Goal: Information Seeking & Learning: Learn about a topic

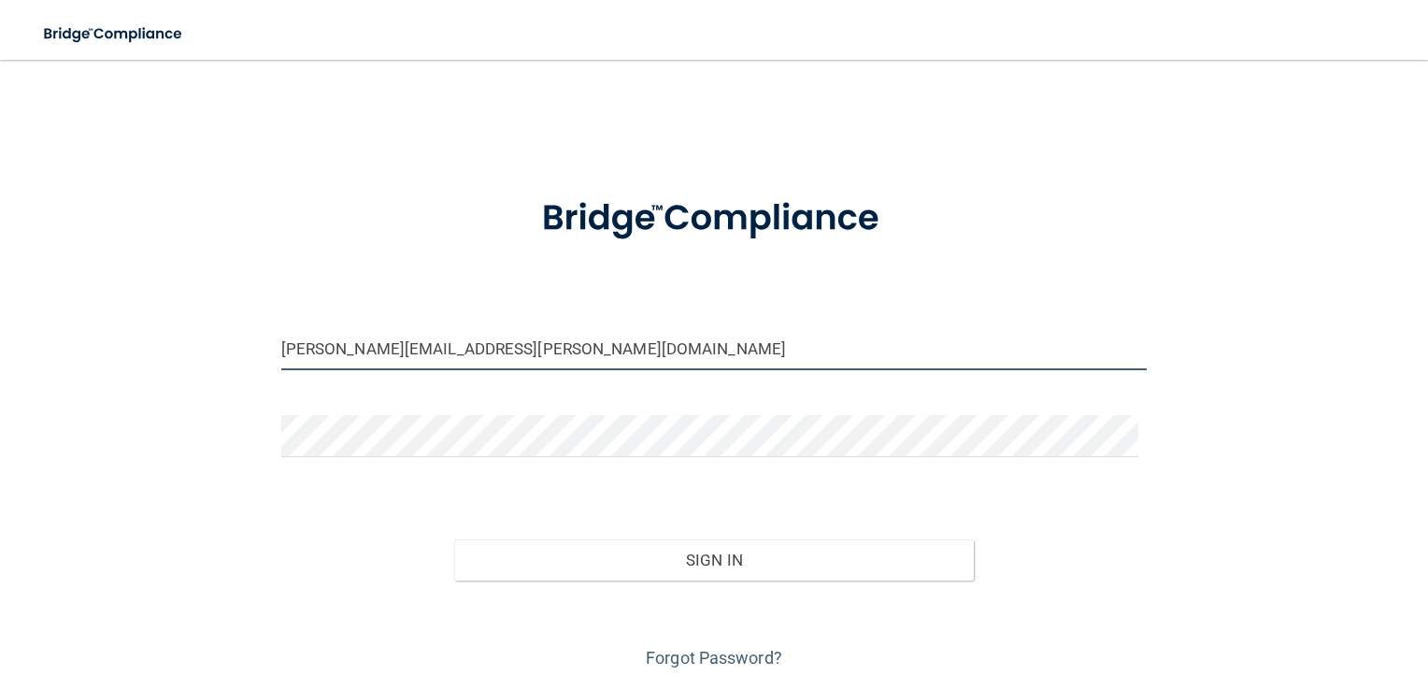
drag, startPoint x: 473, startPoint y: 352, endPoint x: 199, endPoint y: 359, distance: 274.0
click at [199, 359] on div "[PERSON_NAME][EMAIL_ADDRESS][PERSON_NAME][DOMAIN_NAME] Invalid email/password. …" at bounding box center [714, 376] width 1354 height 595
click at [520, 353] on input "tabitha.helton@epicortho.com" at bounding box center [714, 349] width 867 height 42
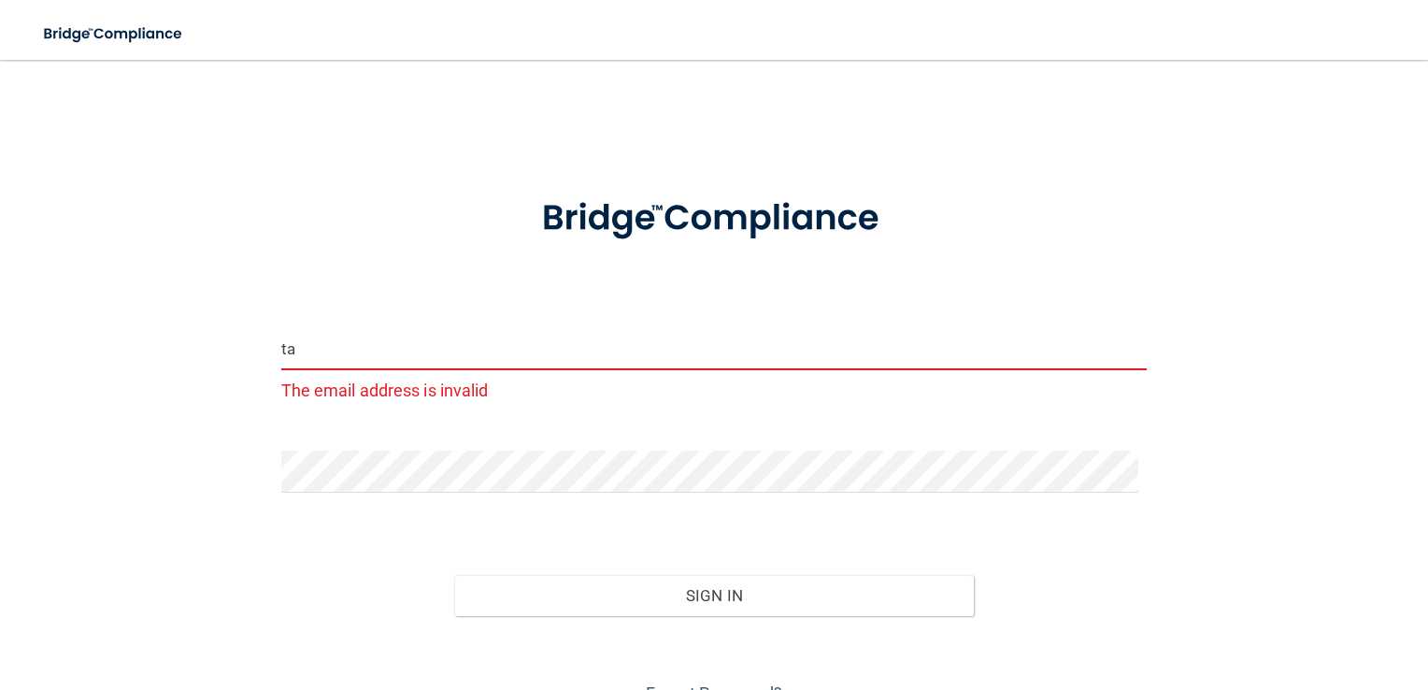
type input "t"
type input "[PERSON_NAME][EMAIL_ADDRESS][PERSON_NAME][DOMAIN_NAME]"
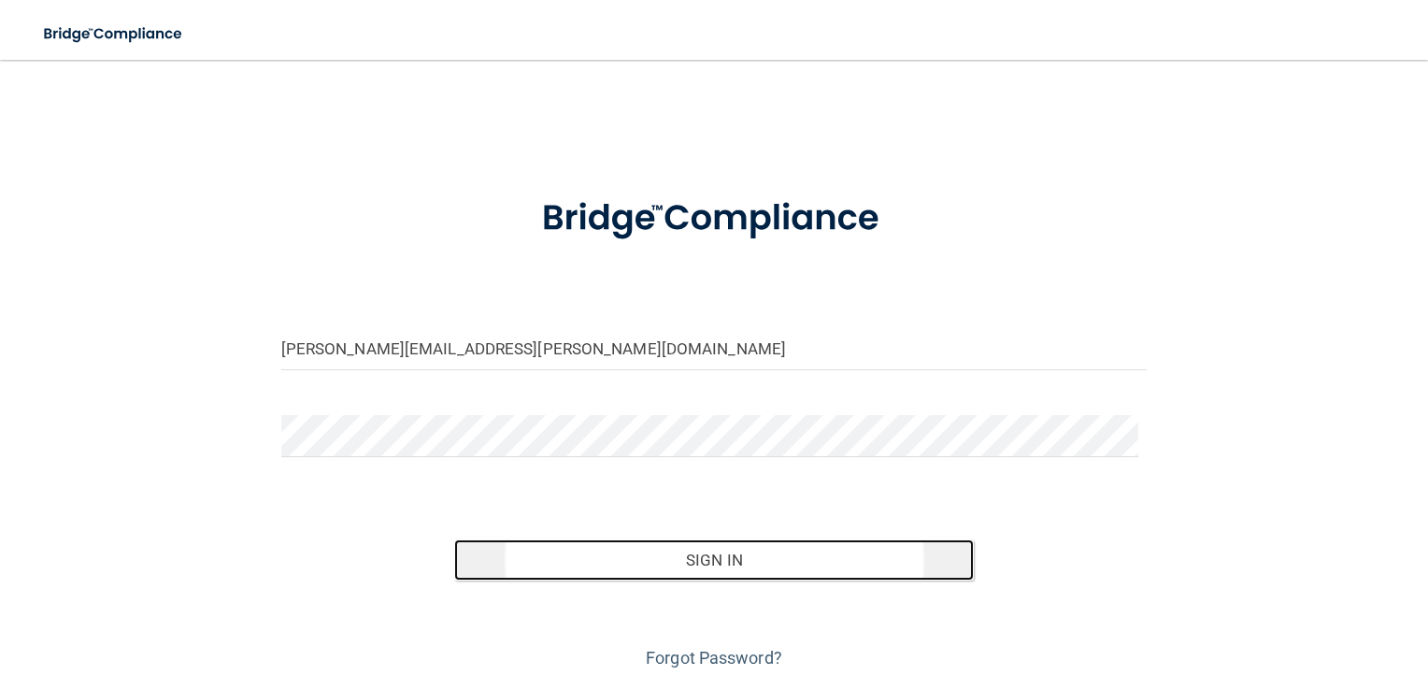
click at [714, 555] on button "Sign In" at bounding box center [714, 559] width 520 height 41
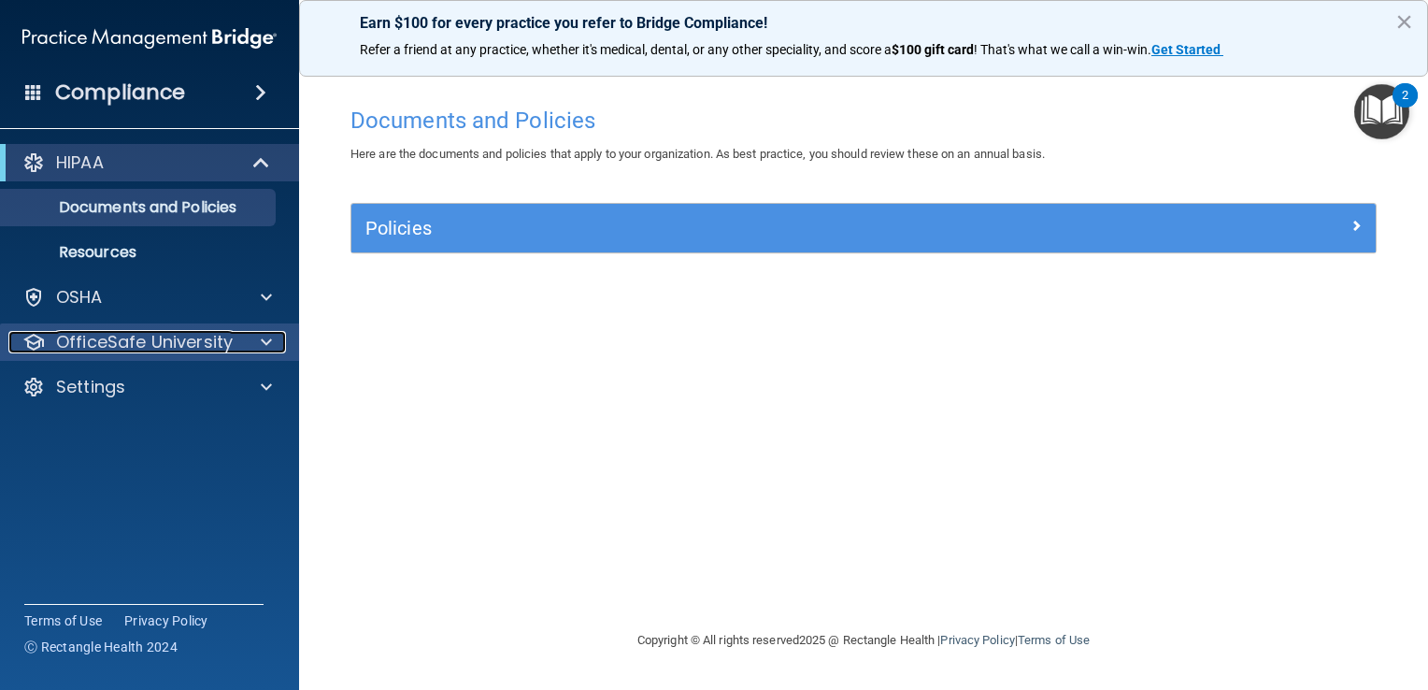
click at [161, 335] on p "OfficeSafe University" at bounding box center [144, 342] width 177 height 22
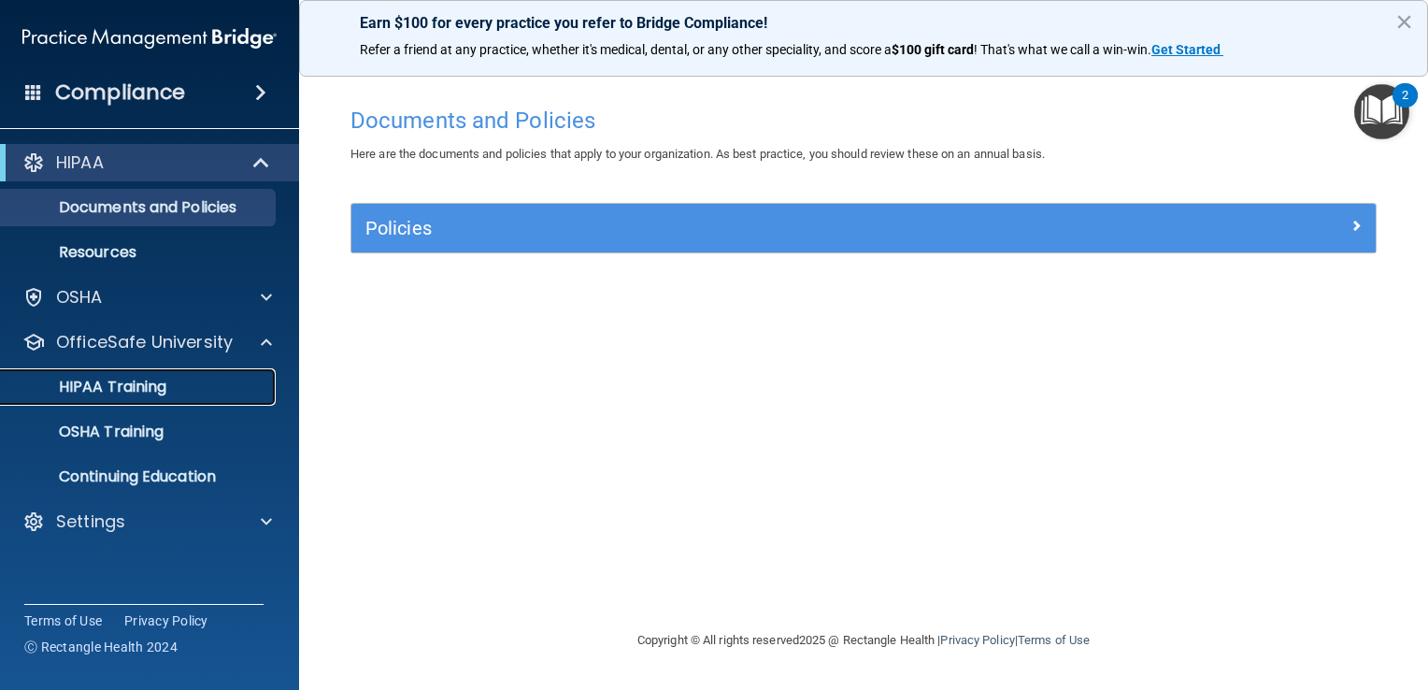
click at [142, 380] on p "HIPAA Training" at bounding box center [89, 387] width 154 height 19
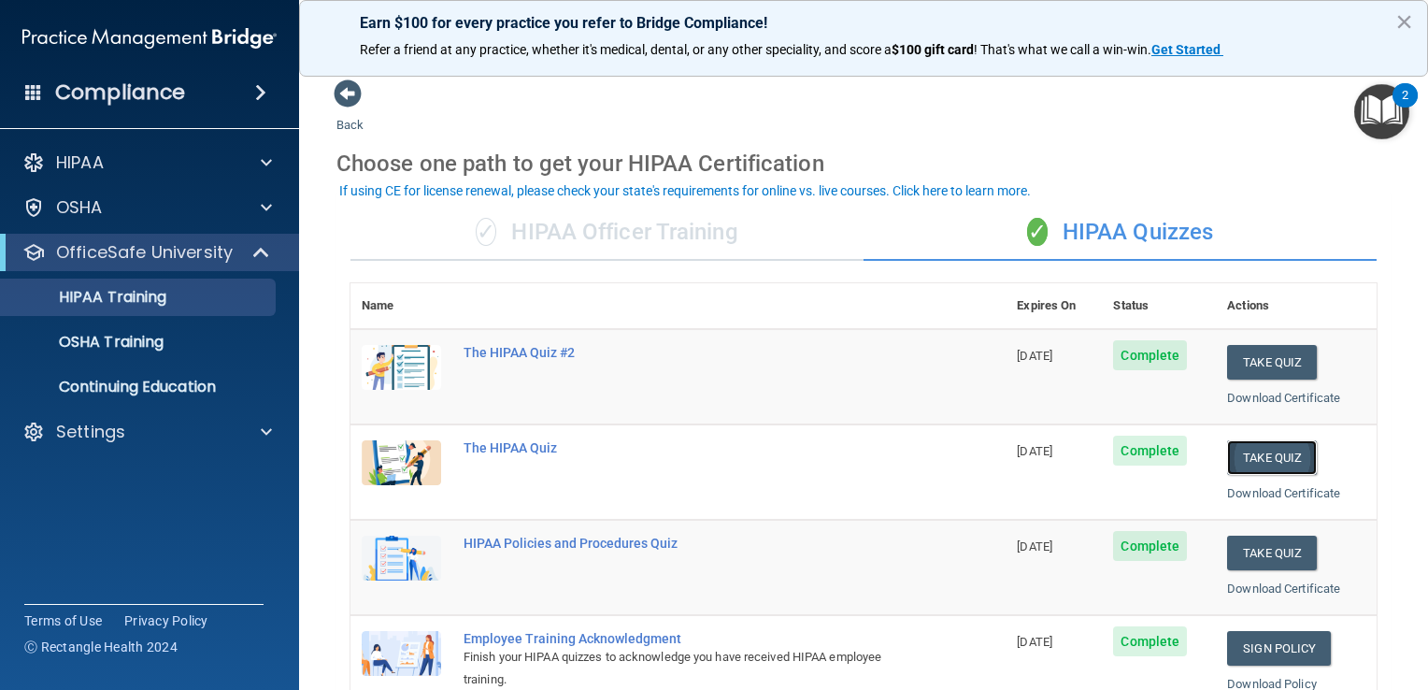
click at [1255, 453] on button "Take Quiz" at bounding box center [1272, 457] width 90 height 35
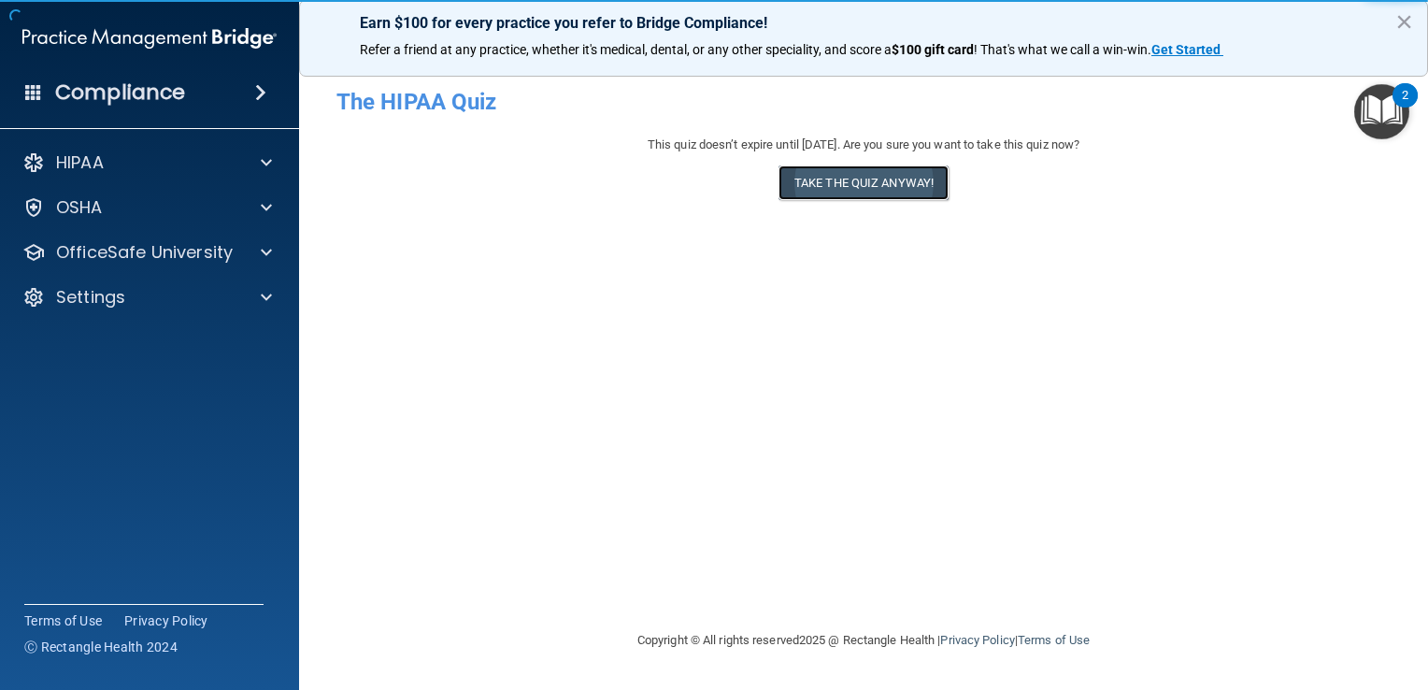
click at [878, 176] on button "Take the quiz anyway!" at bounding box center [864, 182] width 170 height 35
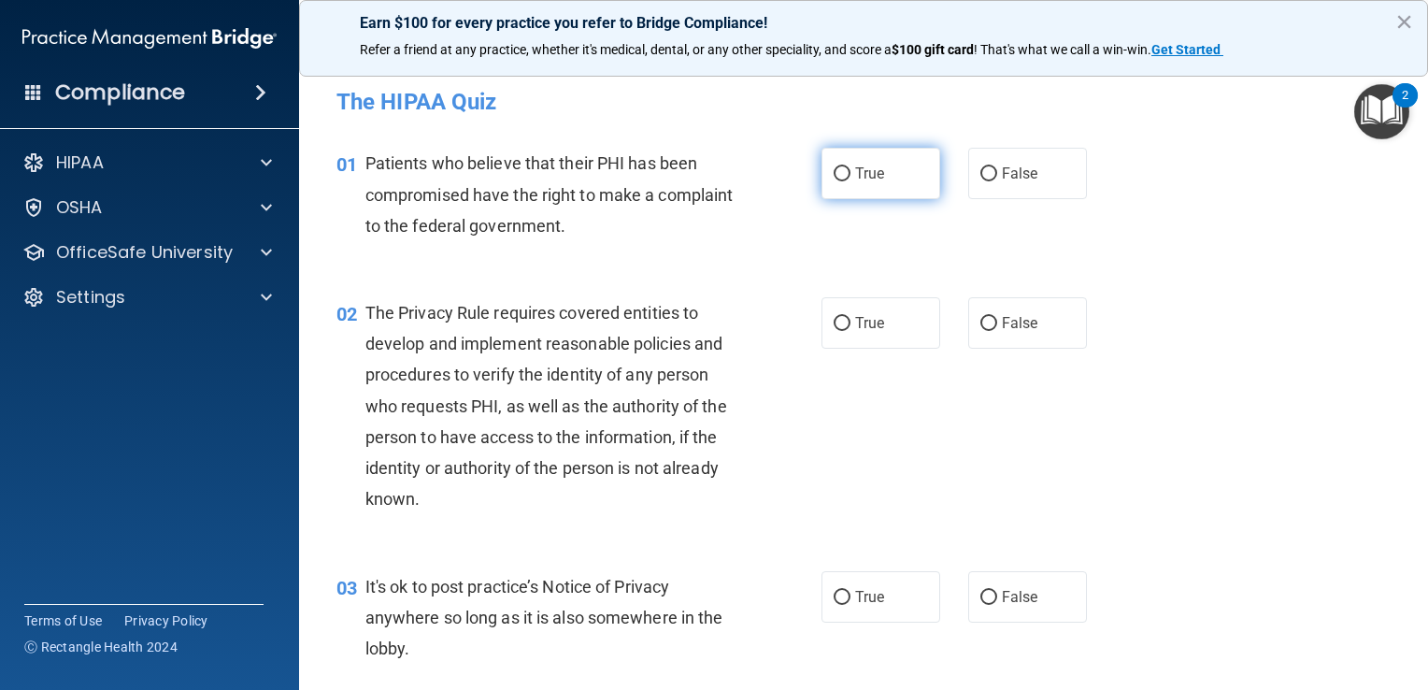
click at [878, 176] on label "True" at bounding box center [881, 173] width 119 height 51
click at [851, 176] on input "True" at bounding box center [842, 174] width 17 height 14
radio input "true"
click at [840, 322] on input "True" at bounding box center [842, 324] width 17 height 14
radio input "true"
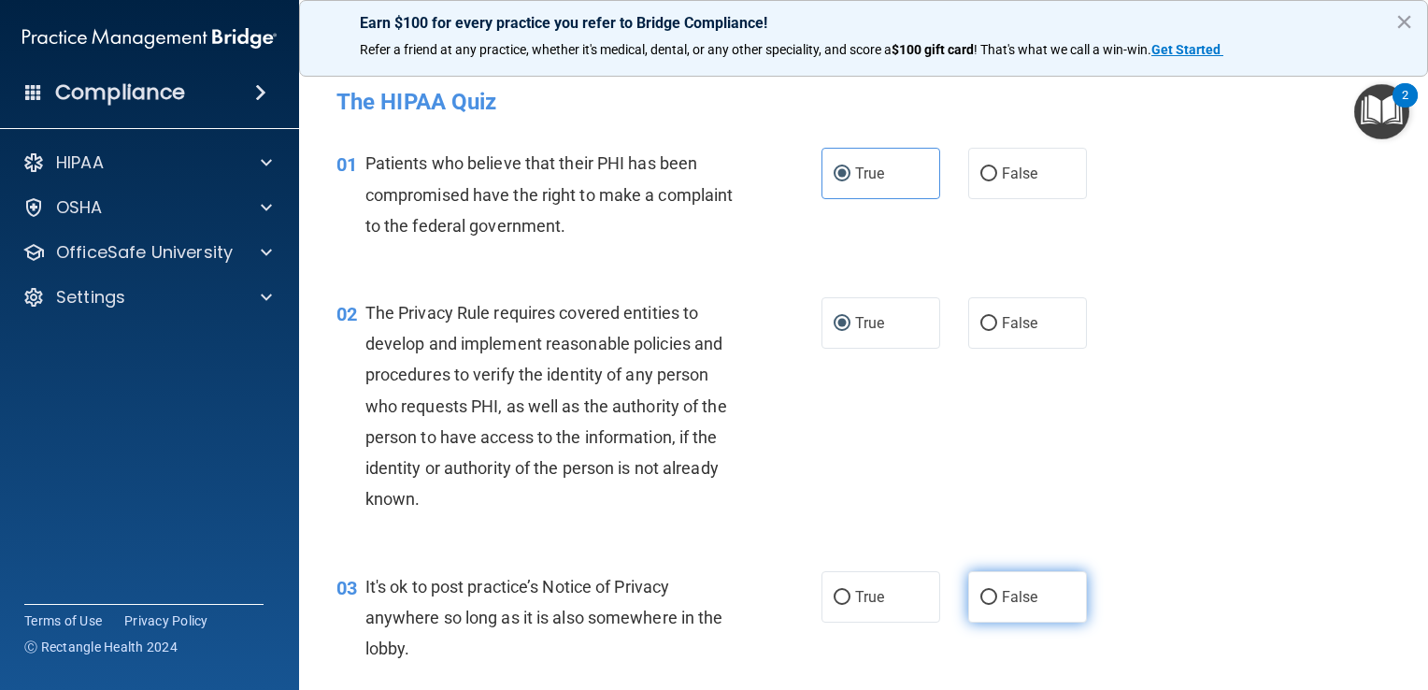
click at [1026, 580] on label "False" at bounding box center [1028, 596] width 119 height 51
click at [997, 591] on input "False" at bounding box center [989, 598] width 17 height 14
radio input "true"
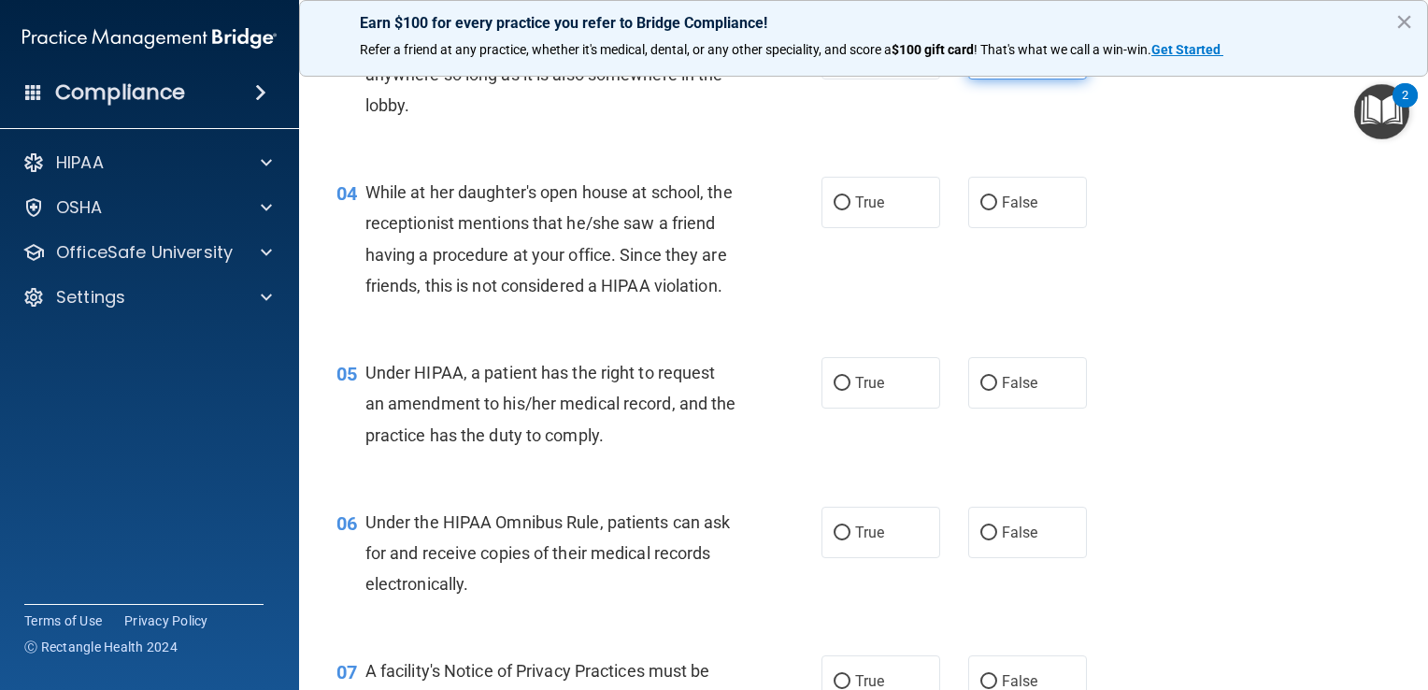
scroll to position [544, 0]
click at [1024, 221] on label "False" at bounding box center [1028, 201] width 119 height 51
click at [997, 209] on input "False" at bounding box center [989, 202] width 17 height 14
radio input "true"
click at [987, 390] on input "False" at bounding box center [989, 383] width 17 height 14
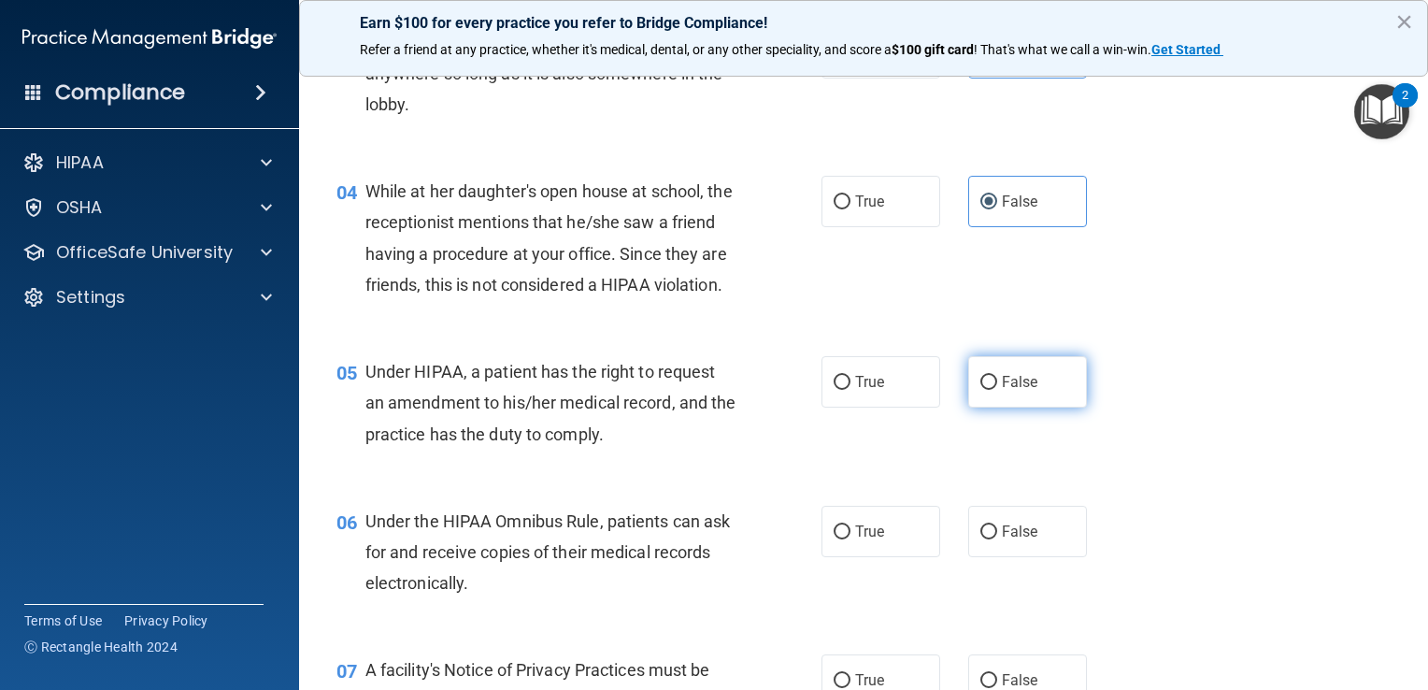
radio input "true"
click at [841, 539] on input "True" at bounding box center [842, 532] width 17 height 14
radio input "true"
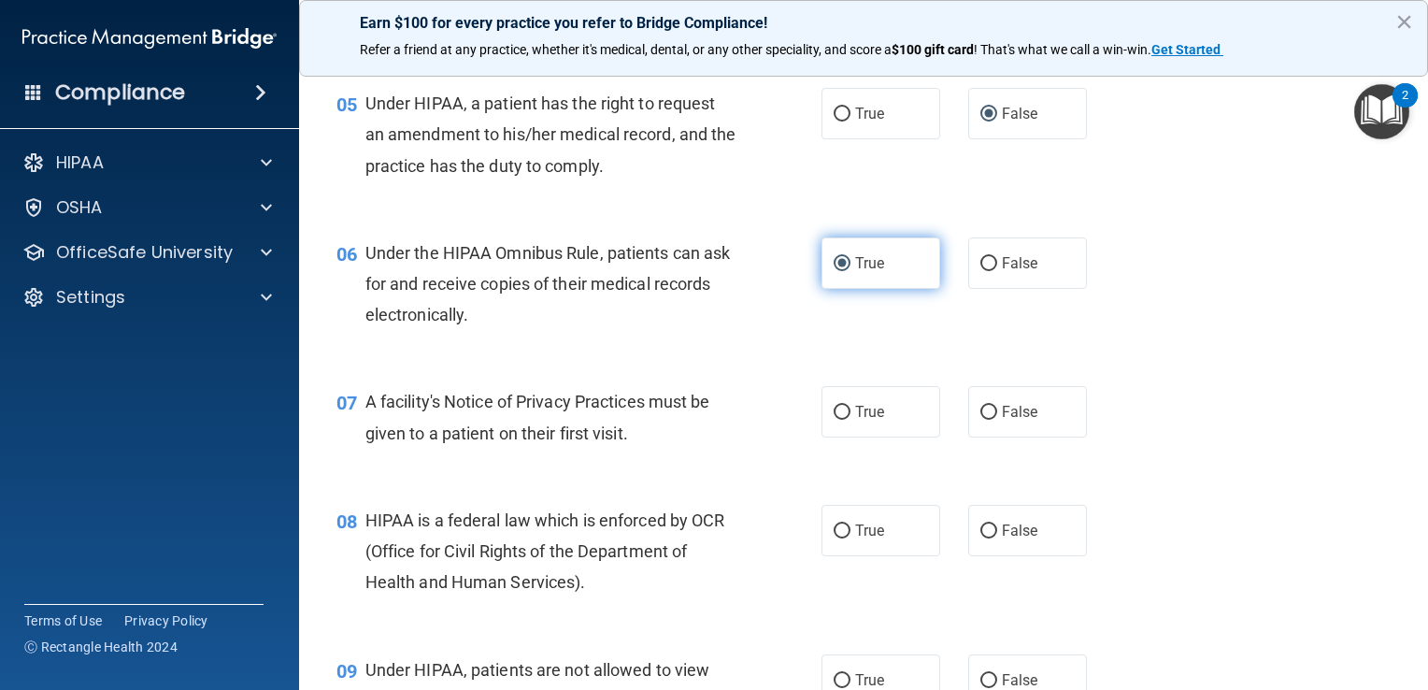
scroll to position [864, 0]
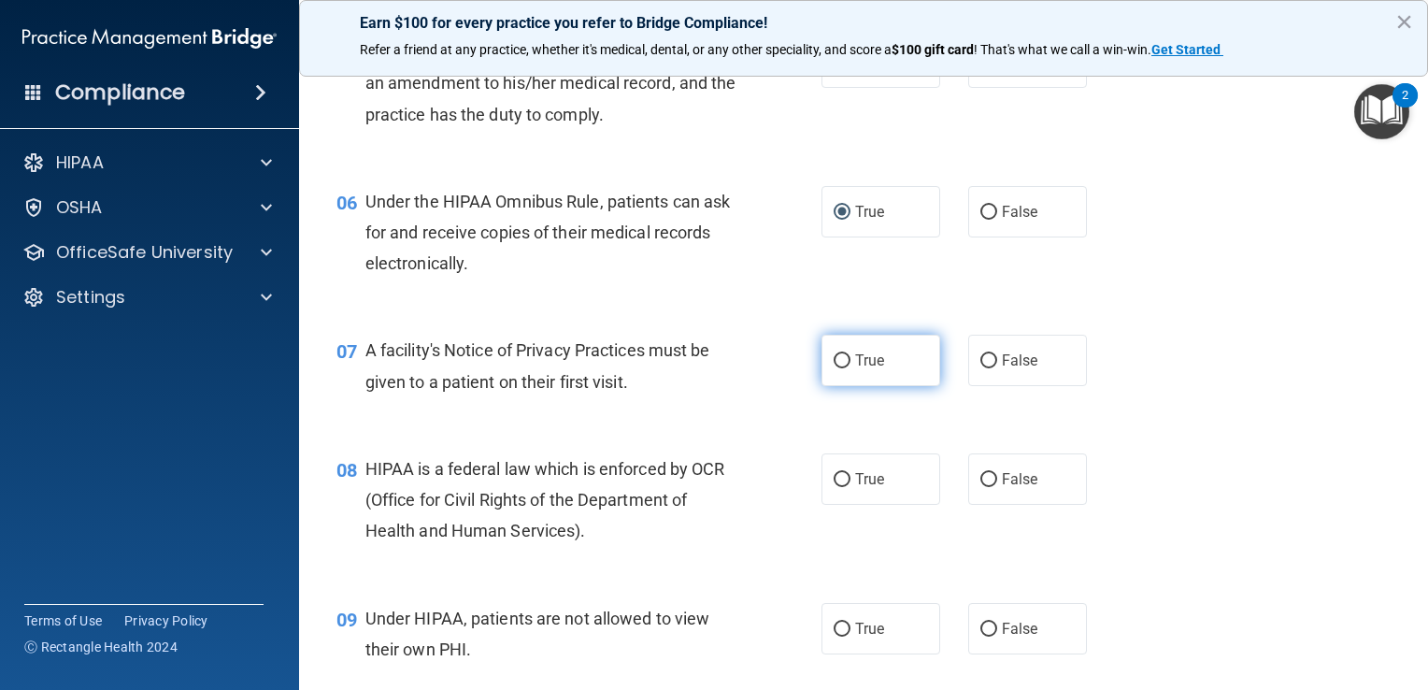
click at [882, 386] on label "True" at bounding box center [881, 360] width 119 height 51
click at [851, 368] on input "True" at bounding box center [842, 361] width 17 height 14
radio input "true"
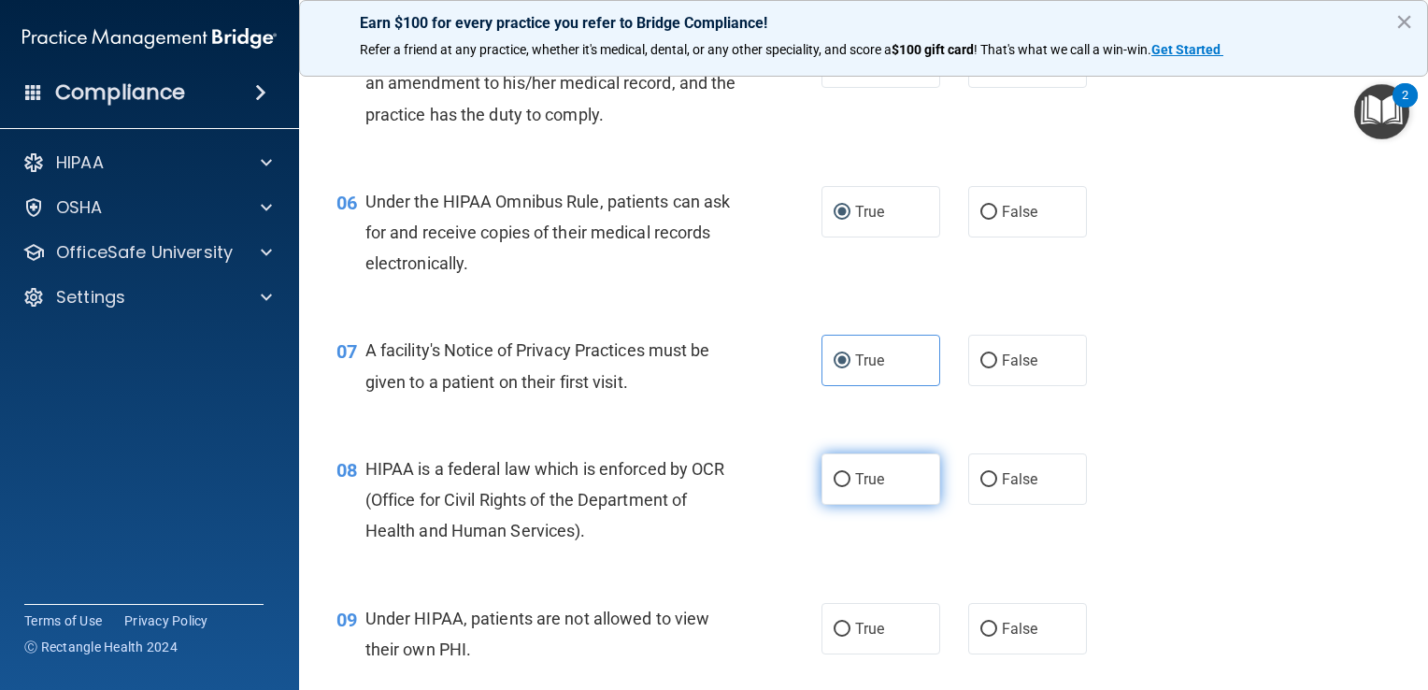
click at [864, 505] on label "True" at bounding box center [881, 478] width 119 height 51
click at [851, 487] on input "True" at bounding box center [842, 480] width 17 height 14
radio input "true"
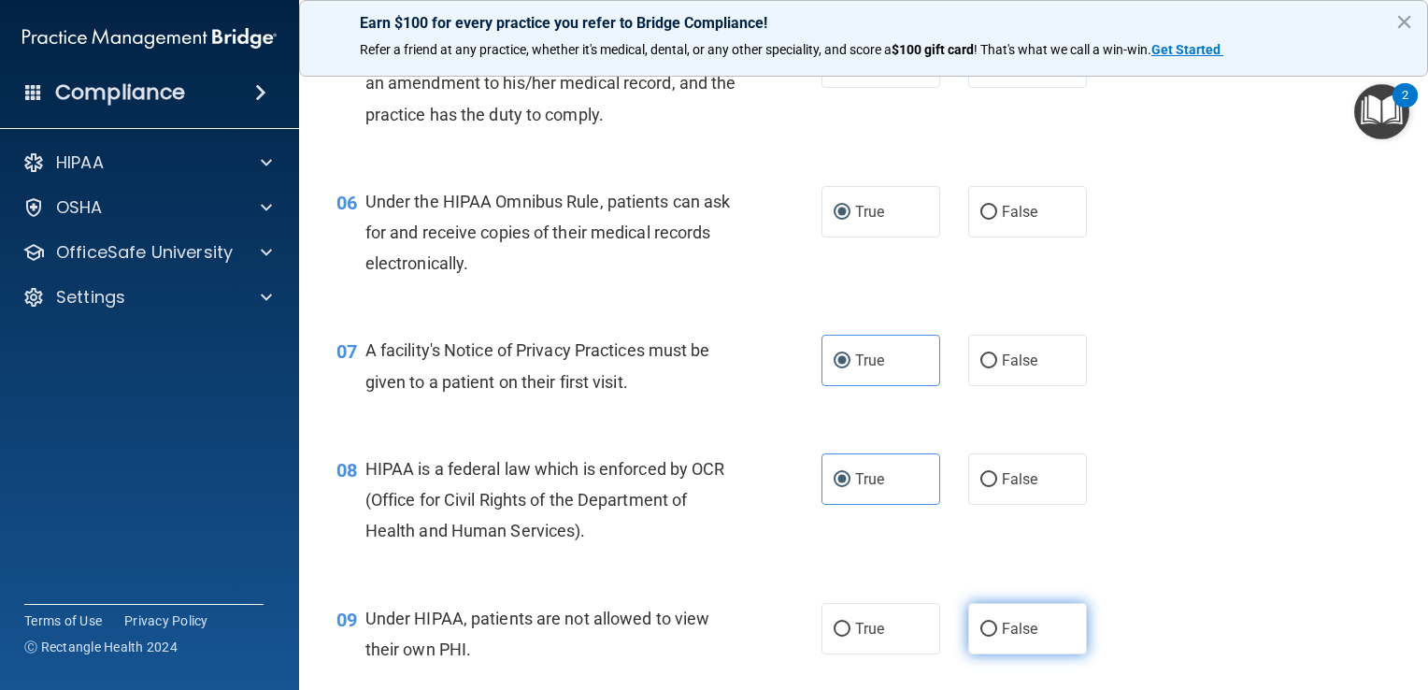
click at [1023, 647] on label "False" at bounding box center [1028, 628] width 119 height 51
click at [997, 637] on input "False" at bounding box center [989, 630] width 17 height 14
radio input "true"
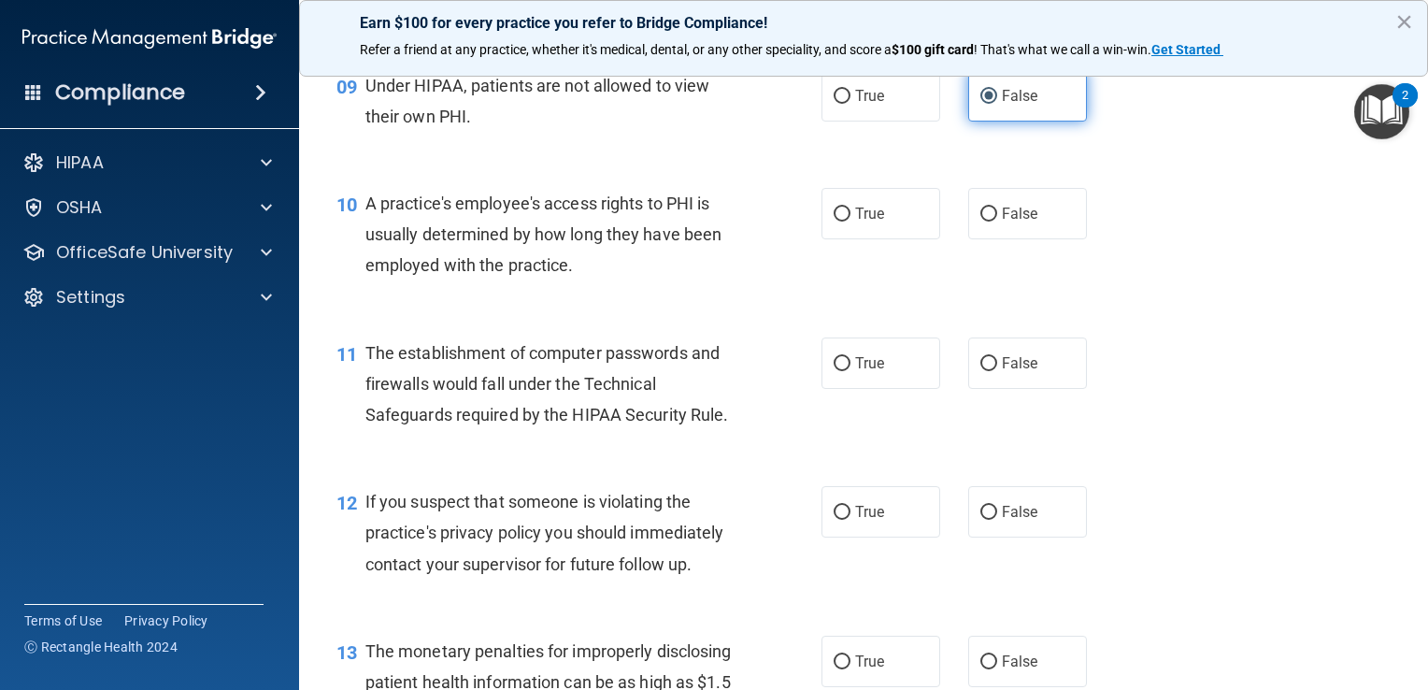
scroll to position [1399, 0]
click at [1018, 221] on span "False" at bounding box center [1020, 212] width 36 height 18
click at [997, 220] on input "False" at bounding box center [989, 213] width 17 height 14
radio input "true"
click at [853, 387] on label "True" at bounding box center [881, 361] width 119 height 51
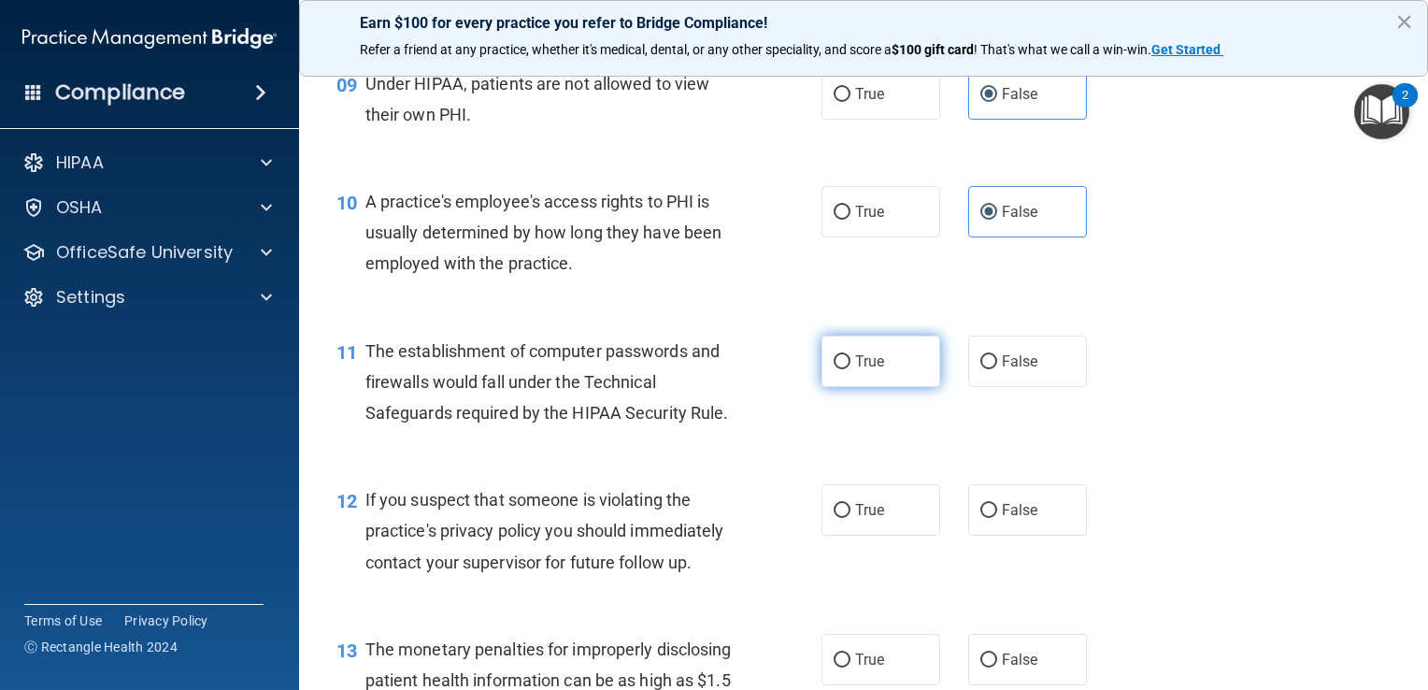
click at [851, 369] on input "True" at bounding box center [842, 362] width 17 height 14
radio input "true"
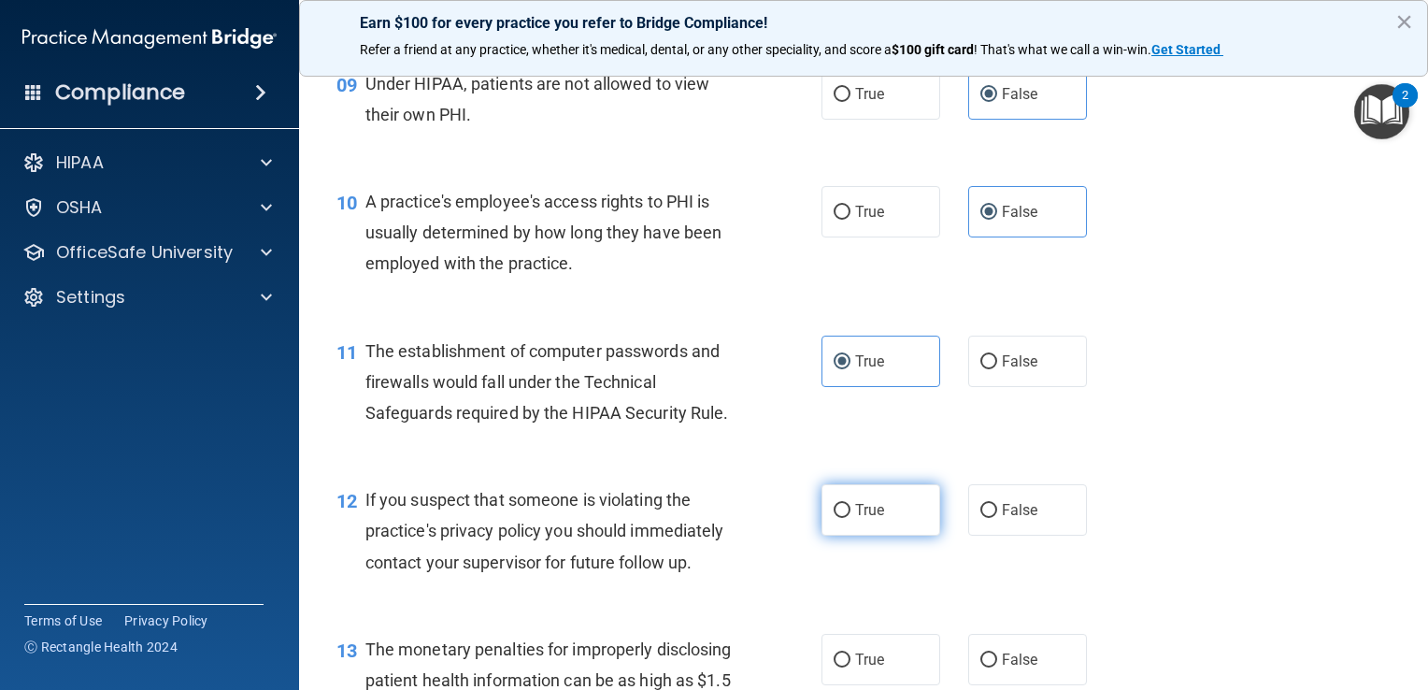
click at [850, 536] on label "True" at bounding box center [881, 509] width 119 height 51
click at [850, 518] on input "True" at bounding box center [842, 511] width 17 height 14
radio input "true"
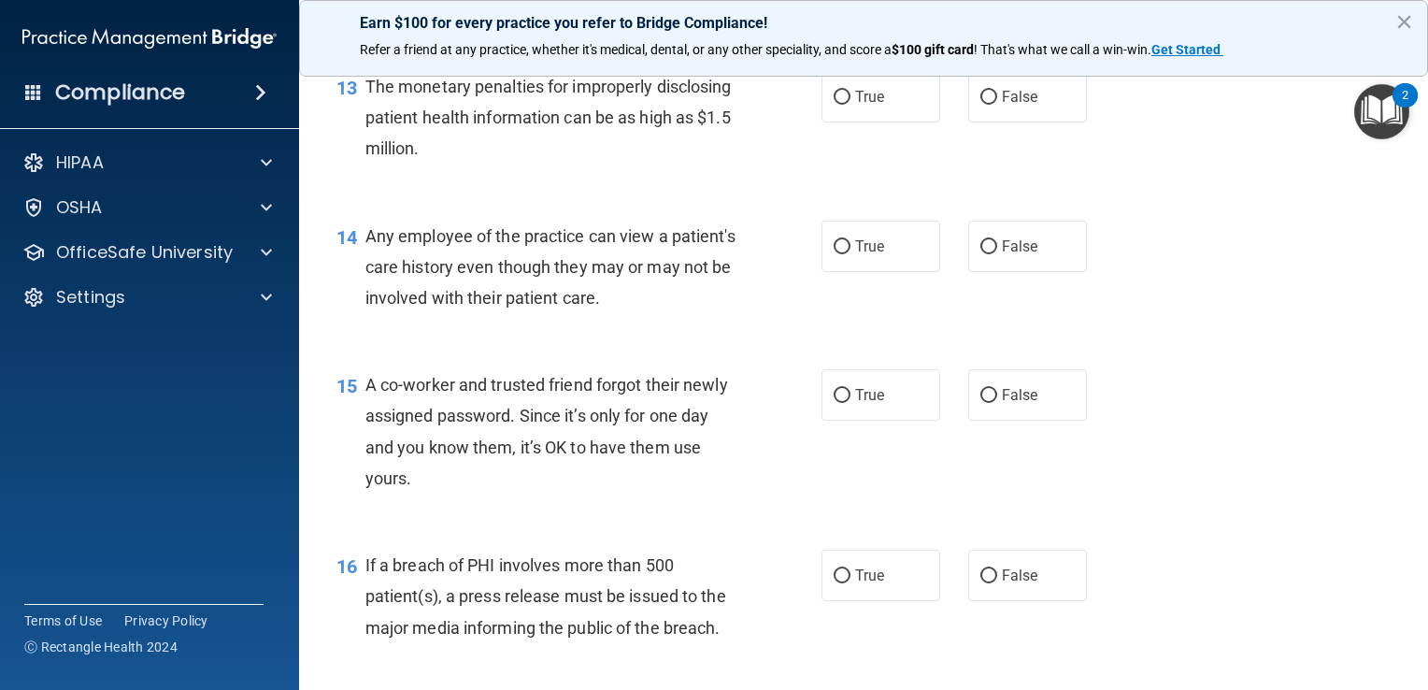
scroll to position [1969, 0]
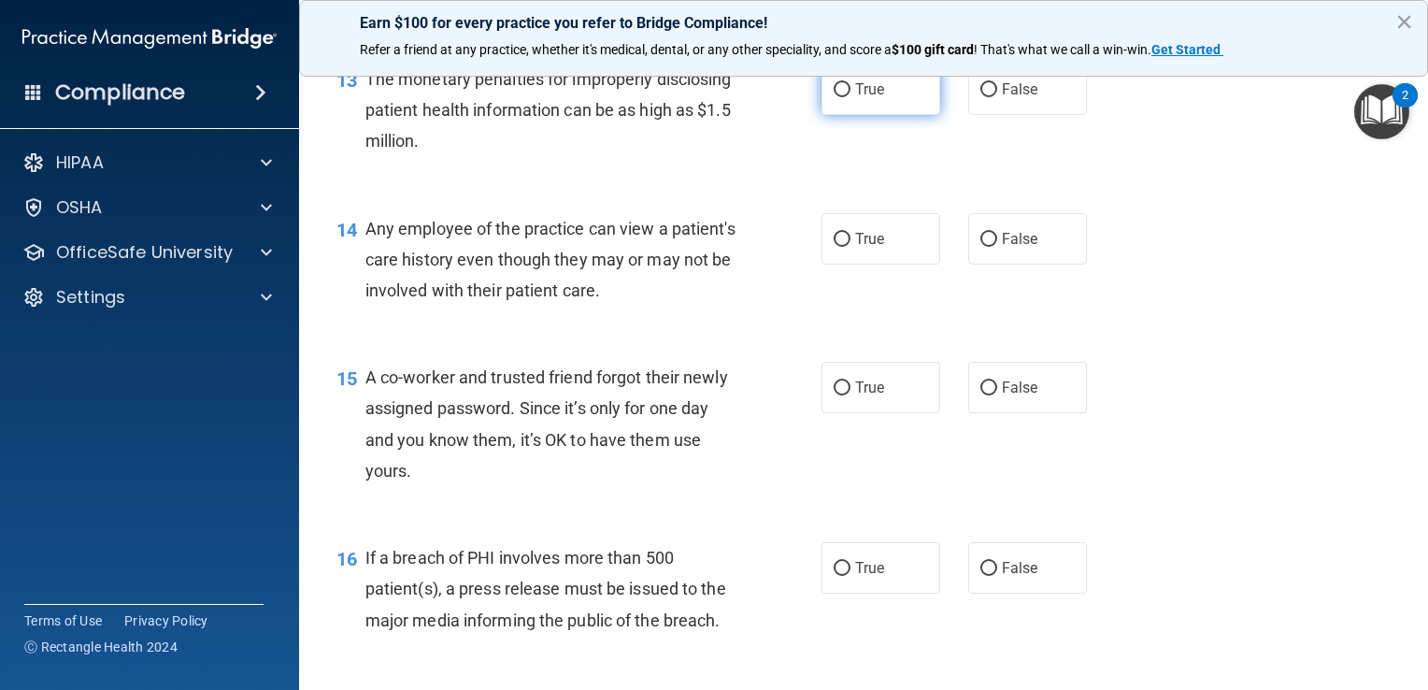
click at [875, 115] on label "True" at bounding box center [881, 89] width 119 height 51
click at [851, 97] on input "True" at bounding box center [842, 90] width 17 height 14
radio input "true"
click at [986, 247] on input "False" at bounding box center [989, 240] width 17 height 14
radio input "true"
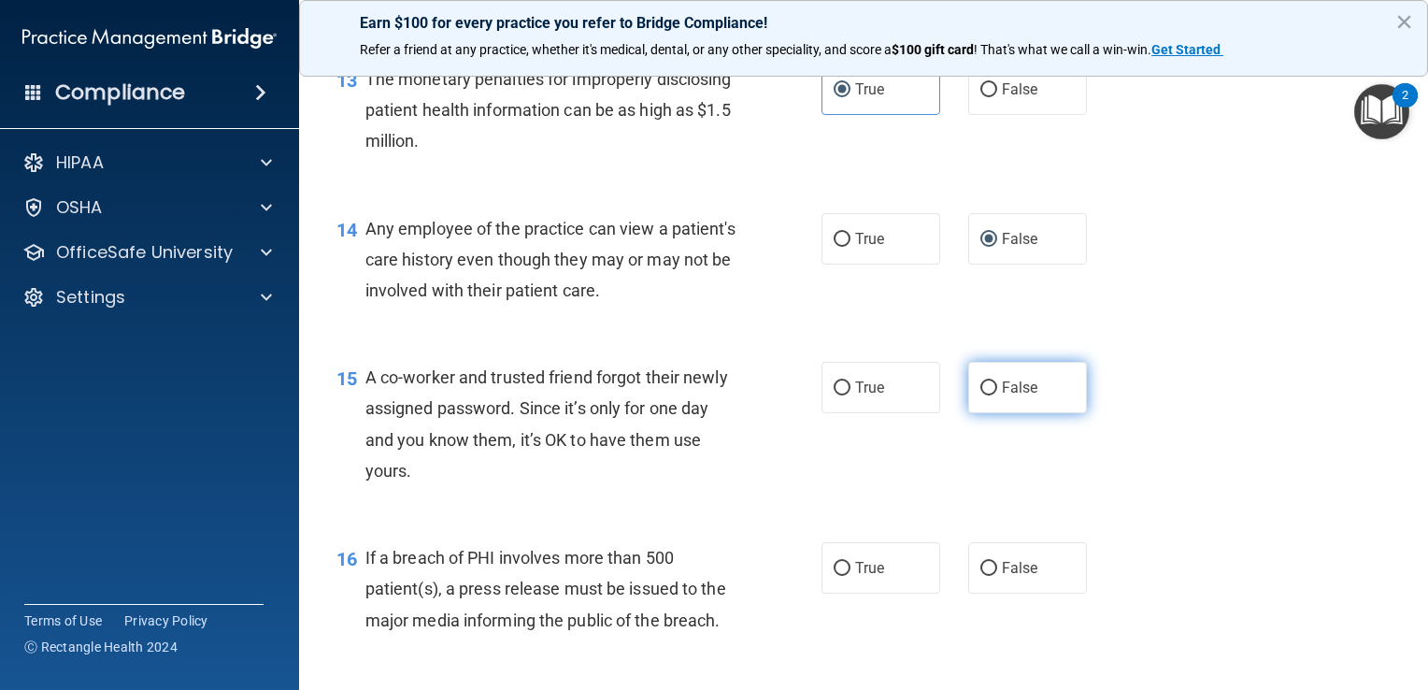
click at [1000, 413] on label "False" at bounding box center [1028, 387] width 119 height 51
click at [997, 395] on input "False" at bounding box center [989, 388] width 17 height 14
radio input "true"
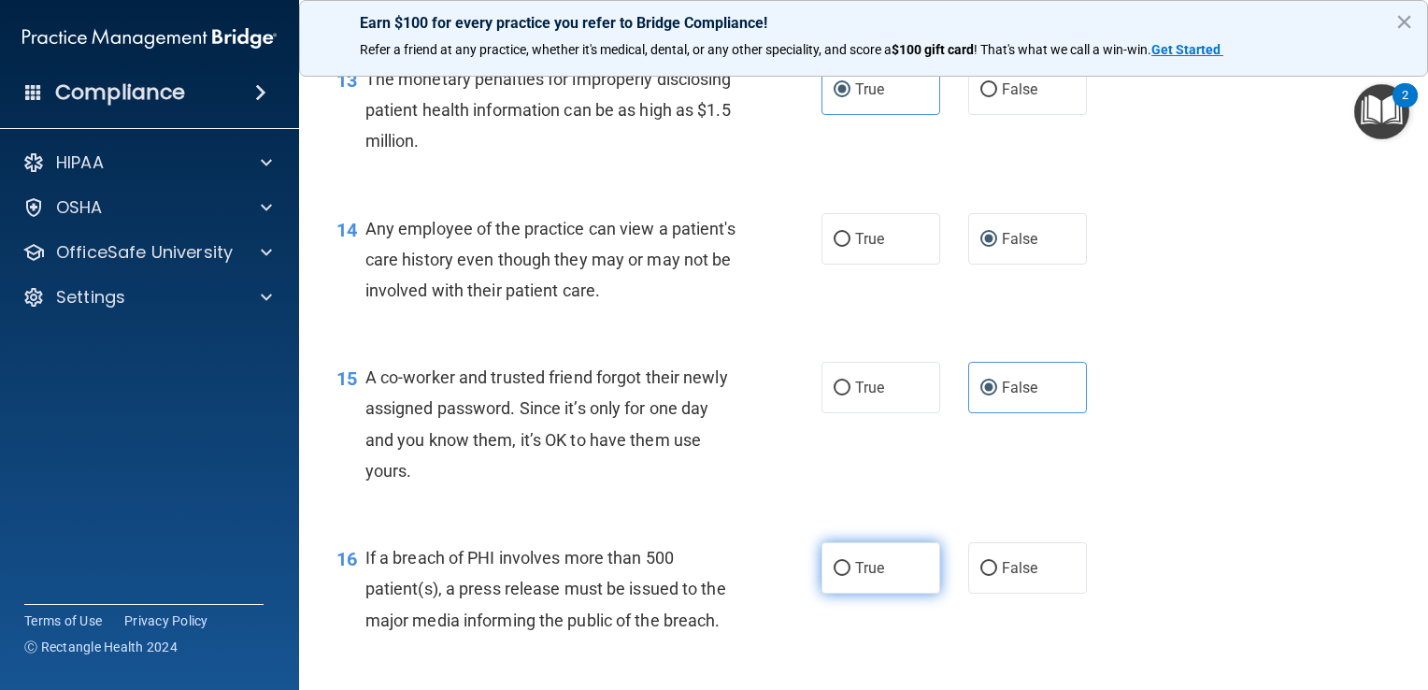
click at [838, 576] on input "True" at bounding box center [842, 569] width 17 height 14
radio input "true"
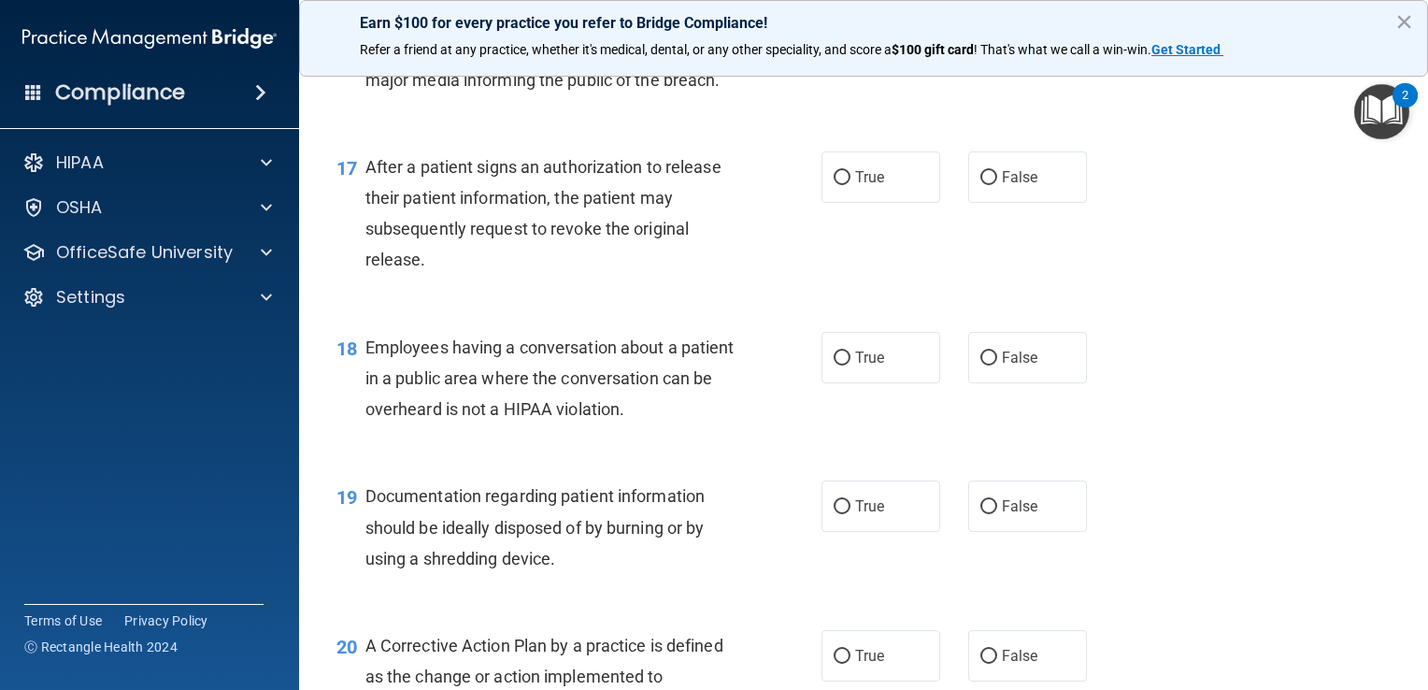
scroll to position [2520, 0]
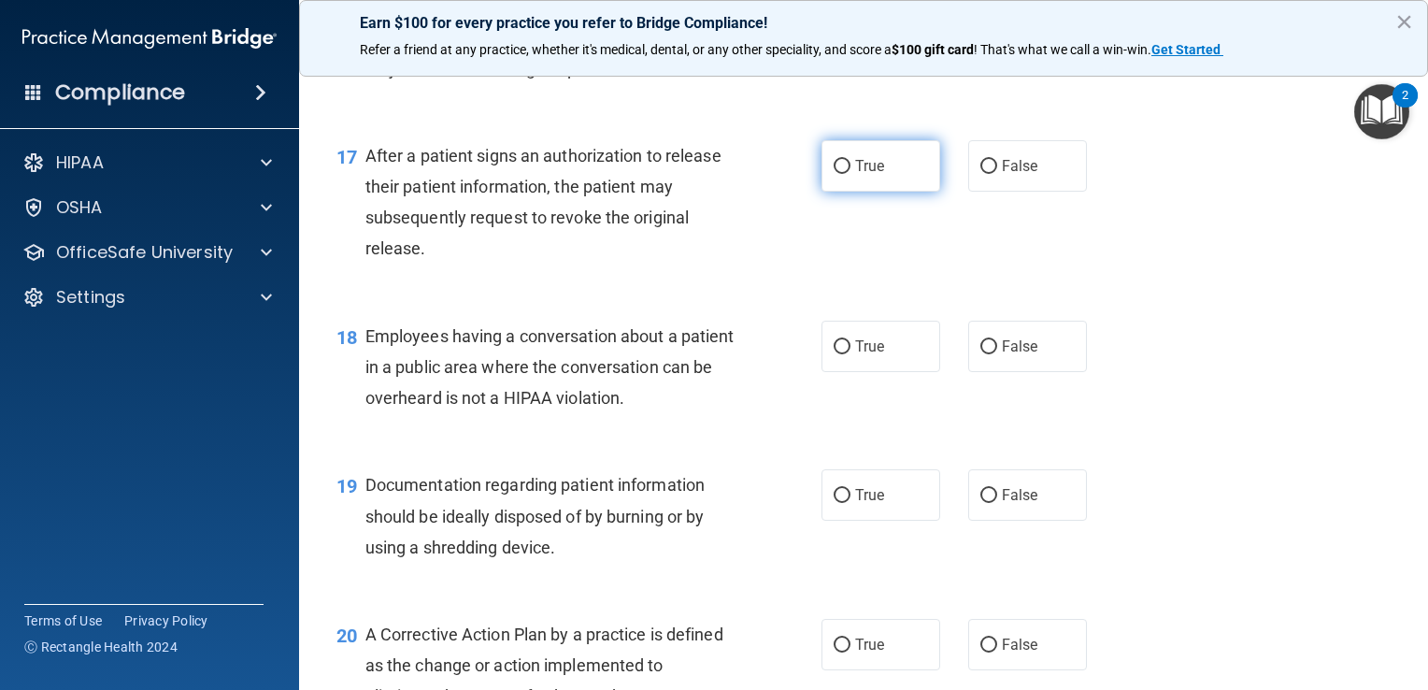
click at [882, 192] on label "True" at bounding box center [881, 165] width 119 height 51
click at [851, 174] on input "True" at bounding box center [842, 167] width 17 height 14
radio input "true"
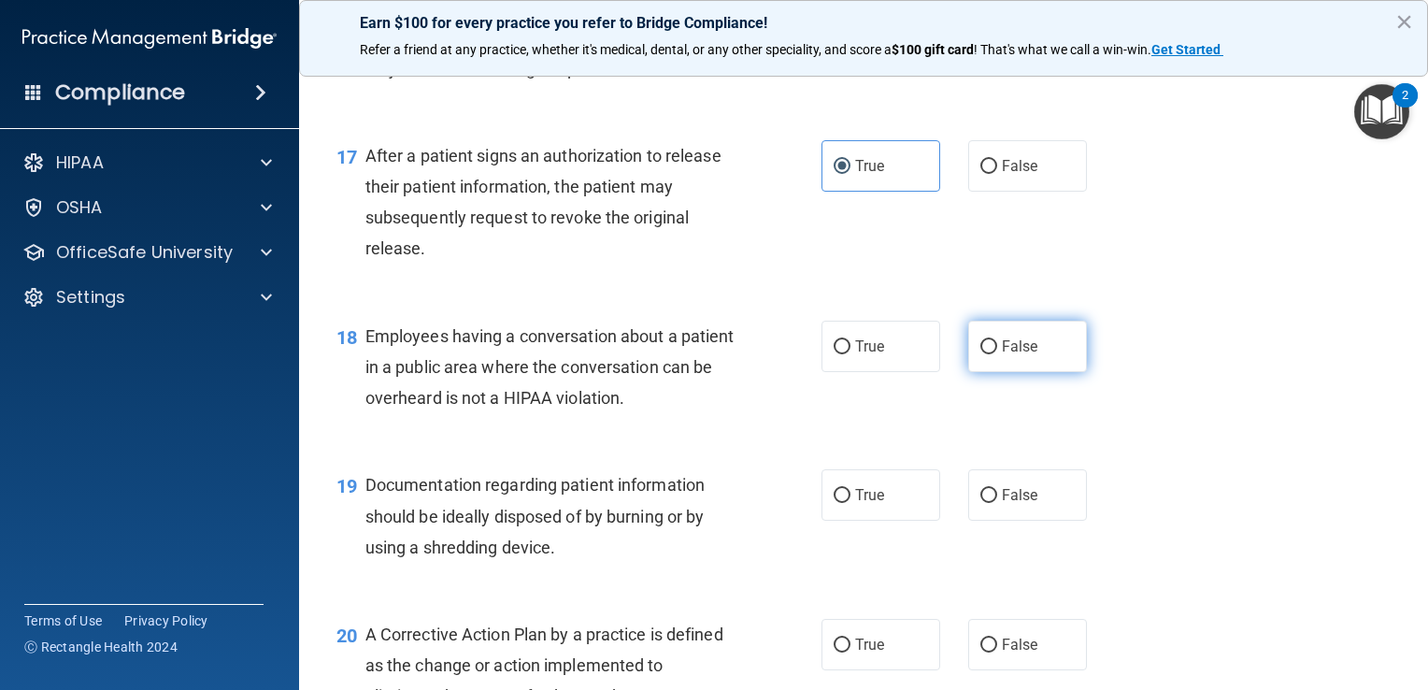
click at [1015, 355] on span "False" at bounding box center [1020, 346] width 36 height 18
click at [997, 354] on input "False" at bounding box center [989, 347] width 17 height 14
radio input "true"
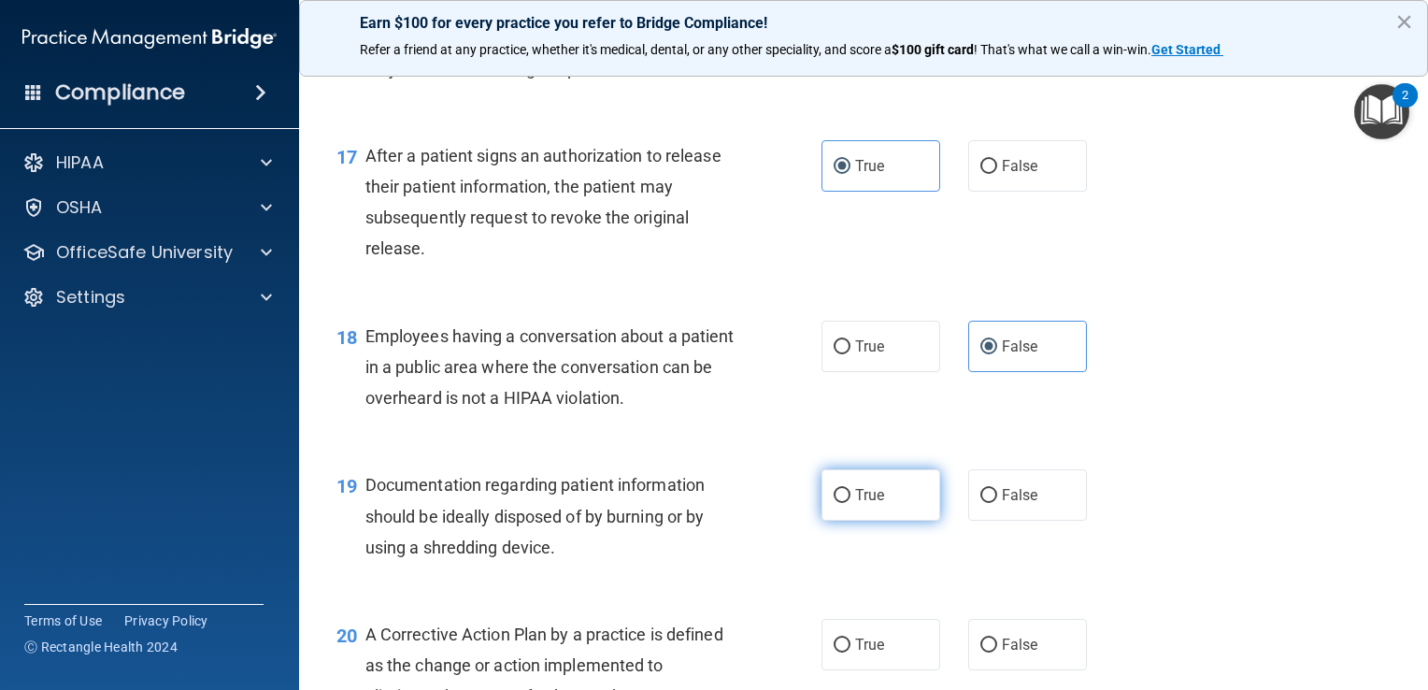
click at [880, 517] on label "True" at bounding box center [881, 494] width 119 height 51
click at [851, 503] on input "True" at bounding box center [842, 496] width 17 height 14
radio input "true"
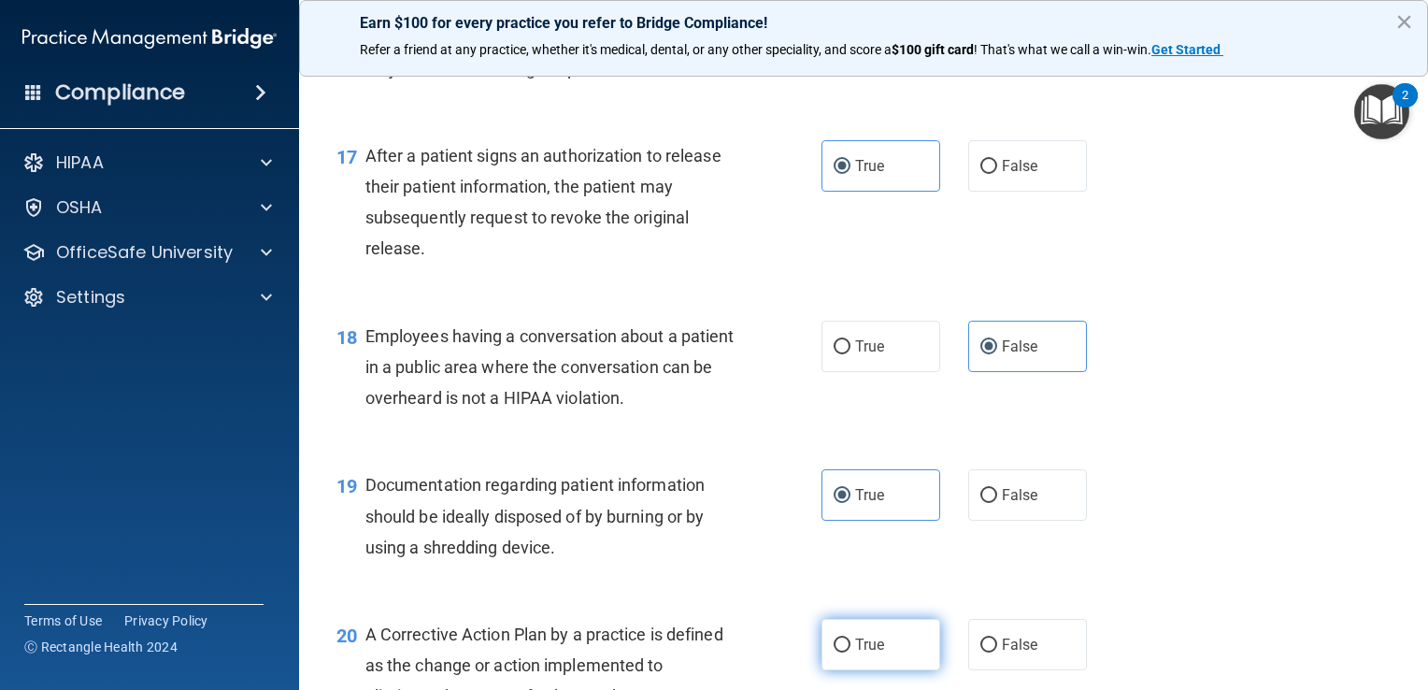
click at [873, 653] on span "True" at bounding box center [869, 645] width 29 height 18
click at [851, 653] on input "True" at bounding box center [842, 646] width 17 height 14
radio input "true"
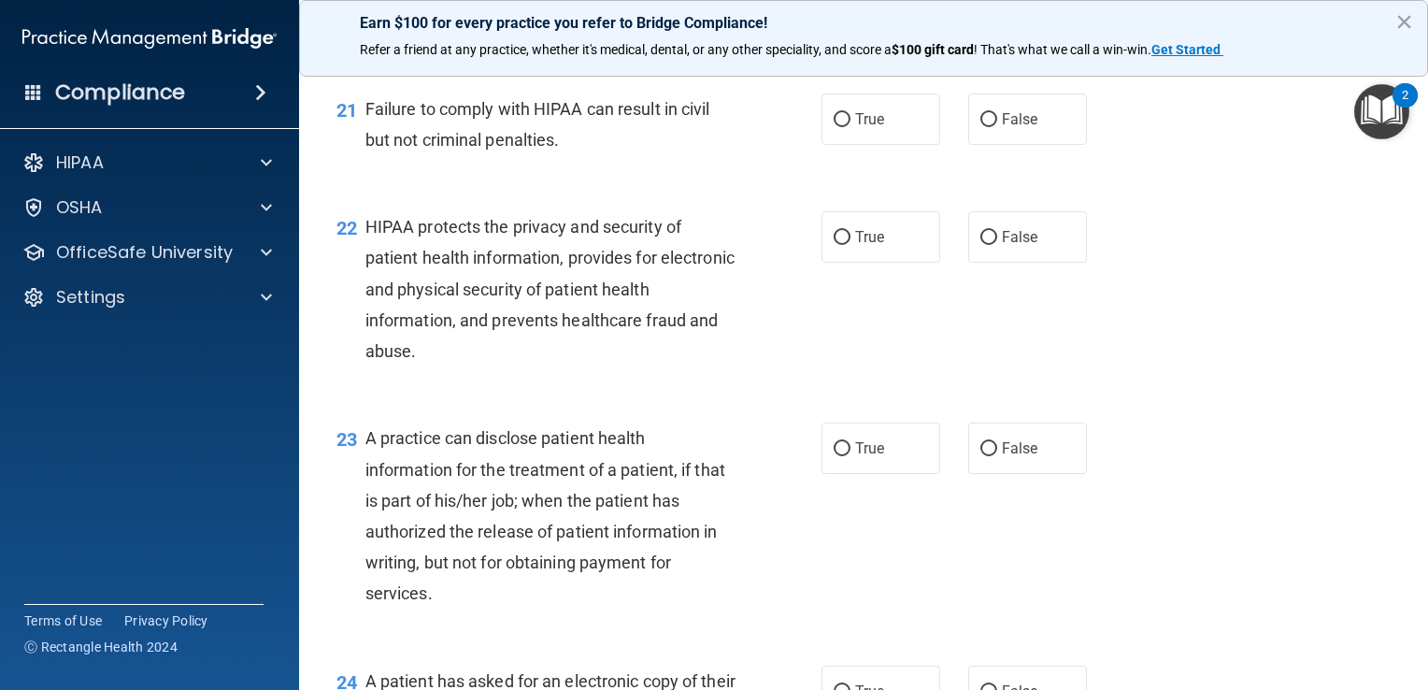
scroll to position [3236, 0]
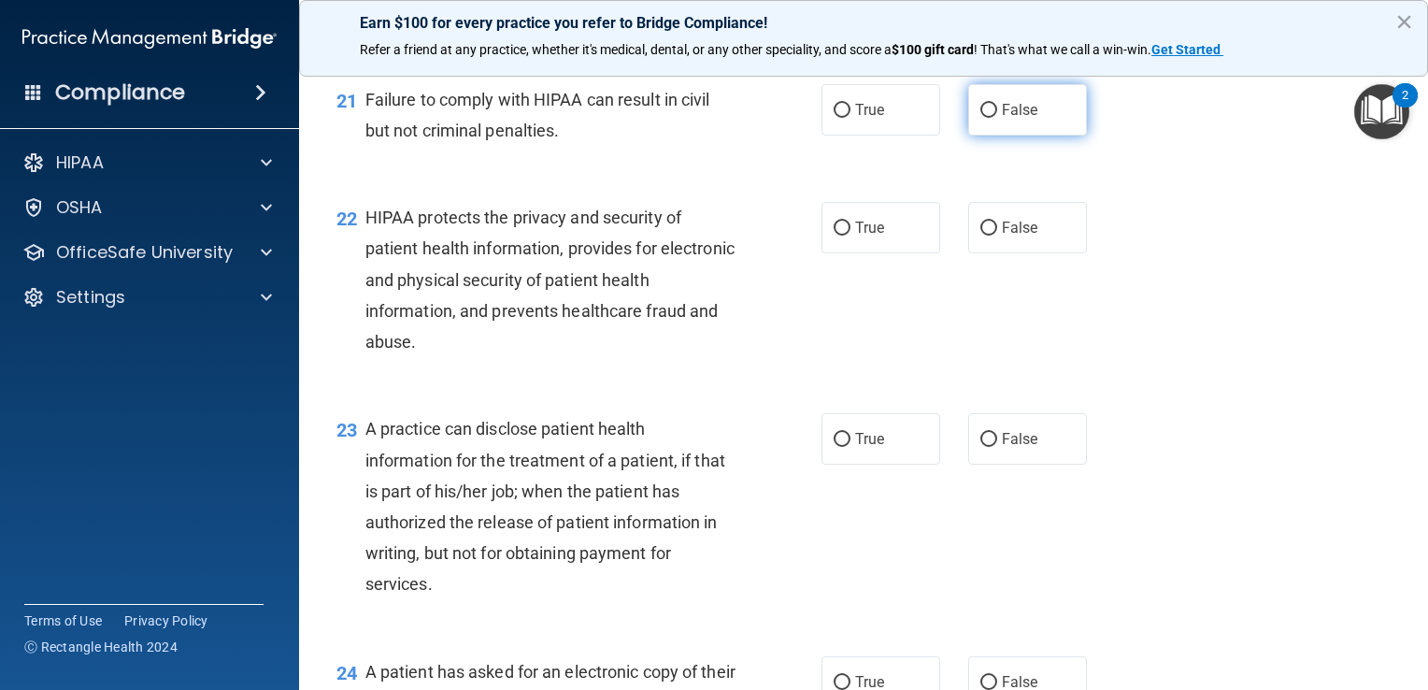
click at [1004, 136] on label "False" at bounding box center [1028, 109] width 119 height 51
click at [997, 118] on input "False" at bounding box center [989, 111] width 17 height 14
radio input "true"
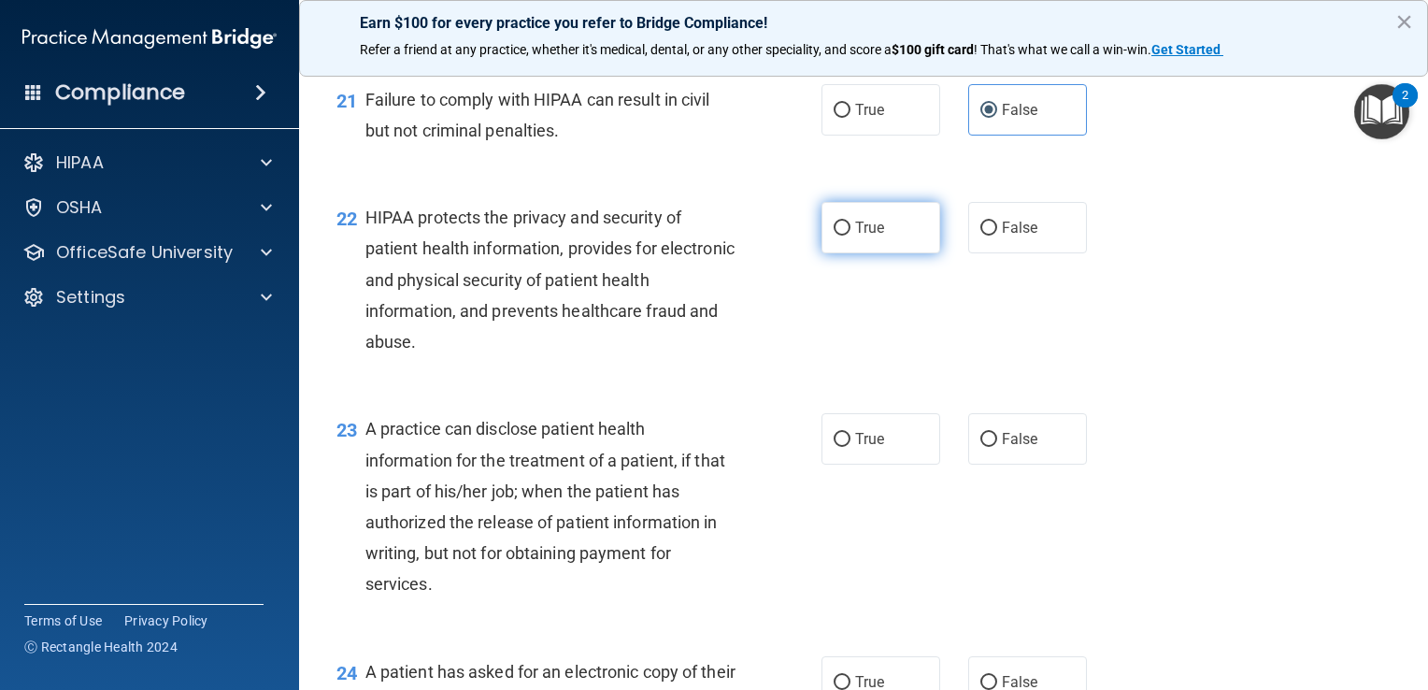
click at [882, 253] on label "True" at bounding box center [881, 227] width 119 height 51
click at [851, 236] on input "True" at bounding box center [842, 229] width 17 height 14
radio input "true"
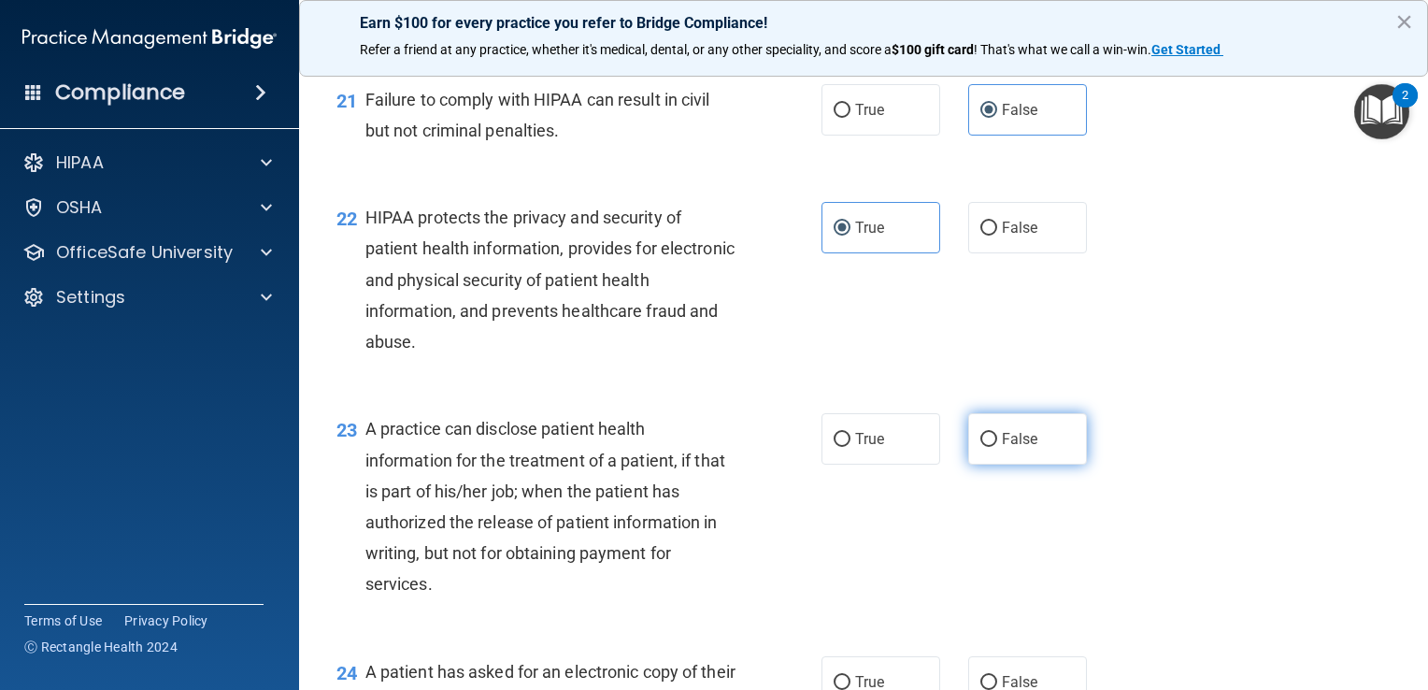
click at [1027, 465] on label "False" at bounding box center [1028, 438] width 119 height 51
click at [997, 447] on input "False" at bounding box center [989, 440] width 17 height 14
radio input "true"
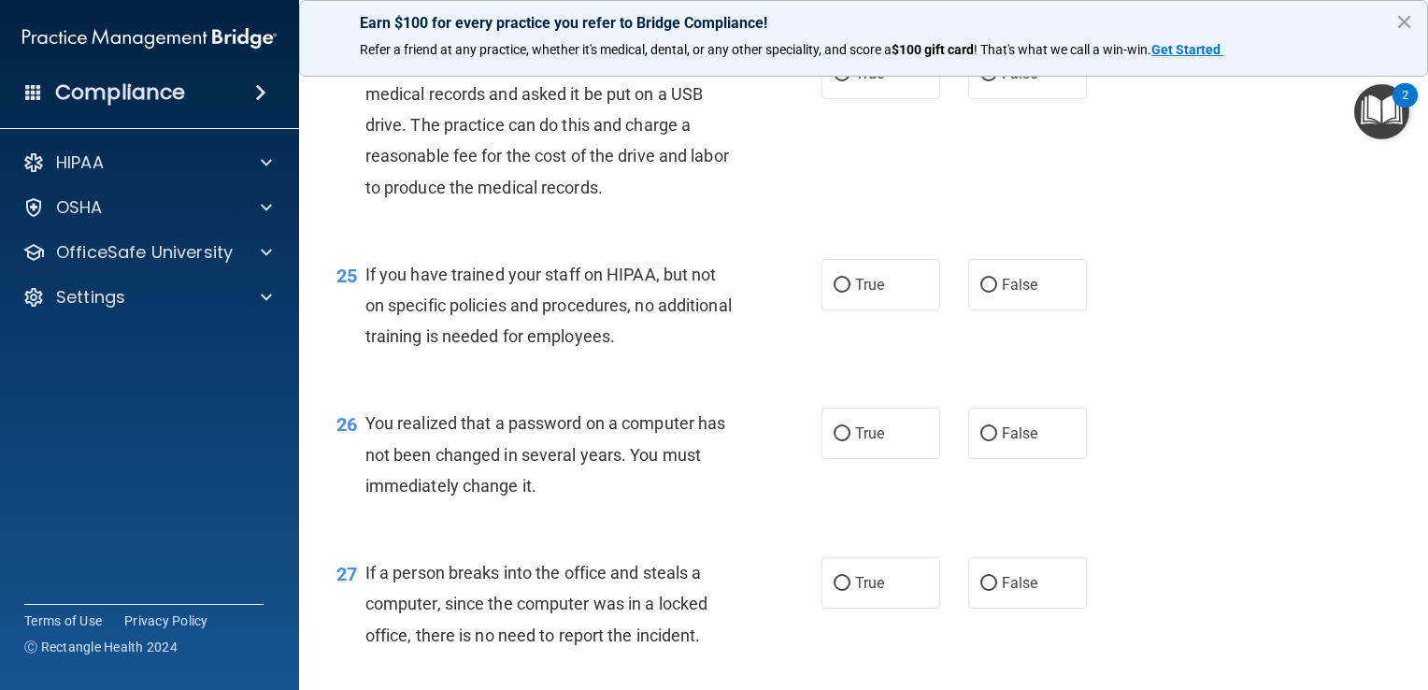
scroll to position [3845, 0]
click at [875, 81] on span "True" at bounding box center [869, 73] width 29 height 18
click at [851, 80] on input "True" at bounding box center [842, 73] width 17 height 14
radio input "true"
click at [1013, 293] on span "False" at bounding box center [1020, 284] width 36 height 18
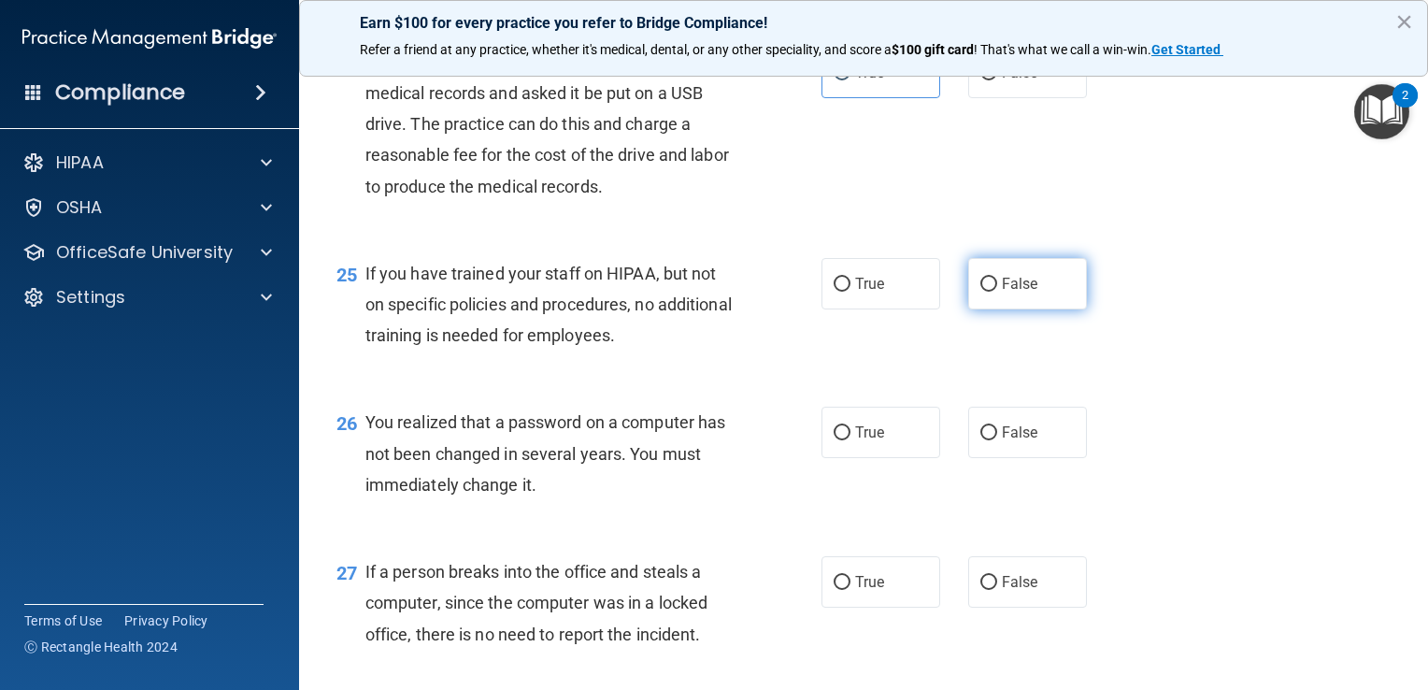
click at [997, 292] on input "False" at bounding box center [989, 285] width 17 height 14
radio input "true"
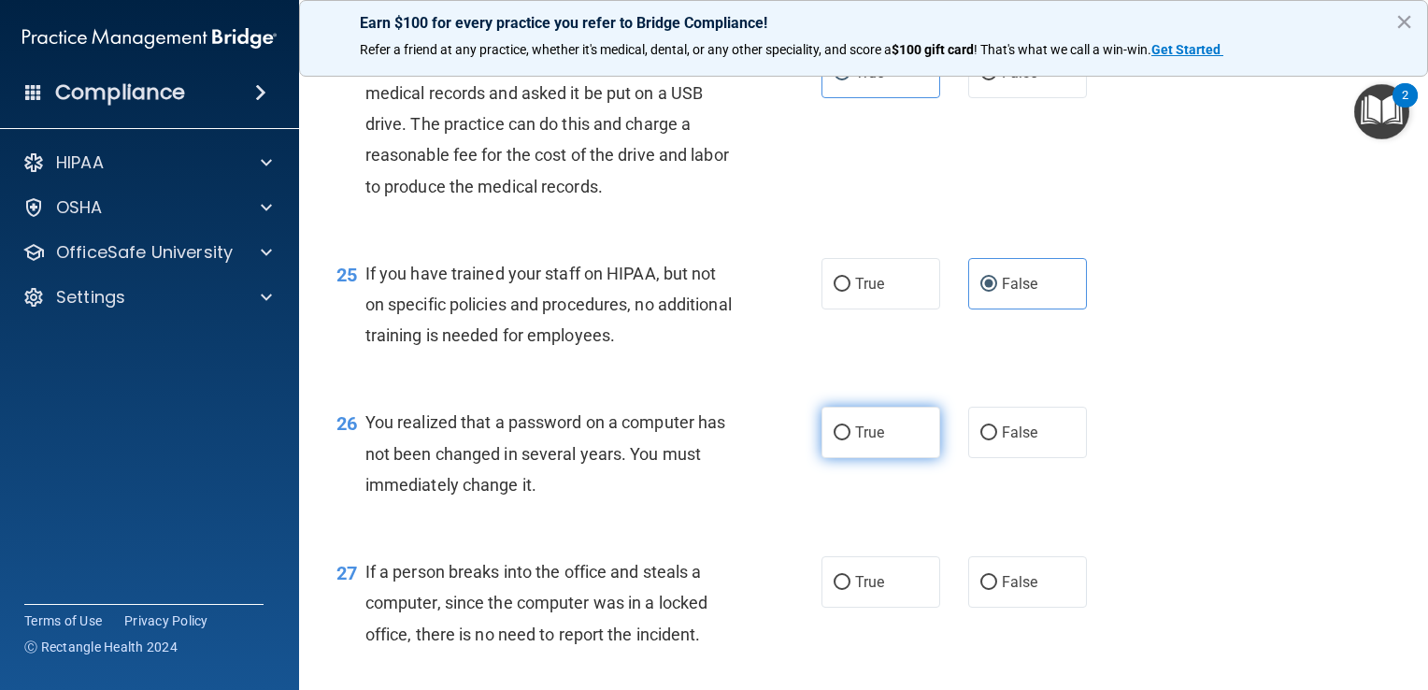
click at [871, 441] on span "True" at bounding box center [869, 432] width 29 height 18
click at [851, 440] on input "True" at bounding box center [842, 433] width 17 height 14
radio input "true"
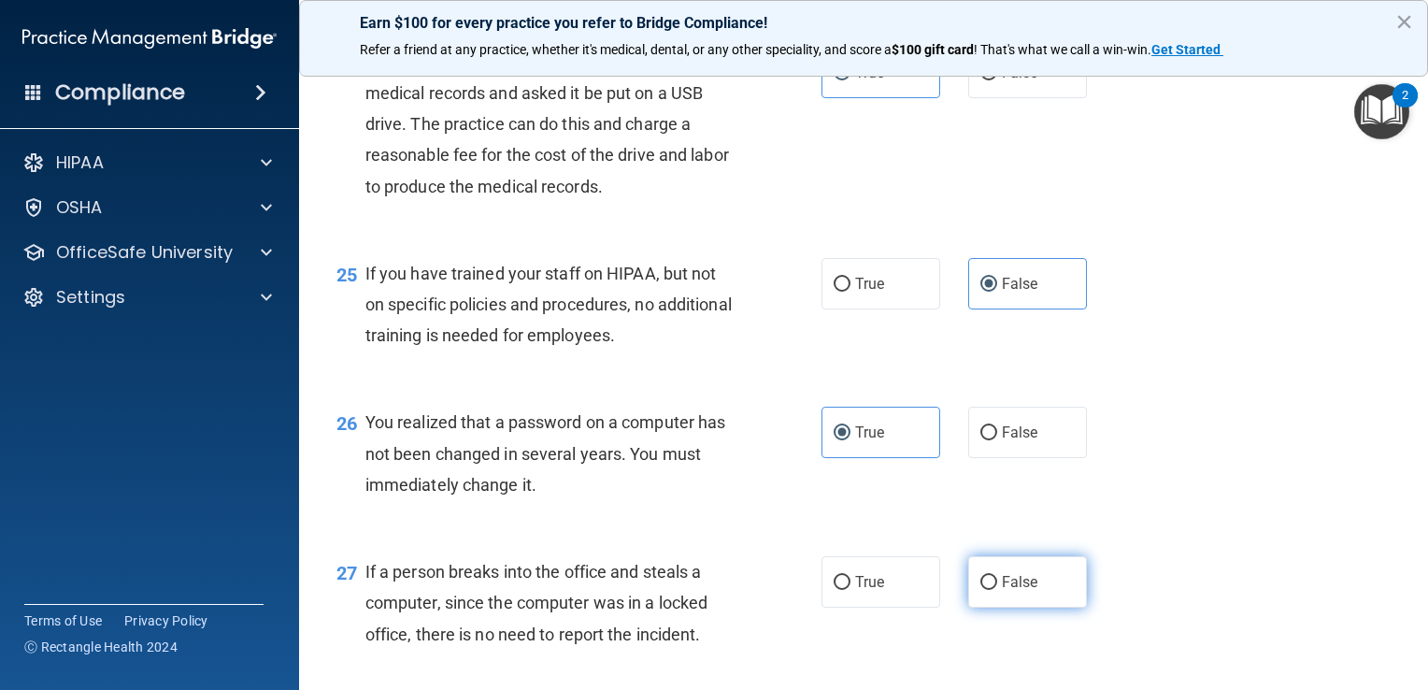
click at [987, 590] on input "False" at bounding box center [989, 583] width 17 height 14
radio input "true"
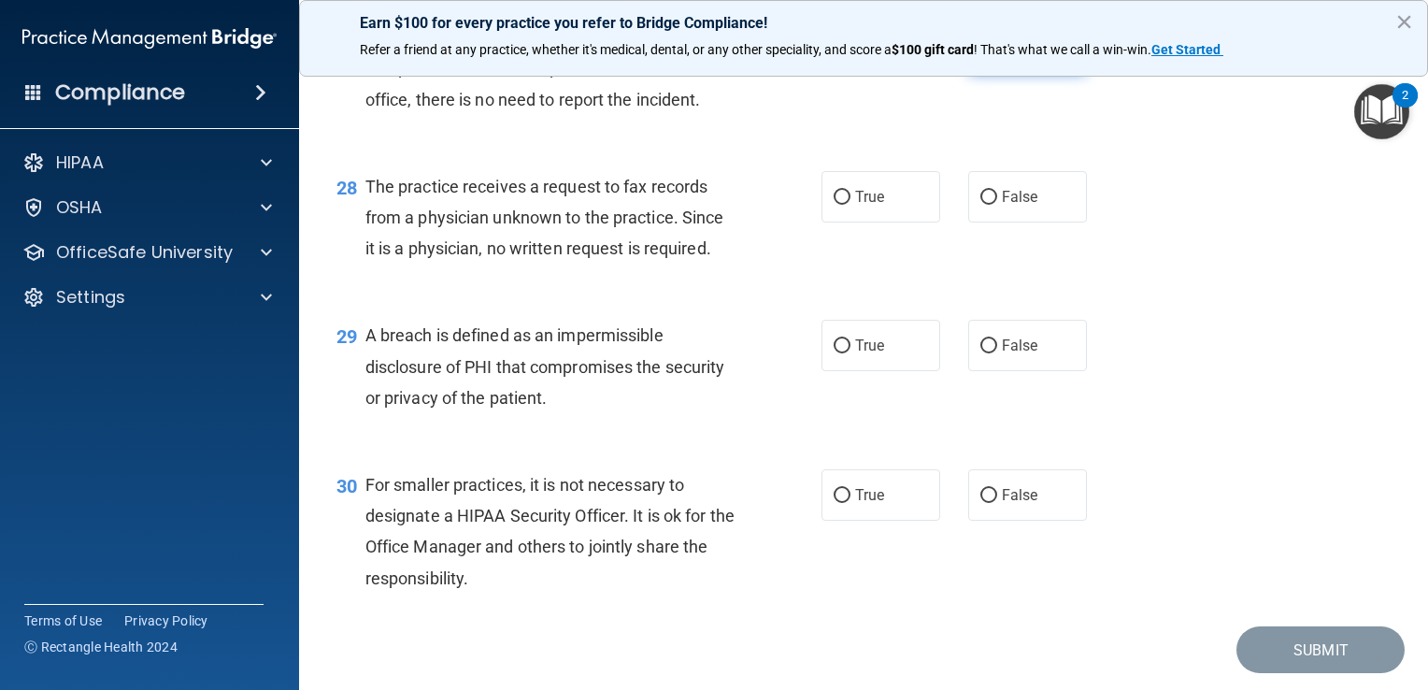
scroll to position [4386, 0]
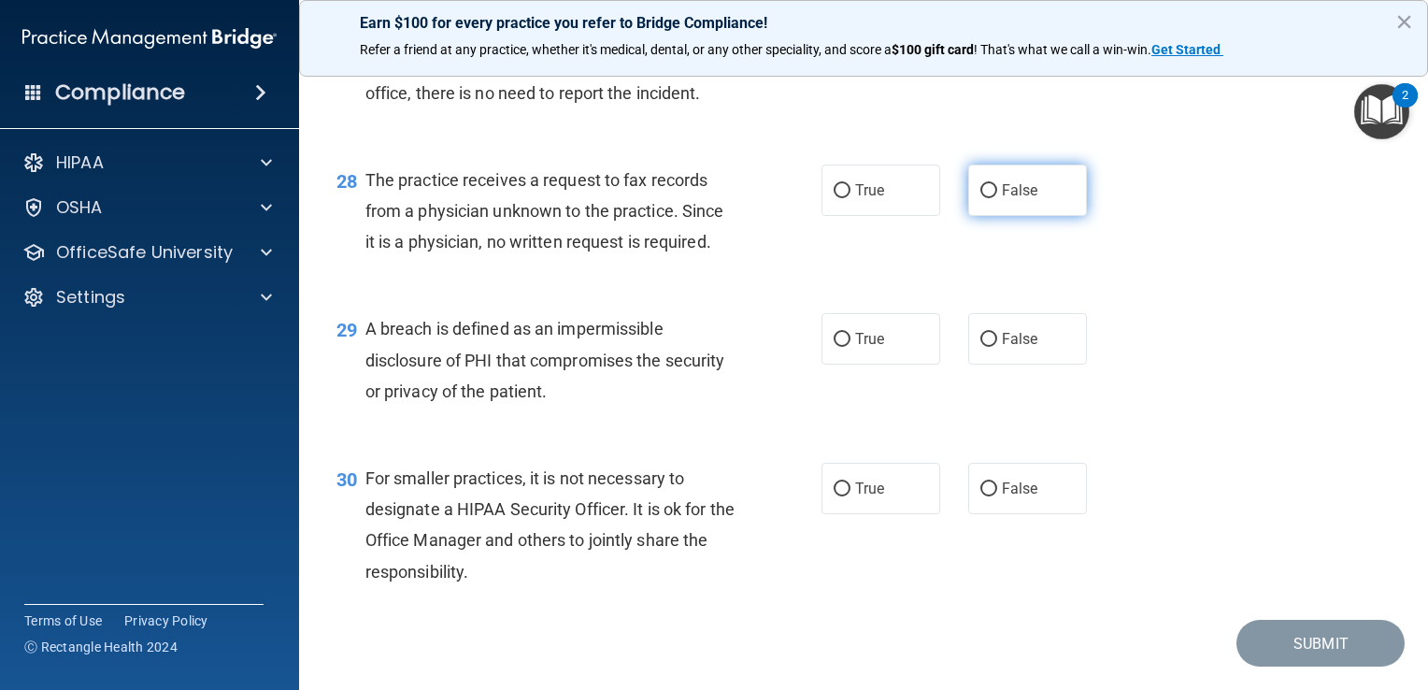
click at [1014, 199] on span "False" at bounding box center [1020, 190] width 36 height 18
click at [997, 198] on input "False" at bounding box center [989, 191] width 17 height 14
radio input "true"
click at [840, 347] on input "True" at bounding box center [842, 340] width 17 height 14
radio input "true"
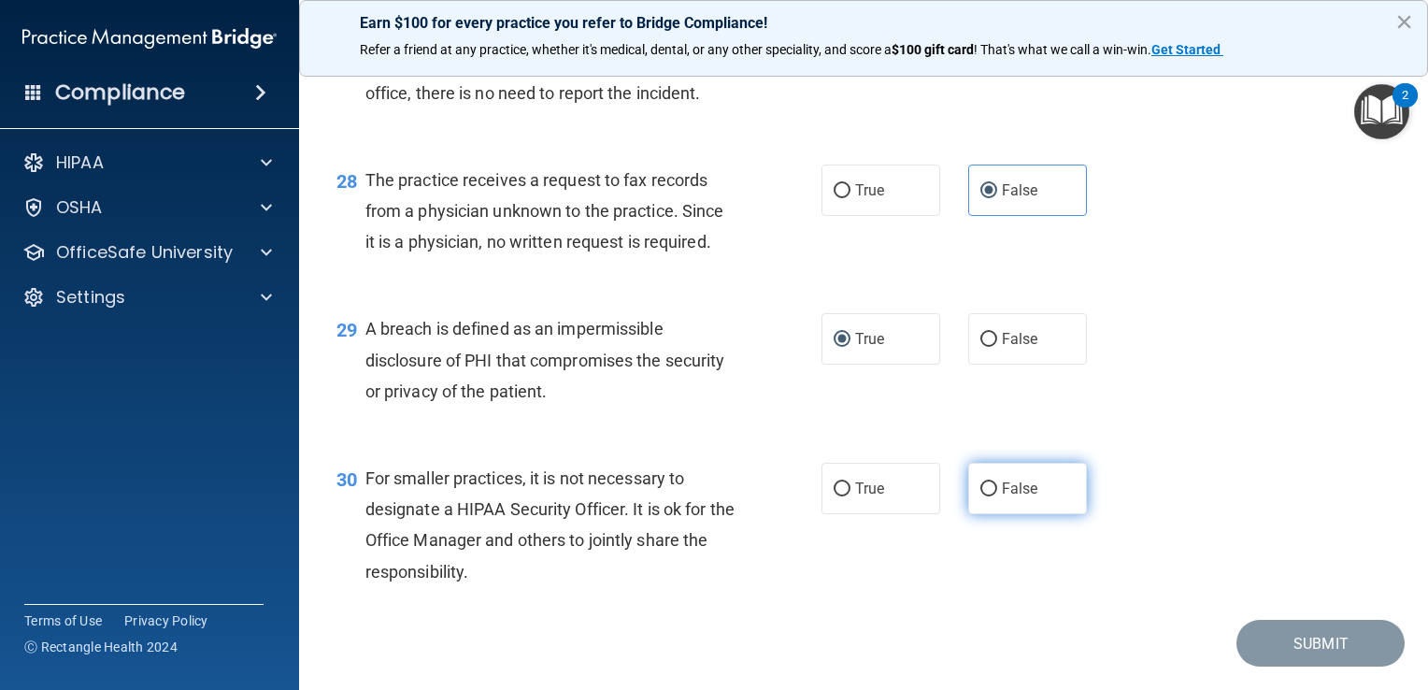
click at [982, 496] on input "False" at bounding box center [989, 489] width 17 height 14
radio input "true"
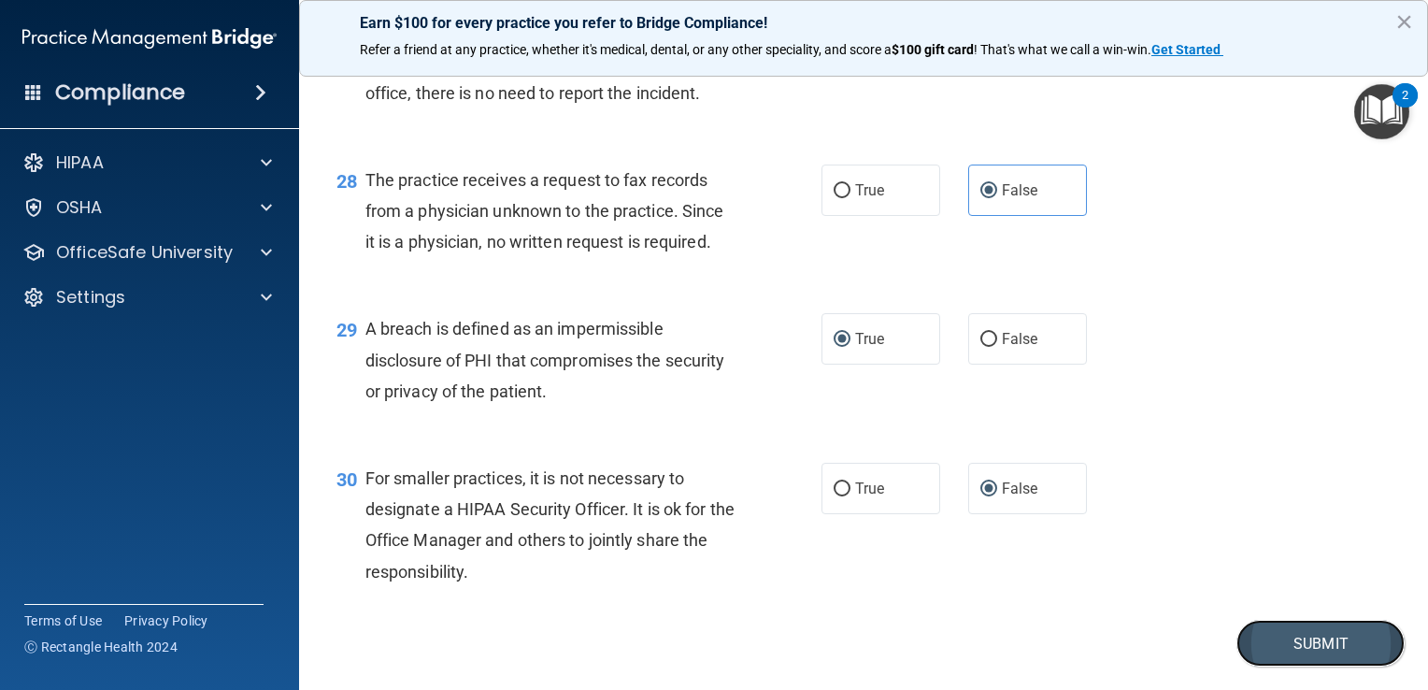
click at [1314, 667] on button "Submit" at bounding box center [1321, 644] width 168 height 48
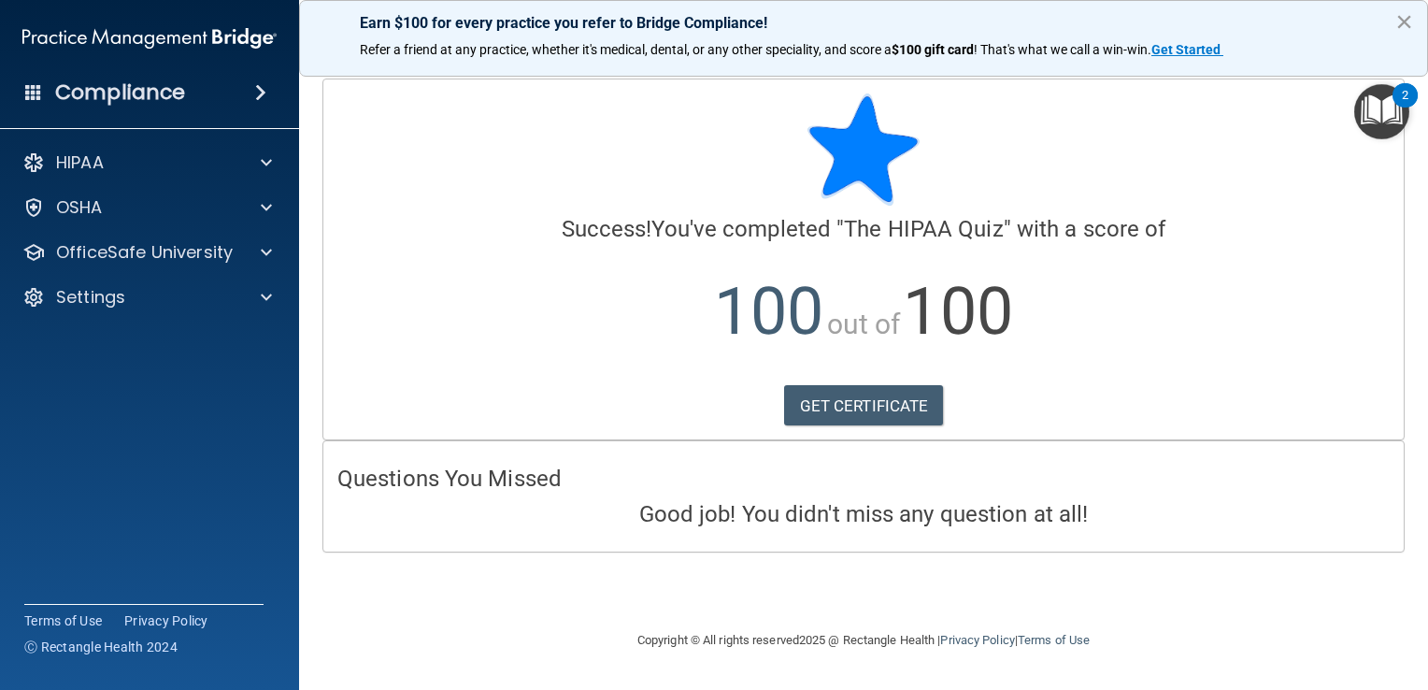
click at [1407, 24] on button "×" at bounding box center [1405, 22] width 18 height 30
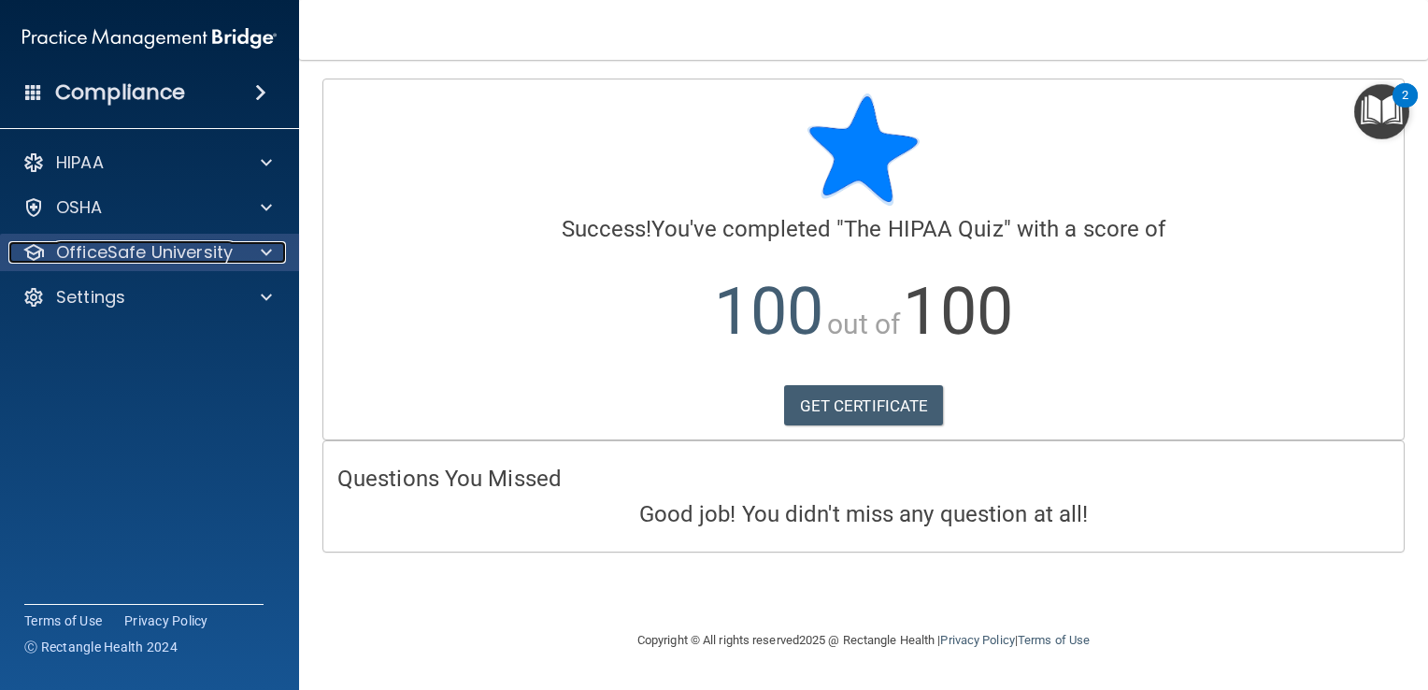
click at [140, 243] on p "OfficeSafe University" at bounding box center [144, 252] width 177 height 22
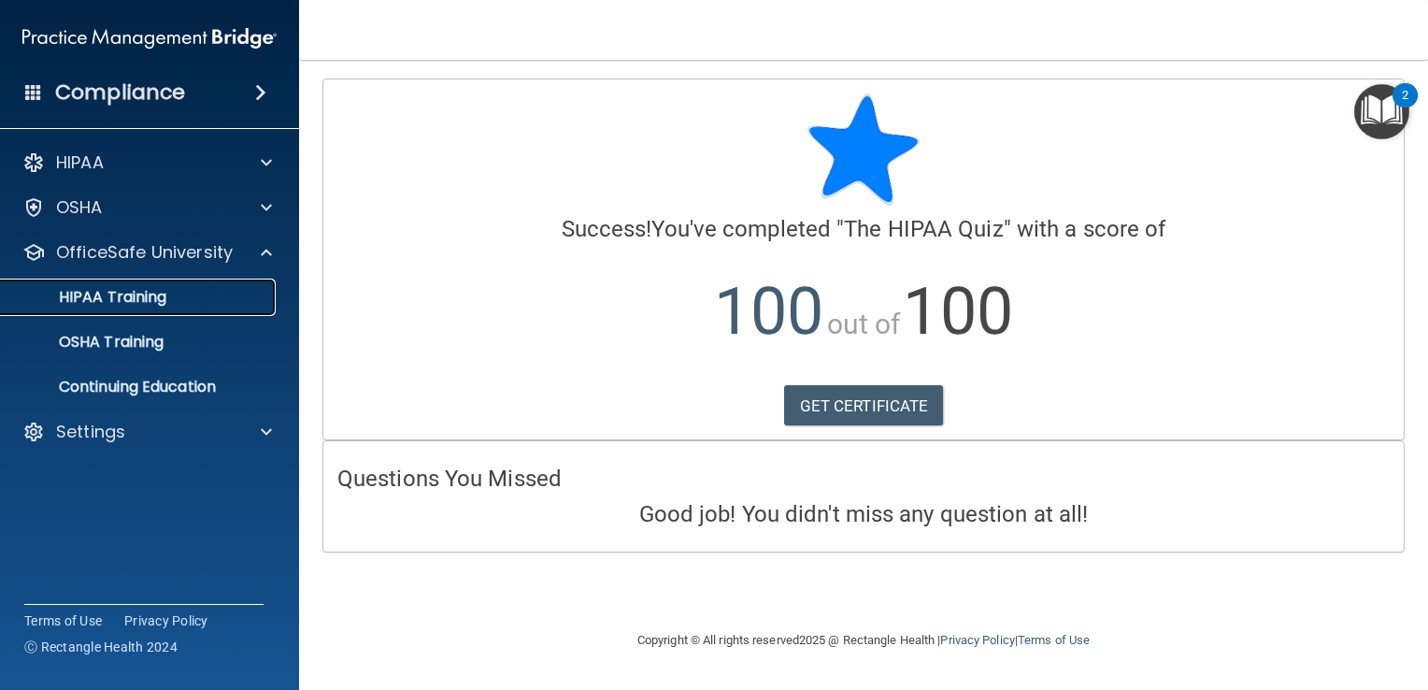
click at [129, 297] on p "HIPAA Training" at bounding box center [89, 297] width 154 height 19
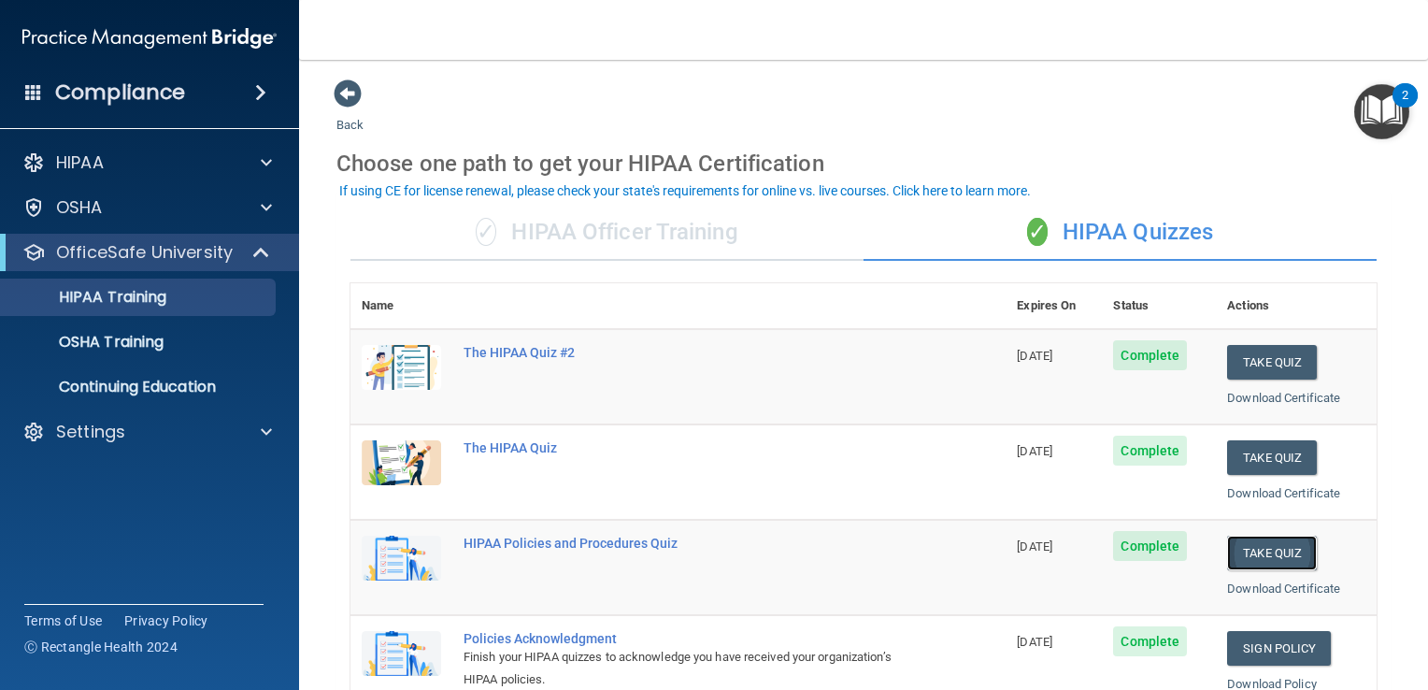
click at [1262, 548] on button "Take Quiz" at bounding box center [1272, 553] width 90 height 35
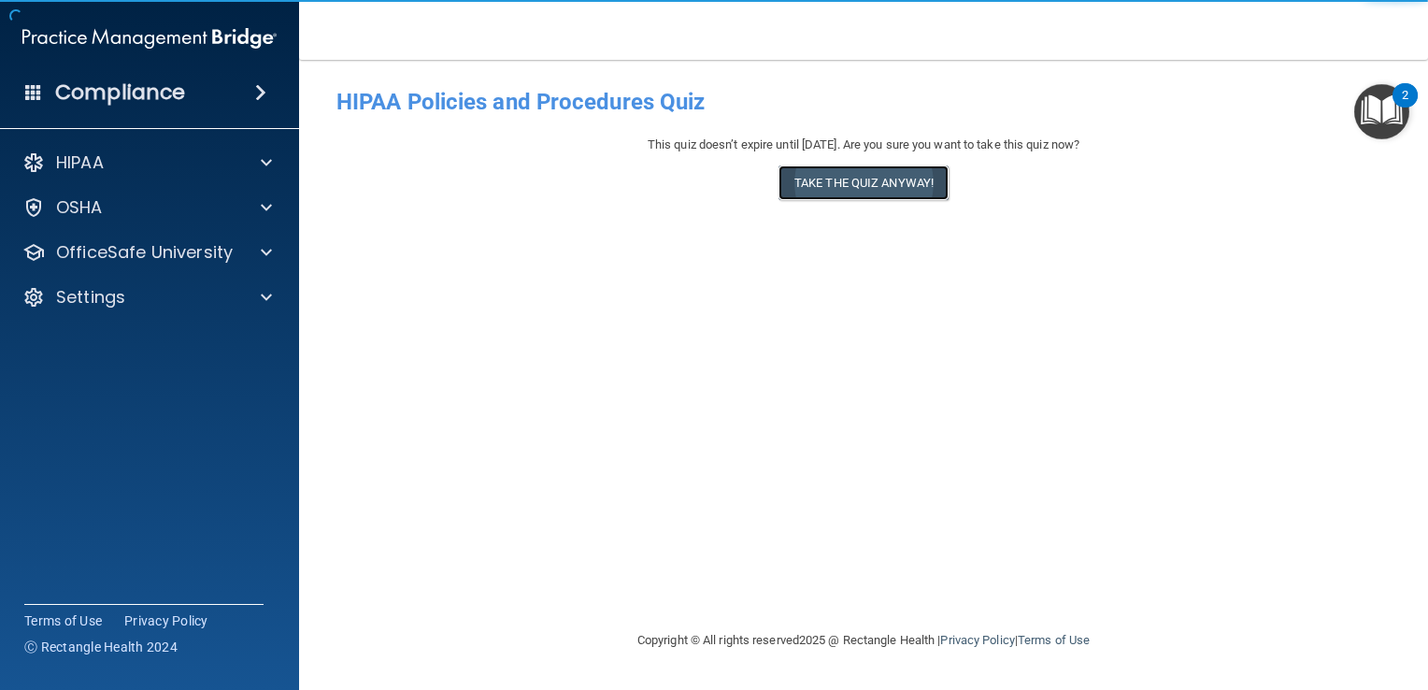
click at [845, 195] on button "Take the quiz anyway!" at bounding box center [864, 182] width 170 height 35
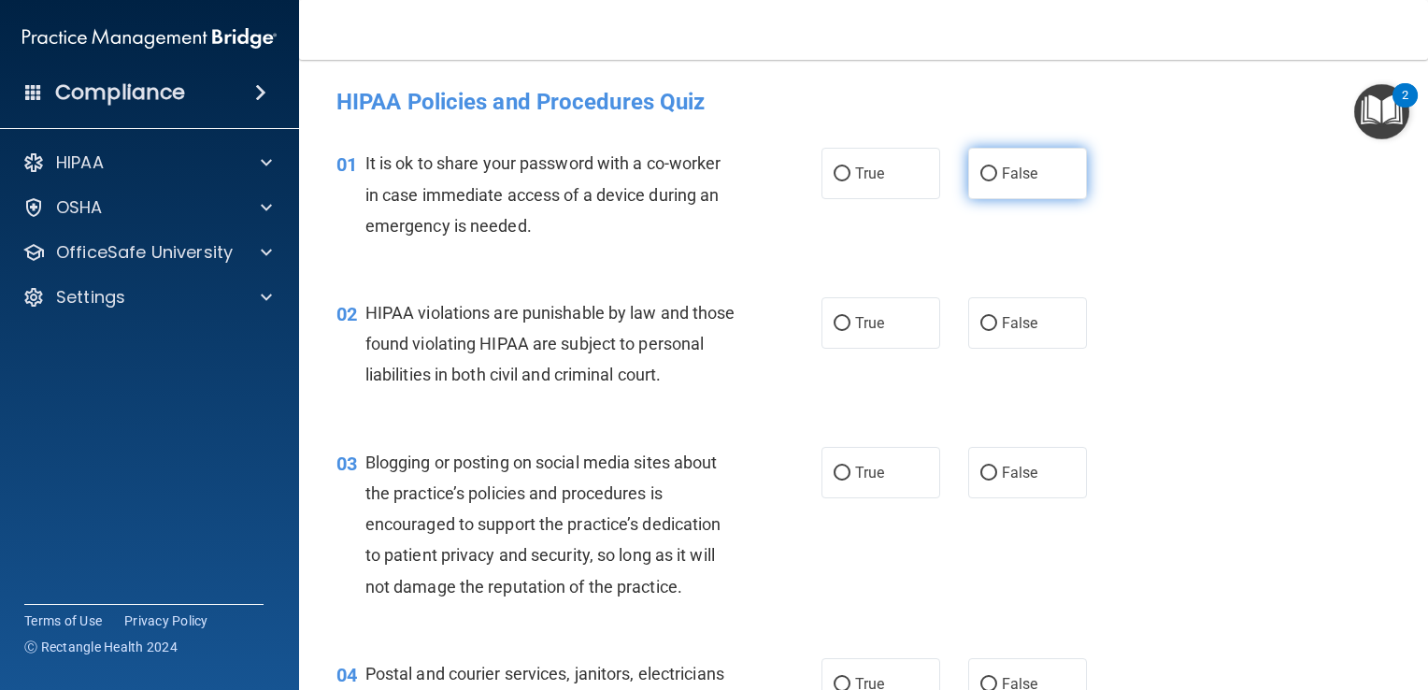
click at [1015, 165] on span "False" at bounding box center [1020, 174] width 36 height 18
click at [997, 167] on input "False" at bounding box center [989, 174] width 17 height 14
radio input "true"
click at [842, 317] on input "True" at bounding box center [842, 324] width 17 height 14
radio input "true"
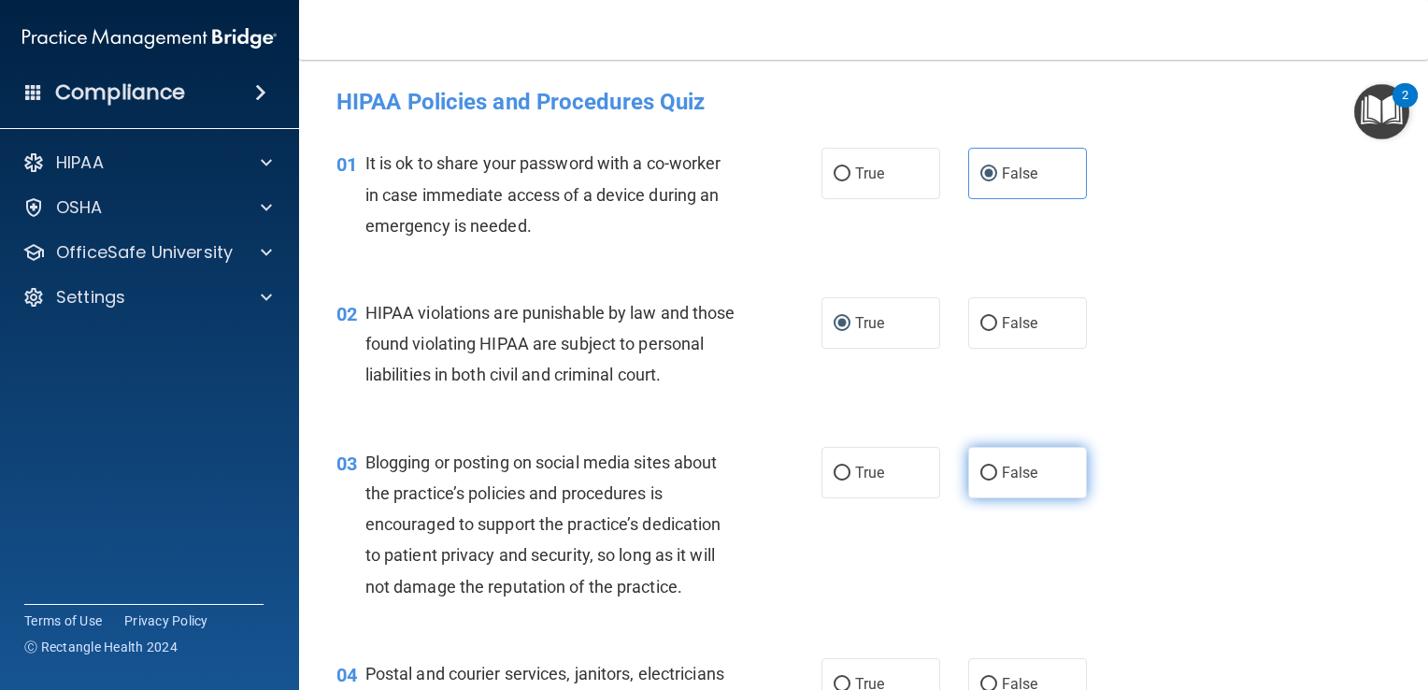
click at [1038, 496] on label "False" at bounding box center [1028, 472] width 119 height 51
click at [997, 481] on input "False" at bounding box center [989, 473] width 17 height 14
radio input "true"
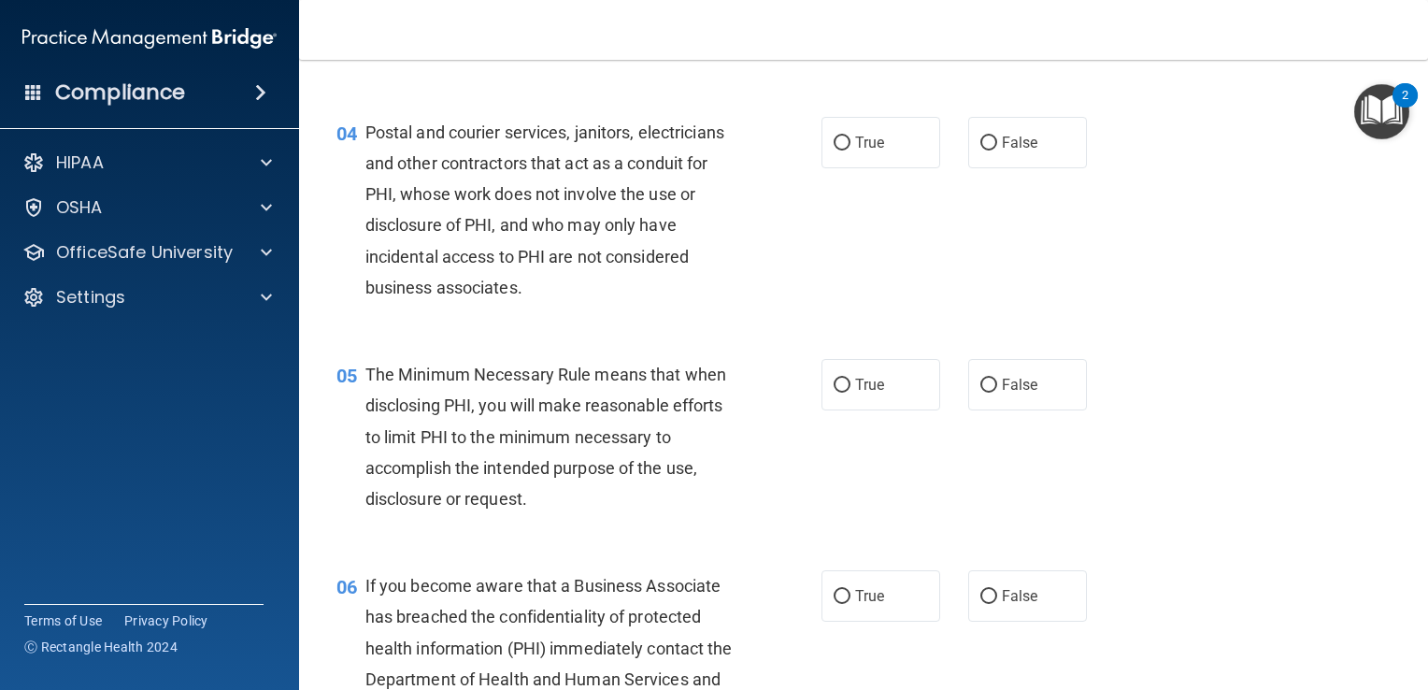
scroll to position [551, 0]
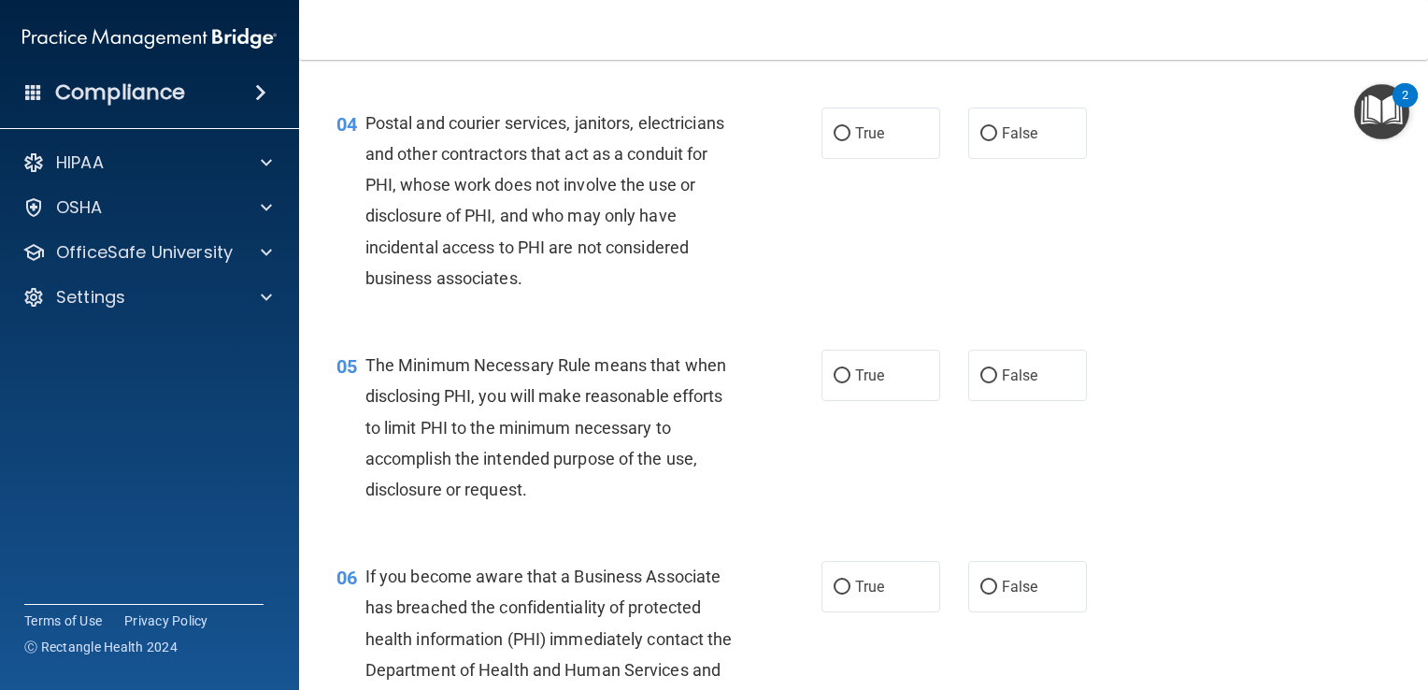
click at [879, 212] on div "04 Postal and courier services, janitors, electricians and other contractors th…" at bounding box center [864, 205] width 1083 height 242
click at [879, 149] on label "True" at bounding box center [881, 133] width 119 height 51
click at [851, 141] on input "True" at bounding box center [842, 134] width 17 height 14
radio input "true"
click at [839, 383] on input "True" at bounding box center [842, 376] width 17 height 14
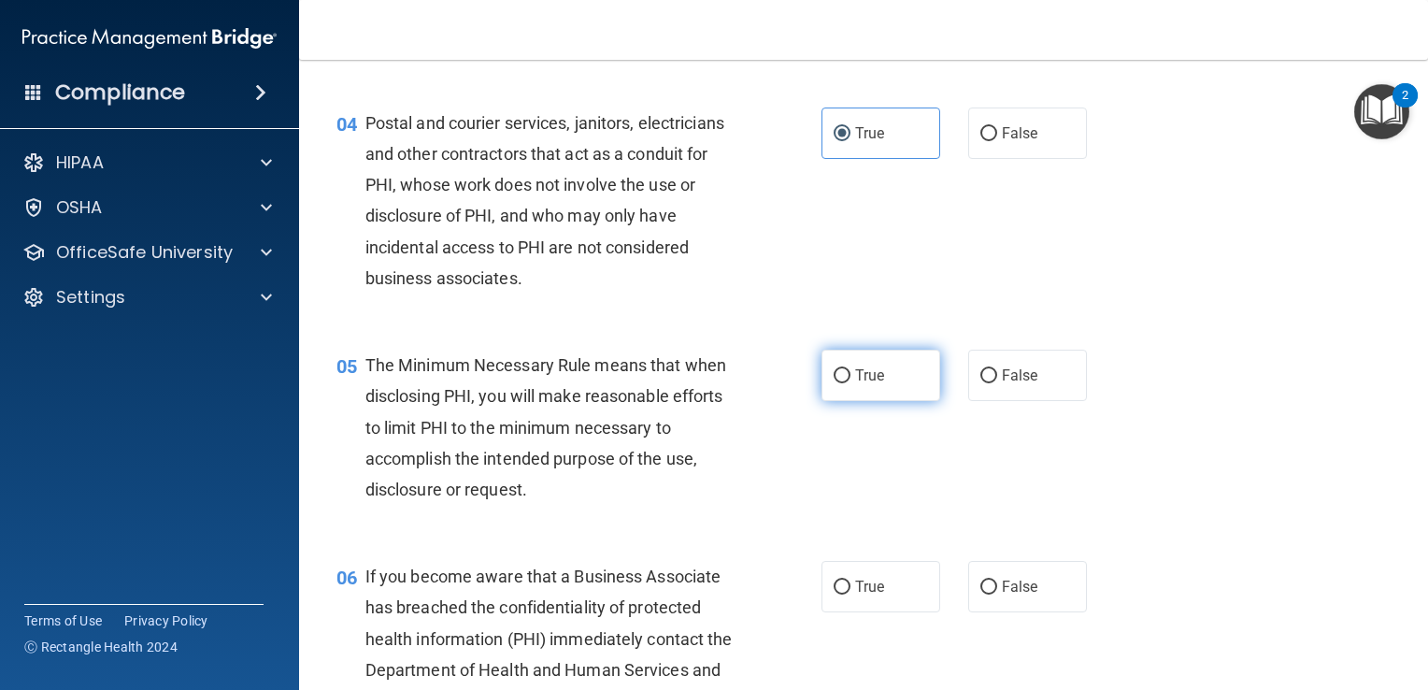
radio input "true"
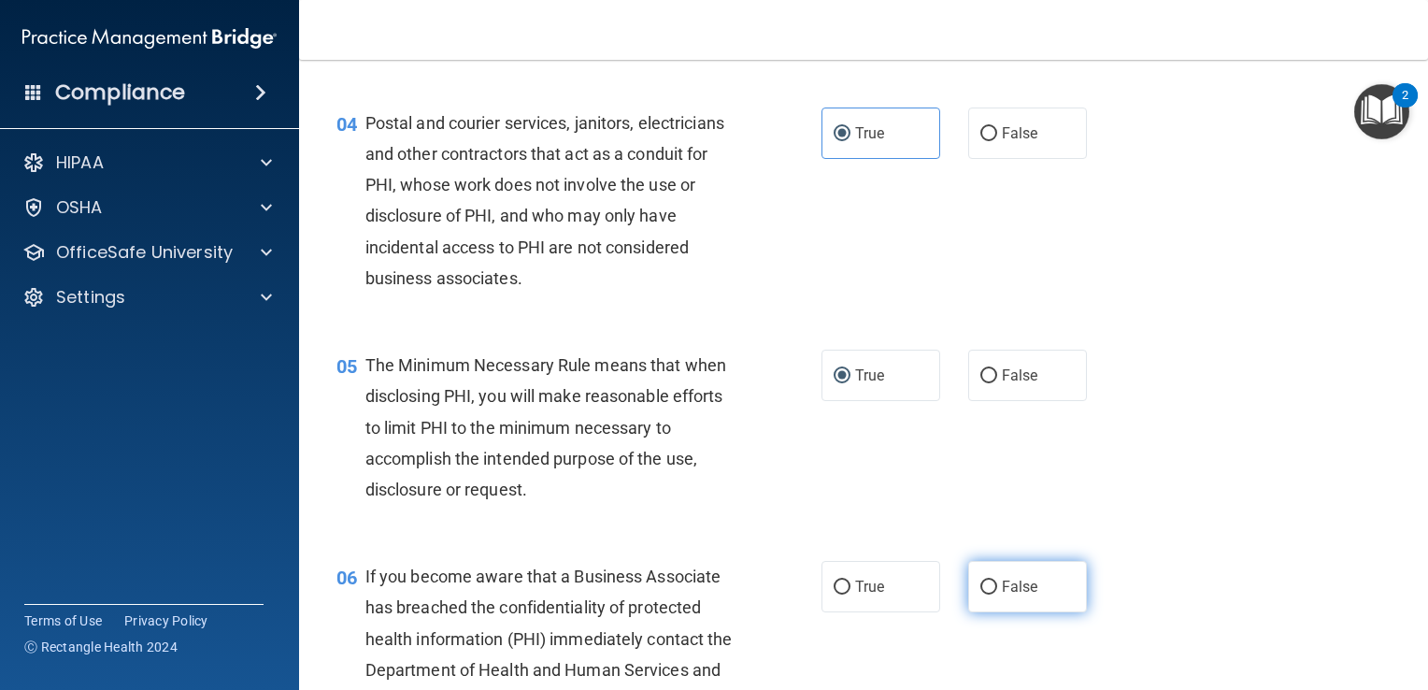
click at [1033, 612] on label "False" at bounding box center [1028, 586] width 119 height 51
click at [997, 595] on input "False" at bounding box center [989, 588] width 17 height 14
radio input "true"
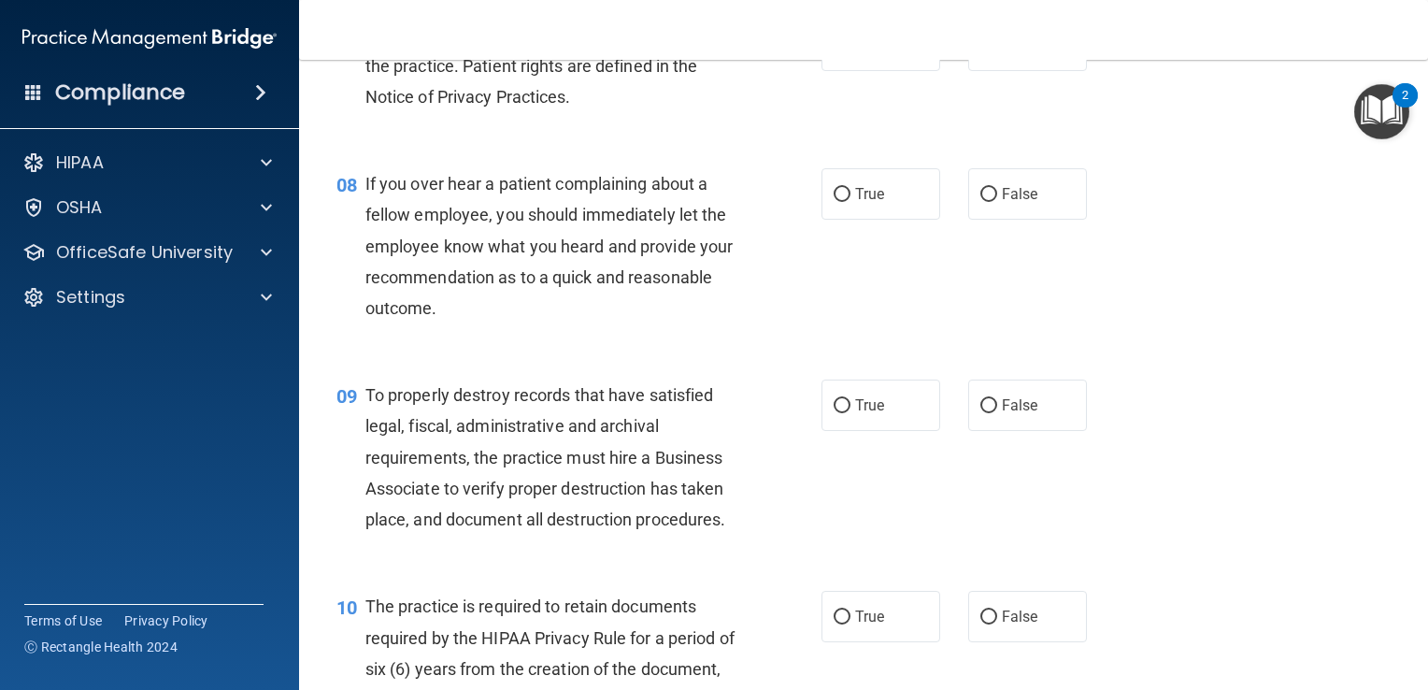
scroll to position [1336, 0]
click at [838, 52] on input "True" at bounding box center [842, 45] width 17 height 14
radio input "true"
click at [1026, 219] on label "False" at bounding box center [1028, 192] width 119 height 51
click at [997, 201] on input "False" at bounding box center [989, 194] width 17 height 14
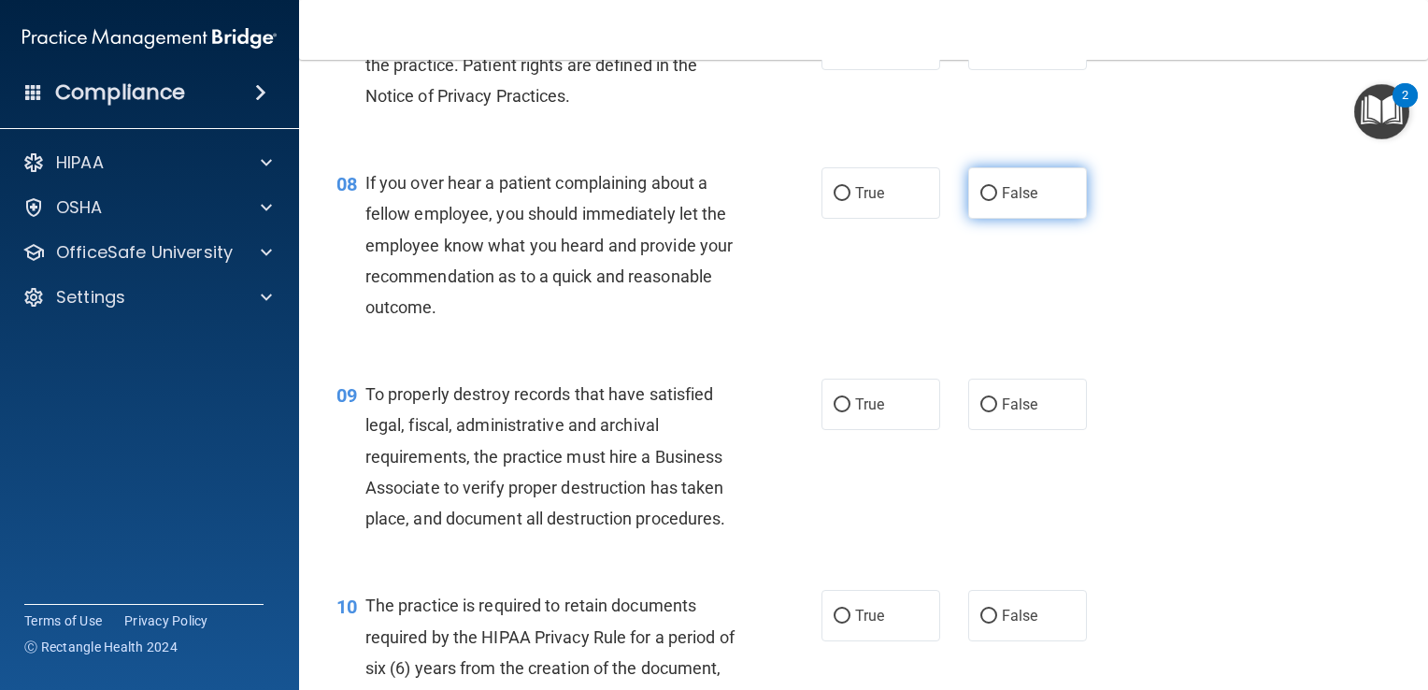
radio input "true"
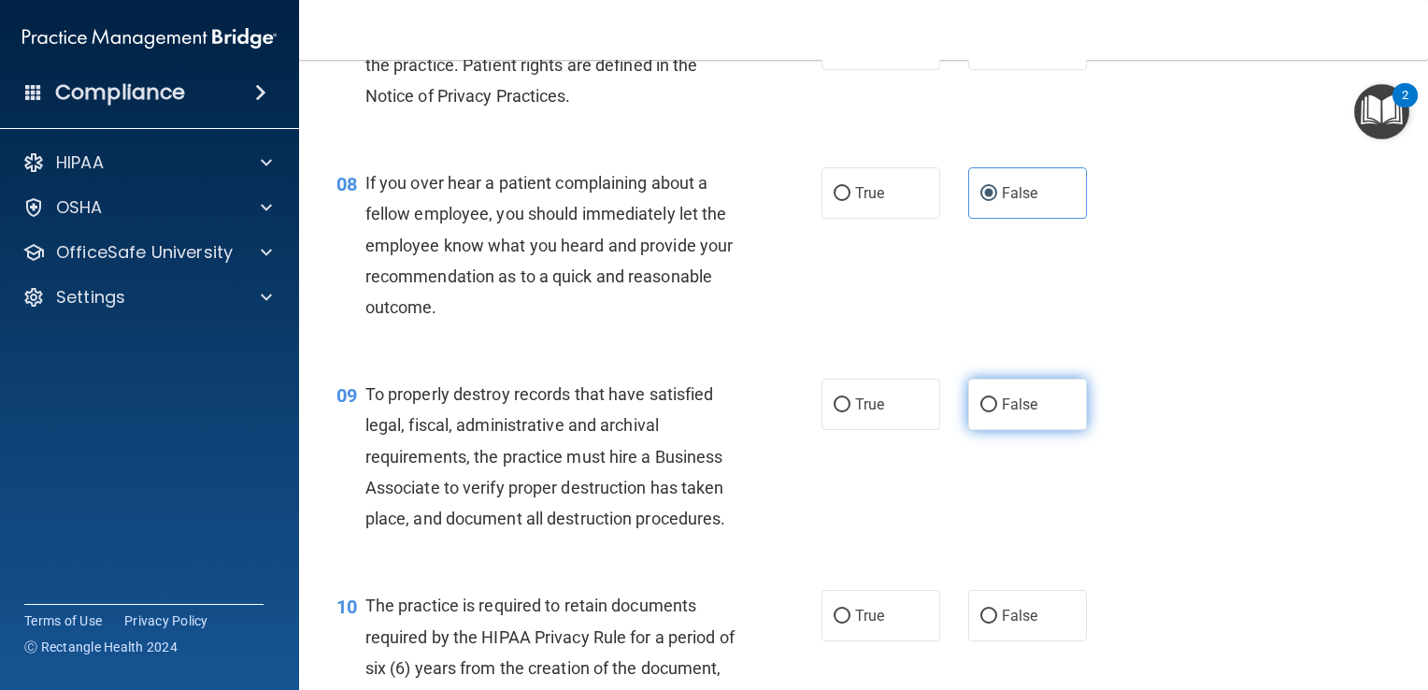
click at [1015, 413] on span "False" at bounding box center [1020, 404] width 36 height 18
click at [997, 412] on input "False" at bounding box center [989, 405] width 17 height 14
radio input "true"
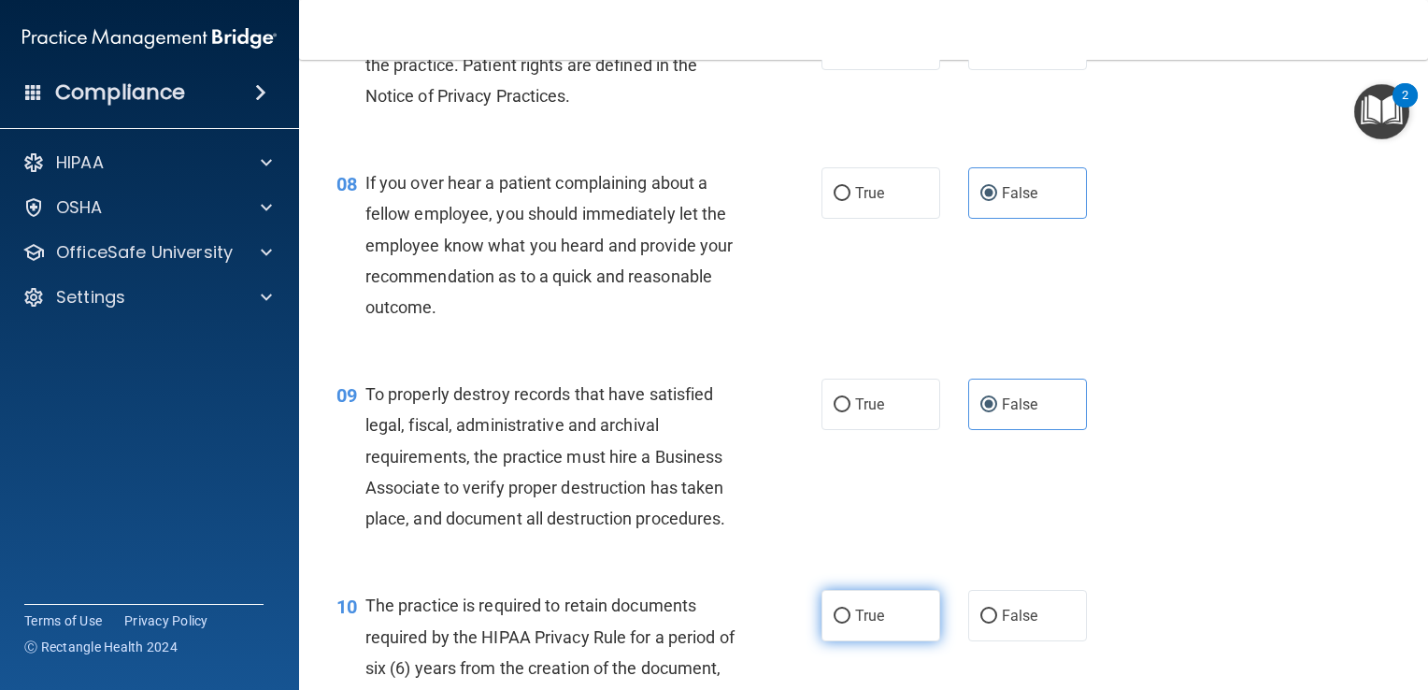
click at [890, 641] on label "True" at bounding box center [881, 615] width 119 height 51
click at [851, 624] on input "True" at bounding box center [842, 617] width 17 height 14
radio input "true"
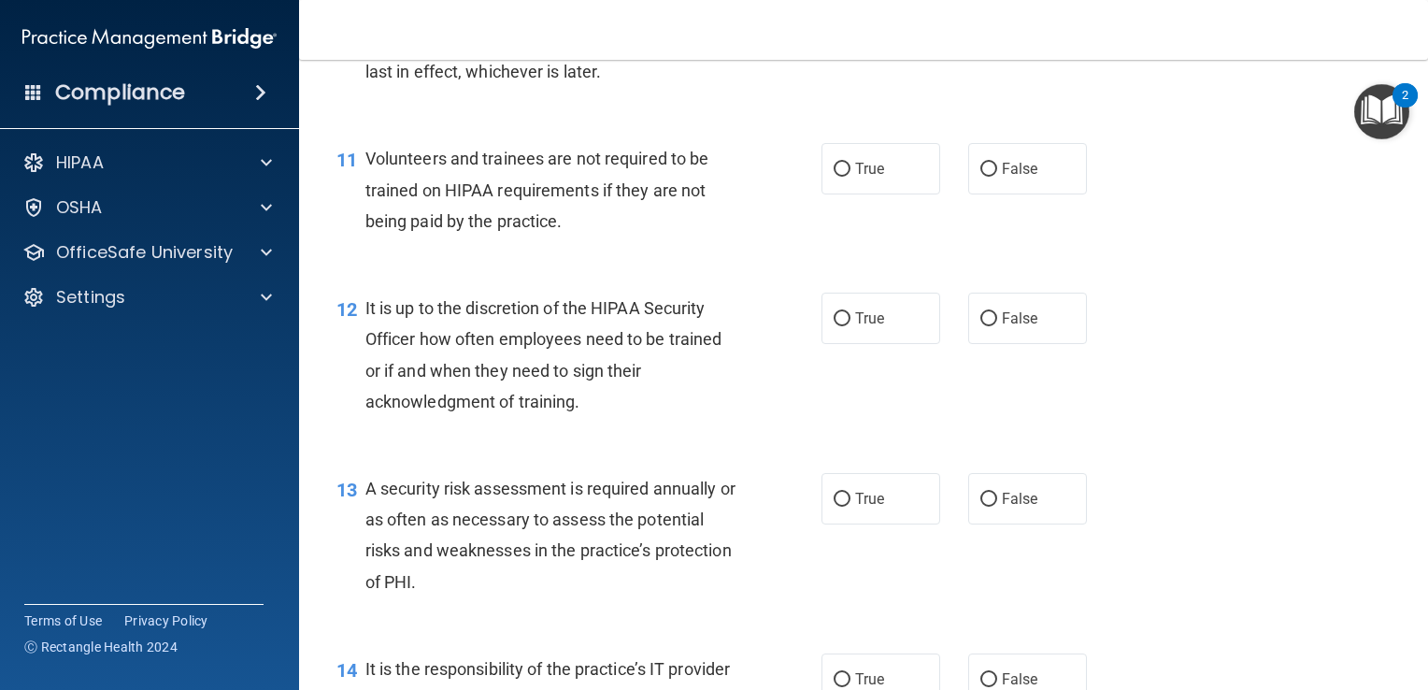
scroll to position [2004, 0]
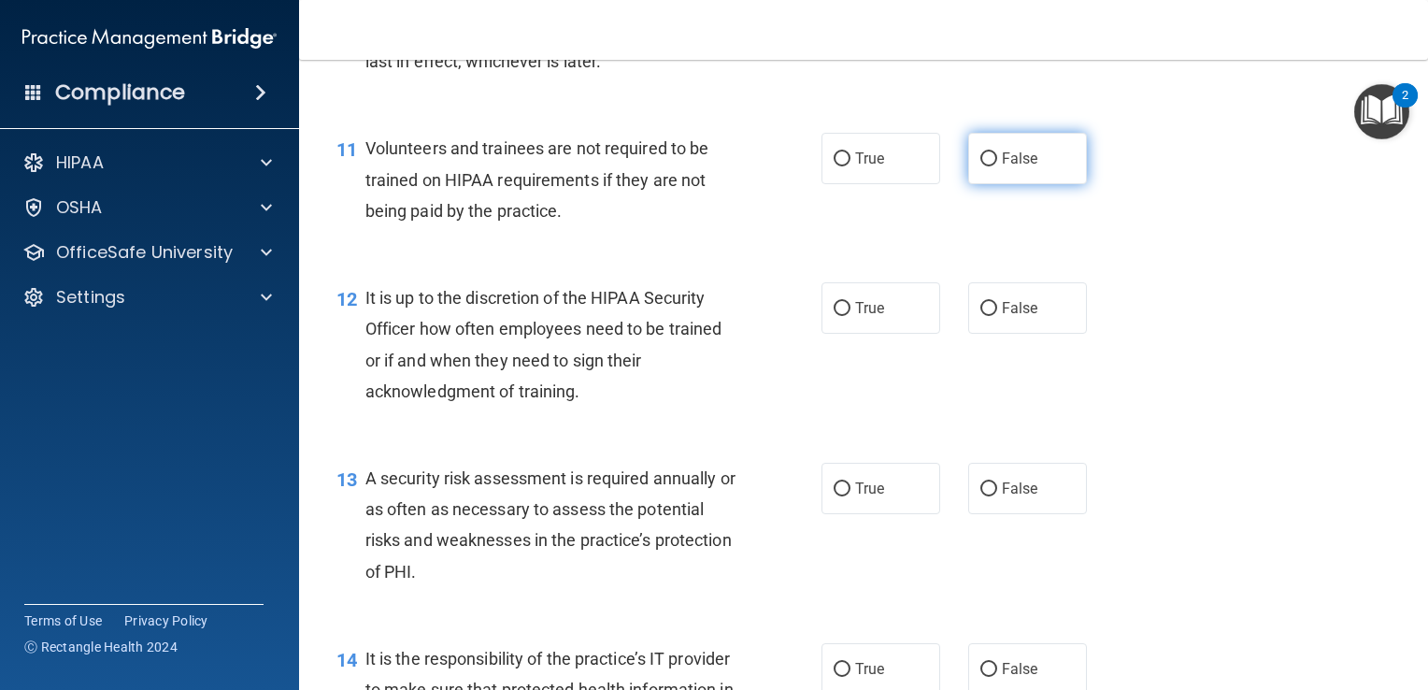
click at [1026, 184] on label "False" at bounding box center [1028, 158] width 119 height 51
click at [997, 166] on input "False" at bounding box center [989, 159] width 17 height 14
radio input "true"
click at [1013, 317] on span "False" at bounding box center [1020, 308] width 36 height 18
click at [997, 316] on input "False" at bounding box center [989, 309] width 17 height 14
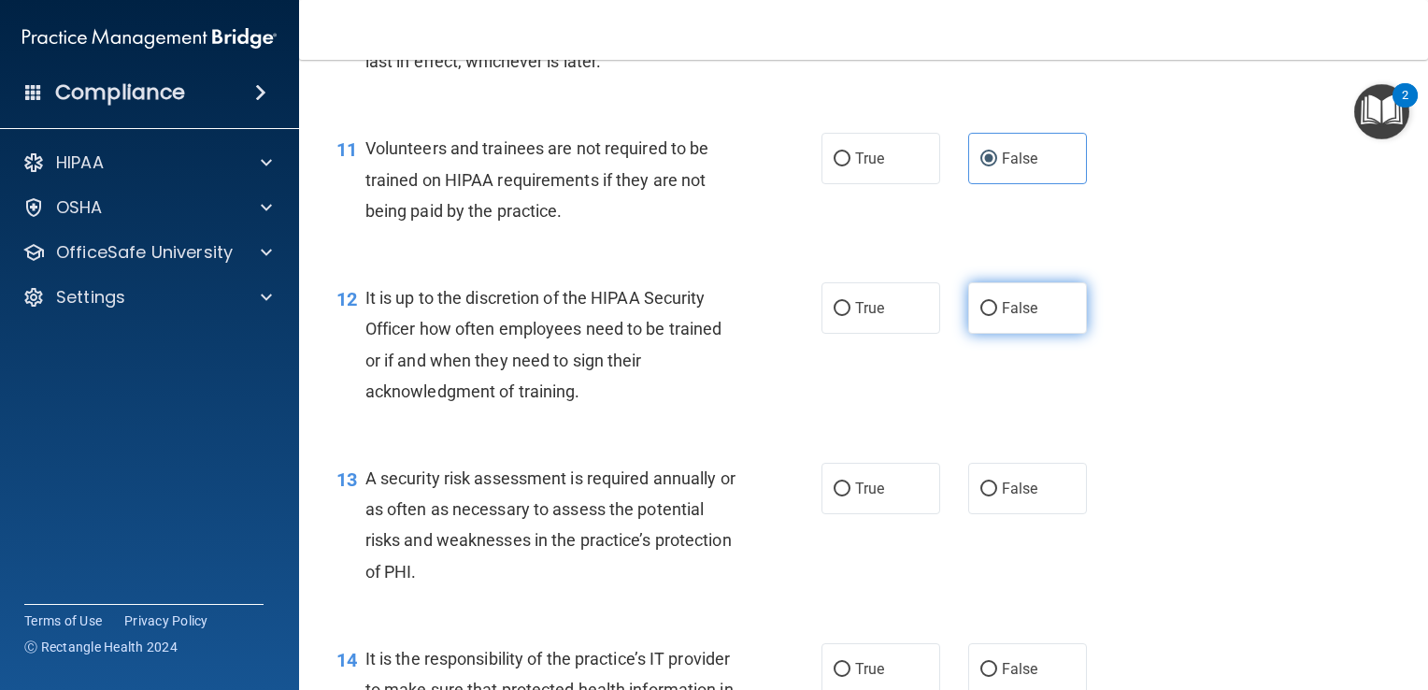
radio input "true"
click at [891, 514] on label "True" at bounding box center [881, 488] width 119 height 51
click at [851, 496] on input "True" at bounding box center [842, 489] width 17 height 14
radio input "true"
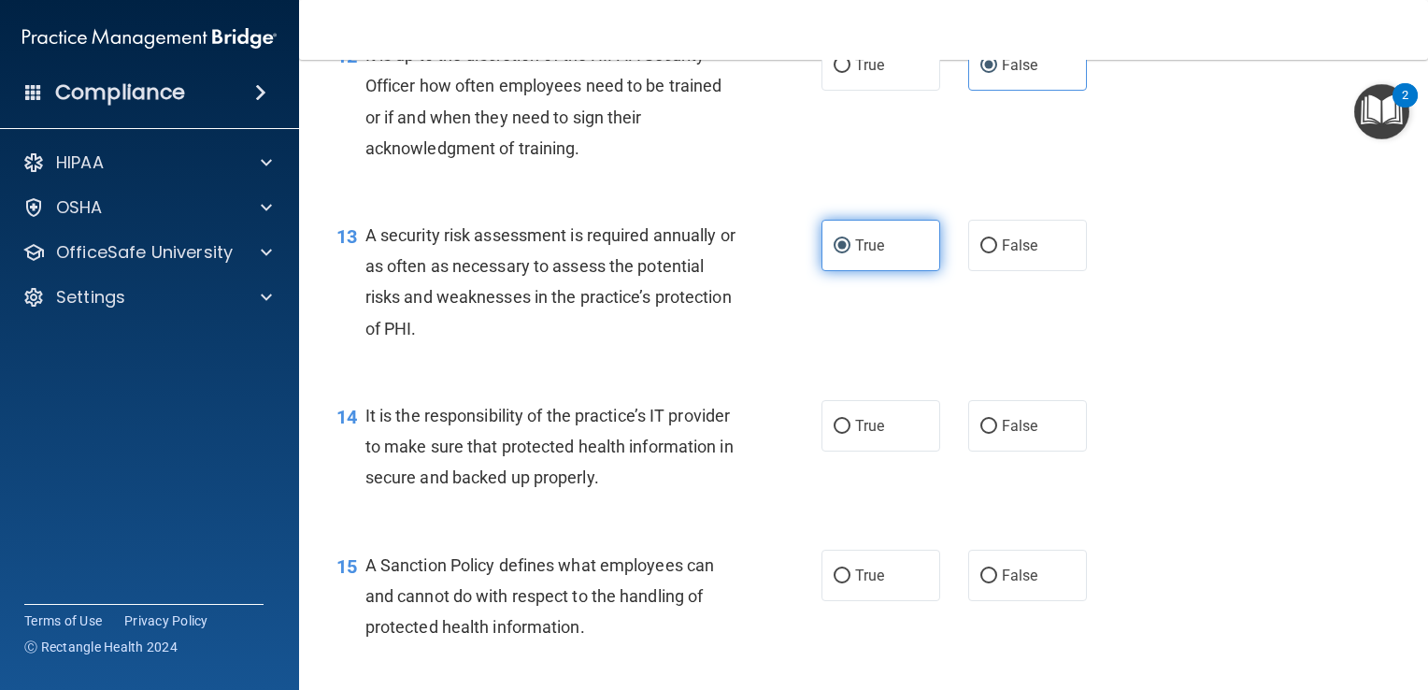
scroll to position [2254, 0]
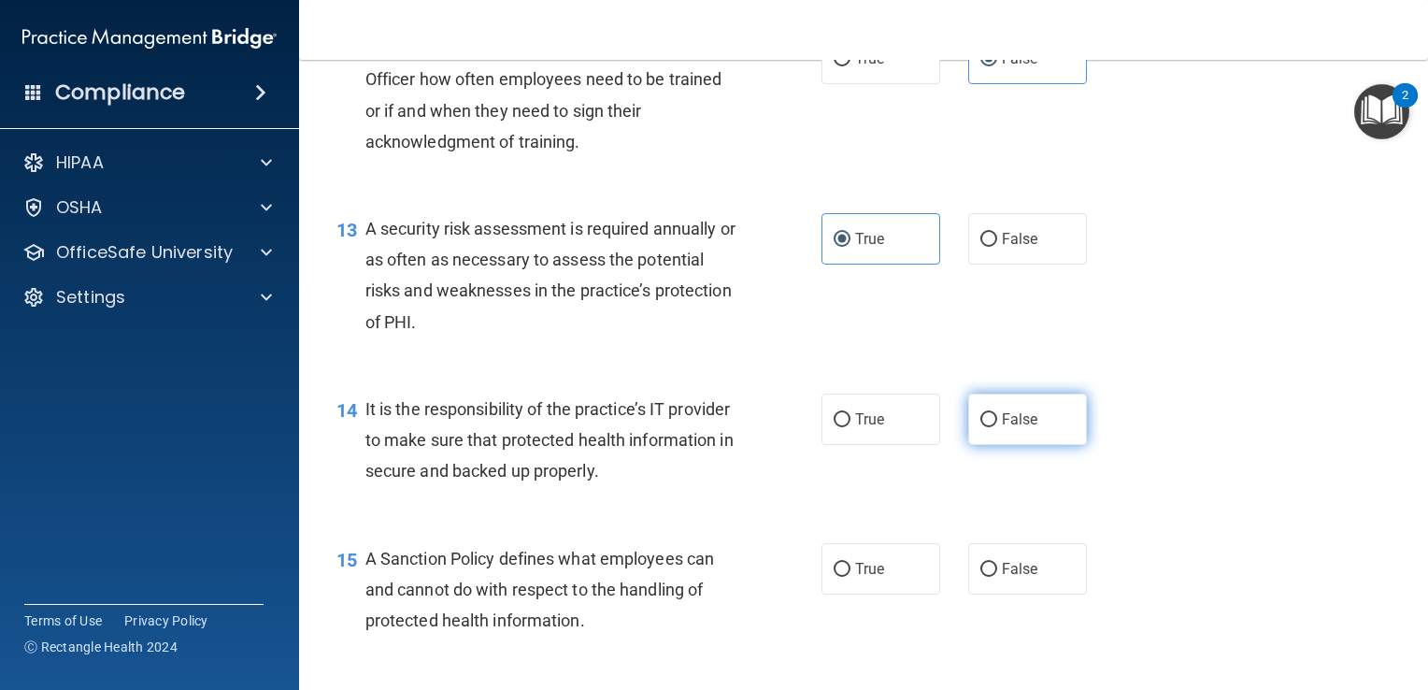
click at [1037, 445] on label "False" at bounding box center [1028, 419] width 119 height 51
click at [997, 427] on input "False" at bounding box center [989, 420] width 17 height 14
radio input "true"
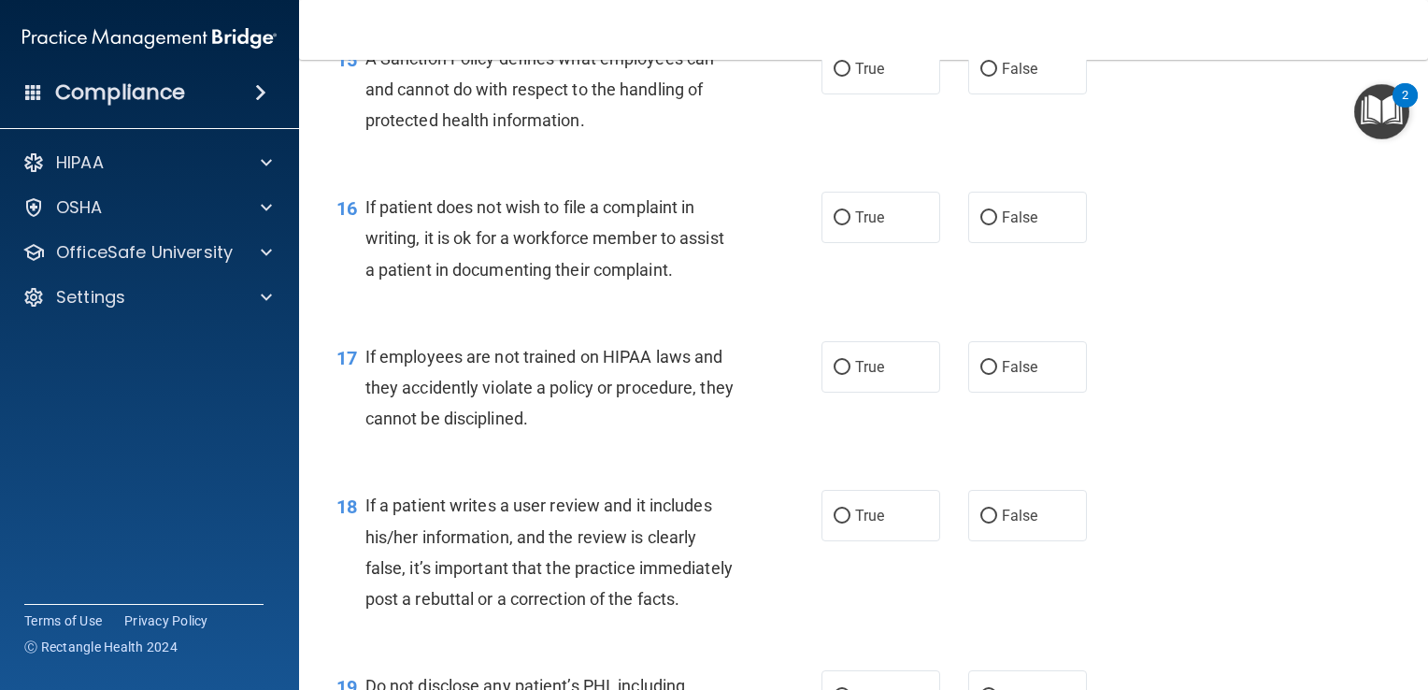
scroll to position [2760, 0]
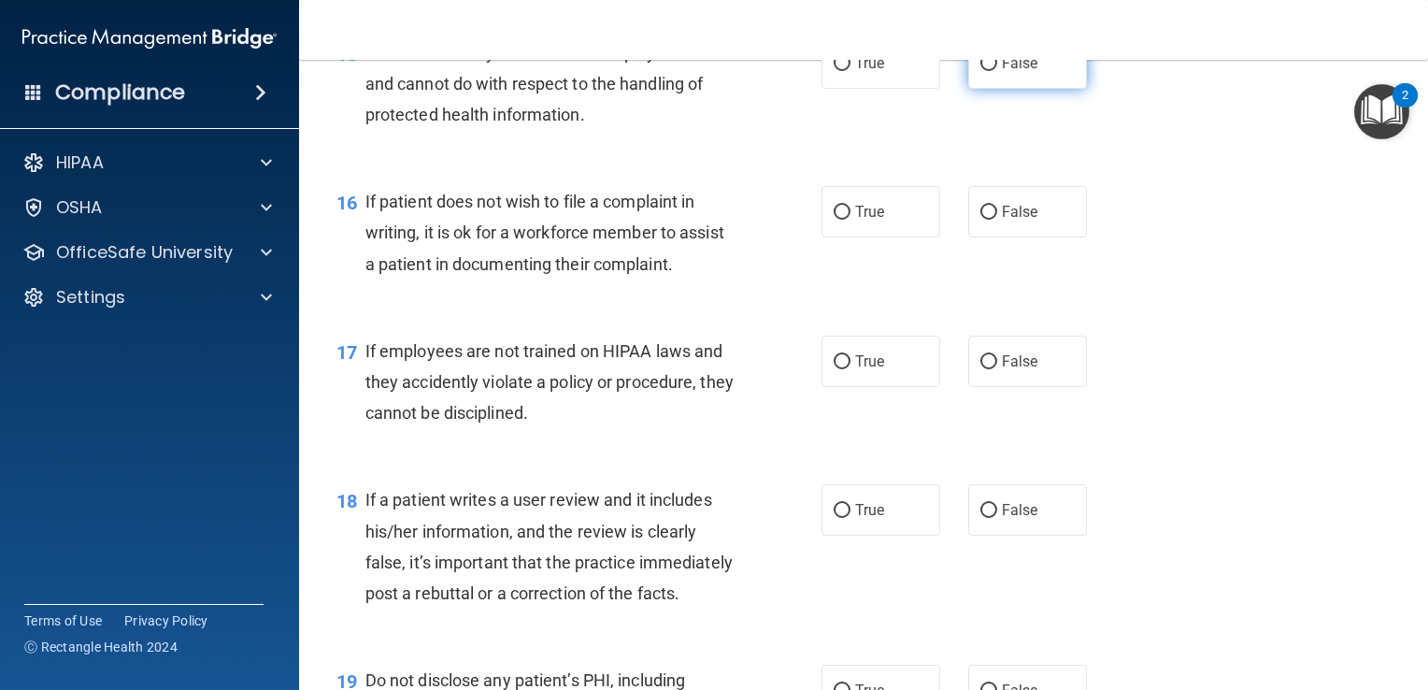
click at [1011, 72] on span "False" at bounding box center [1020, 63] width 36 height 18
click at [997, 71] on input "False" at bounding box center [989, 64] width 17 height 14
radio input "true"
click at [862, 221] on span "True" at bounding box center [869, 212] width 29 height 18
click at [851, 220] on input "True" at bounding box center [842, 213] width 17 height 14
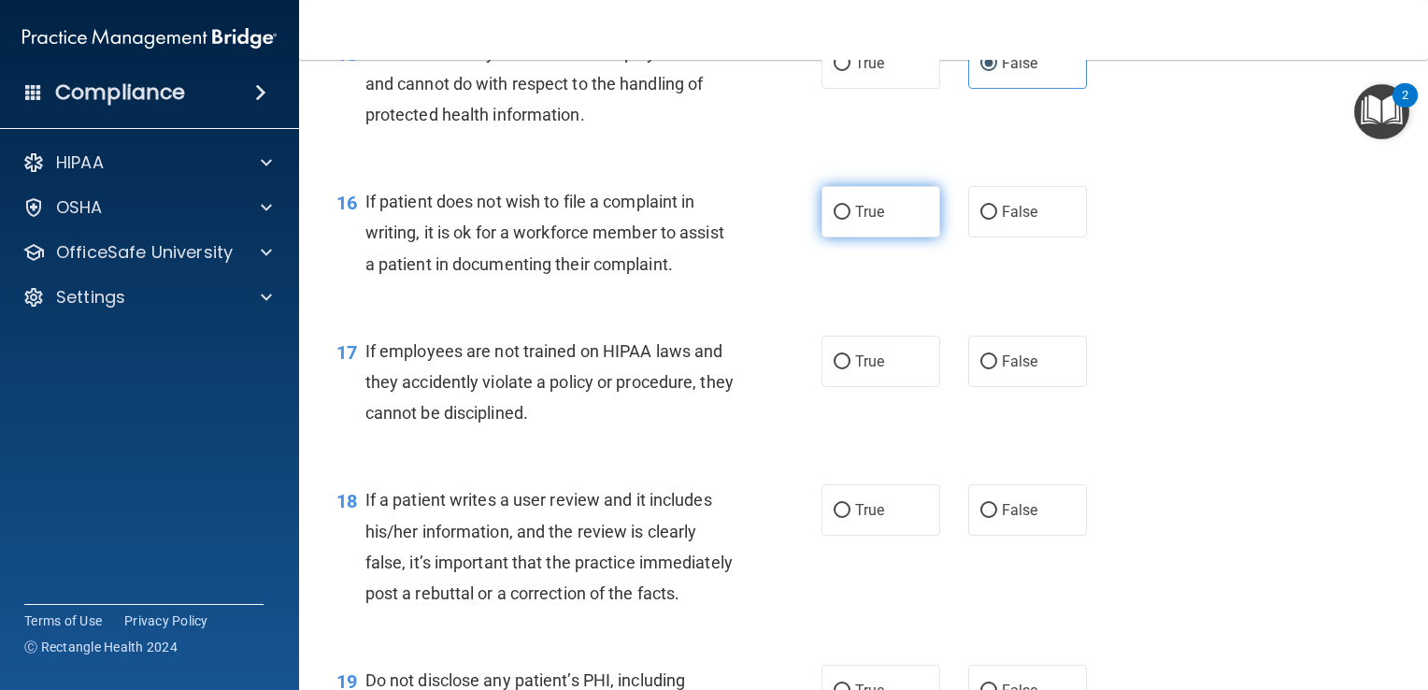
radio input "true"
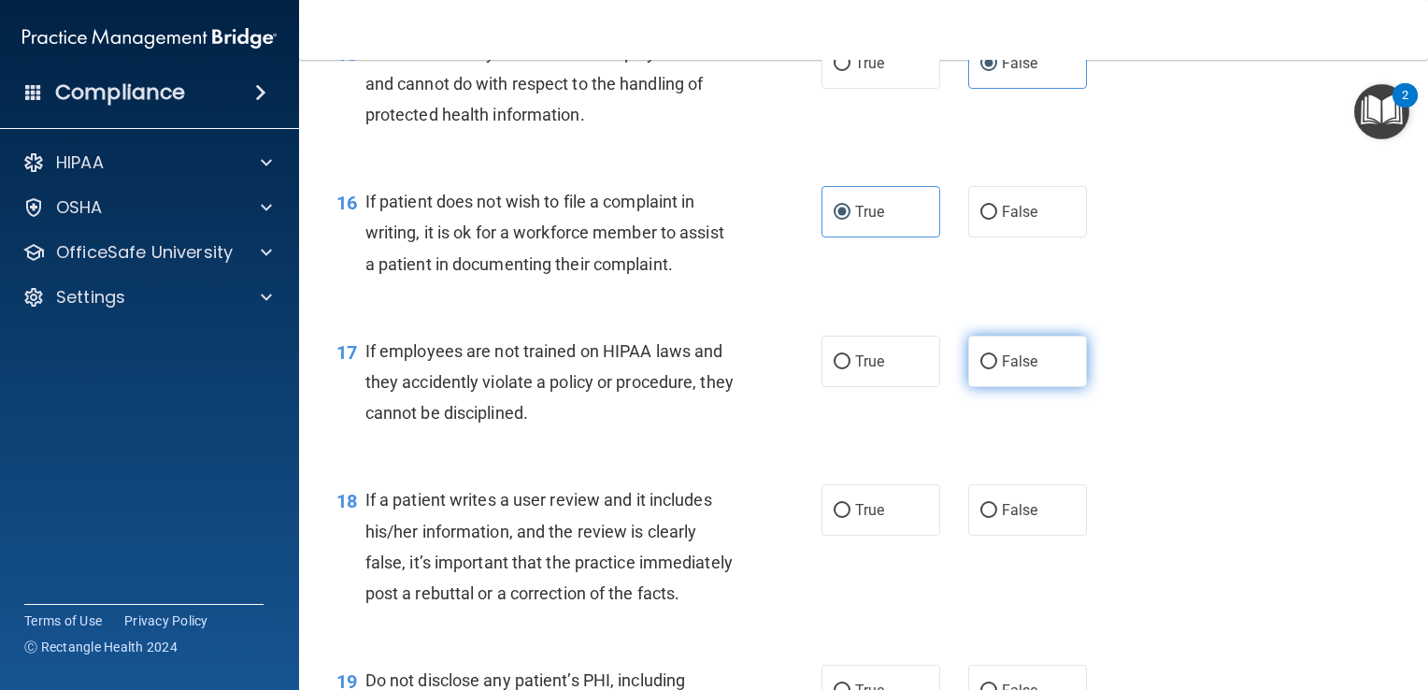
click at [1025, 387] on label "False" at bounding box center [1028, 361] width 119 height 51
click at [997, 369] on input "False" at bounding box center [989, 362] width 17 height 14
radio input "true"
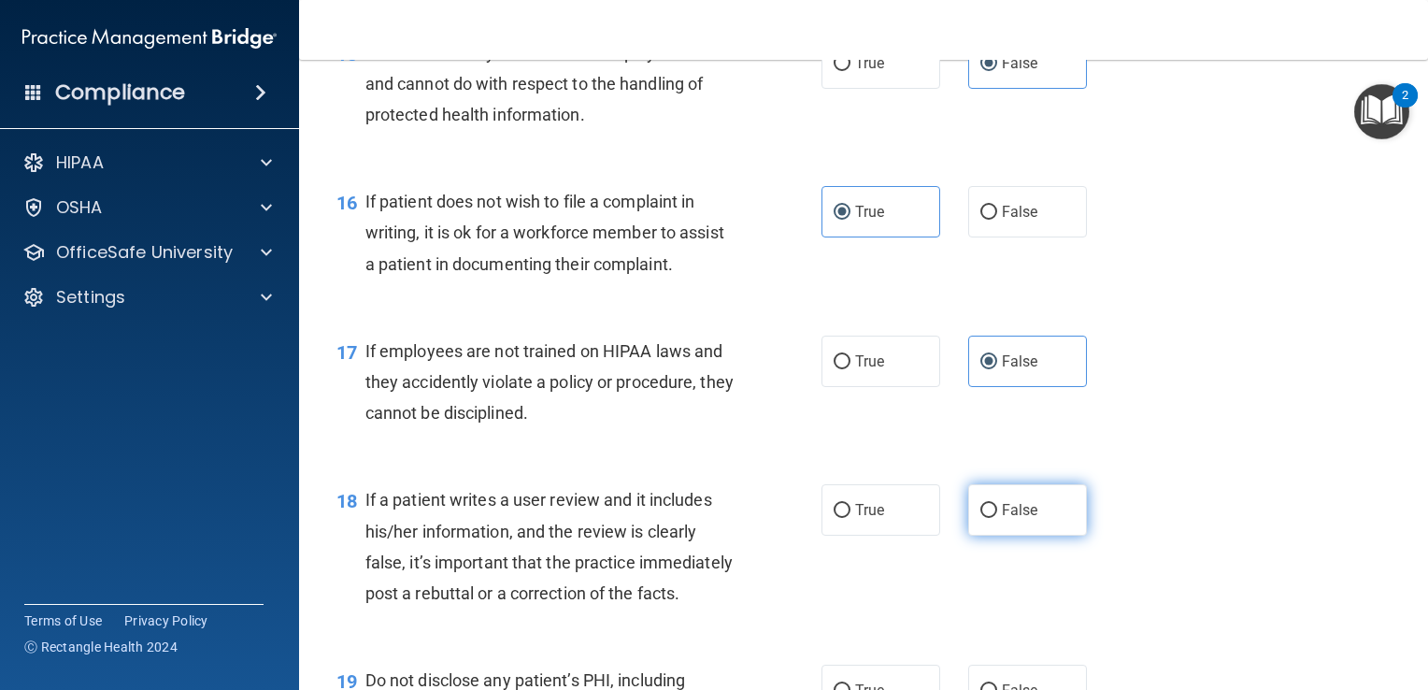
click at [1066, 520] on label "False" at bounding box center [1028, 509] width 119 height 51
click at [997, 518] on input "False" at bounding box center [989, 511] width 17 height 14
radio input "true"
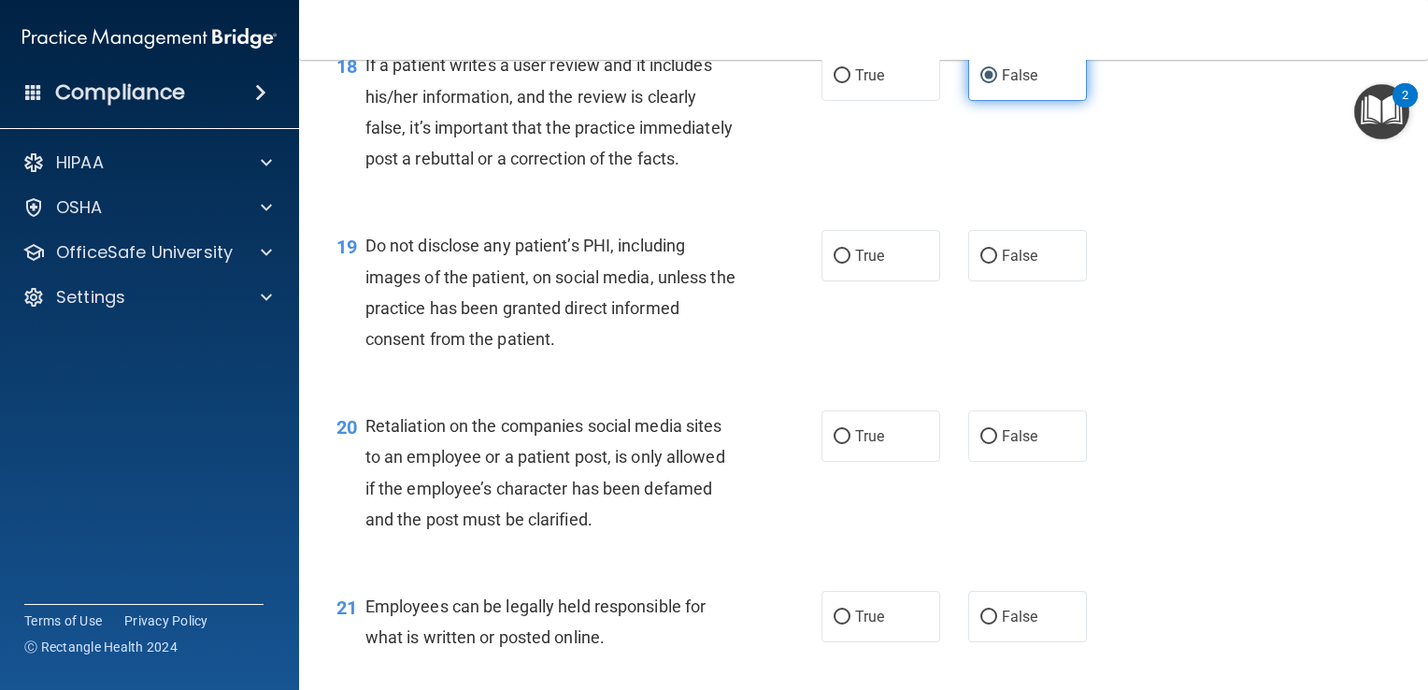
scroll to position [3197, 0]
click at [886, 98] on label "True" at bounding box center [881, 72] width 119 height 51
click at [851, 80] on input "True" at bounding box center [842, 73] width 17 height 14
radio input "true"
click at [1012, 81] on span "False" at bounding box center [1020, 73] width 36 height 18
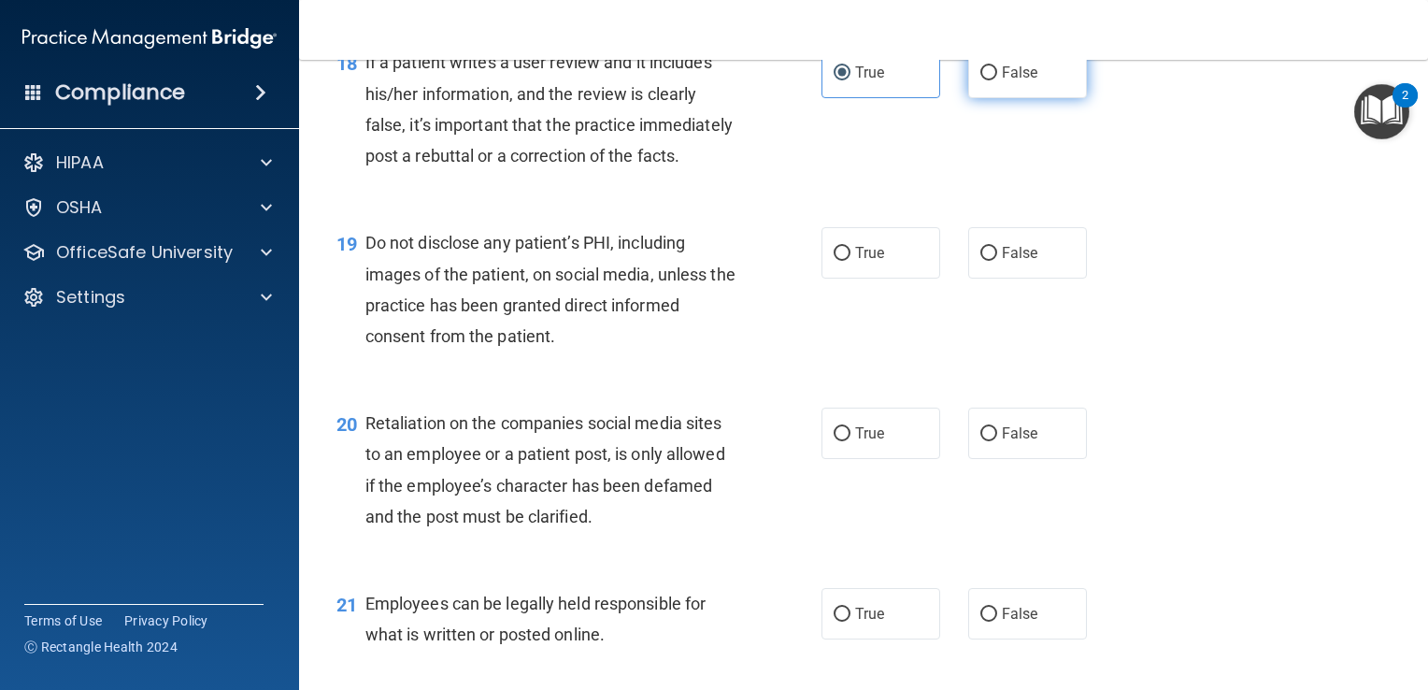
click at [997, 80] on input "False" at bounding box center [989, 73] width 17 height 14
radio input "true"
radio input "false"
click at [863, 279] on label "True" at bounding box center [881, 252] width 119 height 51
click at [851, 261] on input "True" at bounding box center [842, 254] width 17 height 14
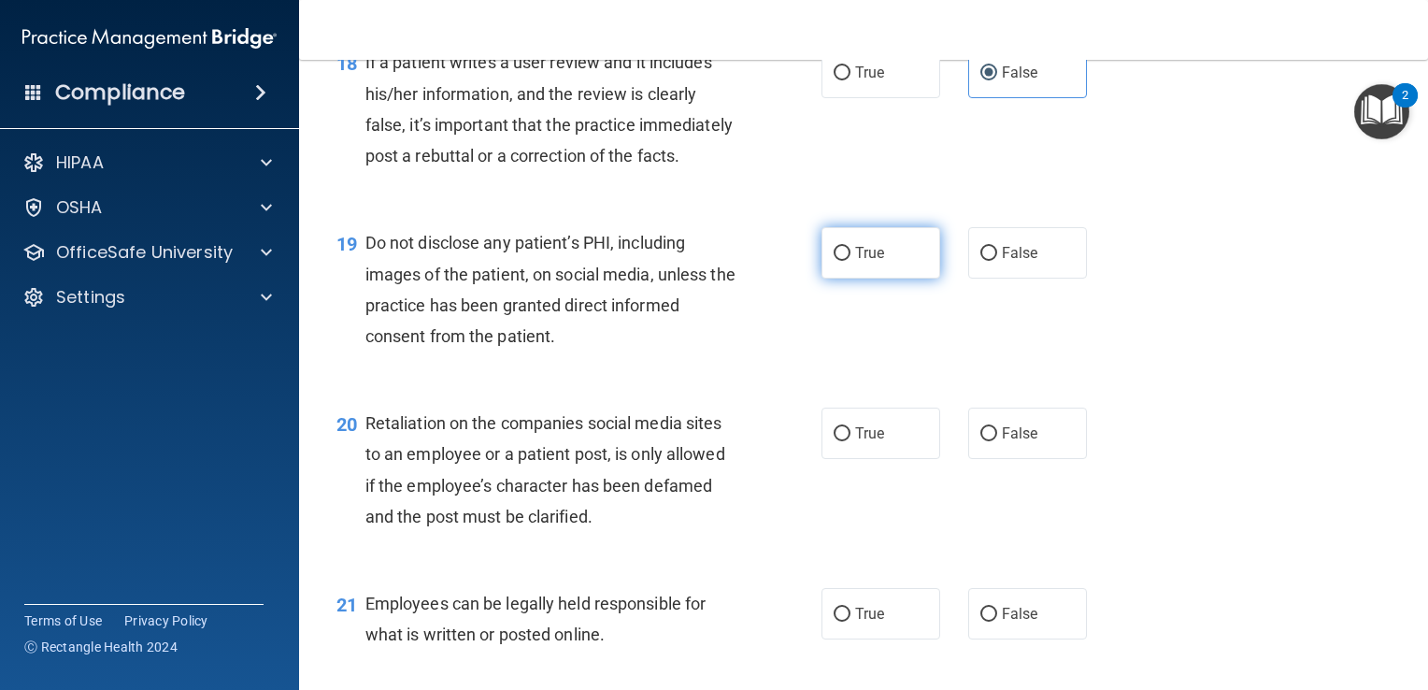
radio input "true"
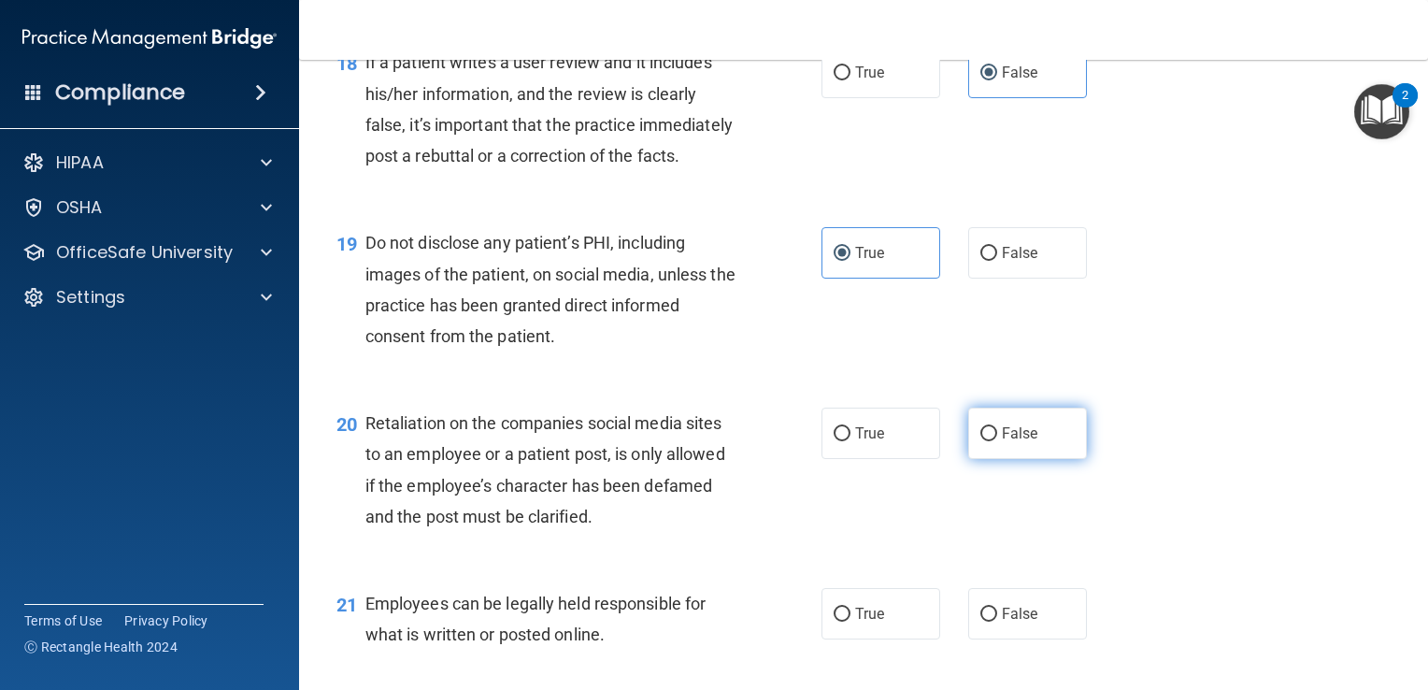
click at [1017, 442] on span "False" at bounding box center [1020, 433] width 36 height 18
click at [997, 441] on input "False" at bounding box center [989, 434] width 17 height 14
radio input "true"
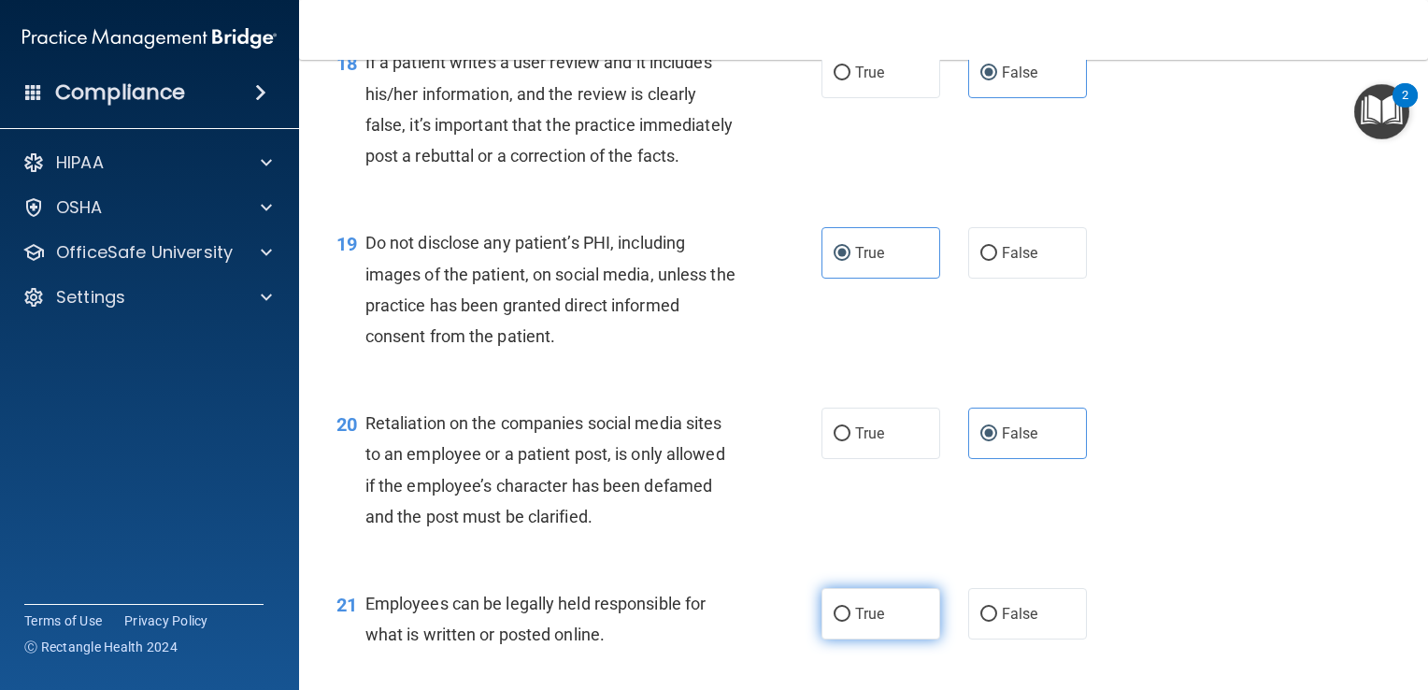
click at [864, 623] on span "True" at bounding box center [869, 614] width 29 height 18
click at [851, 622] on input "True" at bounding box center [842, 615] width 17 height 14
radio input "true"
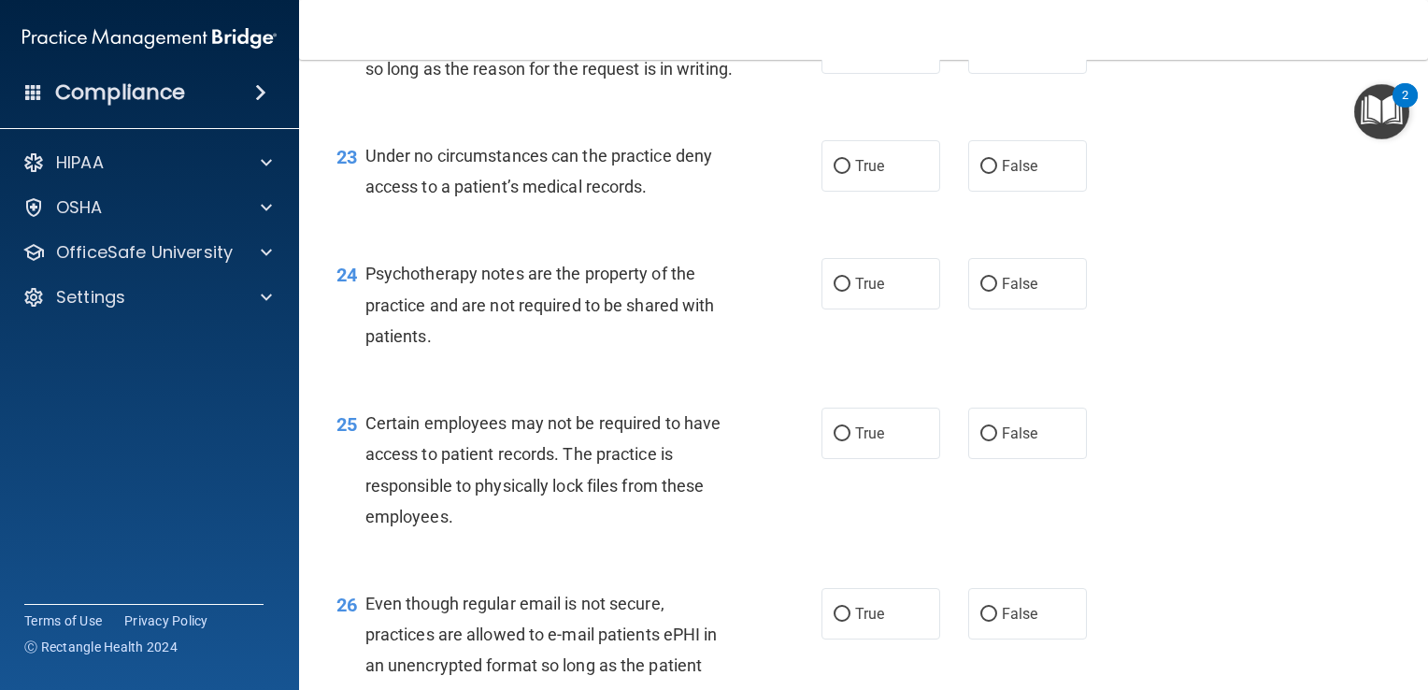
scroll to position [3884, 0]
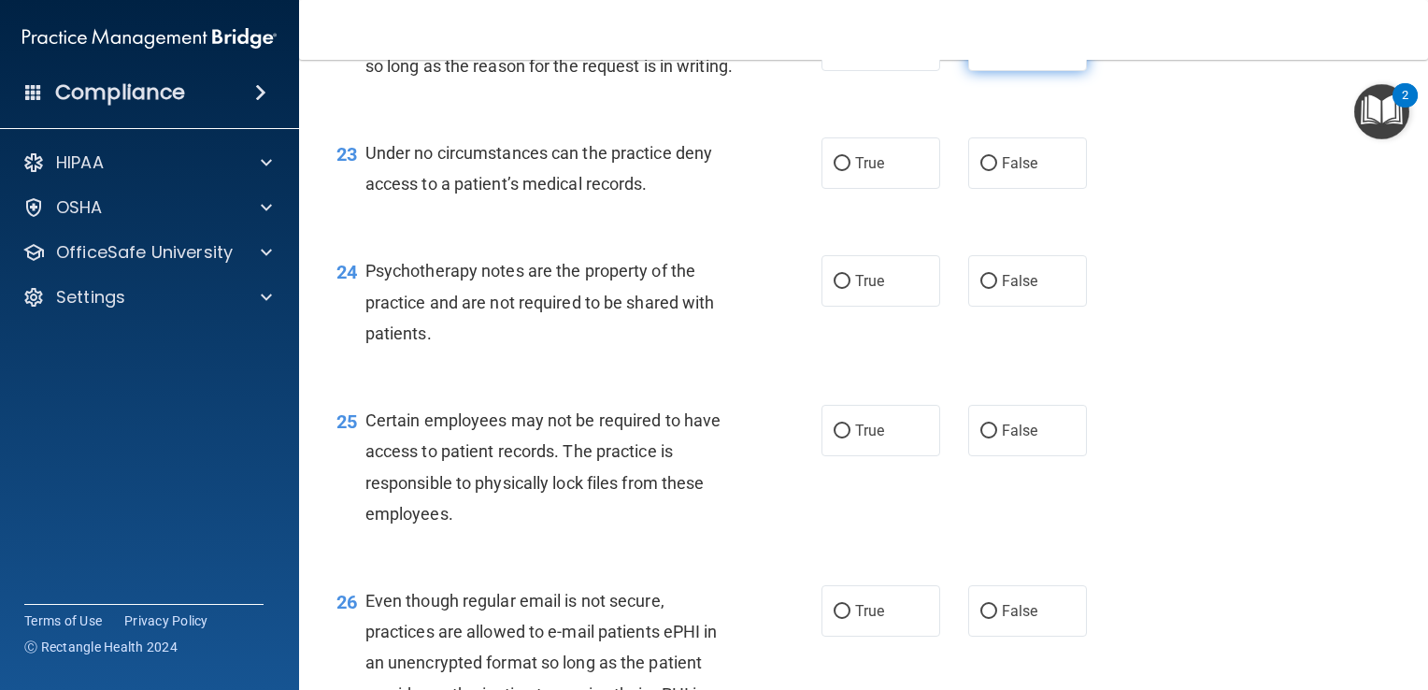
click at [1017, 71] on label "False" at bounding box center [1028, 45] width 119 height 51
click at [997, 53] on input "False" at bounding box center [989, 46] width 17 height 14
radio input "true"
click at [1022, 172] on span "False" at bounding box center [1020, 163] width 36 height 18
click at [997, 171] on input "False" at bounding box center [989, 164] width 17 height 14
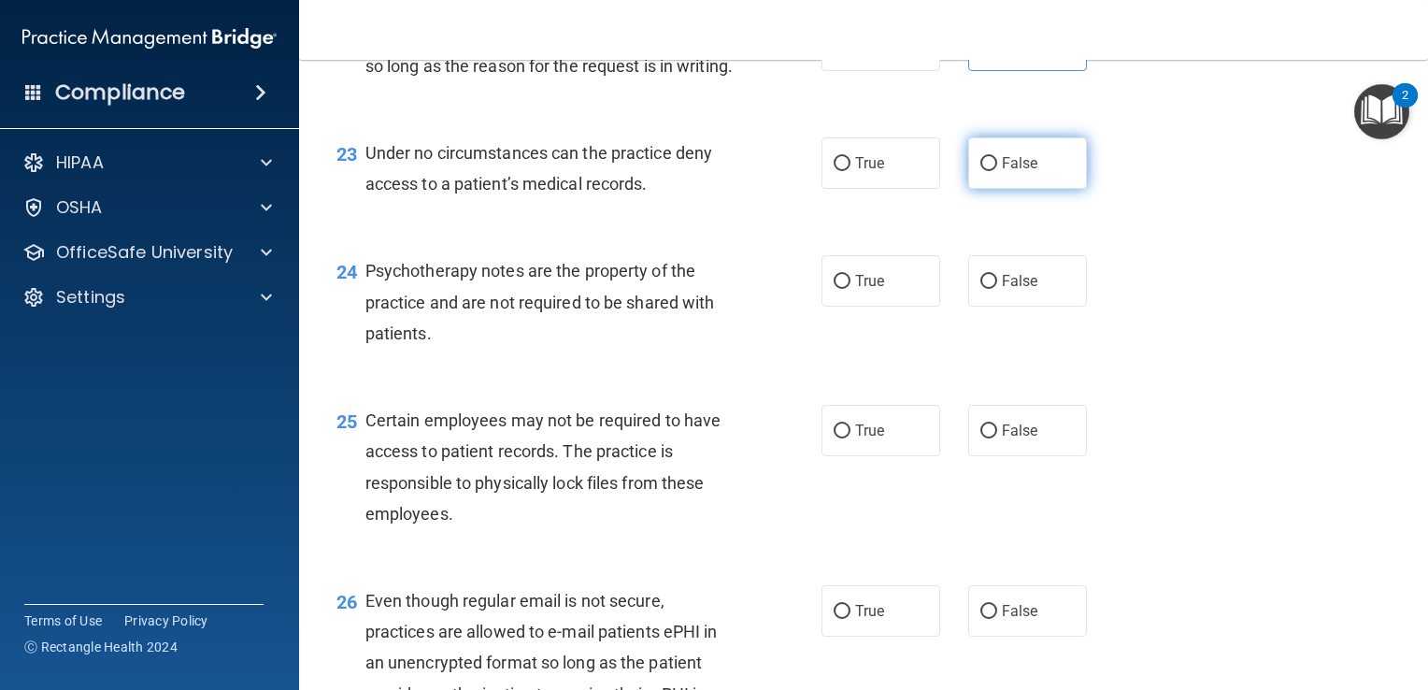
radio input "true"
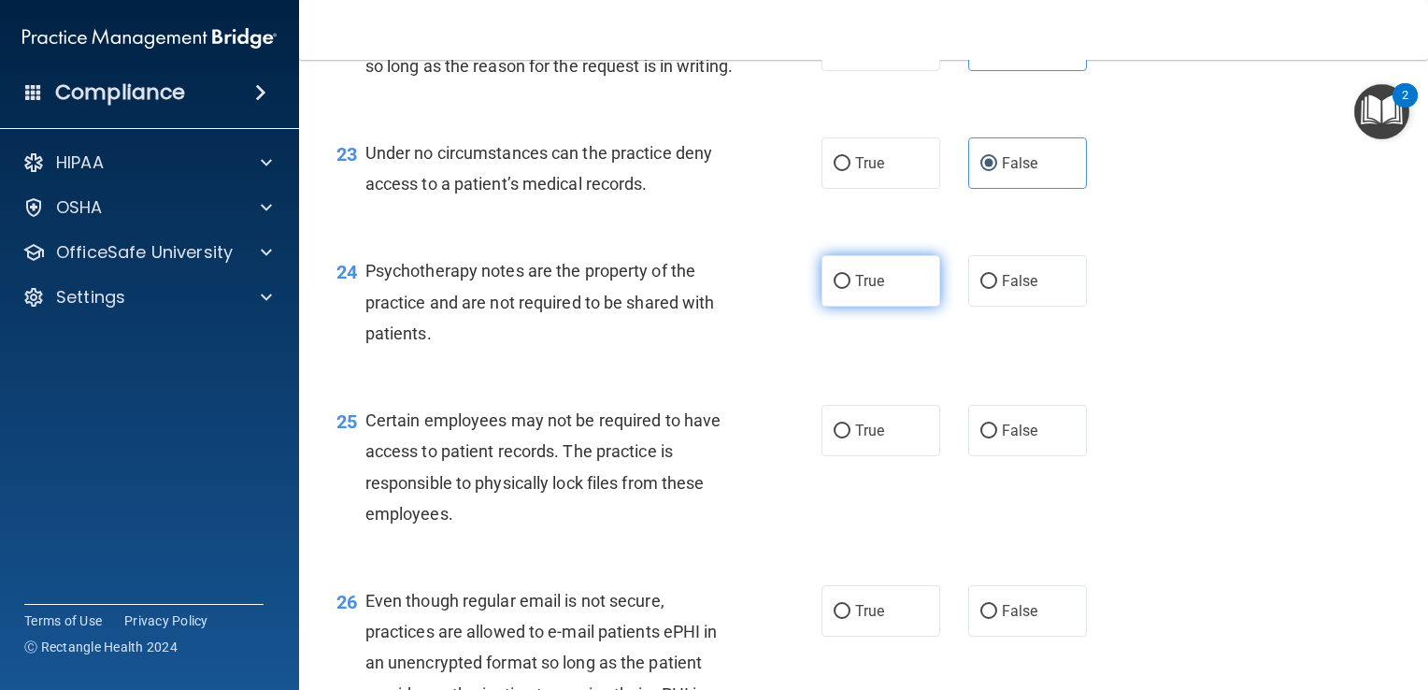
click at [861, 307] on label "True" at bounding box center [881, 280] width 119 height 51
click at [851, 289] on input "True" at bounding box center [842, 282] width 17 height 14
radio input "true"
click at [872, 439] on span "True" at bounding box center [869, 431] width 29 height 18
click at [851, 438] on input "True" at bounding box center [842, 431] width 17 height 14
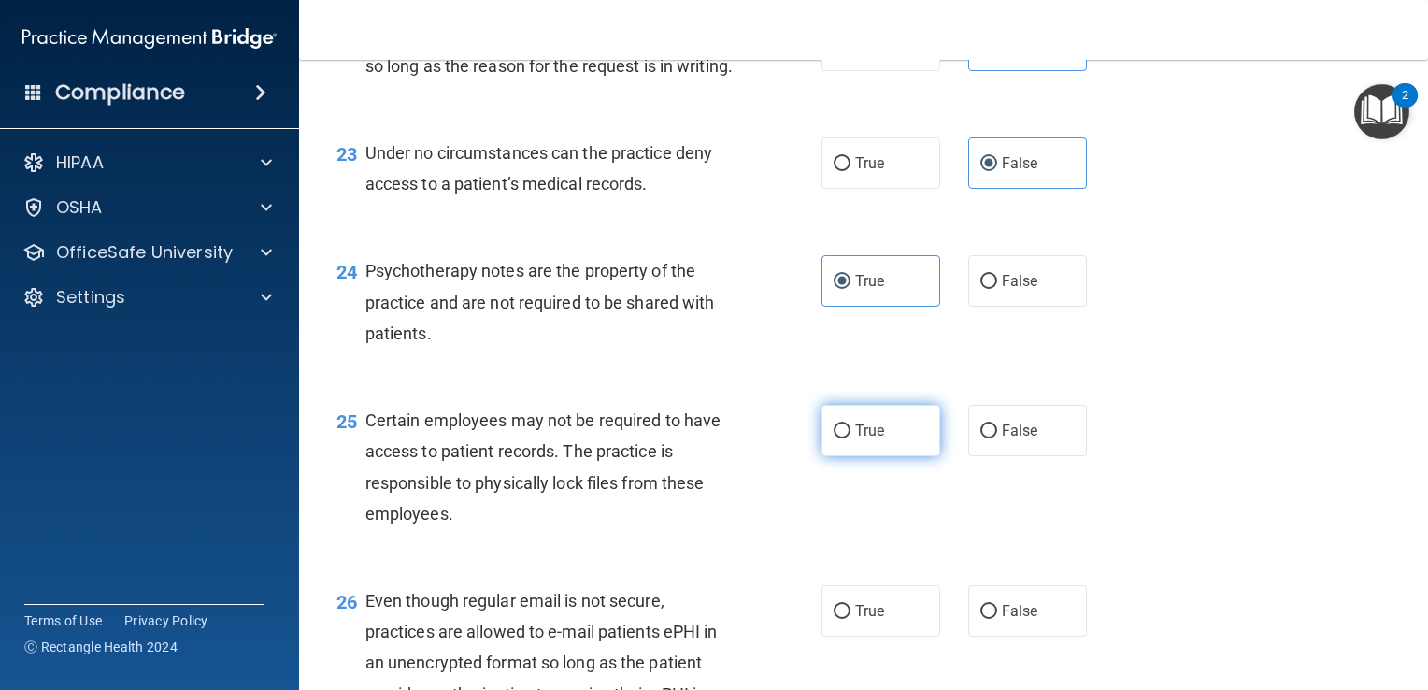
radio input "true"
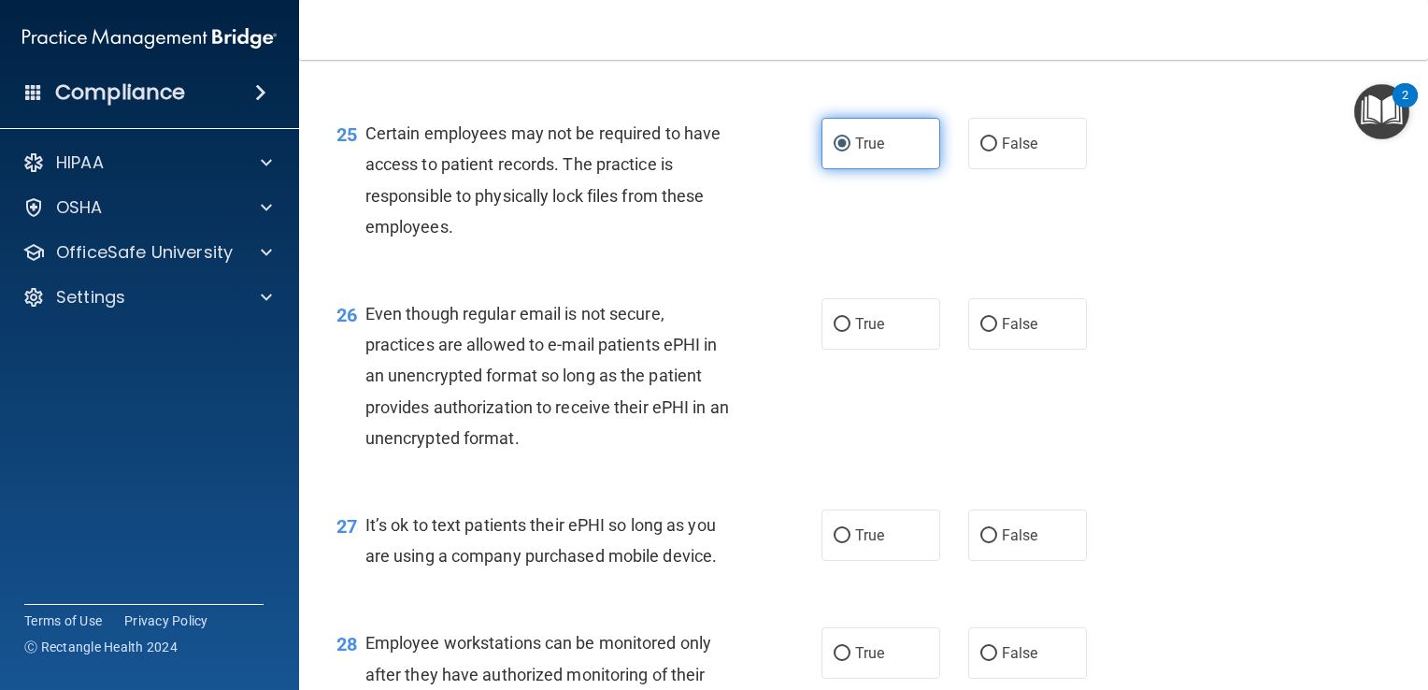
scroll to position [4215, 0]
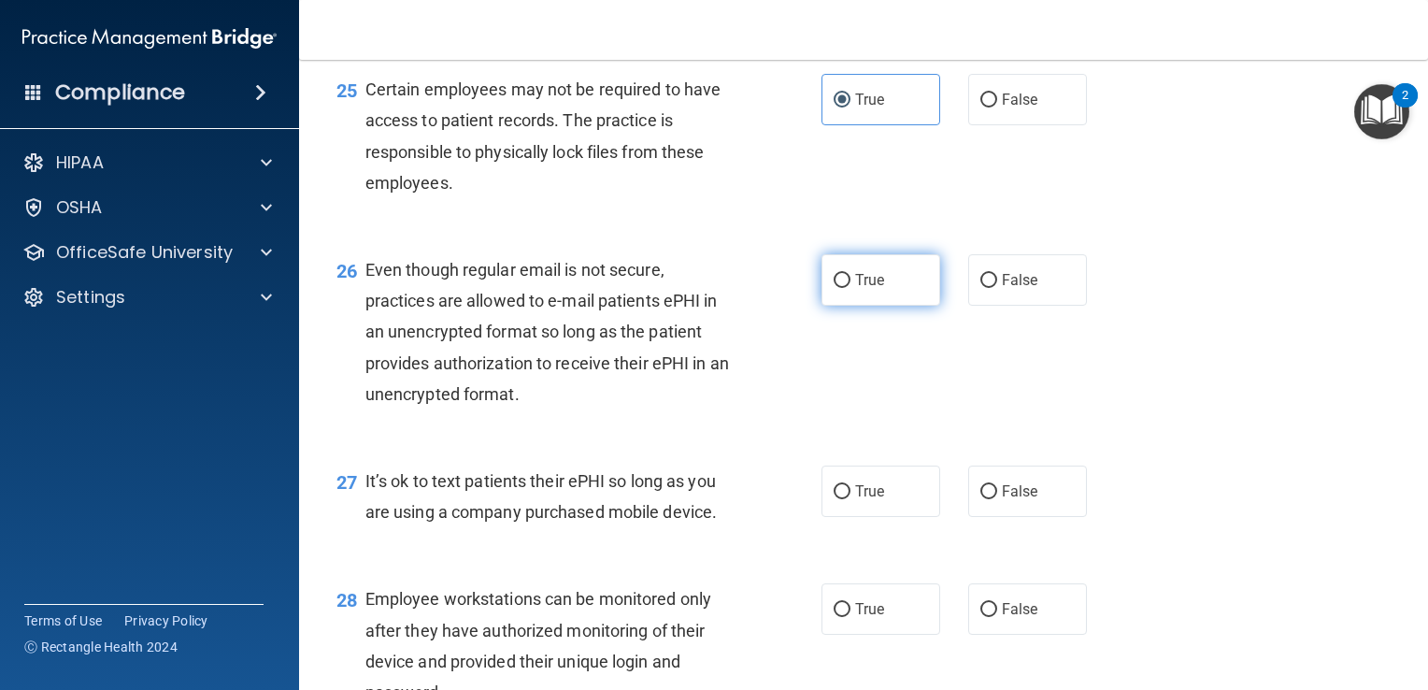
click at [871, 289] on span "True" at bounding box center [869, 280] width 29 height 18
click at [851, 288] on input "True" at bounding box center [842, 281] width 17 height 14
radio input "true"
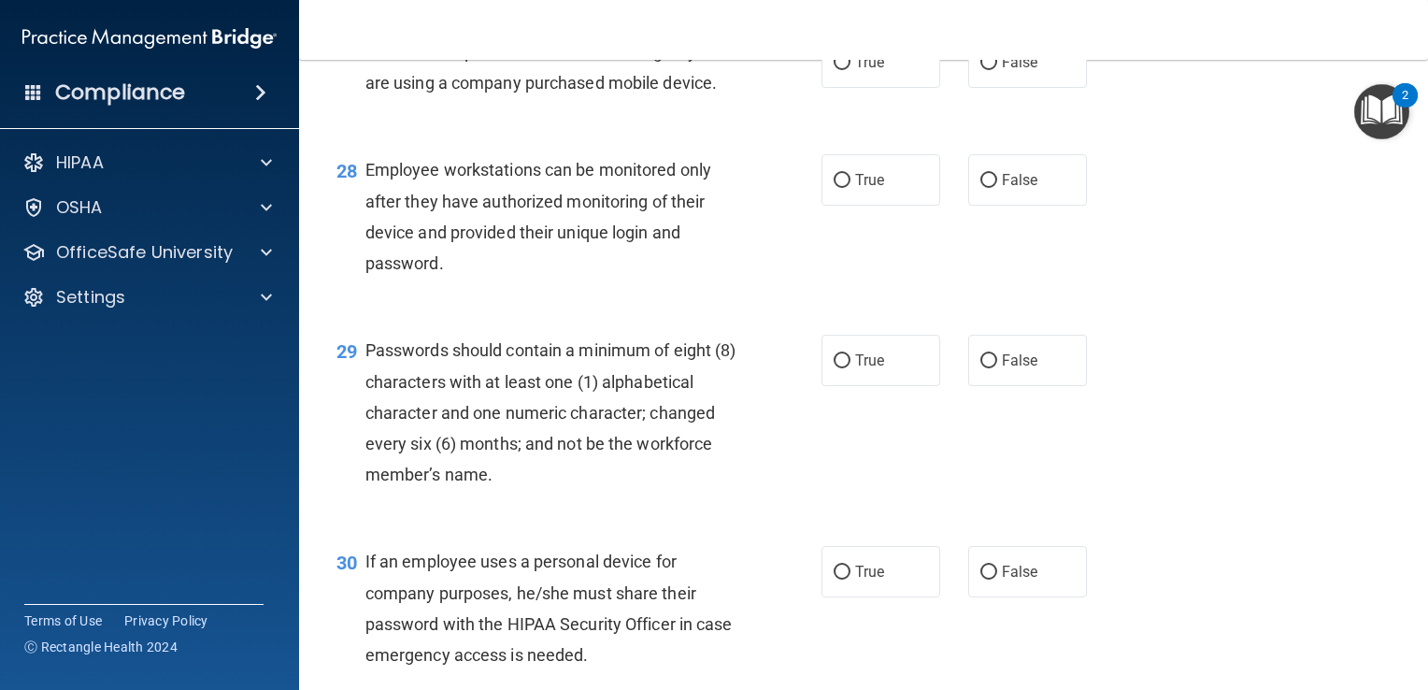
scroll to position [4648, 0]
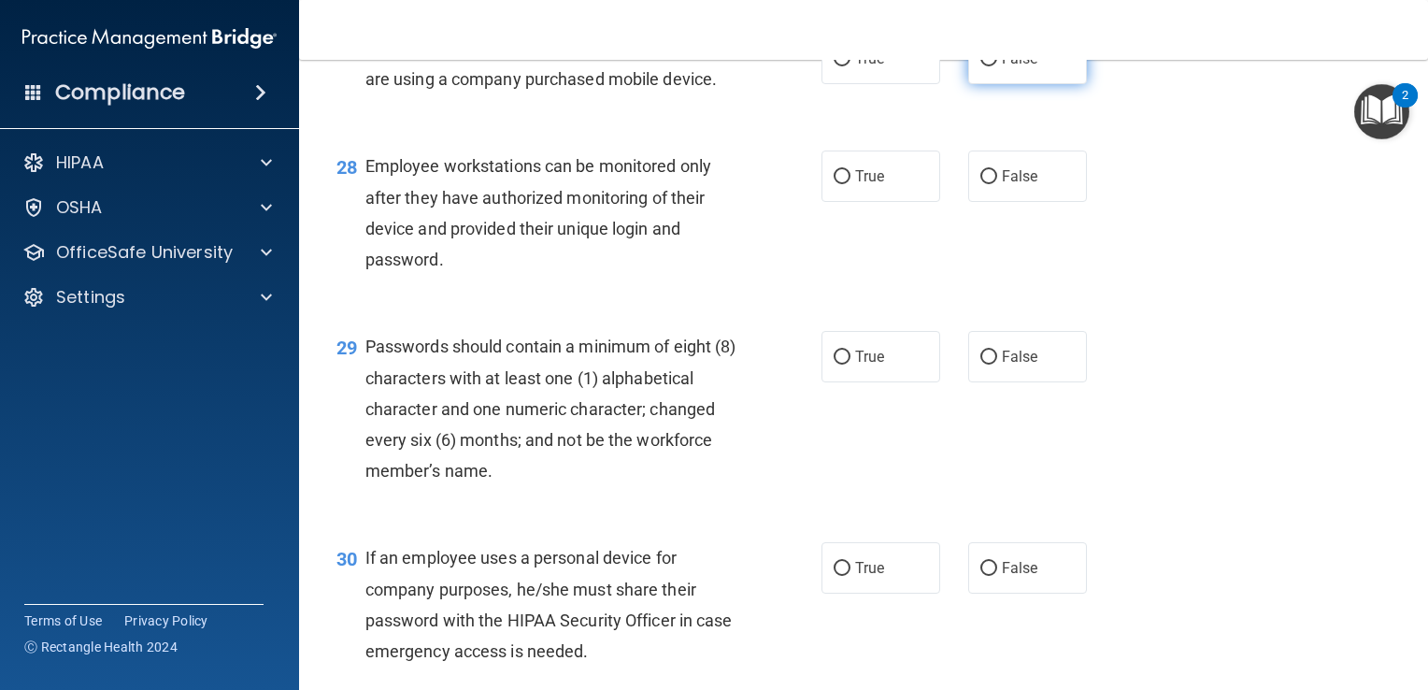
click at [1019, 67] on span "False" at bounding box center [1020, 59] width 36 height 18
click at [997, 66] on input "False" at bounding box center [989, 59] width 17 height 14
radio input "true"
click at [1020, 202] on label "False" at bounding box center [1028, 176] width 119 height 51
click at [997, 184] on input "False" at bounding box center [989, 177] width 17 height 14
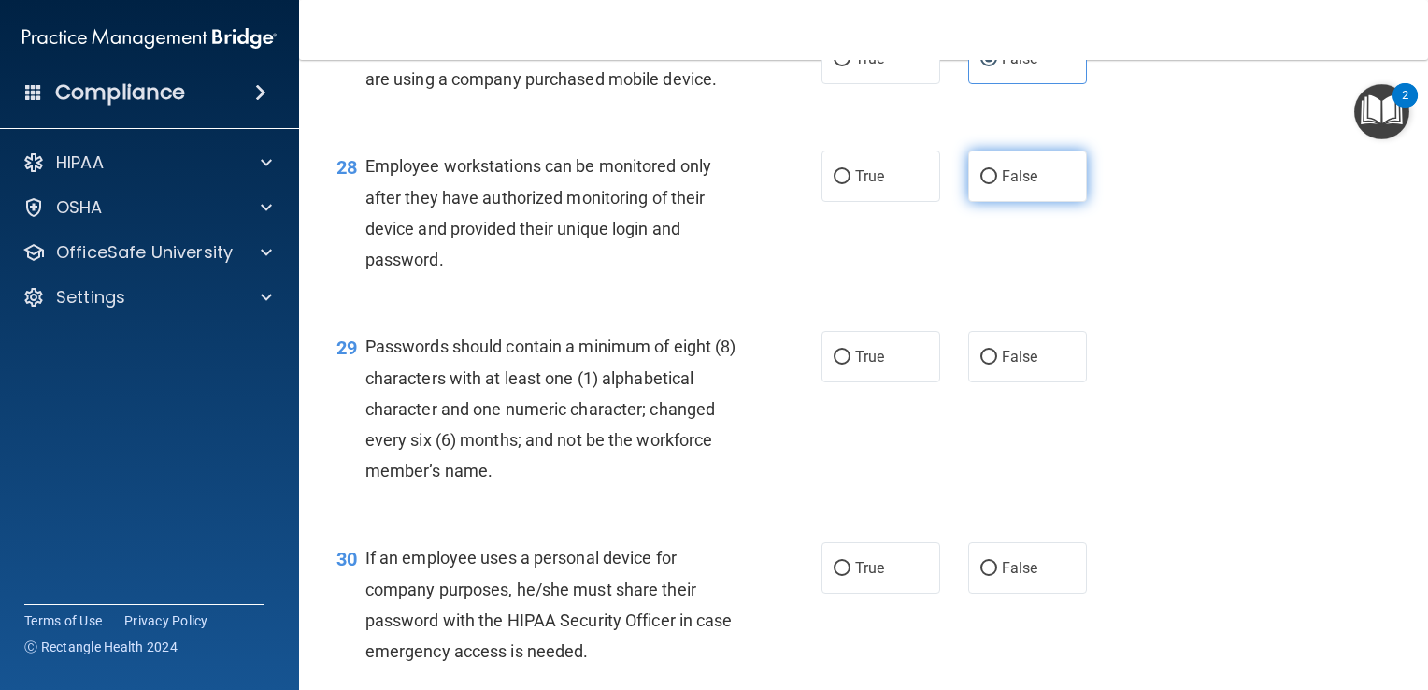
radio input "true"
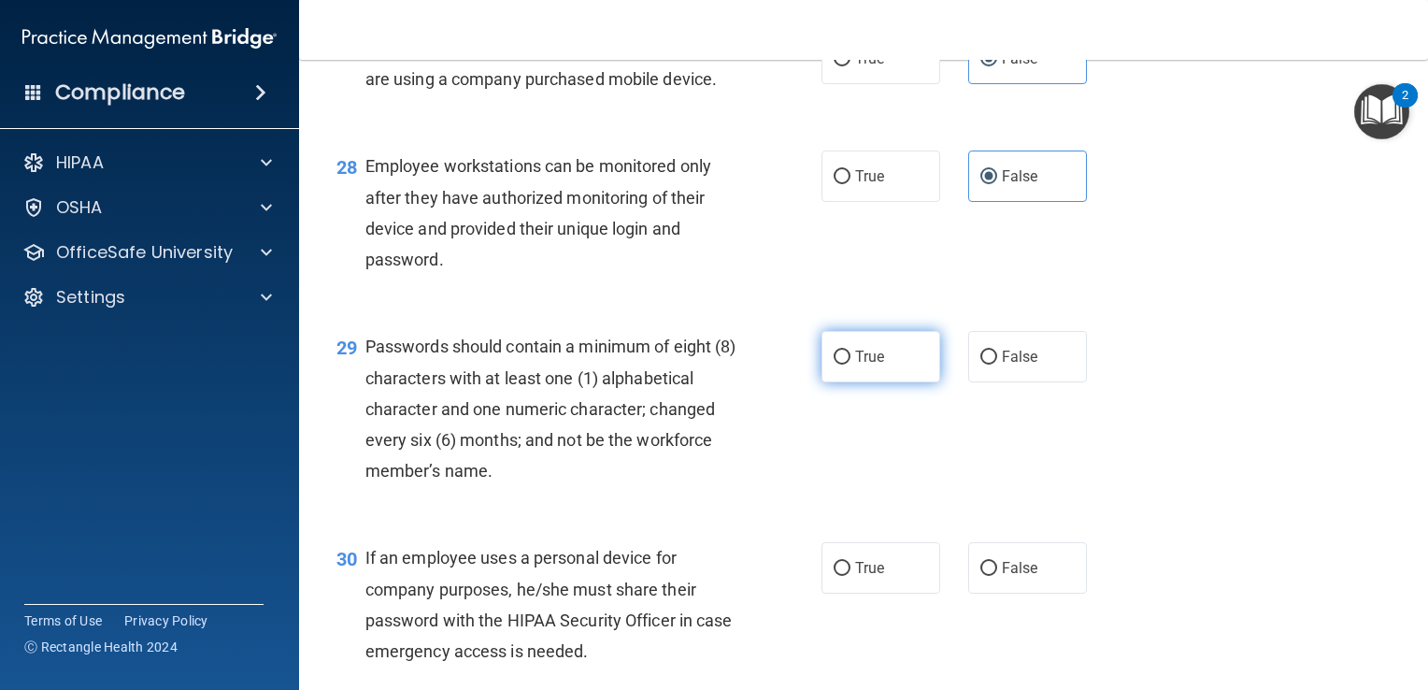
click at [868, 382] on label "True" at bounding box center [881, 356] width 119 height 51
click at [851, 365] on input "True" at bounding box center [842, 358] width 17 height 14
radio input "true"
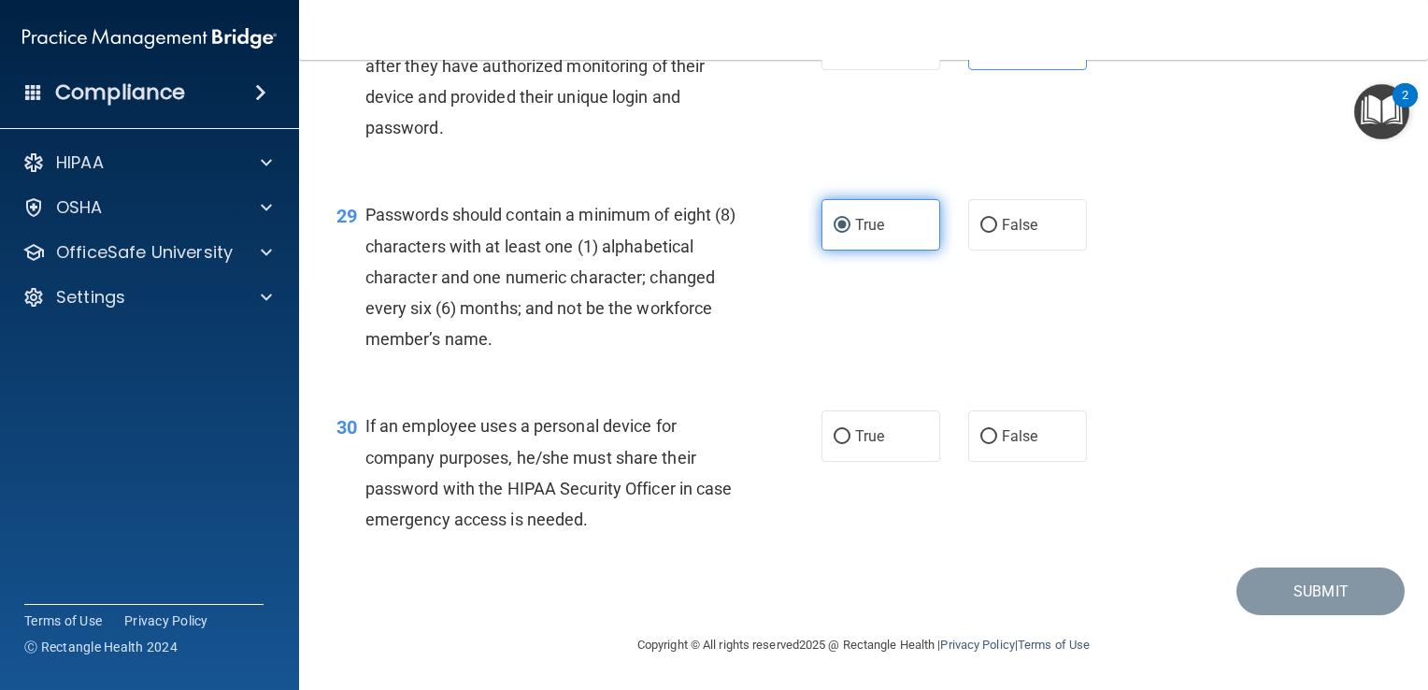
scroll to position [4793, 0]
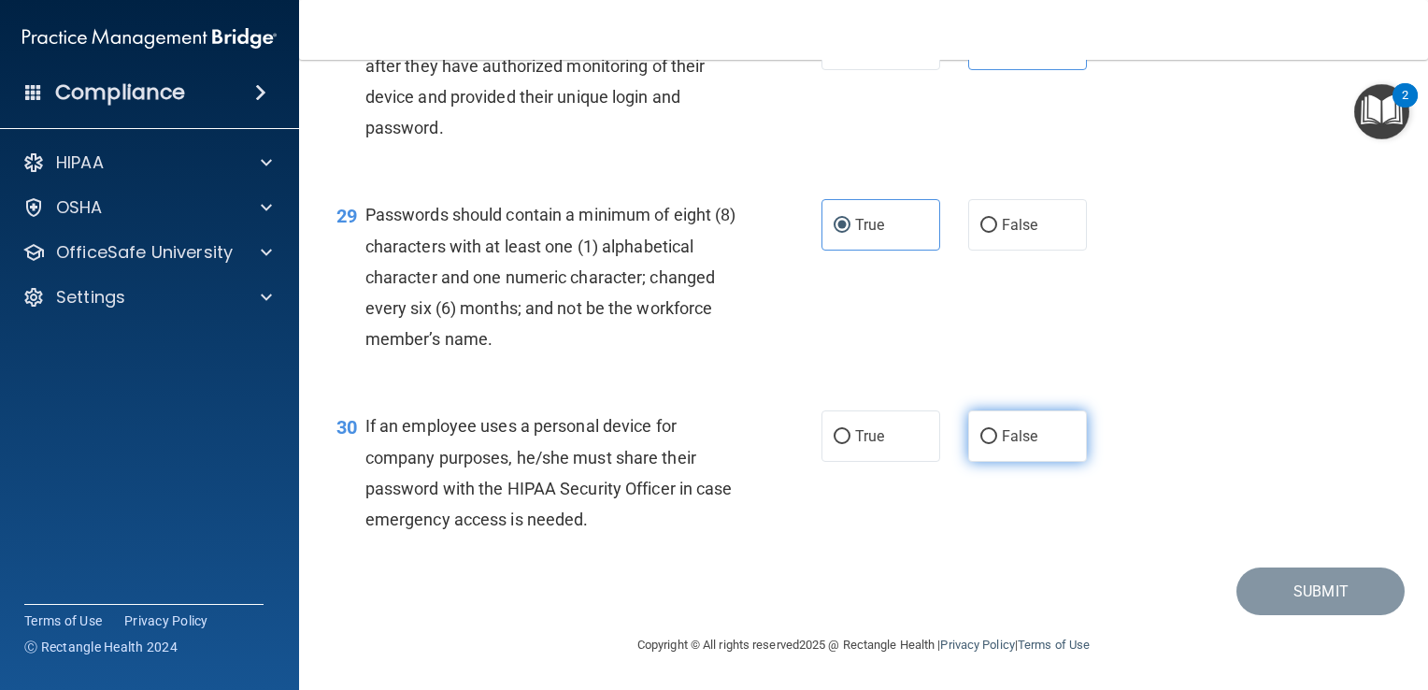
click at [1031, 462] on label "False" at bounding box center [1028, 435] width 119 height 51
click at [997, 444] on input "False" at bounding box center [989, 437] width 17 height 14
radio input "true"
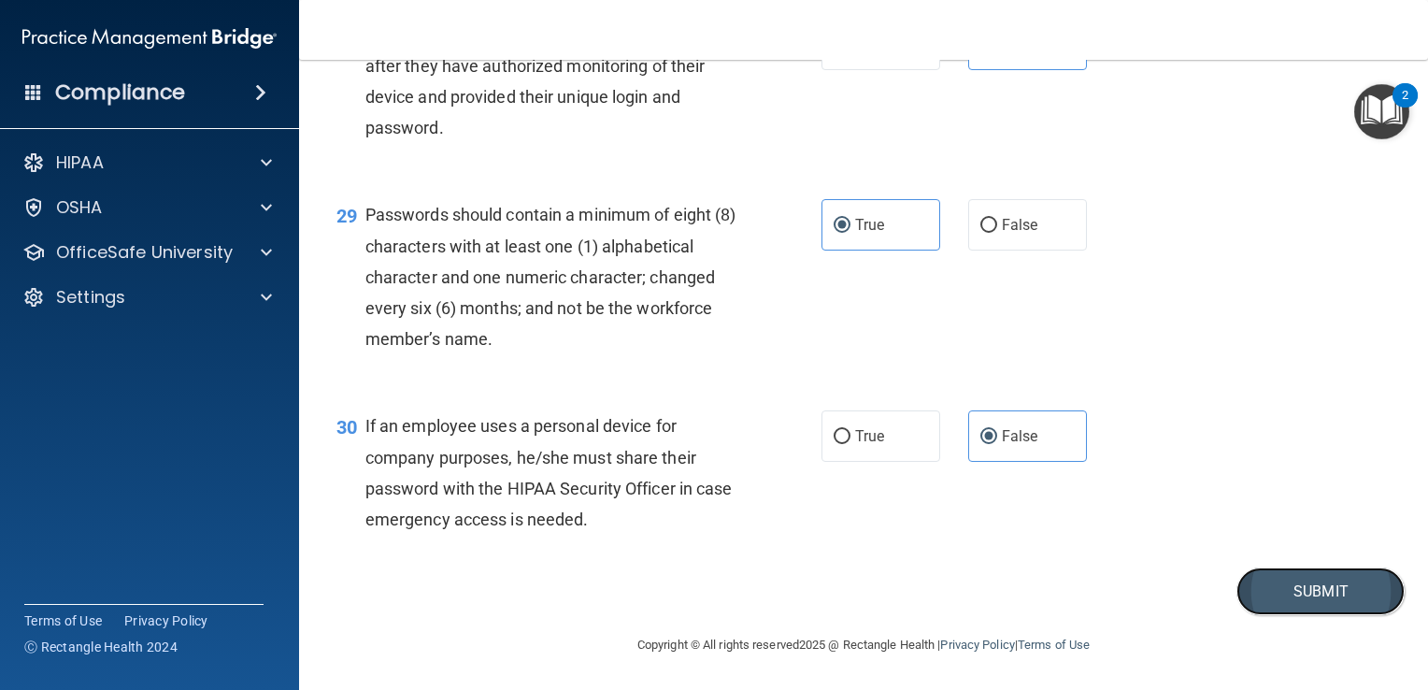
click at [1298, 615] on button "Submit" at bounding box center [1321, 591] width 168 height 48
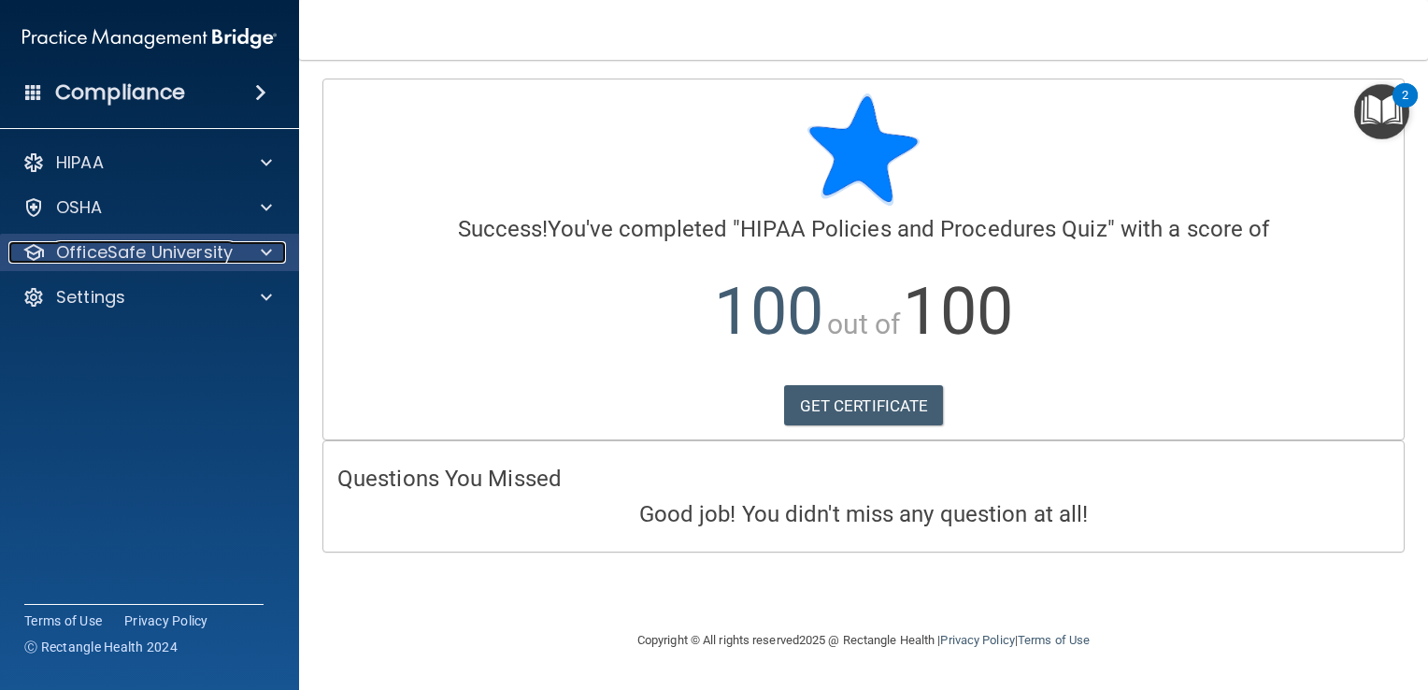
click at [190, 241] on p "OfficeSafe University" at bounding box center [144, 252] width 177 height 22
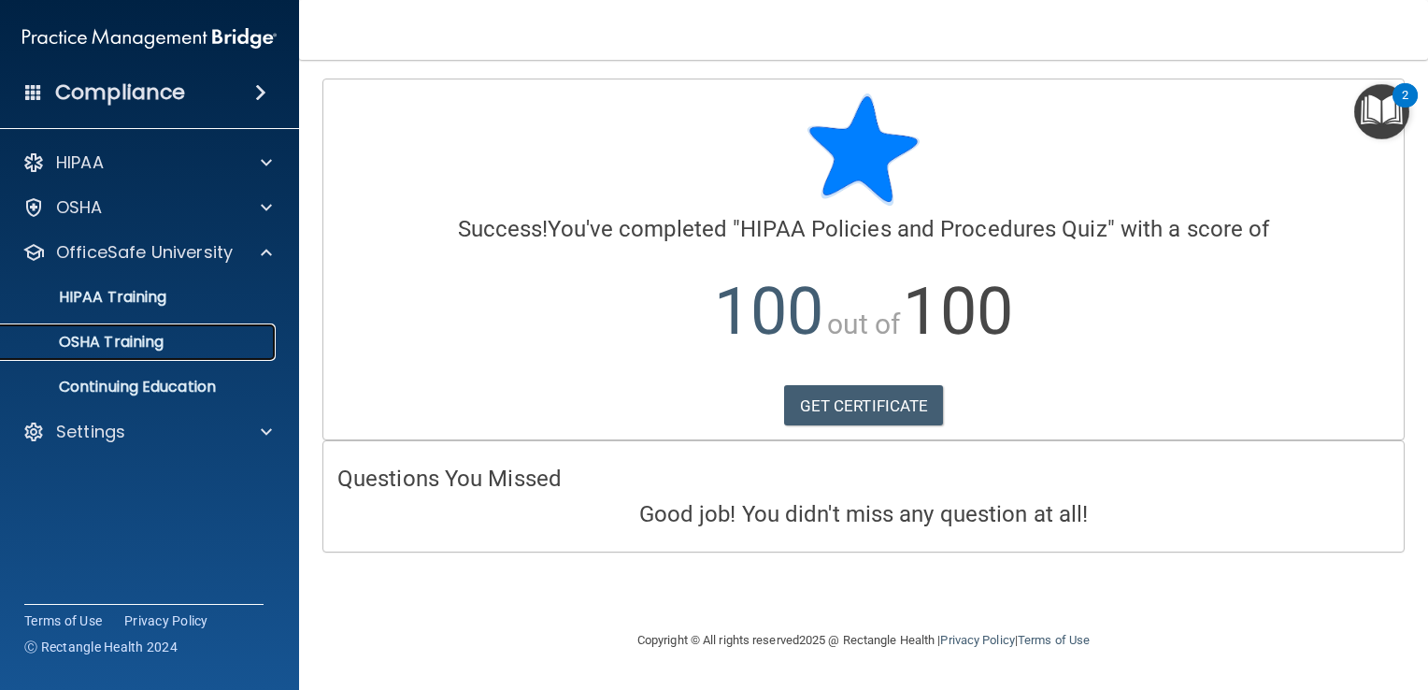
click at [151, 352] on p "OSHA Training" at bounding box center [87, 342] width 151 height 19
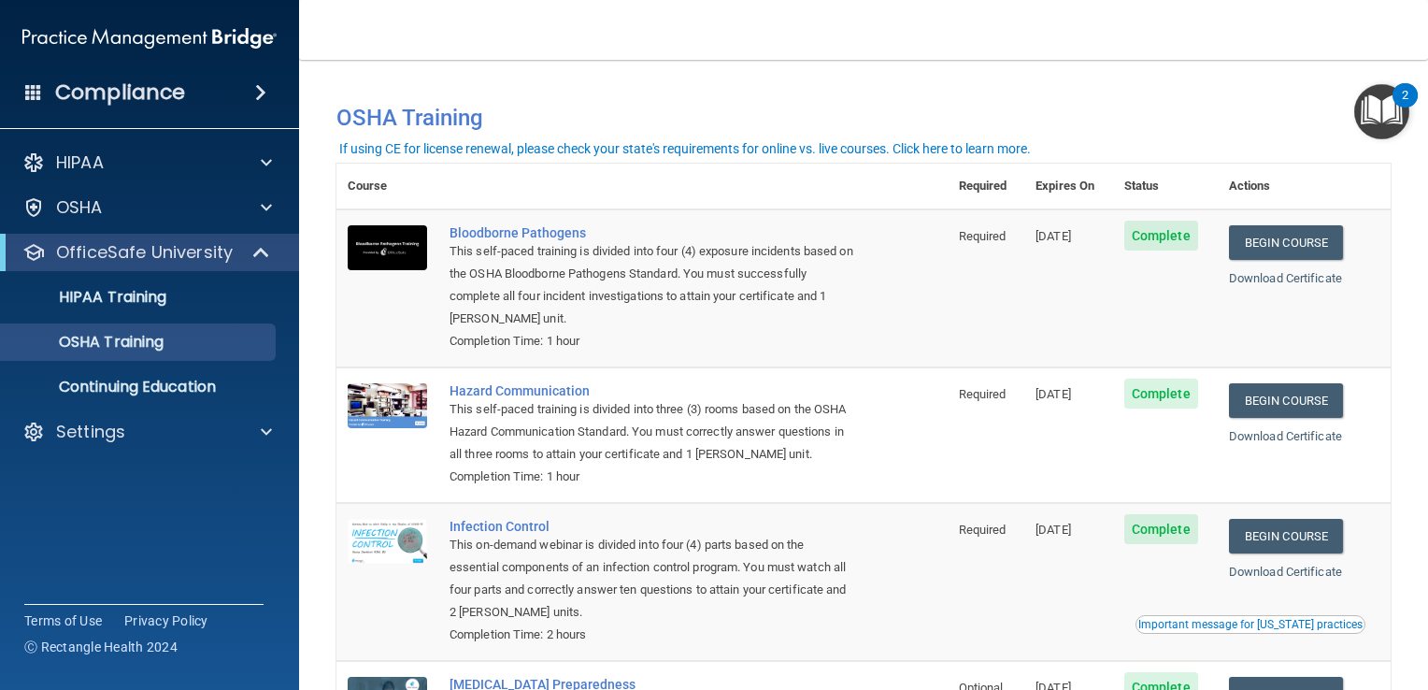
click at [97, 277] on ul "HIPAA Training OSHA Training Continuing Education" at bounding box center [150, 338] width 338 height 135
click at [96, 288] on p "HIPAA Training" at bounding box center [89, 297] width 154 height 19
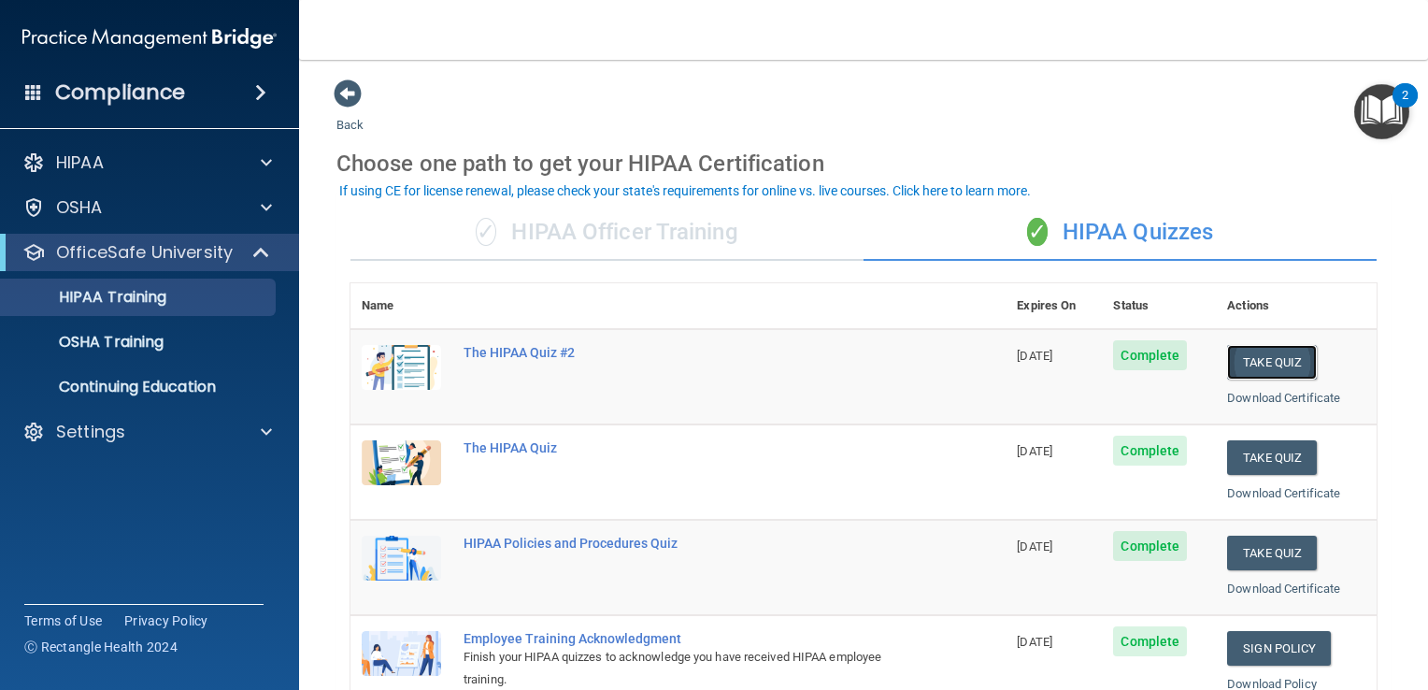
click at [1263, 352] on button "Take Quiz" at bounding box center [1272, 362] width 90 height 35
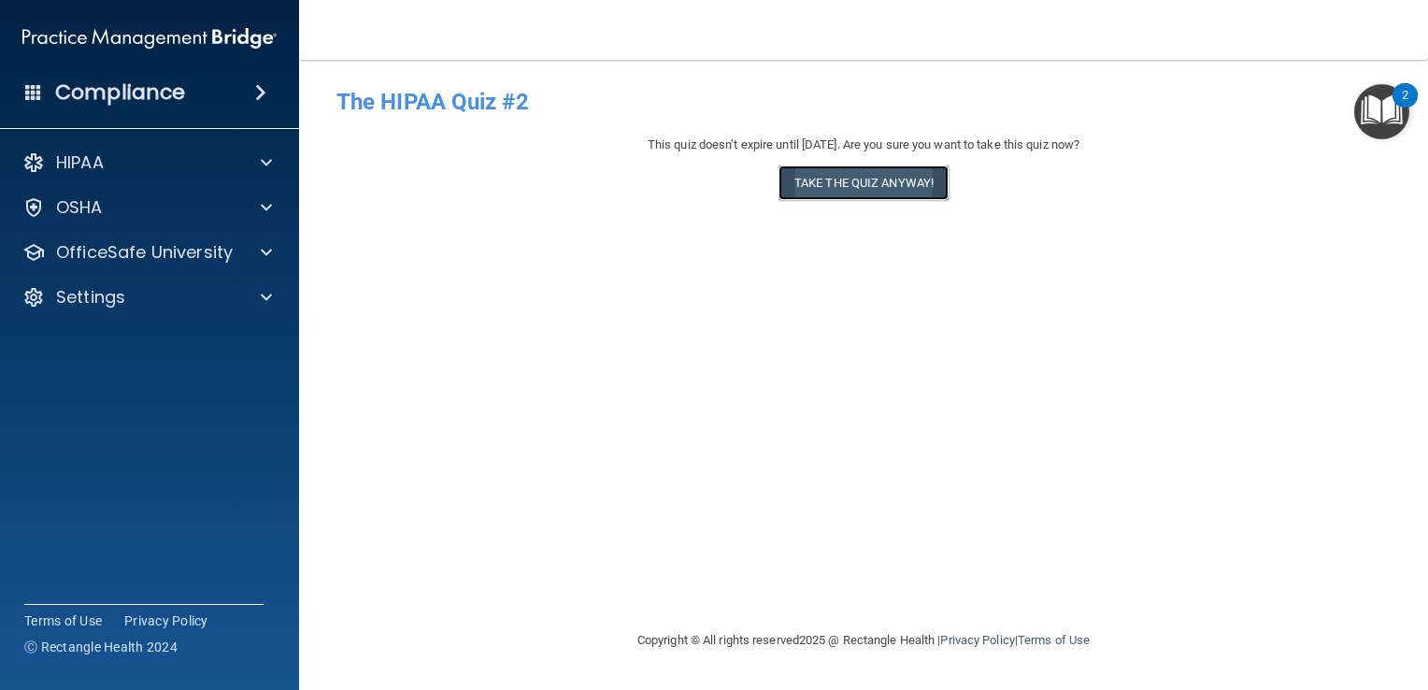
click at [856, 190] on button "Take the quiz anyway!" at bounding box center [864, 182] width 170 height 35
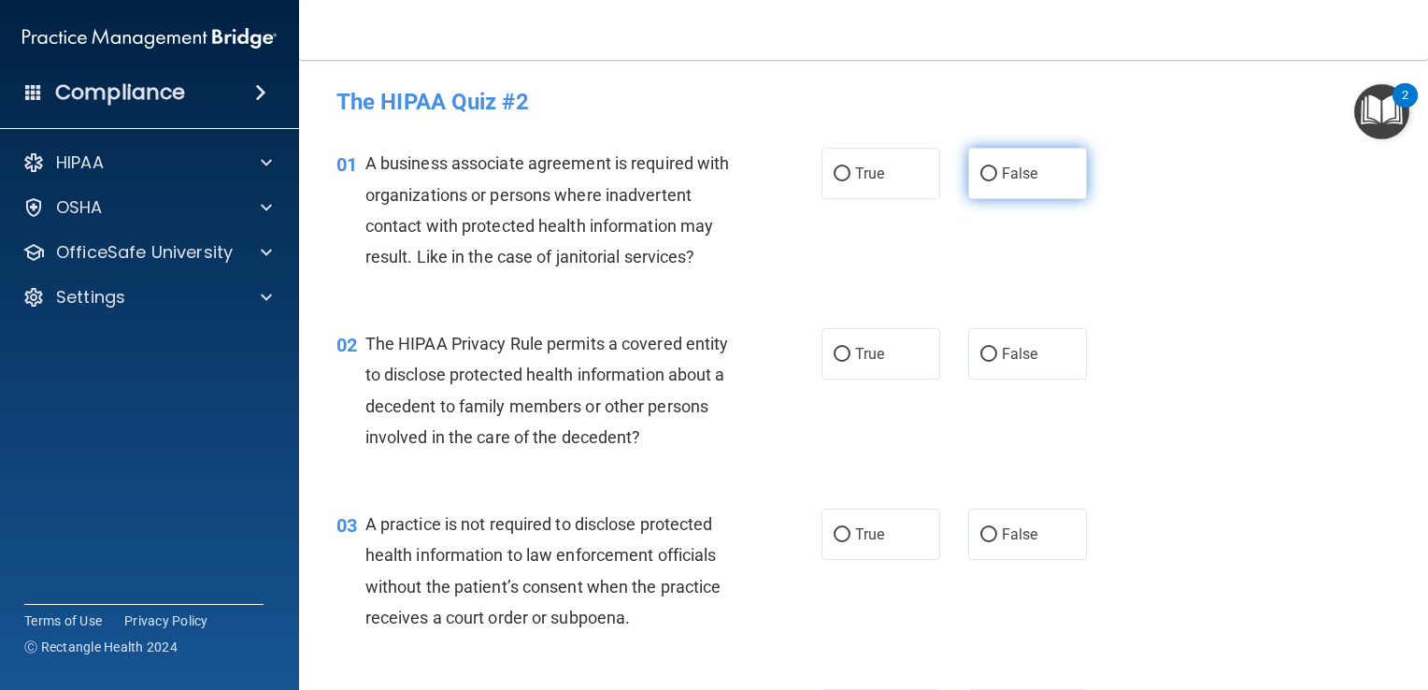
click at [1039, 156] on label "False" at bounding box center [1028, 173] width 119 height 51
click at [997, 167] on input "False" at bounding box center [989, 174] width 17 height 14
radio input "true"
click at [841, 352] on input "True" at bounding box center [842, 355] width 17 height 14
radio input "true"
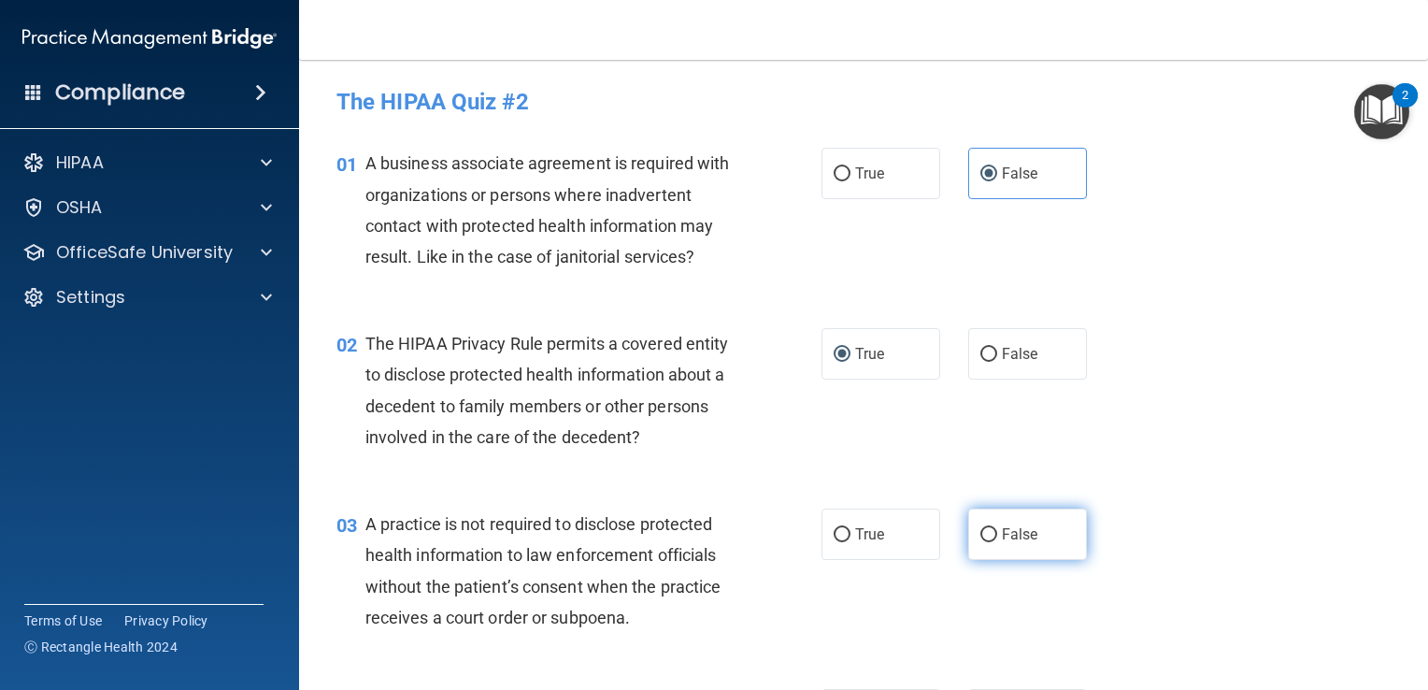
click at [1040, 551] on label "False" at bounding box center [1028, 534] width 119 height 51
click at [997, 542] on input "False" at bounding box center [989, 535] width 17 height 14
radio input "true"
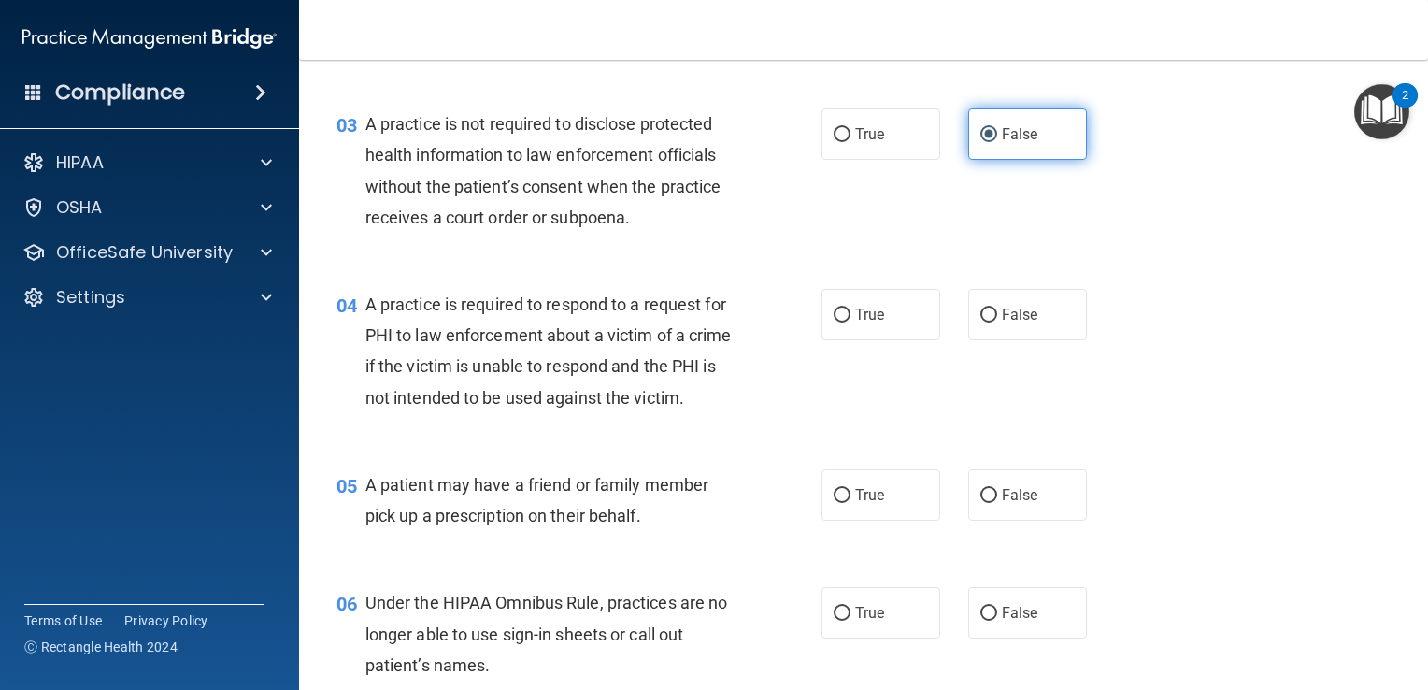
scroll to position [408, 0]
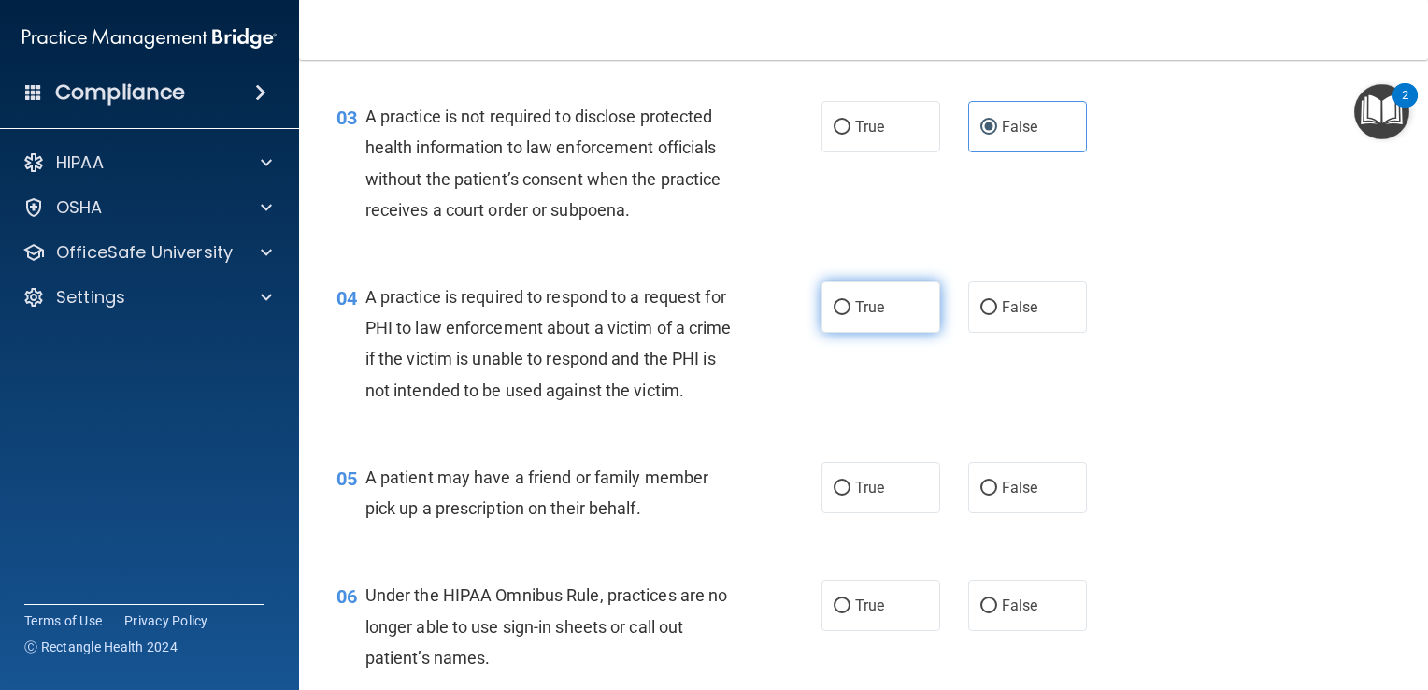
click at [842, 306] on input "True" at bounding box center [842, 308] width 17 height 14
radio input "true"
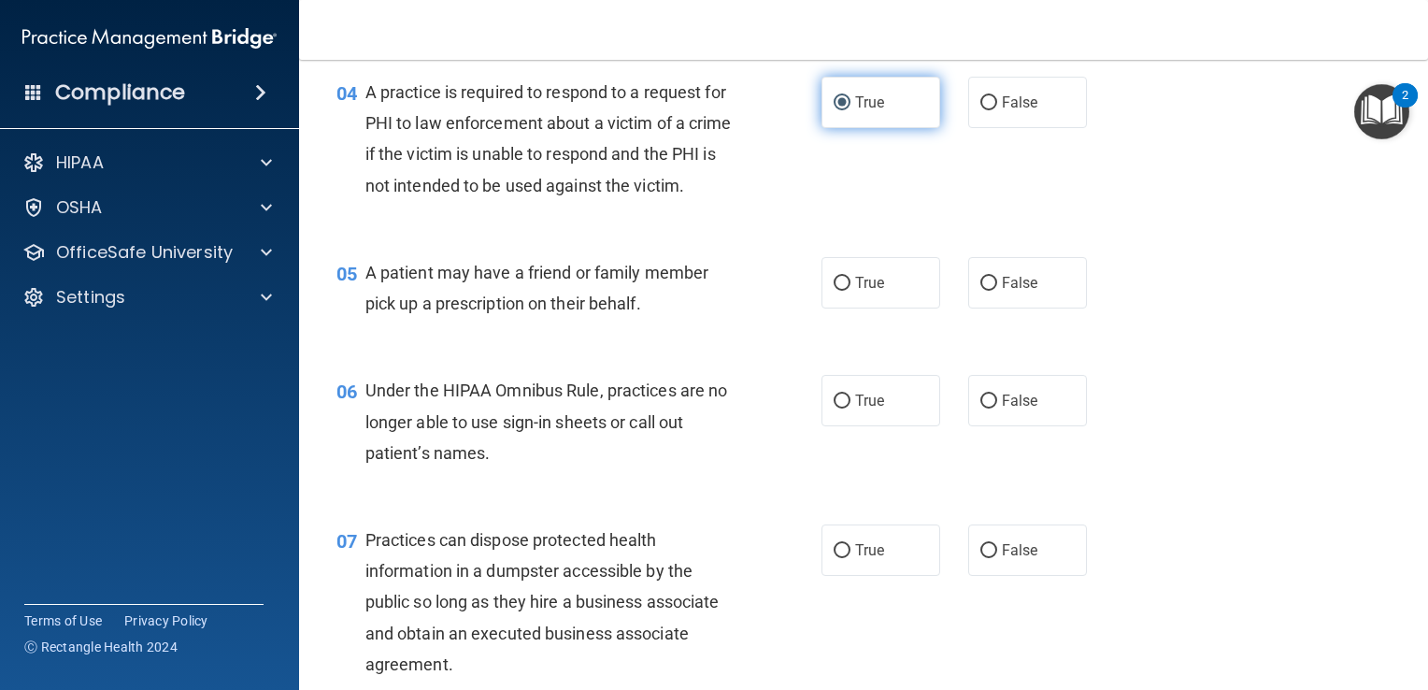
scroll to position [614, 0]
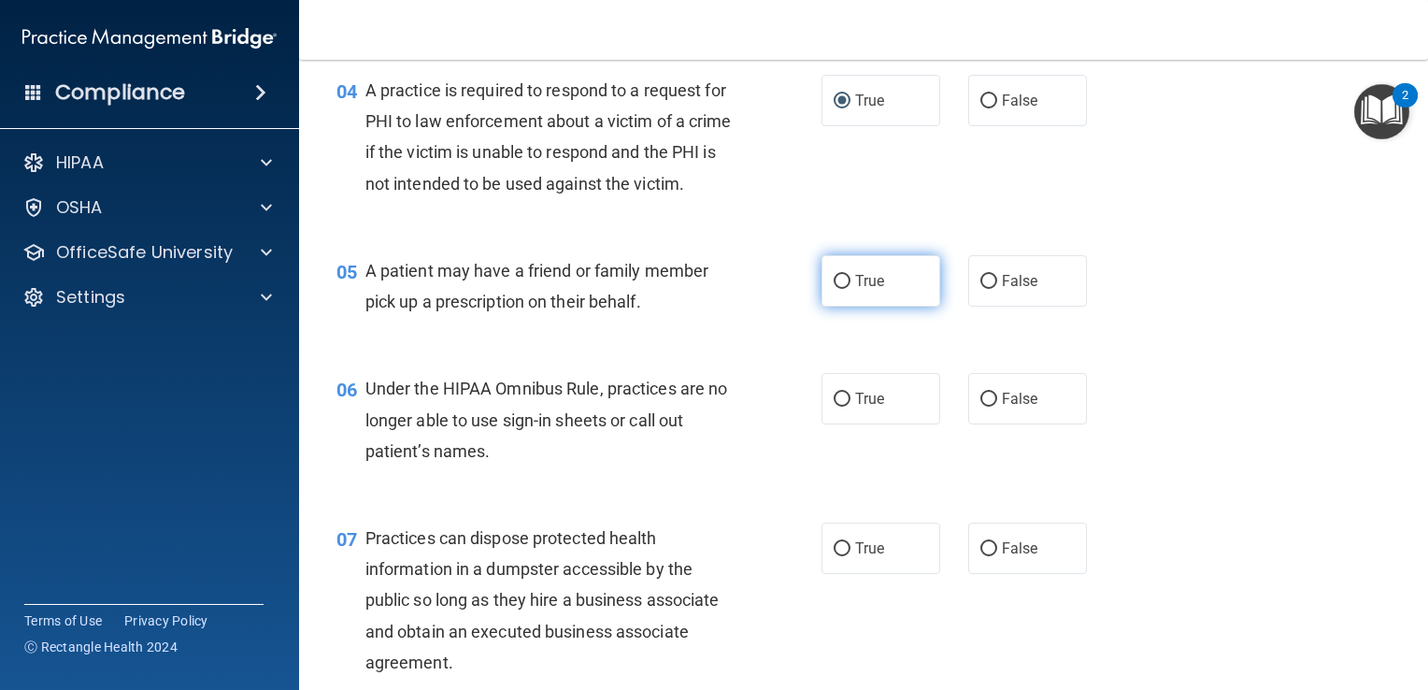
click at [871, 290] on span "True" at bounding box center [869, 281] width 29 height 18
click at [851, 289] on input "True" at bounding box center [842, 282] width 17 height 14
radio input "true"
click at [1011, 408] on span "False" at bounding box center [1020, 399] width 36 height 18
click at [997, 407] on input "False" at bounding box center [989, 400] width 17 height 14
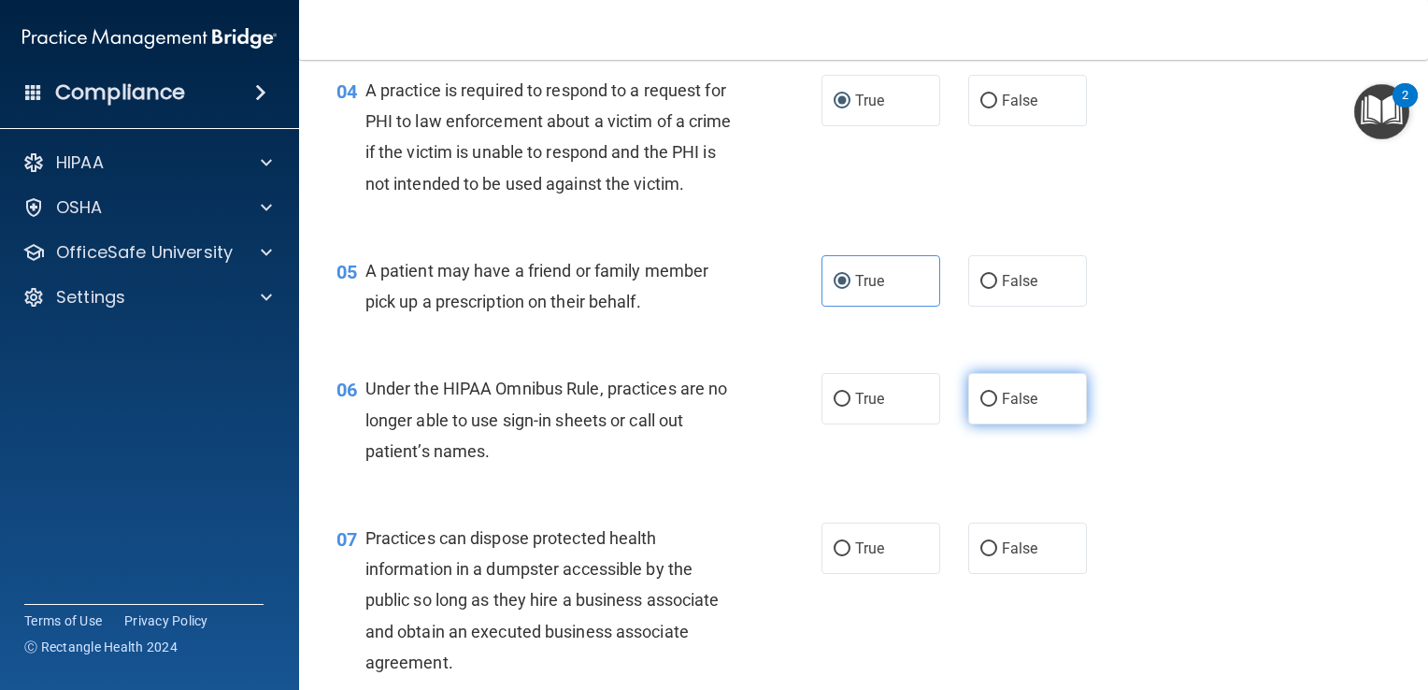
radio input "true"
click at [1050, 574] on label "False" at bounding box center [1028, 548] width 119 height 51
click at [997, 556] on input "False" at bounding box center [989, 549] width 17 height 14
radio input "true"
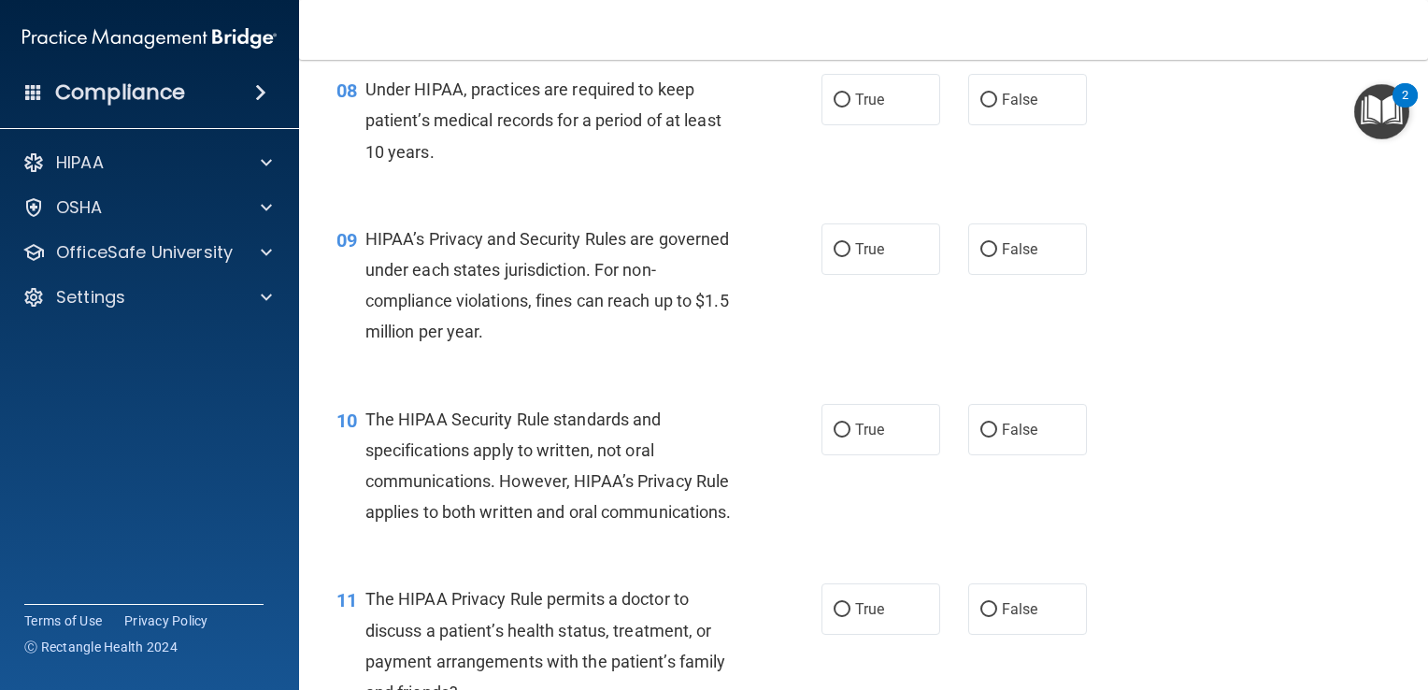
scroll to position [1280, 0]
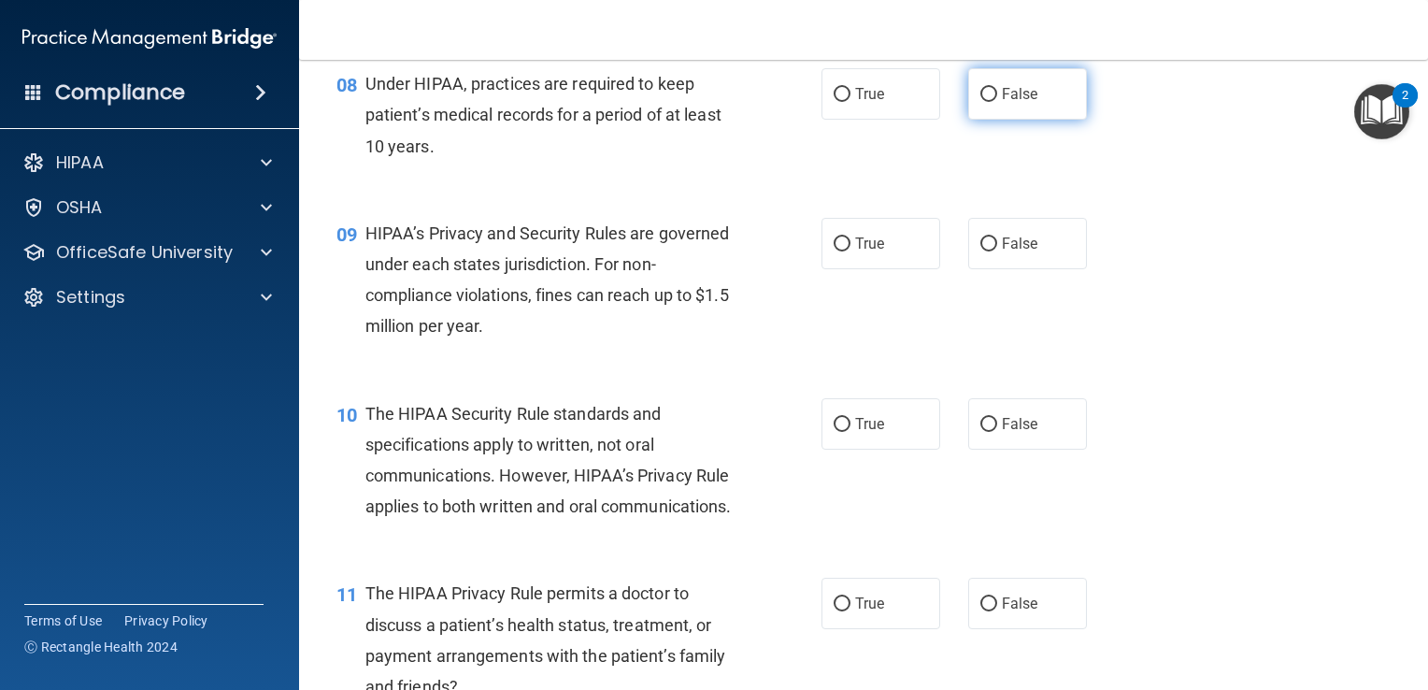
click at [1018, 103] on span "False" at bounding box center [1020, 94] width 36 height 18
click at [997, 102] on input "False" at bounding box center [989, 95] width 17 height 14
radio input "true"
click at [986, 251] on input "False" at bounding box center [989, 244] width 17 height 14
radio input "true"
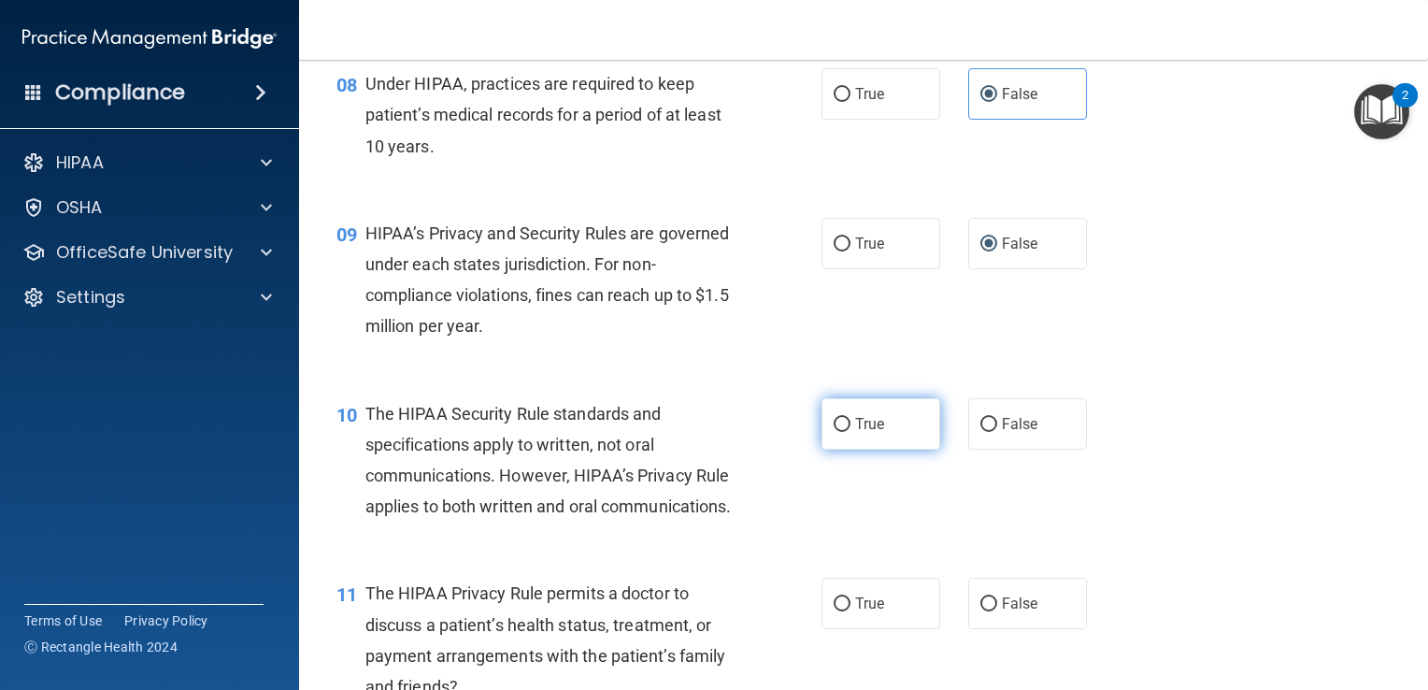
click at [879, 450] on label "True" at bounding box center [881, 423] width 119 height 51
click at [851, 432] on input "True" at bounding box center [842, 425] width 17 height 14
radio input "true"
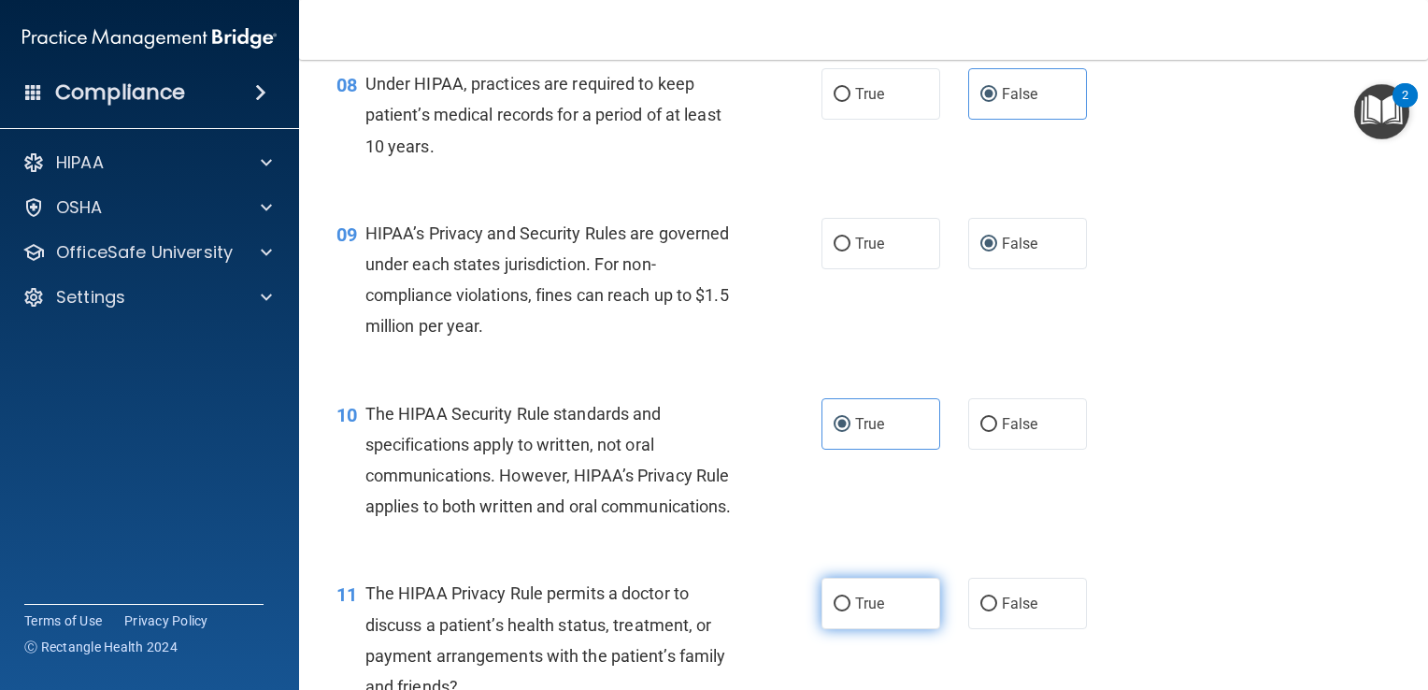
click at [866, 612] on span "True" at bounding box center [869, 604] width 29 height 18
click at [851, 611] on input "True" at bounding box center [842, 604] width 17 height 14
radio input "true"
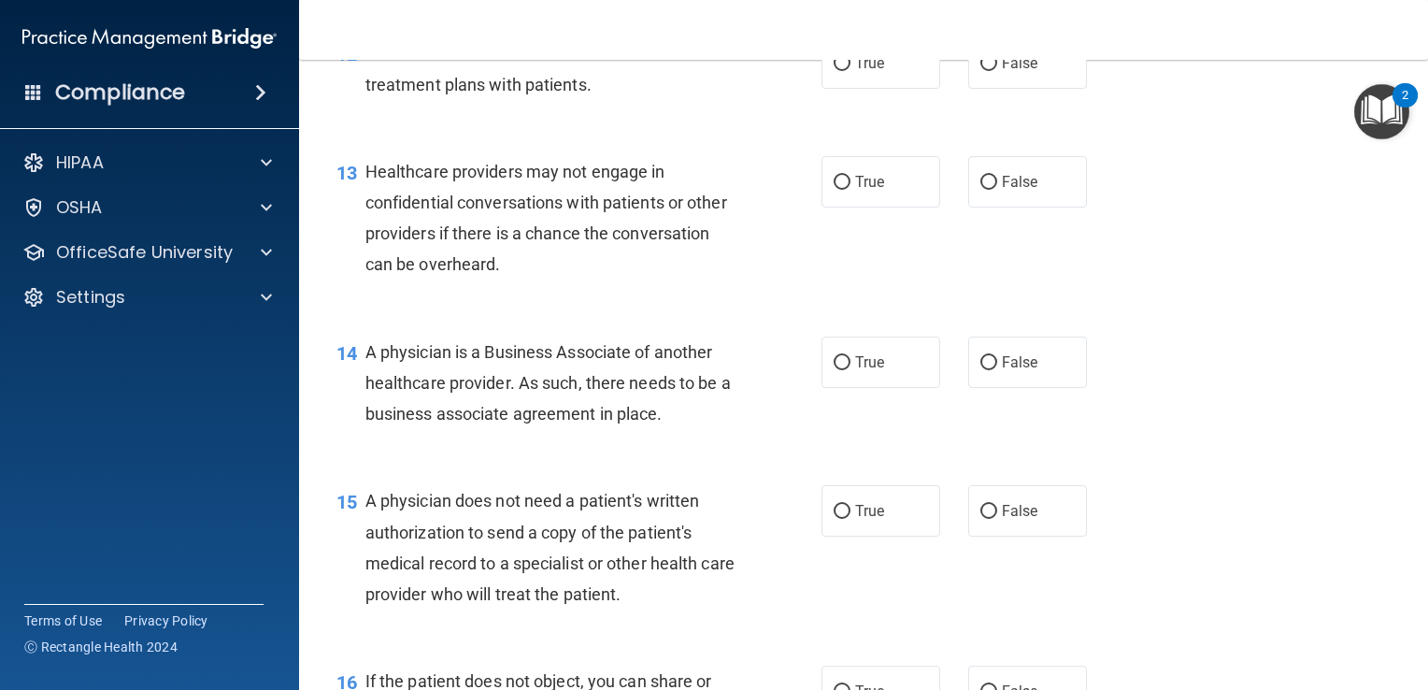
scroll to position [2009, 0]
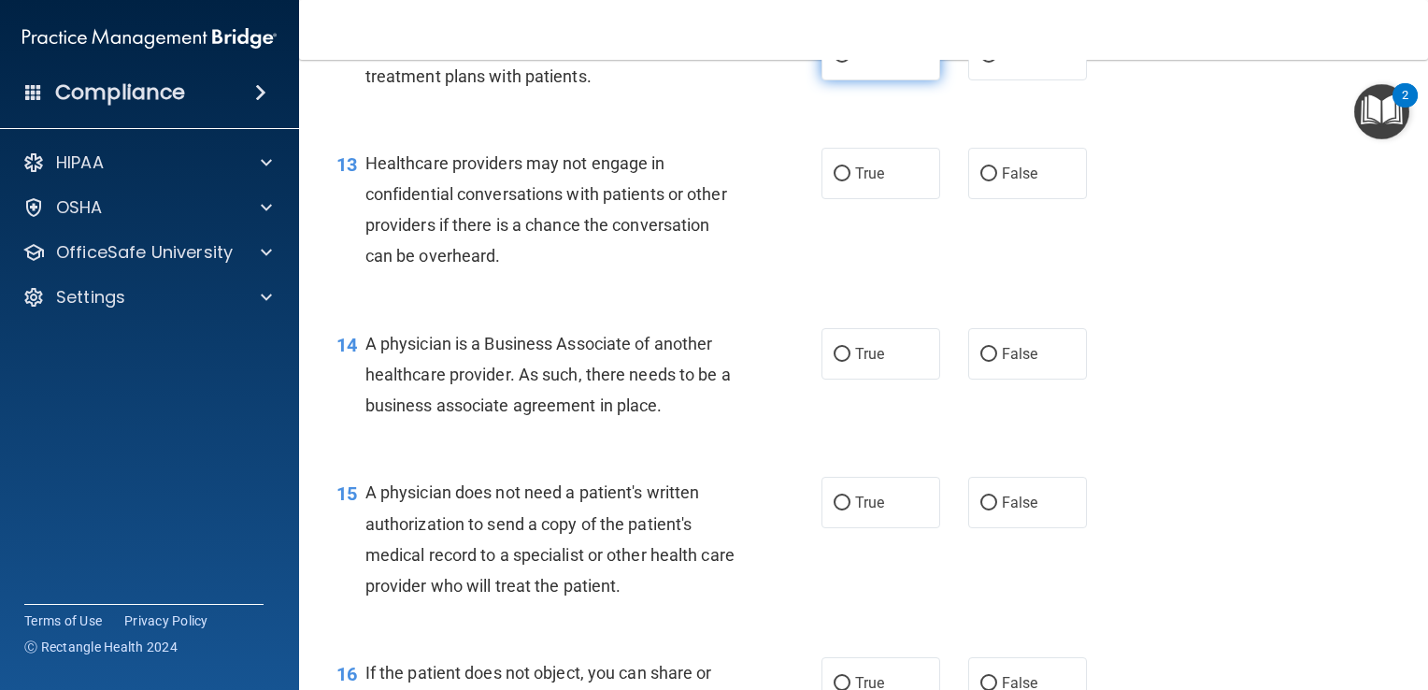
click at [837, 63] on input "True" at bounding box center [842, 56] width 17 height 14
radio input "true"
click at [1026, 182] on span "False" at bounding box center [1020, 174] width 36 height 18
click at [997, 181] on input "False" at bounding box center [989, 174] width 17 height 14
radio input "true"
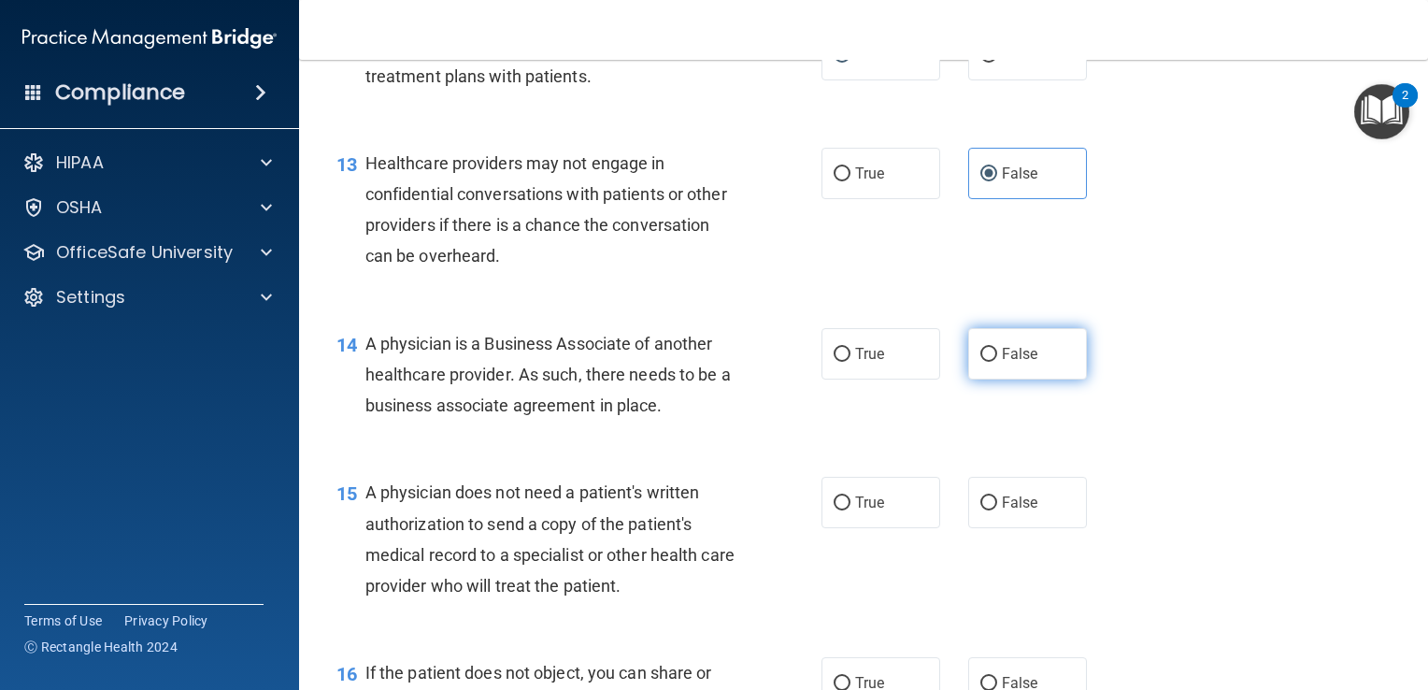
click at [1010, 363] on span "False" at bounding box center [1020, 354] width 36 height 18
click at [997, 362] on input "False" at bounding box center [989, 355] width 17 height 14
radio input "true"
click at [839, 510] on input "True" at bounding box center [842, 503] width 17 height 14
radio input "true"
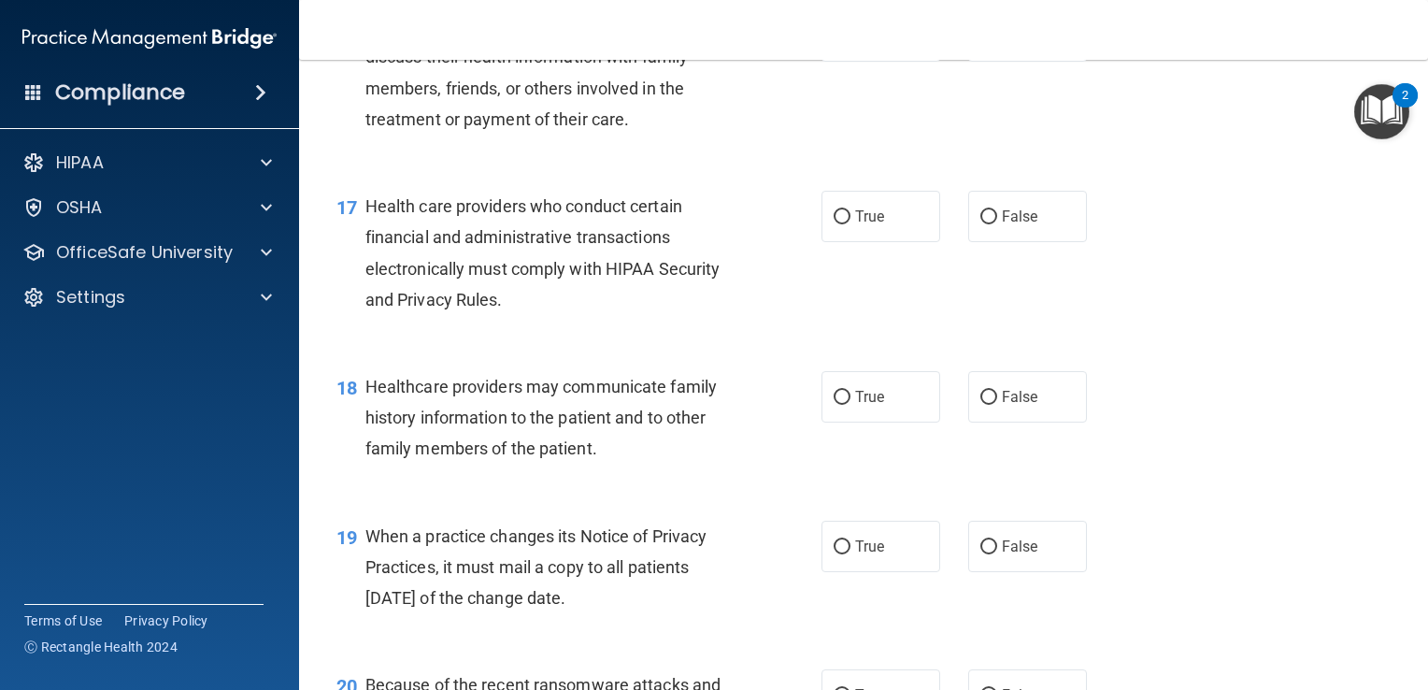
scroll to position [2657, 0]
click at [868, 44] on span "True" at bounding box center [869, 35] width 29 height 18
click at [851, 43] on input "True" at bounding box center [842, 36] width 17 height 14
radio input "true"
click at [859, 241] on label "True" at bounding box center [881, 215] width 119 height 51
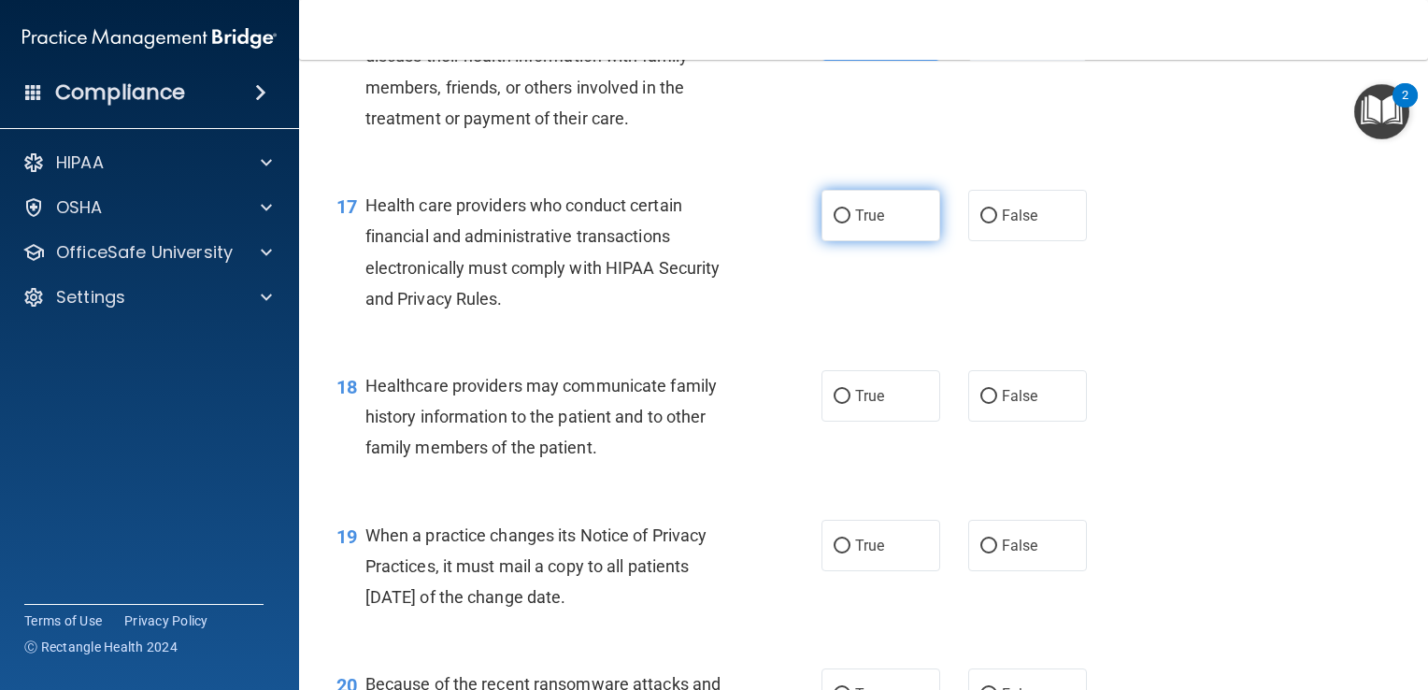
click at [851, 223] on input "True" at bounding box center [842, 216] width 17 height 14
radio input "true"
click at [1020, 422] on label "False" at bounding box center [1028, 395] width 119 height 51
click at [997, 404] on input "False" at bounding box center [989, 397] width 17 height 14
radio input "true"
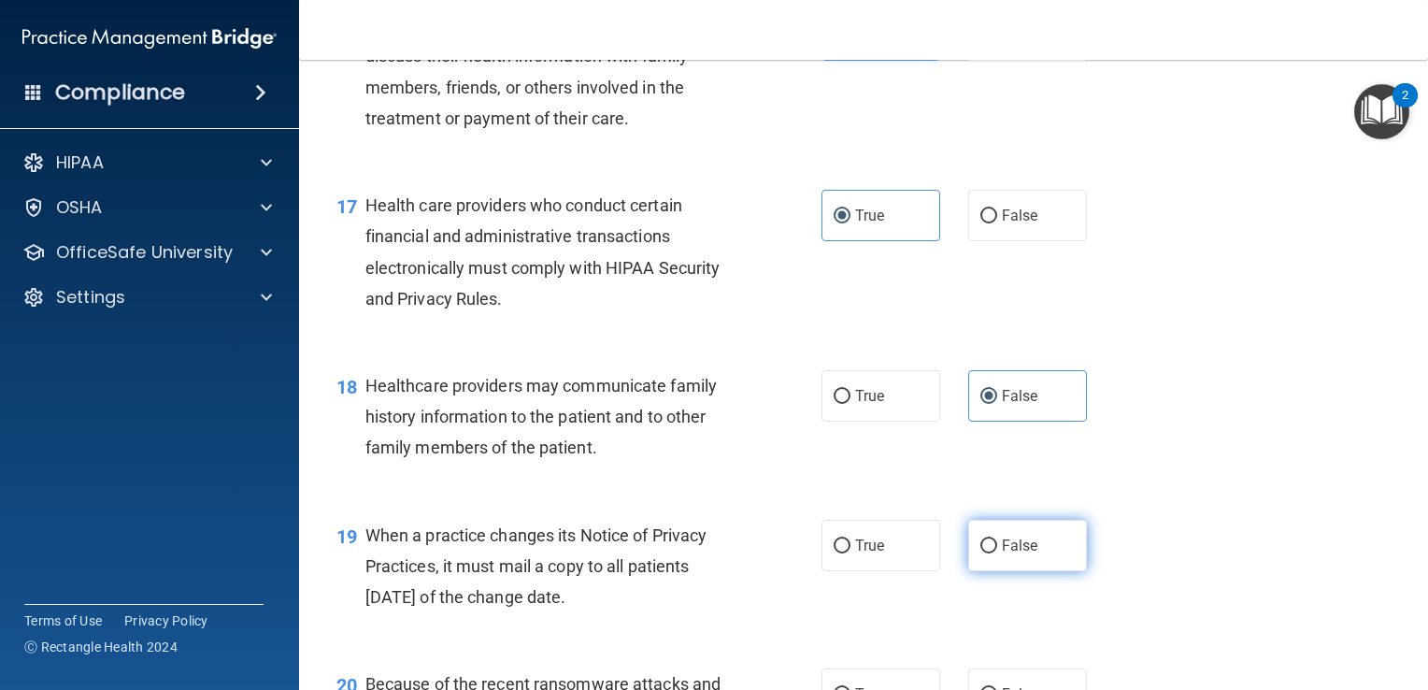
click at [1047, 571] on label "False" at bounding box center [1028, 545] width 119 height 51
click at [997, 553] on input "False" at bounding box center [989, 546] width 17 height 14
radio input "true"
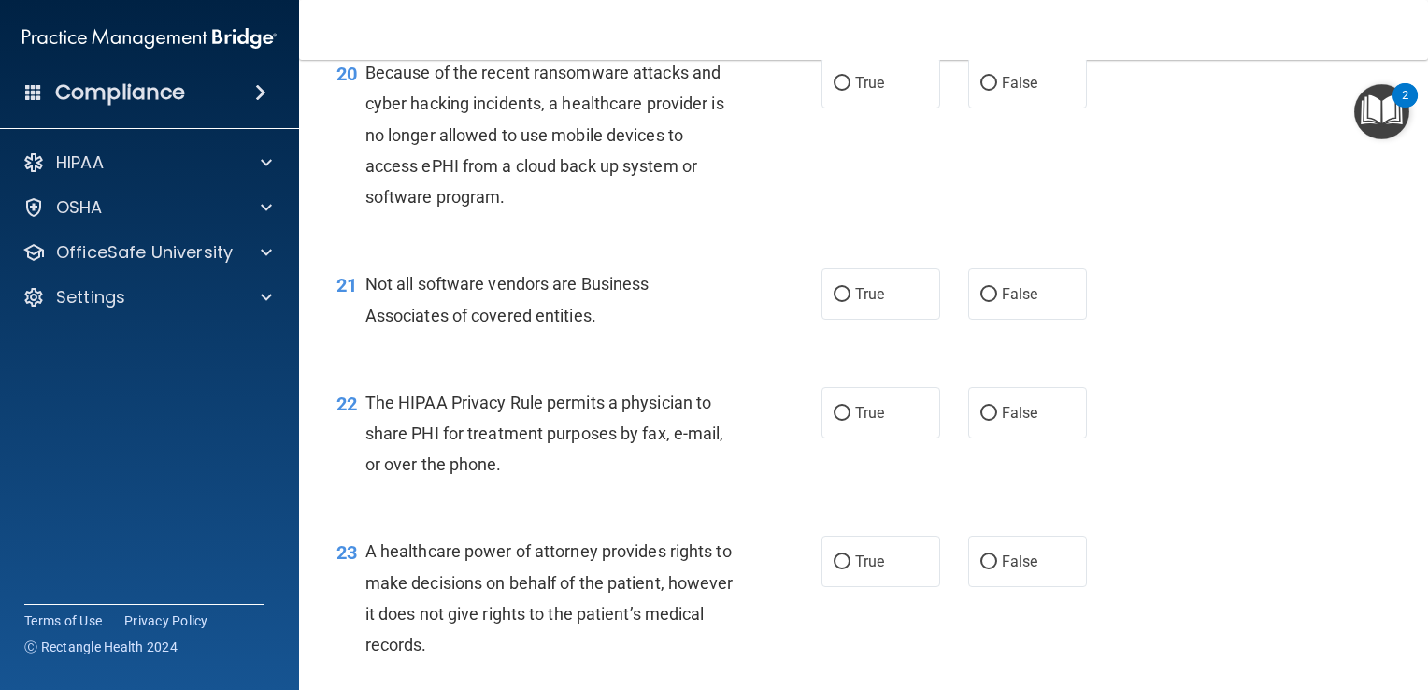
scroll to position [3269, 0]
click at [1024, 108] on label "False" at bounding box center [1028, 81] width 119 height 51
click at [997, 90] on input "False" at bounding box center [989, 83] width 17 height 14
radio input "true"
click at [839, 301] on input "True" at bounding box center [842, 294] width 17 height 14
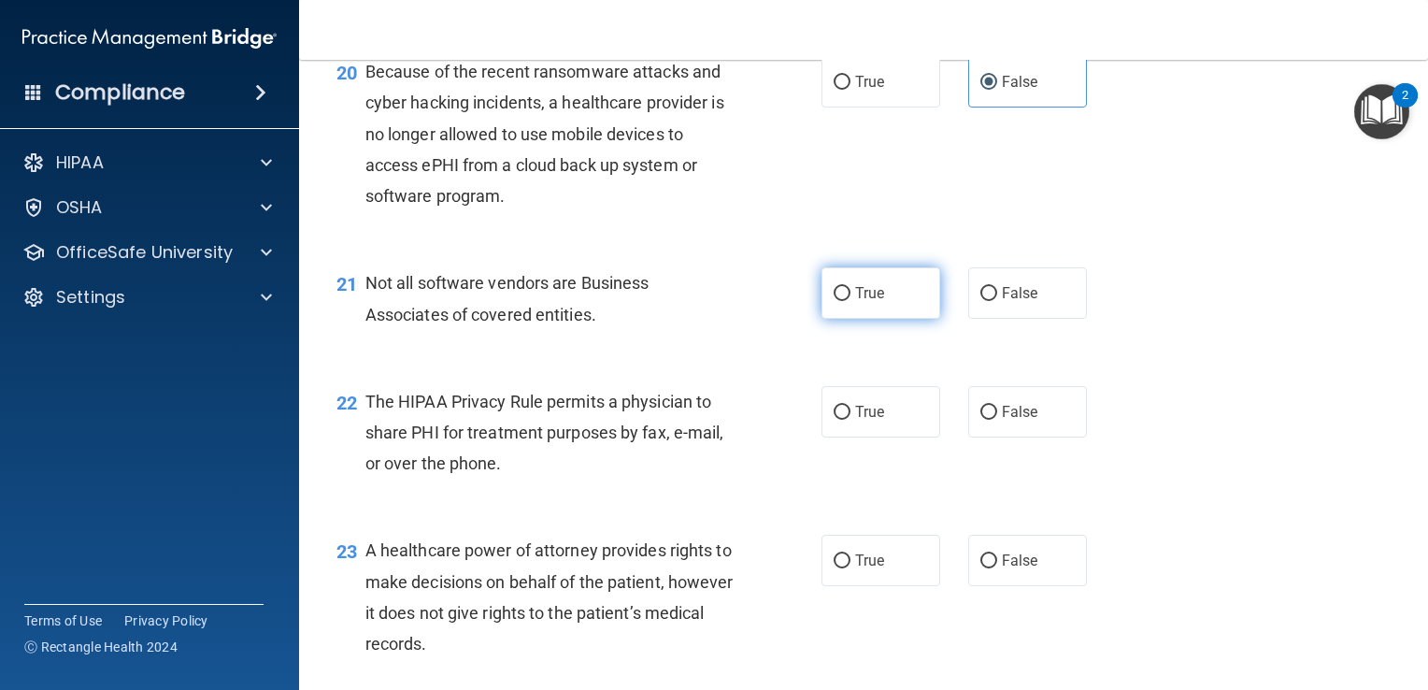
radio input "true"
click at [854, 438] on label "True" at bounding box center [881, 411] width 119 height 51
click at [851, 420] on input "True" at bounding box center [842, 413] width 17 height 14
radio input "true"
click at [1010, 586] on label "False" at bounding box center [1028, 560] width 119 height 51
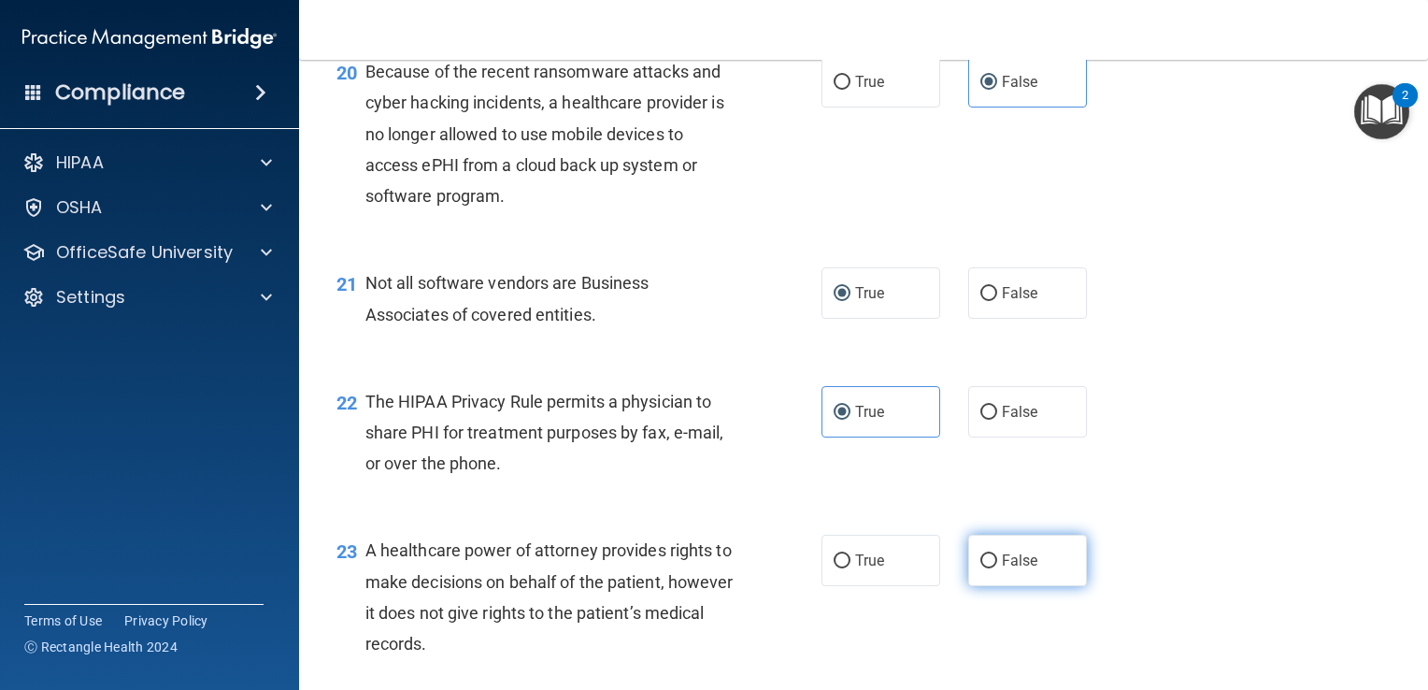
click at [997, 568] on input "False" at bounding box center [989, 561] width 17 height 14
radio input "true"
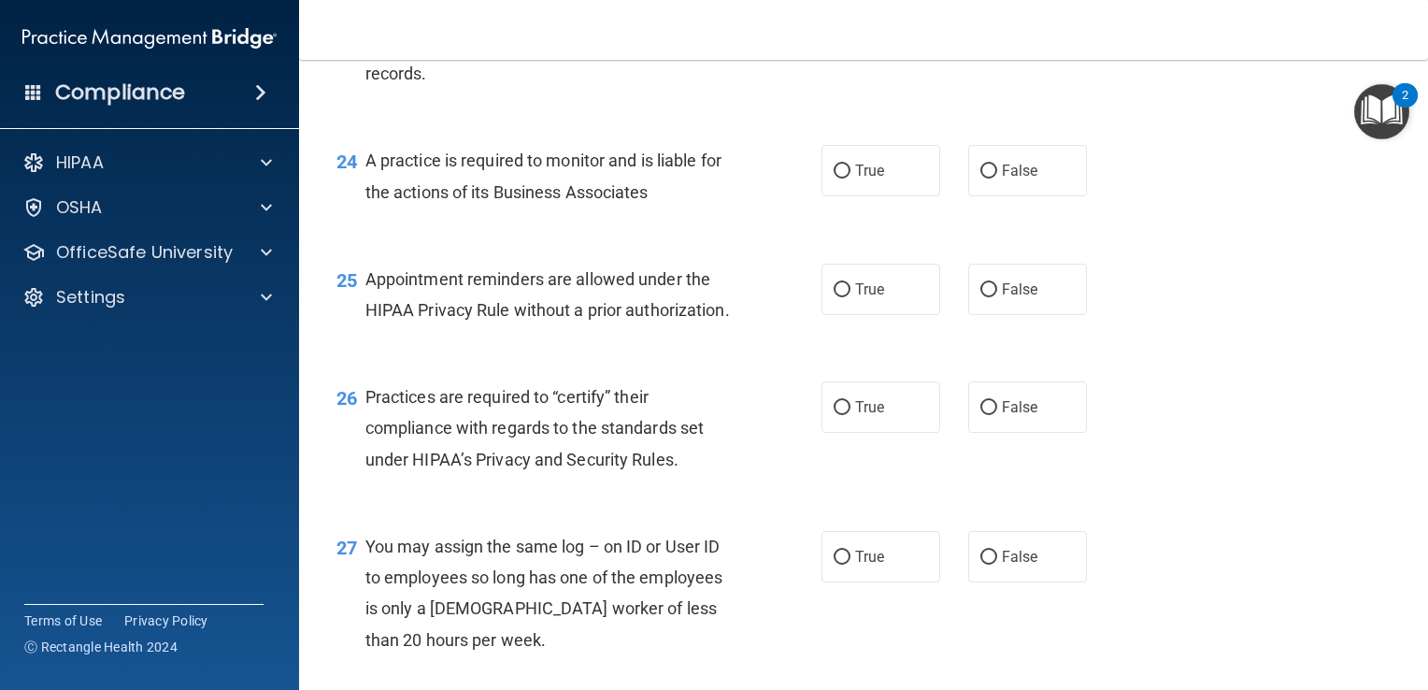
scroll to position [3843, 0]
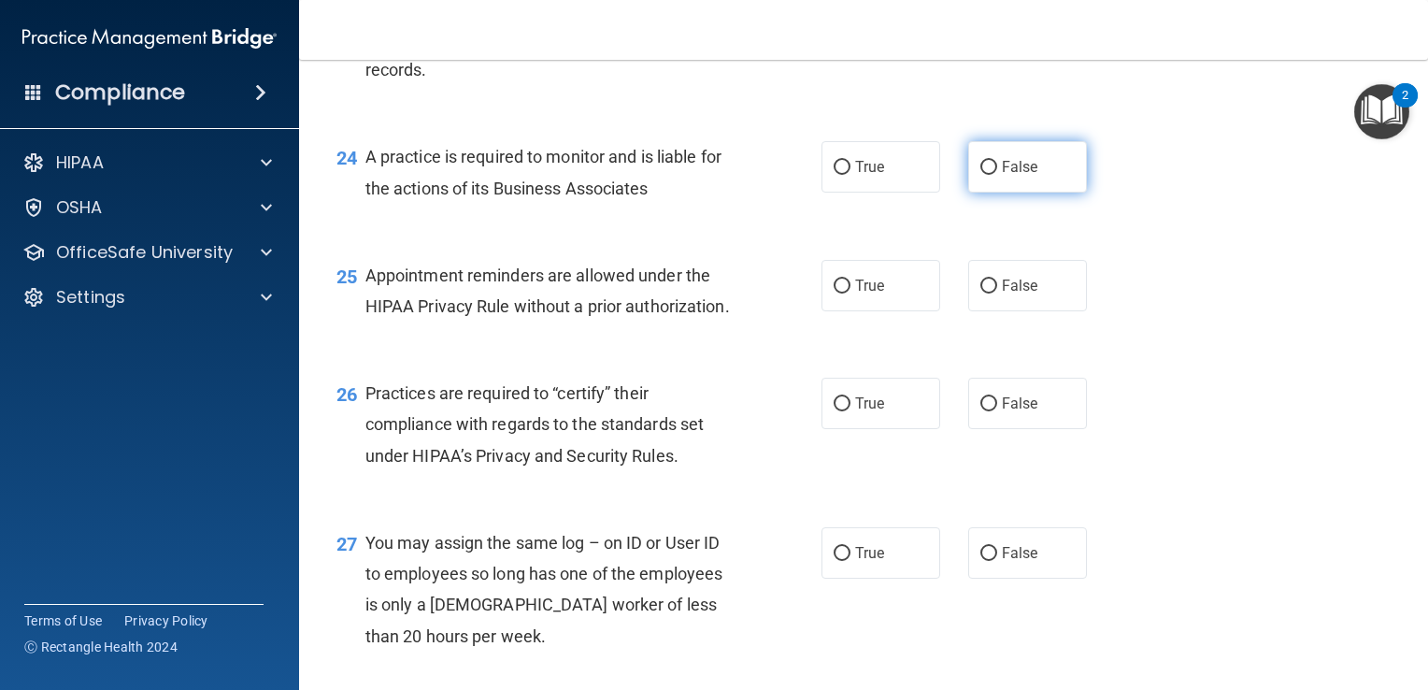
click at [1017, 176] on span "False" at bounding box center [1020, 167] width 36 height 18
click at [997, 175] on input "False" at bounding box center [989, 168] width 17 height 14
radio input "true"
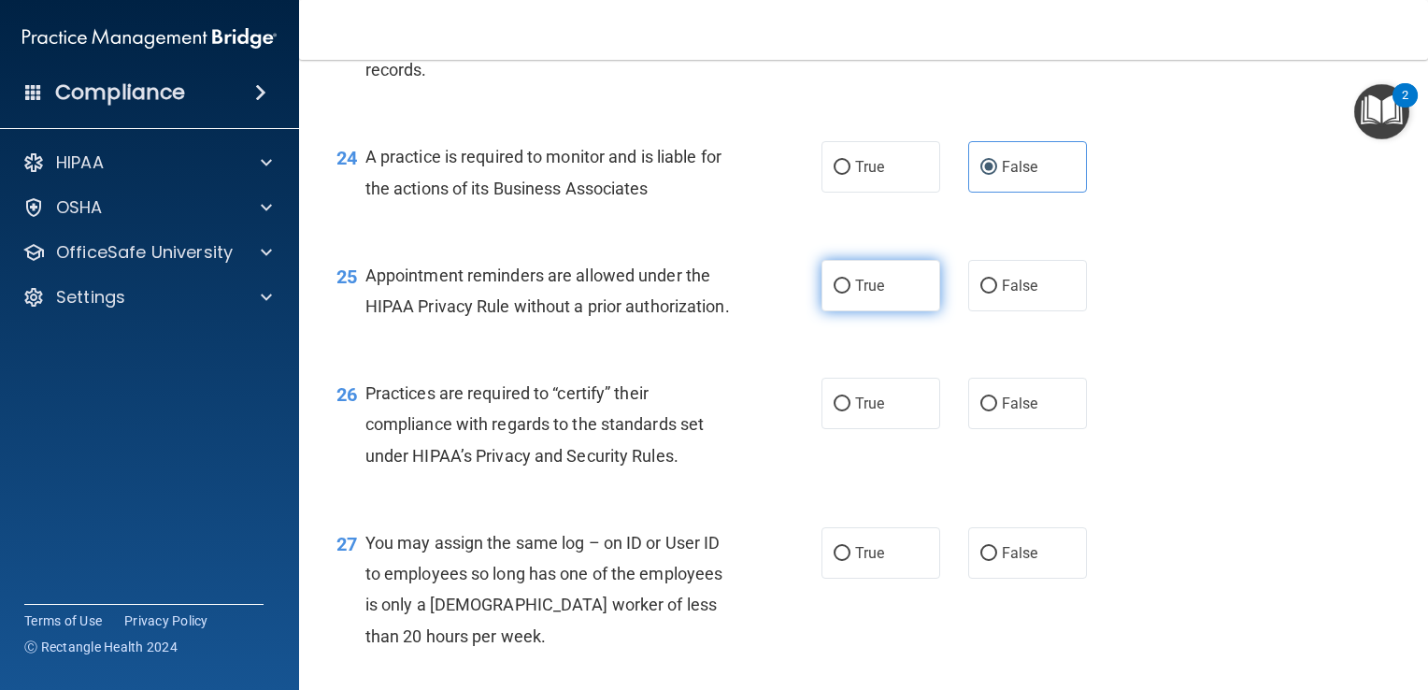
click at [876, 294] on span "True" at bounding box center [869, 286] width 29 height 18
click at [851, 294] on input "True" at bounding box center [842, 287] width 17 height 14
radio input "true"
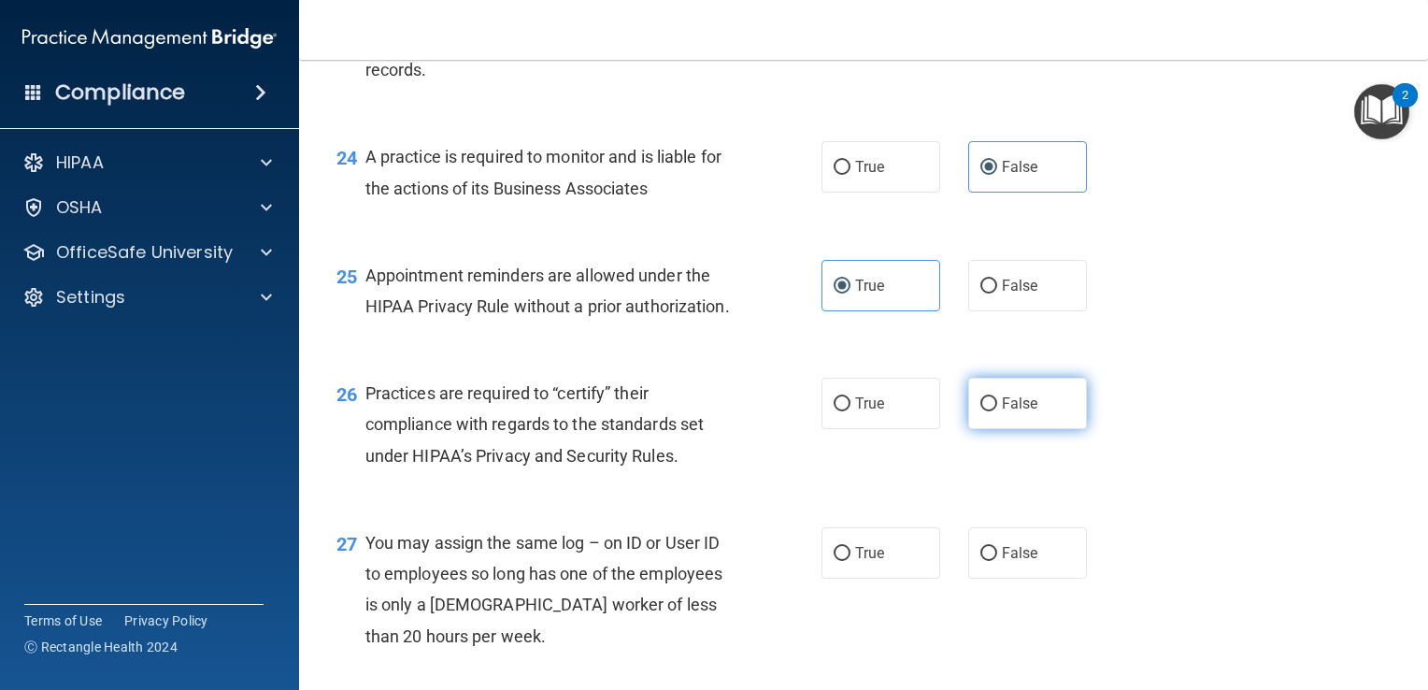
click at [1010, 412] on span "False" at bounding box center [1020, 404] width 36 height 18
click at [997, 411] on input "False" at bounding box center [989, 404] width 17 height 14
radio input "true"
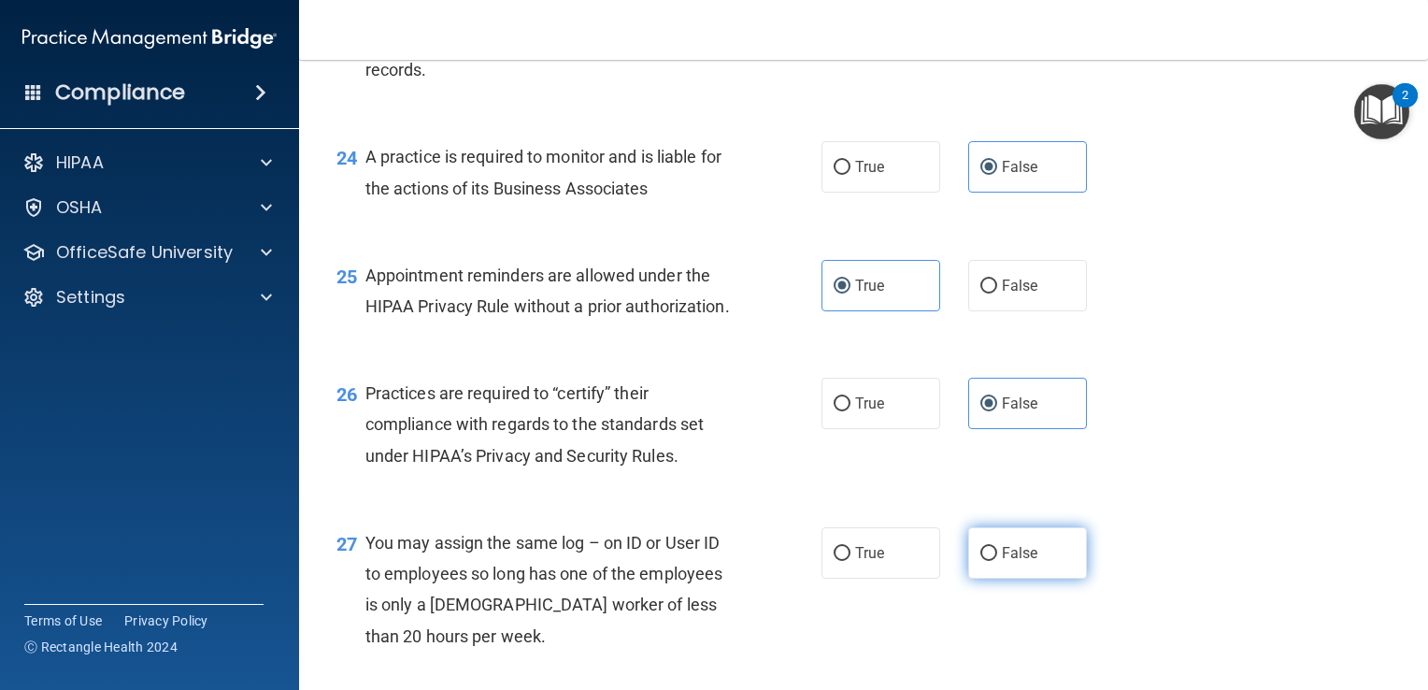
click at [1034, 579] on label "False" at bounding box center [1028, 552] width 119 height 51
click at [997, 561] on input "False" at bounding box center [989, 554] width 17 height 14
radio input "true"
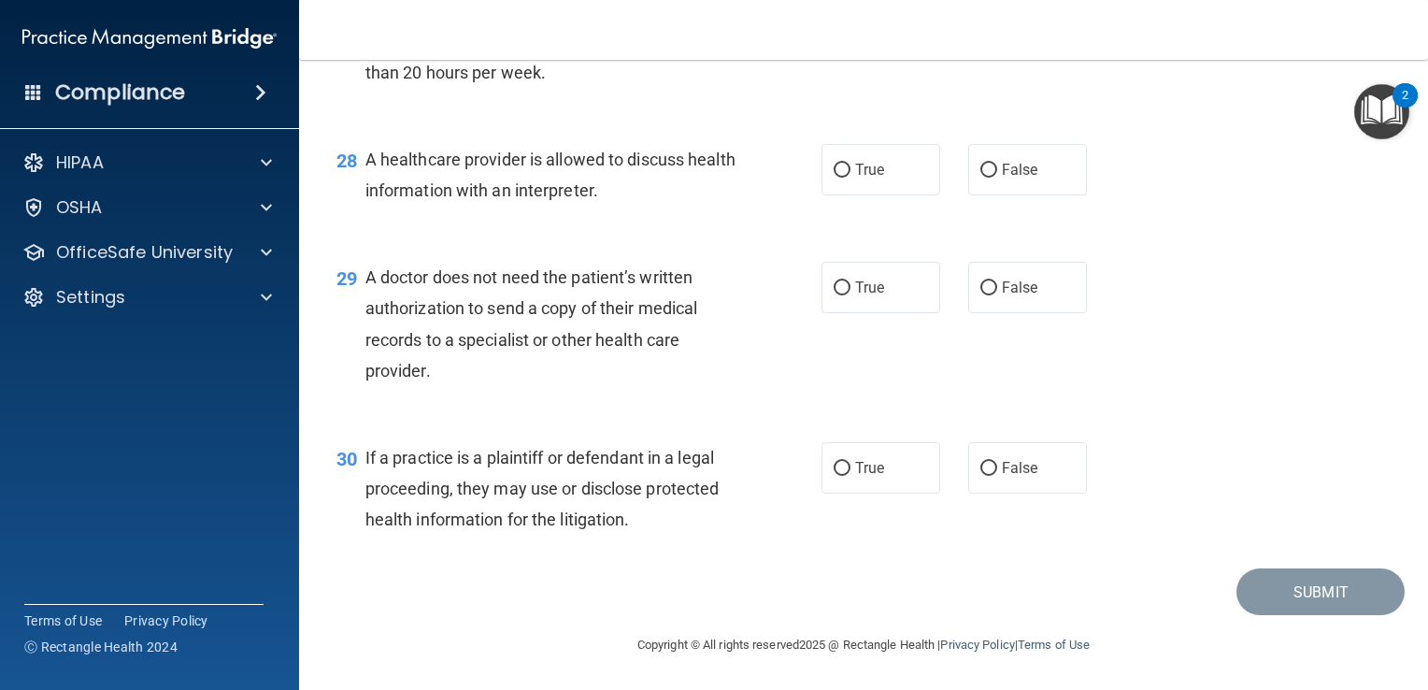
scroll to position [4455, 0]
click at [885, 195] on label "True" at bounding box center [881, 169] width 119 height 51
click at [851, 178] on input "True" at bounding box center [842, 171] width 17 height 14
radio input "true"
click at [871, 313] on label "True" at bounding box center [881, 287] width 119 height 51
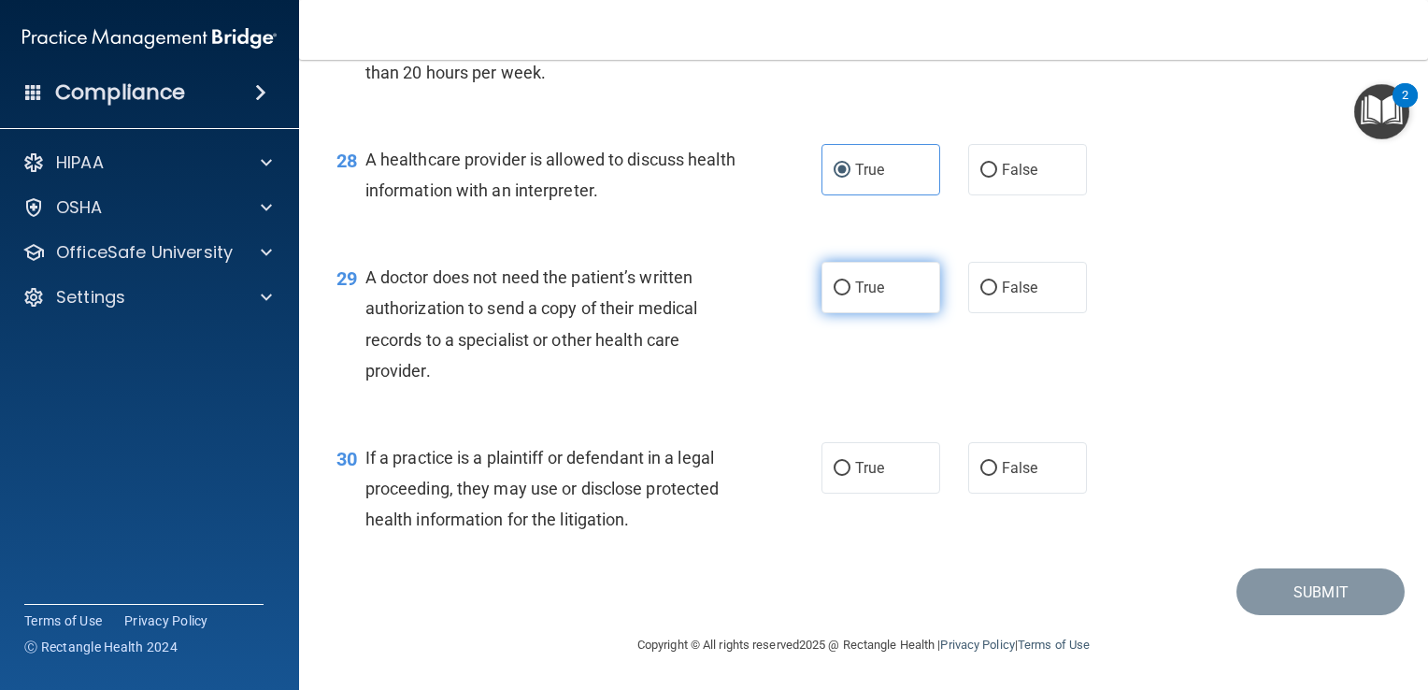
click at [851, 295] on input "True" at bounding box center [842, 288] width 17 height 14
radio input "true"
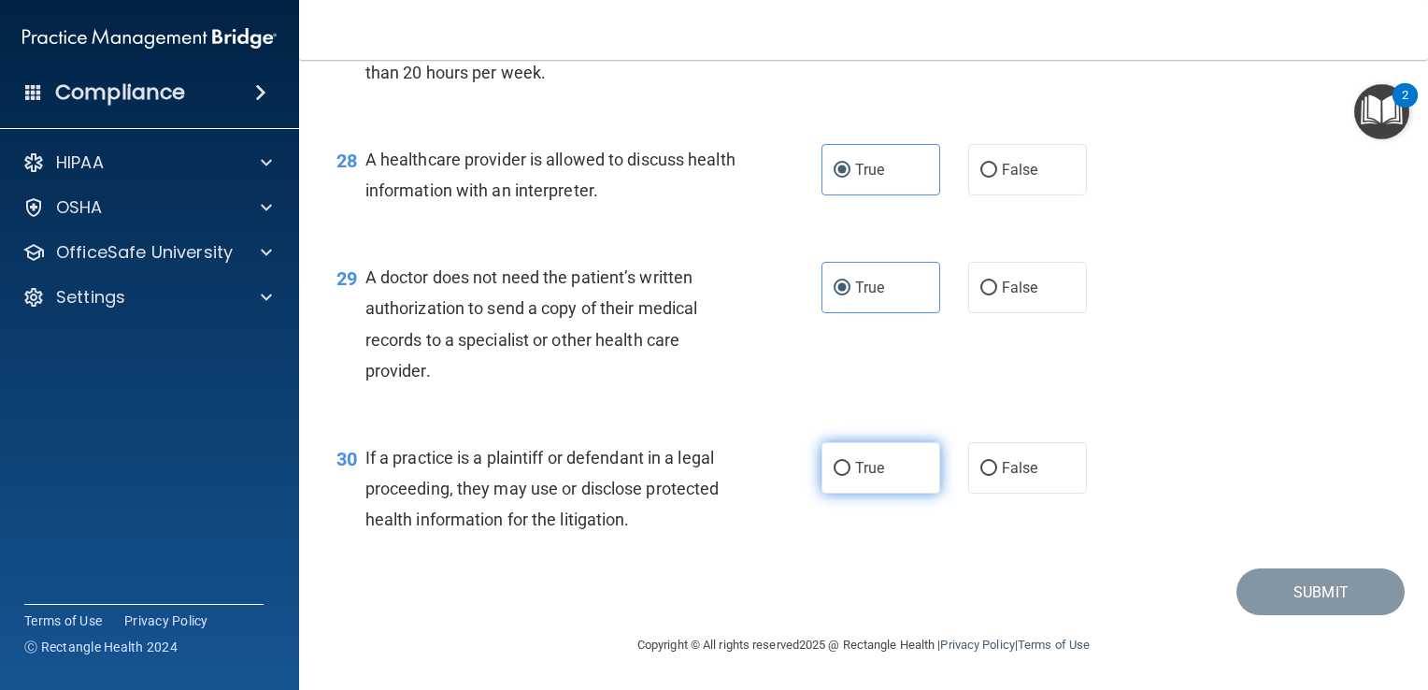
click at [868, 494] on label "True" at bounding box center [881, 467] width 119 height 51
click at [851, 476] on input "True" at bounding box center [842, 469] width 17 height 14
radio input "true"
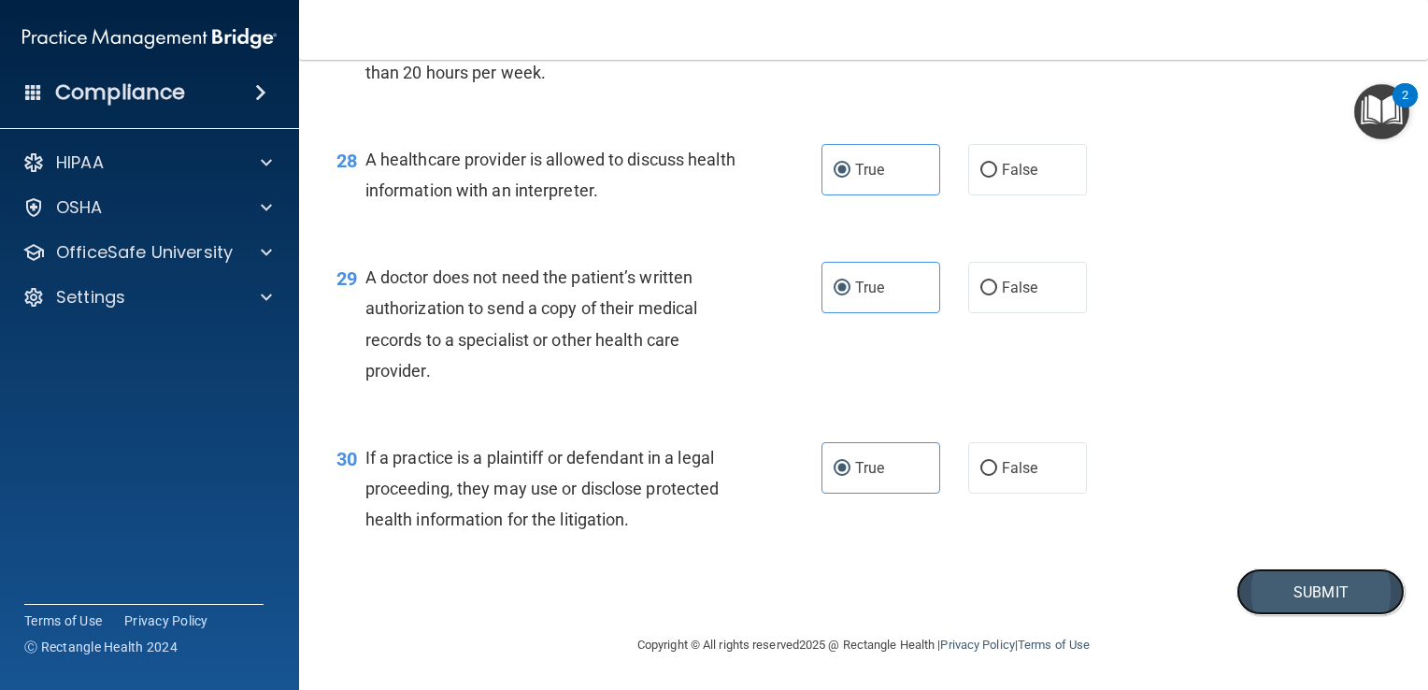
click at [1290, 616] on button "Submit" at bounding box center [1321, 592] width 168 height 48
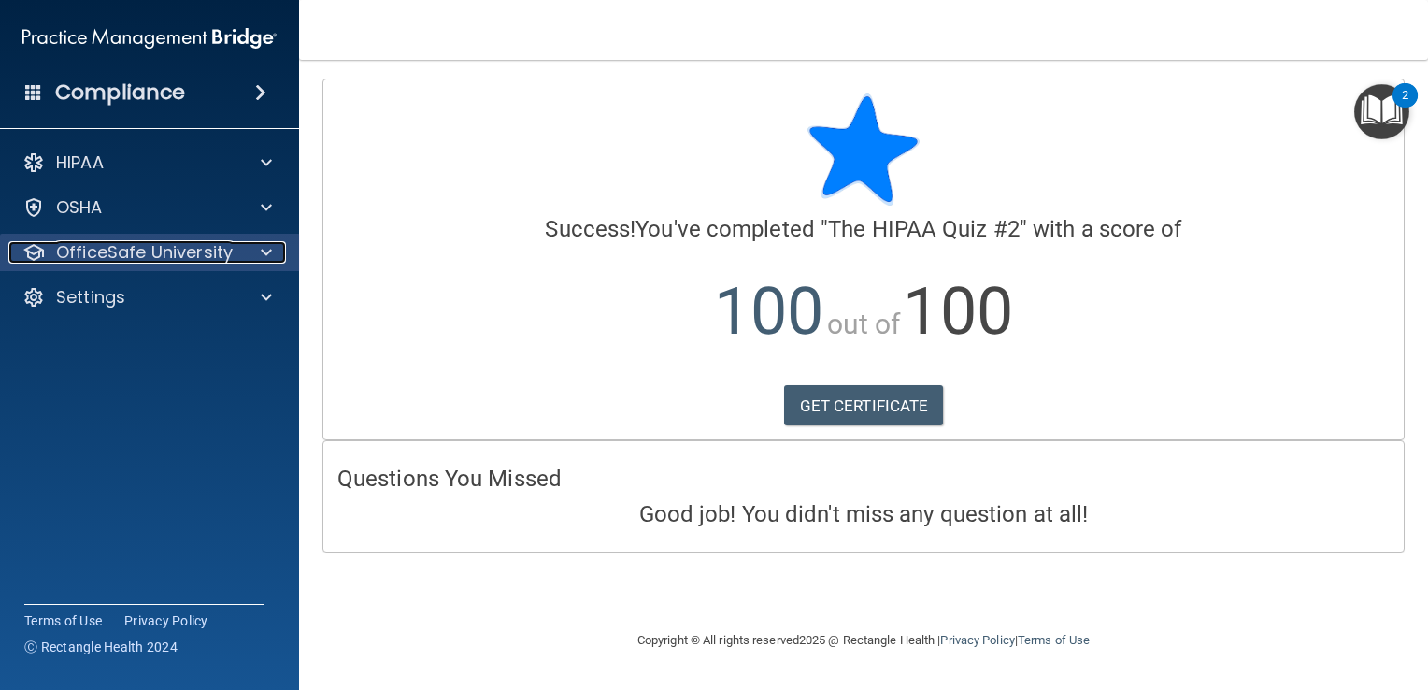
click at [129, 245] on p "OfficeSafe University" at bounding box center [144, 252] width 177 height 22
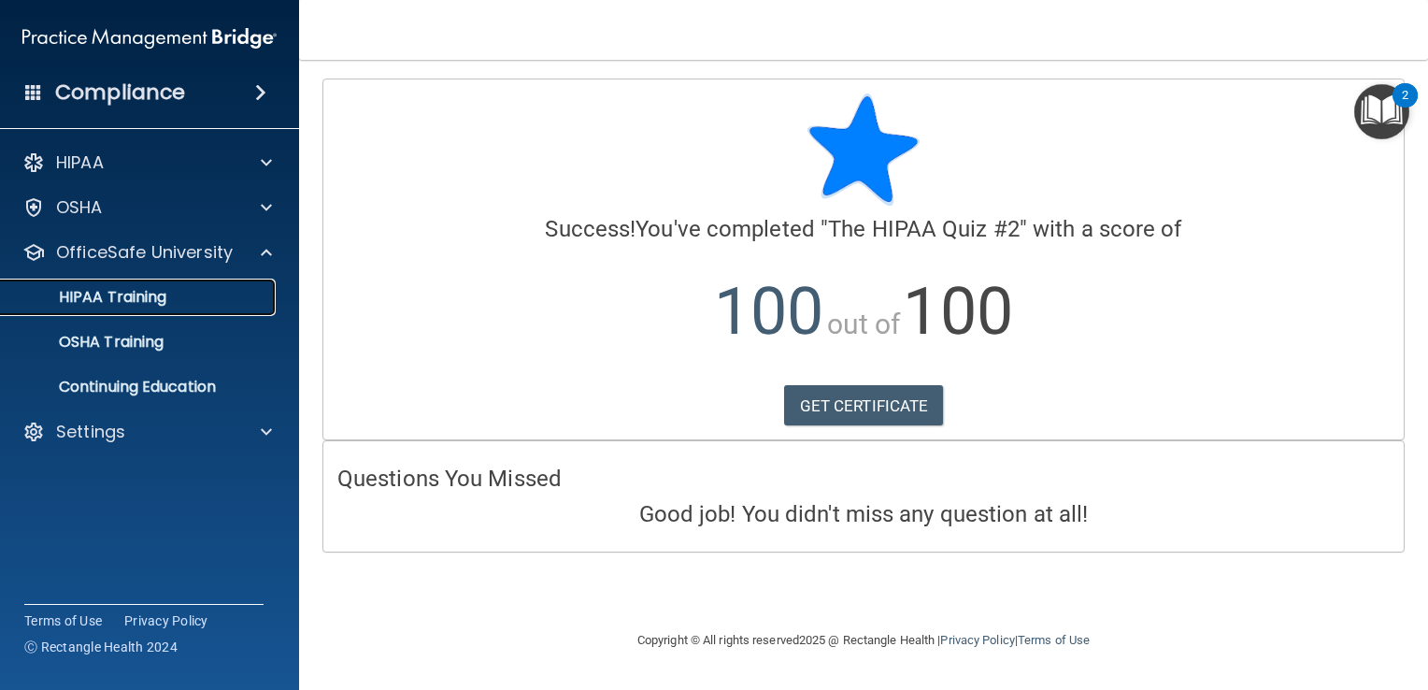
click at [128, 298] on p "HIPAA Training" at bounding box center [89, 297] width 154 height 19
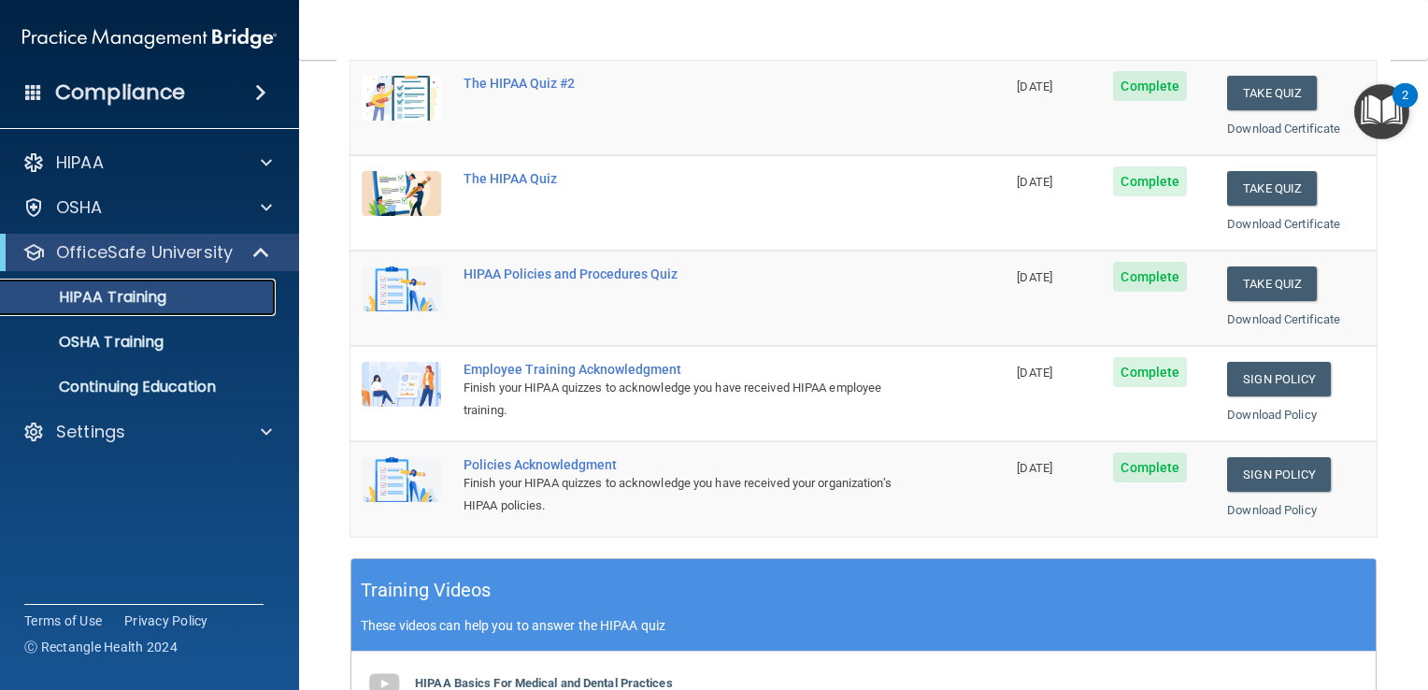
scroll to position [274, 0]
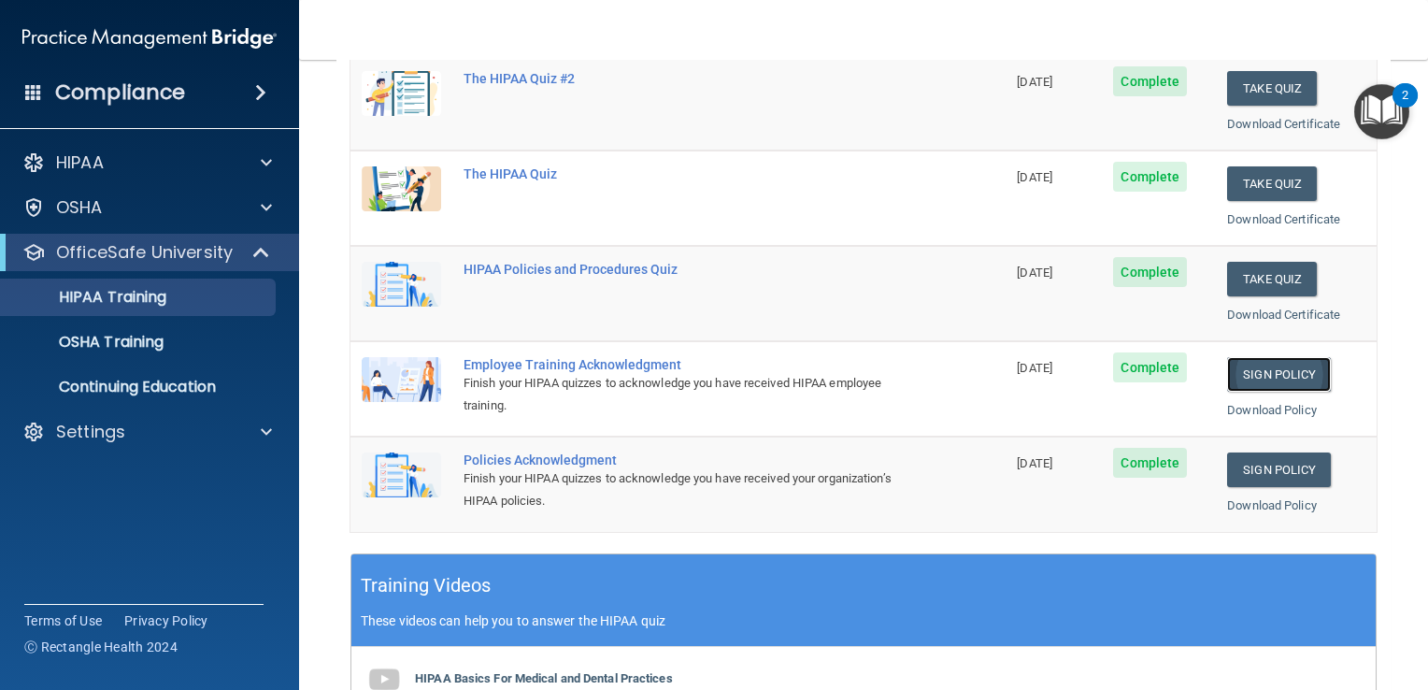
click at [1270, 359] on link "Sign Policy" at bounding box center [1279, 374] width 104 height 35
click at [179, 295] on div "HIPAA Training" at bounding box center [139, 297] width 255 height 19
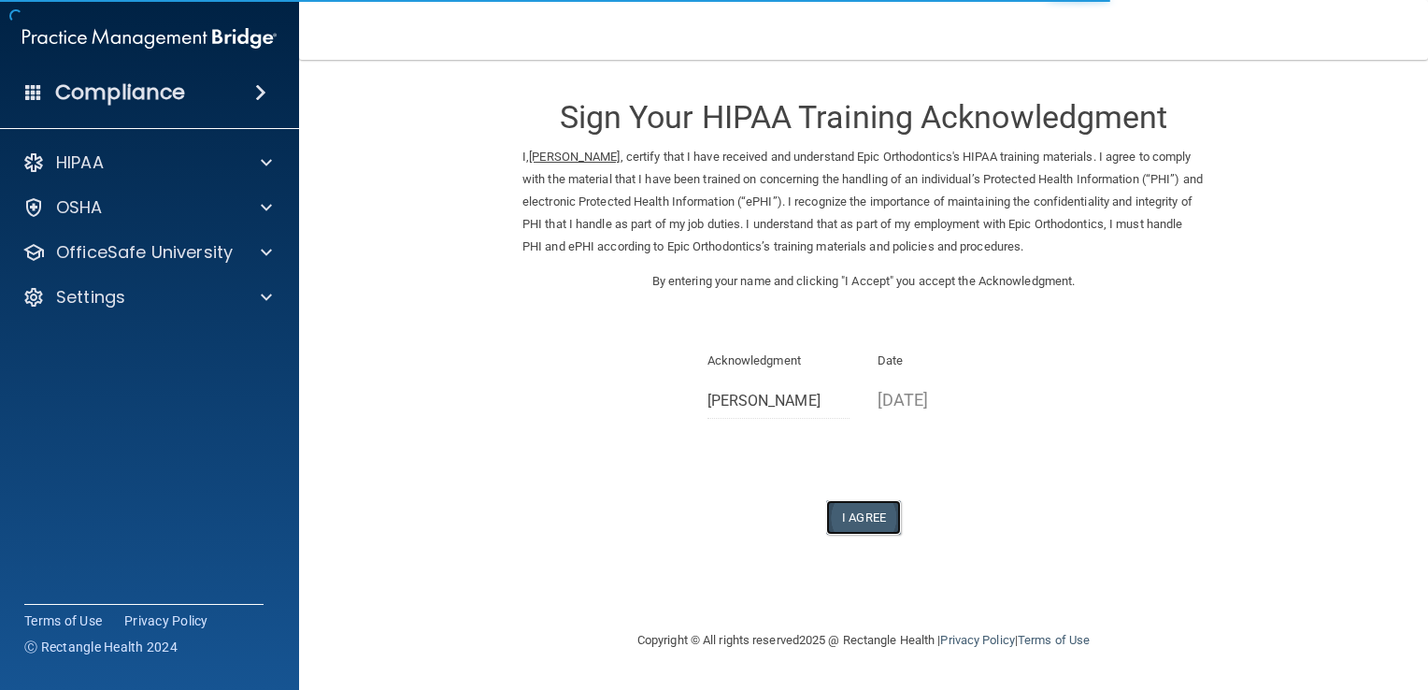
click at [851, 514] on button "I Agree" at bounding box center [863, 517] width 75 height 35
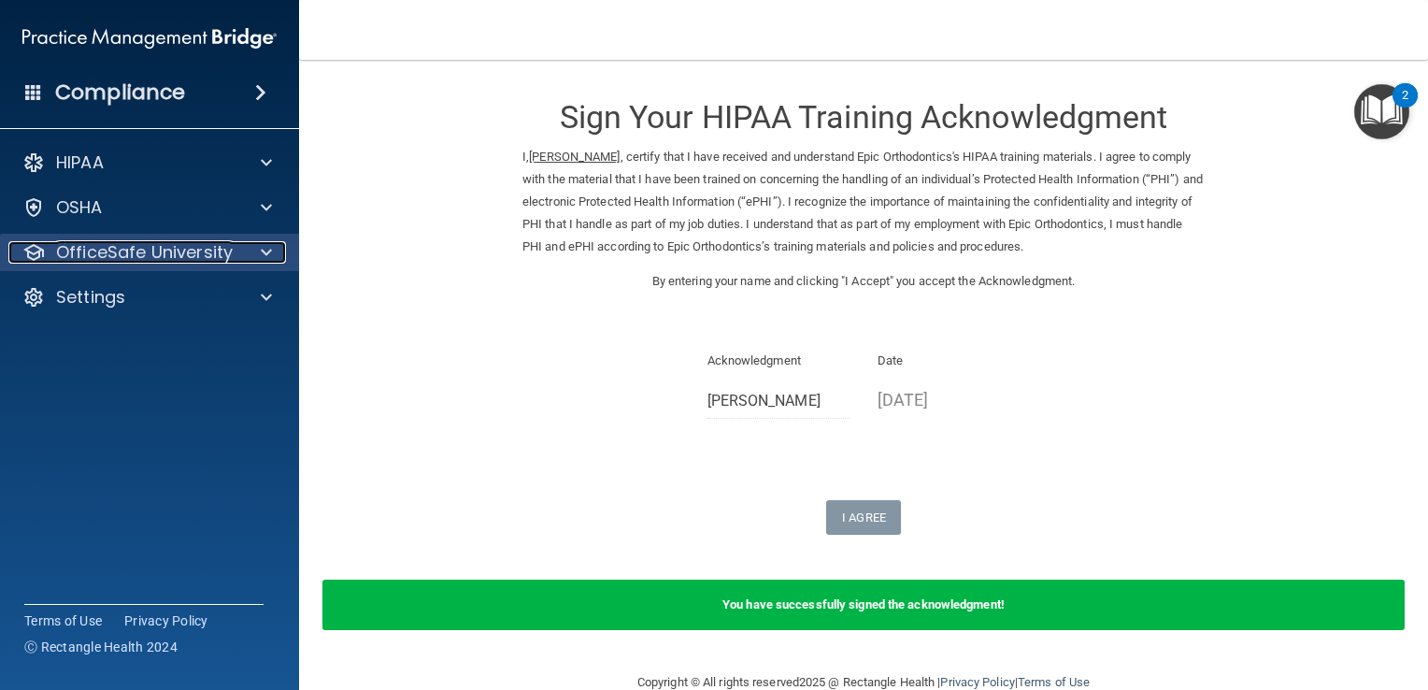
click at [206, 254] on p "OfficeSafe University" at bounding box center [144, 252] width 177 height 22
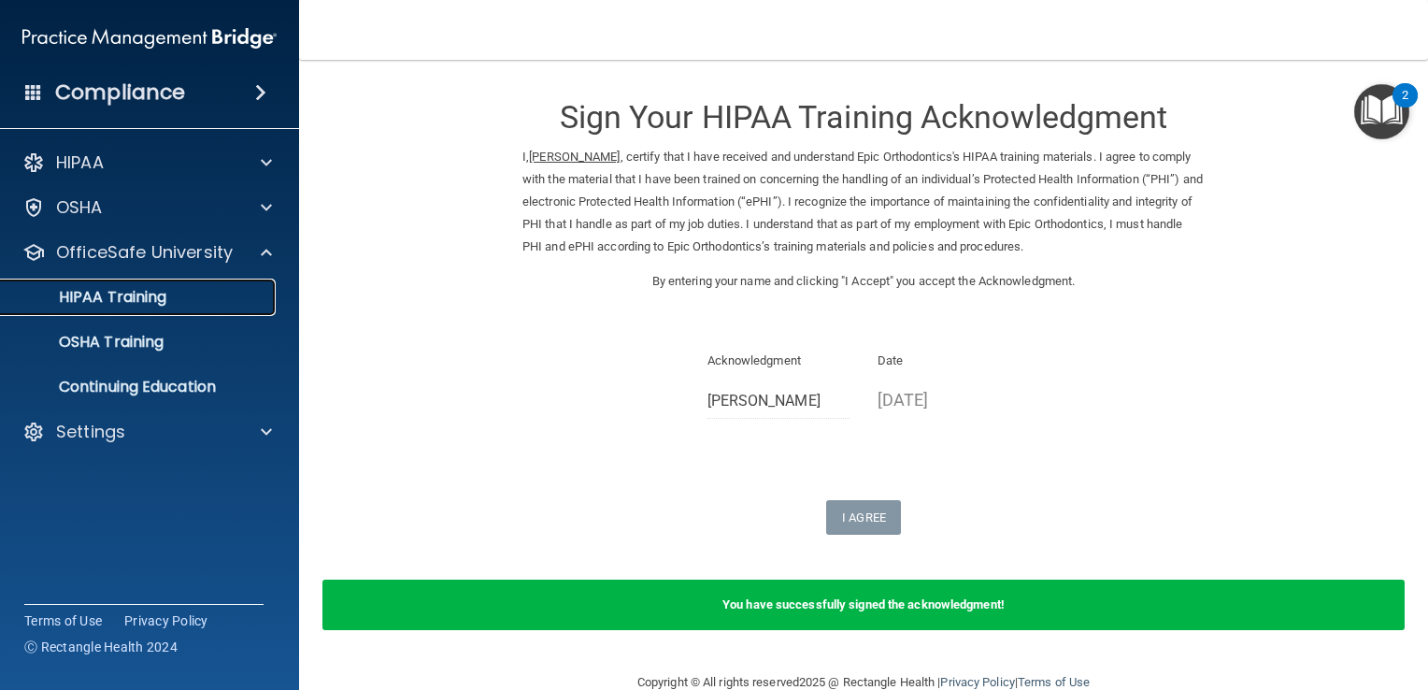
click at [195, 297] on div "HIPAA Training" at bounding box center [139, 297] width 255 height 19
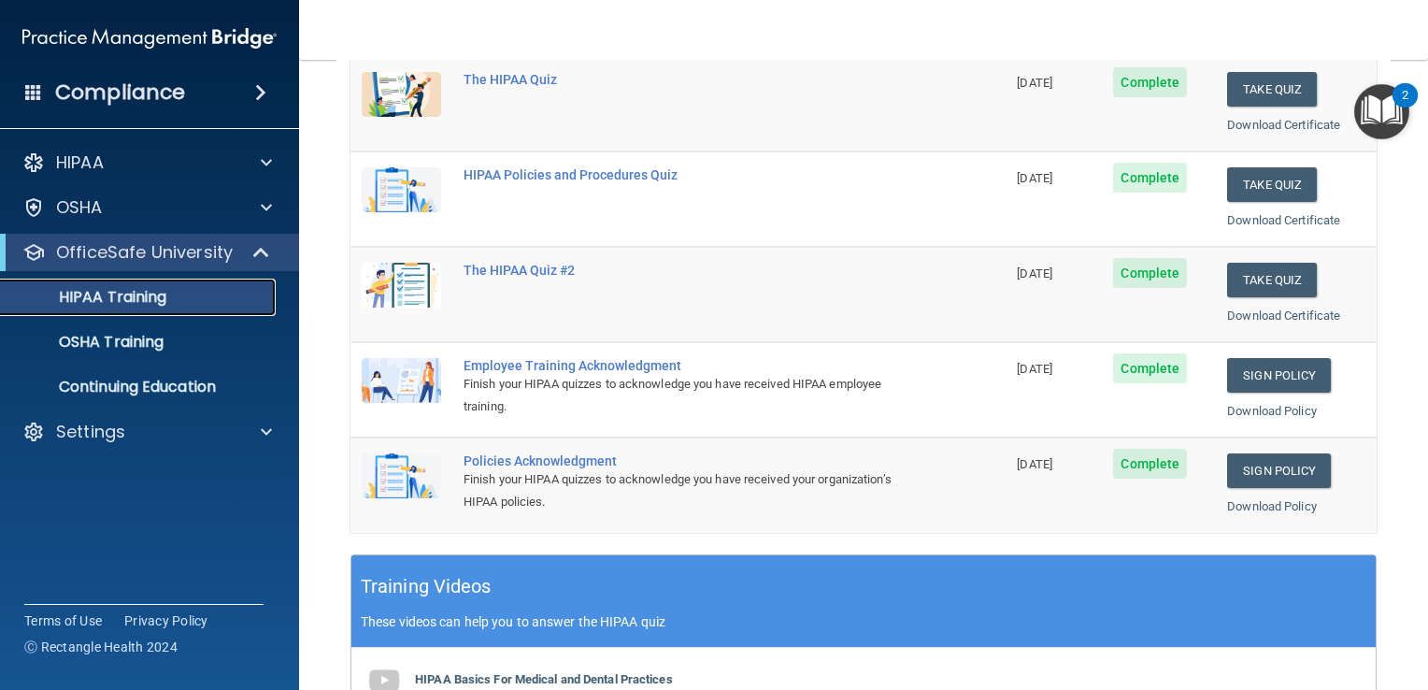
scroll to position [250, 0]
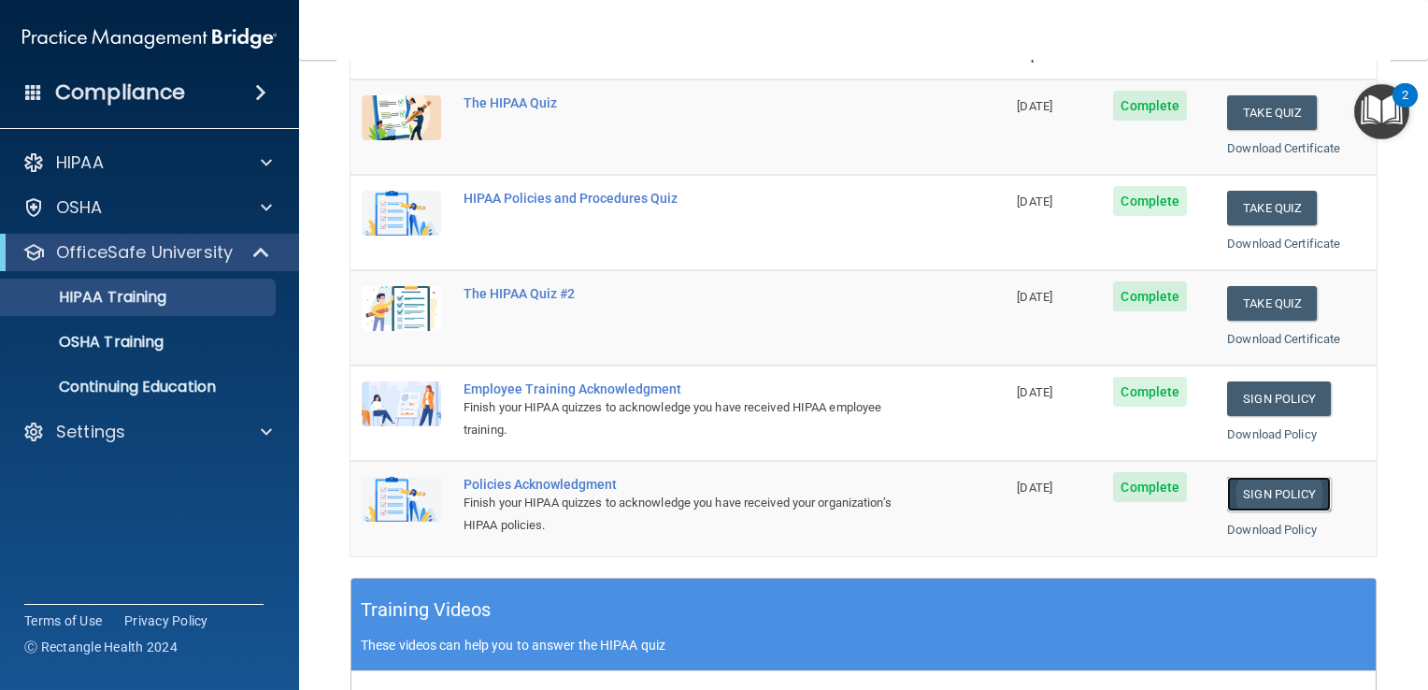
click at [1286, 491] on link "Sign Policy" at bounding box center [1279, 494] width 104 height 35
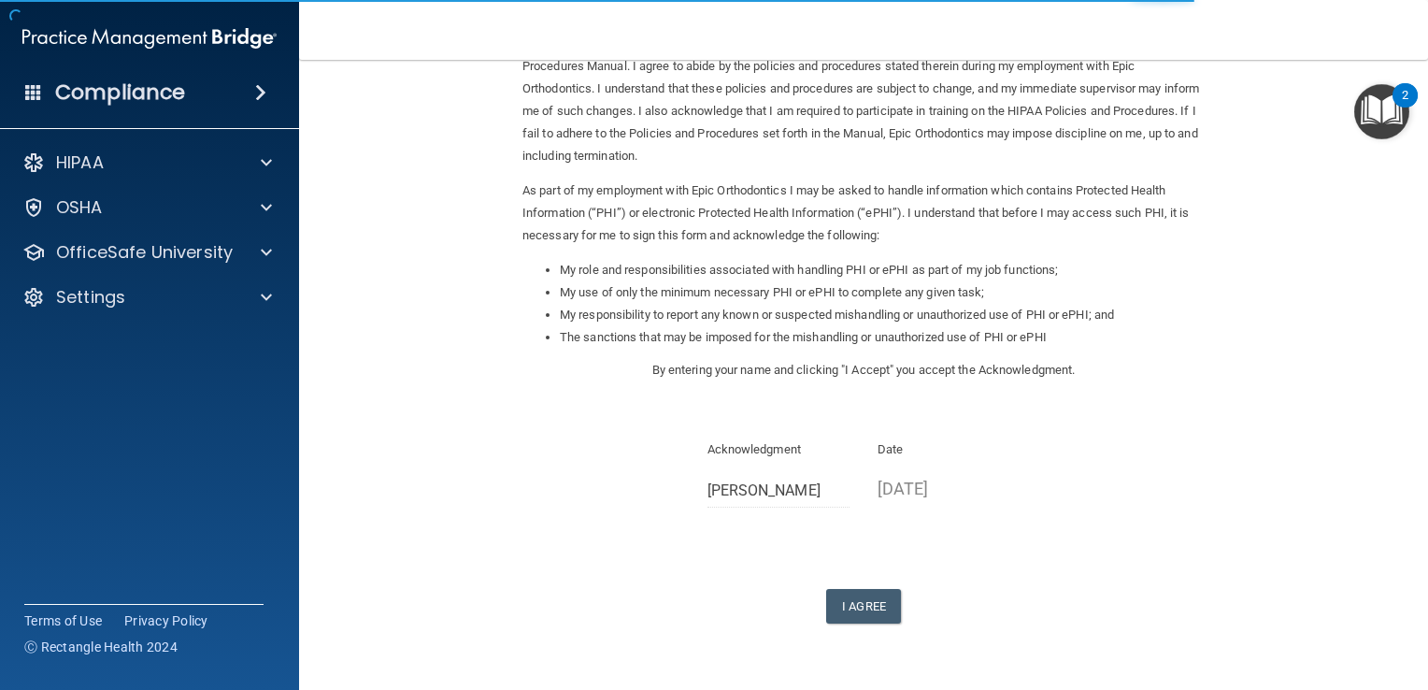
scroll to position [122, 0]
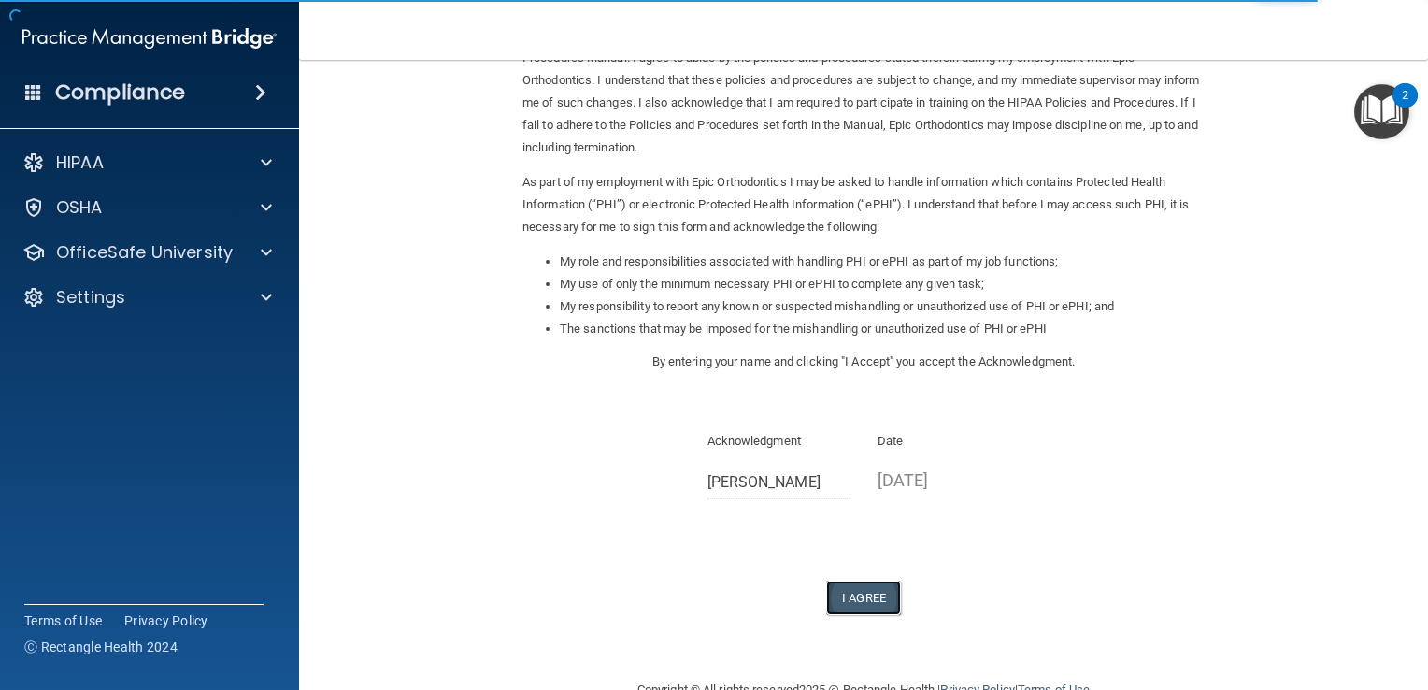
click at [867, 590] on button "I Agree" at bounding box center [863, 598] width 75 height 35
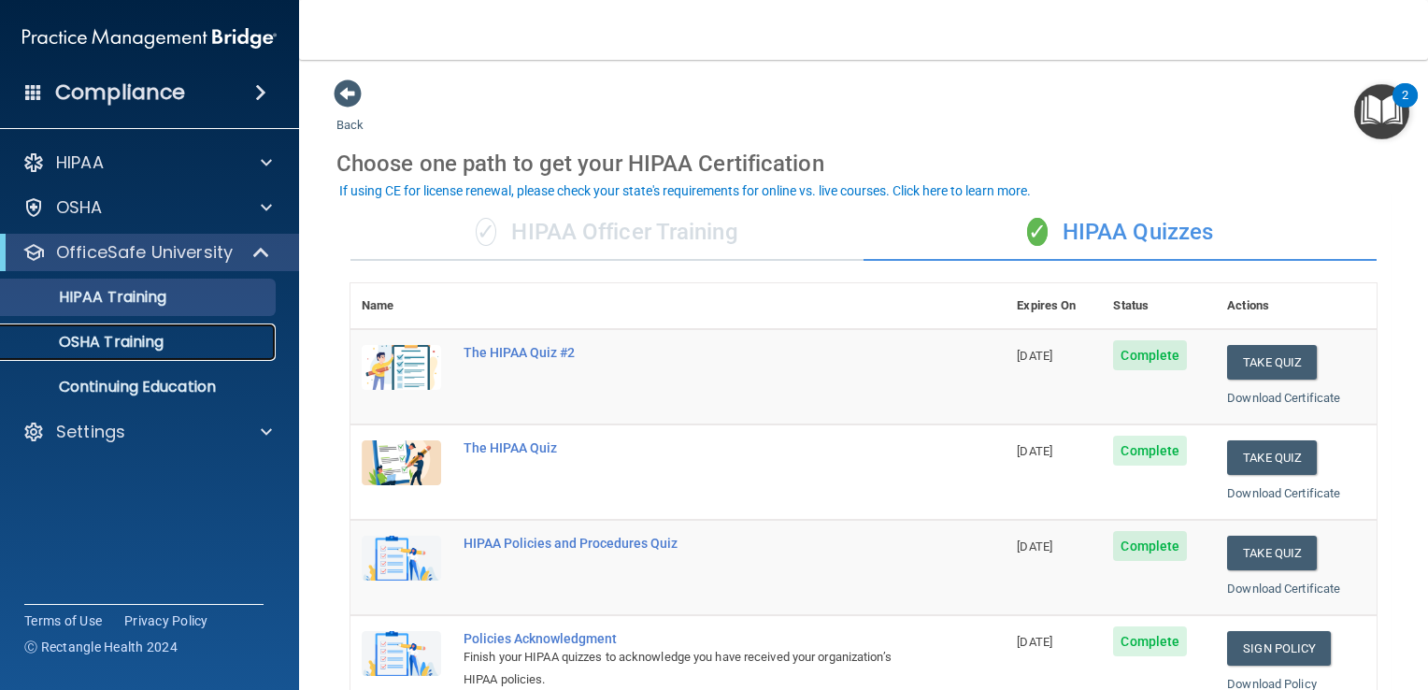
click at [87, 338] on p "OSHA Training" at bounding box center [87, 342] width 151 height 19
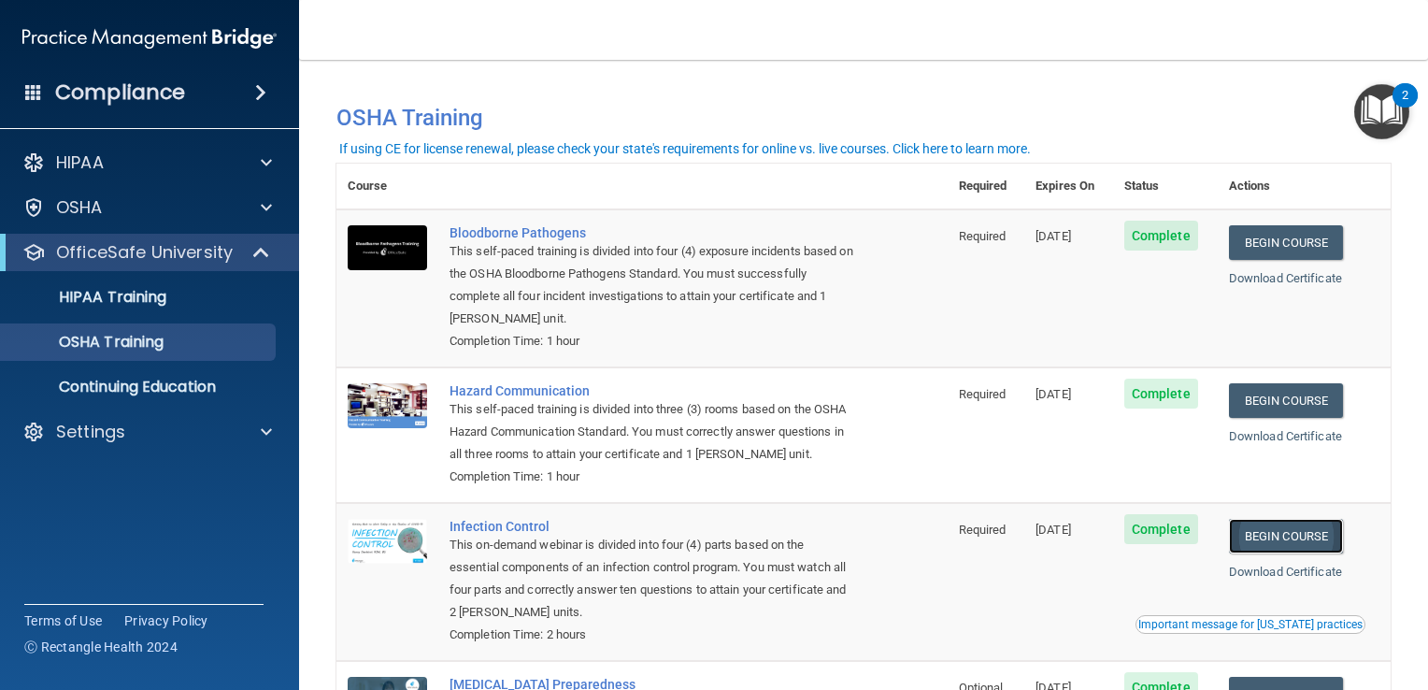
click at [1269, 533] on link "Begin Course" at bounding box center [1286, 536] width 114 height 35
click at [1288, 229] on link "Begin Course" at bounding box center [1286, 242] width 114 height 35
click at [1256, 395] on link "Begin Course" at bounding box center [1286, 400] width 114 height 35
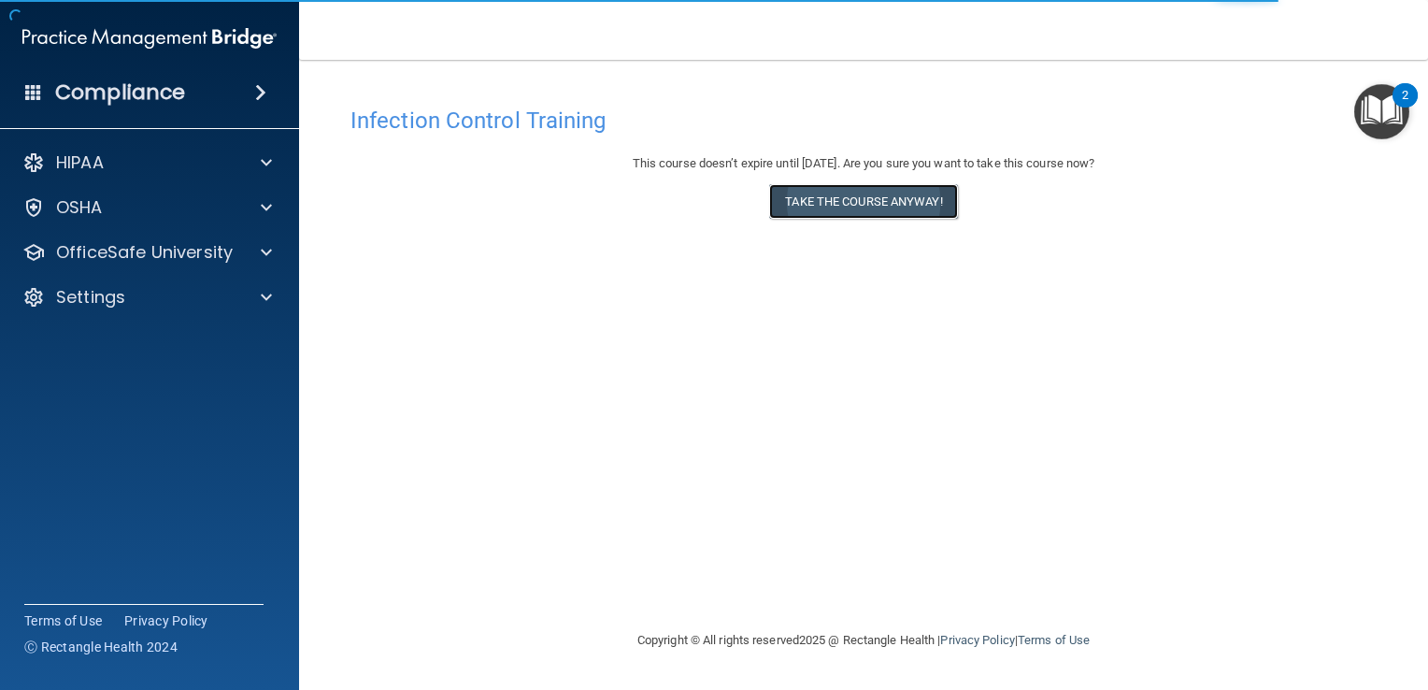
click at [901, 207] on button "Take the course anyway!" at bounding box center [863, 201] width 188 height 35
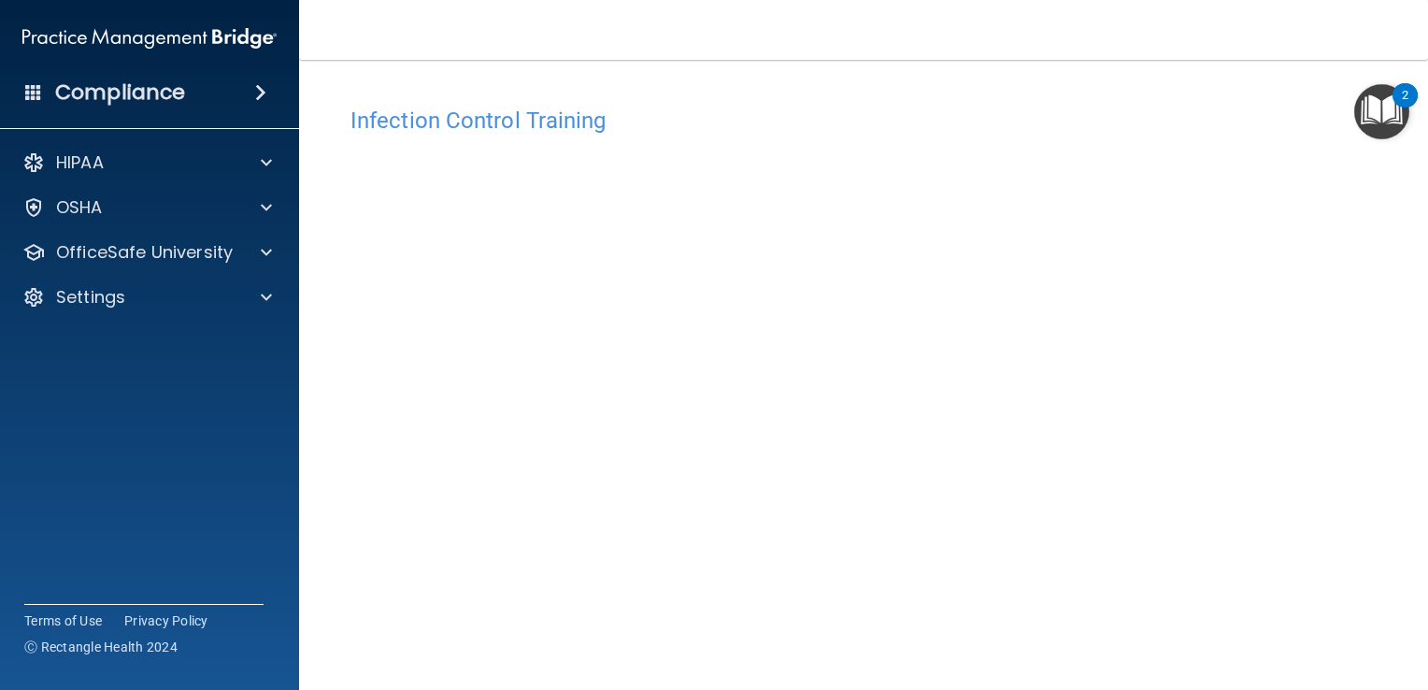
scroll to position [46, 0]
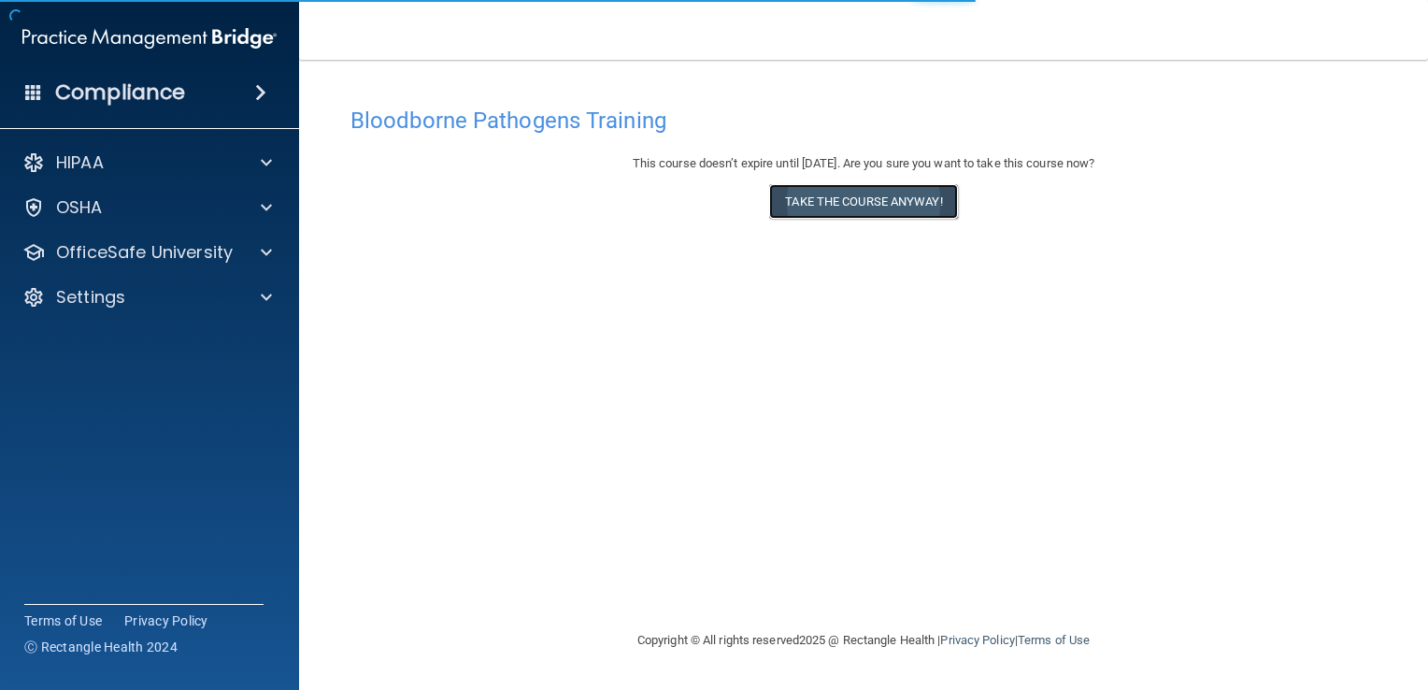
click at [886, 196] on button "Take the course anyway!" at bounding box center [863, 201] width 188 height 35
click at [914, 202] on button "Take the course anyway!" at bounding box center [863, 201] width 188 height 35
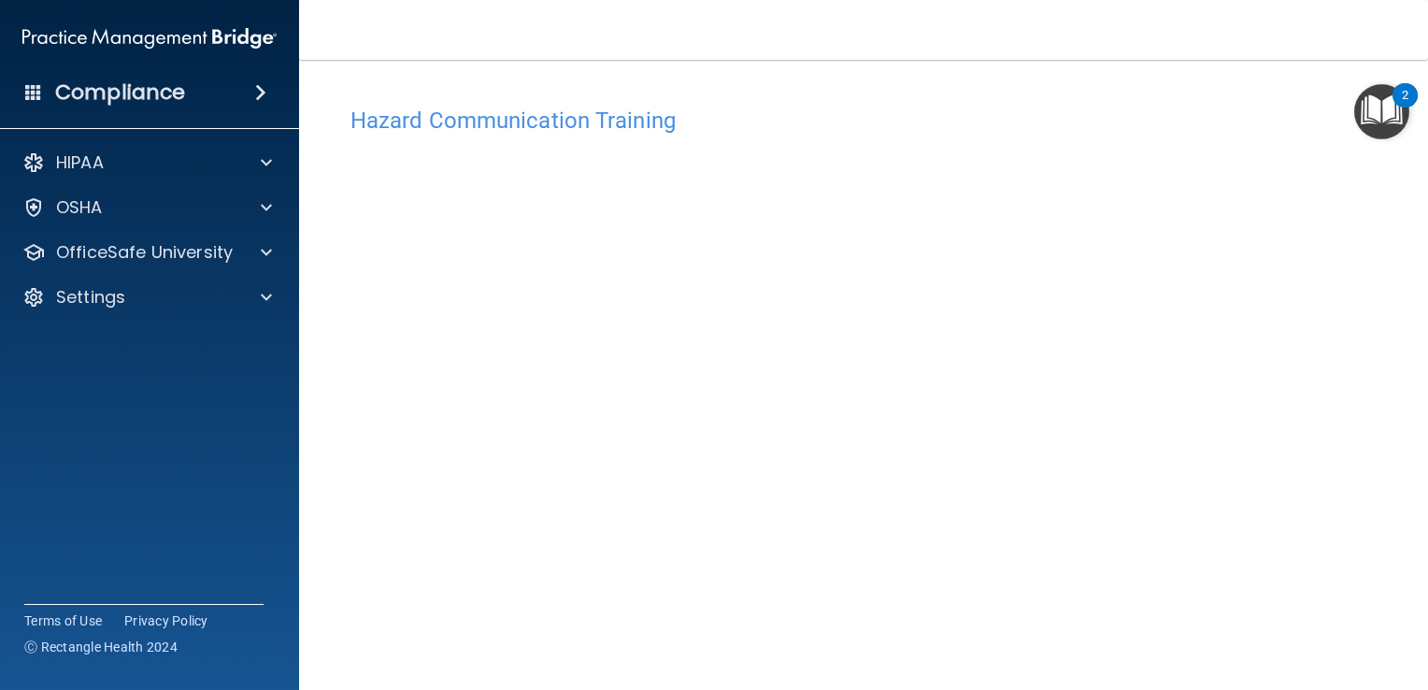
scroll to position [12, 0]
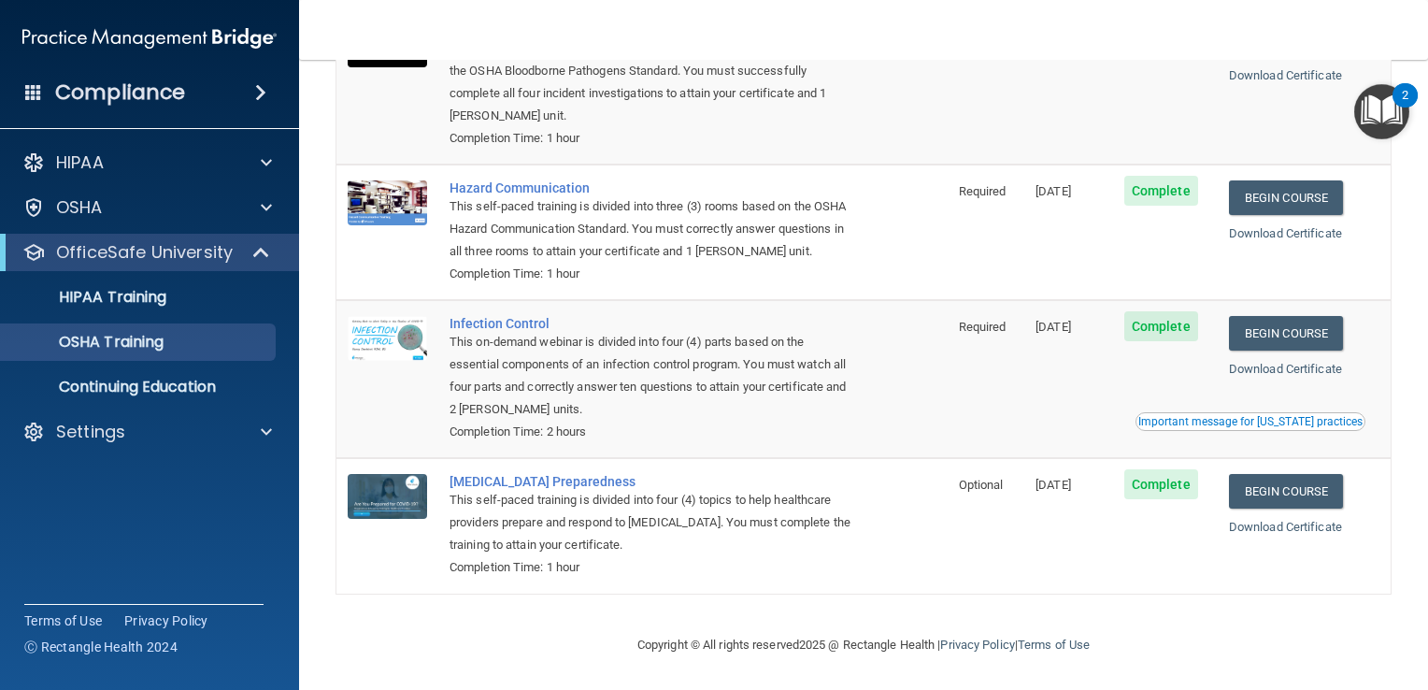
scroll to position [206, 0]
click at [1277, 488] on link "Begin Course" at bounding box center [1286, 491] width 114 height 35
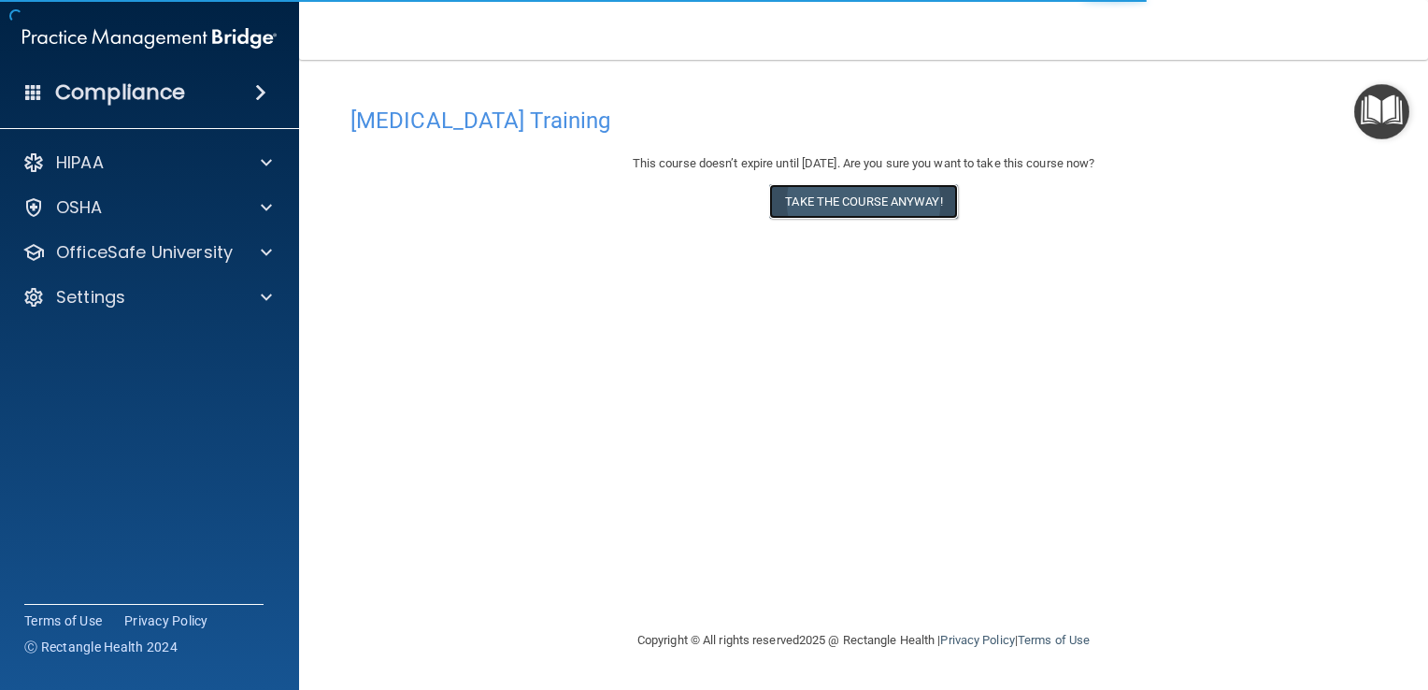
click at [900, 210] on button "Take the course anyway!" at bounding box center [863, 201] width 188 height 35
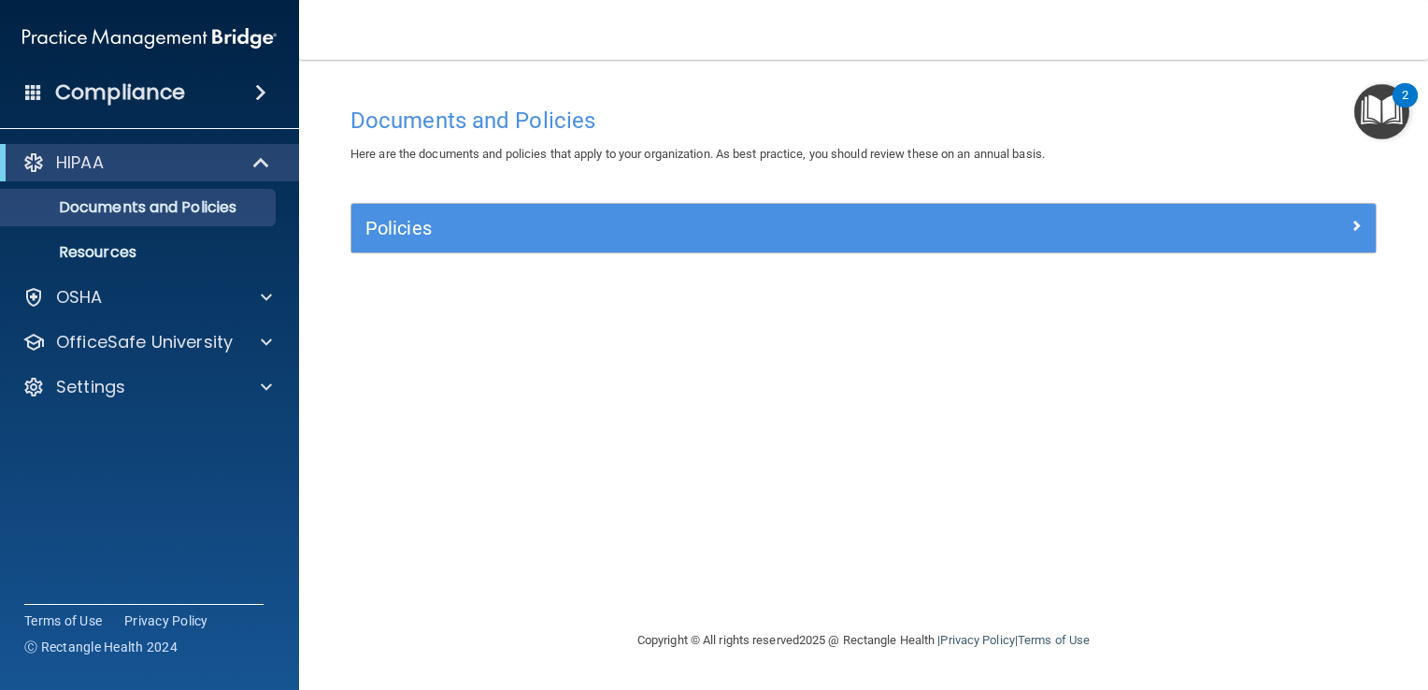
click at [1375, 104] on img "Open Resource Center, 2 new notifications" at bounding box center [1382, 111] width 55 height 55
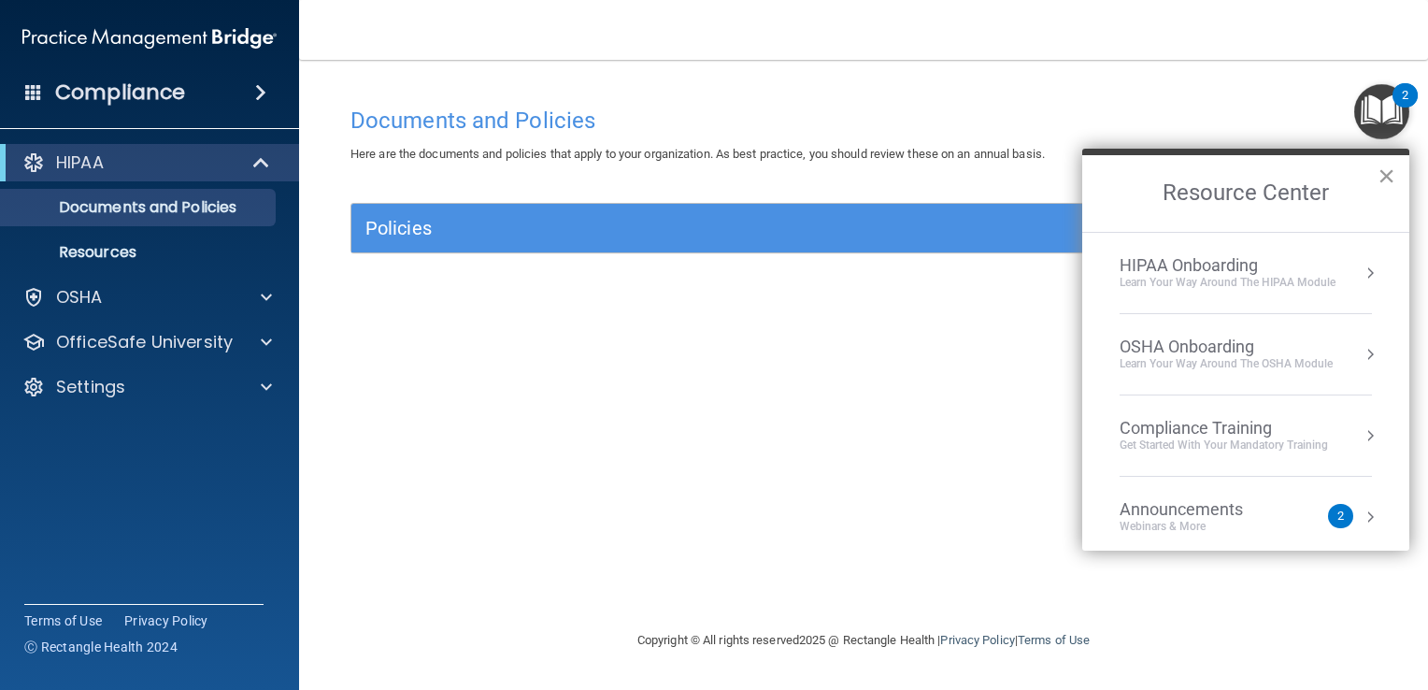
click at [1387, 178] on button "×" at bounding box center [1387, 176] width 18 height 30
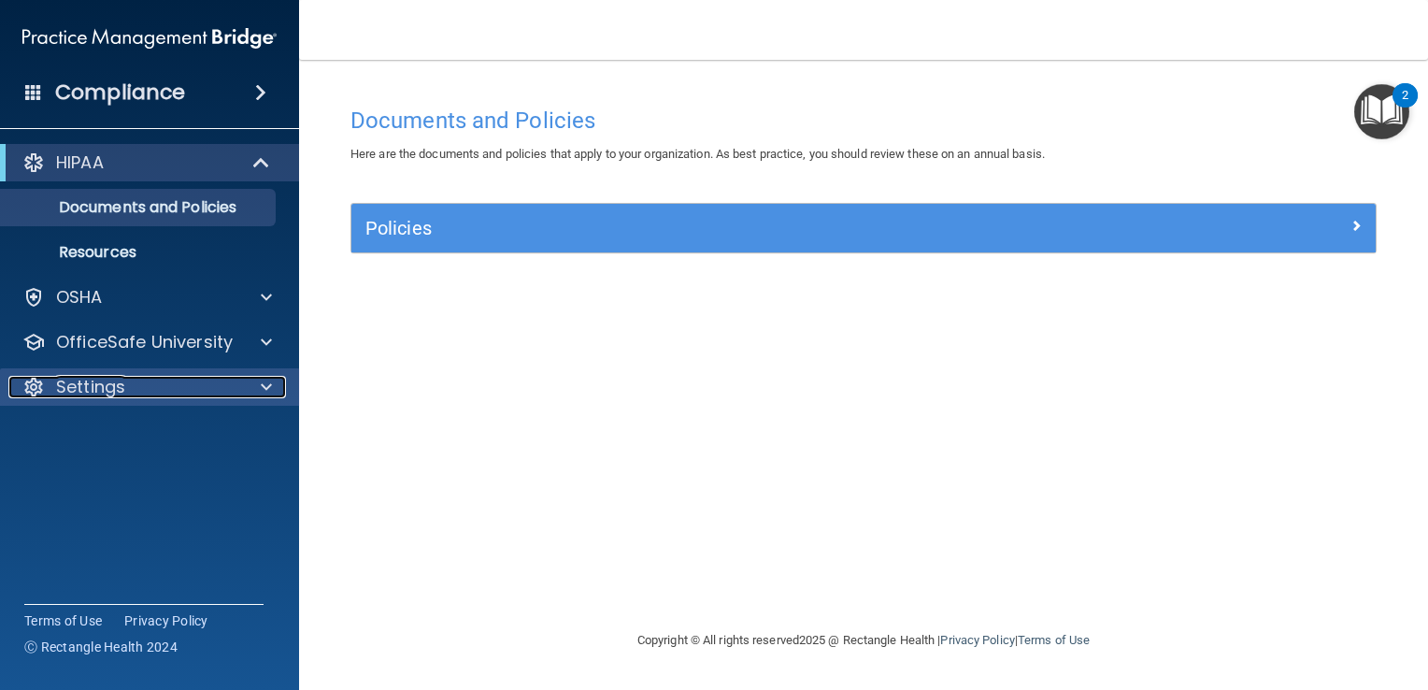
click at [269, 385] on span at bounding box center [266, 387] width 11 height 22
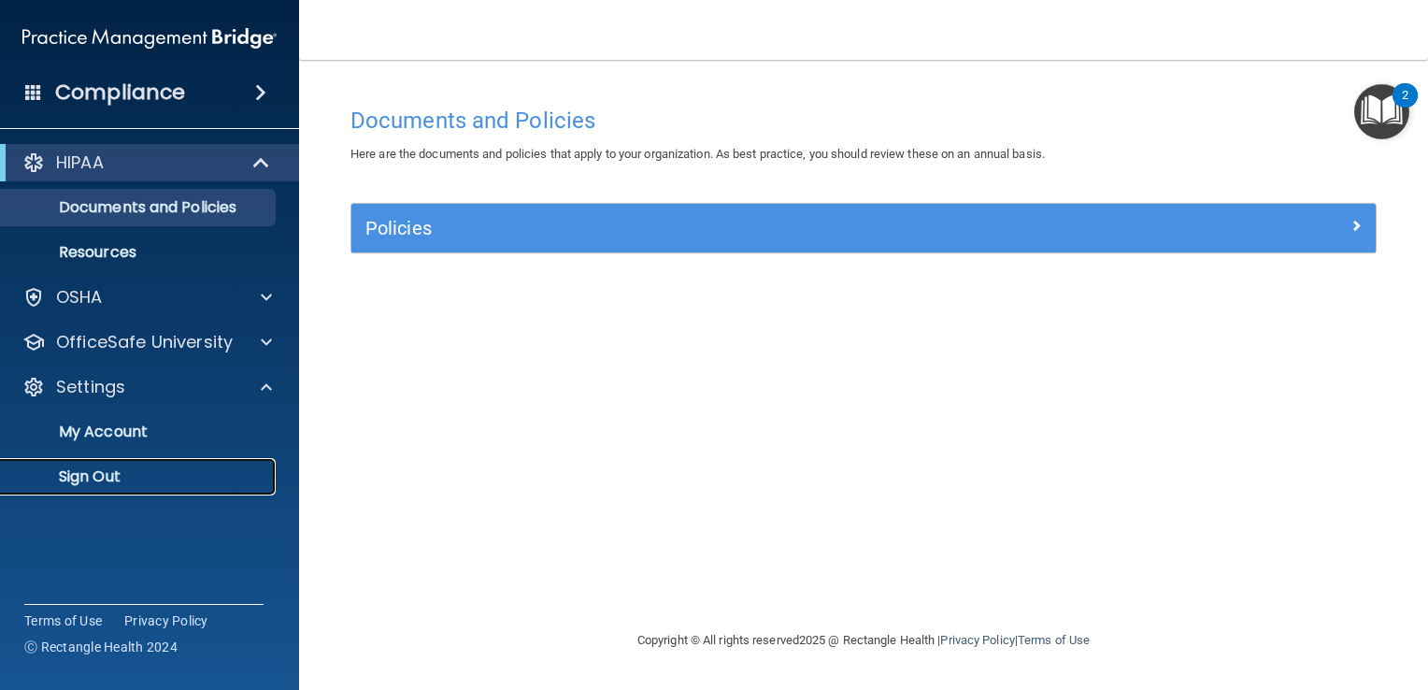
click at [144, 464] on link "Sign Out" at bounding box center [128, 476] width 294 height 37
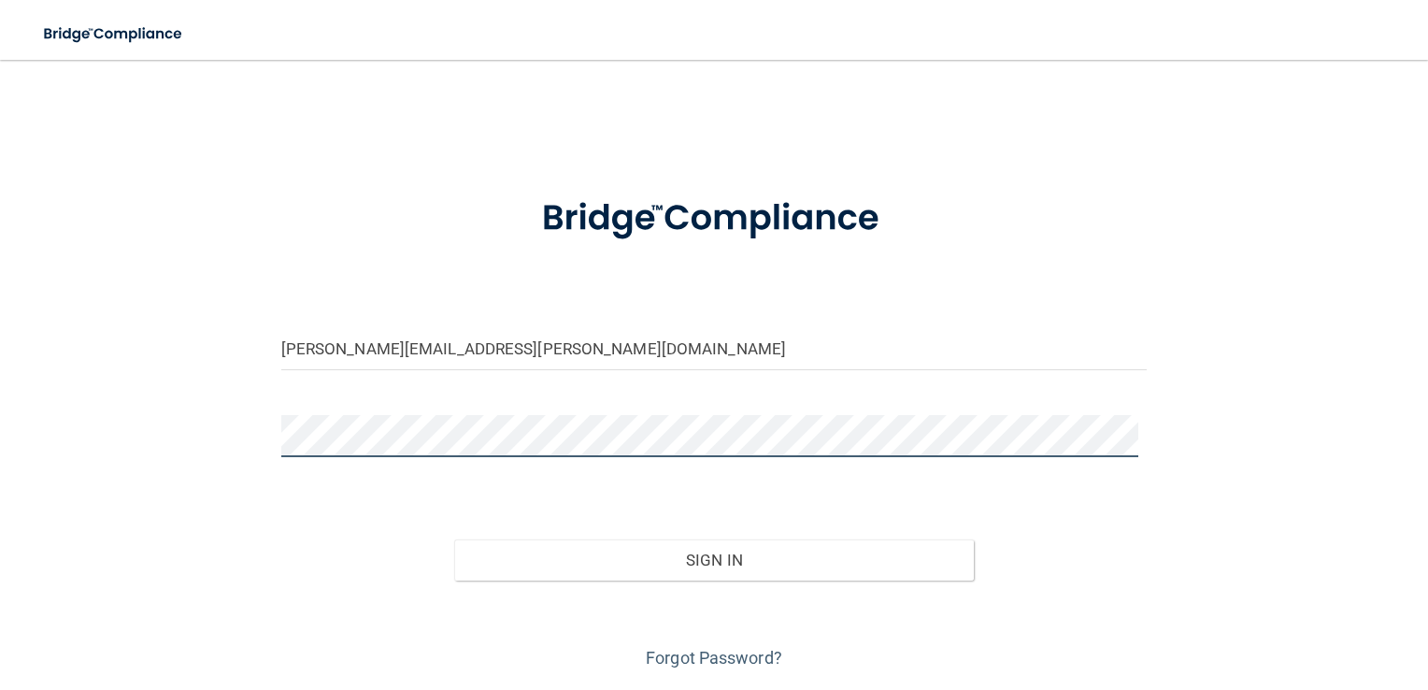
click at [225, 462] on div "tabitha.helton@epicortho.com Invalid email/password. You don't have permission …" at bounding box center [714, 376] width 1354 height 595
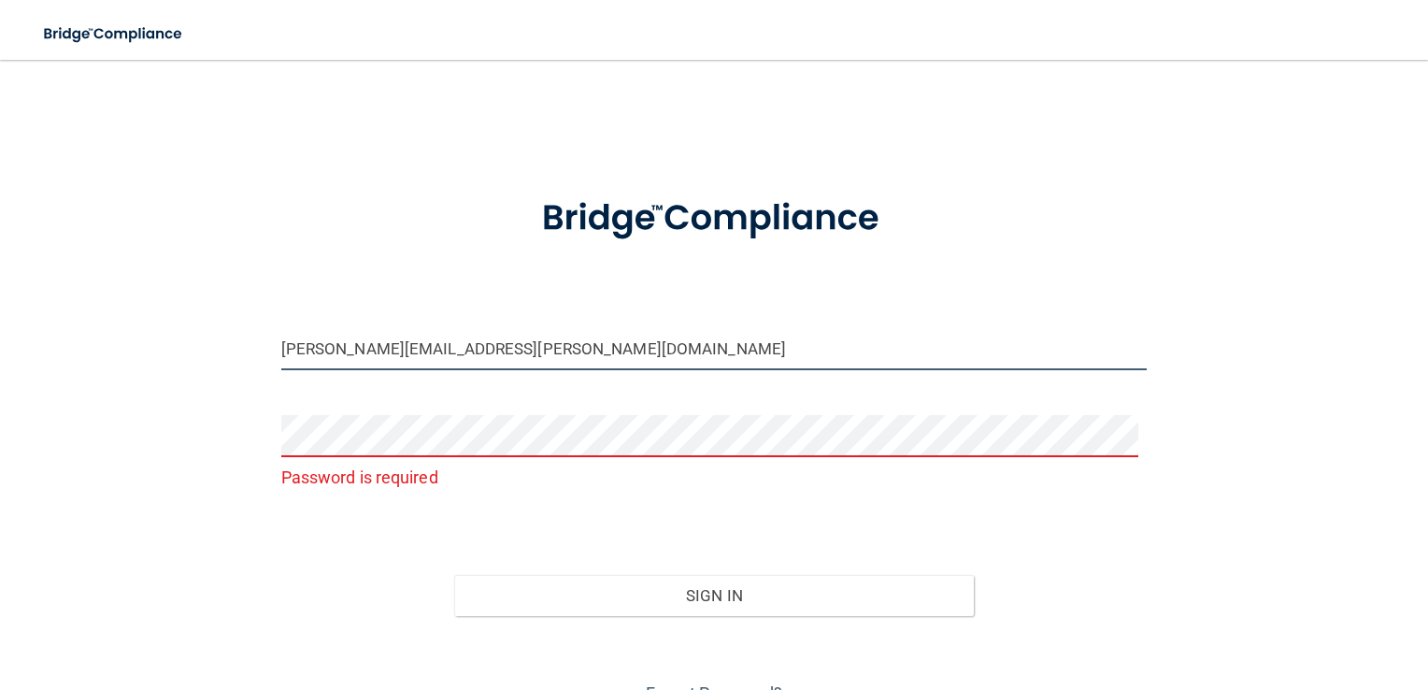
click at [520, 342] on input "[PERSON_NAME][EMAIL_ADDRESS][PERSON_NAME][DOMAIN_NAME]" at bounding box center [714, 349] width 867 height 42
drag, startPoint x: 506, startPoint y: 345, endPoint x: 198, endPoint y: 343, distance: 307.6
click at [198, 343] on div "tabitha.helton@epicortho.com Password is required Invalid email/password. You d…" at bounding box center [714, 394] width 1354 height 630
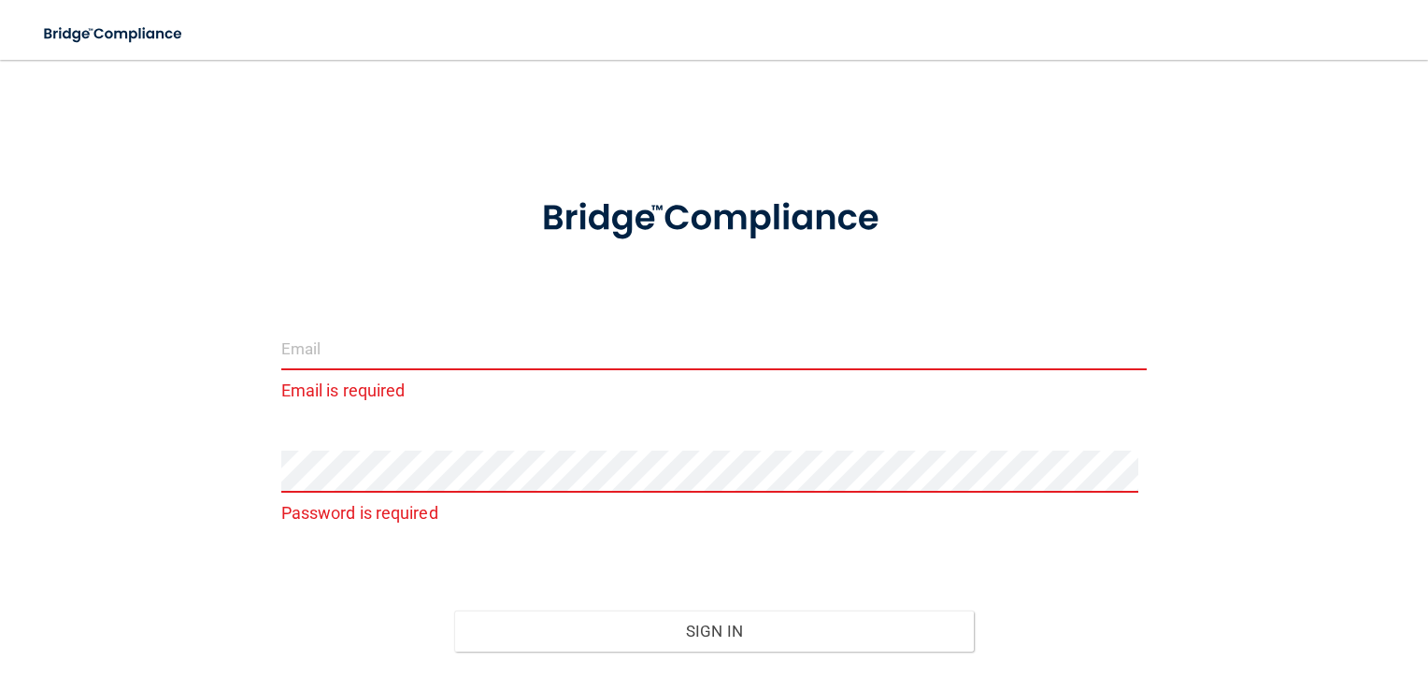
click at [524, 22] on div "Toggle navigation" at bounding box center [298, 33] width 596 height 67
click at [524, 21] on div "Toggle navigation" at bounding box center [298, 33] width 596 height 67
click at [284, 351] on input "email" at bounding box center [714, 349] width 867 height 42
click at [446, 443] on form "elizabeth.heerdt@ The email address is invalid Password is required Invalid ema…" at bounding box center [714, 458] width 867 height 573
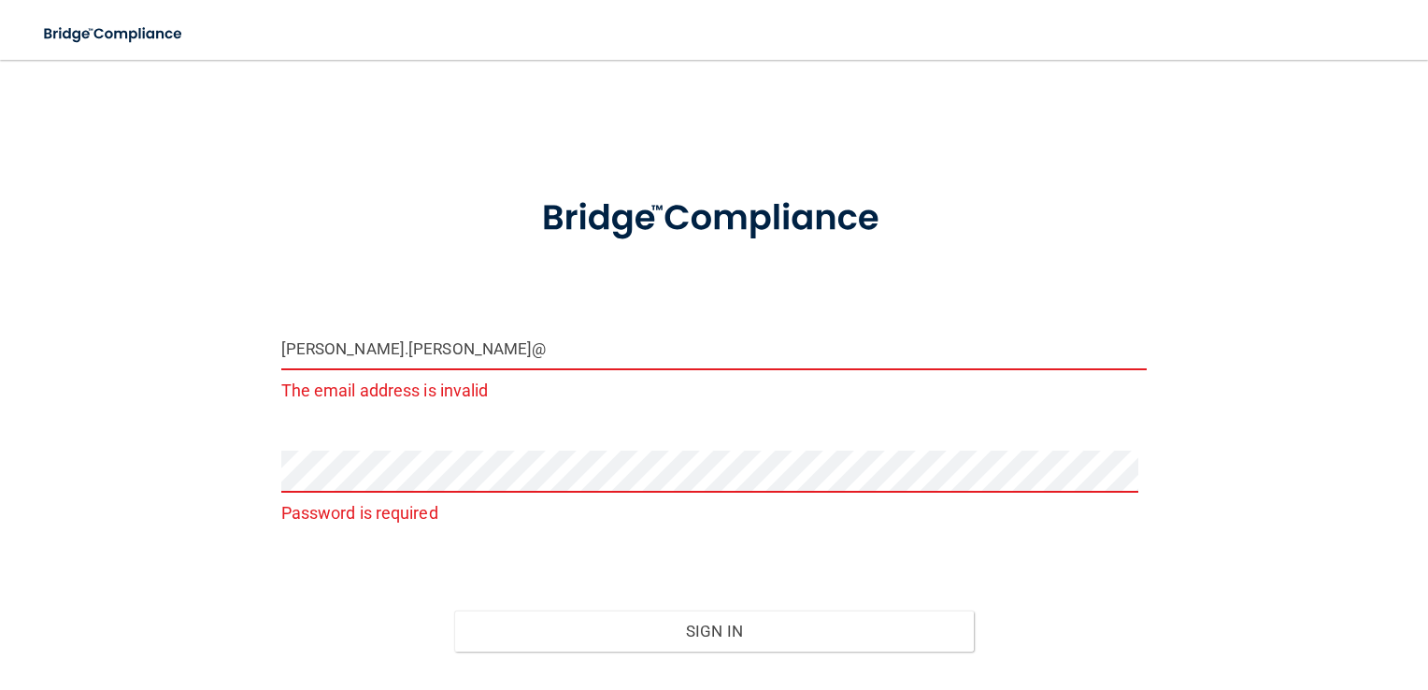
click at [424, 349] on input "elizabeth.heerdt@" at bounding box center [714, 349] width 867 height 42
click at [408, 352] on input "elizabeth.heerdt@" at bounding box center [714, 349] width 867 height 42
click at [438, 416] on div "elizabeth.heerdt@ The email address is invalid" at bounding box center [714, 374] width 895 height 92
click at [440, 360] on input "elizabeth.heerdt@" at bounding box center [714, 349] width 867 height 42
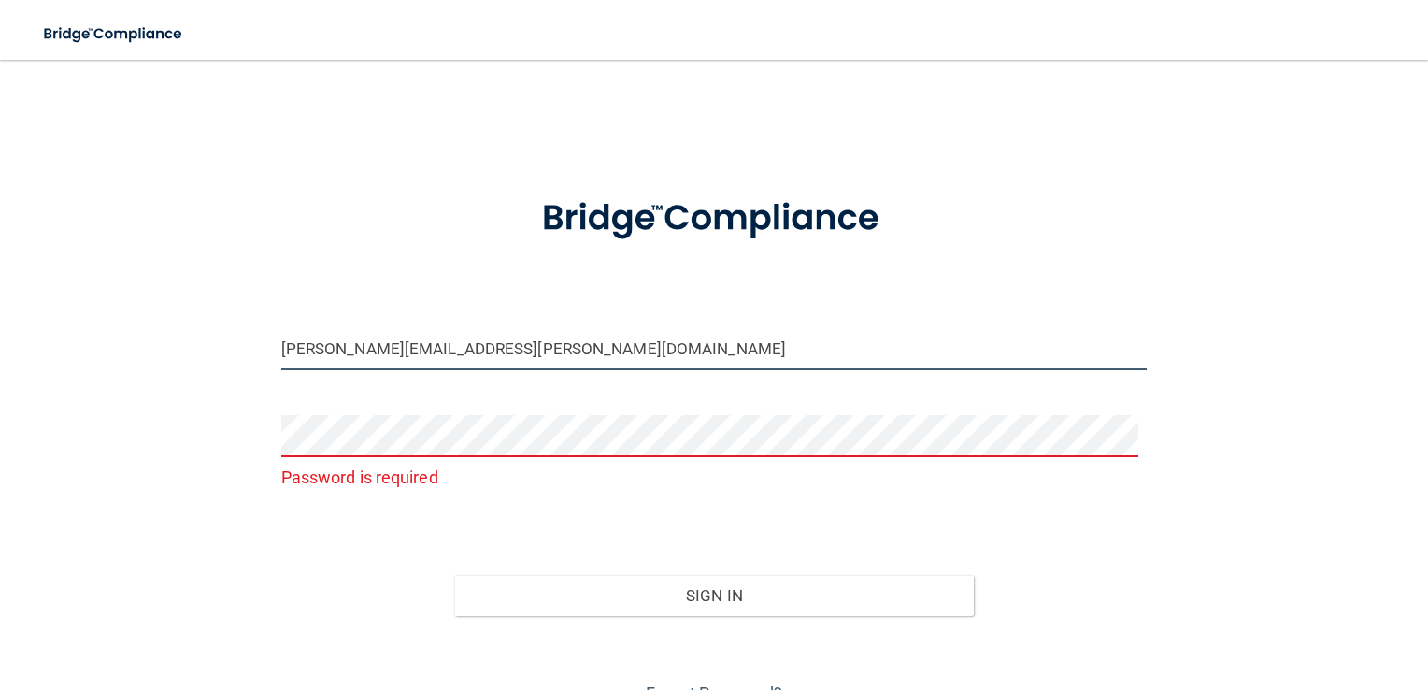
click at [454, 575] on button "Sign In" at bounding box center [714, 595] width 520 height 41
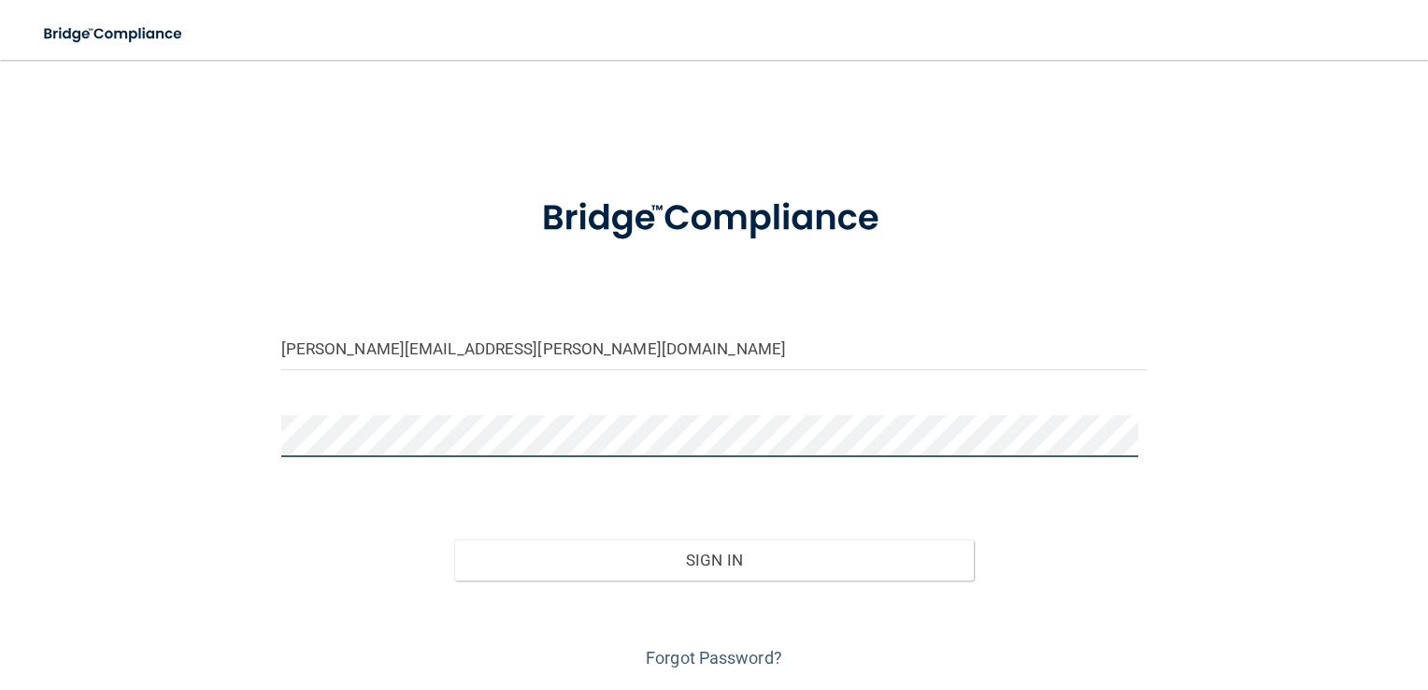
click at [454, 539] on button "Sign In" at bounding box center [714, 559] width 520 height 41
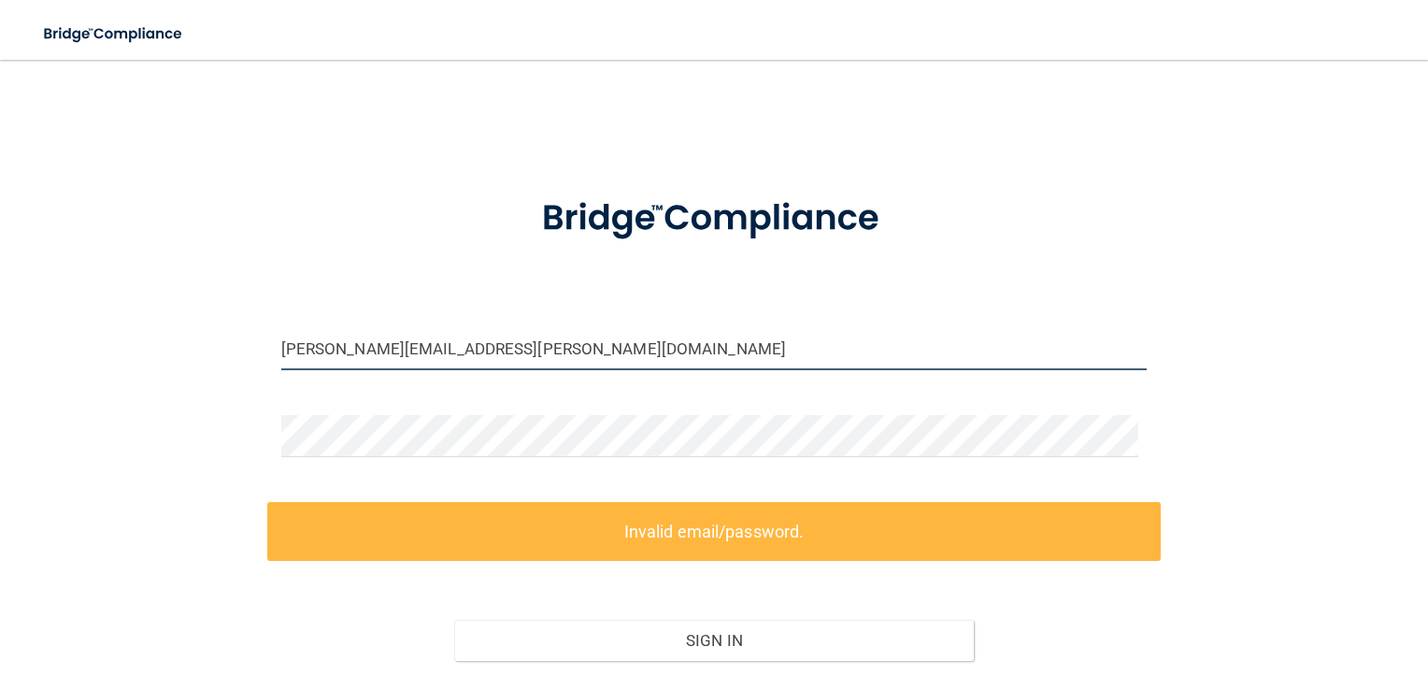
click at [525, 357] on input "[PERSON_NAME][EMAIL_ADDRESS][PERSON_NAME][DOMAIN_NAME]" at bounding box center [714, 349] width 867 height 42
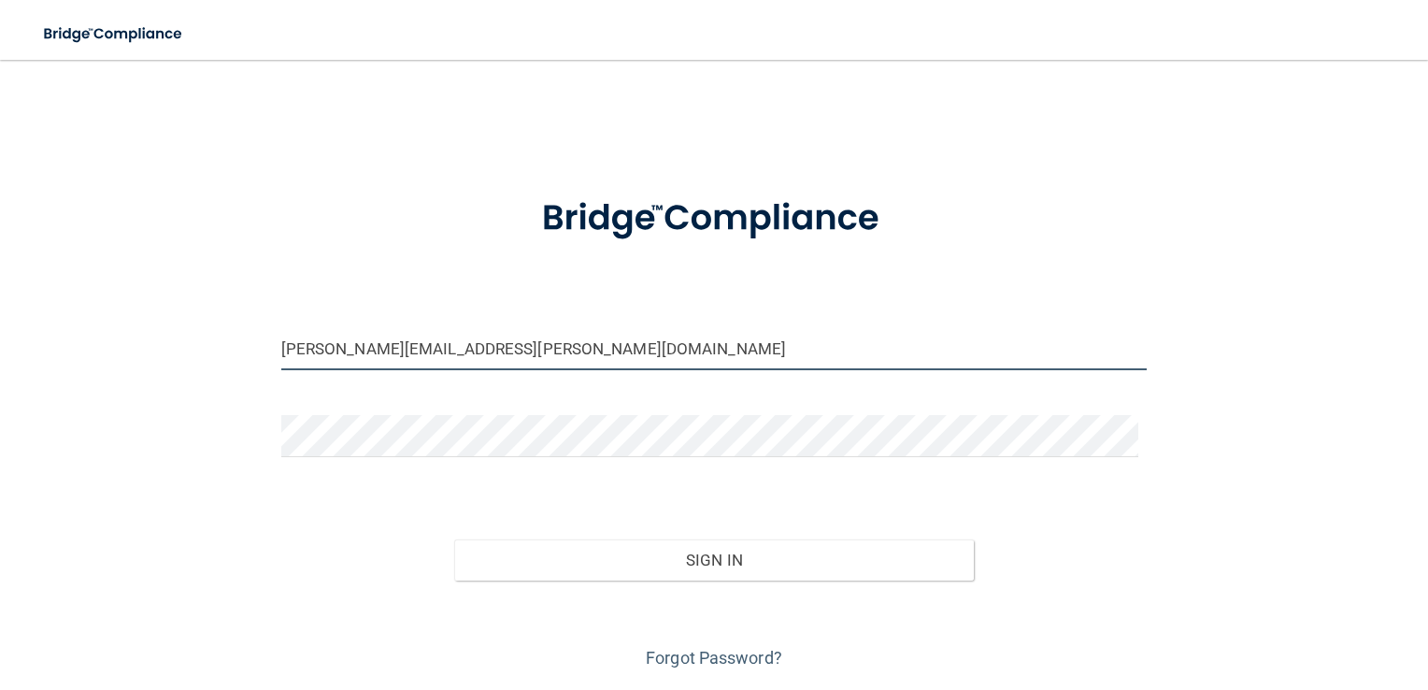
type input "[PERSON_NAME][EMAIL_ADDRESS][PERSON_NAME][DOMAIN_NAME]"
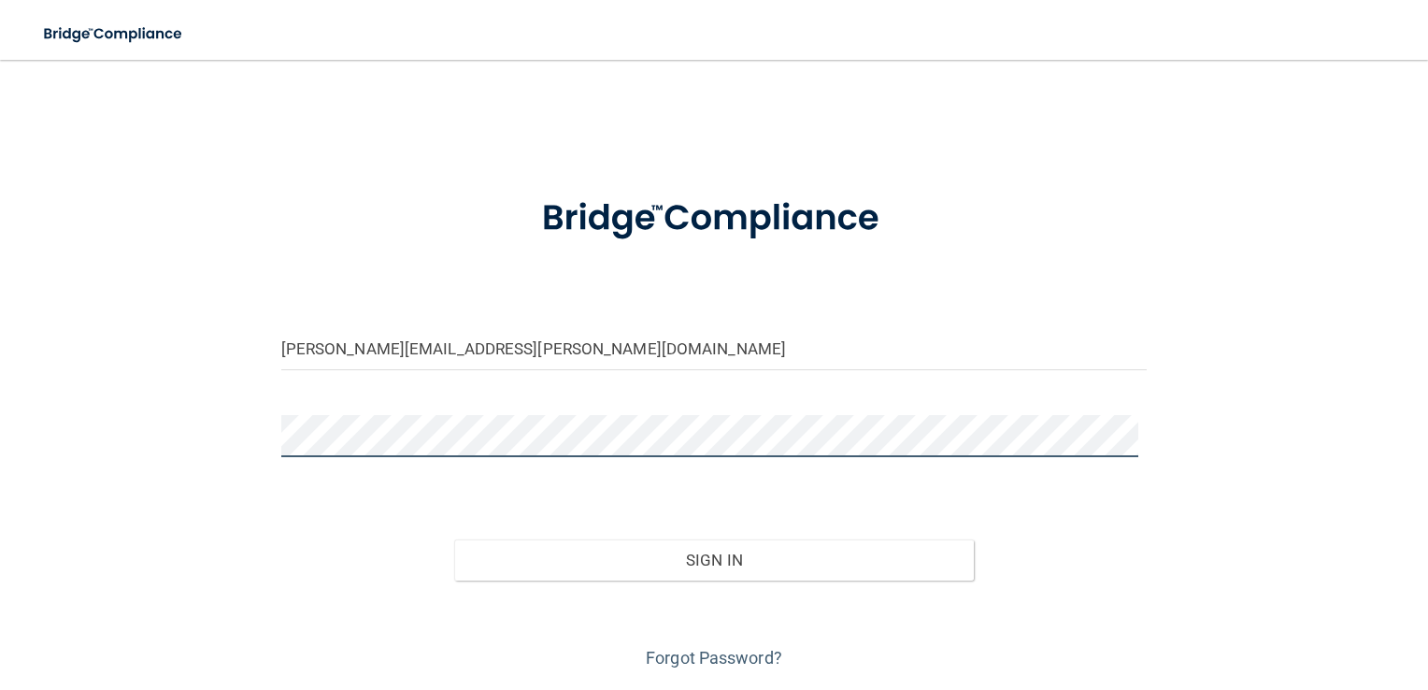
click at [454, 539] on button "Sign In" at bounding box center [714, 559] width 520 height 41
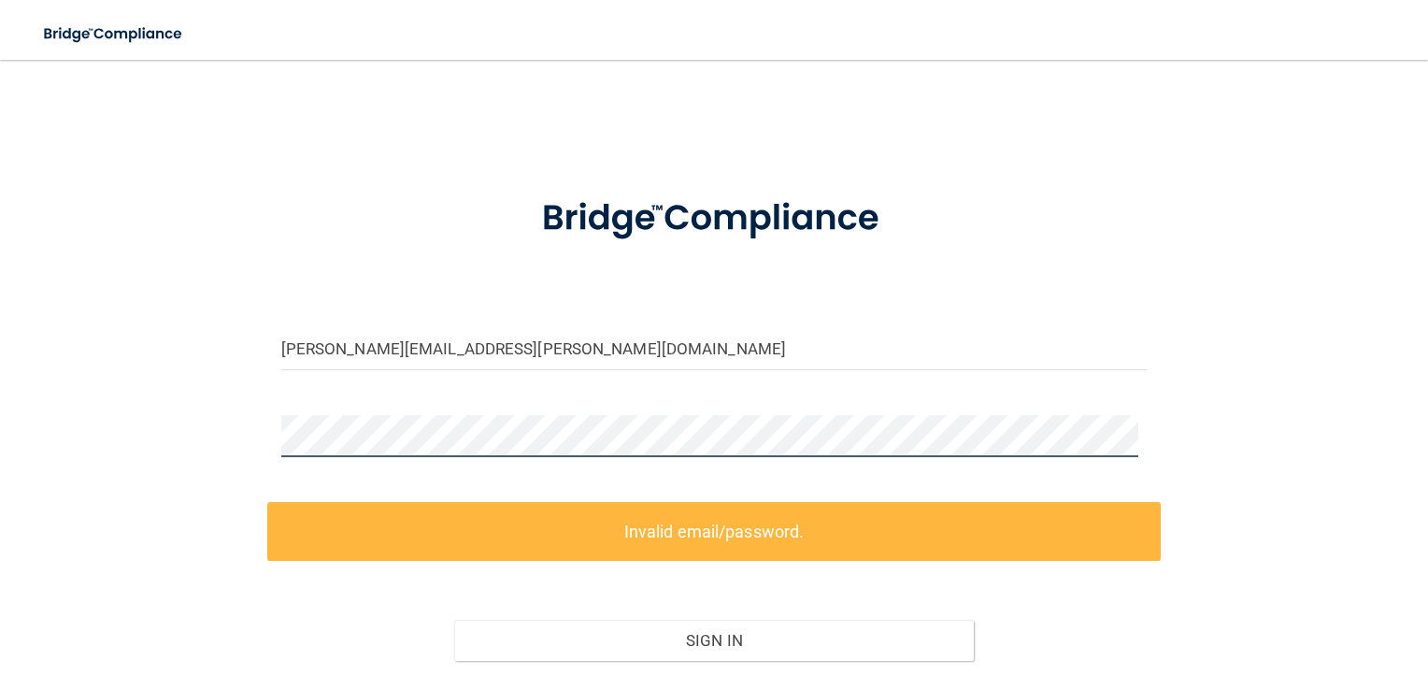
click at [454, 620] on button "Sign In" at bounding box center [714, 640] width 520 height 41
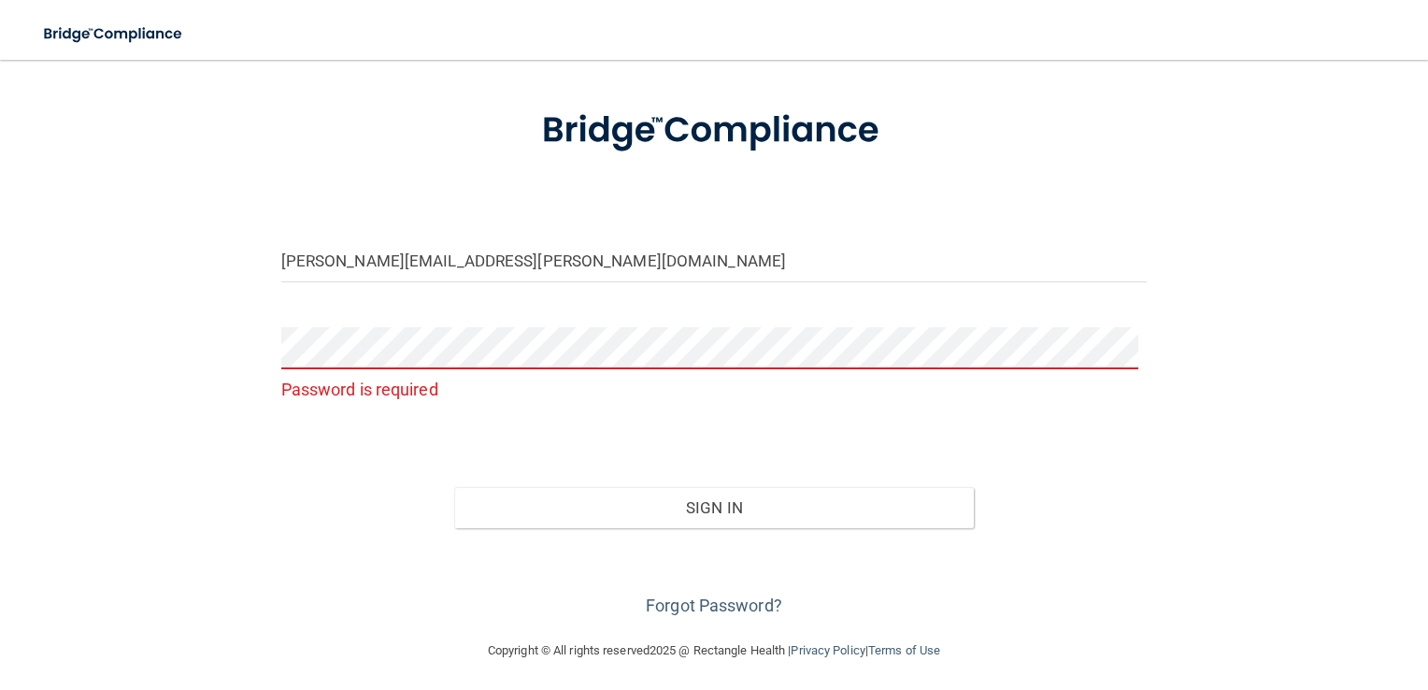
scroll to position [93, 0]
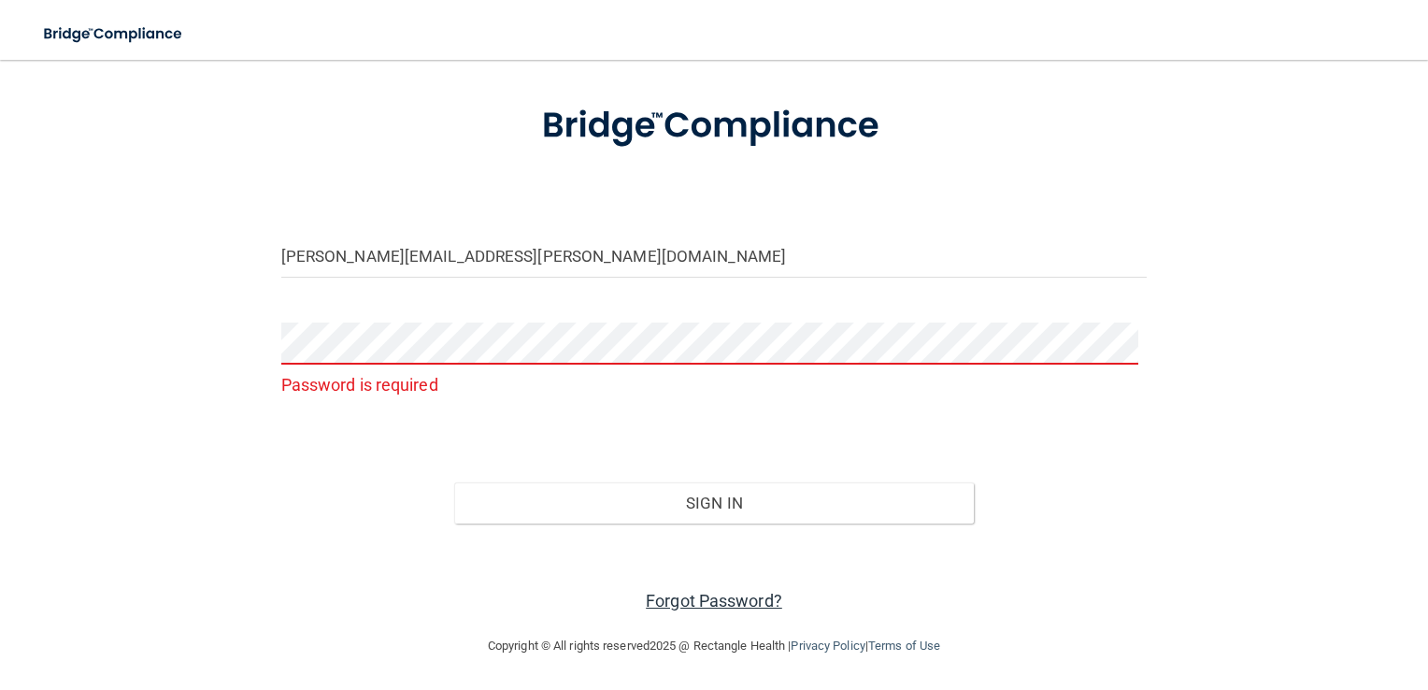
click at [688, 604] on link "Forgot Password?" at bounding box center [714, 601] width 136 height 20
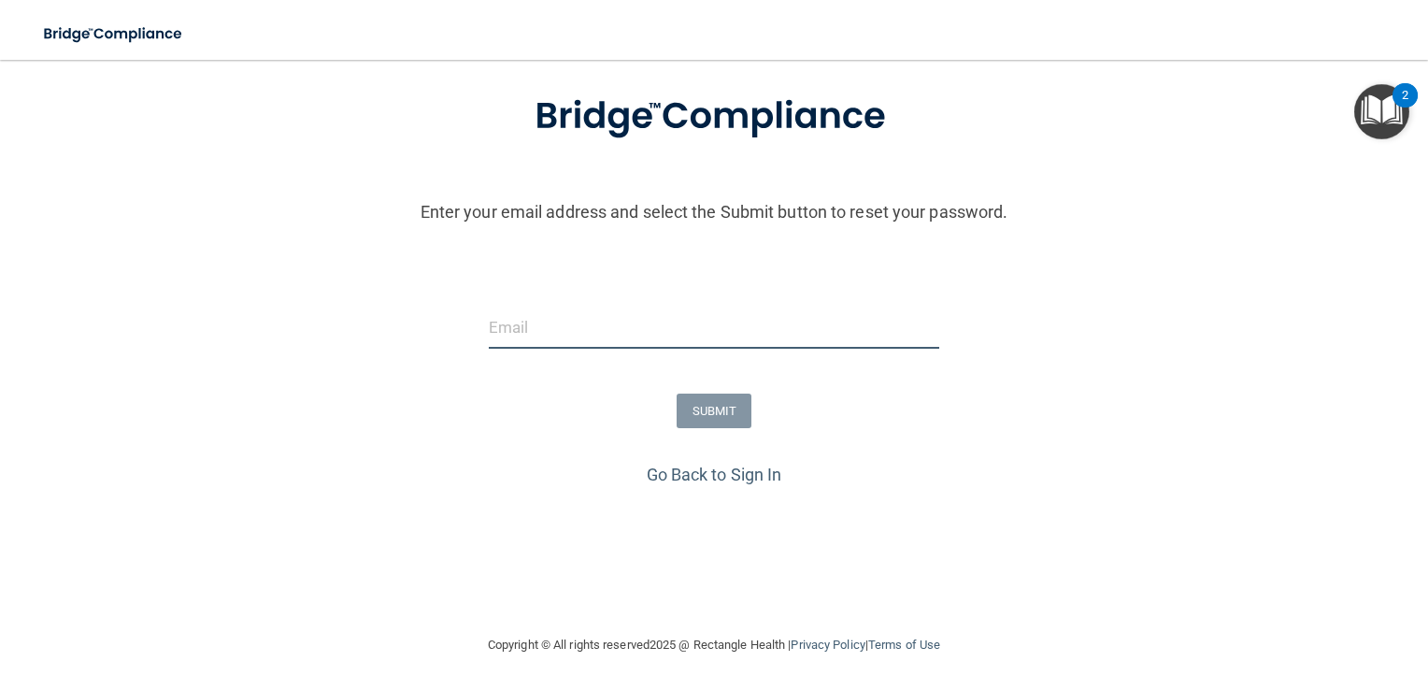
click at [526, 333] on input "email" at bounding box center [715, 328] width 452 height 42
drag, startPoint x: 526, startPoint y: 333, endPoint x: 564, endPoint y: 303, distance: 47.9
click at [1012, 425] on div "SUBMIT" at bounding box center [714, 411] width 1438 height 35
click at [516, 335] on input "email" at bounding box center [715, 328] width 452 height 42
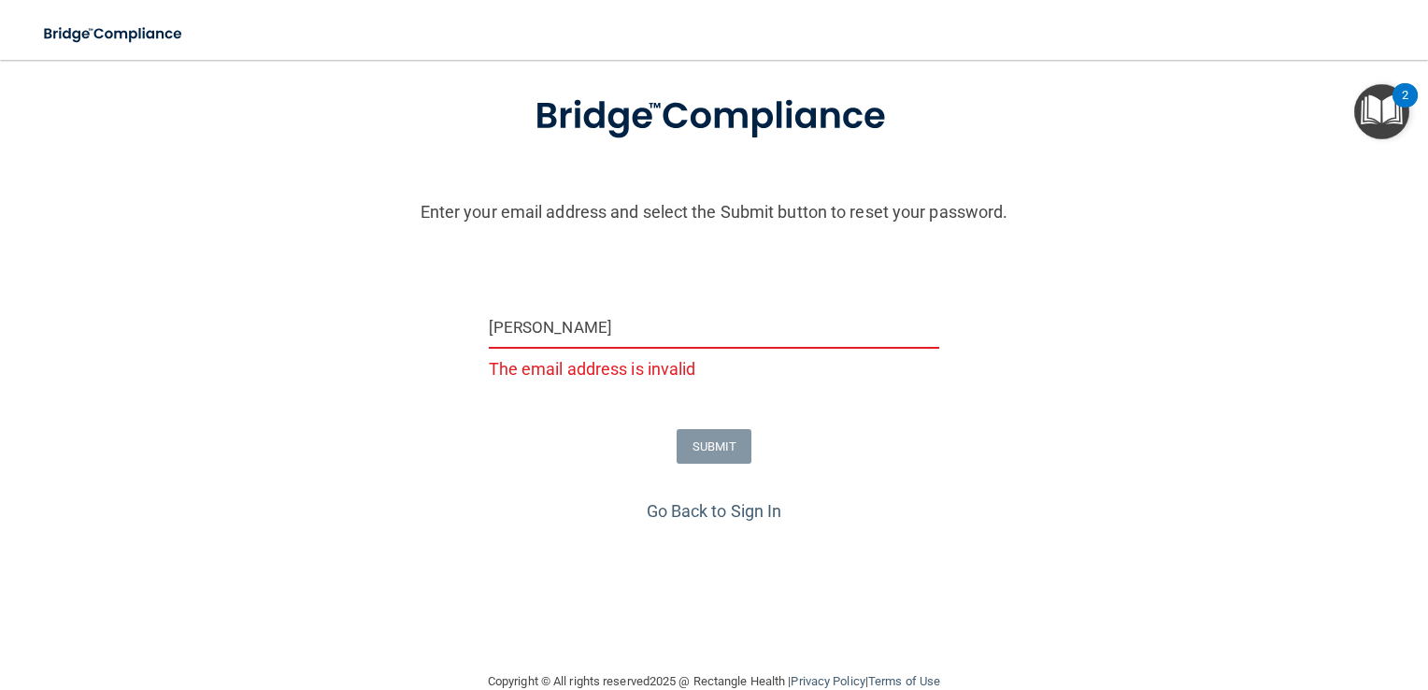
click at [556, 332] on input "eliza" at bounding box center [715, 328] width 452 height 42
click at [538, 318] on input "eliza" at bounding box center [715, 328] width 452 height 42
click at [545, 318] on input "eliza" at bounding box center [715, 328] width 452 height 42
click at [735, 325] on input "eliza" at bounding box center [715, 328] width 452 height 42
click at [719, 321] on input "eliza" at bounding box center [715, 328] width 452 height 42
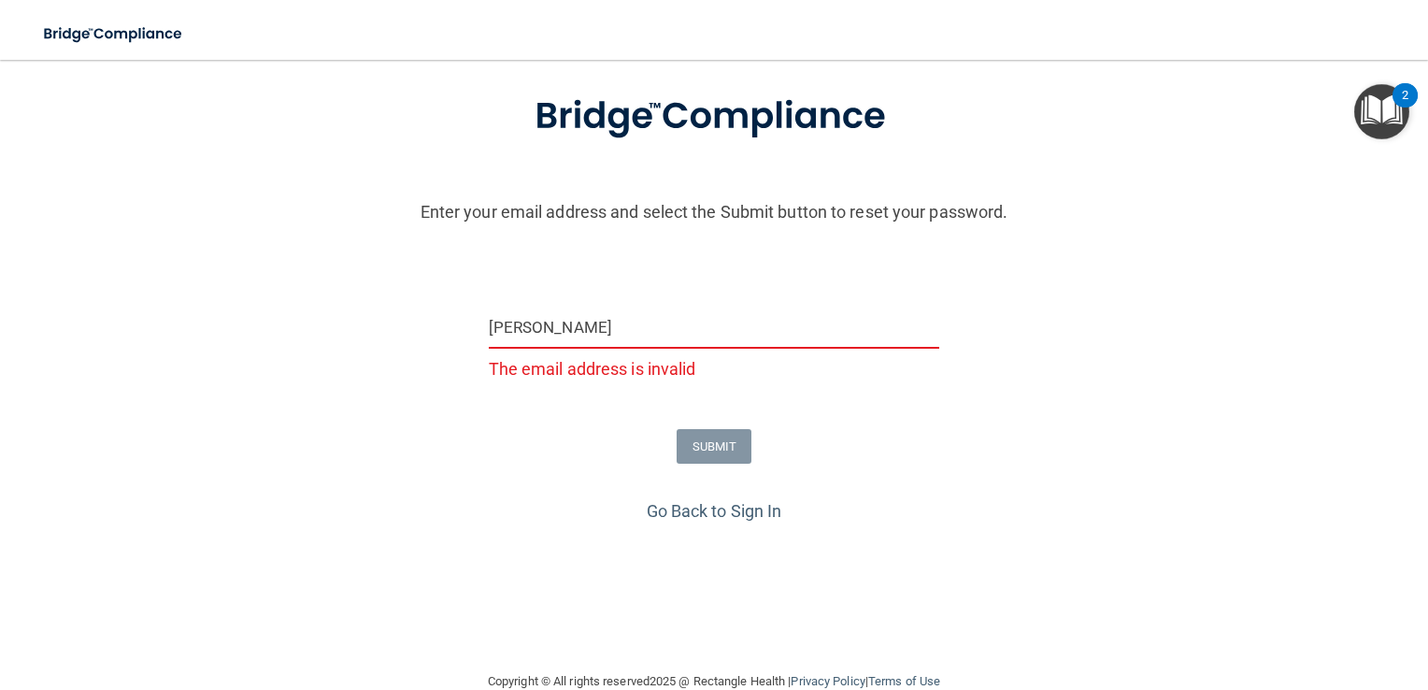
type input "[PERSON_NAME][EMAIL_ADDRESS][PERSON_NAME][DOMAIN_NAME]"
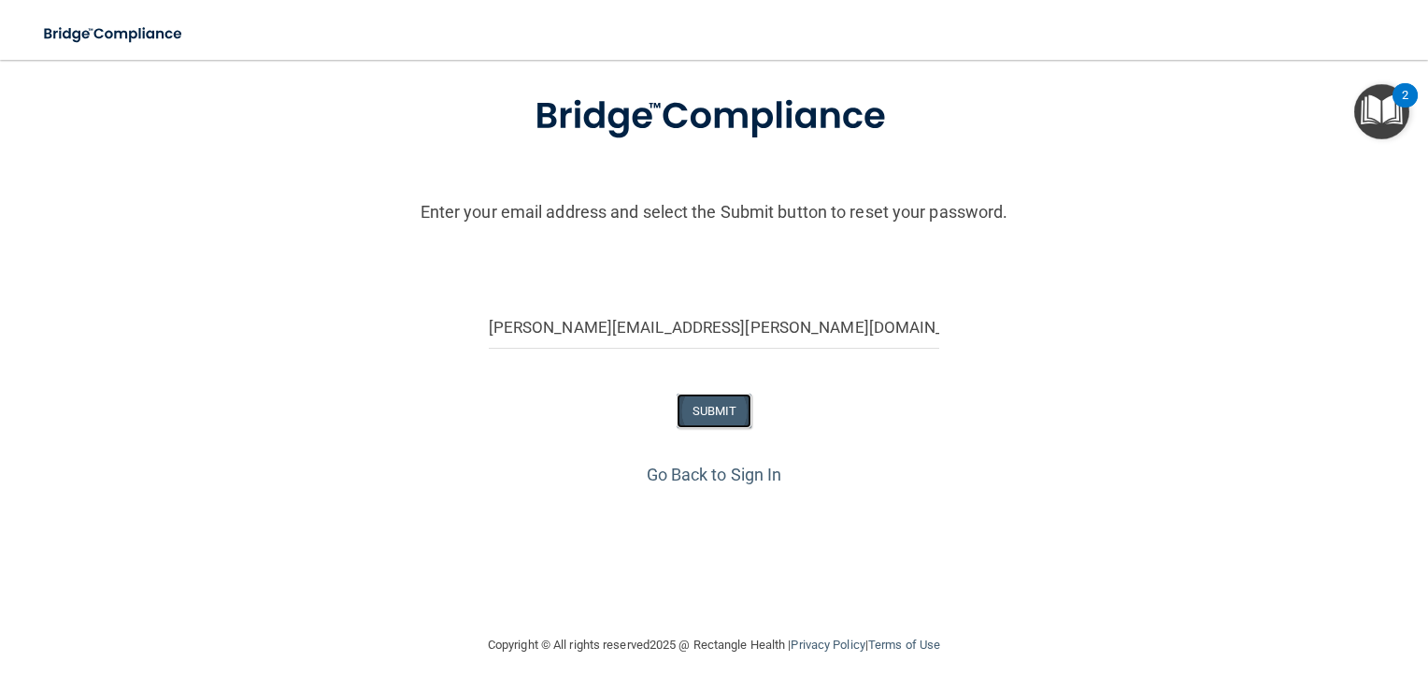
click at [699, 404] on button "SUBMIT" at bounding box center [715, 411] width 76 height 35
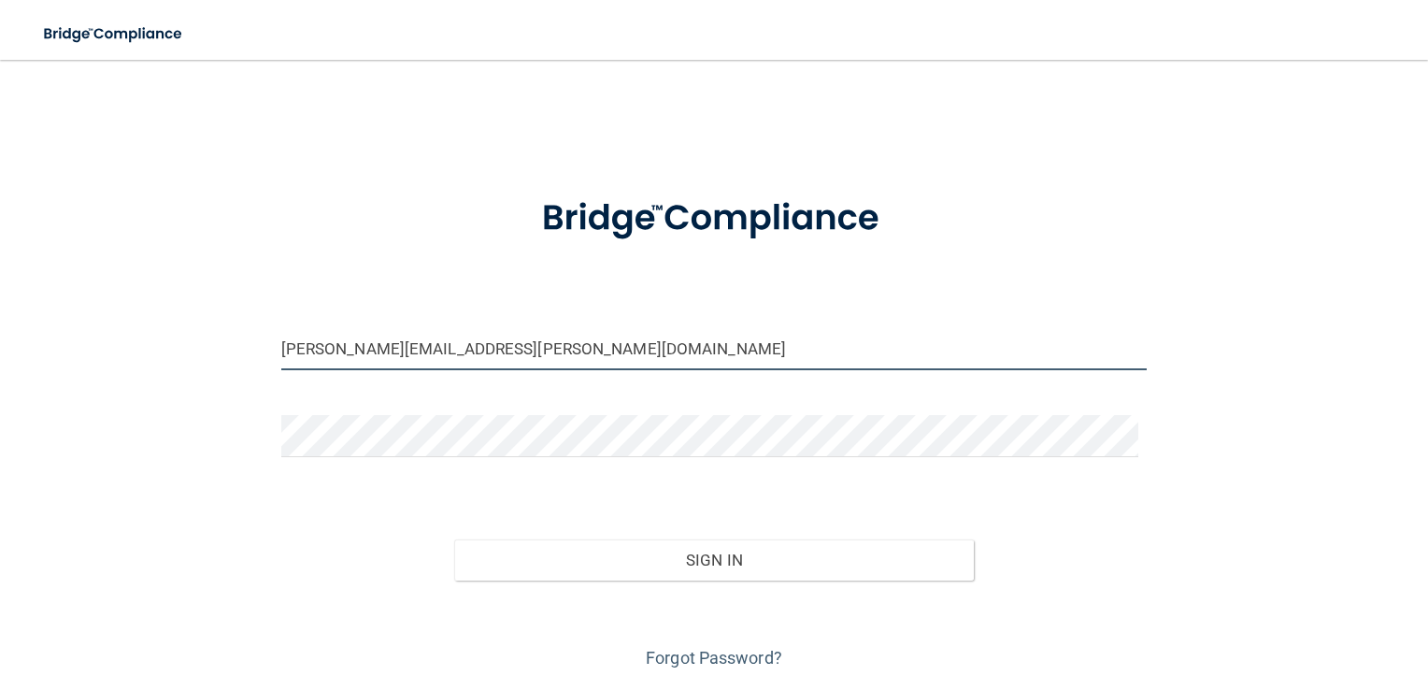
click at [462, 342] on input "[PERSON_NAME][EMAIL_ADDRESS][PERSON_NAME][DOMAIN_NAME]" at bounding box center [714, 349] width 867 height 42
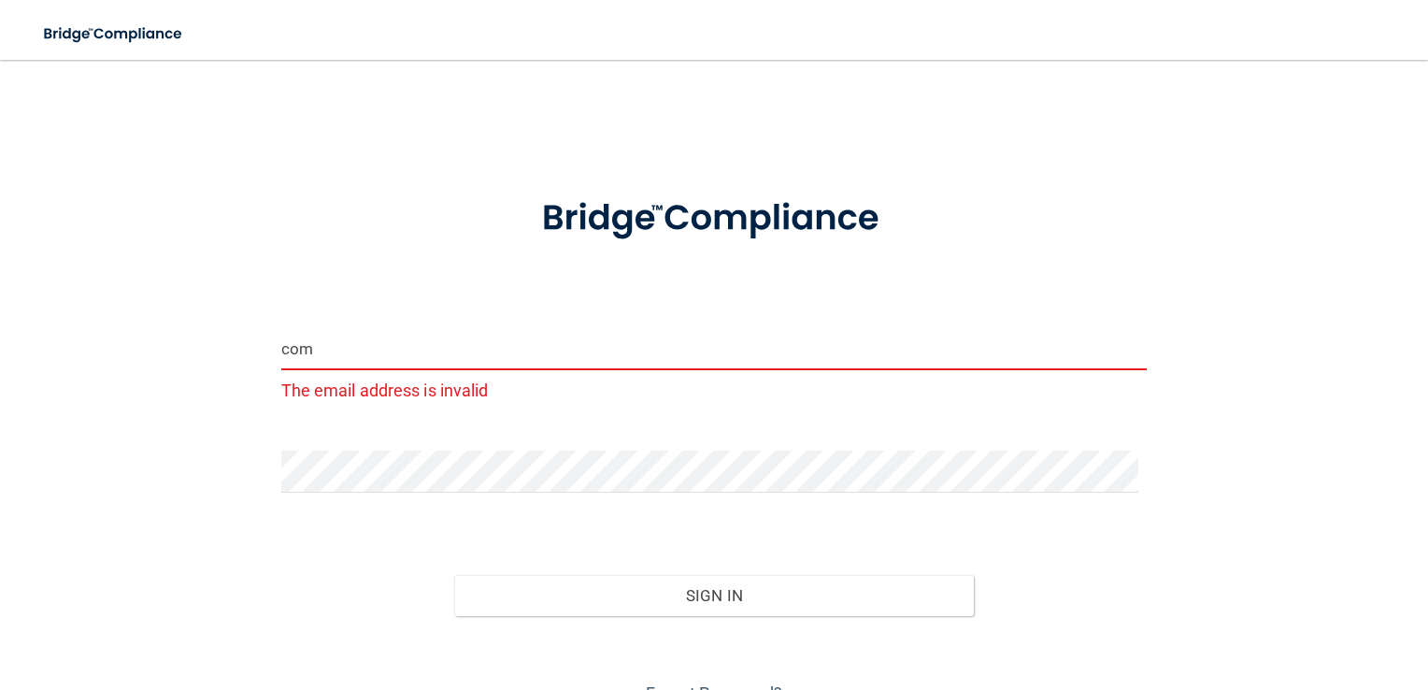
click at [348, 342] on input "com" at bounding box center [714, 349] width 867 height 42
type input "c"
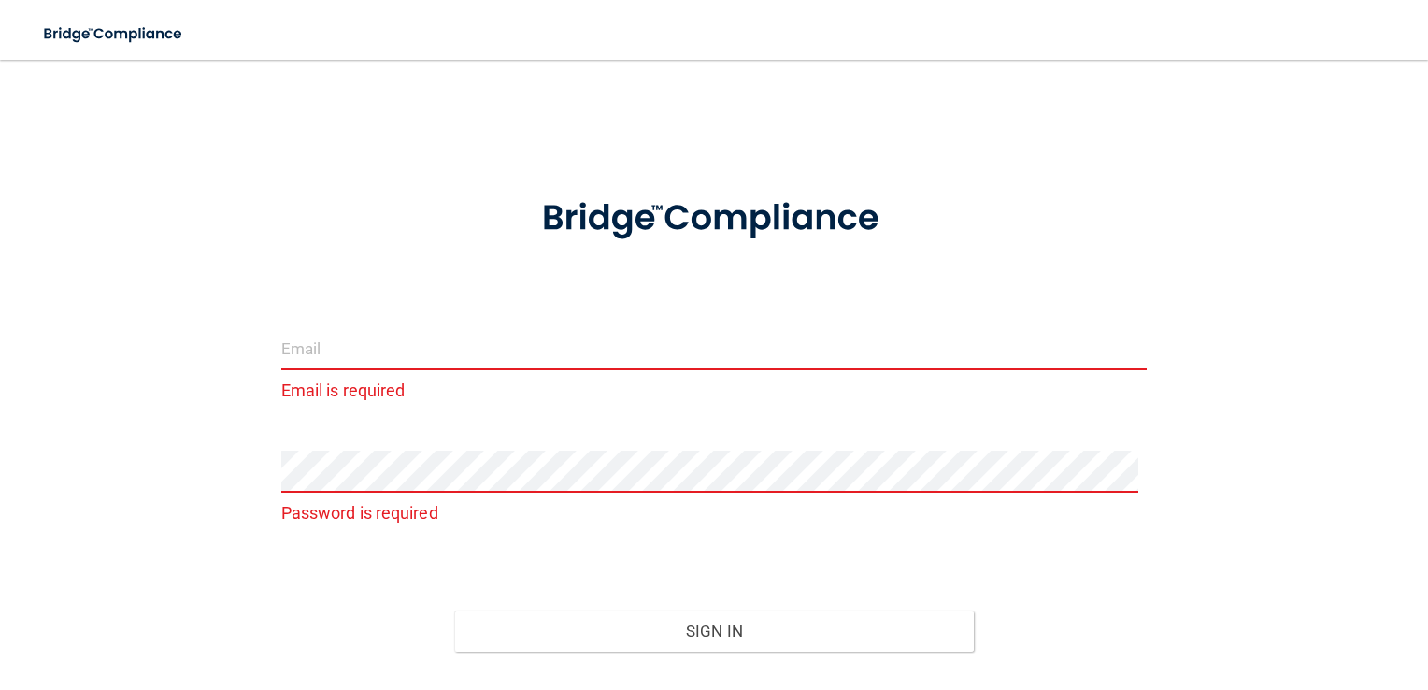
click at [352, 349] on input "email" at bounding box center [714, 349] width 867 height 42
click at [284, 347] on input "email" at bounding box center [714, 349] width 867 height 42
type input "[PERSON_NAME][EMAIL_ADDRESS][PERSON_NAME][DOMAIN_NAME]"
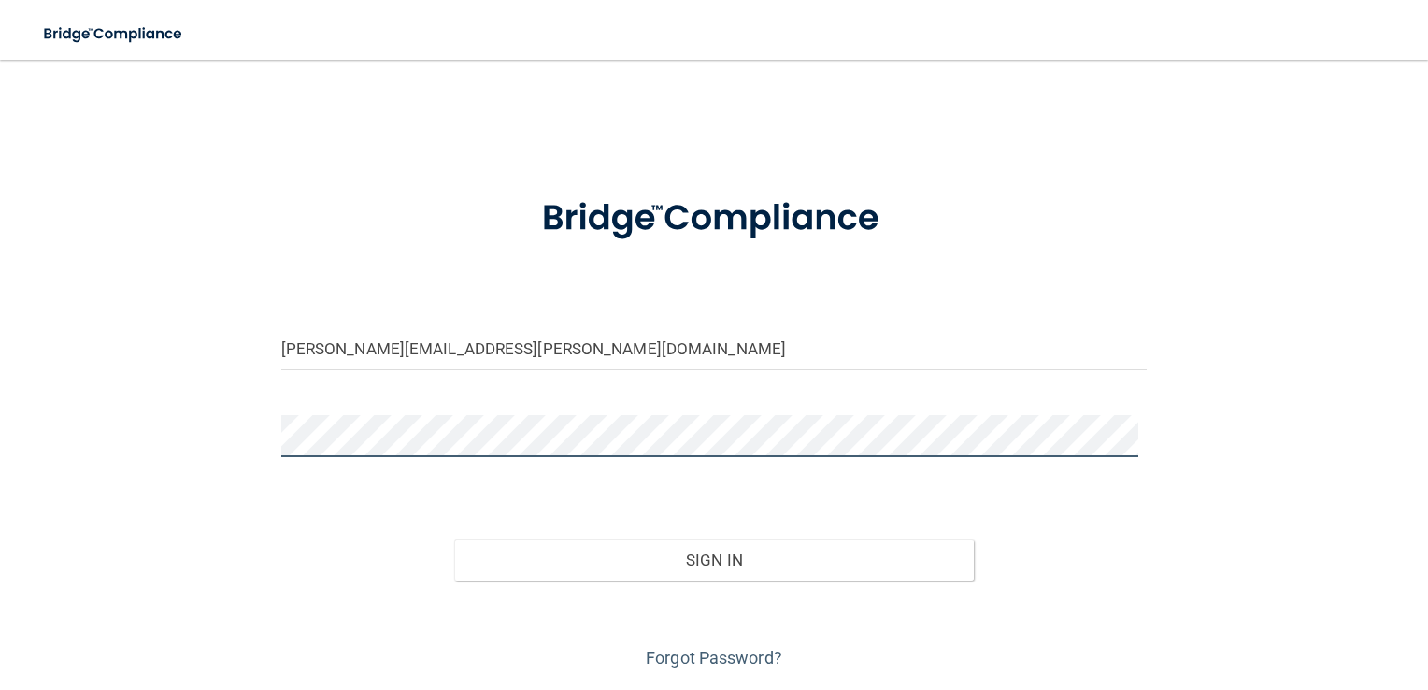
click at [454, 539] on button "Sign In" at bounding box center [714, 559] width 520 height 41
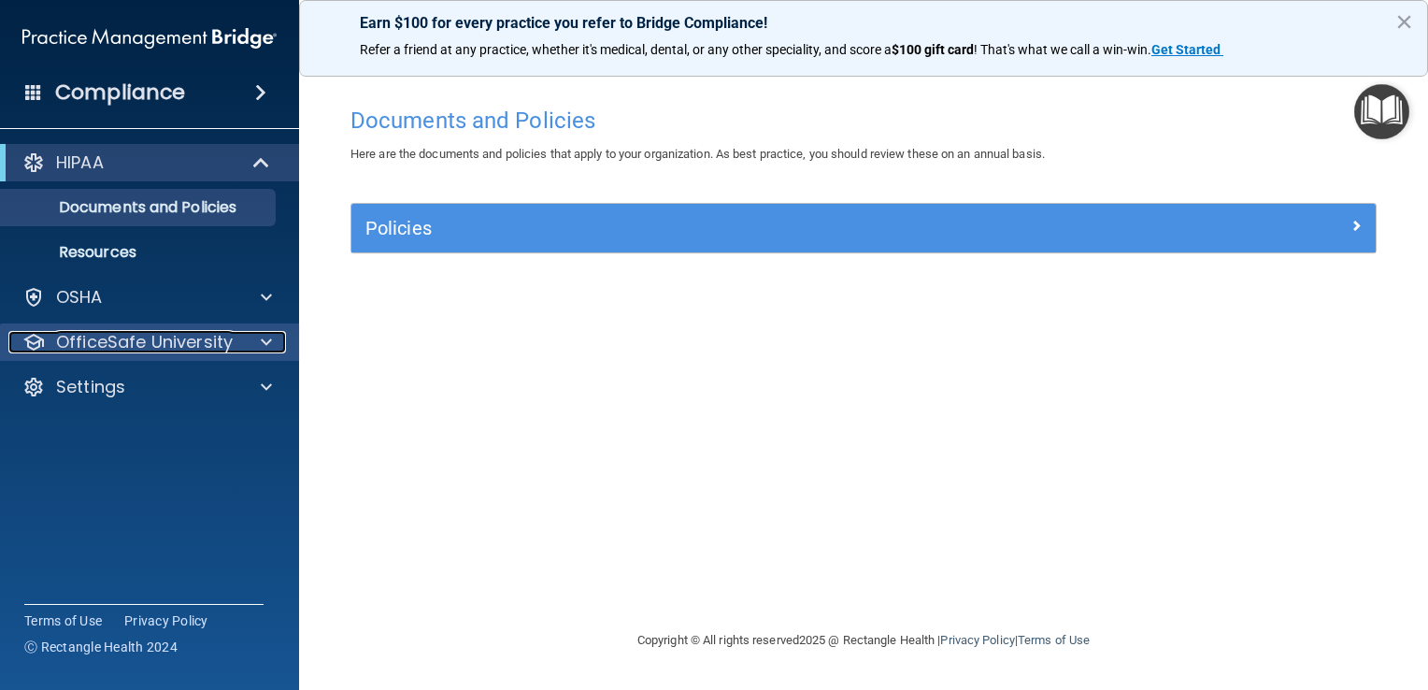
click at [183, 349] on p "OfficeSafe University" at bounding box center [144, 342] width 177 height 22
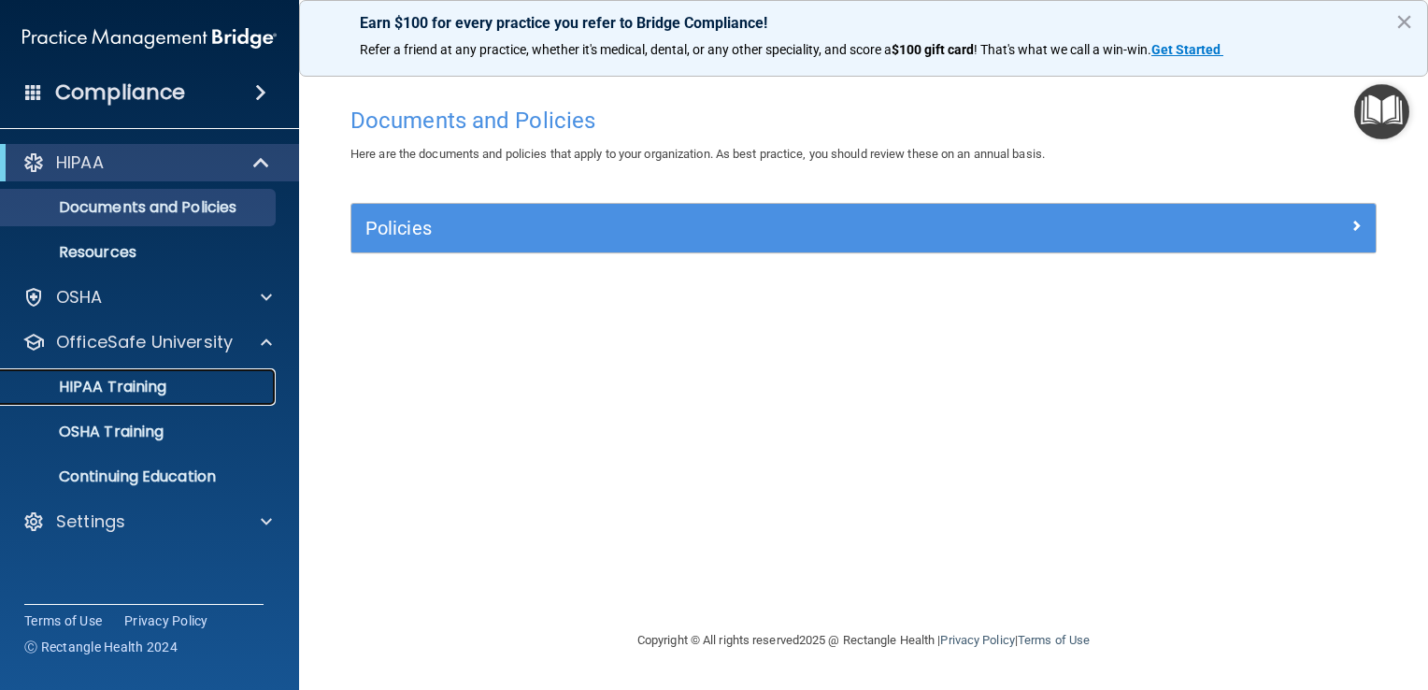
click at [173, 385] on div "HIPAA Training" at bounding box center [139, 387] width 255 height 19
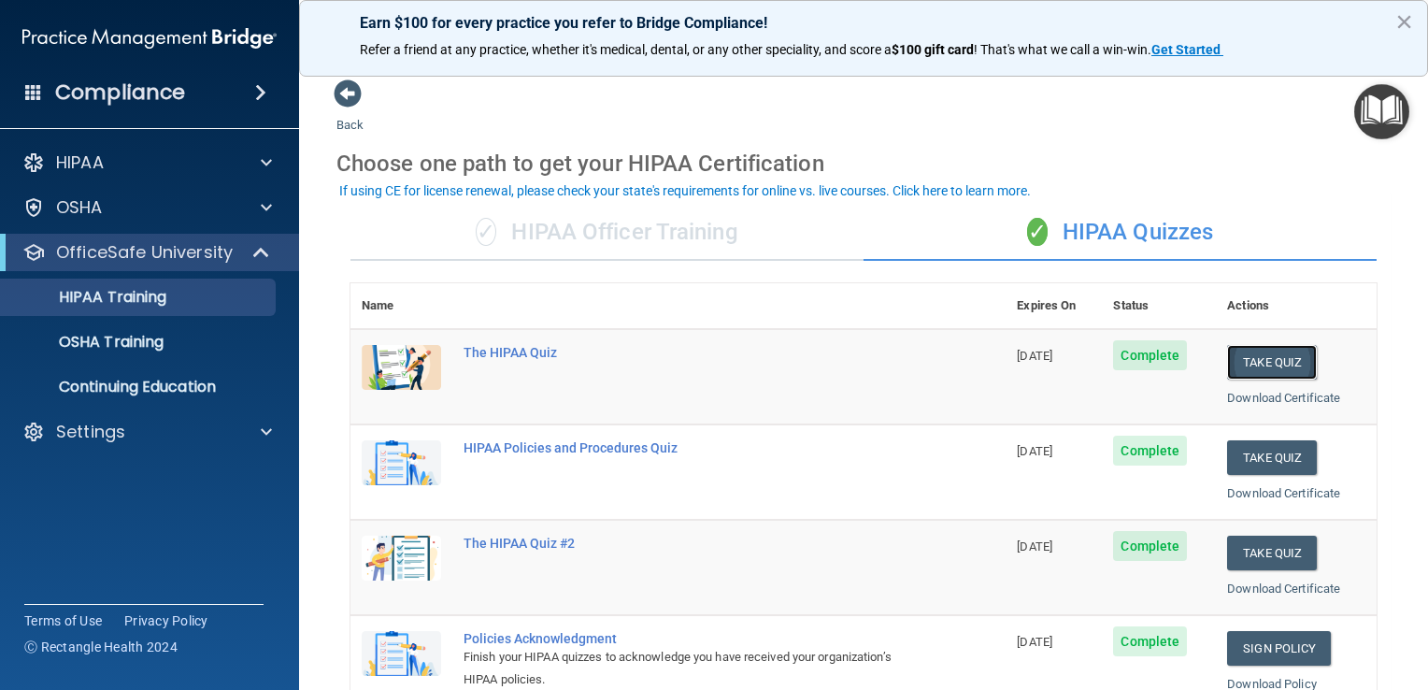
click at [1276, 356] on button "Take Quiz" at bounding box center [1272, 362] width 90 height 35
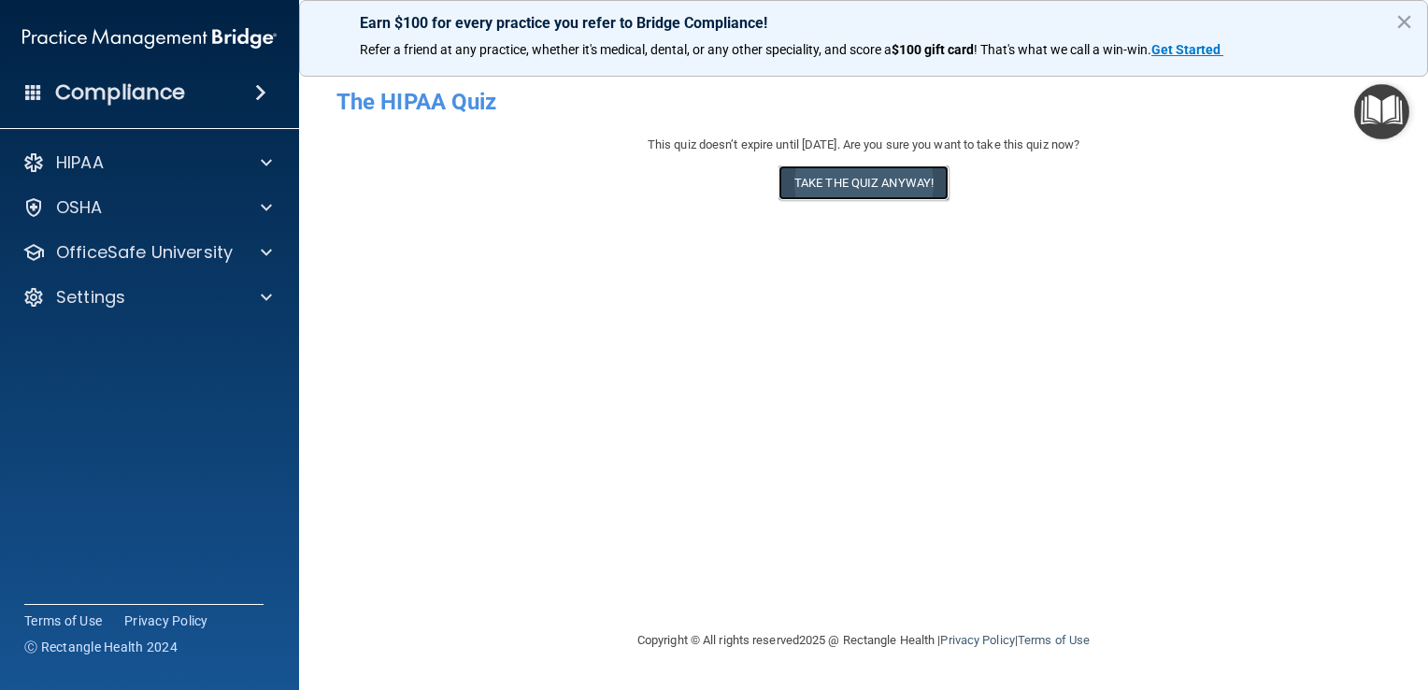
click at [858, 192] on button "Take the quiz anyway!" at bounding box center [864, 182] width 170 height 35
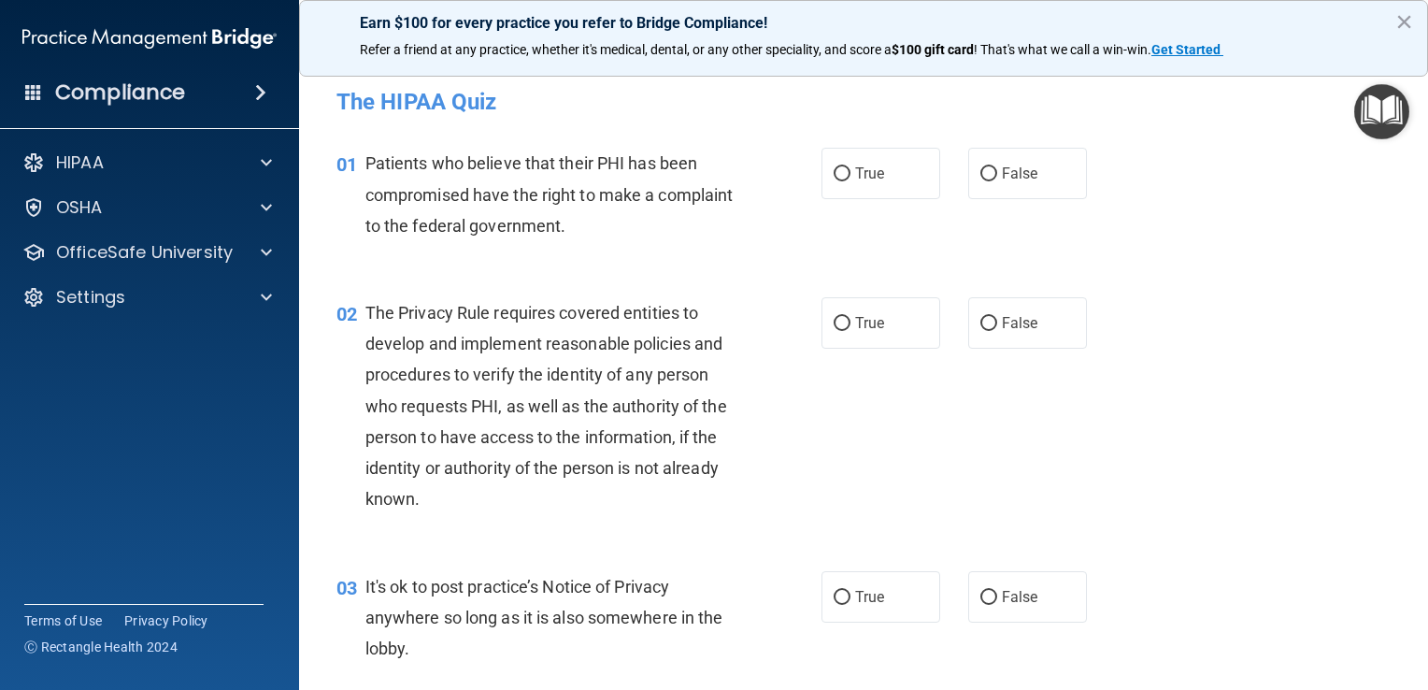
scroll to position [7, 0]
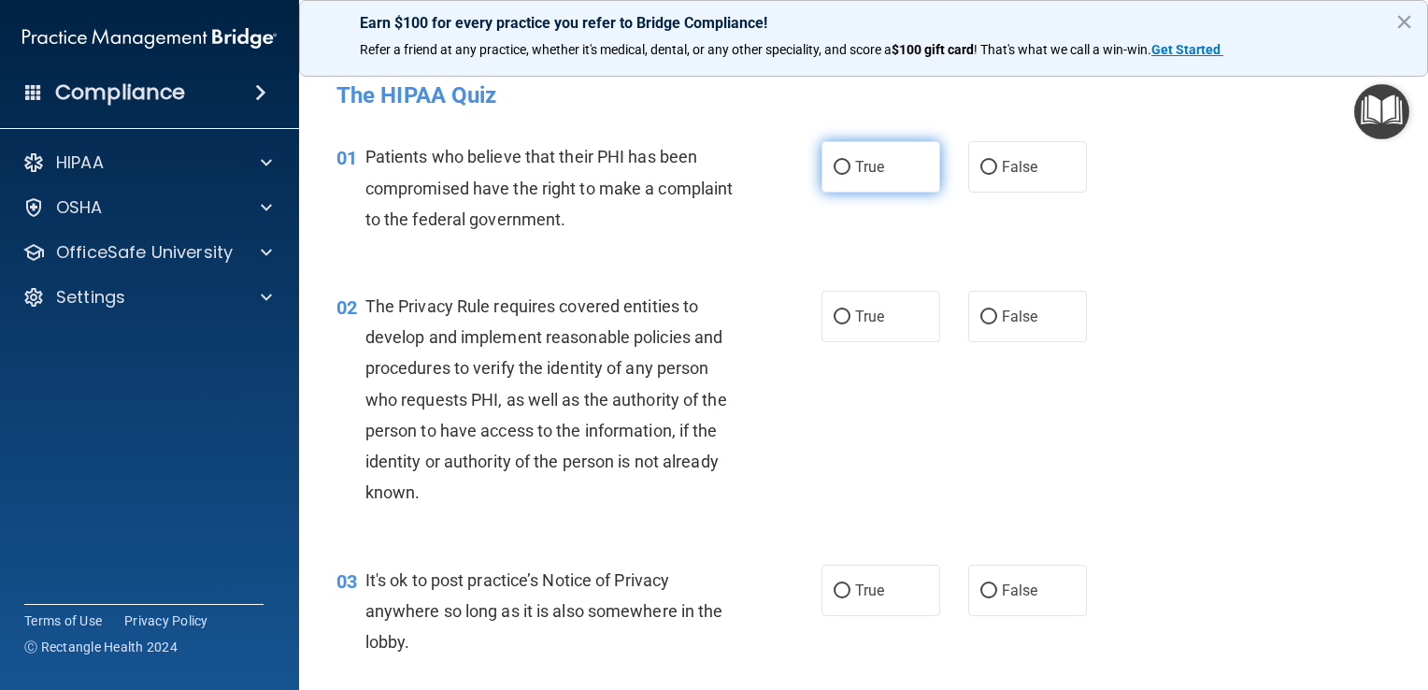
click at [834, 174] on input "True" at bounding box center [842, 168] width 17 height 14
radio input "true"
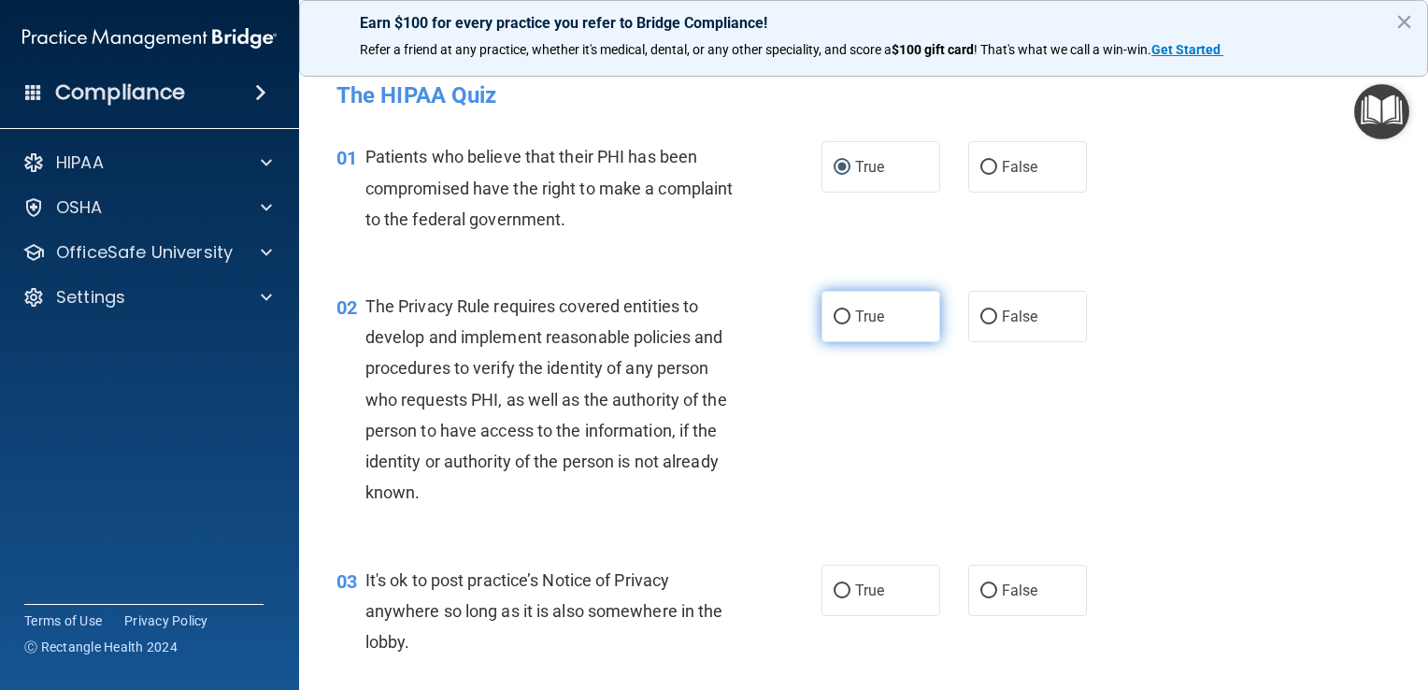
click at [838, 307] on label "True" at bounding box center [881, 316] width 119 height 51
click at [838, 310] on input "True" at bounding box center [842, 317] width 17 height 14
radio input "true"
click at [1008, 596] on span "False" at bounding box center [1020, 590] width 36 height 18
click at [997, 596] on input "False" at bounding box center [989, 591] width 17 height 14
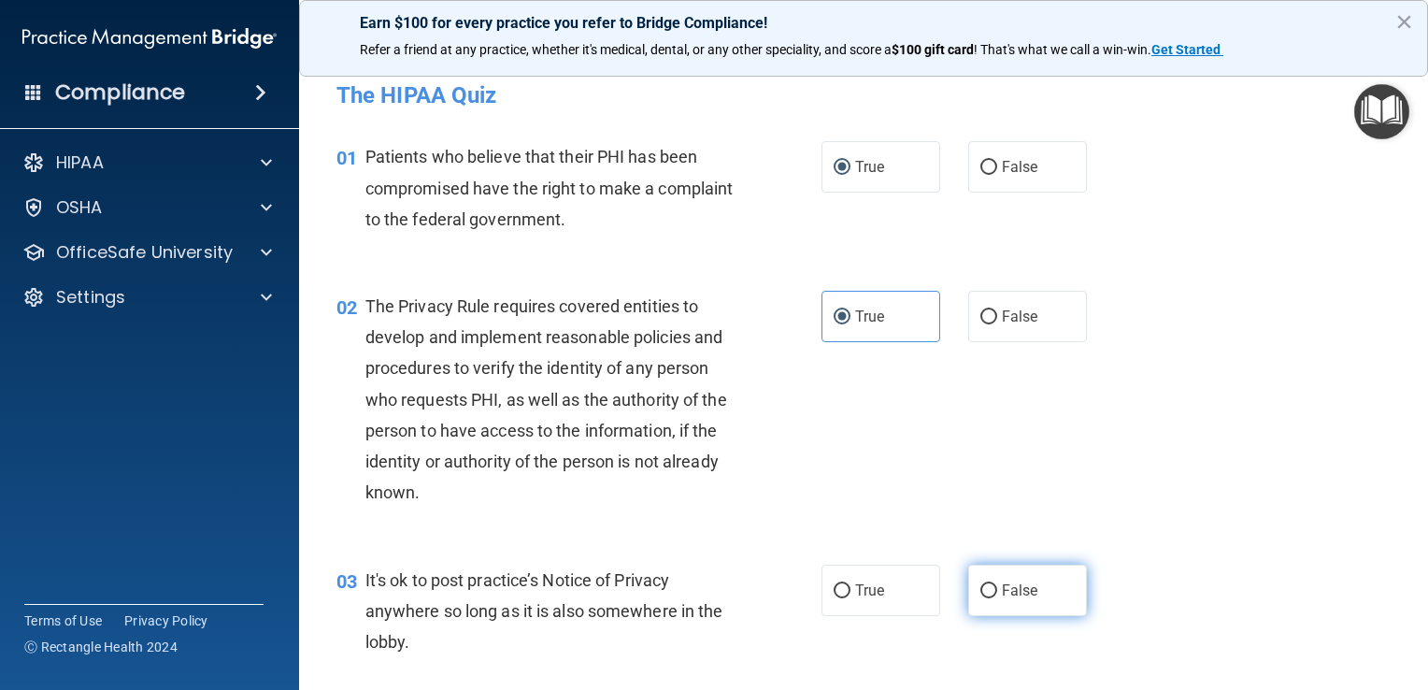
radio input "true"
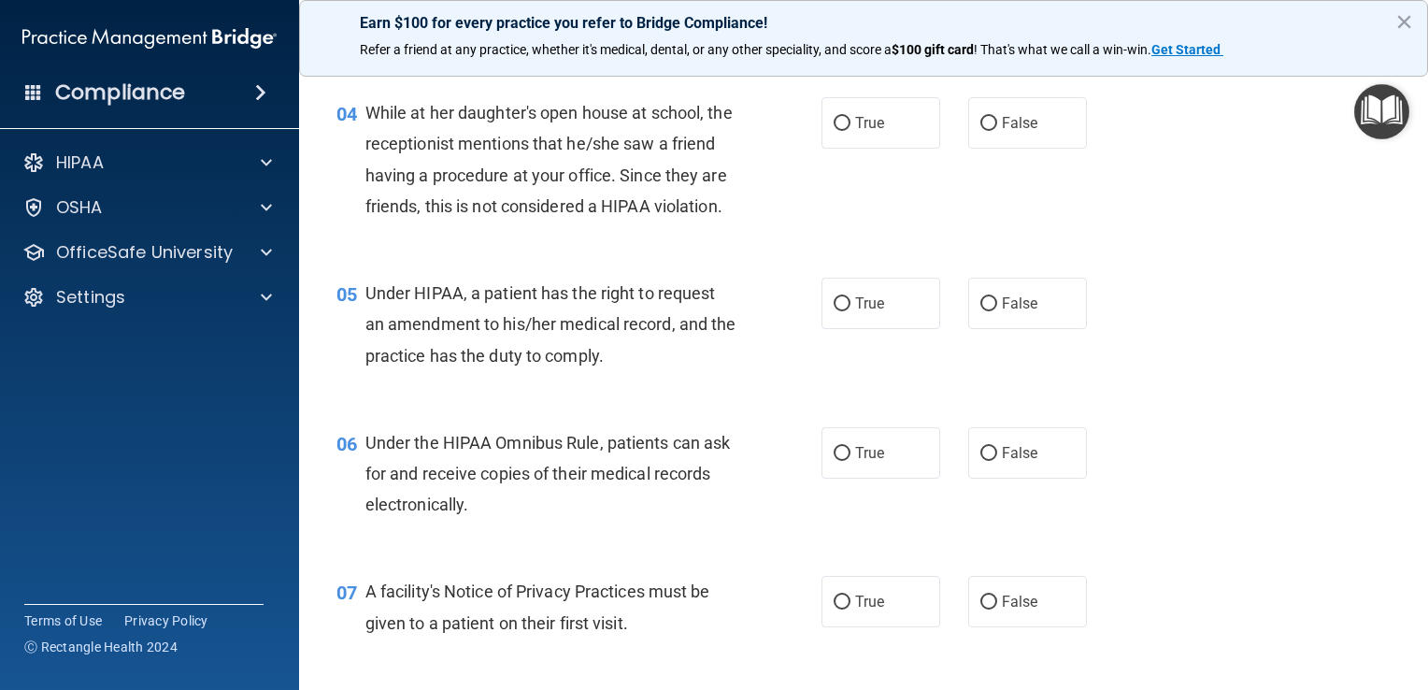
scroll to position [632, 0]
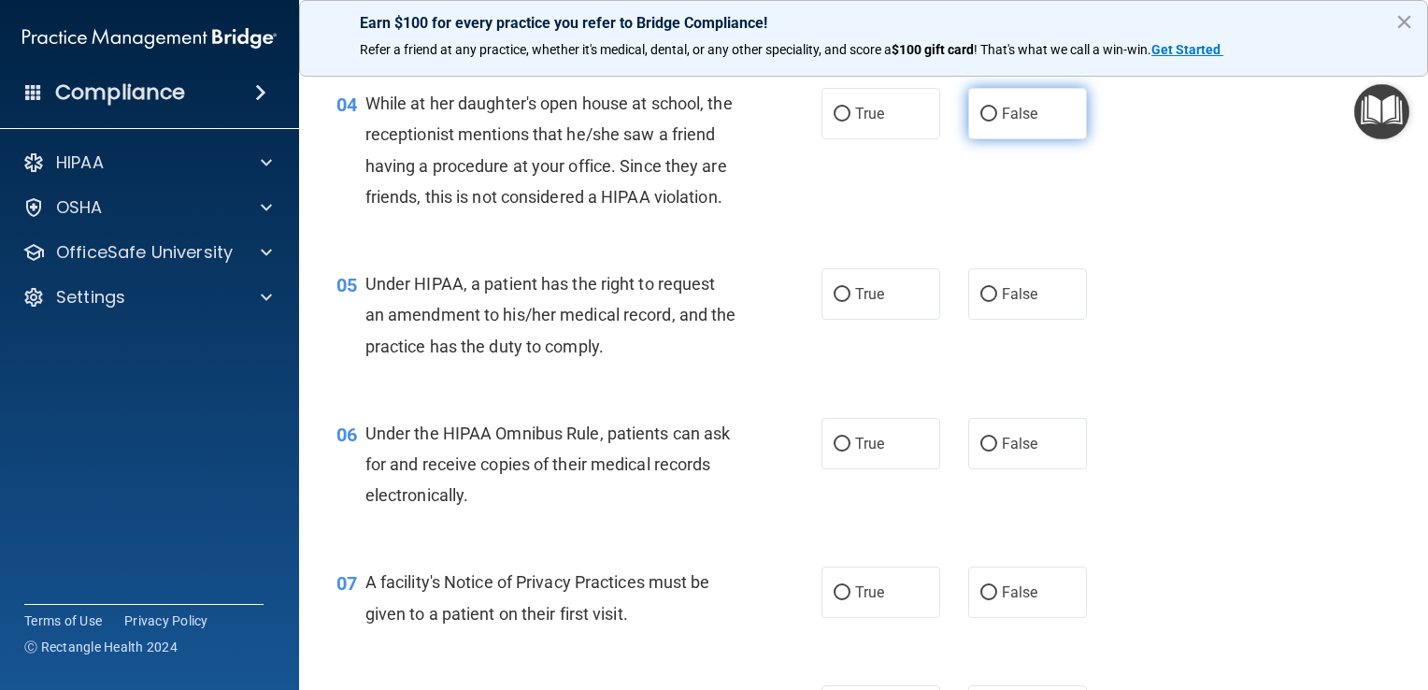
click at [1028, 101] on label "False" at bounding box center [1028, 113] width 119 height 51
click at [997, 108] on input "False" at bounding box center [989, 115] width 17 height 14
radio input "true"
click at [986, 302] on input "False" at bounding box center [989, 295] width 17 height 14
radio input "true"
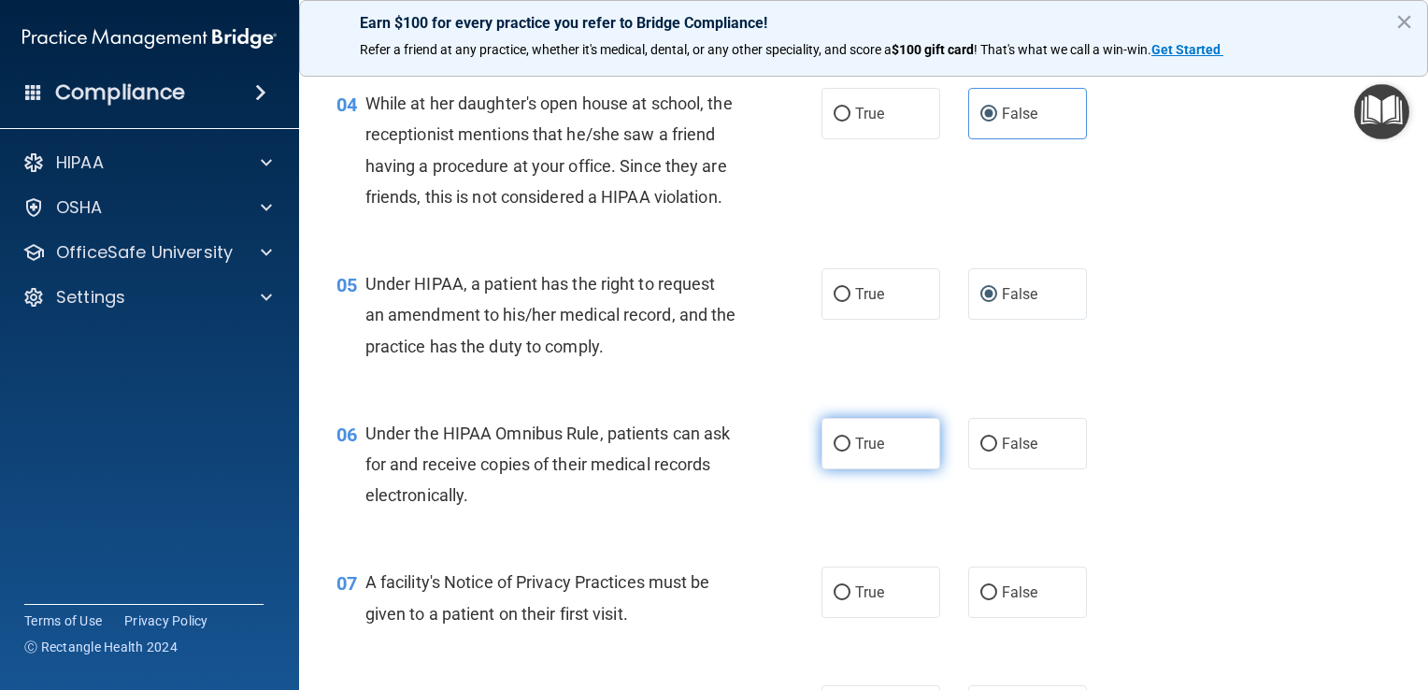
click at [859, 469] on label "True" at bounding box center [881, 443] width 119 height 51
click at [851, 452] on input "True" at bounding box center [842, 445] width 17 height 14
radio input "true"
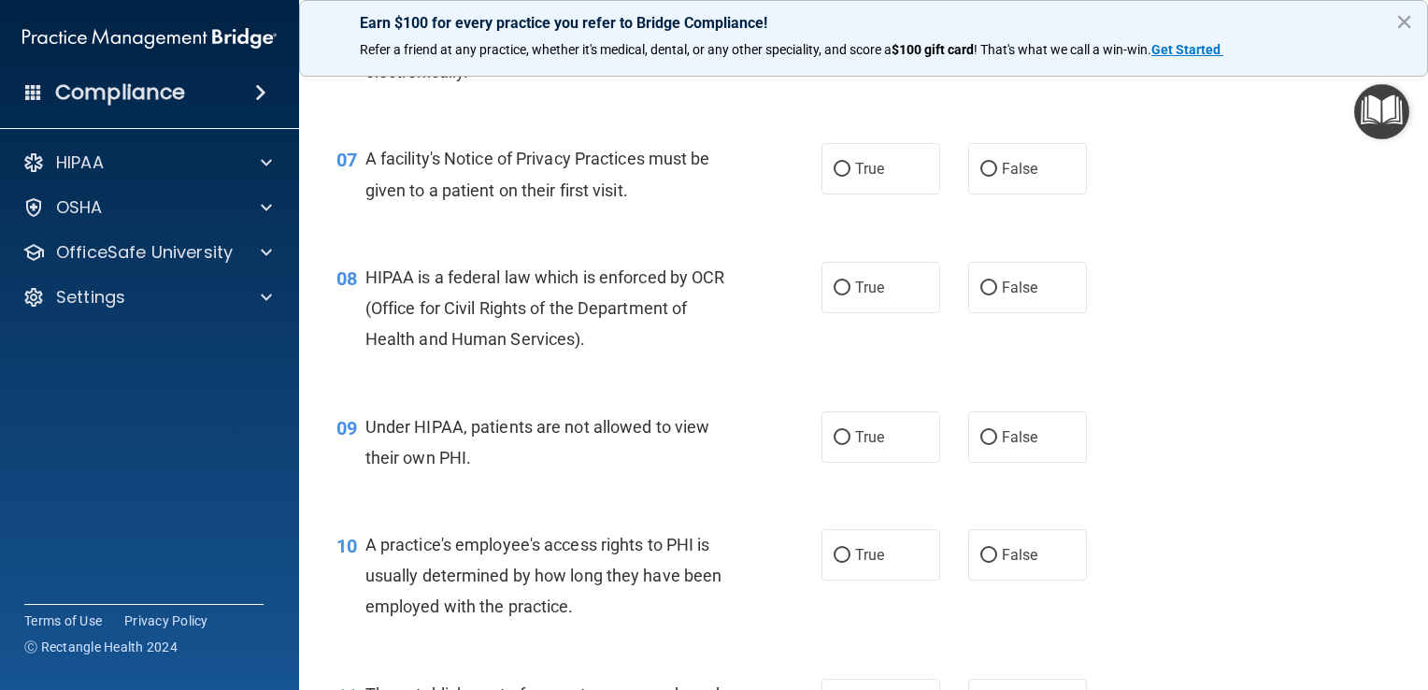
scroll to position [1063, 0]
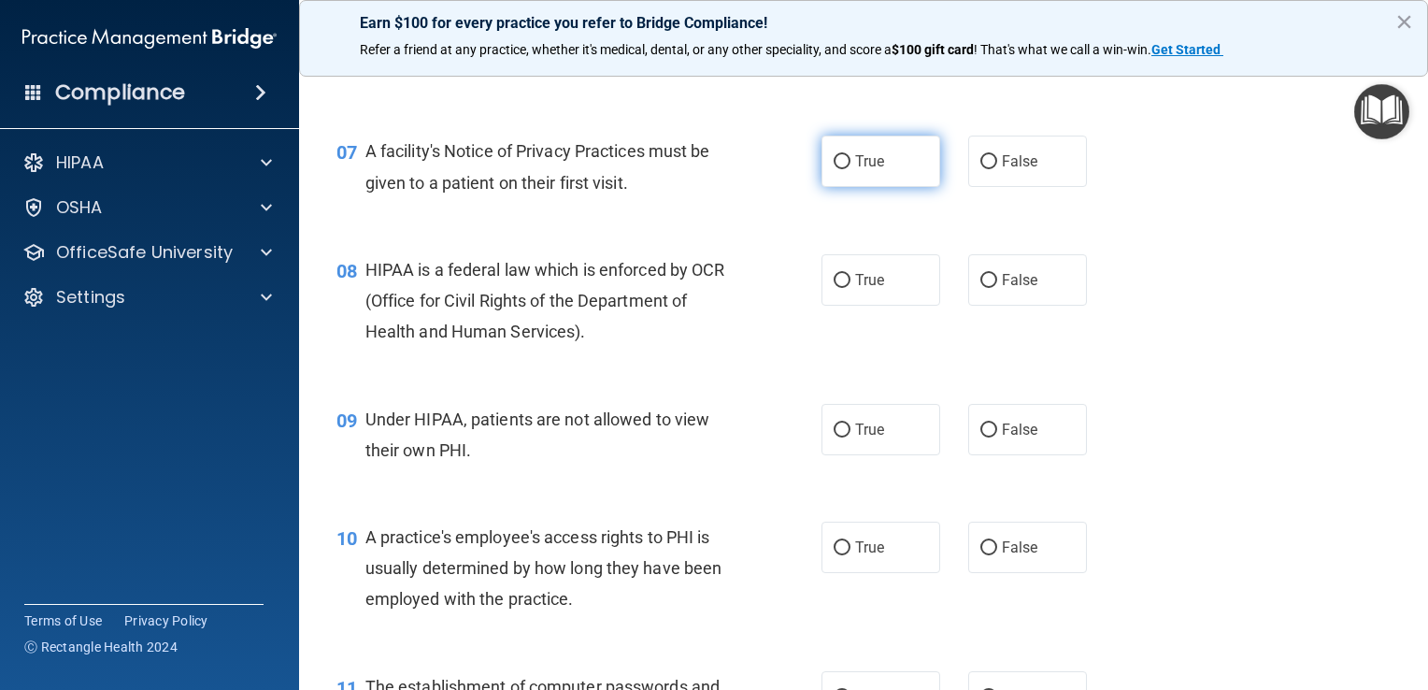
click at [841, 169] on input "True" at bounding box center [842, 162] width 17 height 14
radio input "true"
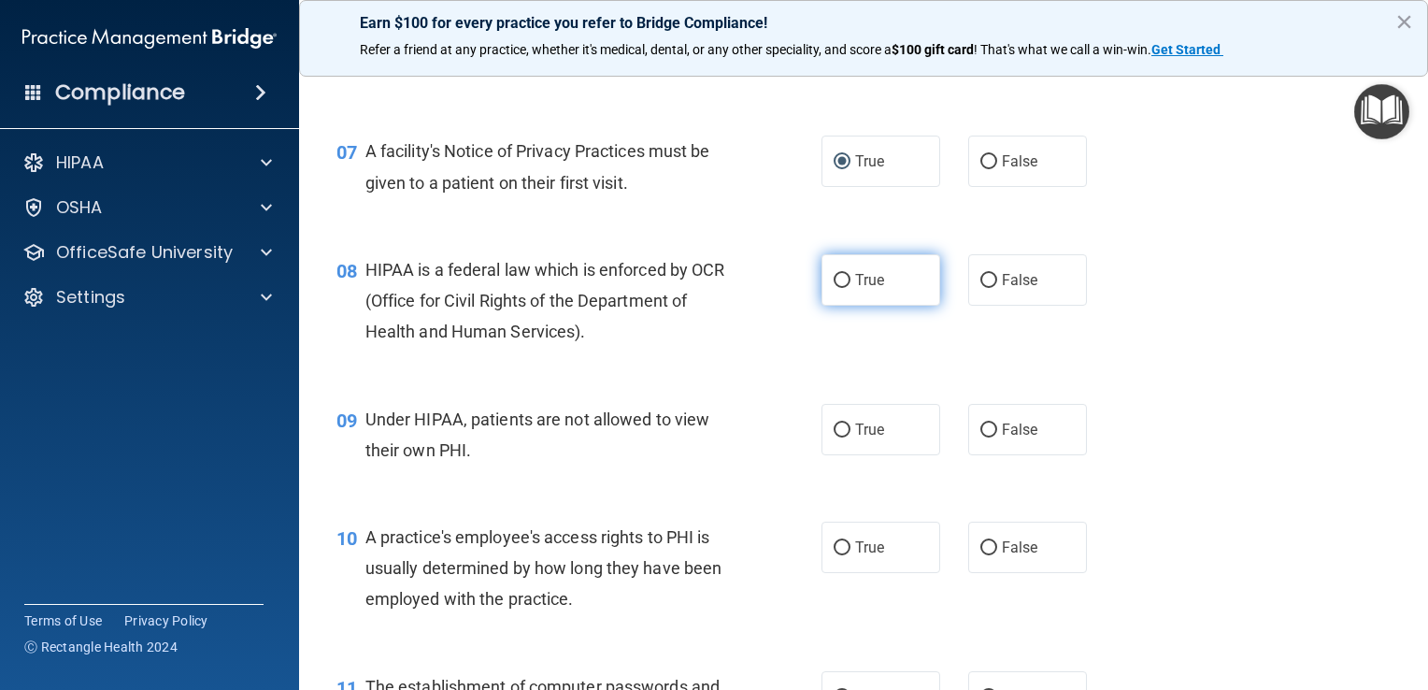
click at [842, 288] on input "True" at bounding box center [842, 281] width 17 height 14
radio input "true"
click at [1022, 455] on label "False" at bounding box center [1028, 429] width 119 height 51
click at [997, 438] on input "False" at bounding box center [989, 430] width 17 height 14
radio input "true"
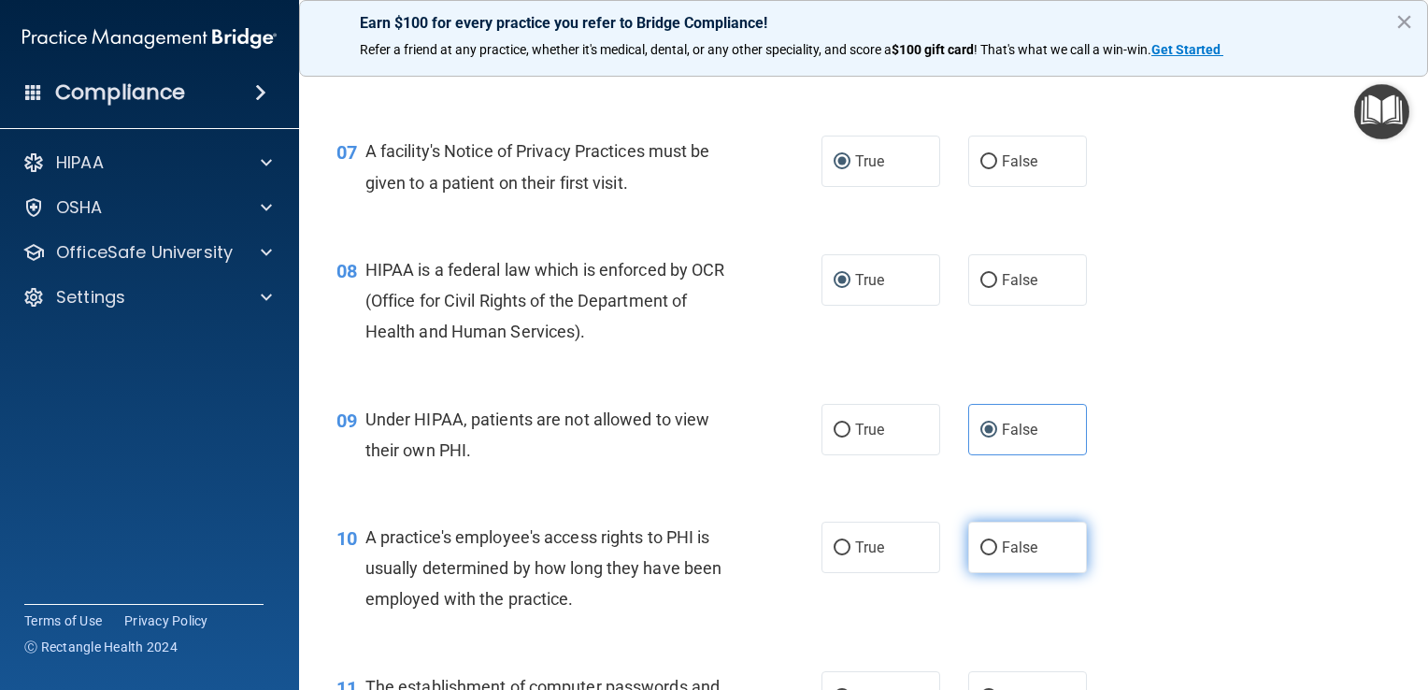
click at [984, 555] on input "False" at bounding box center [989, 548] width 17 height 14
radio input "true"
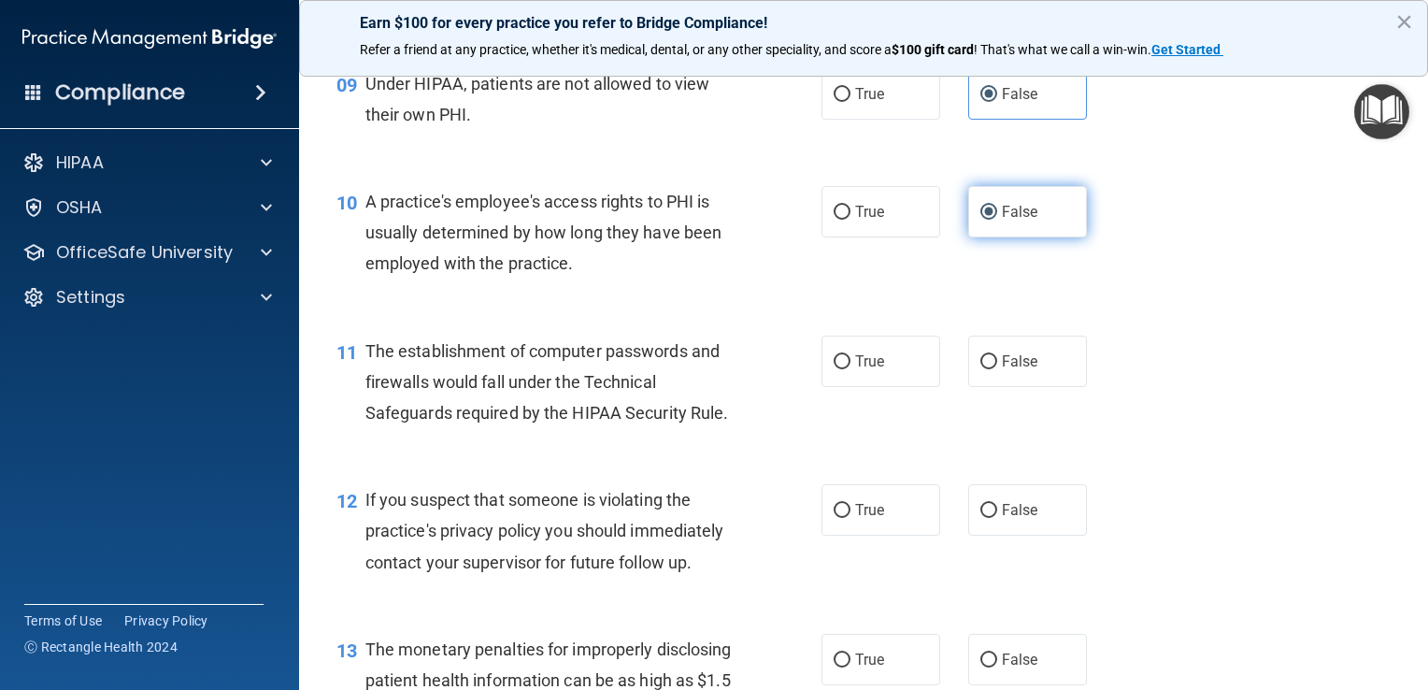
scroll to position [1402, 0]
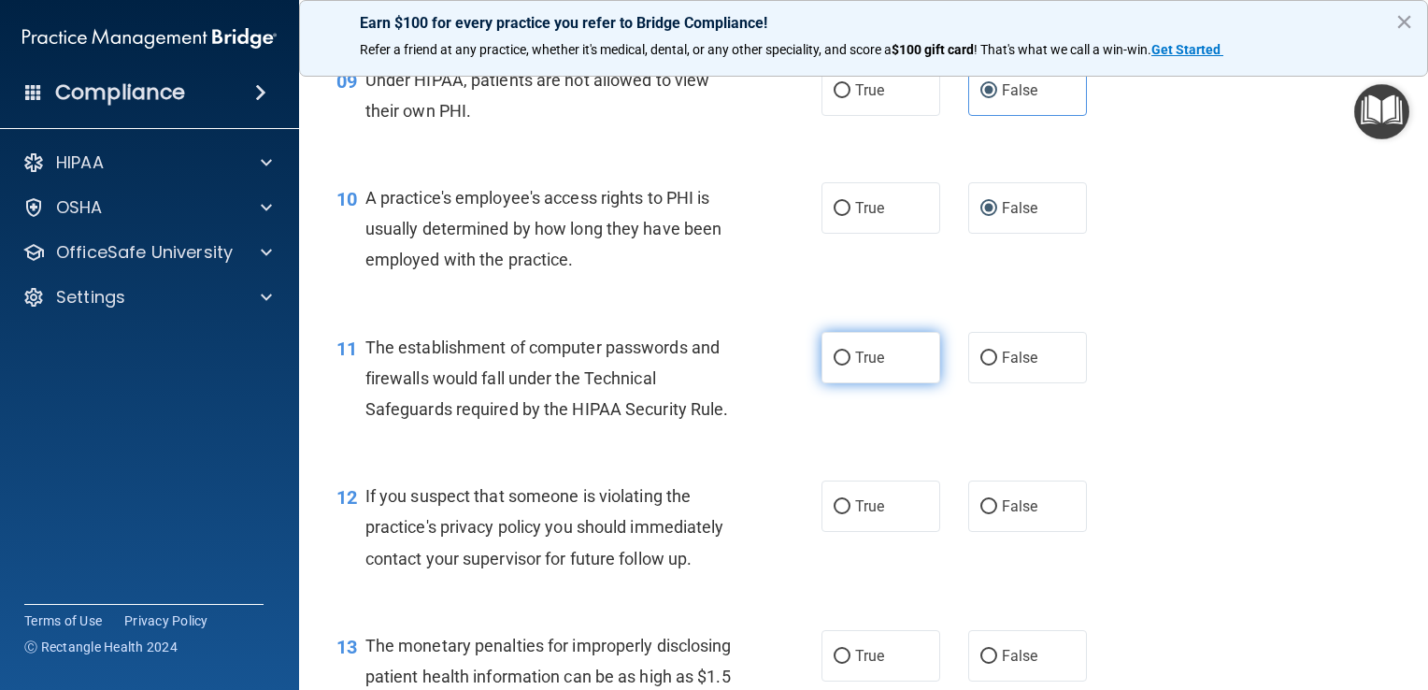
click at [842, 366] on input "True" at bounding box center [842, 359] width 17 height 14
radio input "true"
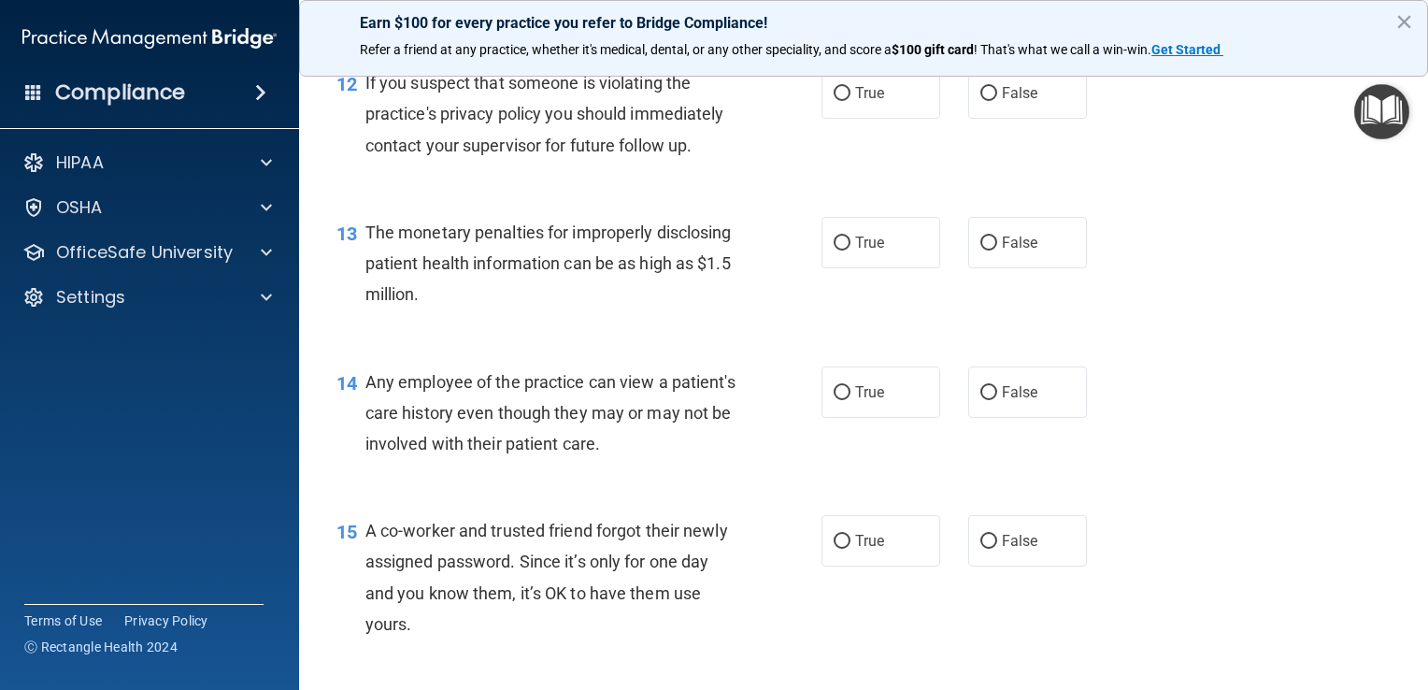
scroll to position [1816, 0]
click at [839, 100] on input "True" at bounding box center [842, 93] width 17 height 14
radio input "true"
click at [836, 250] on input "True" at bounding box center [842, 243] width 17 height 14
radio input "true"
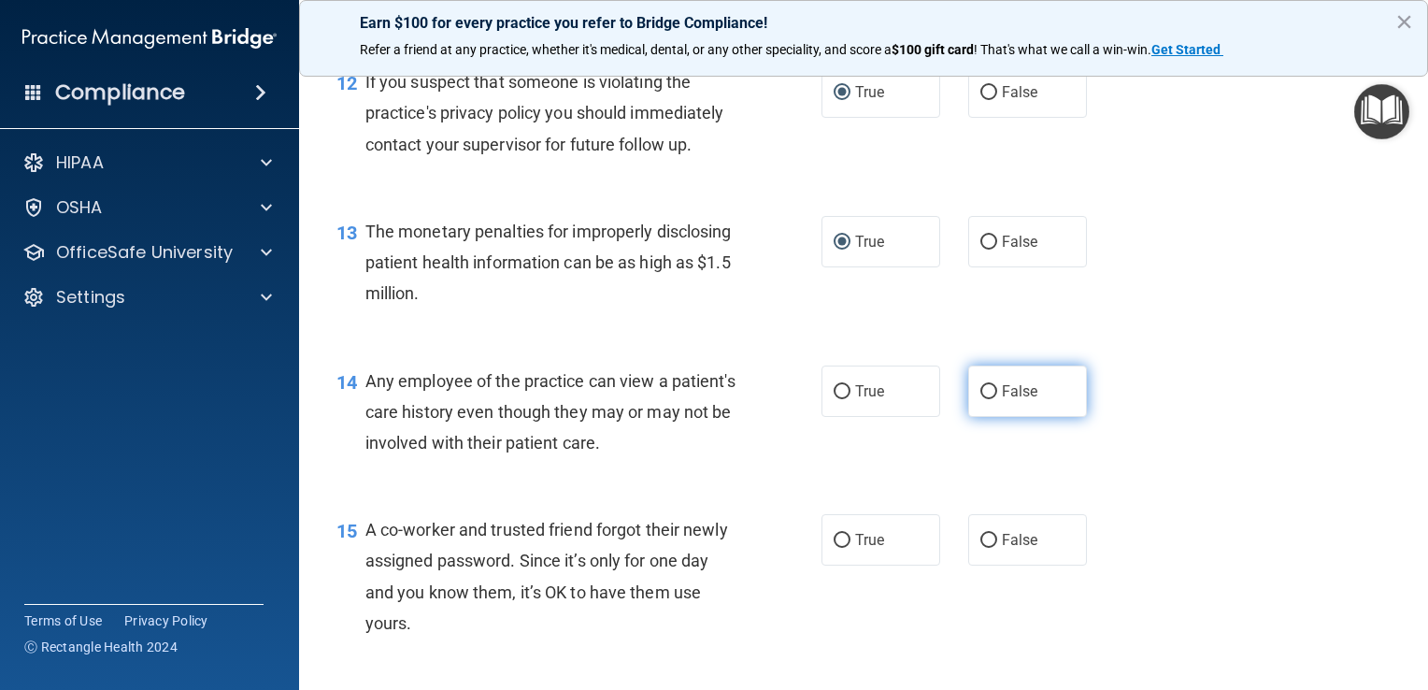
click at [1022, 400] on span "False" at bounding box center [1020, 391] width 36 height 18
click at [997, 399] on input "False" at bounding box center [989, 392] width 17 height 14
radio input "true"
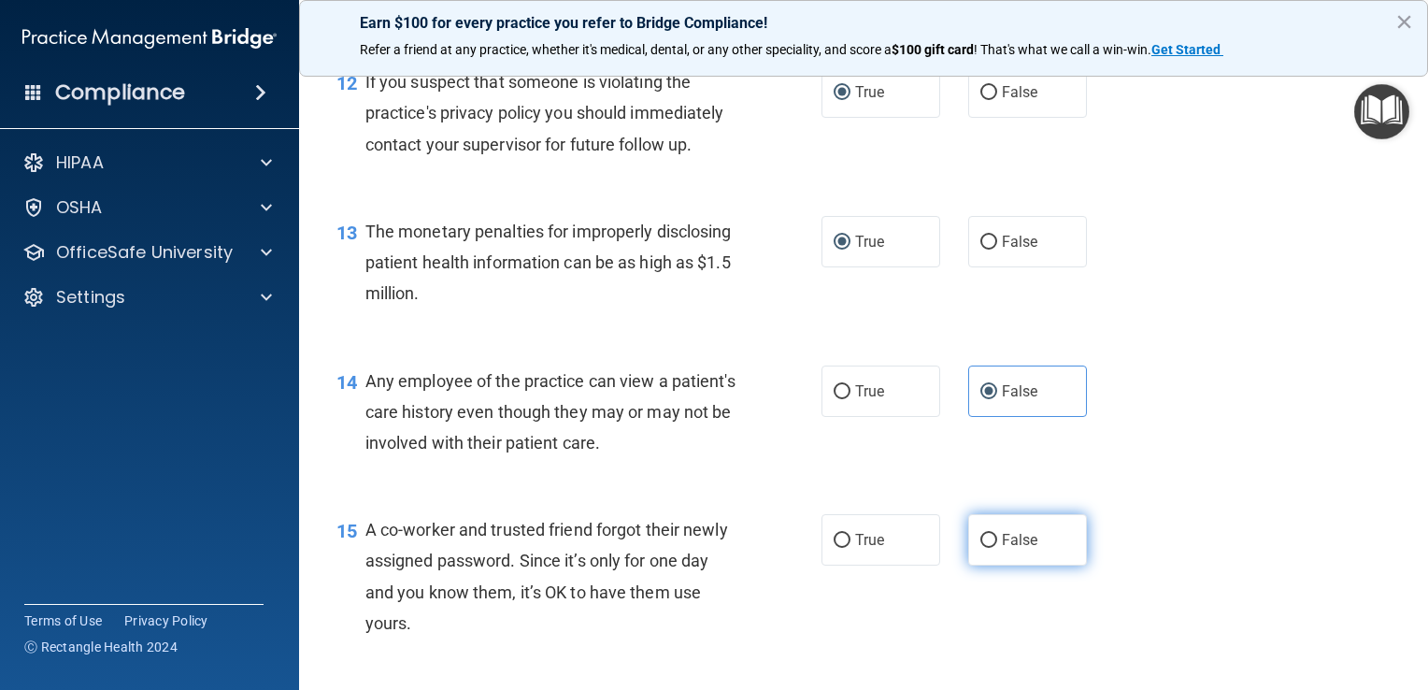
click at [981, 548] on input "False" at bounding box center [989, 541] width 17 height 14
radio input "true"
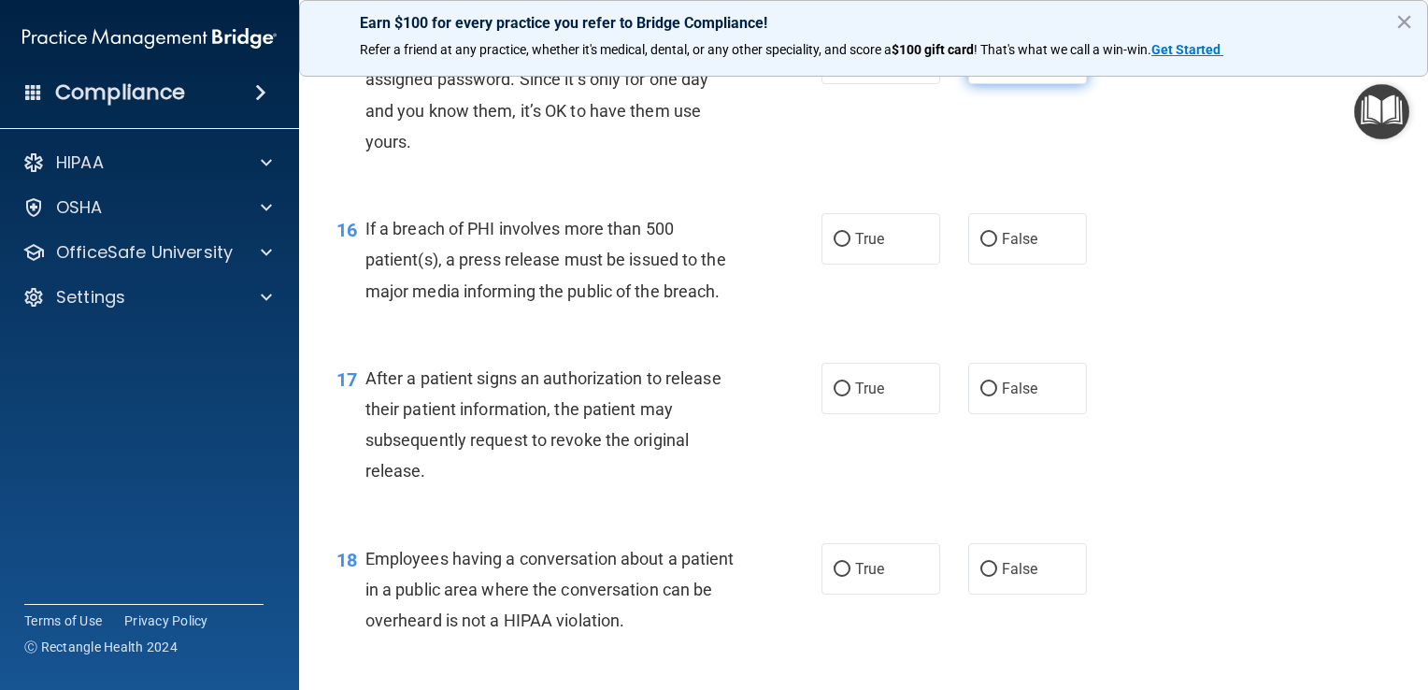
scroll to position [2330, 0]
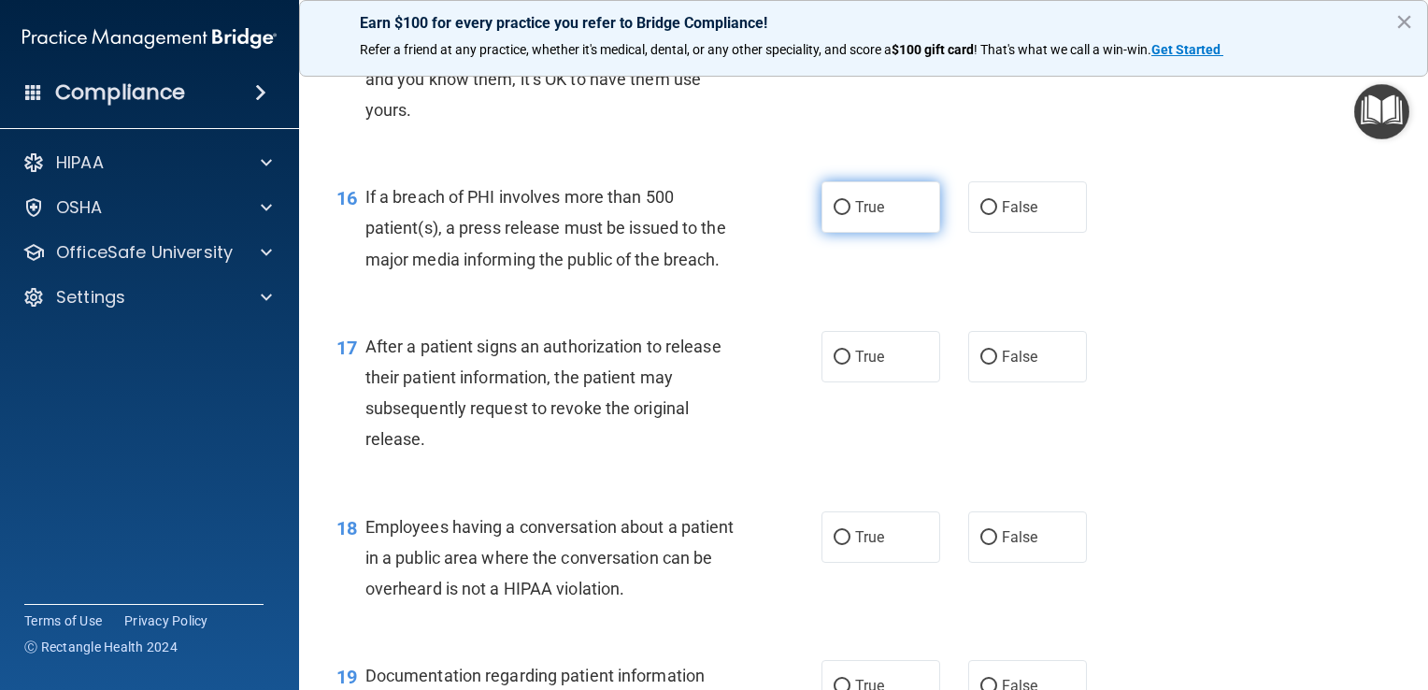
click at [842, 215] on input "True" at bounding box center [842, 208] width 17 height 14
radio input "true"
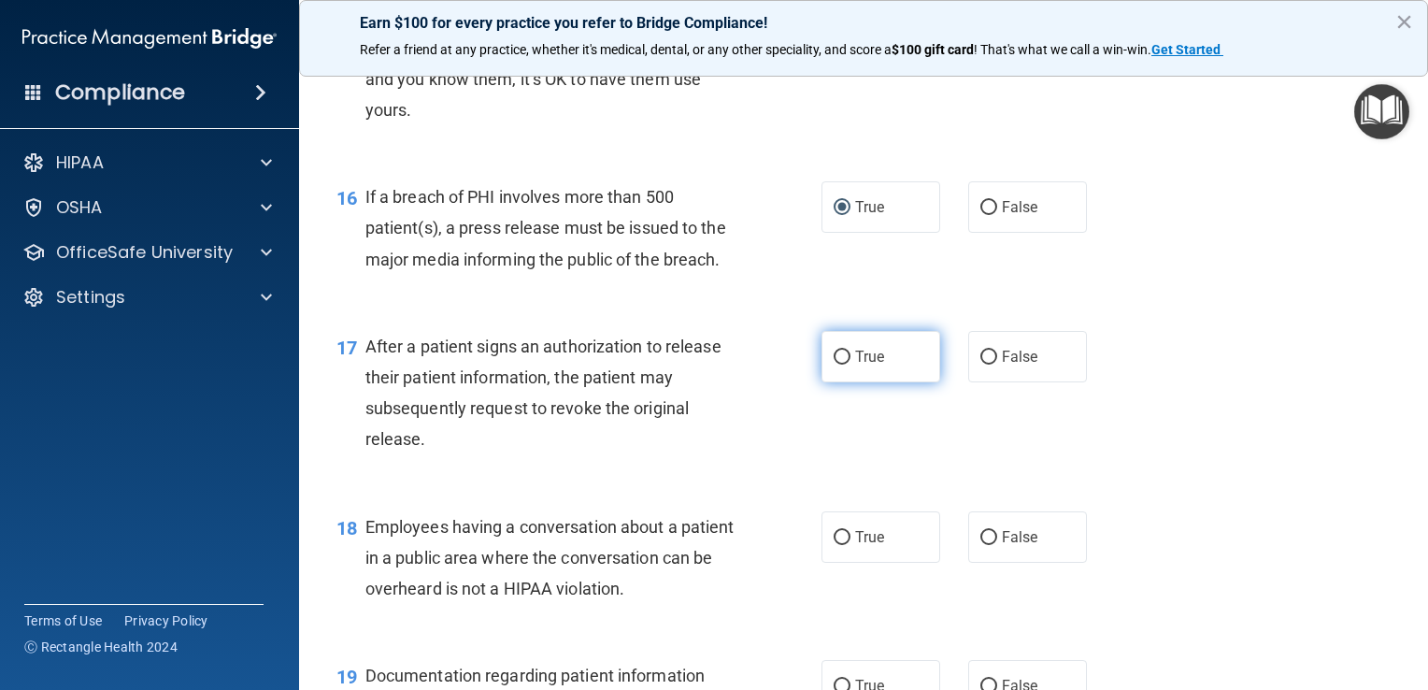
click at [836, 365] on input "True" at bounding box center [842, 358] width 17 height 14
radio input "true"
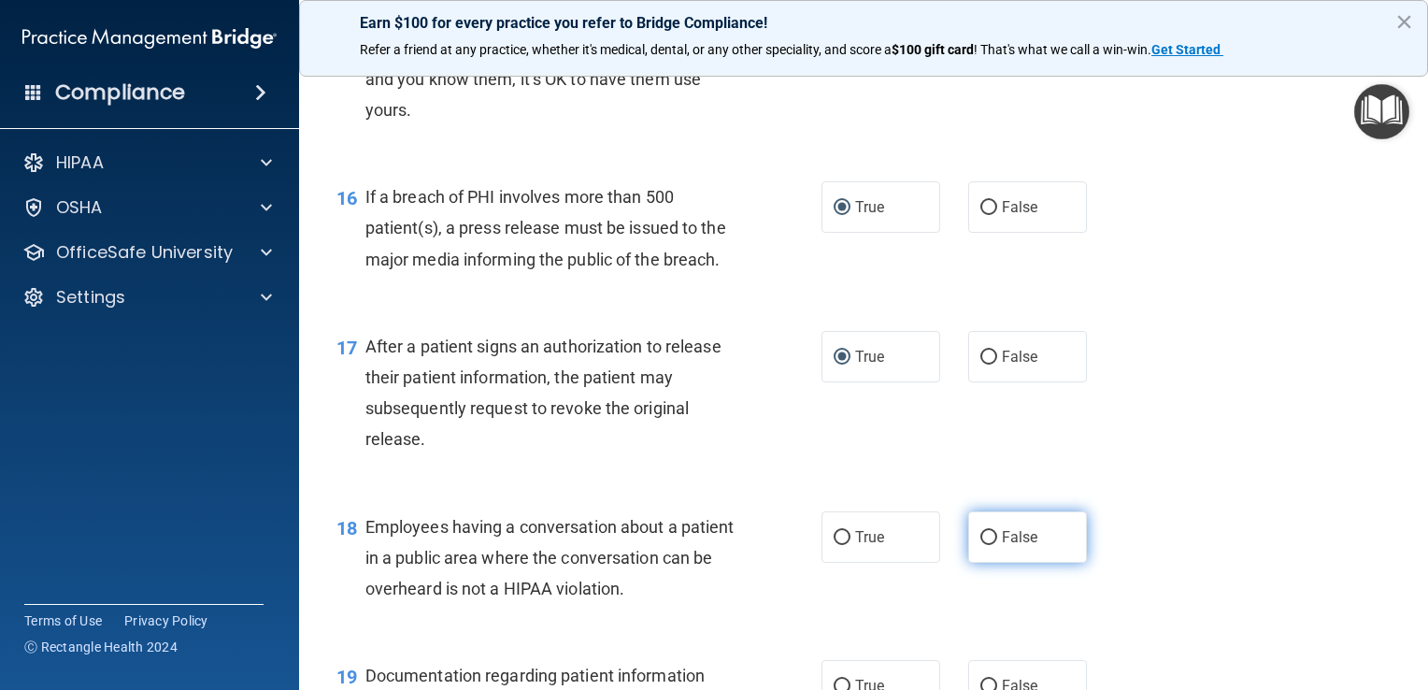
click at [983, 545] on input "False" at bounding box center [989, 538] width 17 height 14
radio input "true"
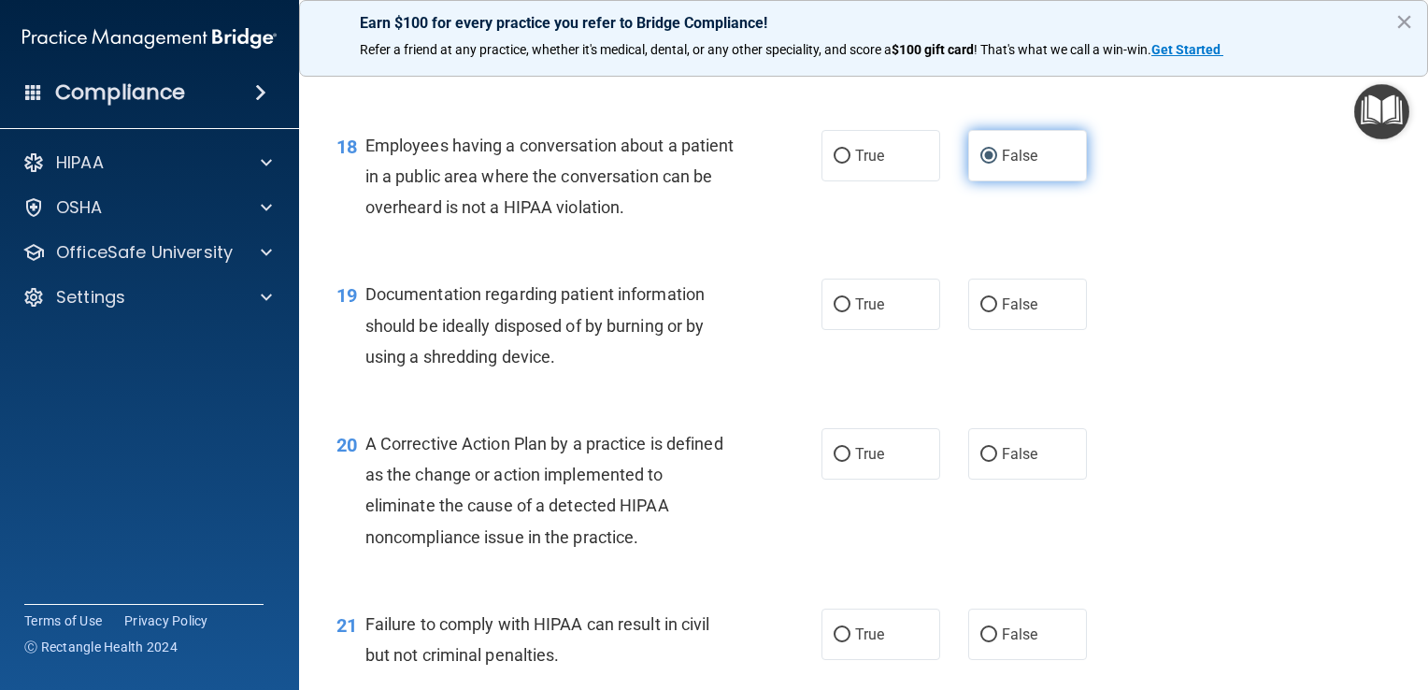
scroll to position [2715, 0]
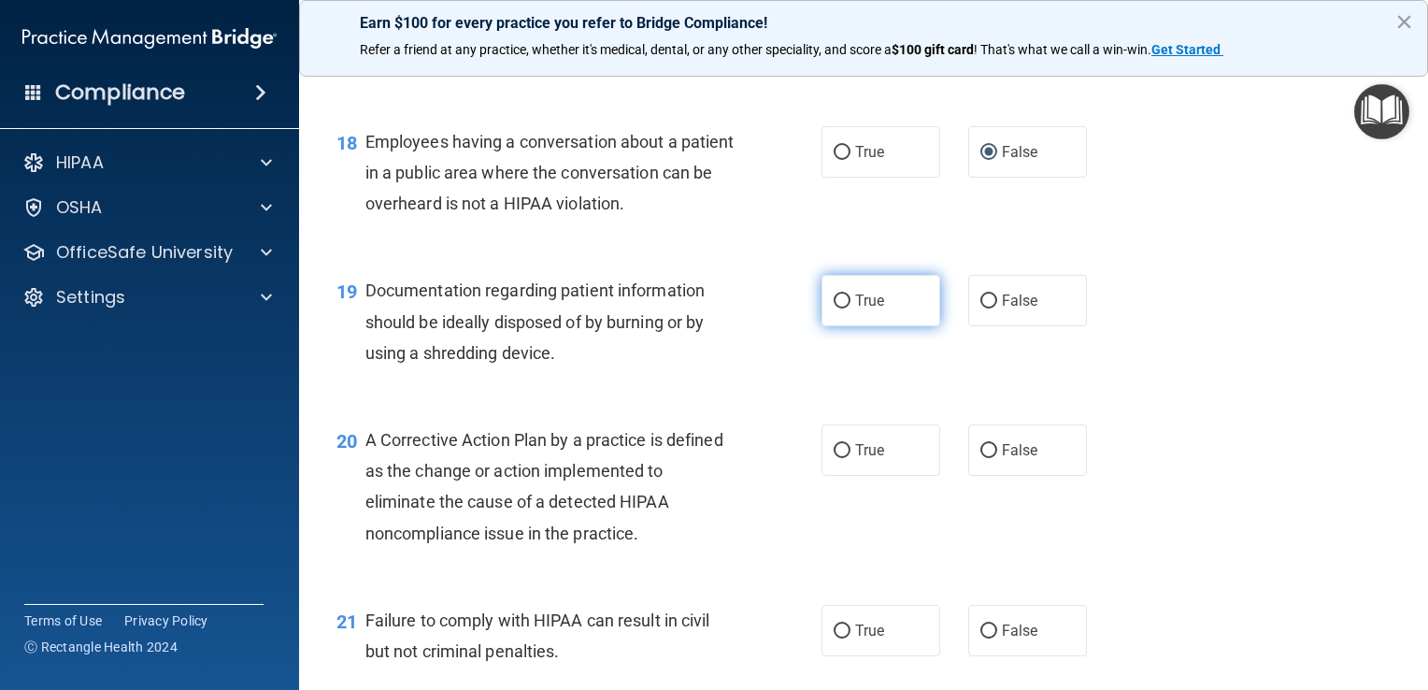
click at [840, 309] on input "True" at bounding box center [842, 301] width 17 height 14
radio input "true"
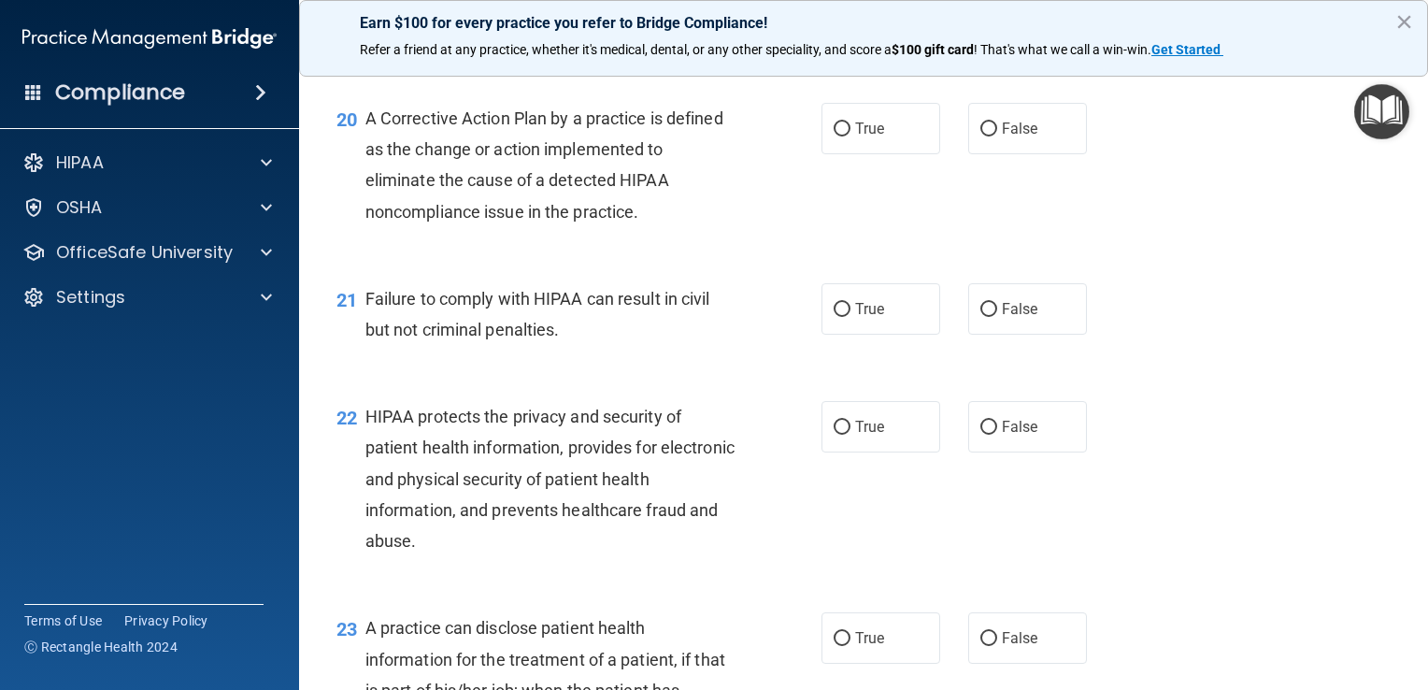
scroll to position [3040, 0]
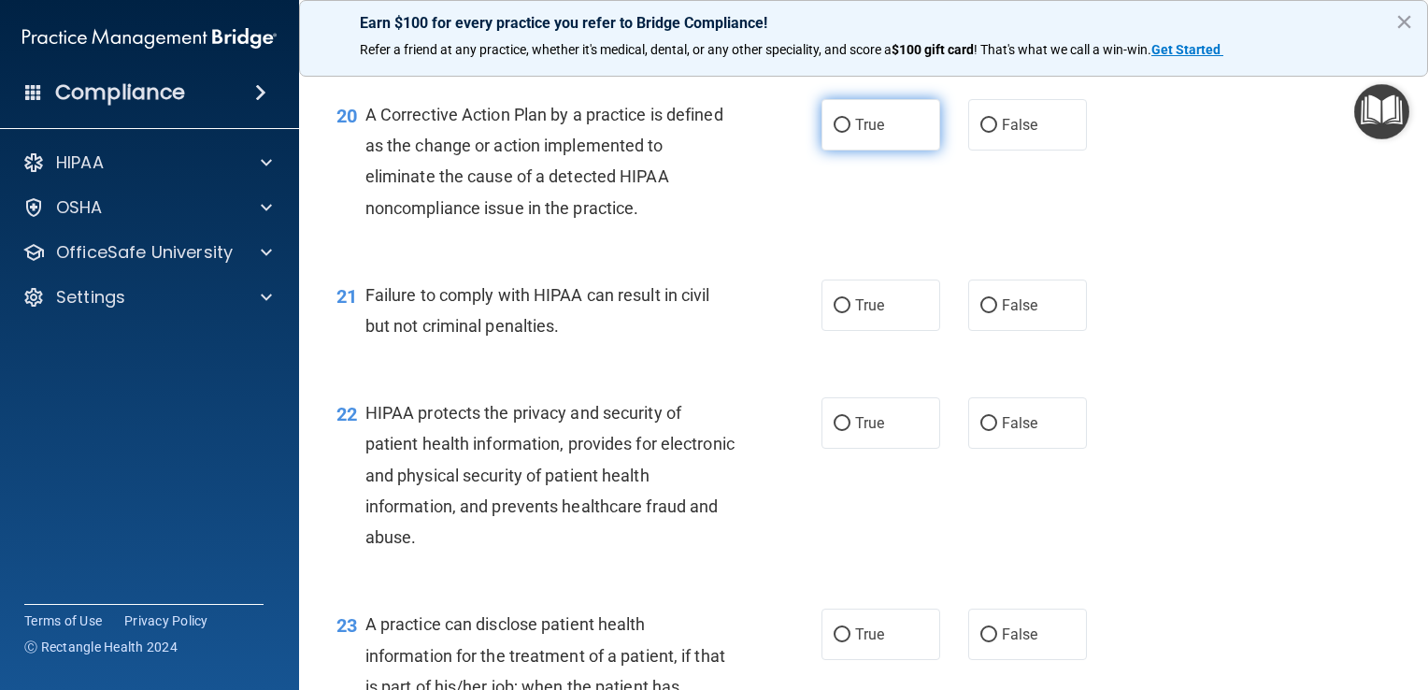
click at [859, 151] on label "True" at bounding box center [881, 124] width 119 height 51
click at [851, 133] on input "True" at bounding box center [842, 126] width 17 height 14
radio input "true"
click at [1032, 331] on label "False" at bounding box center [1028, 305] width 119 height 51
click at [997, 313] on input "False" at bounding box center [989, 306] width 17 height 14
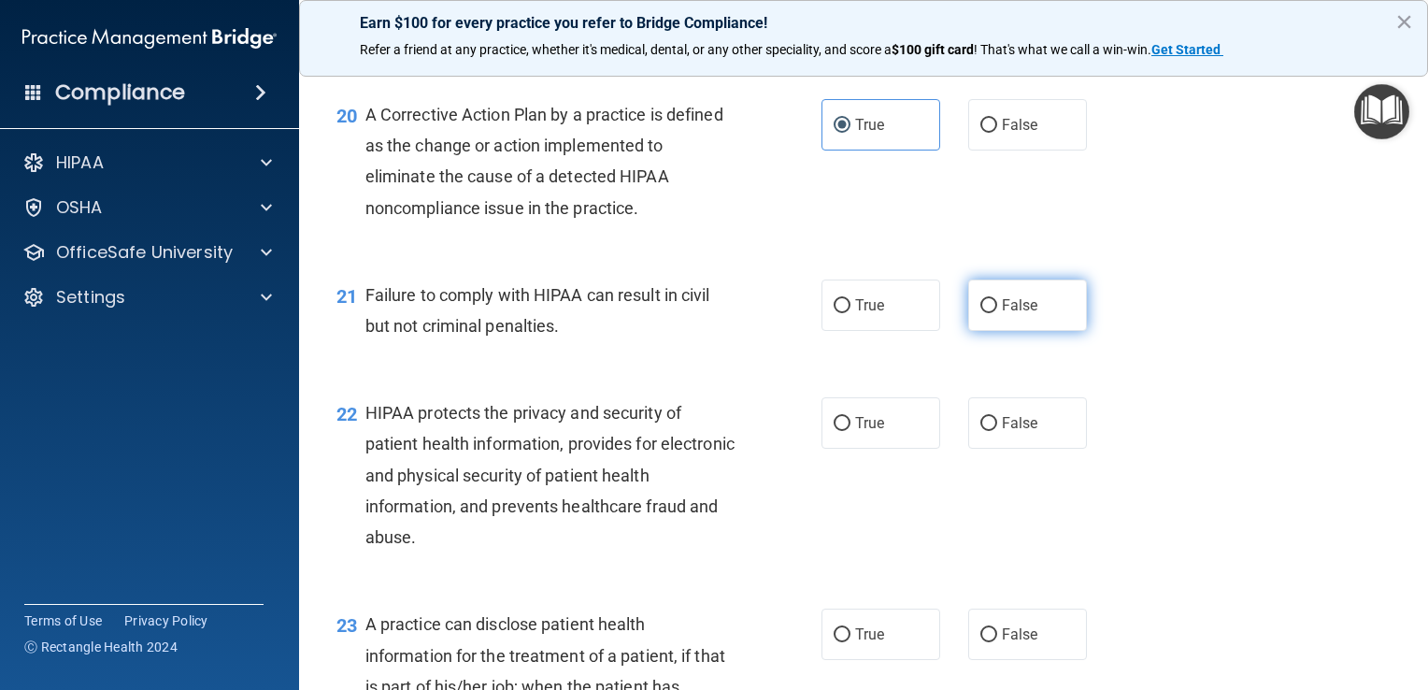
radio input "true"
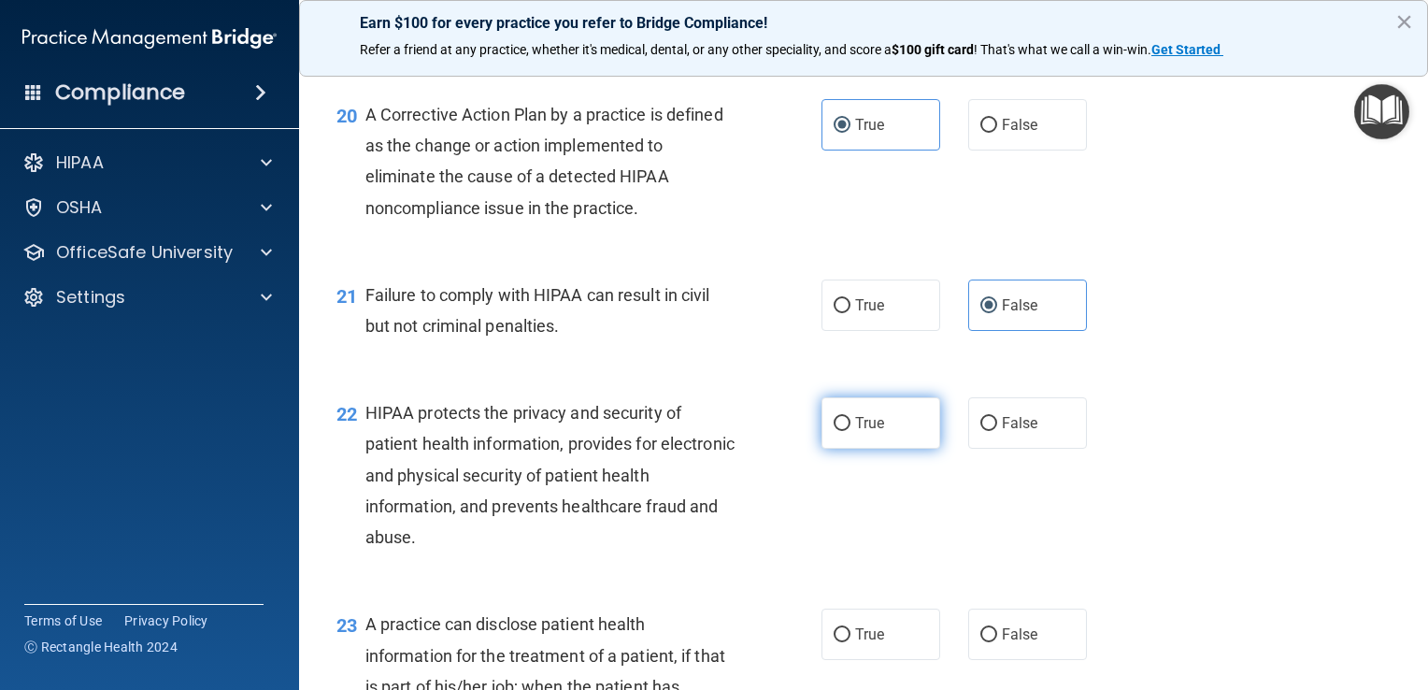
click at [864, 432] on span "True" at bounding box center [869, 423] width 29 height 18
click at [851, 431] on input "True" at bounding box center [842, 424] width 17 height 14
radio input "true"
click at [1003, 643] on span "False" at bounding box center [1020, 634] width 36 height 18
click at [997, 642] on input "False" at bounding box center [989, 635] width 17 height 14
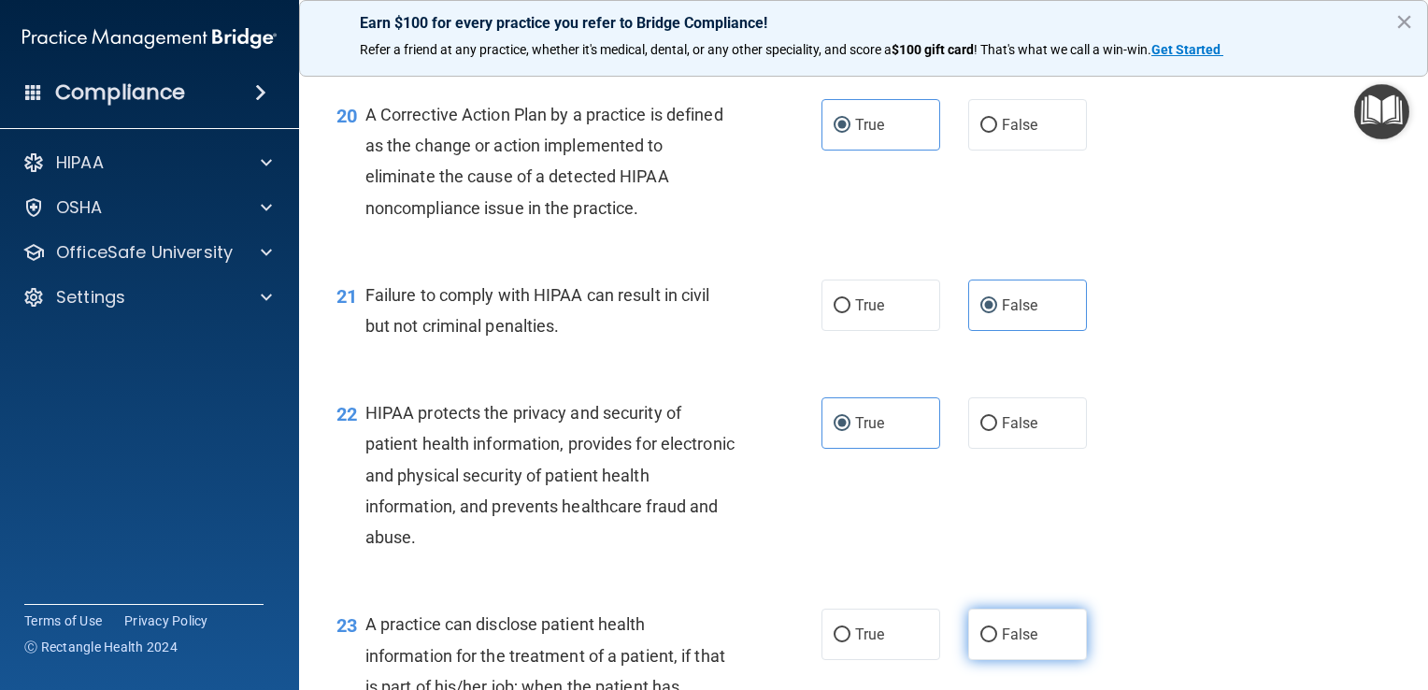
radio input "true"
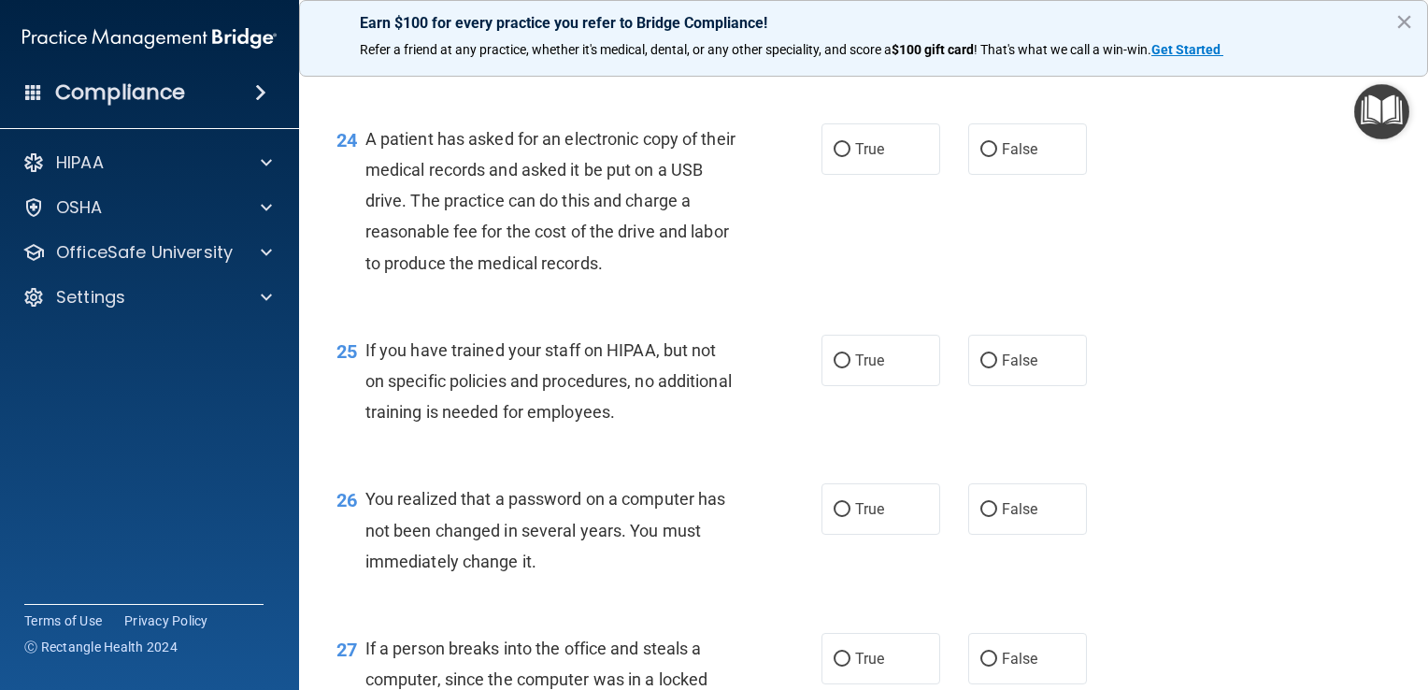
scroll to position [3776, 0]
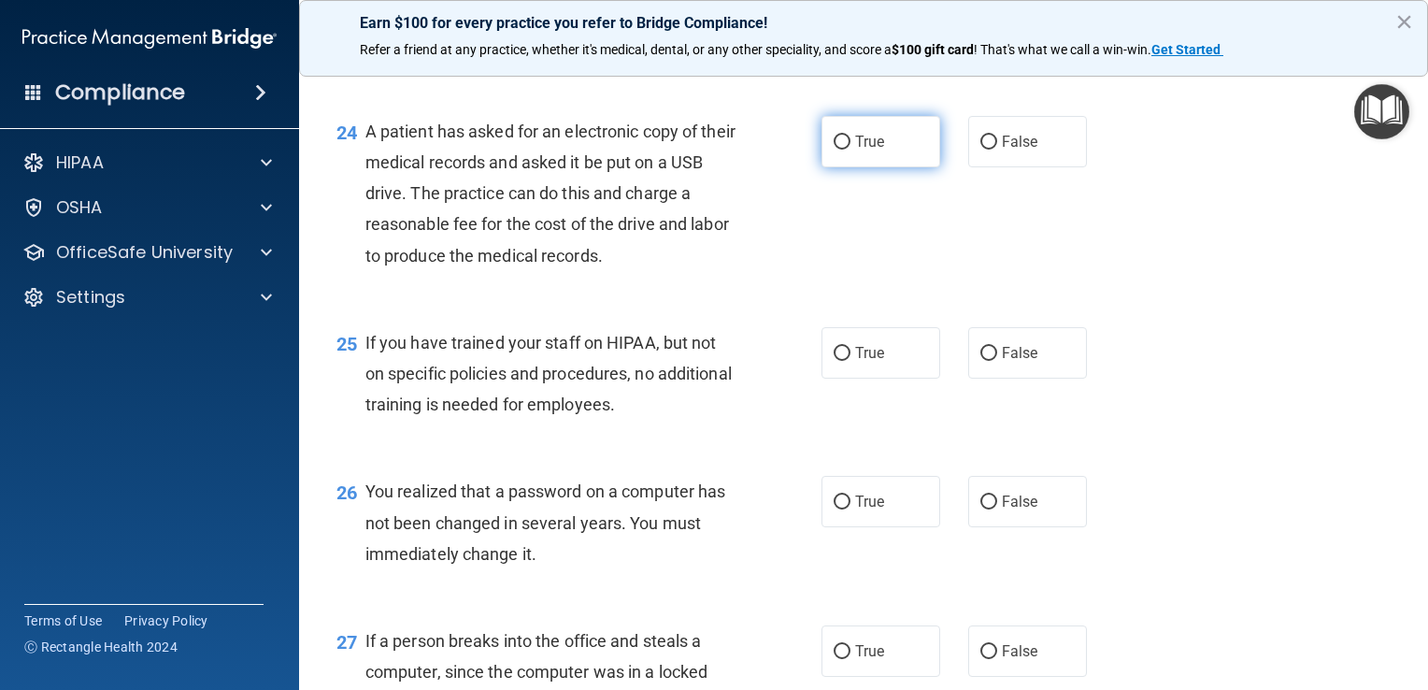
click at [832, 167] on label "True" at bounding box center [881, 141] width 119 height 51
click at [834, 150] on input "True" at bounding box center [842, 143] width 17 height 14
radio input "true"
click at [1039, 379] on label "False" at bounding box center [1028, 352] width 119 height 51
click at [997, 361] on input "False" at bounding box center [989, 354] width 17 height 14
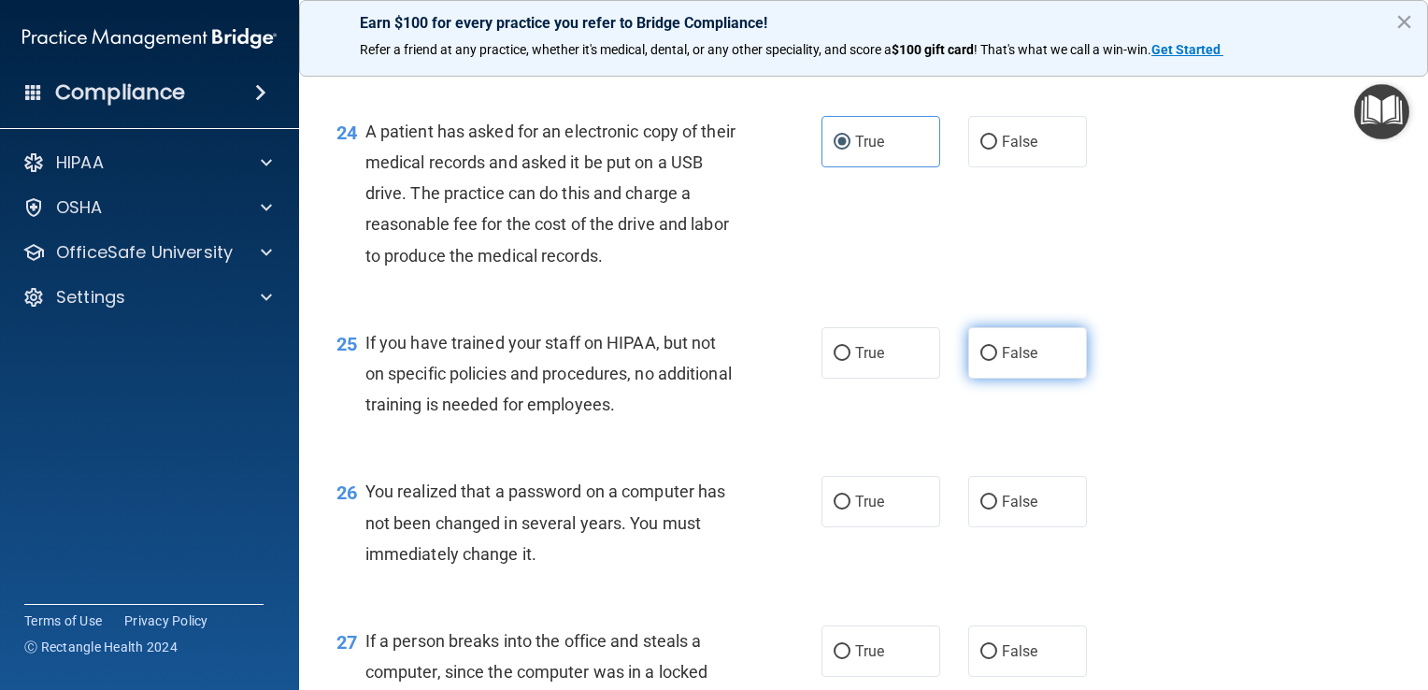
radio input "true"
click at [839, 509] on input "True" at bounding box center [842, 502] width 17 height 14
radio input "true"
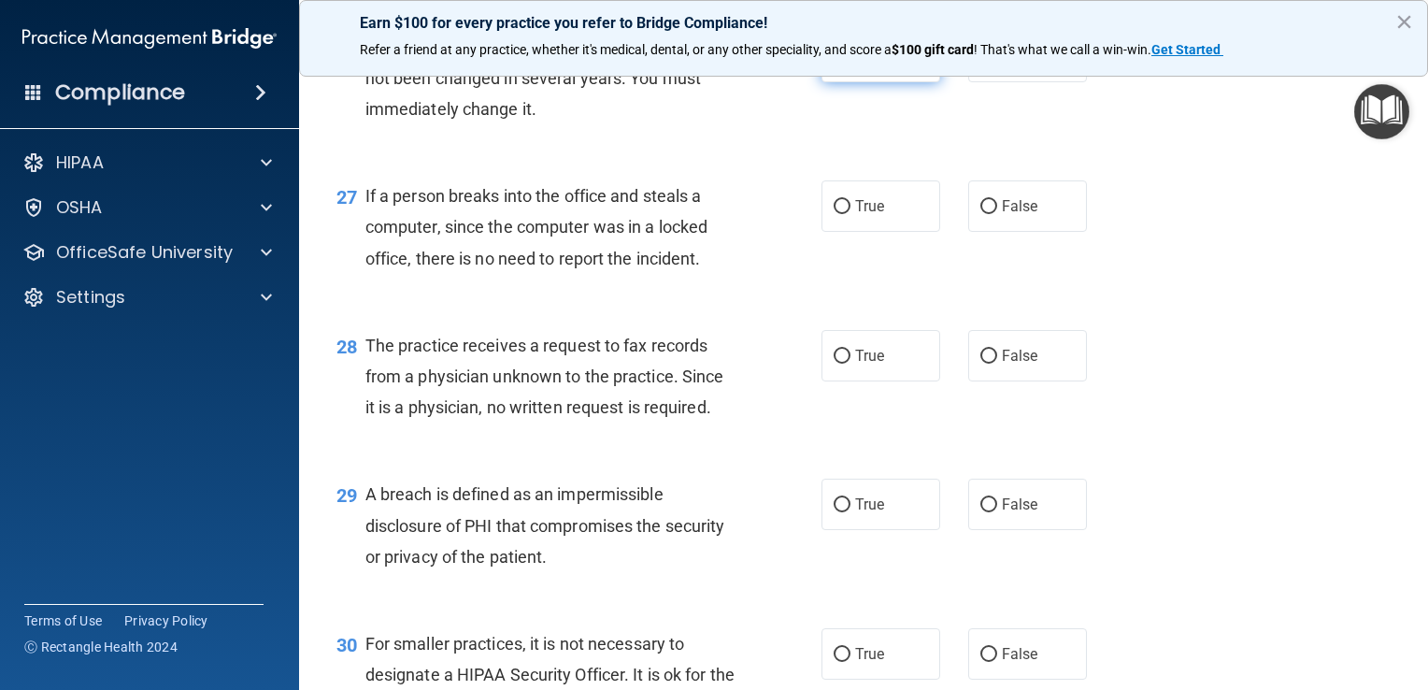
scroll to position [4225, 0]
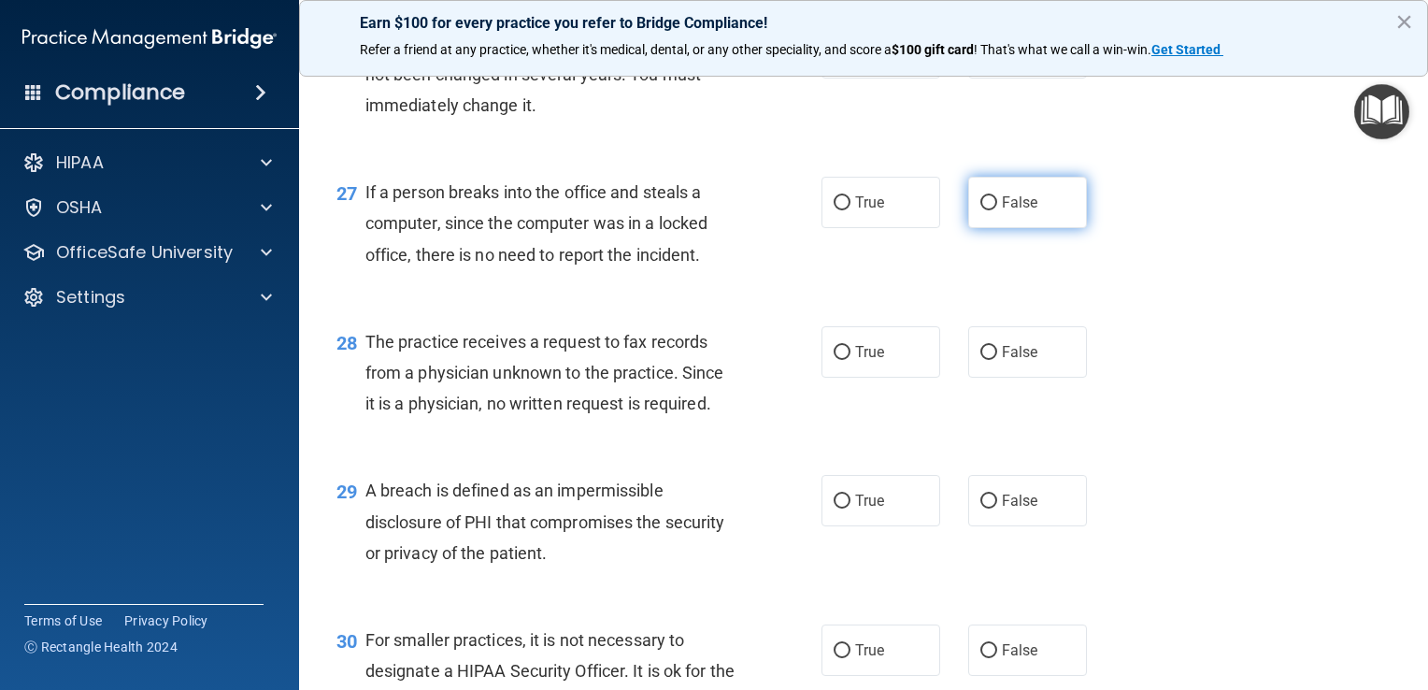
click at [985, 210] on input "False" at bounding box center [989, 203] width 17 height 14
radio input "true"
click at [1021, 370] on label "False" at bounding box center [1028, 351] width 119 height 51
click at [997, 360] on input "False" at bounding box center [989, 353] width 17 height 14
radio input "true"
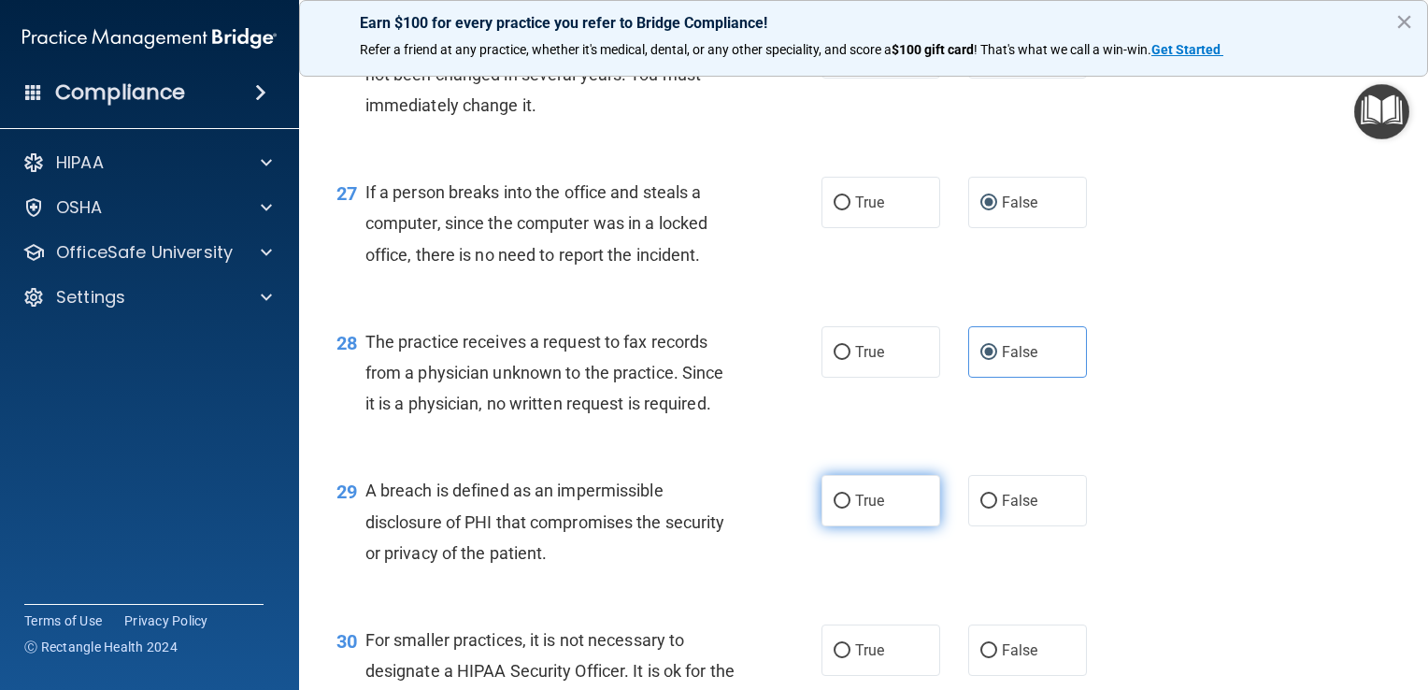
click at [839, 509] on input "True" at bounding box center [842, 502] width 17 height 14
radio input "true"
click at [1011, 659] on span "False" at bounding box center [1020, 650] width 36 height 18
click at [997, 658] on input "False" at bounding box center [989, 651] width 17 height 14
radio input "true"
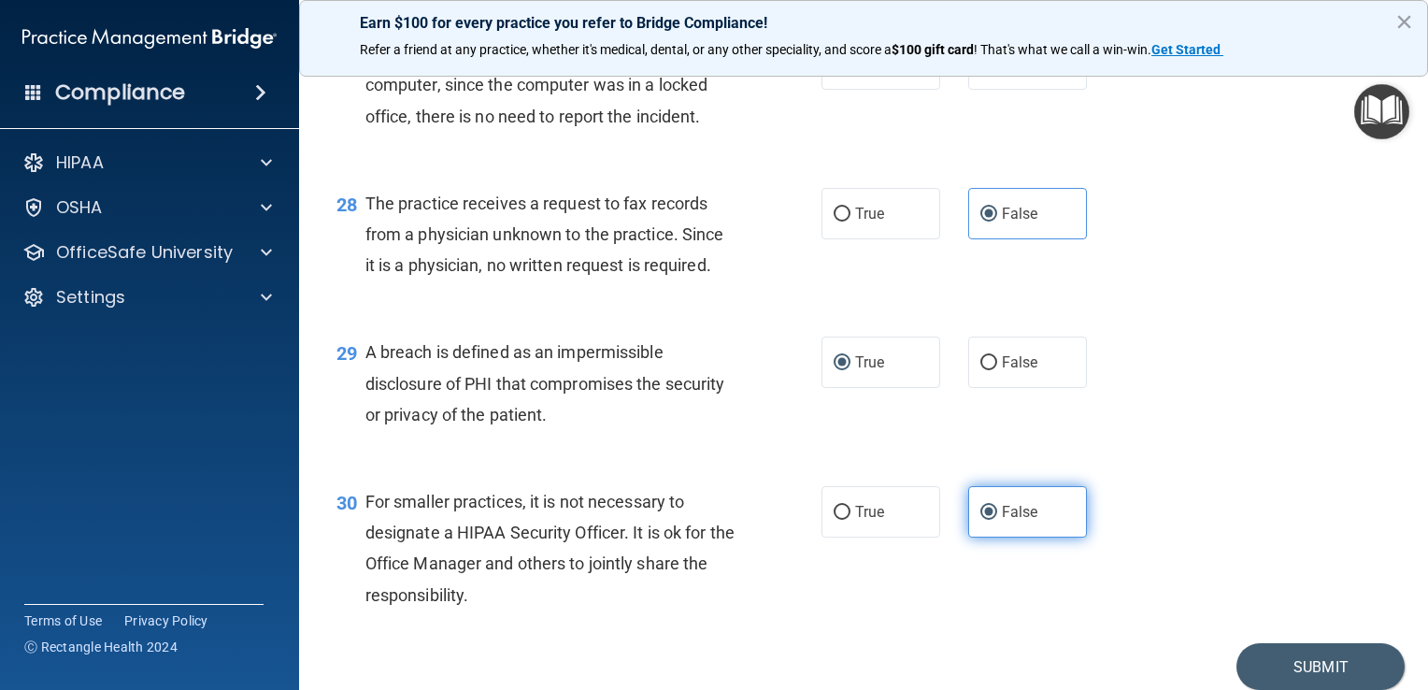
scroll to position [4469, 0]
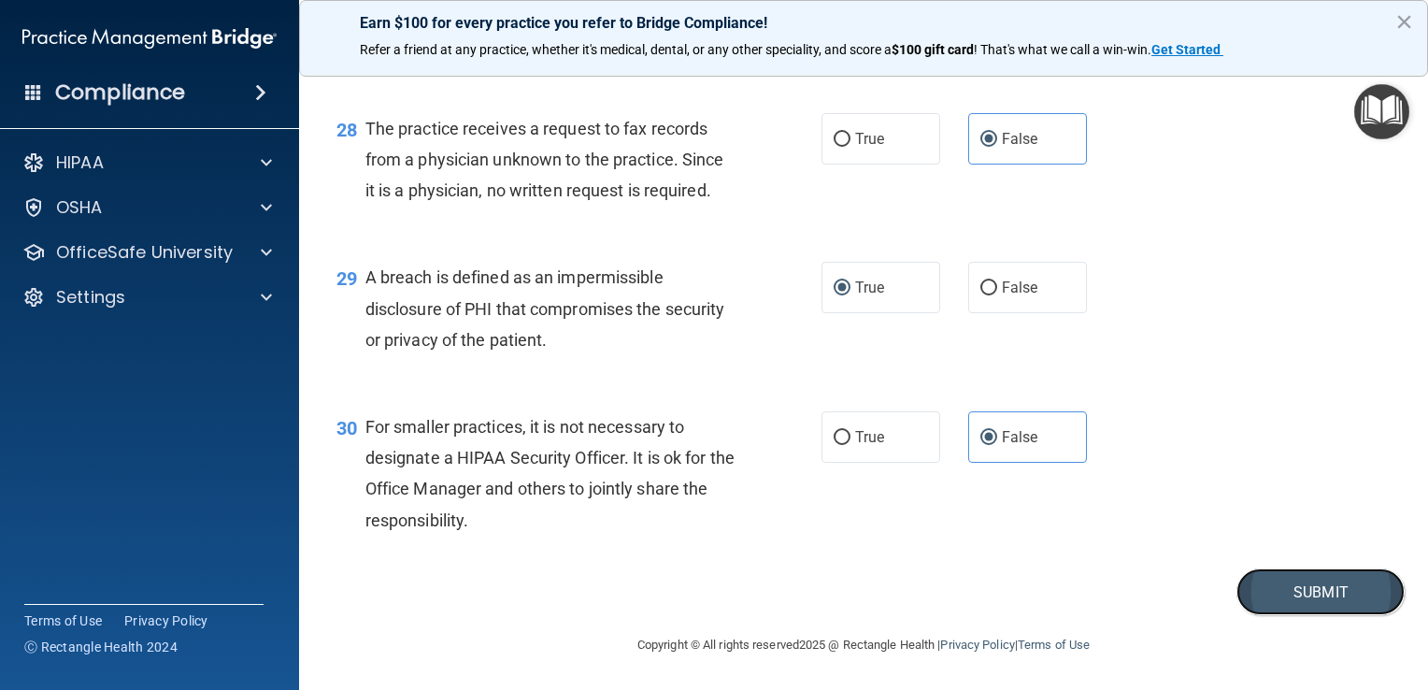
click at [1273, 589] on button "Submit" at bounding box center [1321, 592] width 168 height 48
click at [1401, 26] on button "×" at bounding box center [1405, 22] width 18 height 30
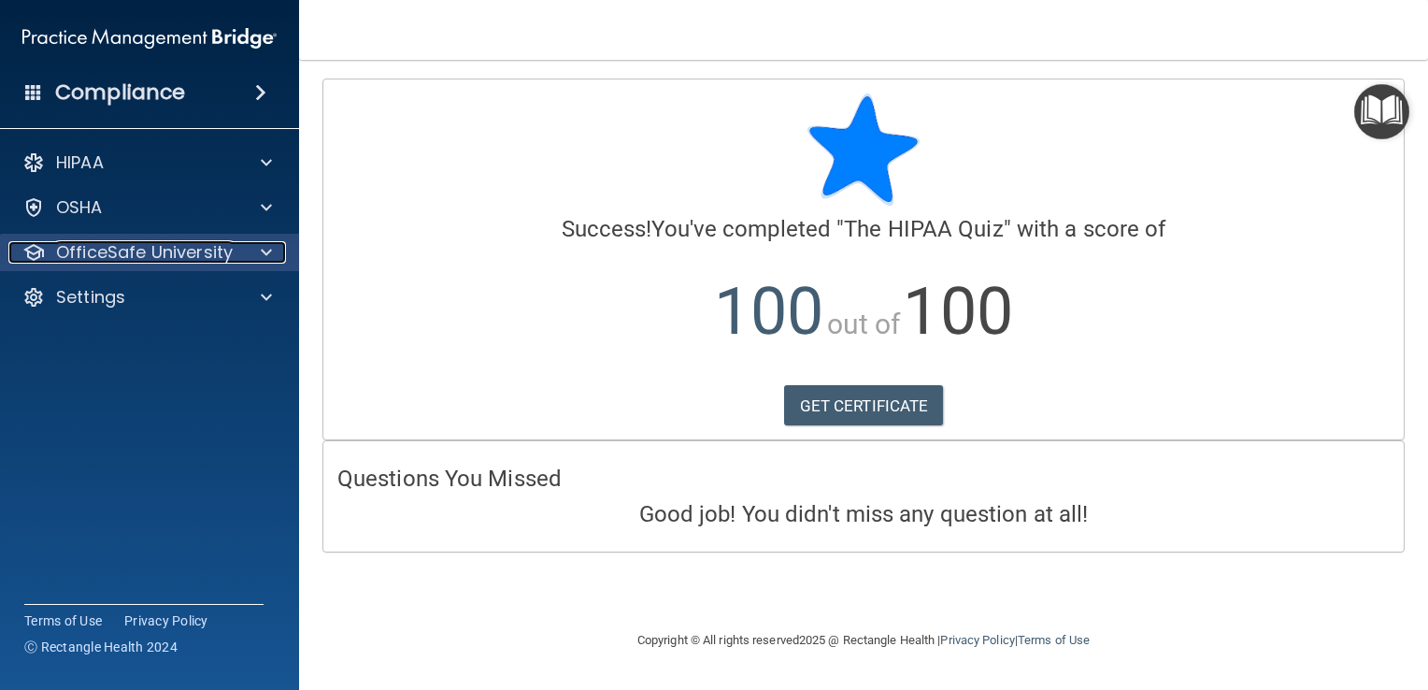
click at [105, 255] on p "OfficeSafe University" at bounding box center [144, 252] width 177 height 22
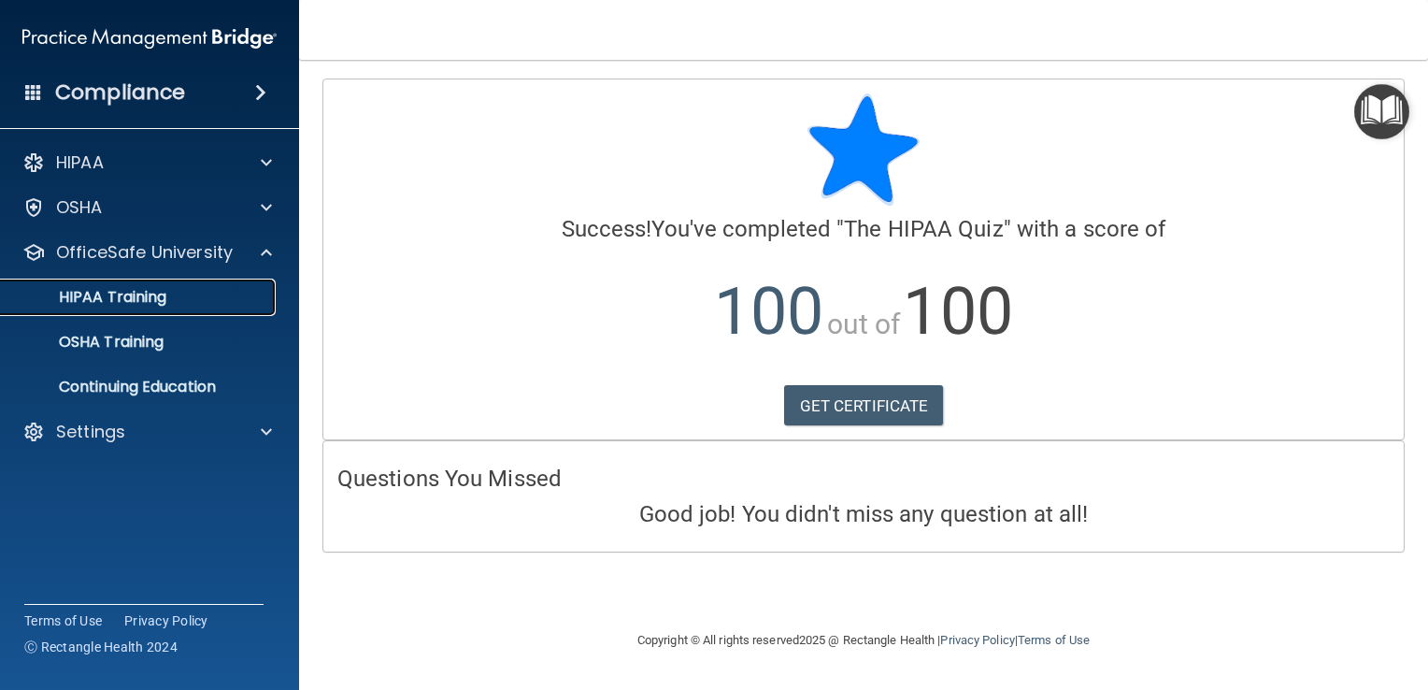
click at [87, 308] on link "HIPAA Training" at bounding box center [128, 297] width 294 height 37
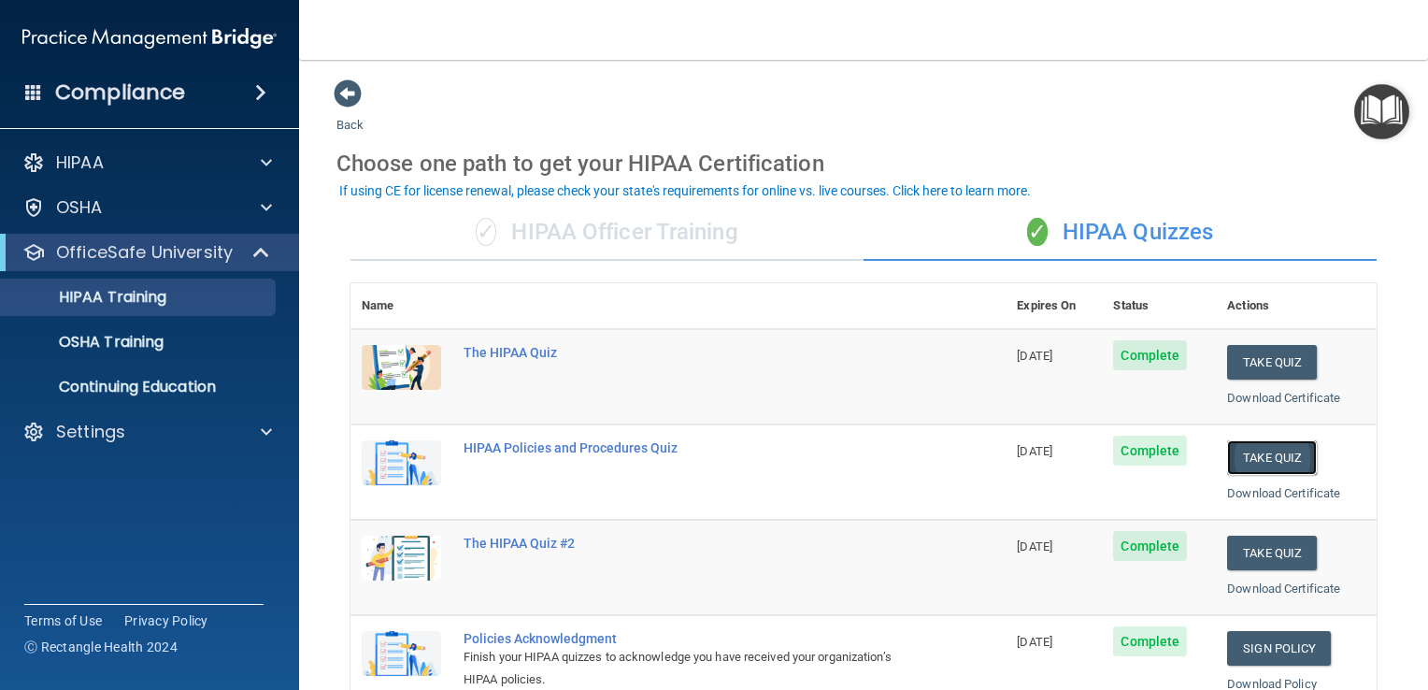
click at [1250, 458] on button "Take Quiz" at bounding box center [1272, 457] width 90 height 35
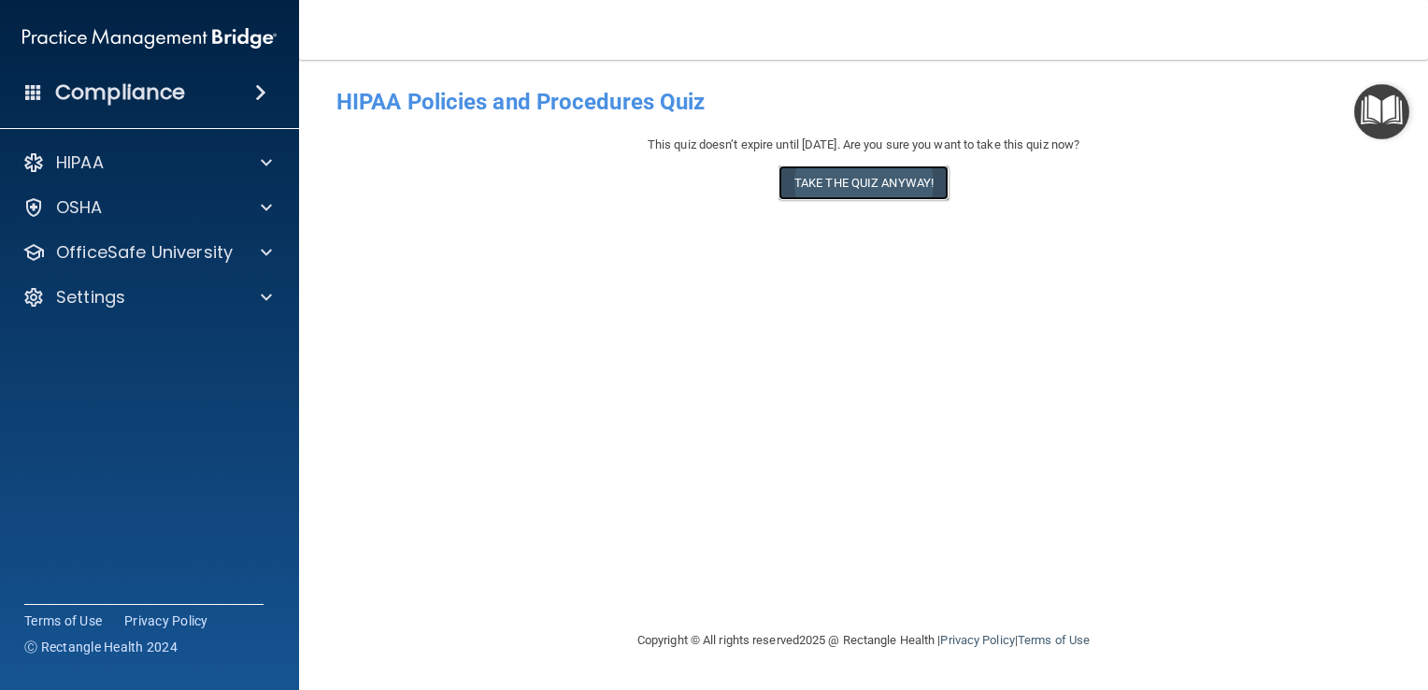
click at [852, 179] on button "Take the quiz anyway!" at bounding box center [864, 182] width 170 height 35
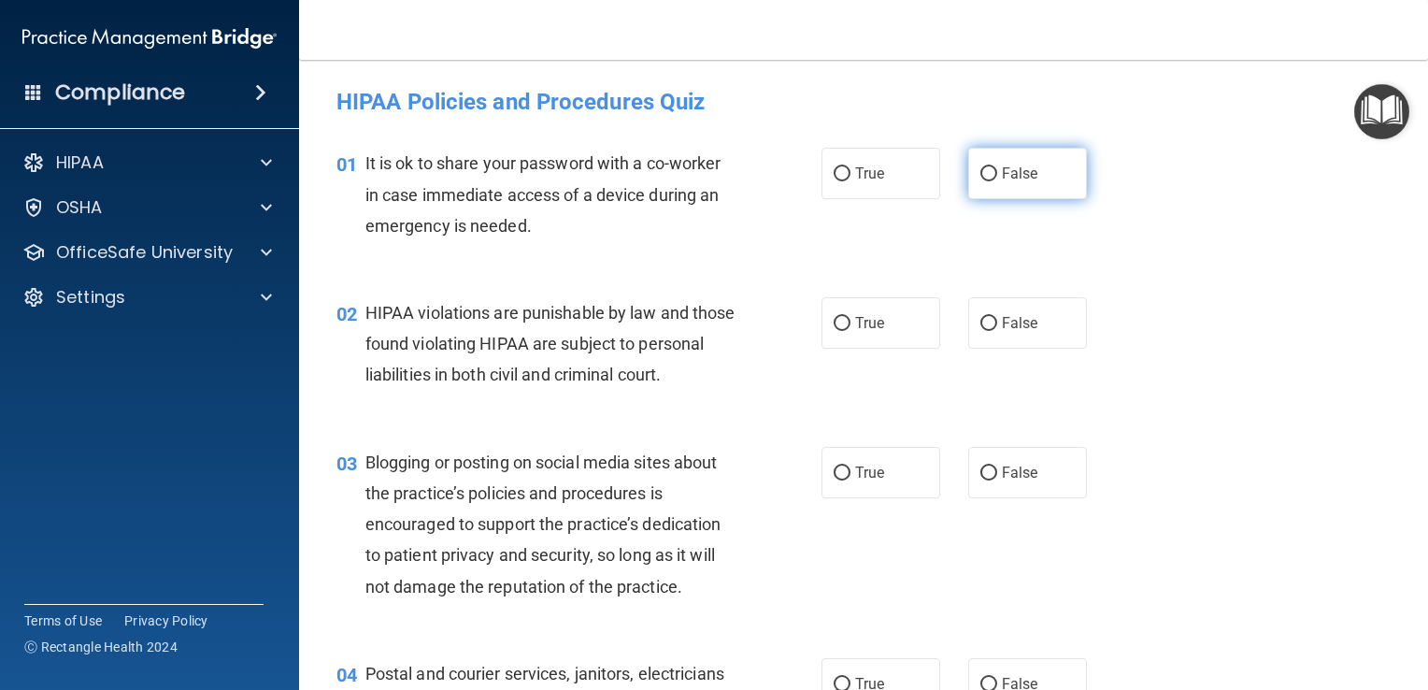
click at [1003, 165] on span "False" at bounding box center [1020, 174] width 36 height 18
click at [997, 167] on input "False" at bounding box center [989, 174] width 17 height 14
radio input "true"
click at [883, 301] on label "True" at bounding box center [881, 322] width 119 height 51
click at [851, 317] on input "True" at bounding box center [842, 324] width 17 height 14
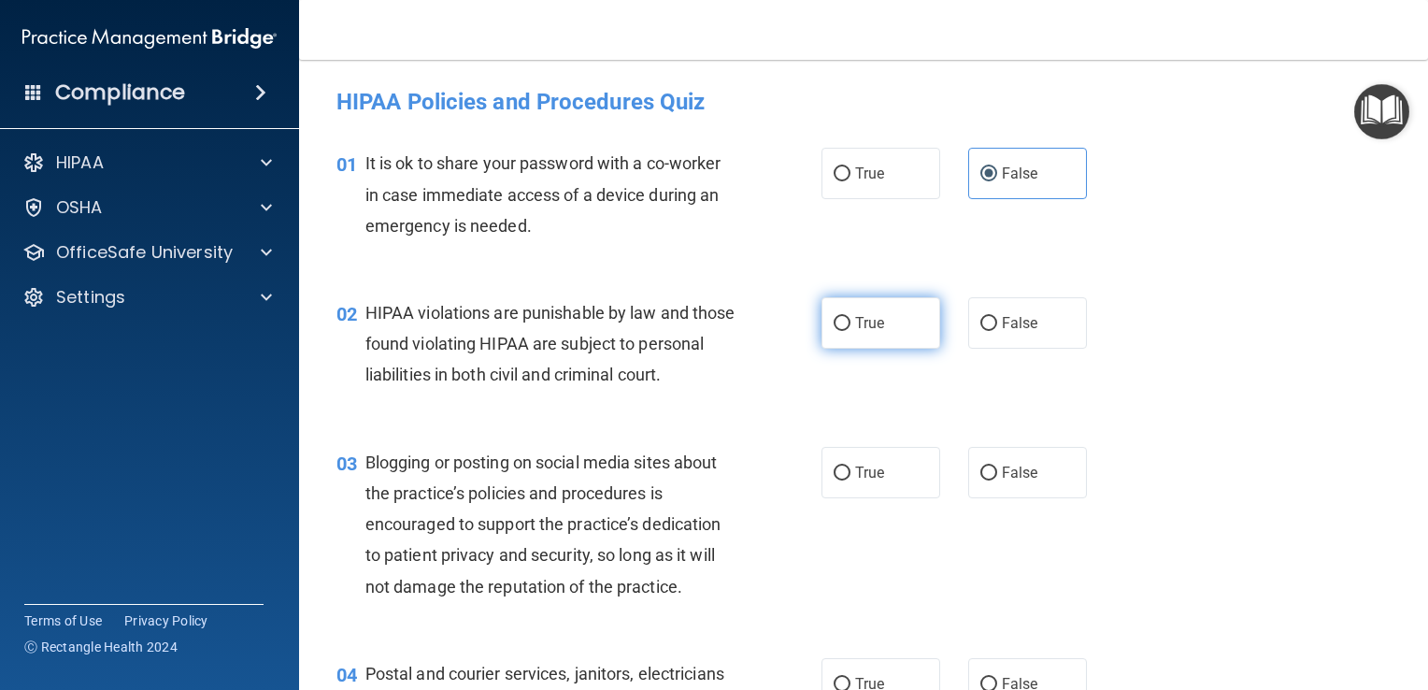
radio input "true"
click at [983, 481] on input "False" at bounding box center [989, 473] width 17 height 14
radio input "true"
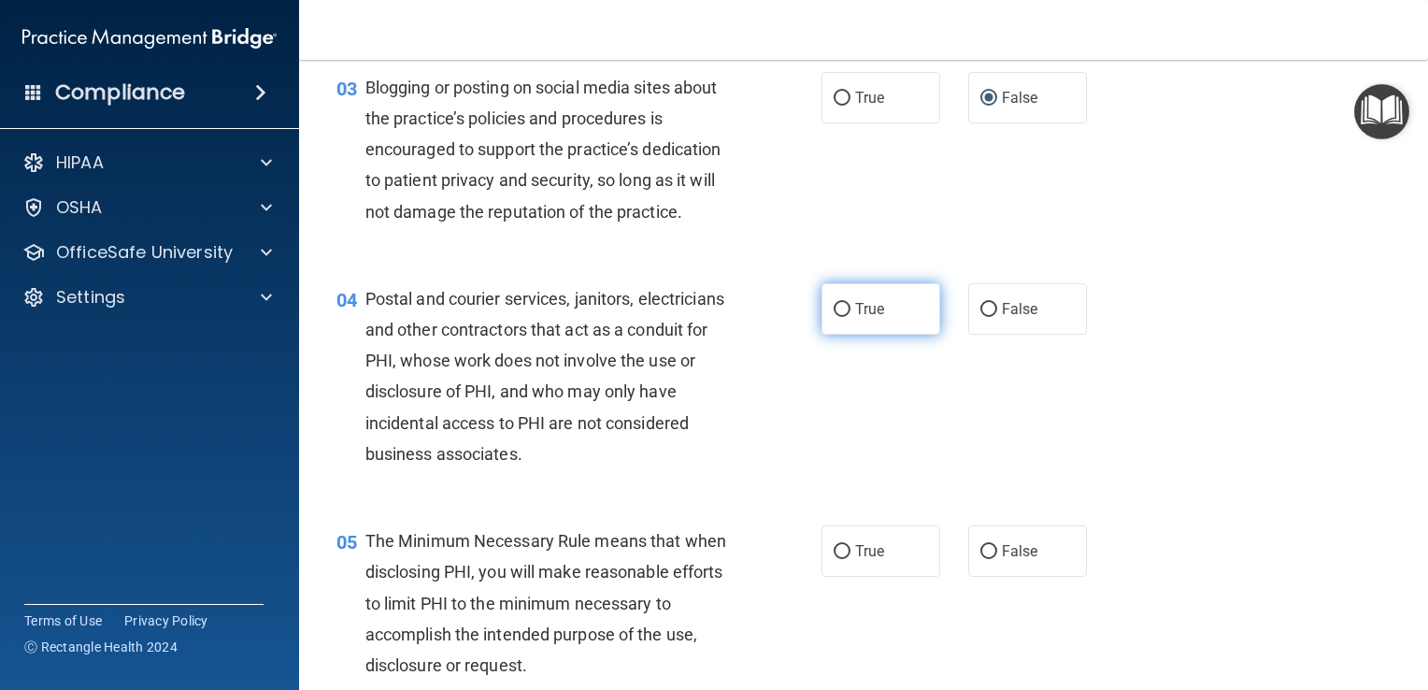
click at [842, 317] on input "True" at bounding box center [842, 310] width 17 height 14
radio input "true"
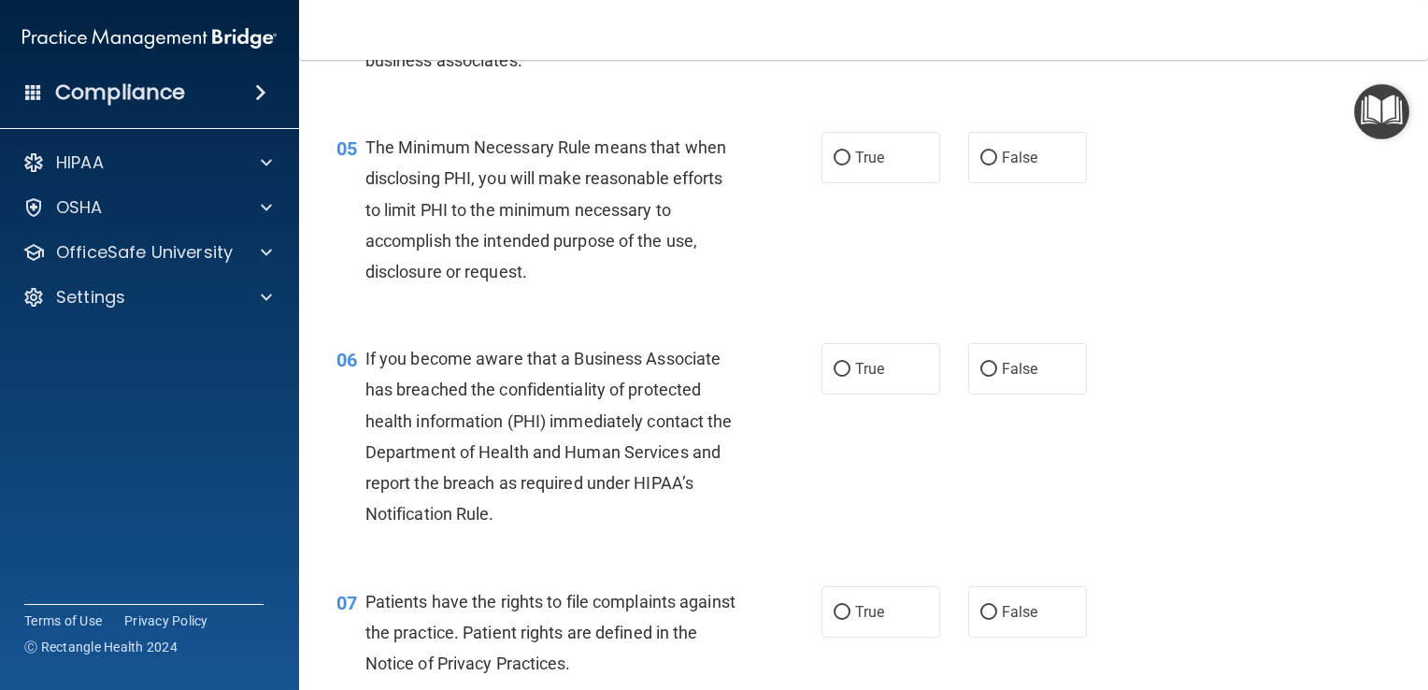
scroll to position [774, 0]
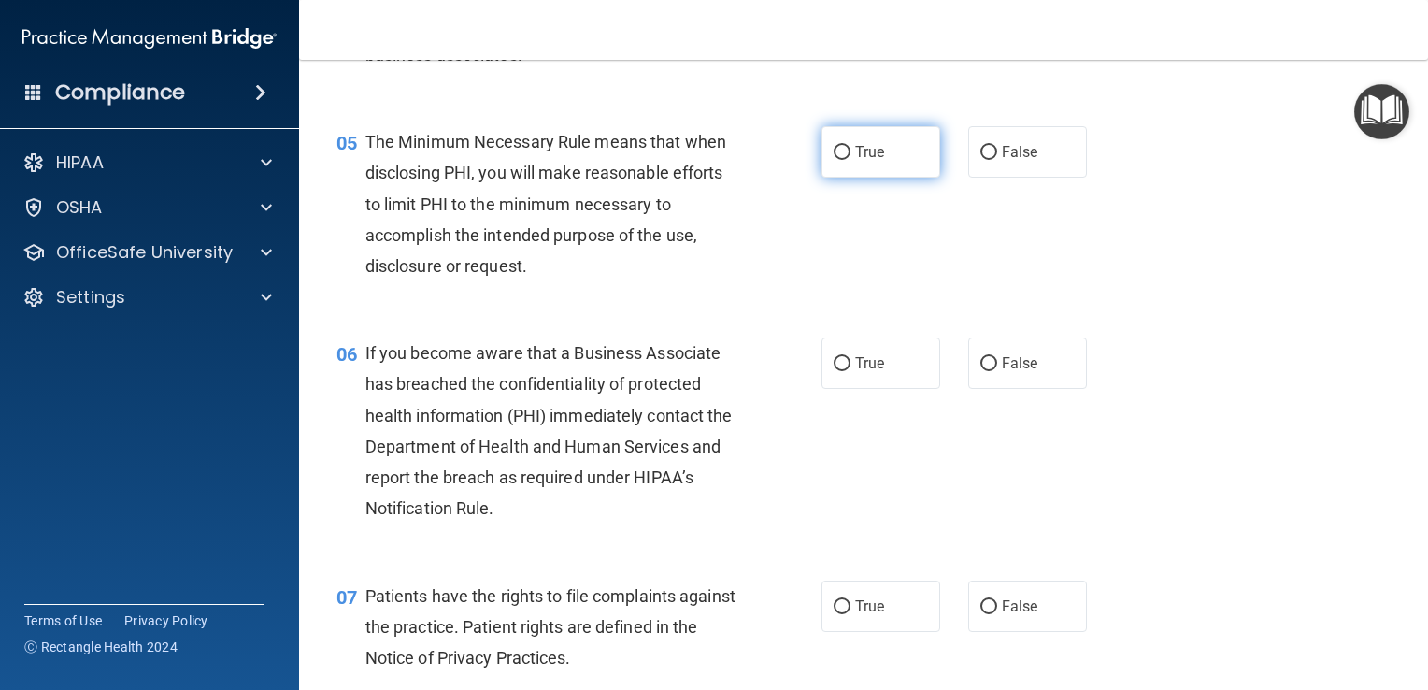
click at [834, 160] on input "True" at bounding box center [842, 153] width 17 height 14
radio input "true"
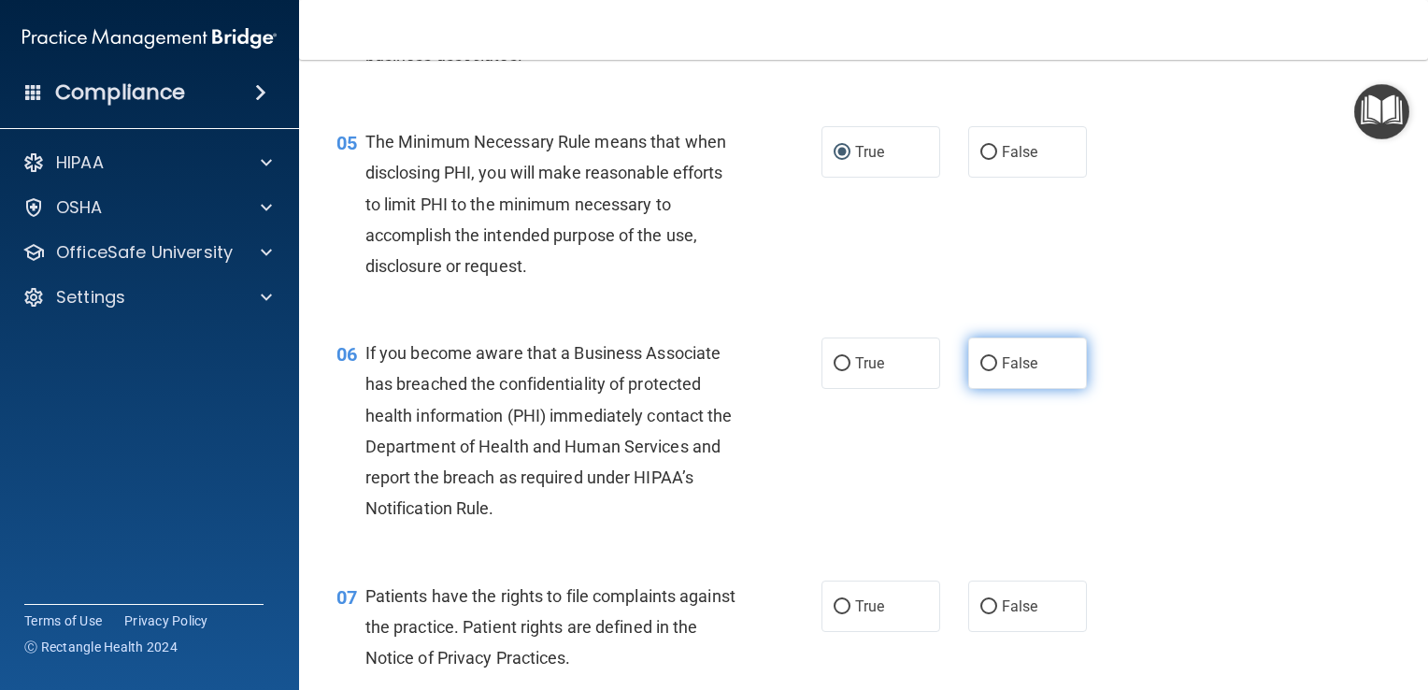
click at [1012, 389] on label "False" at bounding box center [1028, 362] width 119 height 51
click at [997, 371] on input "False" at bounding box center [989, 364] width 17 height 14
radio input "true"
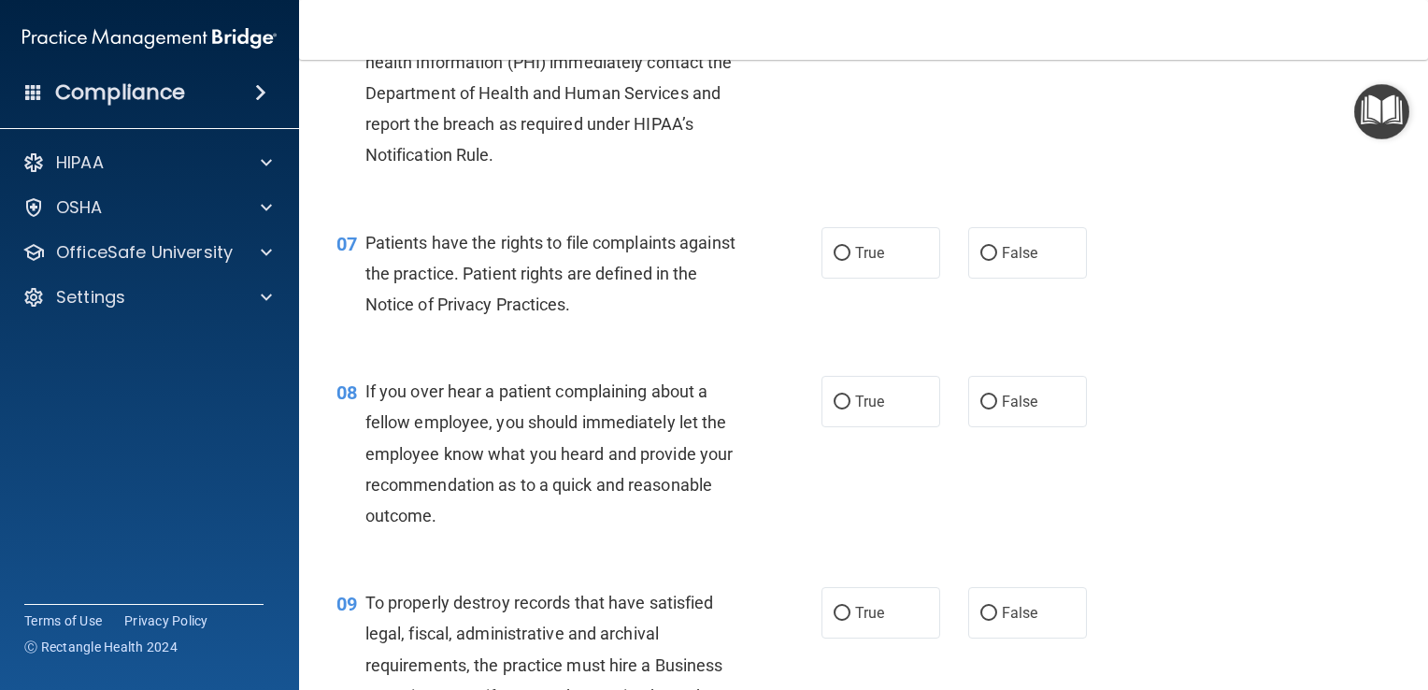
scroll to position [1136, 0]
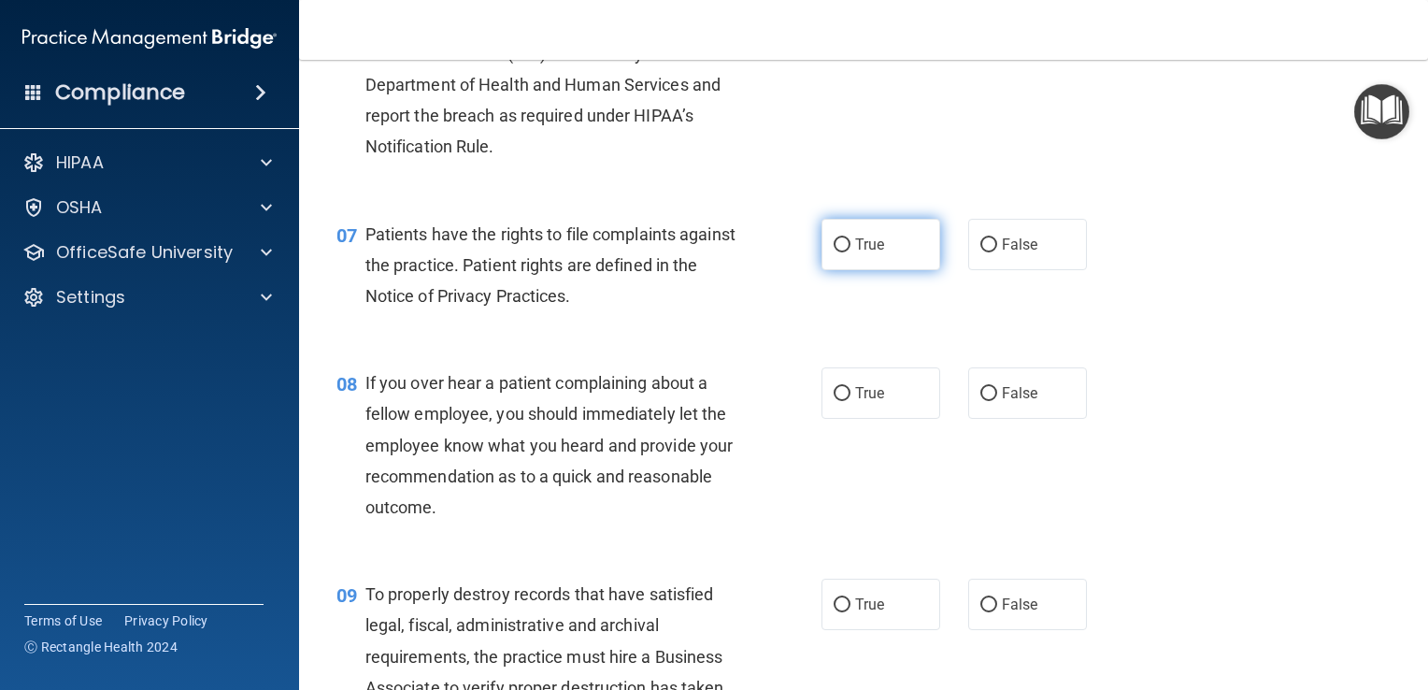
click at [834, 252] on input "True" at bounding box center [842, 245] width 17 height 14
radio input "true"
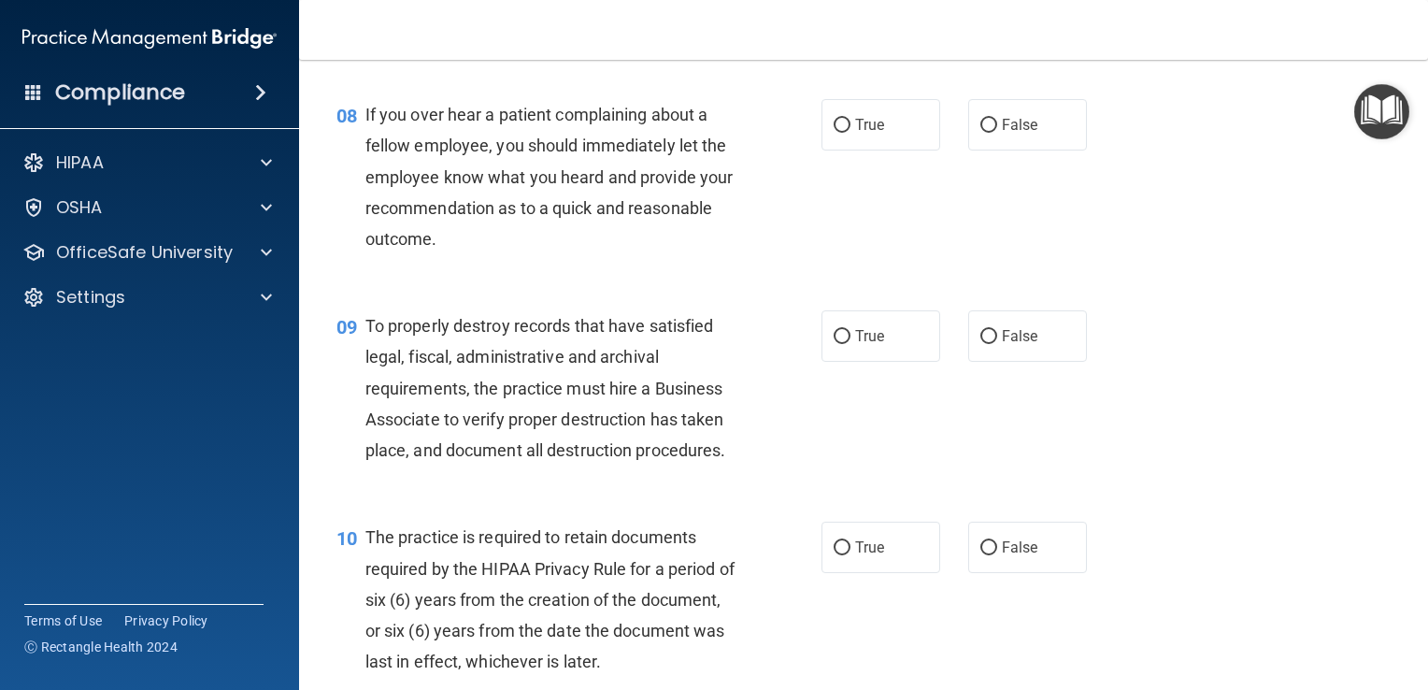
scroll to position [1406, 0]
click at [984, 131] on input "False" at bounding box center [989, 124] width 17 height 14
radio input "true"
click at [1016, 360] on label "False" at bounding box center [1028, 334] width 119 height 51
click at [997, 342] on input "False" at bounding box center [989, 335] width 17 height 14
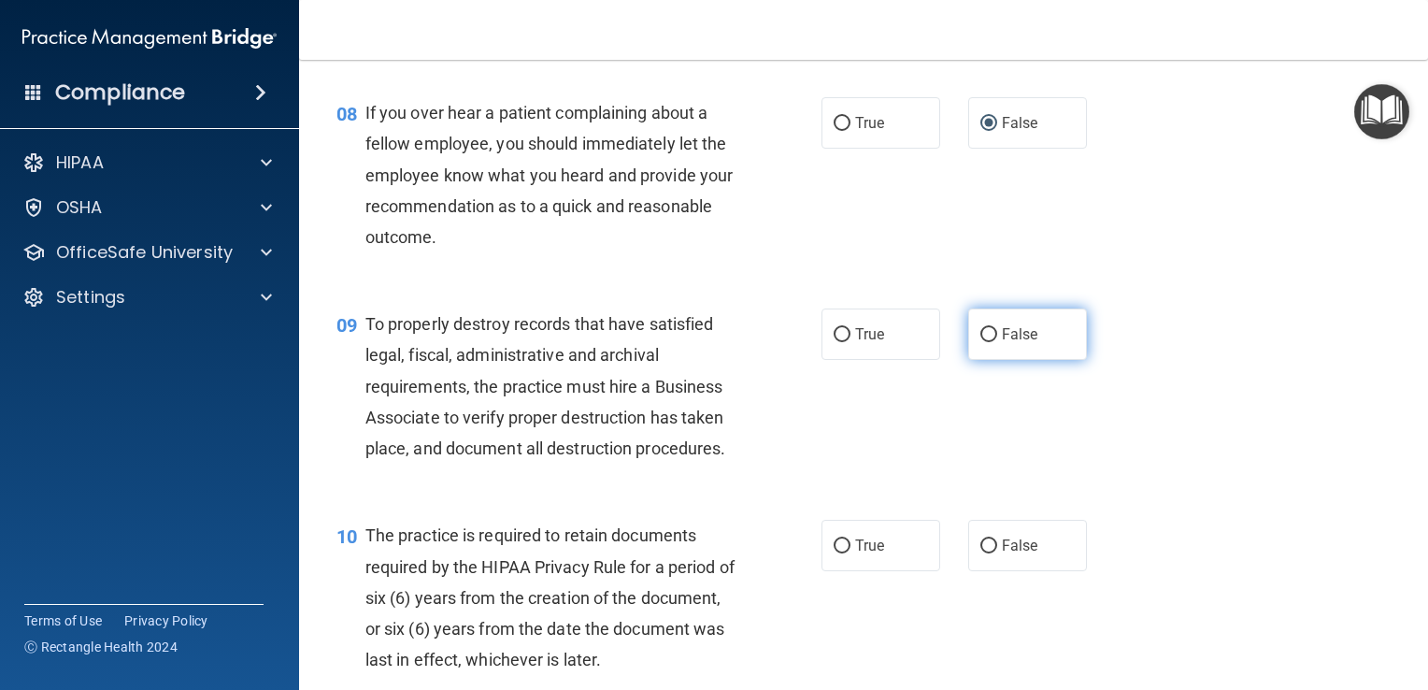
radio input "true"
click at [842, 553] on input "True" at bounding box center [842, 546] width 17 height 14
radio input "true"
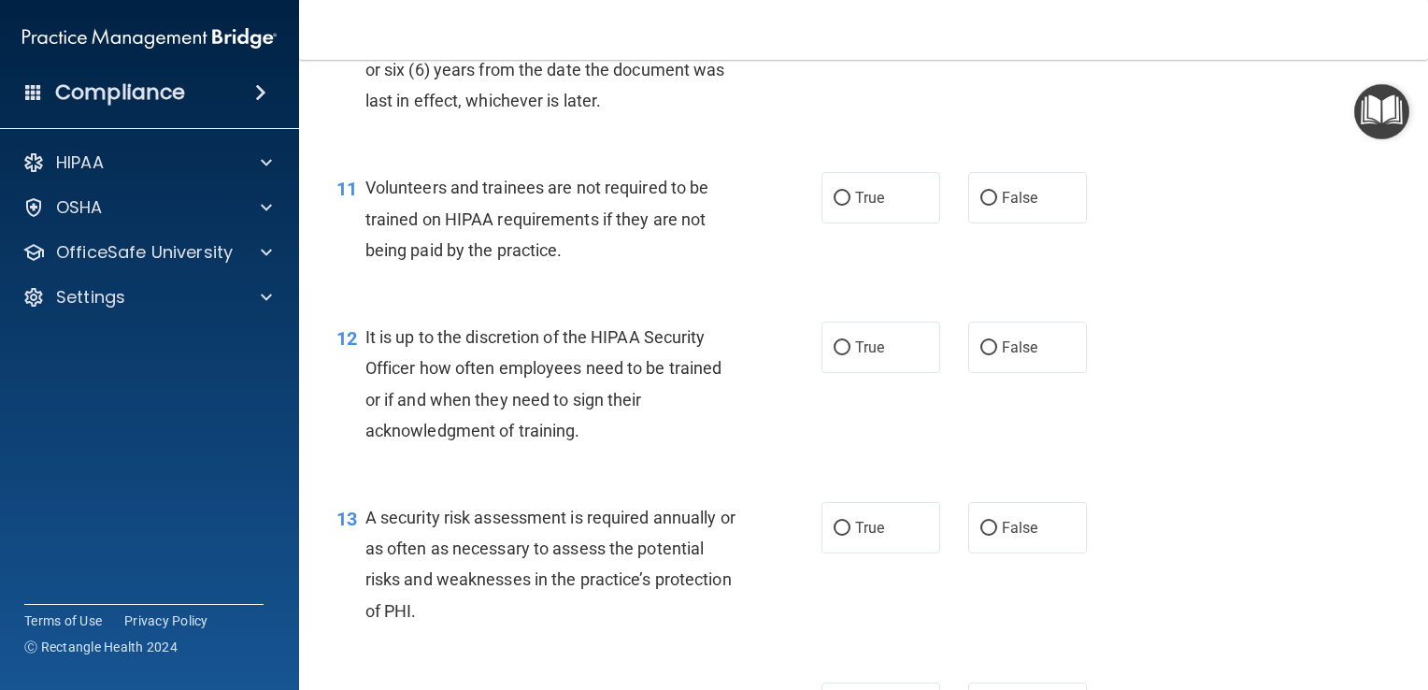
scroll to position [1993, 0]
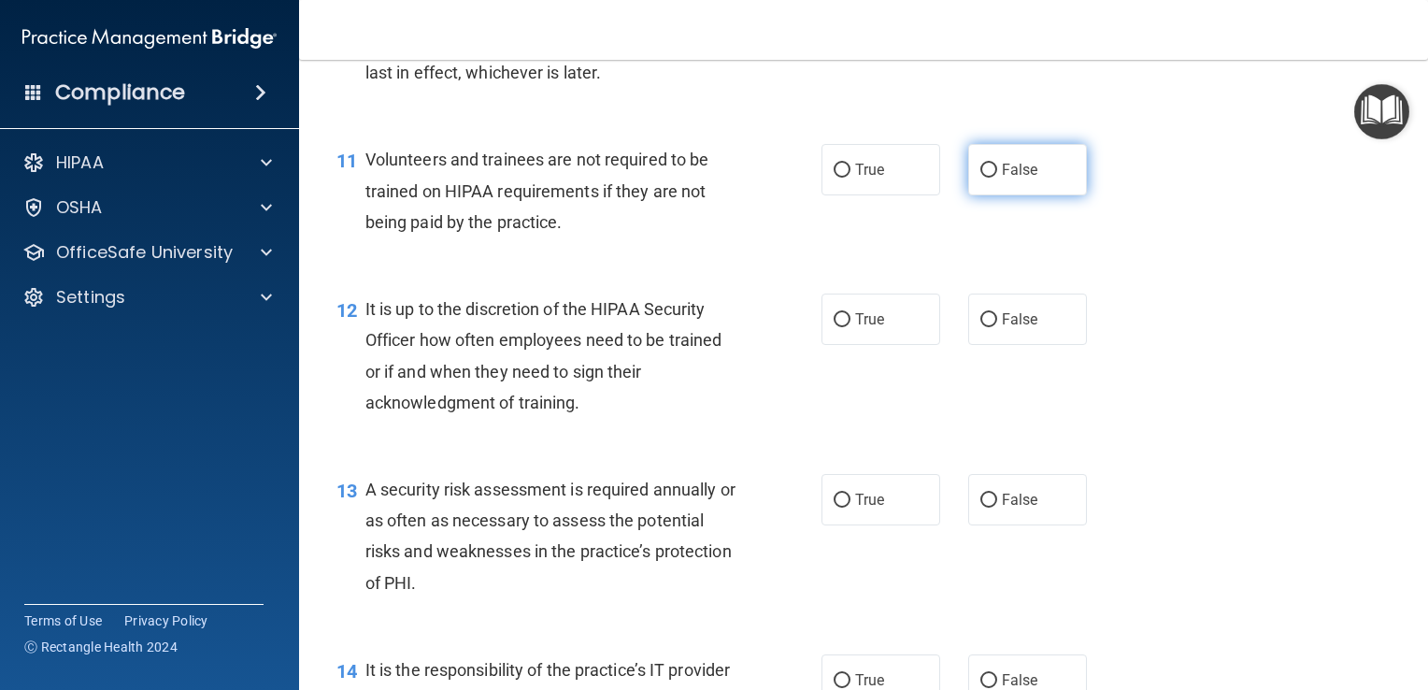
click at [987, 178] on input "False" at bounding box center [989, 171] width 17 height 14
radio input "true"
click at [1003, 345] on label "False" at bounding box center [1028, 319] width 119 height 51
click at [997, 327] on input "False" at bounding box center [989, 320] width 17 height 14
radio input "true"
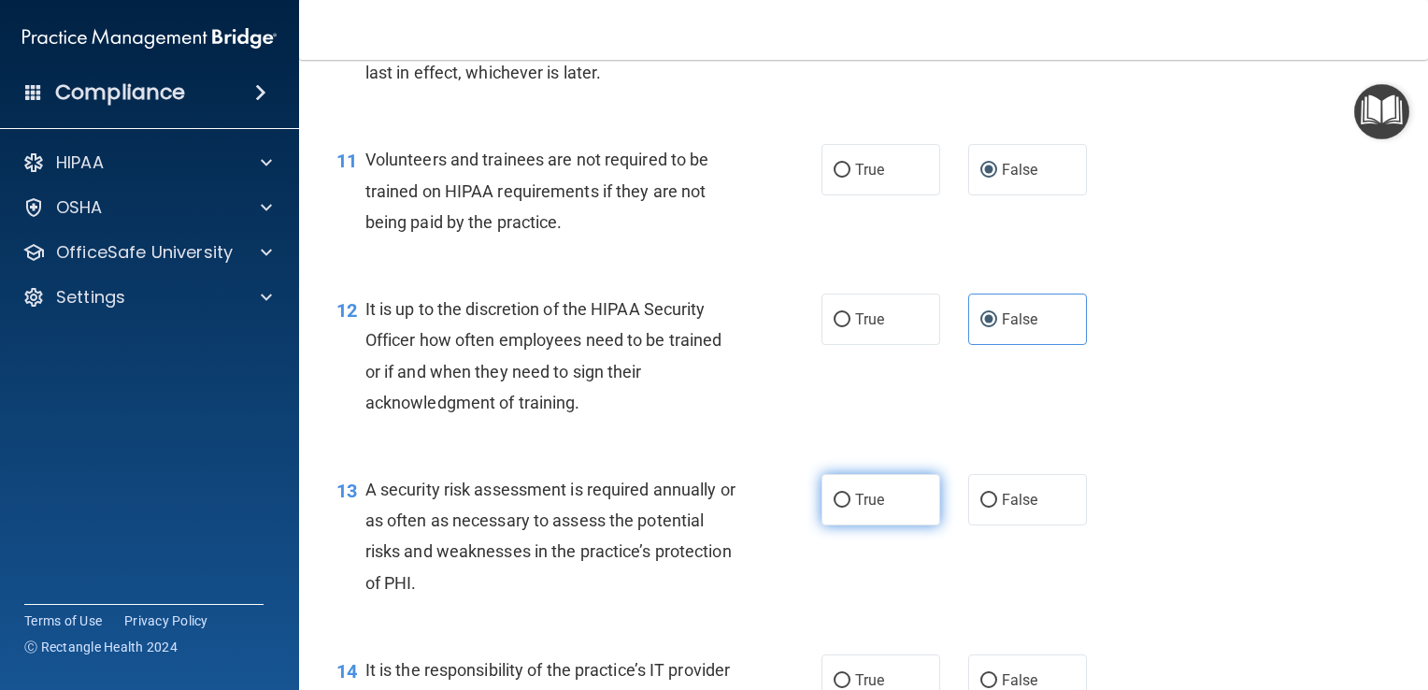
click at [839, 508] on input "True" at bounding box center [842, 501] width 17 height 14
radio input "true"
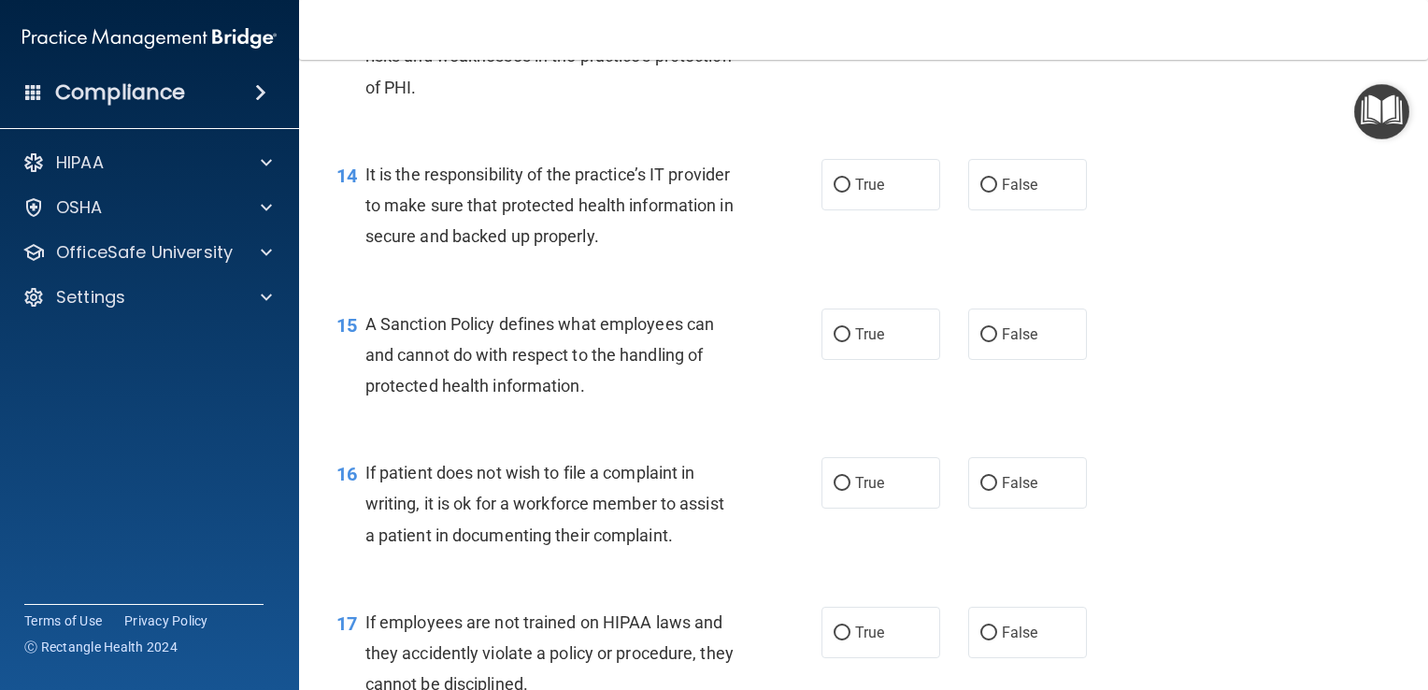
scroll to position [2494, 0]
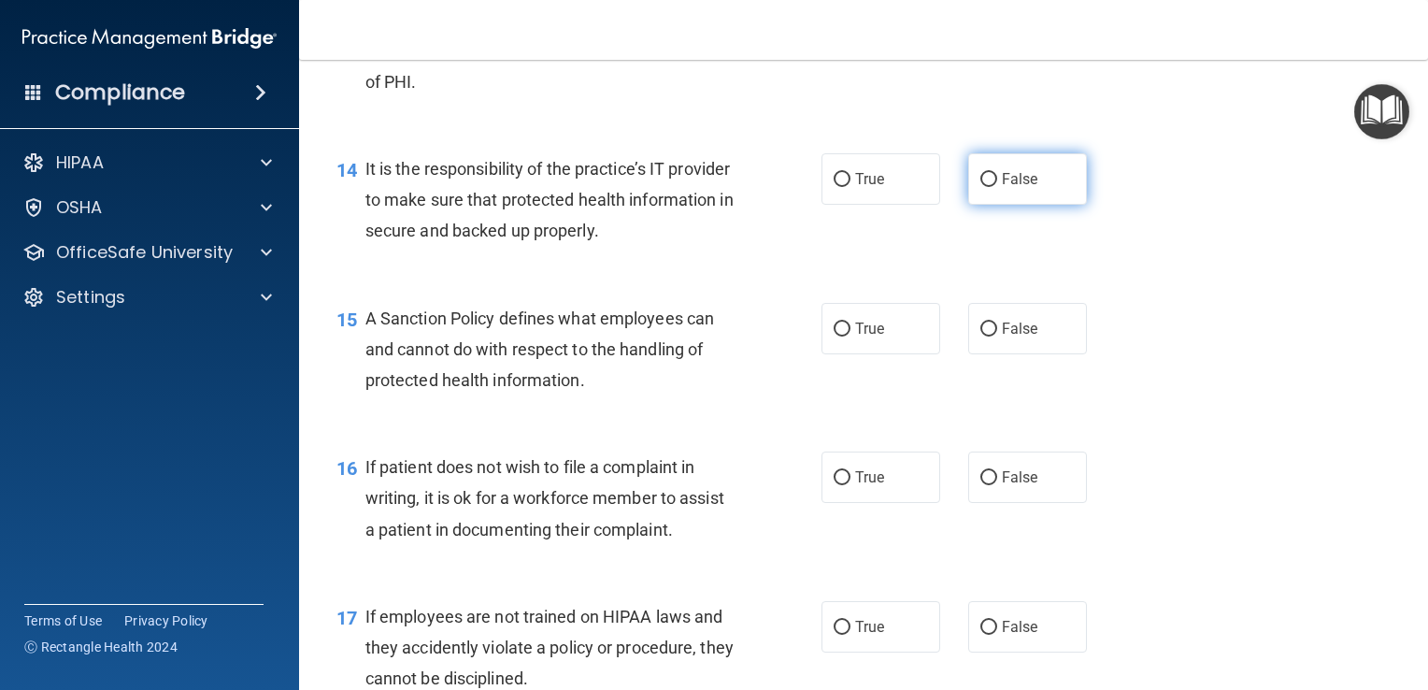
click at [984, 187] on input "False" at bounding box center [989, 180] width 17 height 14
radio input "true"
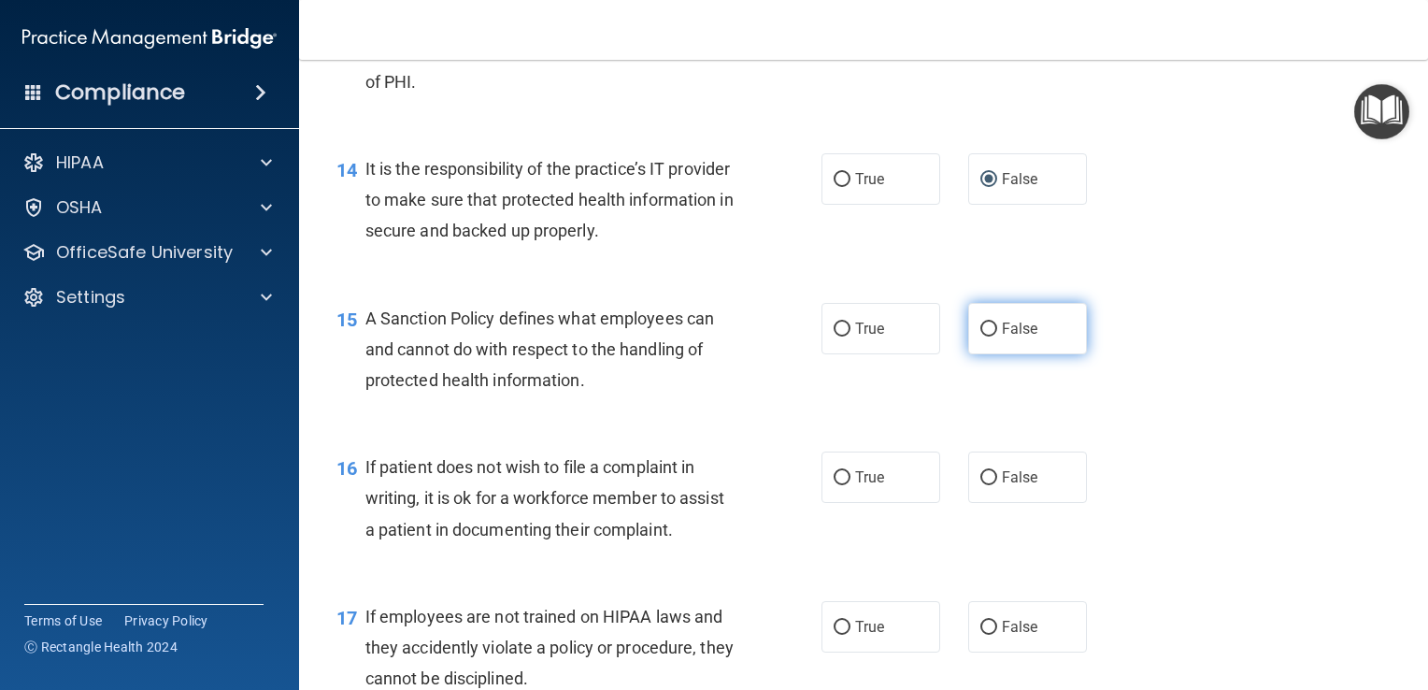
click at [986, 337] on input "False" at bounding box center [989, 330] width 17 height 14
radio input "true"
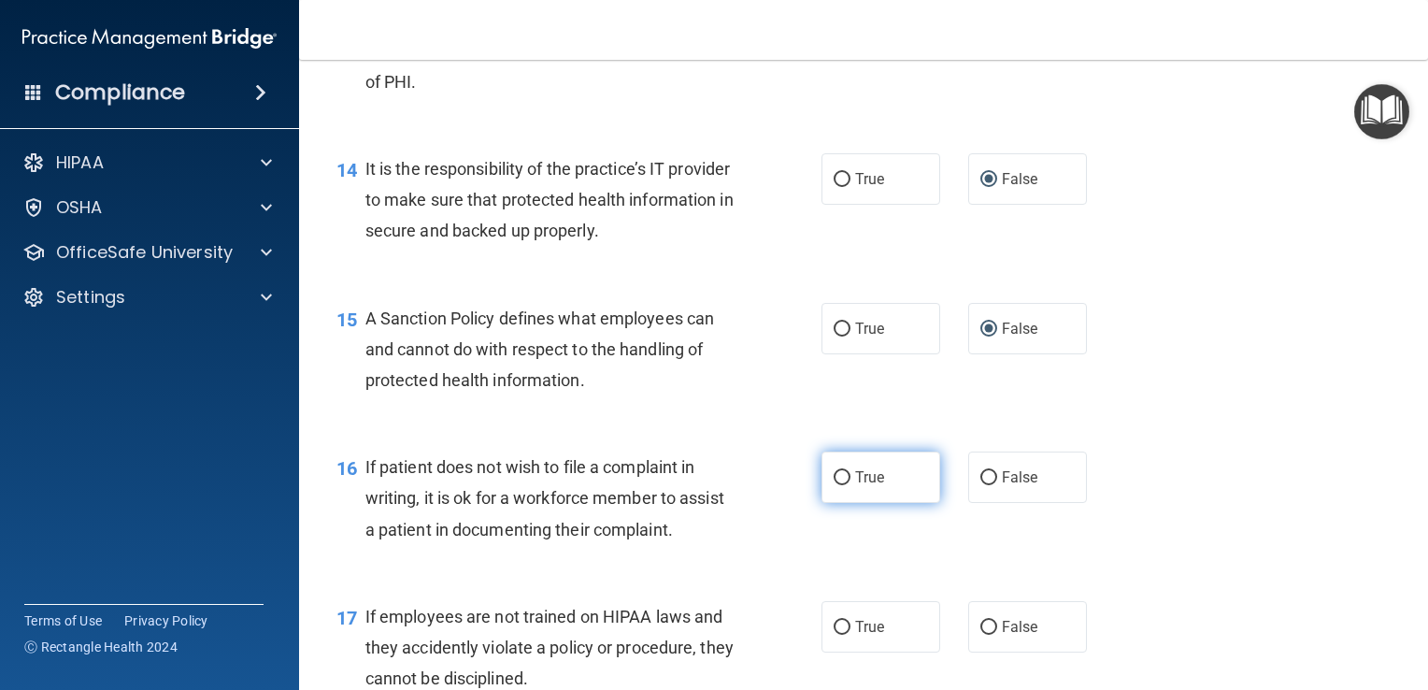
click at [849, 503] on label "True" at bounding box center [881, 477] width 119 height 51
click at [849, 485] on input "True" at bounding box center [842, 478] width 17 height 14
radio input "true"
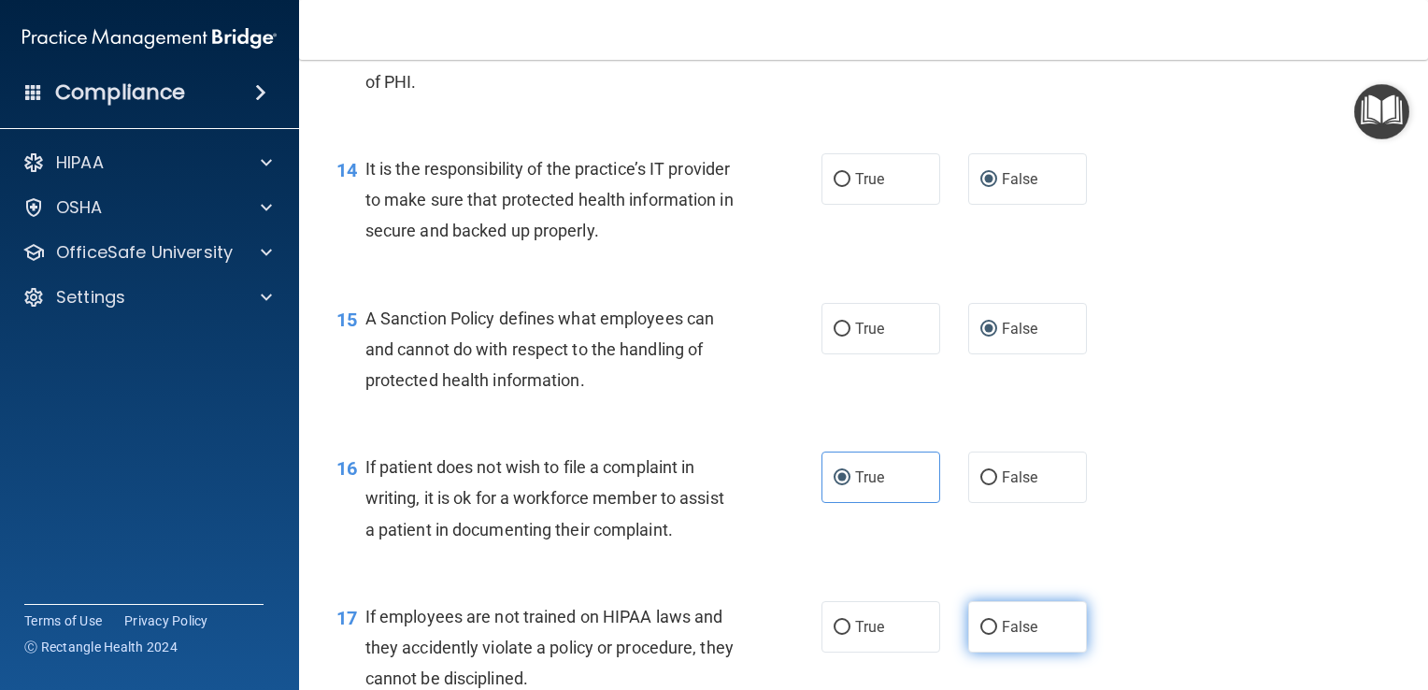
click at [998, 653] on label "False" at bounding box center [1028, 626] width 119 height 51
click at [997, 635] on input "False" at bounding box center [989, 628] width 17 height 14
radio input "true"
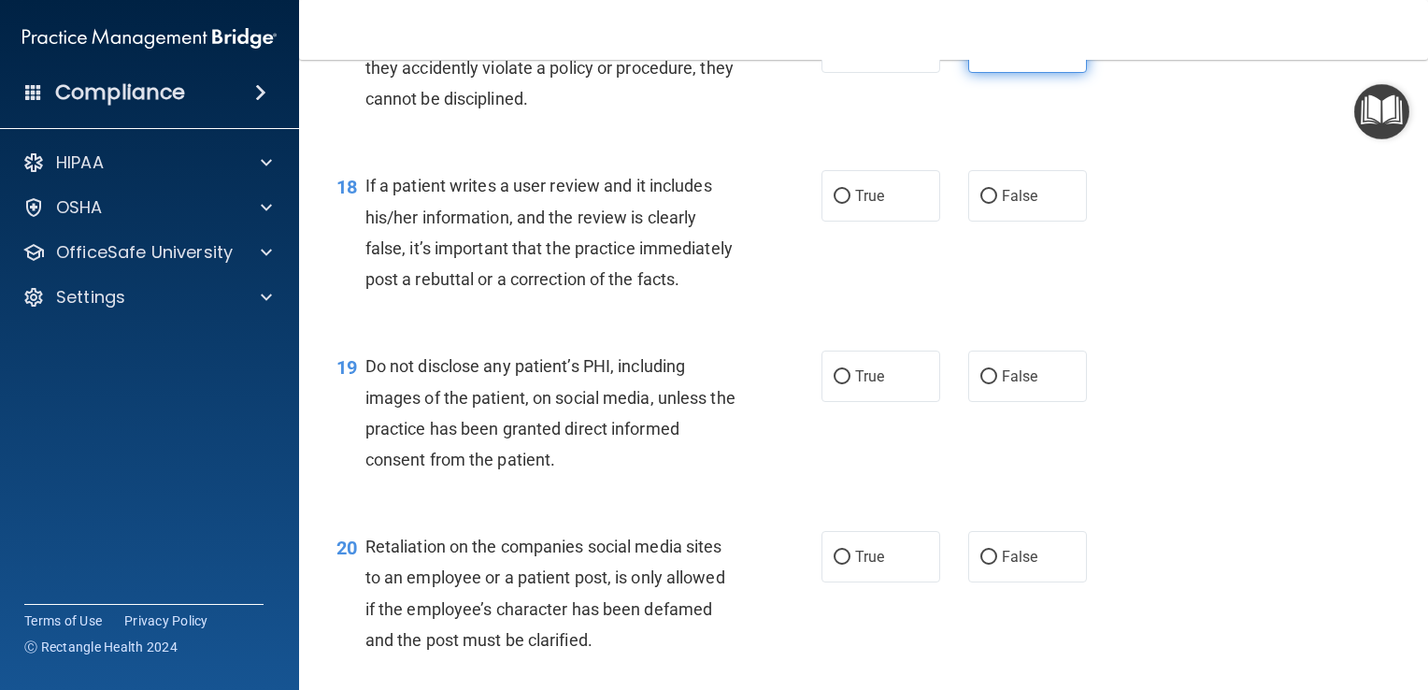
scroll to position [3084, 0]
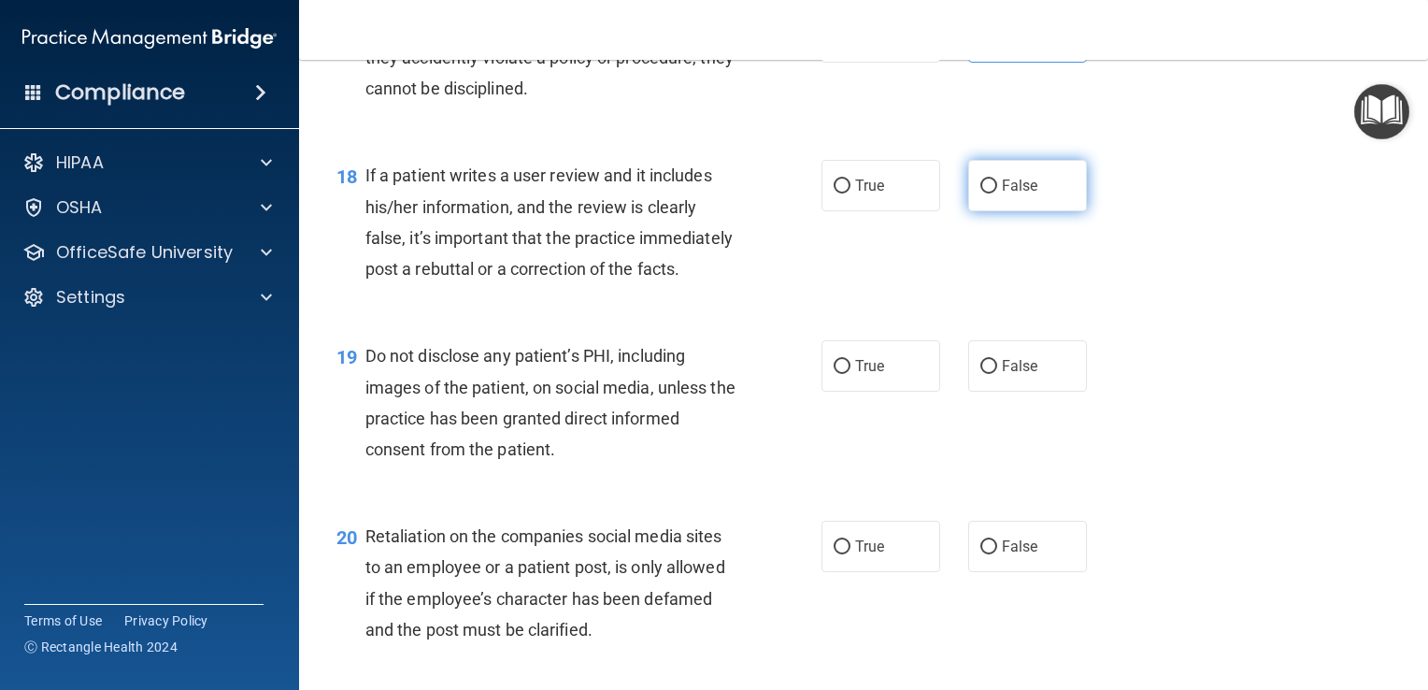
click at [1007, 194] on span "False" at bounding box center [1020, 186] width 36 height 18
click at [997, 194] on input "False" at bounding box center [989, 186] width 17 height 14
radio input "true"
click at [868, 375] on span "True" at bounding box center [869, 366] width 29 height 18
click at [851, 374] on input "True" at bounding box center [842, 367] width 17 height 14
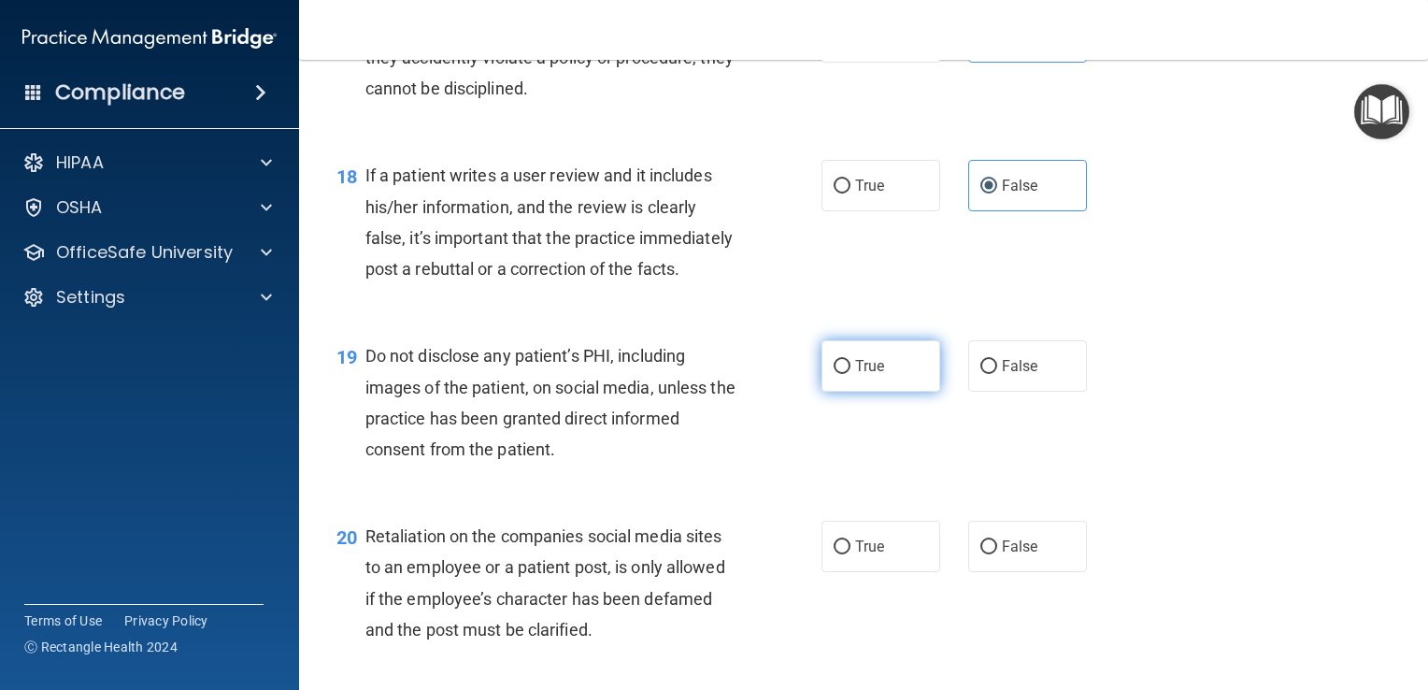
radio input "true"
click at [1012, 555] on span "False" at bounding box center [1020, 547] width 36 height 18
click at [997, 554] on input "False" at bounding box center [989, 547] width 17 height 14
radio input "true"
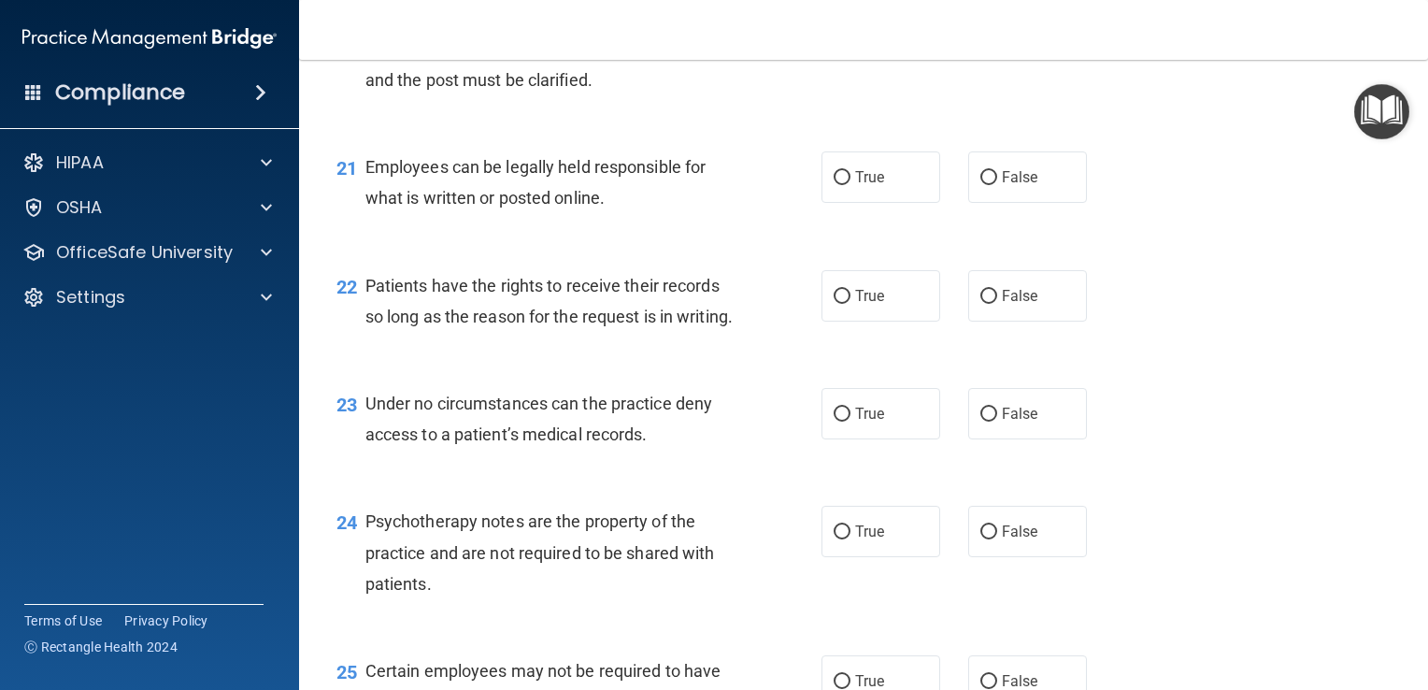
scroll to position [3636, 0]
click at [836, 183] on input "True" at bounding box center [842, 176] width 17 height 14
radio input "true"
click at [1025, 303] on span "False" at bounding box center [1020, 294] width 36 height 18
click at [997, 302] on input "False" at bounding box center [989, 295] width 17 height 14
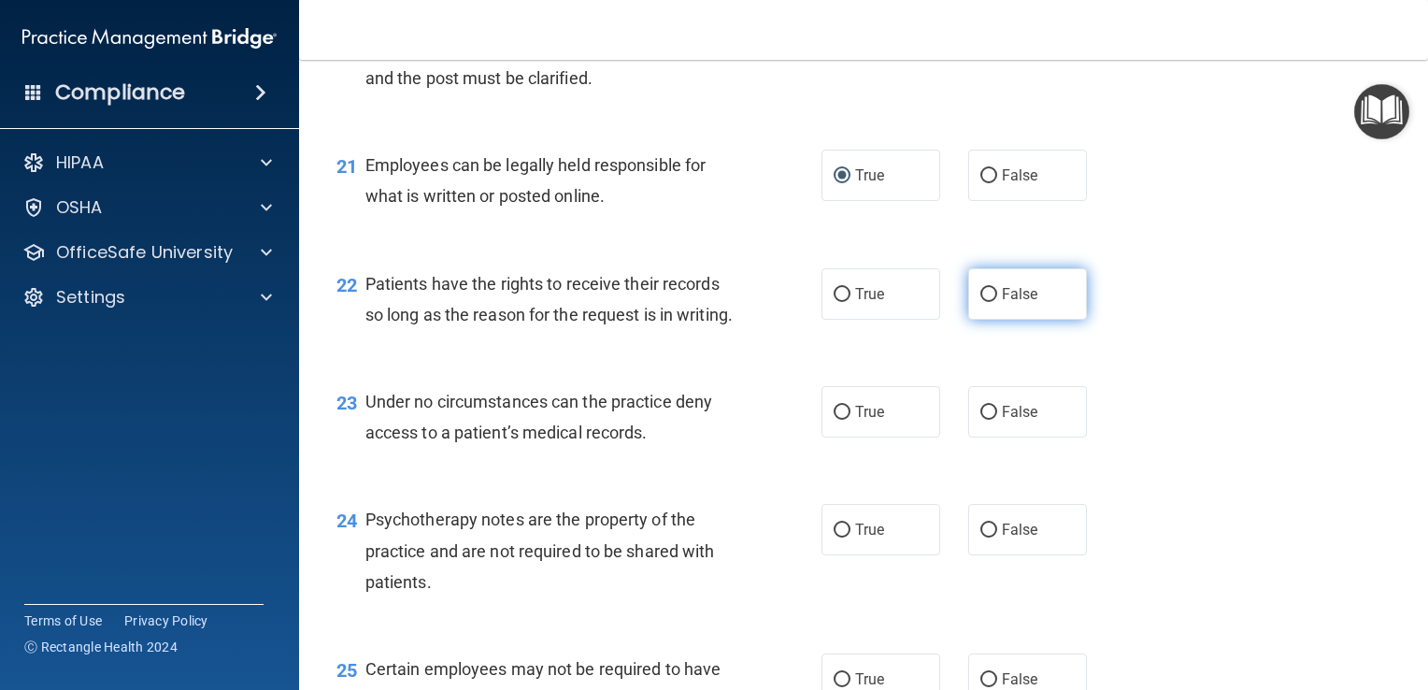
radio input "true"
click at [1033, 438] on label "False" at bounding box center [1028, 411] width 119 height 51
click at [997, 420] on input "False" at bounding box center [989, 413] width 17 height 14
radio input "true"
click at [865, 555] on label "True" at bounding box center [881, 529] width 119 height 51
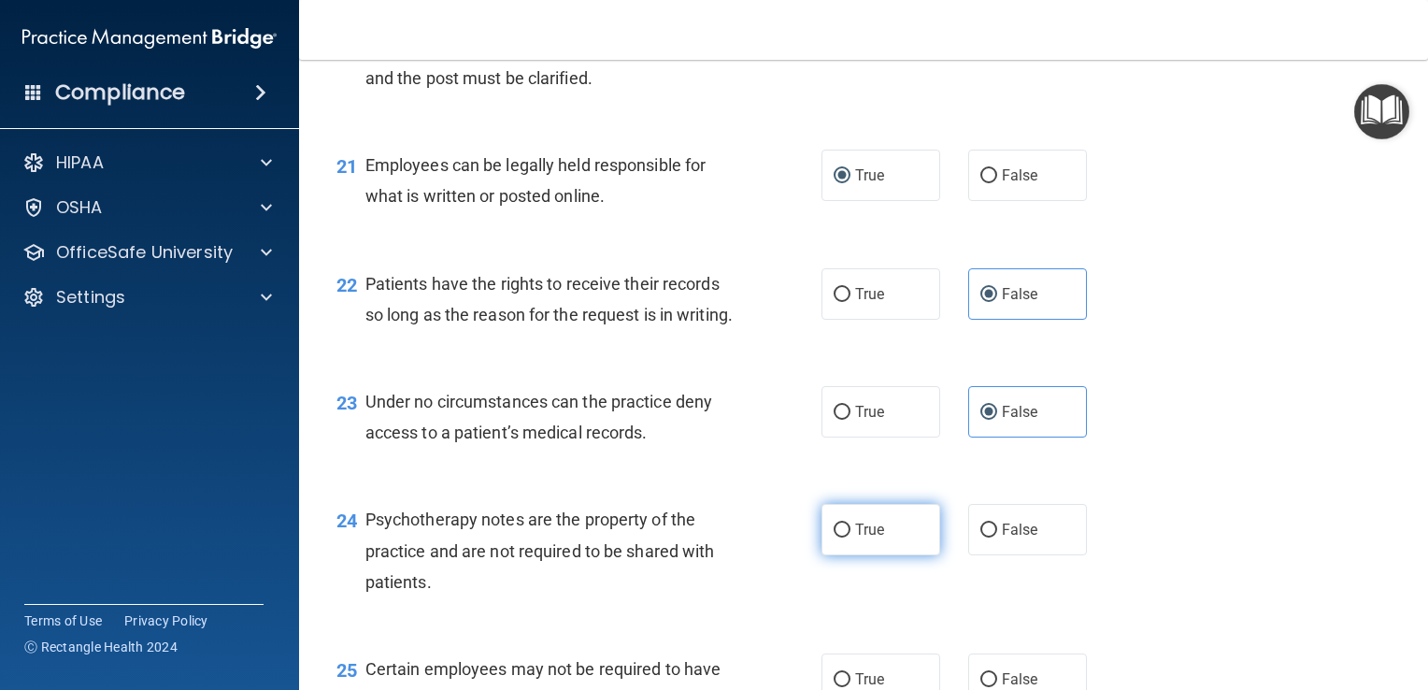
click at [851, 538] on input "True" at bounding box center [842, 531] width 17 height 14
radio input "true"
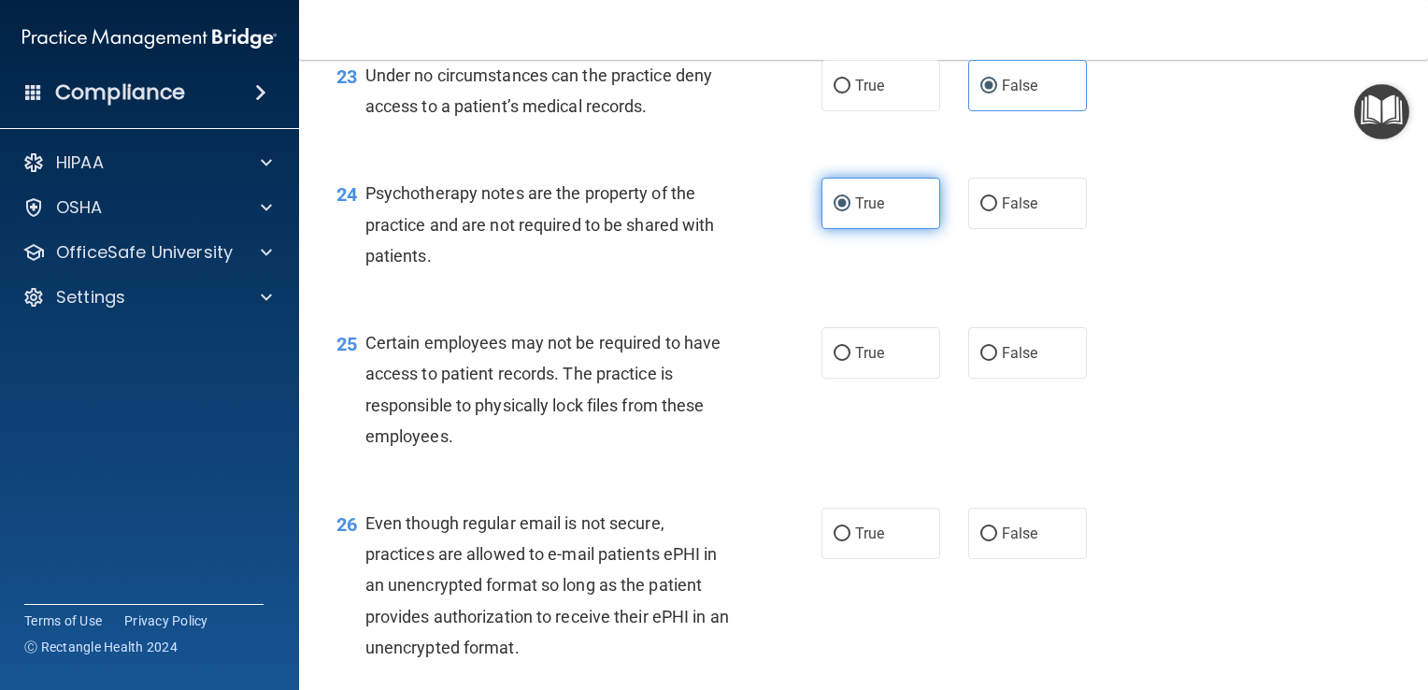
scroll to position [3963, 0]
click at [868, 361] on span "True" at bounding box center [869, 352] width 29 height 18
click at [851, 360] on input "True" at bounding box center [842, 353] width 17 height 14
radio input "true"
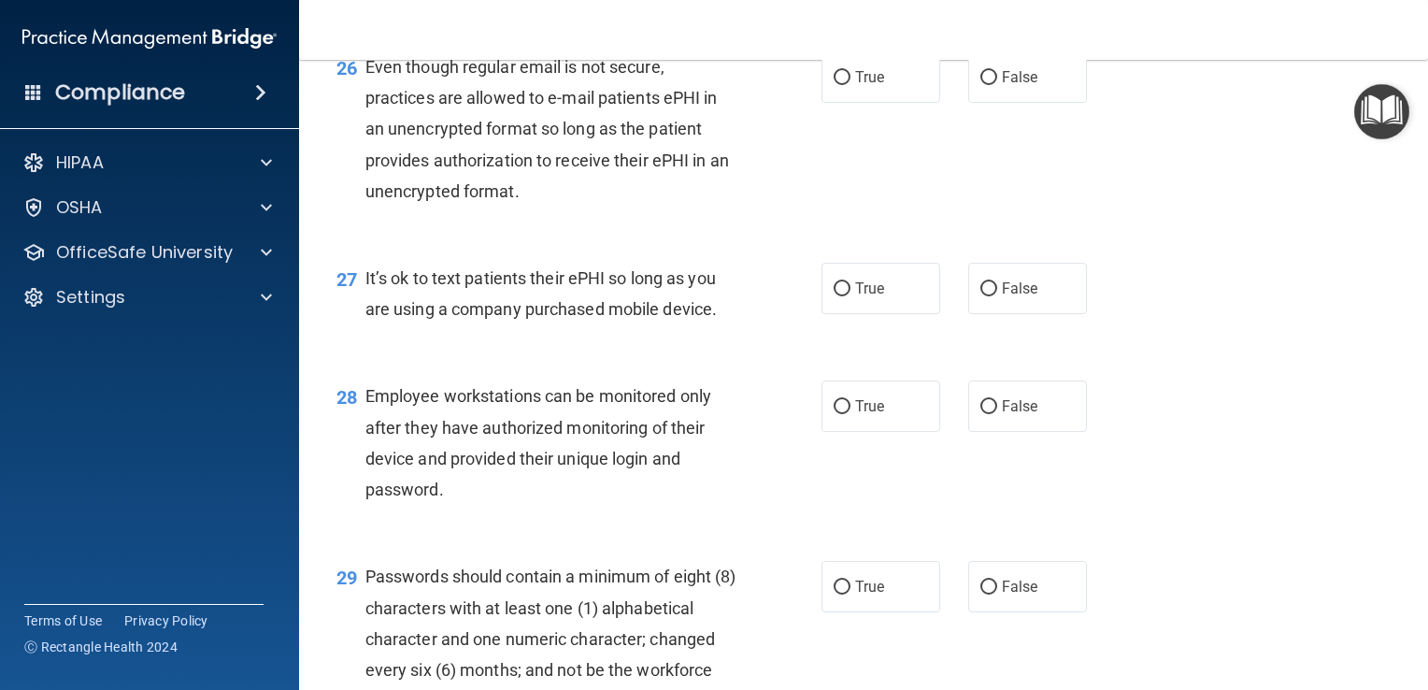
scroll to position [4431, 0]
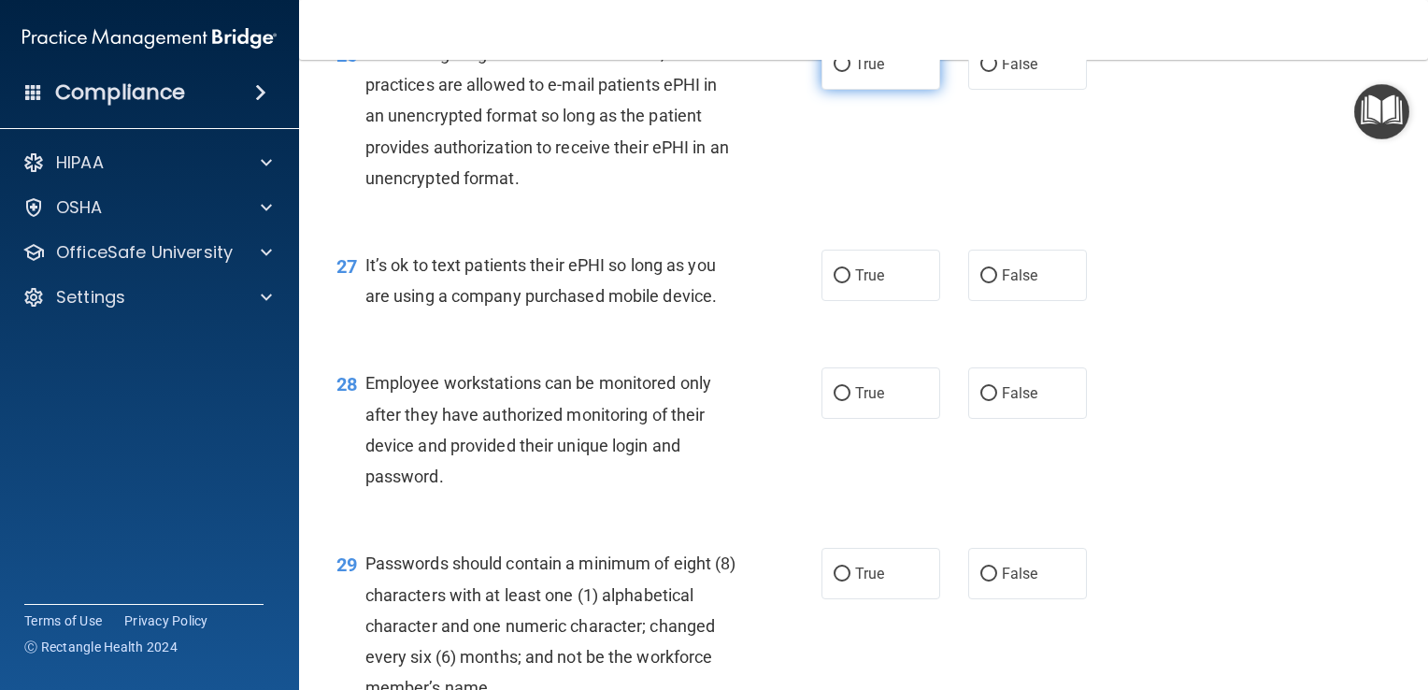
click at [859, 73] on span "True" at bounding box center [869, 64] width 29 height 18
click at [851, 72] on input "True" at bounding box center [842, 65] width 17 height 14
radio input "true"
click at [1004, 301] on label "False" at bounding box center [1028, 275] width 119 height 51
click at [997, 283] on input "False" at bounding box center [989, 276] width 17 height 14
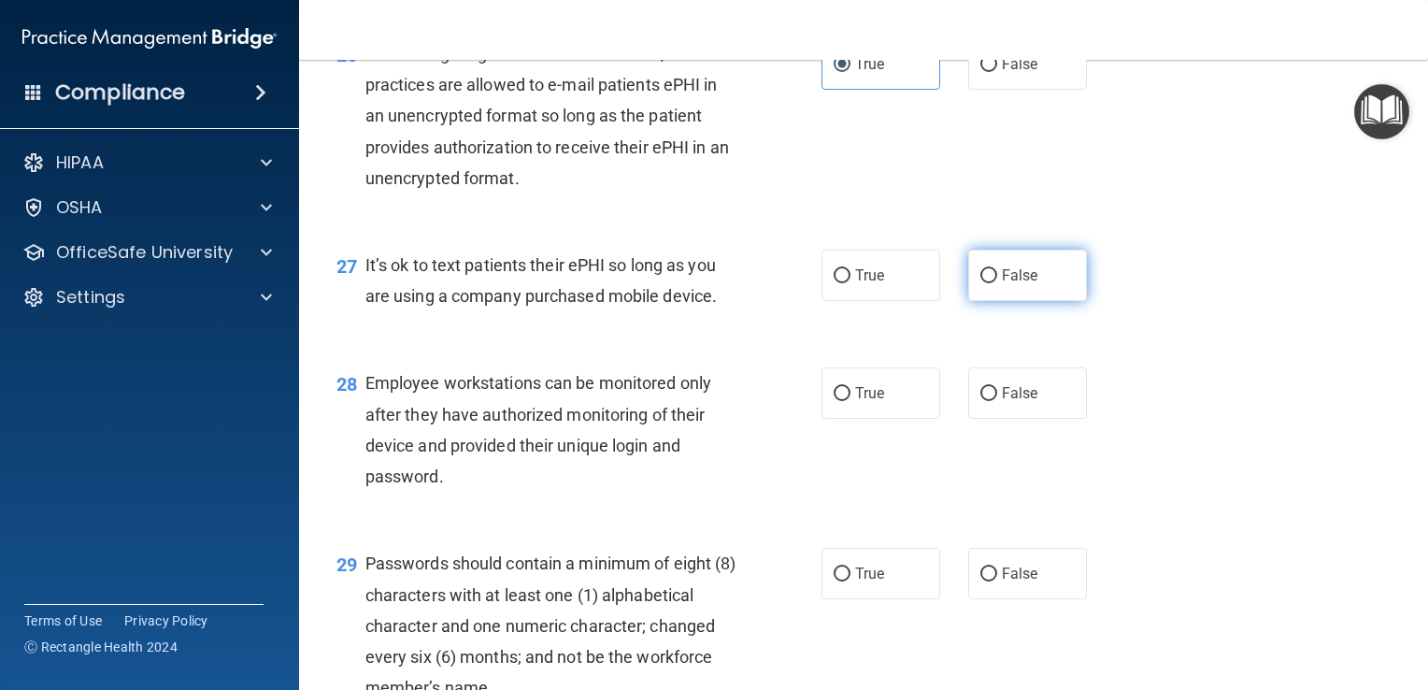
radio input "true"
click at [981, 401] on input "False" at bounding box center [989, 394] width 17 height 14
radio input "true"
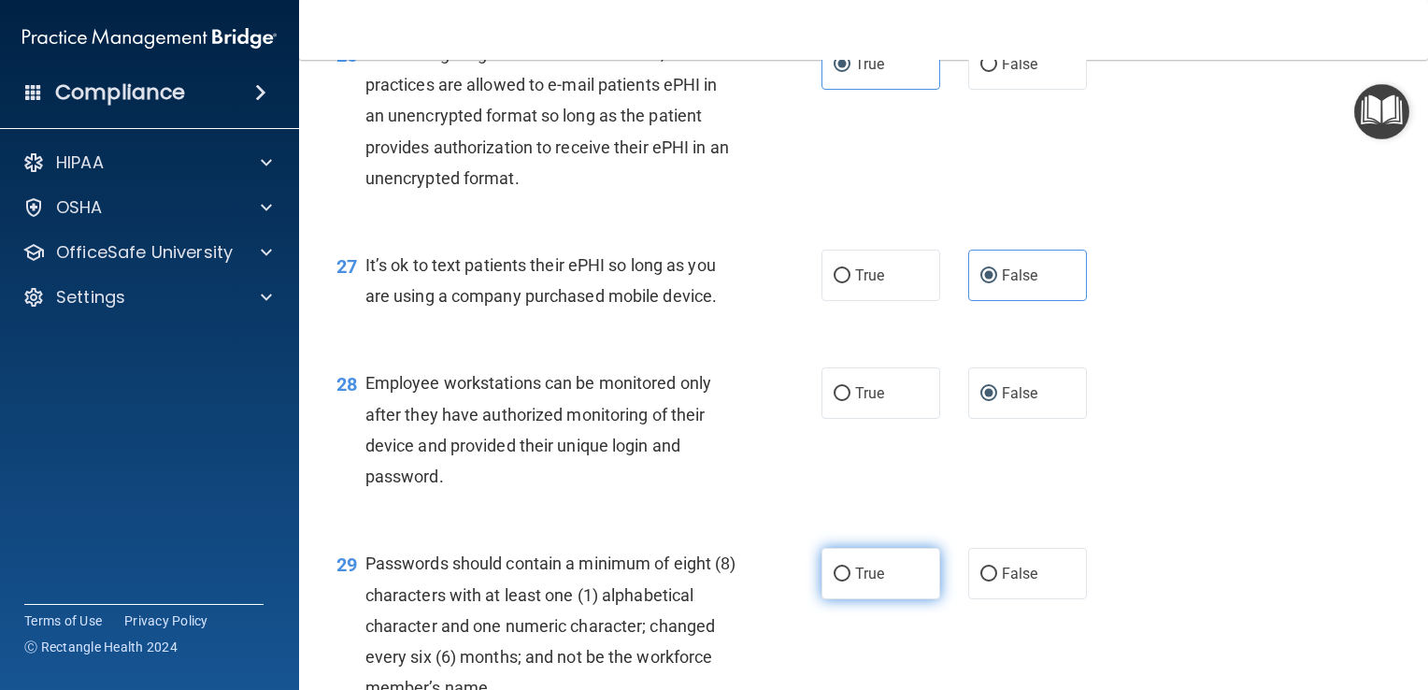
click at [834, 581] on input "True" at bounding box center [842, 574] width 17 height 14
radio input "true"
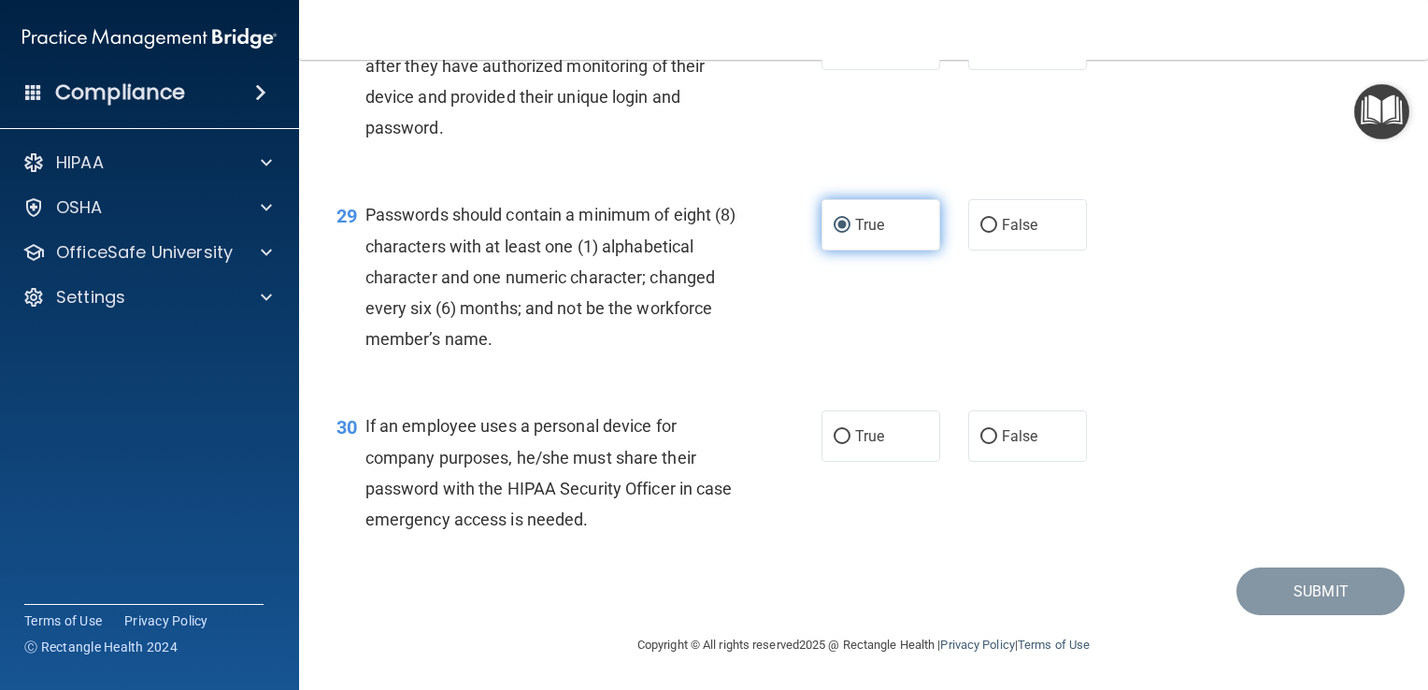
scroll to position [4803, 0]
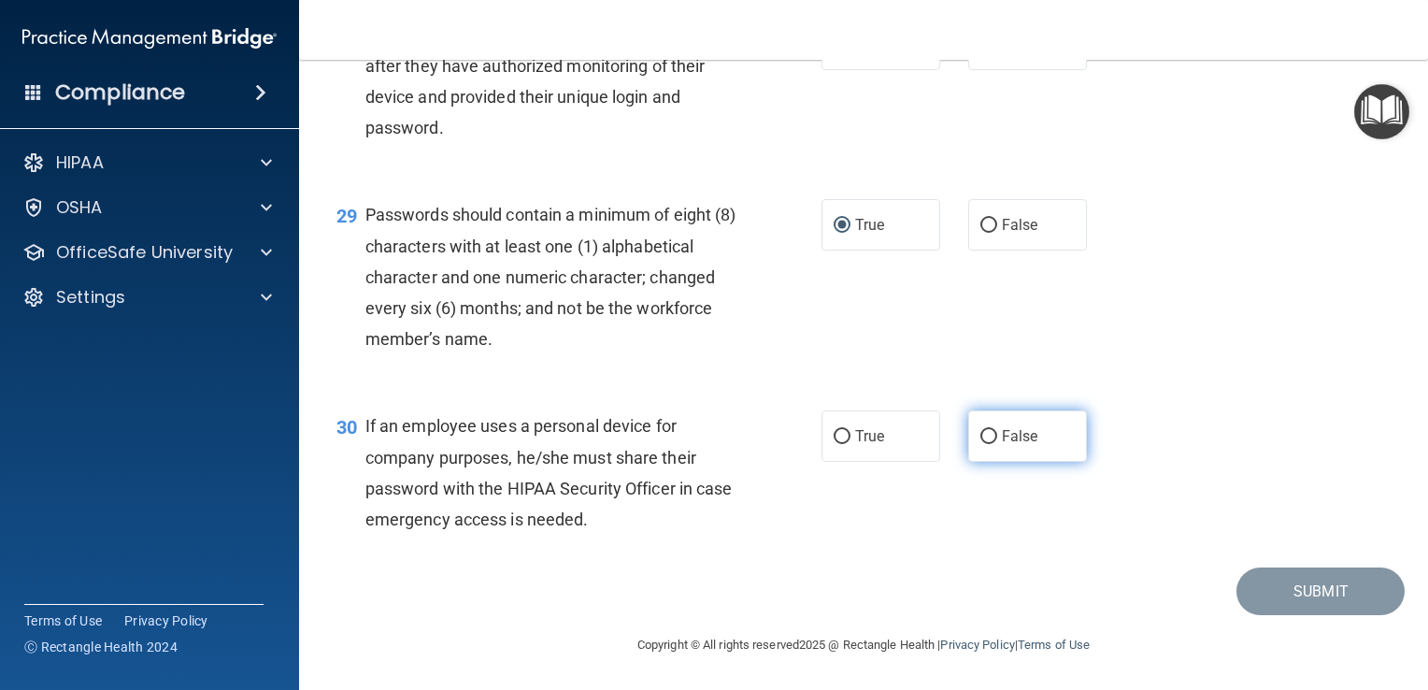
click at [985, 444] on input "False" at bounding box center [989, 437] width 17 height 14
radio input "true"
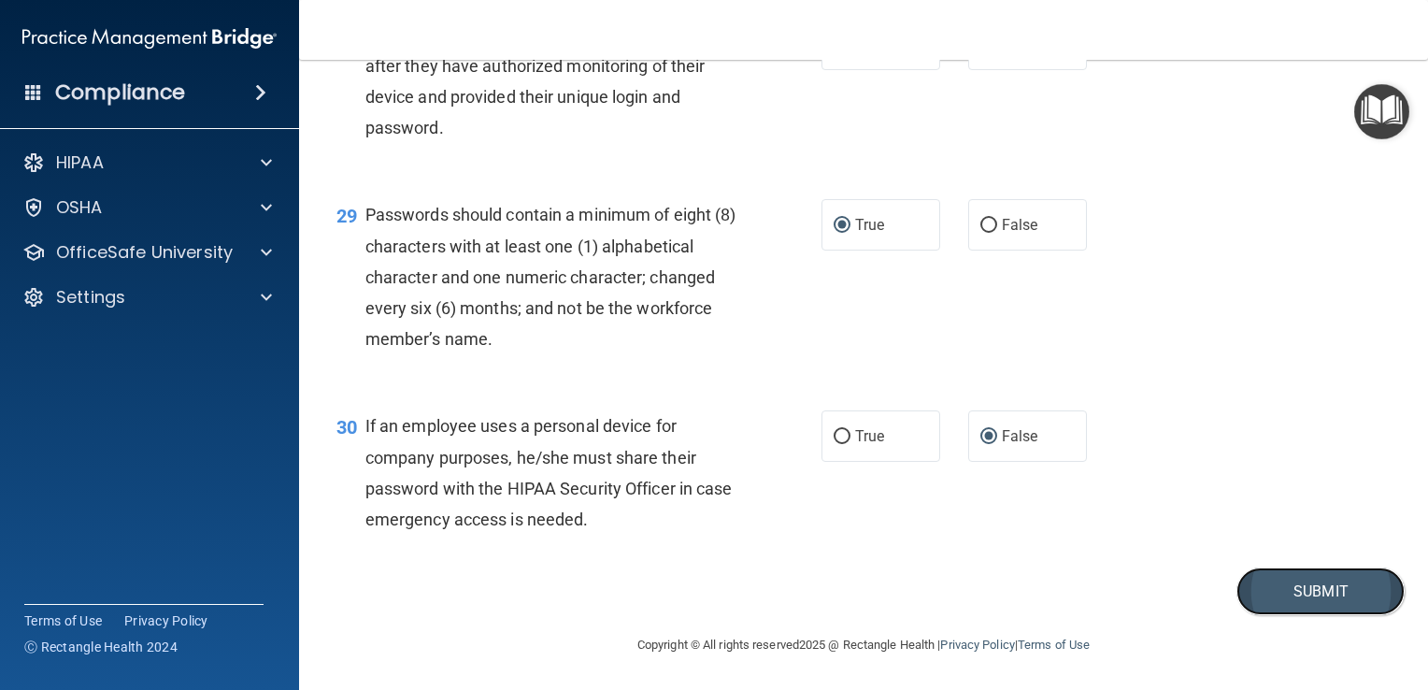
click at [1270, 615] on button "Submit" at bounding box center [1321, 591] width 168 height 48
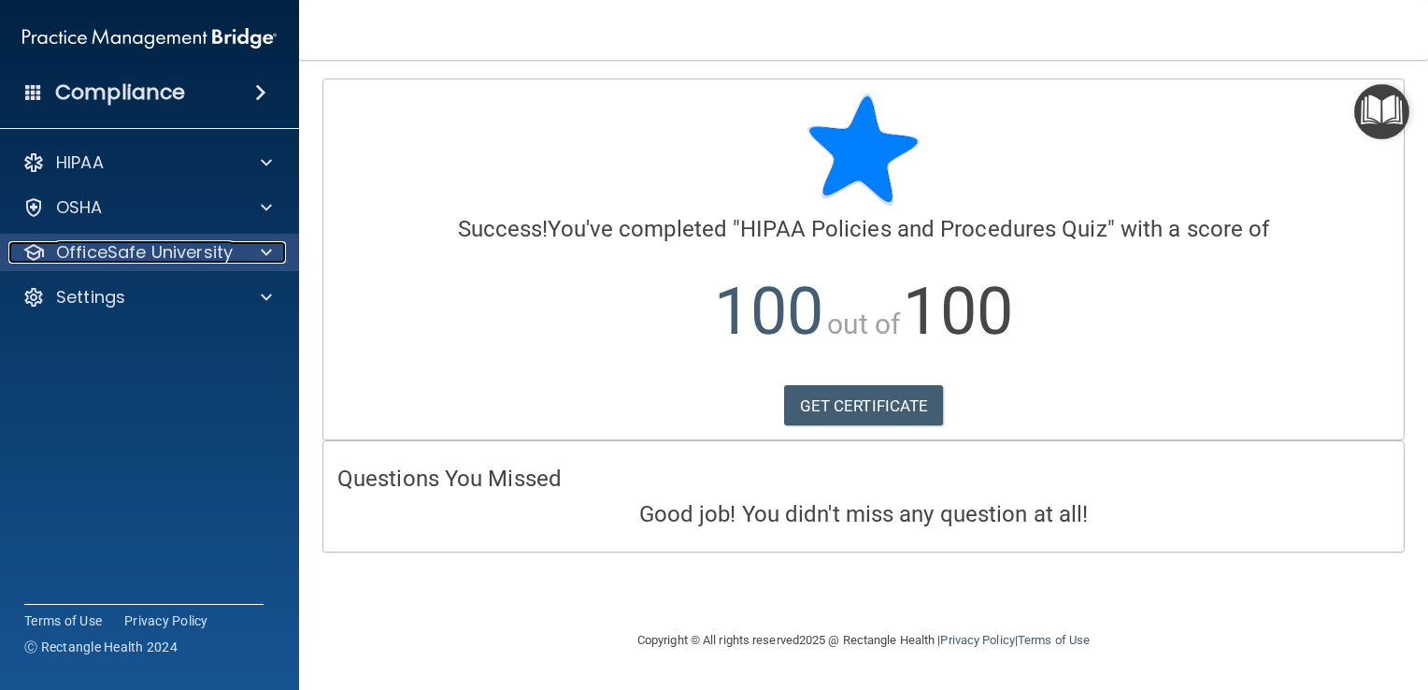
click at [123, 251] on p "OfficeSafe University" at bounding box center [144, 252] width 177 height 22
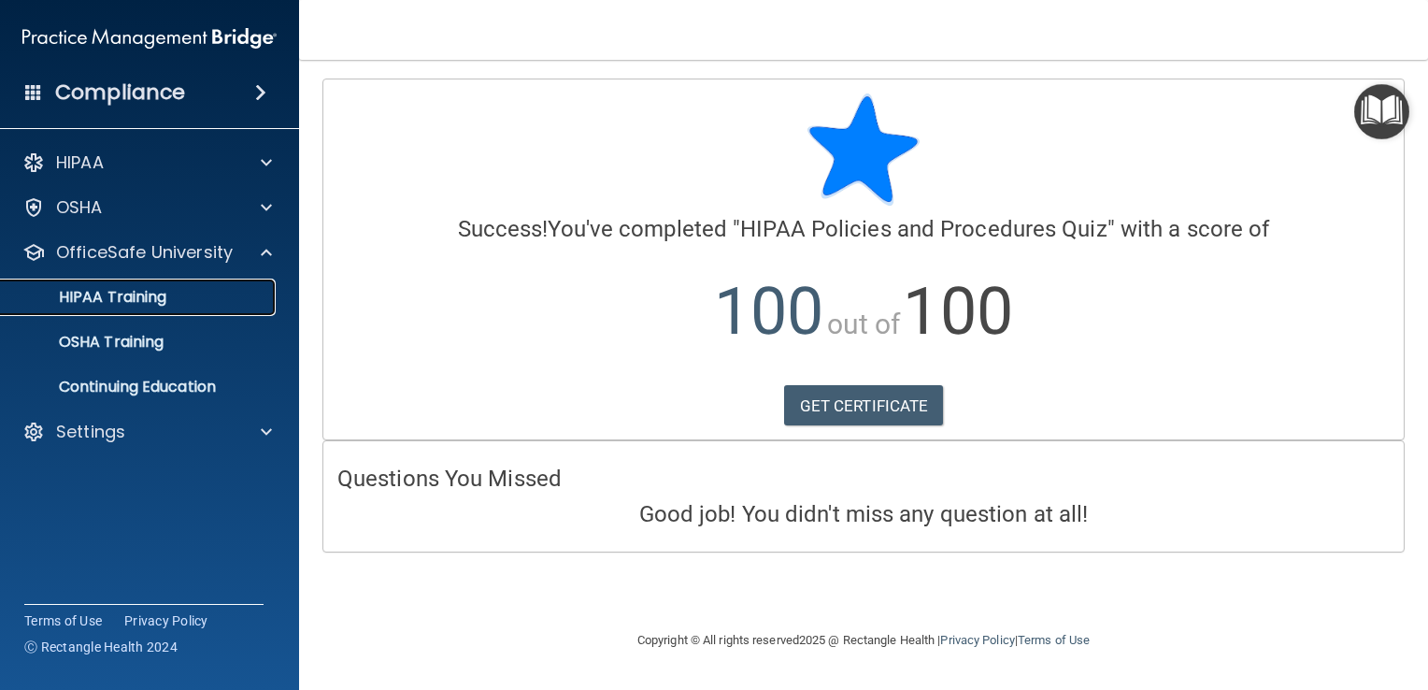
click at [93, 303] on p "HIPAA Training" at bounding box center [89, 297] width 154 height 19
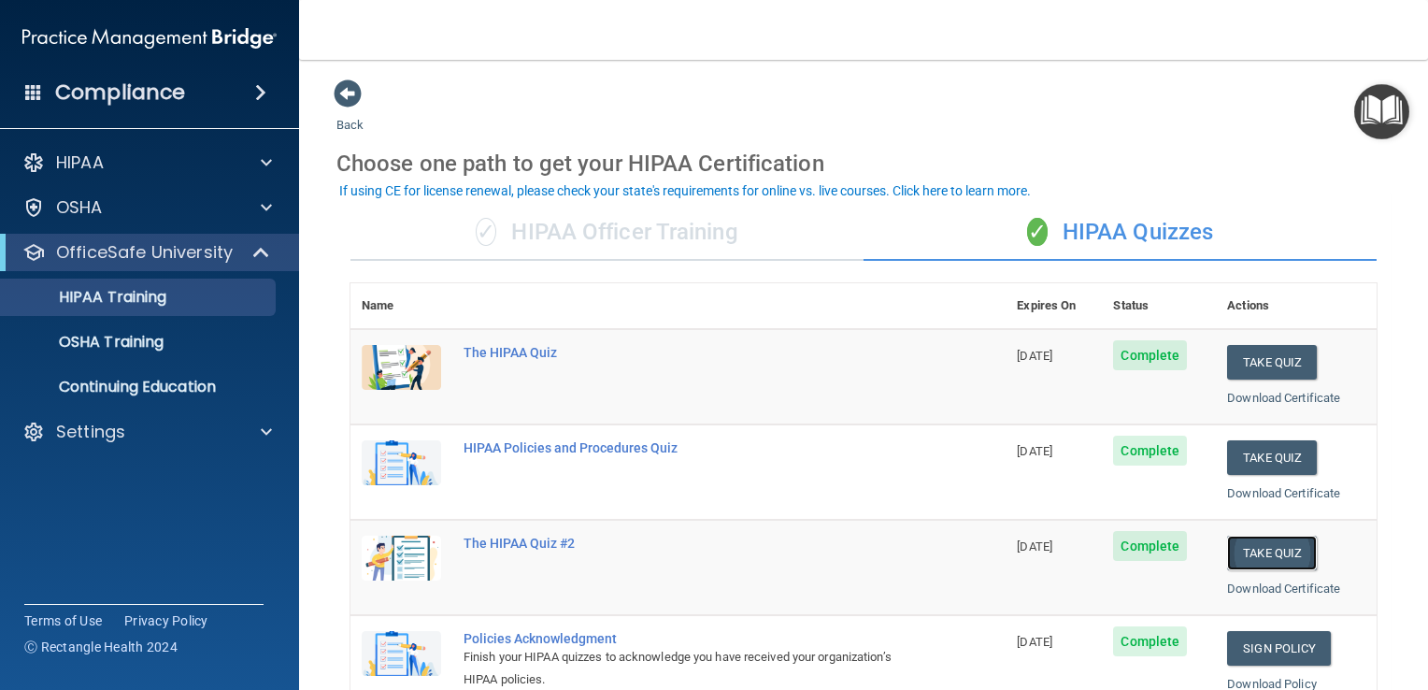
click at [1256, 552] on button "Take Quiz" at bounding box center [1272, 553] width 90 height 35
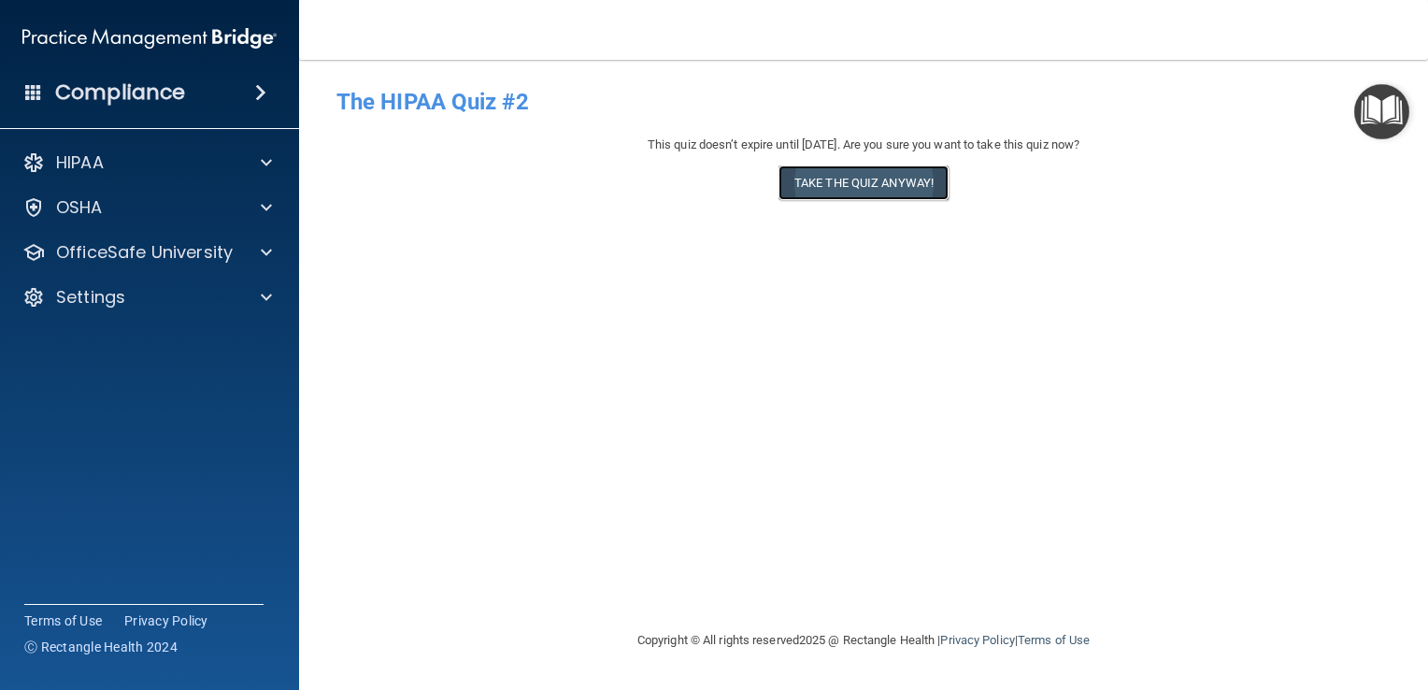
click at [836, 183] on button "Take the quiz anyway!" at bounding box center [864, 182] width 170 height 35
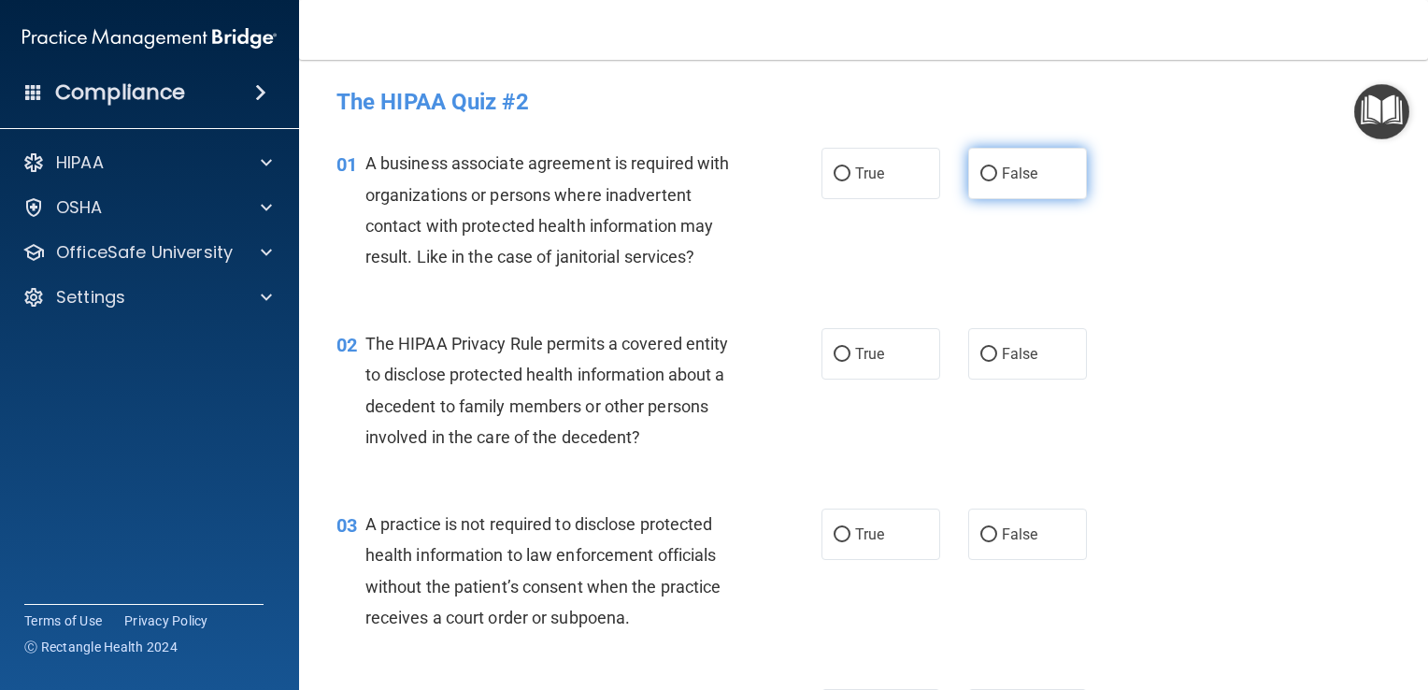
click at [983, 172] on input "False" at bounding box center [989, 174] width 17 height 14
radio input "true"
click at [862, 342] on label "True" at bounding box center [881, 353] width 119 height 51
click at [851, 348] on input "True" at bounding box center [842, 355] width 17 height 14
radio input "true"
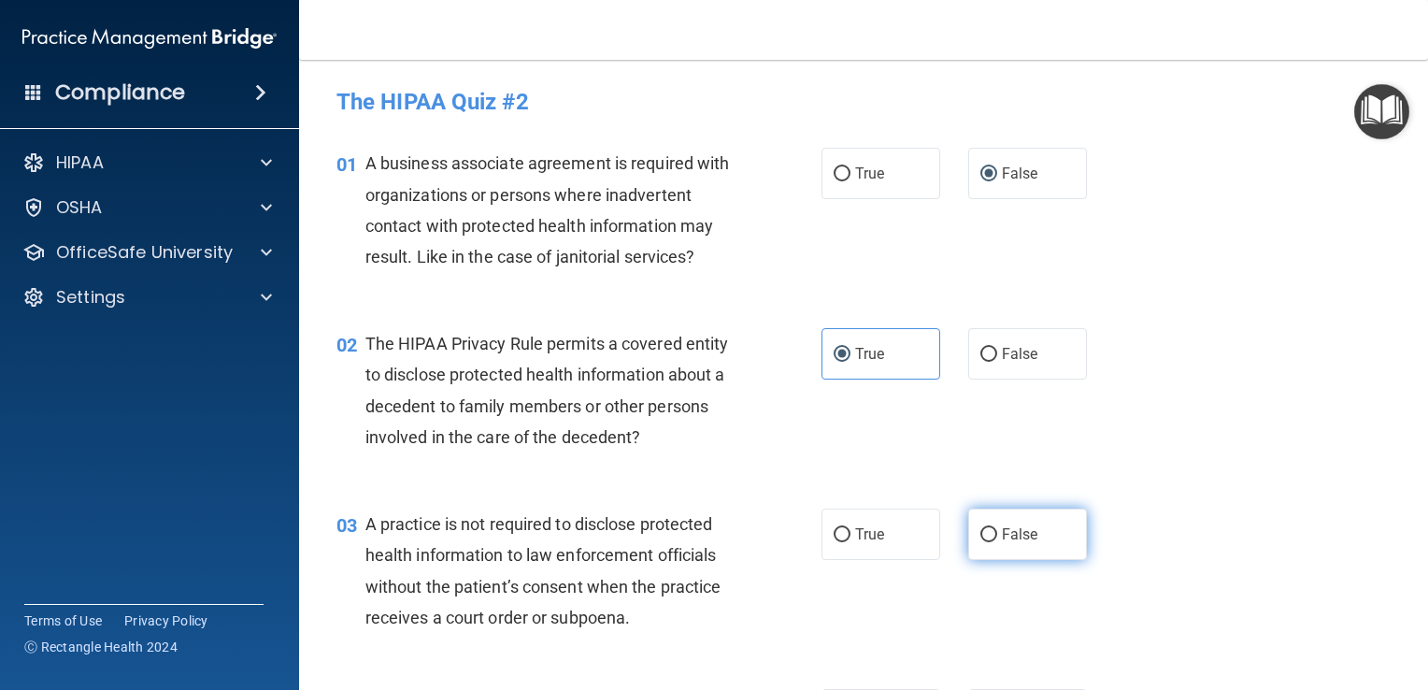
click at [985, 533] on input "False" at bounding box center [989, 535] width 17 height 14
radio input "true"
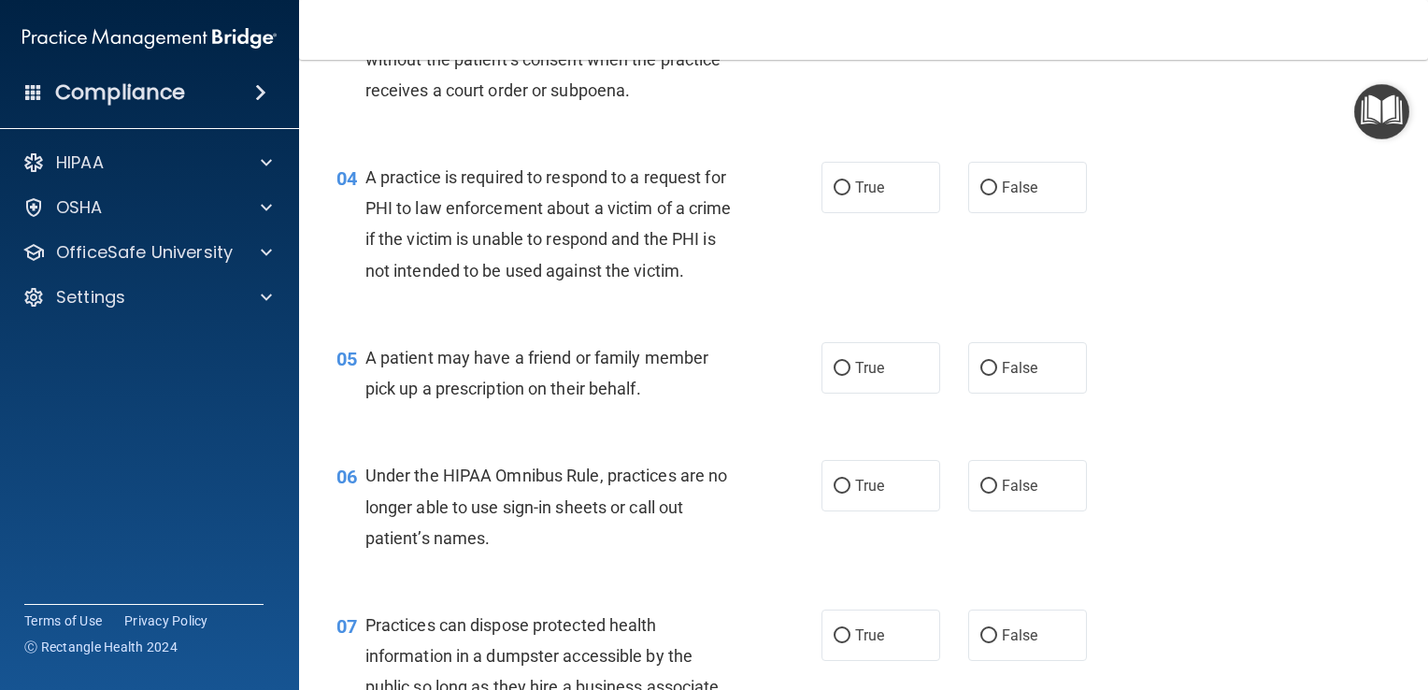
scroll to position [528, 0]
click at [842, 191] on input "True" at bounding box center [842, 187] width 17 height 14
radio input "true"
click at [870, 393] on label "True" at bounding box center [881, 366] width 119 height 51
click at [851, 375] on input "True" at bounding box center [842, 368] width 17 height 14
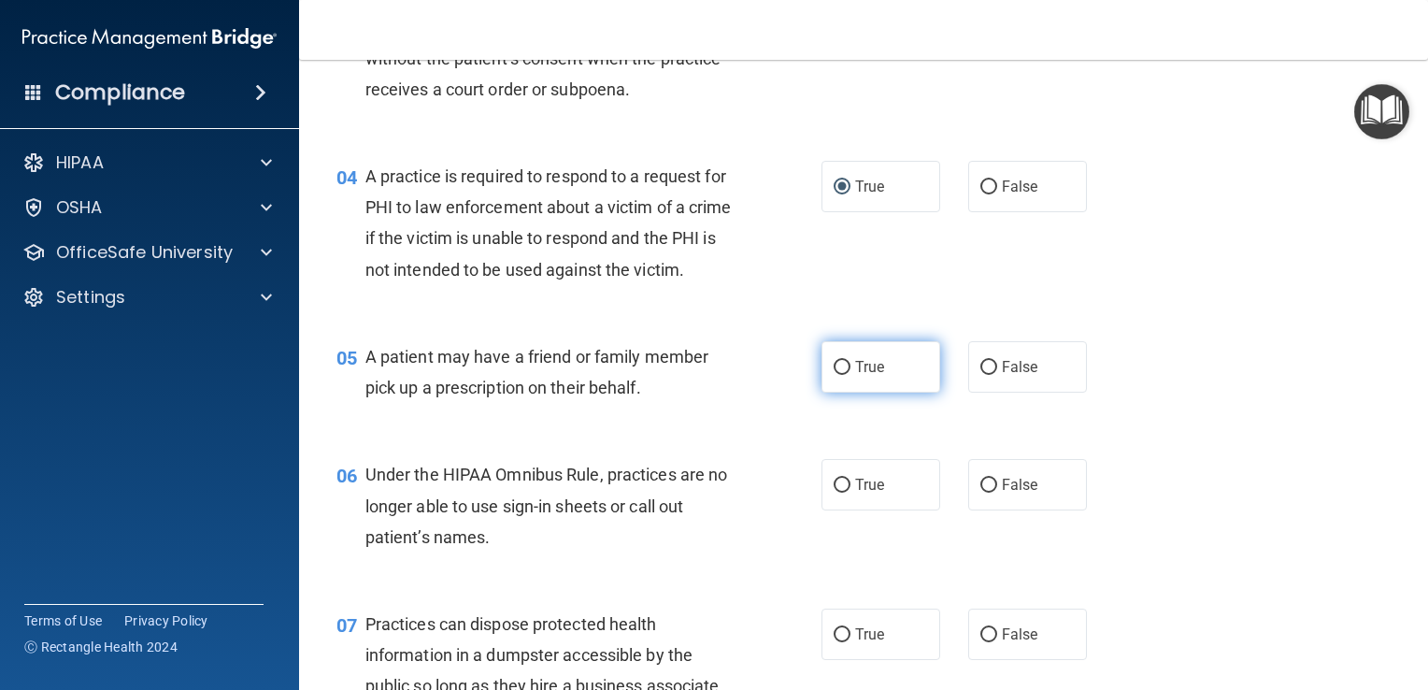
radio input "true"
click at [1013, 510] on label "False" at bounding box center [1028, 484] width 119 height 51
click at [997, 493] on input "False" at bounding box center [989, 486] width 17 height 14
radio input "true"
click at [1004, 643] on span "False" at bounding box center [1020, 634] width 36 height 18
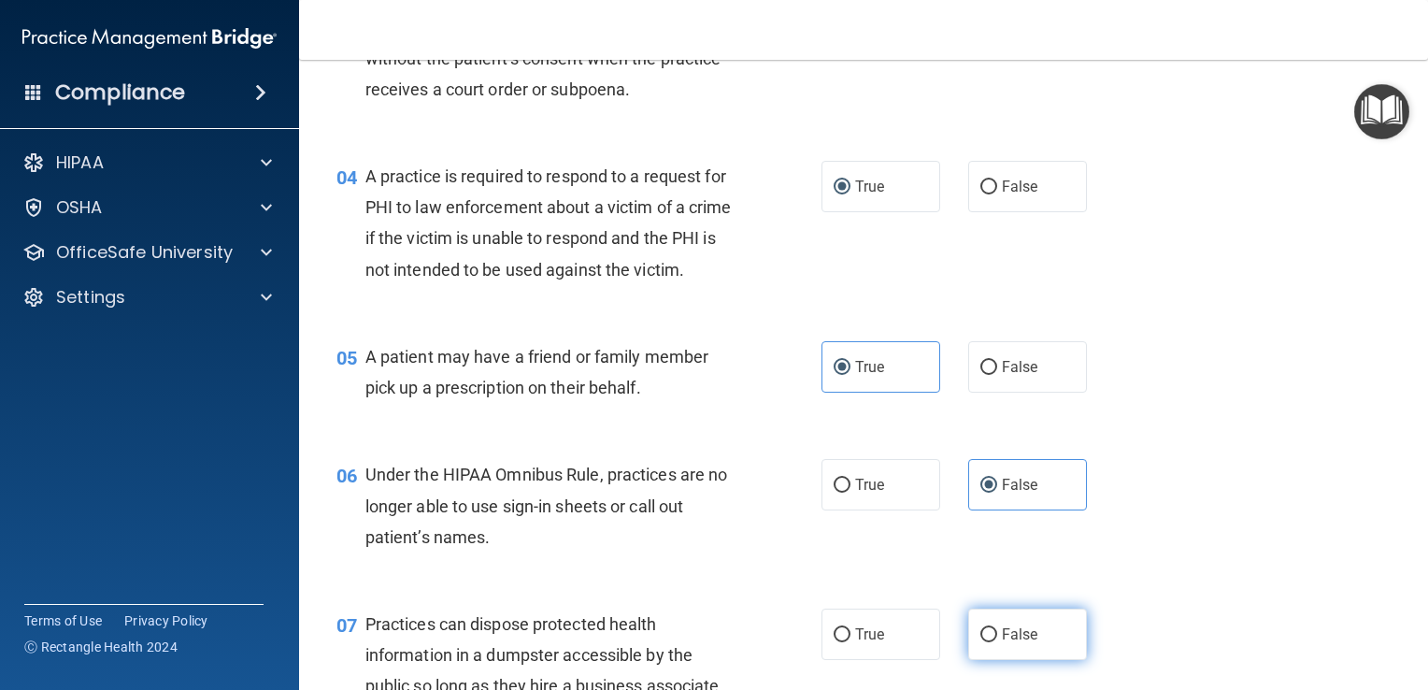
click at [997, 642] on input "False" at bounding box center [989, 635] width 17 height 14
radio input "true"
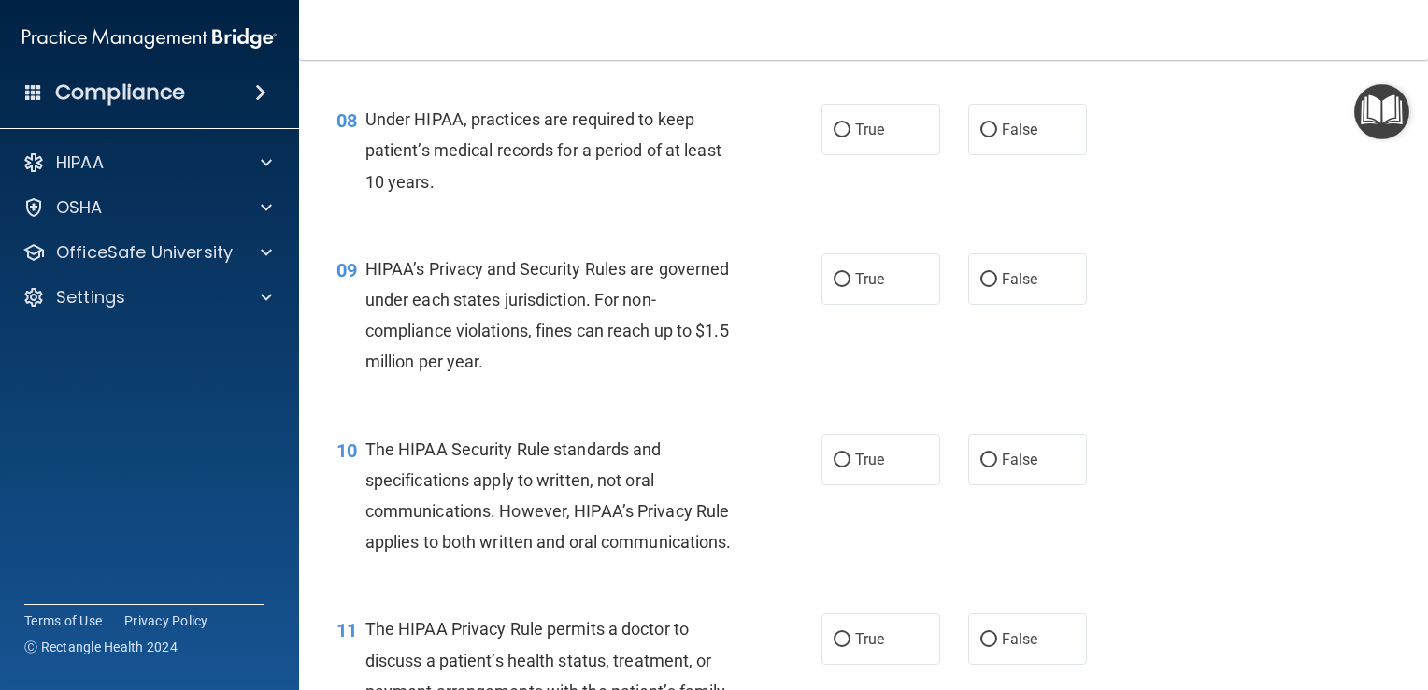
scroll to position [1251, 0]
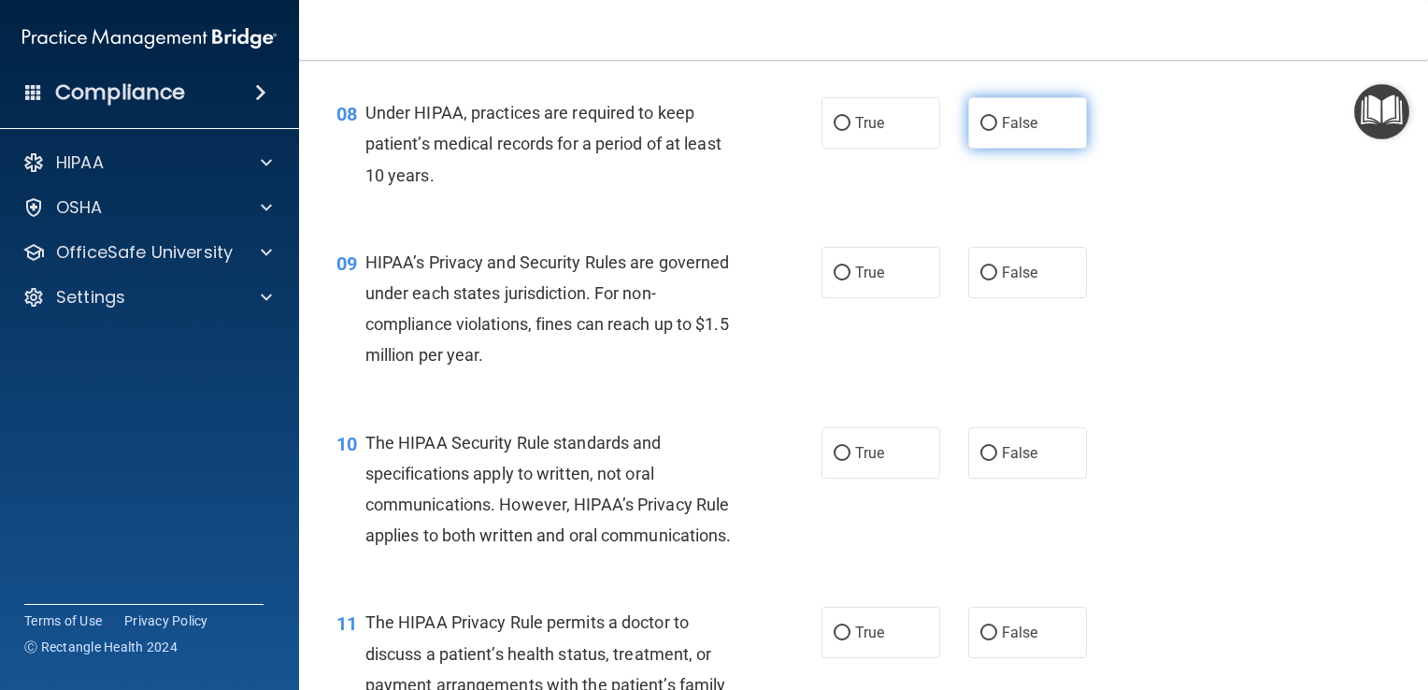
click at [983, 131] on input "False" at bounding box center [989, 124] width 17 height 14
radio input "true"
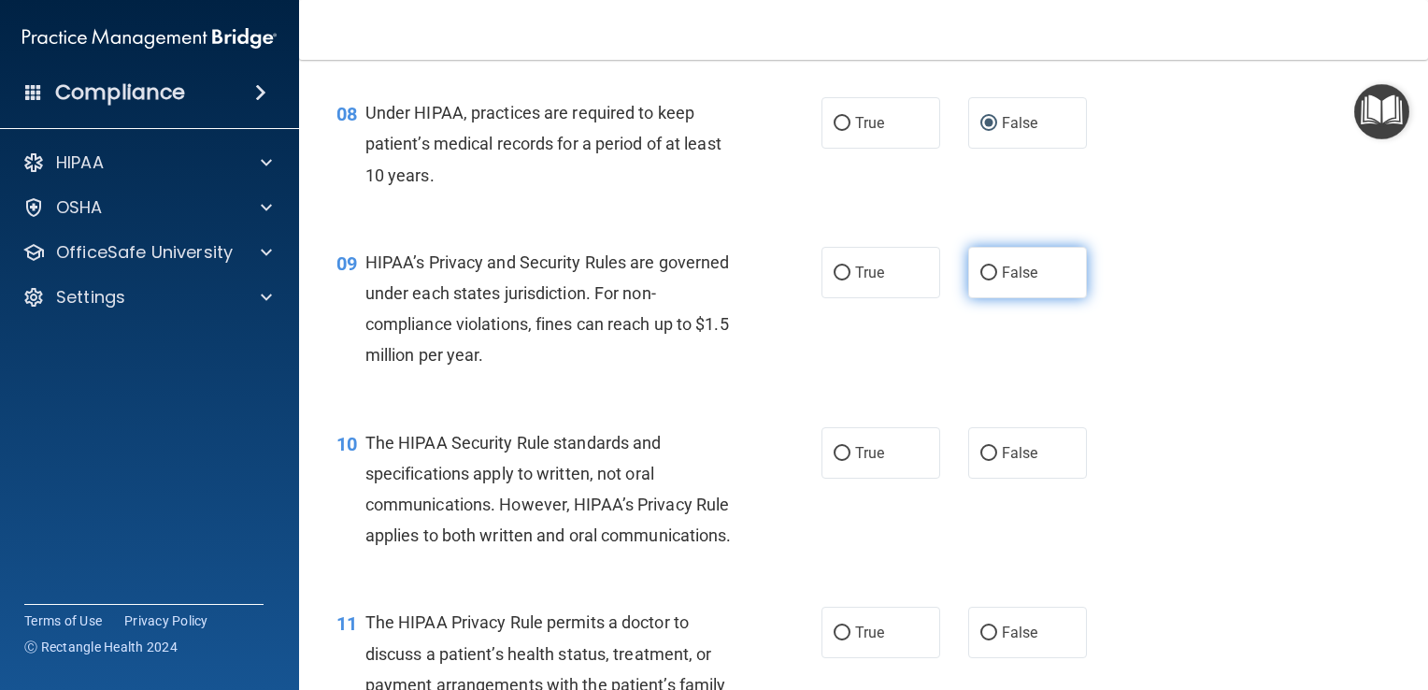
click at [981, 280] on input "False" at bounding box center [989, 273] width 17 height 14
radio input "true"
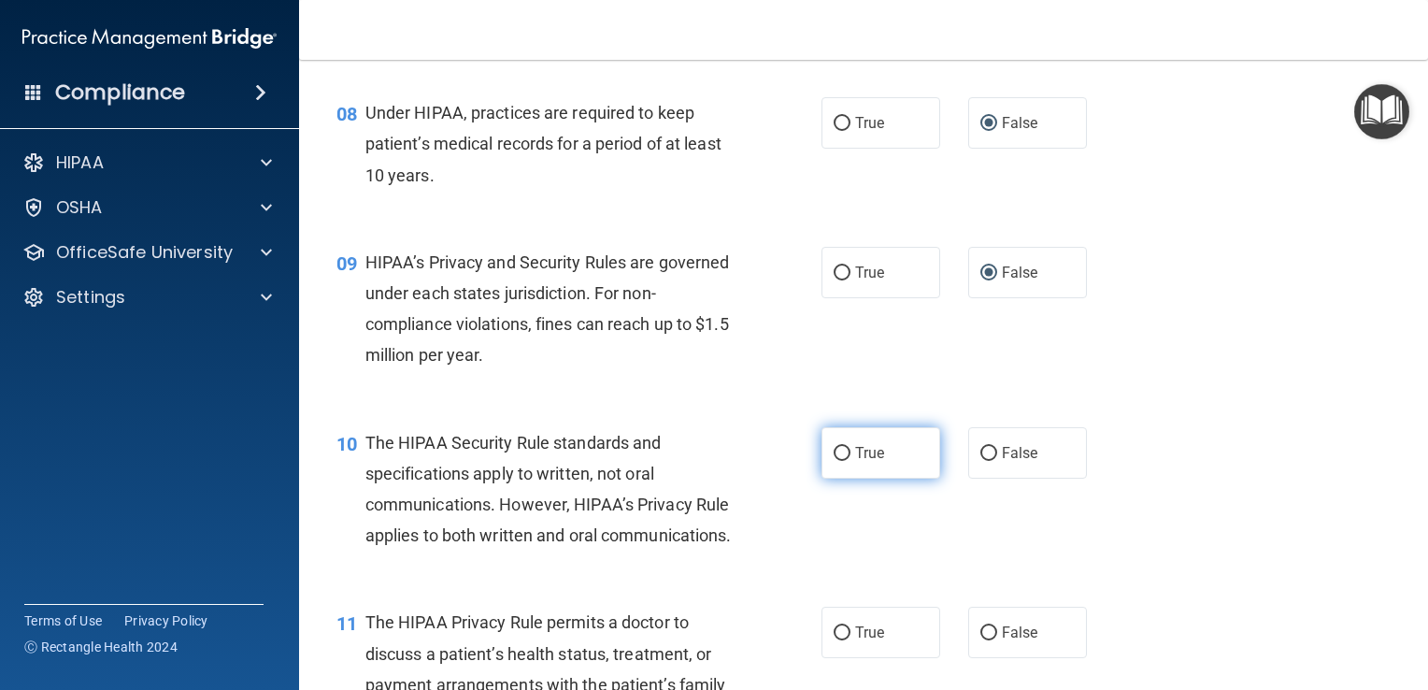
click at [848, 479] on label "True" at bounding box center [881, 452] width 119 height 51
click at [848, 461] on input "True" at bounding box center [842, 454] width 17 height 14
radio input "true"
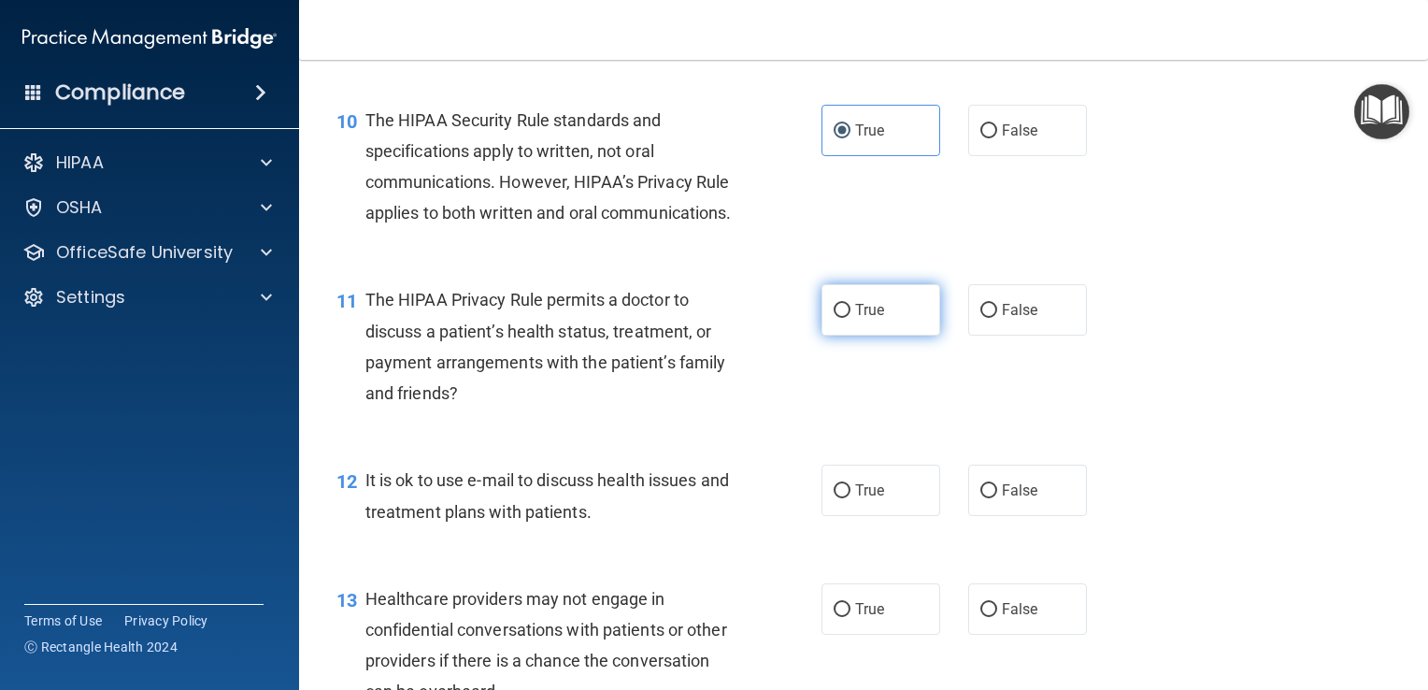
click at [867, 319] on span "True" at bounding box center [869, 310] width 29 height 18
click at [851, 318] on input "True" at bounding box center [842, 311] width 17 height 14
radio input "true"
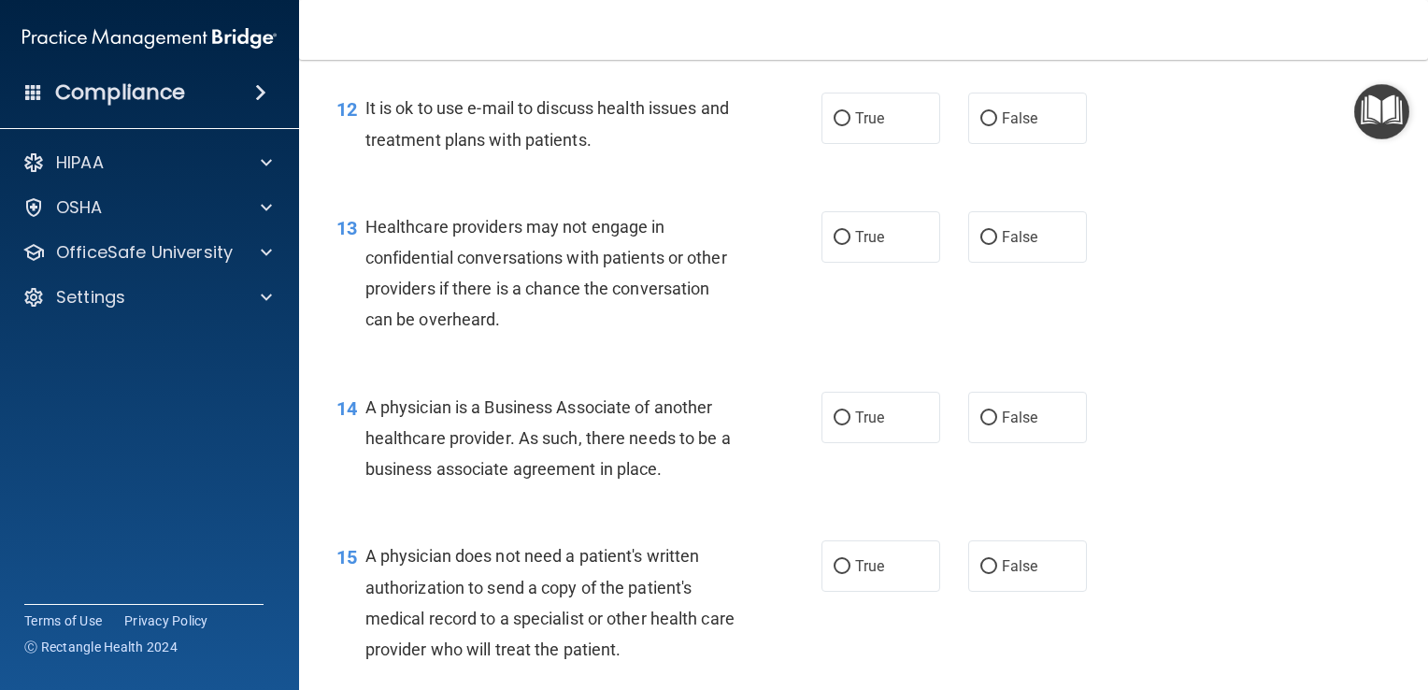
scroll to position [1949, 0]
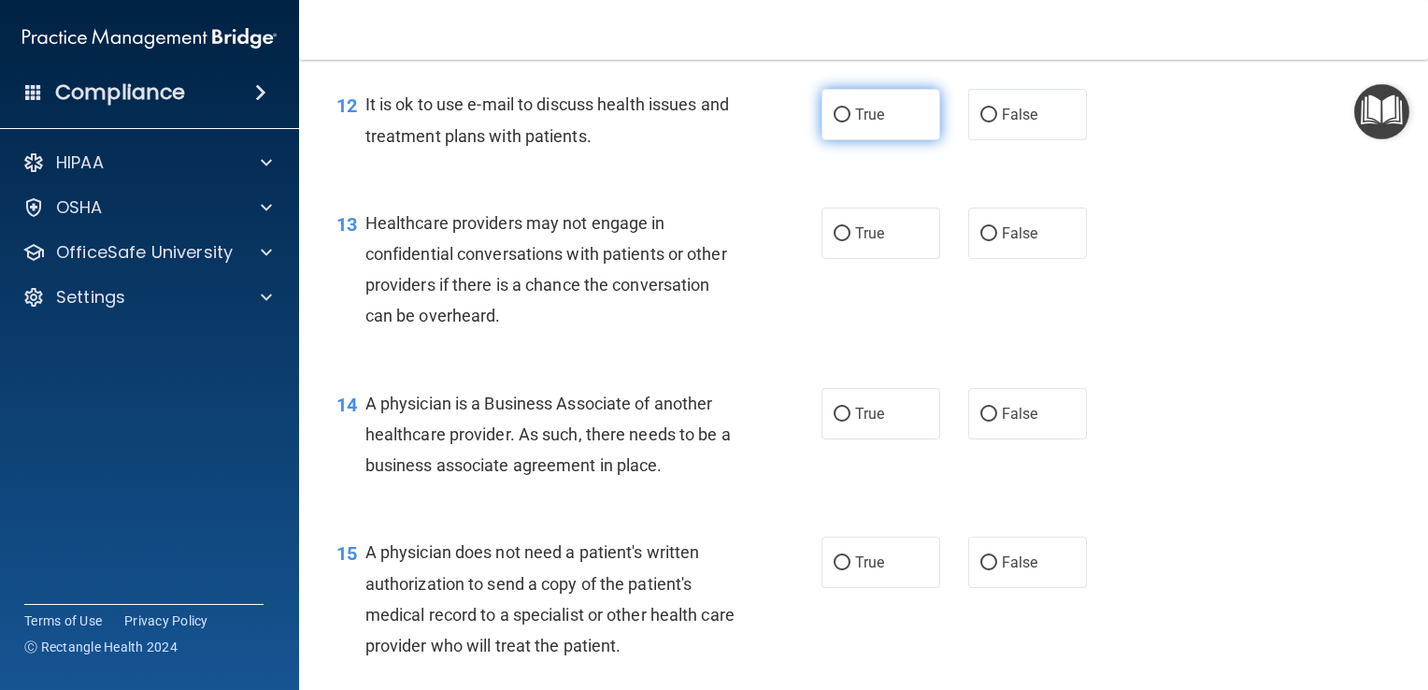
click at [834, 122] on input "True" at bounding box center [842, 115] width 17 height 14
radio input "true"
click at [1007, 259] on label "False" at bounding box center [1028, 233] width 119 height 51
click at [997, 241] on input "False" at bounding box center [989, 234] width 17 height 14
radio input "true"
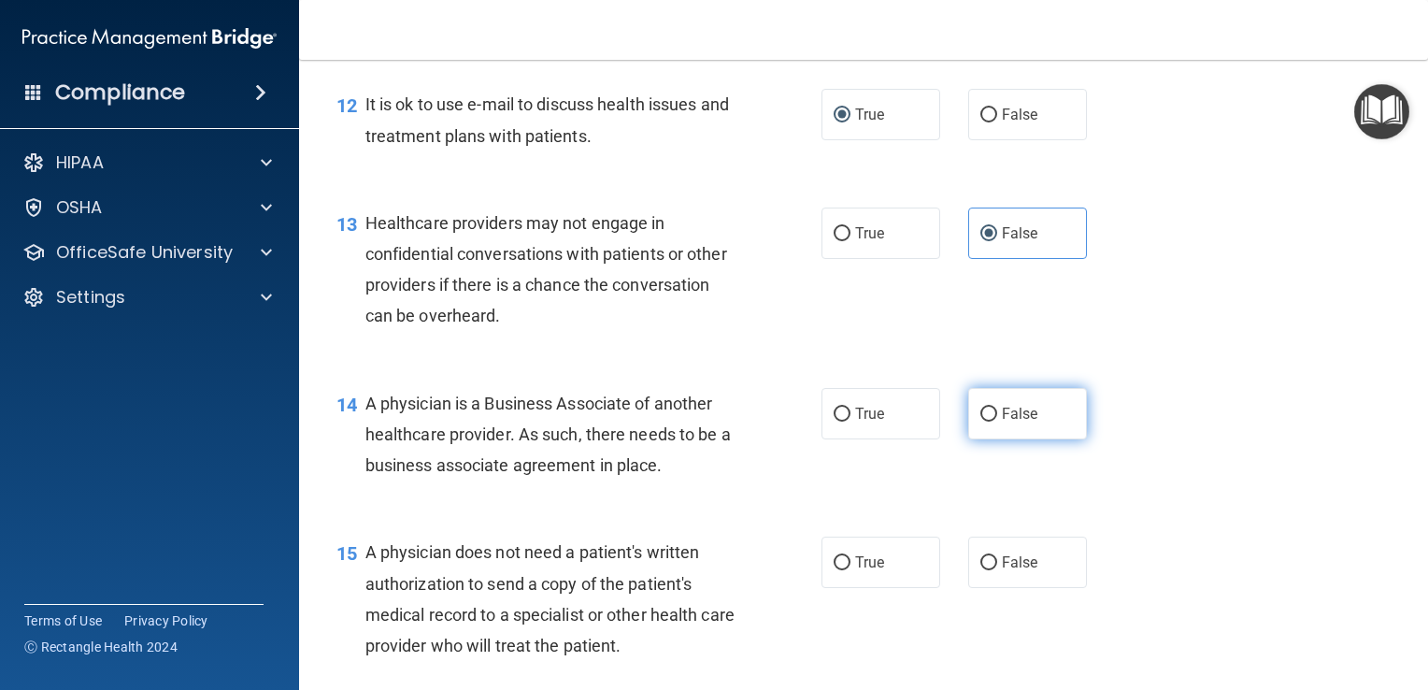
click at [1032, 439] on label "False" at bounding box center [1028, 413] width 119 height 51
click at [997, 422] on input "False" at bounding box center [989, 415] width 17 height 14
radio input "true"
click at [834, 570] on input "True" at bounding box center [842, 563] width 17 height 14
radio input "true"
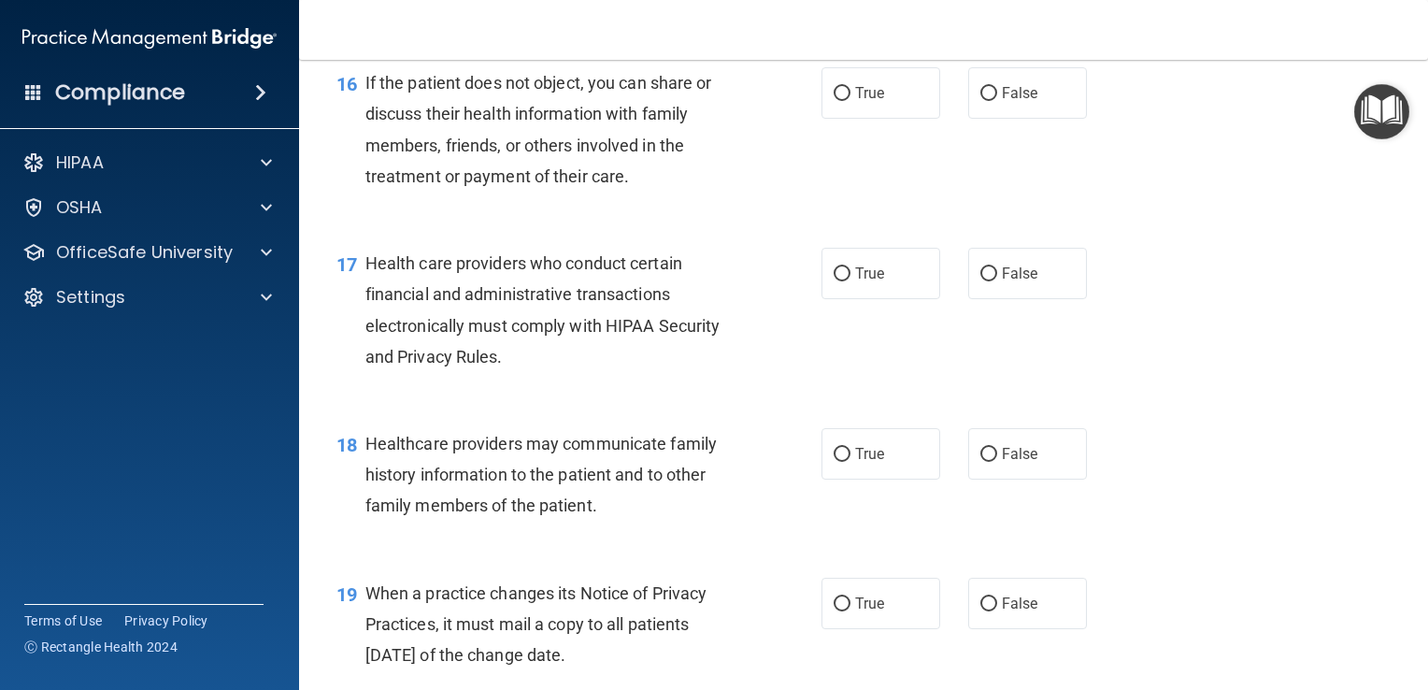
scroll to position [2618, 0]
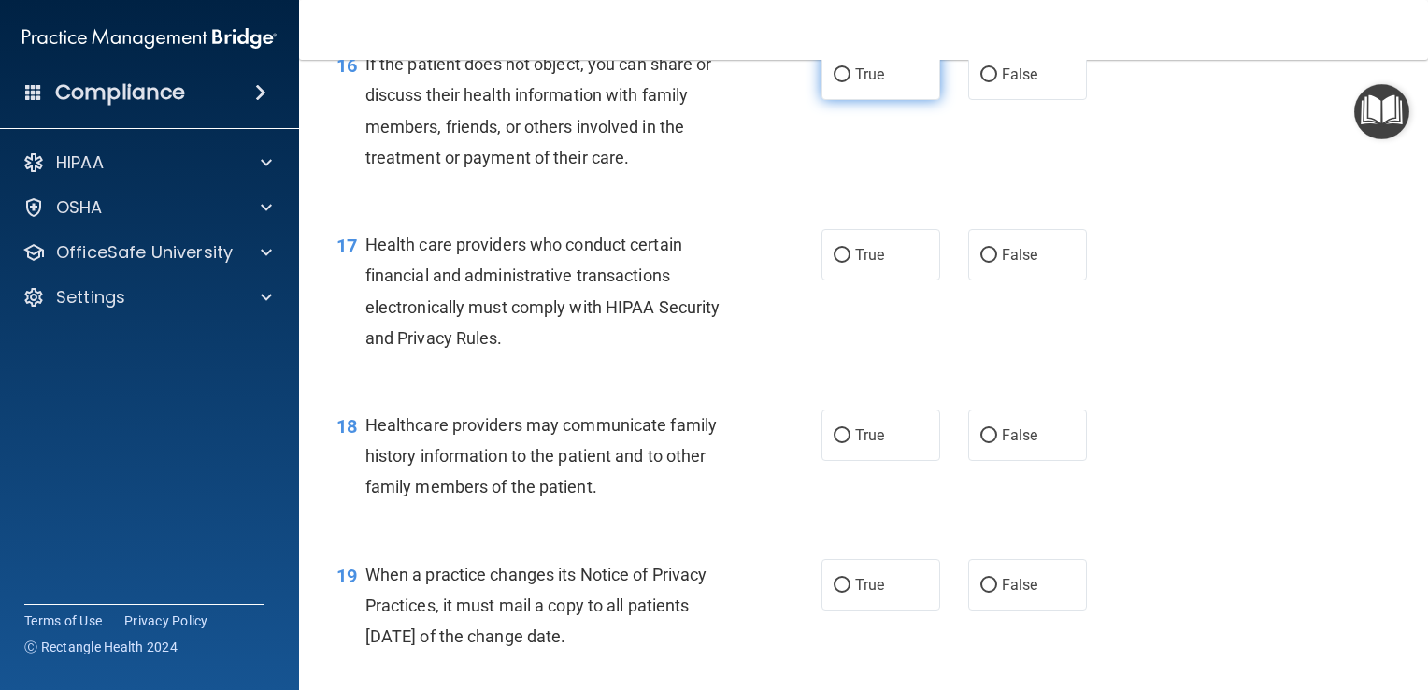
click at [838, 82] on input "True" at bounding box center [842, 75] width 17 height 14
radio input "true"
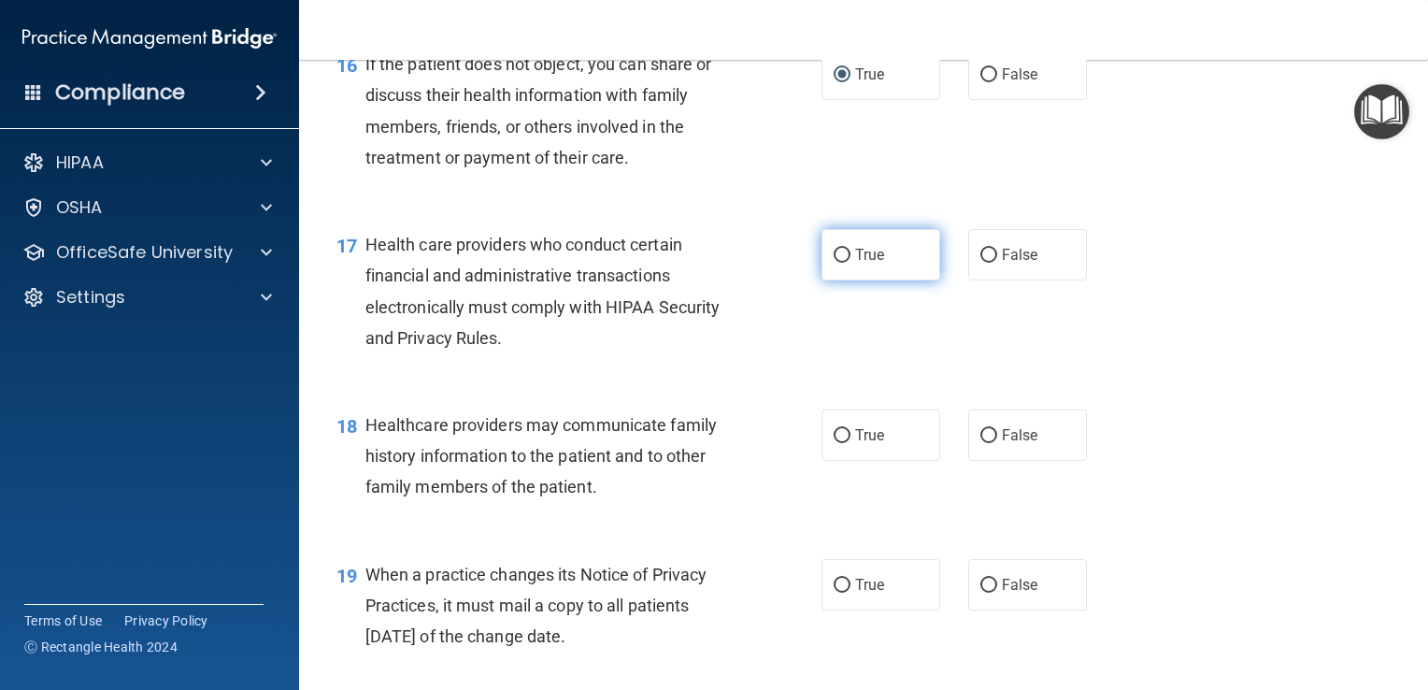
click at [839, 280] on label "True" at bounding box center [881, 254] width 119 height 51
click at [839, 263] on input "True" at bounding box center [842, 256] width 17 height 14
radio input "true"
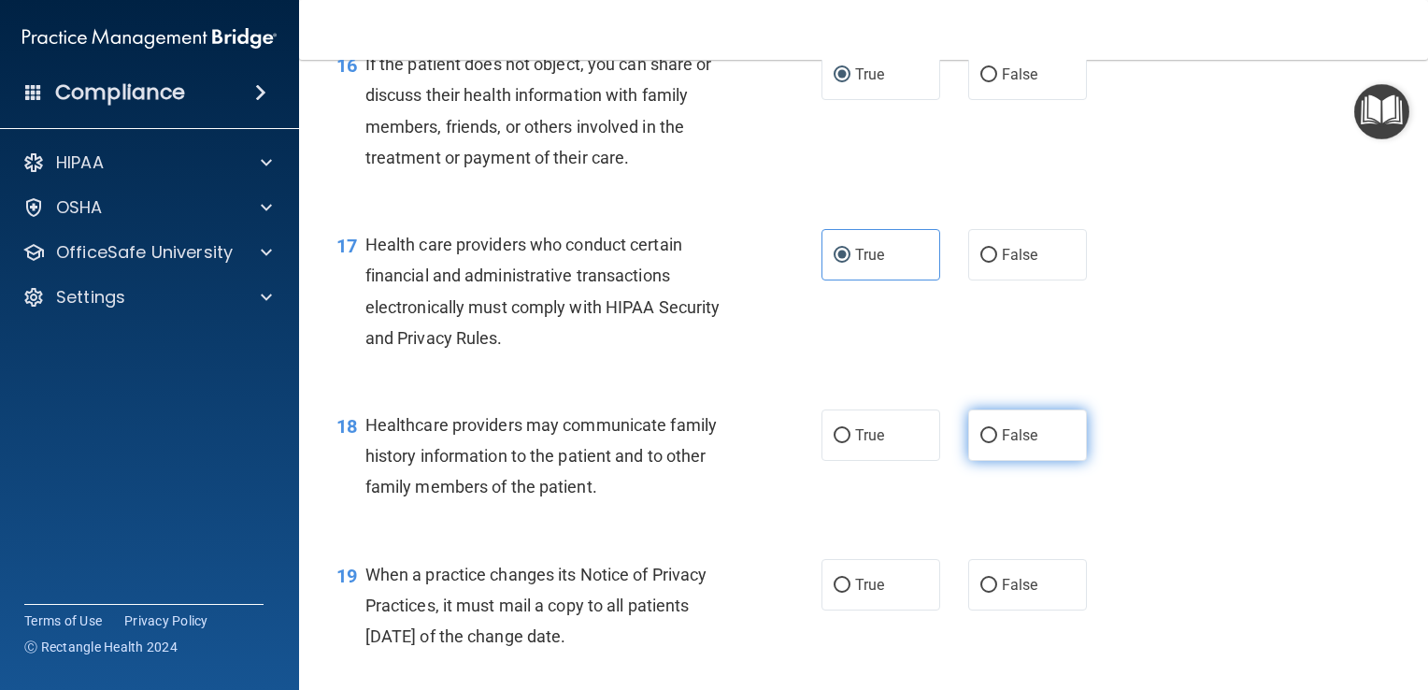
click at [985, 443] on input "False" at bounding box center [989, 436] width 17 height 14
radio input "true"
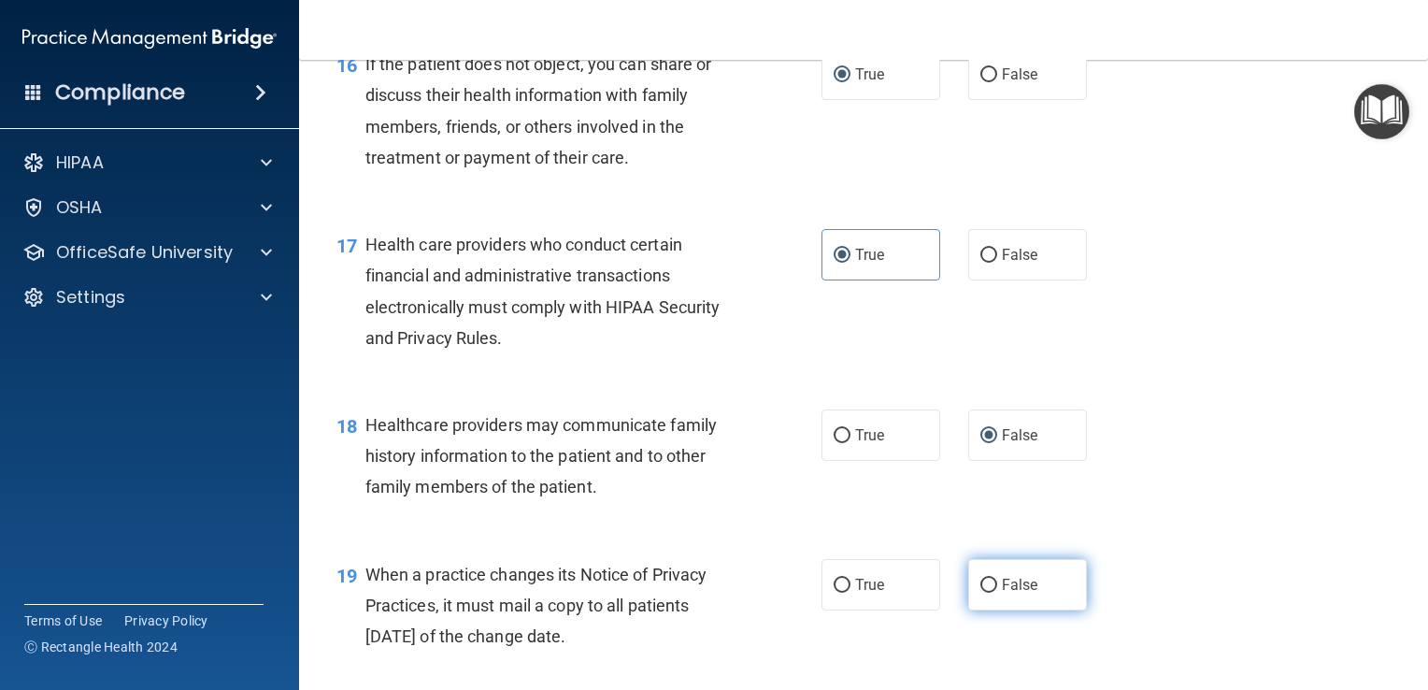
click at [986, 593] on input "False" at bounding box center [989, 586] width 17 height 14
radio input "true"
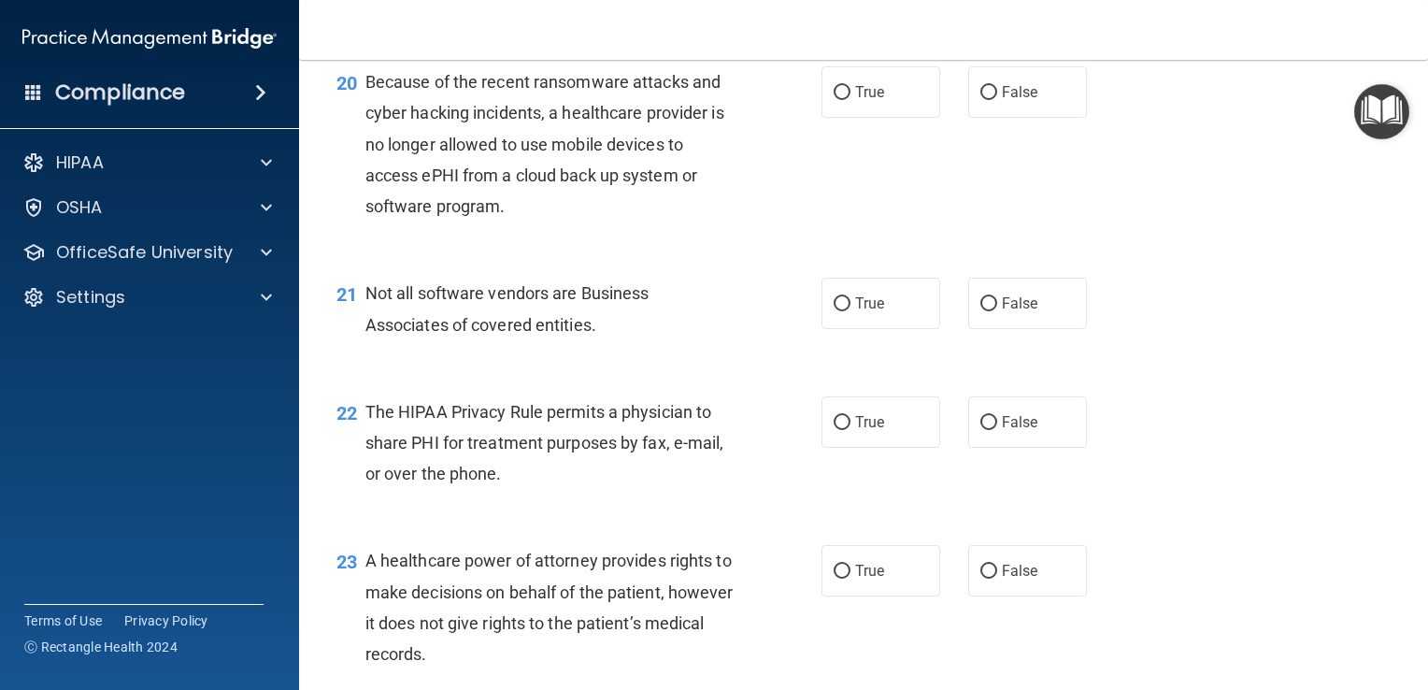
scroll to position [3267, 0]
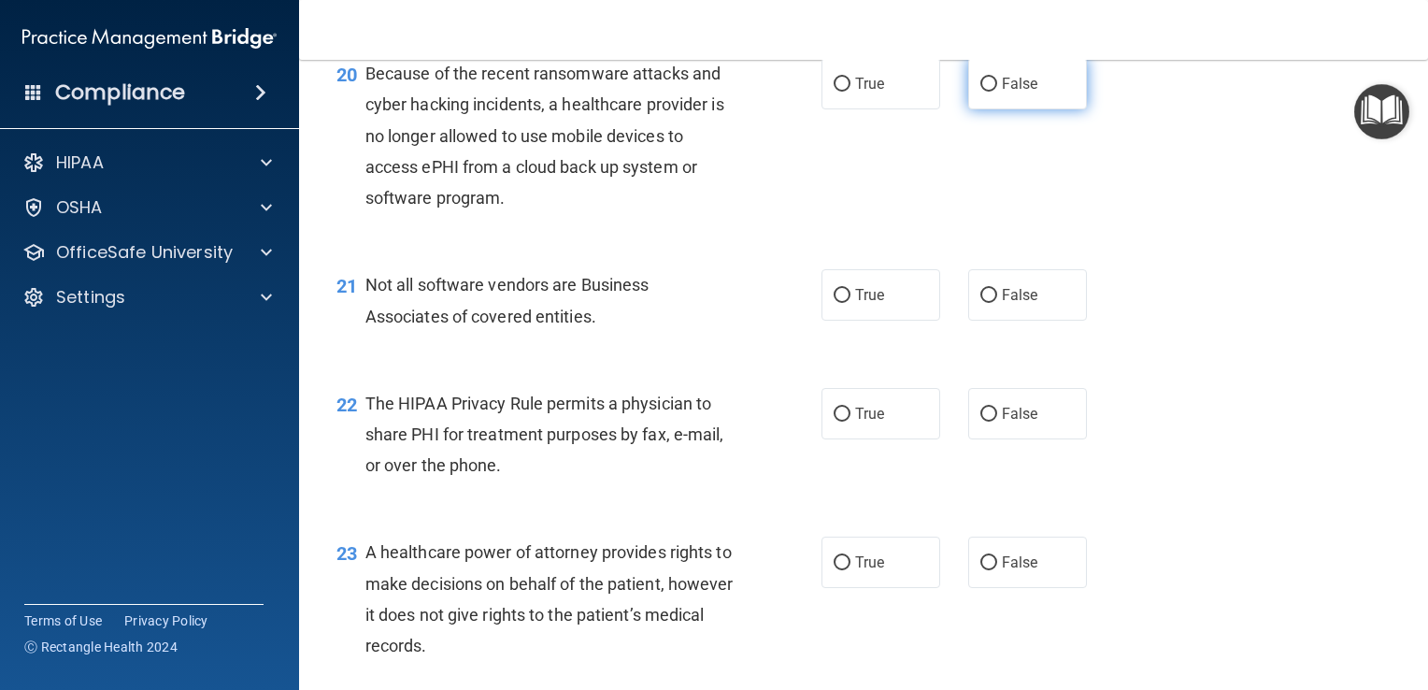
click at [1020, 109] on label "False" at bounding box center [1028, 83] width 119 height 51
click at [997, 92] on input "False" at bounding box center [989, 85] width 17 height 14
radio input "true"
click at [876, 321] on label "True" at bounding box center [881, 294] width 119 height 51
click at [851, 303] on input "True" at bounding box center [842, 296] width 17 height 14
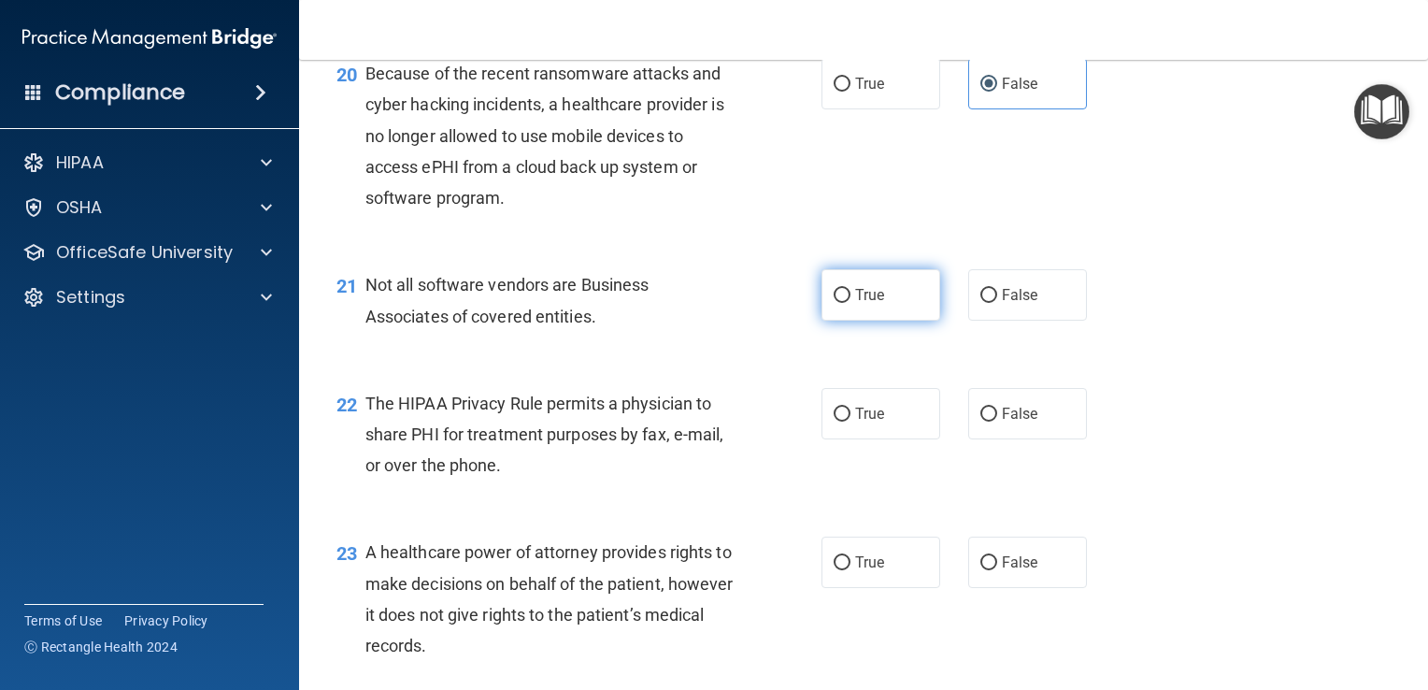
radio input "true"
click at [841, 422] on input "True" at bounding box center [842, 415] width 17 height 14
radio input "true"
click at [999, 588] on label "False" at bounding box center [1028, 562] width 119 height 51
click at [997, 570] on input "False" at bounding box center [989, 563] width 17 height 14
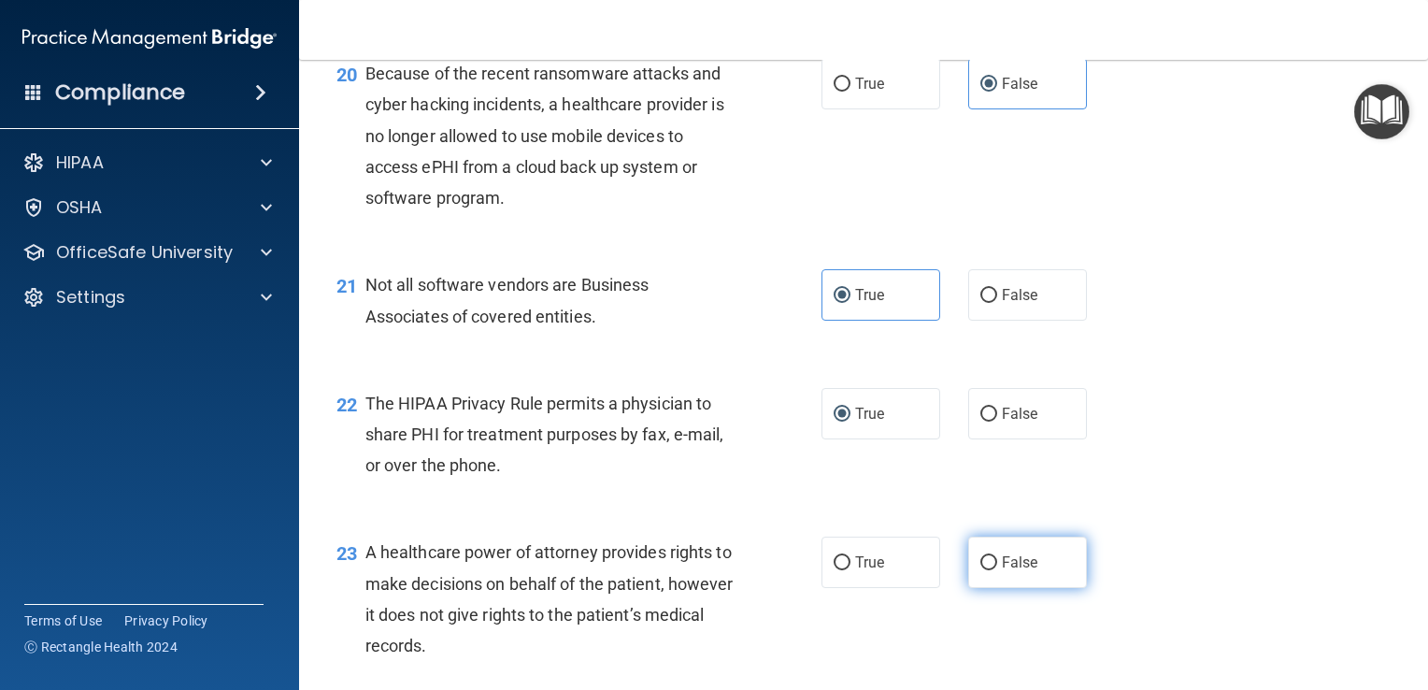
radio input "true"
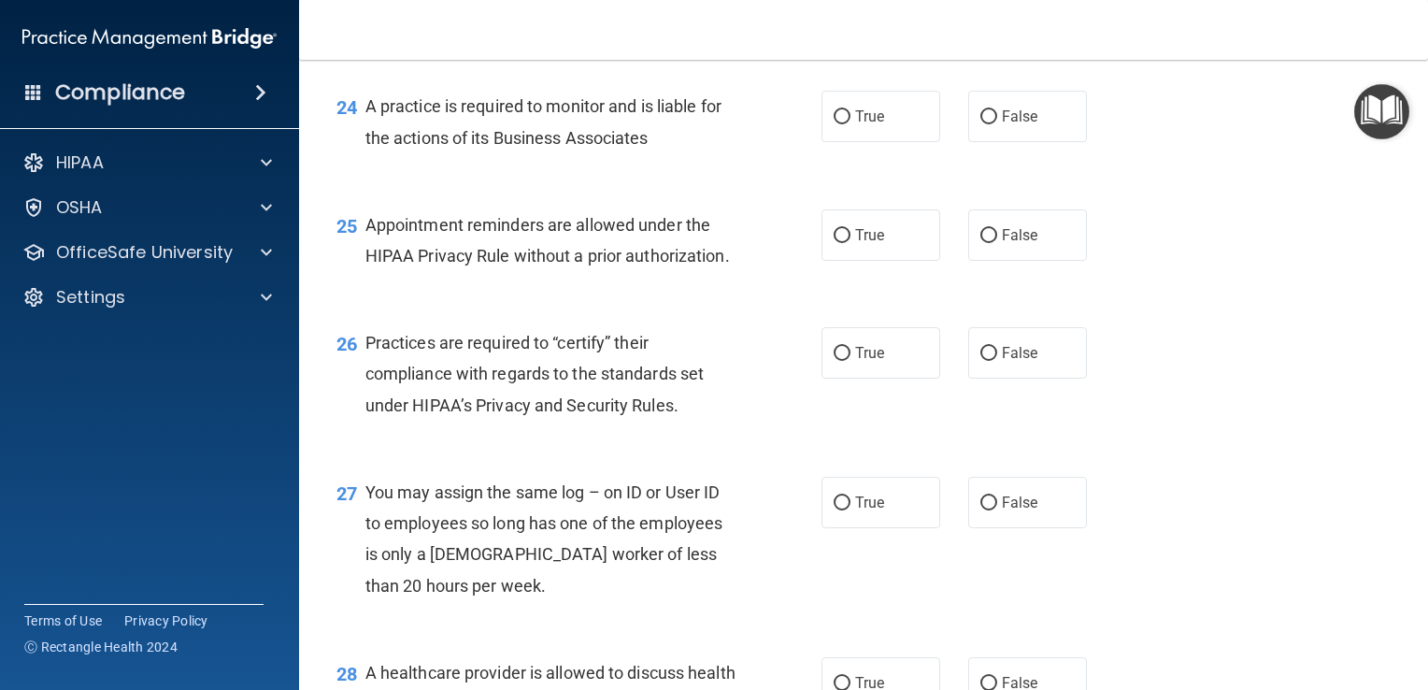
scroll to position [3913, 0]
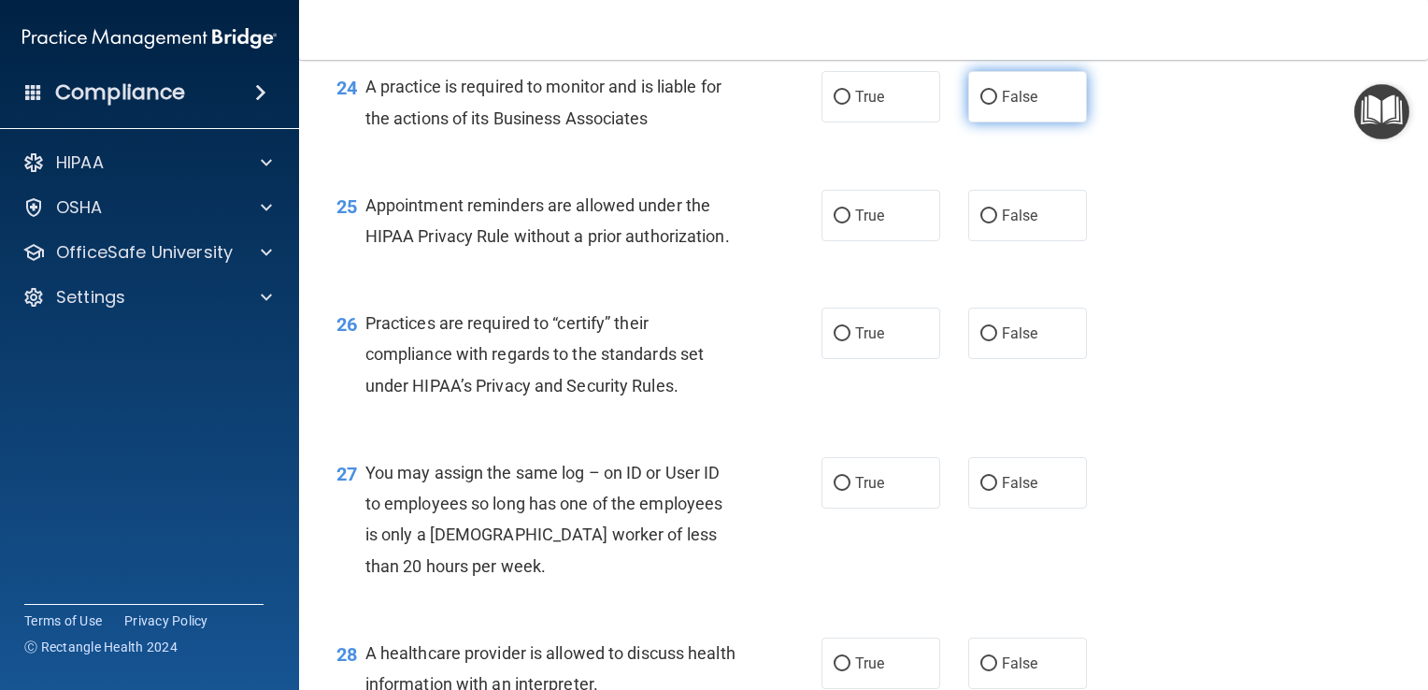
click at [983, 105] on input "False" at bounding box center [989, 98] width 17 height 14
radio input "true"
click at [868, 224] on span "True" at bounding box center [869, 216] width 29 height 18
click at [851, 223] on input "True" at bounding box center [842, 216] width 17 height 14
radio input "true"
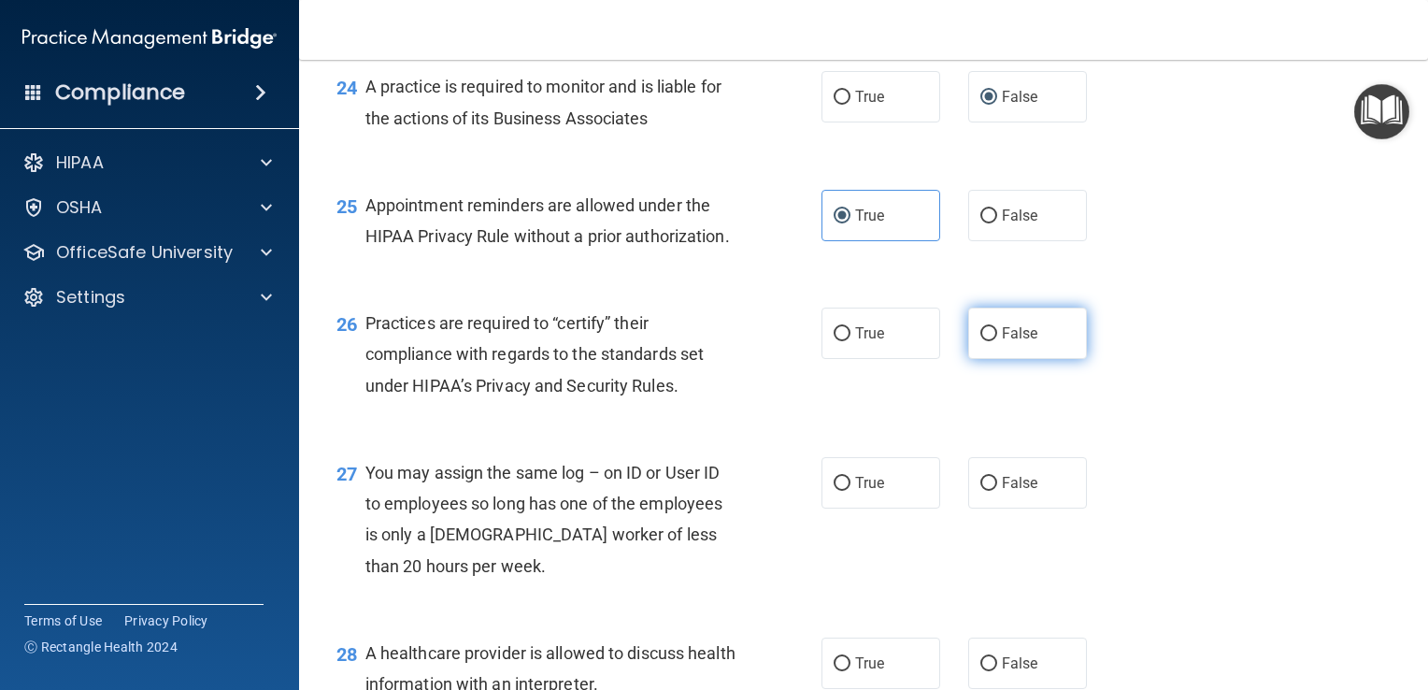
click at [1020, 342] on span "False" at bounding box center [1020, 333] width 36 height 18
click at [997, 341] on input "False" at bounding box center [989, 334] width 17 height 14
radio input "true"
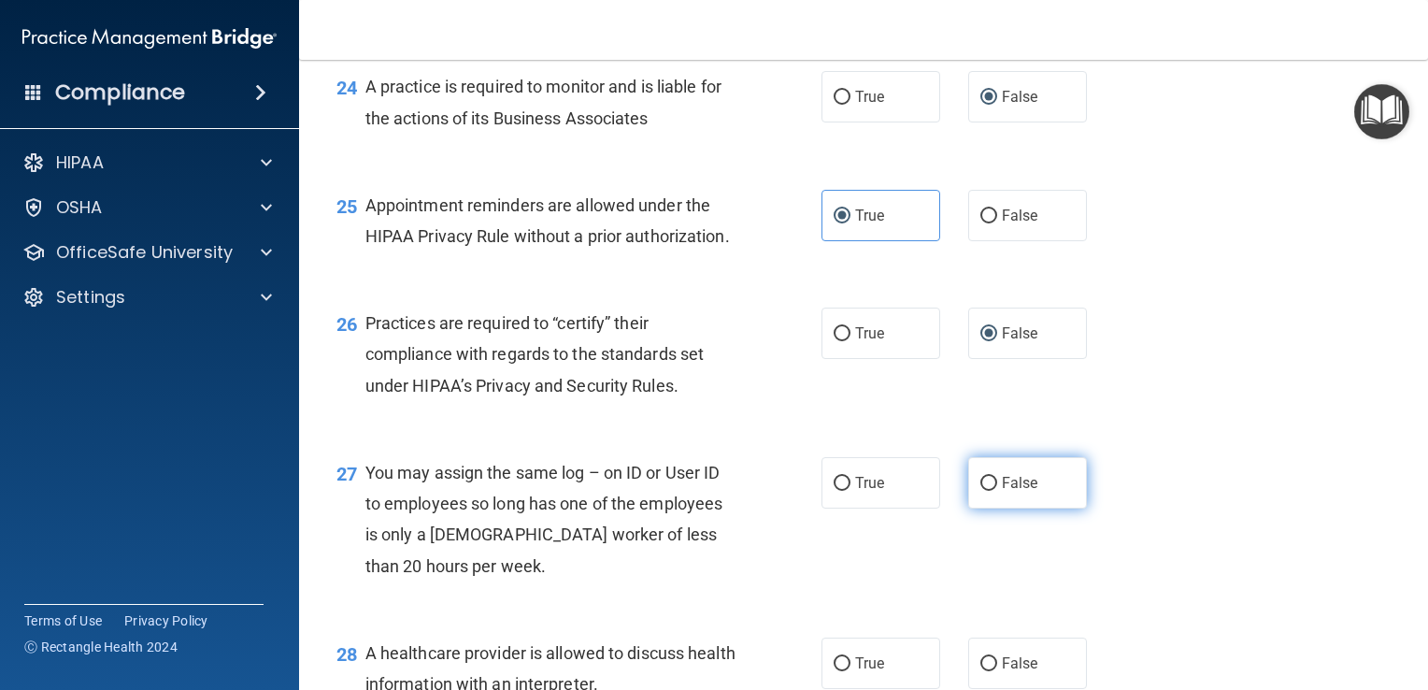
click at [987, 491] on input "False" at bounding box center [989, 484] width 17 height 14
radio input "true"
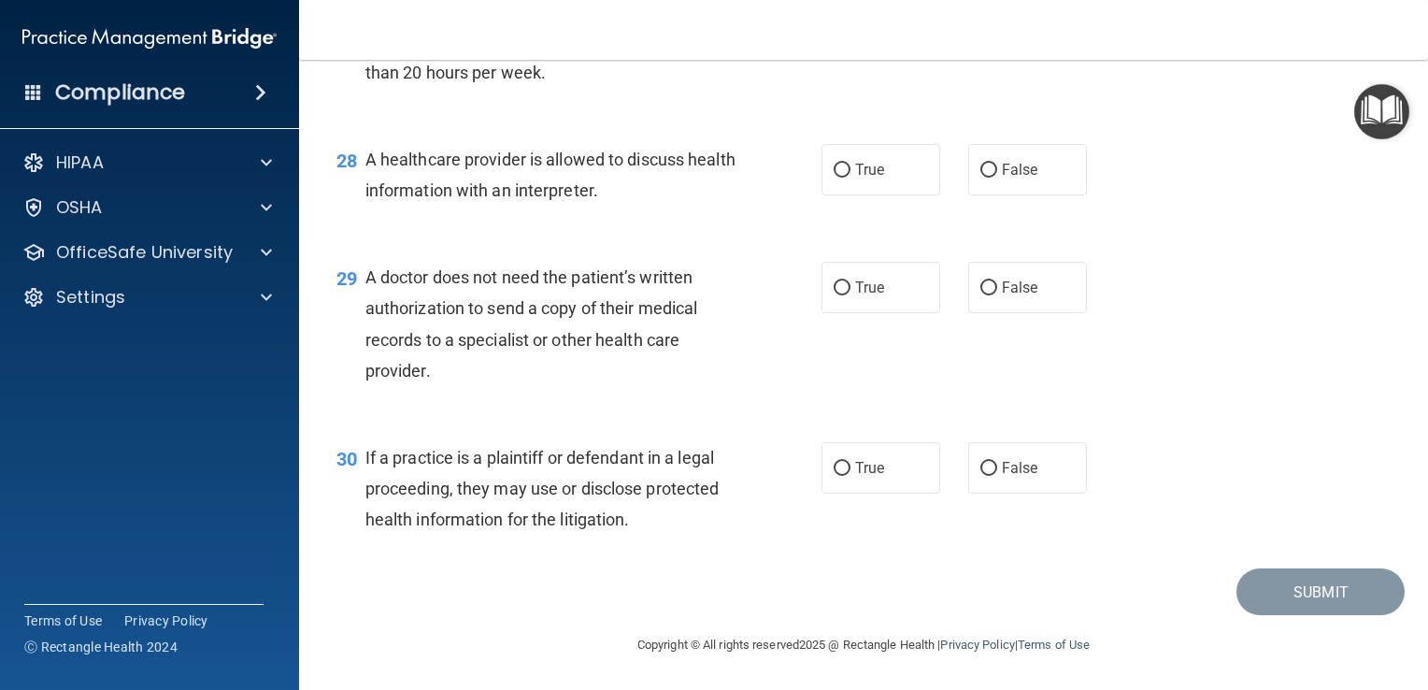
scroll to position [4455, 0]
click at [834, 178] on input "True" at bounding box center [842, 171] width 17 height 14
radio input "true"
click at [834, 295] on input "True" at bounding box center [842, 288] width 17 height 14
radio input "true"
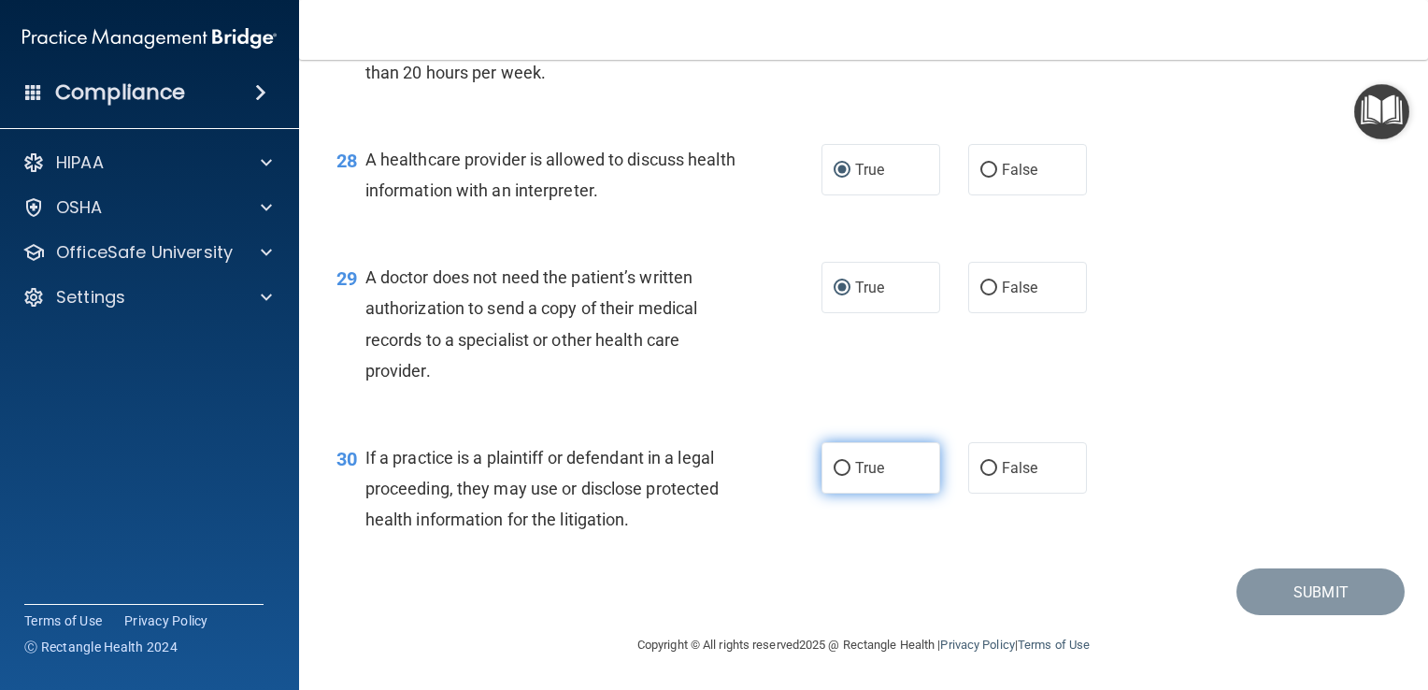
click at [838, 476] on input "True" at bounding box center [842, 469] width 17 height 14
radio input "true"
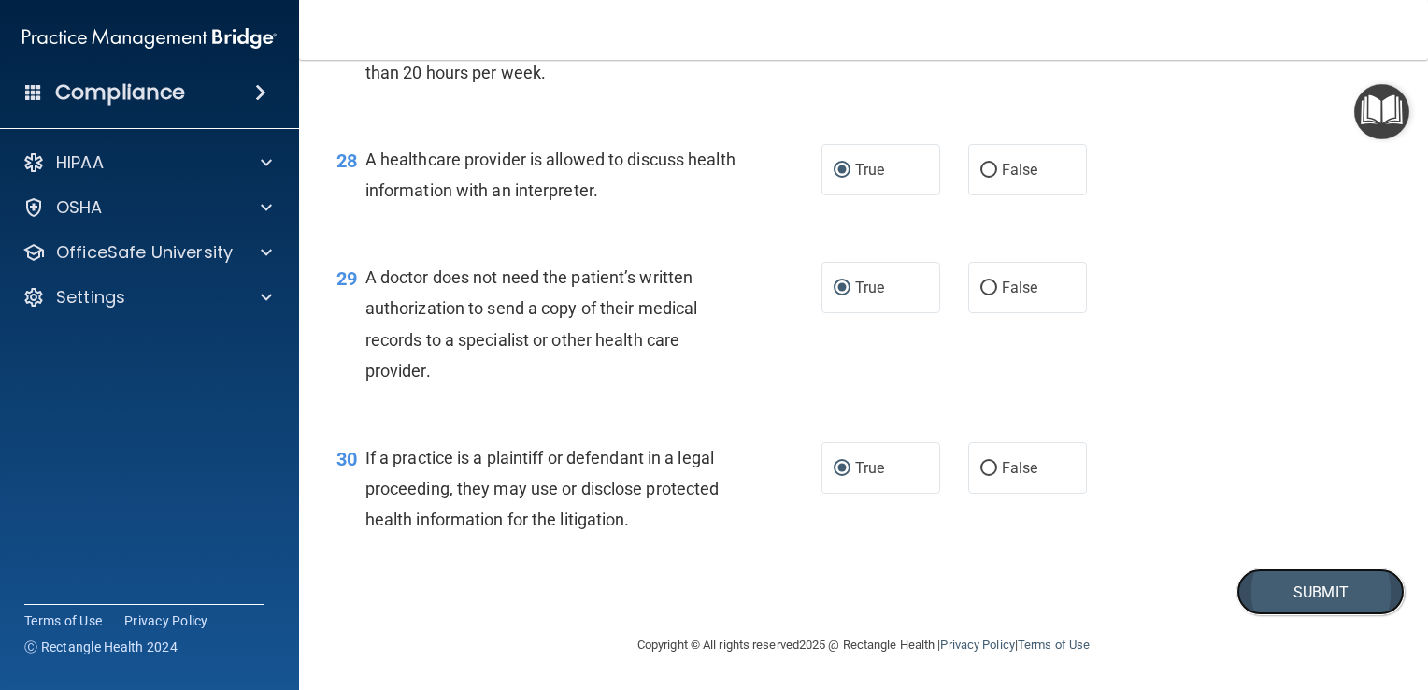
click at [1296, 616] on button "Submit" at bounding box center [1321, 592] width 168 height 48
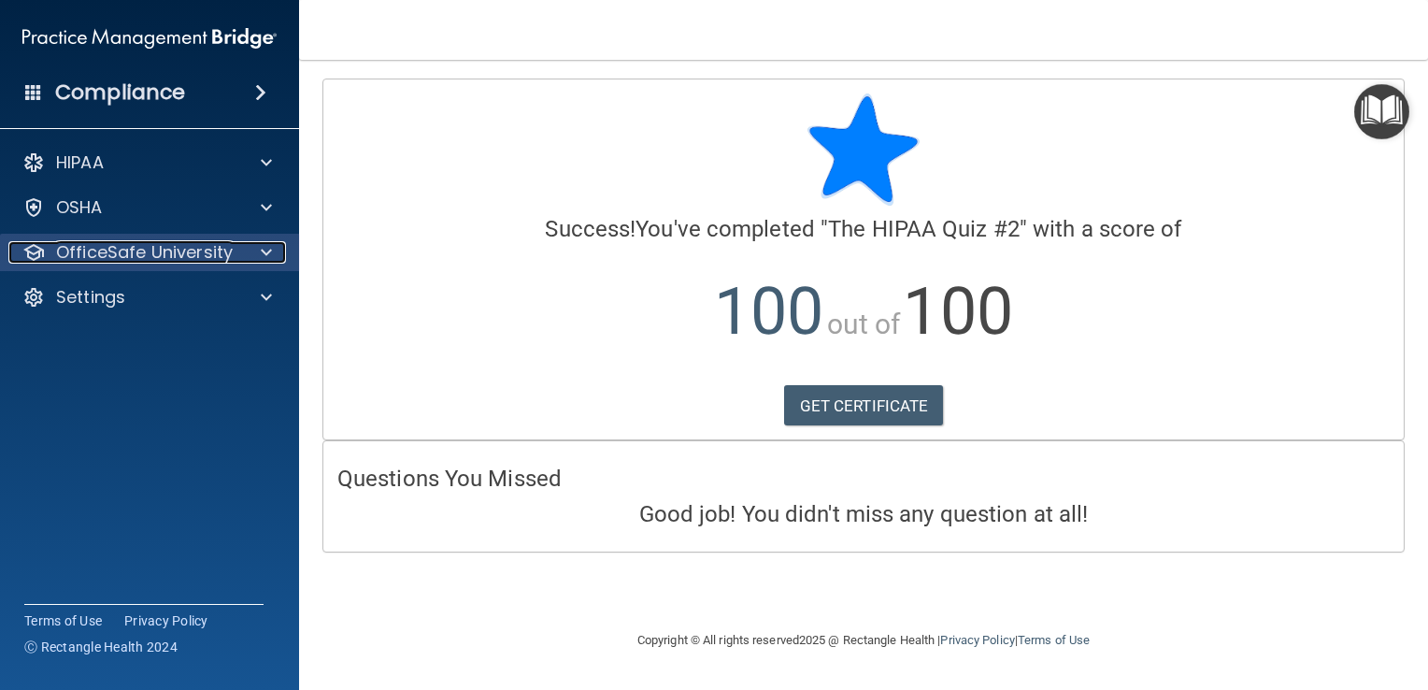
click at [198, 249] on p "OfficeSafe University" at bounding box center [144, 252] width 177 height 22
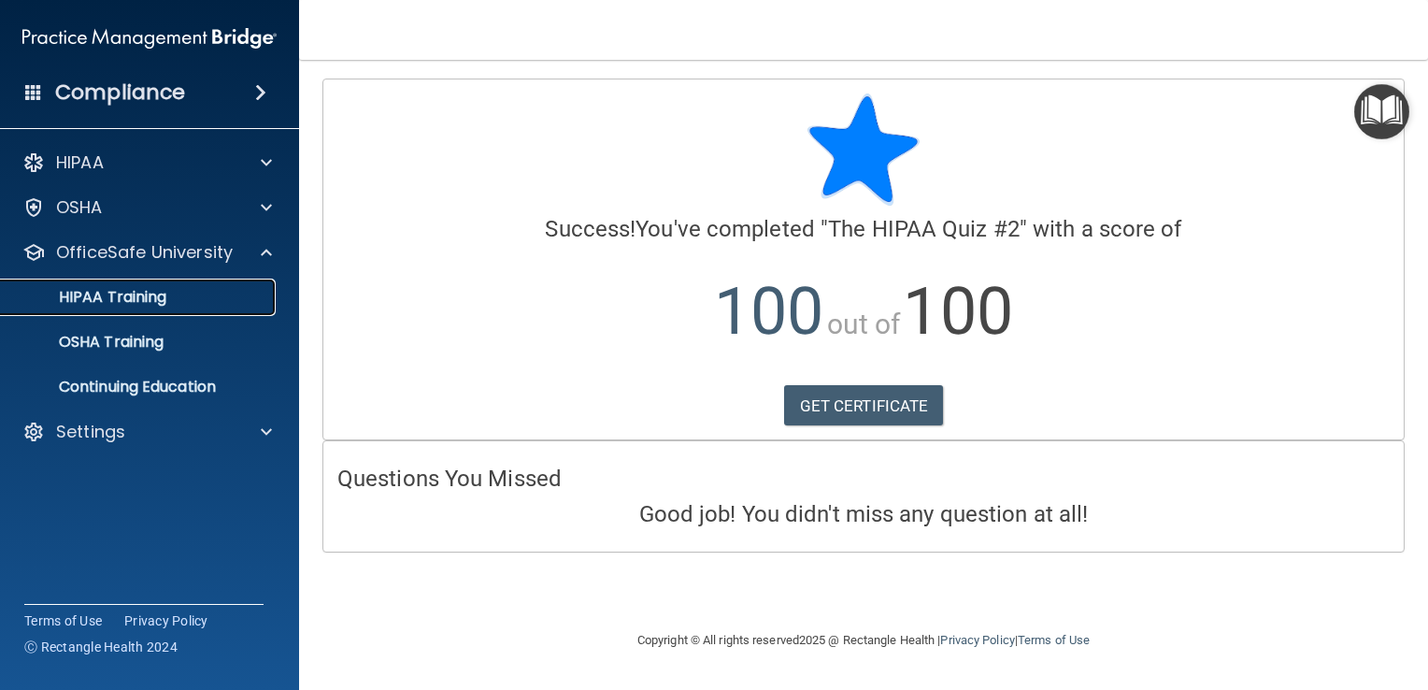
click at [179, 298] on div "HIPAA Training" at bounding box center [139, 297] width 255 height 19
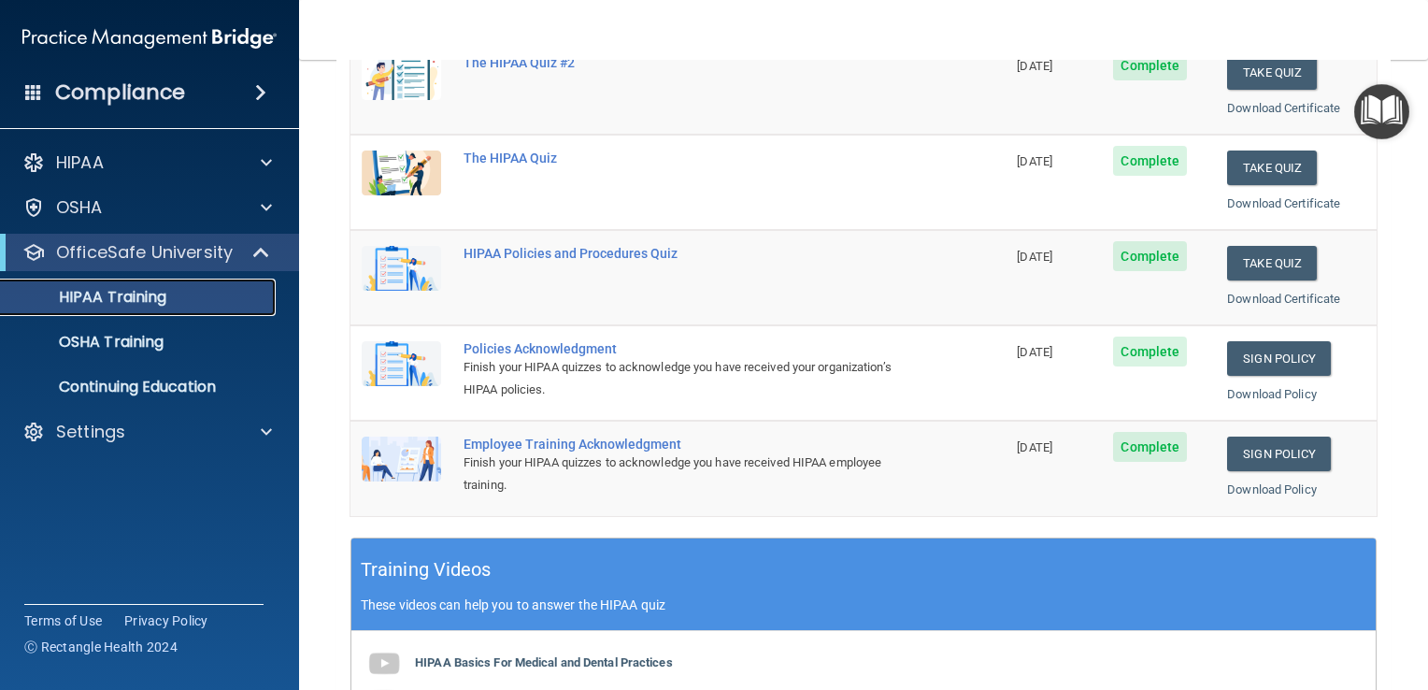
scroll to position [300, 0]
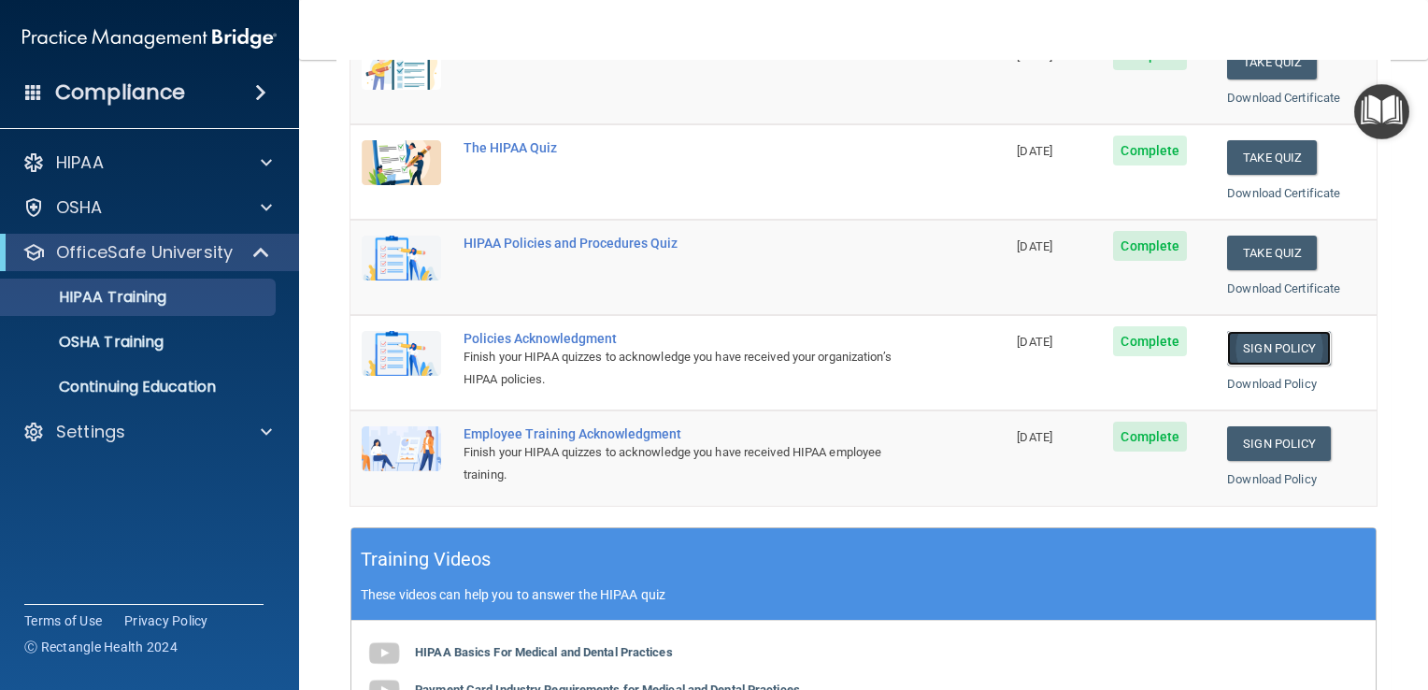
click at [1274, 338] on link "Sign Policy" at bounding box center [1279, 348] width 104 height 35
click at [1253, 433] on link "Sign Policy" at bounding box center [1279, 443] width 104 height 35
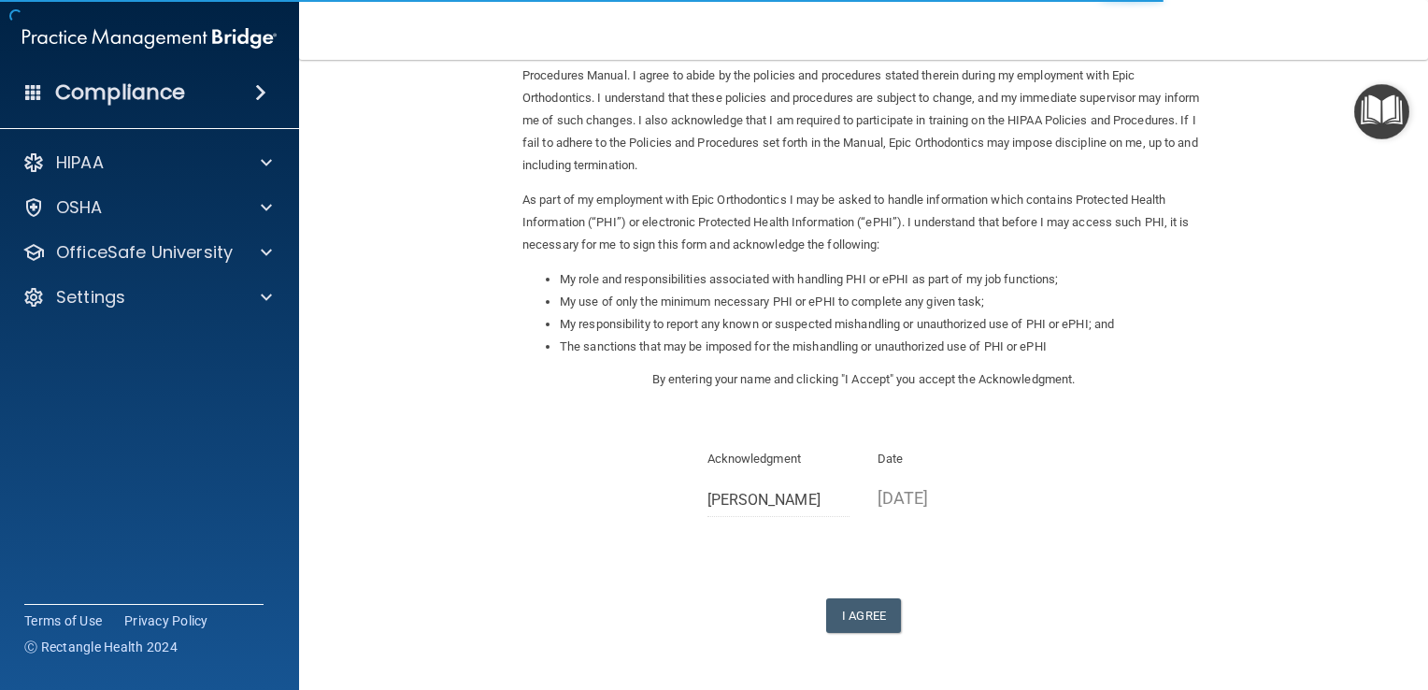
scroll to position [122, 0]
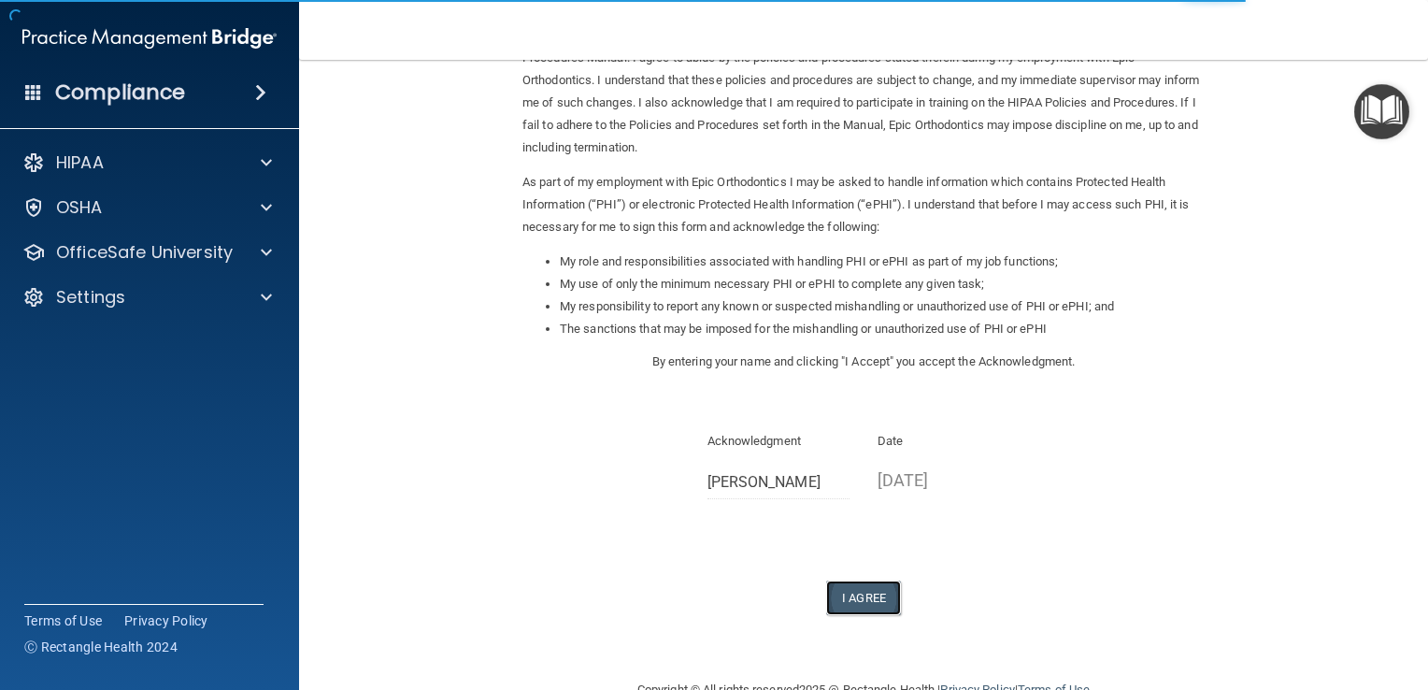
click at [869, 596] on button "I Agree" at bounding box center [863, 598] width 75 height 35
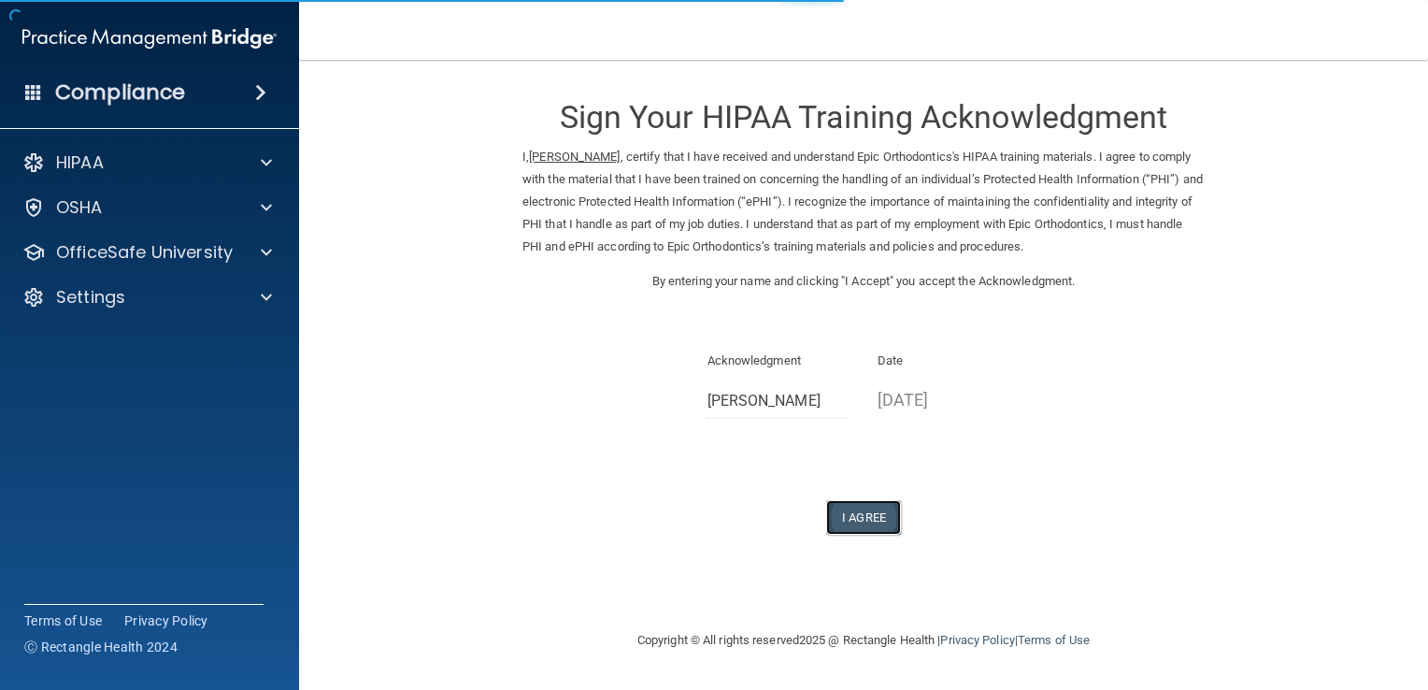
click at [868, 514] on button "I Agree" at bounding box center [863, 517] width 75 height 35
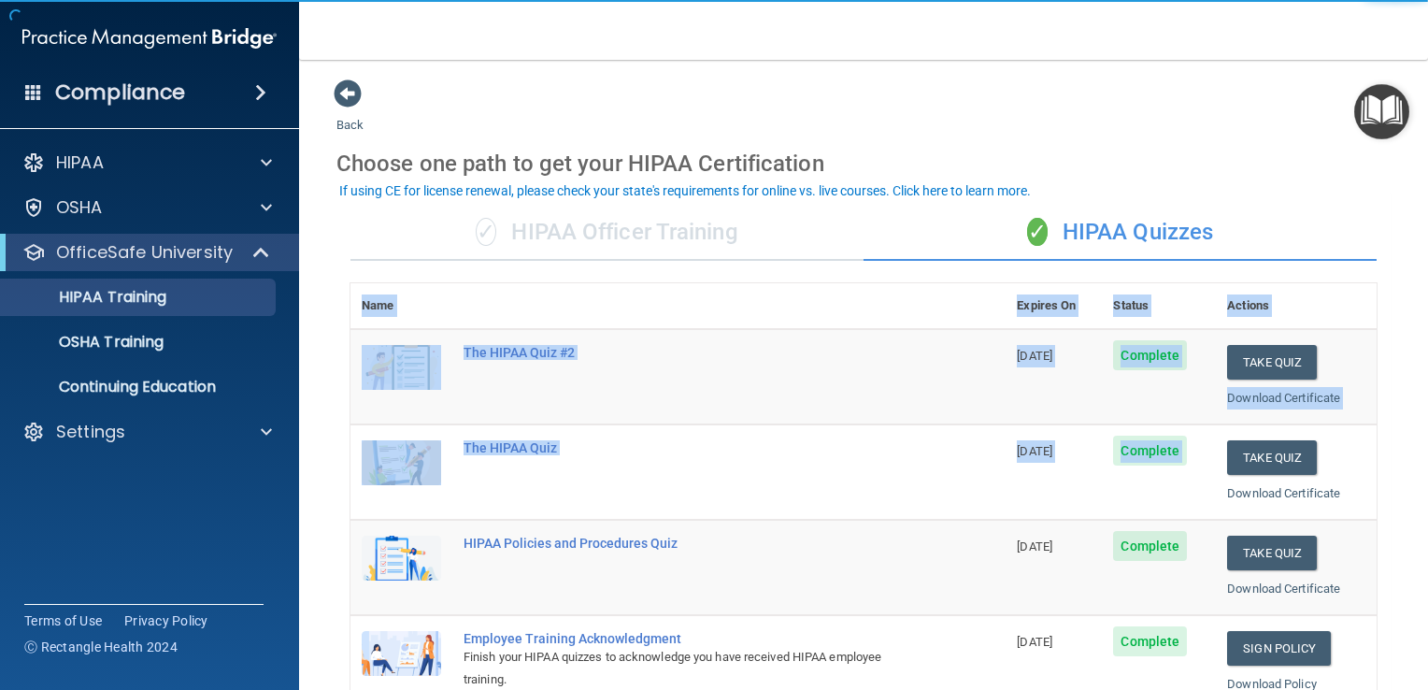
drag, startPoint x: 1416, startPoint y: 357, endPoint x: 1386, endPoint y: 461, distance: 108.0
click at [1386, 461] on main "Back Choose one path to get your HIPAA Certification ✓ HIPAA Officer Training ✓…" at bounding box center [863, 375] width 1129 height 630
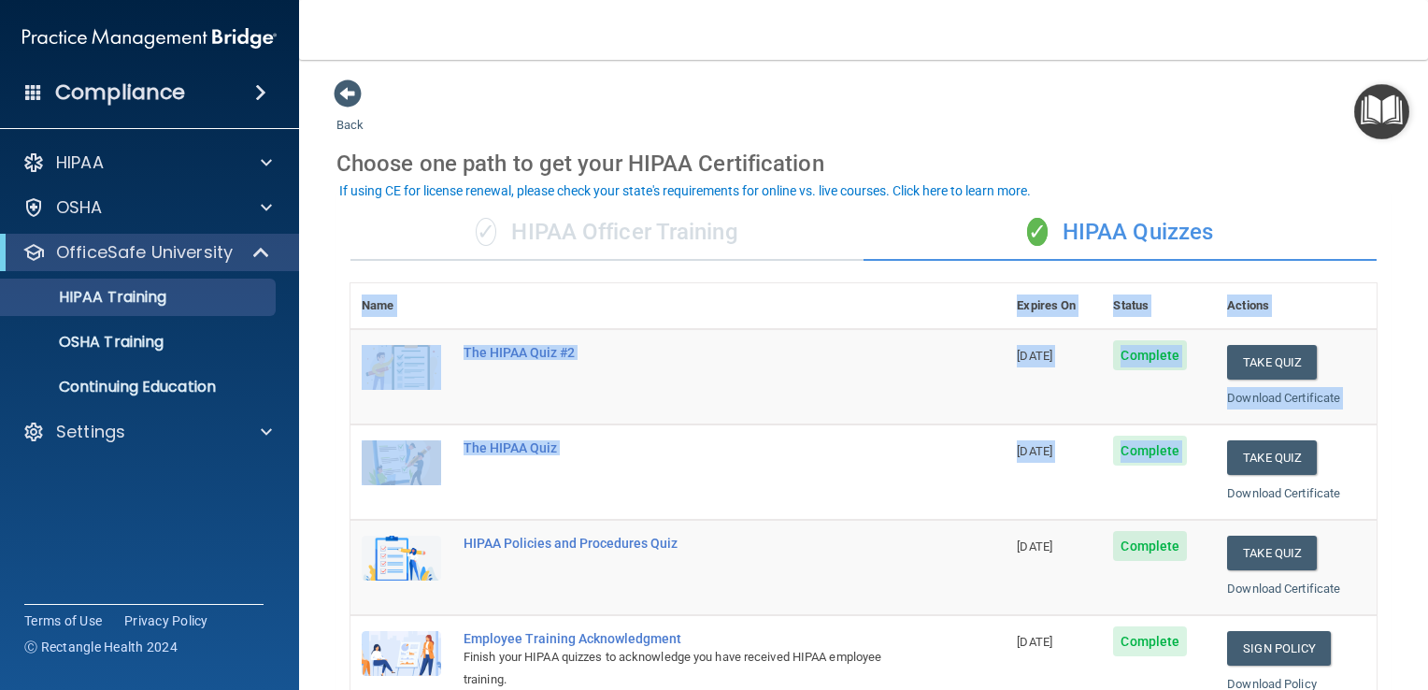
drag, startPoint x: 1386, startPoint y: 461, endPoint x: 1399, endPoint y: 510, distance: 51.0
click at [1399, 510] on main "Back Choose one path to get your HIPAA Certification ✓ HIPAA Officer Training ✓…" at bounding box center [863, 375] width 1129 height 630
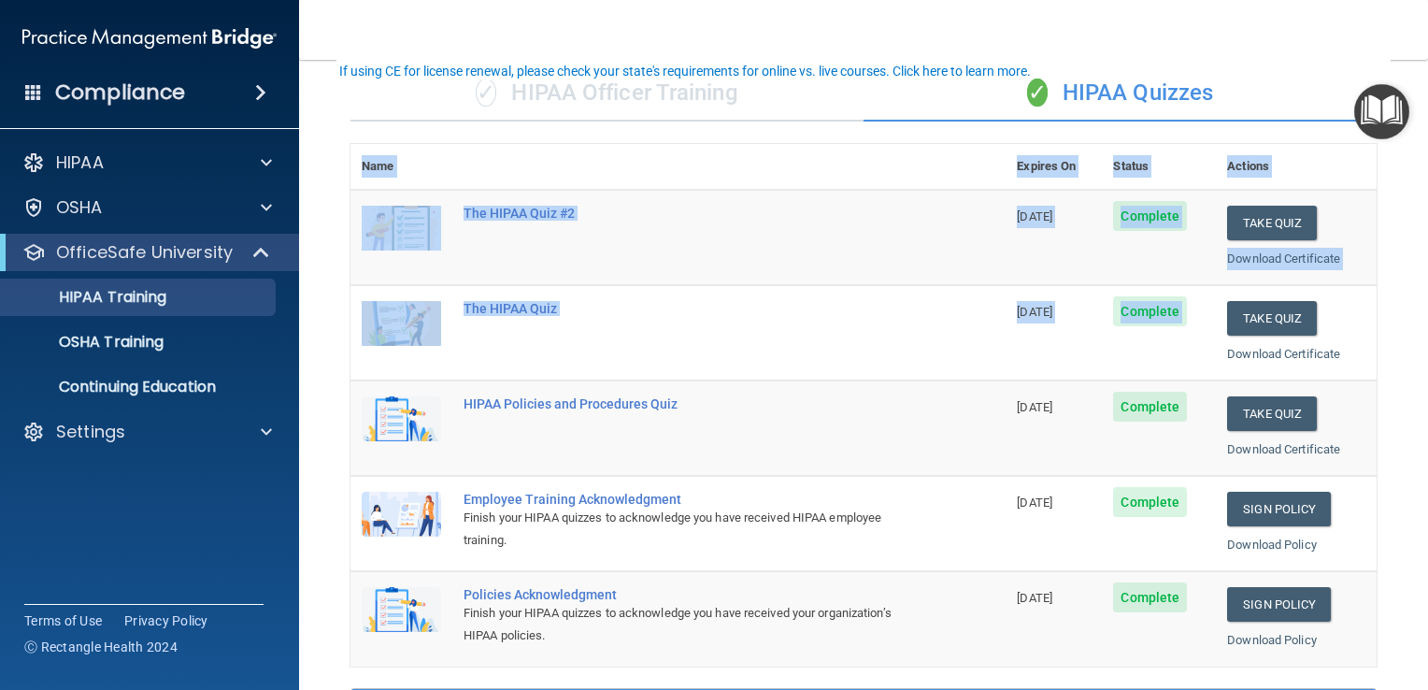
scroll to position [142, 0]
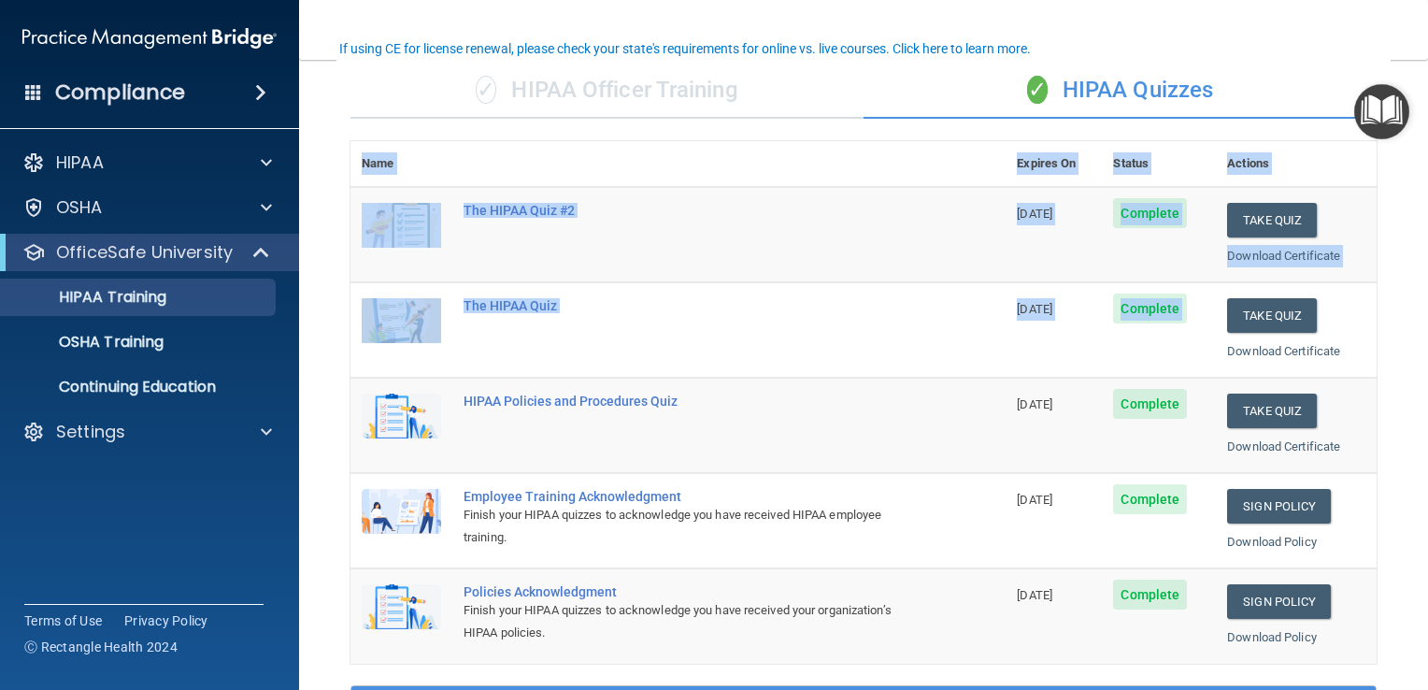
click at [1389, 533] on main "Back Choose one path to get your HIPAA Certification ✓ HIPAA Officer Training ✓…" at bounding box center [863, 375] width 1129 height 630
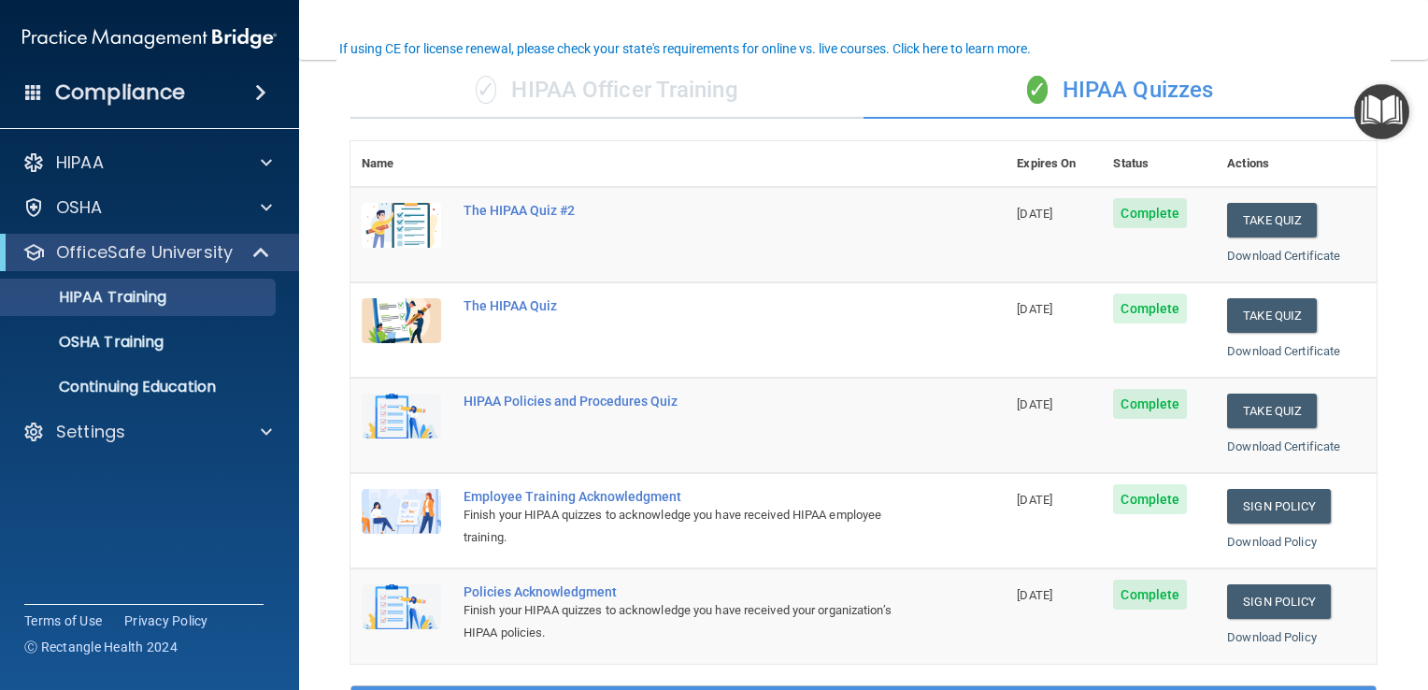
drag, startPoint x: 1395, startPoint y: 493, endPoint x: 1295, endPoint y: 49, distance: 455.2
click at [1295, 49] on nav "Toggle navigation Elizabeth Heerdt elizabeth.heerdt@epicortho.com Manage My Ent…" at bounding box center [863, 30] width 1129 height 60
click at [192, 330] on link "OSHA Training" at bounding box center [128, 341] width 294 height 37
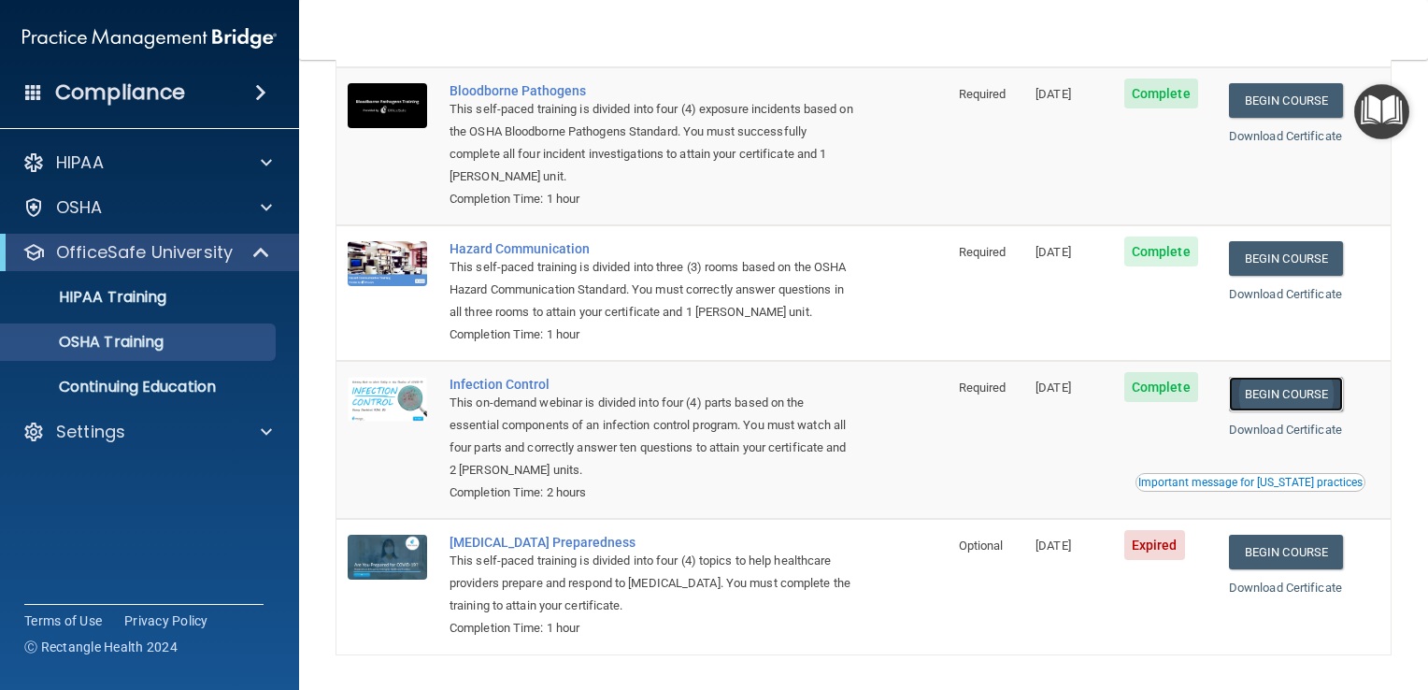
drag, startPoint x: 1300, startPoint y: 406, endPoint x: 1290, endPoint y: 395, distance: 15.2
click at [1290, 395] on link "Begin Course" at bounding box center [1286, 394] width 114 height 35
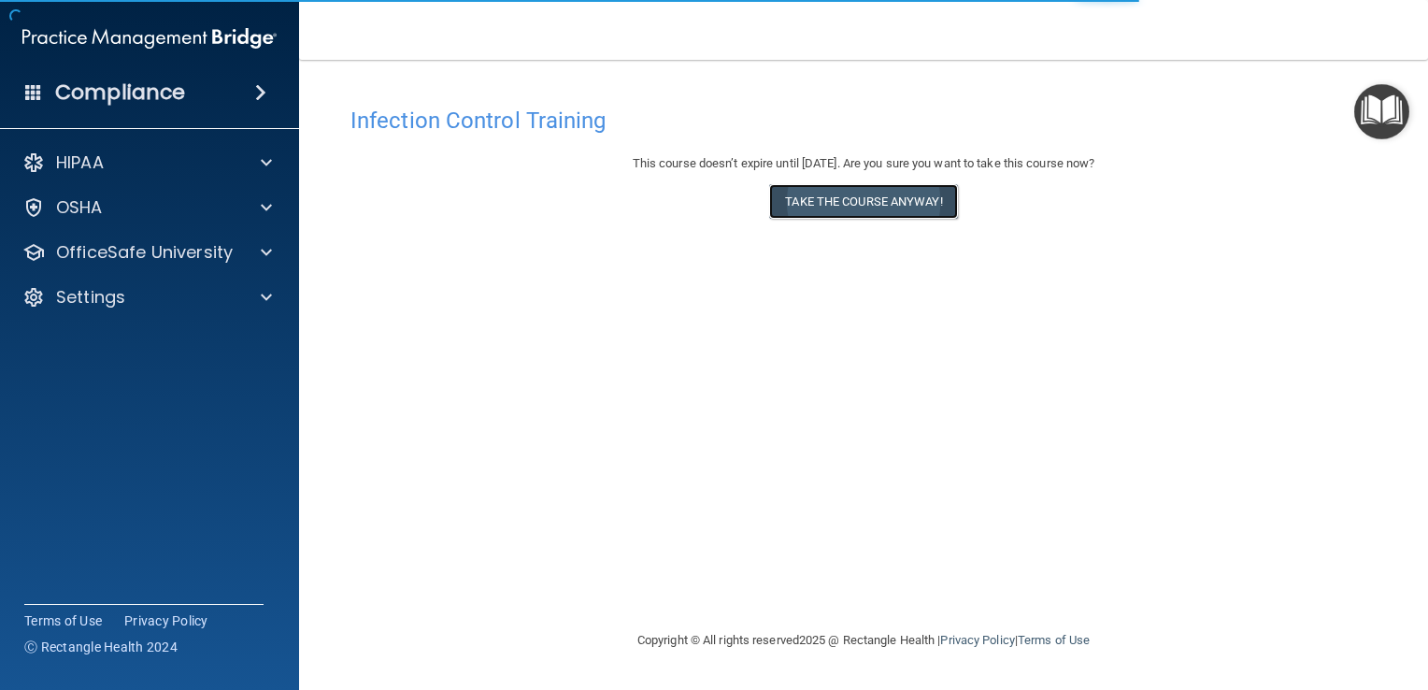
click at [868, 194] on button "Take the course anyway!" at bounding box center [863, 201] width 188 height 35
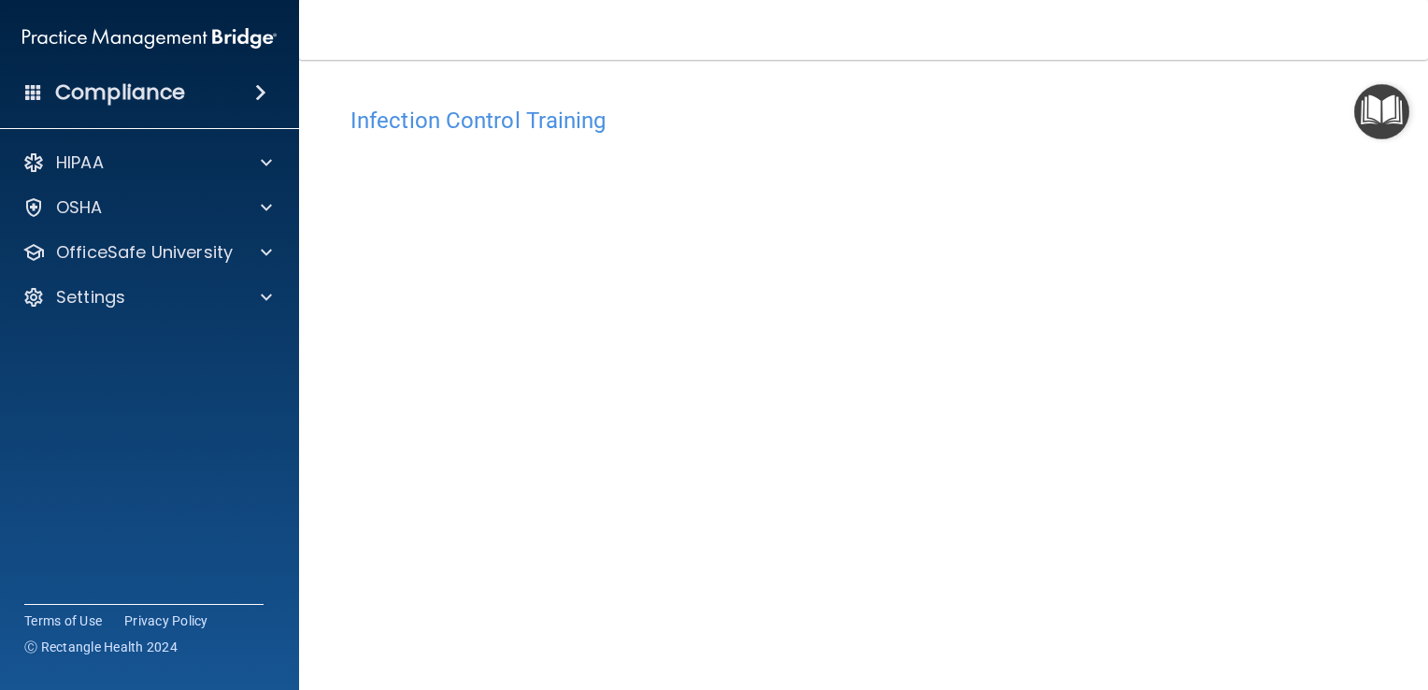
scroll to position [22, 0]
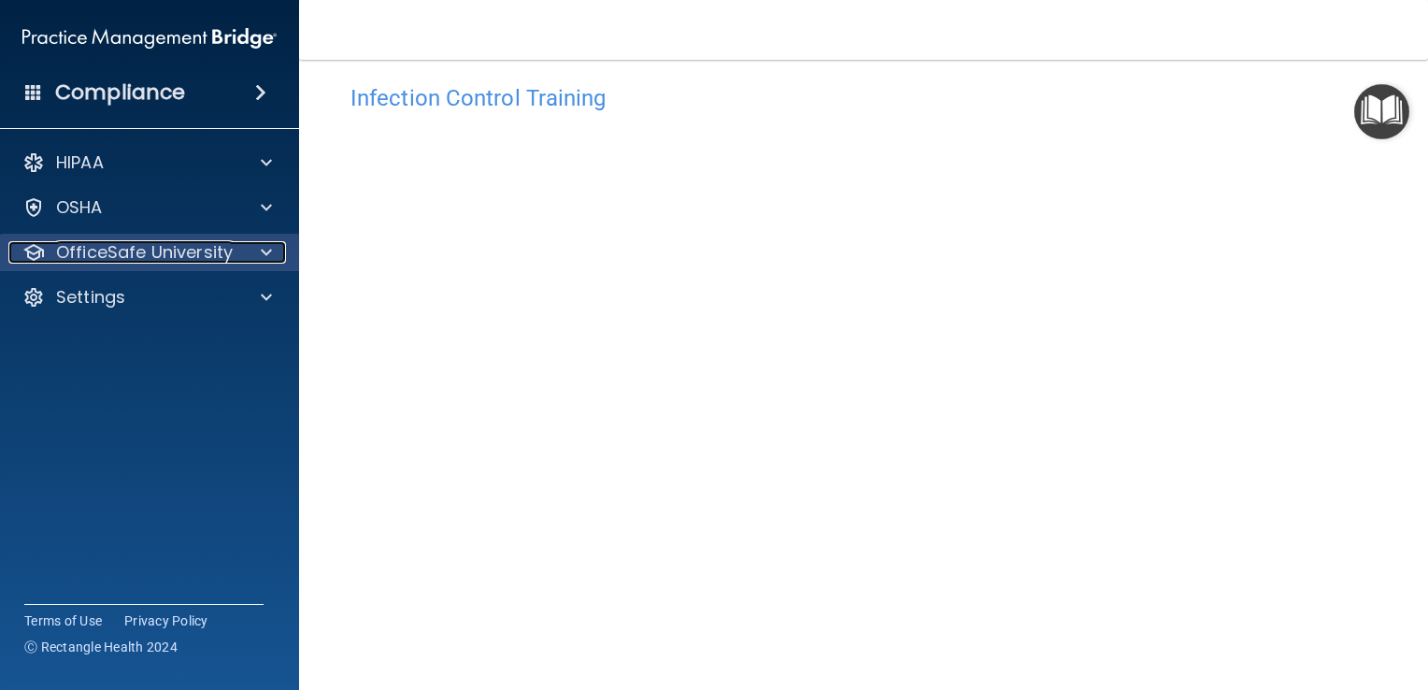
click at [122, 252] on p "OfficeSafe University" at bounding box center [144, 252] width 177 height 22
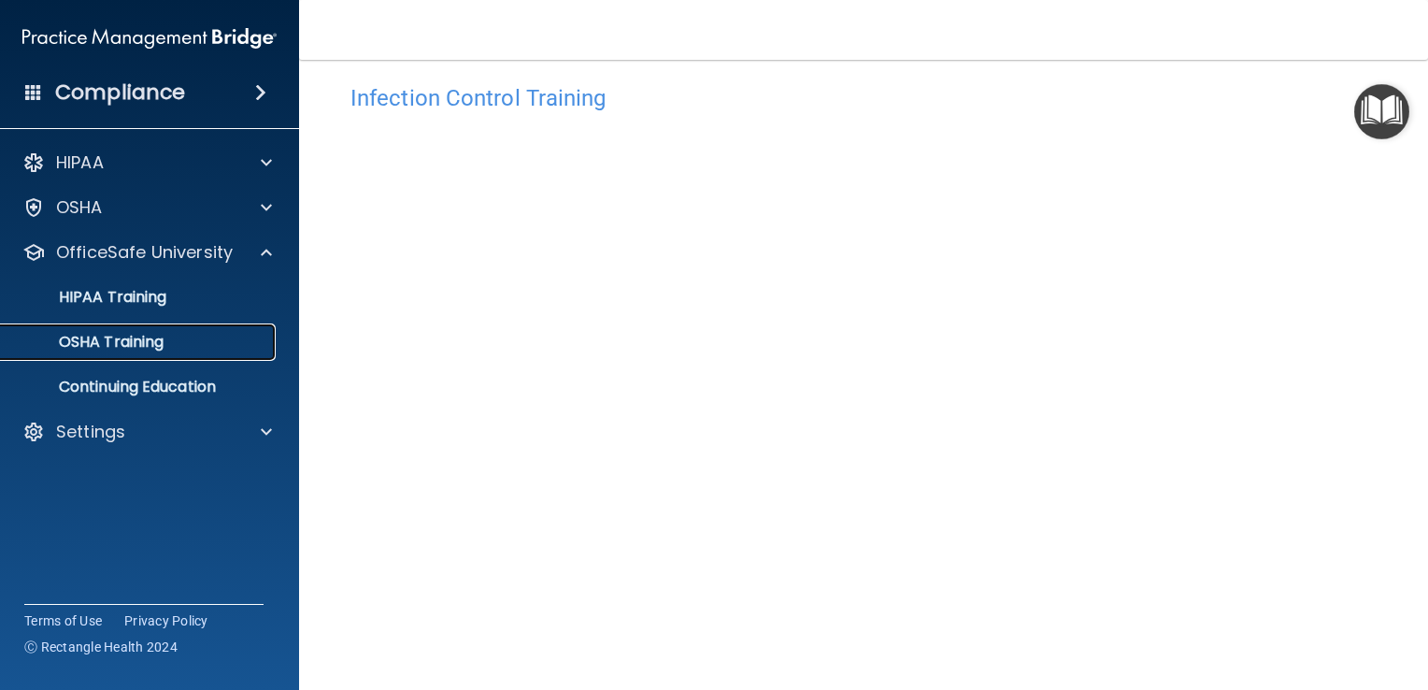
click at [135, 347] on p "OSHA Training" at bounding box center [87, 342] width 151 height 19
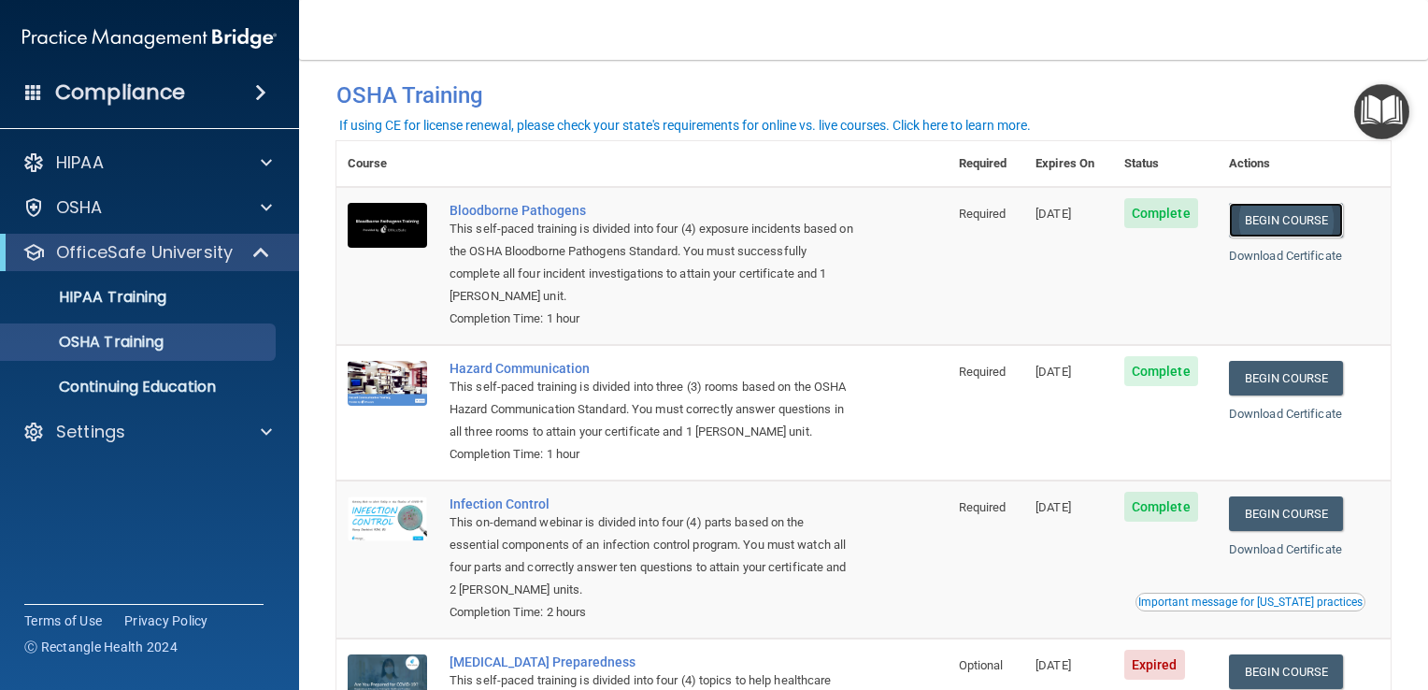
click at [1283, 216] on link "Begin Course" at bounding box center [1286, 220] width 114 height 35
click at [1257, 372] on link "Begin Course" at bounding box center [1286, 378] width 114 height 35
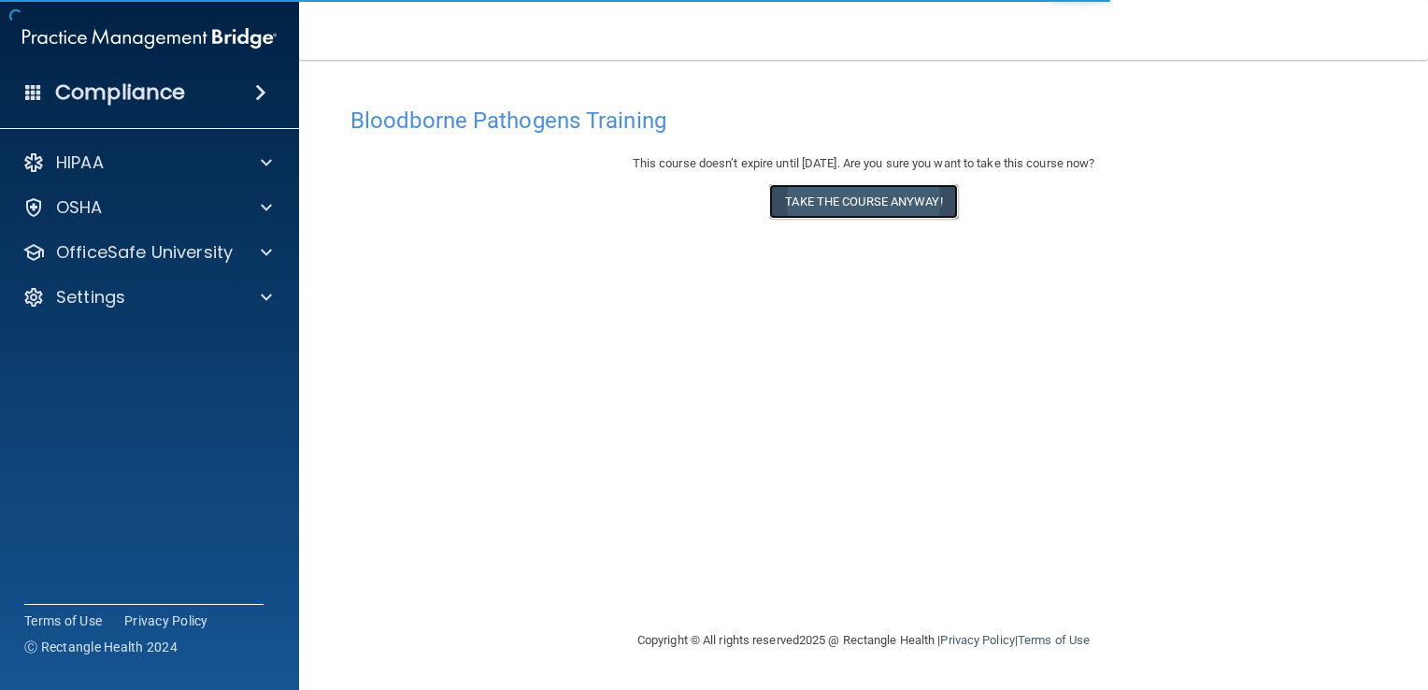
click at [919, 202] on button "Take the course anyway!" at bounding box center [863, 201] width 188 height 35
click at [924, 201] on button "Take the course anyway!" at bounding box center [863, 201] width 188 height 35
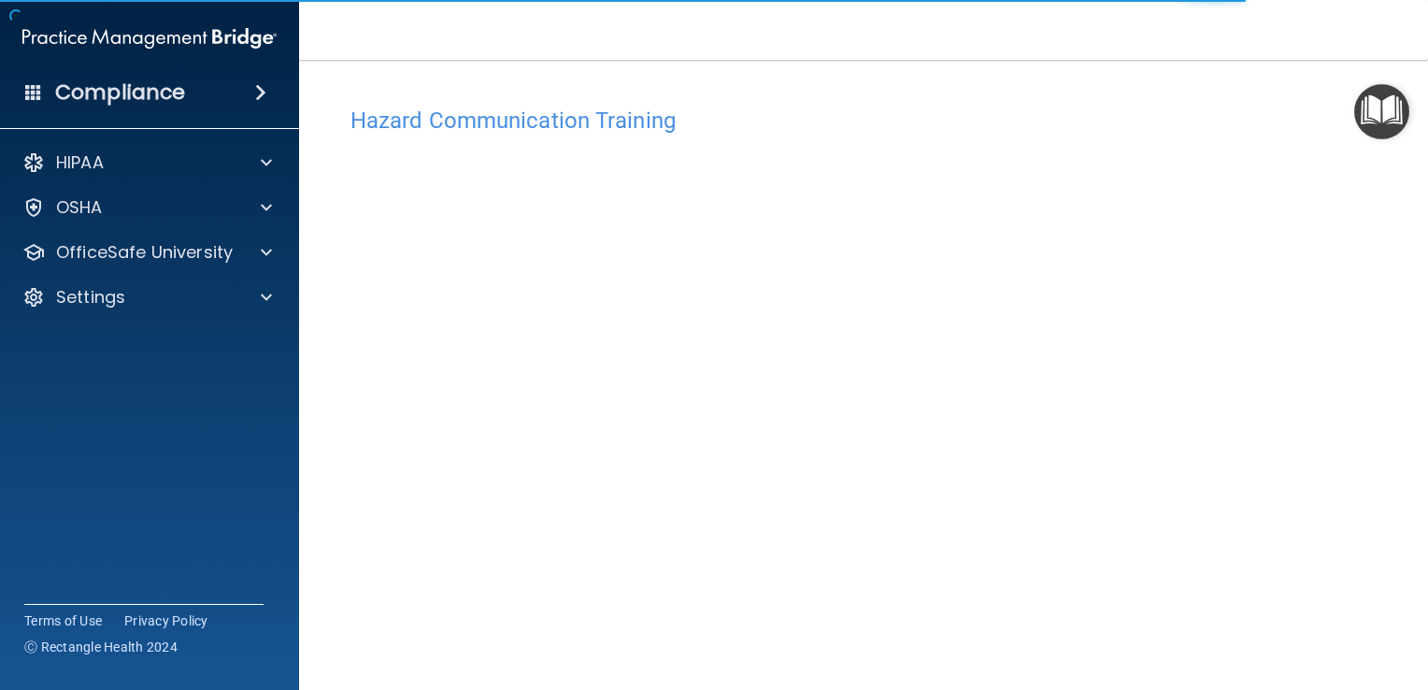
scroll to position [12, 0]
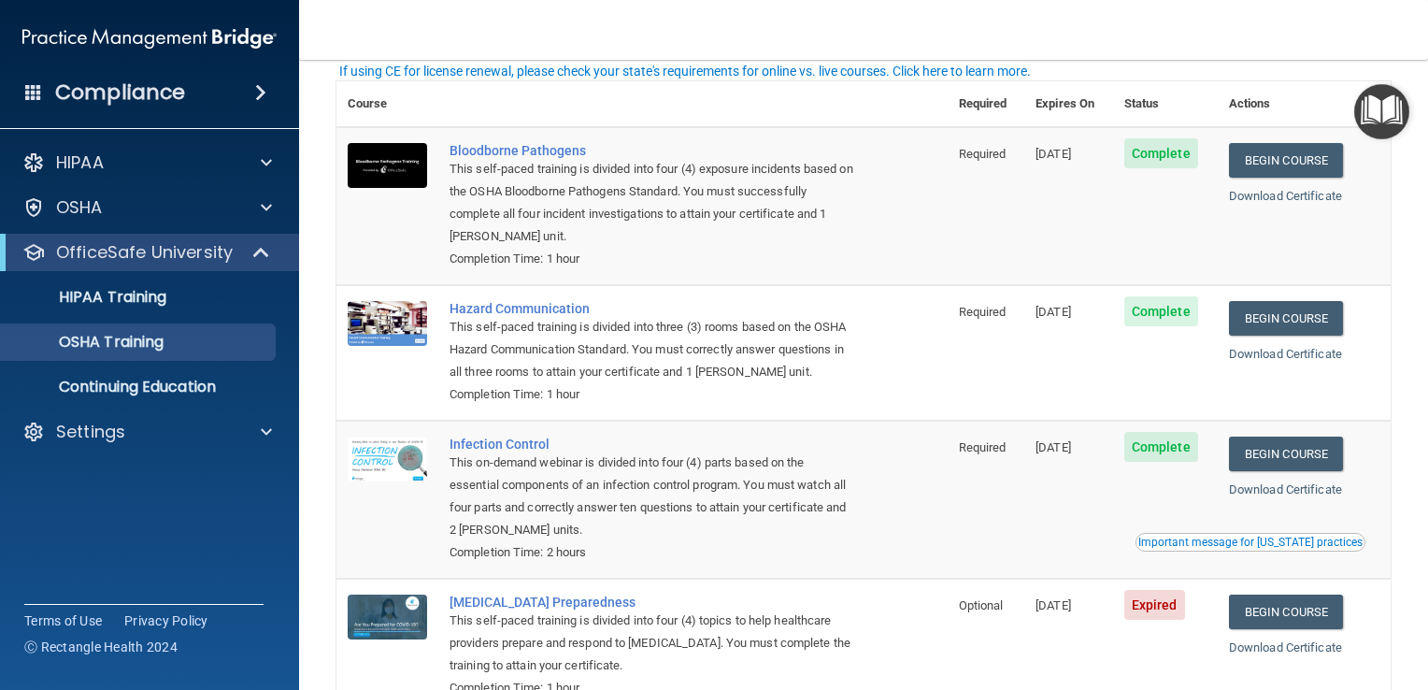
scroll to position [91, 0]
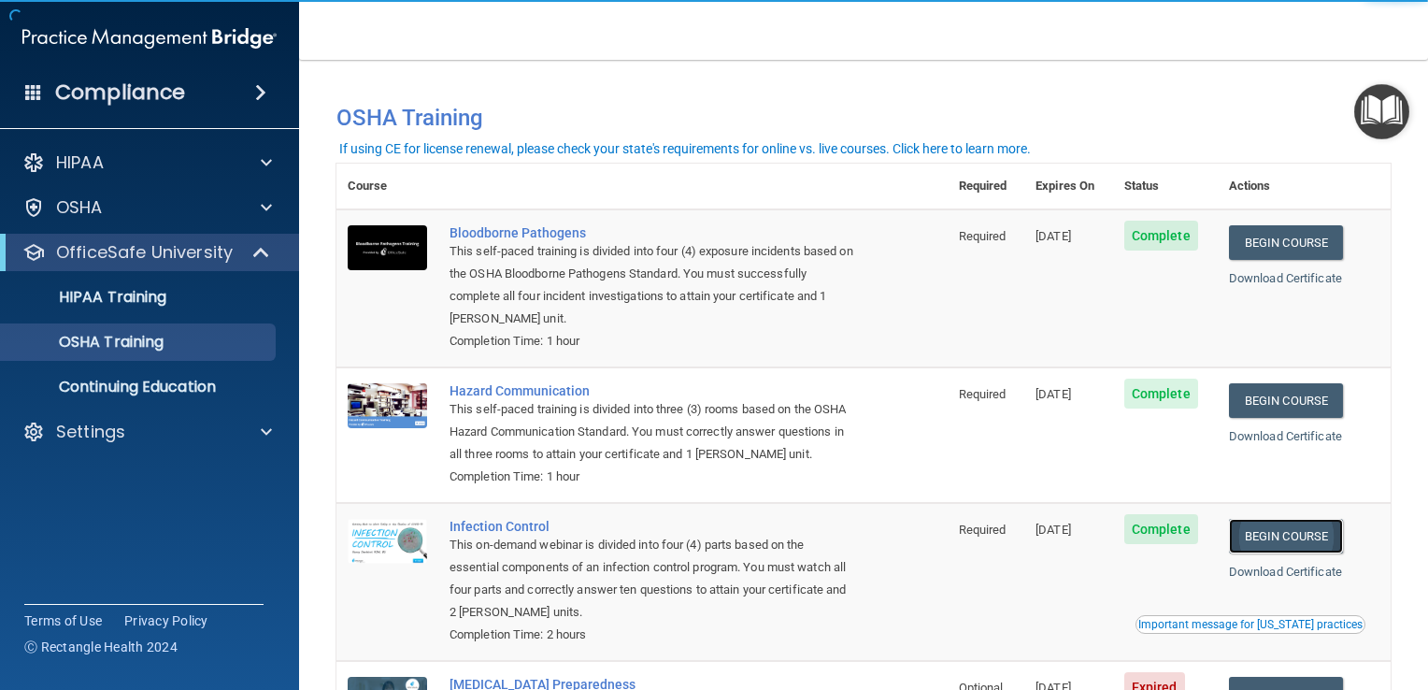
click at [1264, 540] on link "Begin Course" at bounding box center [1286, 536] width 114 height 35
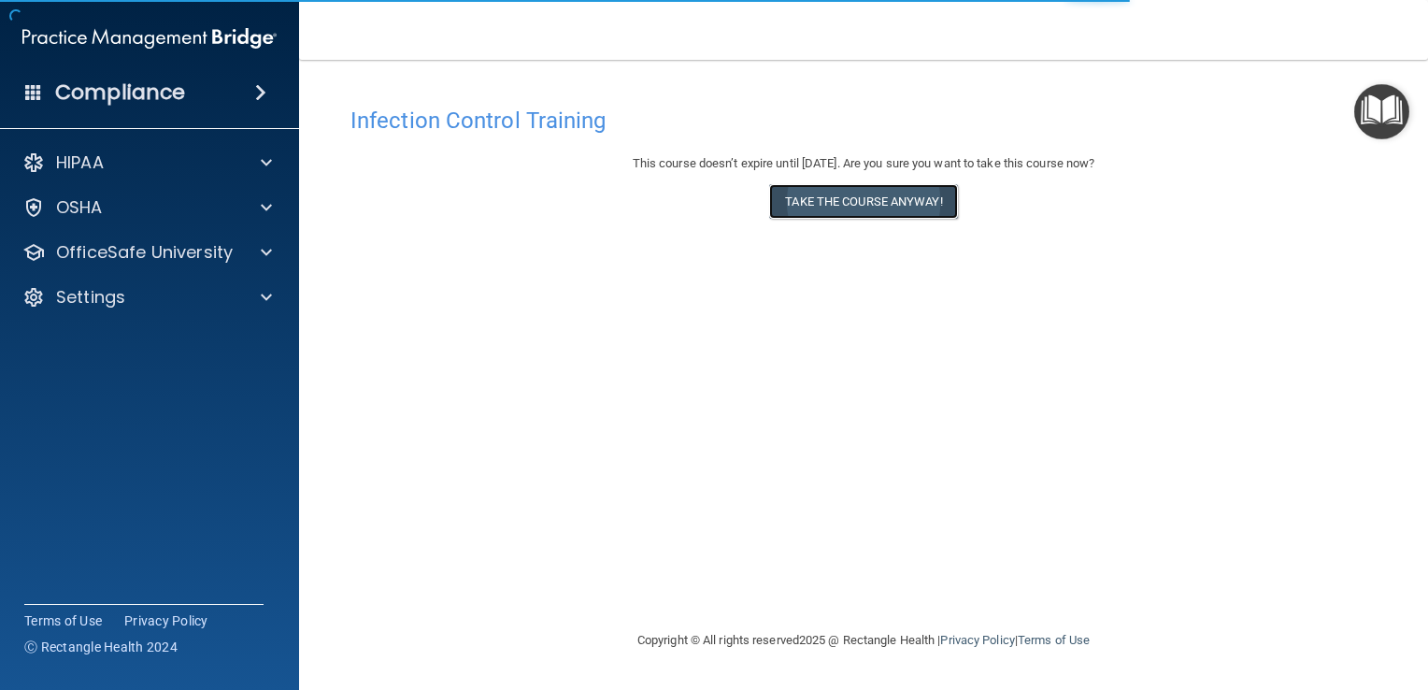
click at [902, 206] on button "Take the course anyway!" at bounding box center [863, 201] width 188 height 35
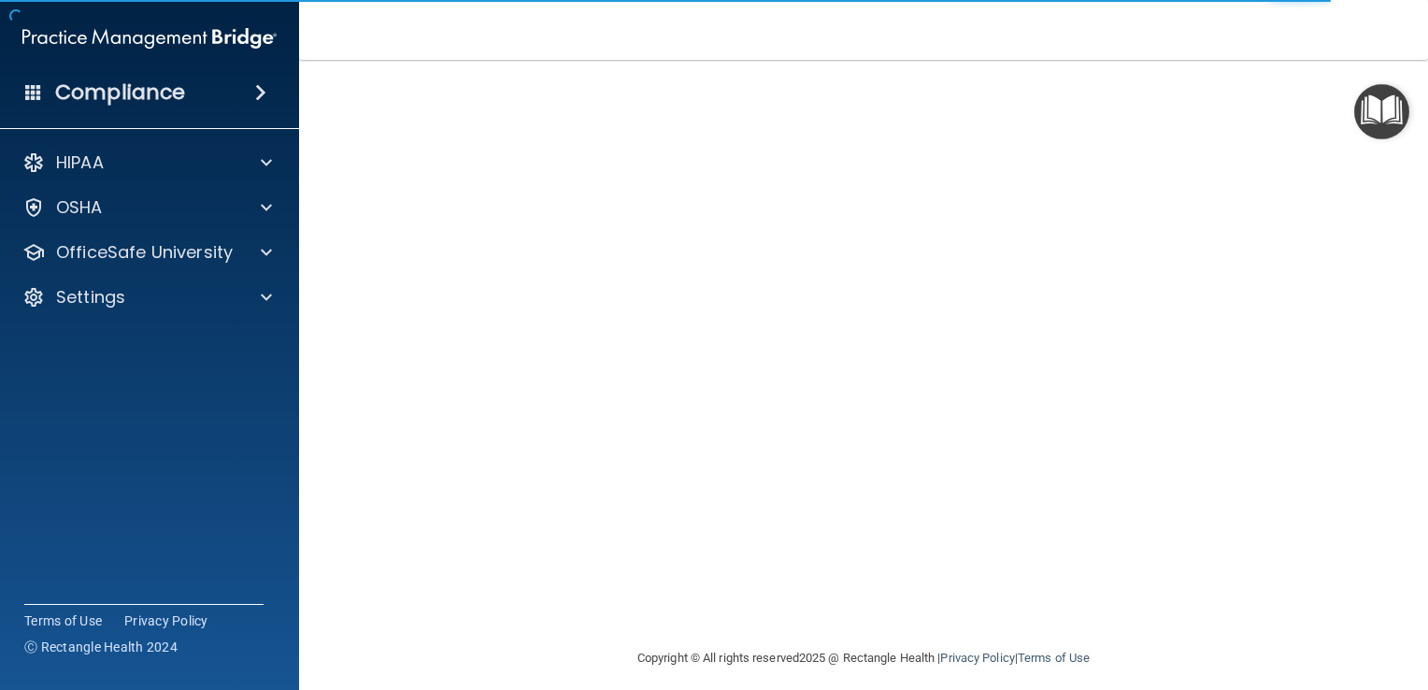
scroll to position [105, 0]
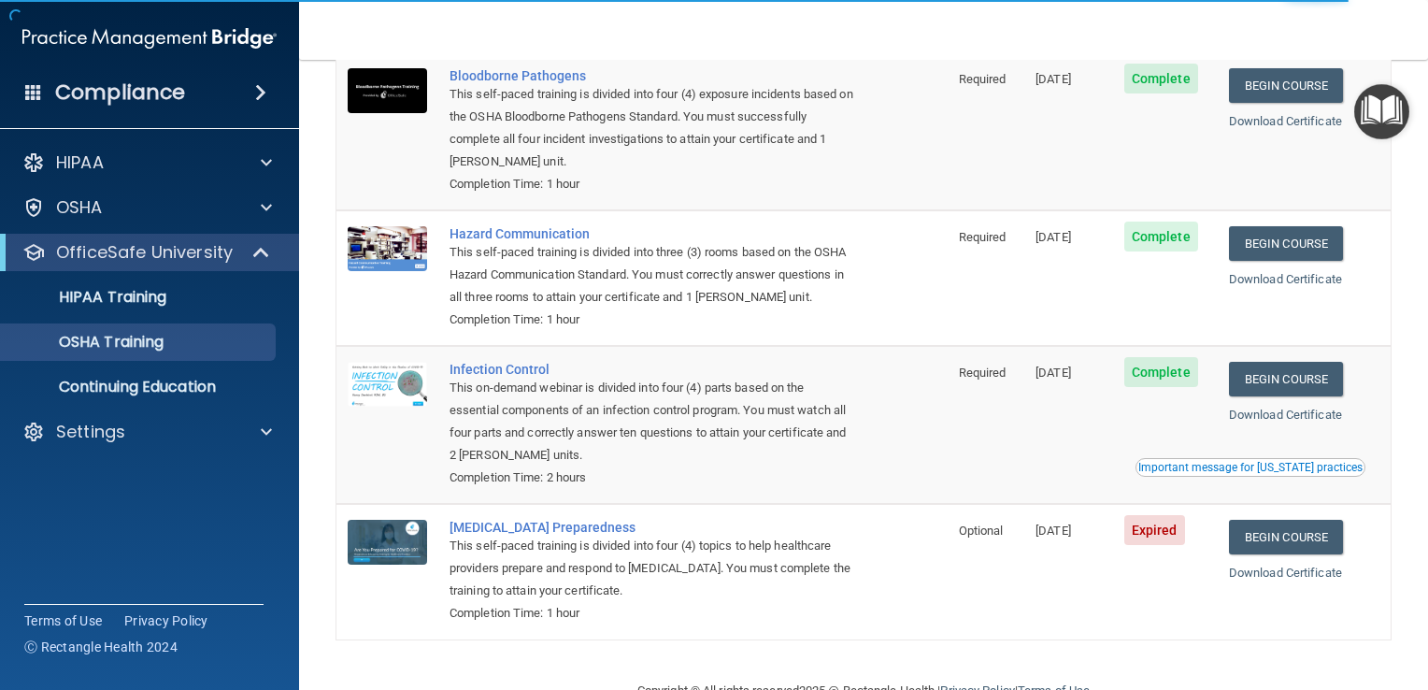
scroll to position [162, 0]
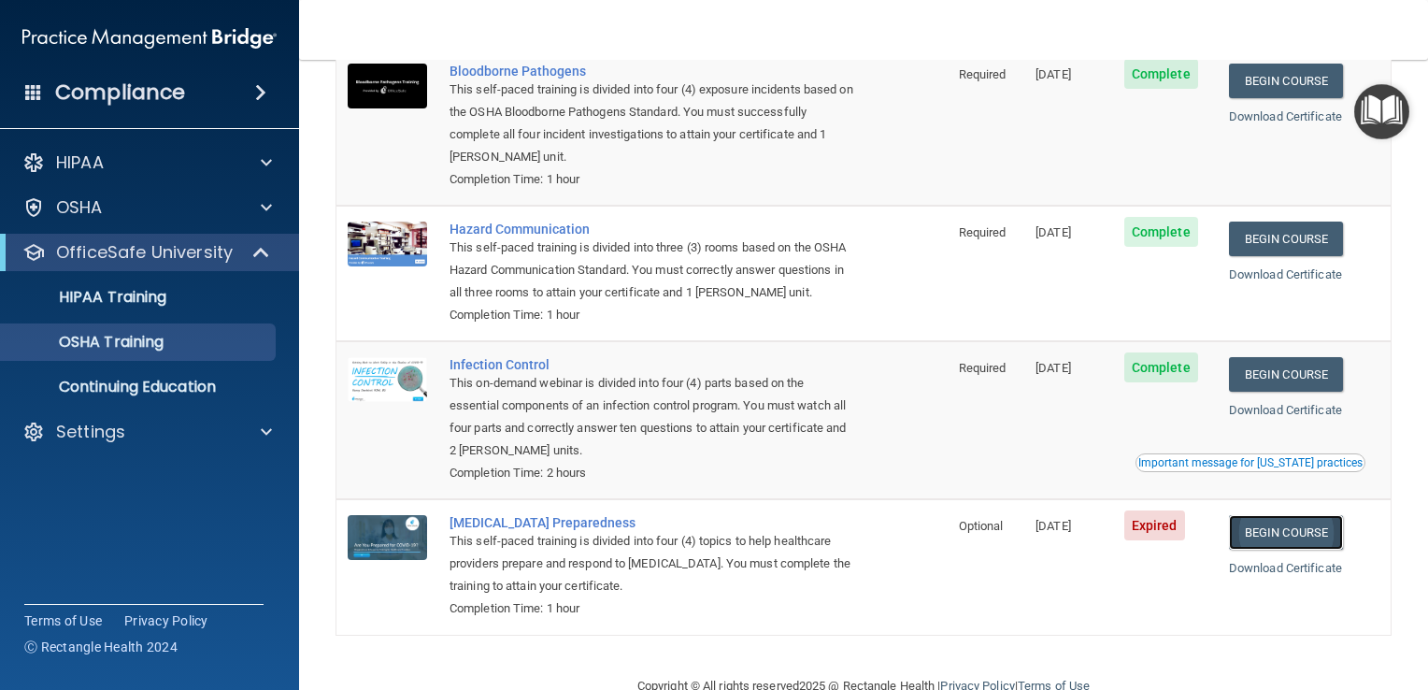
click at [1288, 540] on link "Begin Course" at bounding box center [1286, 532] width 114 height 35
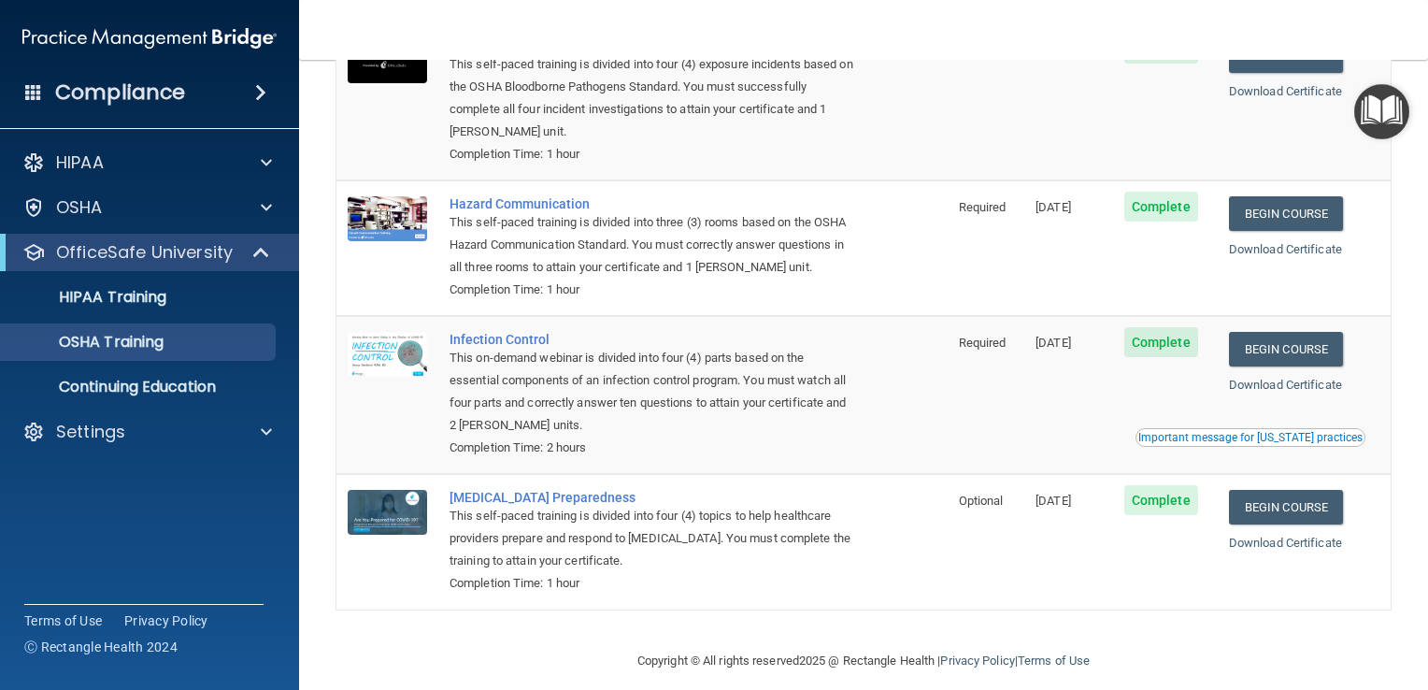
scroll to position [206, 0]
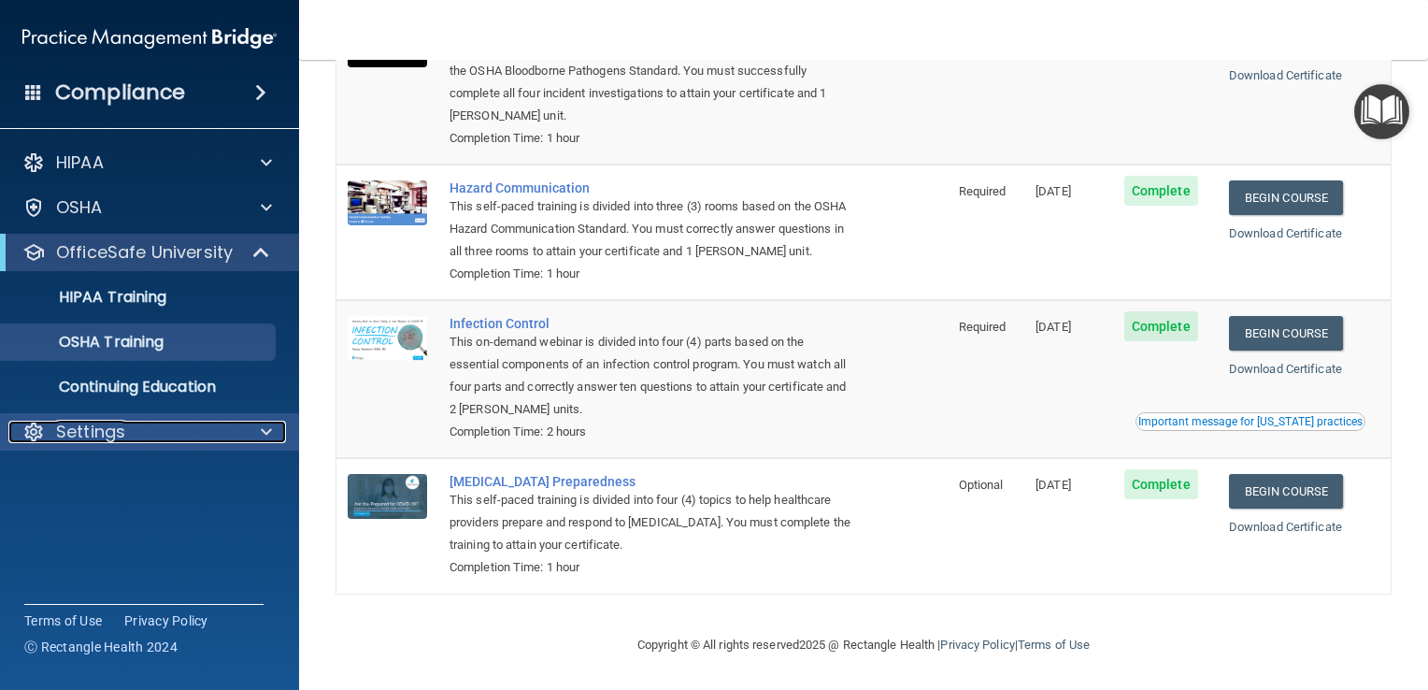
click at [144, 431] on div "Settings" at bounding box center [124, 432] width 232 height 22
click at [146, 448] on div "Settings" at bounding box center [150, 431] width 300 height 37
click at [178, 450] on div "Settings" at bounding box center [150, 431] width 300 height 37
click at [273, 431] on div at bounding box center [263, 432] width 47 height 22
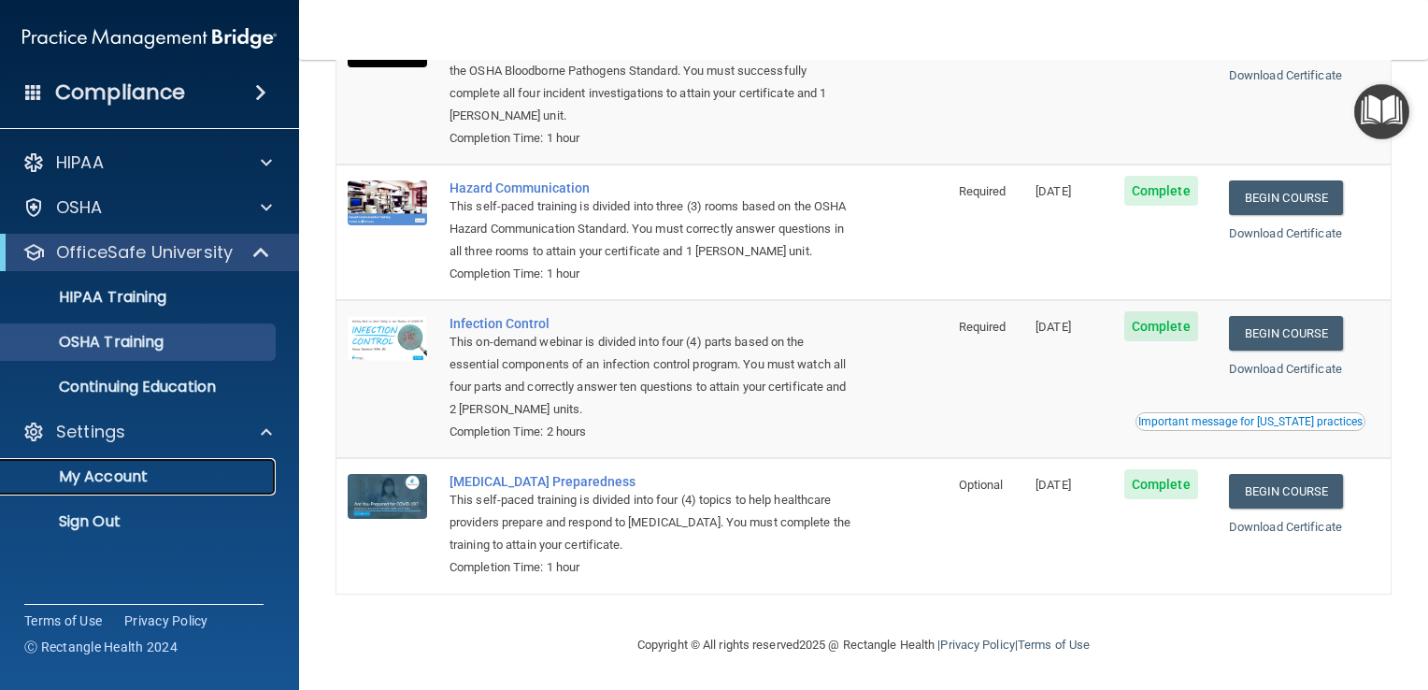
click at [242, 464] on link "My Account" at bounding box center [128, 476] width 294 height 37
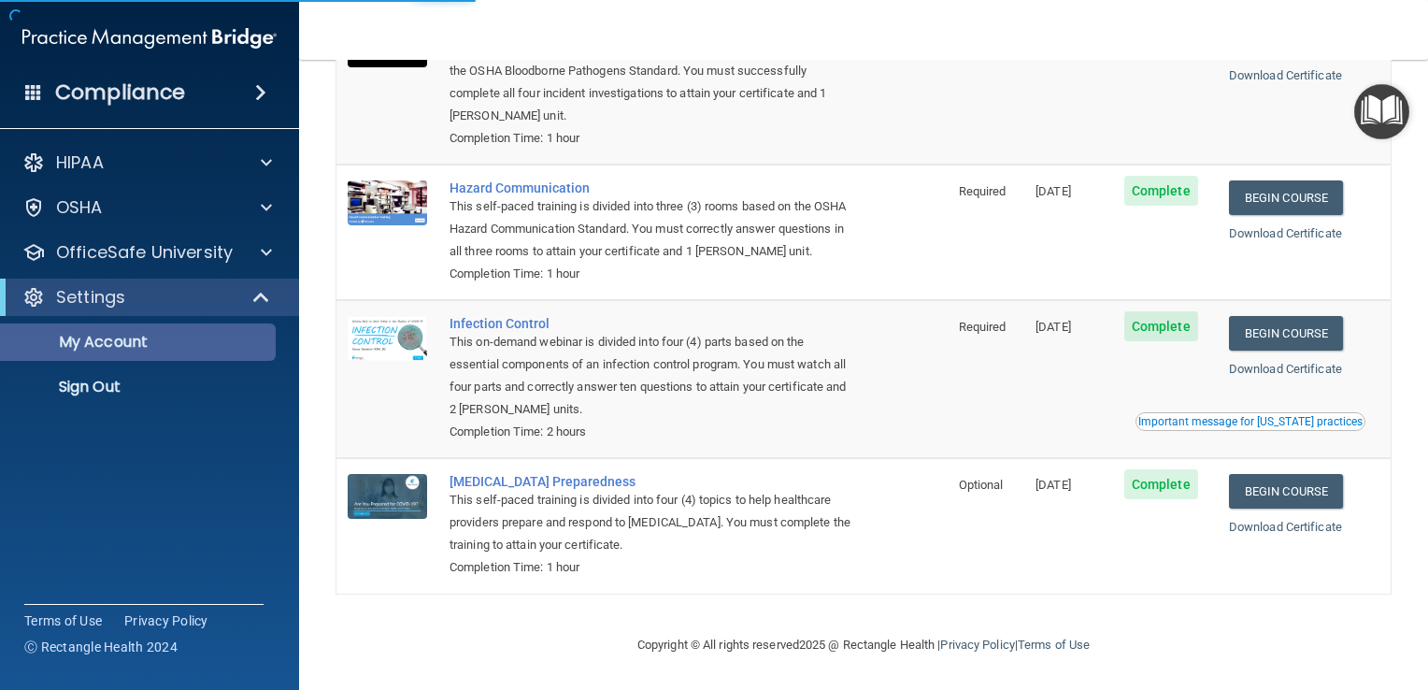
click at [242, 464] on div "Compliance HIPAA Documents and Policies Report an Incident Business Associates …" at bounding box center [149, 345] width 299 height 690
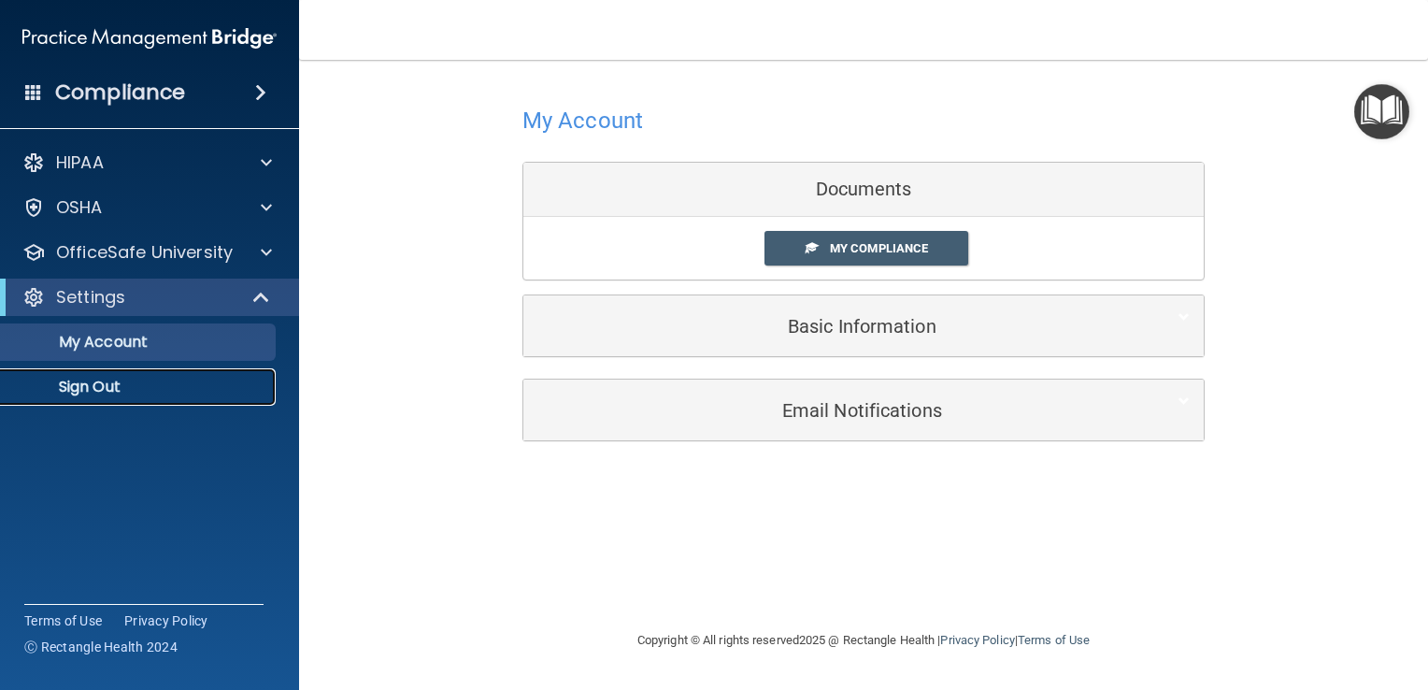
click at [181, 386] on p "Sign Out" at bounding box center [139, 387] width 255 height 19
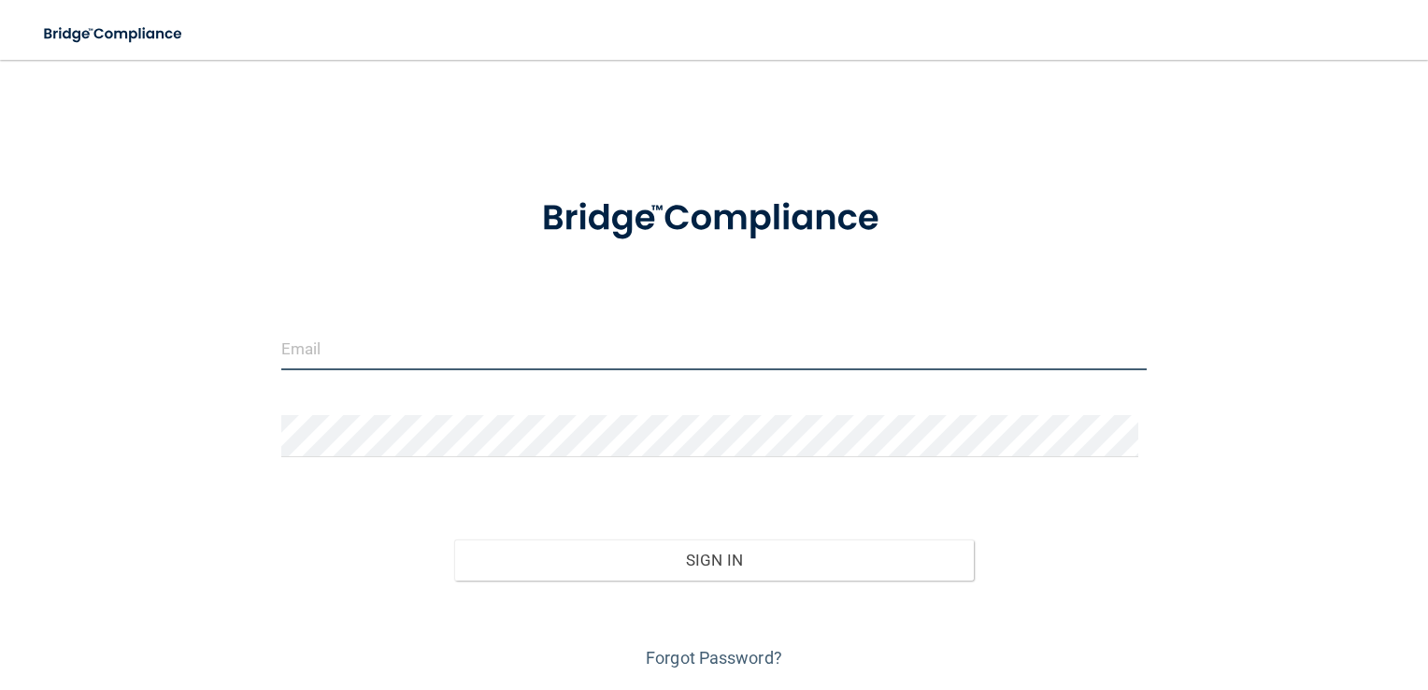
type input "[PERSON_NAME][EMAIL_ADDRESS][PERSON_NAME][DOMAIN_NAME]"
drag, startPoint x: 526, startPoint y: 350, endPoint x: 209, endPoint y: 325, distance: 317.8
click at [209, 325] on div "[PERSON_NAME][EMAIL_ADDRESS][PERSON_NAME][DOMAIN_NAME] Invalid email/password. …" at bounding box center [714, 376] width 1354 height 595
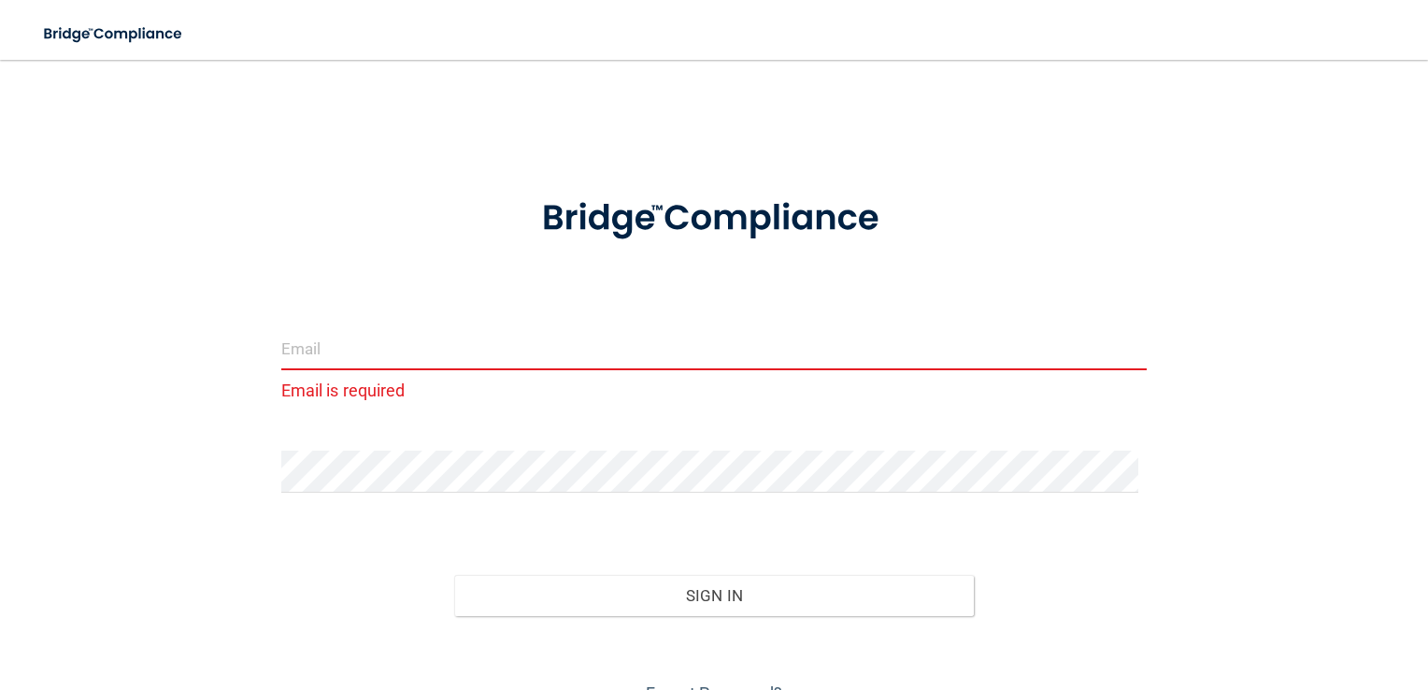
click at [251, 452] on div "Email is required Invalid email/password. You don't have permission to access t…" at bounding box center [714, 394] width 1354 height 630
click at [240, 462] on div "Email is required Invalid email/password. You don't have permission to access t…" at bounding box center [714, 394] width 1354 height 630
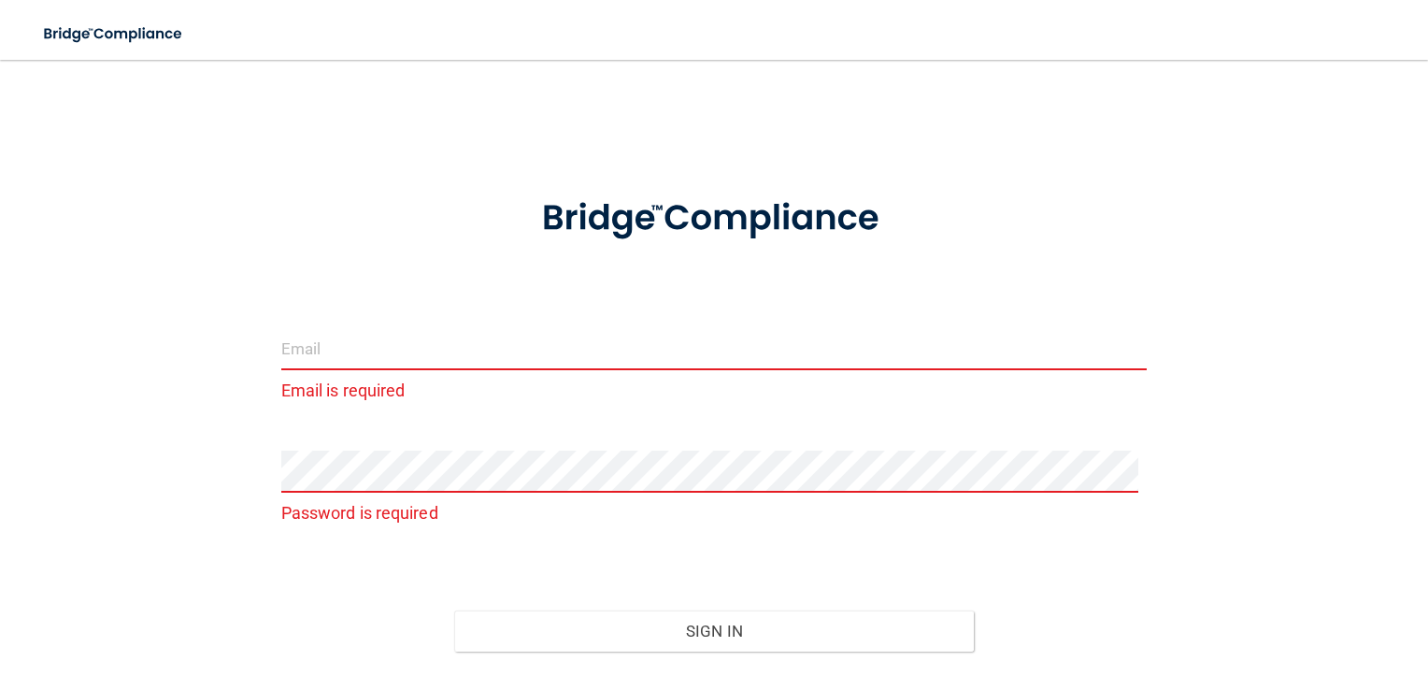
click at [416, 366] on input "email" at bounding box center [714, 349] width 867 height 42
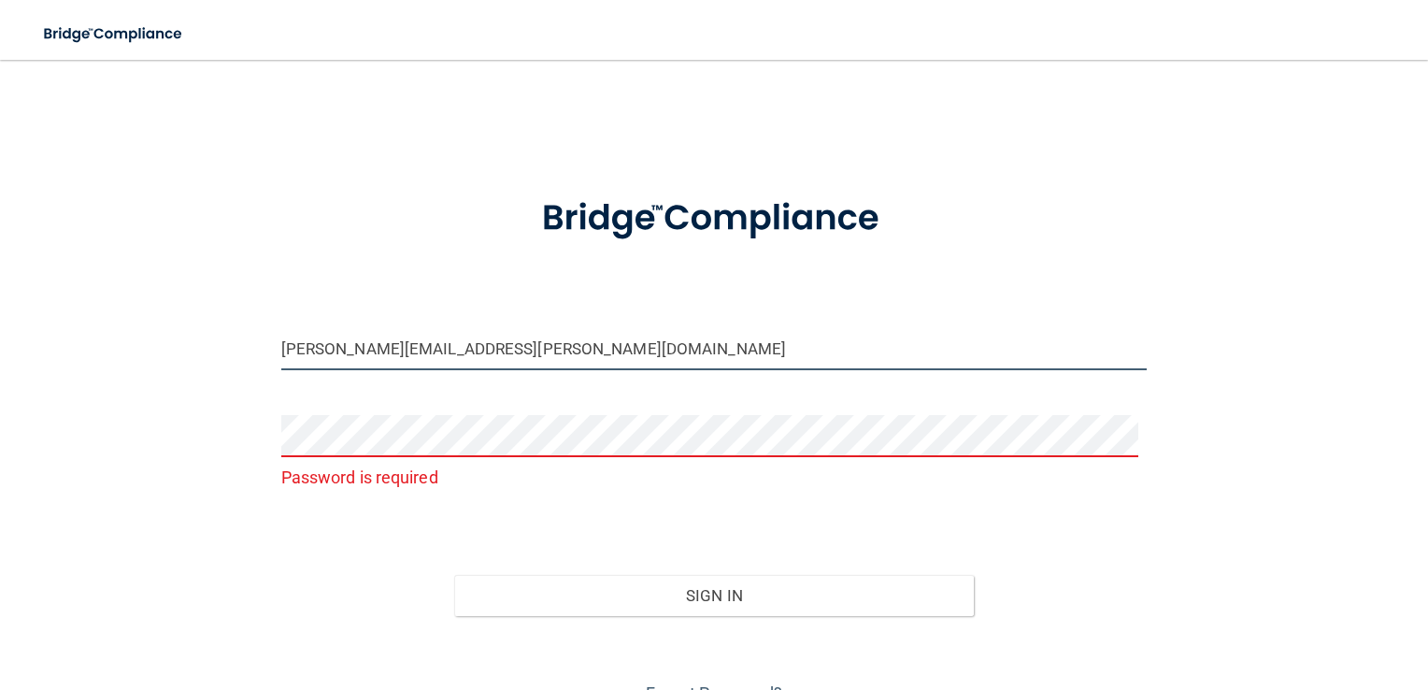
type input "[PERSON_NAME][EMAIL_ADDRESS][PERSON_NAME][DOMAIN_NAME]"
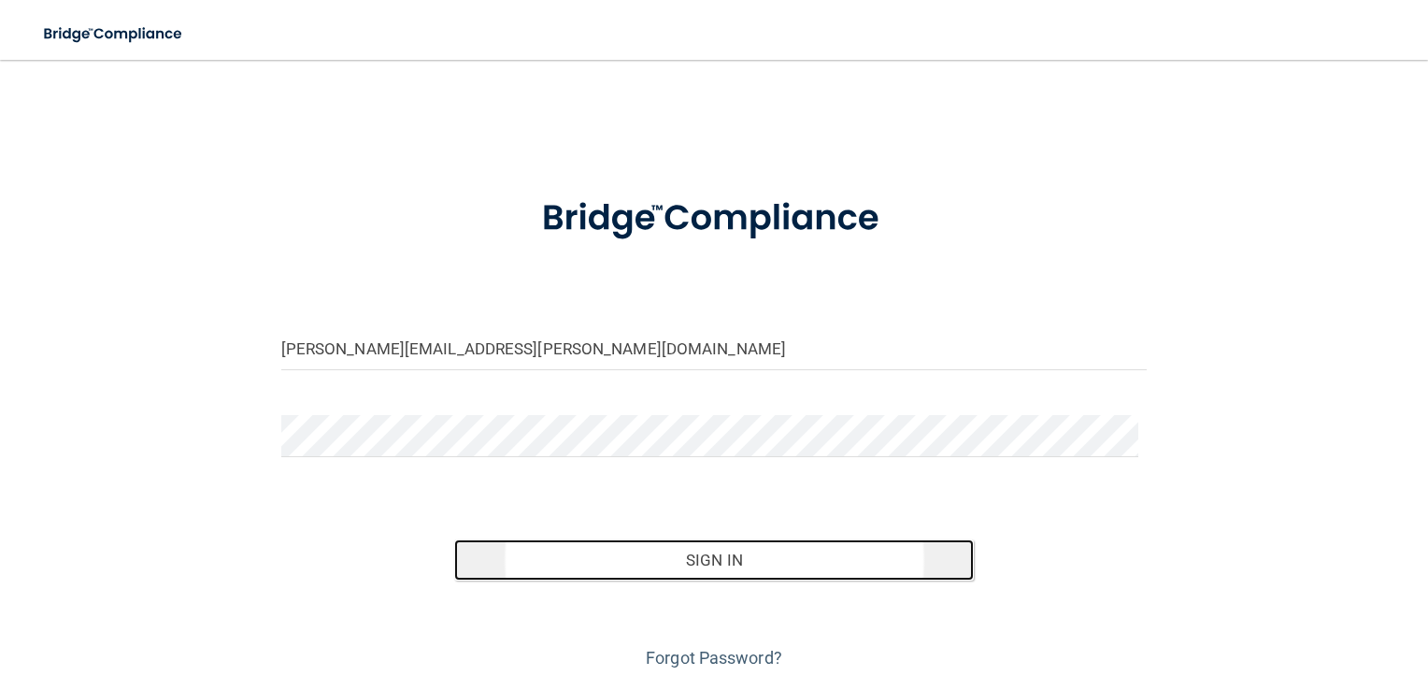
click at [841, 563] on button "Sign In" at bounding box center [714, 559] width 520 height 41
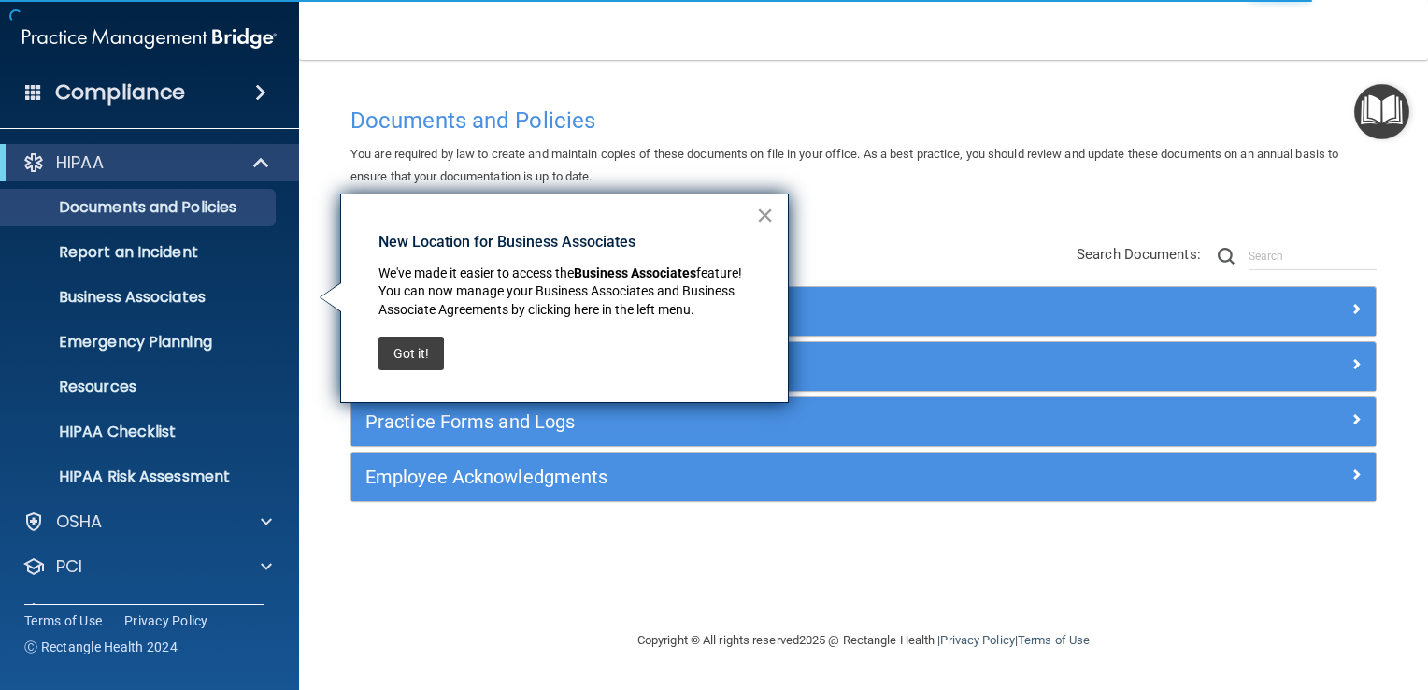
click at [767, 215] on button "×" at bounding box center [765, 215] width 18 height 30
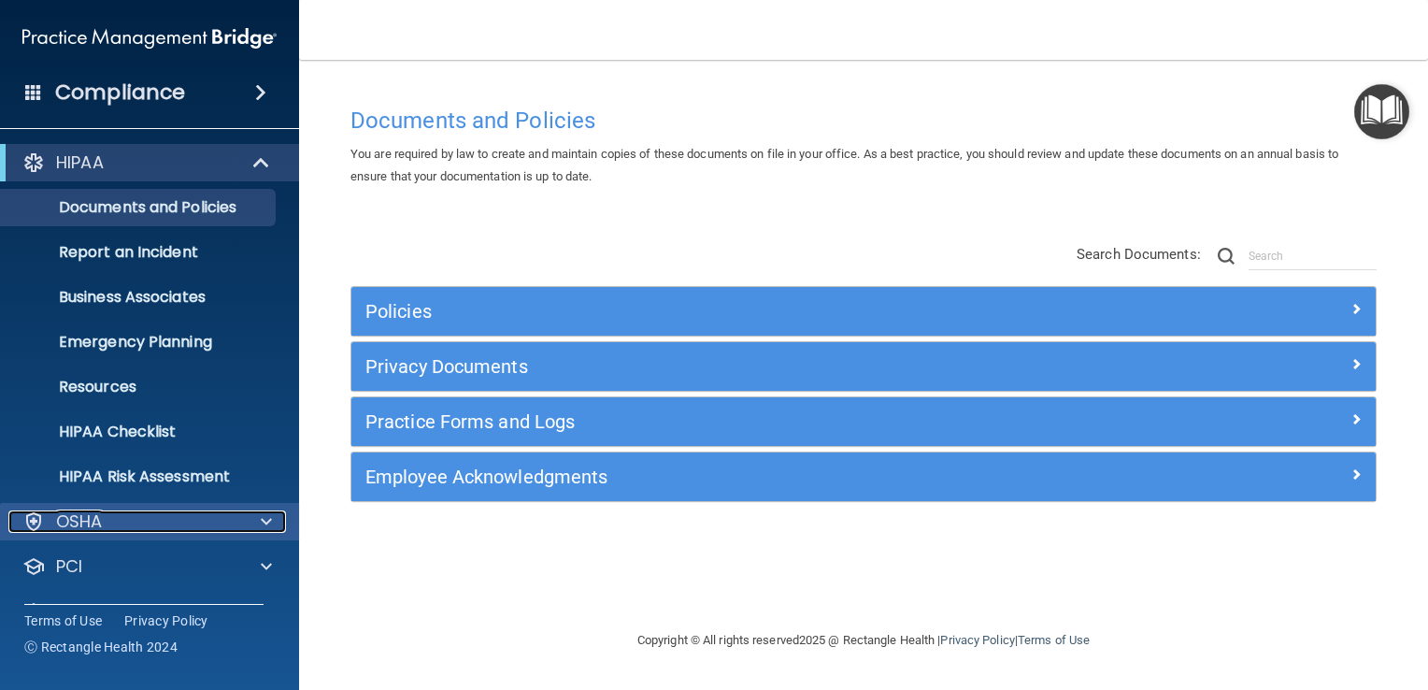
click at [265, 518] on span at bounding box center [266, 521] width 11 height 22
click at [259, 95] on span at bounding box center [260, 92] width 11 height 22
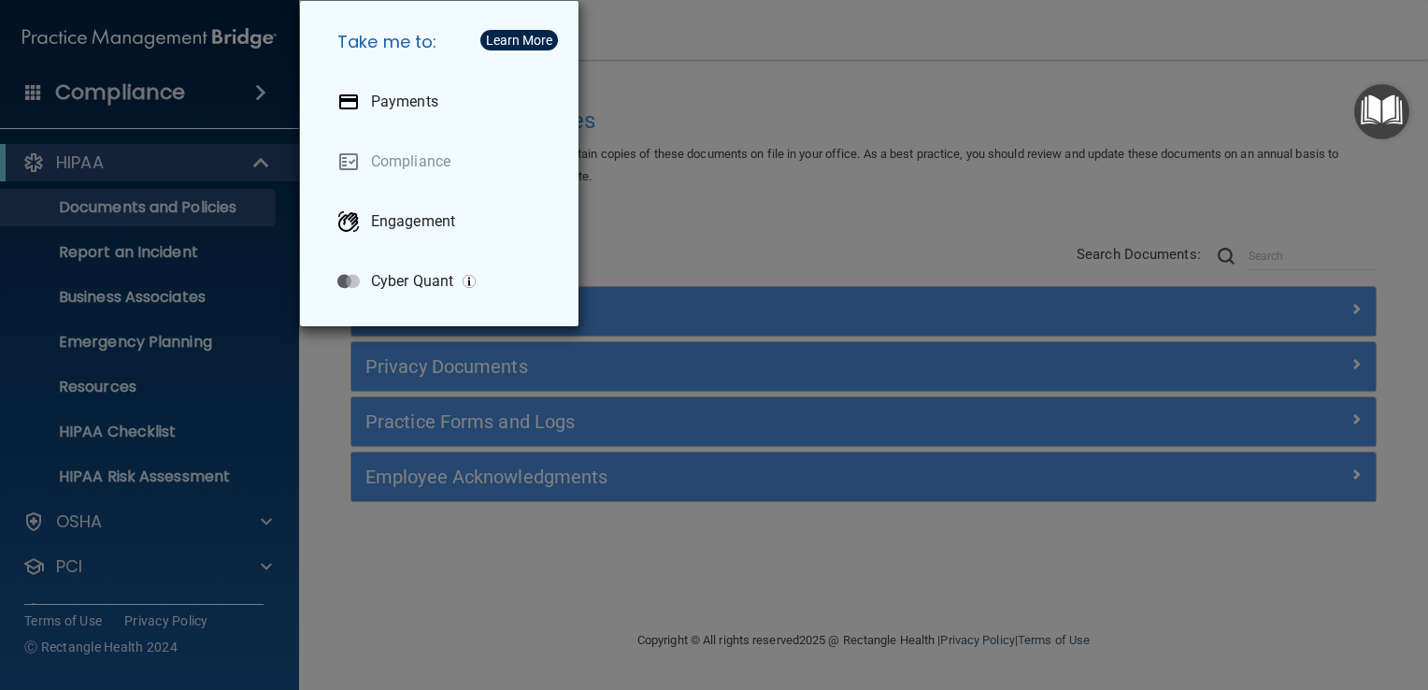
click at [259, 95] on div "Take me to: Payments Compliance Engagement Cyber Quant" at bounding box center [714, 345] width 1428 height 690
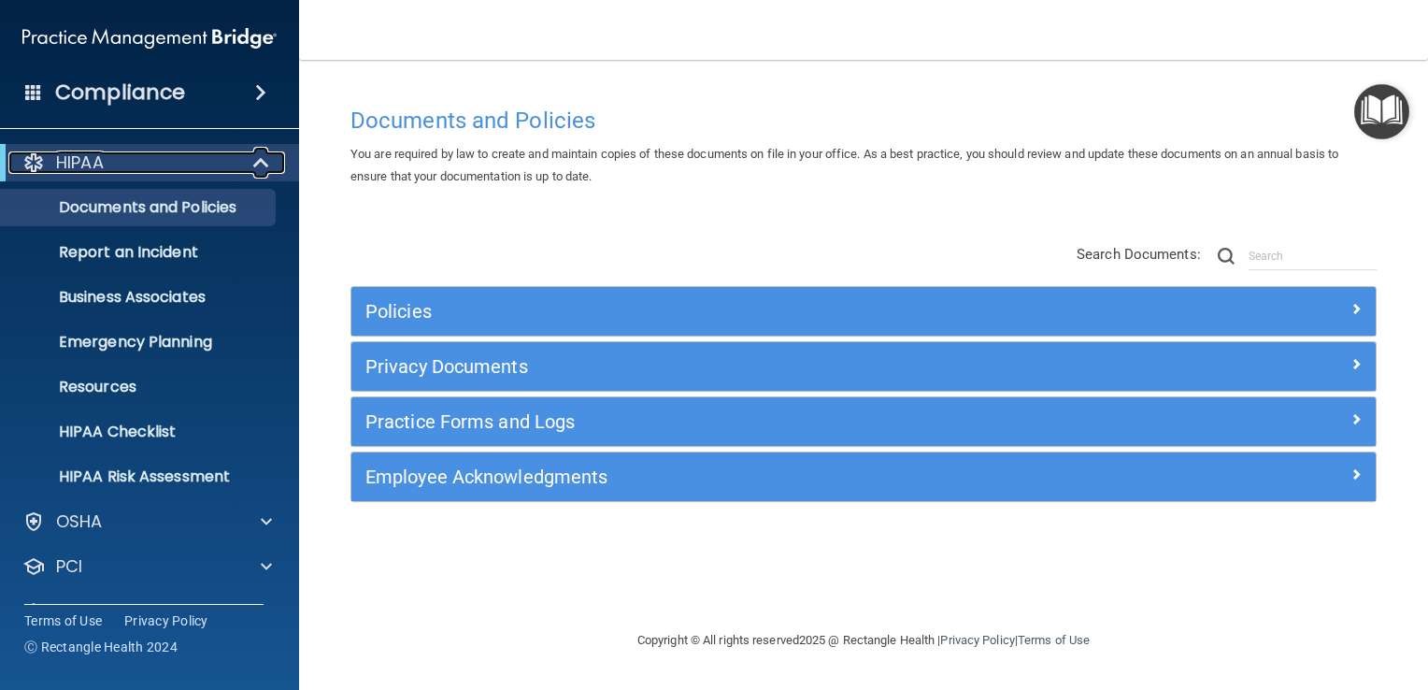
click at [262, 170] on span at bounding box center [263, 162] width 16 height 22
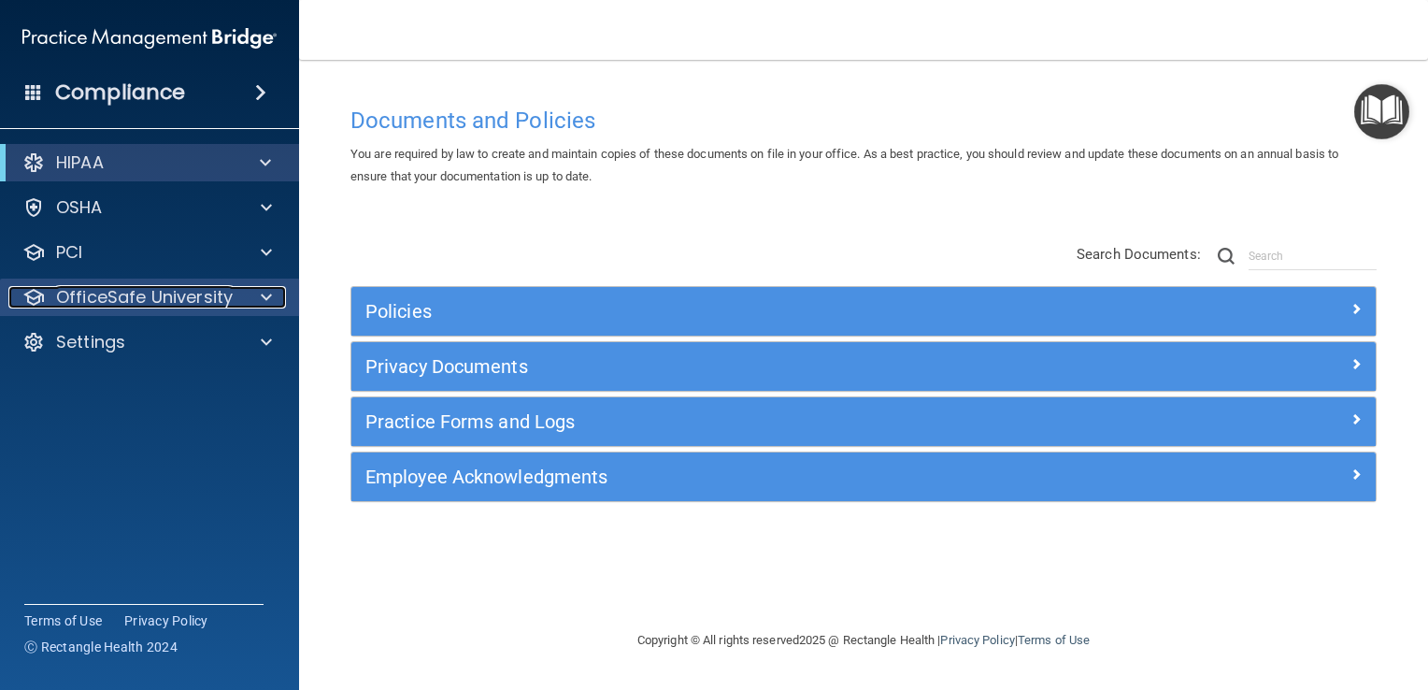
click at [256, 301] on div at bounding box center [263, 297] width 47 height 22
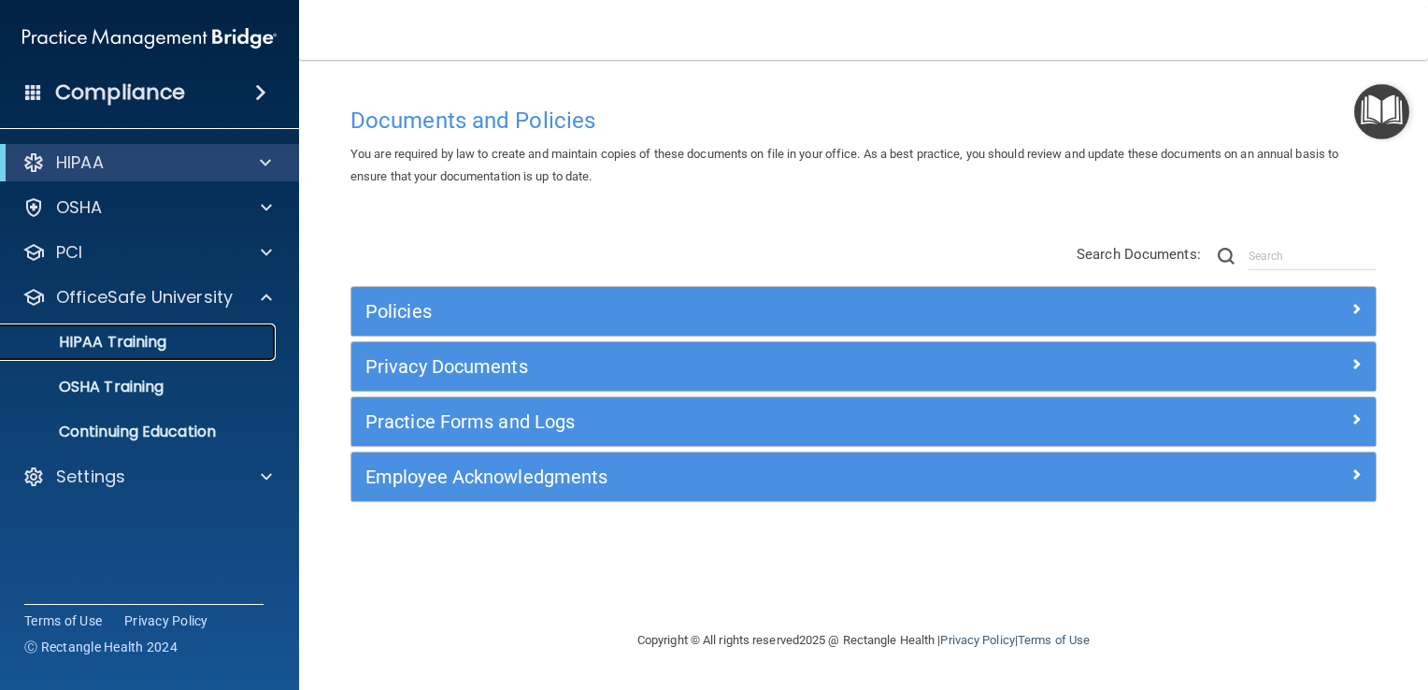
click at [187, 333] on div "HIPAA Training" at bounding box center [139, 342] width 255 height 19
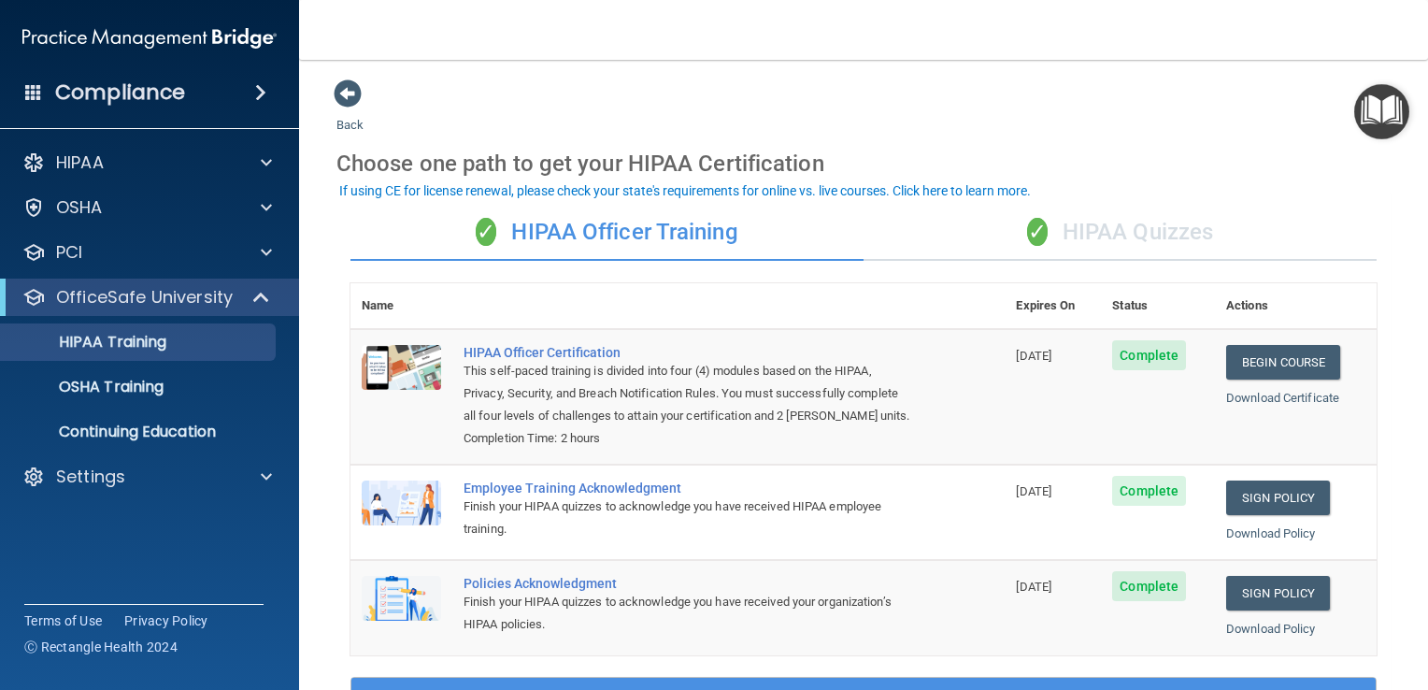
click at [1126, 241] on div "✓ HIPAA Quizzes" at bounding box center [1120, 233] width 513 height 56
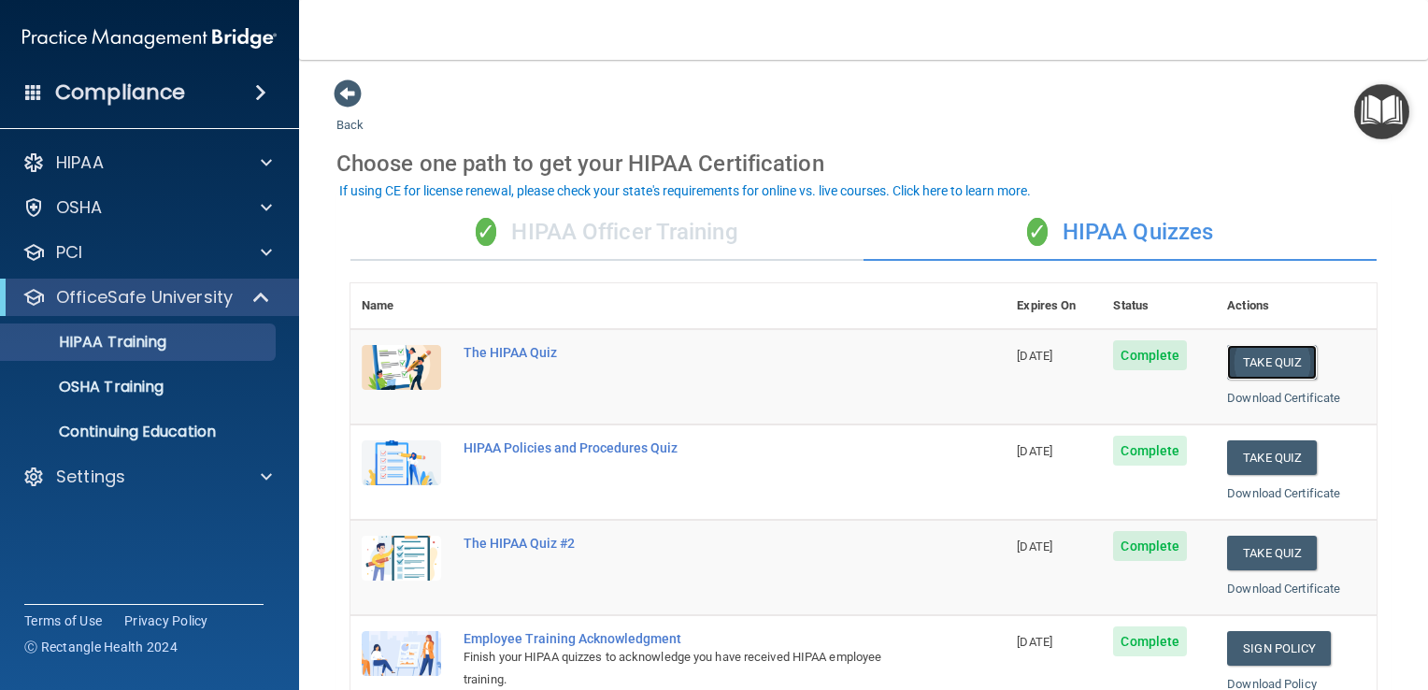
click at [1282, 364] on button "Take Quiz" at bounding box center [1272, 362] width 90 height 35
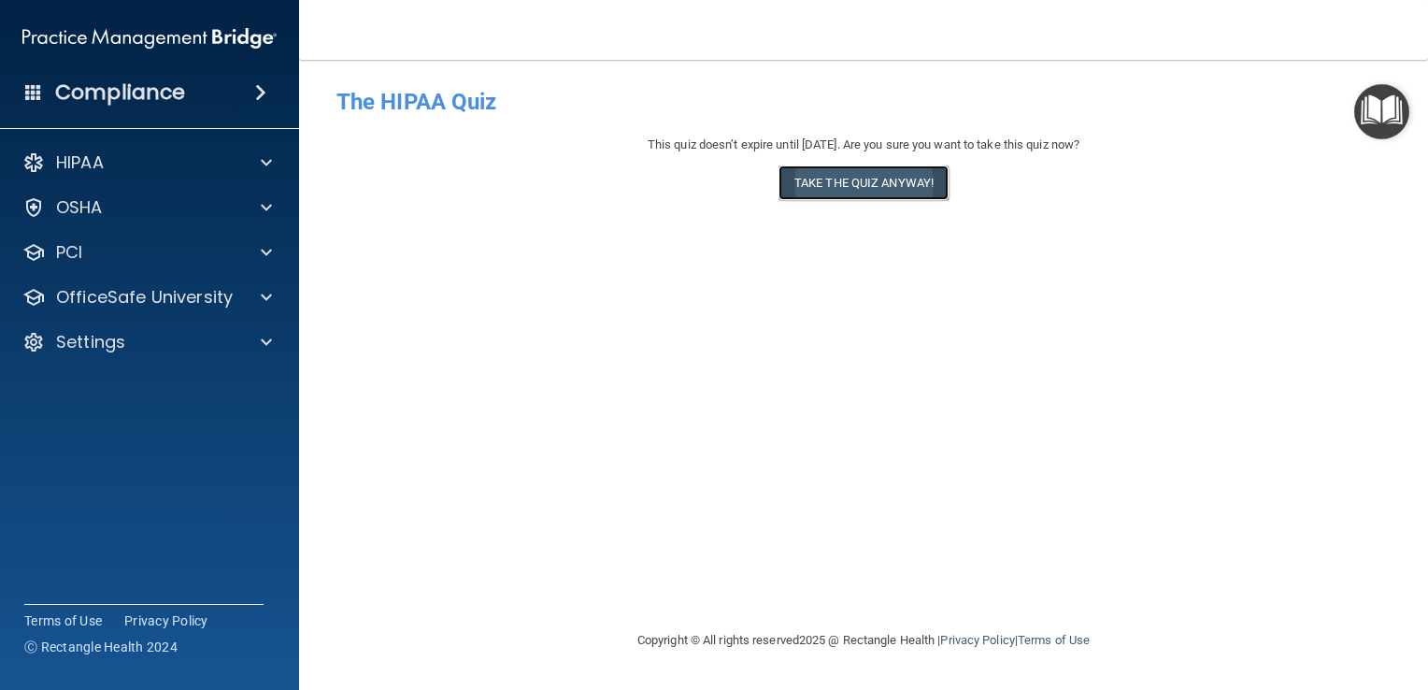
click at [872, 178] on button "Take the quiz anyway!" at bounding box center [864, 182] width 170 height 35
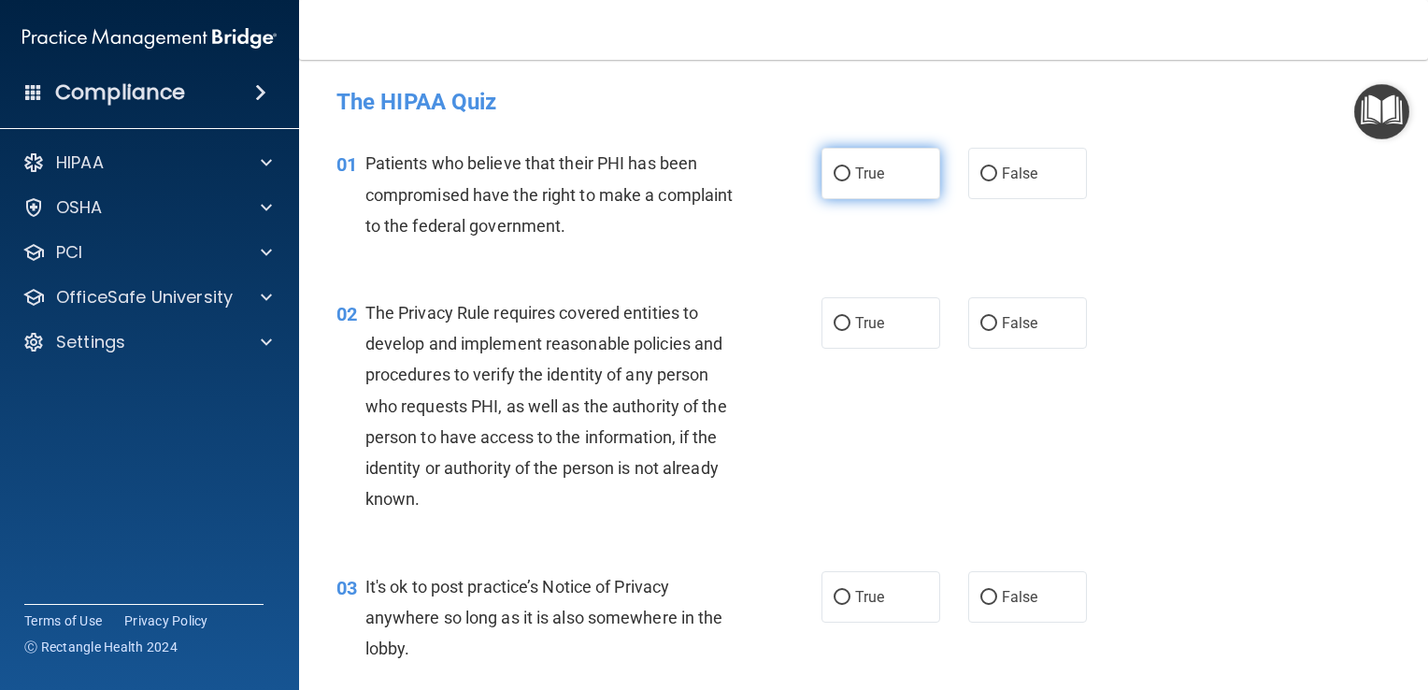
click at [883, 172] on label "True" at bounding box center [881, 173] width 119 height 51
click at [851, 172] on input "True" at bounding box center [842, 174] width 17 height 14
radio input "true"
click at [883, 336] on label "True" at bounding box center [881, 322] width 119 height 51
click at [851, 331] on input "True" at bounding box center [842, 324] width 17 height 14
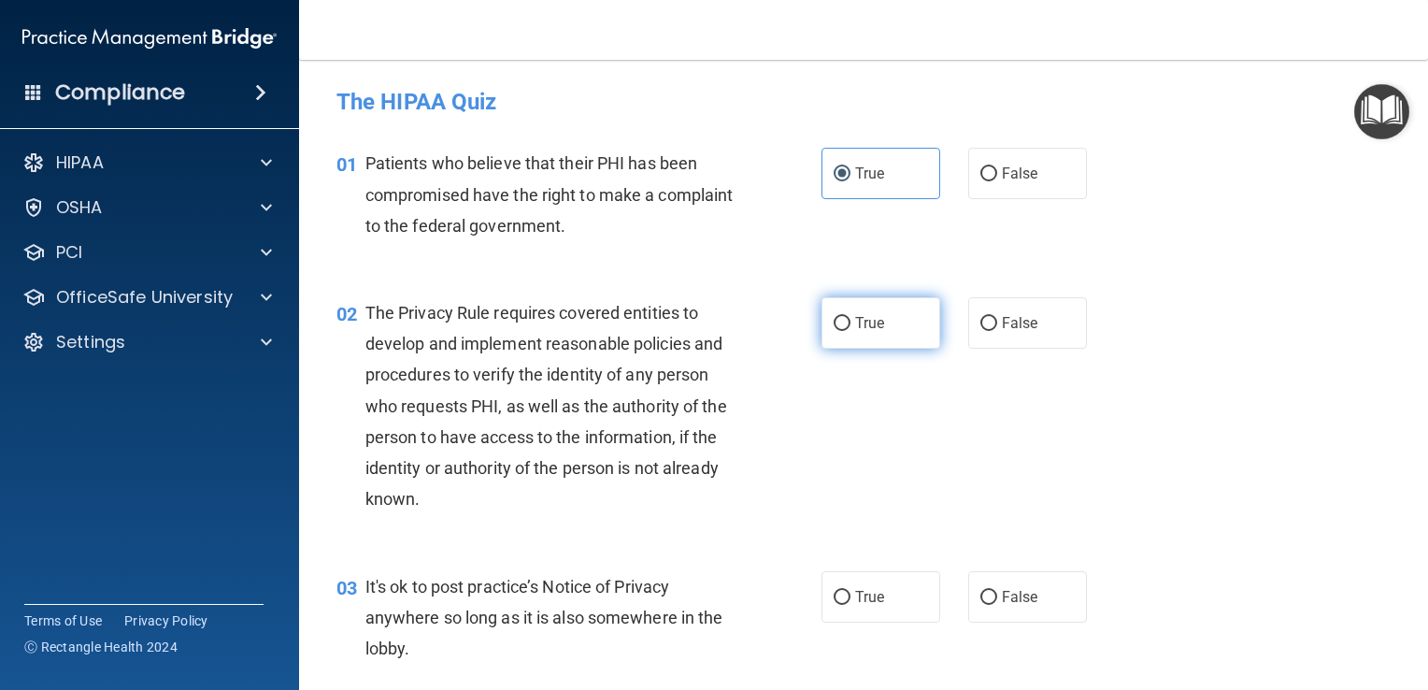
radio input "true"
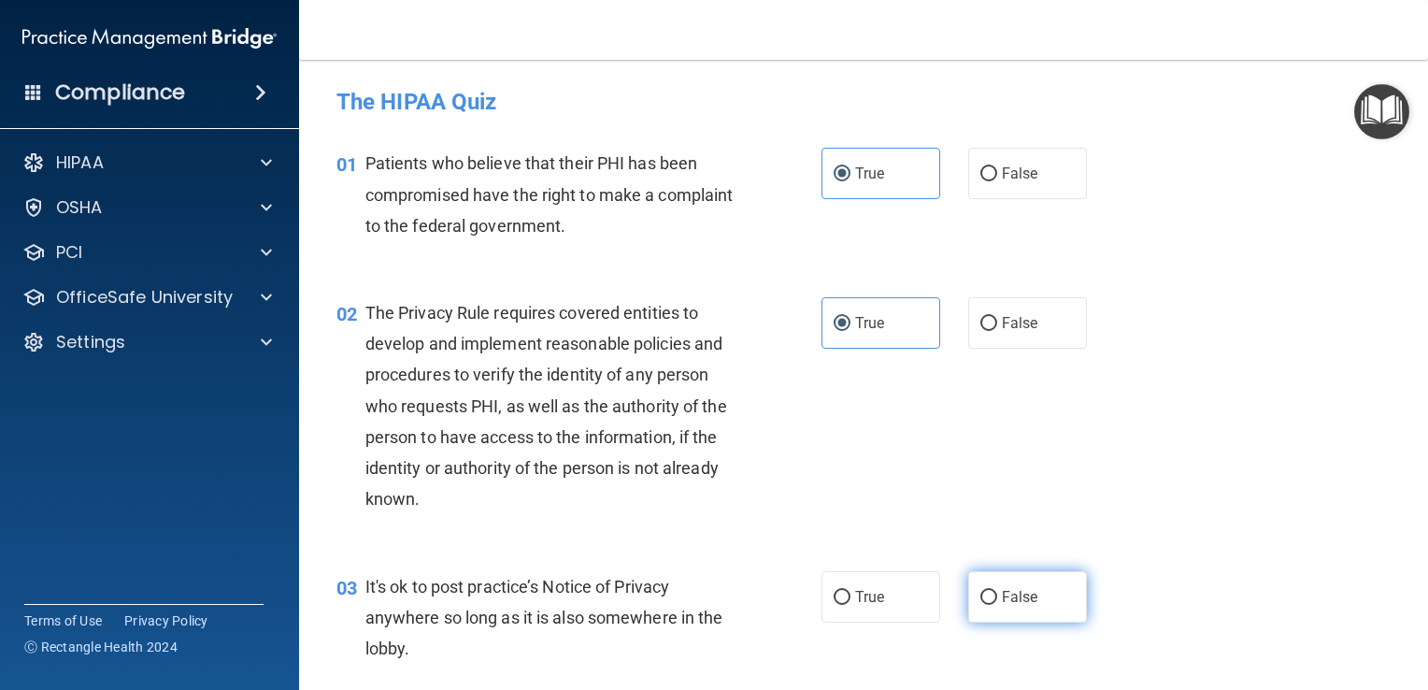
click at [1039, 584] on label "False" at bounding box center [1028, 596] width 119 height 51
click at [997, 591] on input "False" at bounding box center [989, 598] width 17 height 14
radio input "true"
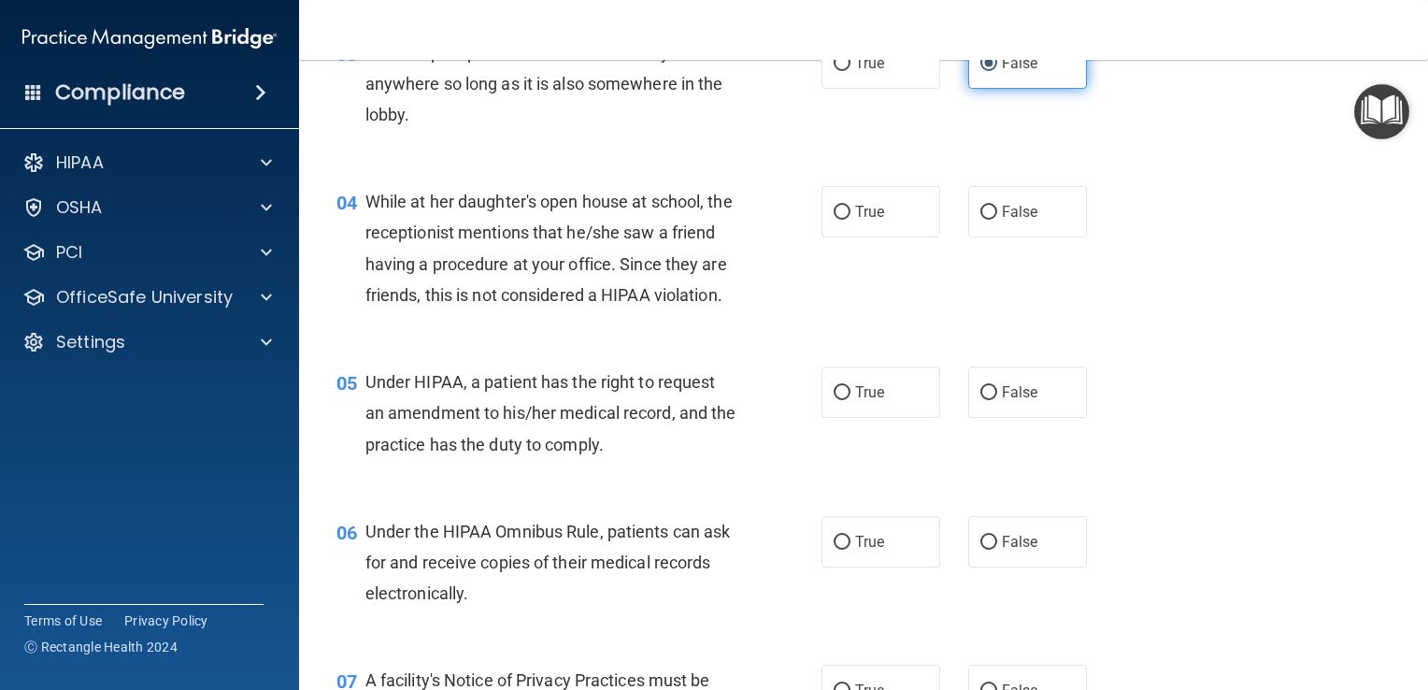
scroll to position [538, 0]
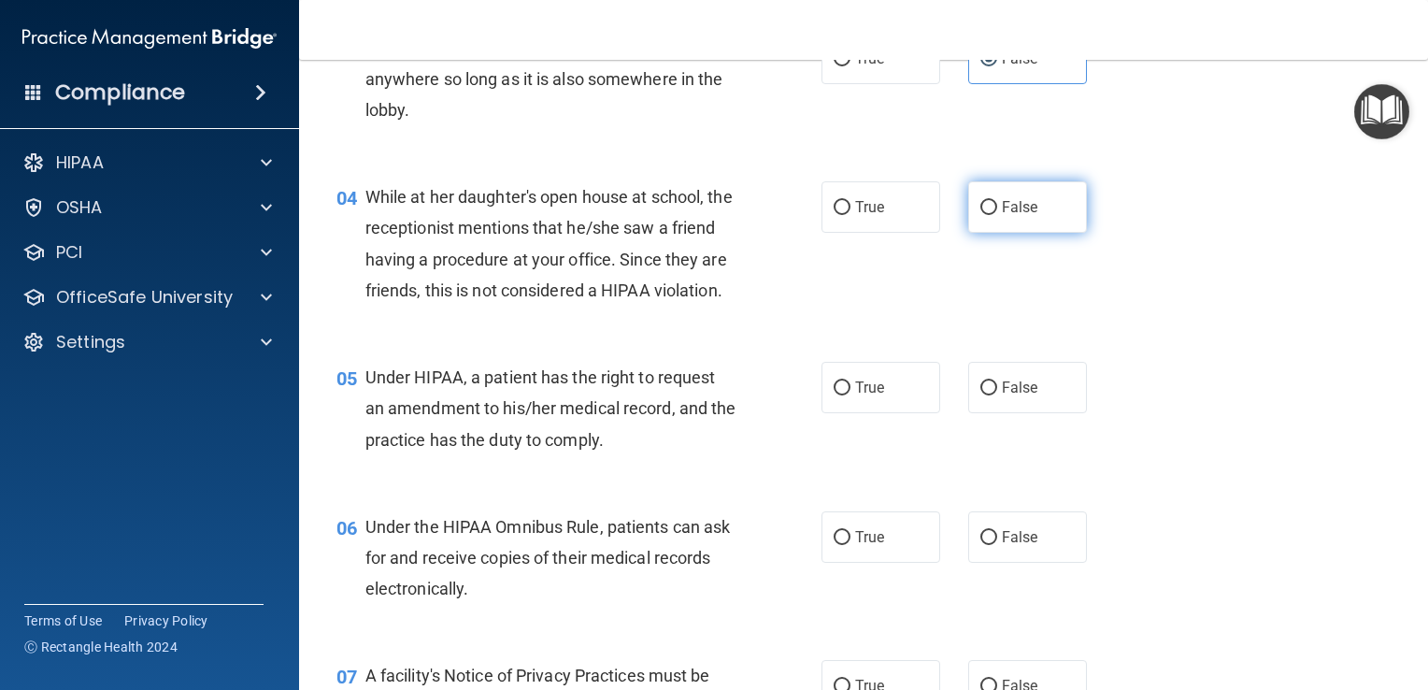
click at [1010, 200] on span "False" at bounding box center [1020, 207] width 36 height 18
click at [997, 201] on input "False" at bounding box center [989, 208] width 17 height 14
radio input "true"
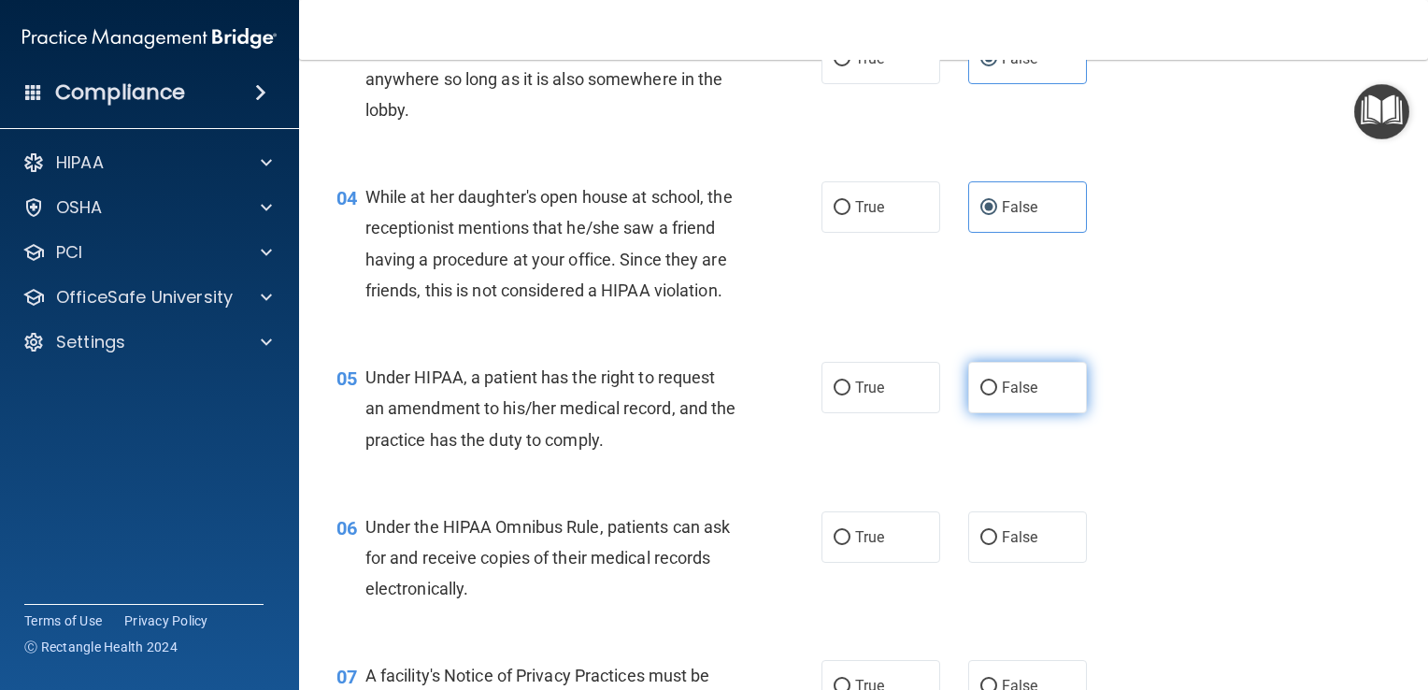
click at [987, 395] on input "False" at bounding box center [989, 388] width 17 height 14
radio input "true"
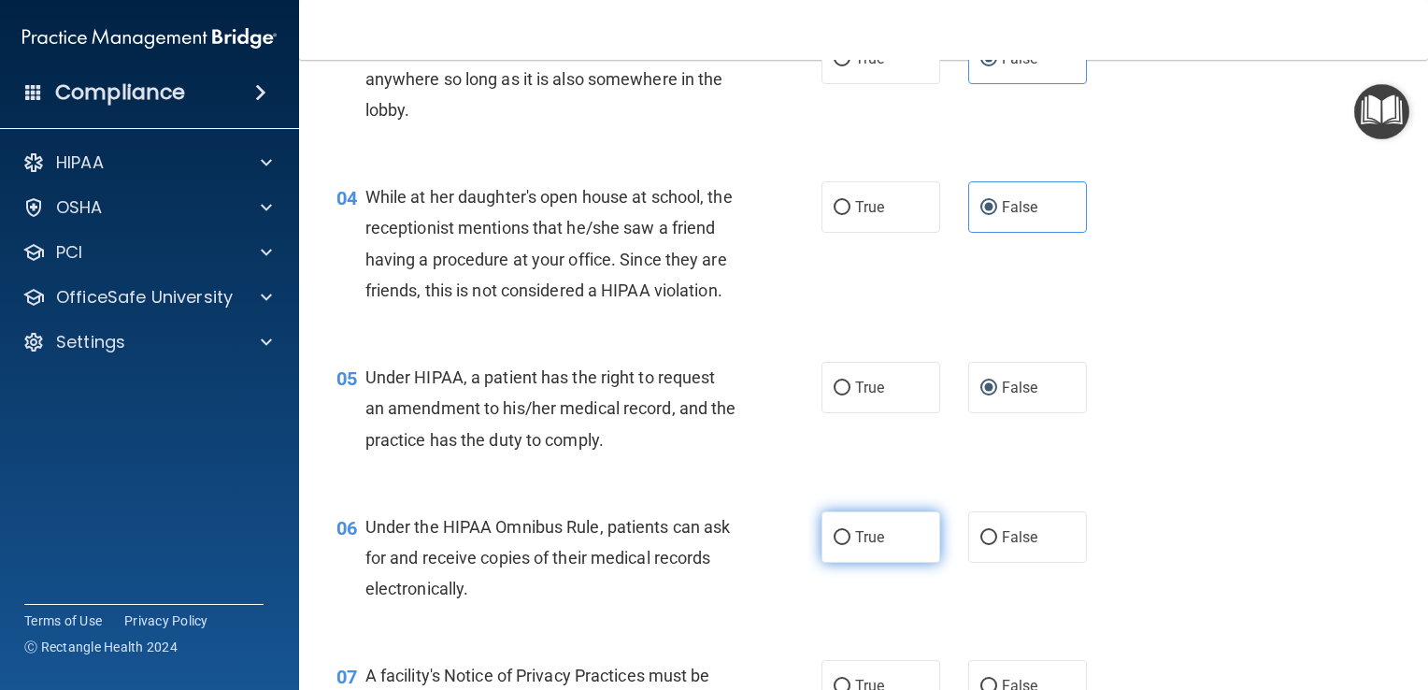
click at [858, 546] on span "True" at bounding box center [869, 537] width 29 height 18
click at [851, 545] on input "True" at bounding box center [842, 538] width 17 height 14
radio input "true"
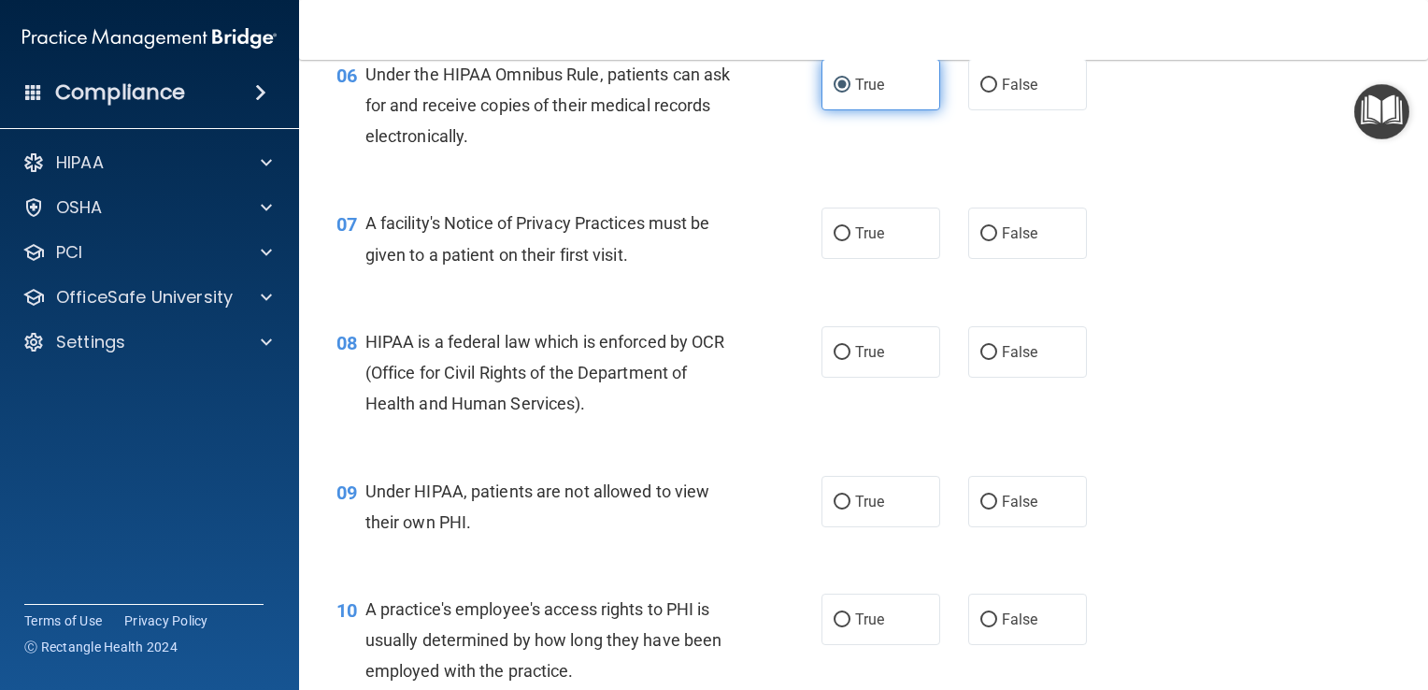
scroll to position [1020, 0]
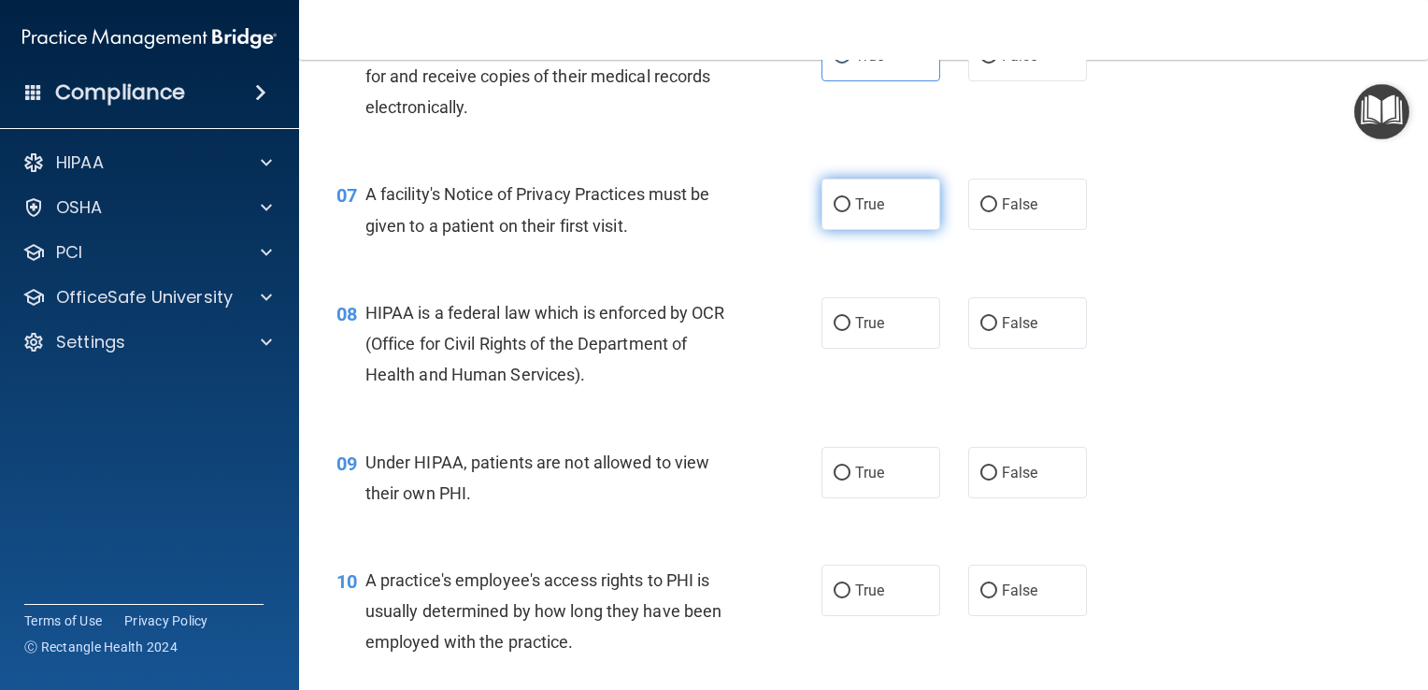
click at [871, 213] on span "True" at bounding box center [869, 204] width 29 height 18
click at [851, 212] on input "True" at bounding box center [842, 205] width 17 height 14
radio input "true"
click at [882, 349] on label "True" at bounding box center [881, 322] width 119 height 51
click at [851, 331] on input "True" at bounding box center [842, 324] width 17 height 14
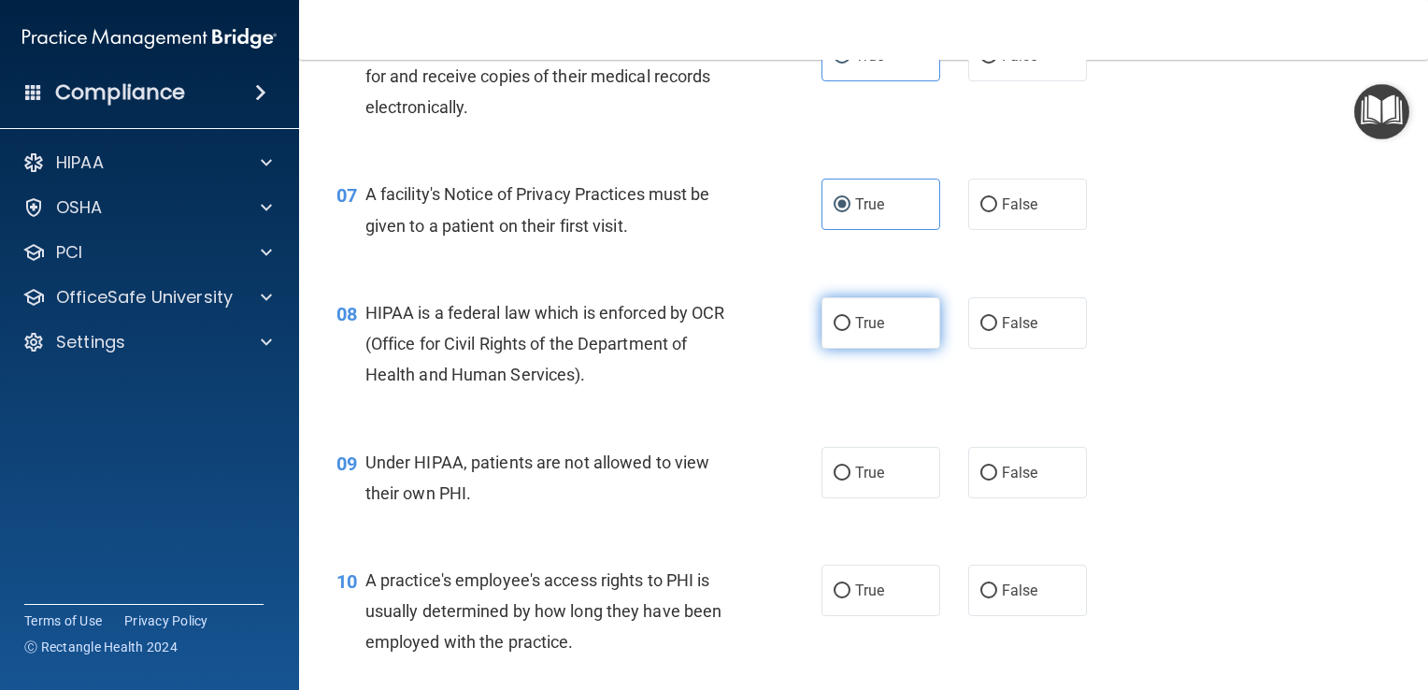
radio input "true"
click at [1052, 498] on label "False" at bounding box center [1028, 472] width 119 height 51
click at [997, 481] on input "False" at bounding box center [989, 473] width 17 height 14
radio input "true"
click at [1069, 616] on label "False" at bounding box center [1028, 590] width 119 height 51
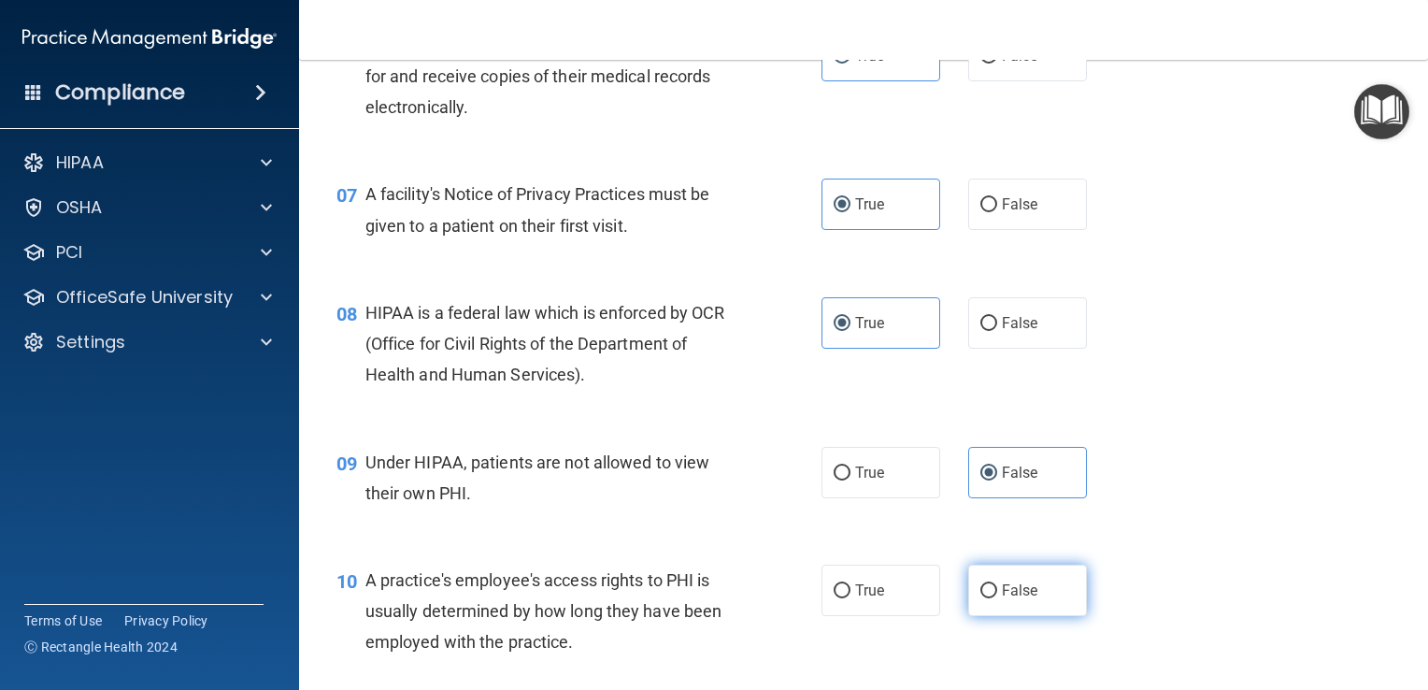
click at [997, 598] on input "False" at bounding box center [989, 591] width 17 height 14
radio input "true"
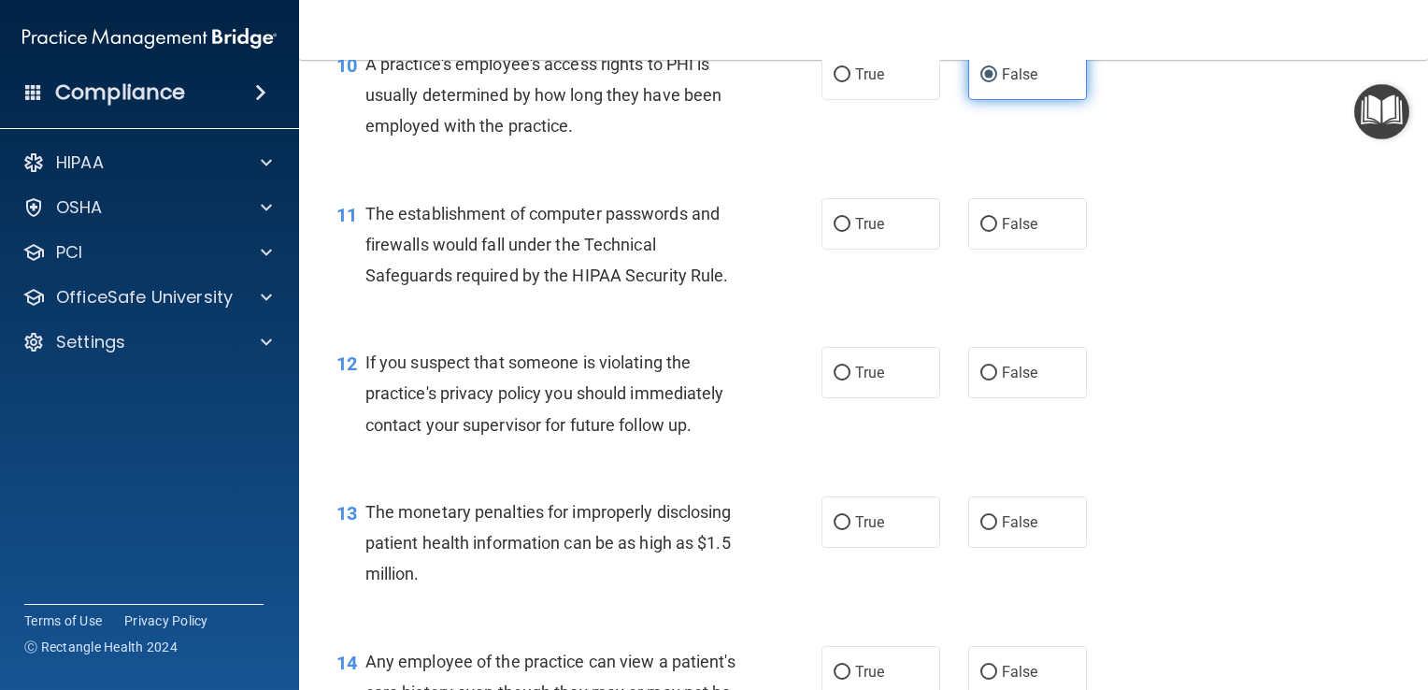
scroll to position [1537, 0]
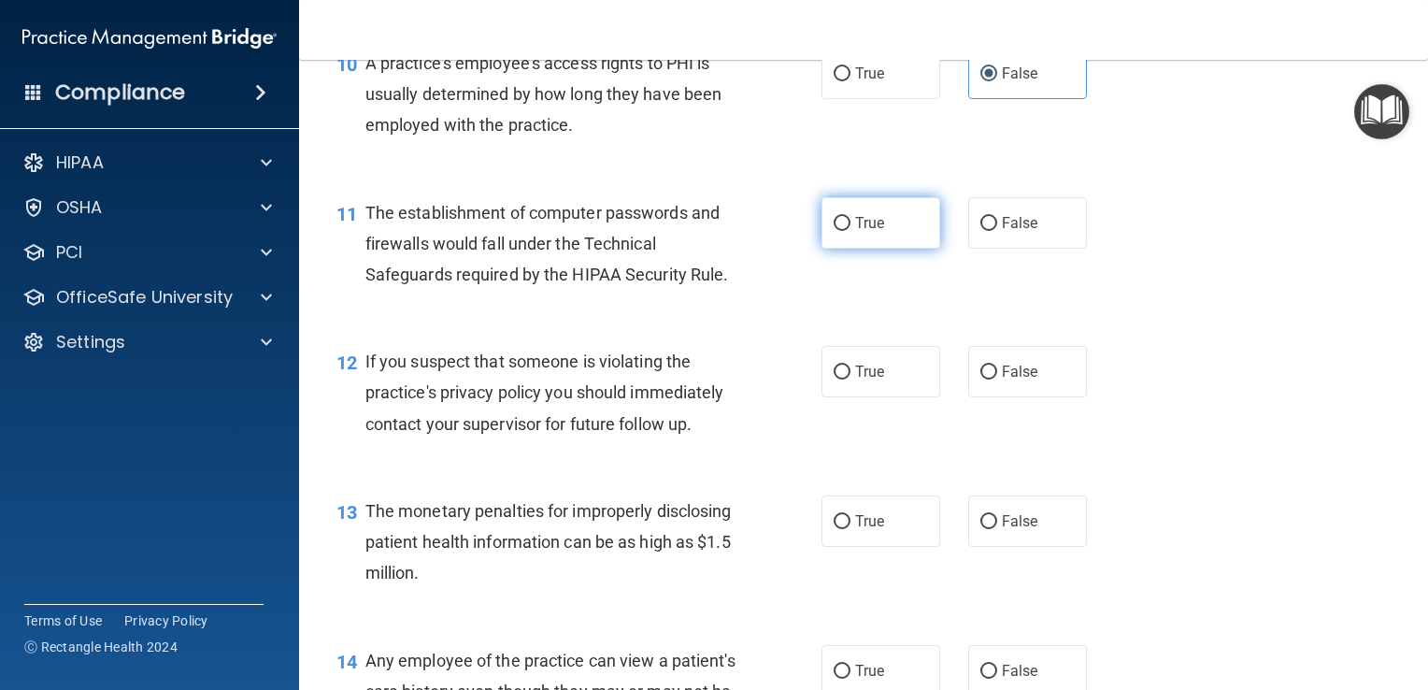
click at [865, 232] on span "True" at bounding box center [869, 223] width 29 height 18
click at [851, 231] on input "True" at bounding box center [842, 224] width 17 height 14
radio input "true"
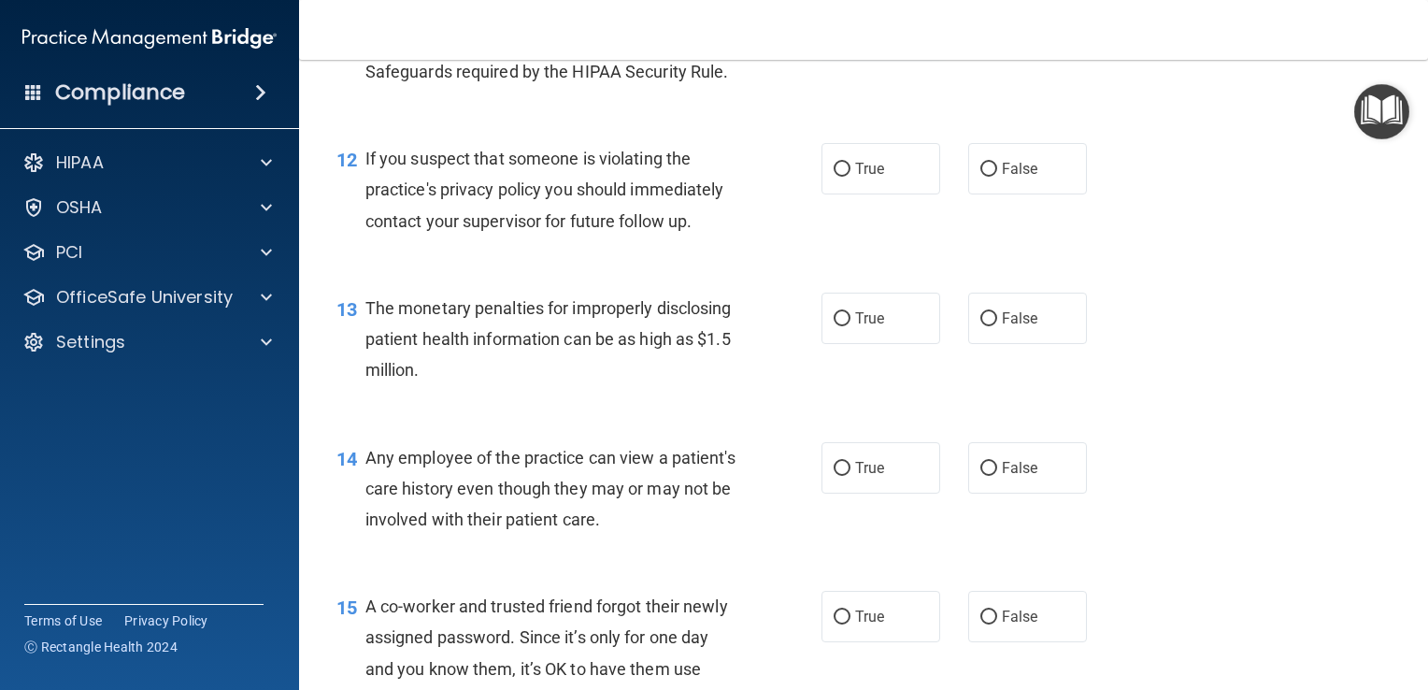
scroll to position [1752, 0]
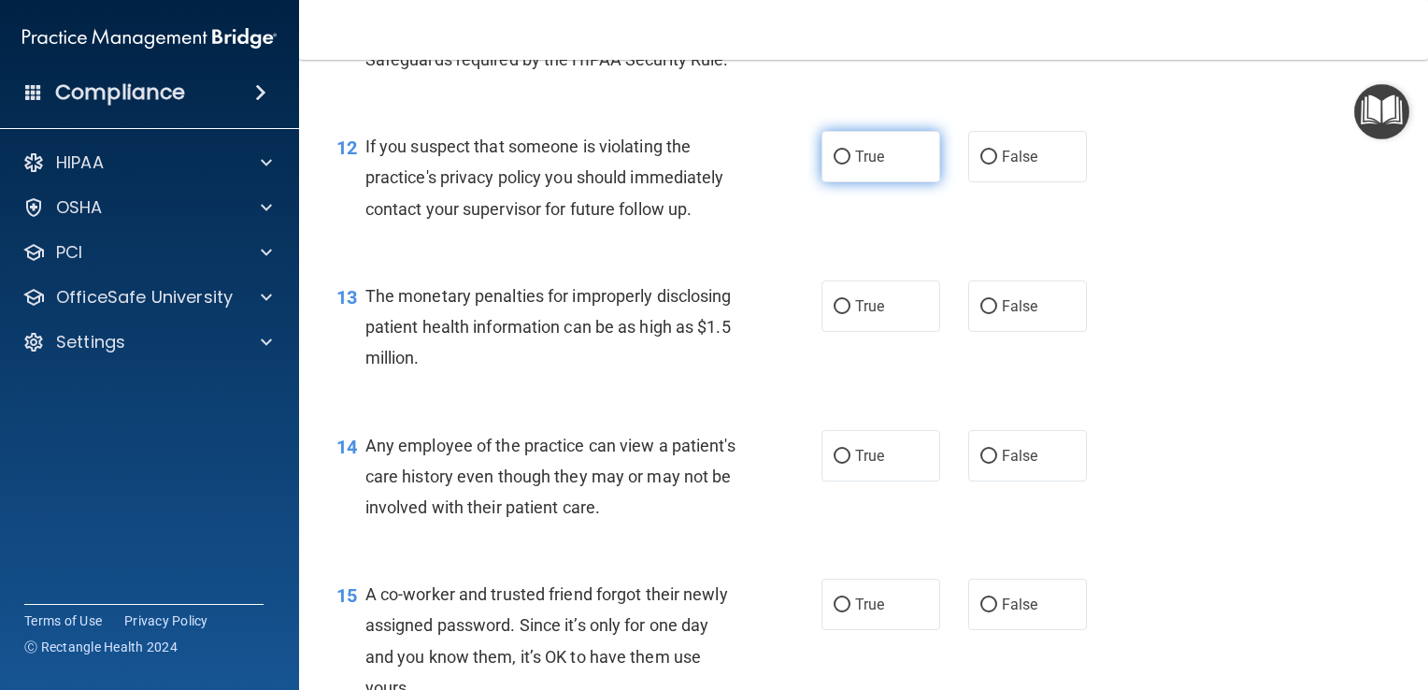
click at [862, 165] on span "True" at bounding box center [869, 157] width 29 height 18
click at [851, 165] on input "True" at bounding box center [842, 158] width 17 height 14
radio input "true"
click at [860, 315] on span "True" at bounding box center [869, 306] width 29 height 18
click at [851, 314] on input "True" at bounding box center [842, 307] width 17 height 14
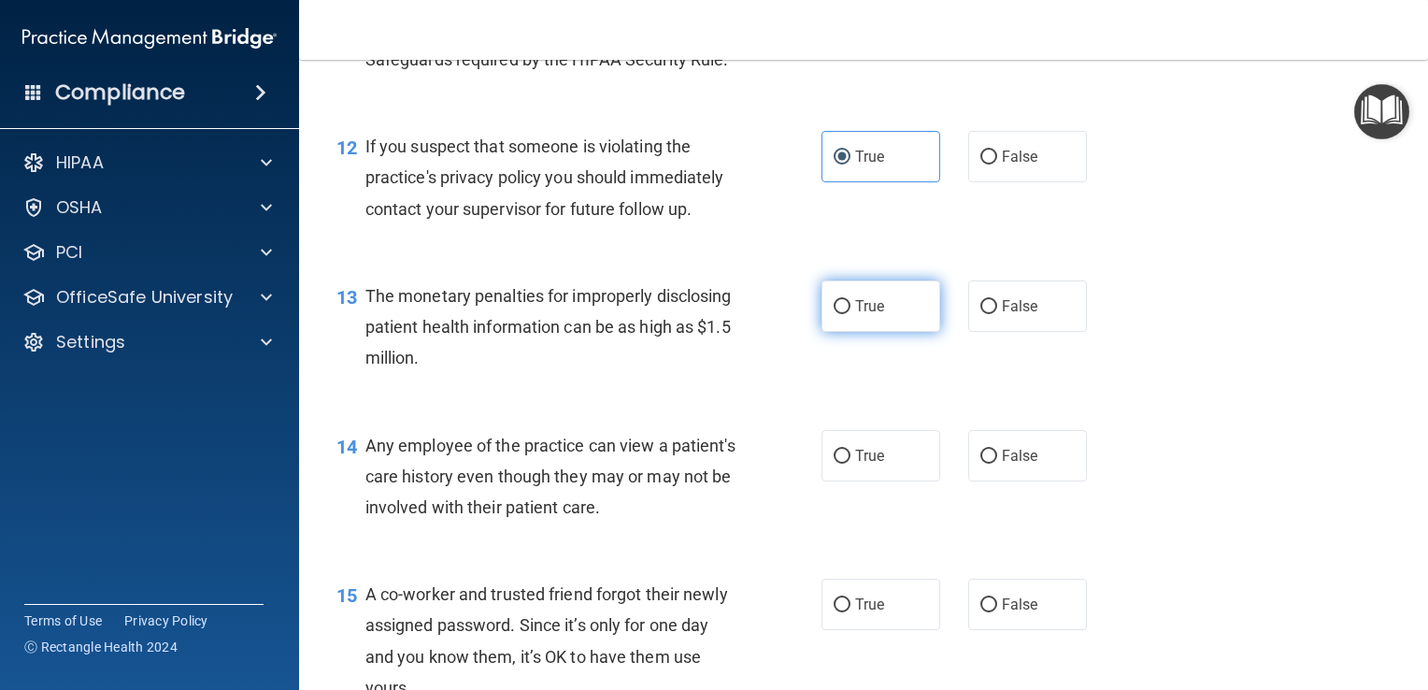
radio input "true"
click at [1018, 481] on label "False" at bounding box center [1028, 455] width 119 height 51
click at [997, 464] on input "False" at bounding box center [989, 457] width 17 height 14
radio input "true"
click at [1040, 625] on label "False" at bounding box center [1028, 604] width 119 height 51
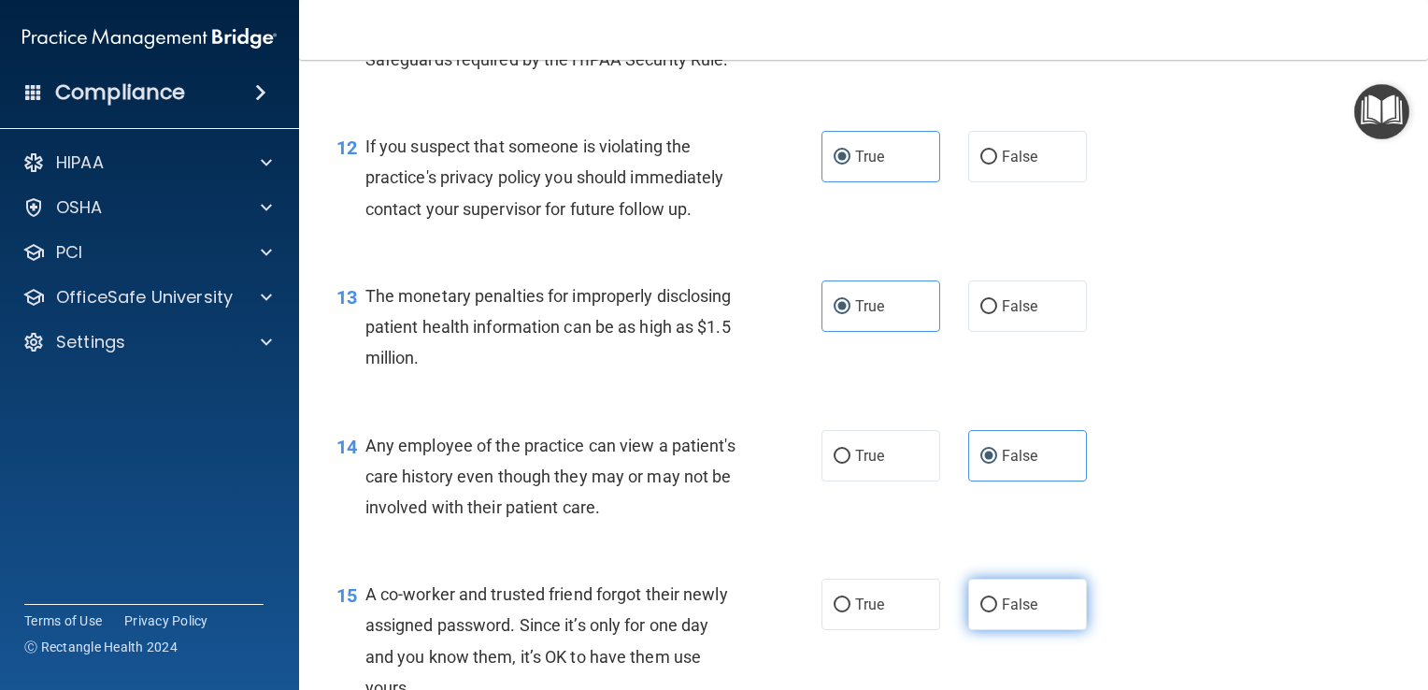
click at [997, 612] on input "False" at bounding box center [989, 605] width 17 height 14
radio input "true"
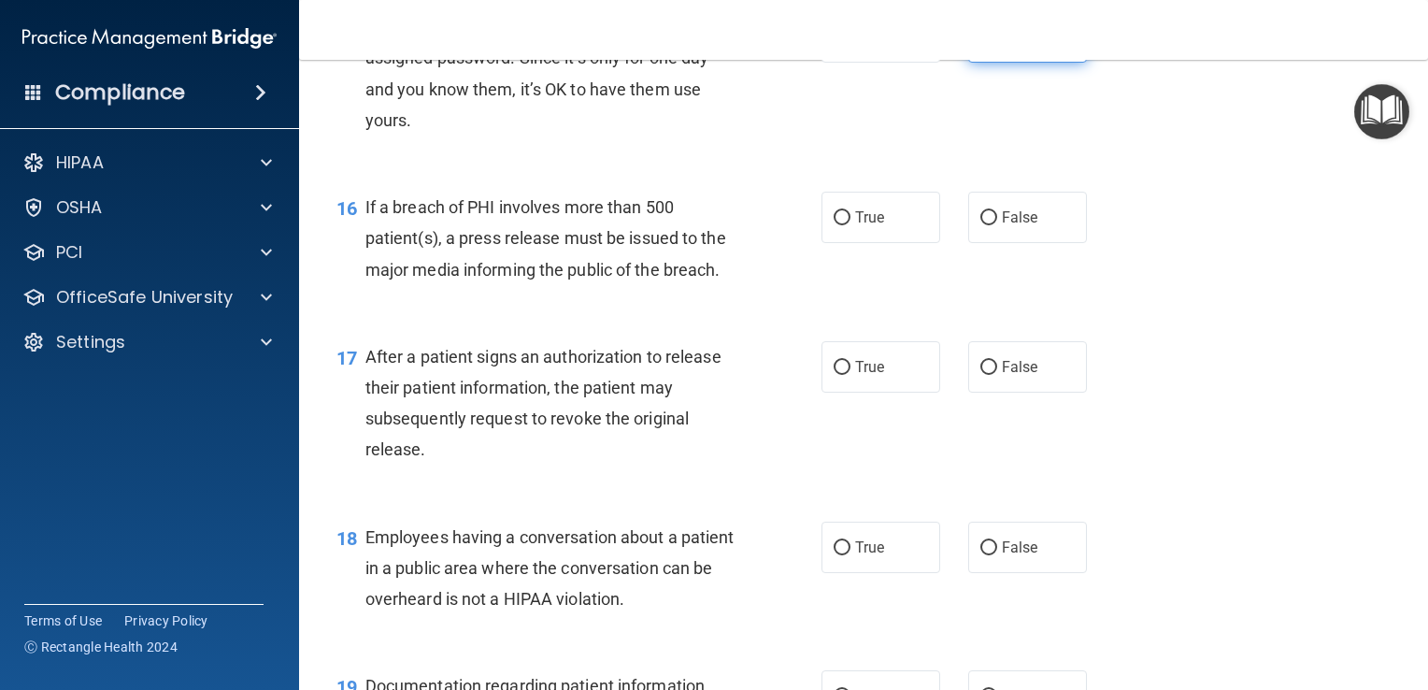
scroll to position [2321, 0]
click at [868, 224] on span "True" at bounding box center [869, 216] width 29 height 18
click at [851, 223] on input "True" at bounding box center [842, 216] width 17 height 14
radio input "true"
click at [868, 379] on label "True" at bounding box center [881, 364] width 119 height 51
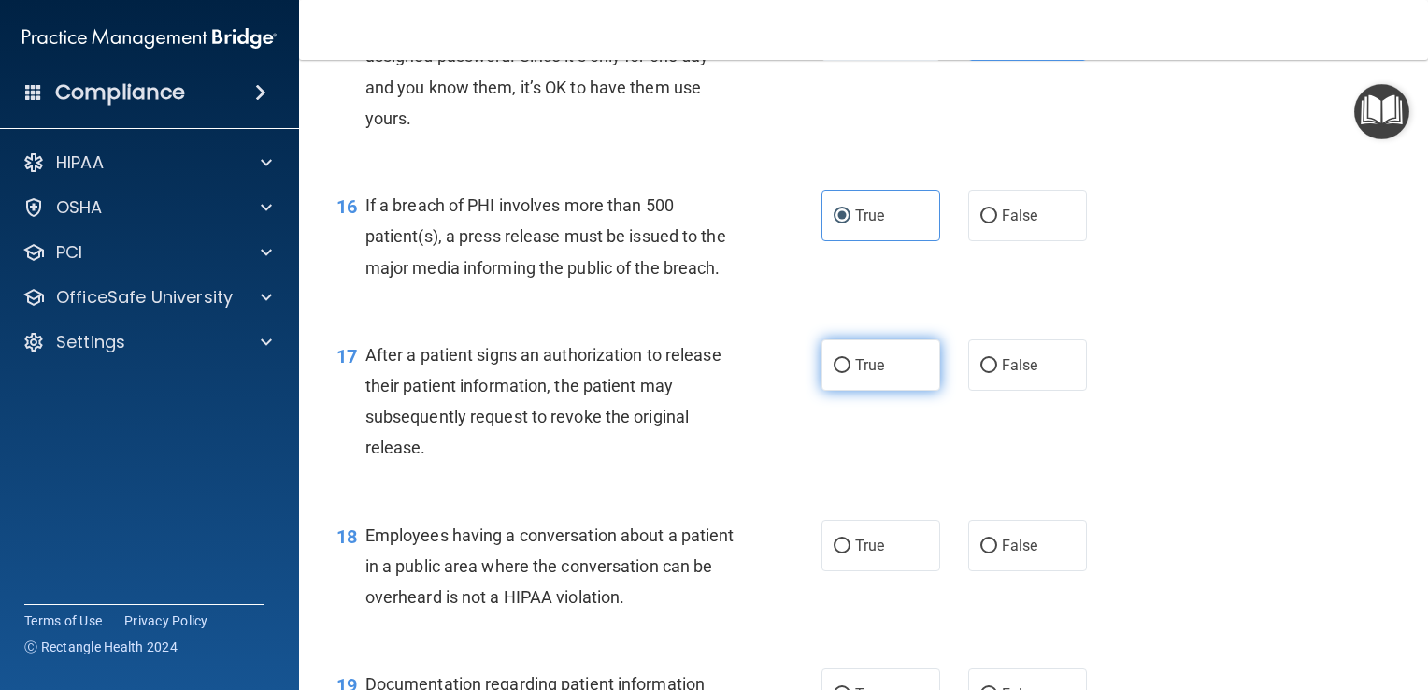
click at [851, 373] on input "True" at bounding box center [842, 366] width 17 height 14
radio input "true"
click at [1032, 559] on label "False" at bounding box center [1028, 545] width 119 height 51
click at [997, 553] on input "False" at bounding box center [989, 546] width 17 height 14
radio input "true"
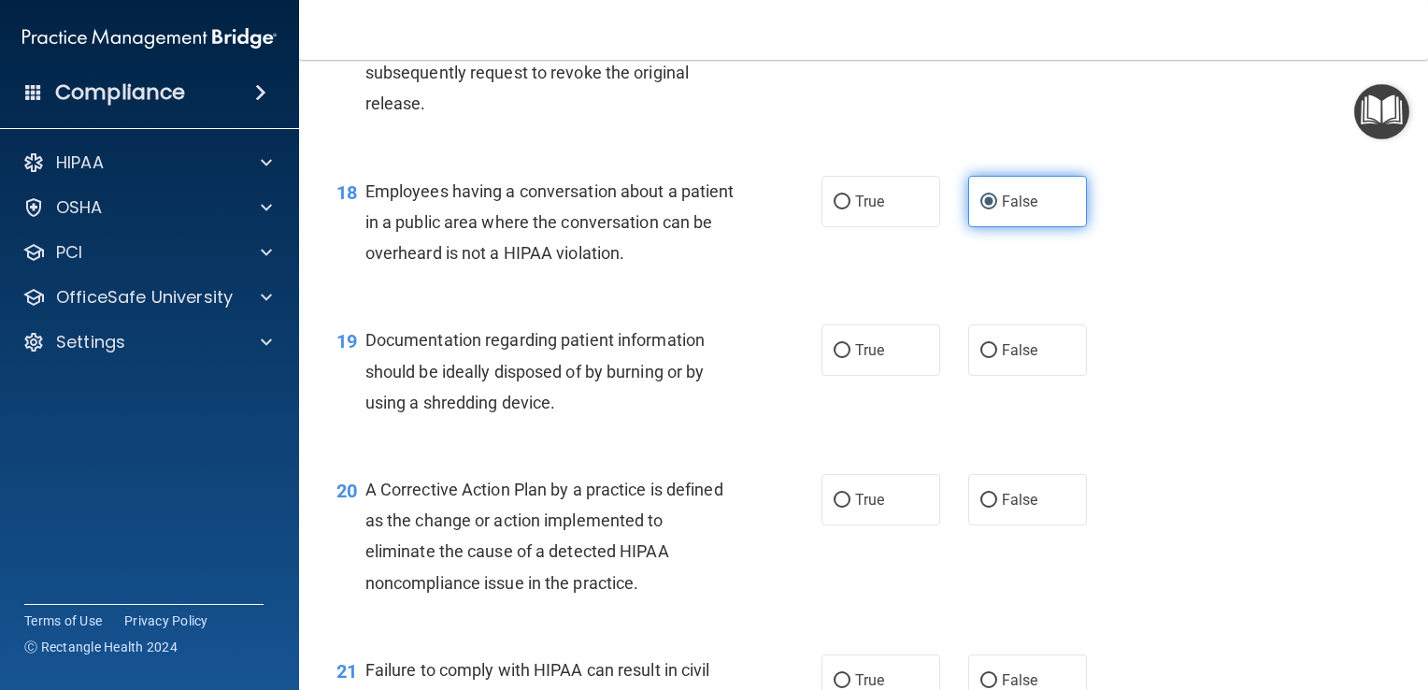
scroll to position [2666, 0]
click at [864, 358] on span "True" at bounding box center [869, 349] width 29 height 18
click at [851, 357] on input "True" at bounding box center [842, 350] width 17 height 14
radio input "true"
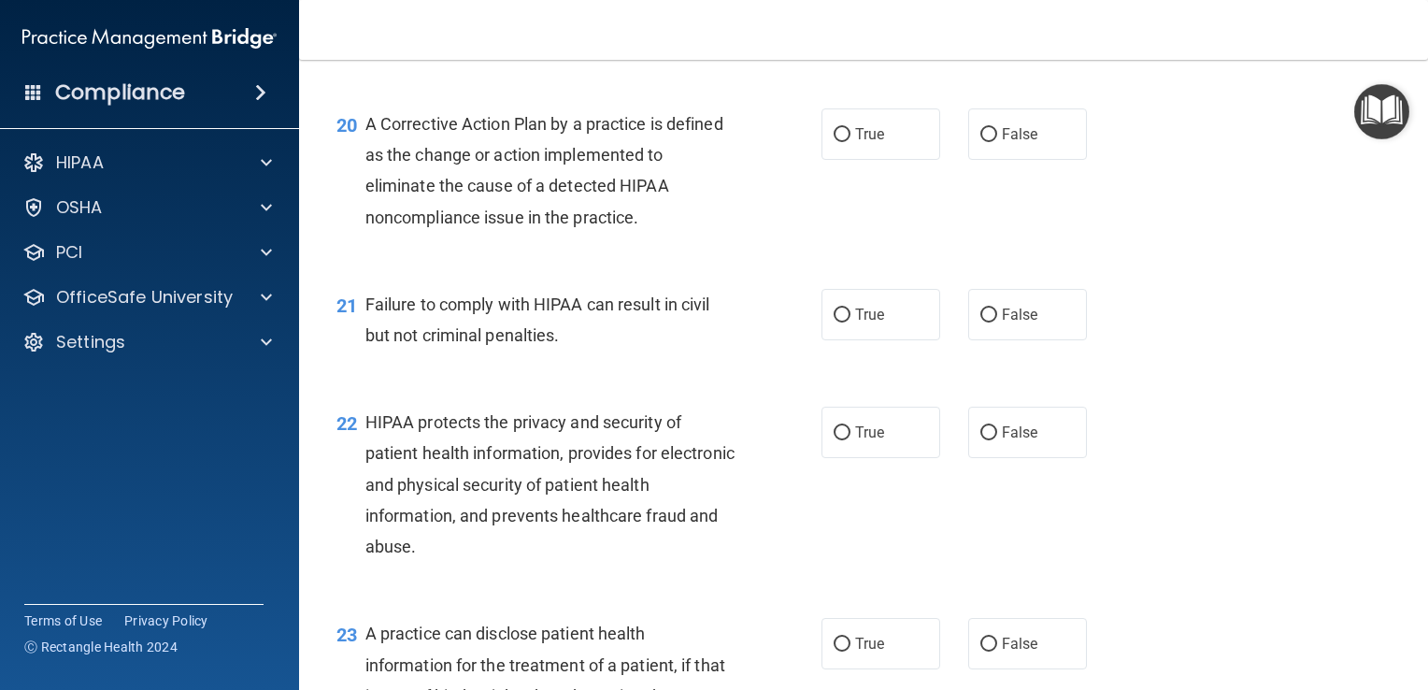
scroll to position [3068, 0]
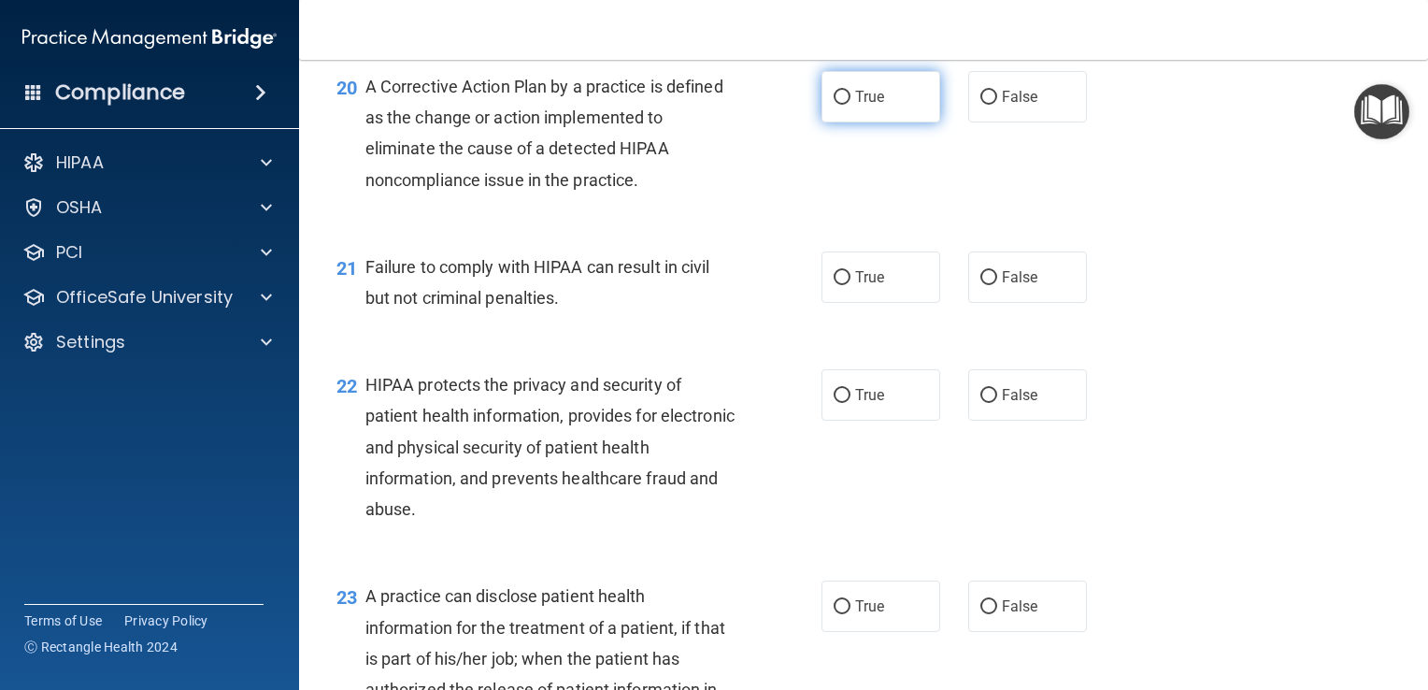
click at [860, 122] on label "True" at bounding box center [881, 96] width 119 height 51
click at [851, 105] on input "True" at bounding box center [842, 98] width 17 height 14
radio input "true"
click at [1020, 295] on label "False" at bounding box center [1028, 276] width 119 height 51
click at [997, 285] on input "False" at bounding box center [989, 278] width 17 height 14
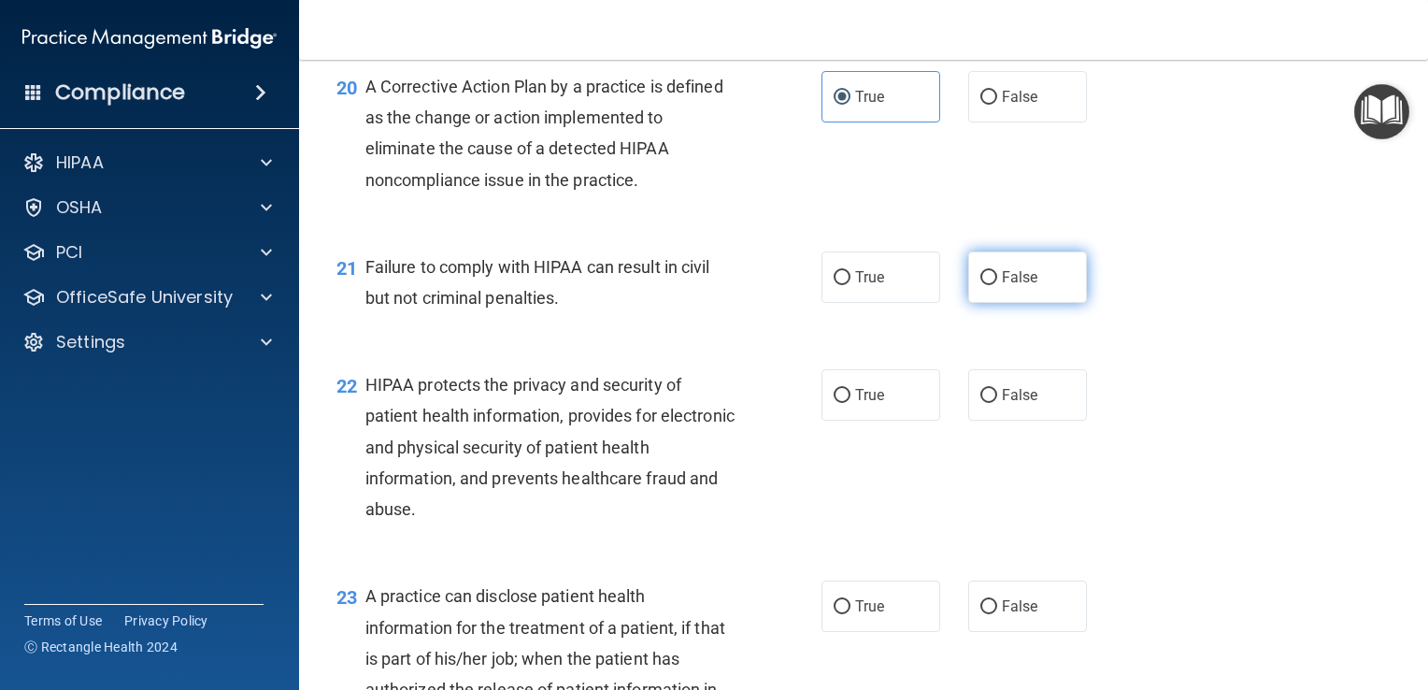
radio input "true"
click at [864, 409] on label "True" at bounding box center [881, 394] width 119 height 51
click at [851, 403] on input "True" at bounding box center [842, 396] width 17 height 14
radio input "true"
click at [1028, 632] on label "False" at bounding box center [1028, 606] width 119 height 51
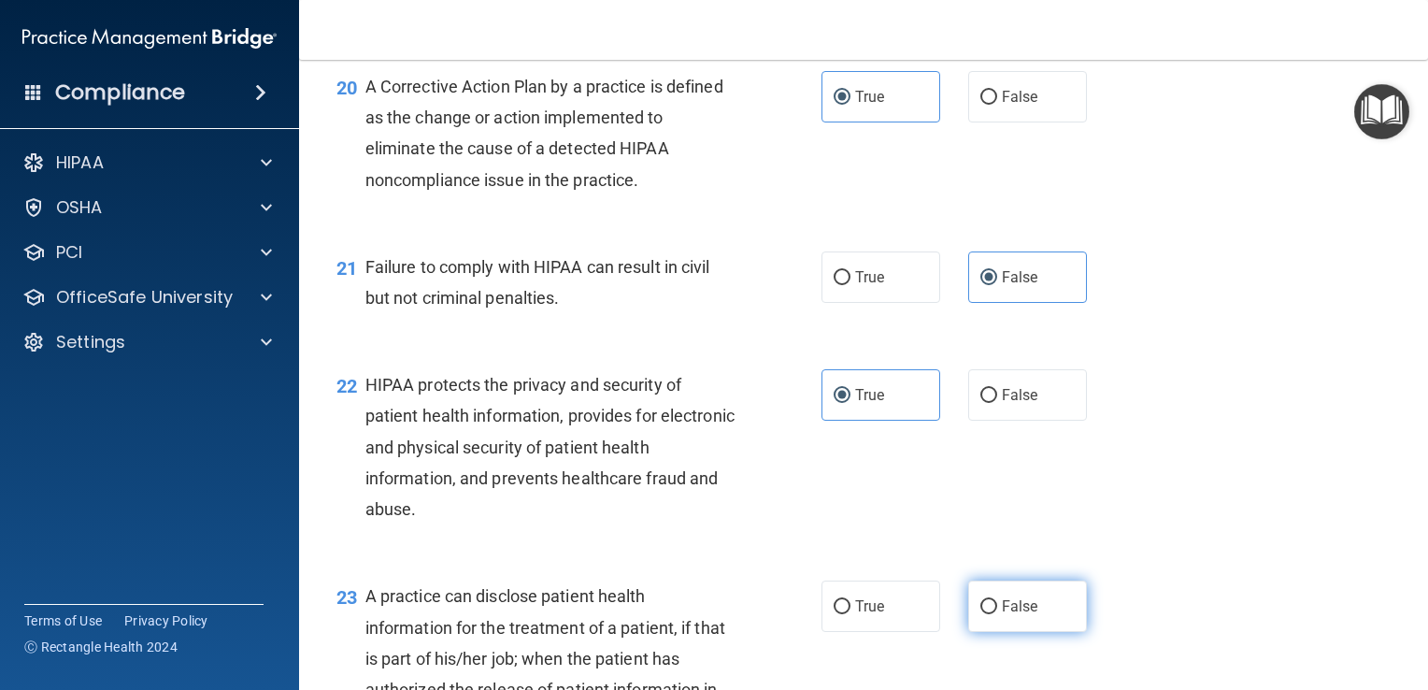
click at [997, 614] on input "False" at bounding box center [989, 607] width 17 height 14
radio input "true"
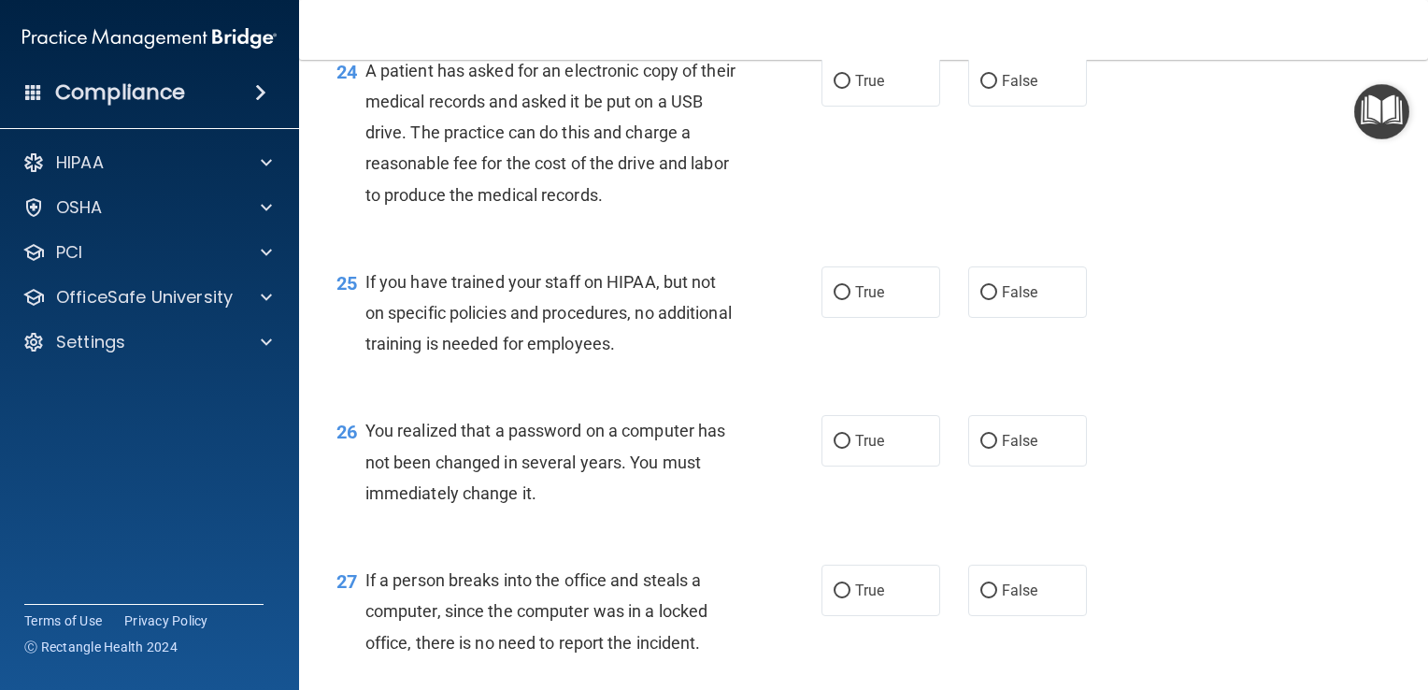
scroll to position [3840, 0]
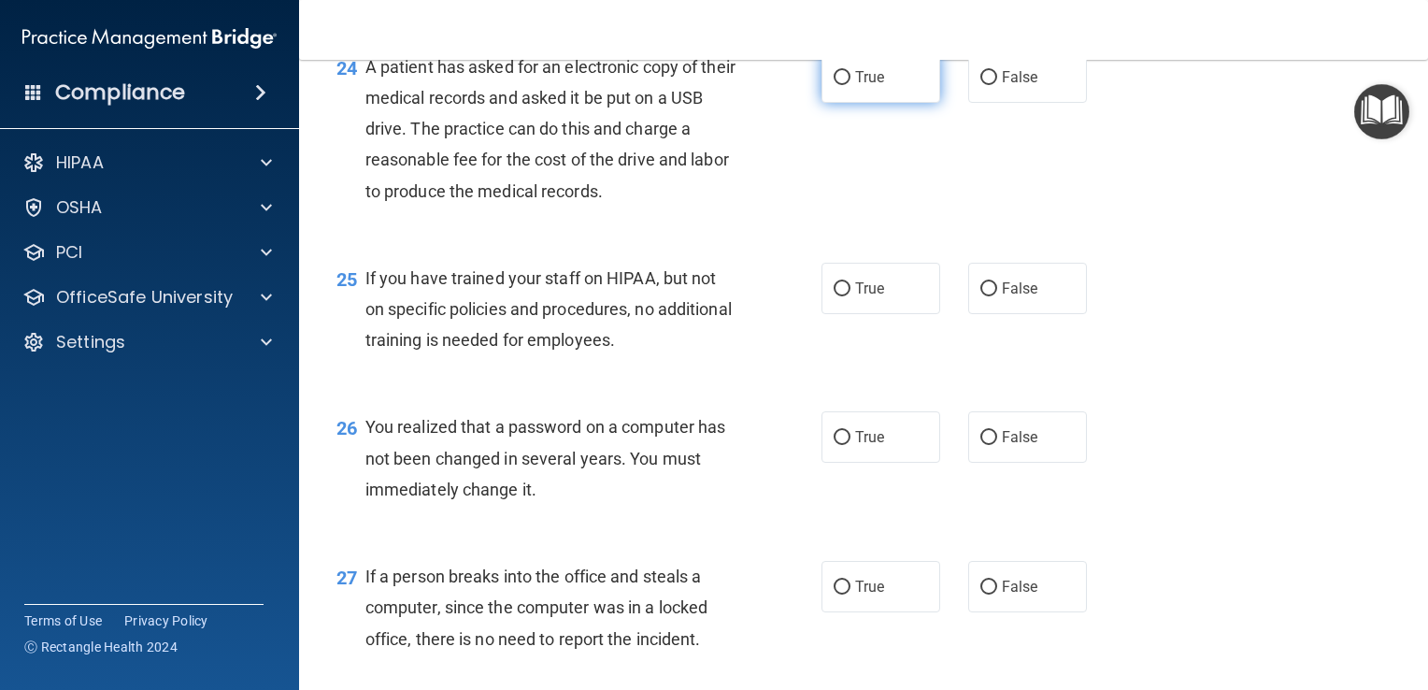
click at [896, 96] on label "True" at bounding box center [881, 76] width 119 height 51
click at [851, 85] on input "True" at bounding box center [842, 78] width 17 height 14
radio input "true"
click at [1028, 314] on label "False" at bounding box center [1028, 288] width 119 height 51
click at [997, 296] on input "False" at bounding box center [989, 289] width 17 height 14
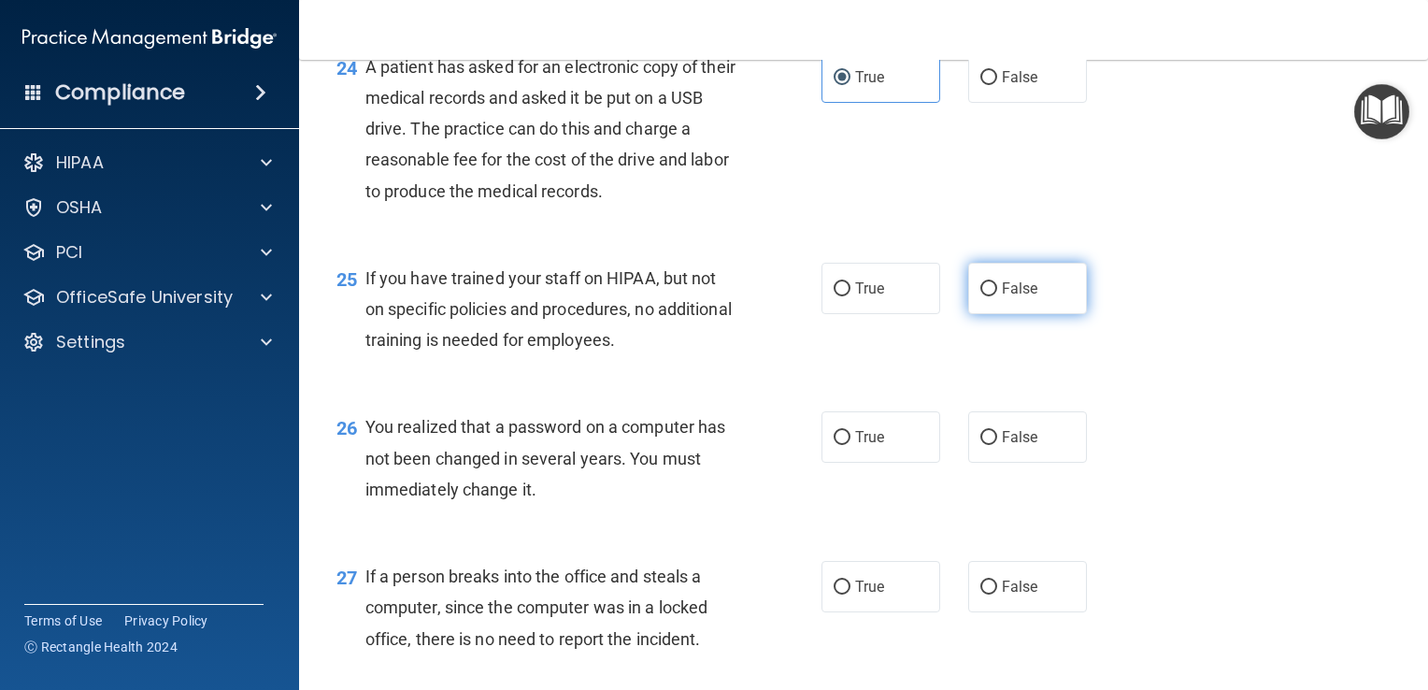
radio input "true"
click at [882, 509] on div "26 You realized that a password on a computer has not been changed in several y…" at bounding box center [864, 463] width 1083 height 150
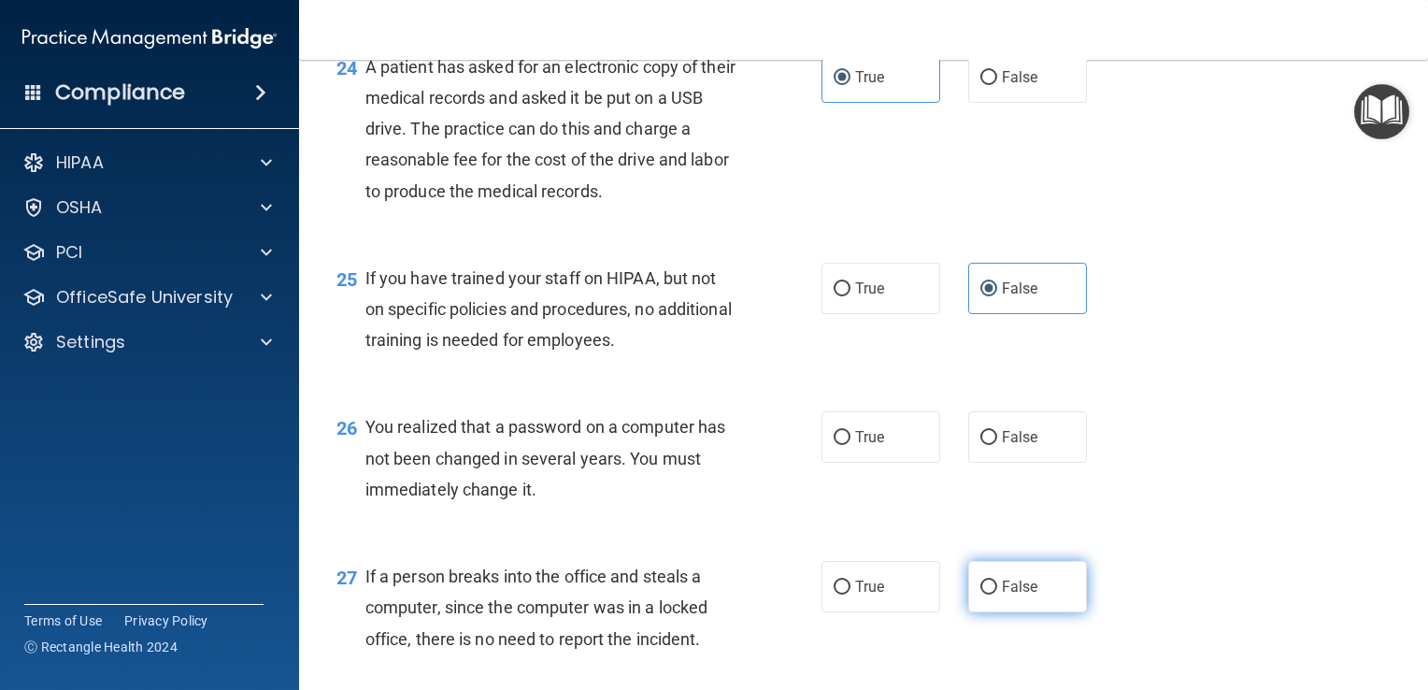
click at [1029, 612] on label "False" at bounding box center [1028, 586] width 119 height 51
click at [997, 595] on input "False" at bounding box center [989, 588] width 17 height 14
radio input "true"
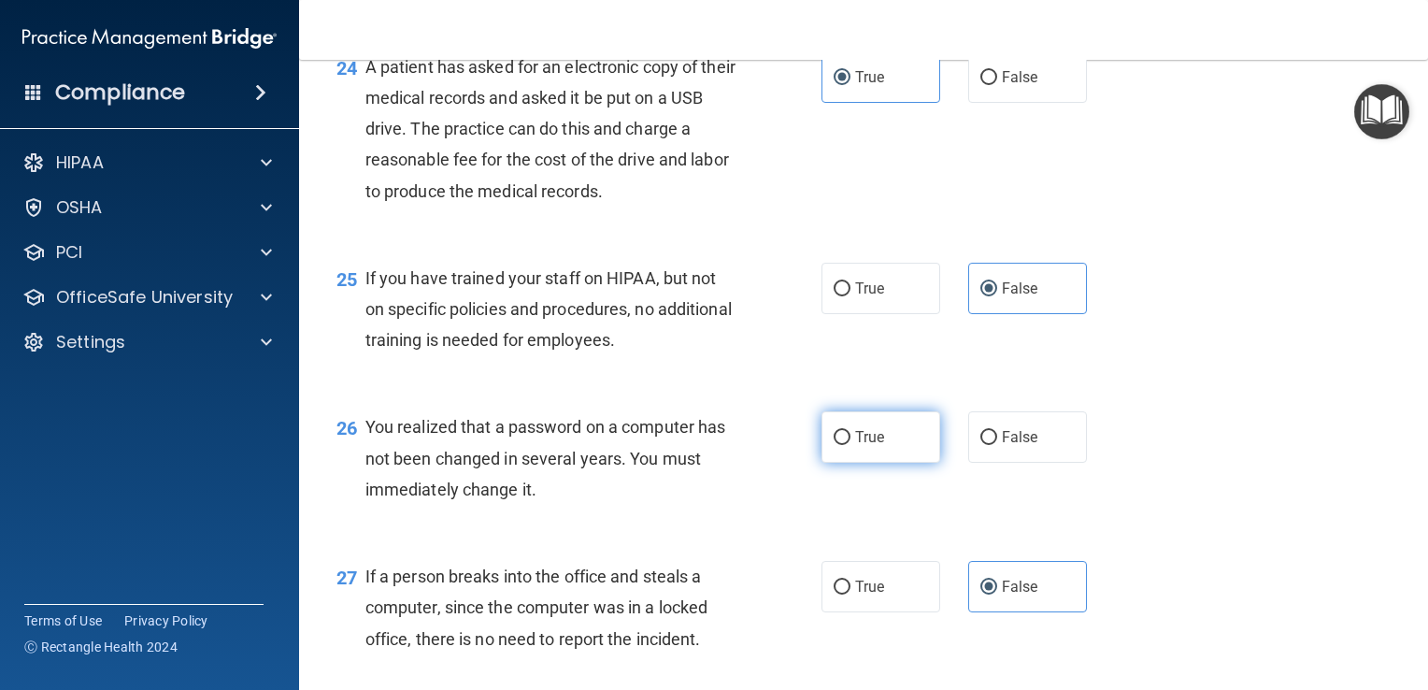
click at [864, 446] on span "True" at bounding box center [869, 437] width 29 height 18
click at [851, 445] on input "True" at bounding box center [842, 438] width 17 height 14
radio input "true"
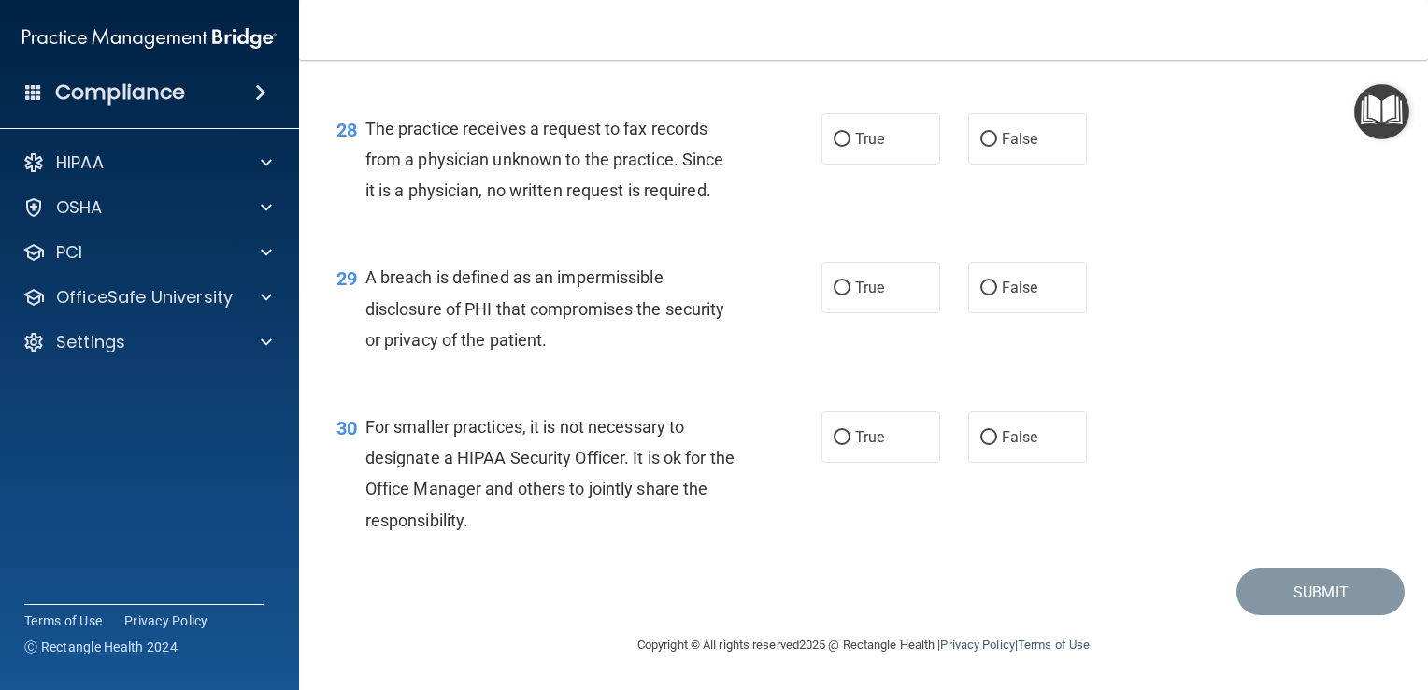
scroll to position [4468, 0]
click at [1025, 142] on span "False" at bounding box center [1020, 139] width 36 height 18
click at [997, 142] on input "False" at bounding box center [989, 140] width 17 height 14
radio input "true"
click at [875, 305] on label "True" at bounding box center [881, 287] width 119 height 51
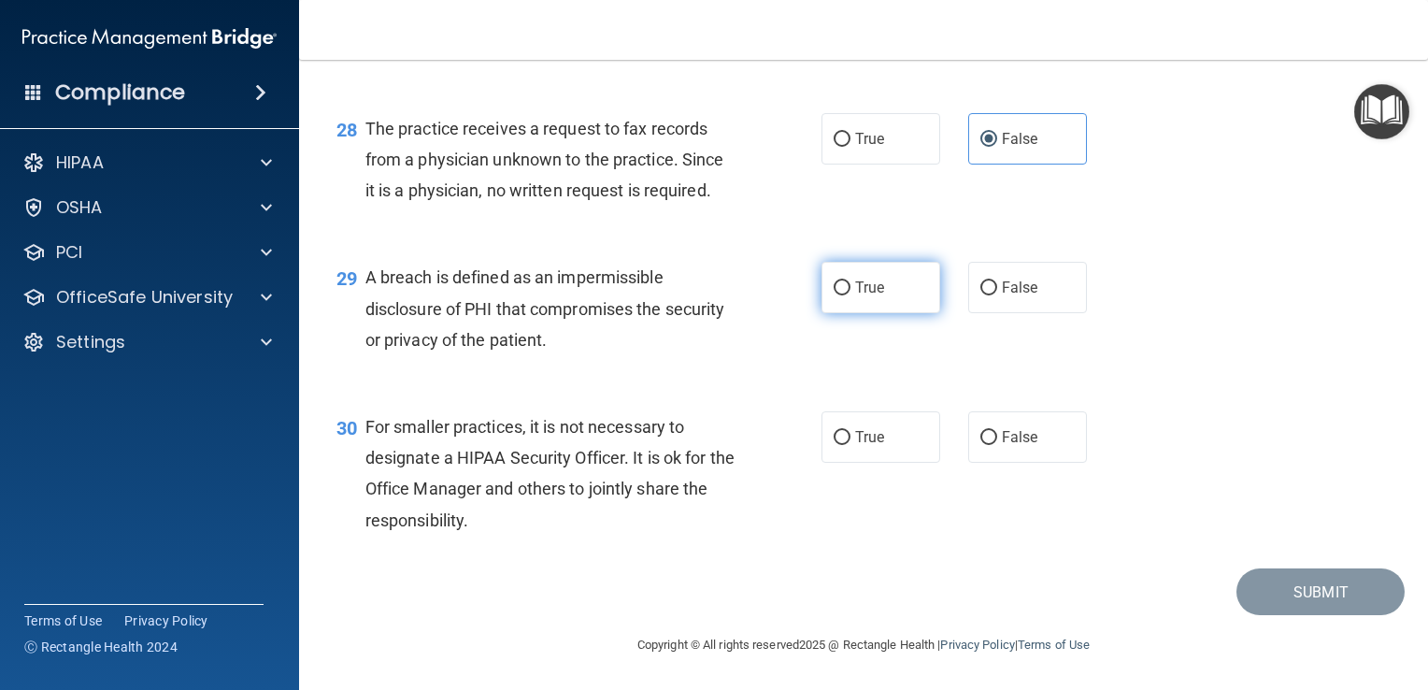
click at [851, 295] on input "True" at bounding box center [842, 288] width 17 height 14
radio input "true"
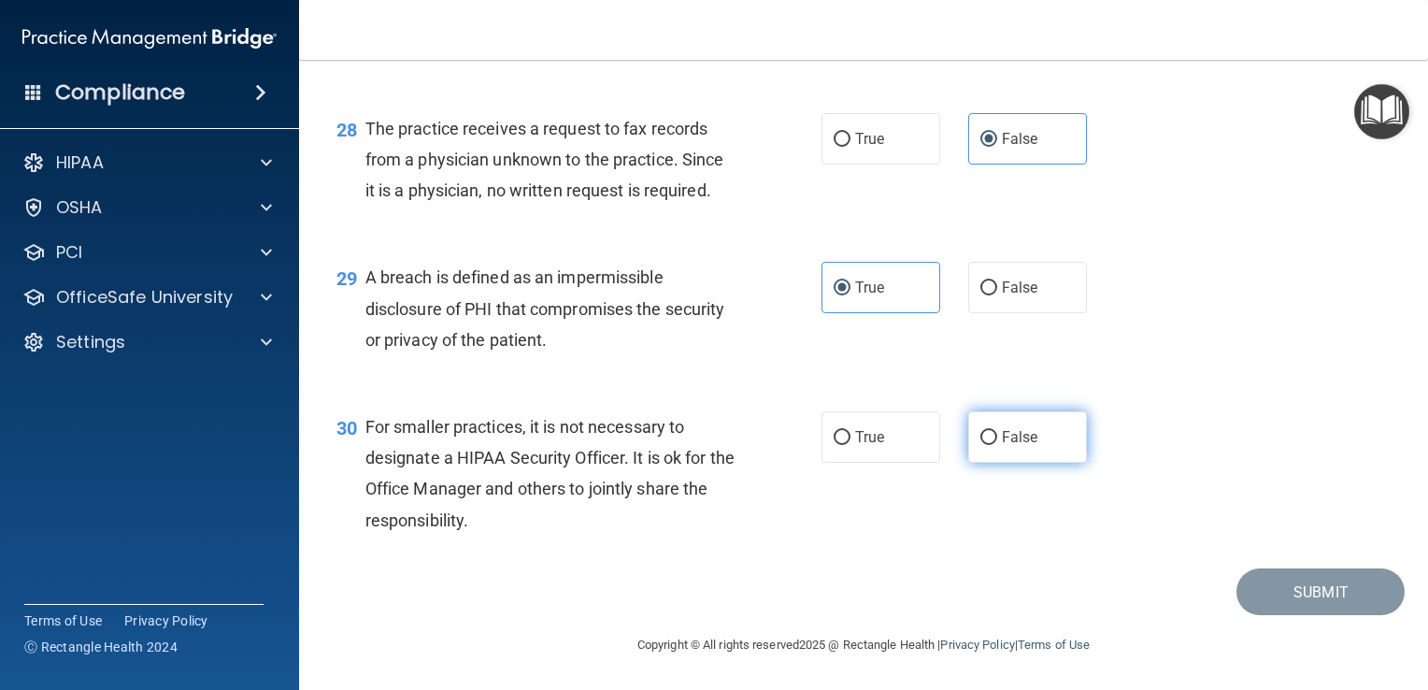
click at [1003, 435] on span "False" at bounding box center [1020, 437] width 36 height 18
click at [997, 435] on input "False" at bounding box center [989, 438] width 17 height 14
radio input "true"
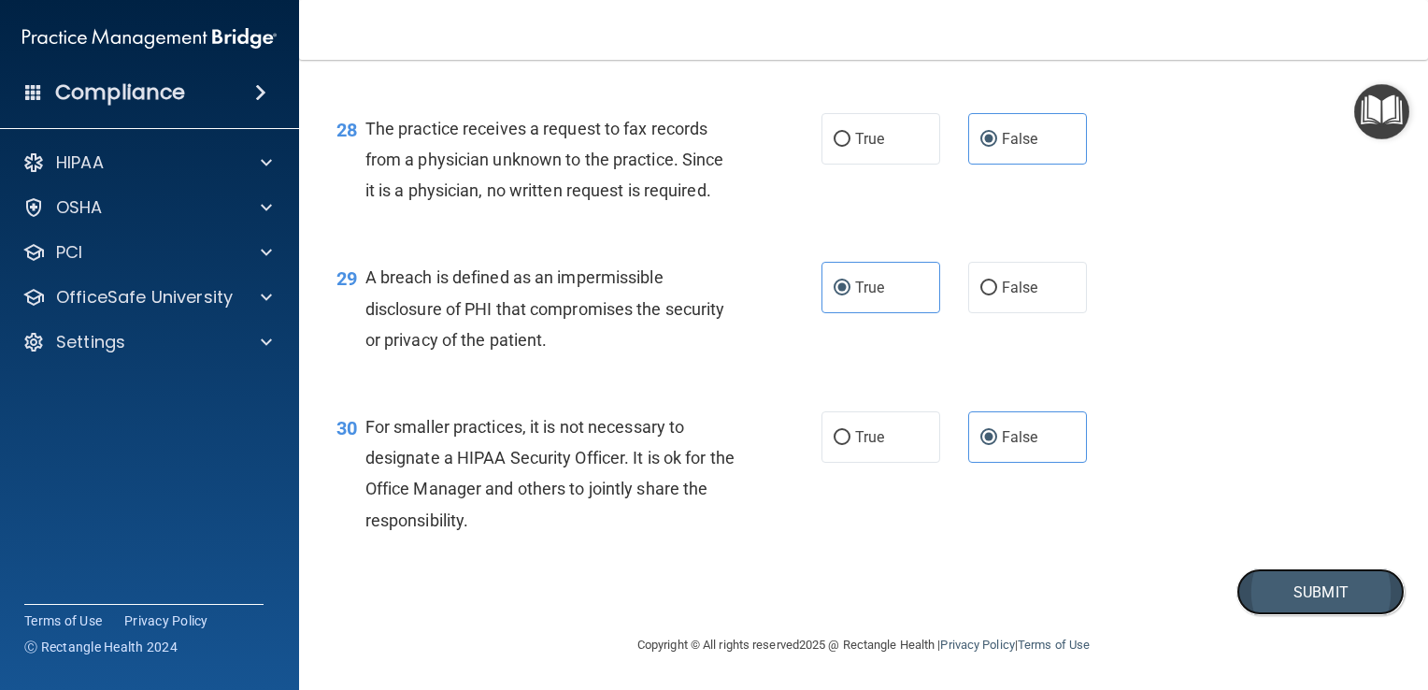
click at [1315, 611] on button "Submit" at bounding box center [1321, 592] width 168 height 48
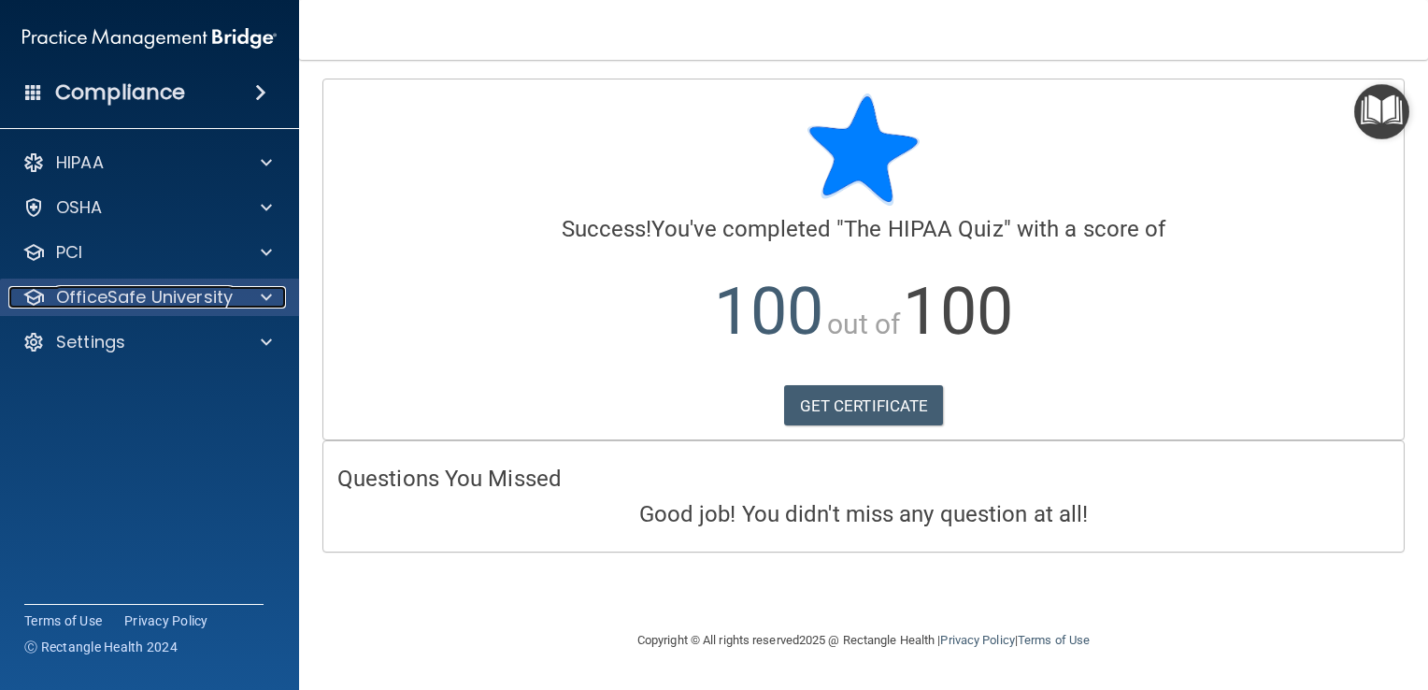
click at [206, 292] on p "OfficeSafe University" at bounding box center [144, 297] width 177 height 22
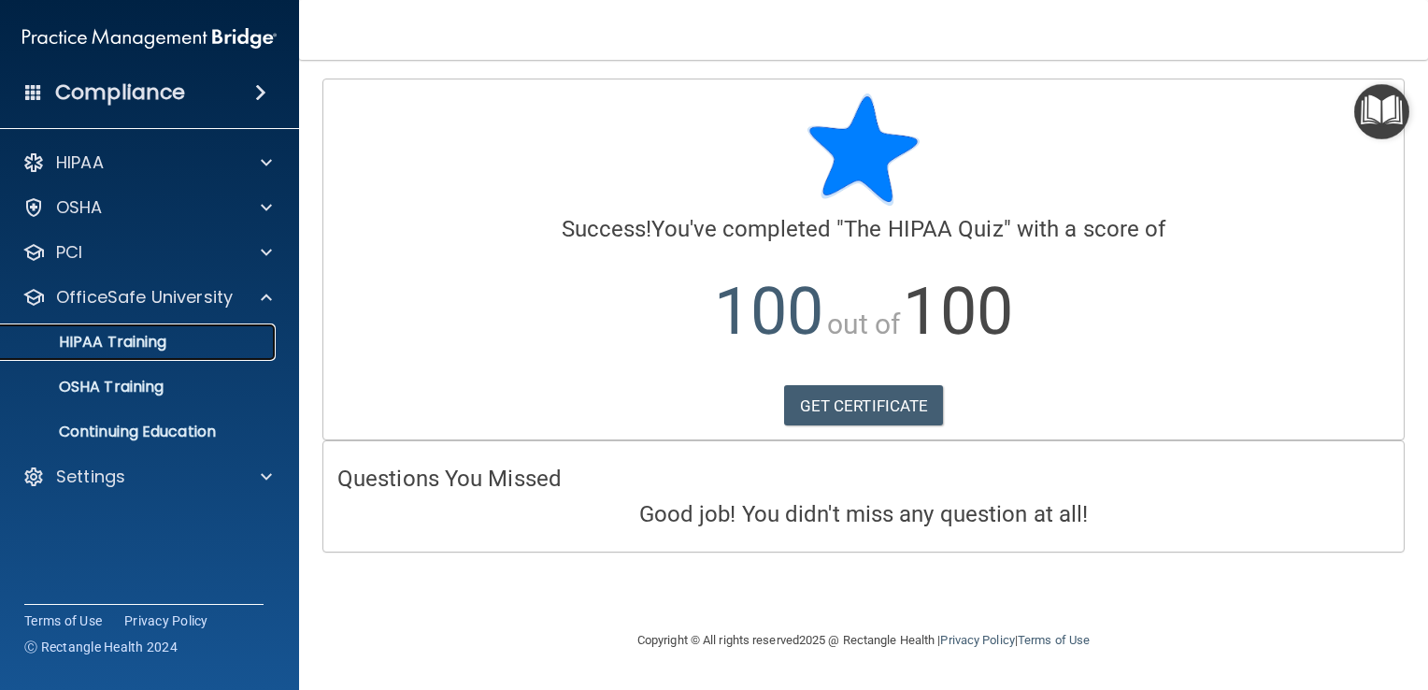
click at [194, 345] on div "HIPAA Training" at bounding box center [139, 342] width 255 height 19
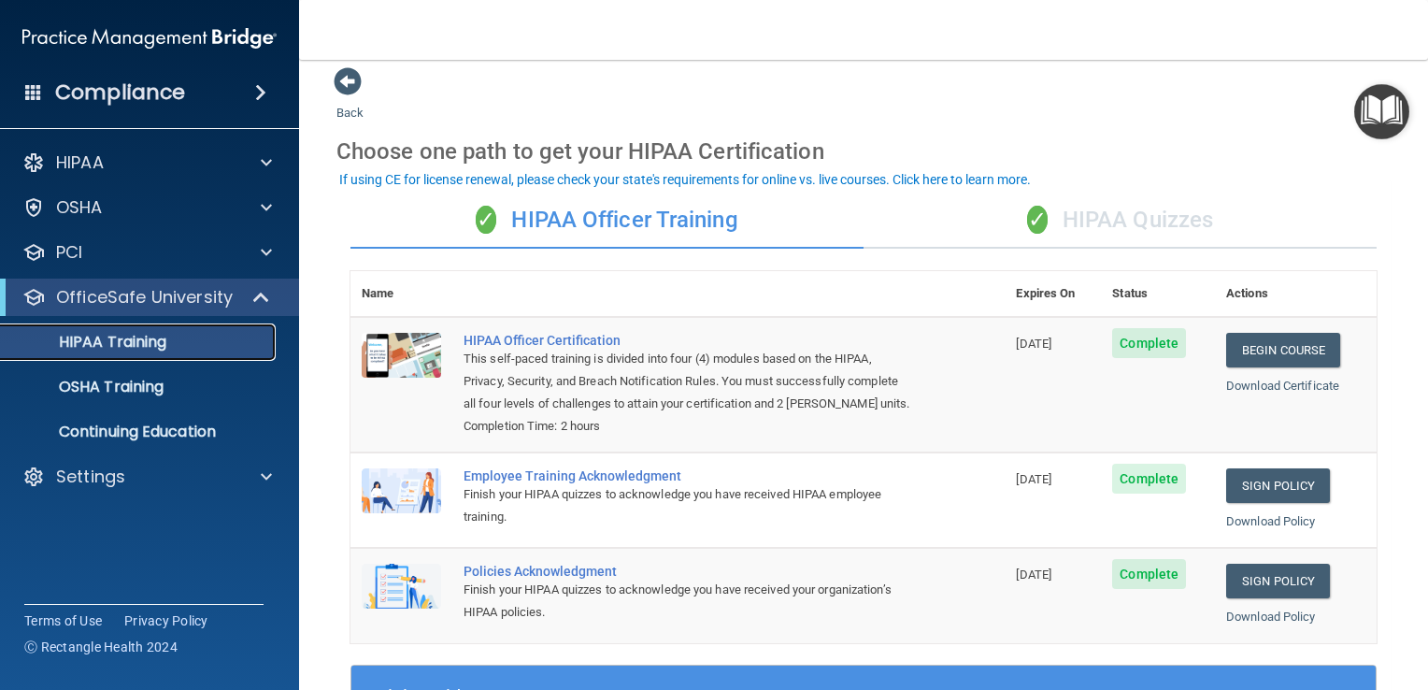
scroll to position [11, 0]
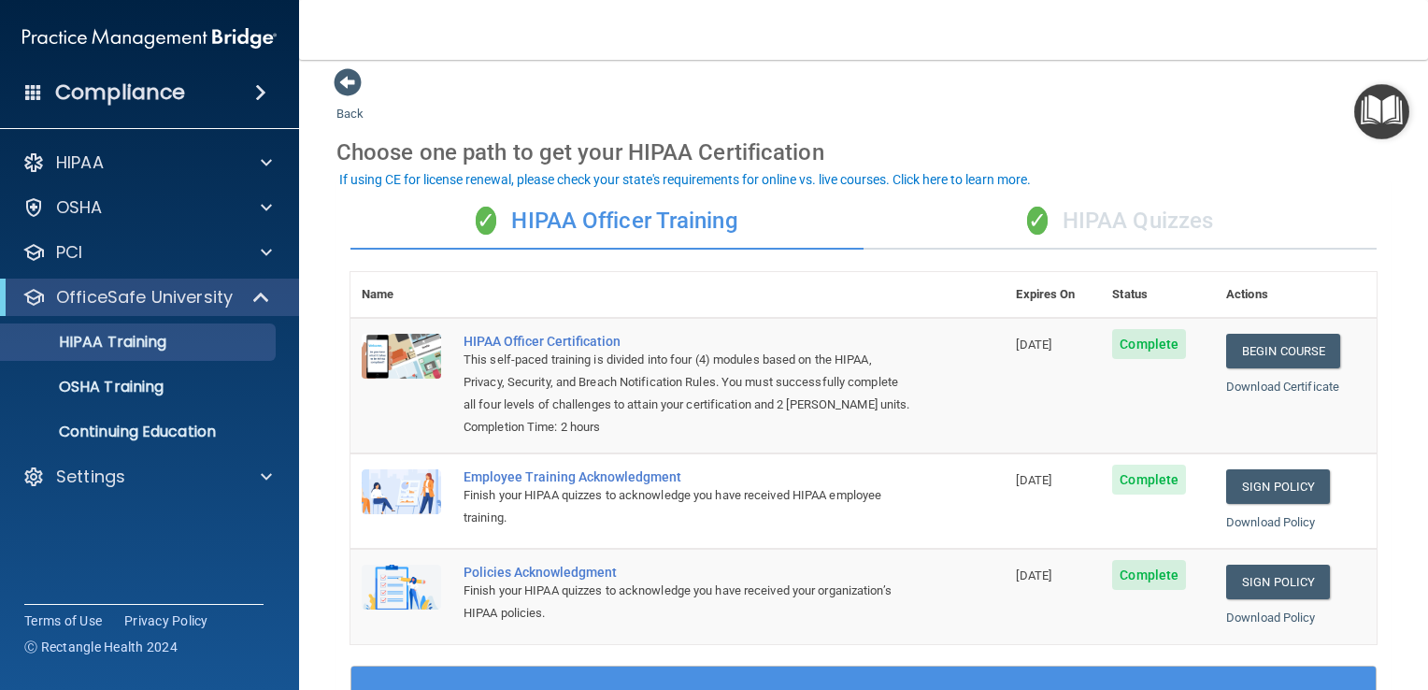
click at [1181, 213] on div "✓ HIPAA Quizzes" at bounding box center [1120, 222] width 513 height 56
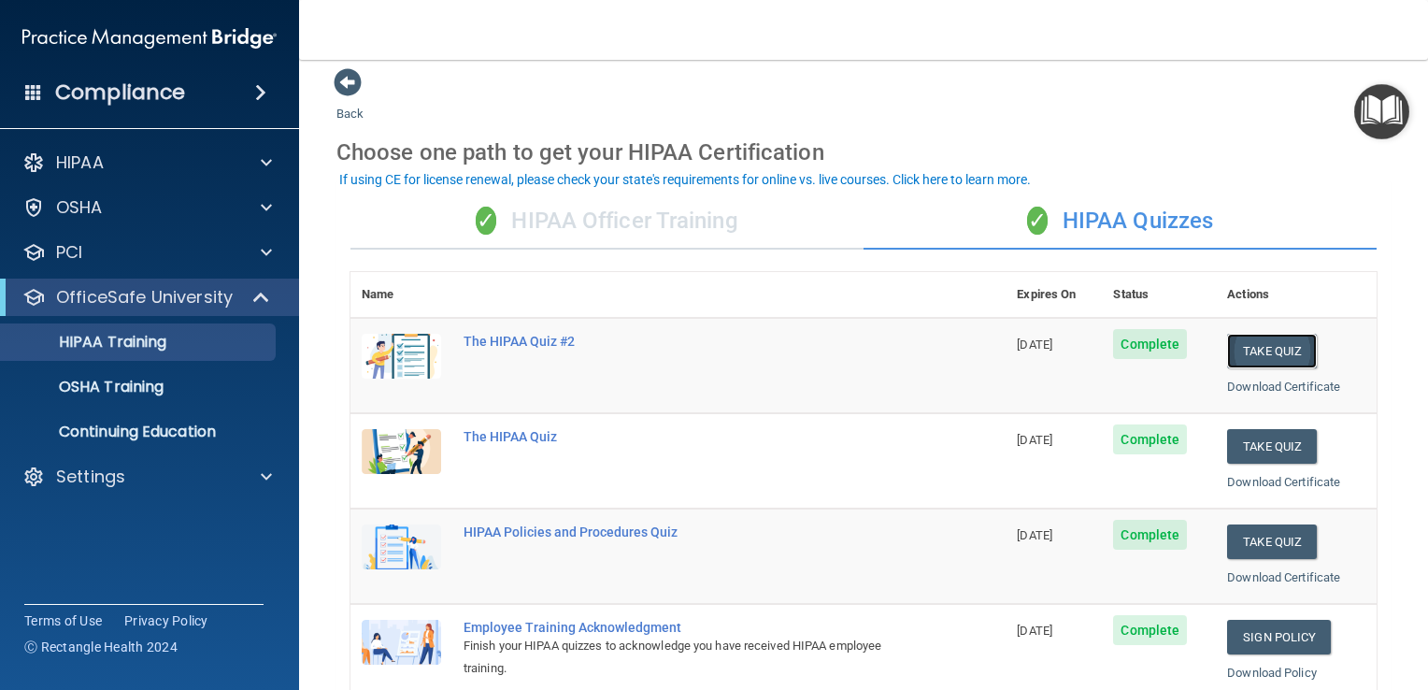
click at [1270, 352] on button "Take Quiz" at bounding box center [1272, 351] width 90 height 35
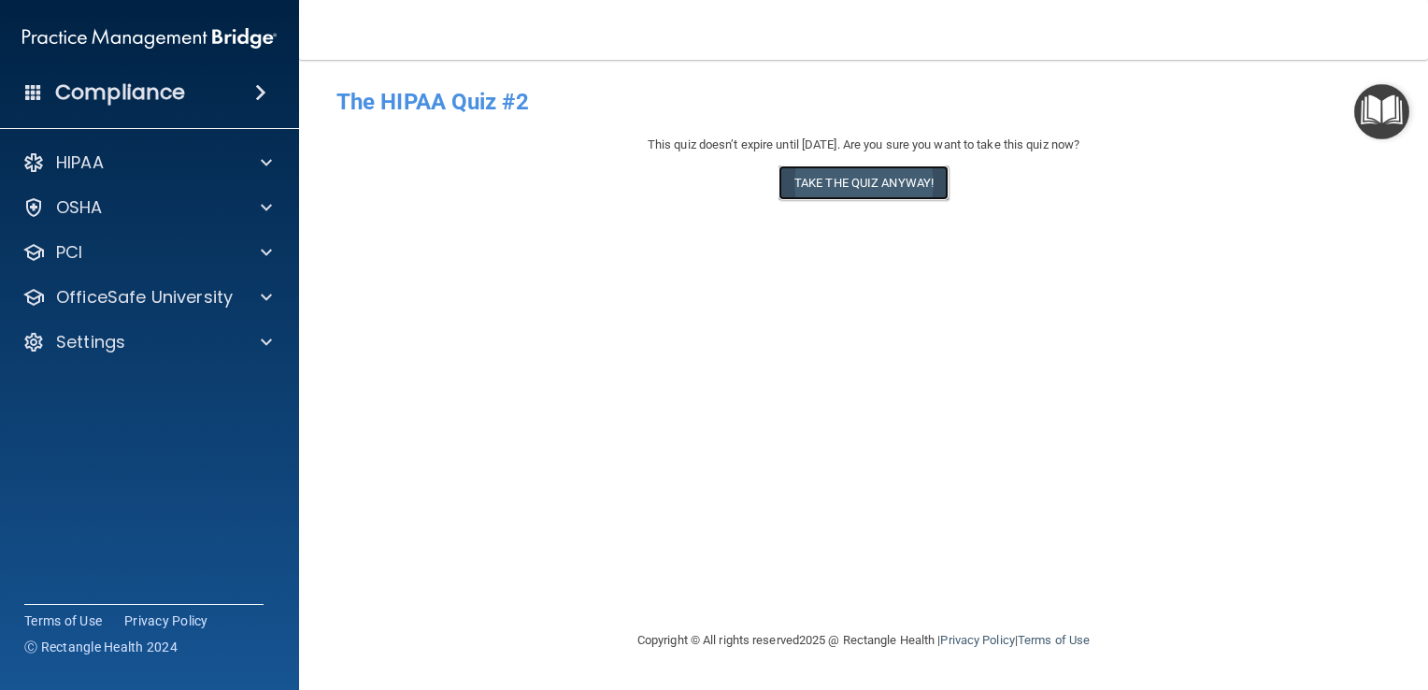
click at [877, 176] on button "Take the quiz anyway!" at bounding box center [864, 182] width 170 height 35
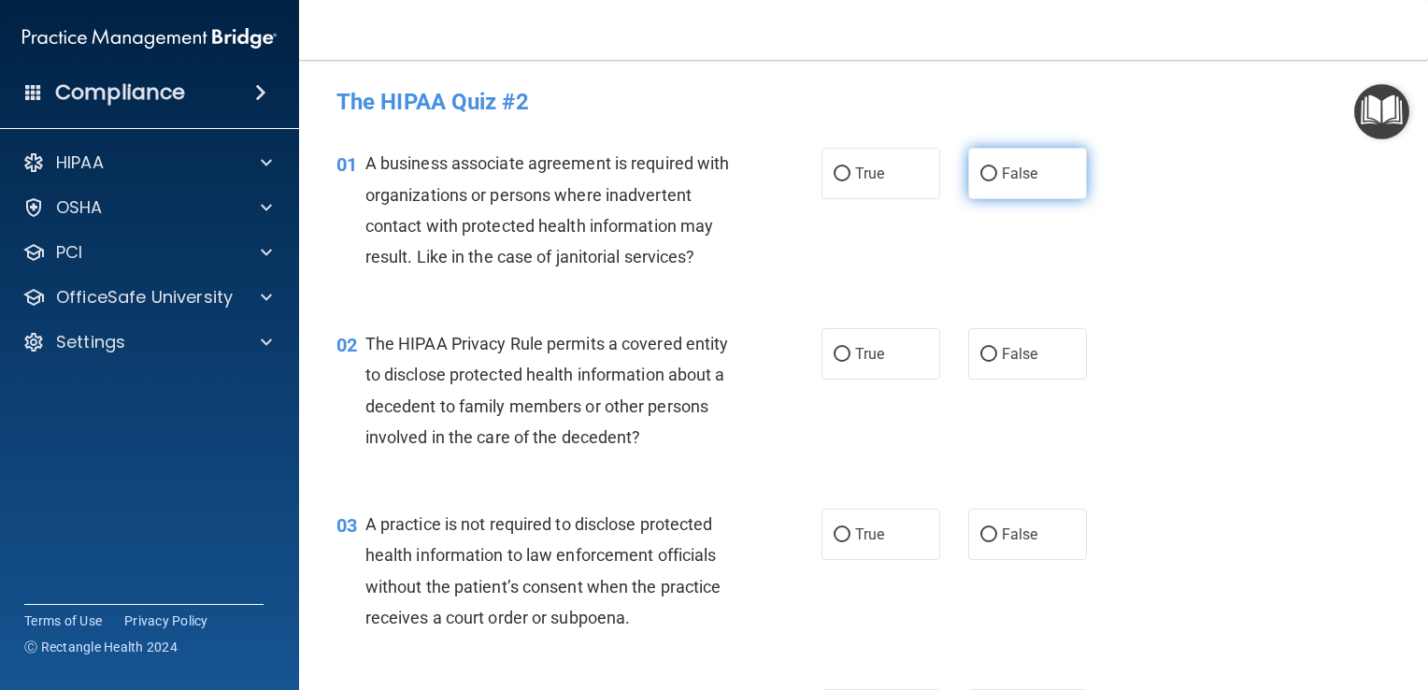
click at [983, 172] on input "False" at bounding box center [989, 174] width 17 height 14
radio input "true"
click at [861, 348] on span "True" at bounding box center [869, 354] width 29 height 18
click at [851, 348] on input "True" at bounding box center [842, 355] width 17 height 14
radio input "true"
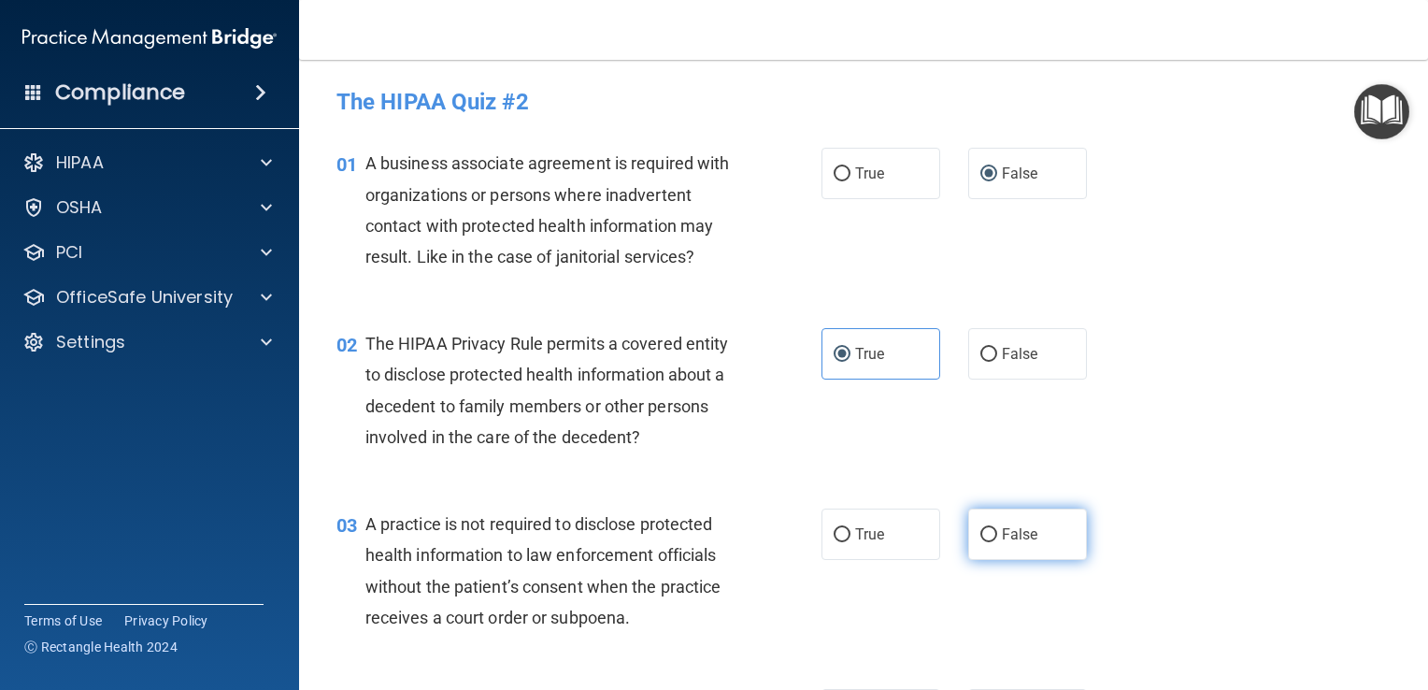
click at [987, 533] on input "False" at bounding box center [989, 535] width 17 height 14
radio input "true"
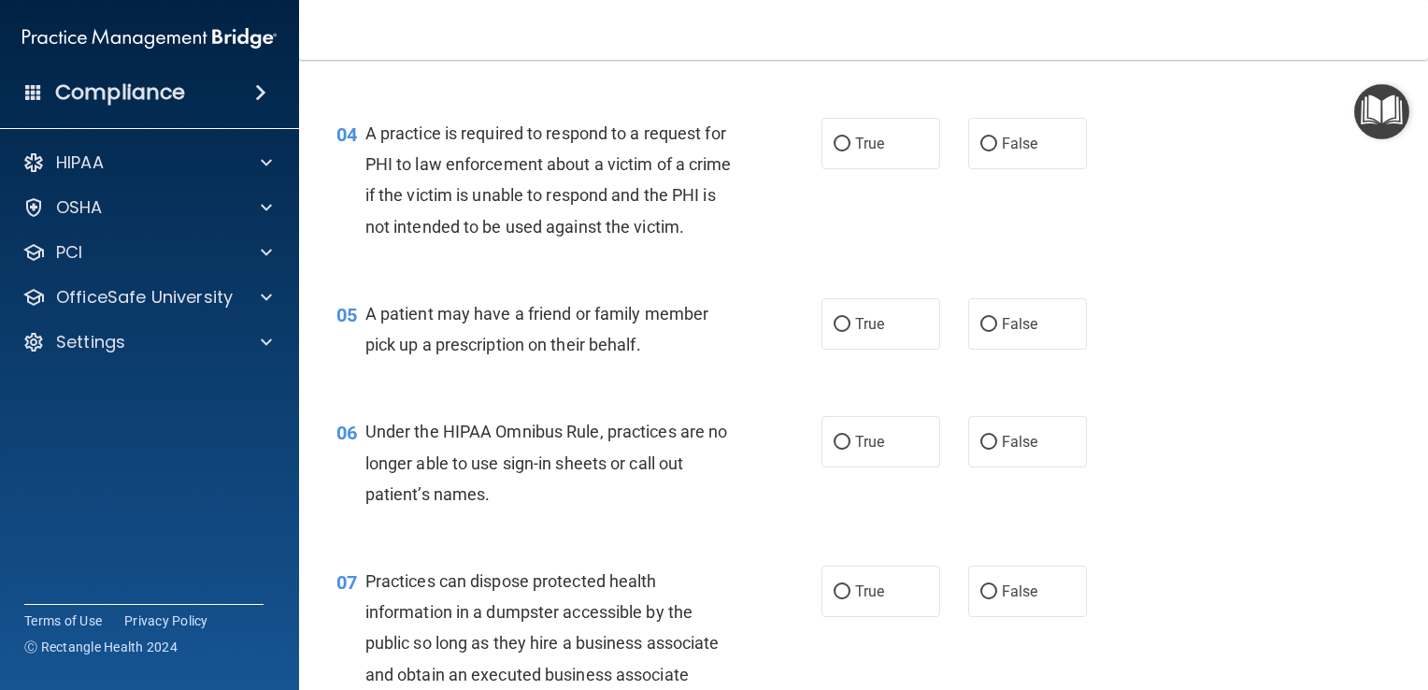
scroll to position [575, 0]
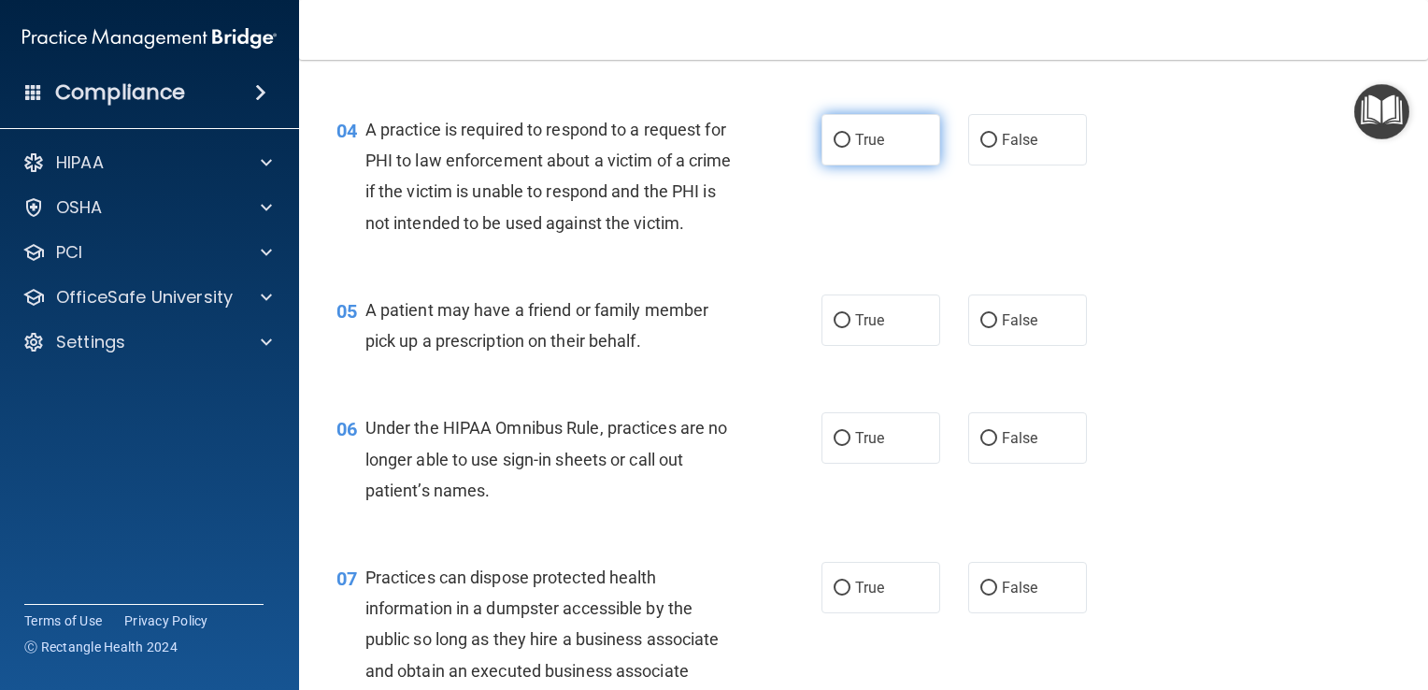
click at [877, 161] on label "True" at bounding box center [881, 139] width 119 height 51
click at [851, 148] on input "True" at bounding box center [842, 141] width 17 height 14
radio input "true"
click at [842, 328] on input "True" at bounding box center [842, 321] width 17 height 14
radio input "true"
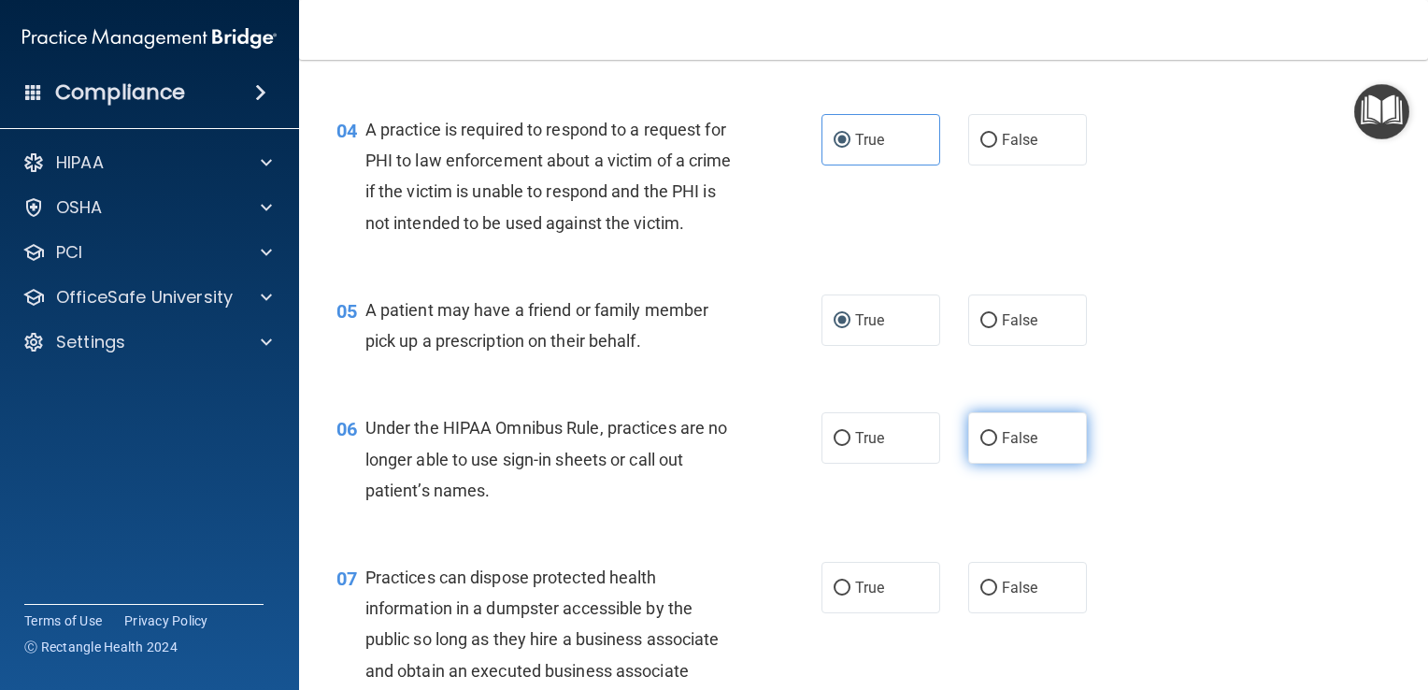
click at [1002, 464] on label "False" at bounding box center [1028, 437] width 119 height 51
click at [997, 446] on input "False" at bounding box center [989, 439] width 17 height 14
radio input "true"
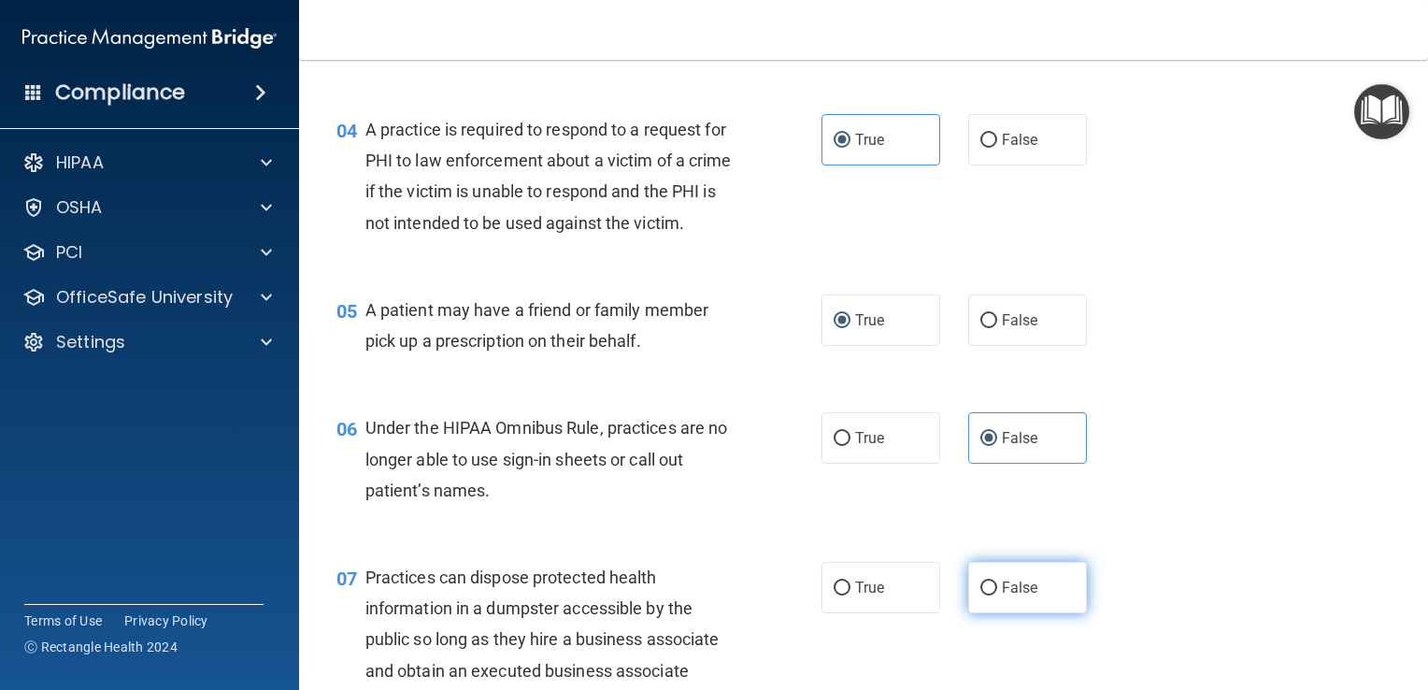
click at [1032, 613] on label "False" at bounding box center [1028, 587] width 119 height 51
click at [997, 596] on input "False" at bounding box center [989, 588] width 17 height 14
radio input "true"
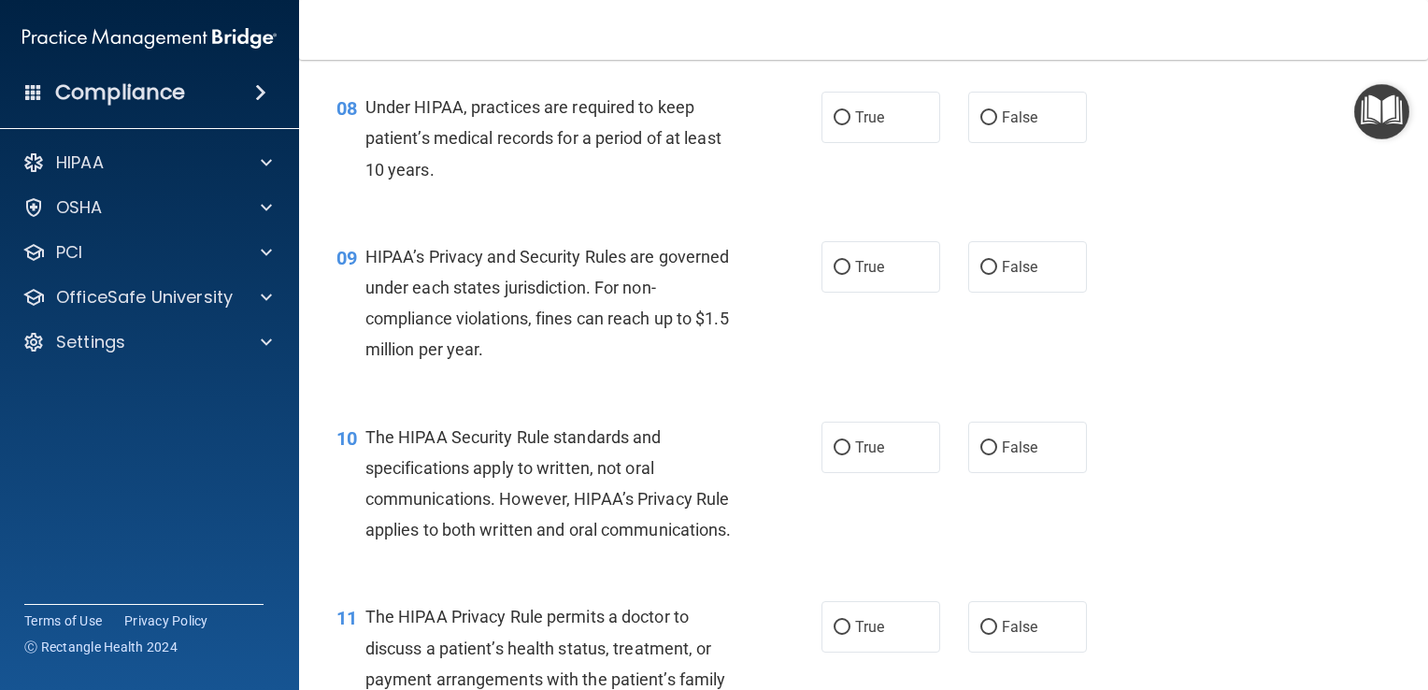
scroll to position [1260, 0]
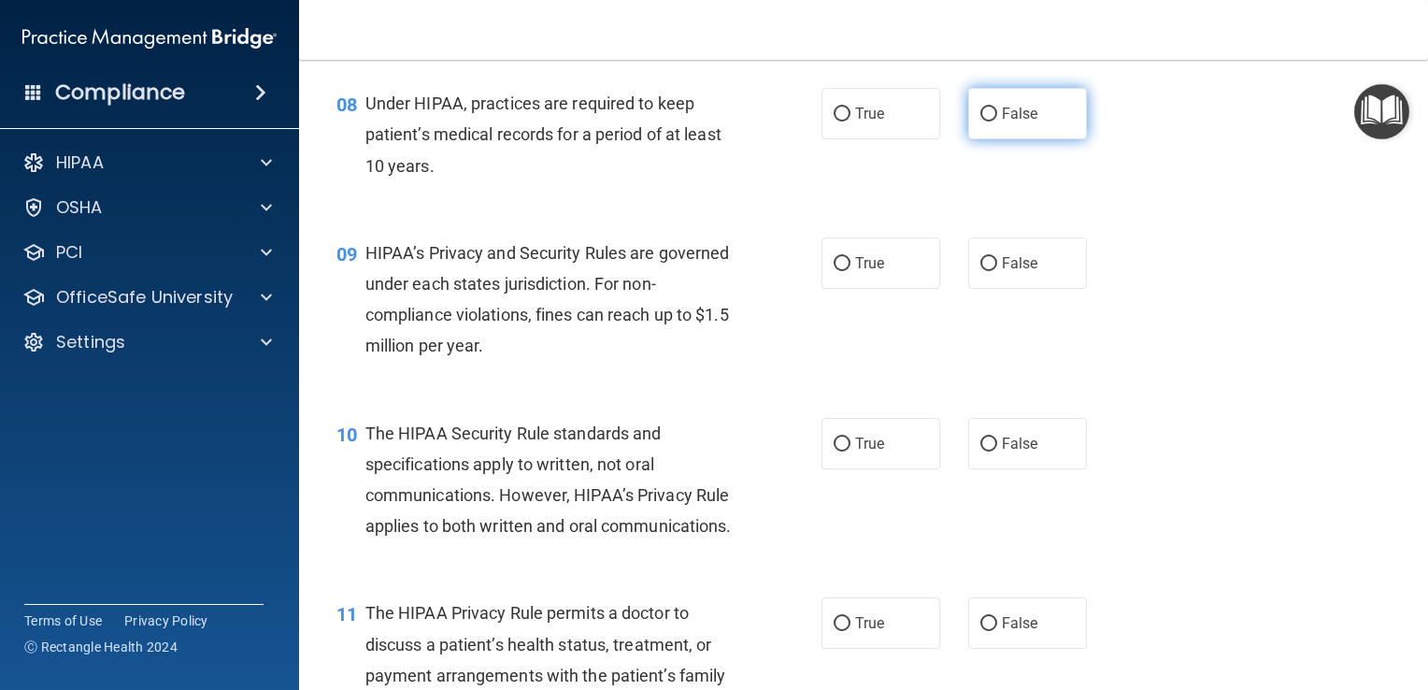
click at [986, 122] on input "False" at bounding box center [989, 115] width 17 height 14
radio input "true"
click at [987, 271] on input "False" at bounding box center [989, 264] width 17 height 14
radio input "true"
click at [871, 469] on label "True" at bounding box center [881, 443] width 119 height 51
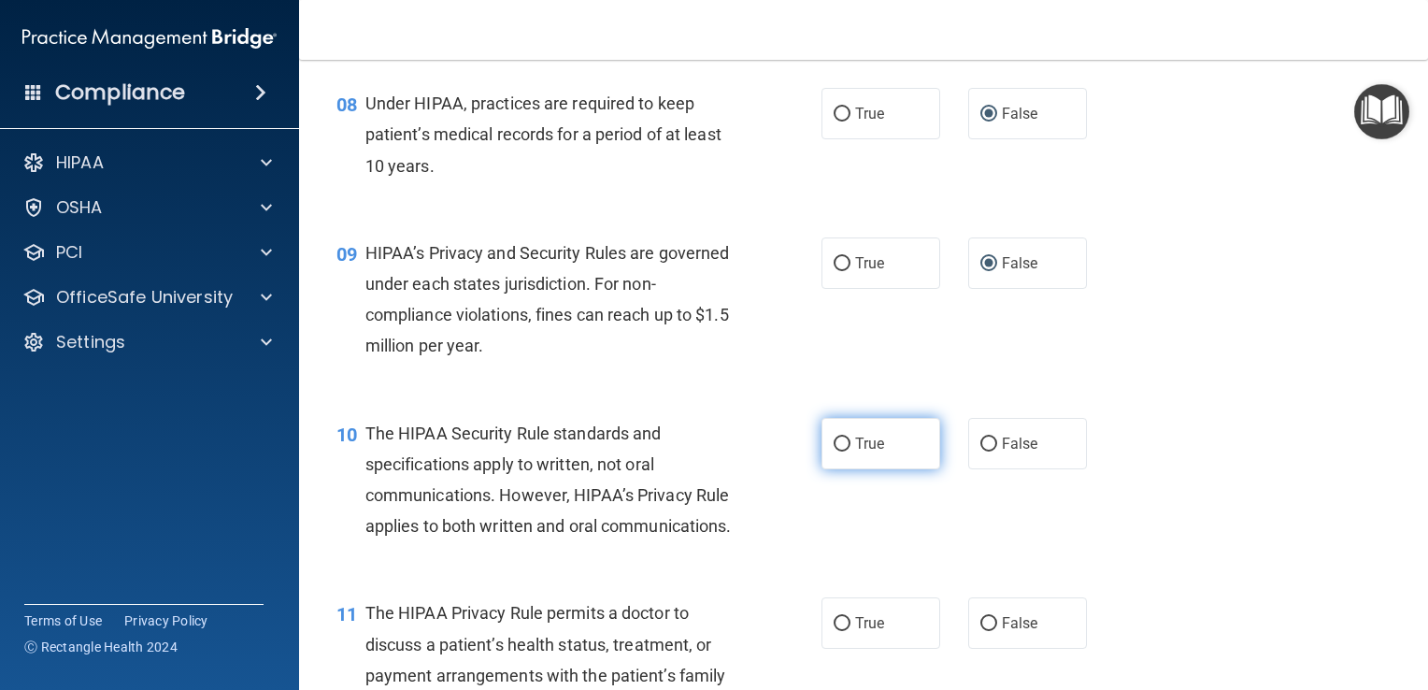
click at [851, 452] on input "True" at bounding box center [842, 445] width 17 height 14
radio input "true"
click at [885, 649] on label "True" at bounding box center [881, 622] width 119 height 51
click at [851, 631] on input "True" at bounding box center [842, 624] width 17 height 14
radio input "true"
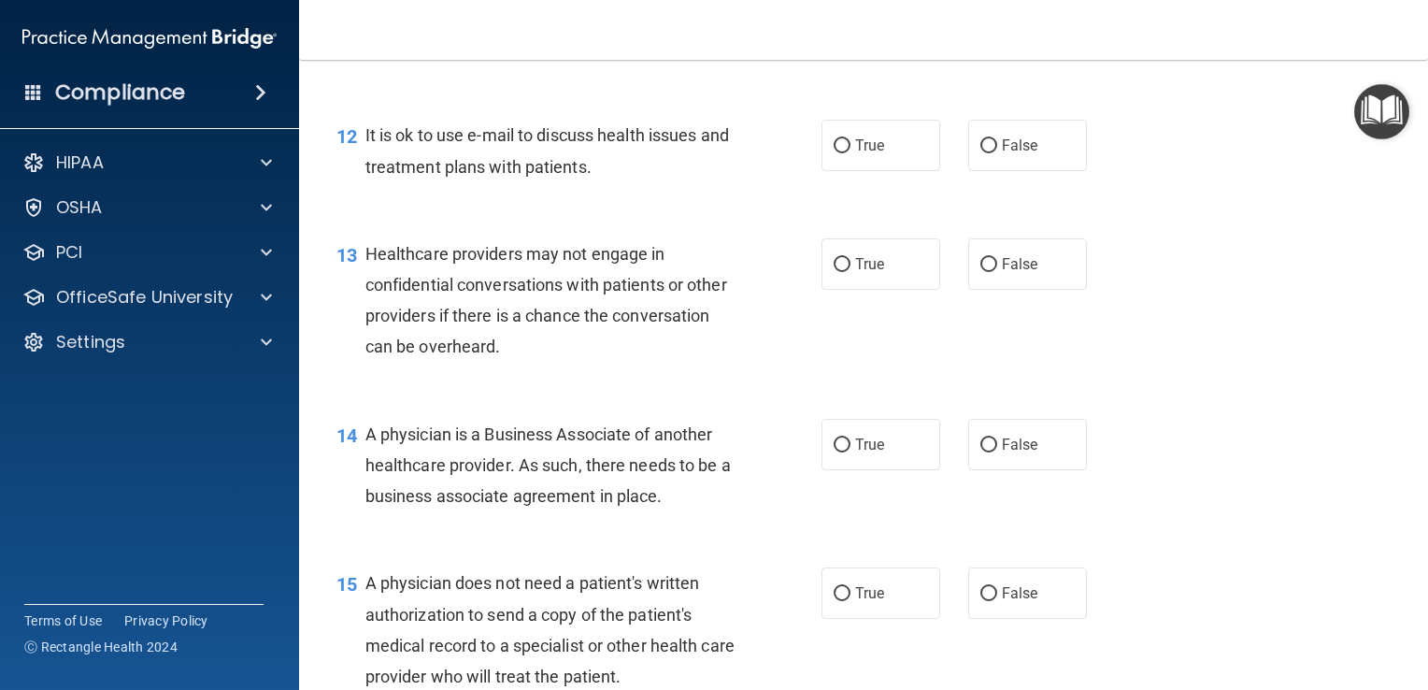
scroll to position [1937, 0]
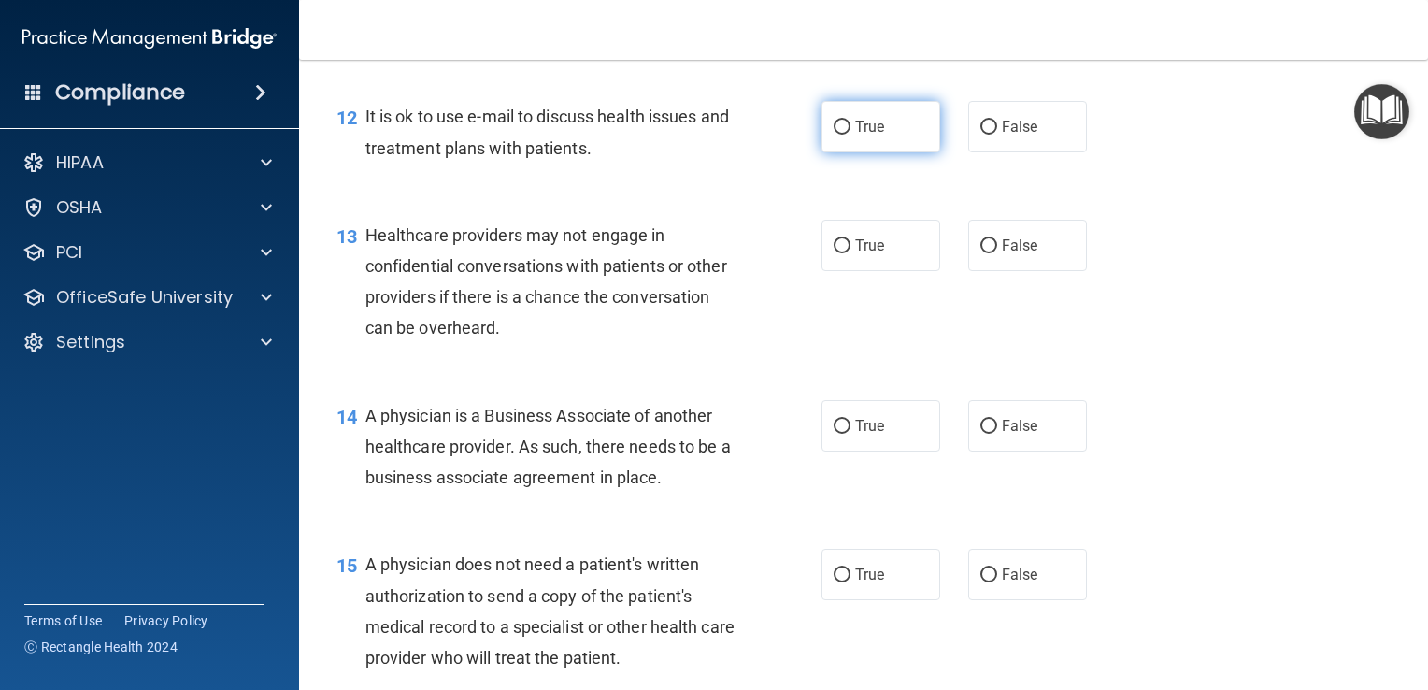
click at [841, 135] on input "True" at bounding box center [842, 128] width 17 height 14
radio input "true"
click at [999, 271] on label "False" at bounding box center [1028, 245] width 119 height 51
click at [997, 253] on input "False" at bounding box center [989, 246] width 17 height 14
radio input "true"
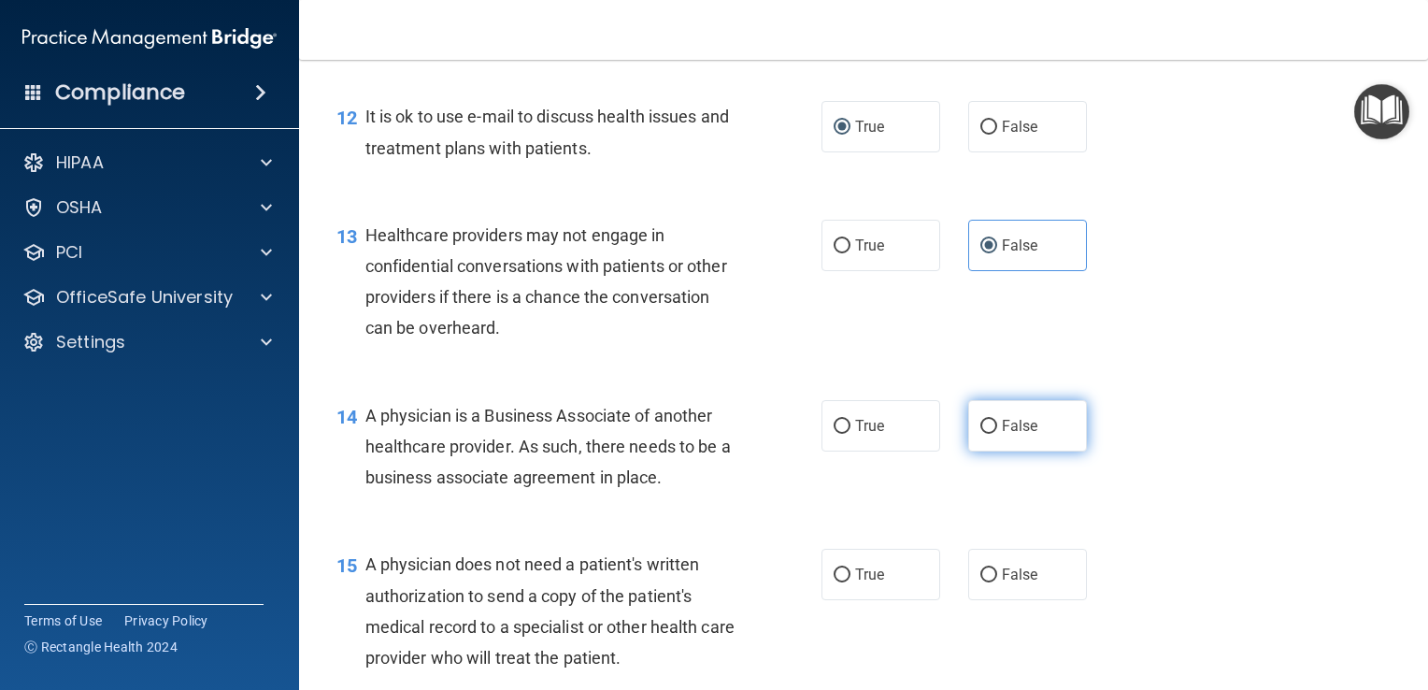
click at [1003, 452] on label "False" at bounding box center [1028, 425] width 119 height 51
click at [997, 434] on input "False" at bounding box center [989, 427] width 17 height 14
radio input "true"
click at [874, 600] on label "True" at bounding box center [881, 574] width 119 height 51
click at [851, 582] on input "True" at bounding box center [842, 575] width 17 height 14
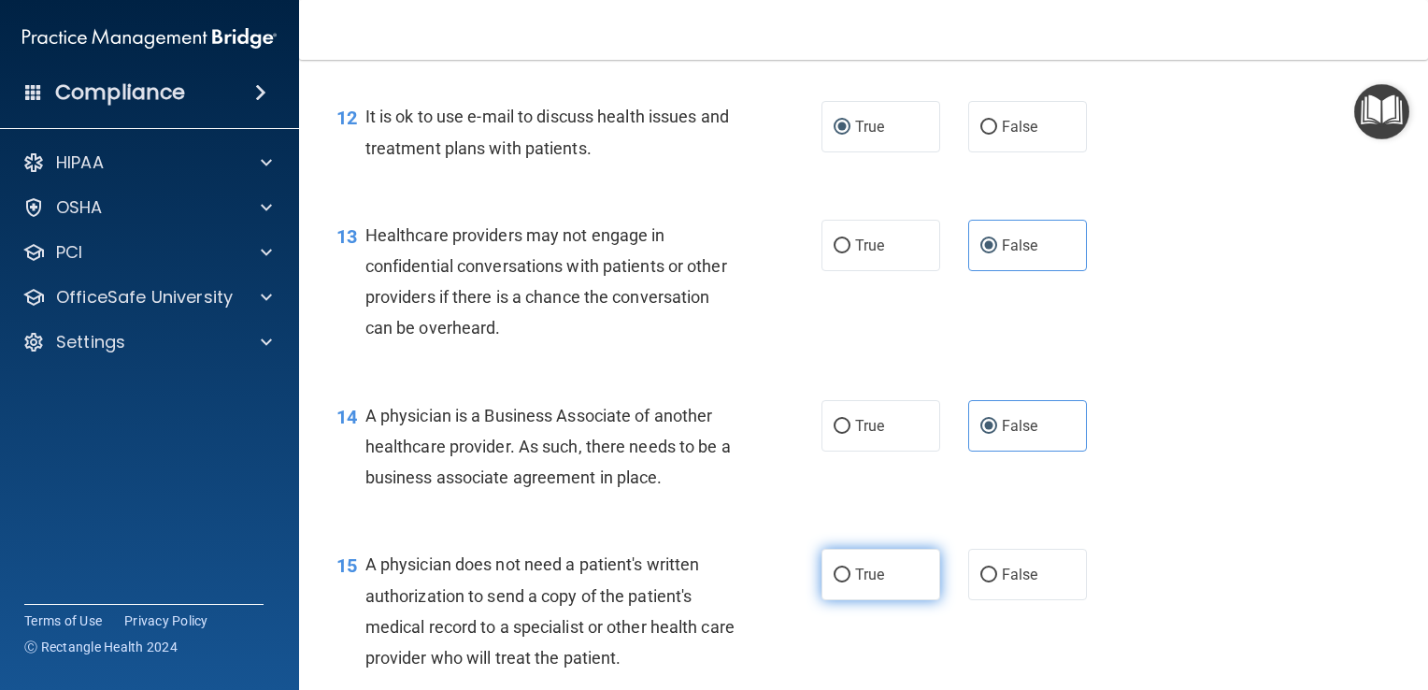
radio input "true"
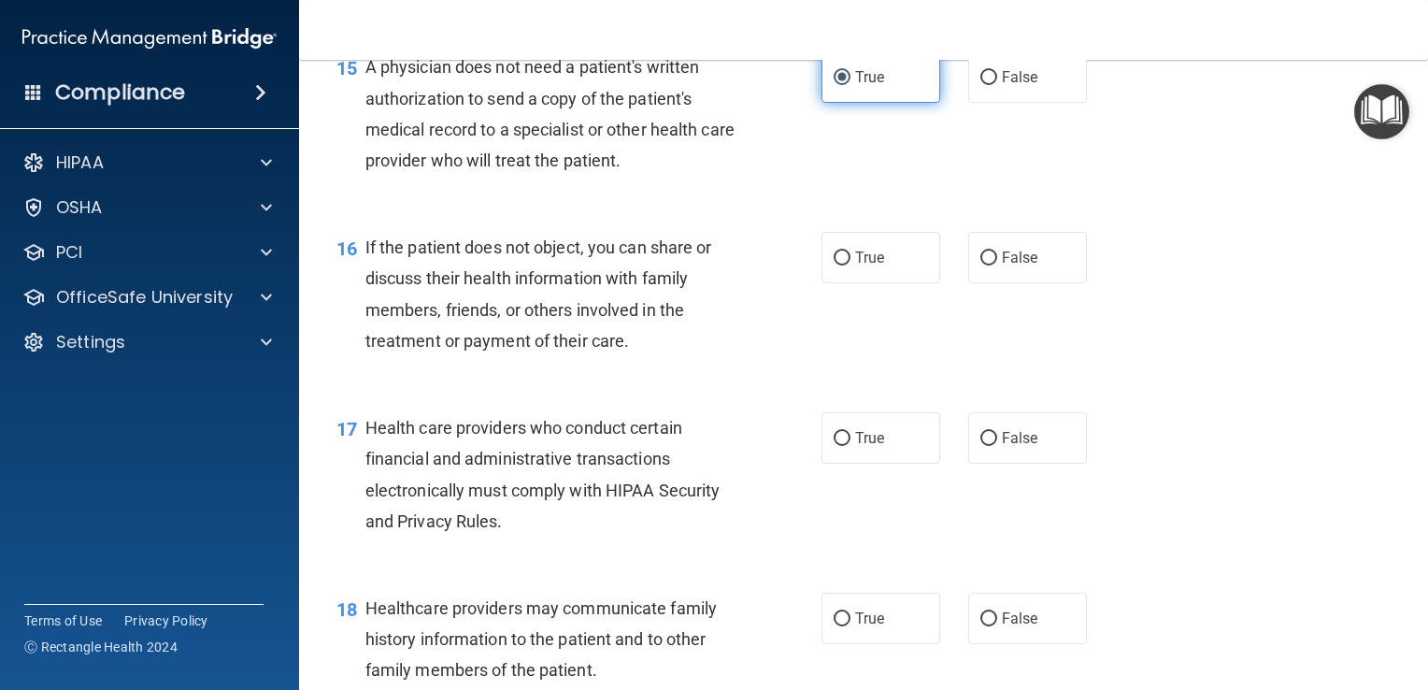
scroll to position [2442, 0]
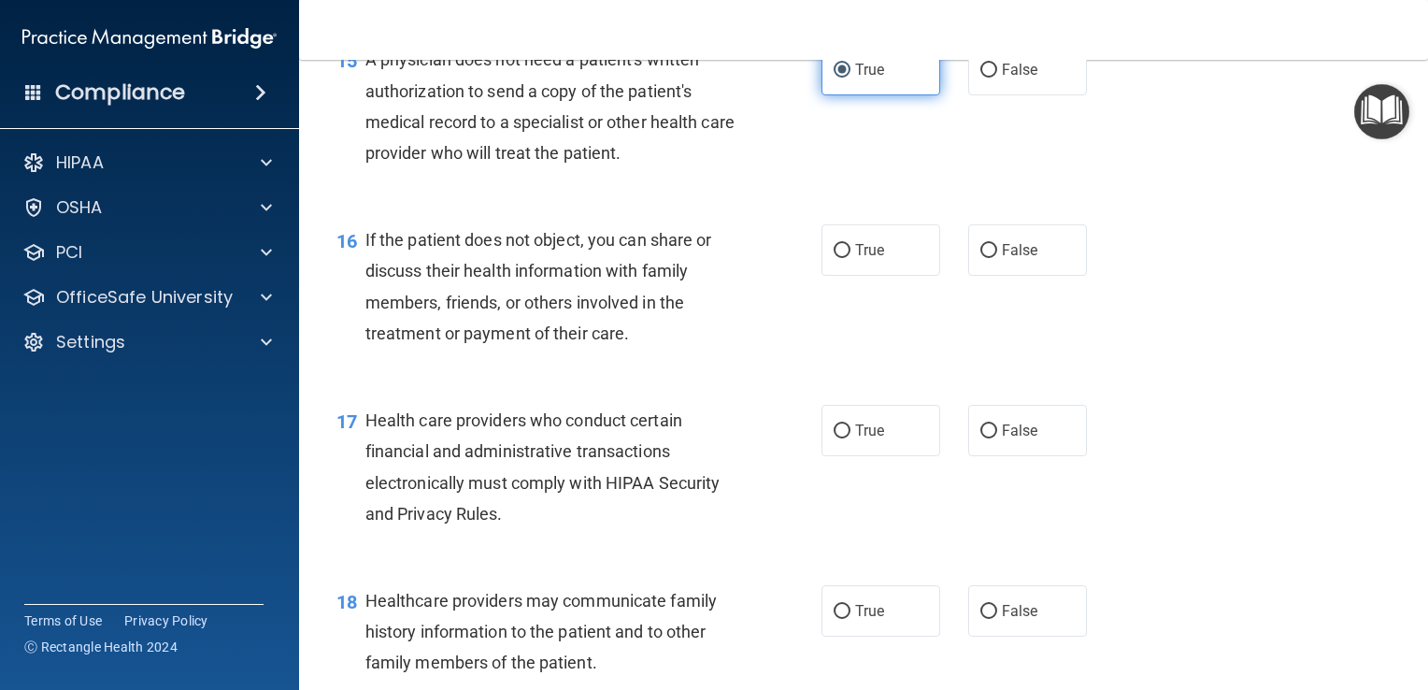
click at [860, 95] on label "True" at bounding box center [881, 69] width 119 height 51
click at [851, 78] on input "True" at bounding box center [842, 71] width 17 height 14
click at [863, 276] on label "True" at bounding box center [881, 249] width 119 height 51
click at [851, 258] on input "True" at bounding box center [842, 251] width 17 height 14
radio input "true"
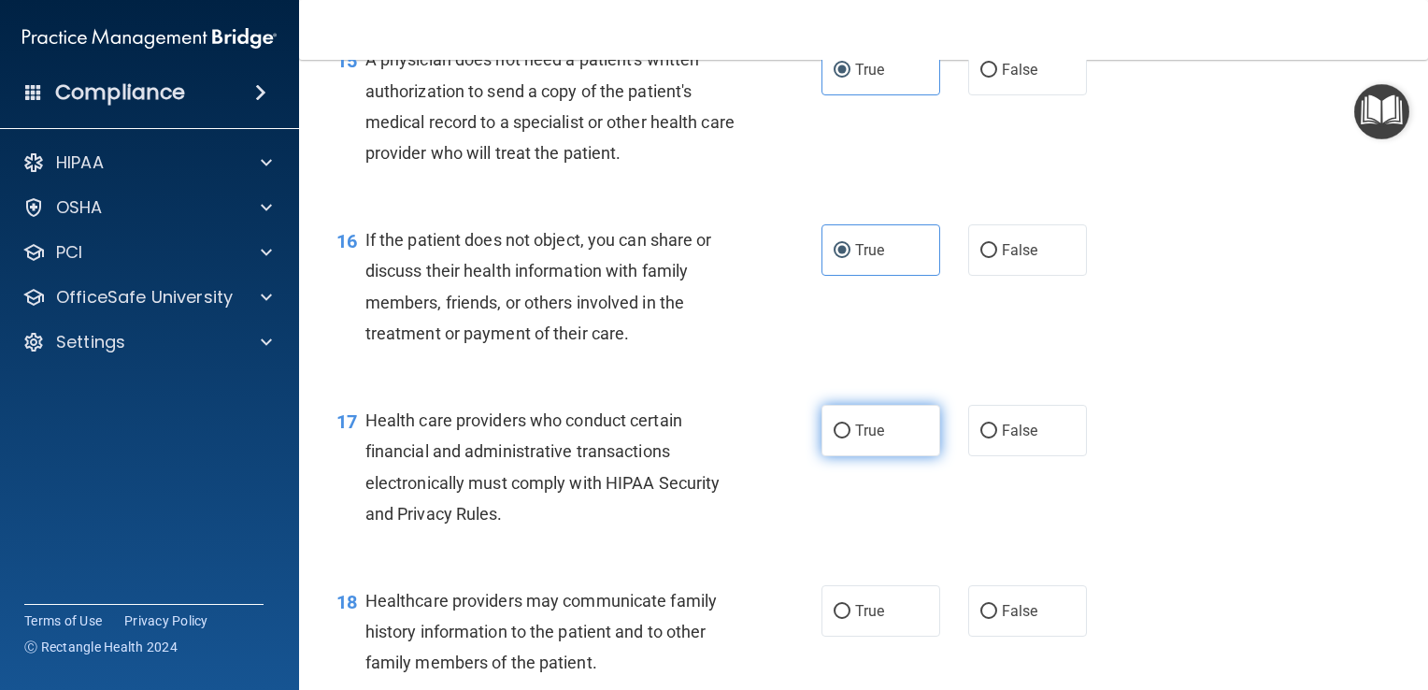
click at [866, 456] on label "True" at bounding box center [881, 430] width 119 height 51
click at [851, 438] on input "True" at bounding box center [842, 431] width 17 height 14
radio input "true"
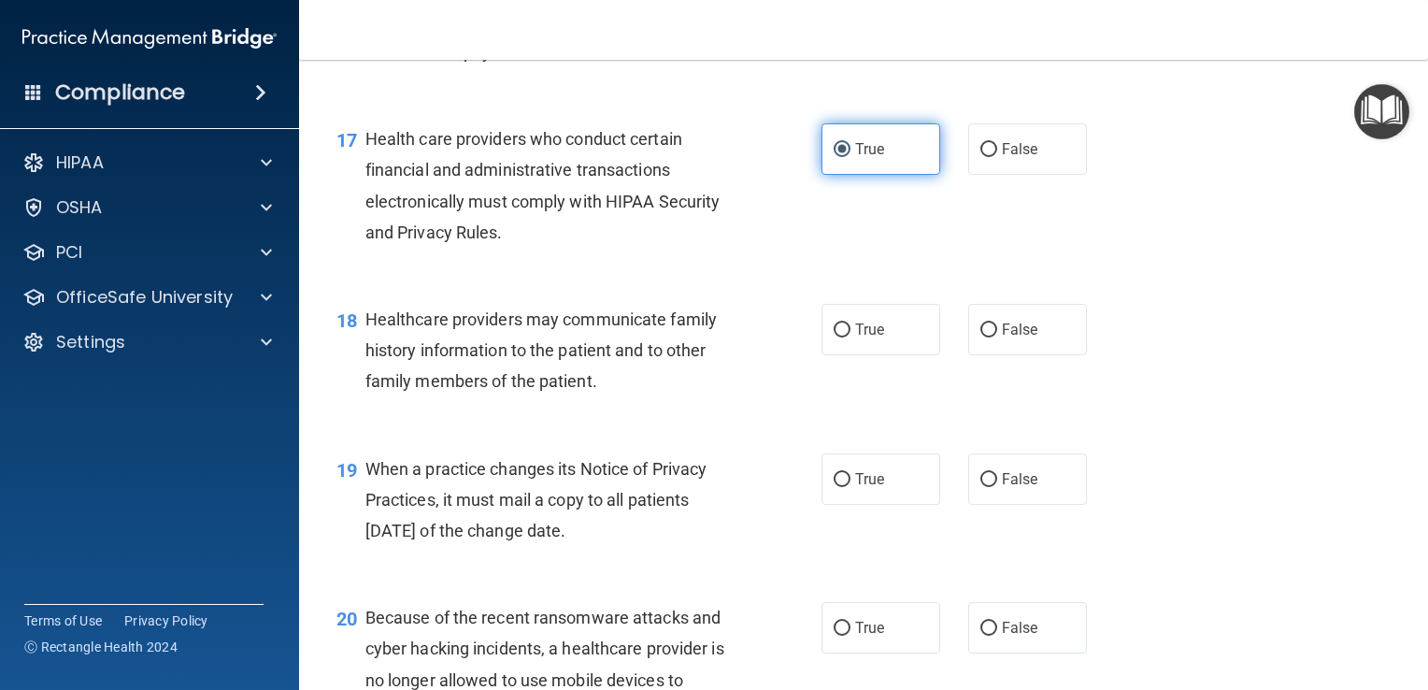
scroll to position [2726, 0]
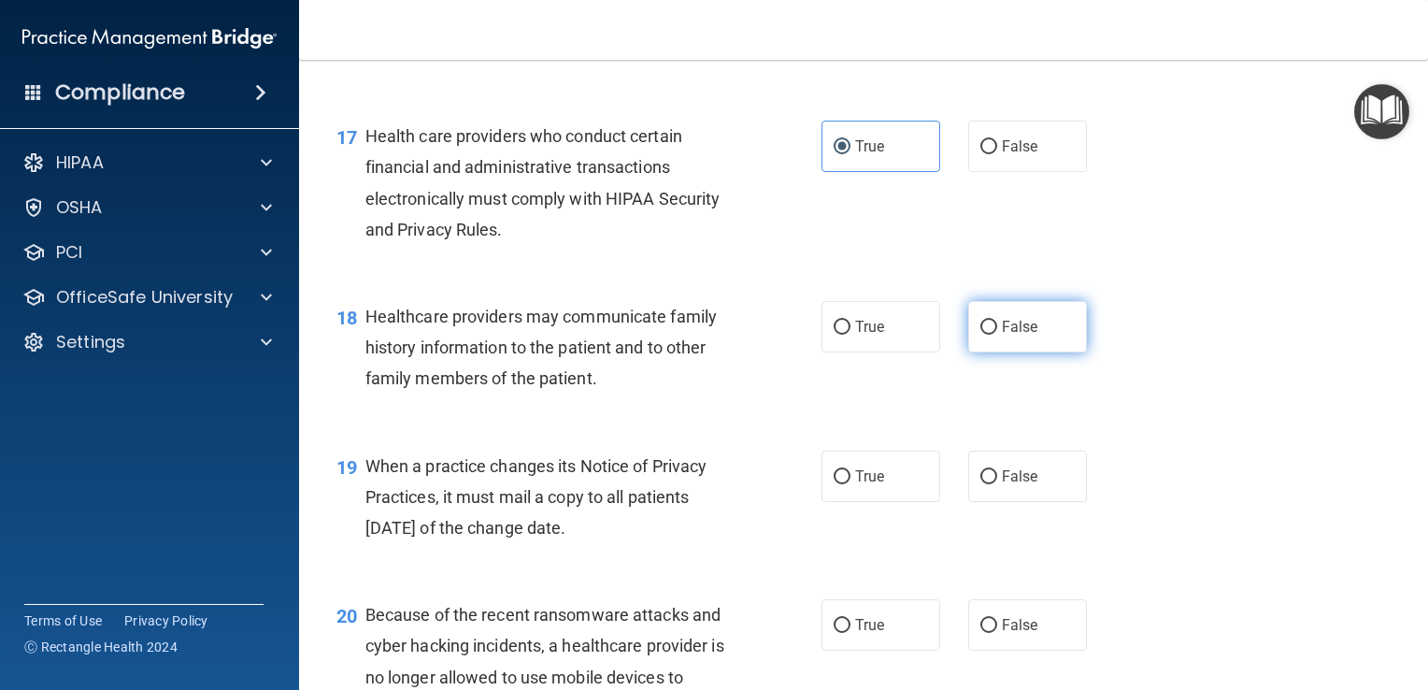
click at [1021, 336] on span "False" at bounding box center [1020, 327] width 36 height 18
click at [997, 335] on input "False" at bounding box center [989, 328] width 17 height 14
radio input "true"
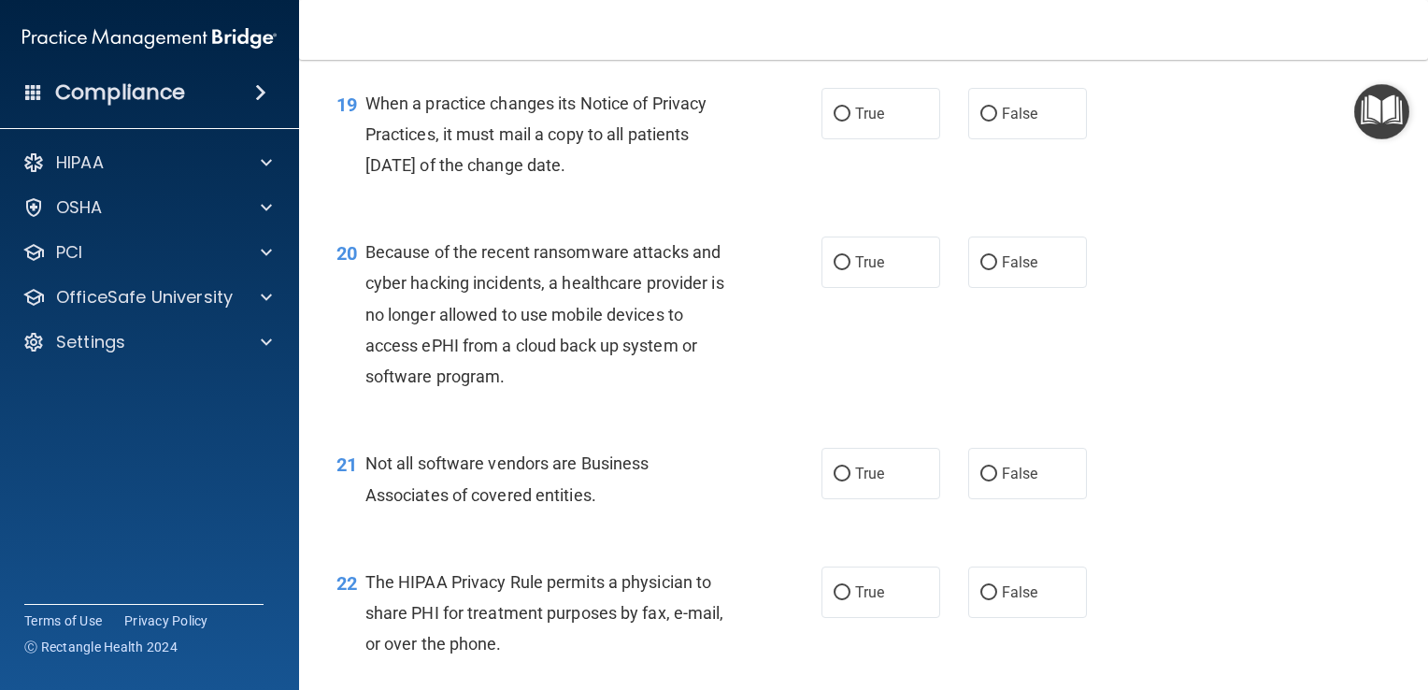
scroll to position [3096, 0]
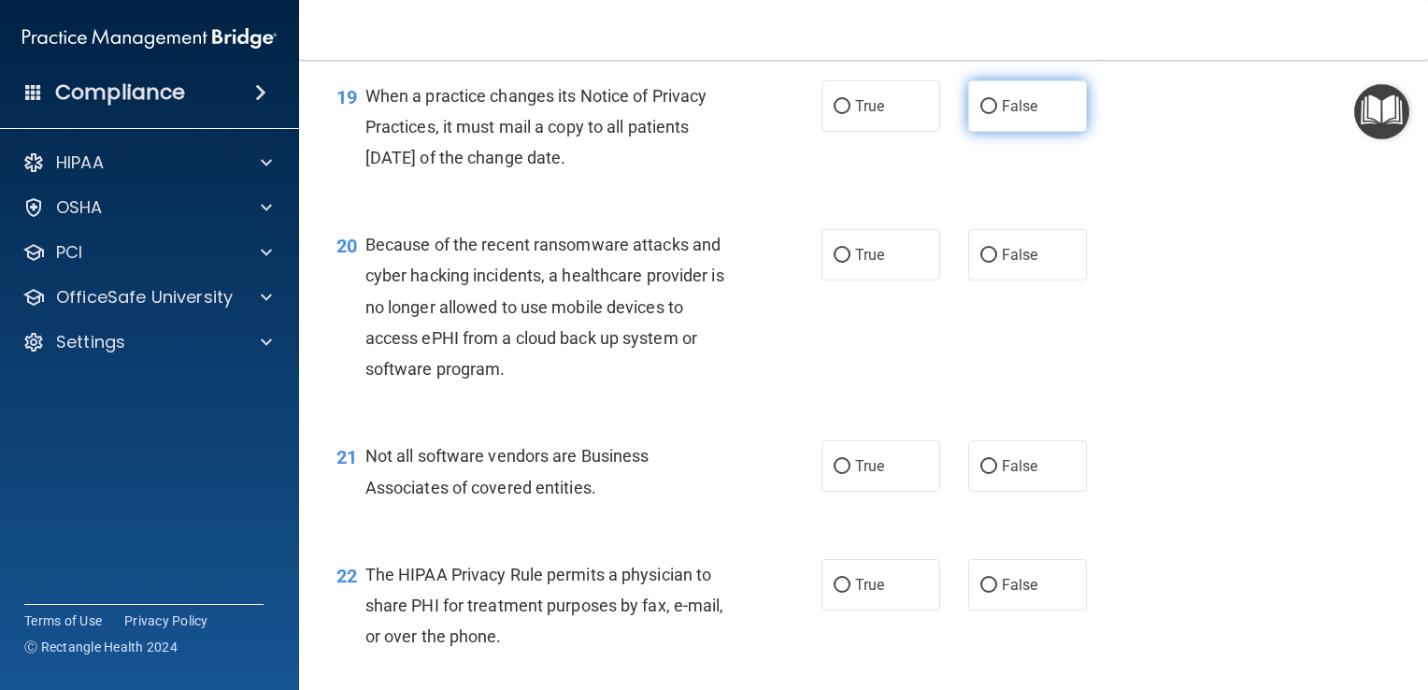
click at [1012, 115] on span "False" at bounding box center [1020, 106] width 36 height 18
click at [997, 114] on input "False" at bounding box center [989, 107] width 17 height 14
radio input "true"
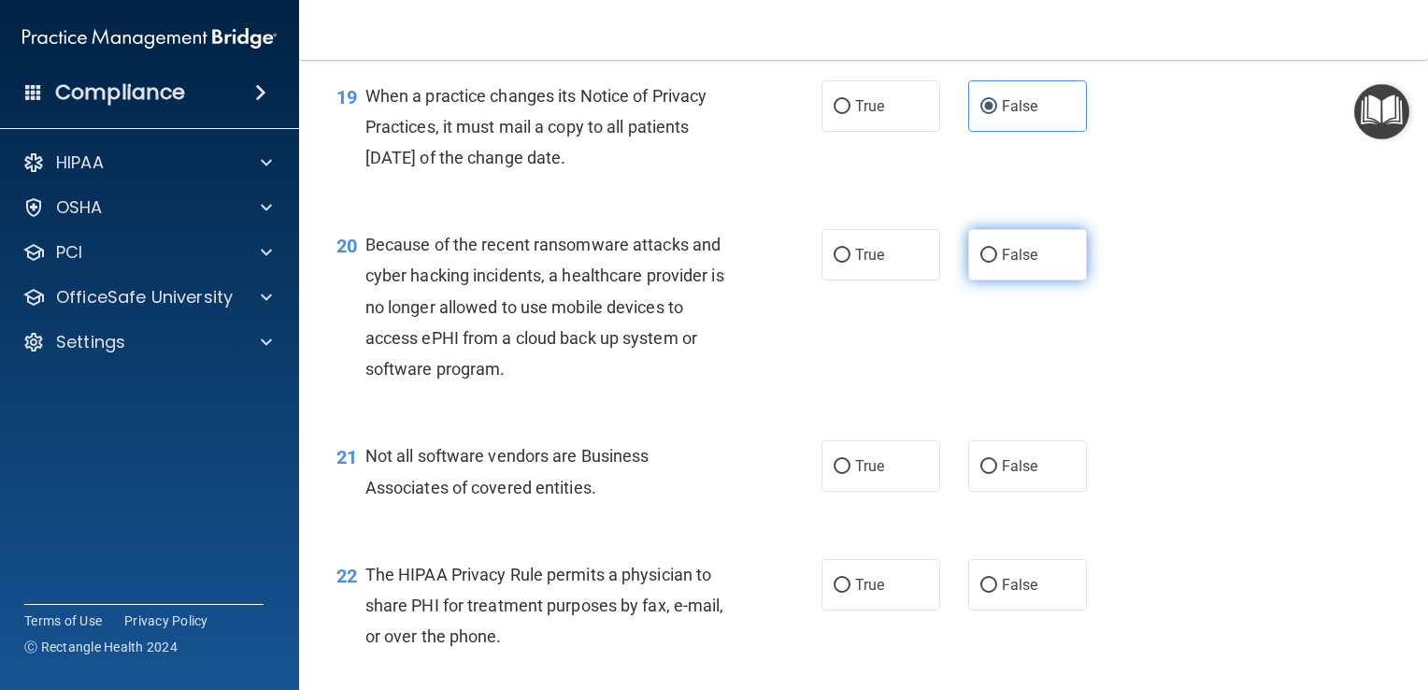
click at [985, 263] on input "False" at bounding box center [989, 256] width 17 height 14
radio input "true"
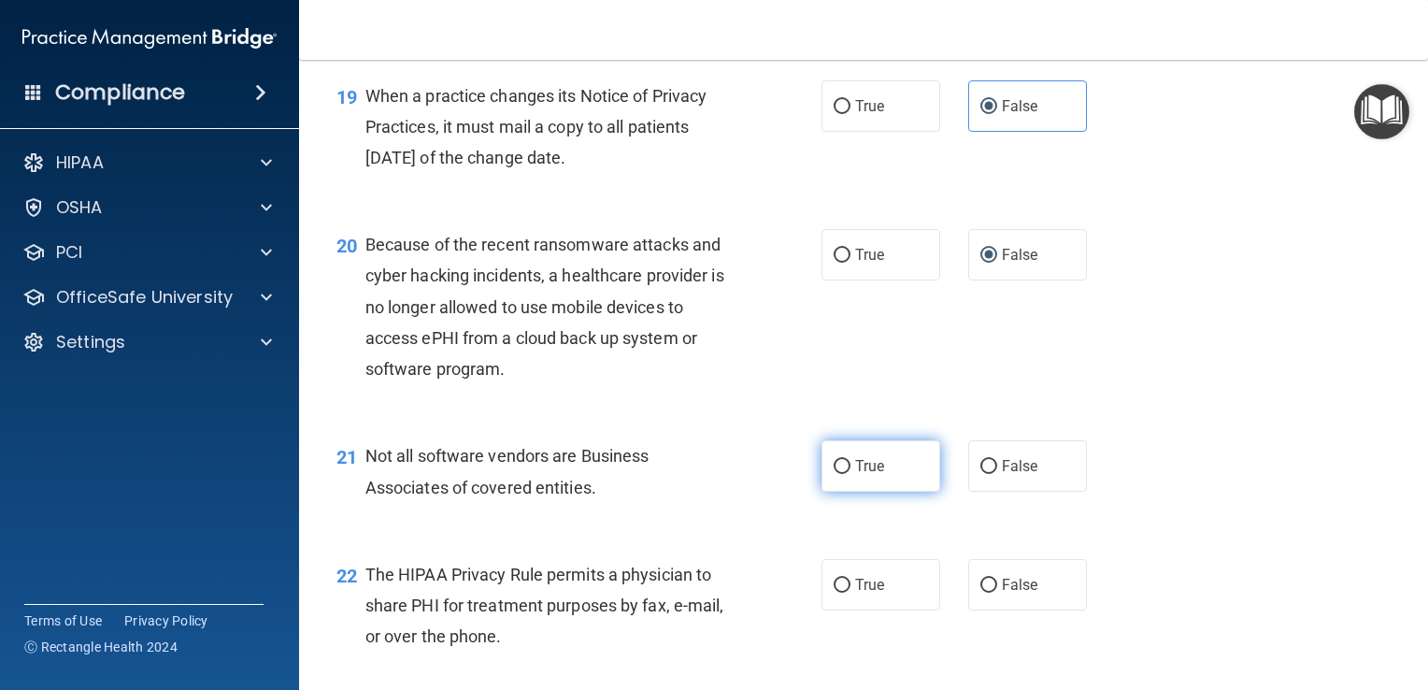
click at [881, 492] on label "True" at bounding box center [881, 465] width 119 height 51
click at [851, 474] on input "True" at bounding box center [842, 467] width 17 height 14
radio input "true"
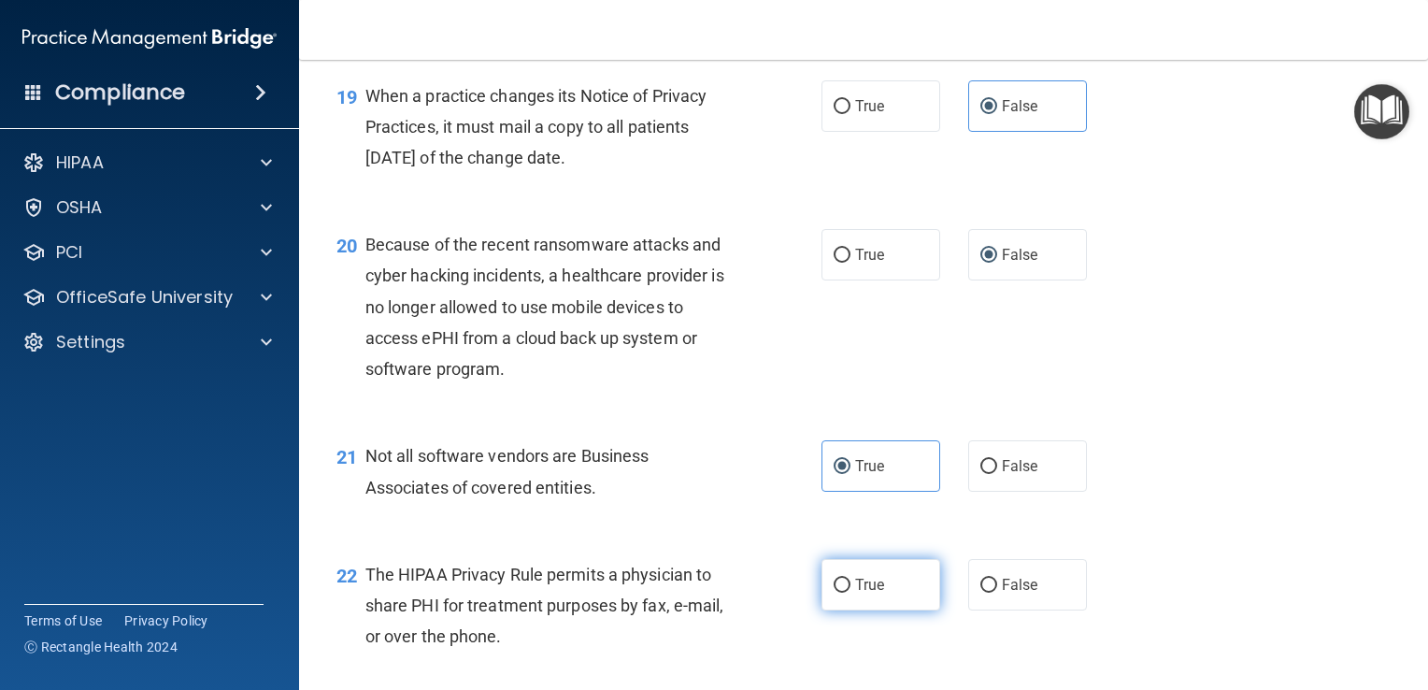
click at [875, 594] on span "True" at bounding box center [869, 585] width 29 height 18
click at [851, 593] on input "True" at bounding box center [842, 586] width 17 height 14
radio input "true"
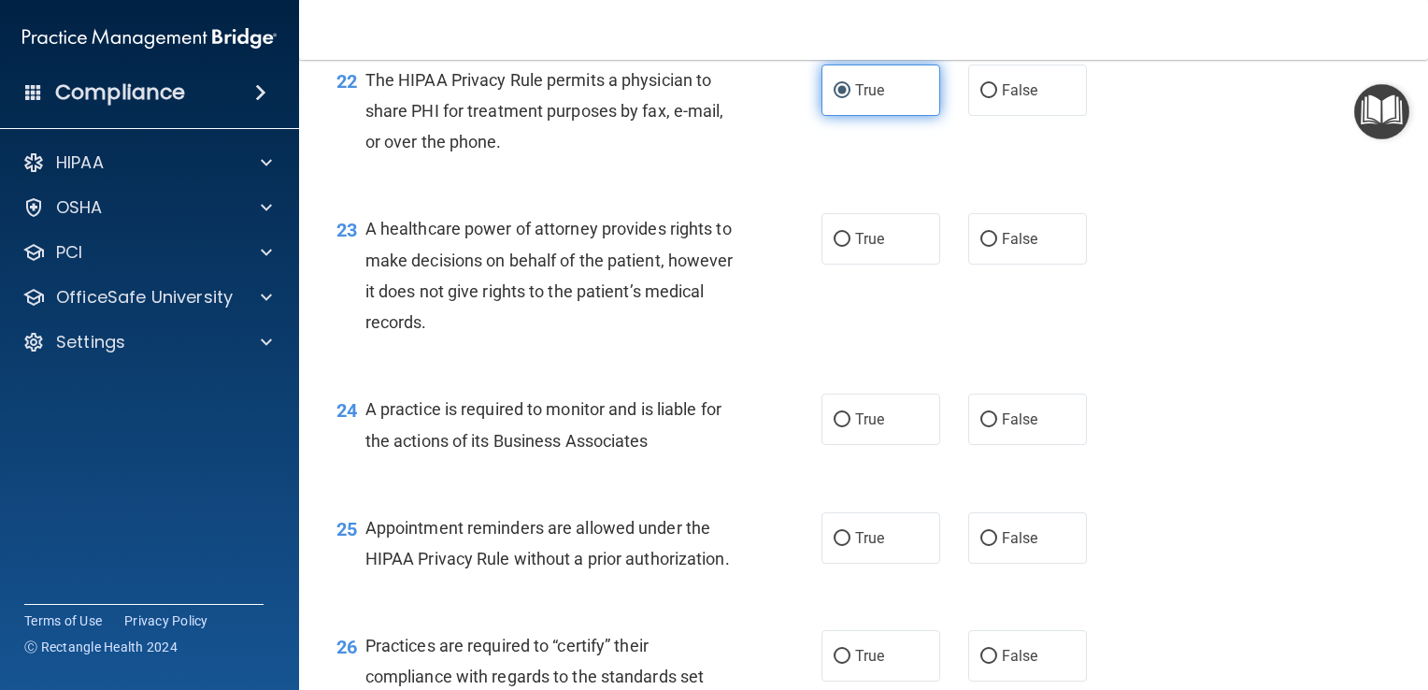
scroll to position [3604, 0]
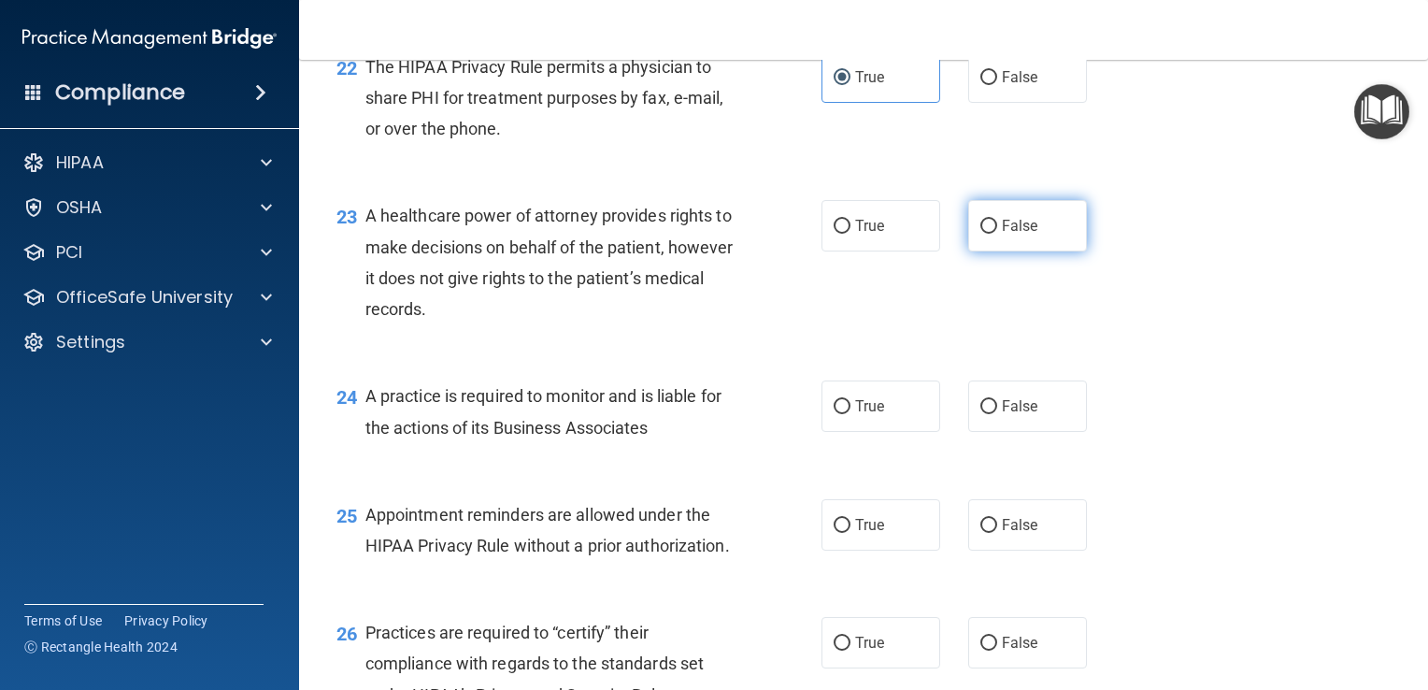
click at [983, 234] on input "False" at bounding box center [989, 227] width 17 height 14
radio input "true"
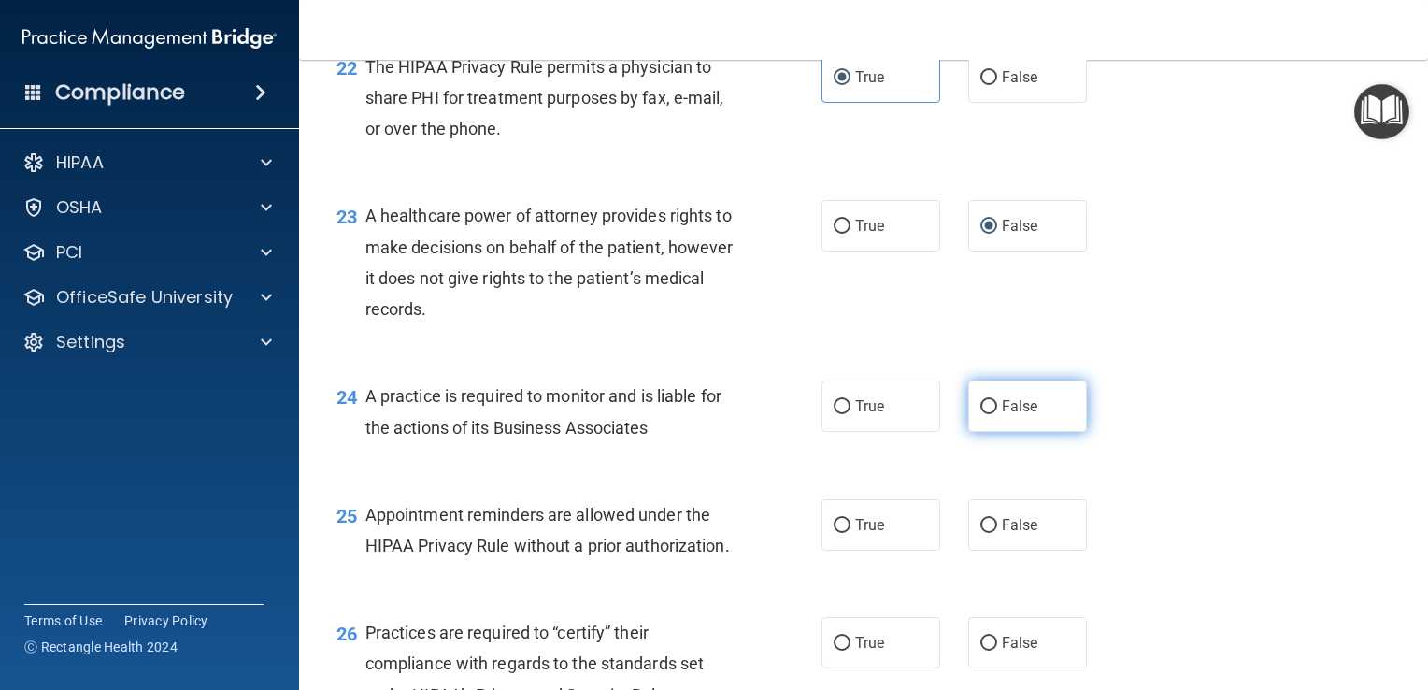
click at [987, 414] on input "False" at bounding box center [989, 407] width 17 height 14
radio input "true"
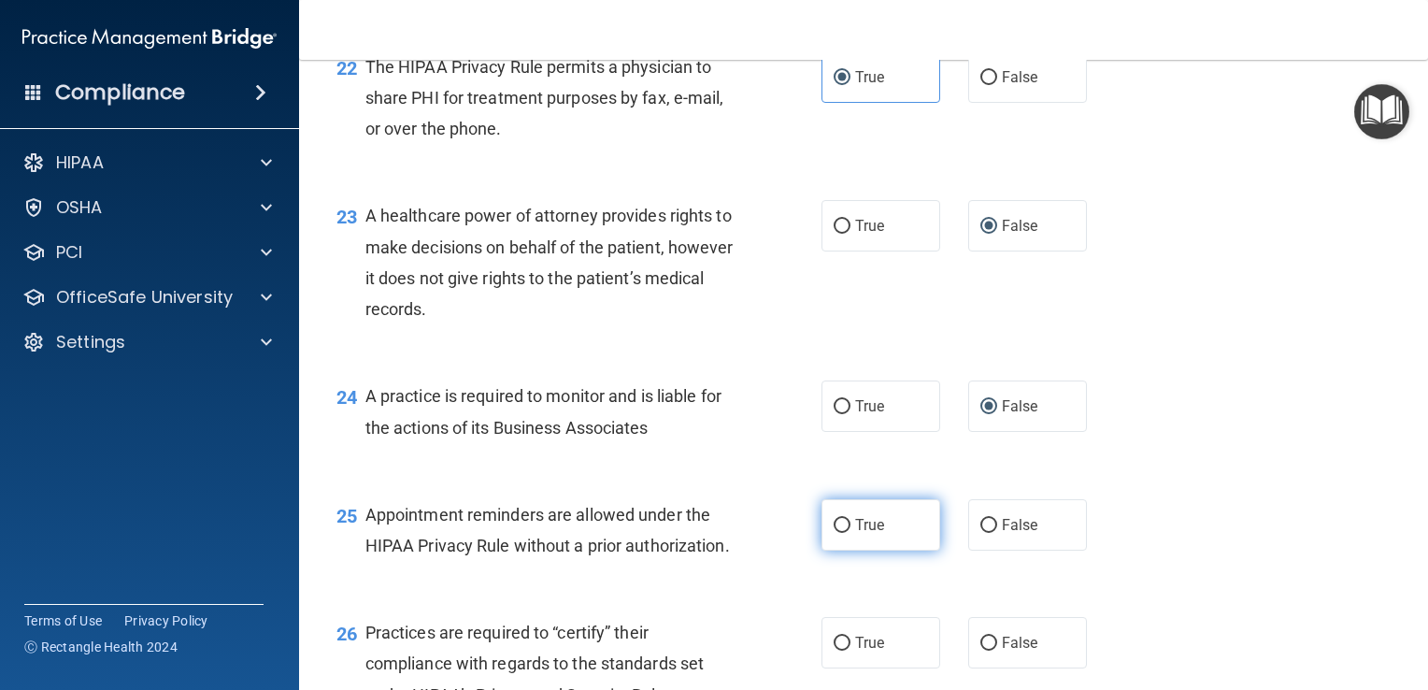
click at [878, 551] on label "True" at bounding box center [881, 524] width 119 height 51
click at [851, 533] on input "True" at bounding box center [842, 526] width 17 height 14
radio input "true"
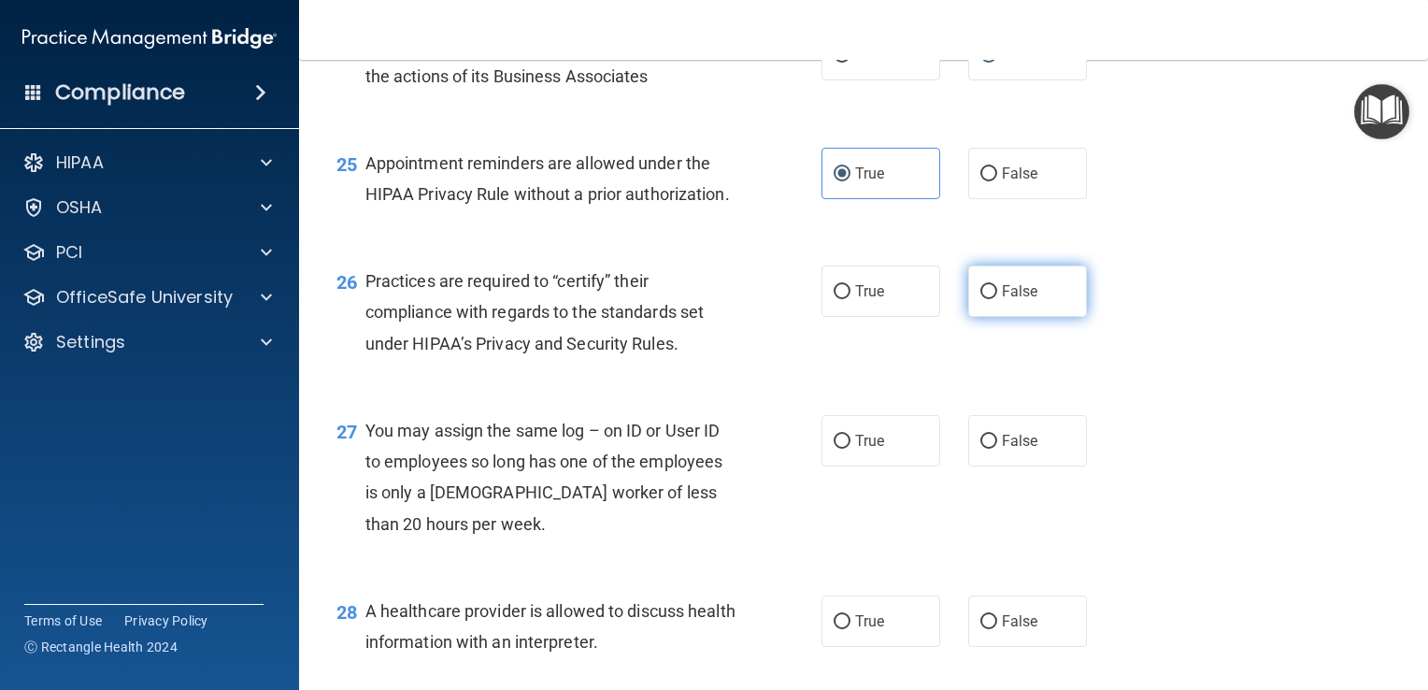
click at [1021, 300] on span "False" at bounding box center [1020, 291] width 36 height 18
click at [997, 299] on input "False" at bounding box center [989, 292] width 17 height 14
radio input "true"
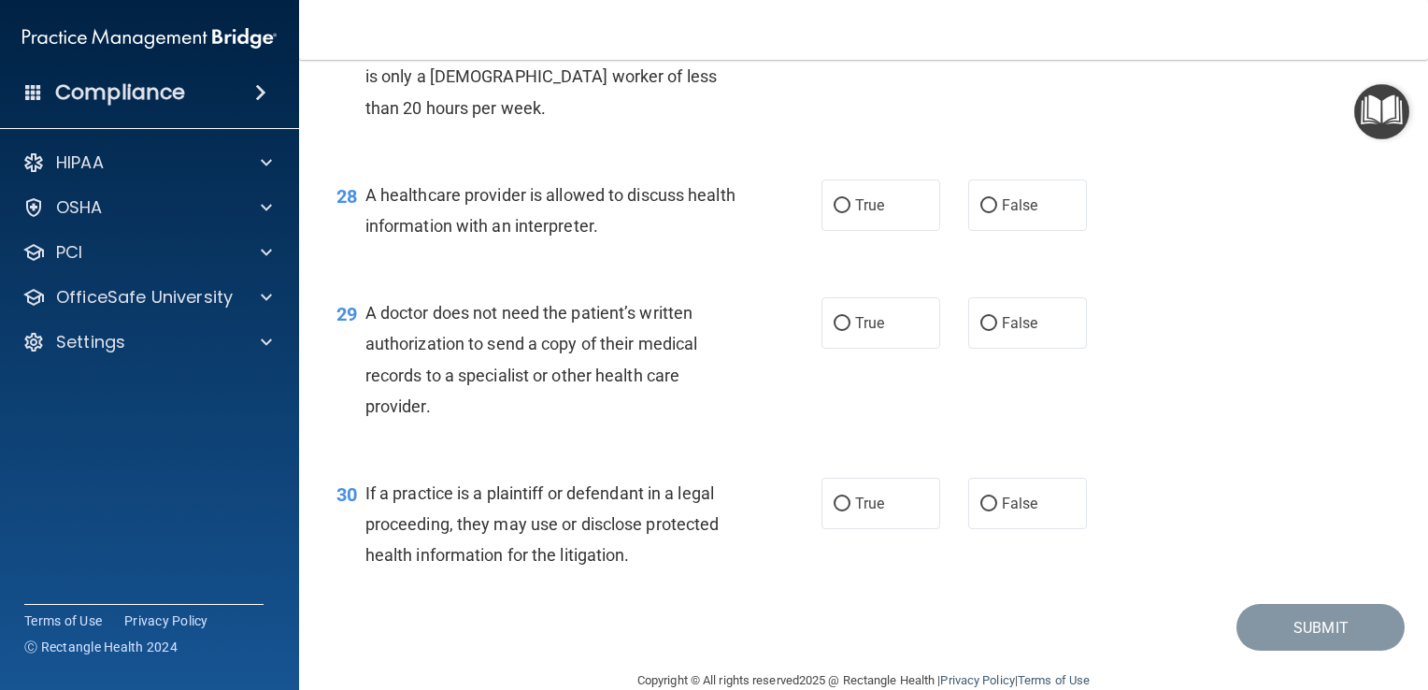
scroll to position [4376, 0]
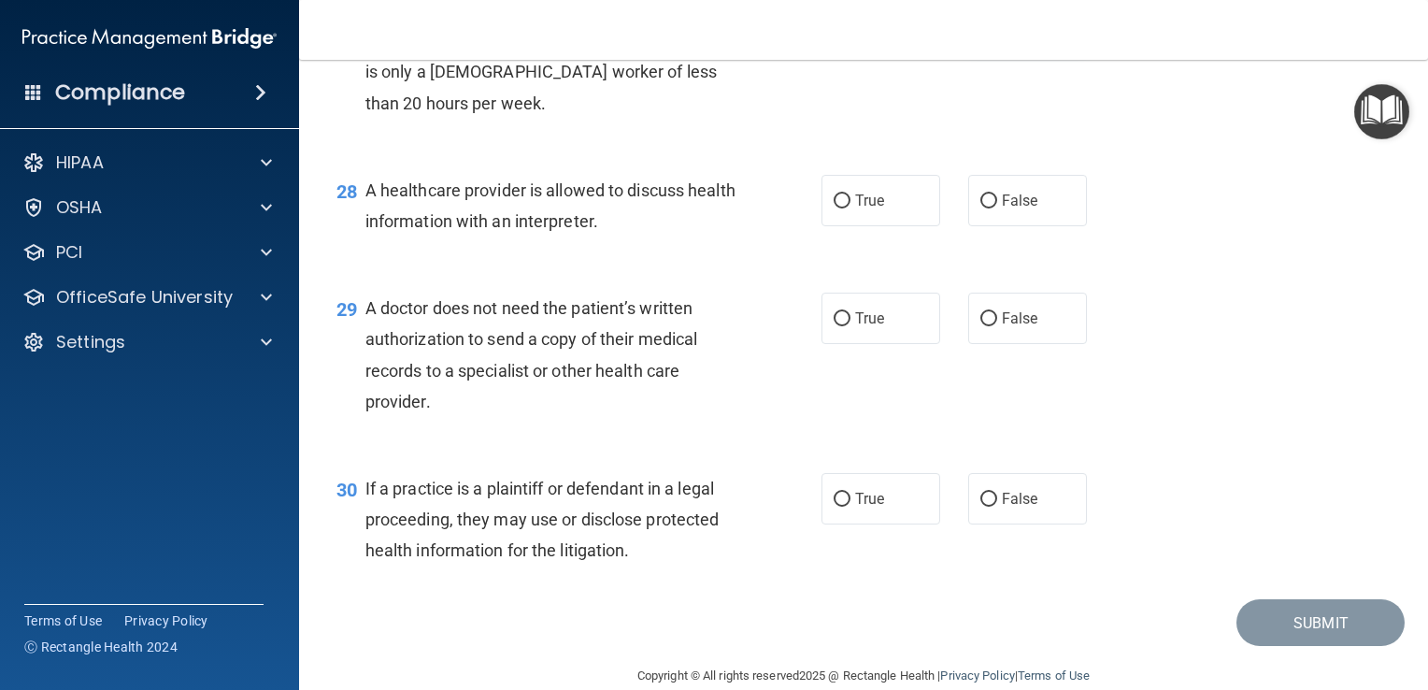
click at [1025, 29] on span "False" at bounding box center [1020, 20] width 36 height 18
click at [997, 28] on input "False" at bounding box center [989, 21] width 17 height 14
radio input "true"
click at [887, 226] on label "True" at bounding box center [881, 200] width 119 height 51
click at [851, 208] on input "True" at bounding box center [842, 201] width 17 height 14
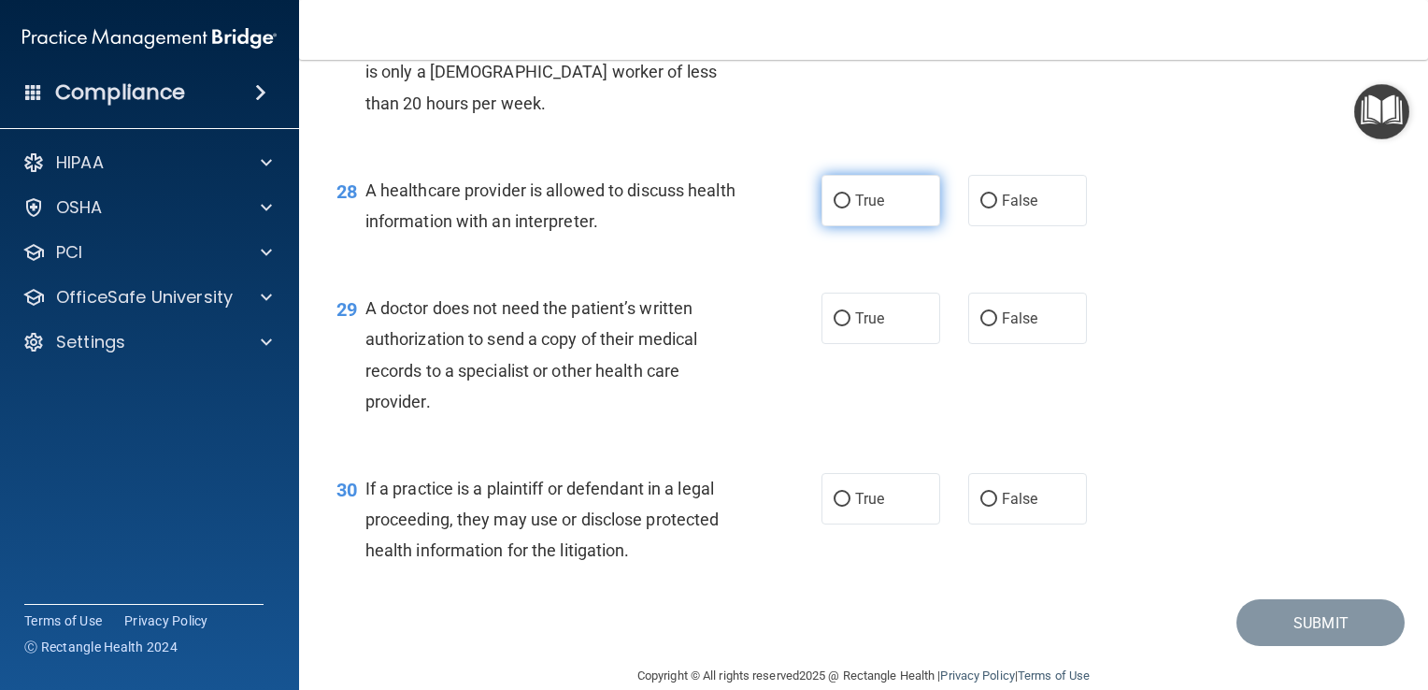
radio input "true"
click at [865, 327] on span "True" at bounding box center [869, 318] width 29 height 18
click at [851, 326] on input "True" at bounding box center [842, 319] width 17 height 14
radio input "true"
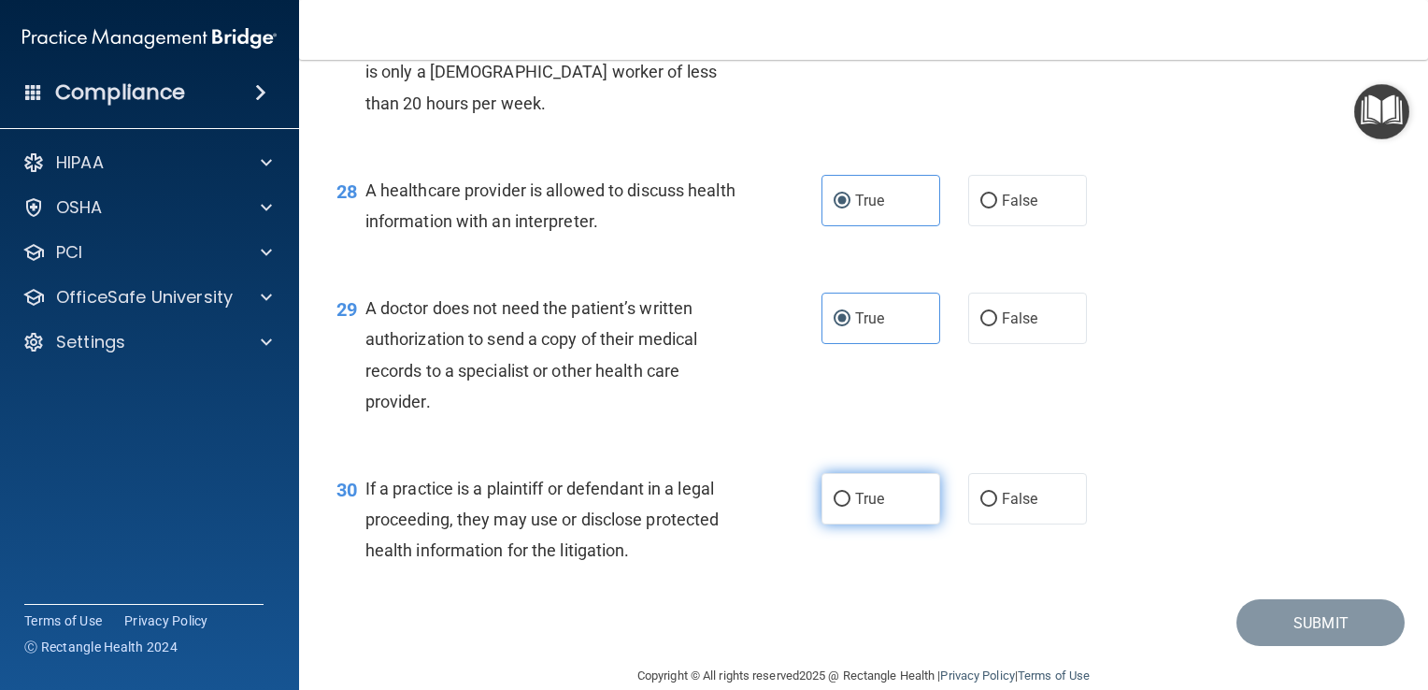
click at [875, 524] on label "True" at bounding box center [881, 498] width 119 height 51
click at [851, 507] on input "True" at bounding box center [842, 500] width 17 height 14
radio input "true"
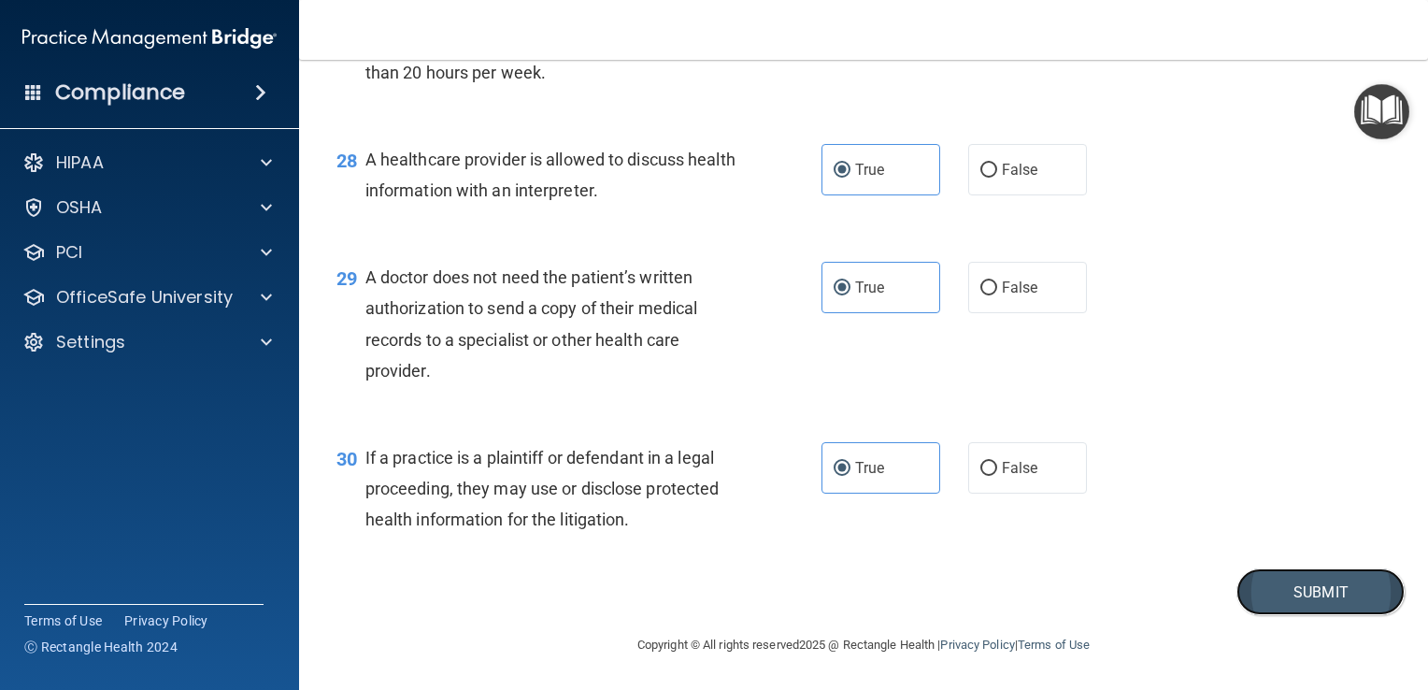
click at [1264, 594] on button "Submit" at bounding box center [1321, 592] width 168 height 48
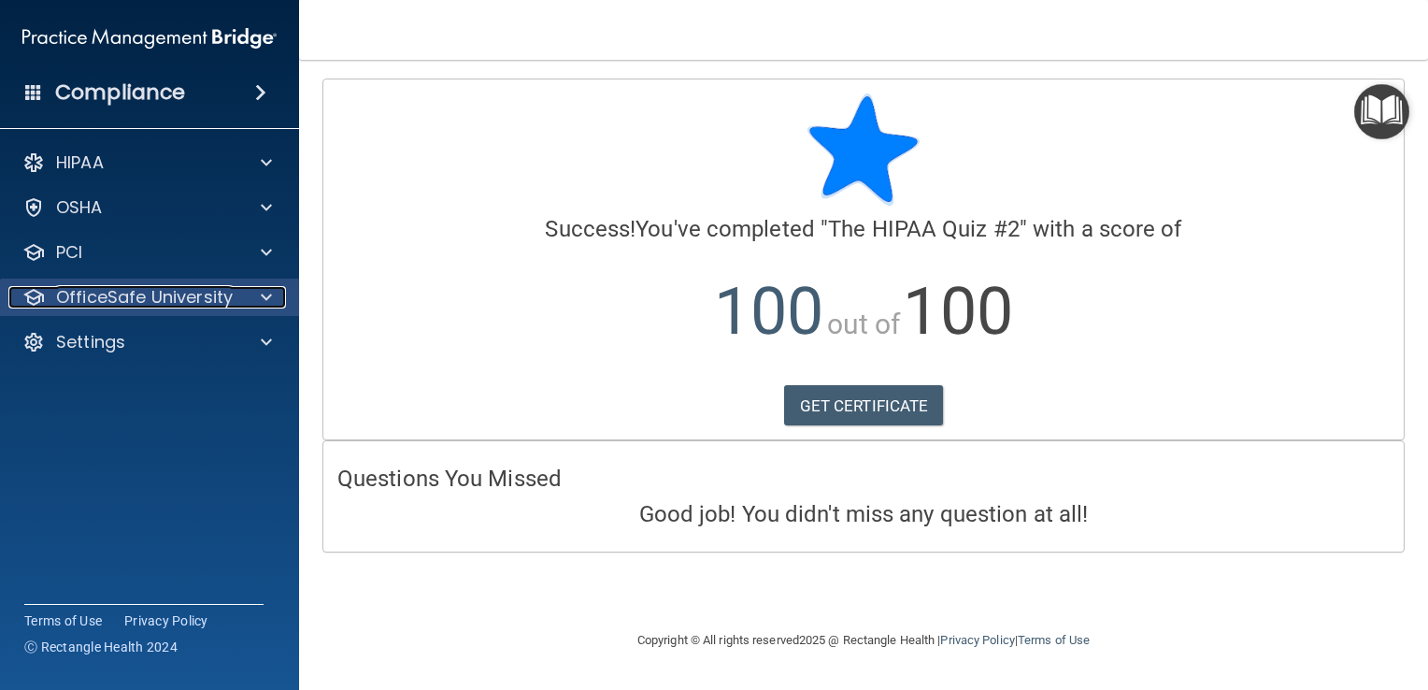
click at [94, 291] on p "OfficeSafe University" at bounding box center [144, 297] width 177 height 22
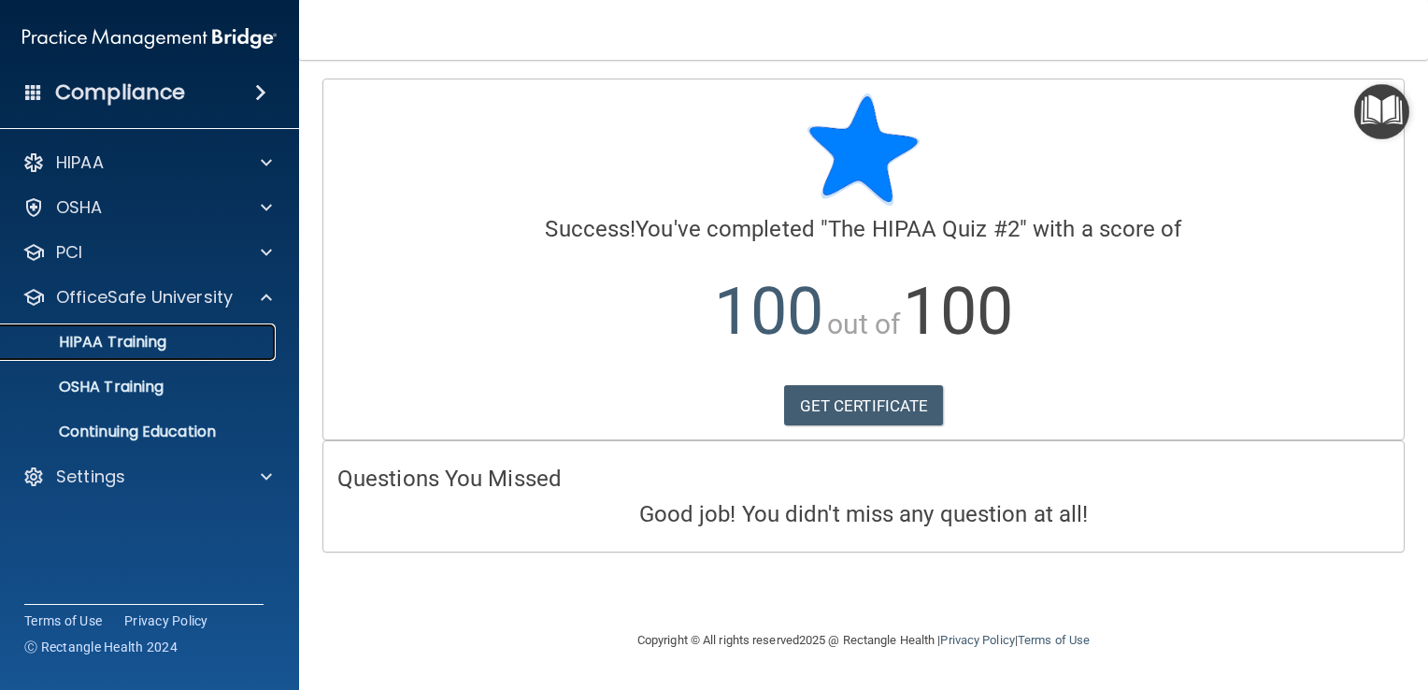
click at [102, 325] on link "HIPAA Training" at bounding box center [128, 341] width 294 height 37
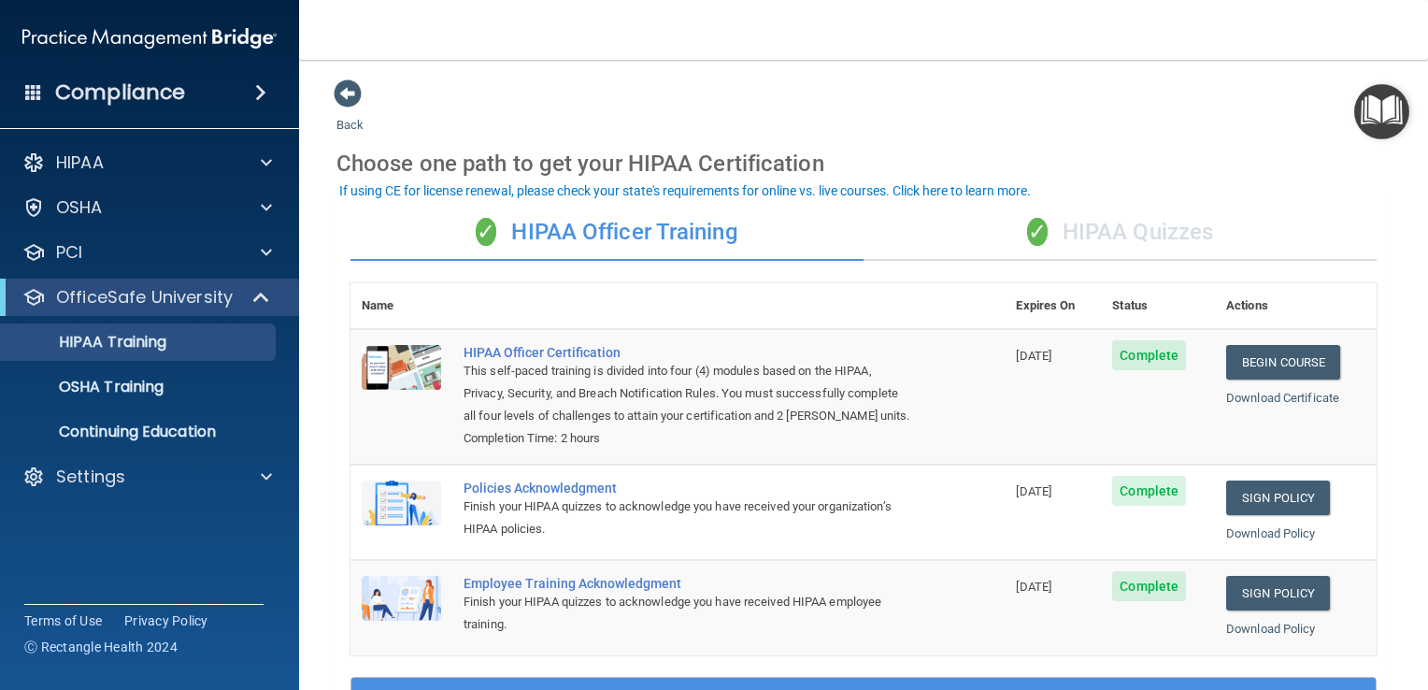
click at [1126, 231] on div "✓ HIPAA Quizzes" at bounding box center [1120, 233] width 513 height 56
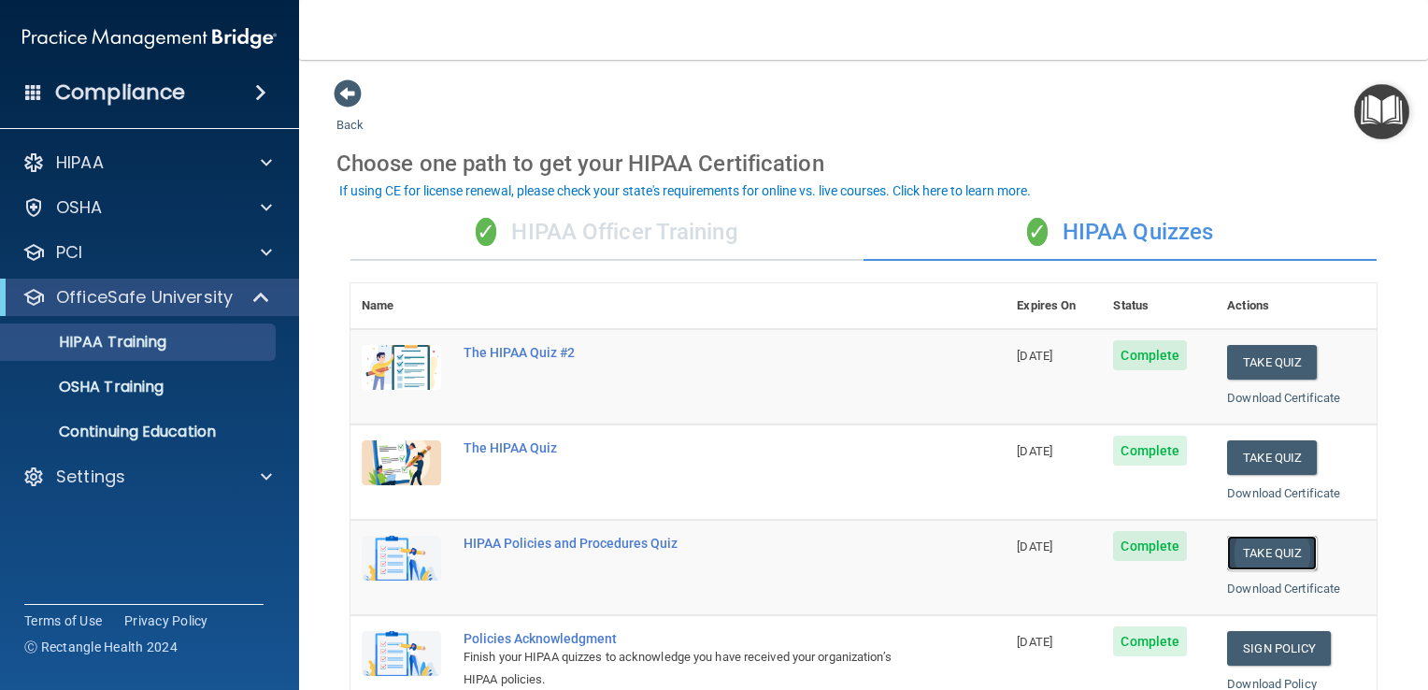
click at [1270, 548] on button "Take Quiz" at bounding box center [1272, 553] width 90 height 35
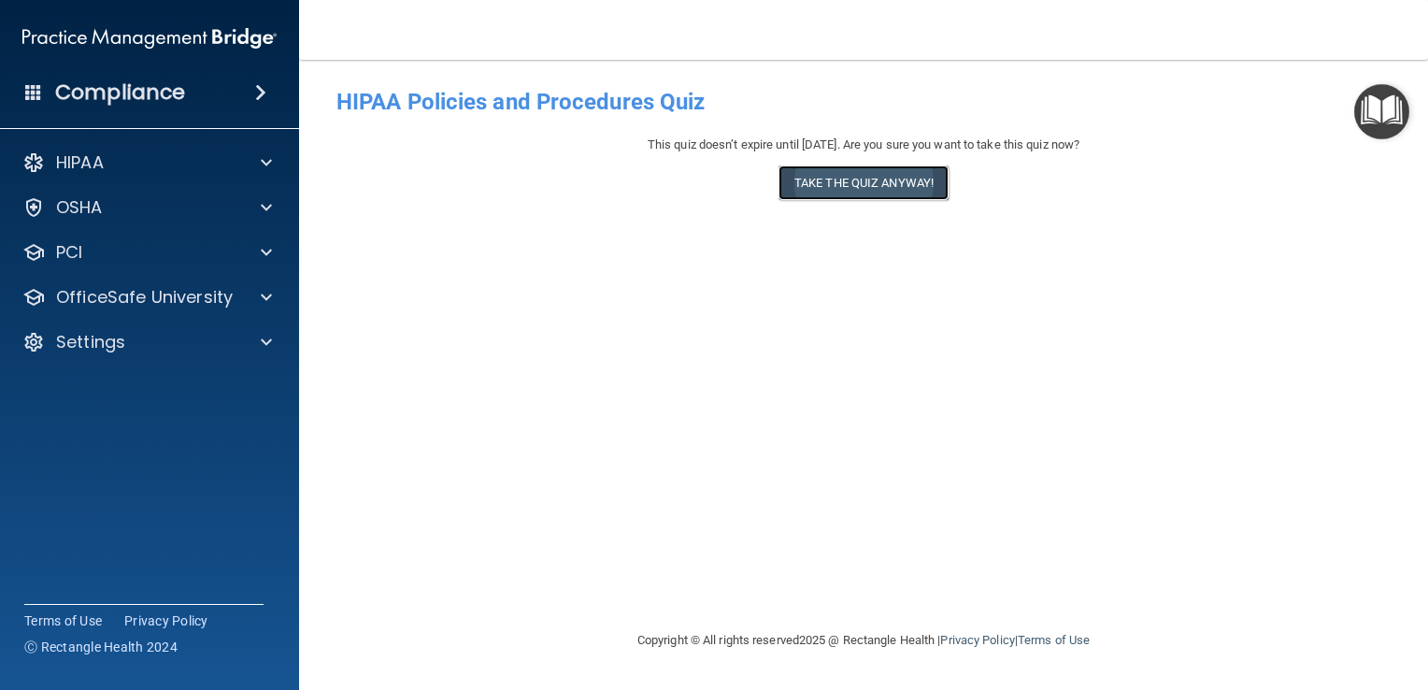
click at [868, 180] on button "Take the quiz anyway!" at bounding box center [864, 182] width 170 height 35
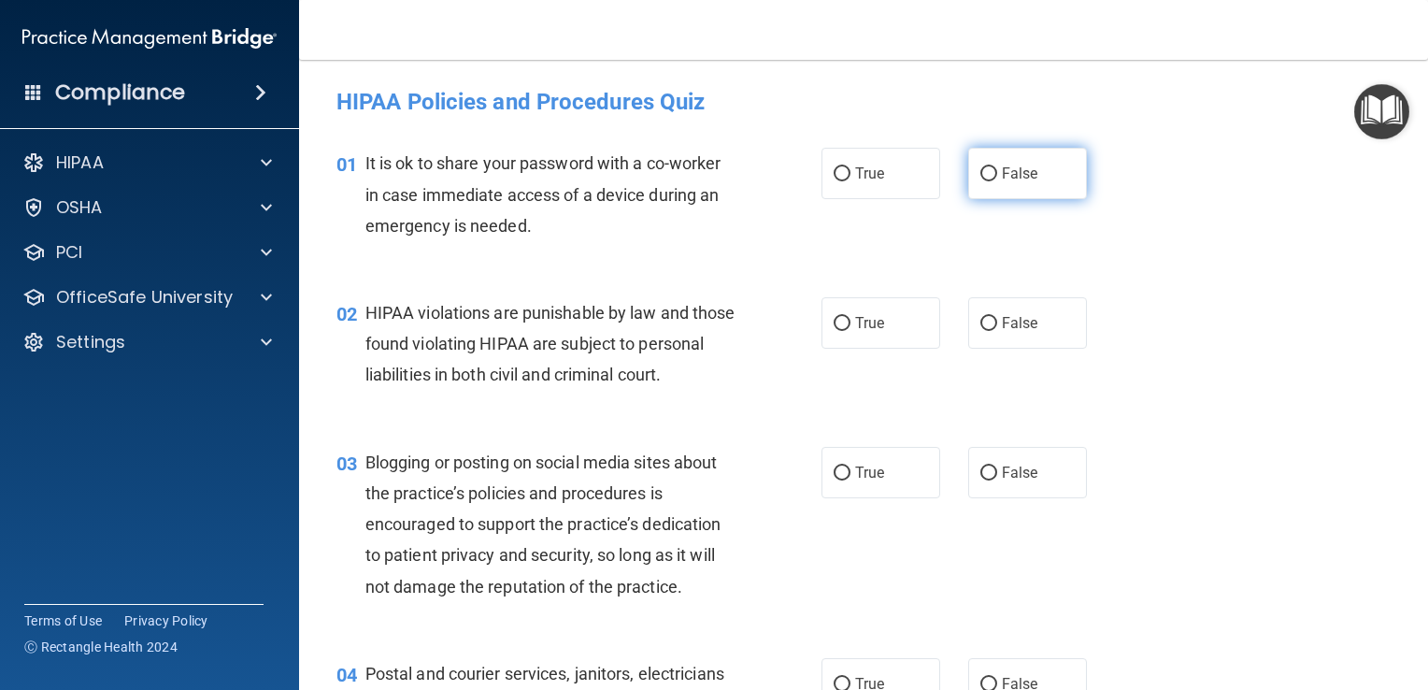
click at [1003, 186] on label "False" at bounding box center [1028, 173] width 119 height 51
click at [997, 181] on input "False" at bounding box center [989, 174] width 17 height 14
radio input "true"
click at [884, 335] on label "True" at bounding box center [881, 322] width 119 height 51
click at [851, 331] on input "True" at bounding box center [842, 324] width 17 height 14
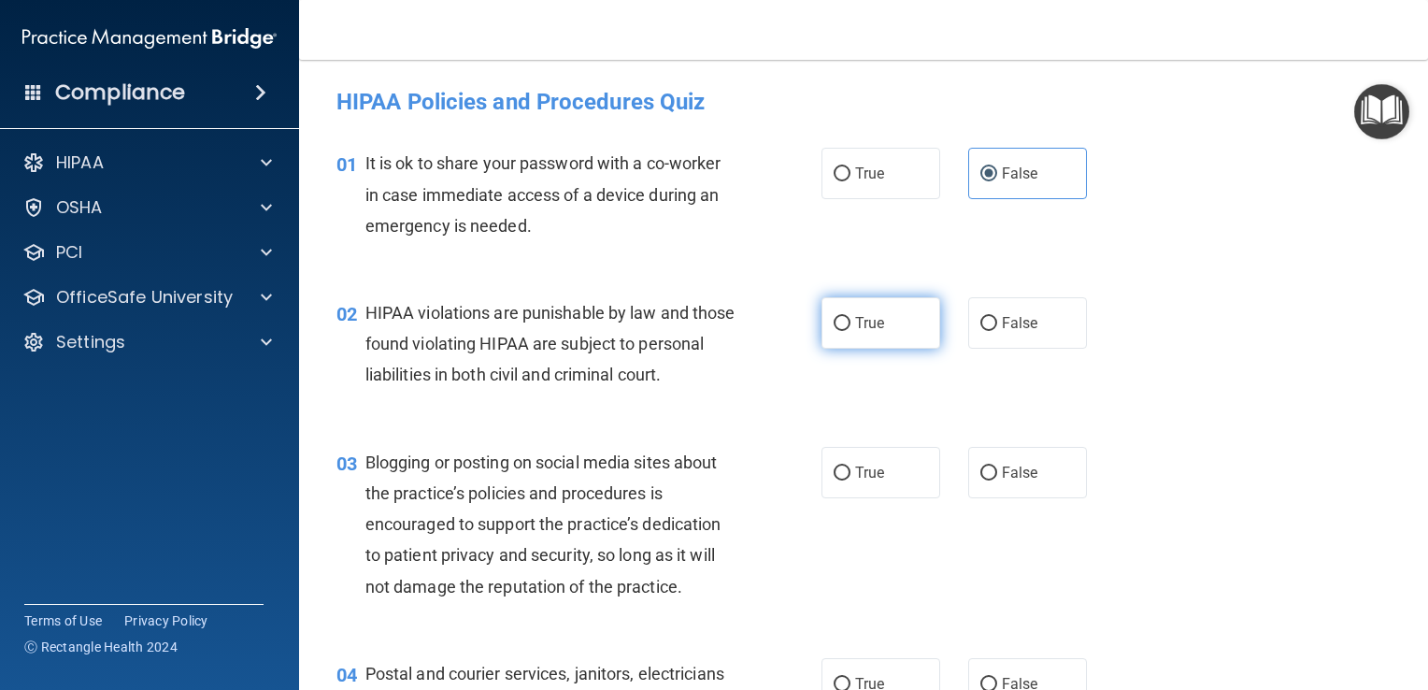
radio input "true"
click at [1055, 498] on label "False" at bounding box center [1028, 472] width 119 height 51
click at [997, 481] on input "False" at bounding box center [989, 473] width 17 height 14
radio input "true"
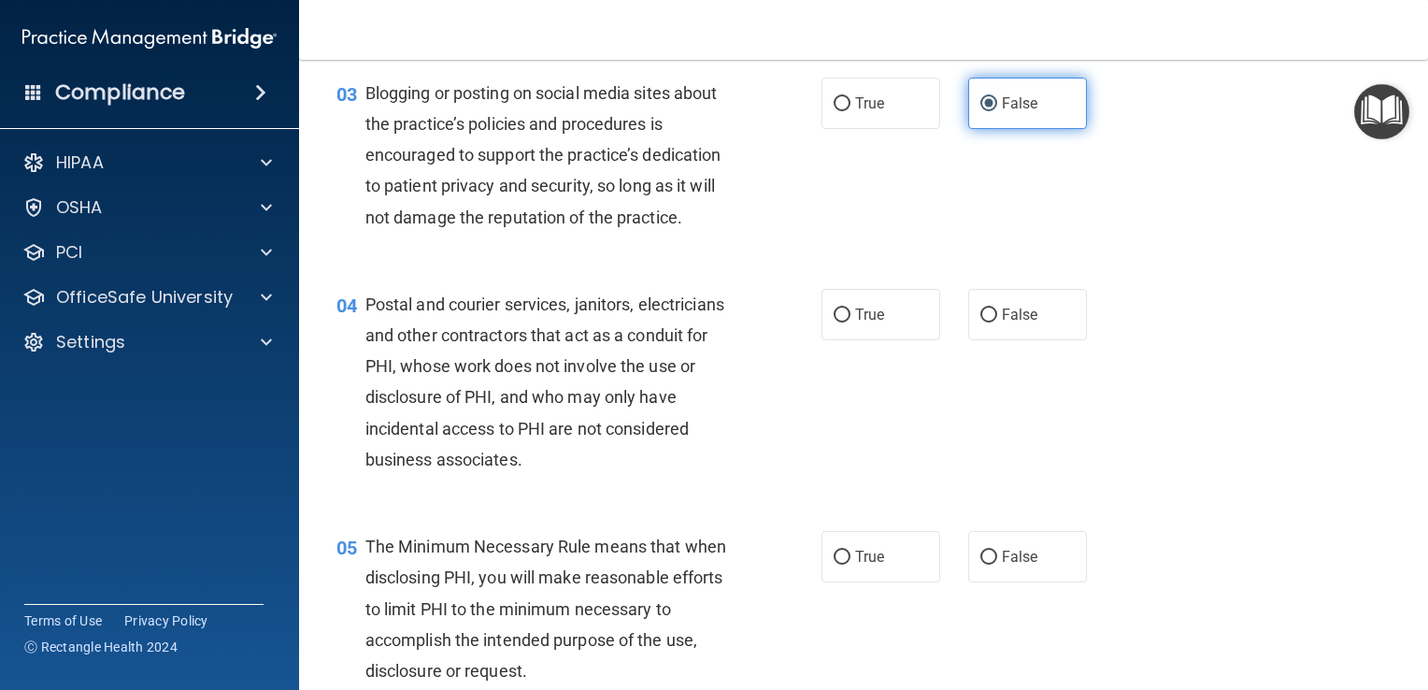
scroll to position [443, 0]
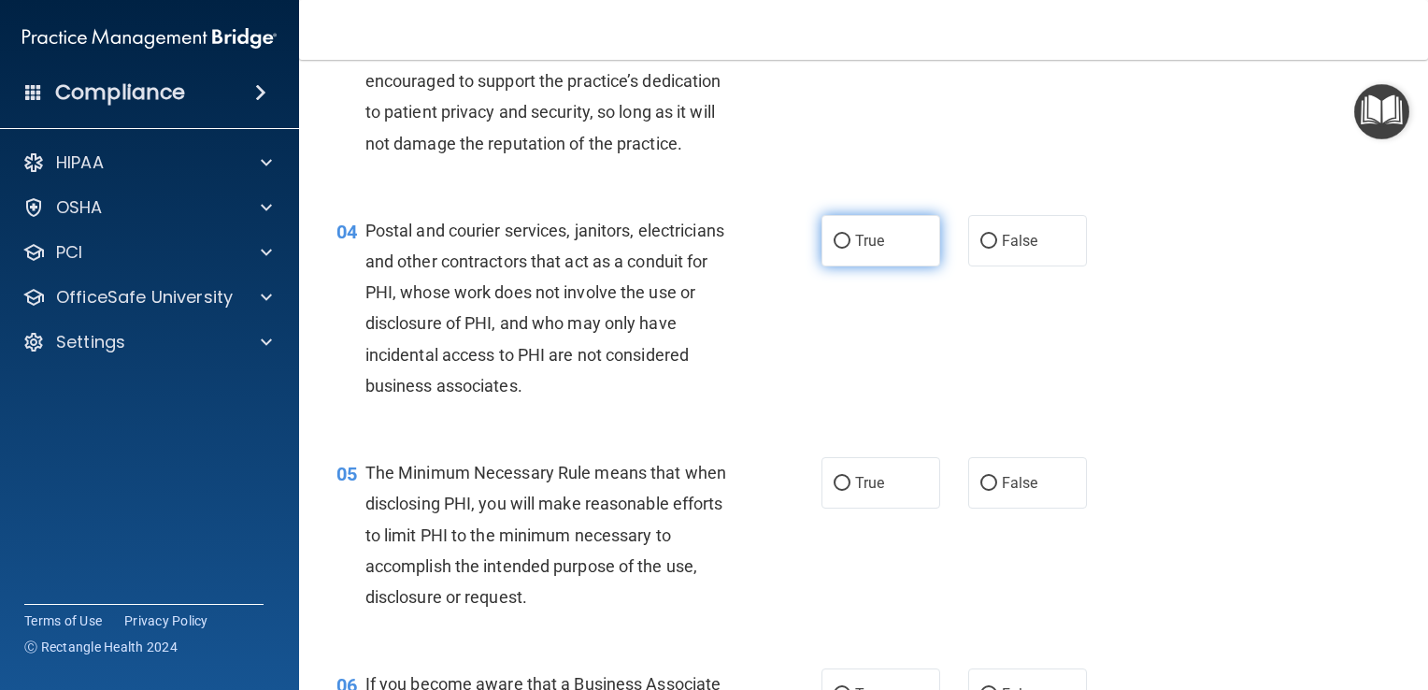
click at [839, 249] on input "True" at bounding box center [842, 242] width 17 height 14
radio input "true"
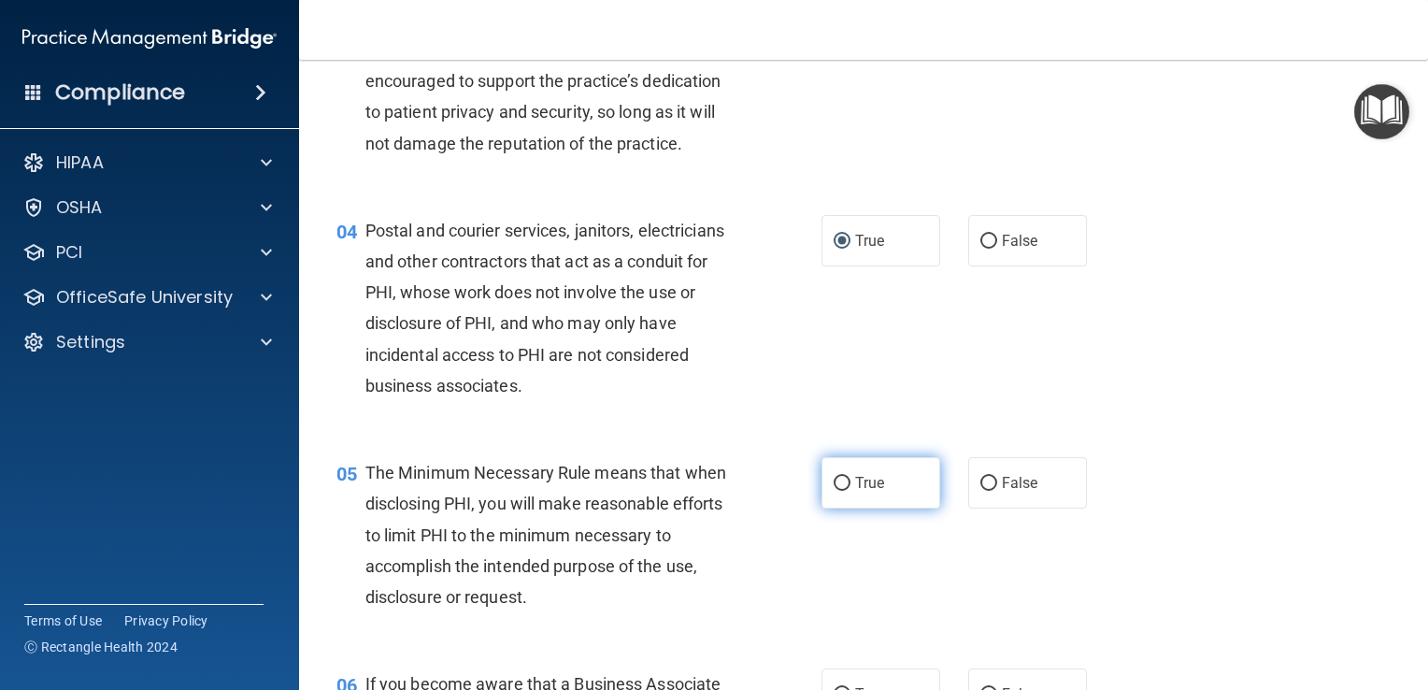
click at [841, 491] on input "True" at bounding box center [842, 484] width 17 height 14
radio input "true"
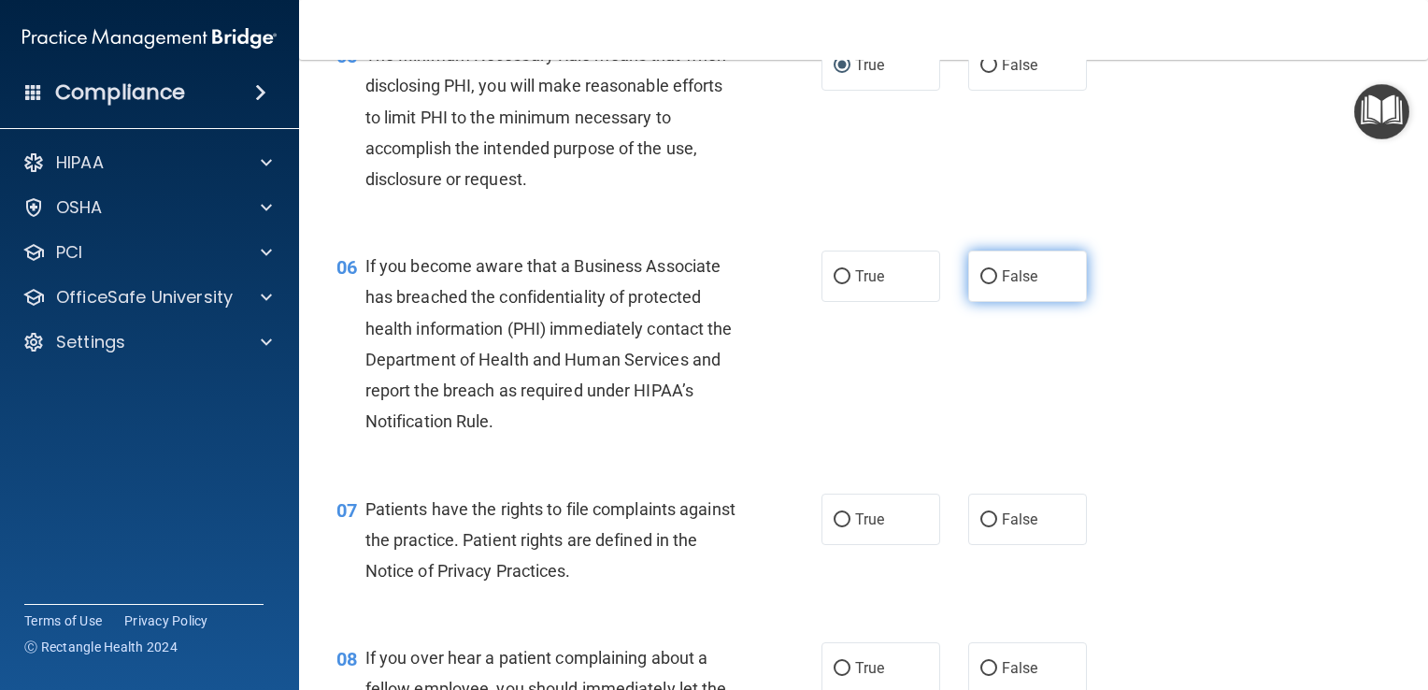
click at [1025, 302] on label "False" at bounding box center [1028, 276] width 119 height 51
click at [997, 284] on input "False" at bounding box center [989, 277] width 17 height 14
radio input "true"
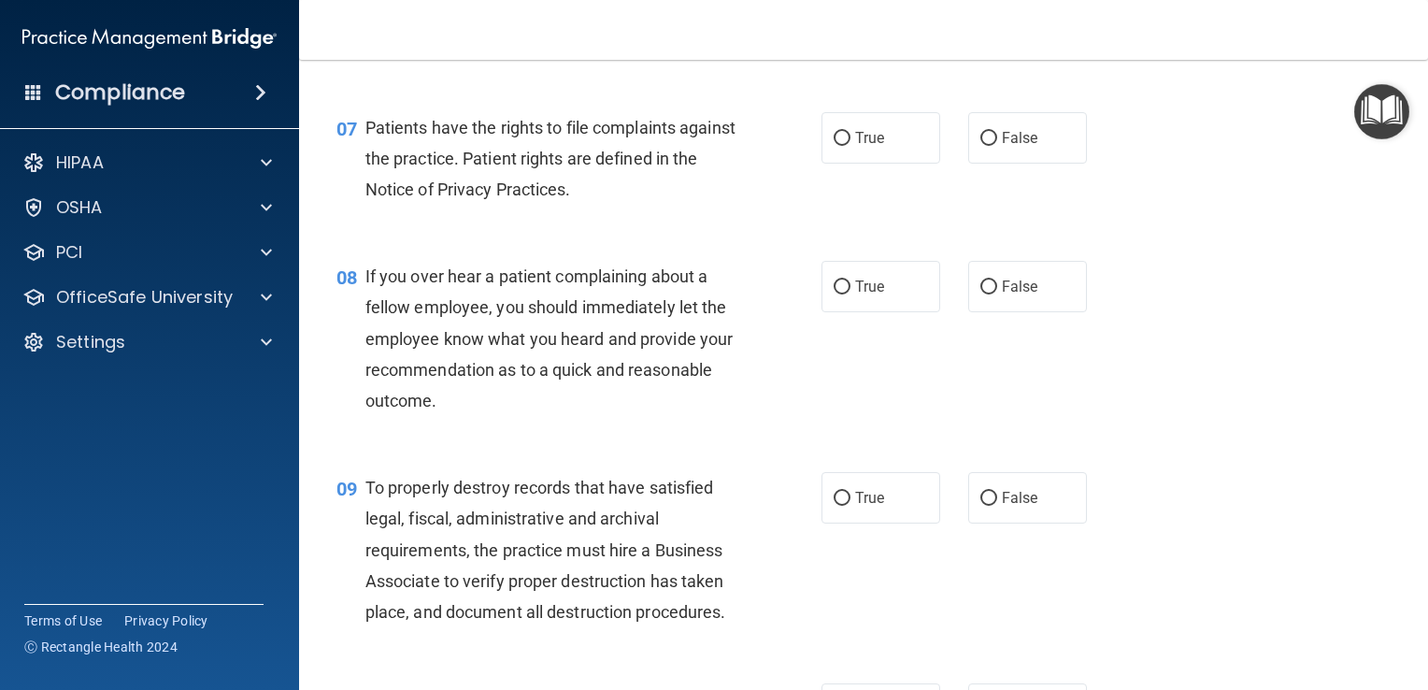
scroll to position [1271, 0]
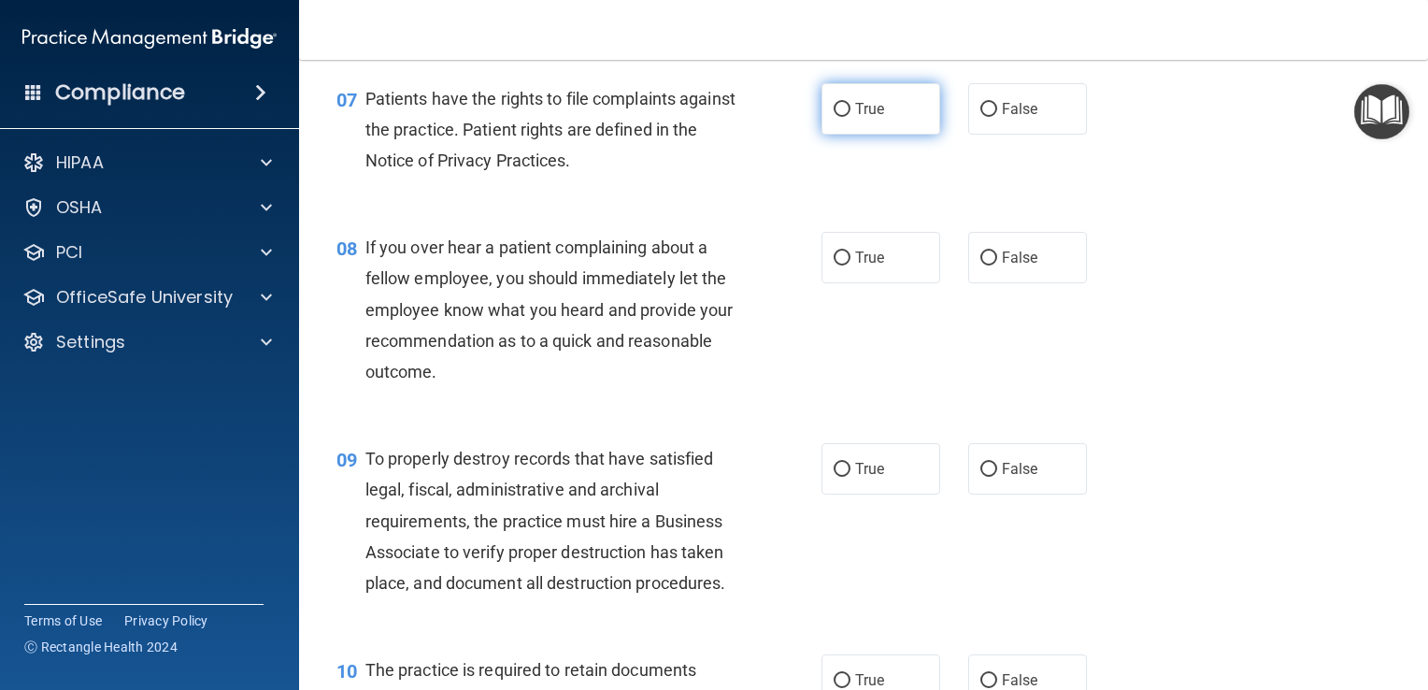
click at [841, 117] on input "True" at bounding box center [842, 110] width 17 height 14
radio input "true"
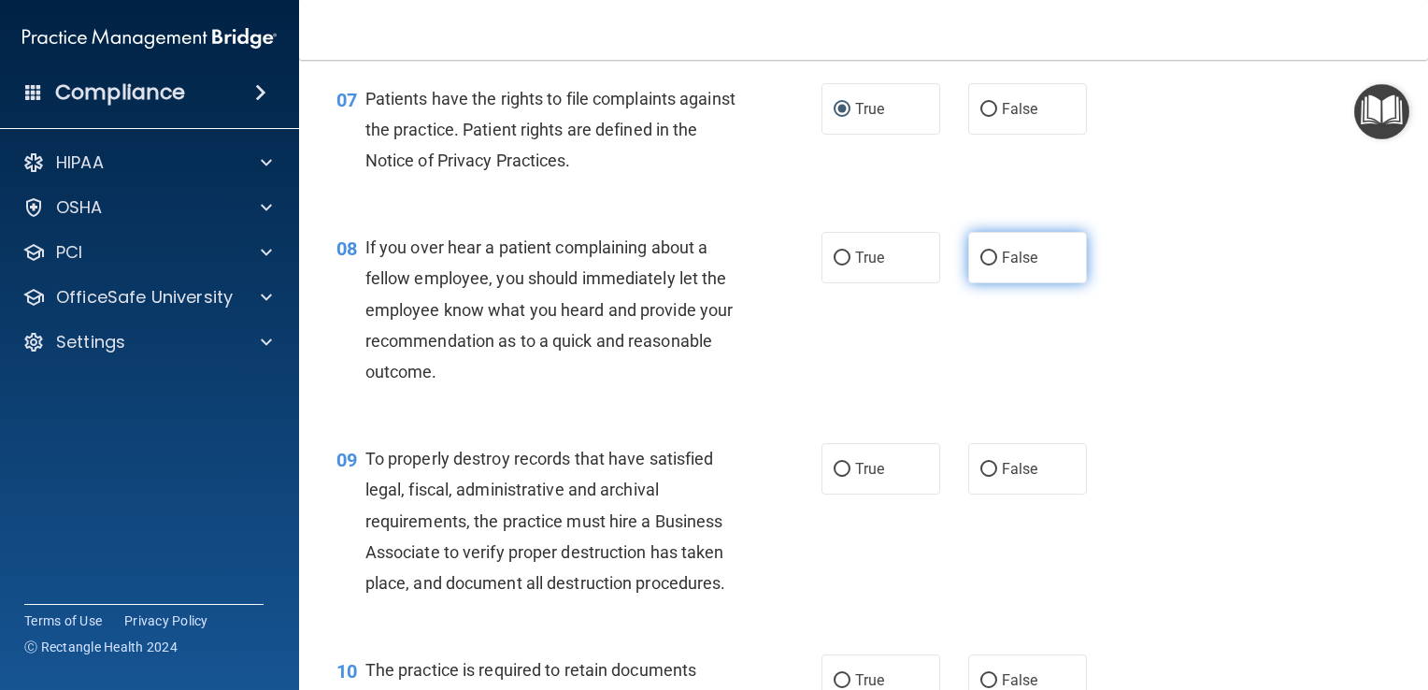
click at [1021, 283] on label "False" at bounding box center [1028, 257] width 119 height 51
click at [997, 265] on input "False" at bounding box center [989, 258] width 17 height 14
radio input "true"
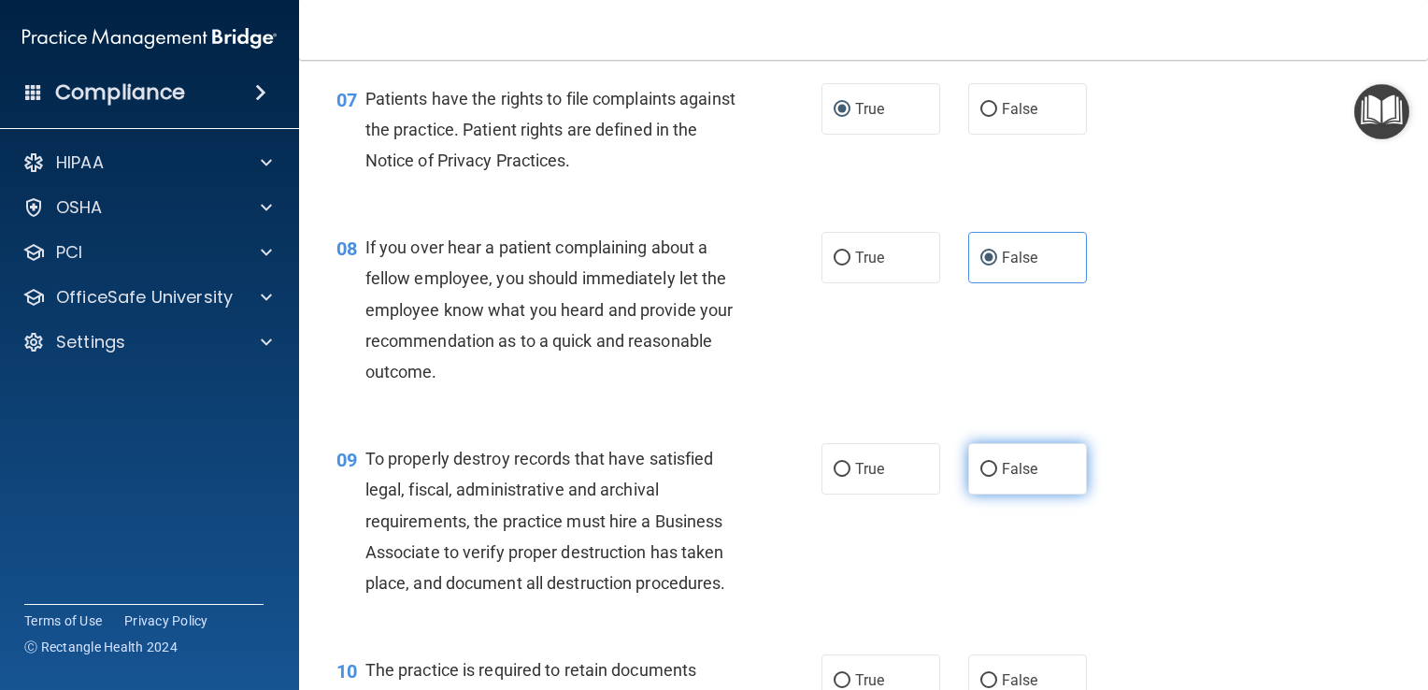
click at [1041, 494] on label "False" at bounding box center [1028, 468] width 119 height 51
click at [997, 477] on input "False" at bounding box center [989, 470] width 17 height 14
radio input "true"
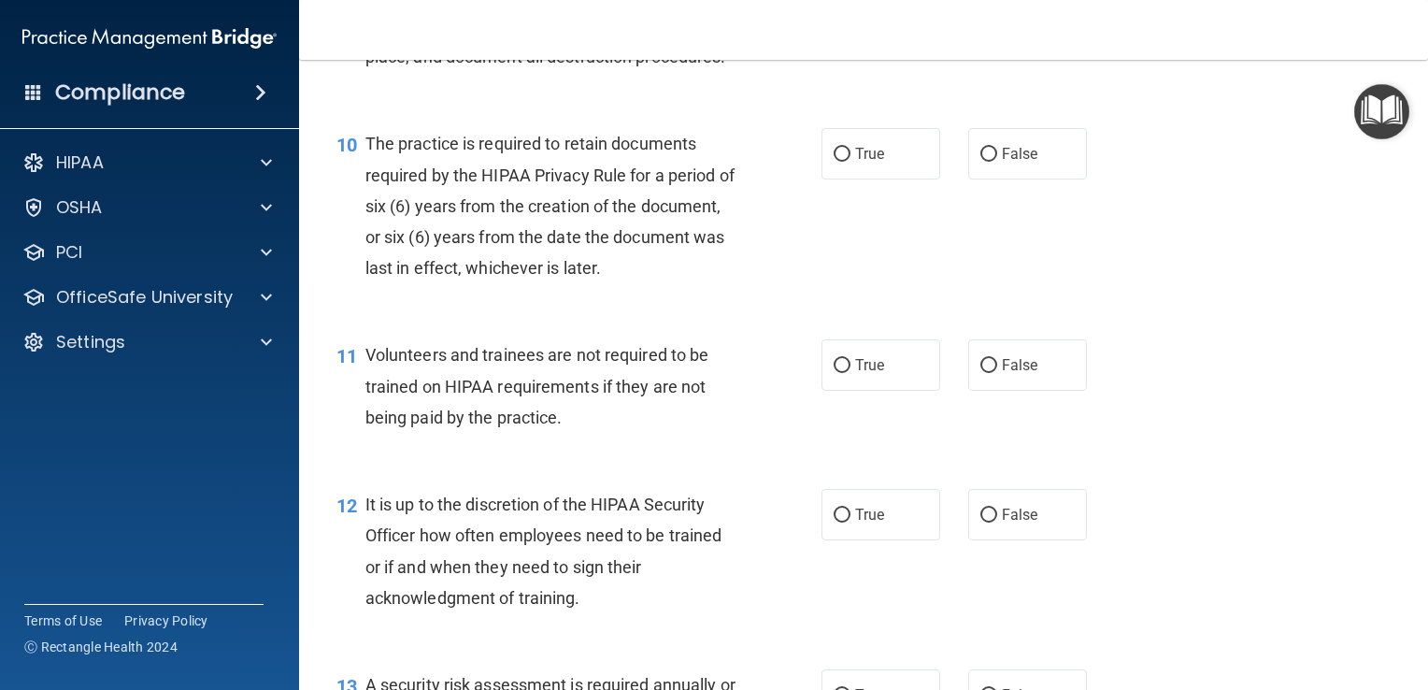
scroll to position [1809, 0]
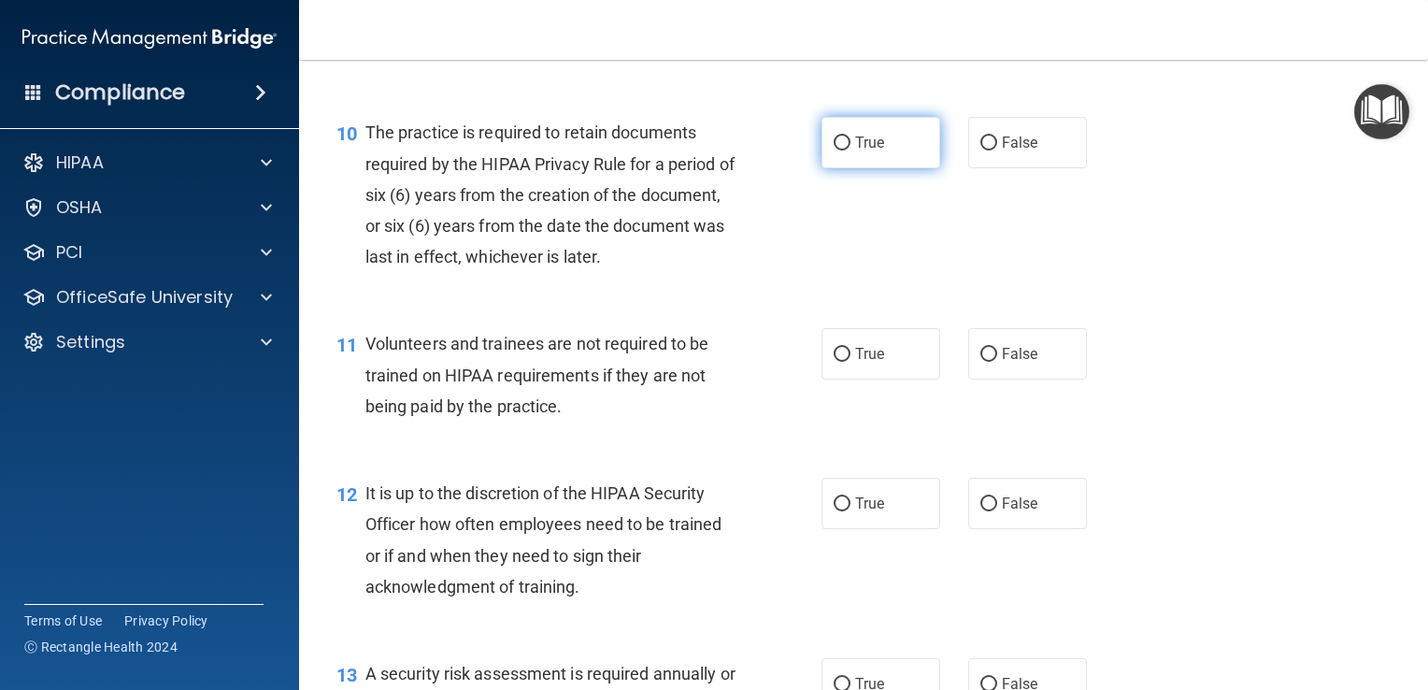
click at [842, 151] on input "True" at bounding box center [842, 143] width 17 height 14
radio input "true"
click at [1027, 380] on label "False" at bounding box center [1028, 353] width 119 height 51
click at [997, 362] on input "False" at bounding box center [989, 355] width 17 height 14
radio input "true"
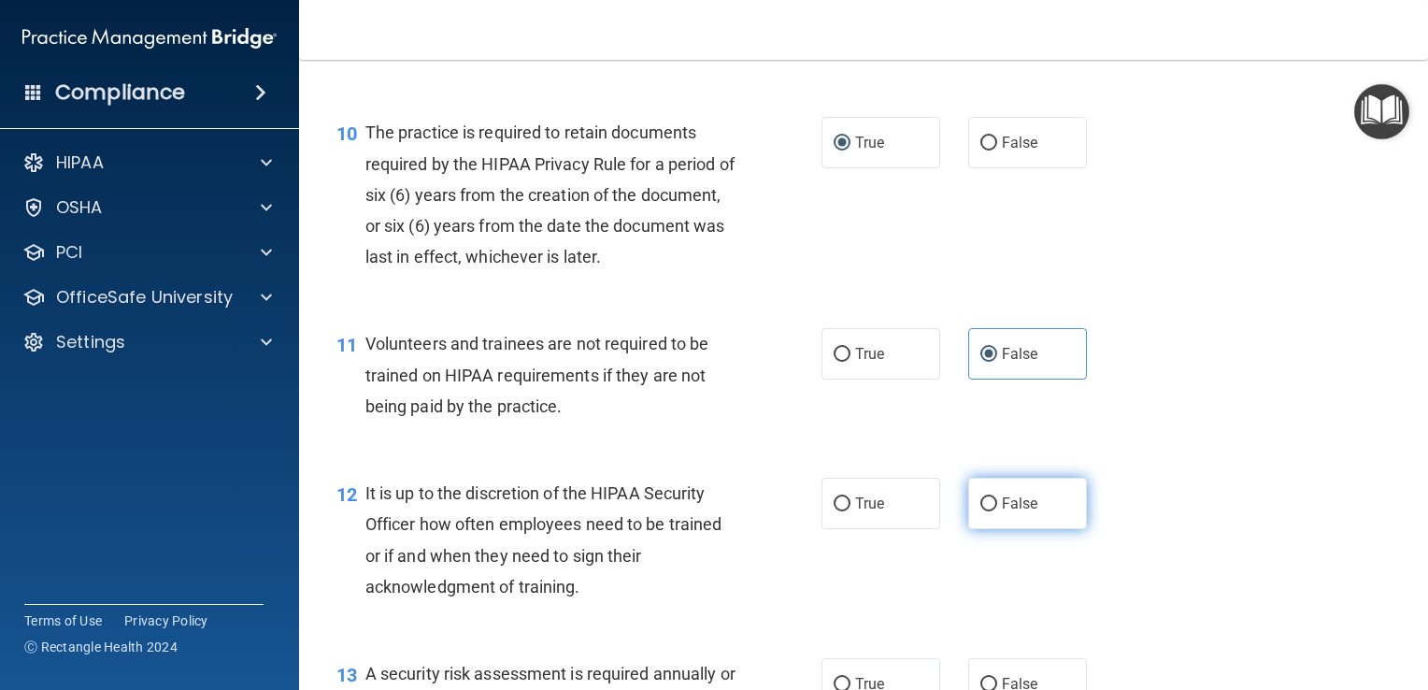
click at [1047, 529] on label "False" at bounding box center [1028, 503] width 119 height 51
click at [997, 511] on input "False" at bounding box center [989, 504] width 17 height 14
radio input "true"
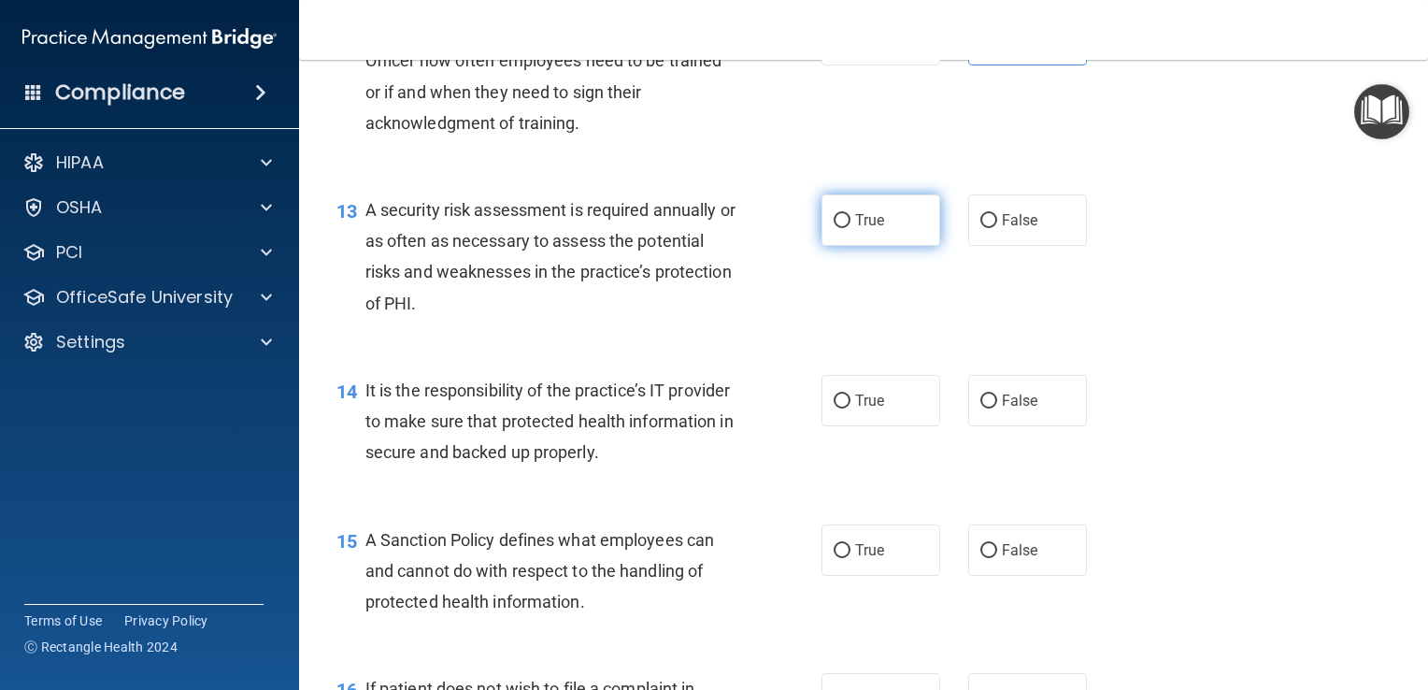
click at [874, 246] on label "True" at bounding box center [881, 219] width 119 height 51
click at [851, 228] on input "True" at bounding box center [842, 221] width 17 height 14
radio input "true"
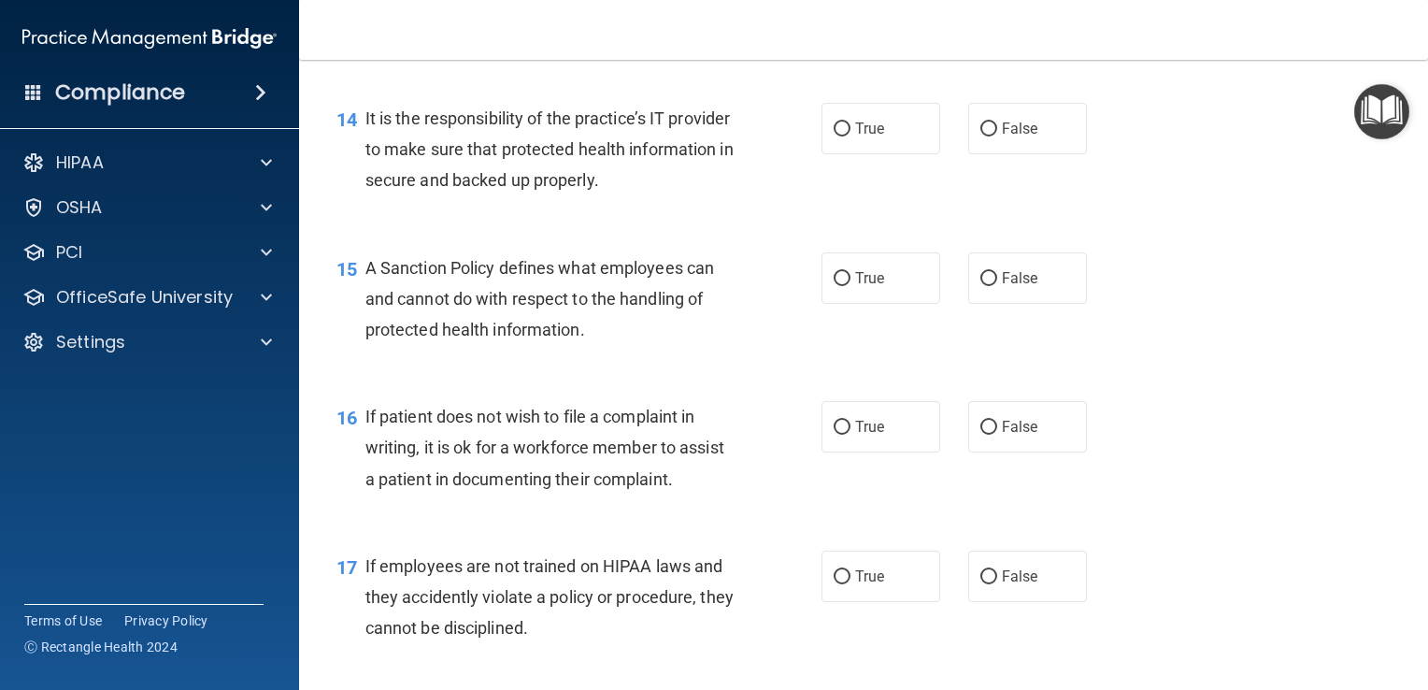
scroll to position [2550, 0]
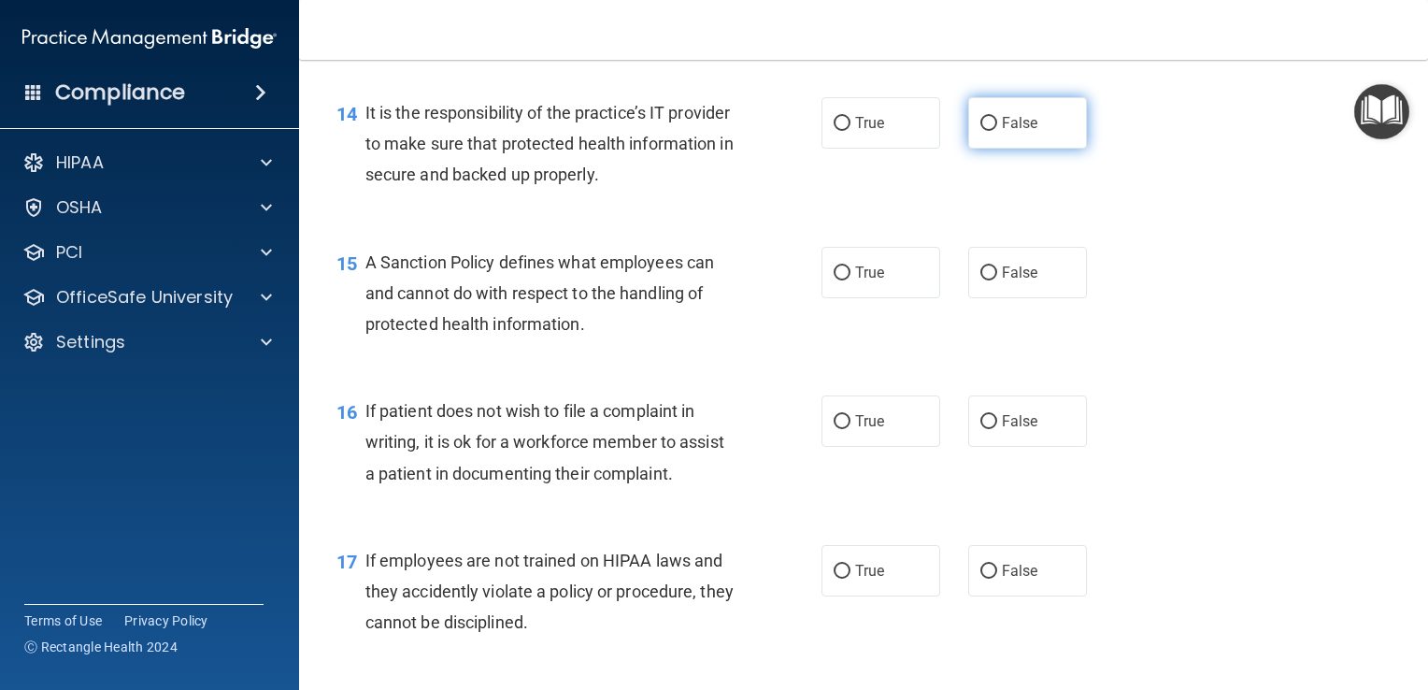
click at [1021, 132] on span "False" at bounding box center [1020, 123] width 36 height 18
click at [997, 131] on input "False" at bounding box center [989, 124] width 17 height 14
radio input "true"
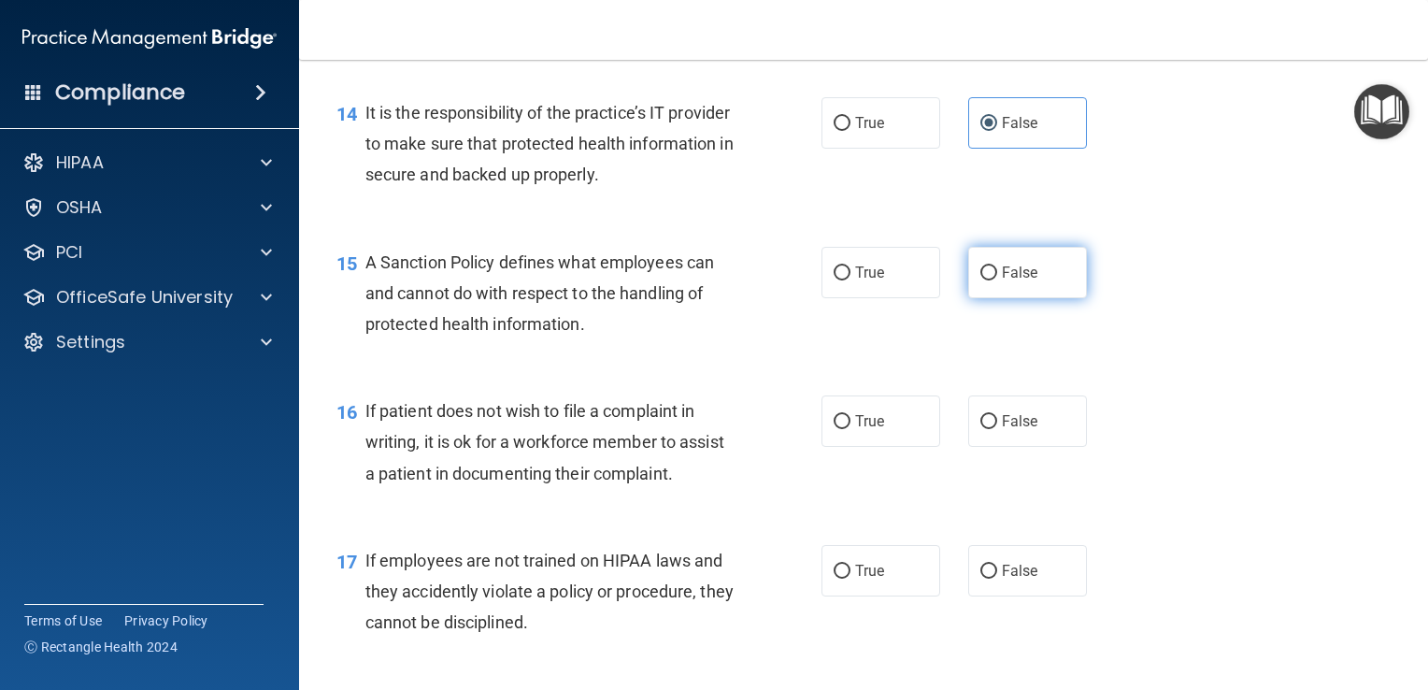
click at [987, 280] on input "False" at bounding box center [989, 273] width 17 height 14
radio input "true"
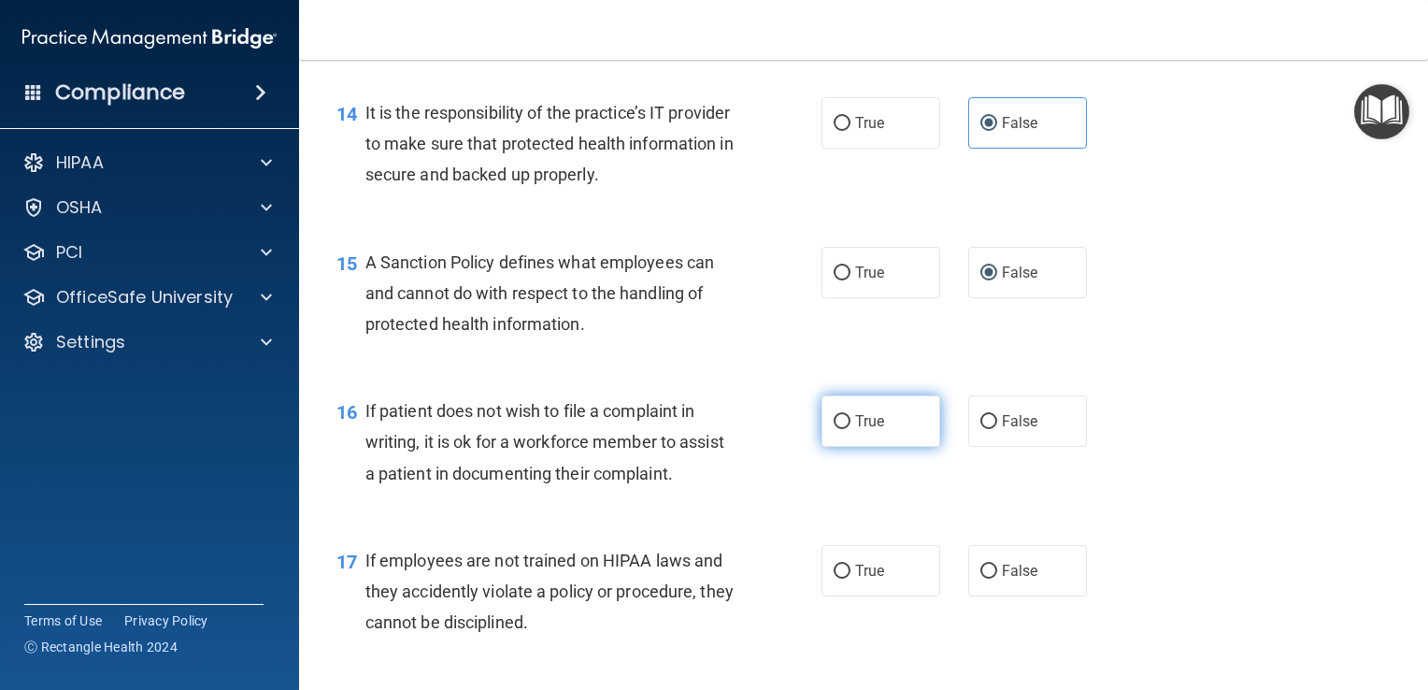
click at [862, 430] on span "True" at bounding box center [869, 421] width 29 height 18
click at [851, 429] on input "True" at bounding box center [842, 422] width 17 height 14
radio input "true"
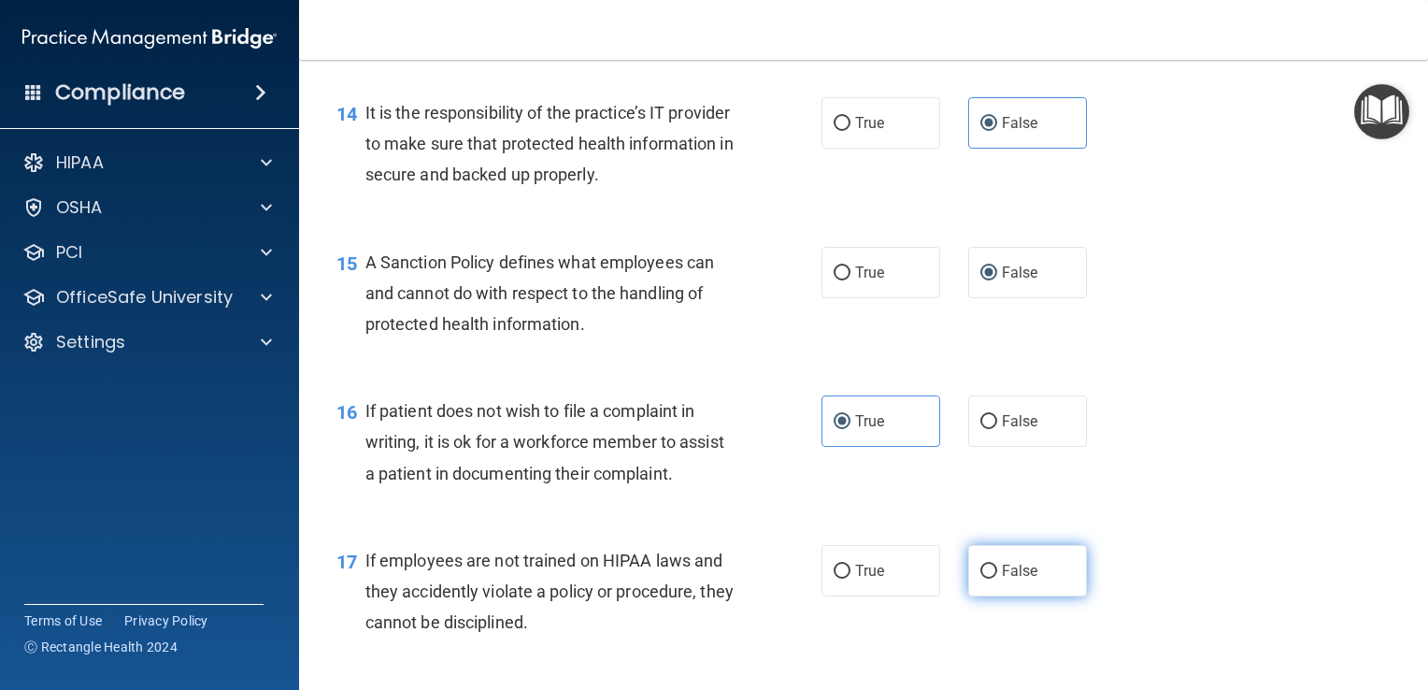
click at [1013, 580] on span "False" at bounding box center [1020, 571] width 36 height 18
click at [997, 579] on input "False" at bounding box center [989, 572] width 17 height 14
radio input "true"
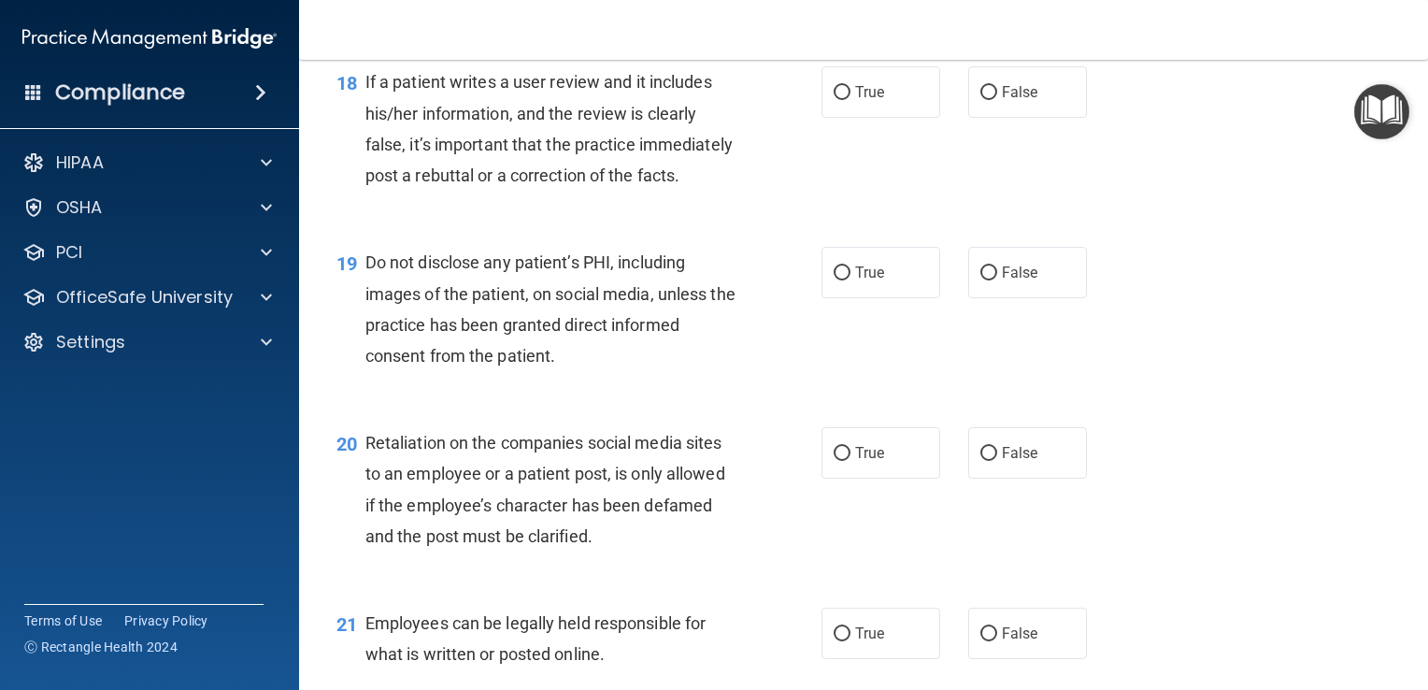
scroll to position [3178, 0]
click at [984, 99] on input "False" at bounding box center [989, 92] width 17 height 14
radio input "true"
click at [842, 280] on input "True" at bounding box center [842, 272] width 17 height 14
radio input "true"
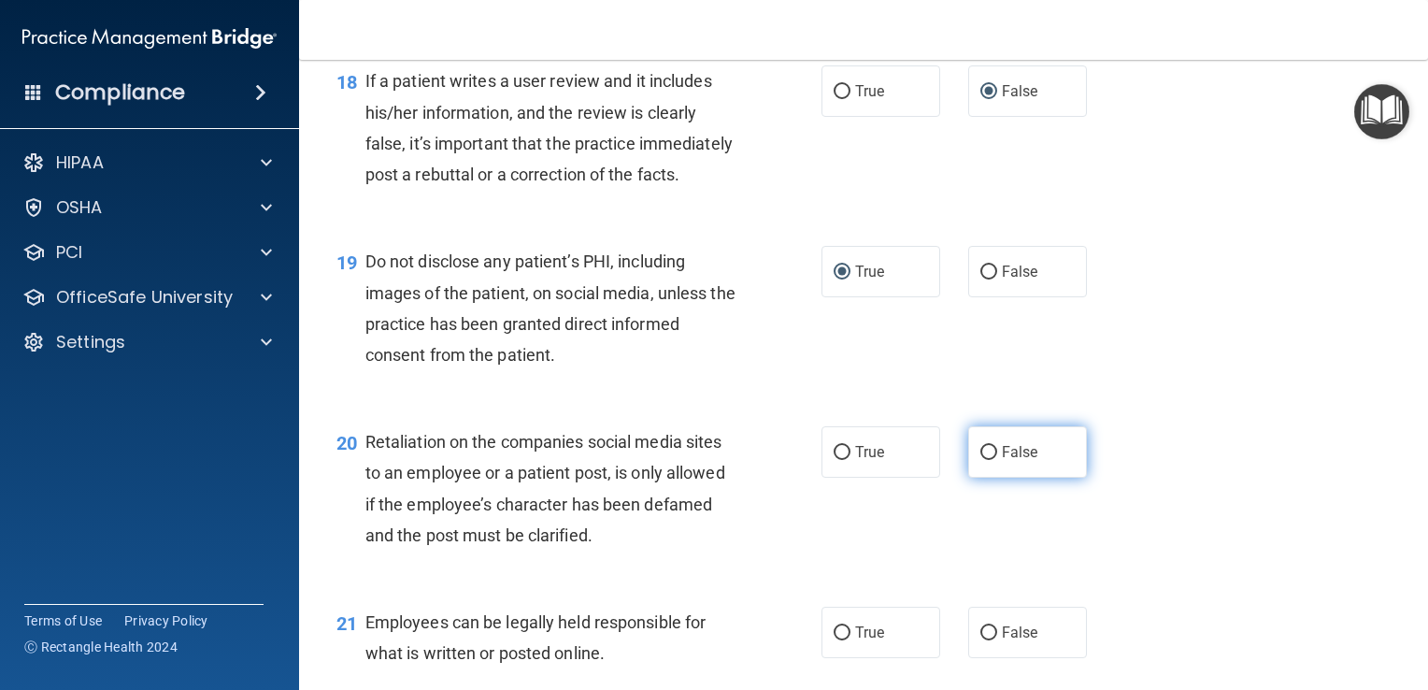
click at [1011, 461] on span "False" at bounding box center [1020, 452] width 36 height 18
click at [997, 460] on input "False" at bounding box center [989, 453] width 17 height 14
radio input "true"
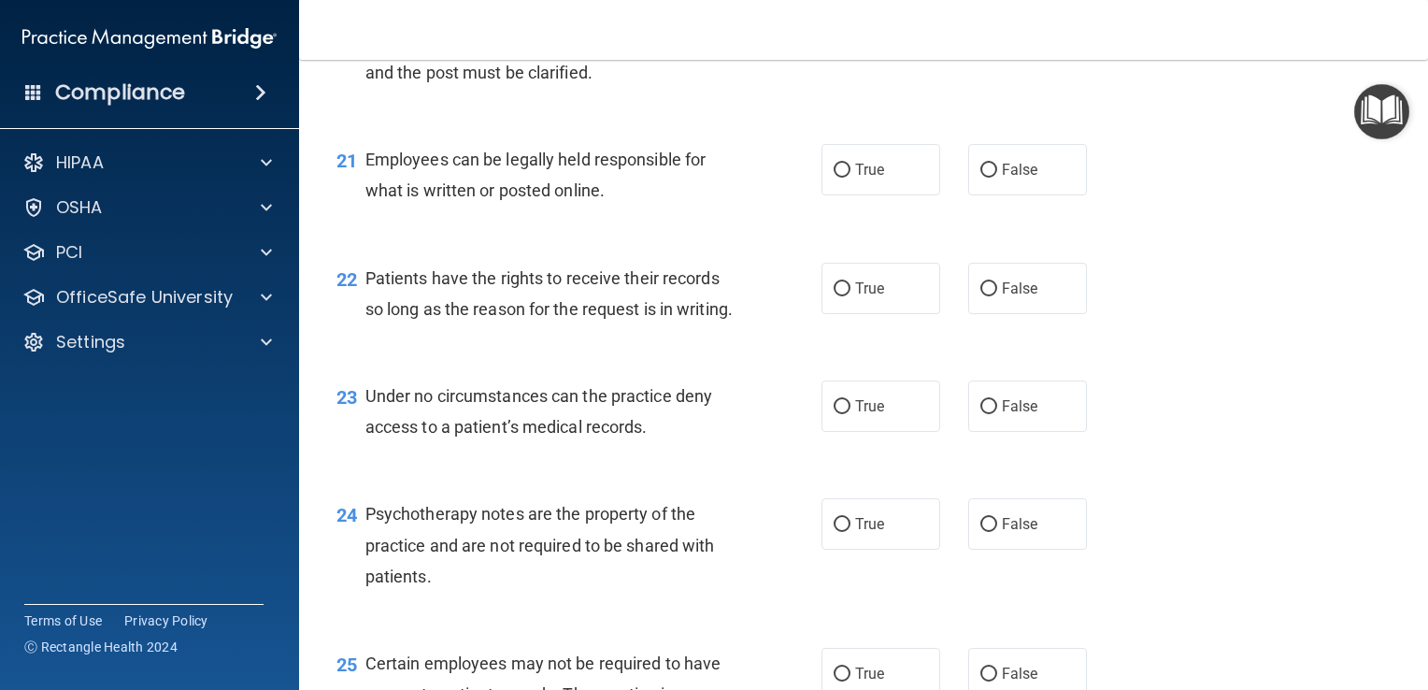
scroll to position [3650, 0]
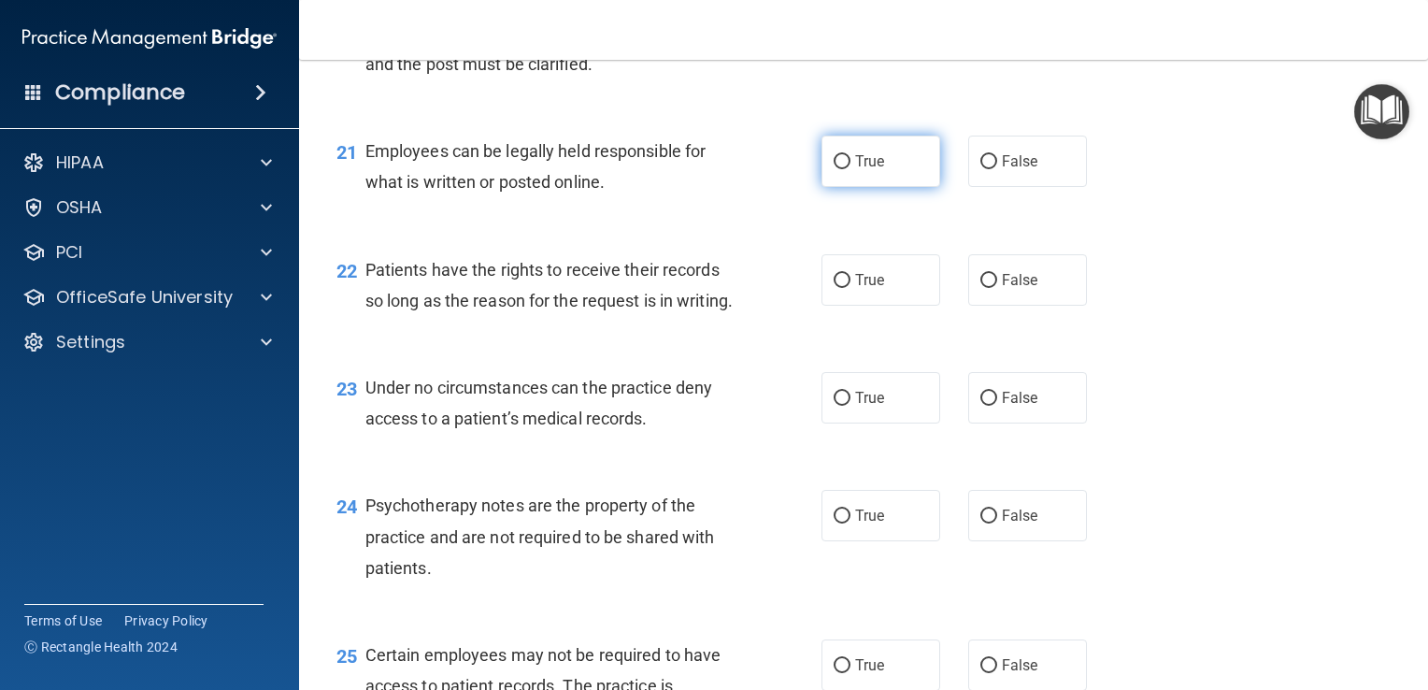
click at [842, 169] on input "True" at bounding box center [842, 162] width 17 height 14
radio input "true"
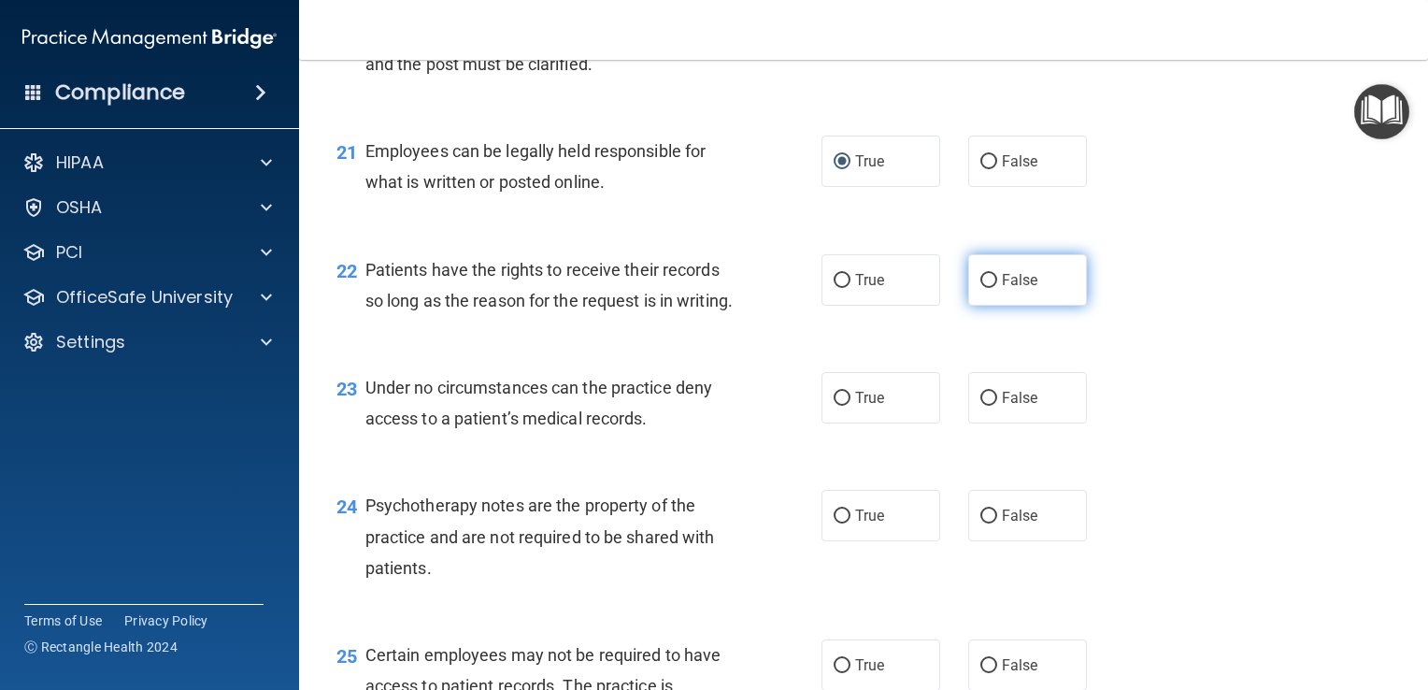
click at [1044, 306] on label "False" at bounding box center [1028, 279] width 119 height 51
click at [997, 288] on input "False" at bounding box center [989, 281] width 17 height 14
radio input "true"
click at [1026, 423] on label "False" at bounding box center [1028, 397] width 119 height 51
click at [997, 406] on input "False" at bounding box center [989, 399] width 17 height 14
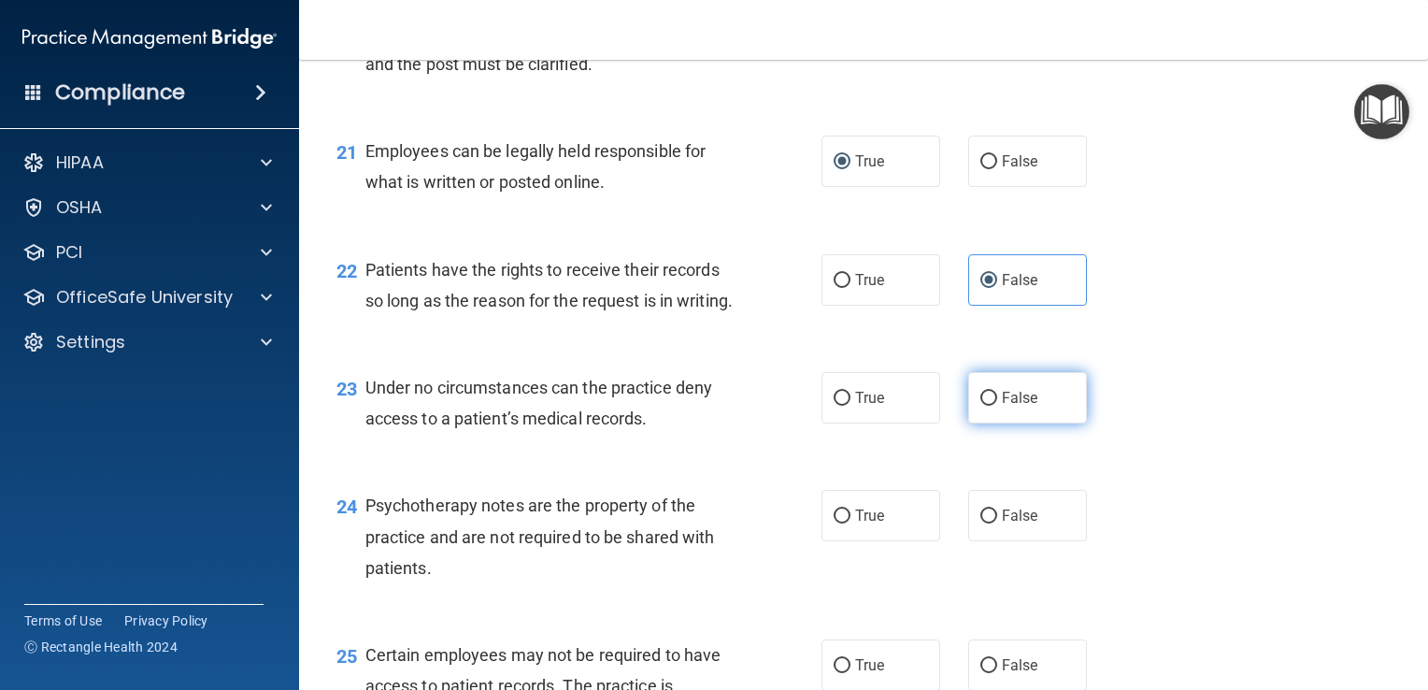
radio input "true"
click at [907, 541] on label "True" at bounding box center [881, 515] width 119 height 51
click at [851, 524] on input "True" at bounding box center [842, 516] width 17 height 14
radio input "true"
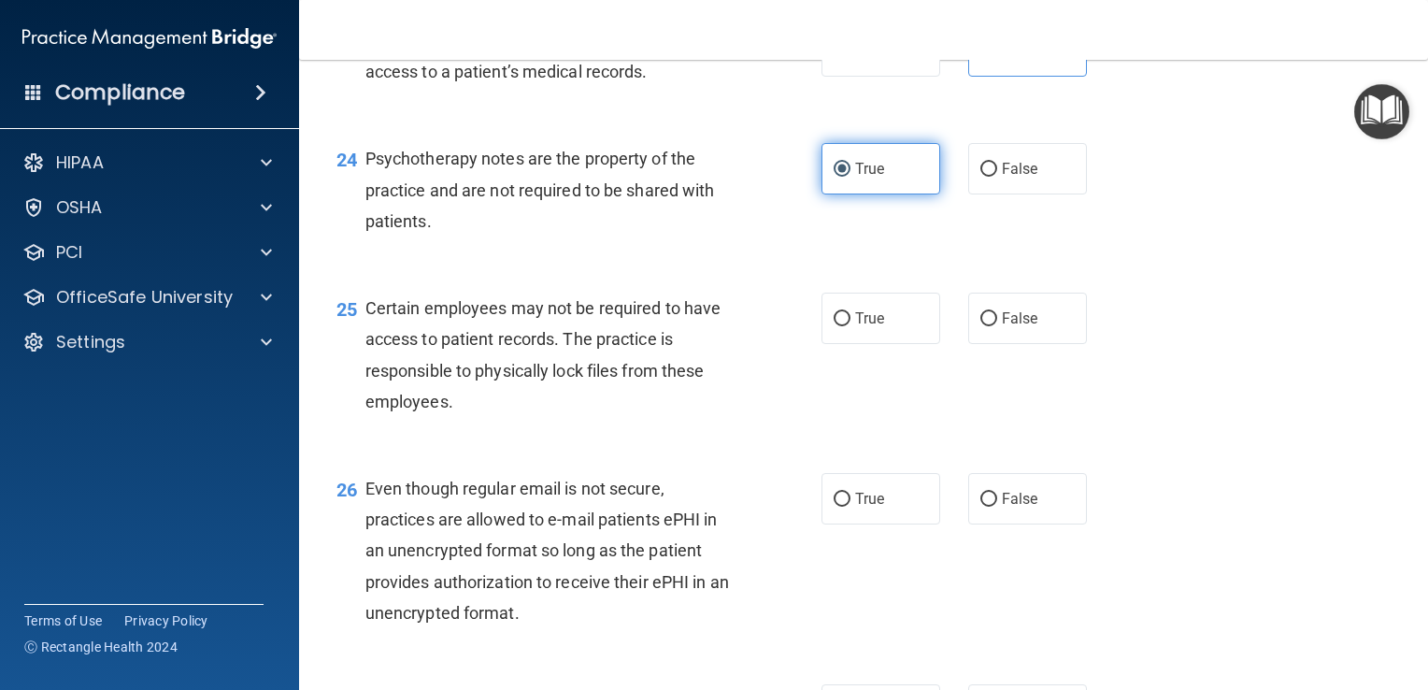
scroll to position [4039, 0]
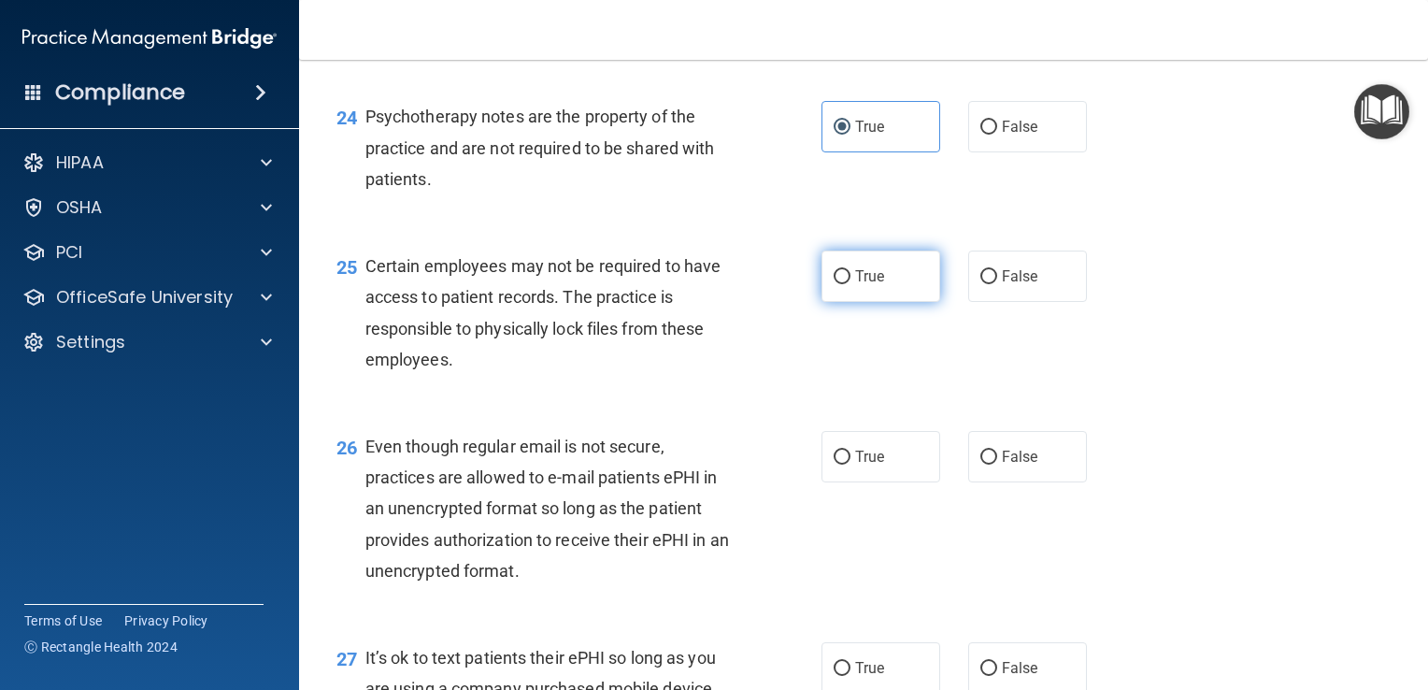
click at [875, 302] on label "True" at bounding box center [881, 276] width 119 height 51
click at [851, 284] on input "True" at bounding box center [842, 277] width 17 height 14
radio input "true"
click at [868, 466] on span "True" at bounding box center [869, 457] width 29 height 18
click at [851, 465] on input "True" at bounding box center [842, 458] width 17 height 14
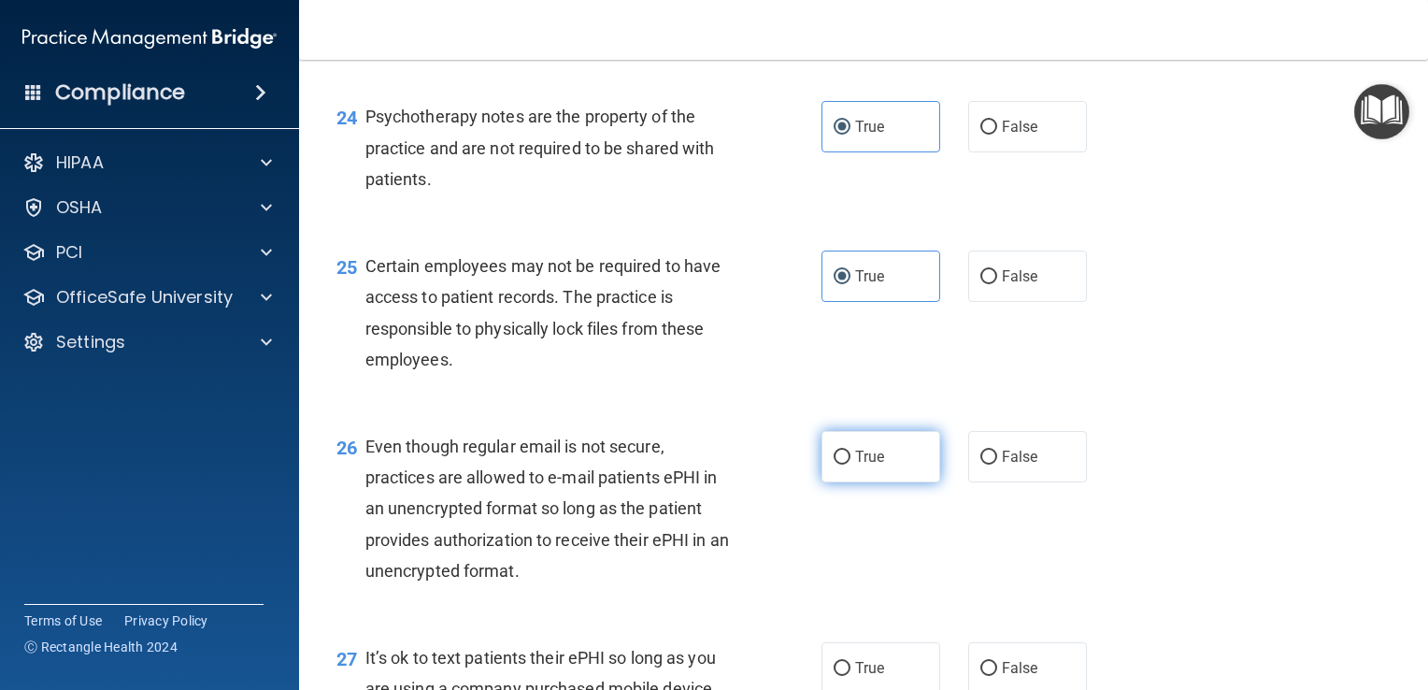
radio input "true"
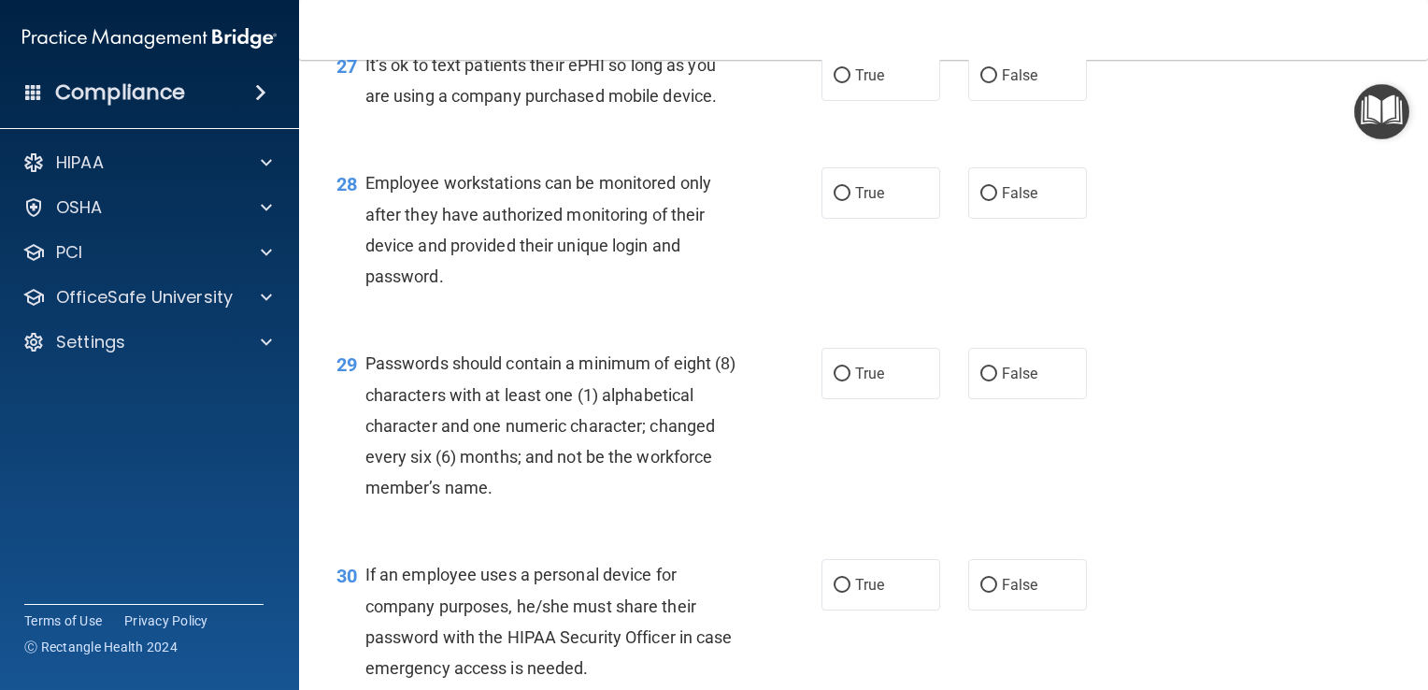
scroll to position [4637, 0]
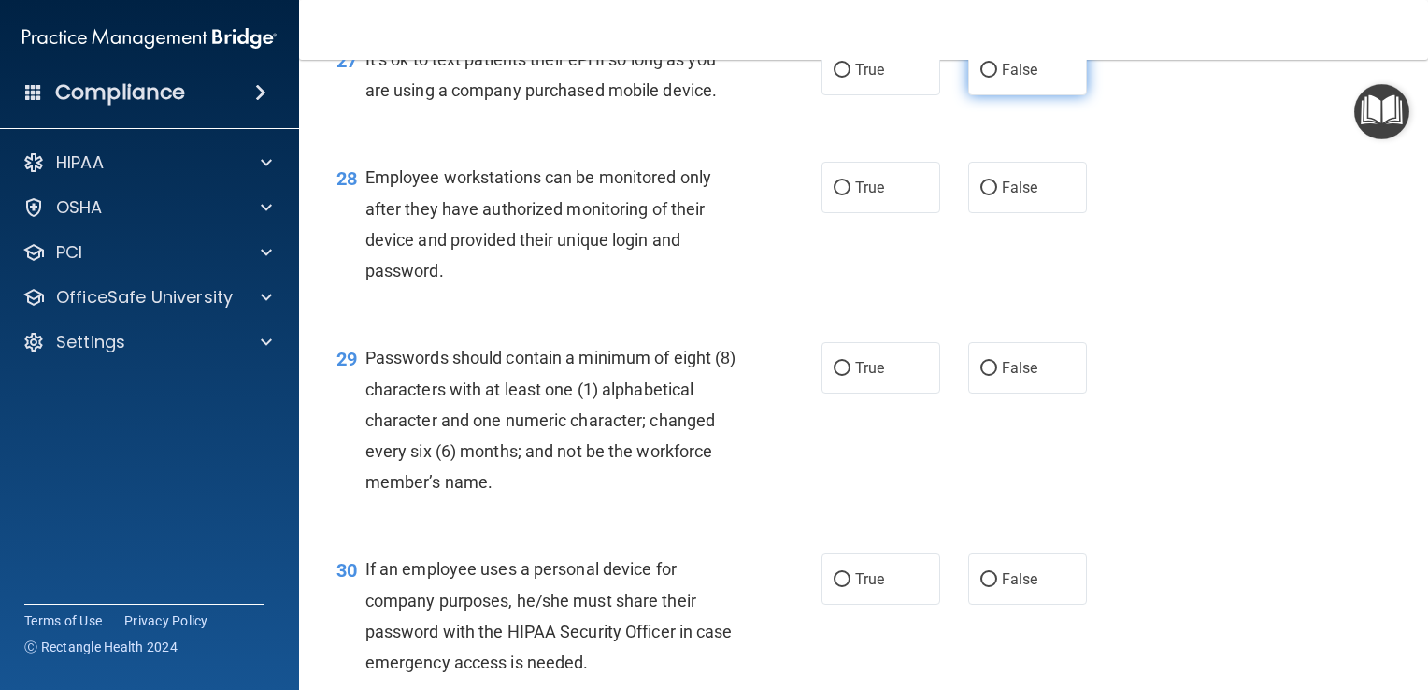
click at [1020, 95] on label "False" at bounding box center [1028, 69] width 119 height 51
click at [997, 78] on input "False" at bounding box center [989, 71] width 17 height 14
radio input "true"
click at [1011, 213] on label "False" at bounding box center [1028, 187] width 119 height 51
click at [997, 195] on input "False" at bounding box center [989, 188] width 17 height 14
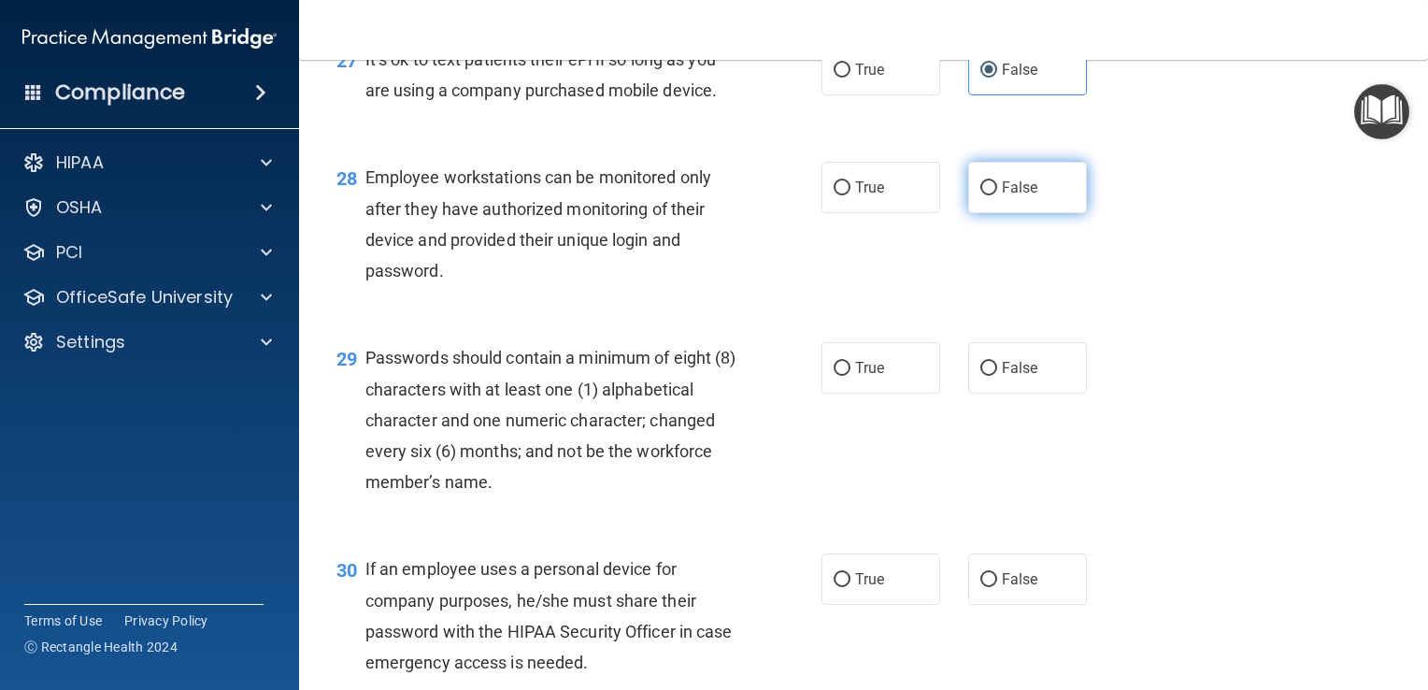
radio input "true"
click at [877, 377] on span "True" at bounding box center [869, 368] width 29 height 18
click at [851, 376] on input "True" at bounding box center [842, 369] width 17 height 14
radio input "true"
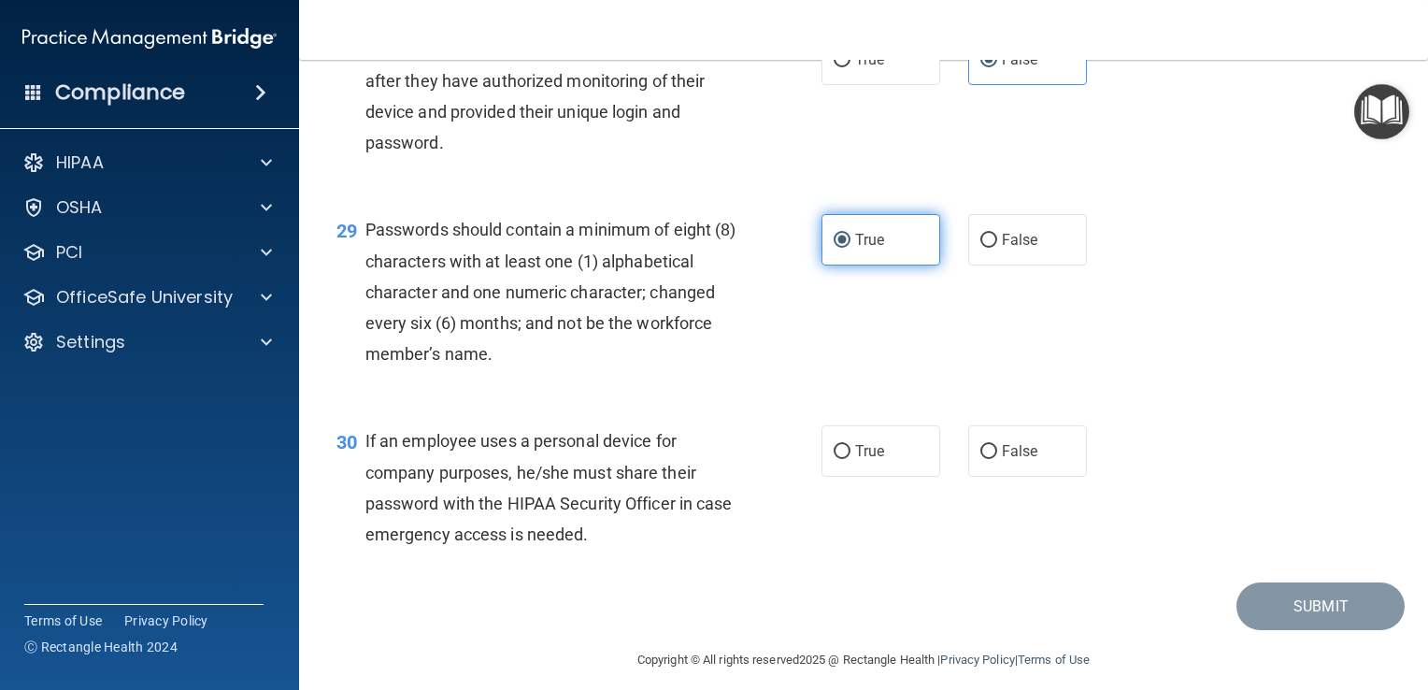
scroll to position [4872, 0]
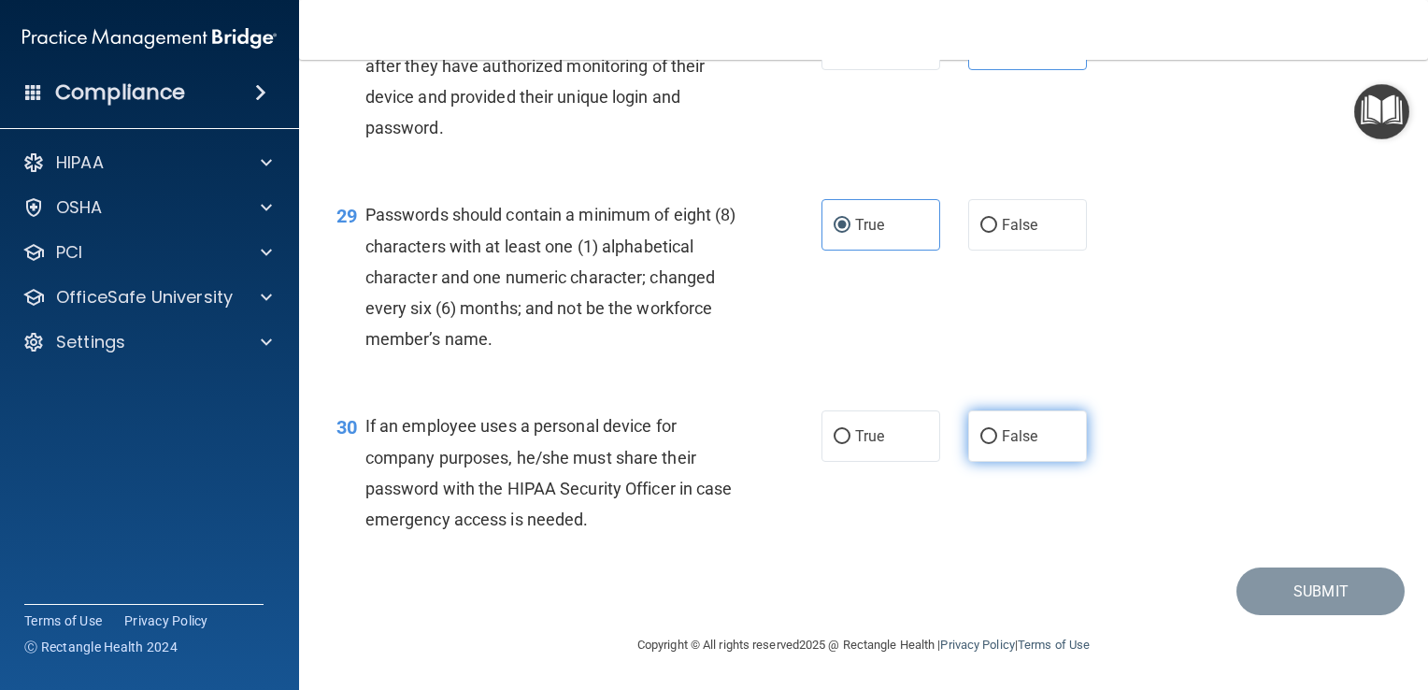
click at [987, 436] on input "False" at bounding box center [989, 437] width 17 height 14
radio input "true"
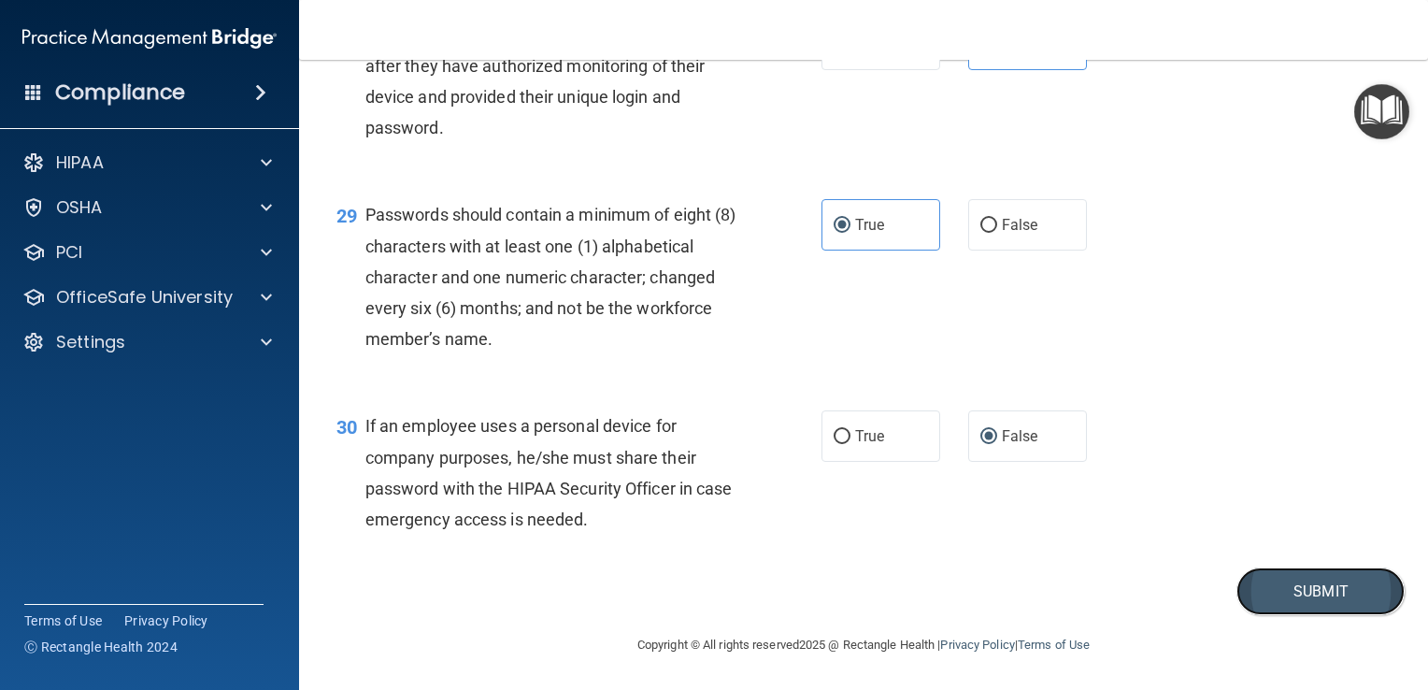
click at [1284, 590] on button "Submit" at bounding box center [1321, 591] width 168 height 48
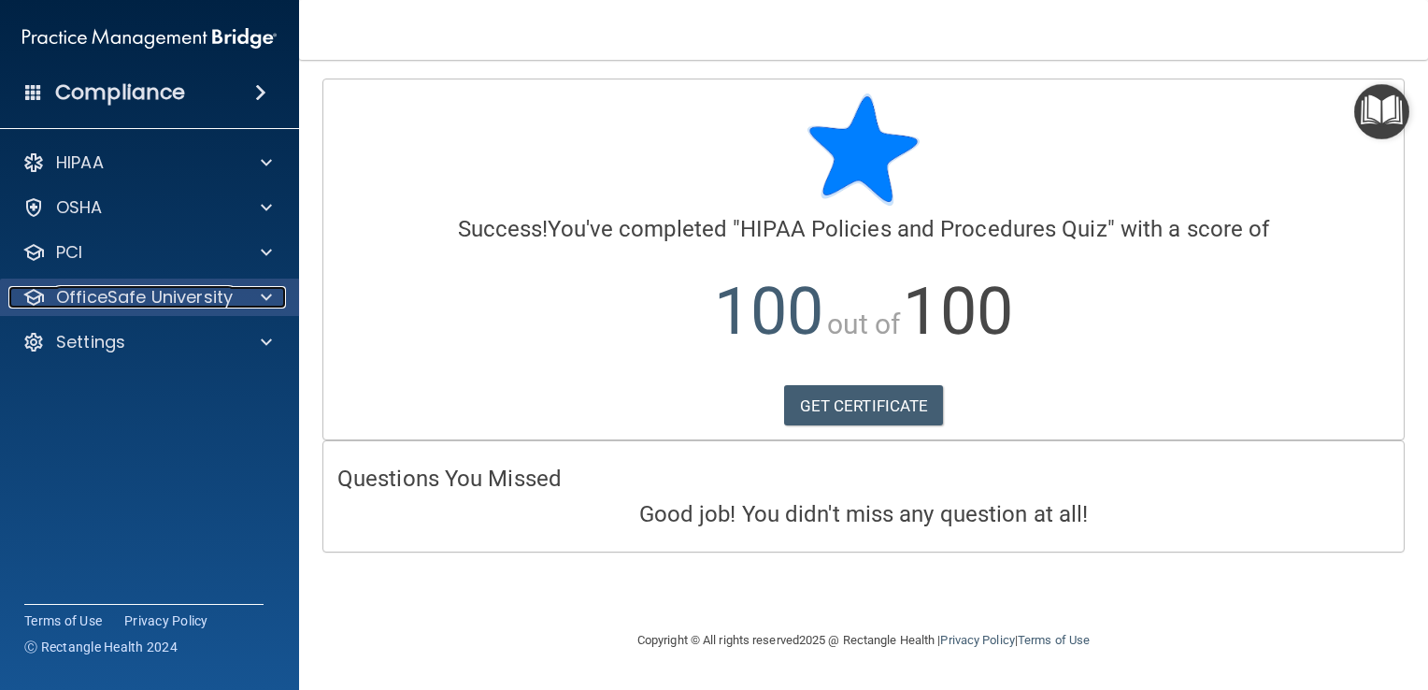
click at [176, 294] on p "OfficeSafe University" at bounding box center [144, 297] width 177 height 22
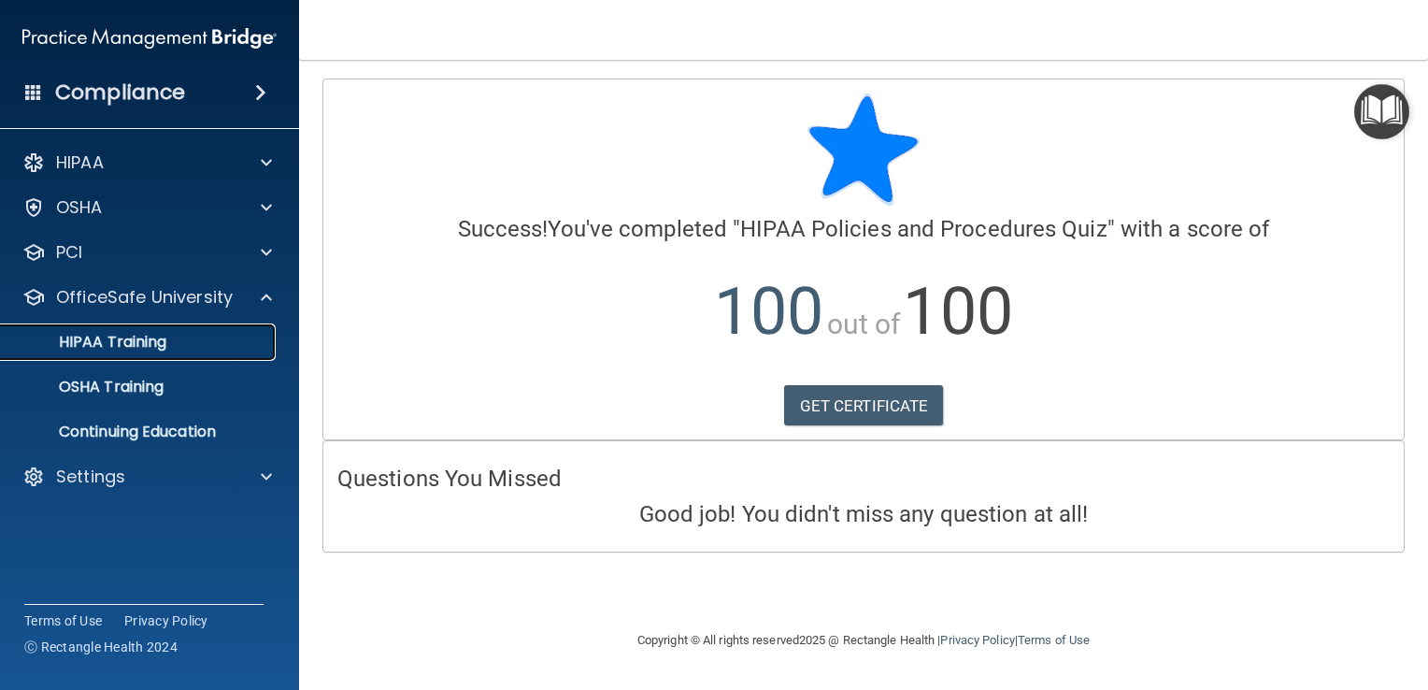
click at [159, 345] on p "HIPAA Training" at bounding box center [89, 342] width 154 height 19
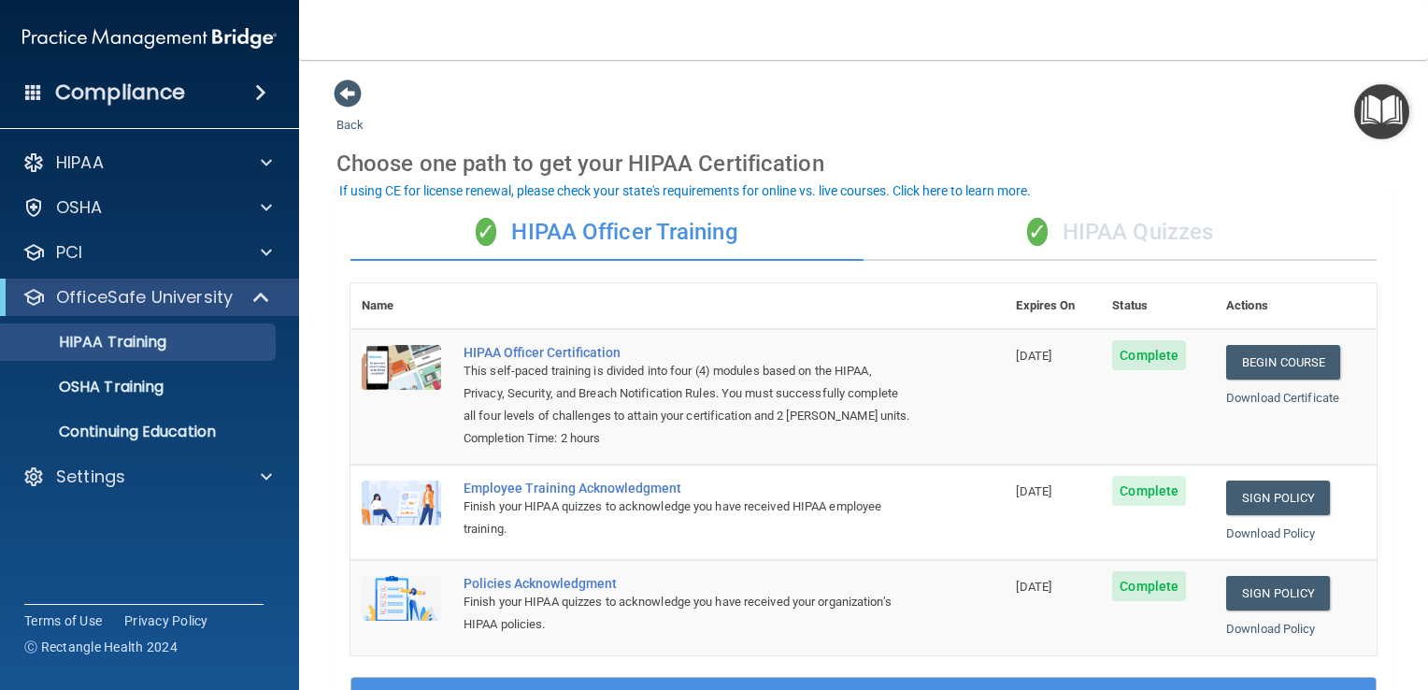
click at [1130, 234] on div "✓ HIPAA Quizzes" at bounding box center [1120, 233] width 513 height 56
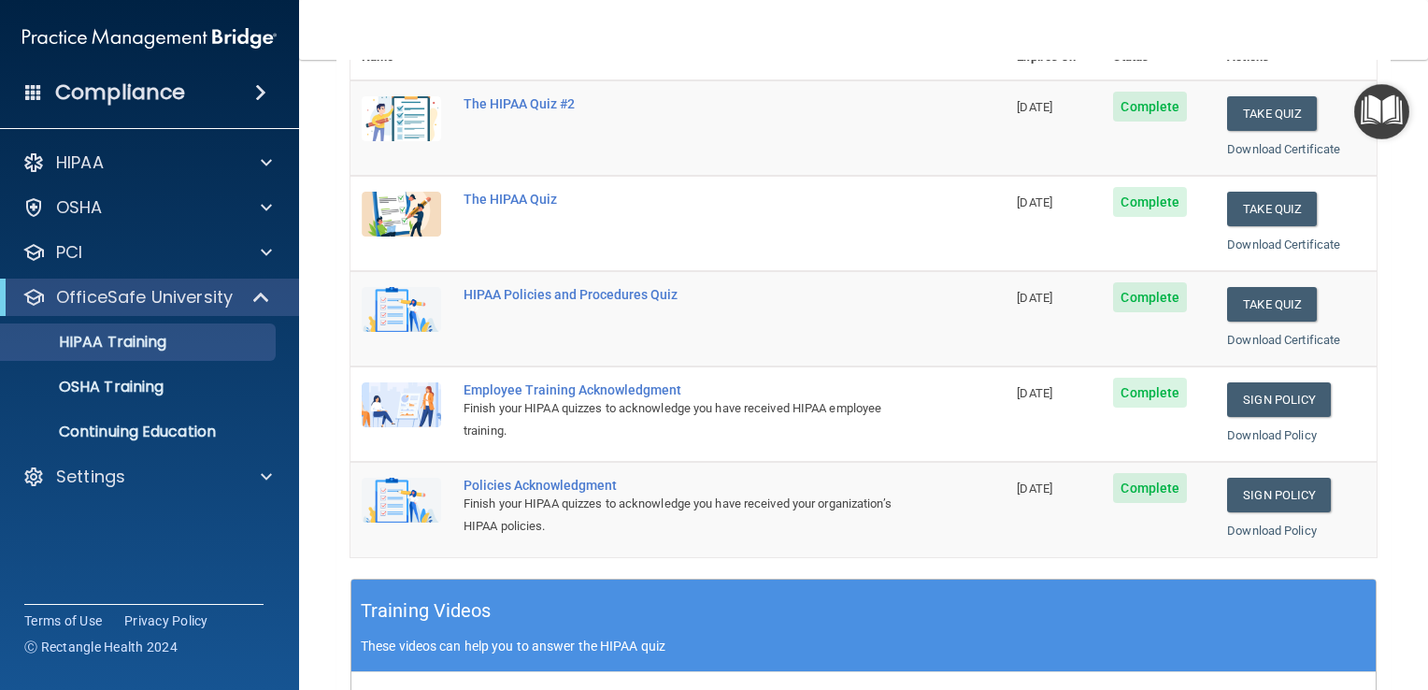
scroll to position [259, 0]
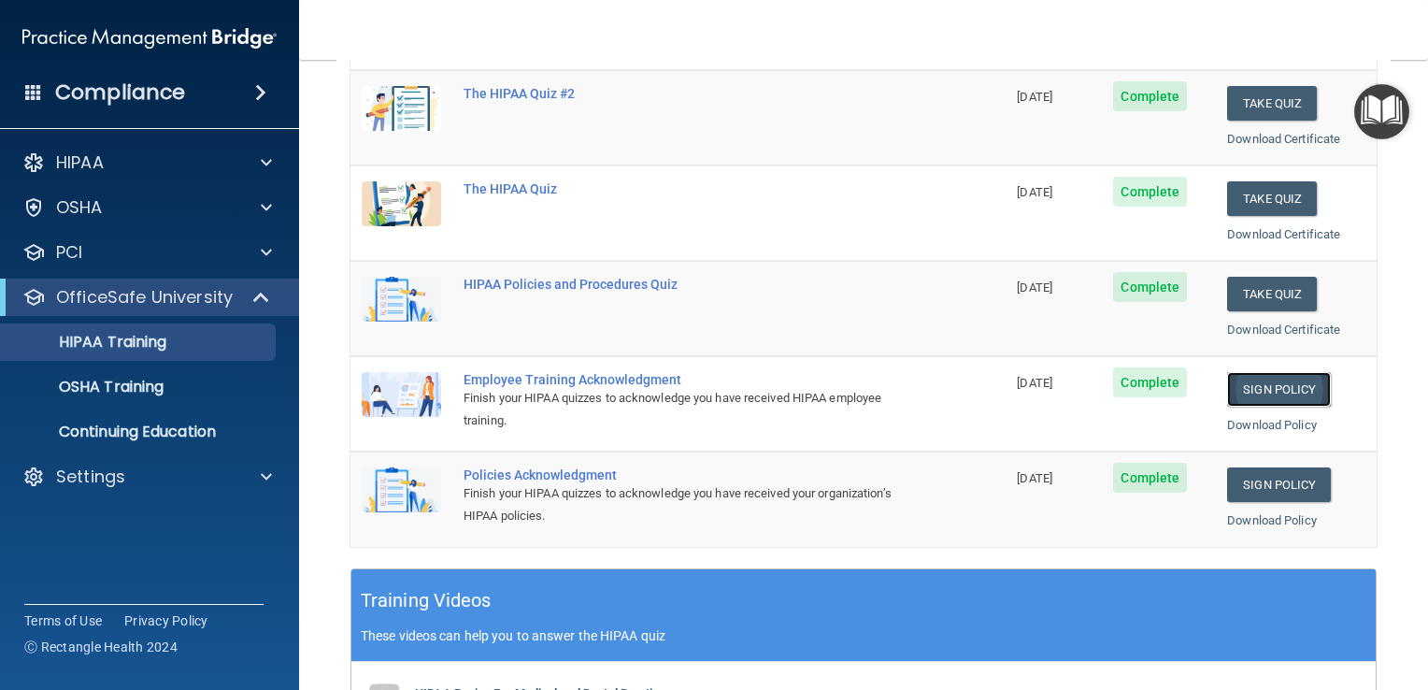
click at [1279, 387] on link "Sign Policy" at bounding box center [1279, 389] width 104 height 35
click at [1277, 476] on link "Sign Policy" at bounding box center [1279, 484] width 104 height 35
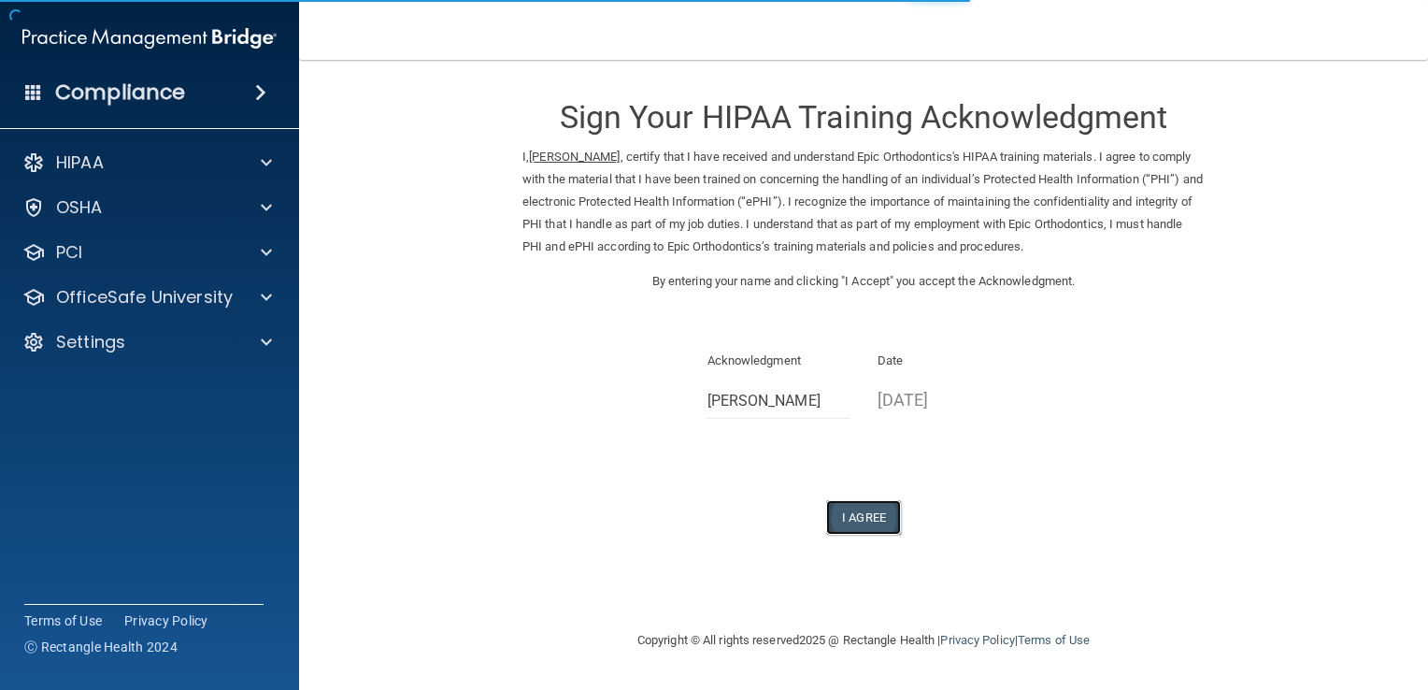
click at [855, 514] on button "I Agree" at bounding box center [863, 517] width 75 height 35
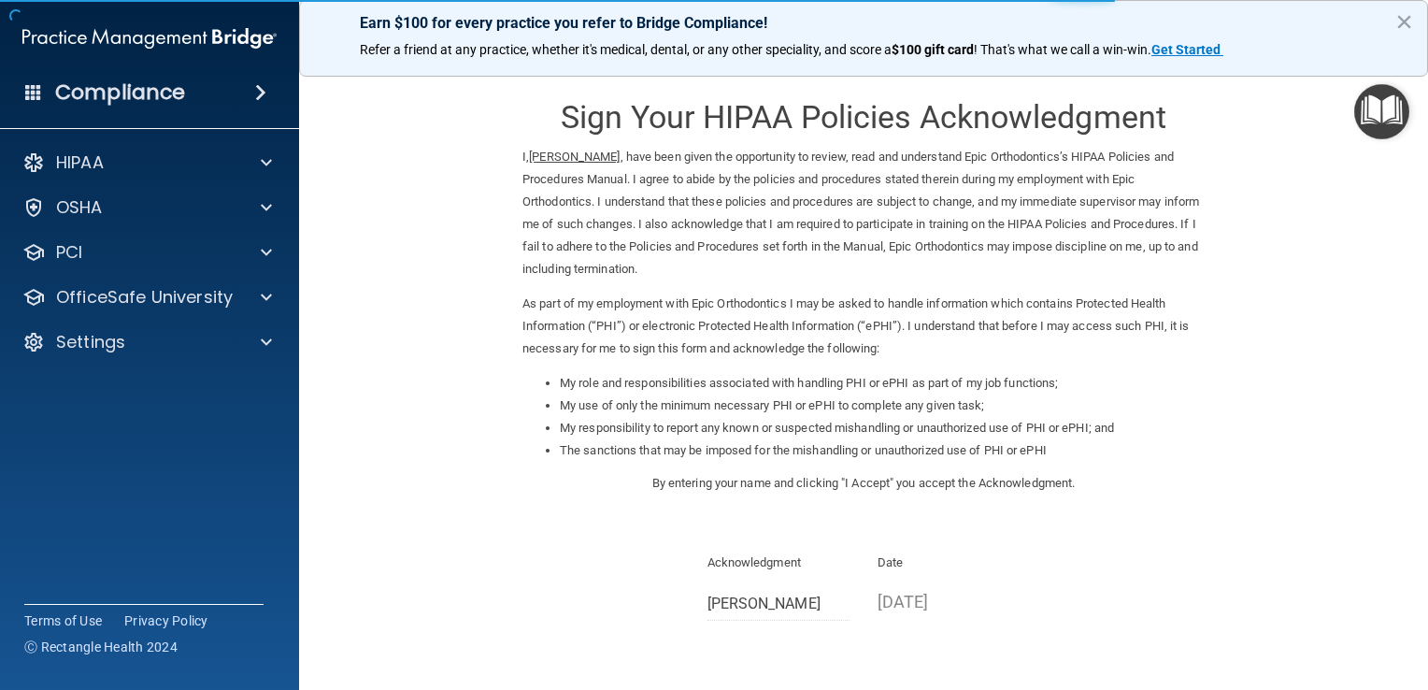
scroll to position [139, 0]
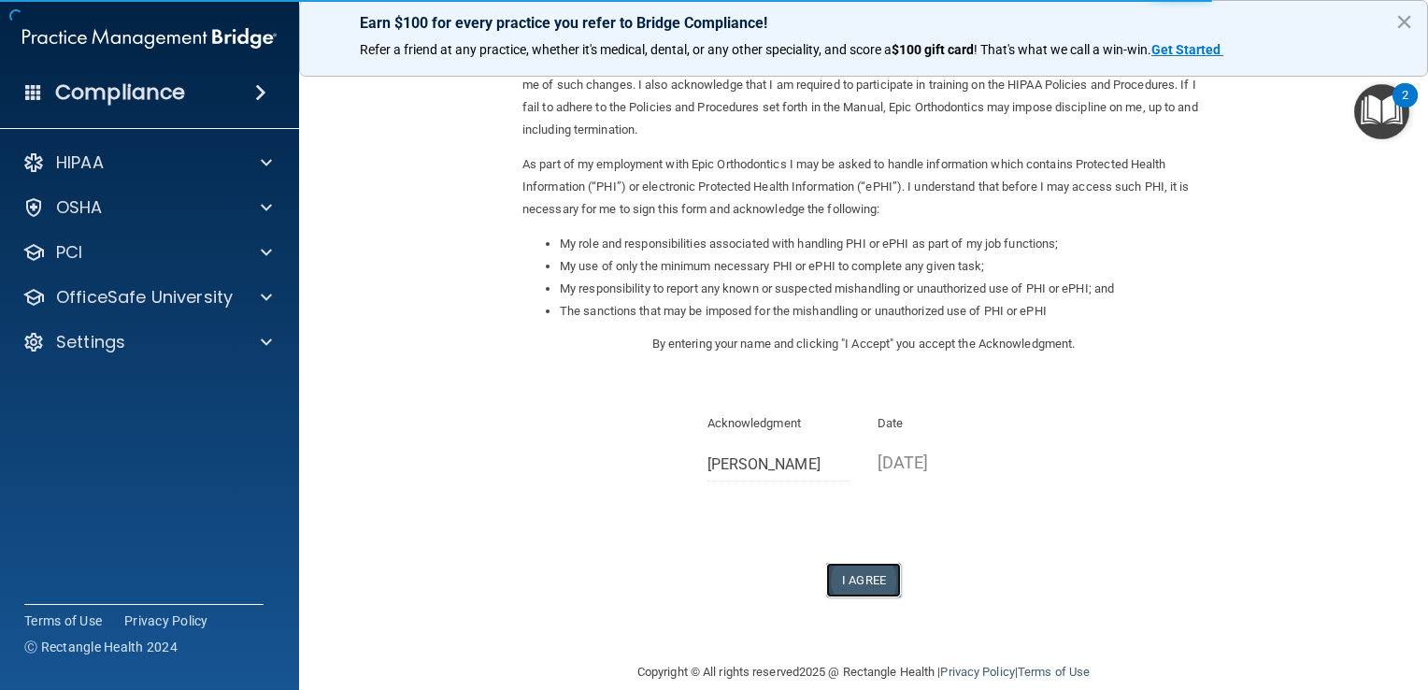
click at [863, 575] on button "I Agree" at bounding box center [863, 580] width 75 height 35
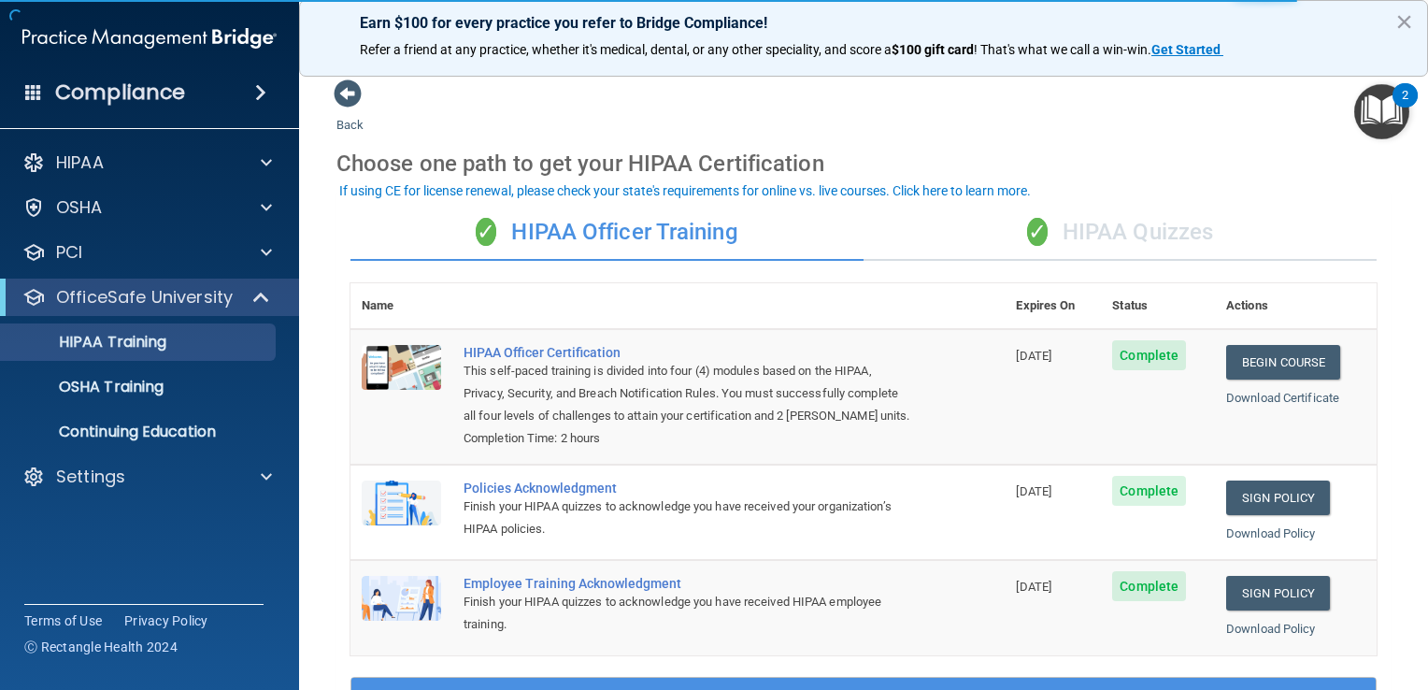
click at [1107, 230] on div "✓ HIPAA Quizzes" at bounding box center [1120, 233] width 513 height 56
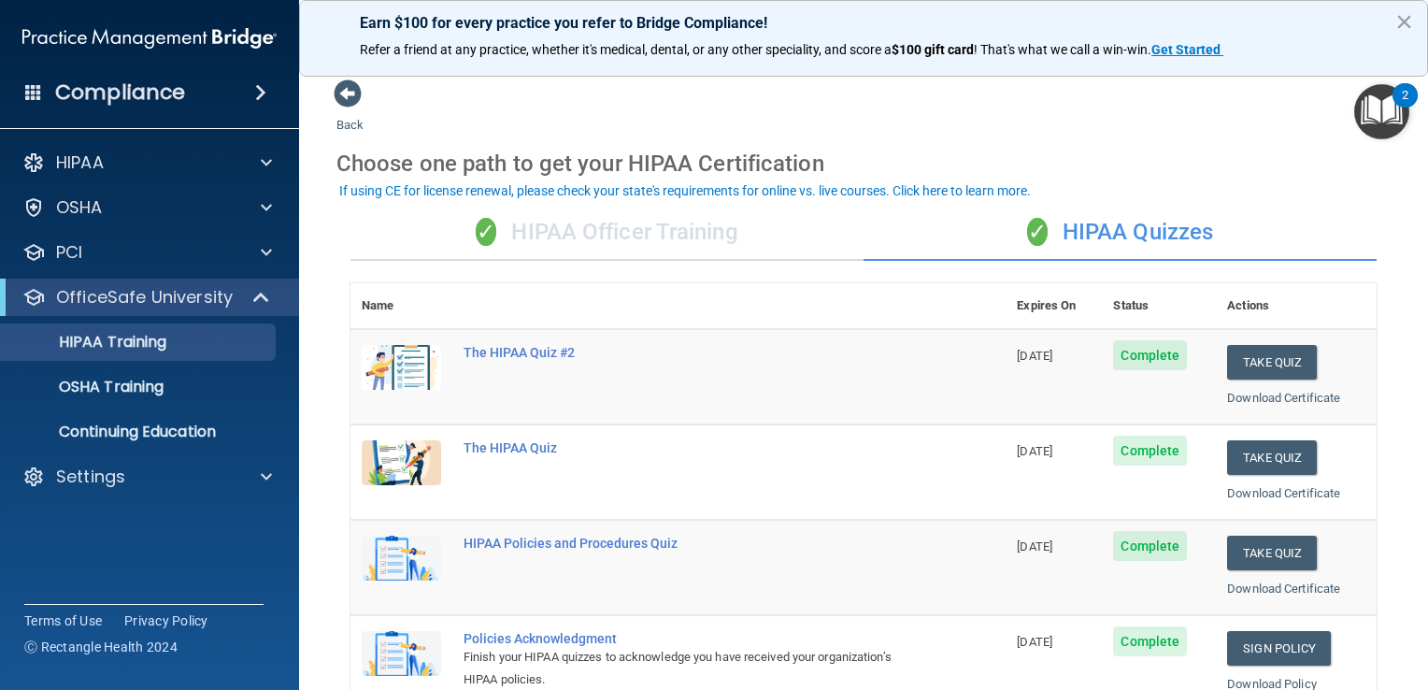
click at [658, 217] on div "✓ HIPAA Officer Training" at bounding box center [607, 233] width 513 height 56
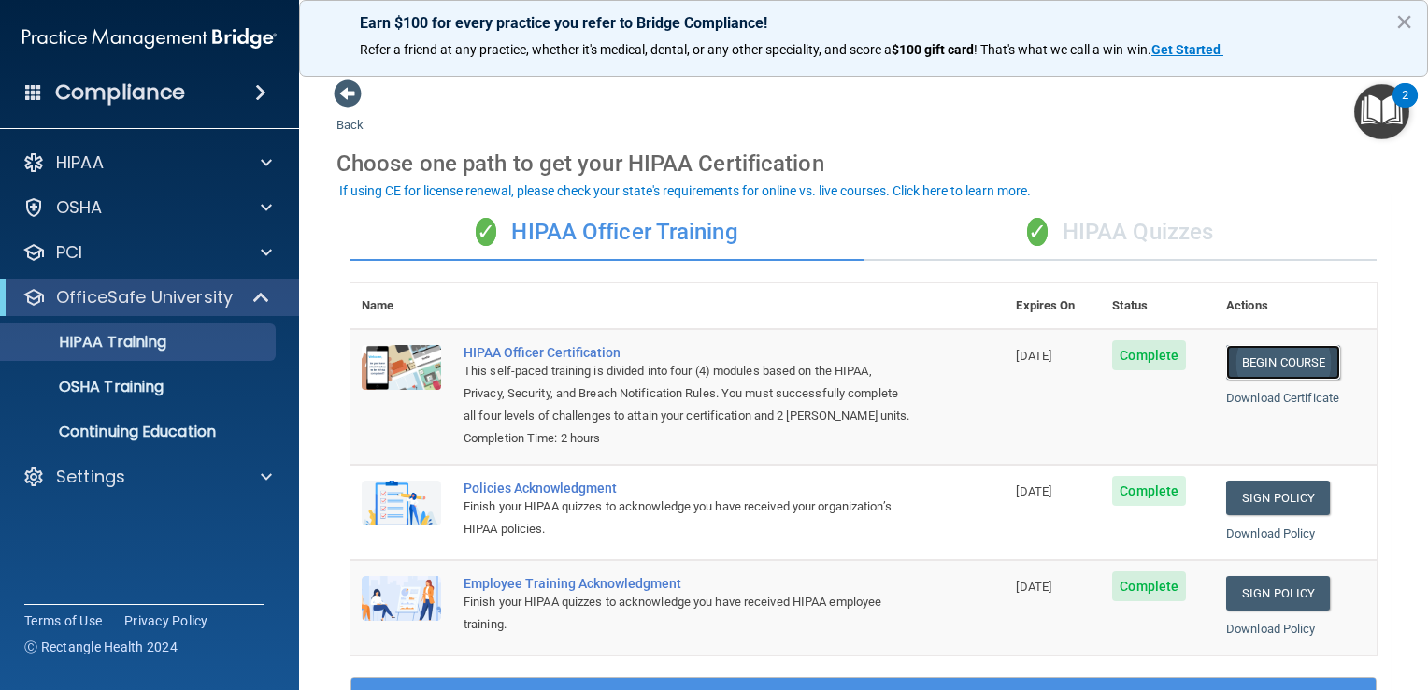
click at [1227, 364] on link "Begin Course" at bounding box center [1284, 362] width 114 height 35
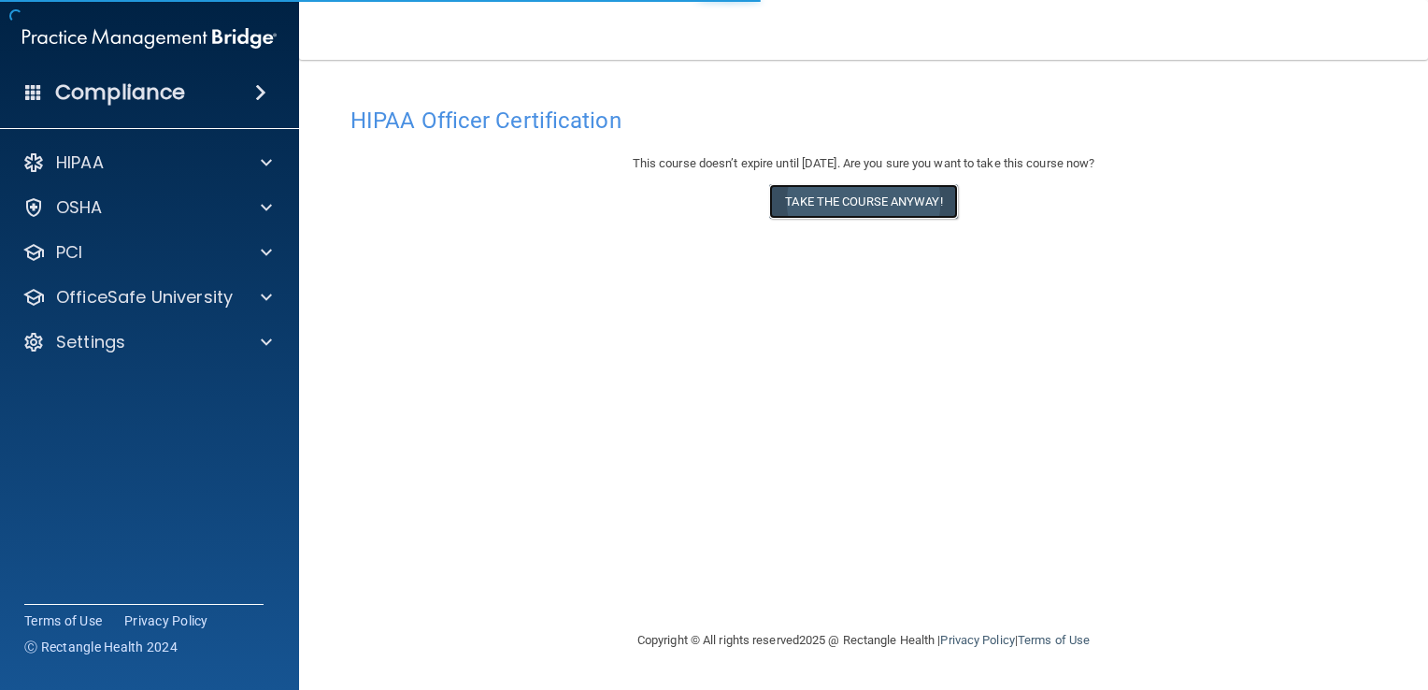
click at [877, 208] on button "Take the course anyway!" at bounding box center [863, 201] width 188 height 35
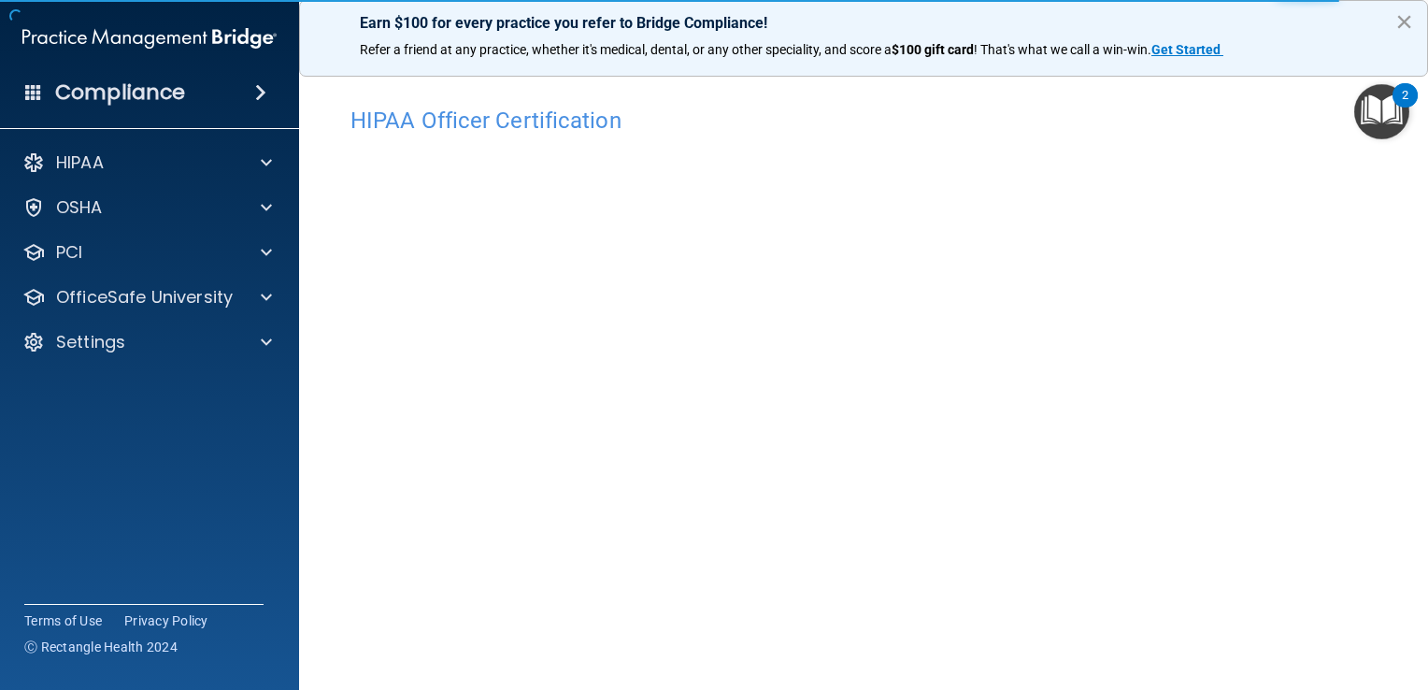
click at [1407, 20] on button "×" at bounding box center [1405, 22] width 18 height 30
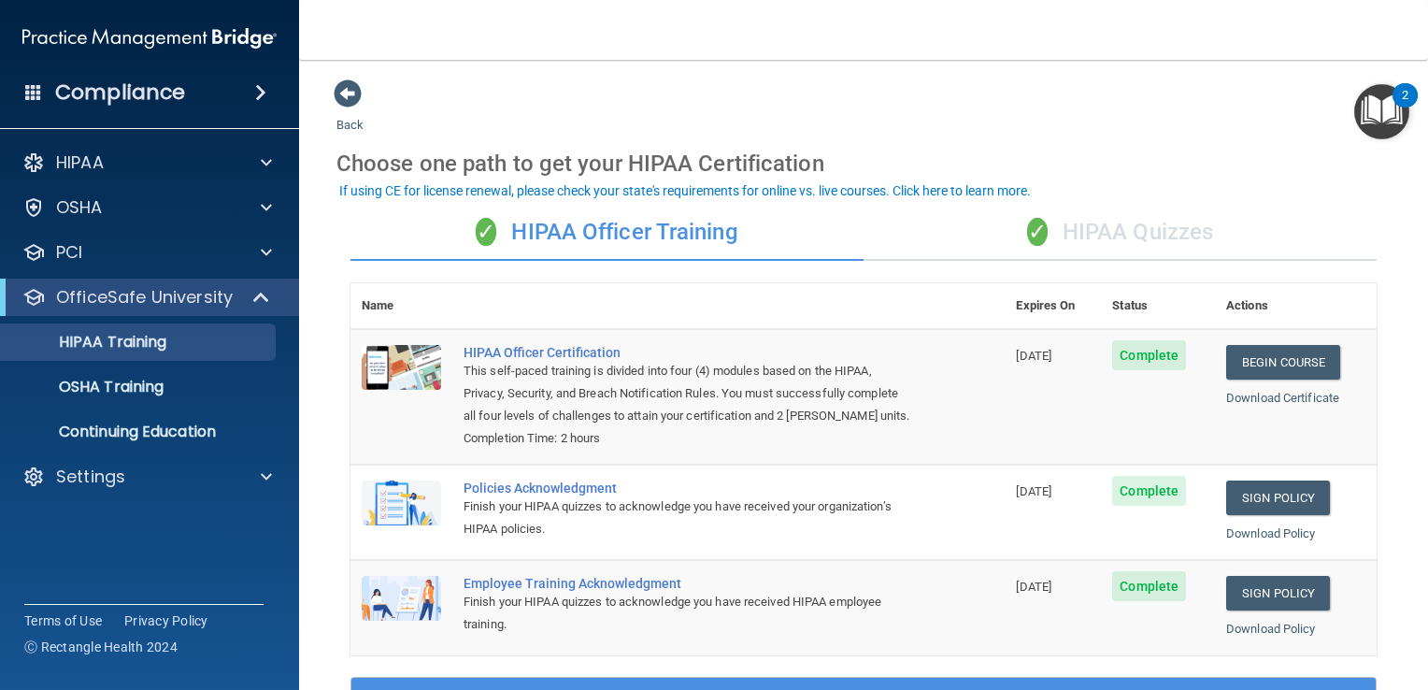
click at [1076, 235] on div "✓ HIPAA Quizzes" at bounding box center [1120, 233] width 513 height 56
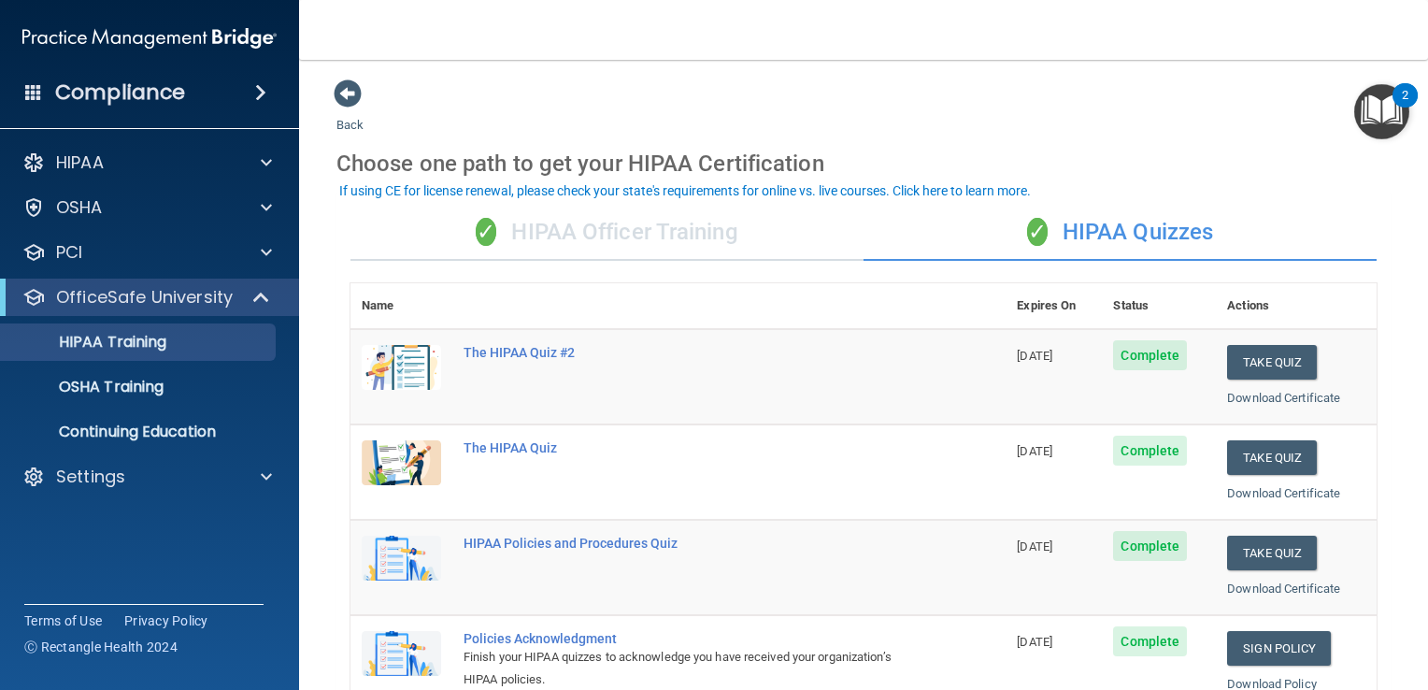
click at [603, 214] on div "✓ HIPAA Officer Training" at bounding box center [607, 233] width 513 height 56
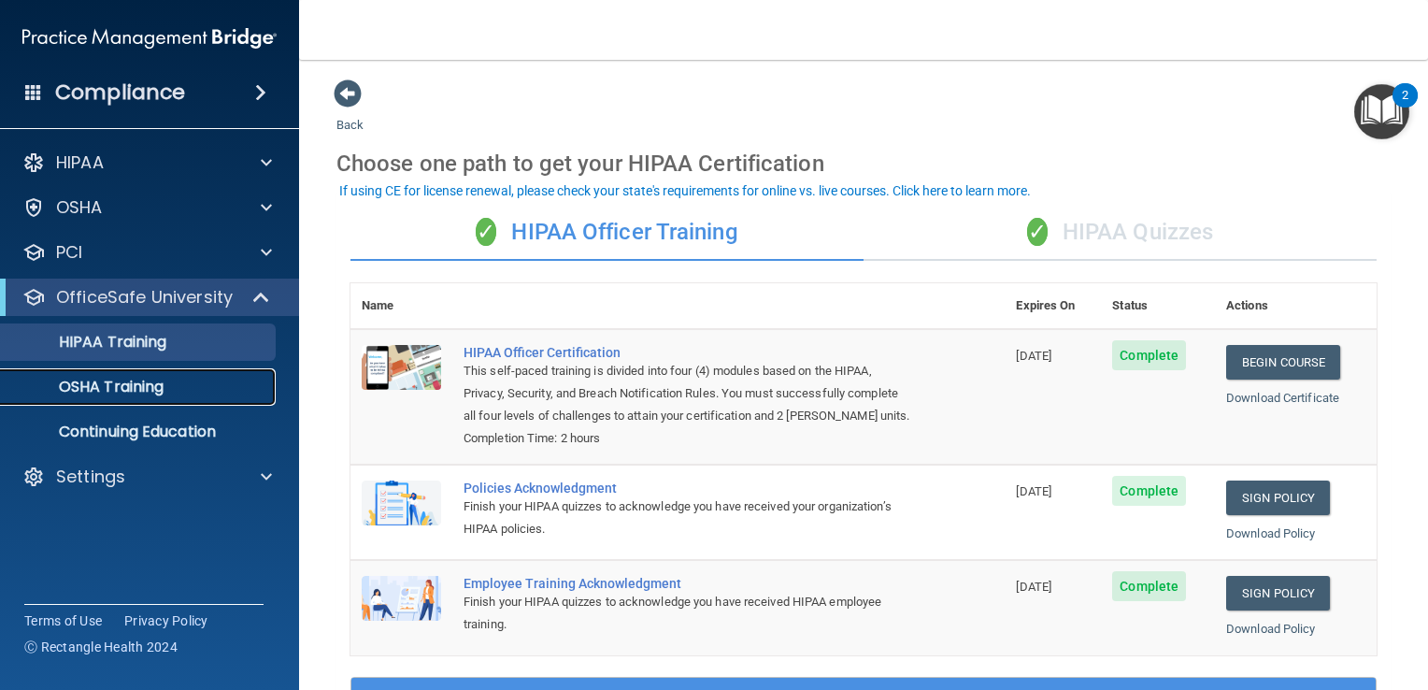
click at [134, 383] on p "OSHA Training" at bounding box center [87, 387] width 151 height 19
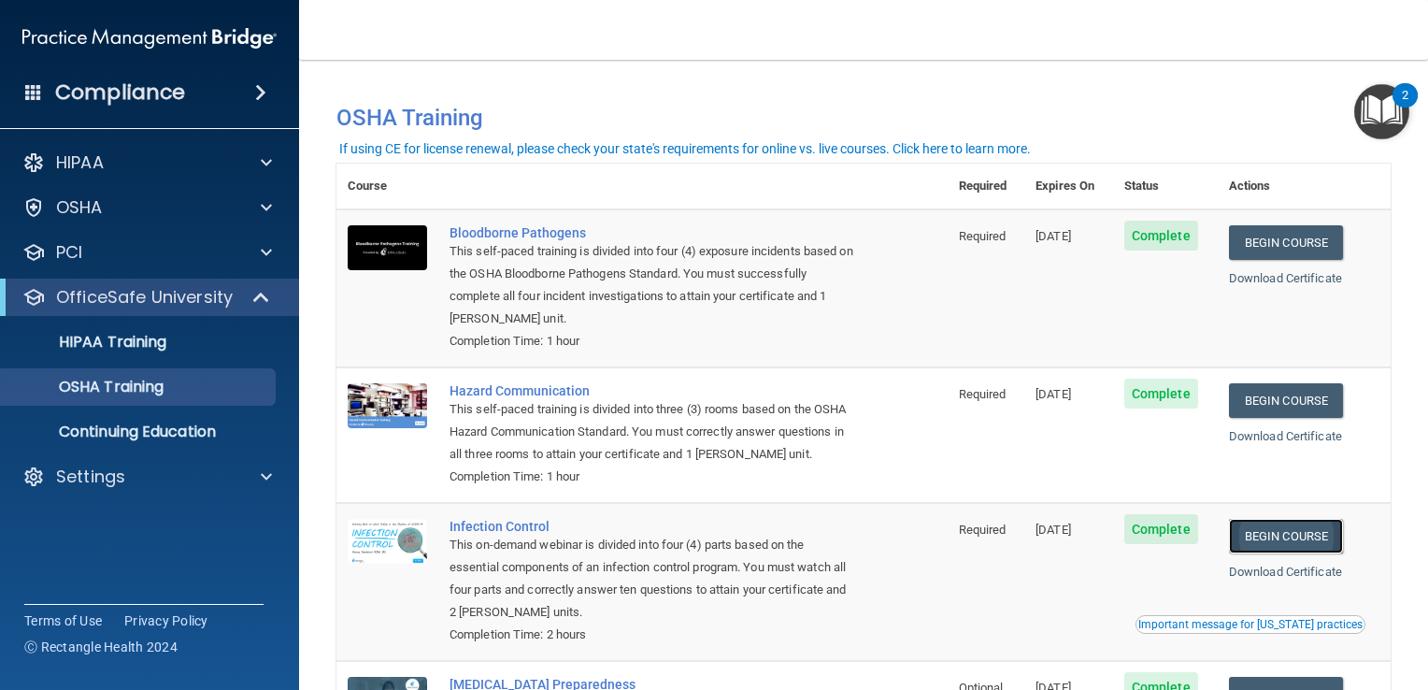
click at [1303, 530] on link "Begin Course" at bounding box center [1286, 536] width 114 height 35
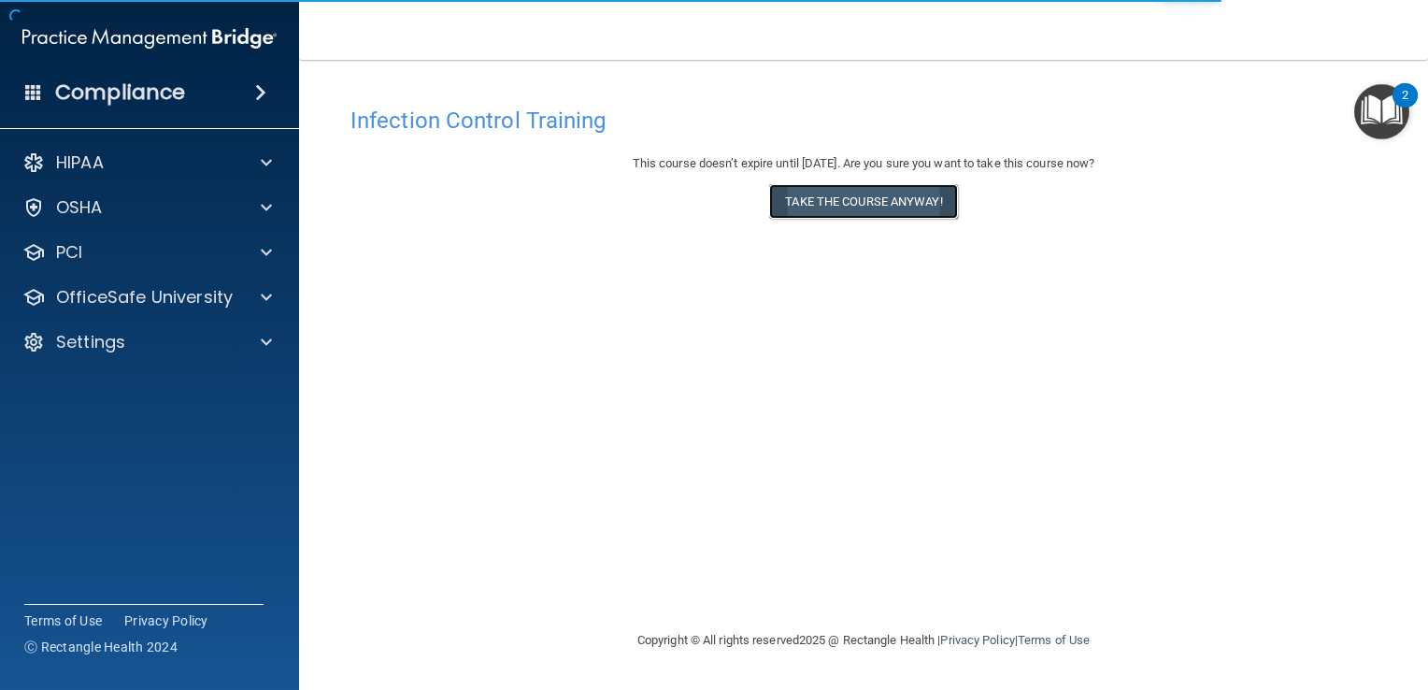
click at [893, 203] on button "Take the course anyway!" at bounding box center [863, 201] width 188 height 35
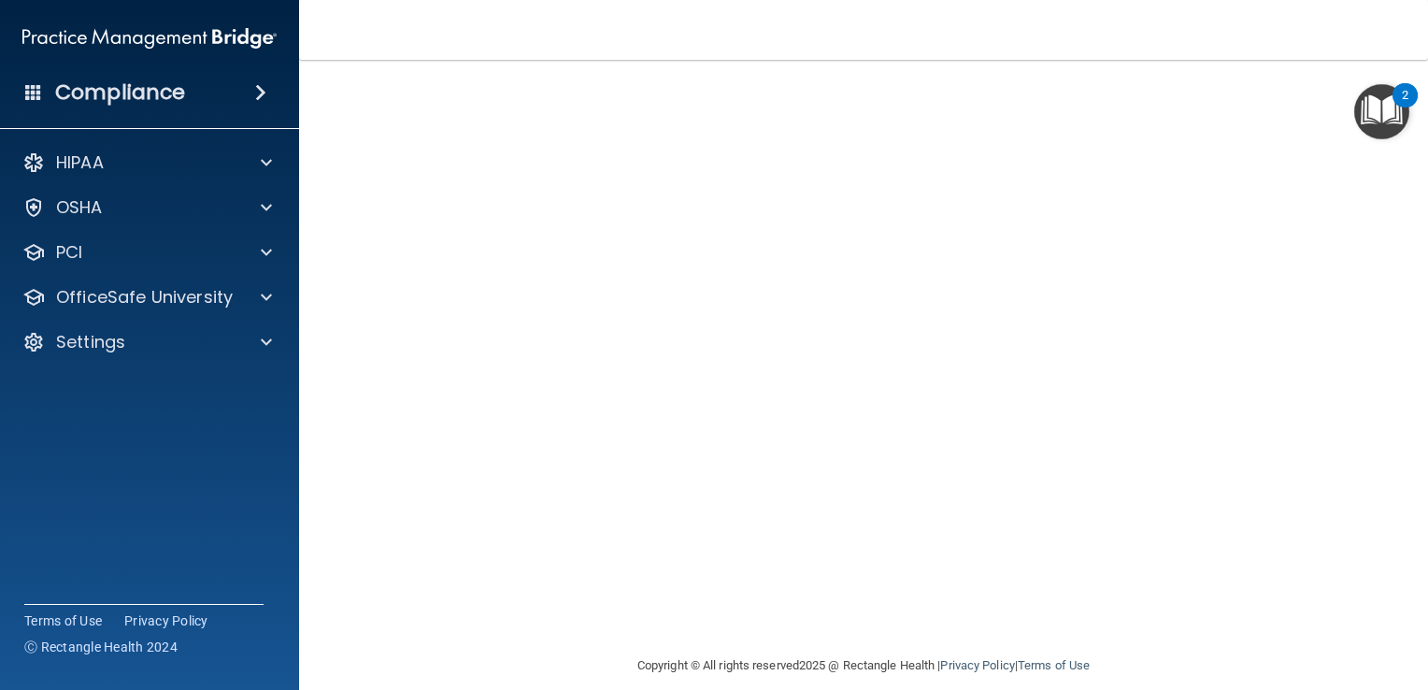
scroll to position [101, 0]
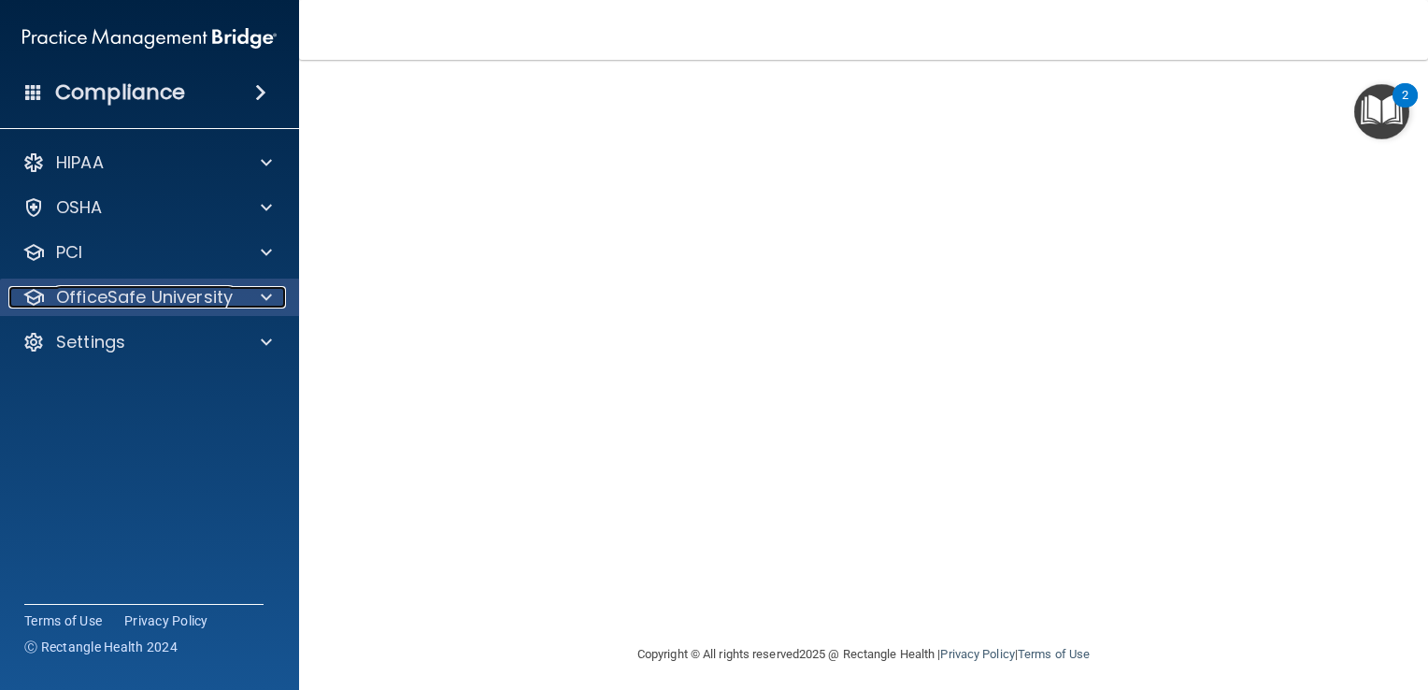
click at [126, 303] on p "OfficeSafe University" at bounding box center [144, 297] width 177 height 22
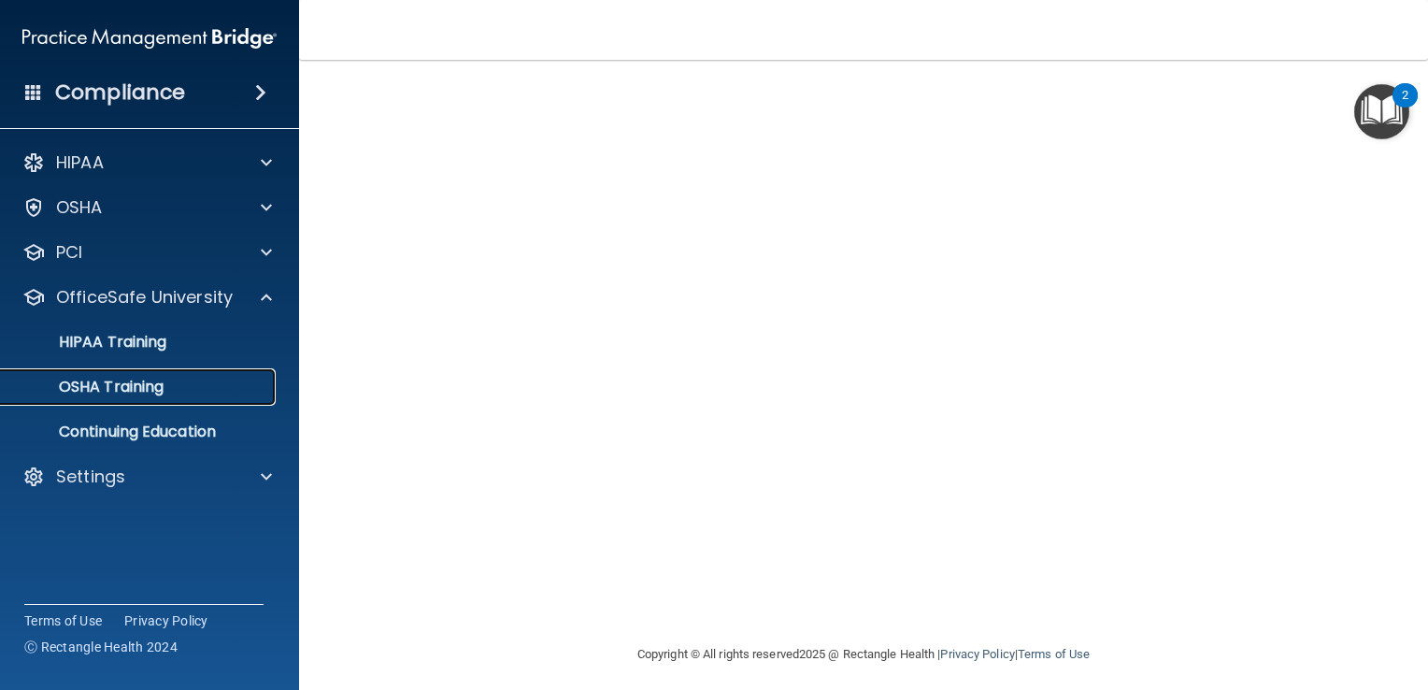
click at [126, 385] on p "OSHA Training" at bounding box center [87, 387] width 151 height 19
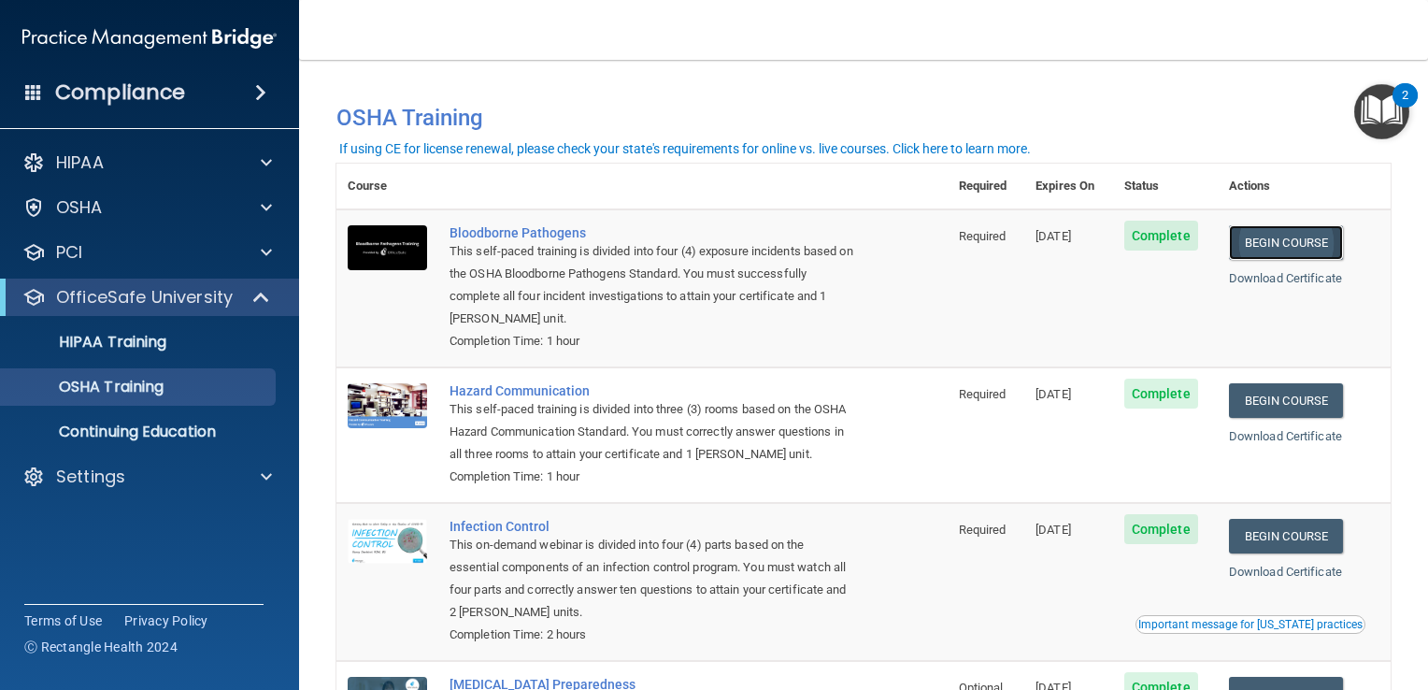
click at [1255, 248] on link "Begin Course" at bounding box center [1286, 242] width 114 height 35
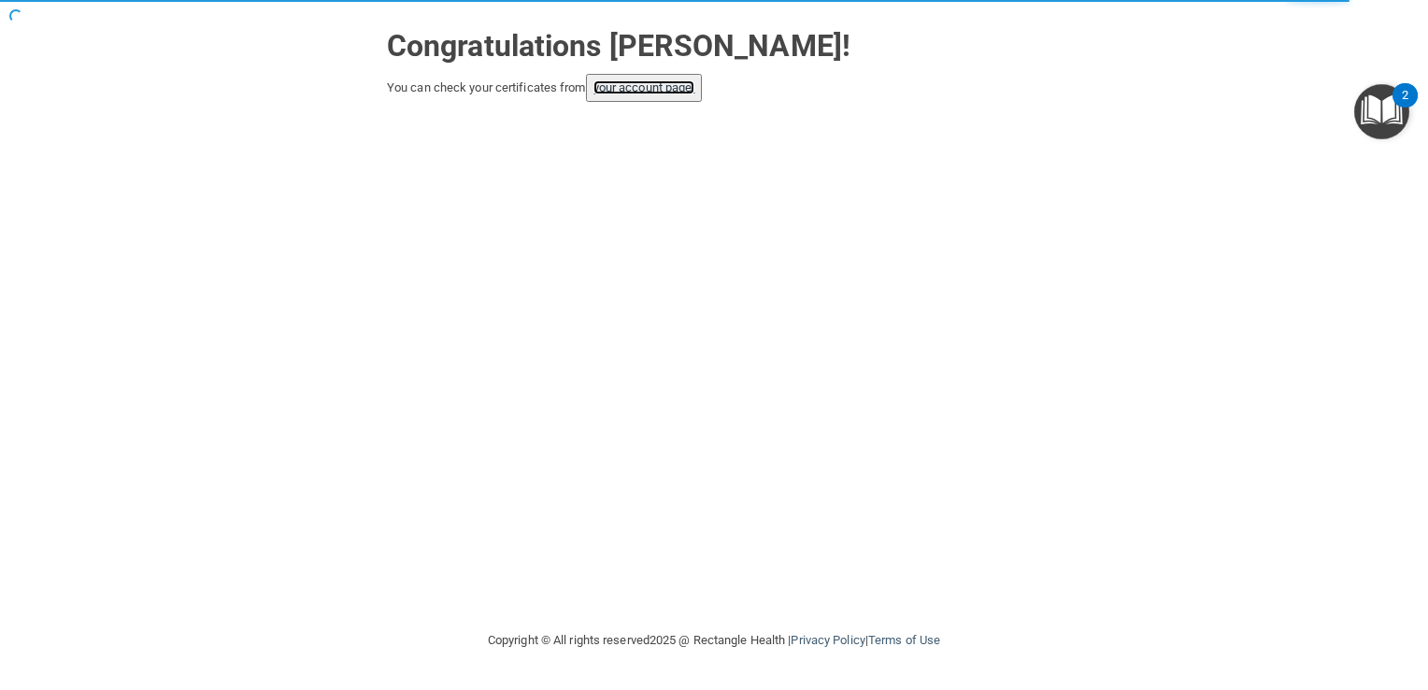
click at [653, 86] on link "your account page!" at bounding box center [645, 87] width 102 height 14
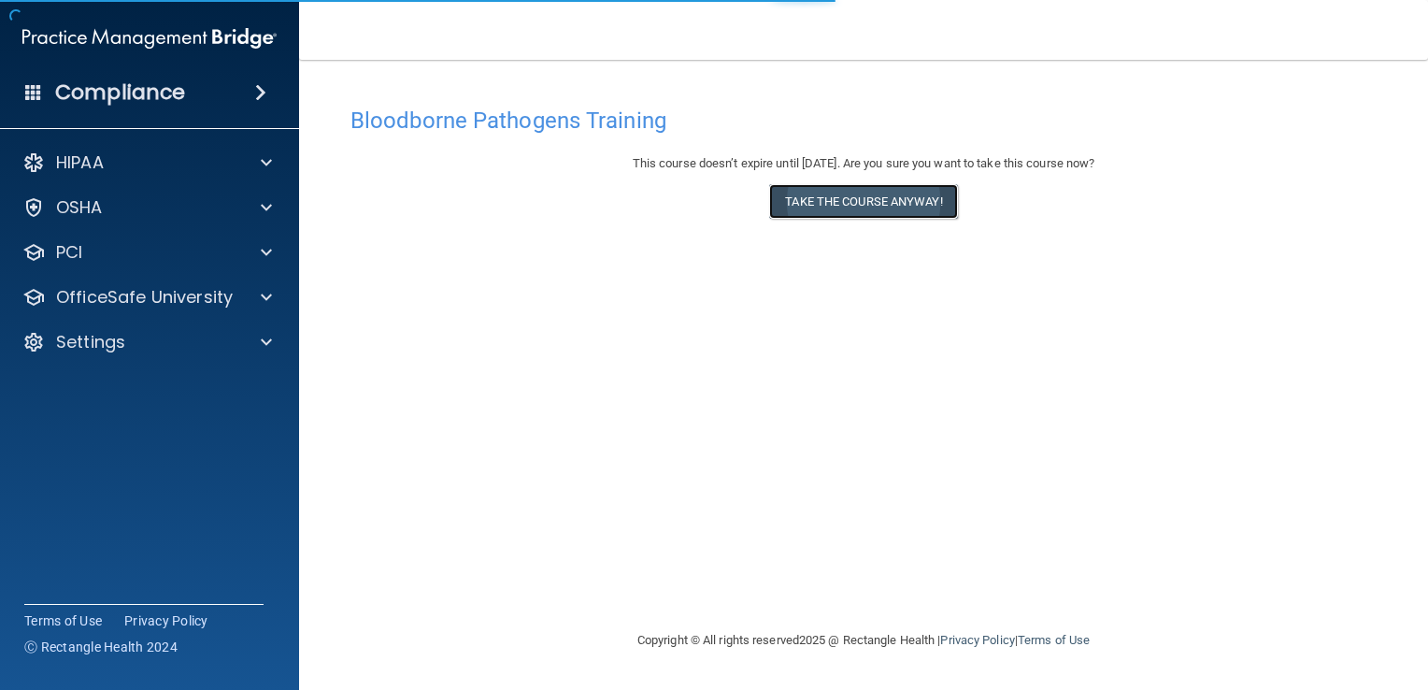
click at [905, 208] on button "Take the course anyway!" at bounding box center [863, 201] width 188 height 35
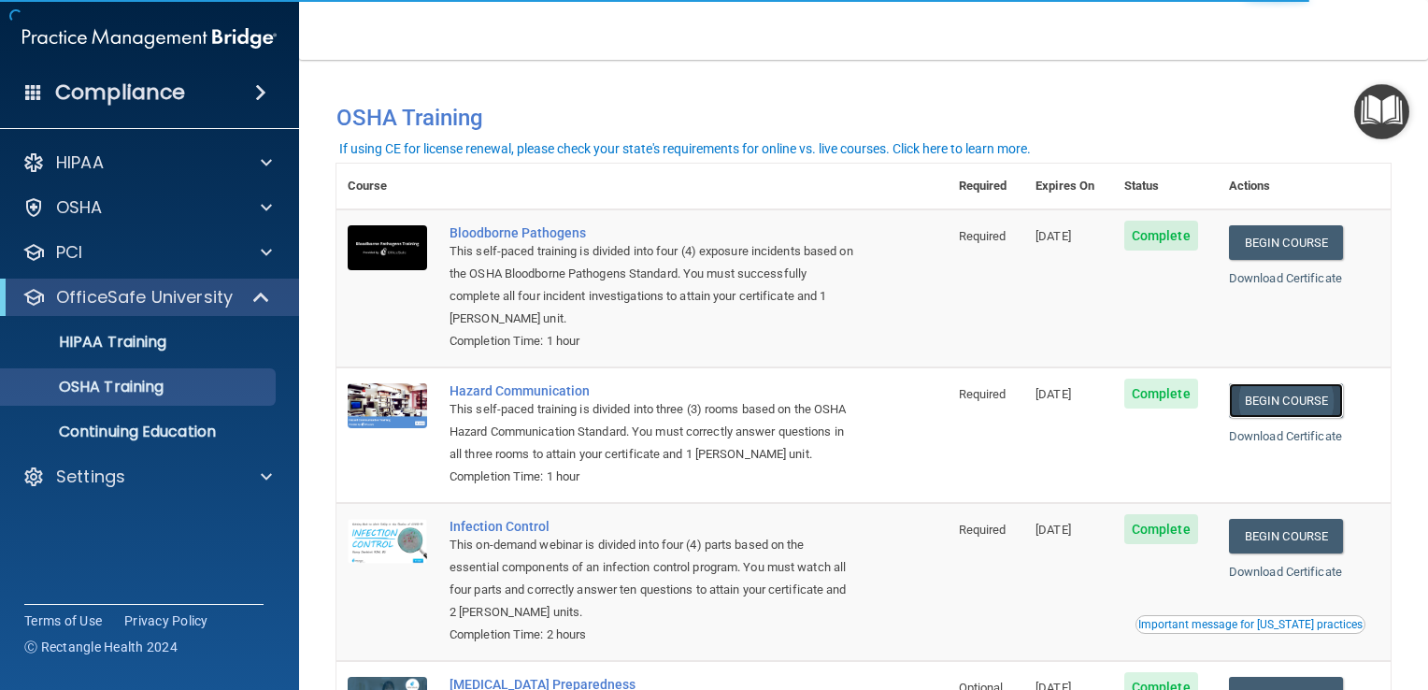
click at [1328, 399] on link "Begin Course" at bounding box center [1286, 400] width 114 height 35
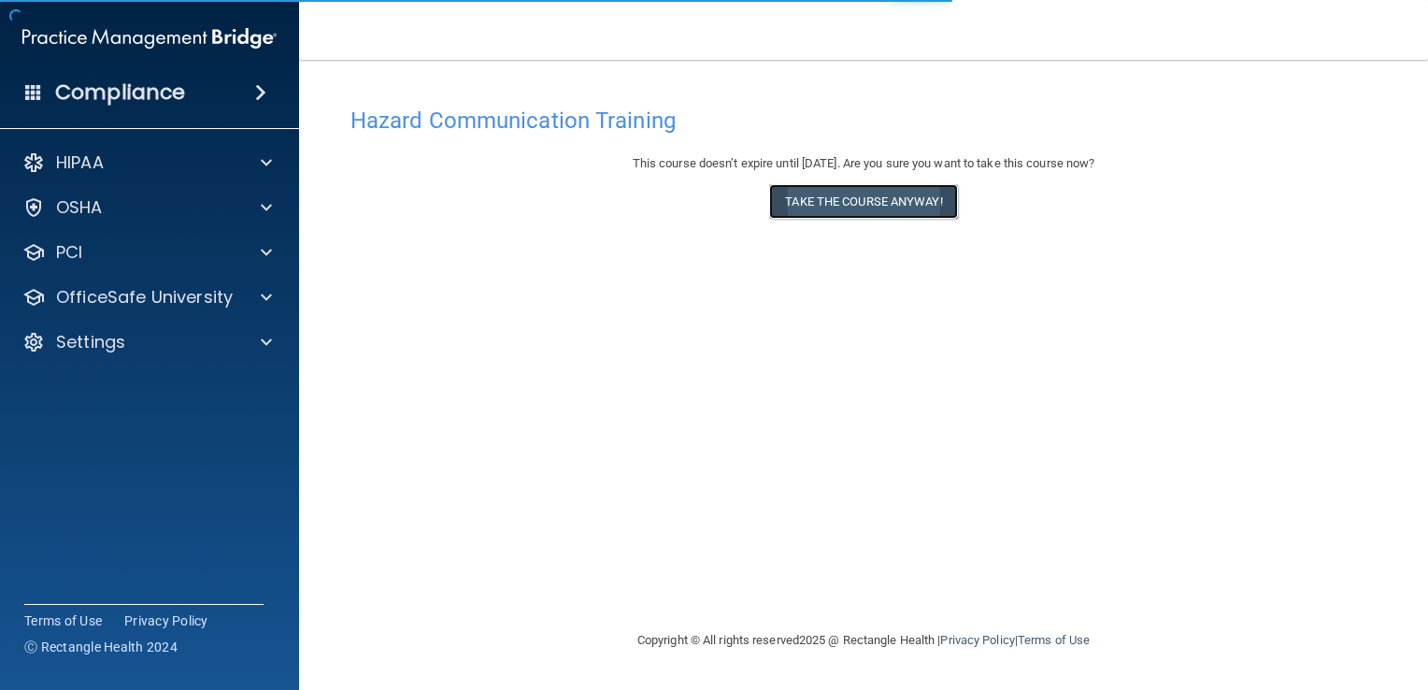
click at [897, 199] on button "Take the course anyway!" at bounding box center [863, 201] width 188 height 35
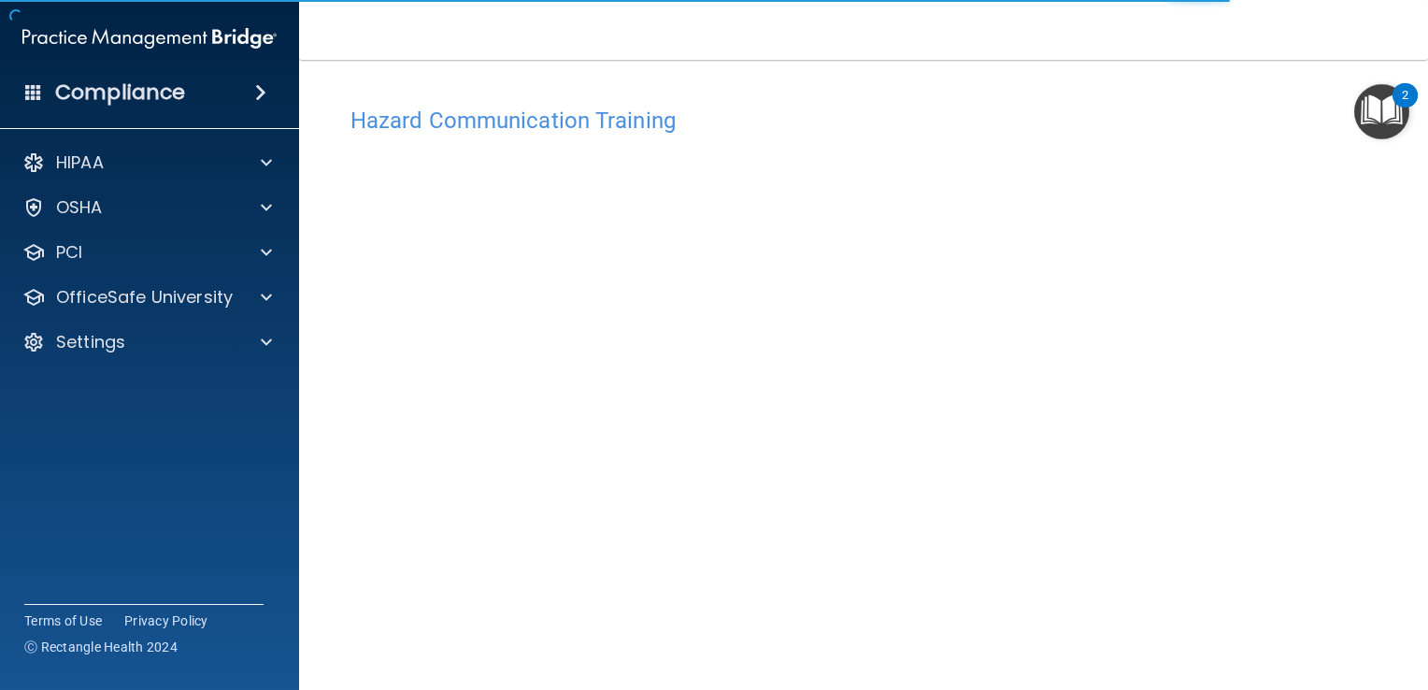
scroll to position [12, 0]
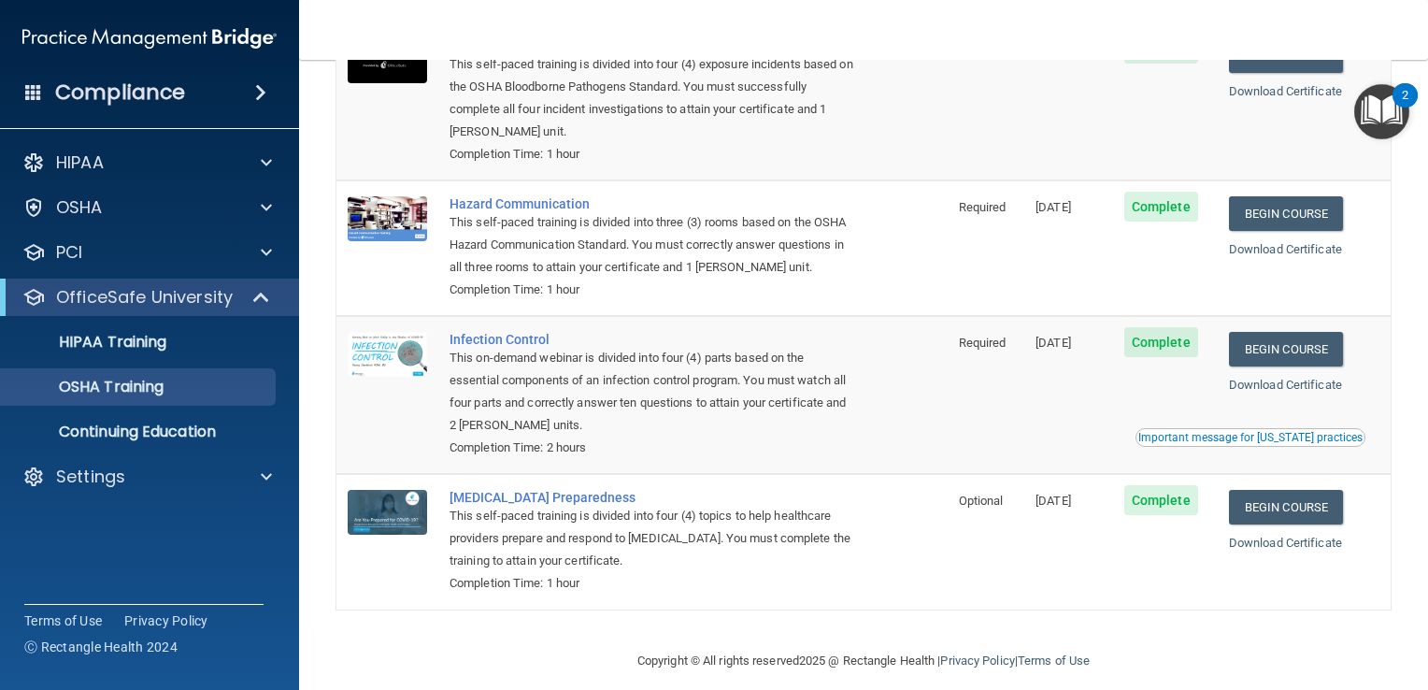
scroll to position [206, 0]
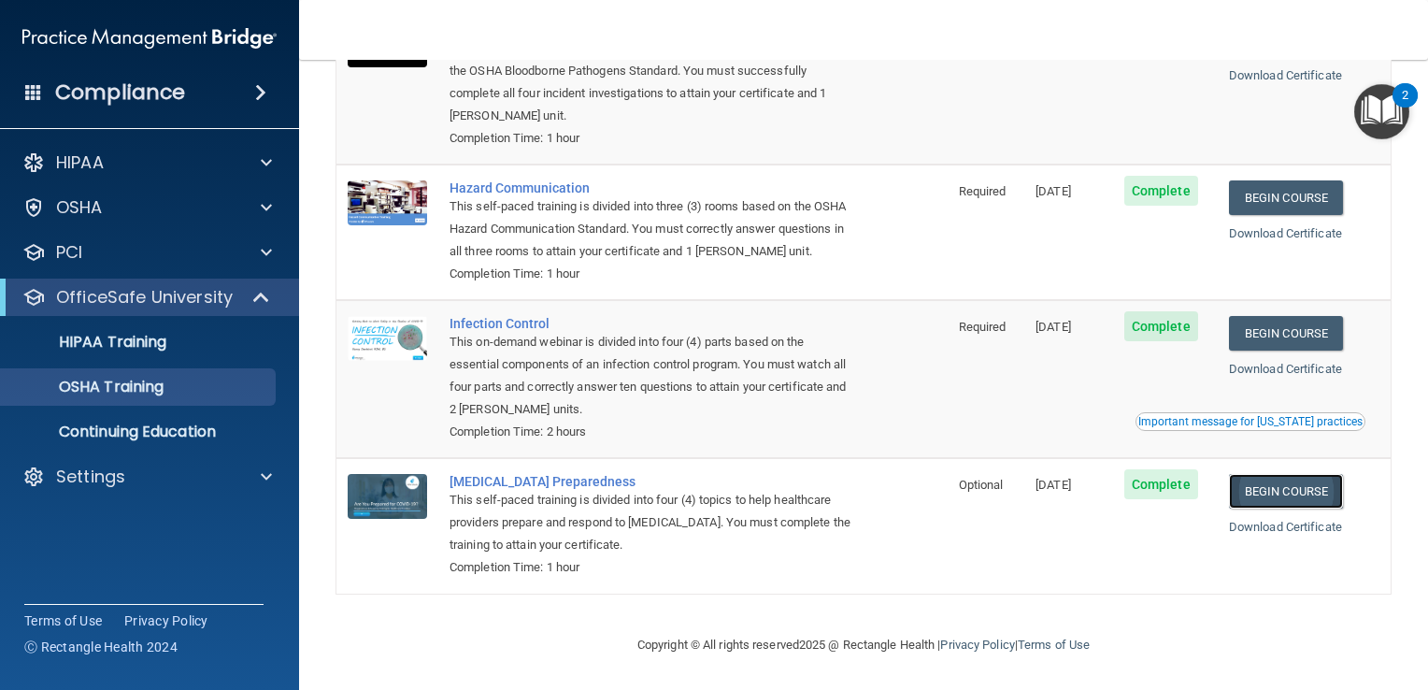
click at [1290, 490] on link "Begin Course" at bounding box center [1286, 491] width 114 height 35
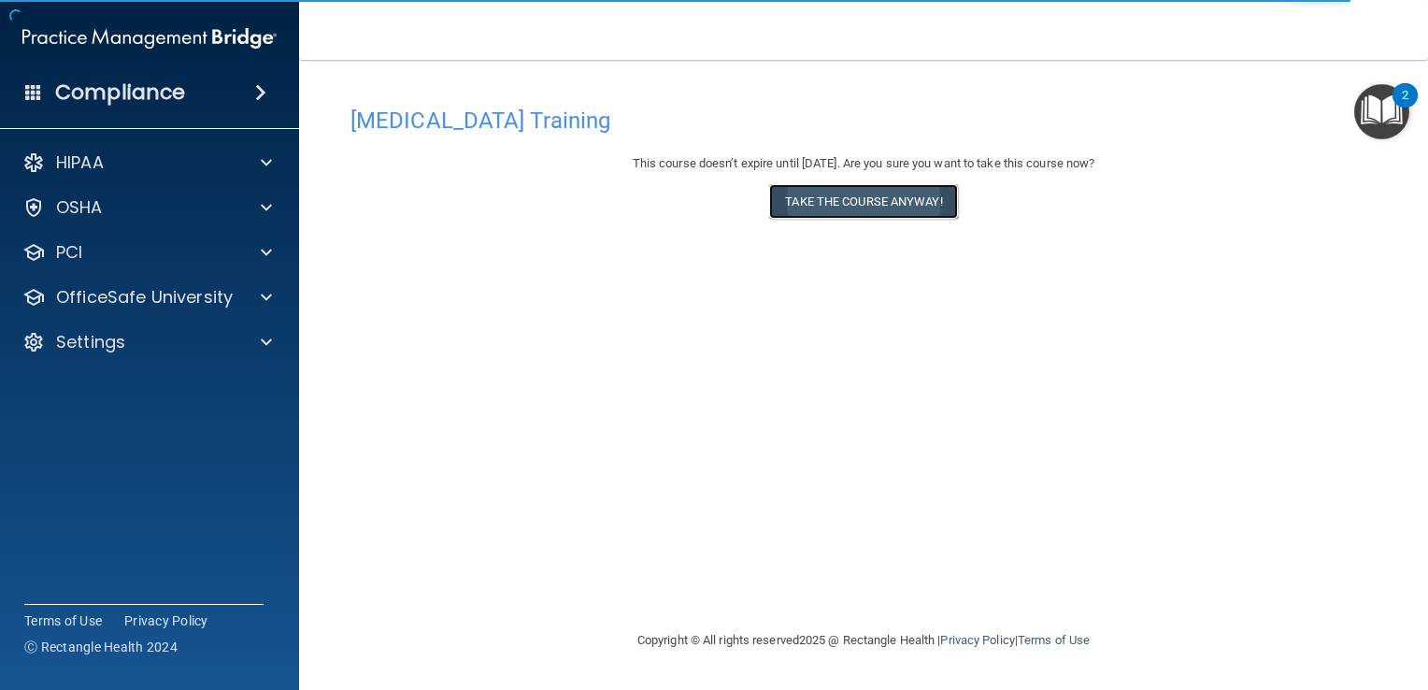
click at [854, 198] on button "Take the course anyway!" at bounding box center [863, 201] width 188 height 35
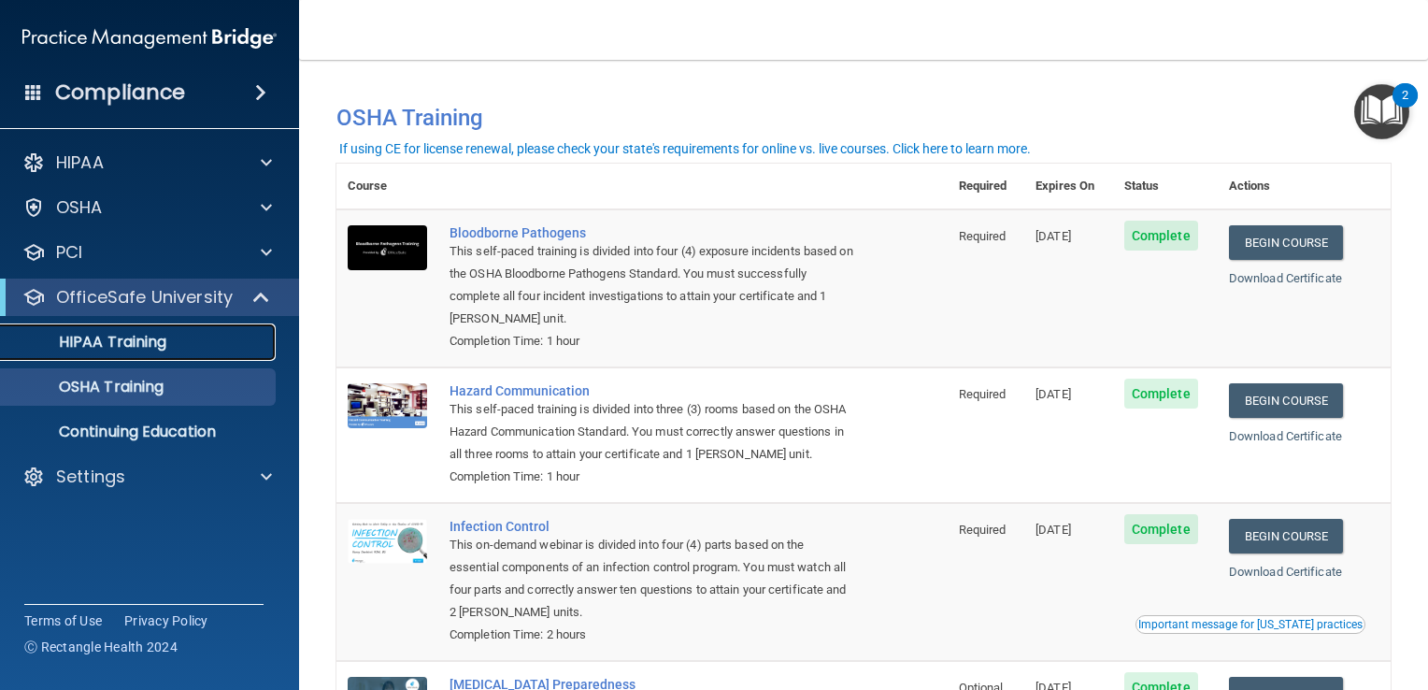
click at [165, 342] on p "HIPAA Training" at bounding box center [89, 342] width 154 height 19
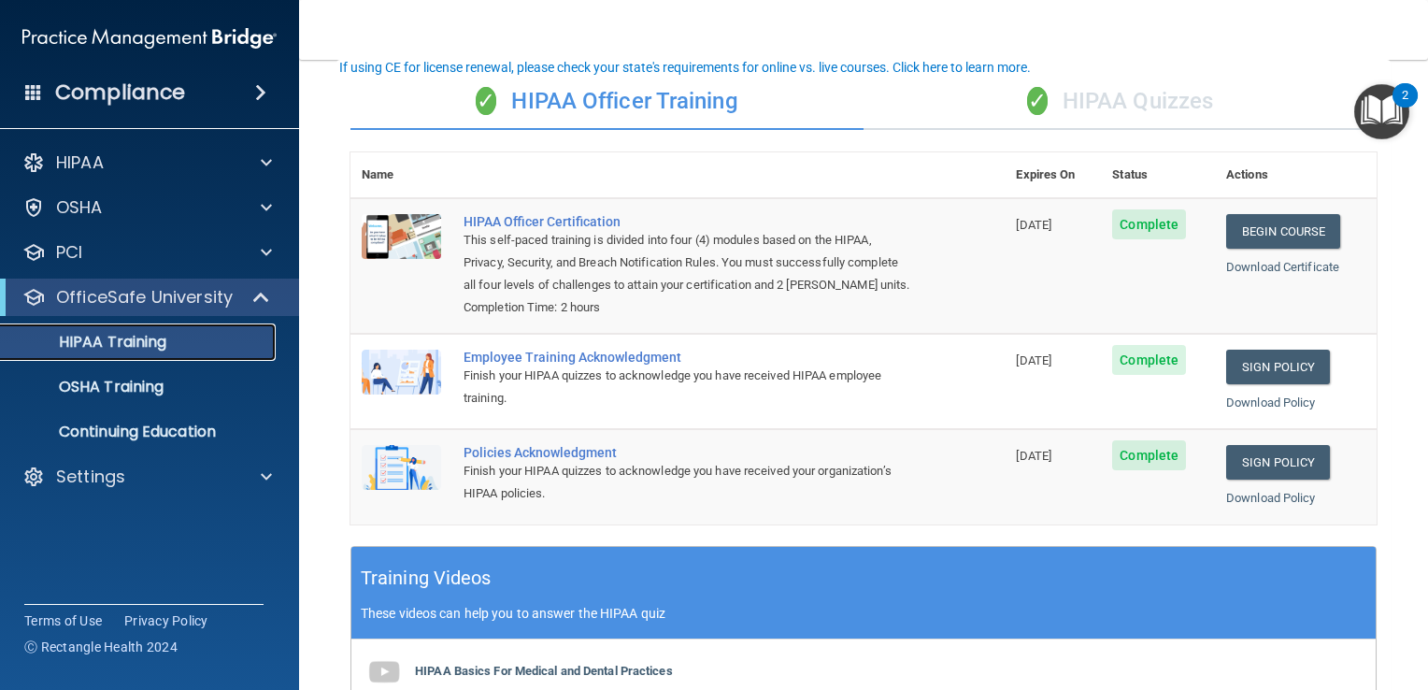
scroll to position [132, 0]
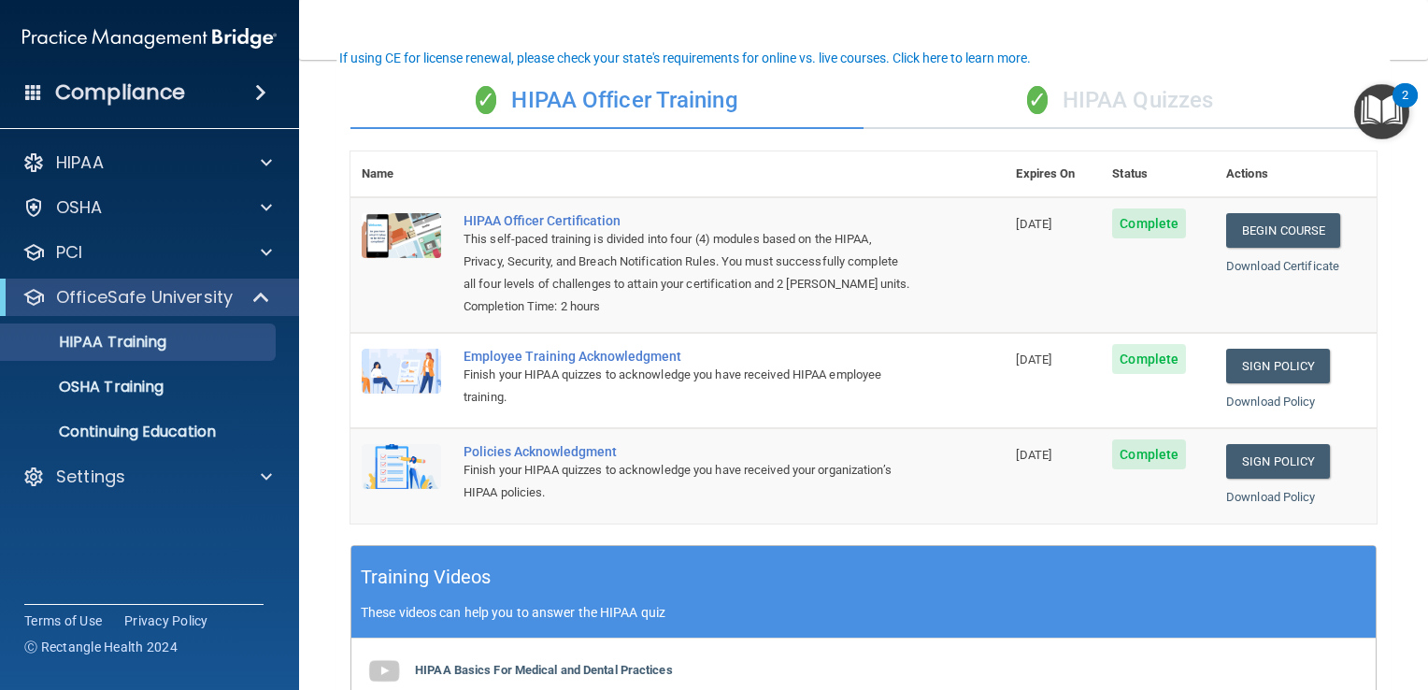
click at [1084, 97] on div "✓ HIPAA Quizzes" at bounding box center [1120, 101] width 513 height 56
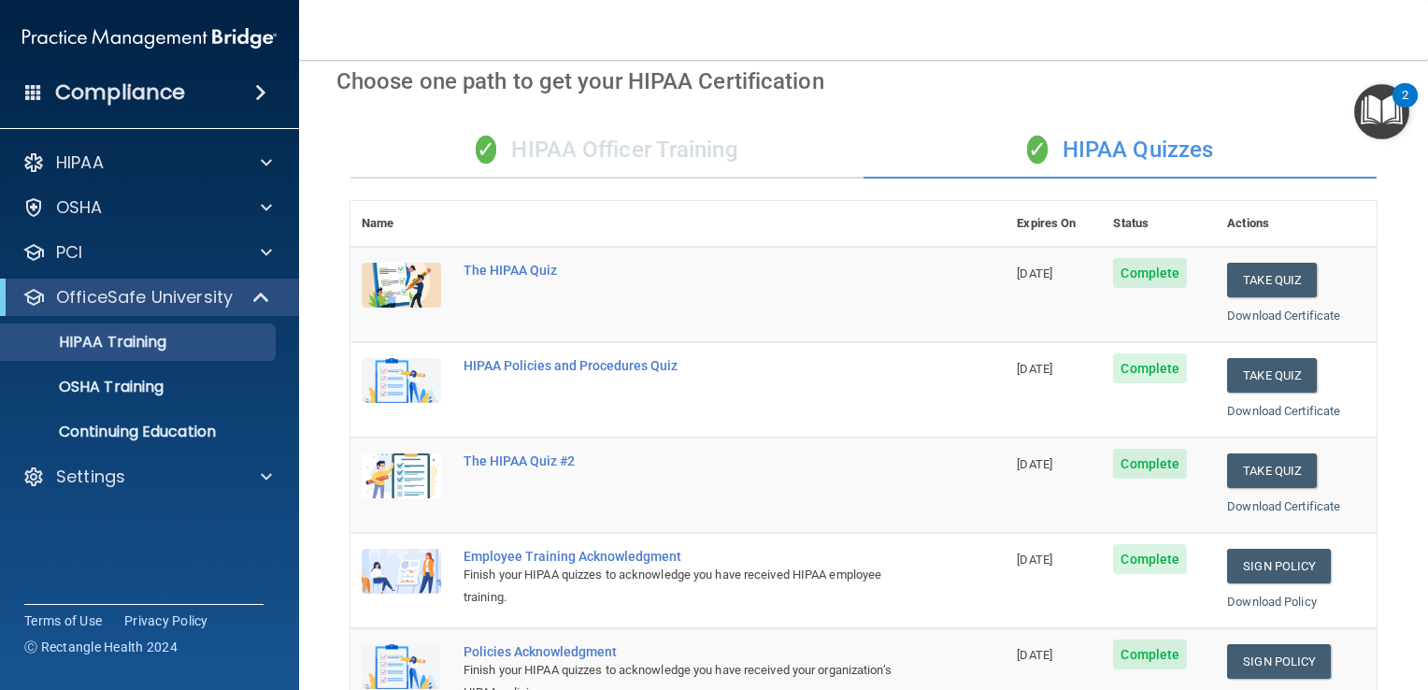
scroll to position [0, 0]
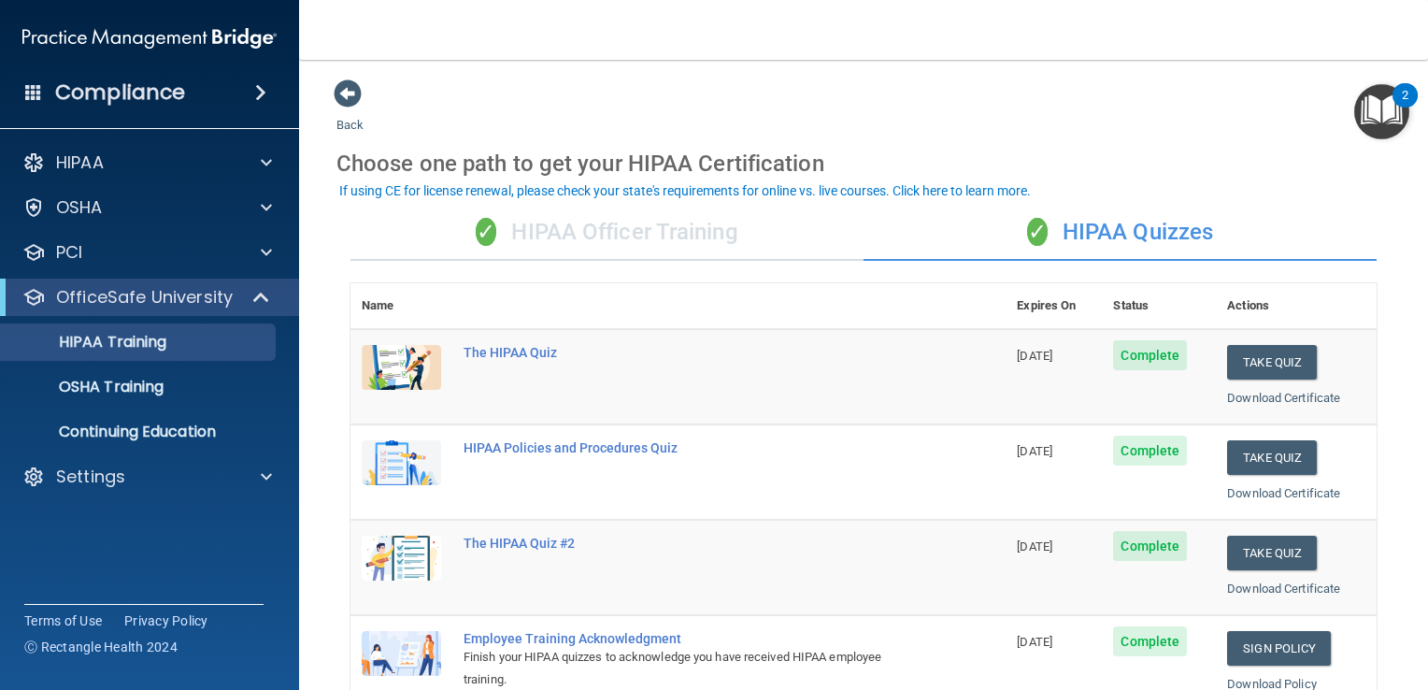
drag, startPoint x: 1074, startPoint y: 24, endPoint x: 1037, endPoint y: 20, distance: 37.7
click at [1037, 20] on nav "Toggle navigation Alexis Rice alexis.rice@epicortho.com Manage My Enterprise Ep…" at bounding box center [863, 30] width 1129 height 60
click at [262, 474] on span at bounding box center [266, 477] width 11 height 22
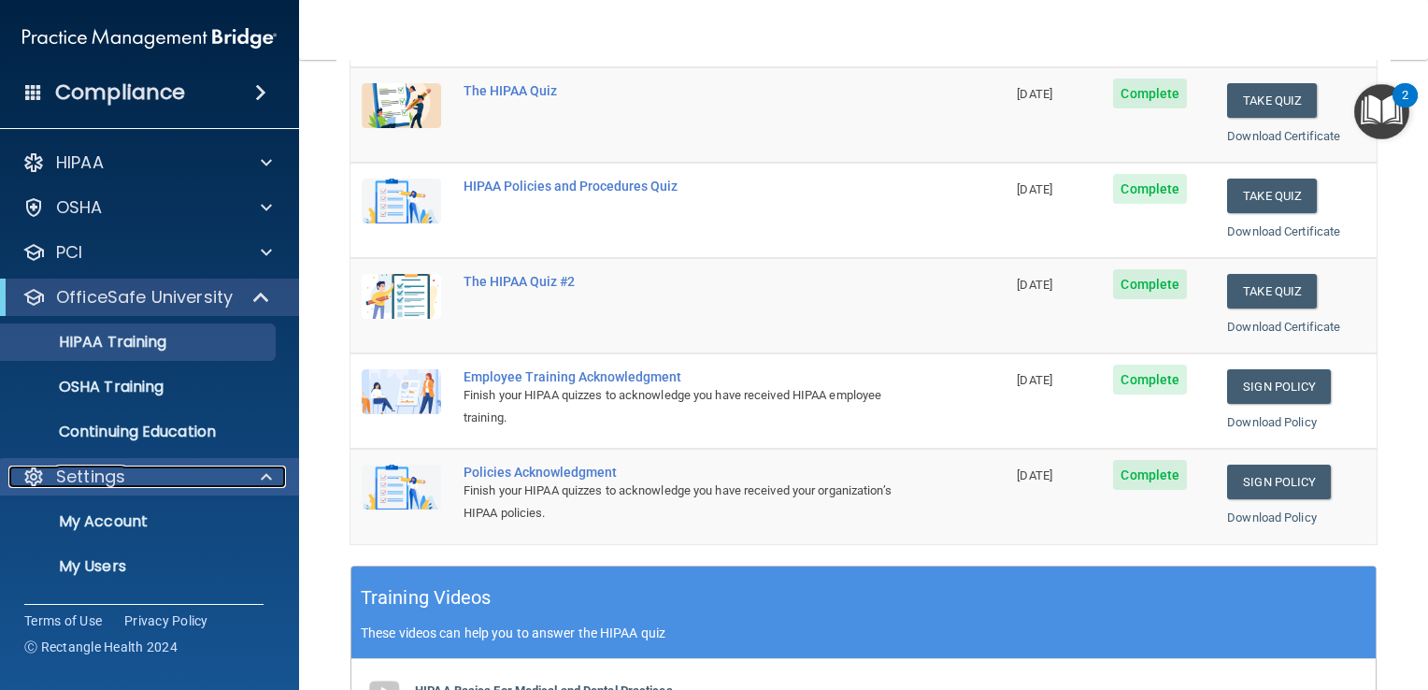
scroll to position [85, 0]
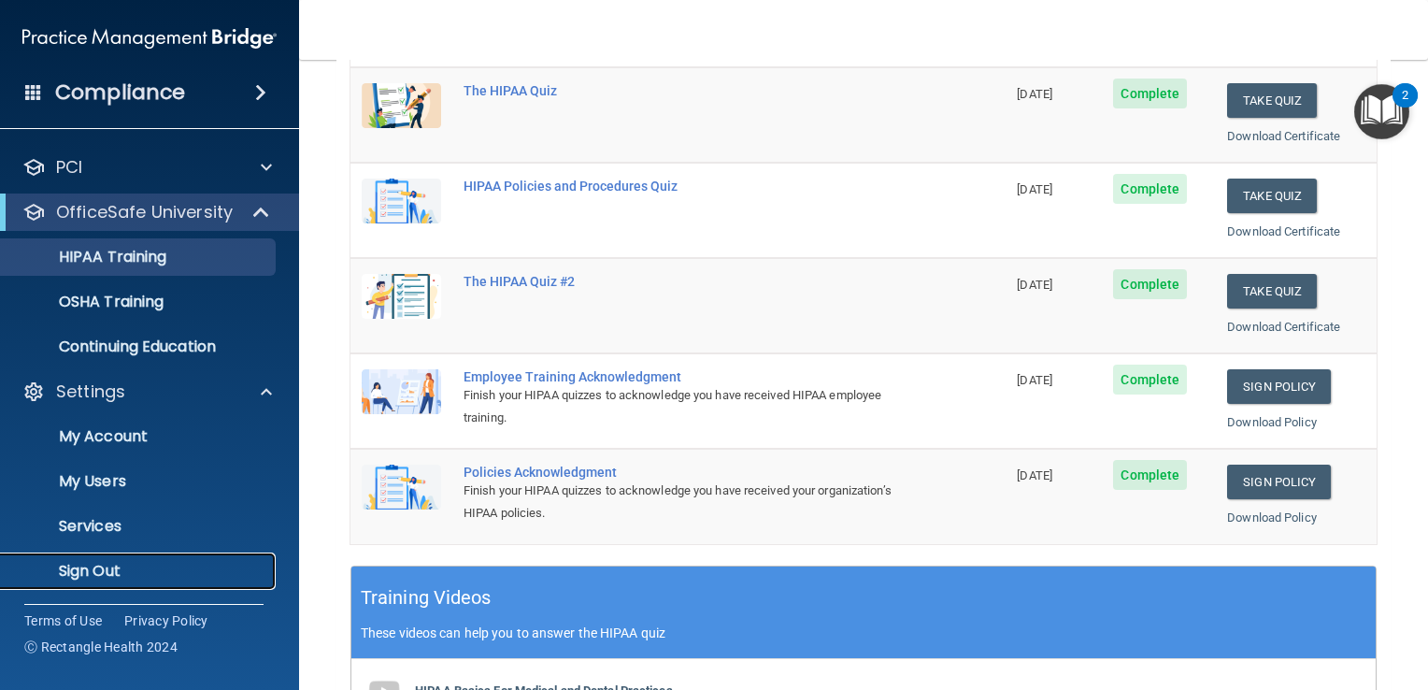
click at [132, 588] on link "Sign Out" at bounding box center [128, 570] width 294 height 37
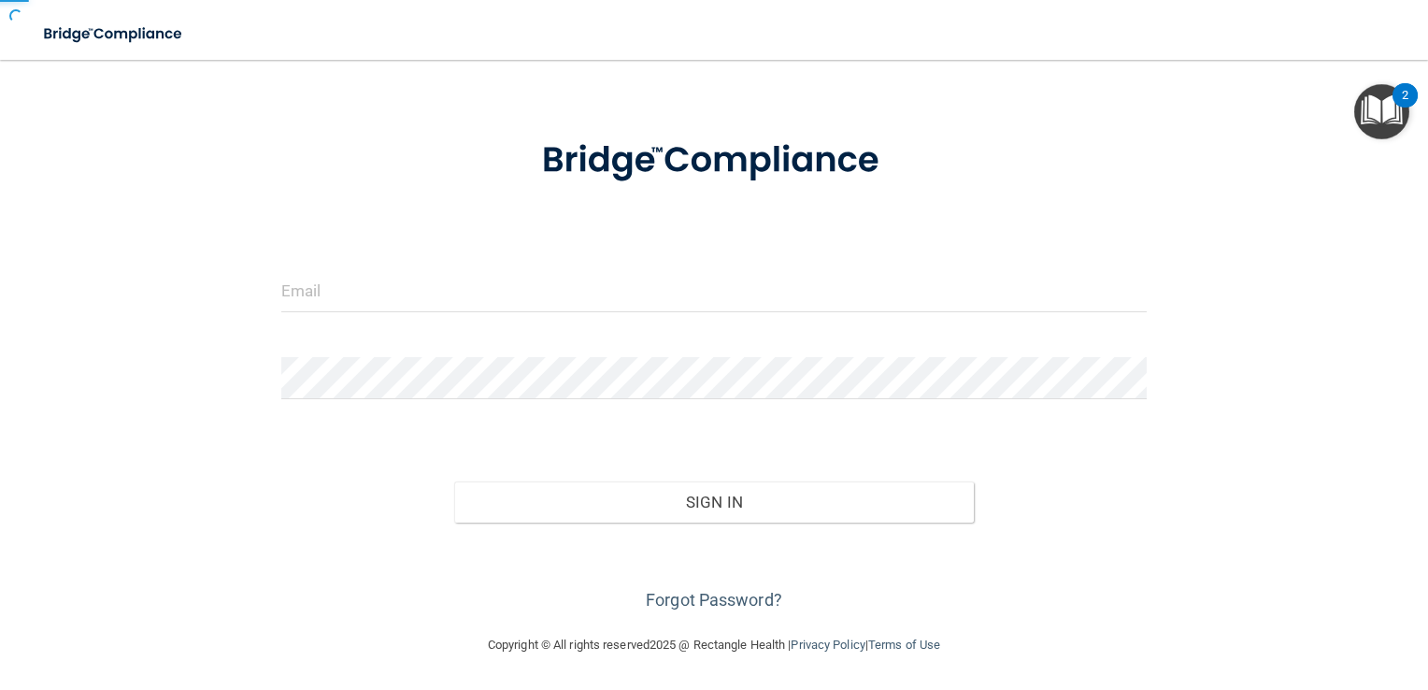
scroll to position [56, 0]
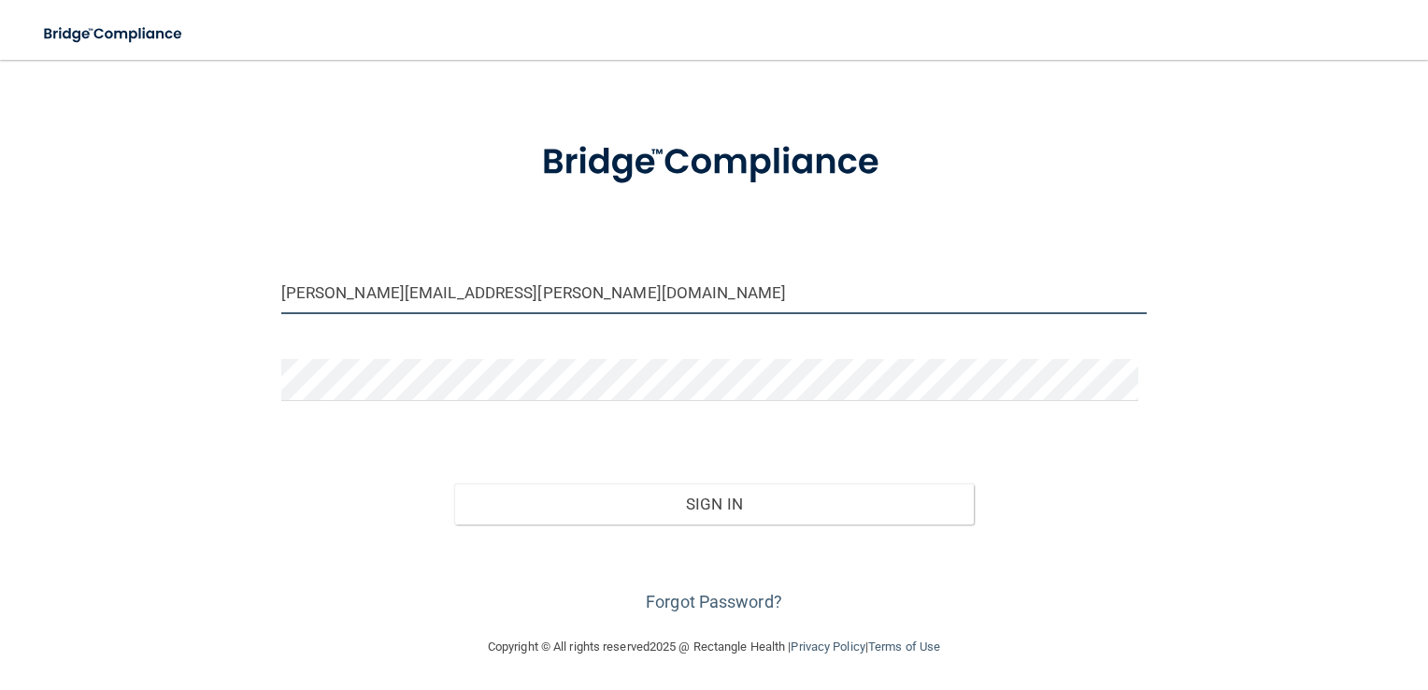
click at [507, 295] on input "tabitha.helton@epicortho.com" at bounding box center [714, 293] width 867 height 42
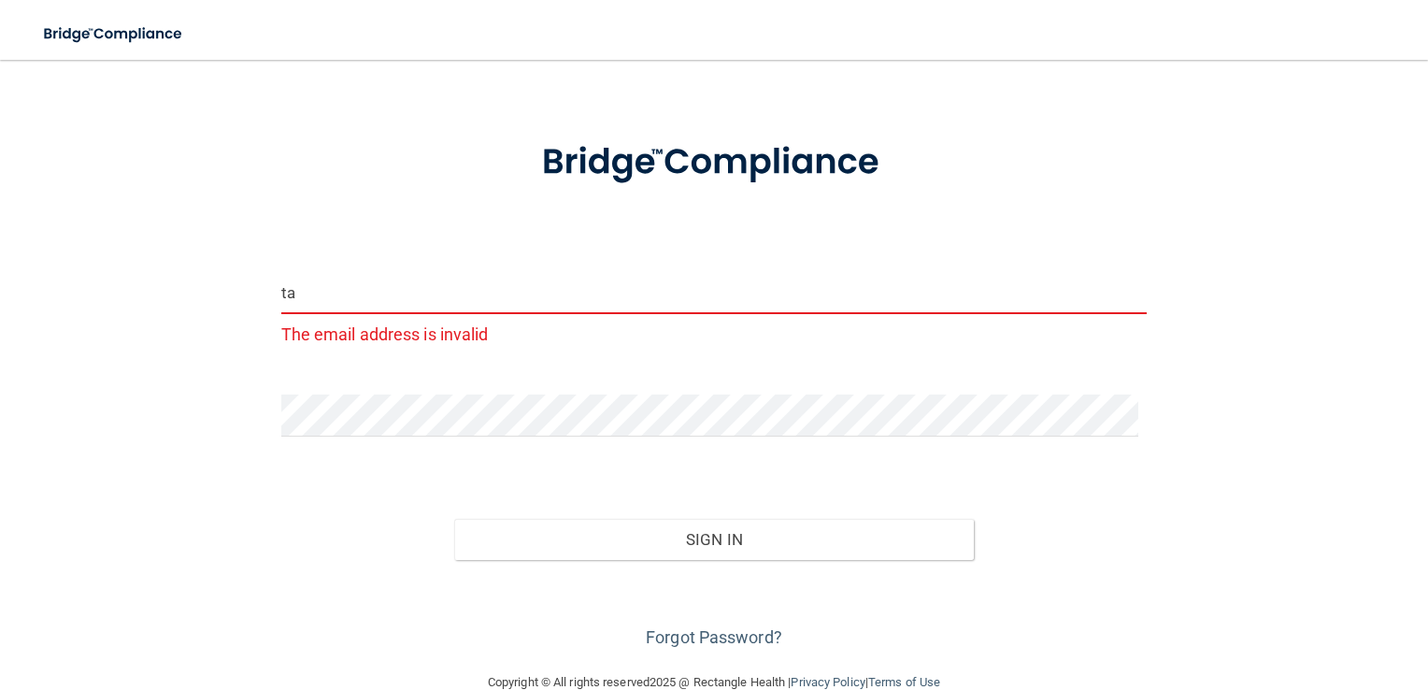
type input "t"
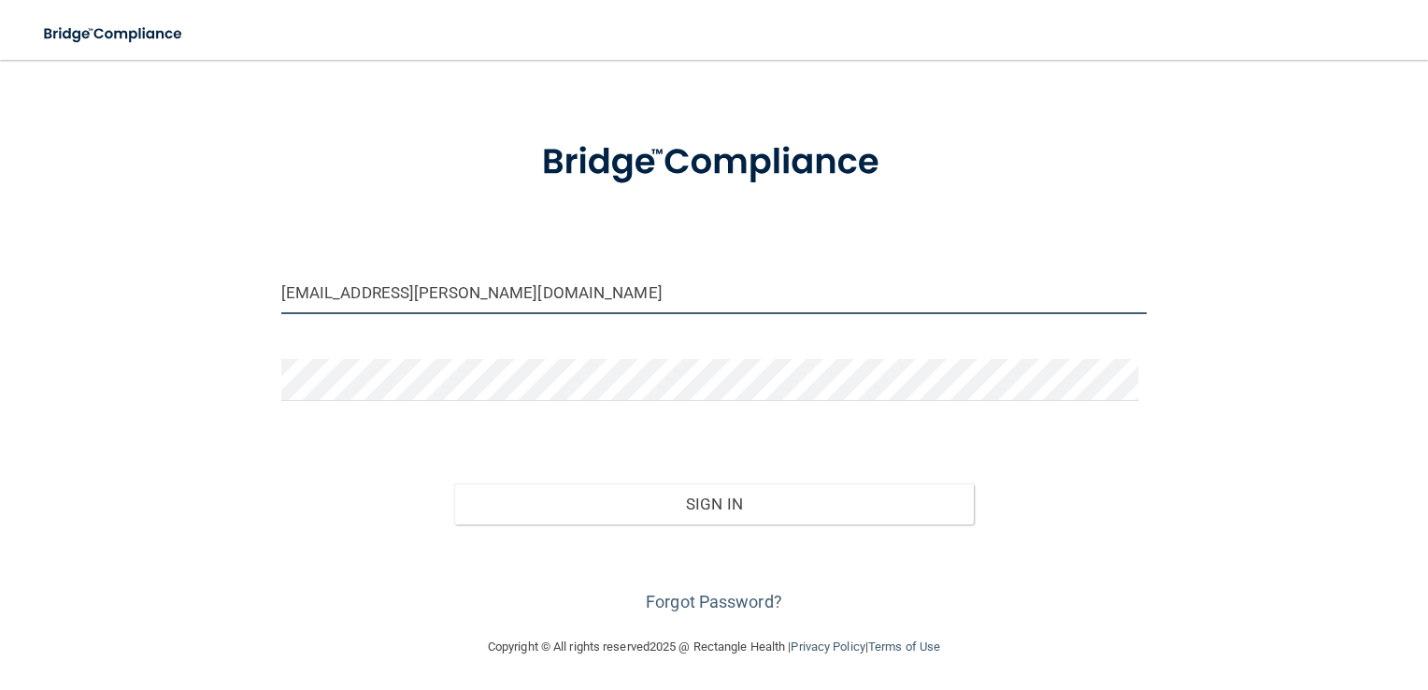
type input "[EMAIL_ADDRESS][PERSON_NAME][DOMAIN_NAME]"
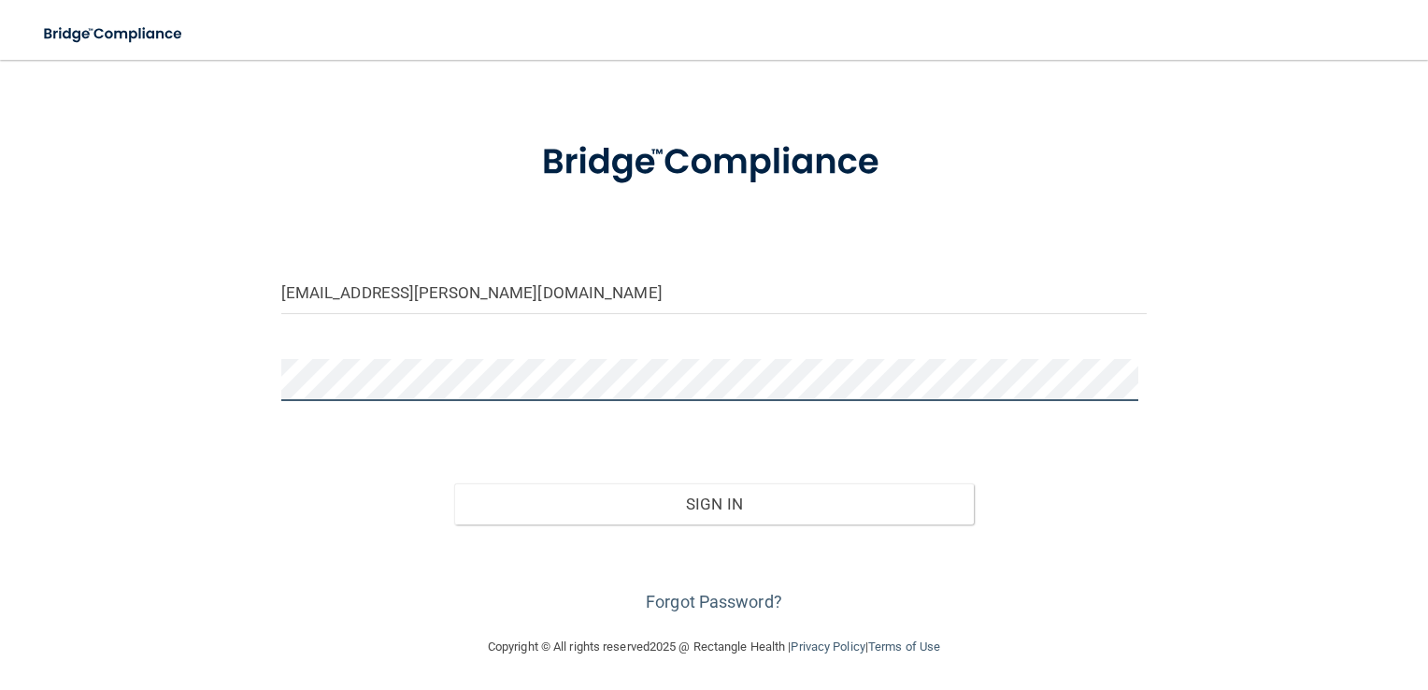
click at [454, 483] on button "Sign In" at bounding box center [714, 503] width 520 height 41
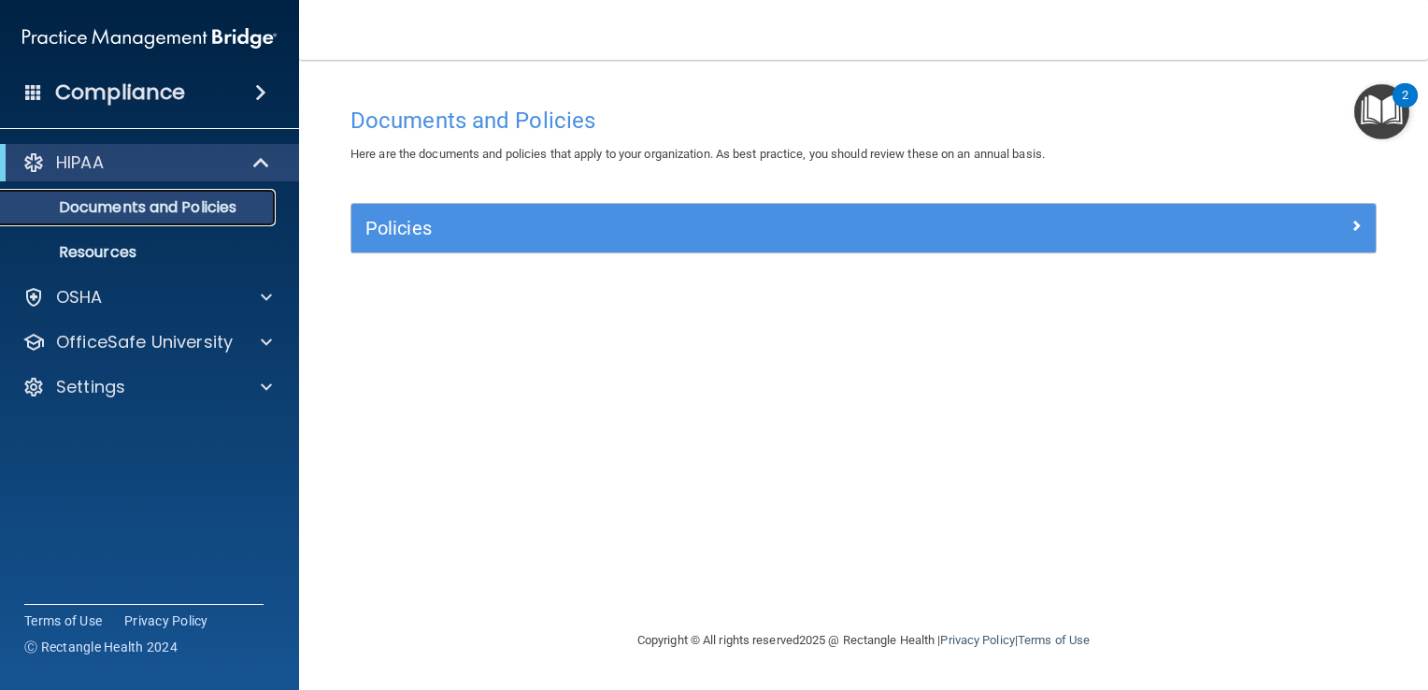
click at [238, 208] on p "Documents and Policies" at bounding box center [139, 207] width 255 height 19
click at [262, 158] on span at bounding box center [263, 162] width 16 height 22
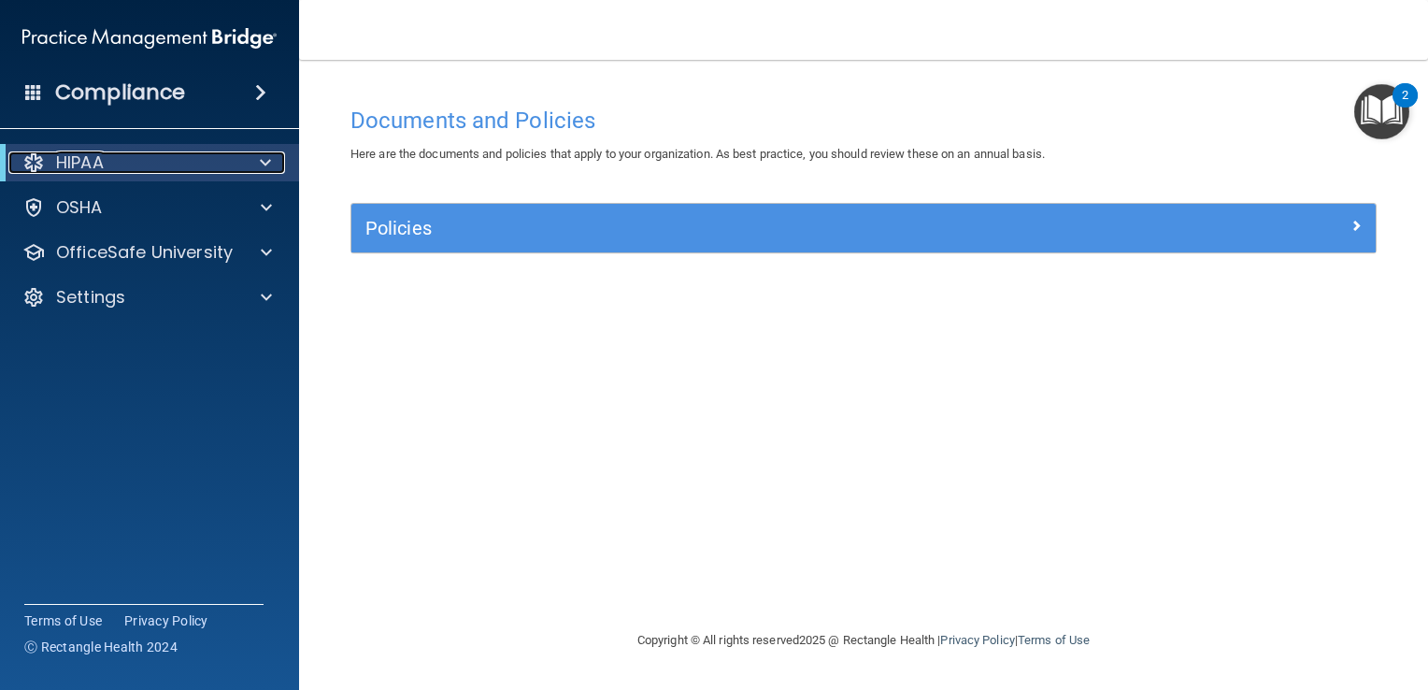
click at [265, 161] on span at bounding box center [265, 162] width 11 height 22
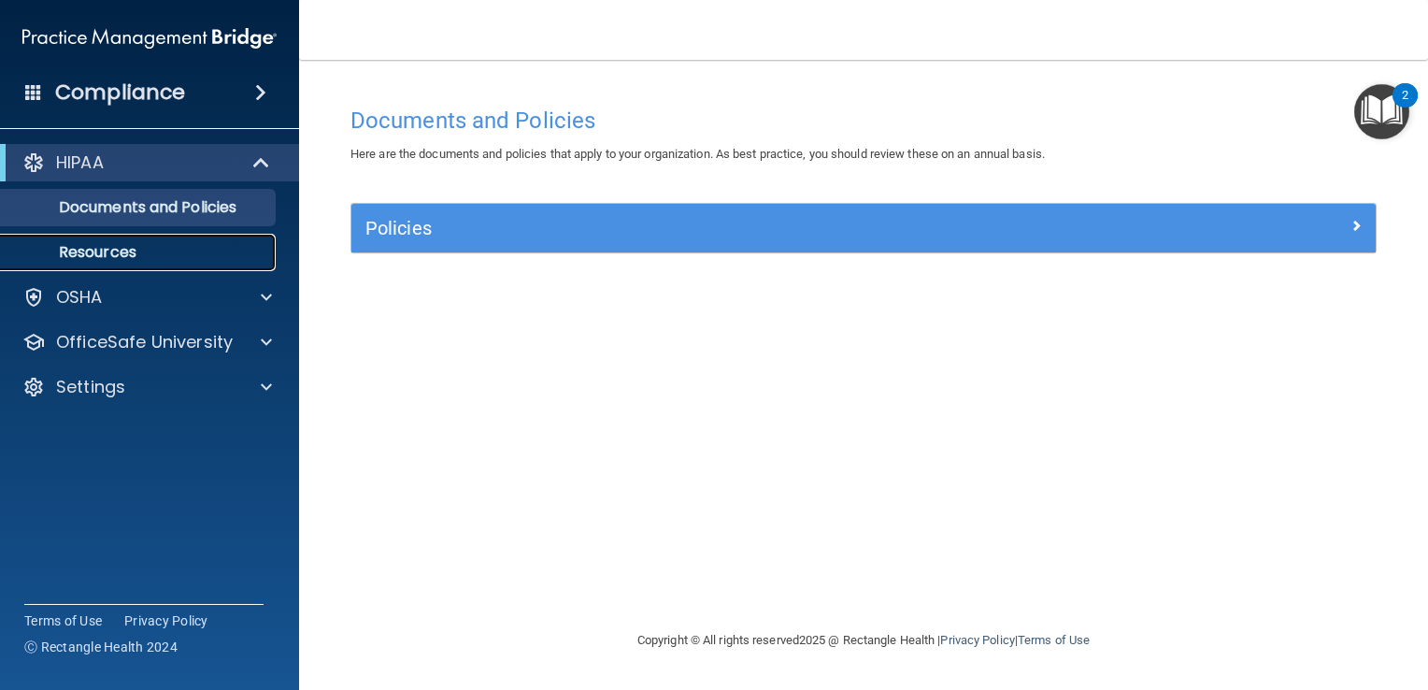
click at [136, 243] on p "Resources" at bounding box center [139, 252] width 255 height 19
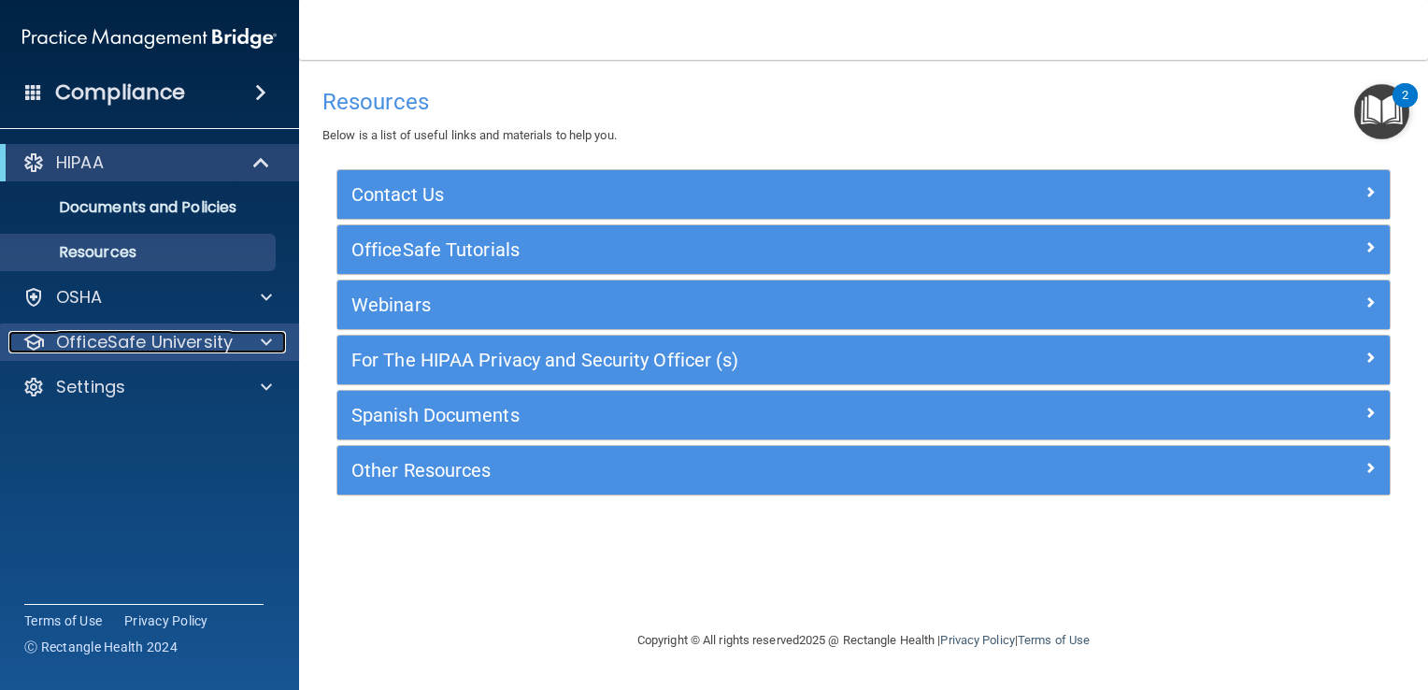
click at [268, 346] on span at bounding box center [266, 342] width 11 height 22
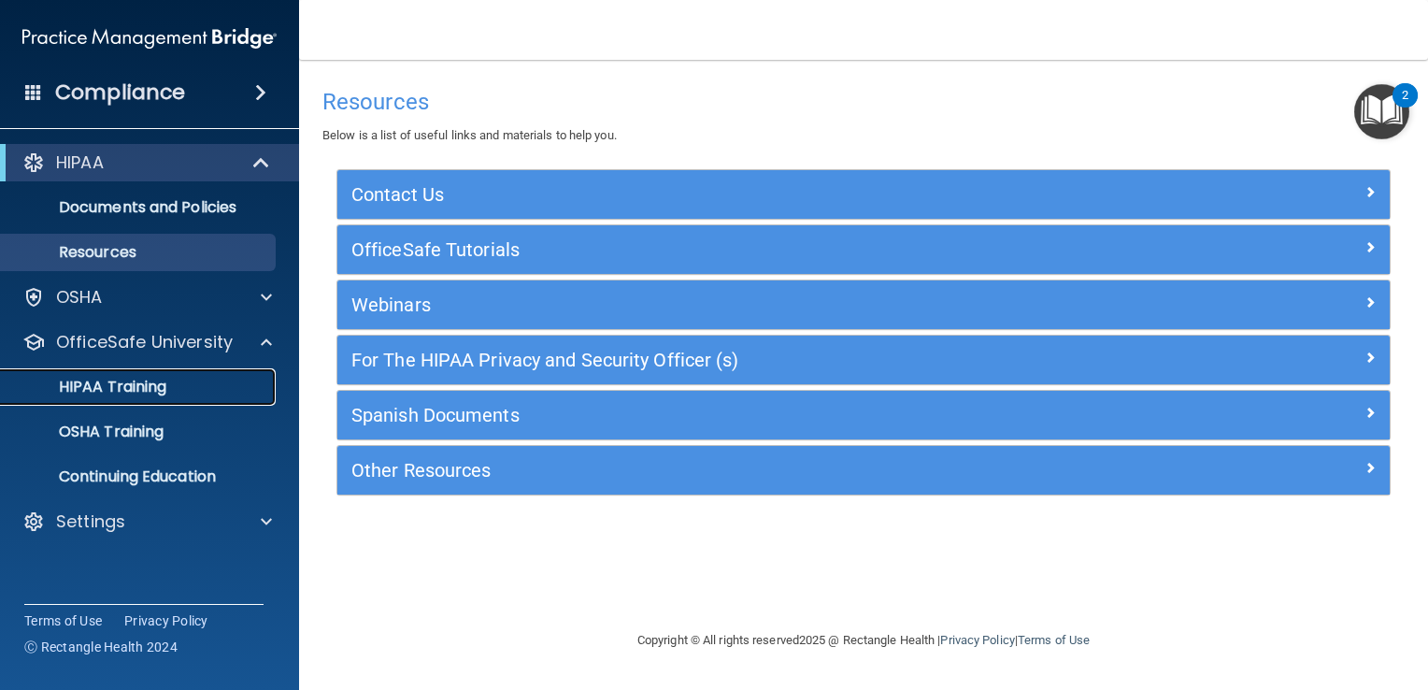
click at [138, 387] on p "HIPAA Training" at bounding box center [89, 387] width 154 height 19
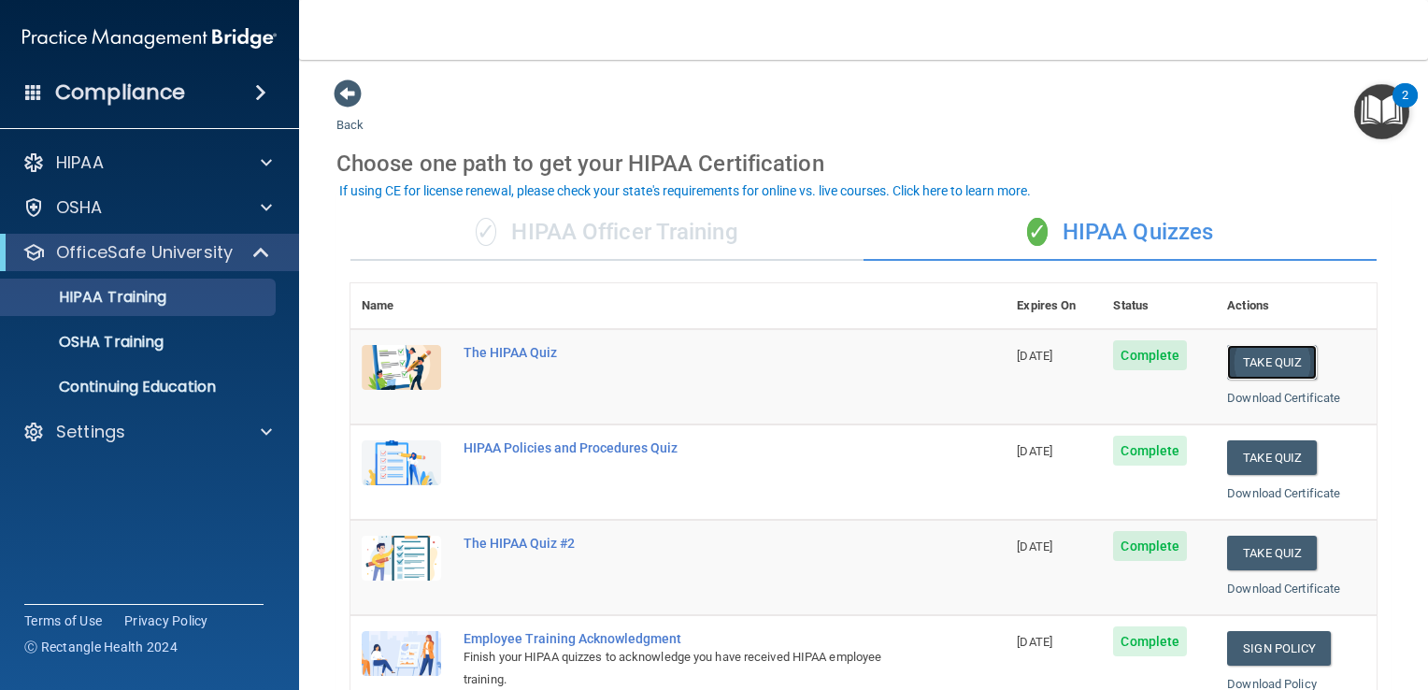
click at [1227, 370] on button "Take Quiz" at bounding box center [1272, 362] width 90 height 35
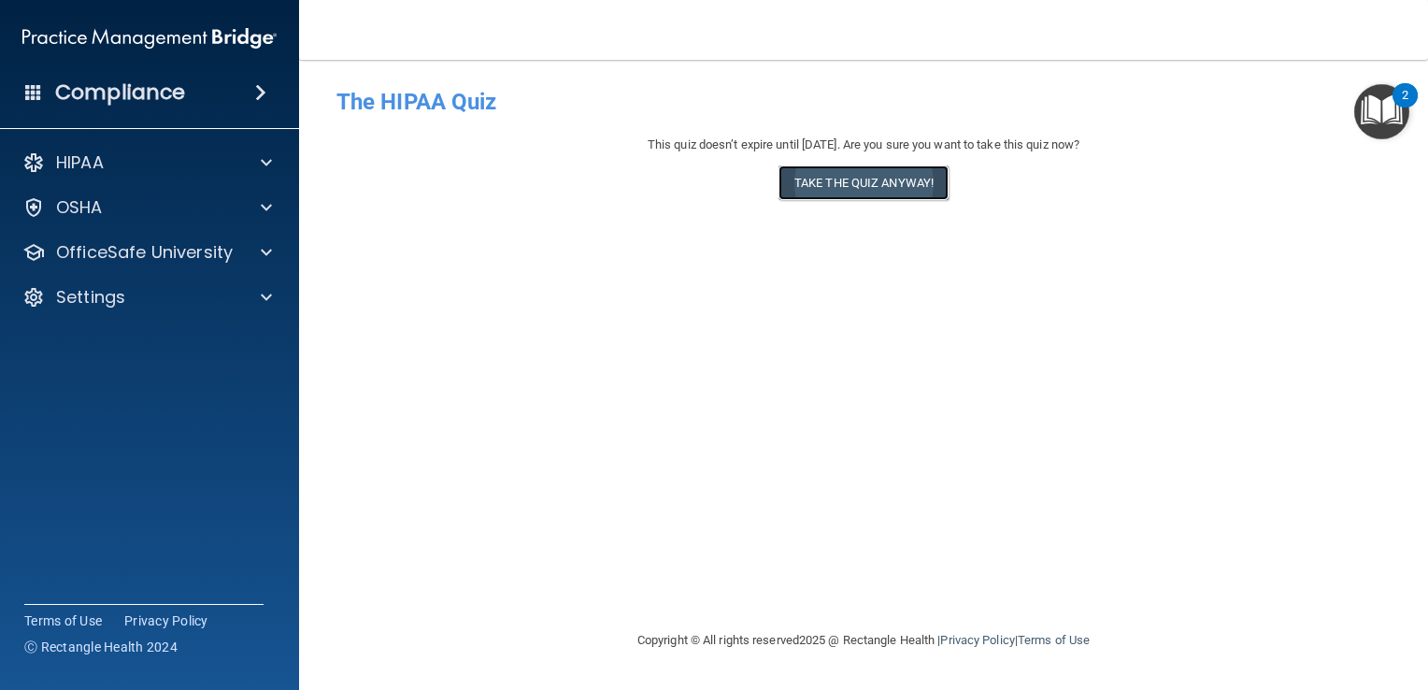
click at [855, 194] on button "Take the quiz anyway!" at bounding box center [864, 182] width 170 height 35
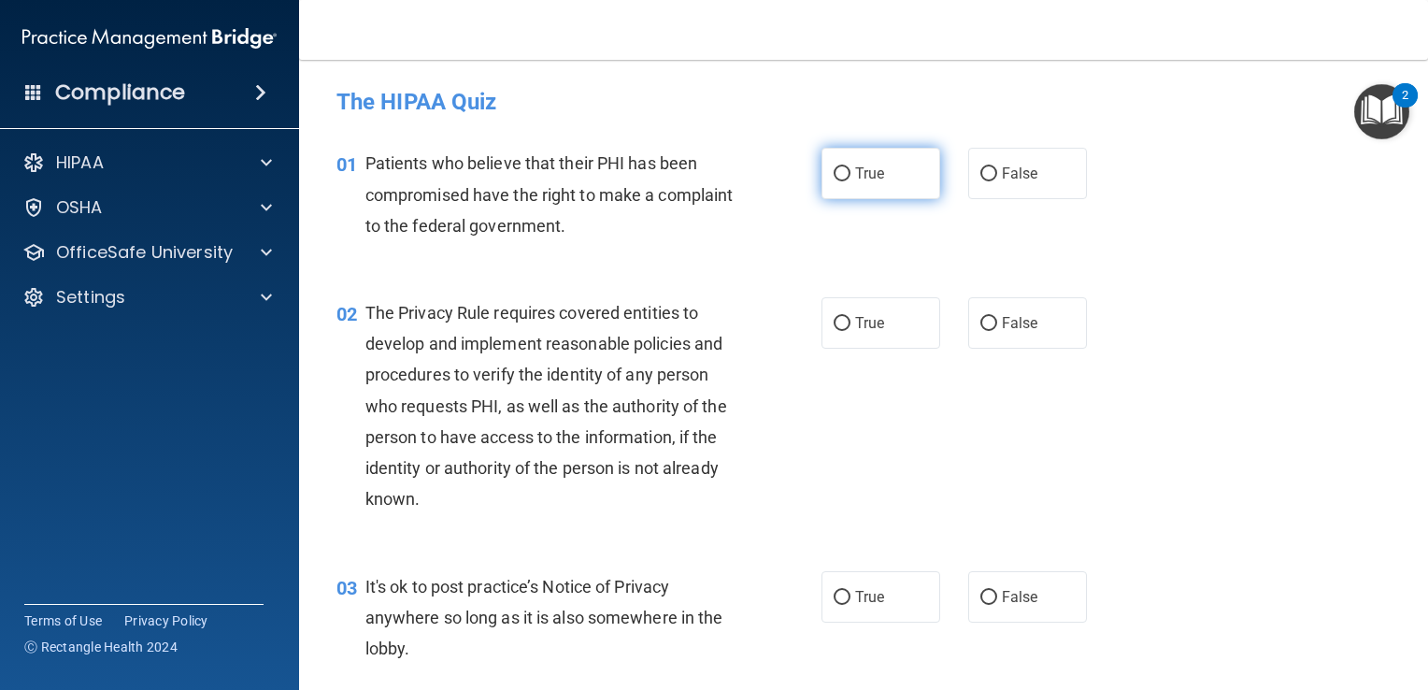
click at [834, 180] on input "True" at bounding box center [842, 174] width 17 height 14
radio input "true"
click at [834, 329] on input "True" at bounding box center [842, 324] width 17 height 14
radio input "true"
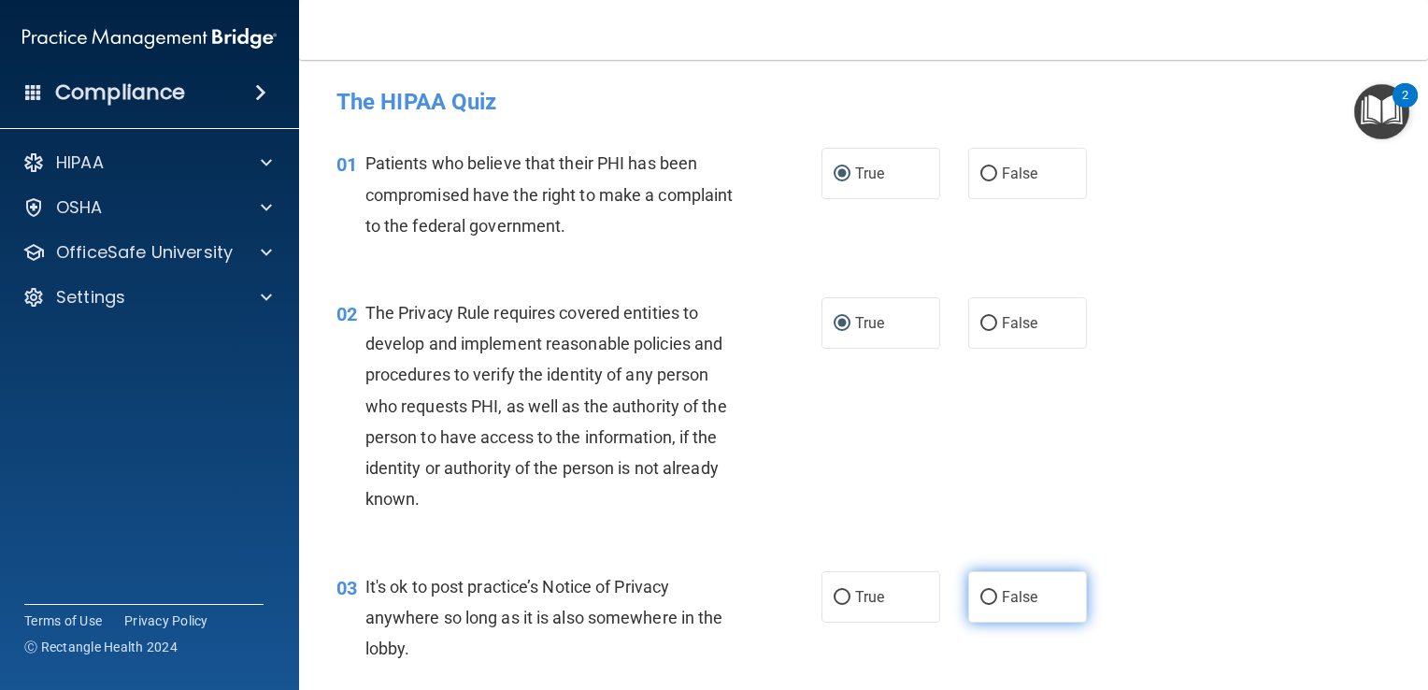
click at [983, 596] on input "False" at bounding box center [989, 598] width 17 height 14
radio input "true"
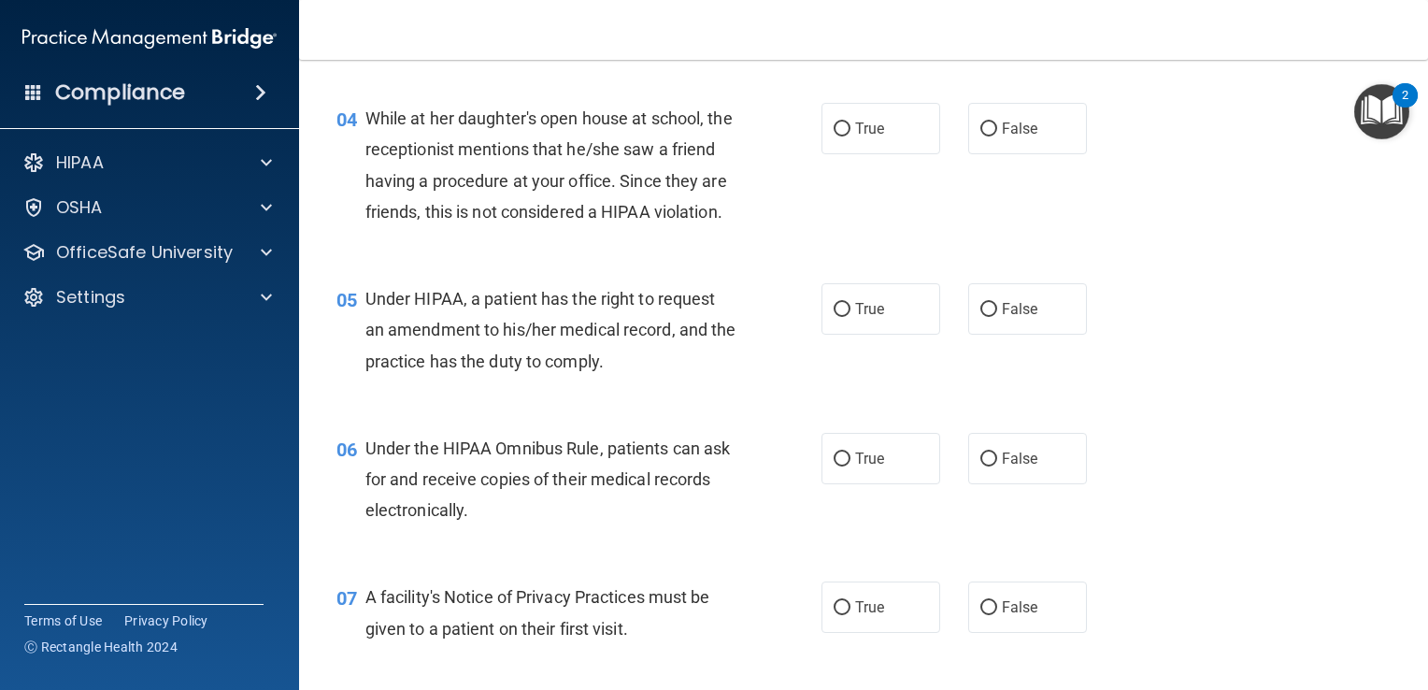
scroll to position [619, 0]
click at [981, 134] on input "False" at bounding box center [989, 128] width 17 height 14
radio input "true"
click at [983, 315] on input "False" at bounding box center [989, 308] width 17 height 14
radio input "true"
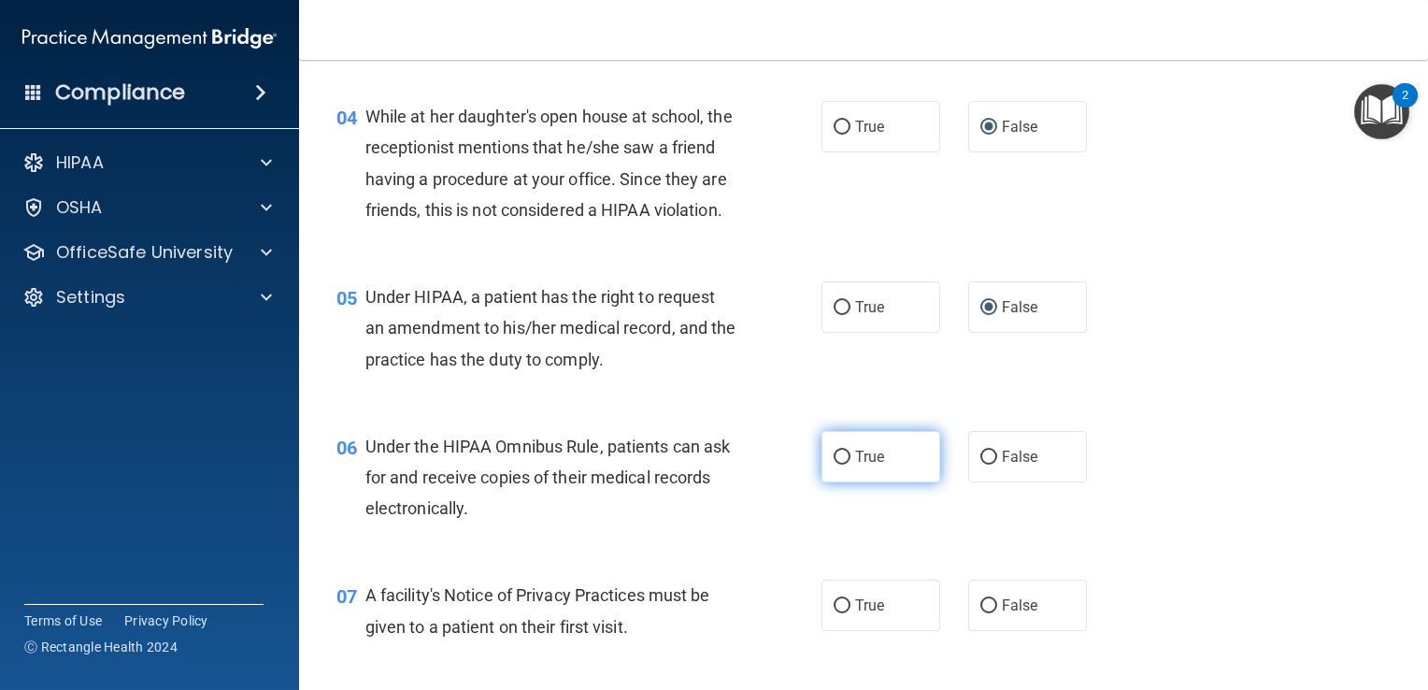
click at [835, 482] on label "True" at bounding box center [881, 456] width 119 height 51
click at [835, 465] on input "True" at bounding box center [842, 458] width 17 height 14
radio input "true"
click at [841, 613] on input "True" at bounding box center [842, 606] width 17 height 14
radio input "true"
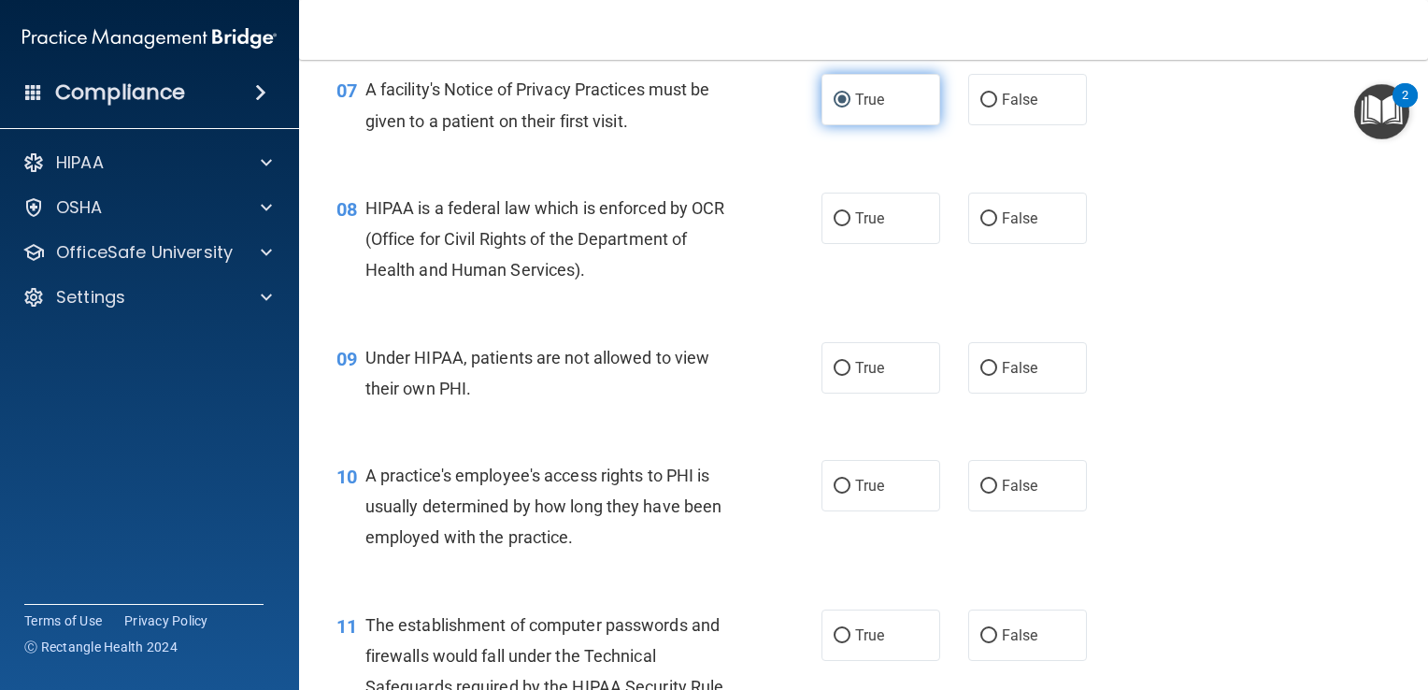
scroll to position [1110, 0]
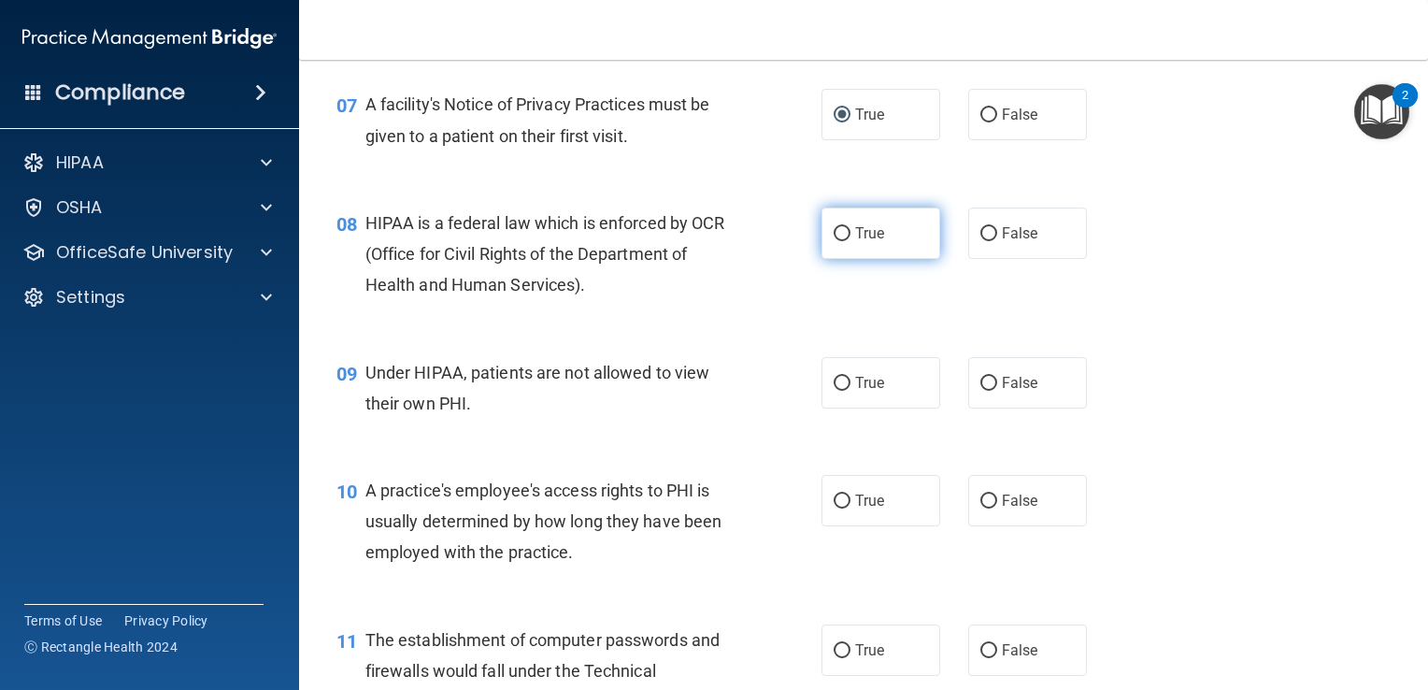
click at [839, 241] on input "True" at bounding box center [842, 234] width 17 height 14
radio input "true"
click at [984, 391] on input "False" at bounding box center [989, 384] width 17 height 14
radio input "true"
click at [990, 526] on label "False" at bounding box center [1028, 500] width 119 height 51
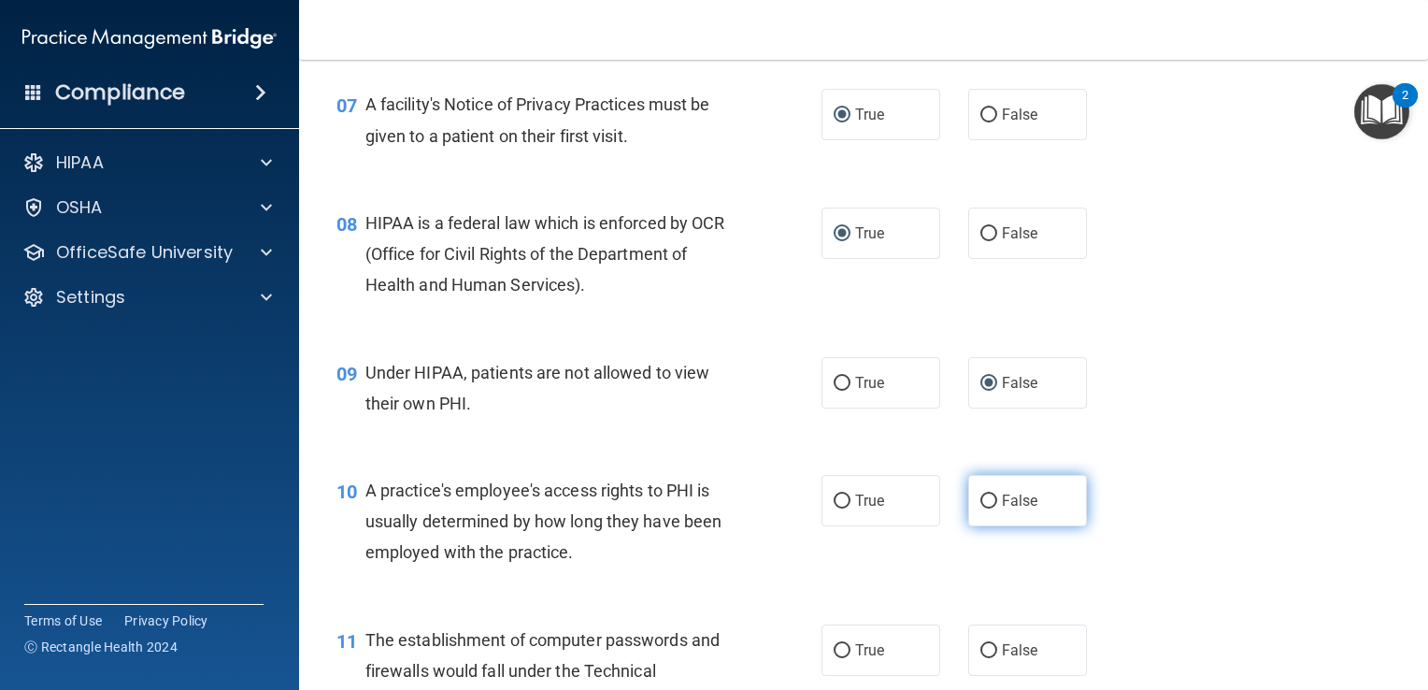
click at [990, 509] on input "False" at bounding box center [989, 502] width 17 height 14
radio input "true"
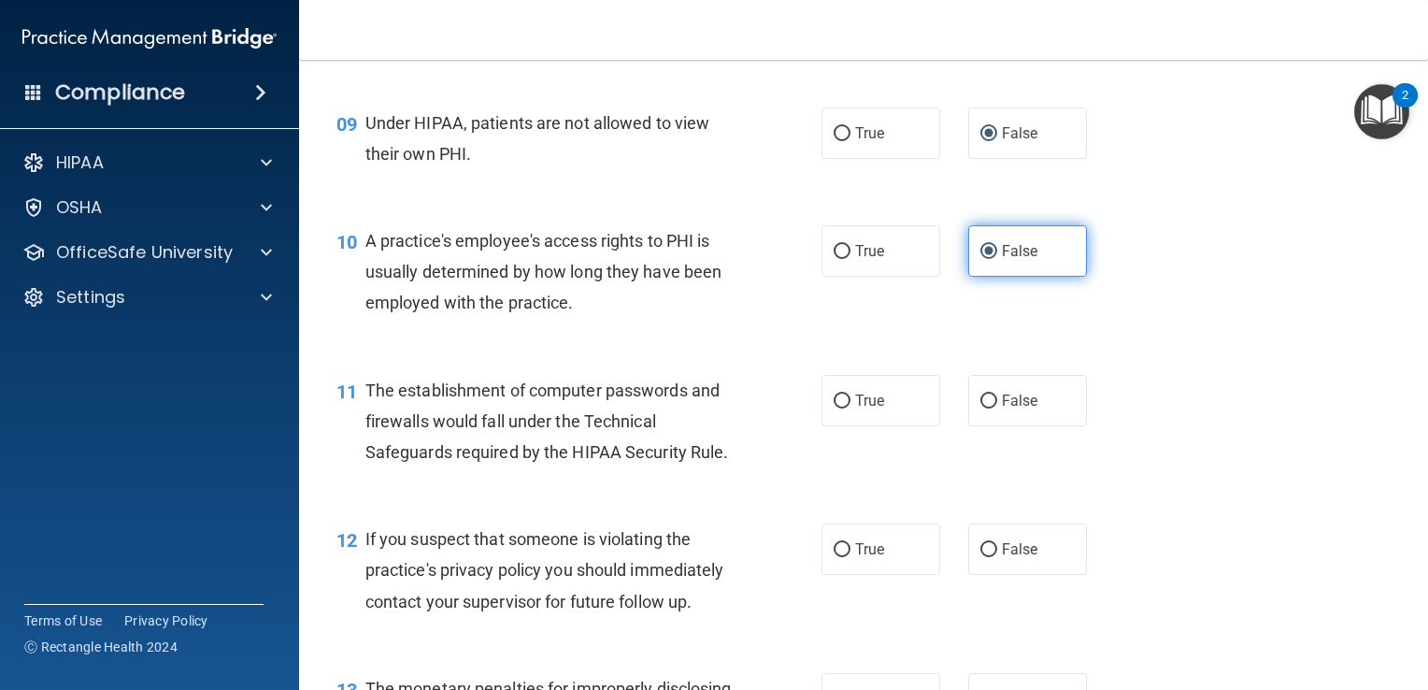
scroll to position [1361, 0]
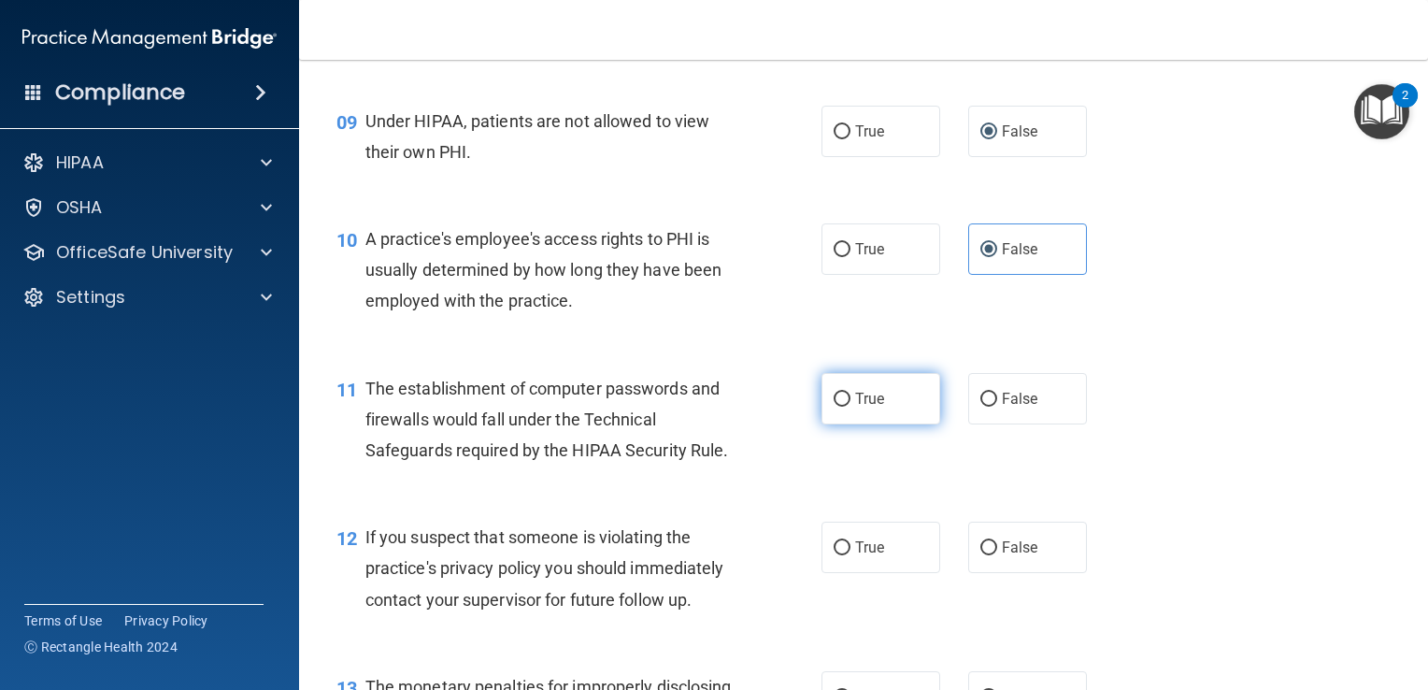
click at [841, 407] on input "True" at bounding box center [842, 400] width 17 height 14
radio input "true"
click at [834, 573] on label "True" at bounding box center [881, 547] width 119 height 51
click at [834, 555] on input "True" at bounding box center [842, 548] width 17 height 14
radio input "true"
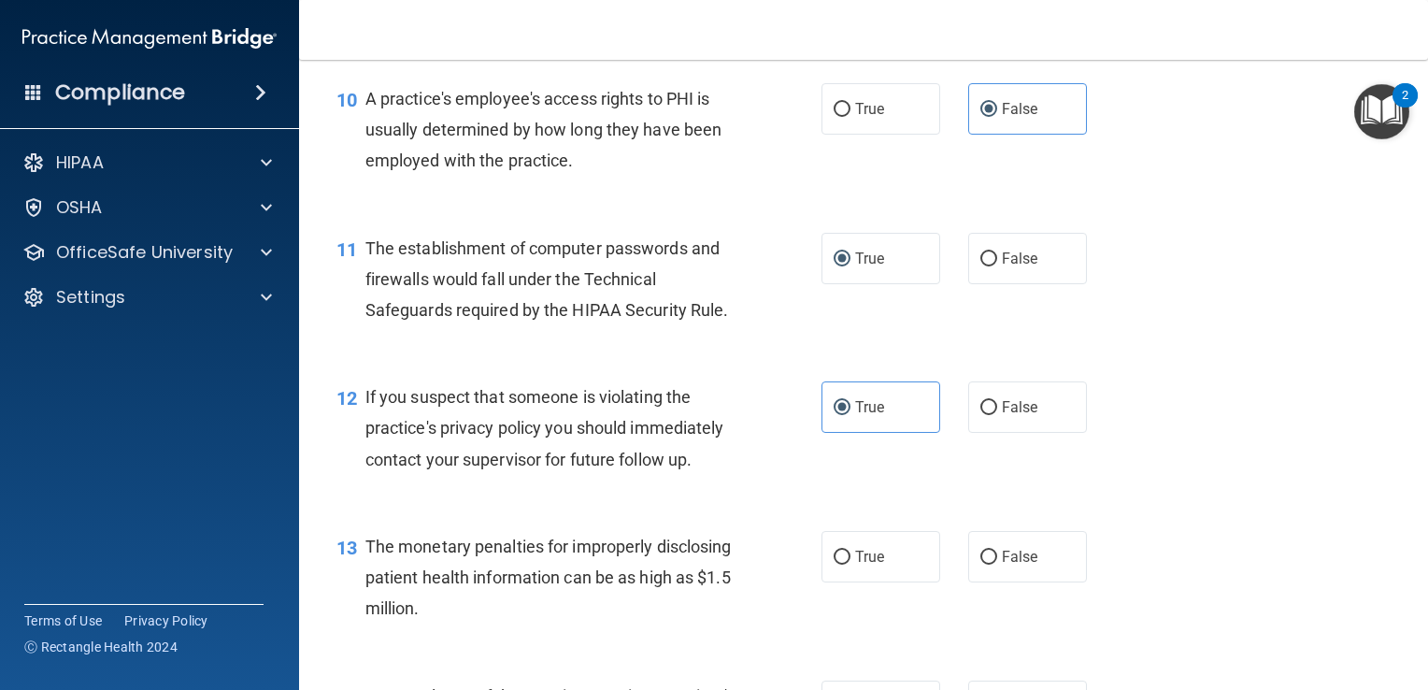
scroll to position [1502, 0]
click at [855, 565] on span "True" at bounding box center [869, 556] width 29 height 18
click at [851, 564] on input "True" at bounding box center [842, 557] width 17 height 14
radio input "true"
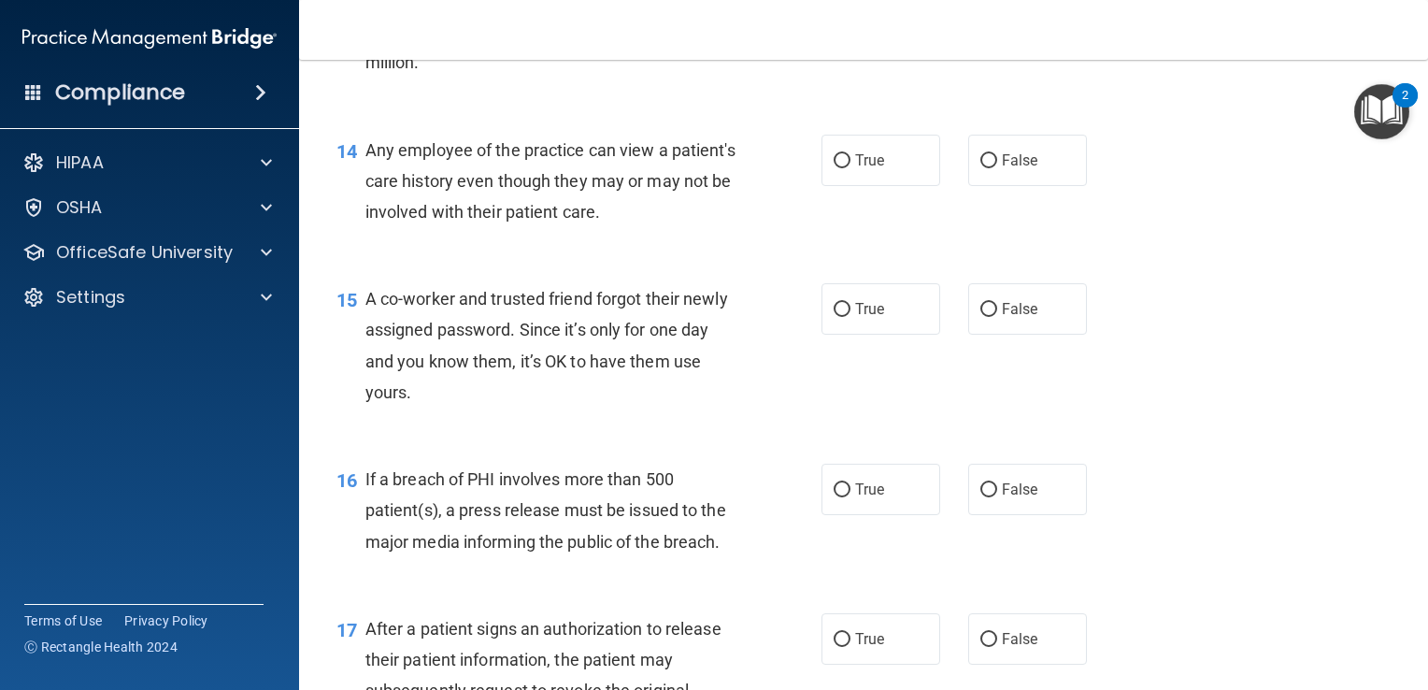
scroll to position [2045, 0]
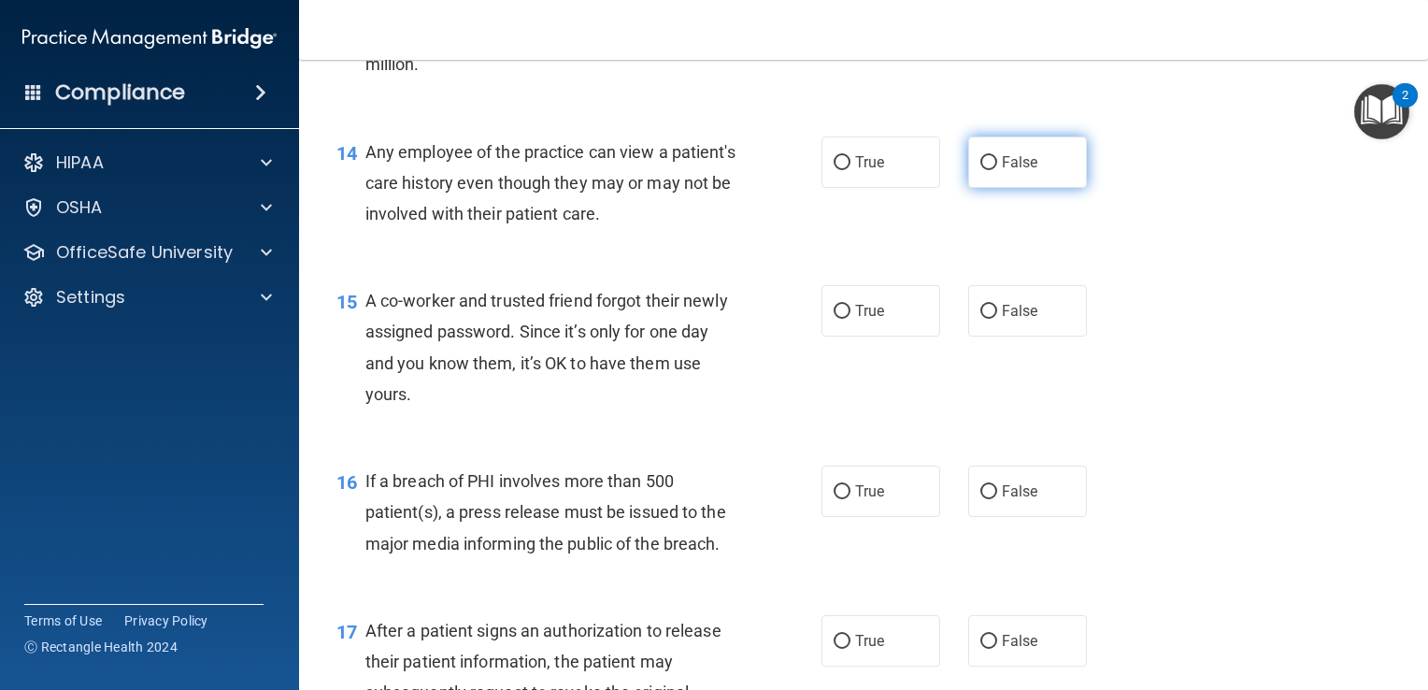
click at [983, 170] on input "False" at bounding box center [989, 163] width 17 height 14
radio input "true"
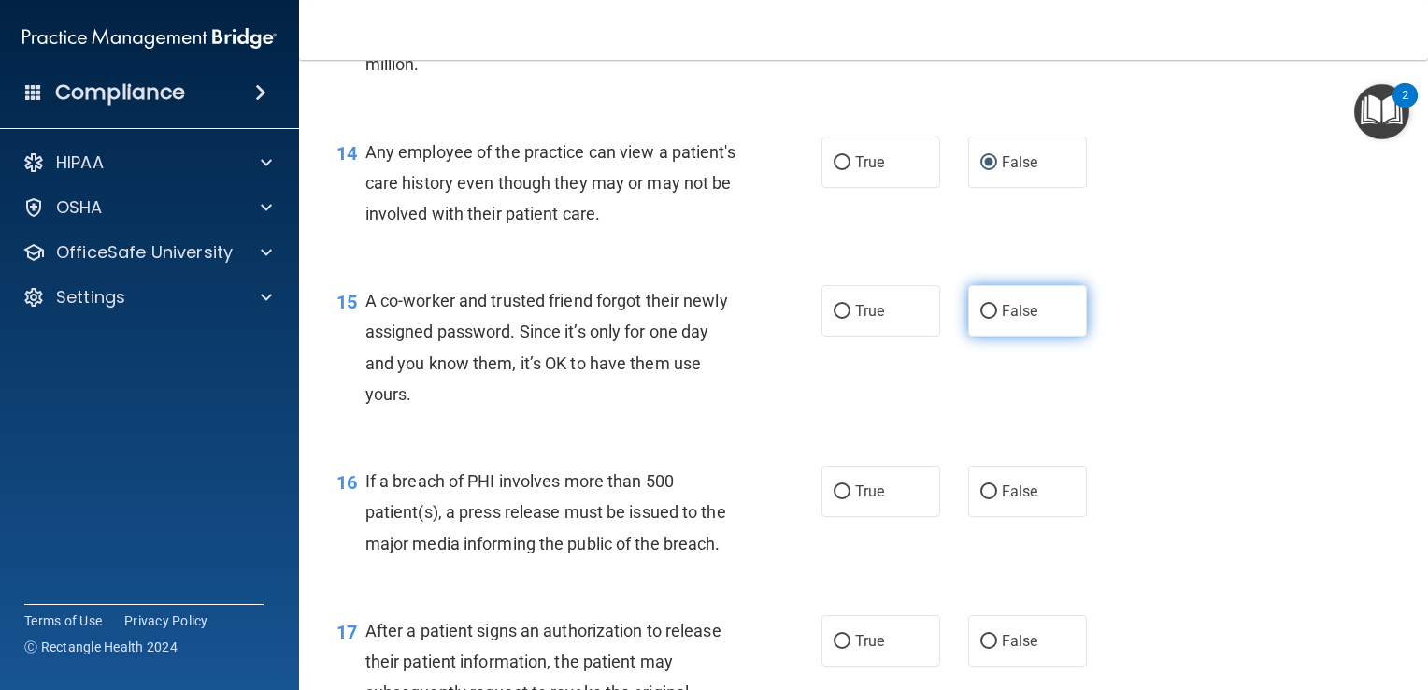
click at [985, 319] on input "False" at bounding box center [989, 312] width 17 height 14
radio input "true"
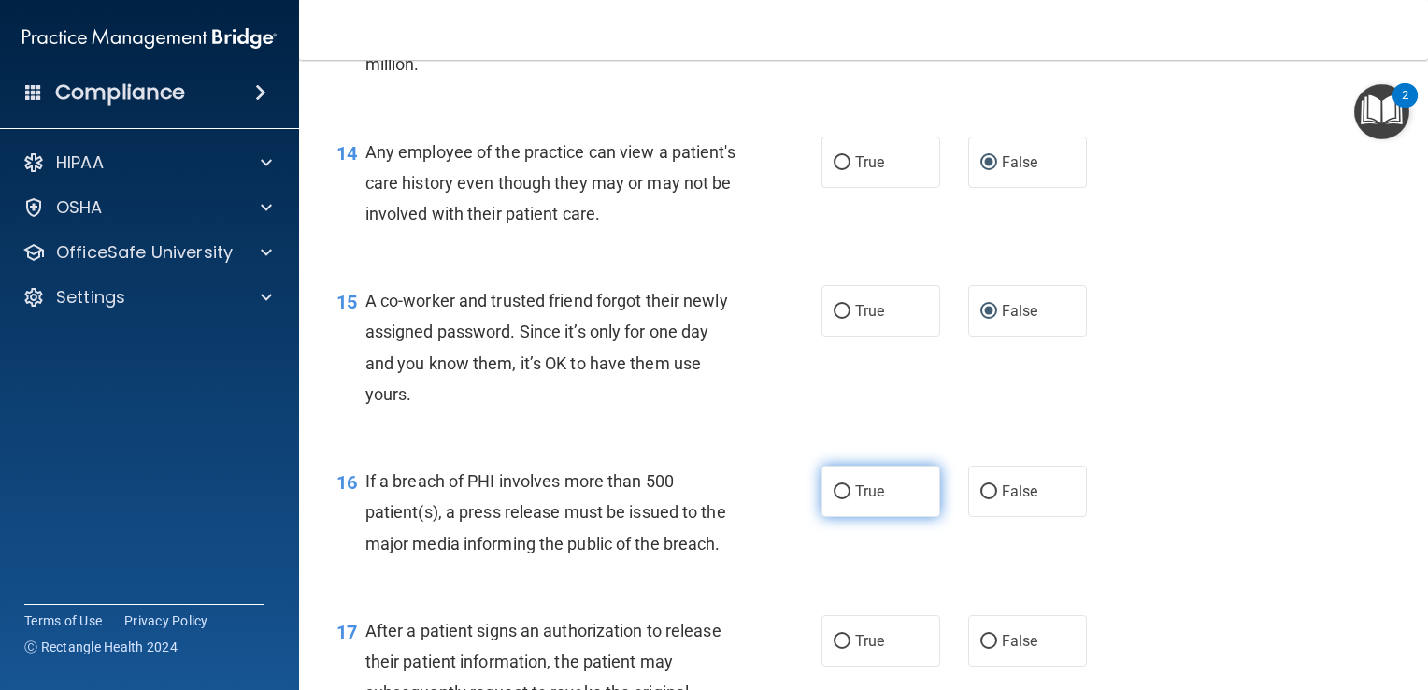
click at [839, 499] on input "True" at bounding box center [842, 492] width 17 height 14
radio input "true"
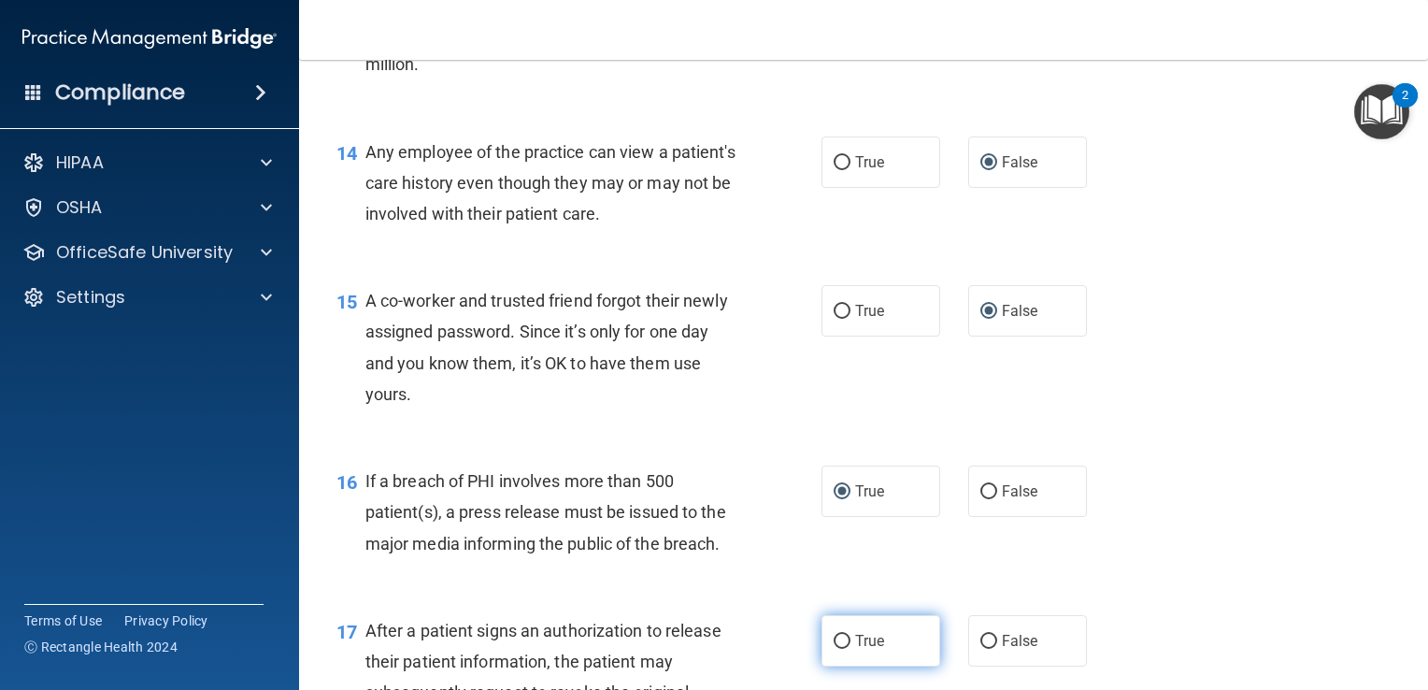
click at [834, 649] on input "True" at bounding box center [842, 642] width 17 height 14
radio input "true"
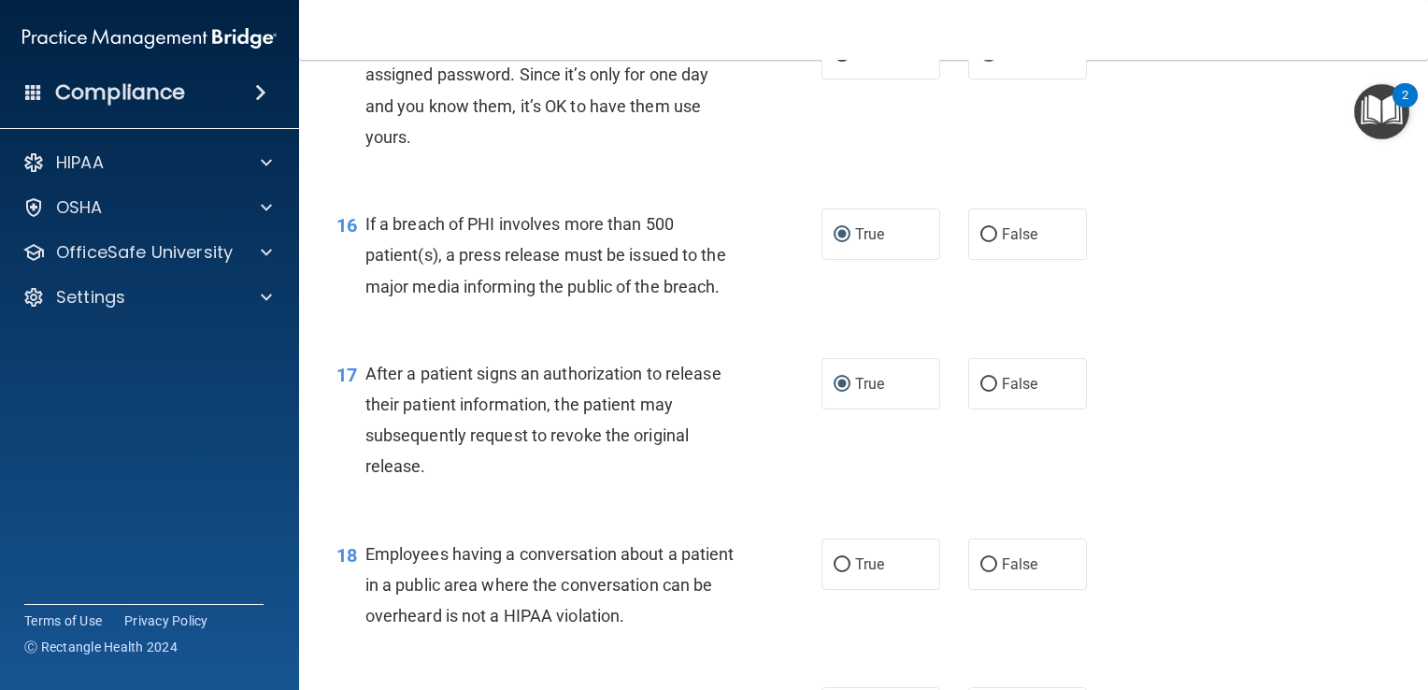
scroll to position [2351, 0]
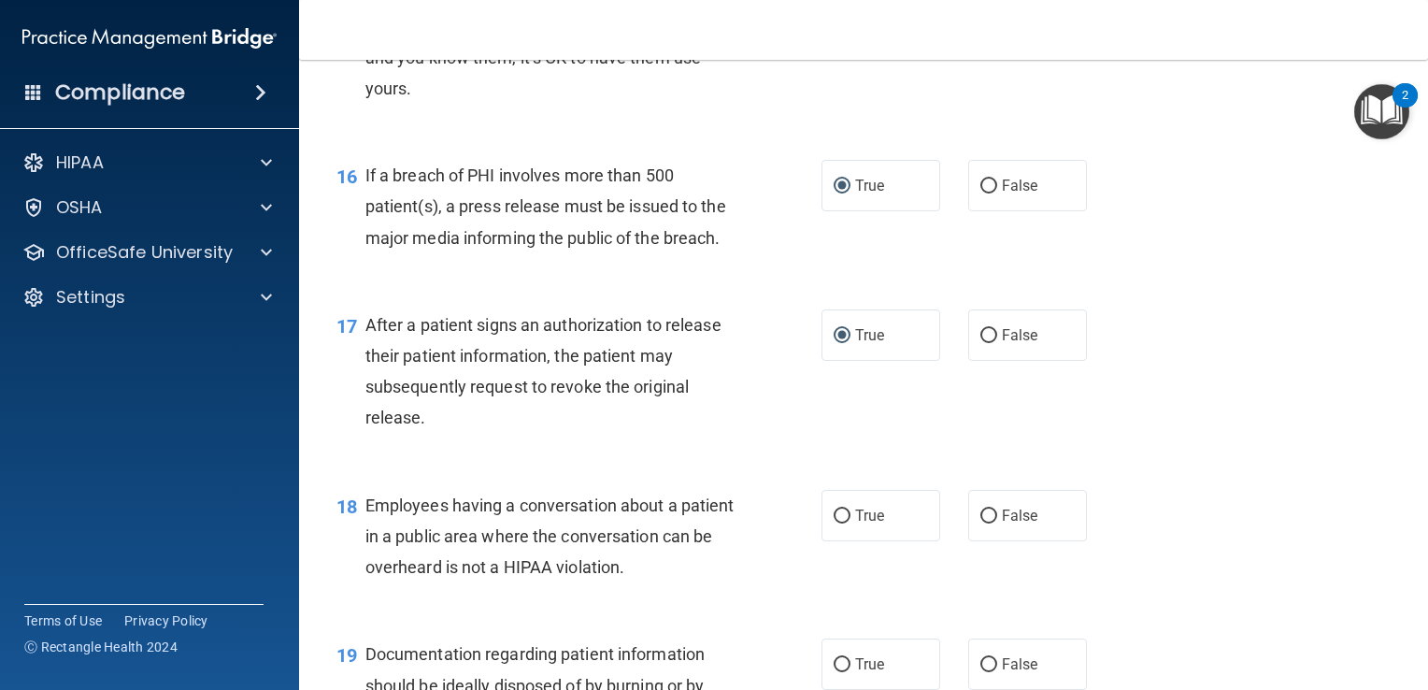
click at [1189, 269] on div "16 If a breach of PHI involves more than 500 patient(s), a press release must b…" at bounding box center [864, 211] width 1083 height 150
click at [1189, 265] on div "16 If a breach of PHI involves more than 500 patient(s), a press release must b…" at bounding box center [864, 211] width 1083 height 150
click at [983, 523] on input "False" at bounding box center [989, 516] width 17 height 14
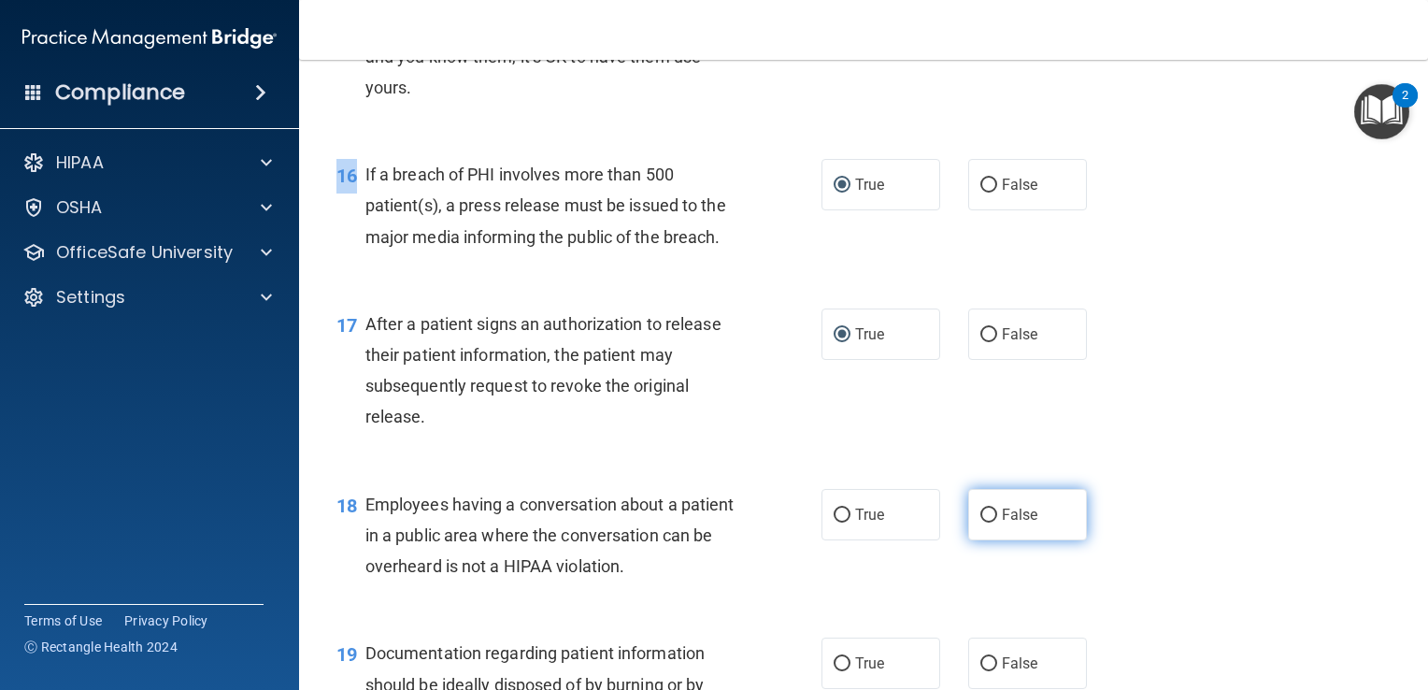
radio input "true"
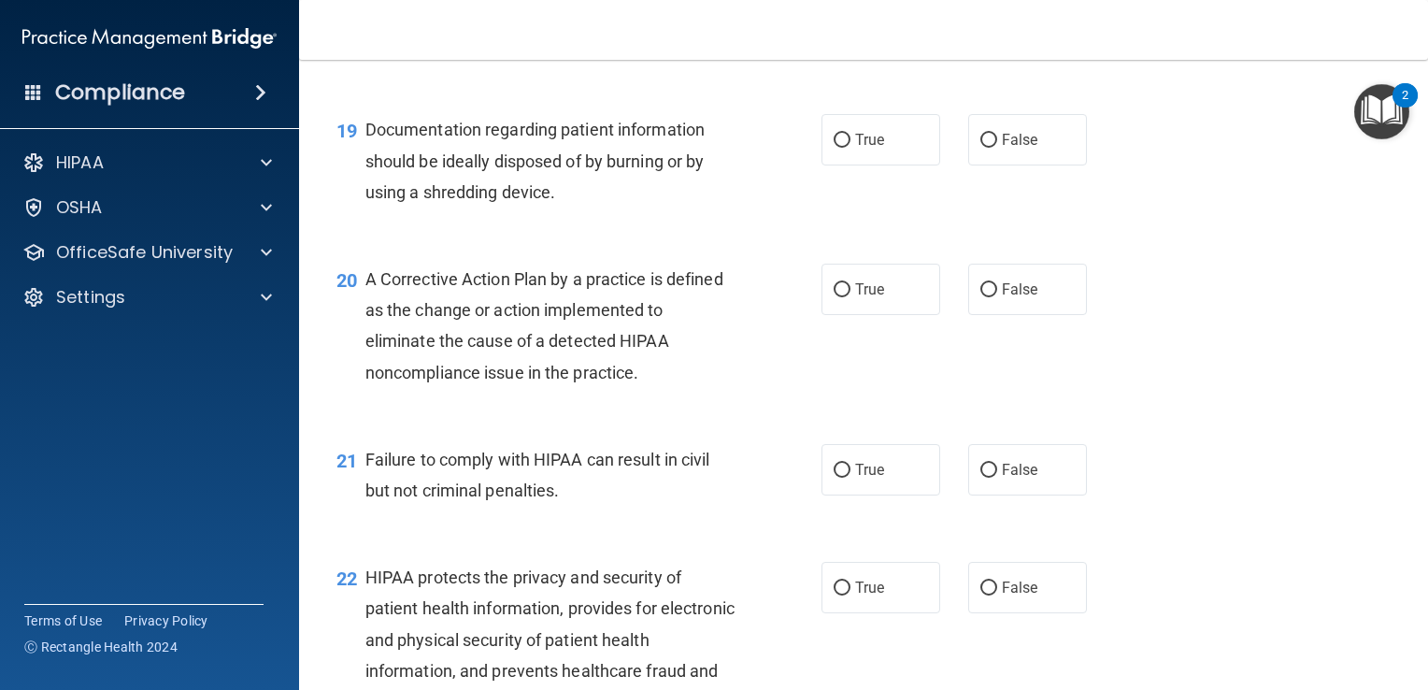
scroll to position [2913, 0]
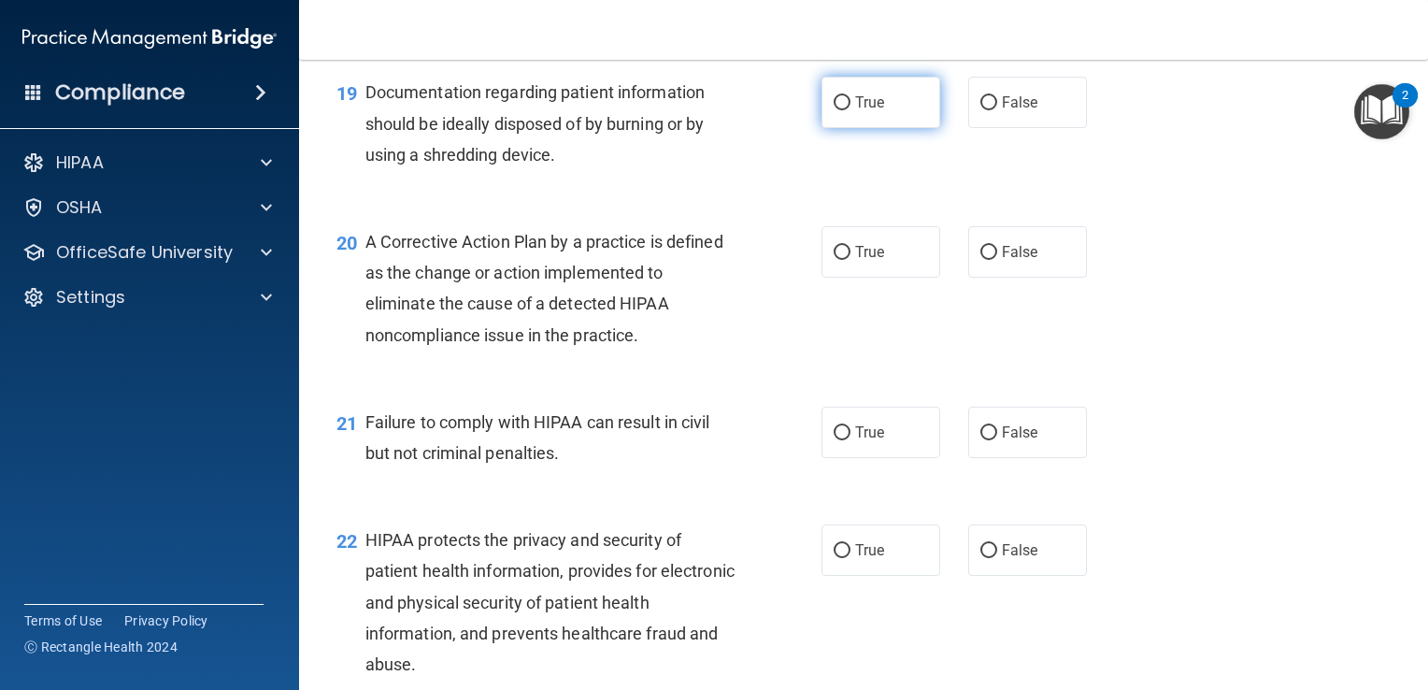
click at [834, 110] on input "True" at bounding box center [842, 103] width 17 height 14
radio input "true"
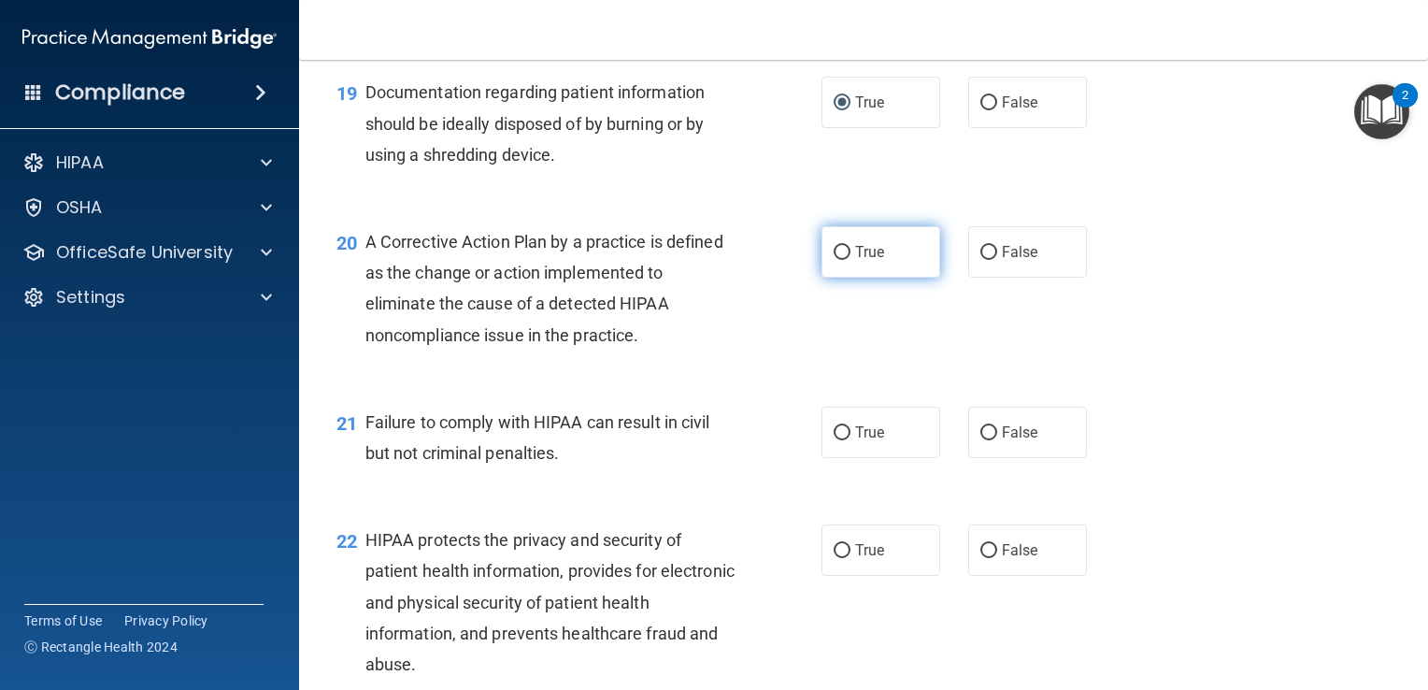
click at [840, 260] on input "True" at bounding box center [842, 253] width 17 height 14
radio input "true"
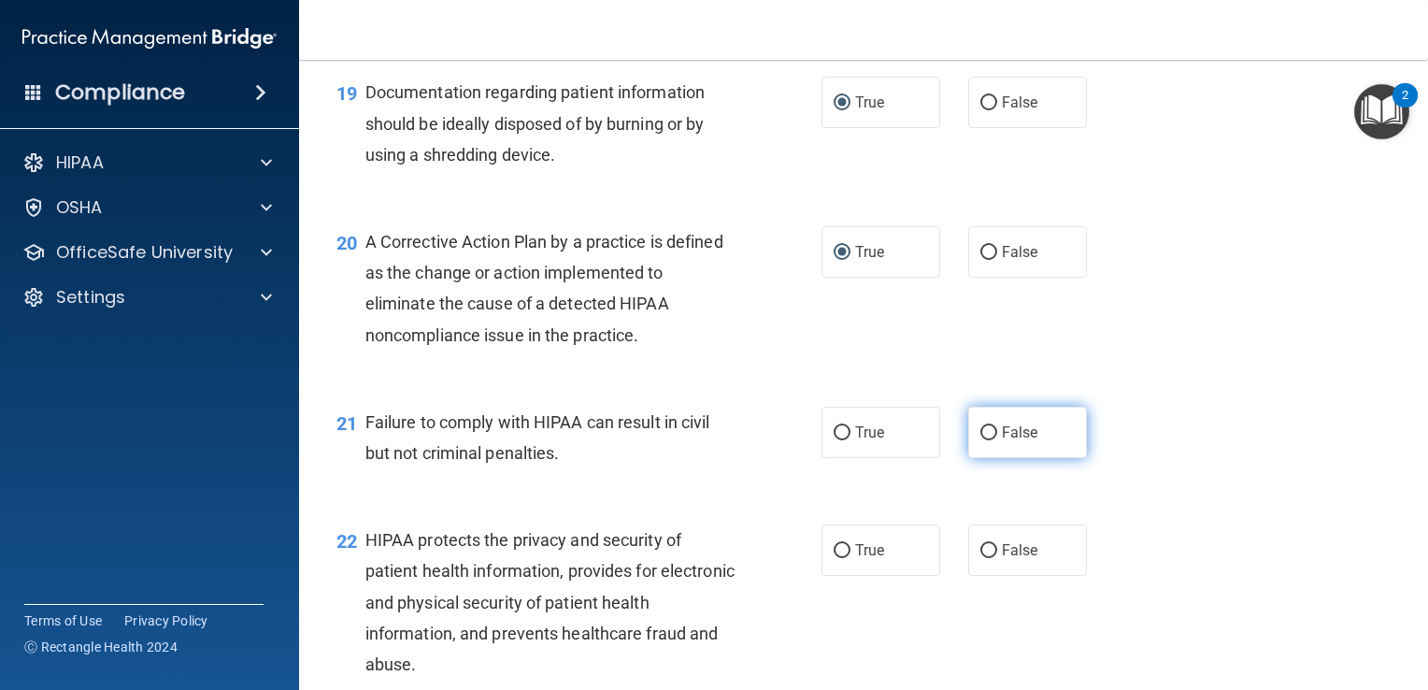
click at [983, 440] on input "False" at bounding box center [989, 433] width 17 height 14
radio input "true"
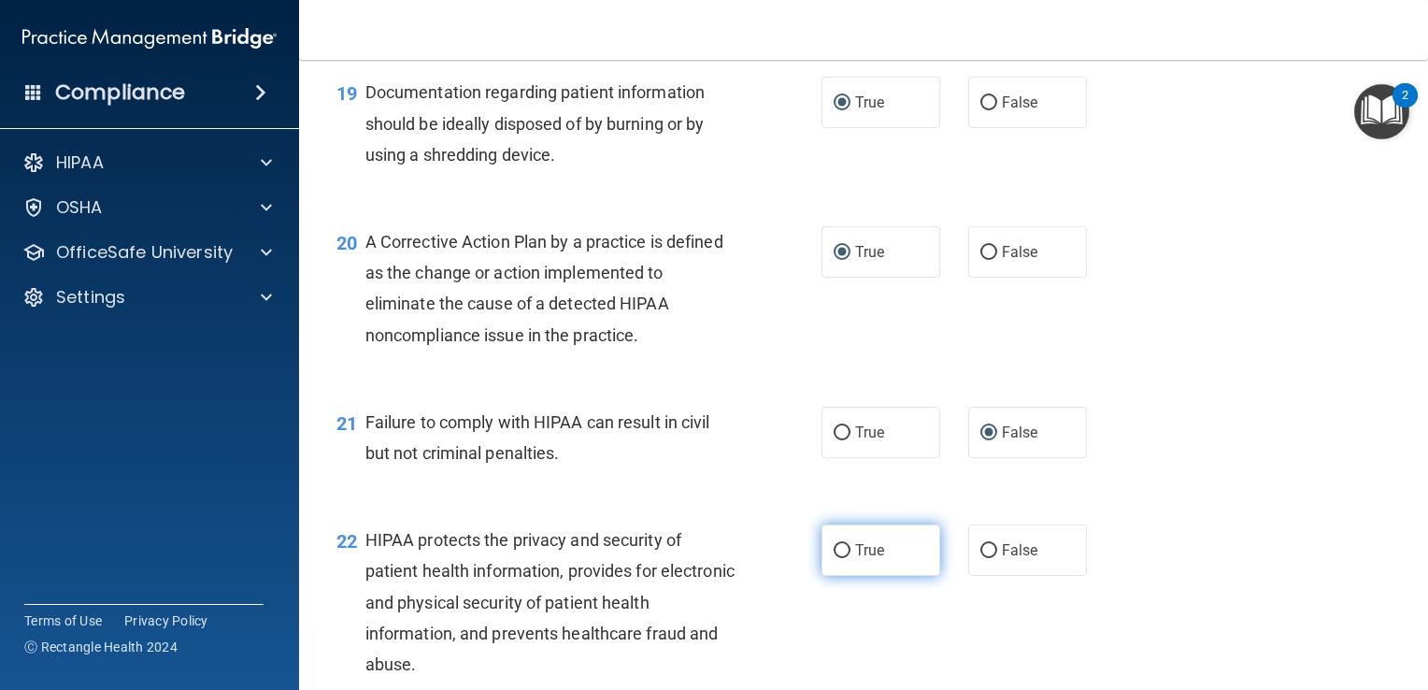
click at [835, 558] on input "True" at bounding box center [842, 551] width 17 height 14
radio input "true"
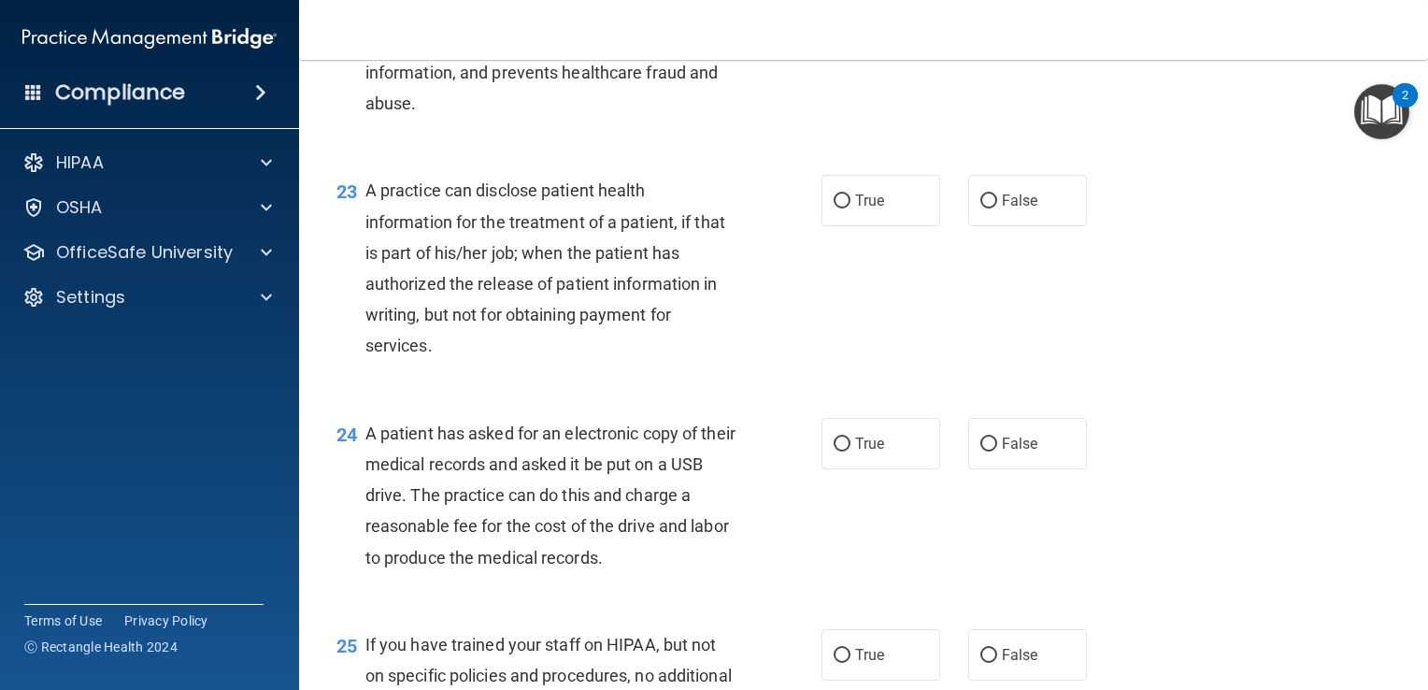
scroll to position [3511, 0]
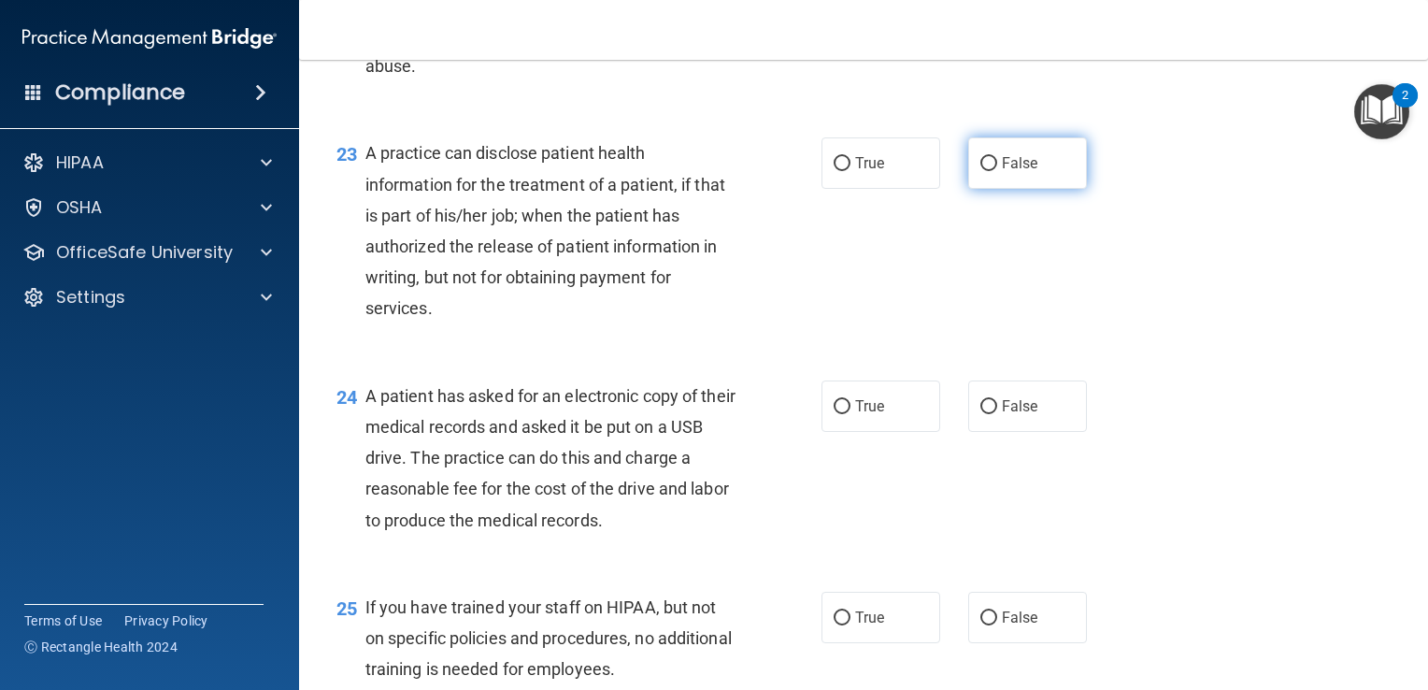
click at [981, 171] on input "False" at bounding box center [989, 164] width 17 height 14
radio input "true"
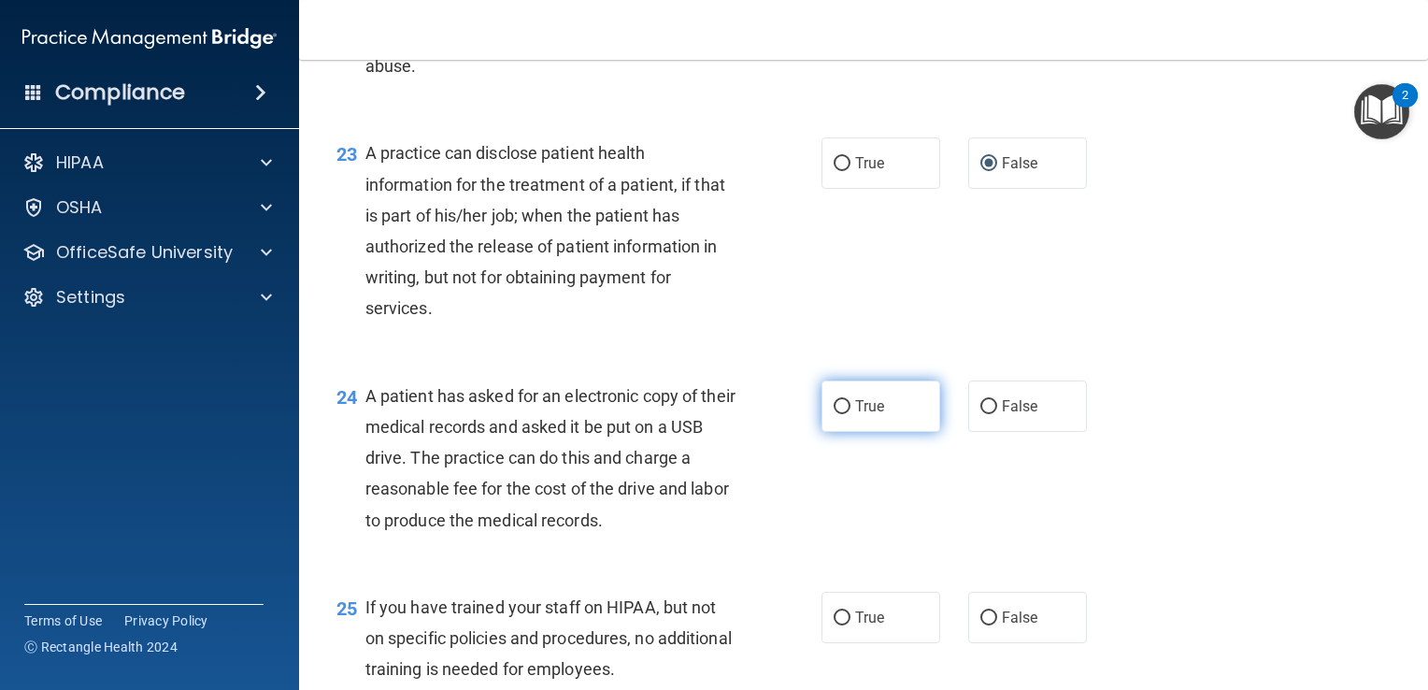
click at [834, 414] on input "True" at bounding box center [842, 407] width 17 height 14
radio input "true"
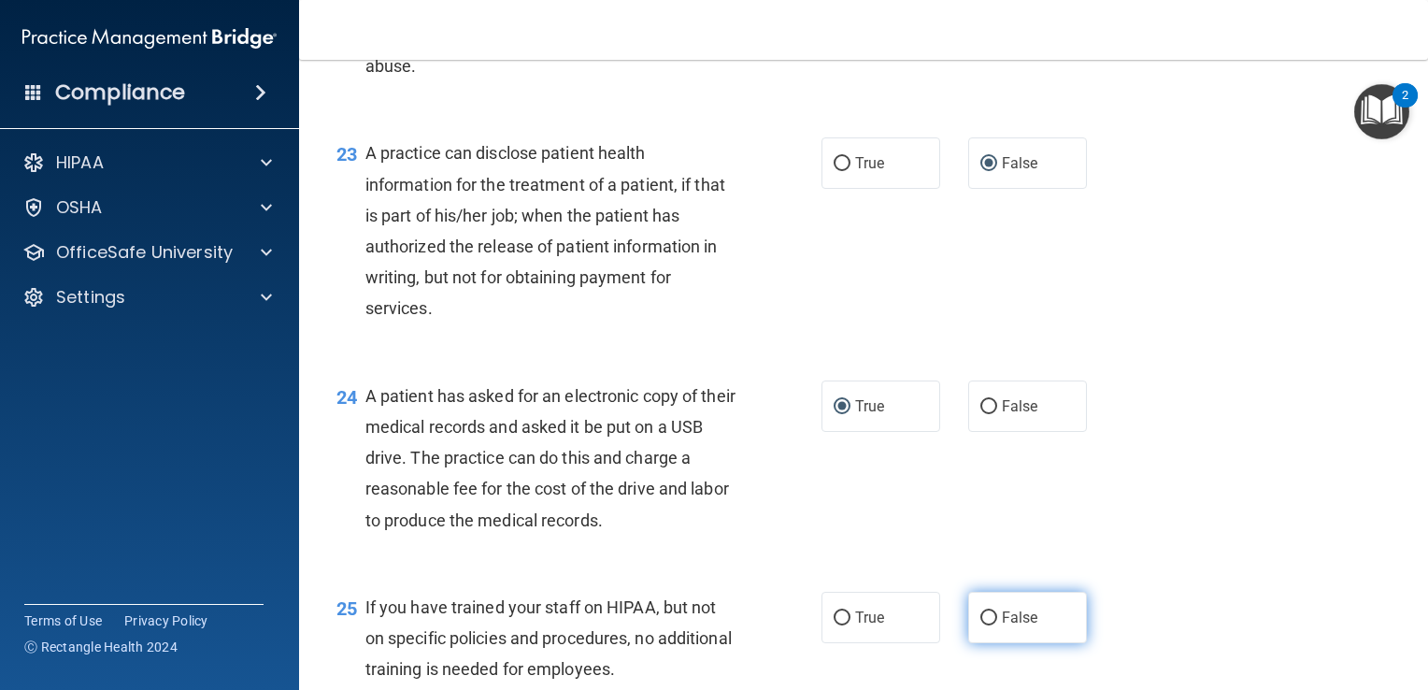
click at [981, 643] on label "False" at bounding box center [1028, 617] width 119 height 51
click at [981, 625] on input "False" at bounding box center [989, 618] width 17 height 14
radio input "true"
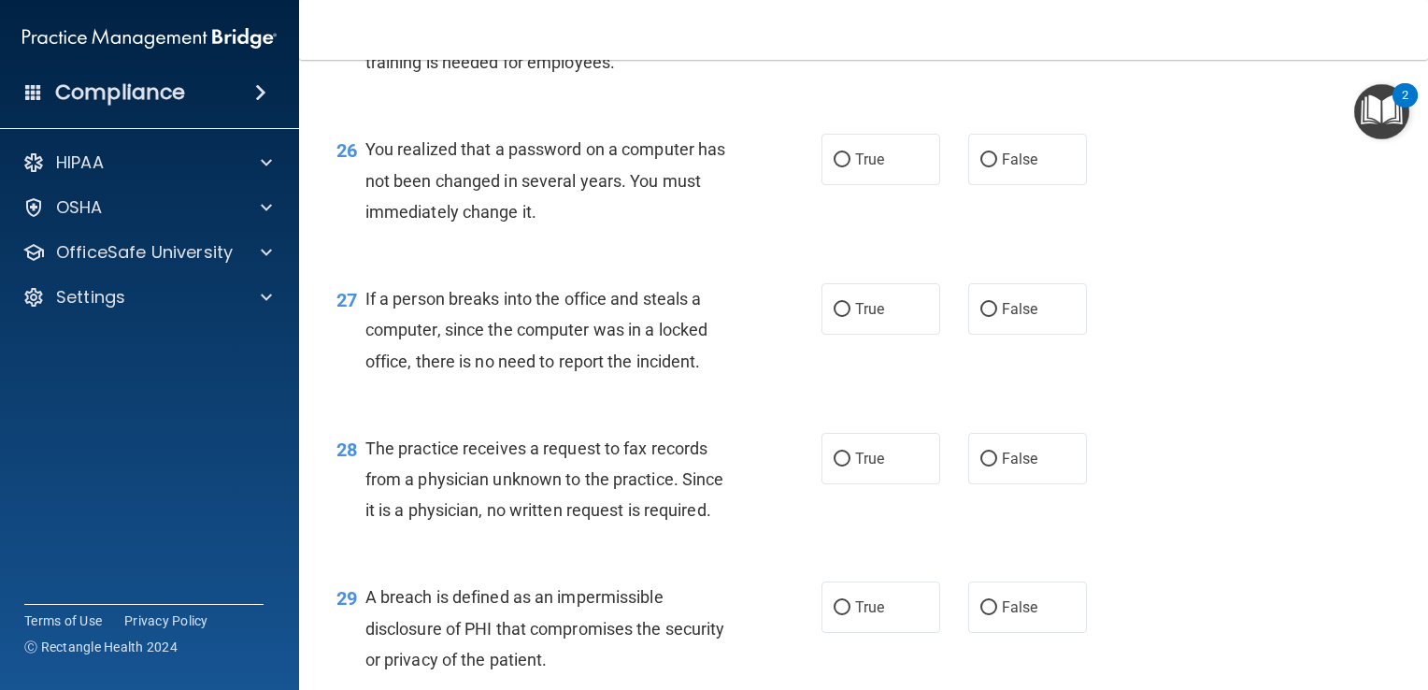
scroll to position [4155, 0]
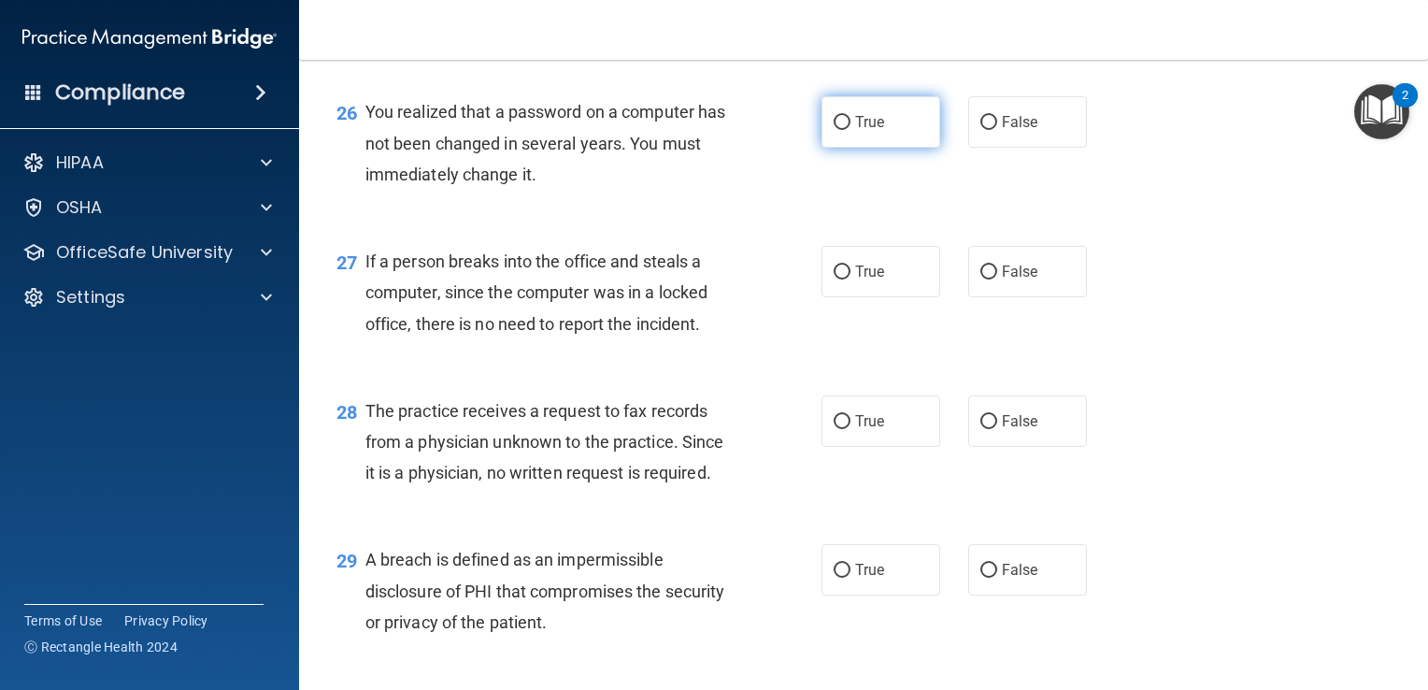
click at [834, 130] on input "True" at bounding box center [842, 123] width 17 height 14
radio input "true"
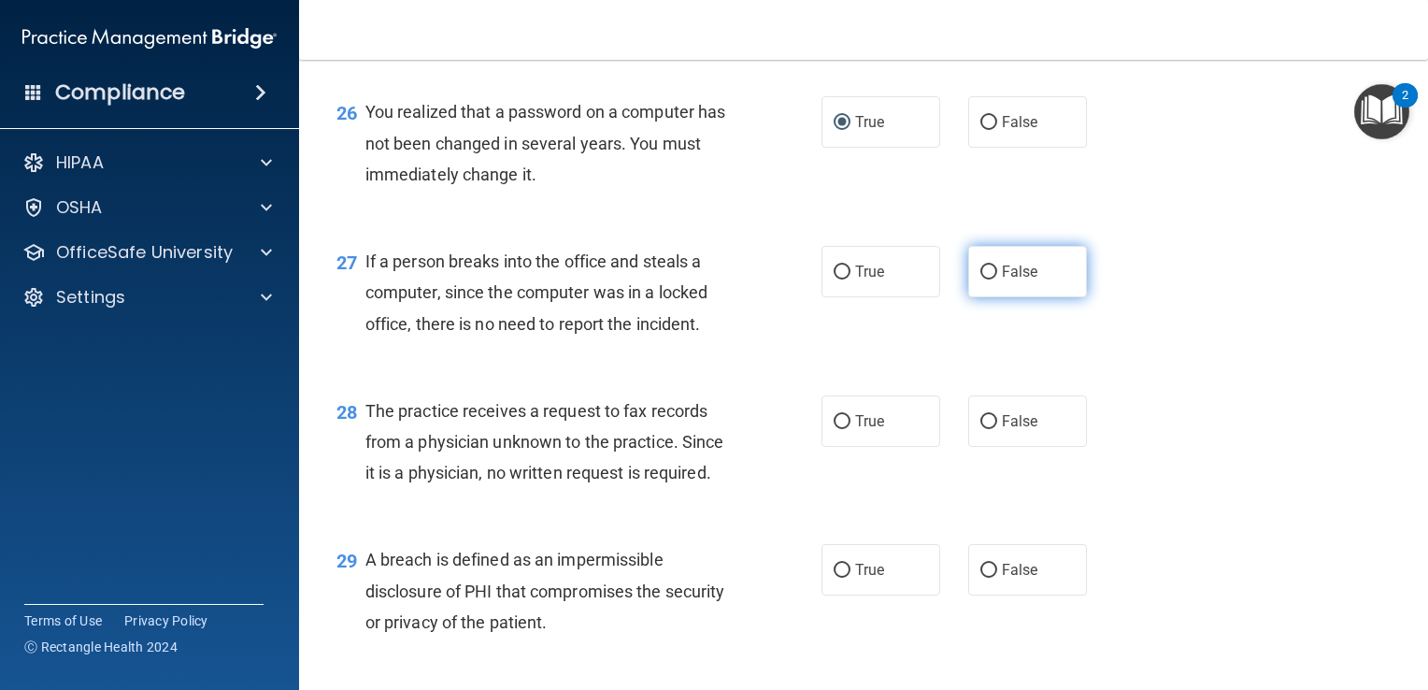
click at [981, 280] on input "False" at bounding box center [989, 272] width 17 height 14
radio input "true"
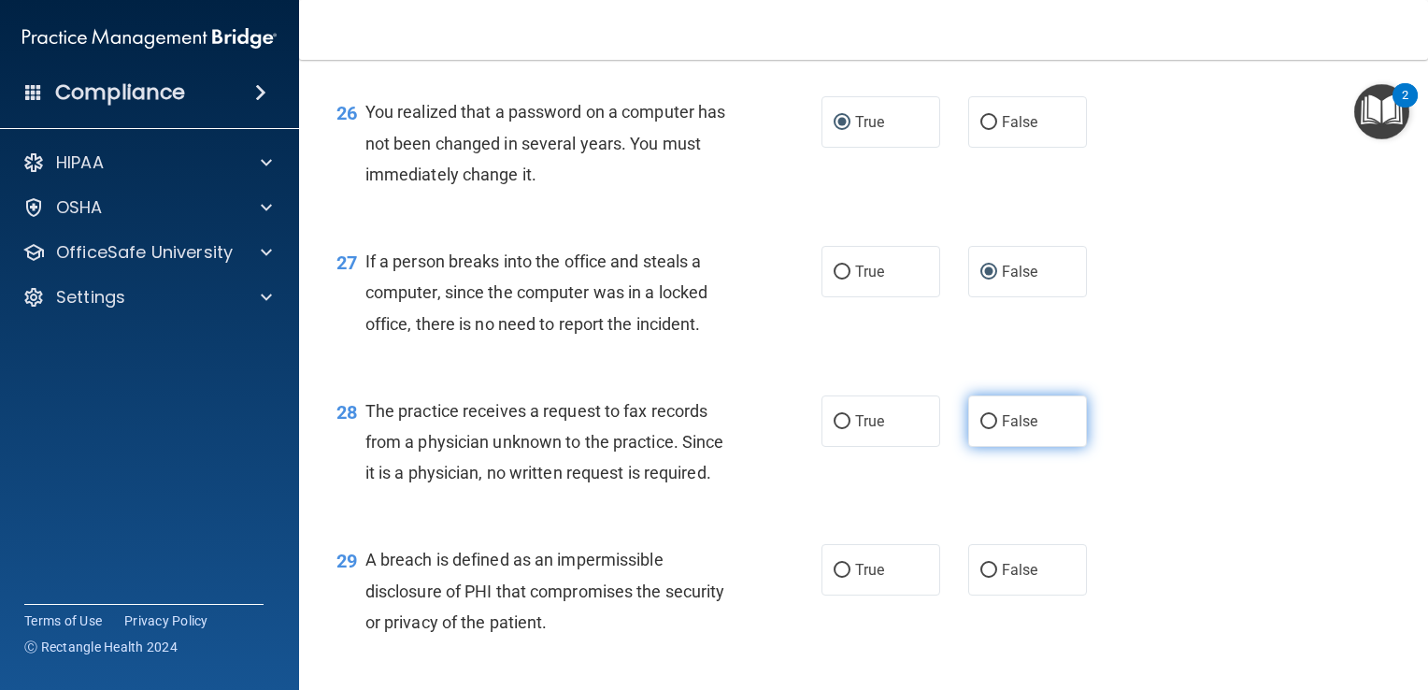
click at [983, 429] on input "False" at bounding box center [989, 422] width 17 height 14
radio input "true"
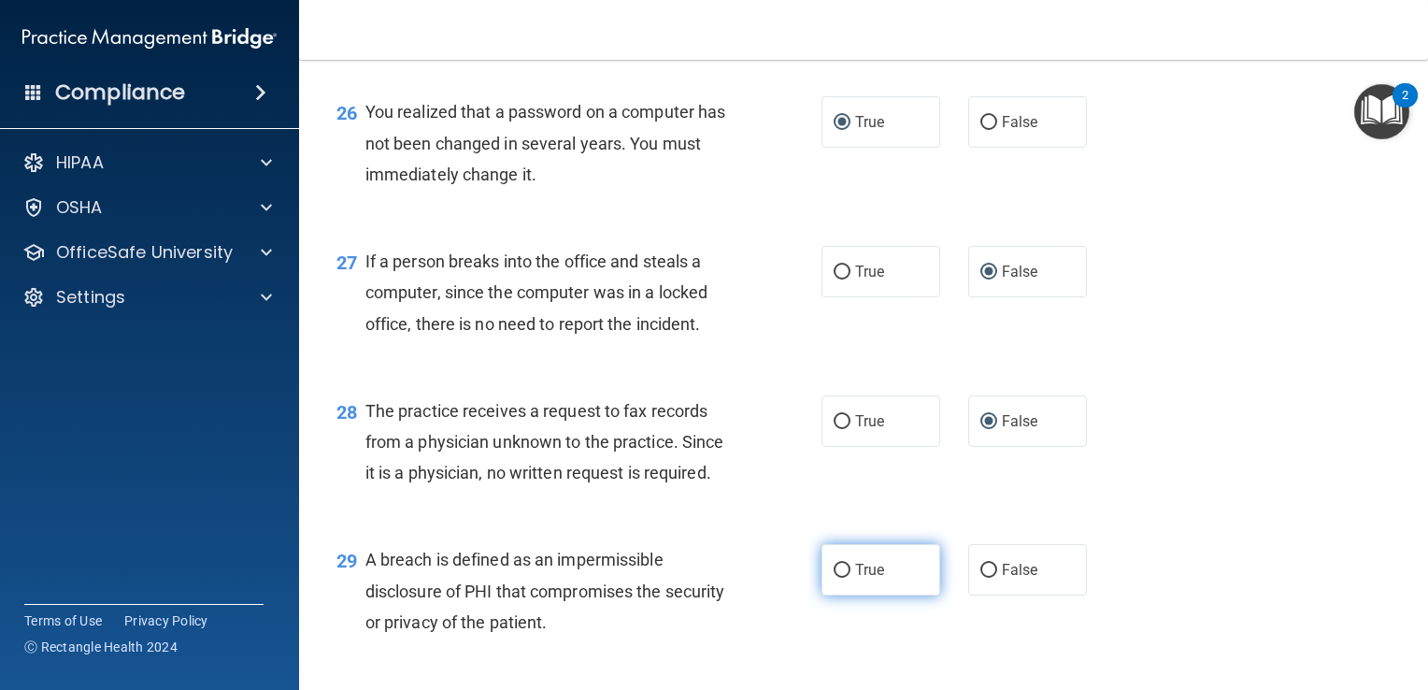
click at [839, 578] on input "True" at bounding box center [842, 571] width 17 height 14
radio input "true"
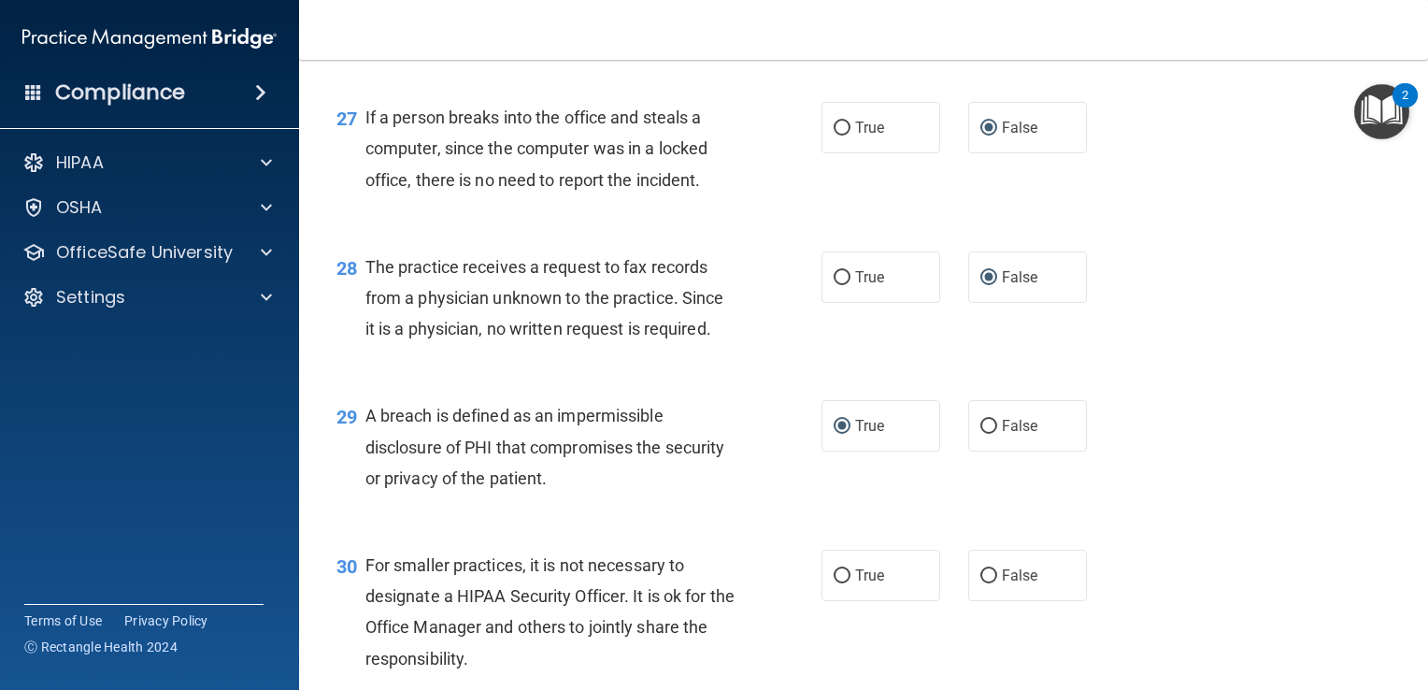
scroll to position [4305, 0]
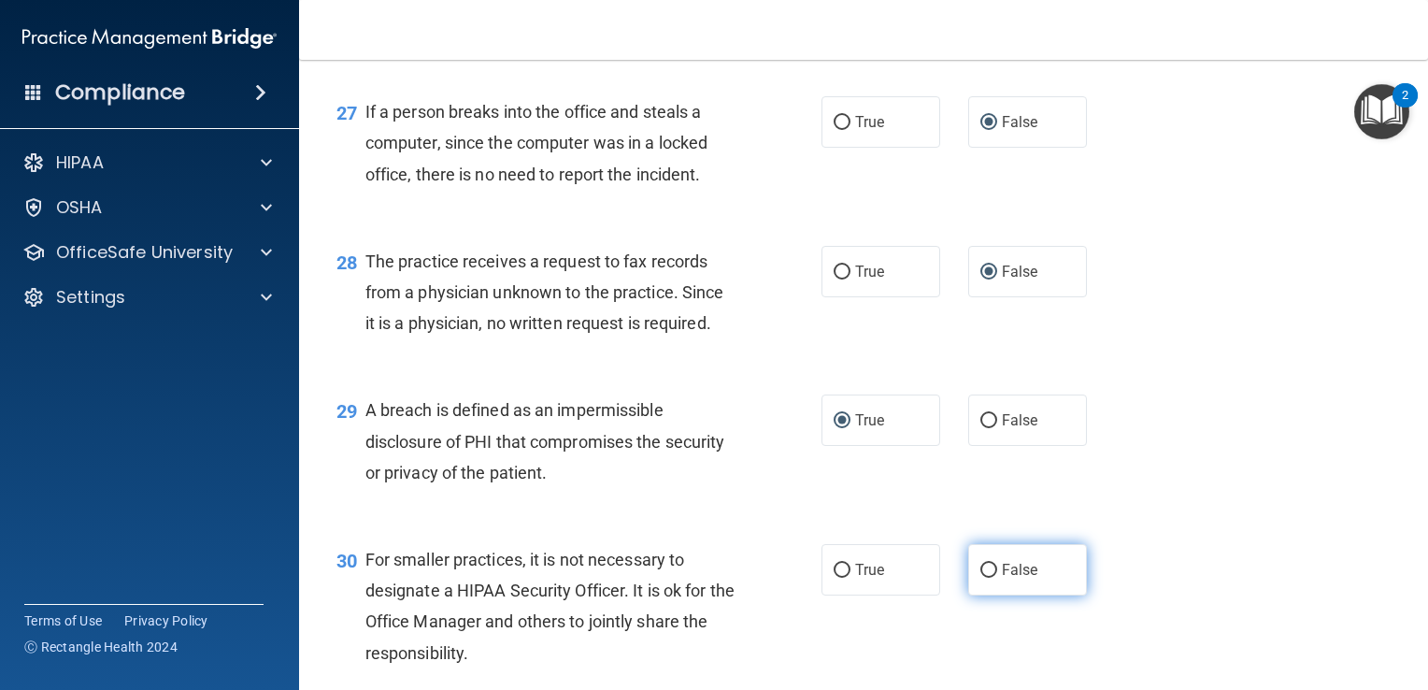
click at [981, 578] on input "False" at bounding box center [989, 571] width 17 height 14
radio input "true"
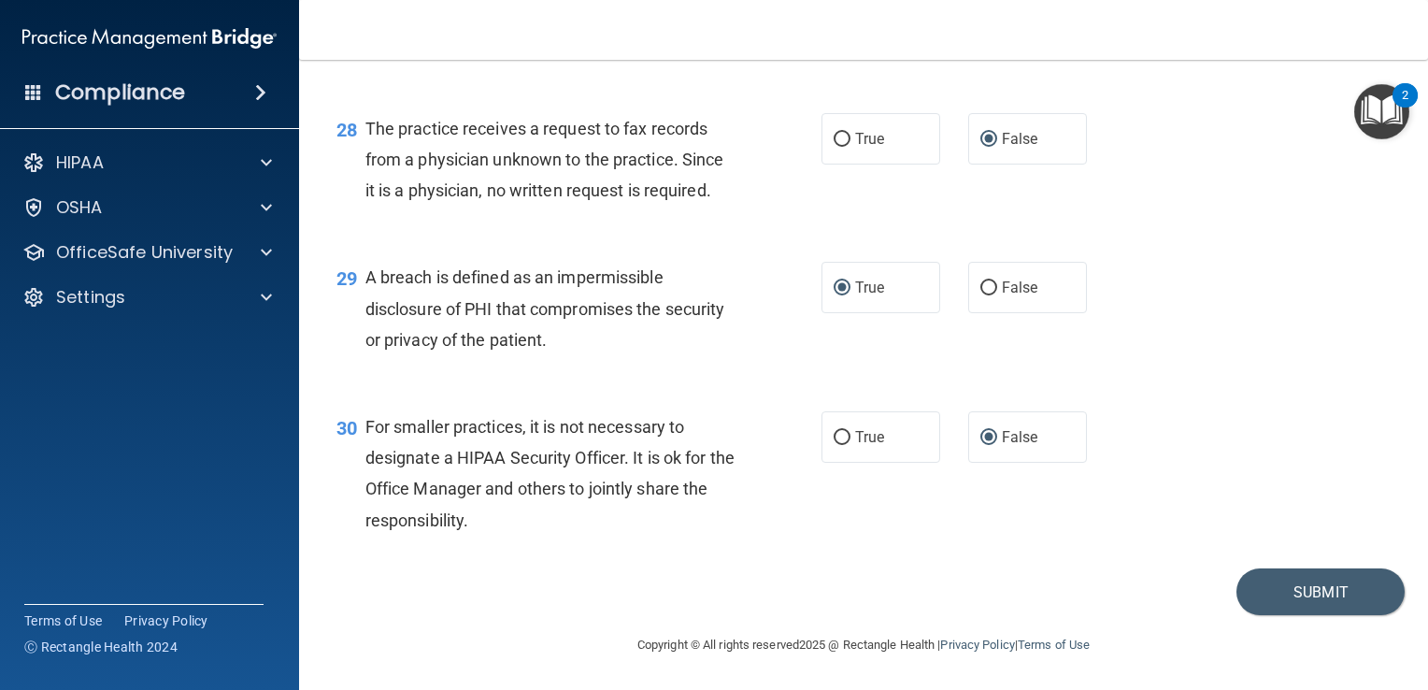
scroll to position [4455, 0]
click at [1342, 609] on button "Submit" at bounding box center [1321, 592] width 168 height 48
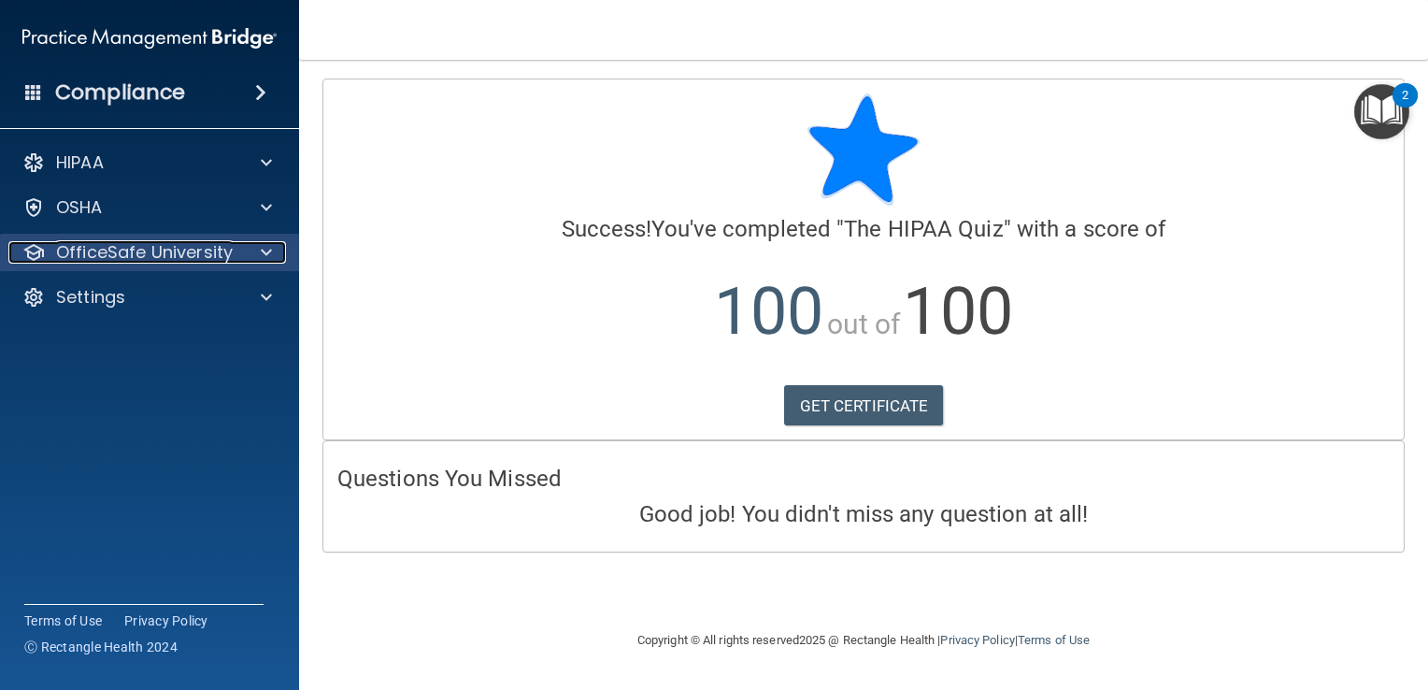
click at [237, 256] on div "OfficeSafe University" at bounding box center [124, 252] width 232 height 22
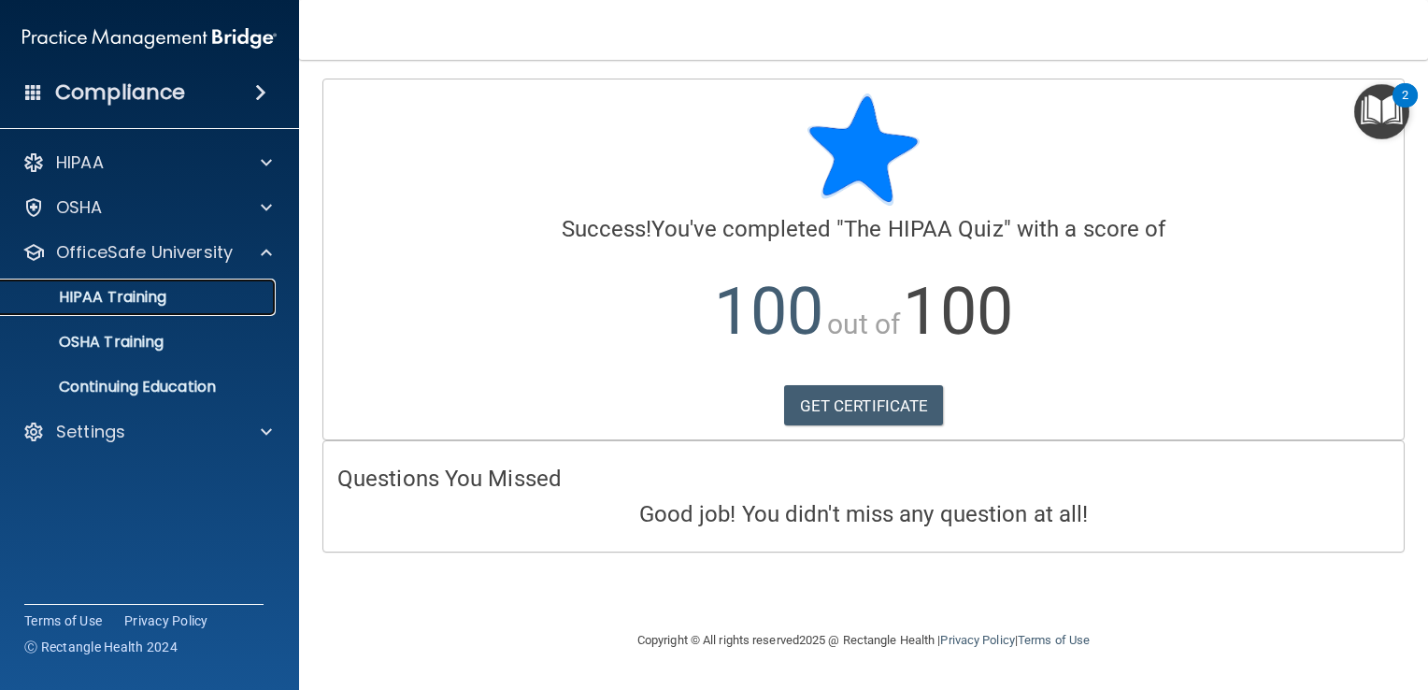
click at [228, 296] on div "HIPAA Training" at bounding box center [139, 297] width 255 height 19
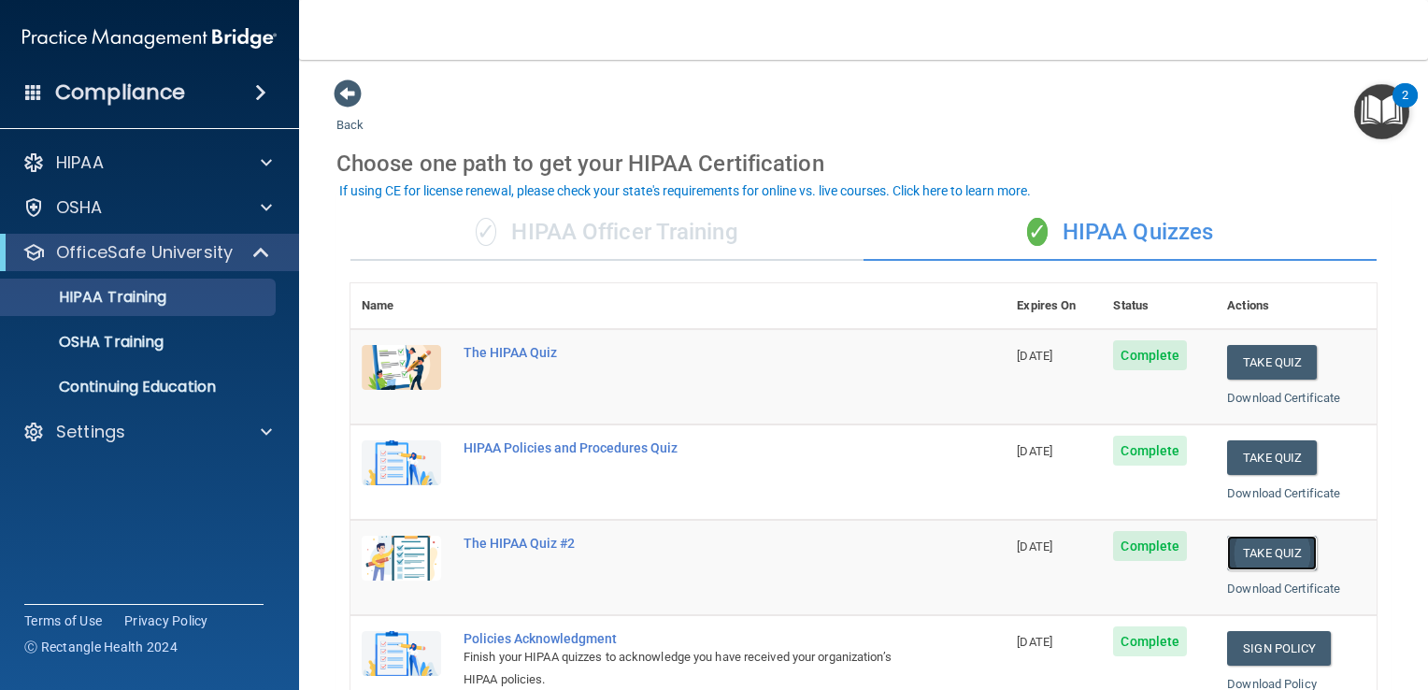
click at [1242, 547] on button "Take Quiz" at bounding box center [1272, 553] width 90 height 35
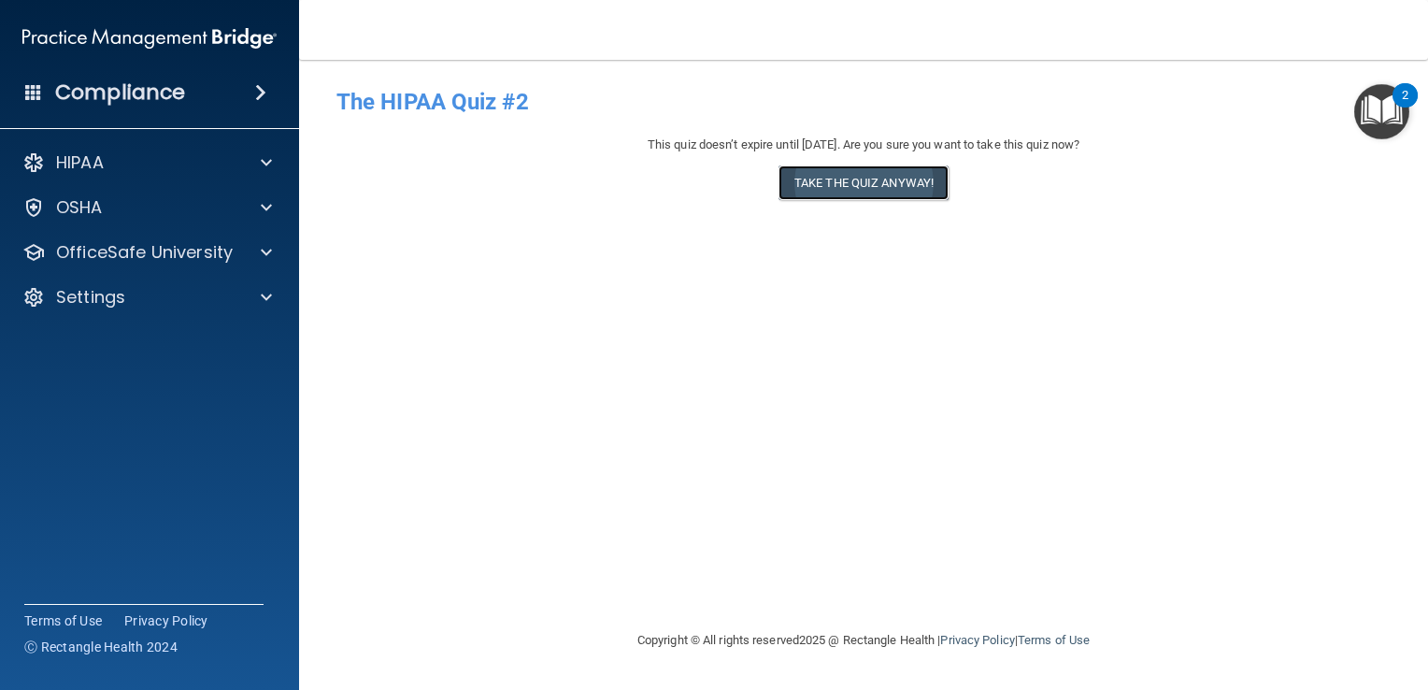
click at [851, 185] on button "Take the quiz anyway!" at bounding box center [864, 182] width 170 height 35
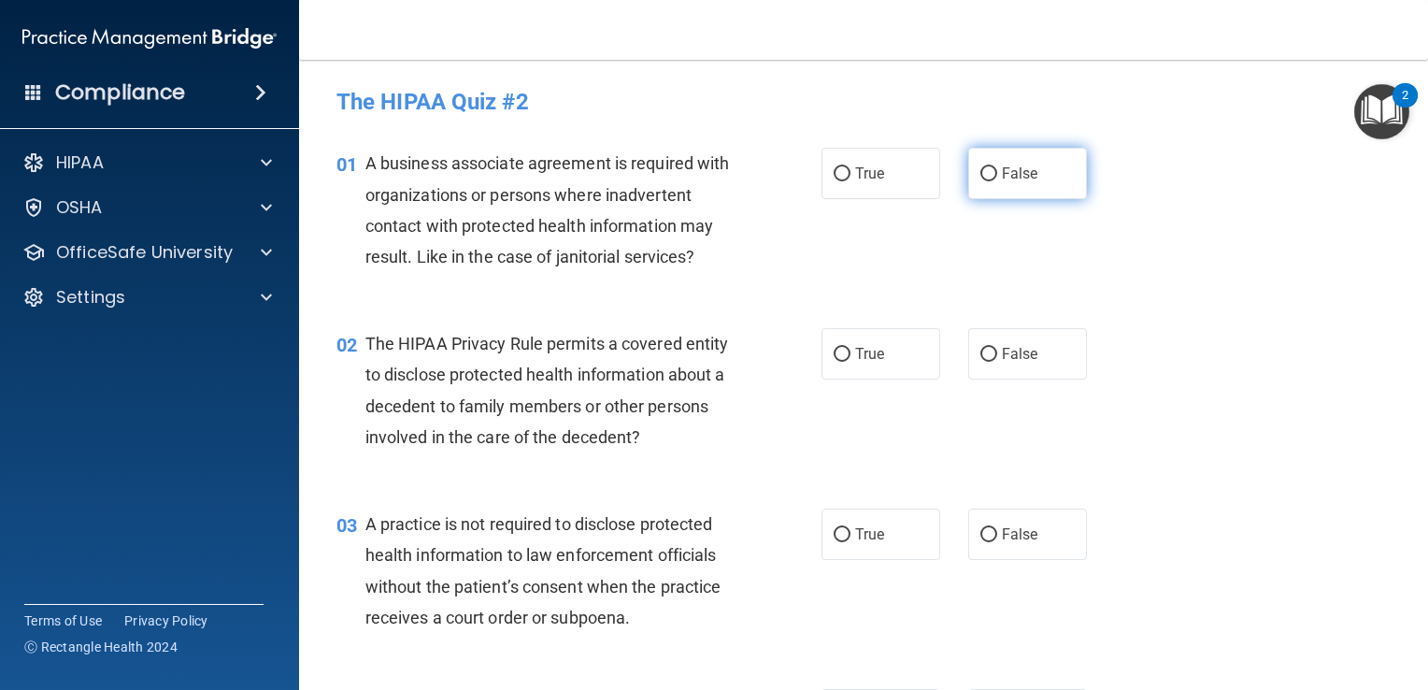
click at [972, 165] on label "False" at bounding box center [1028, 173] width 119 height 51
click at [981, 167] on input "False" at bounding box center [989, 174] width 17 height 14
radio input "true"
click at [845, 350] on label "True" at bounding box center [881, 353] width 119 height 51
click at [845, 350] on input "True" at bounding box center [842, 355] width 17 height 14
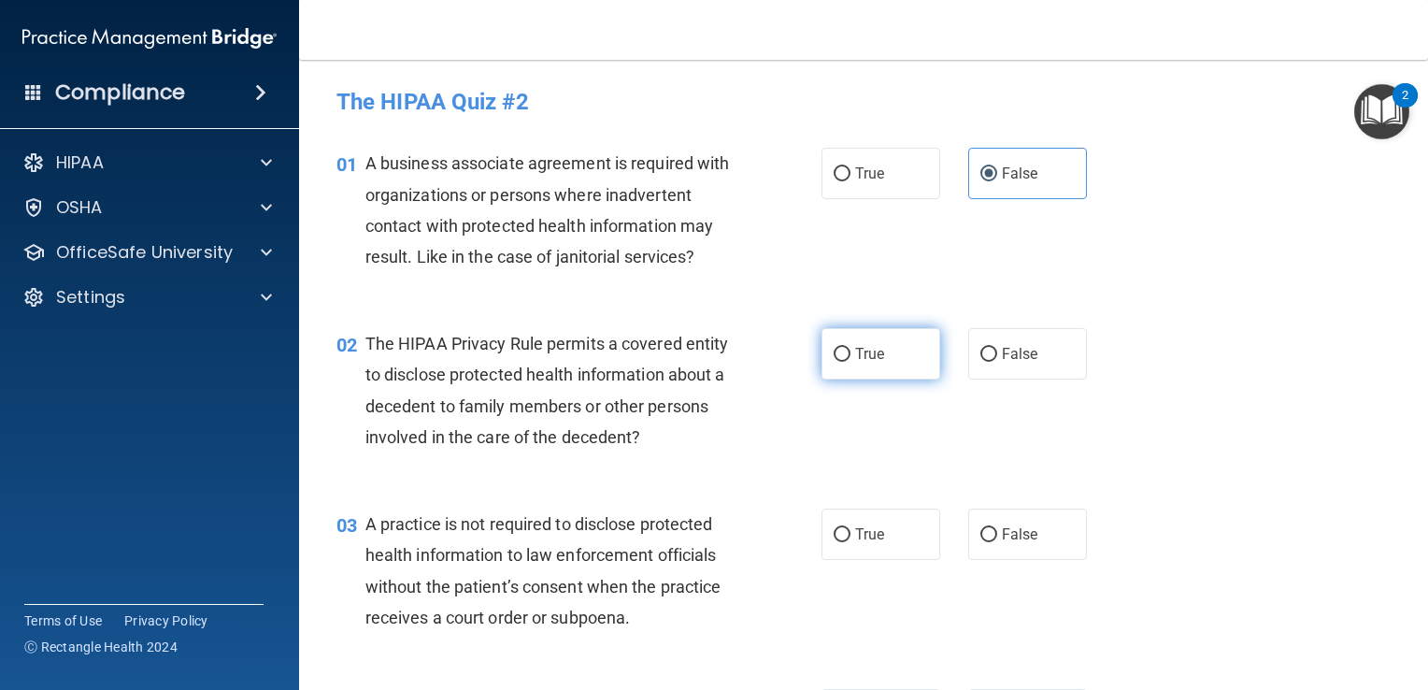
radio input "true"
click at [986, 544] on label "False" at bounding box center [1028, 534] width 119 height 51
click at [986, 542] on input "False" at bounding box center [989, 535] width 17 height 14
radio input "true"
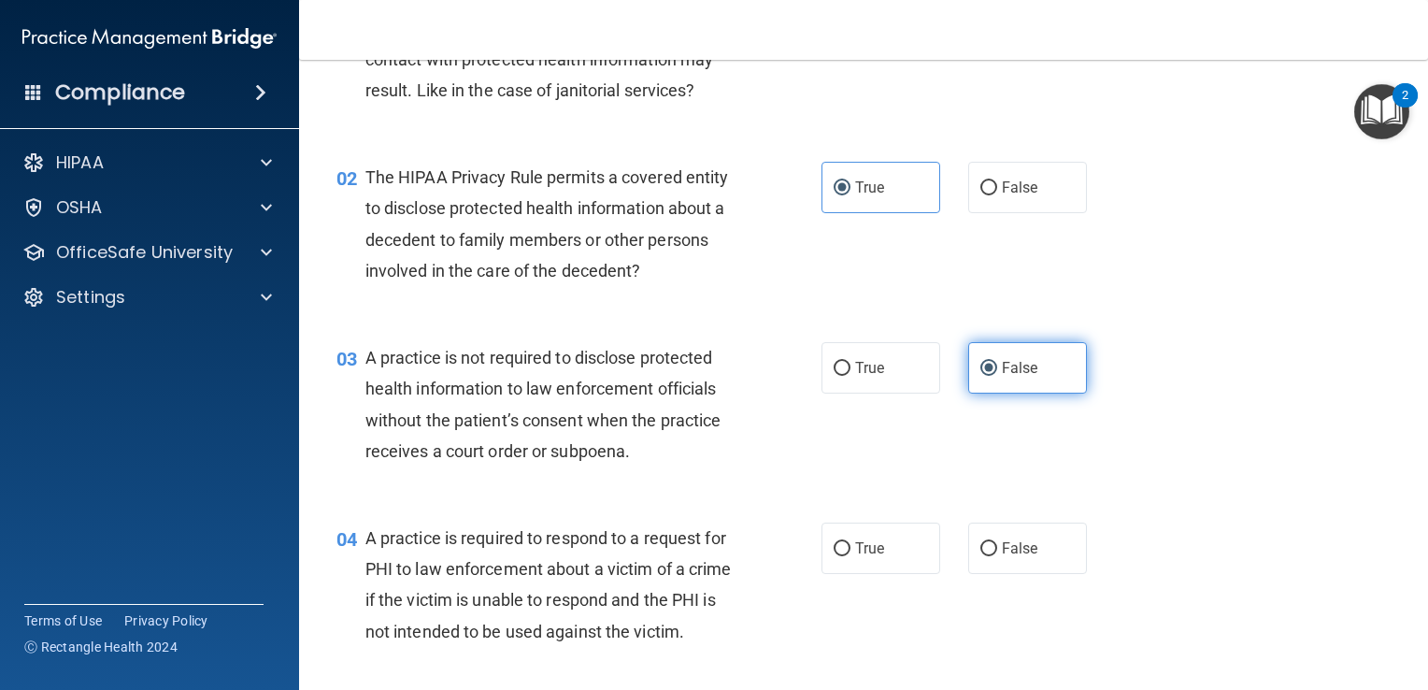
scroll to position [168, 0]
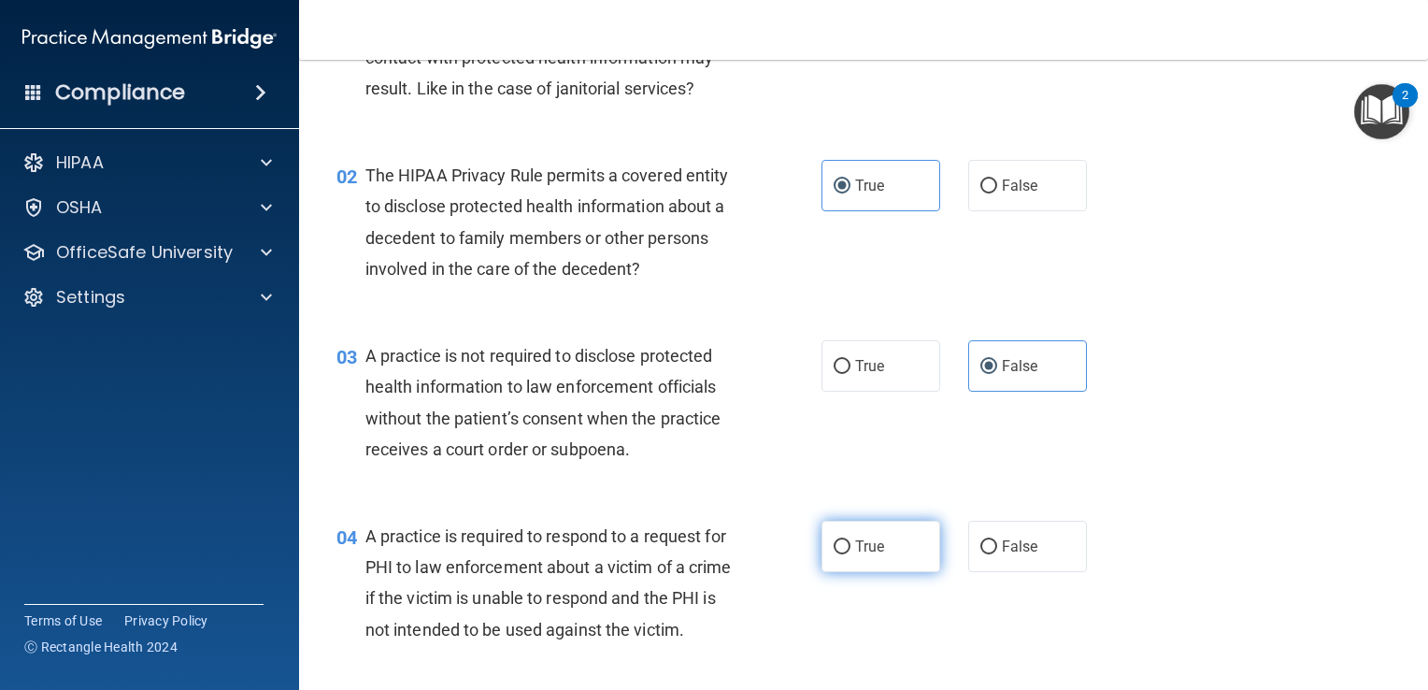
click at [840, 548] on input "True" at bounding box center [842, 547] width 17 height 14
radio input "true"
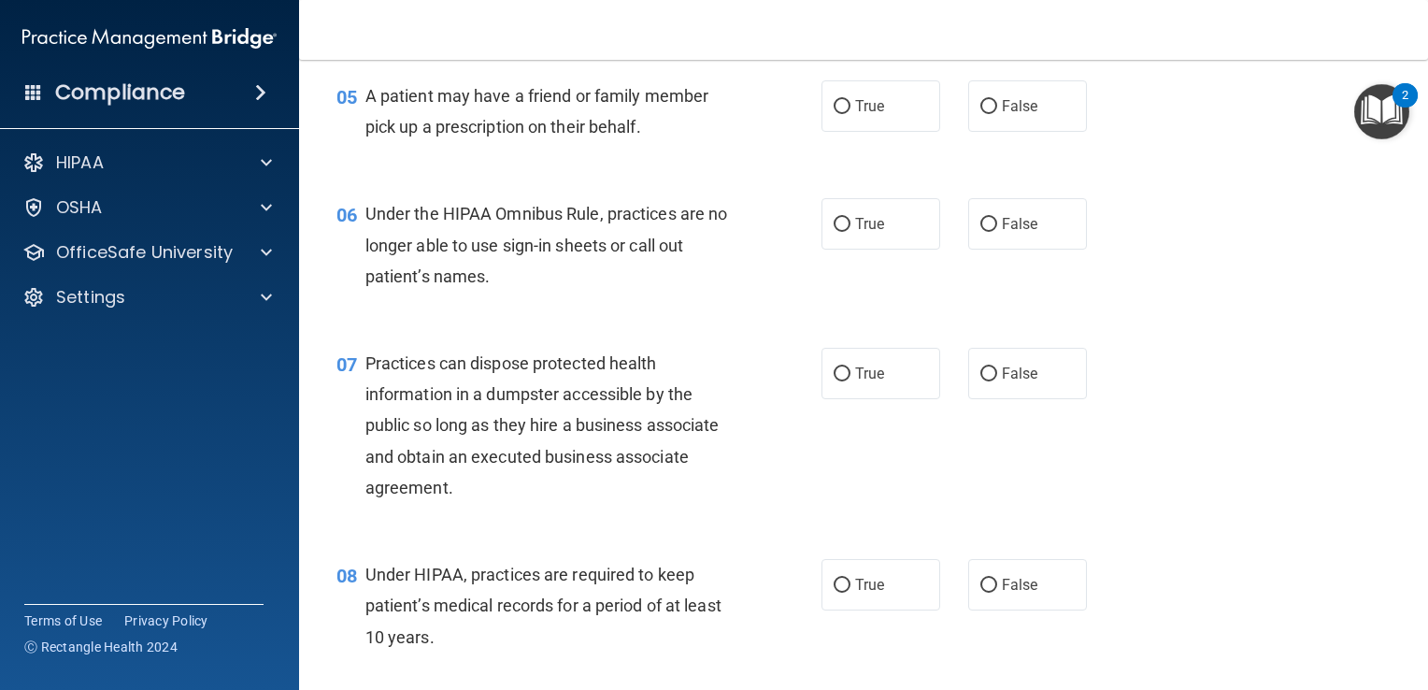
scroll to position [826, 0]
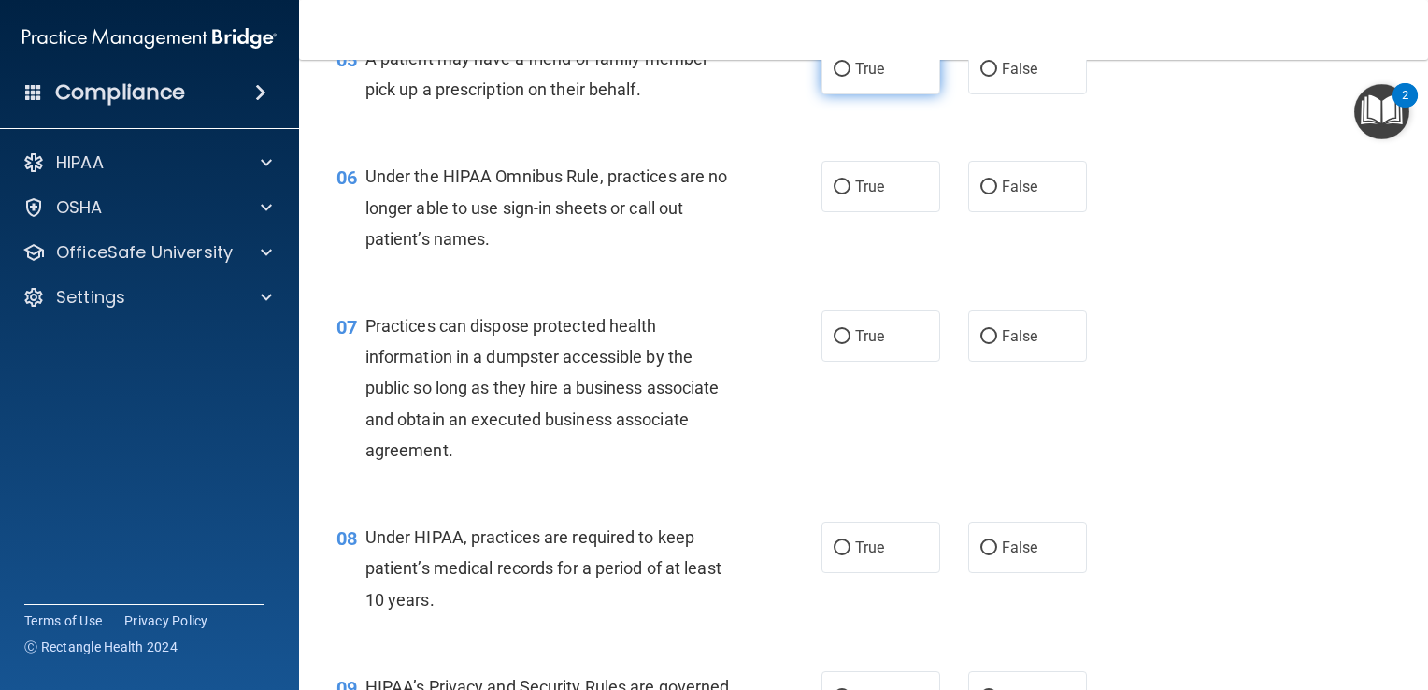
click at [840, 77] on input "True" at bounding box center [842, 70] width 17 height 14
radio input "true"
click at [981, 194] on input "False" at bounding box center [989, 187] width 17 height 14
radio input "true"
click at [981, 344] on input "False" at bounding box center [989, 337] width 17 height 14
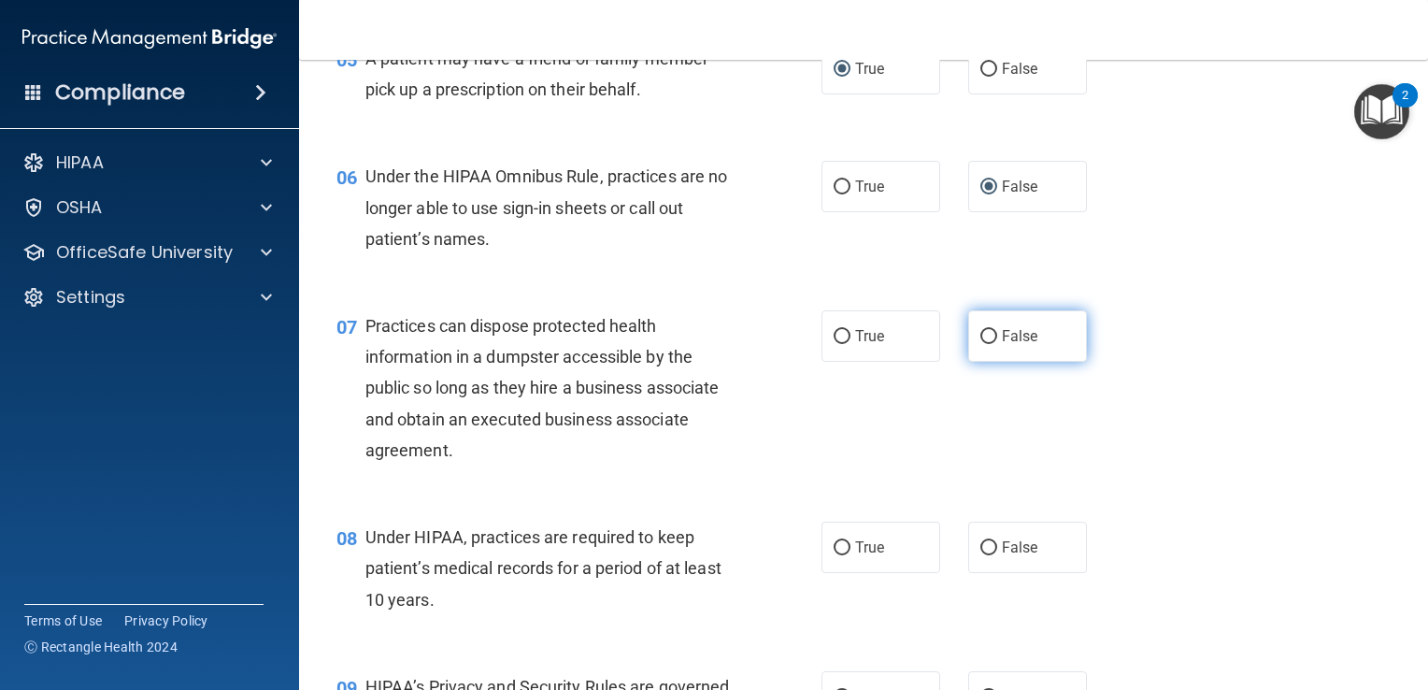
radio input "true"
click at [988, 571] on label "False" at bounding box center [1028, 547] width 119 height 51
click at [988, 555] on input "False" at bounding box center [989, 548] width 17 height 14
radio input "true"
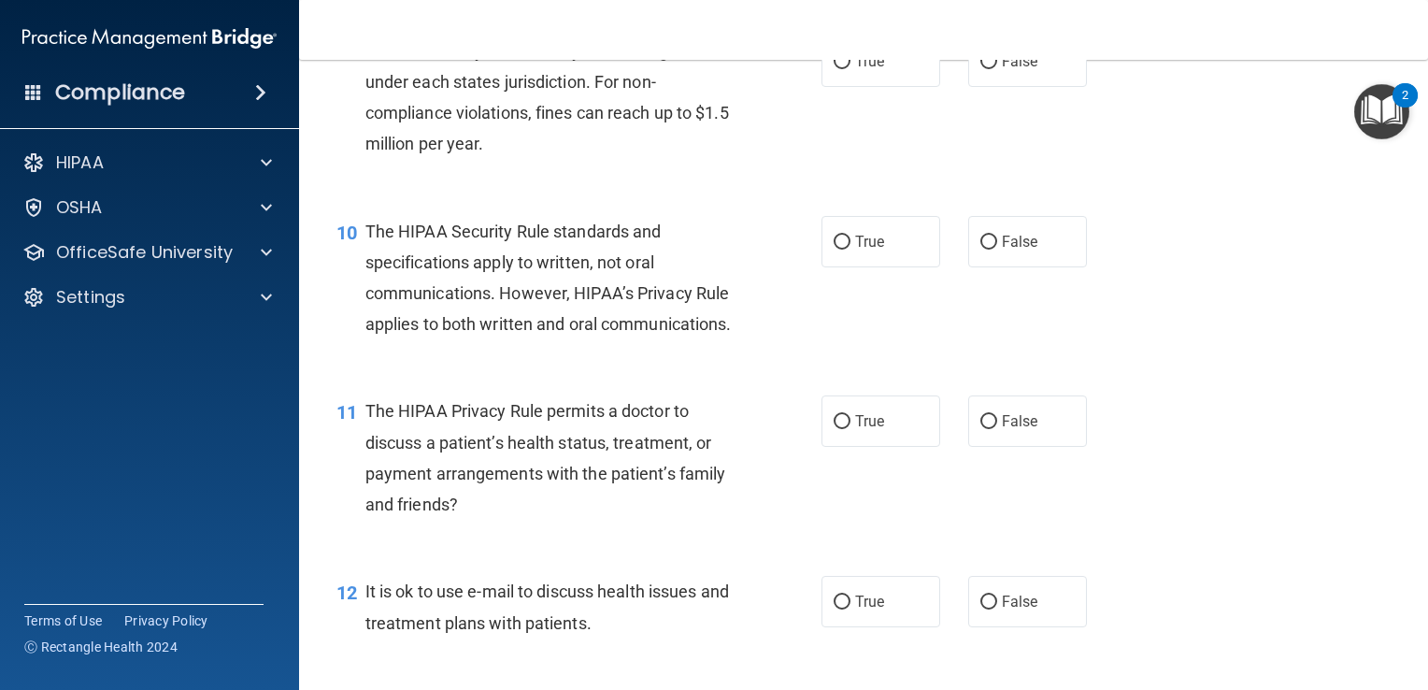
scroll to position [1425, 0]
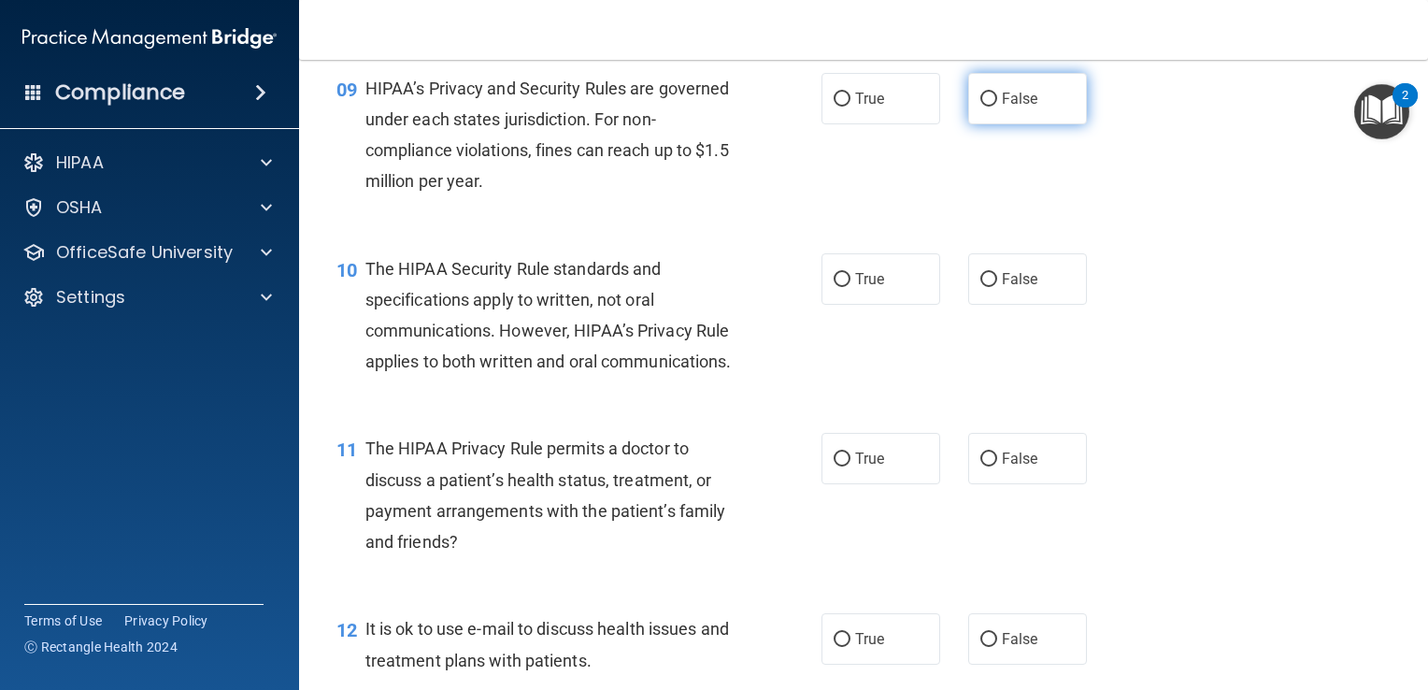
click at [984, 107] on input "False" at bounding box center [989, 100] width 17 height 14
radio input "true"
click at [834, 287] on input "True" at bounding box center [842, 280] width 17 height 14
radio input "true"
click at [843, 484] on label "True" at bounding box center [881, 458] width 119 height 51
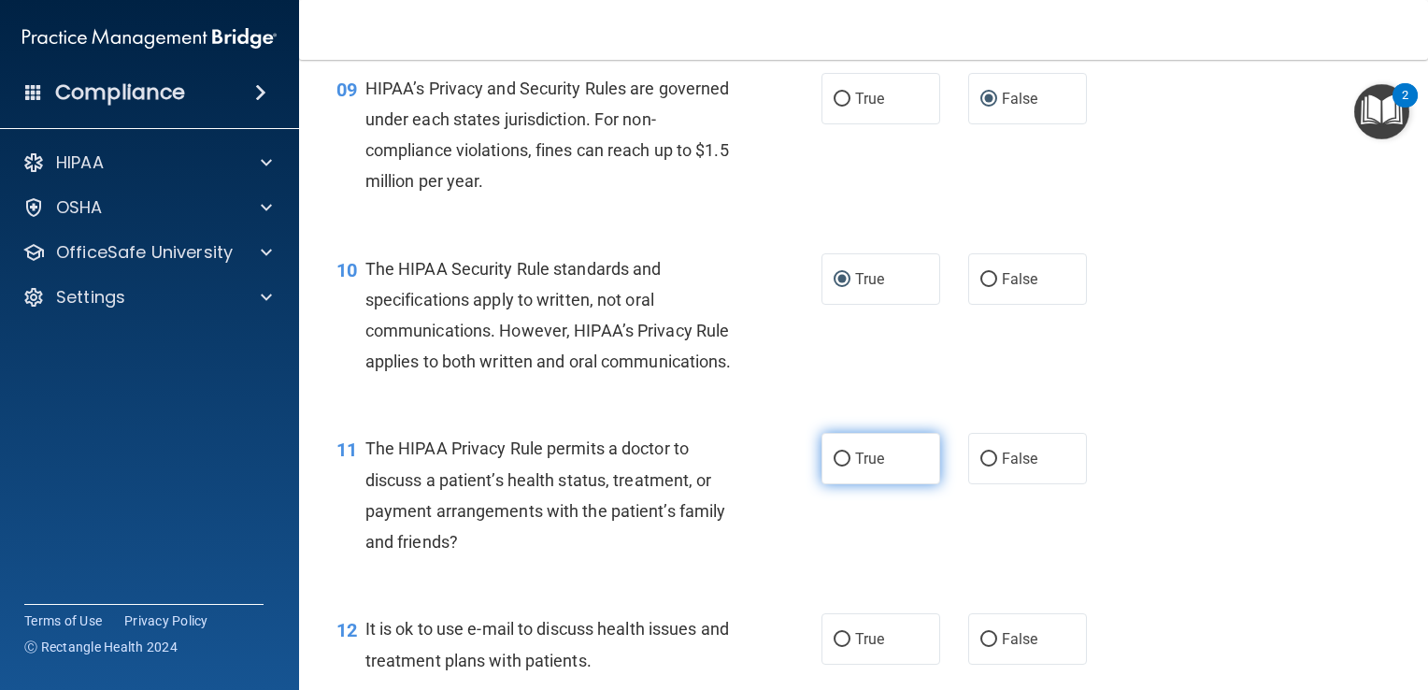
click at [843, 466] on input "True" at bounding box center [842, 459] width 17 height 14
radio input "true"
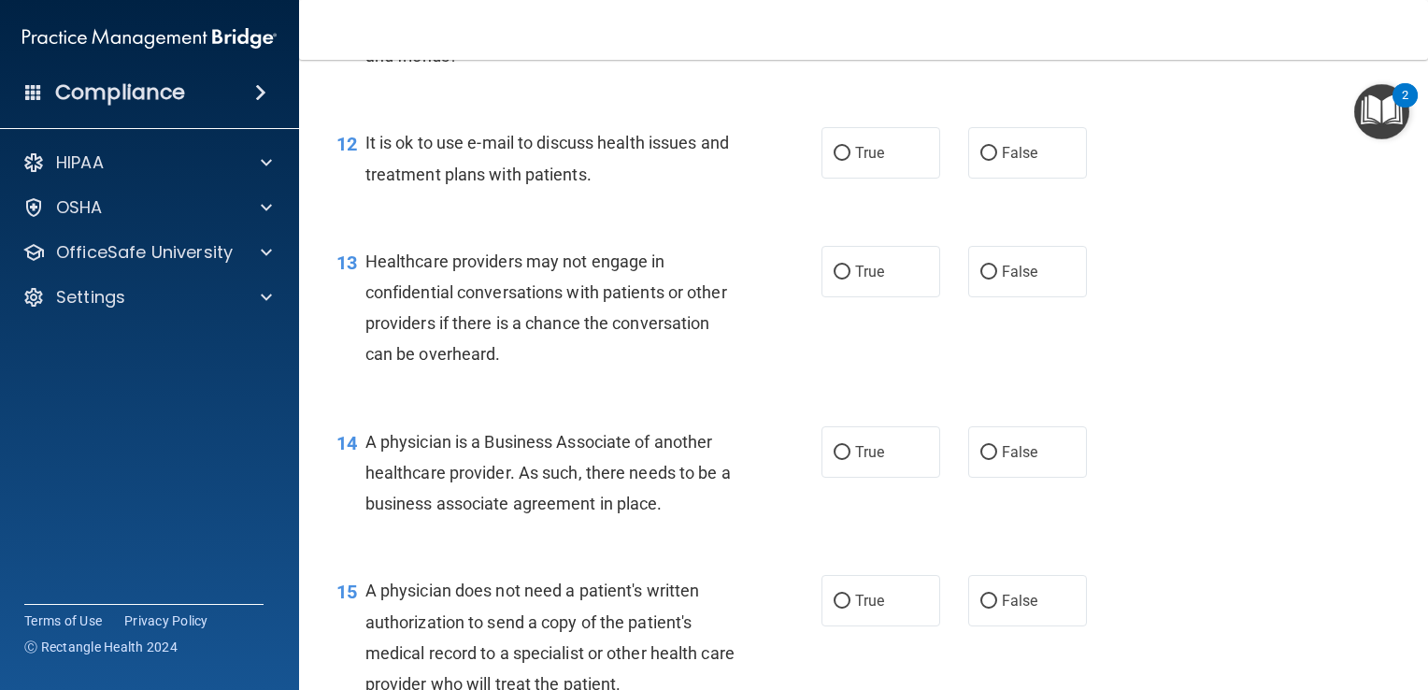
scroll to position [1948, 0]
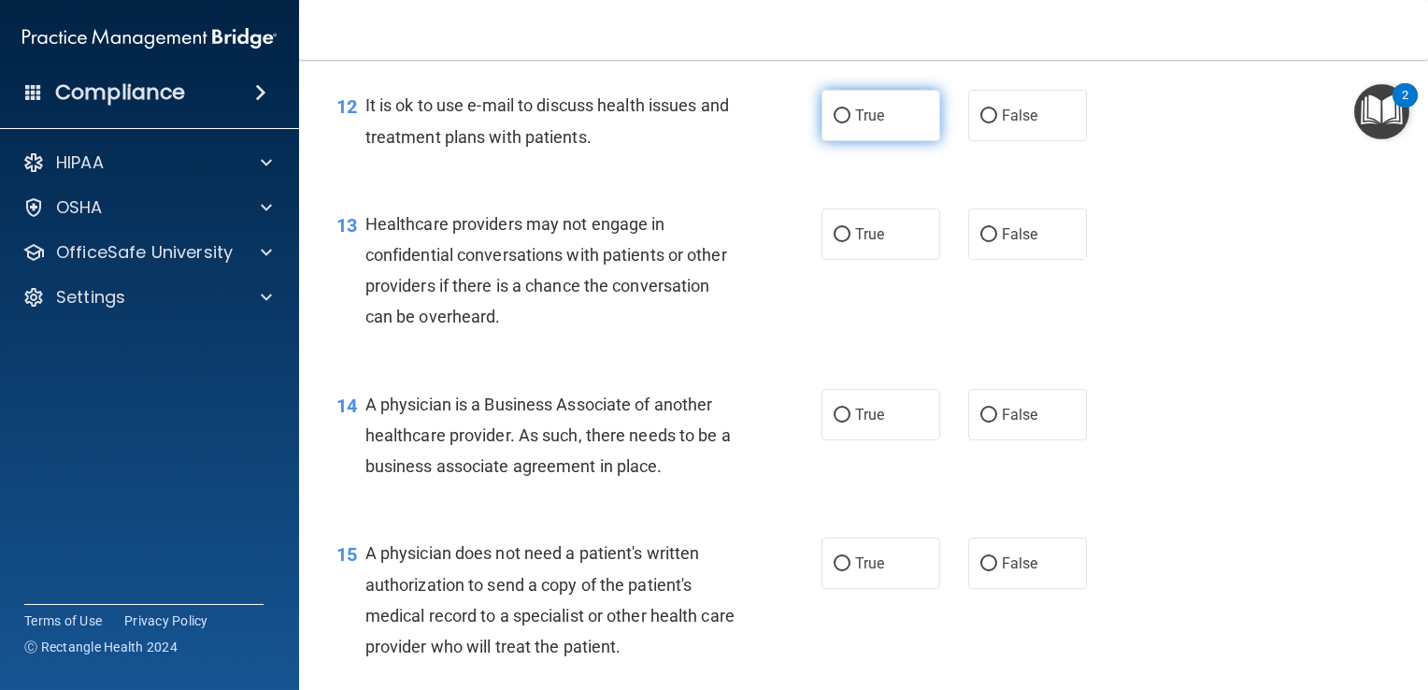
click at [834, 123] on input "True" at bounding box center [842, 116] width 17 height 14
radio input "true"
click at [986, 242] on input "False" at bounding box center [989, 235] width 17 height 14
radio input "true"
click at [981, 423] on input "False" at bounding box center [989, 416] width 17 height 14
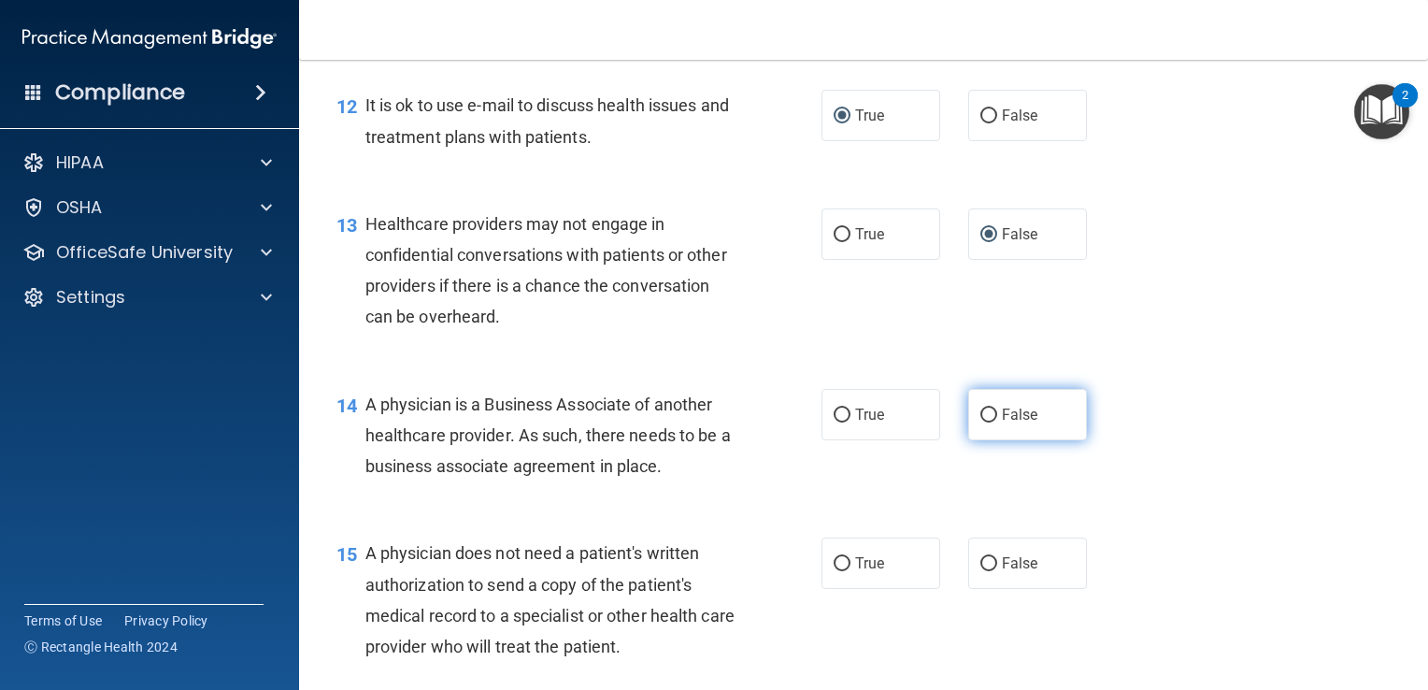
radio input "true"
click at [838, 571] on input "True" at bounding box center [842, 564] width 17 height 14
radio input "true"
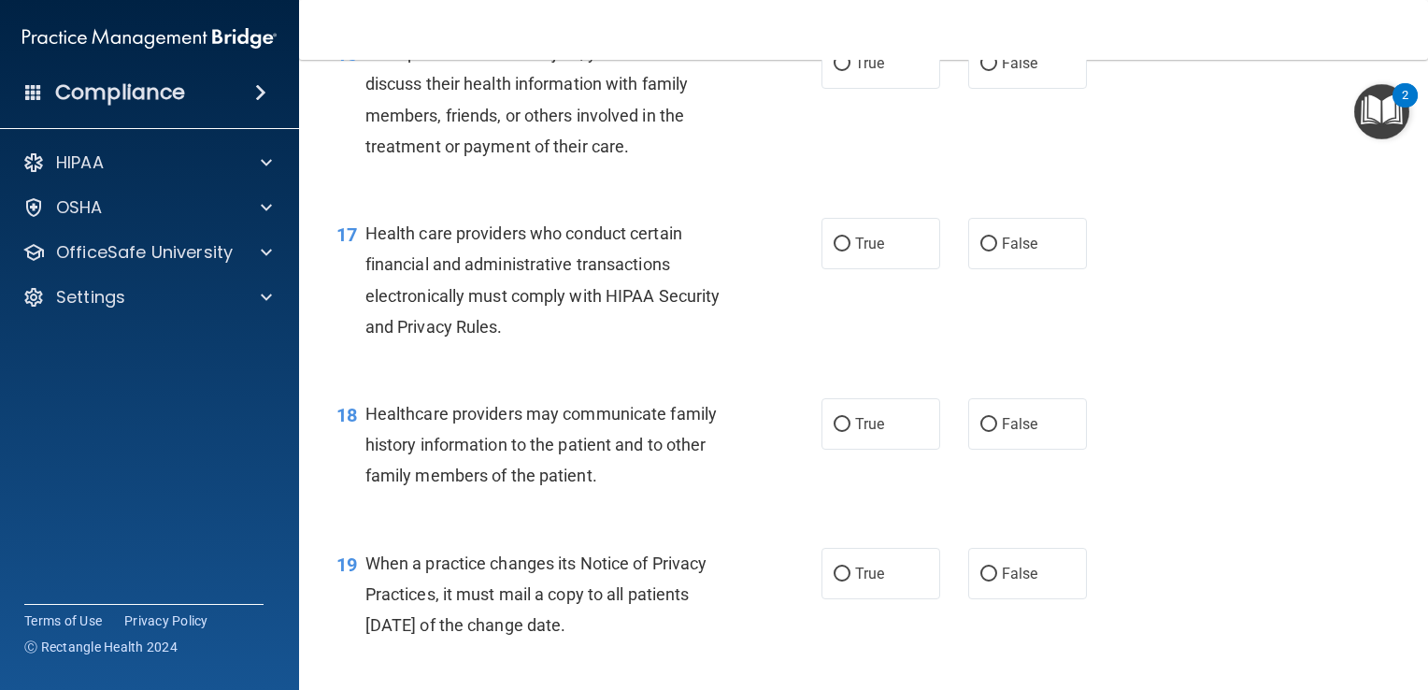
scroll to position [2659, 0]
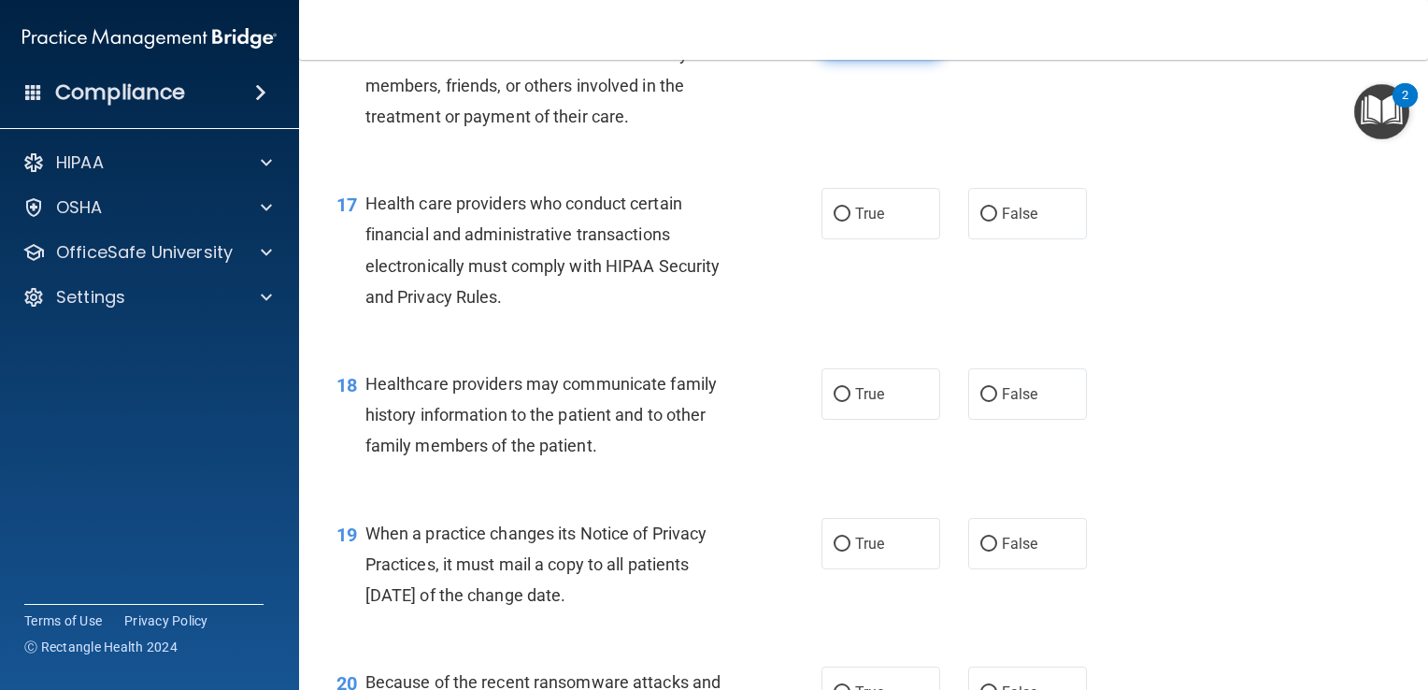
click at [834, 41] on input "True" at bounding box center [842, 34] width 17 height 14
radio input "true"
click at [834, 222] on input "True" at bounding box center [842, 215] width 17 height 14
radio input "true"
click at [981, 402] on input "False" at bounding box center [989, 395] width 17 height 14
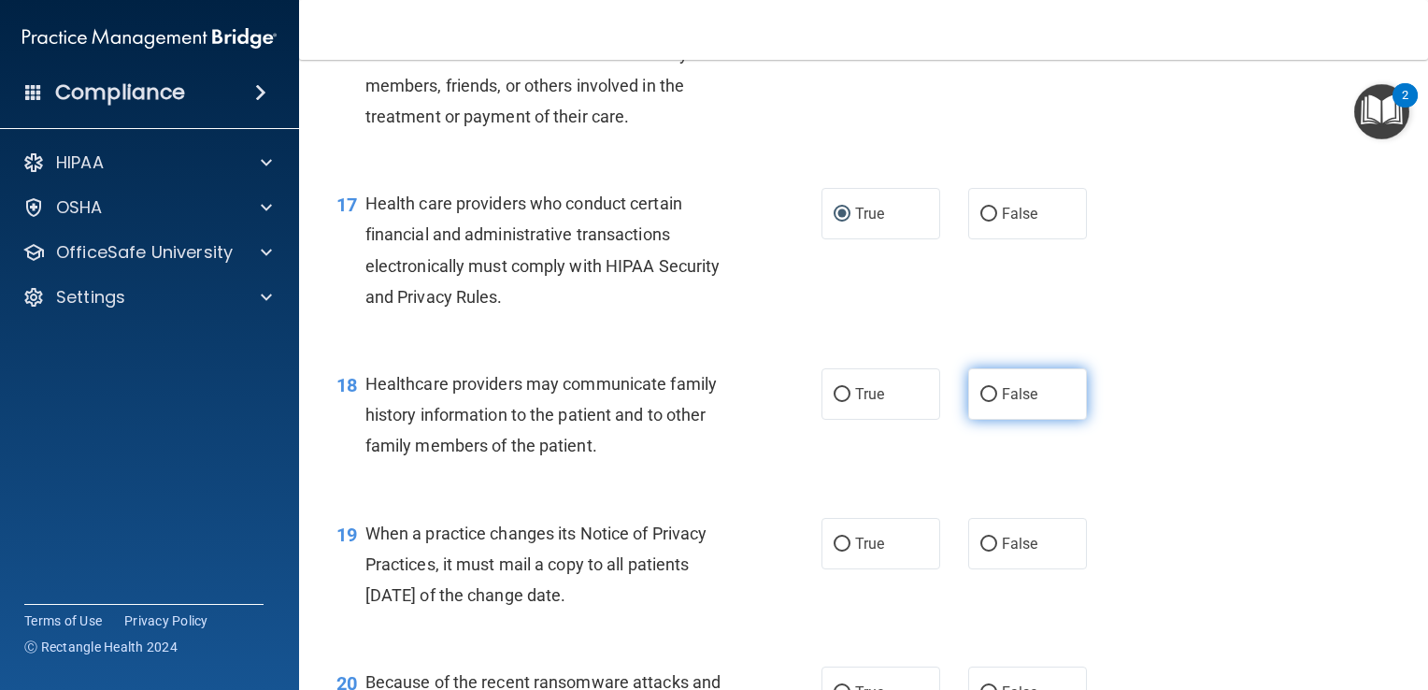
radio input "true"
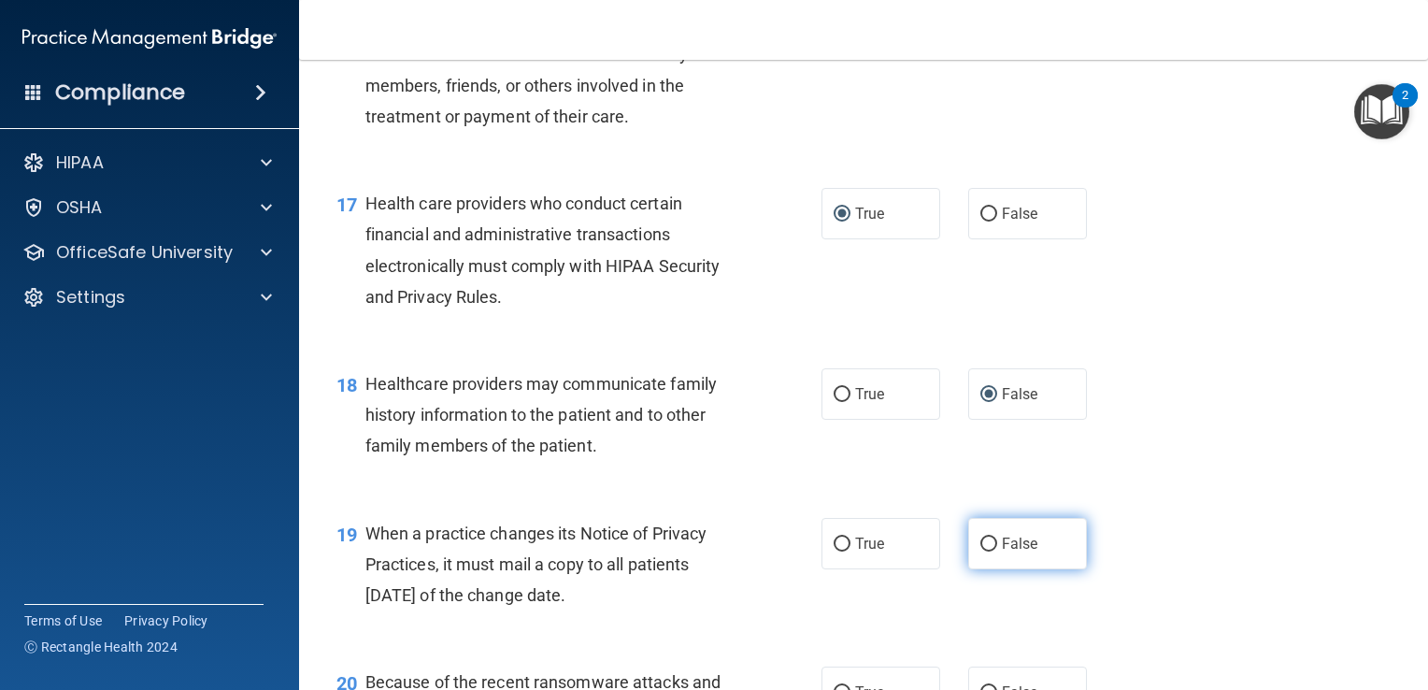
click at [983, 552] on input "False" at bounding box center [989, 545] width 17 height 14
radio input "true"
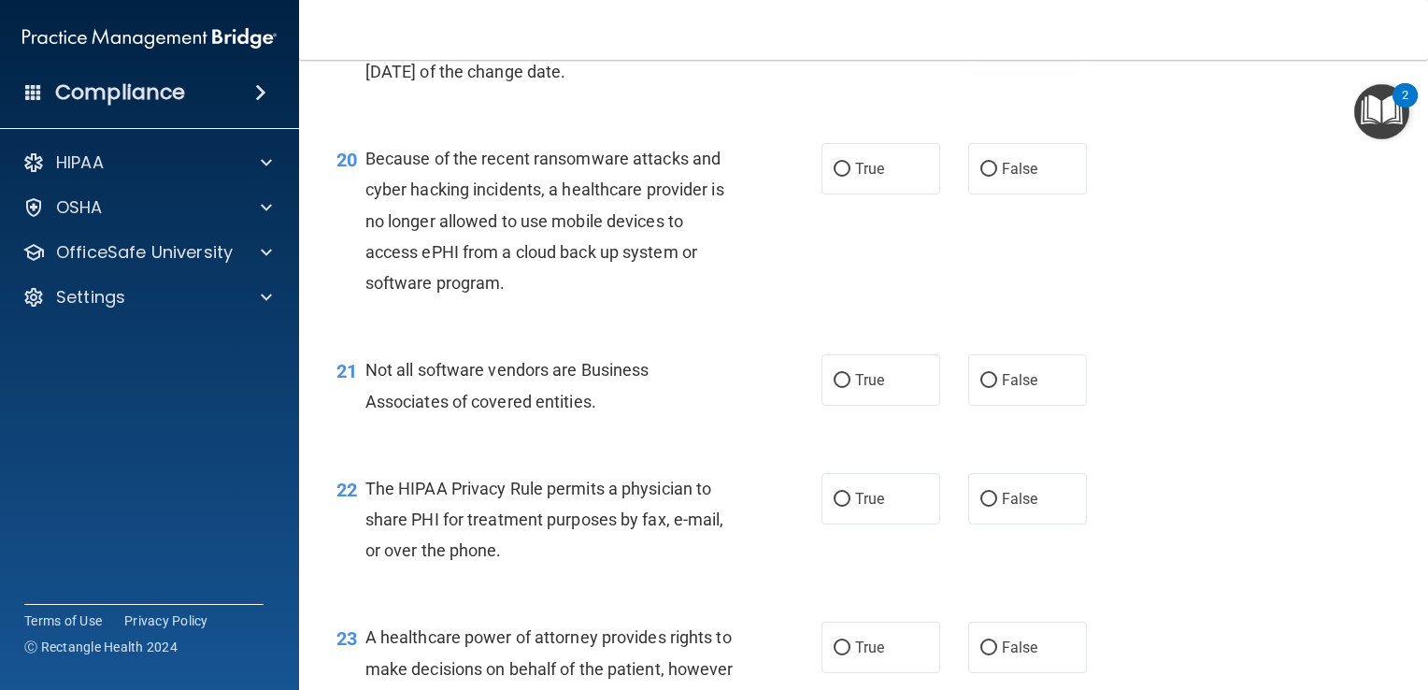
scroll to position [3257, 0]
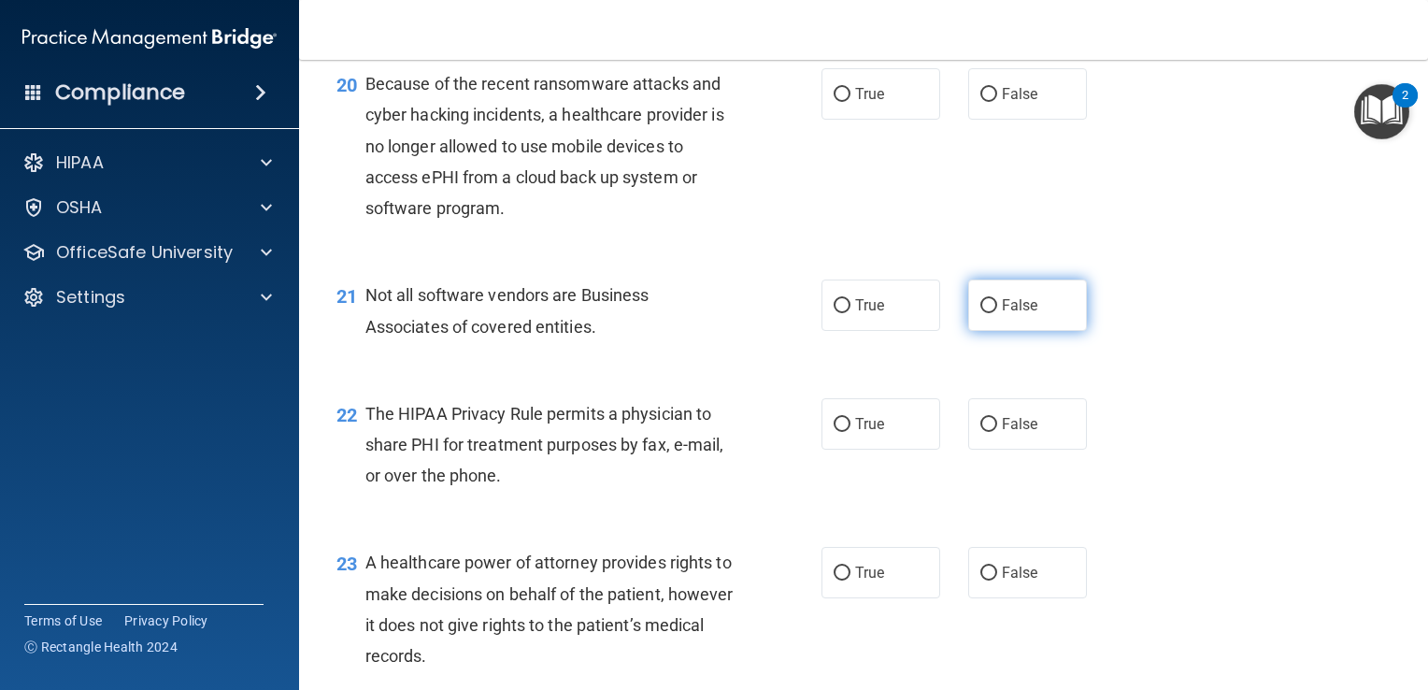
click at [981, 313] on input "False" at bounding box center [989, 306] width 17 height 14
radio input "true"
click at [981, 102] on input "False" at bounding box center [989, 95] width 17 height 14
radio input "true"
click at [834, 313] on input "True" at bounding box center [842, 306] width 17 height 14
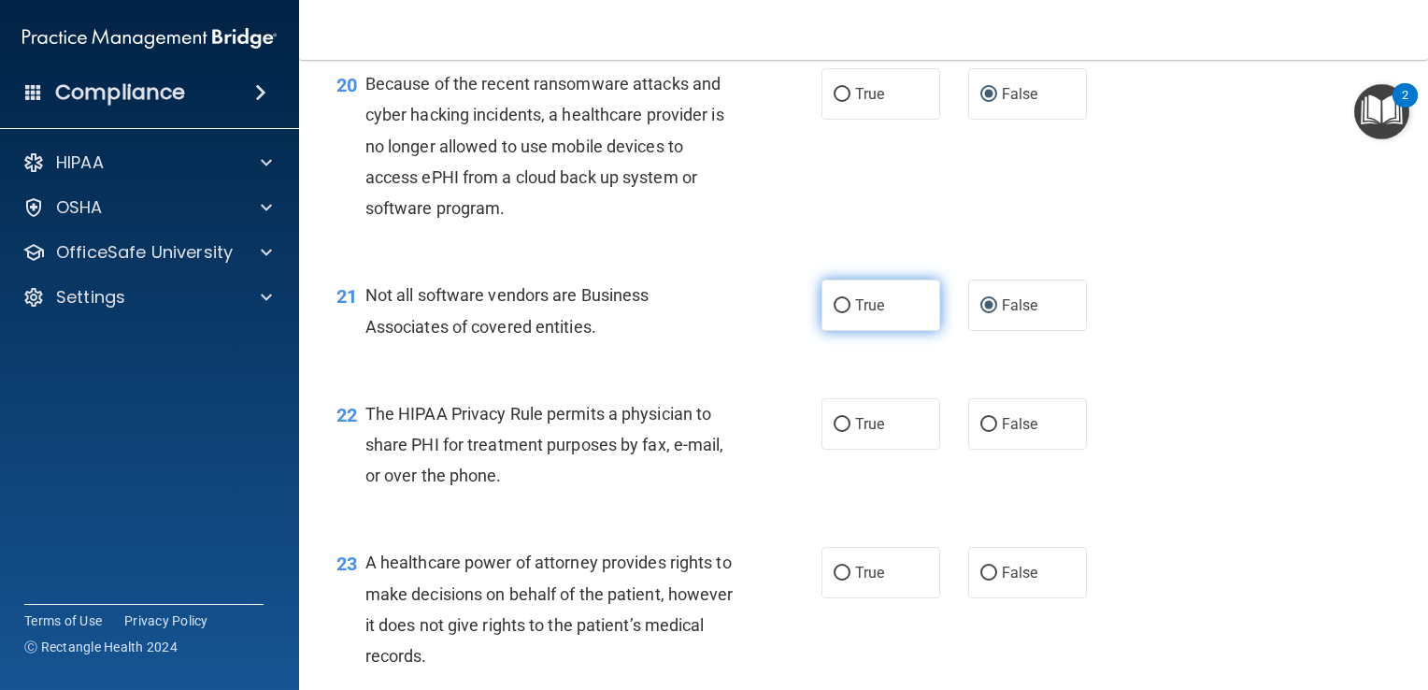
radio input "true"
radio input "false"
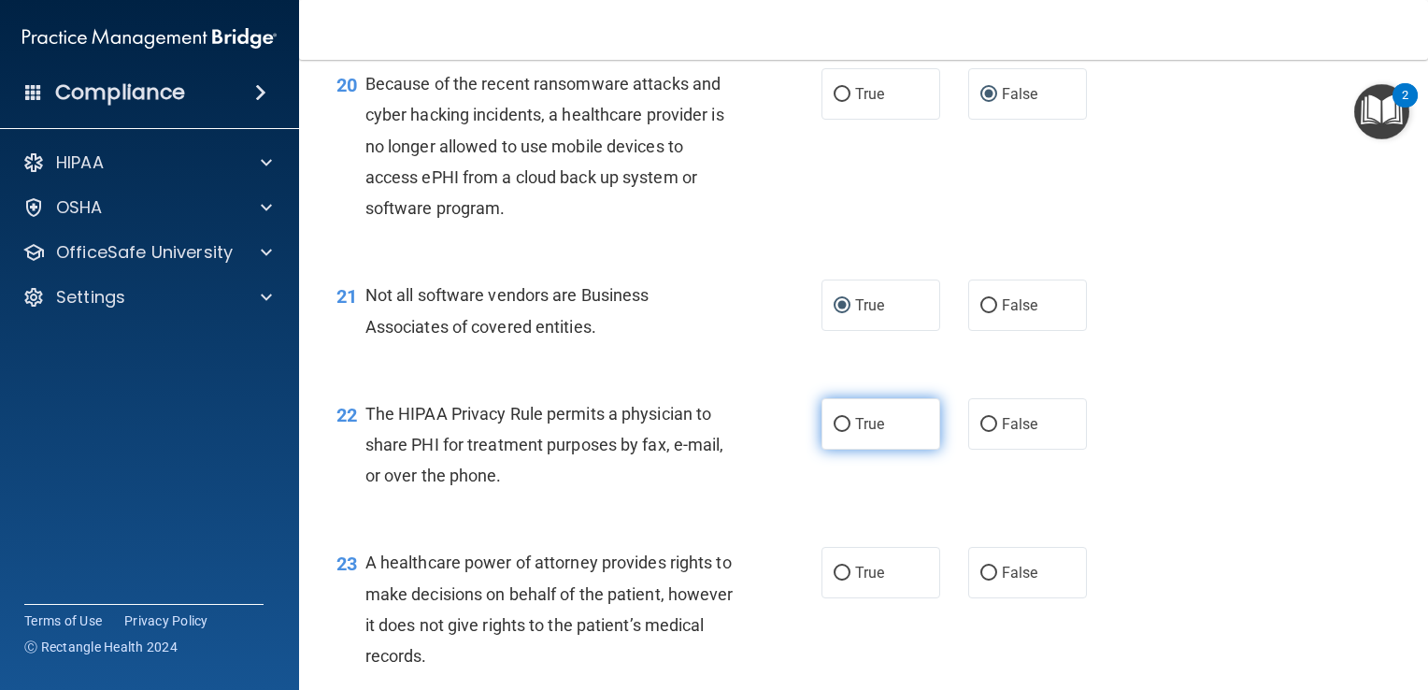
click at [837, 432] on input "True" at bounding box center [842, 425] width 17 height 14
radio input "true"
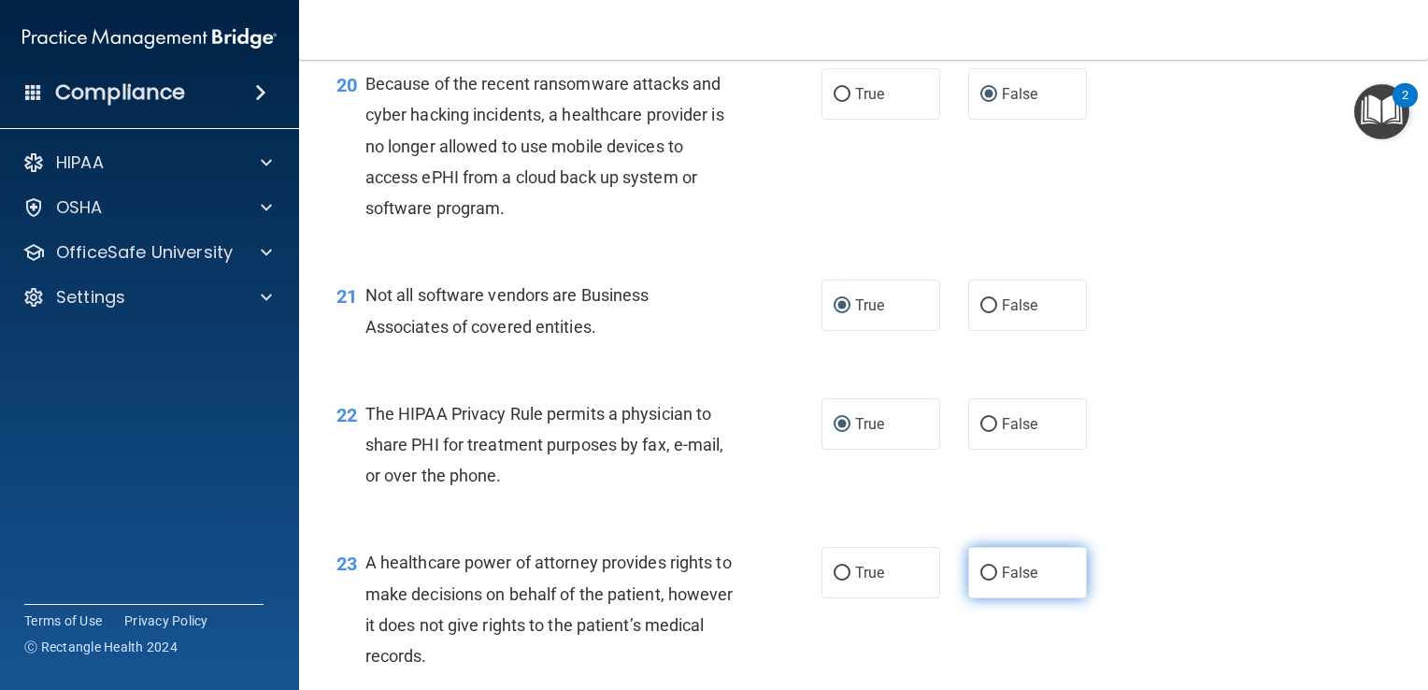
click at [983, 581] on input "False" at bounding box center [989, 574] width 17 height 14
radio input "true"
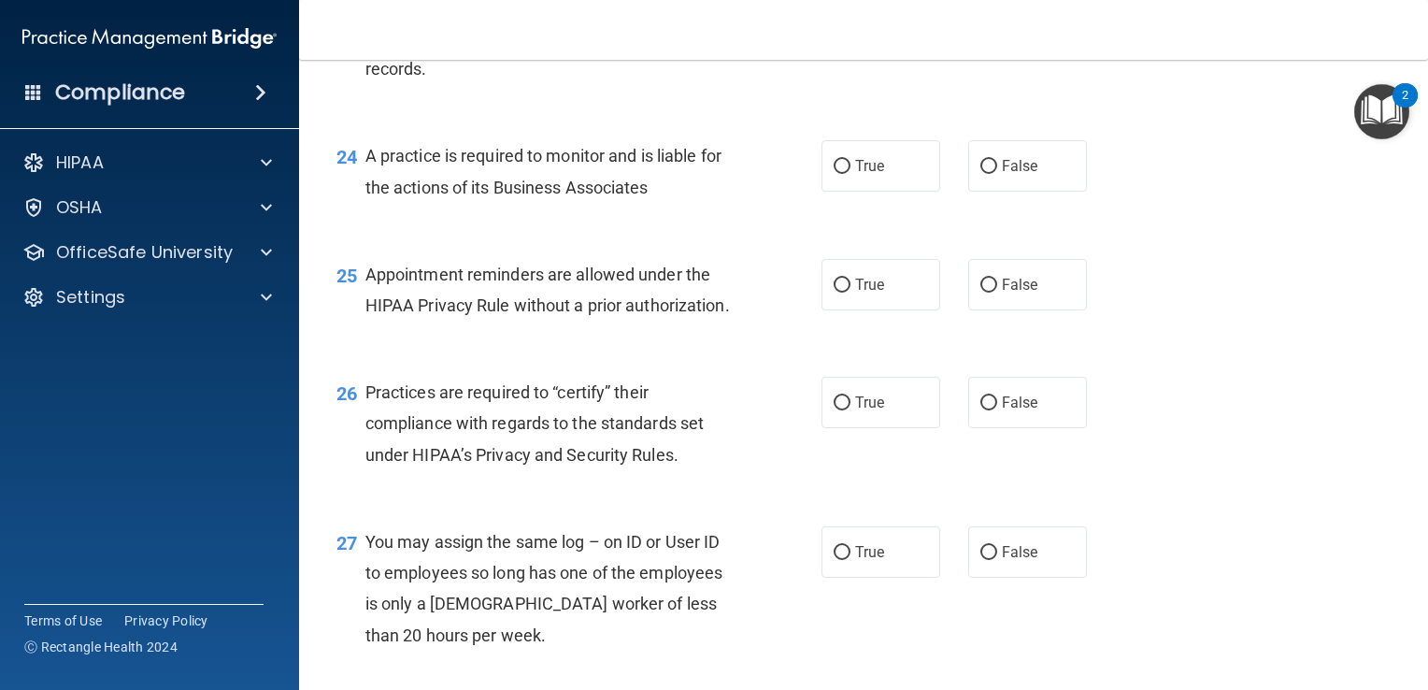
scroll to position [3893, 0]
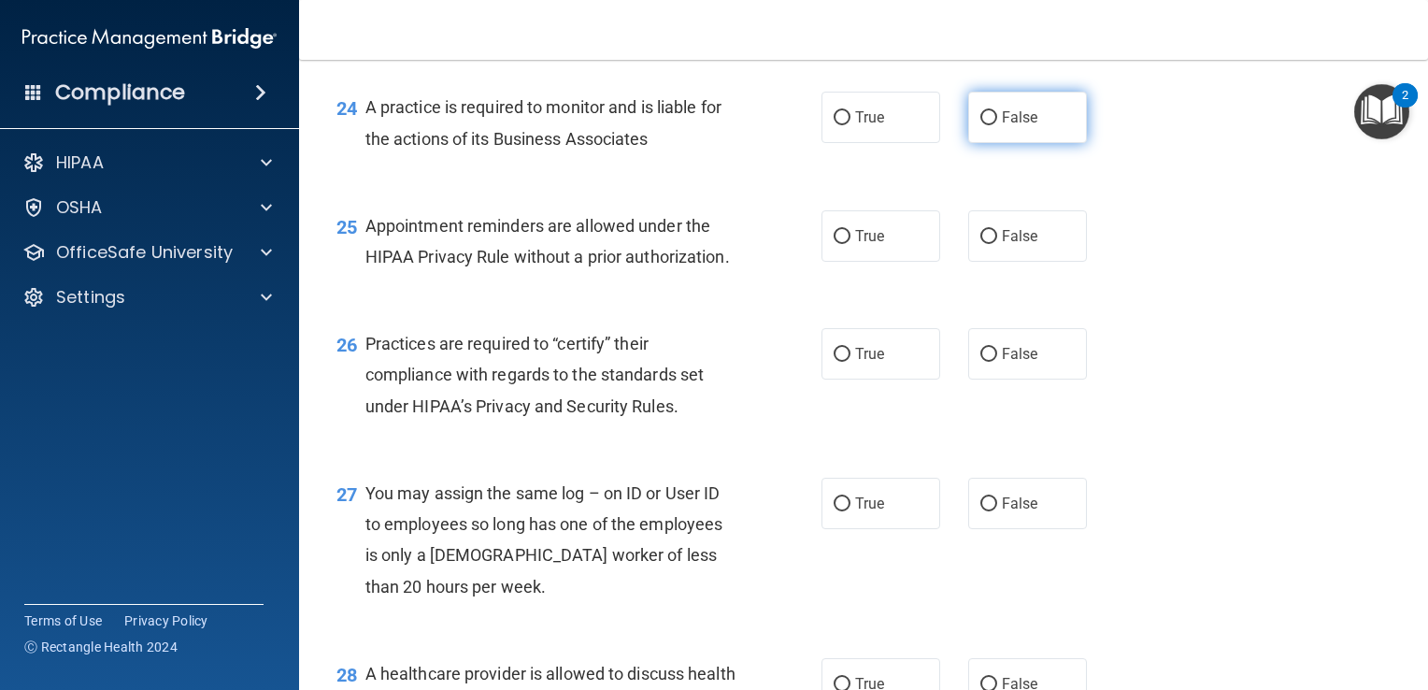
click at [981, 125] on input "False" at bounding box center [989, 118] width 17 height 14
radio input "true"
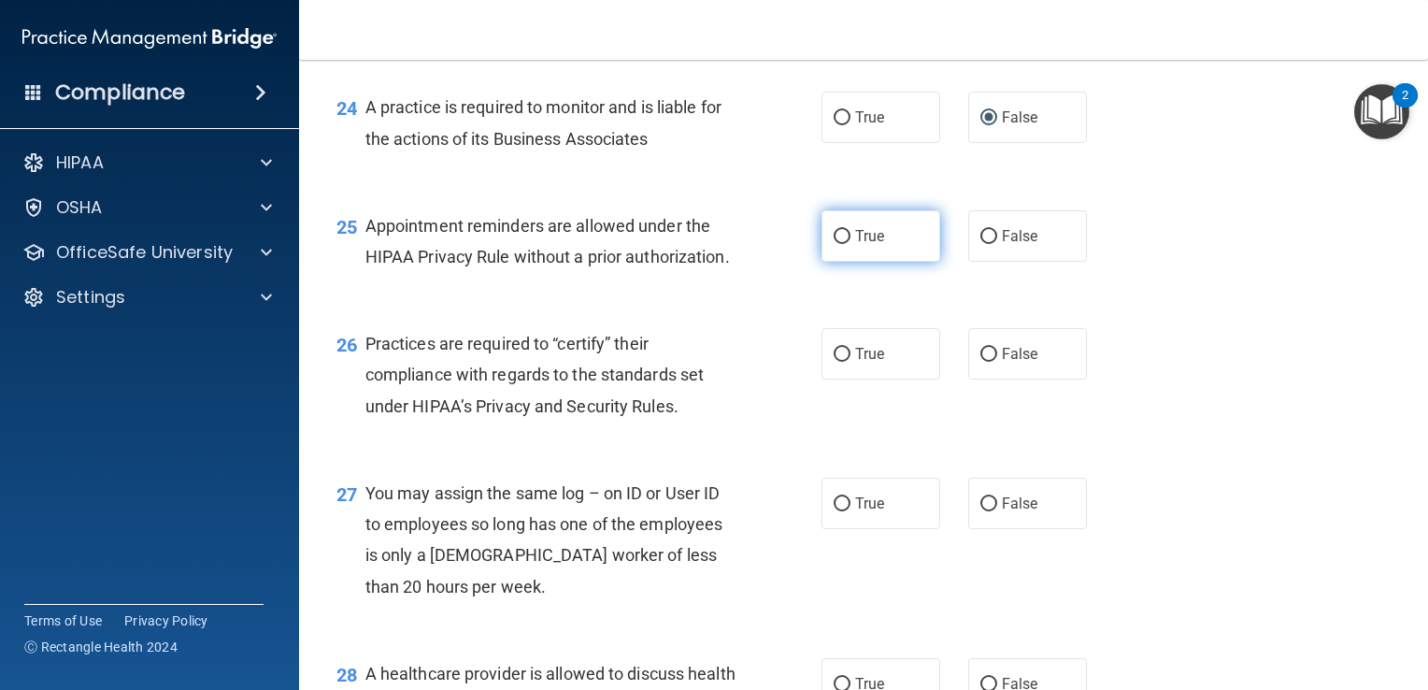
click at [834, 244] on input "True" at bounding box center [842, 237] width 17 height 14
radio input "true"
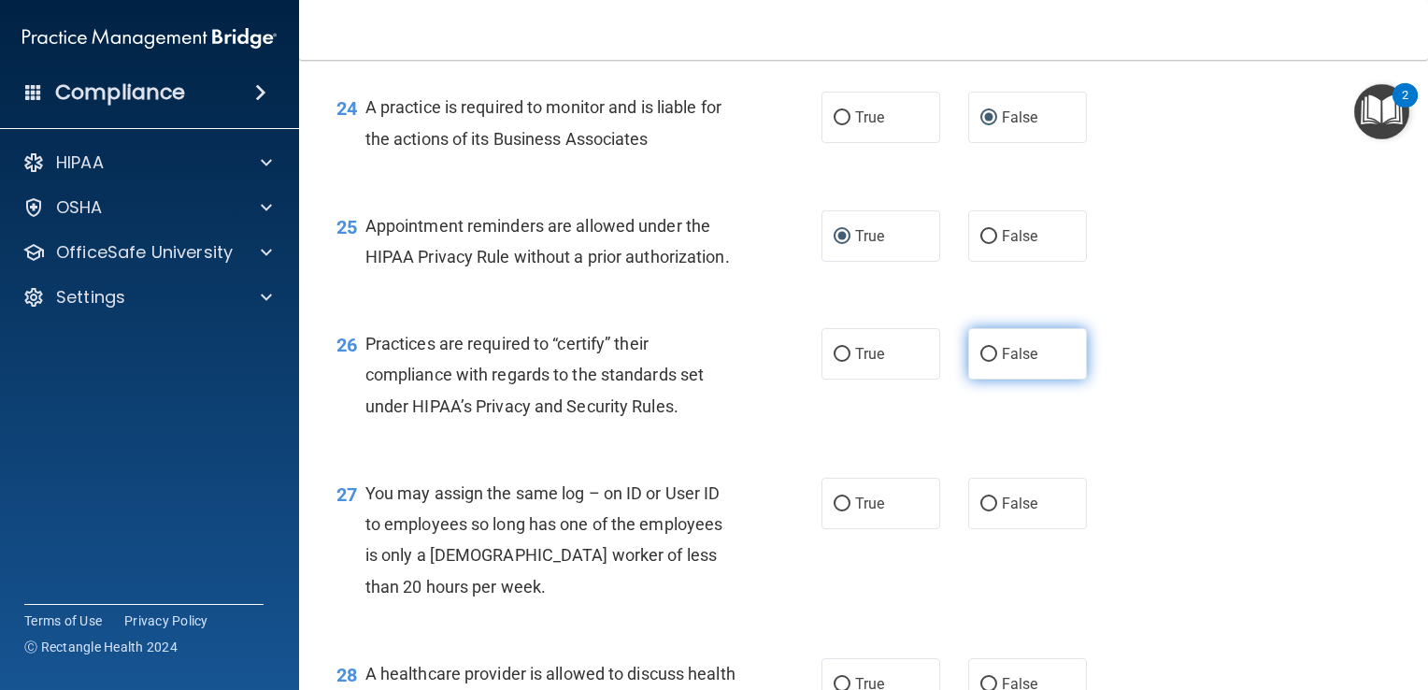
click at [981, 362] on input "False" at bounding box center [989, 355] width 17 height 14
radio input "true"
click at [984, 511] on input "False" at bounding box center [989, 504] width 17 height 14
radio input "true"
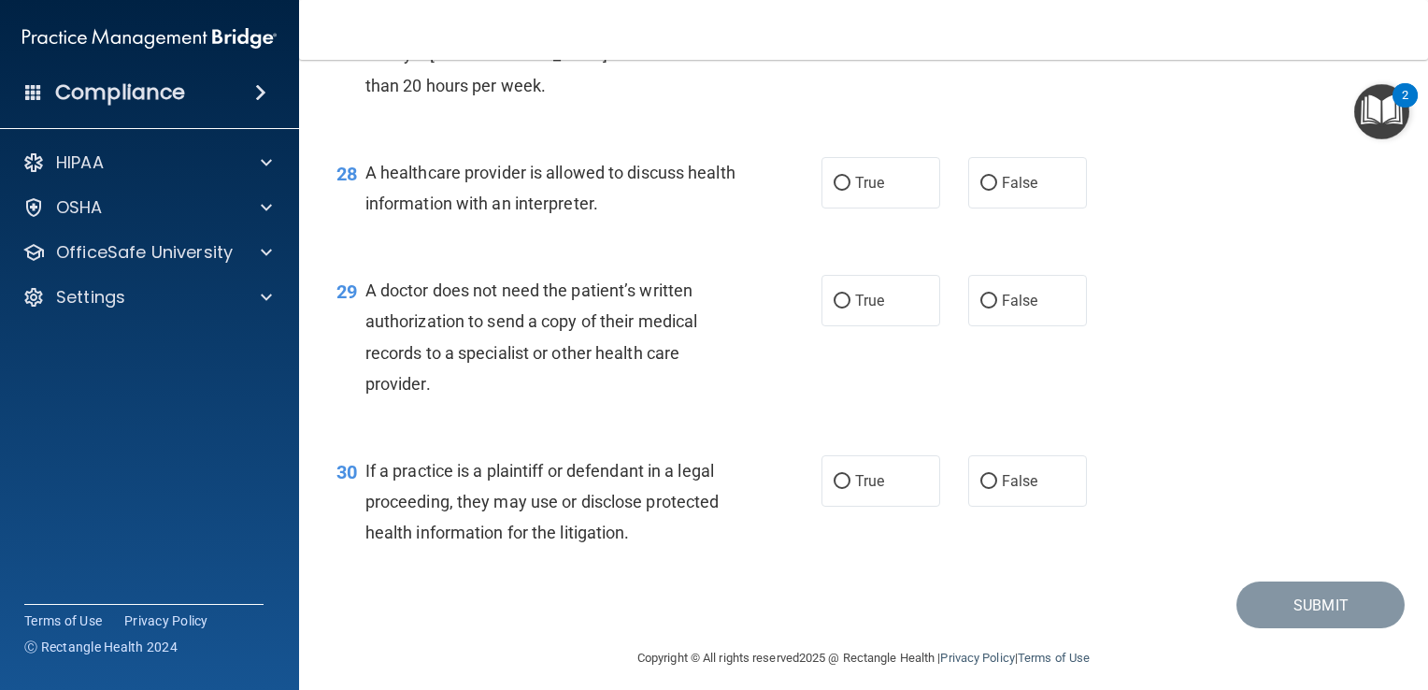
scroll to position [4499, 0]
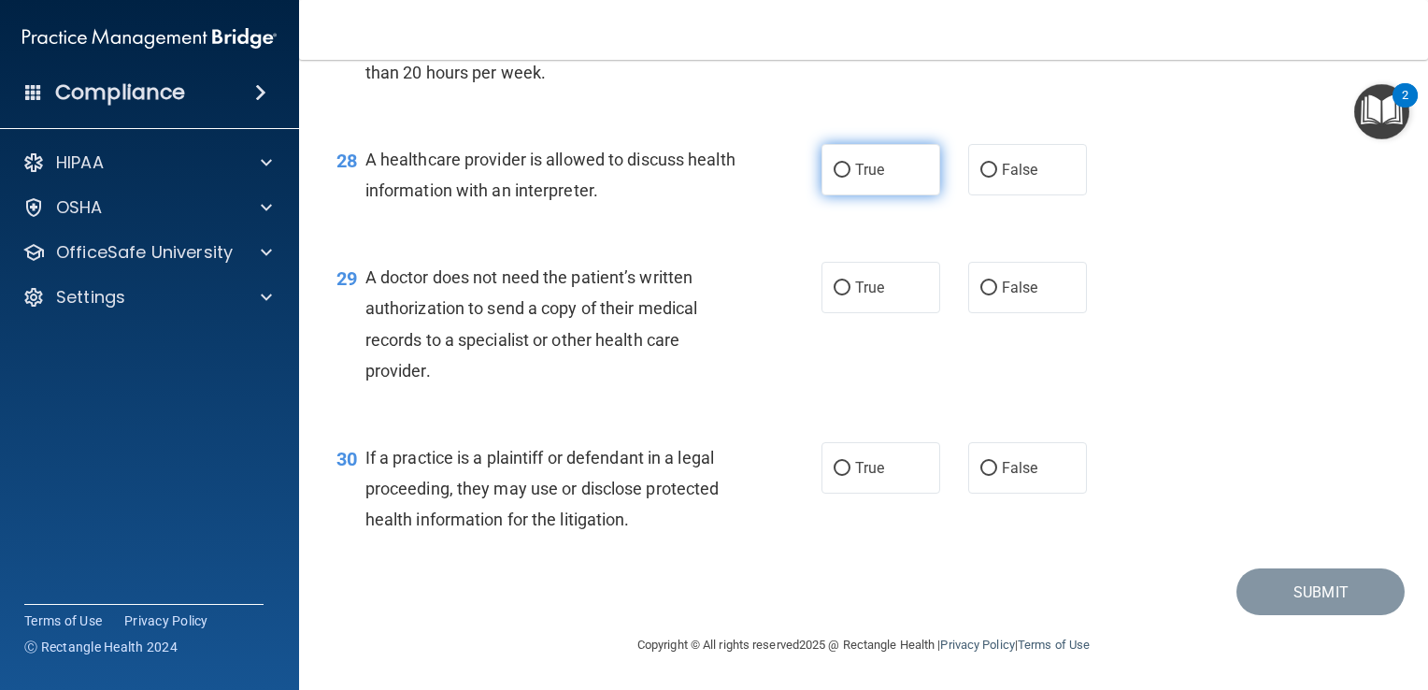
click at [834, 178] on input "True" at bounding box center [842, 171] width 17 height 14
radio input "true"
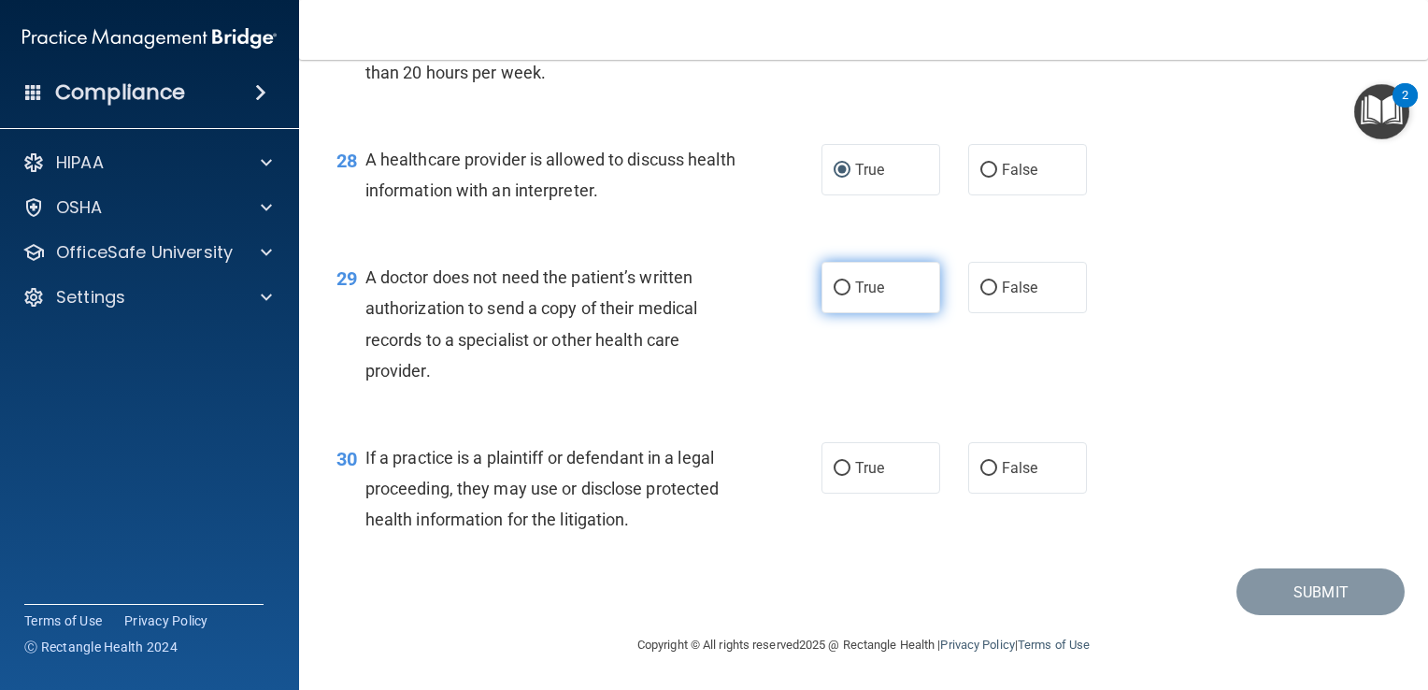
click at [840, 294] on input "True" at bounding box center [842, 288] width 17 height 14
radio input "true"
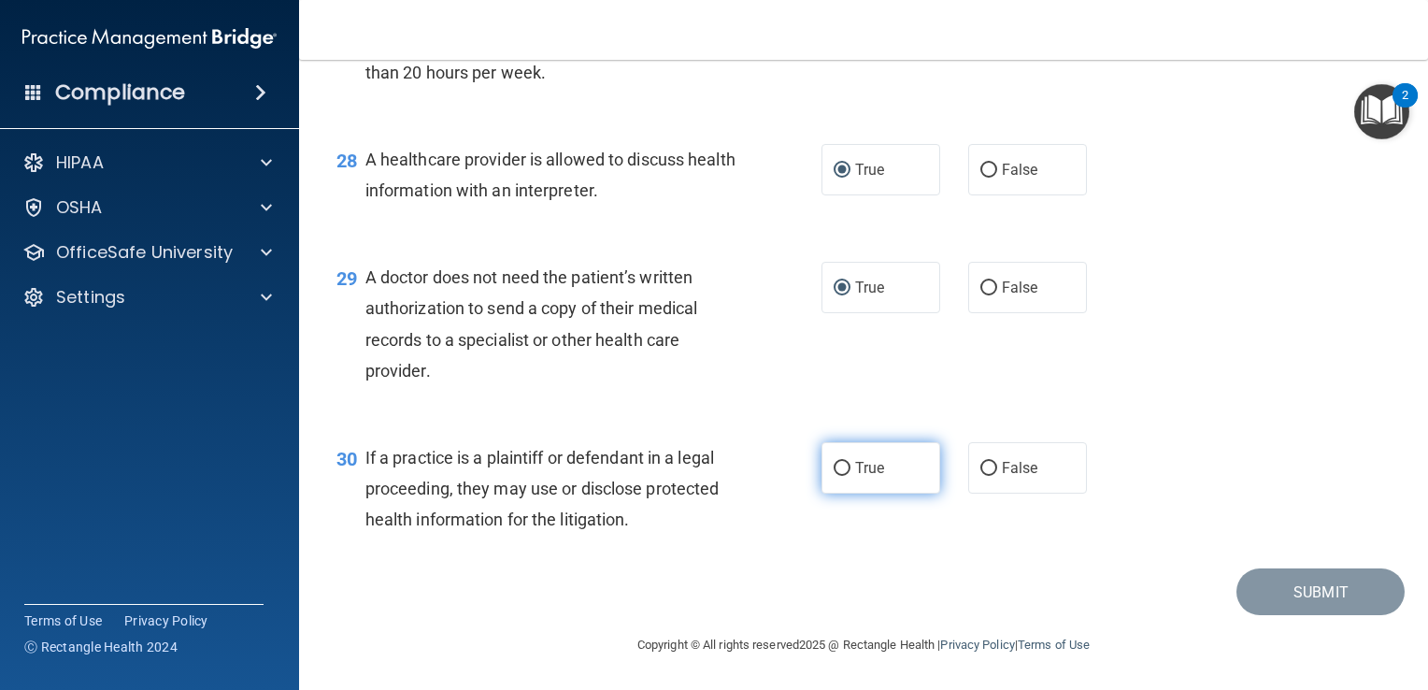
click at [834, 470] on input "True" at bounding box center [842, 469] width 17 height 14
radio input "true"
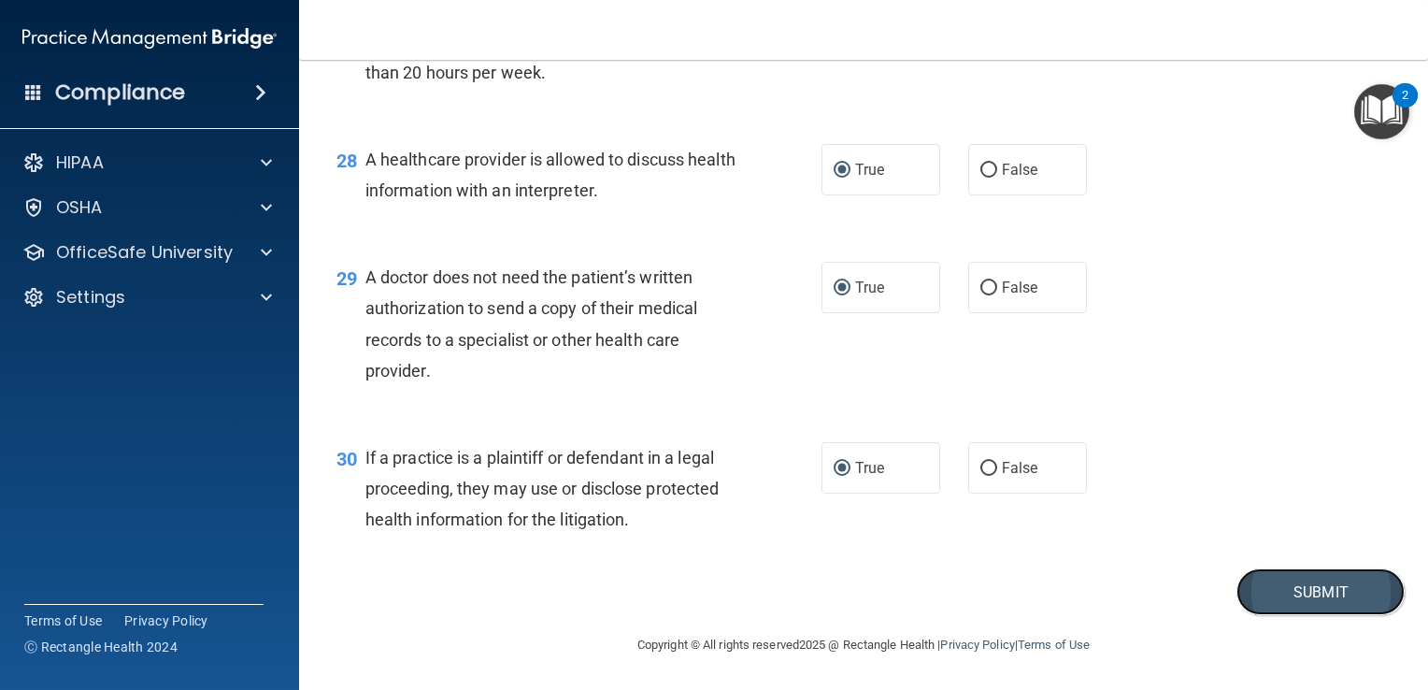
click at [1309, 590] on button "Submit" at bounding box center [1321, 592] width 168 height 48
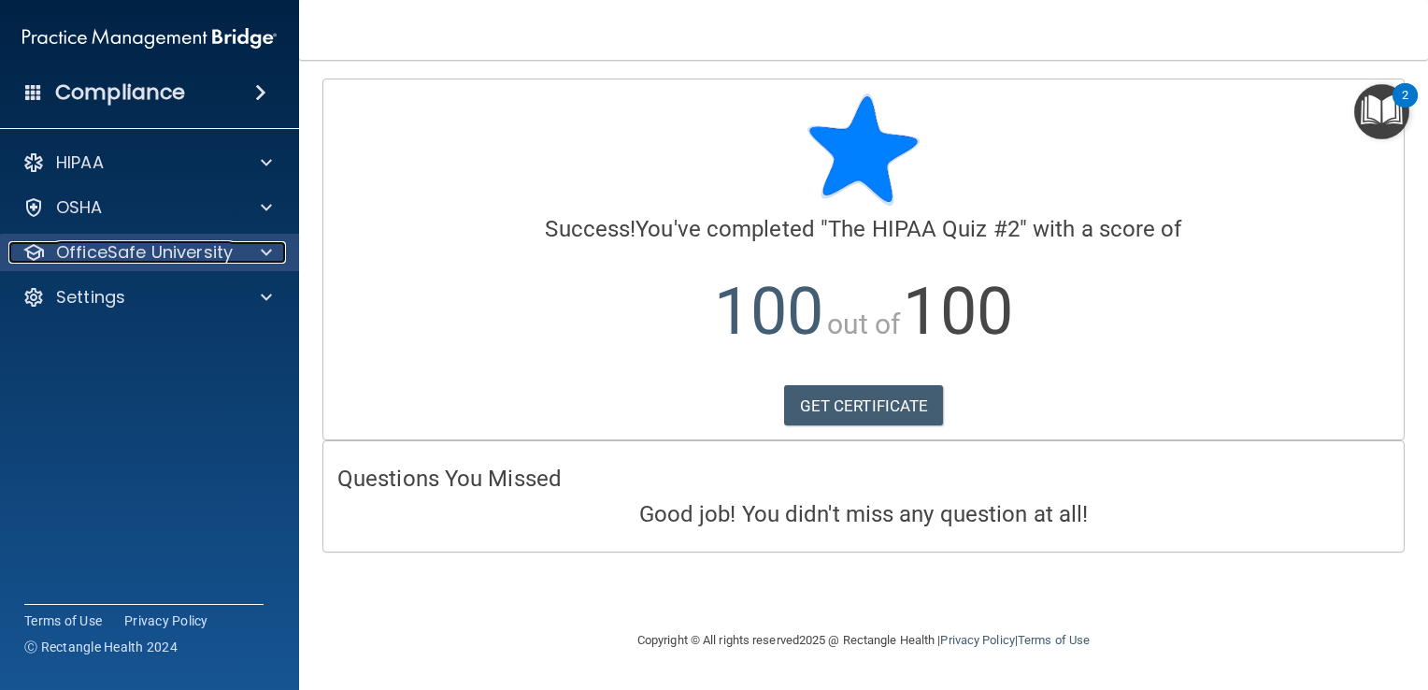
click at [186, 250] on p "OfficeSafe University" at bounding box center [144, 252] width 177 height 22
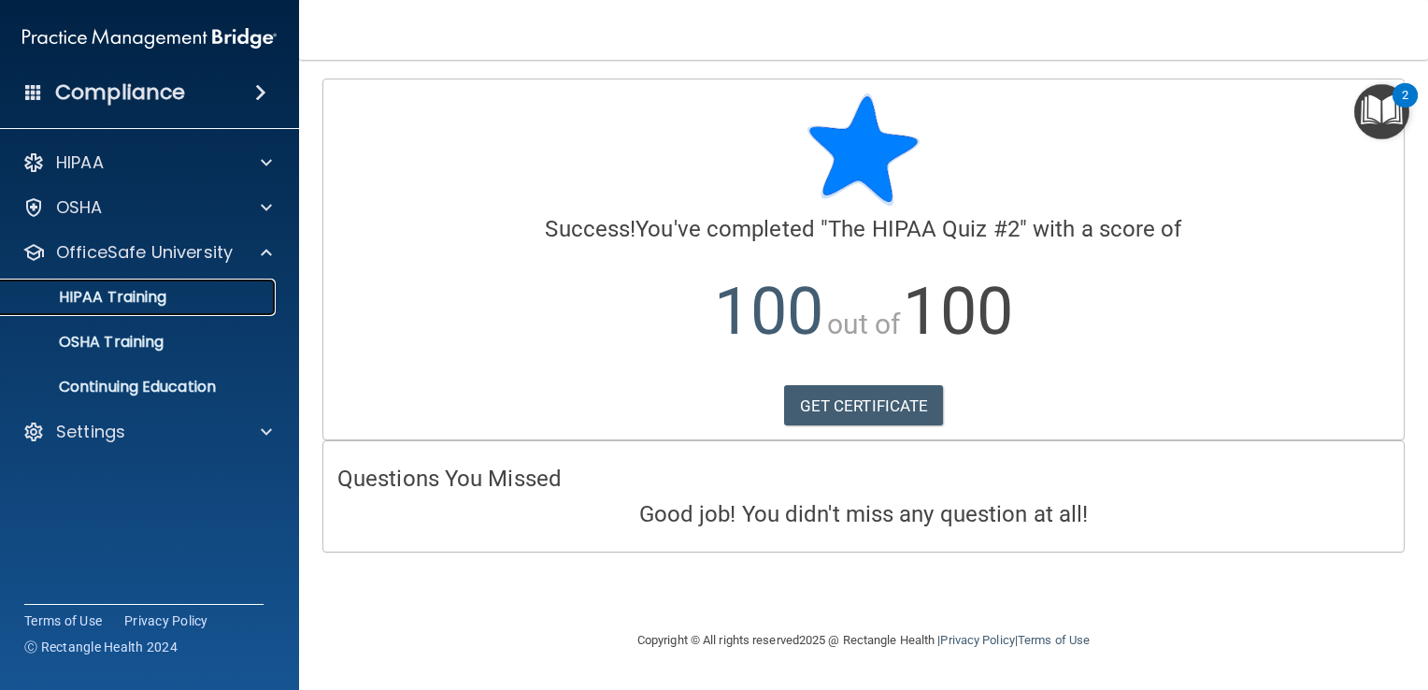
click at [166, 305] on p "HIPAA Training" at bounding box center [89, 297] width 154 height 19
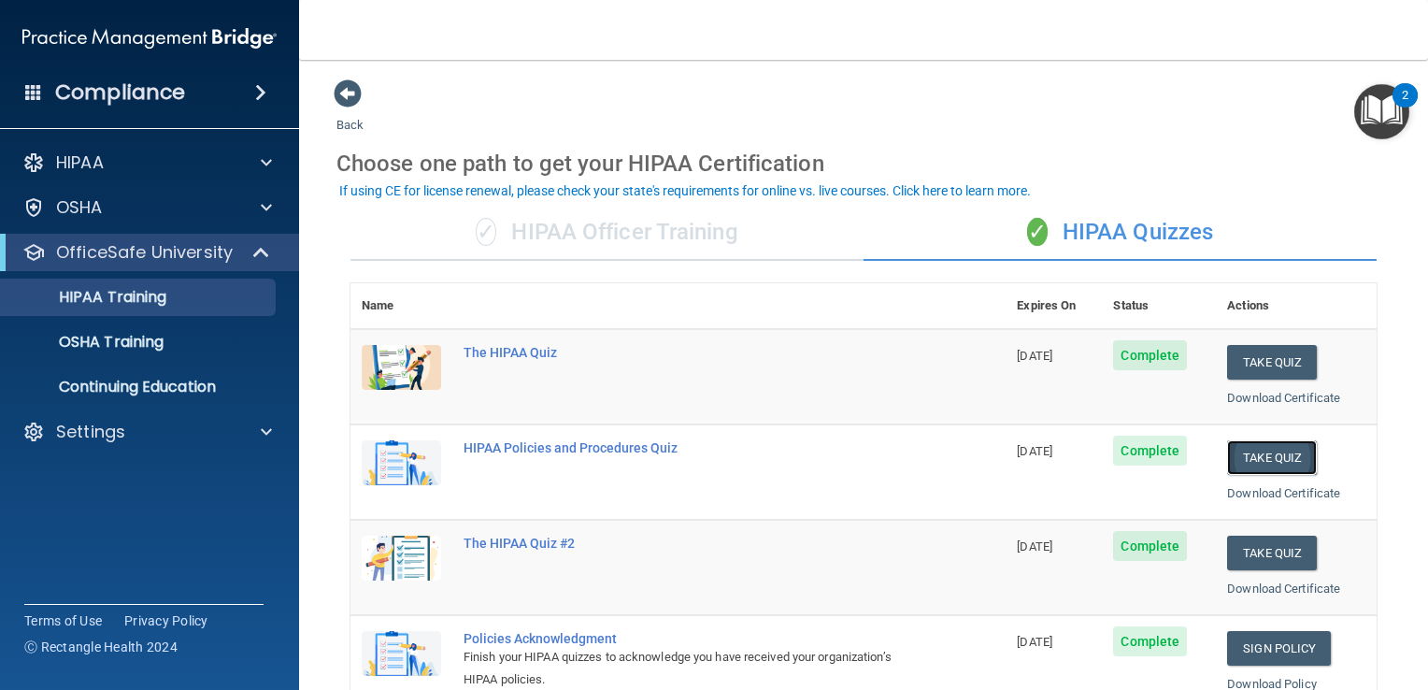
click at [1237, 466] on button "Take Quiz" at bounding box center [1272, 457] width 90 height 35
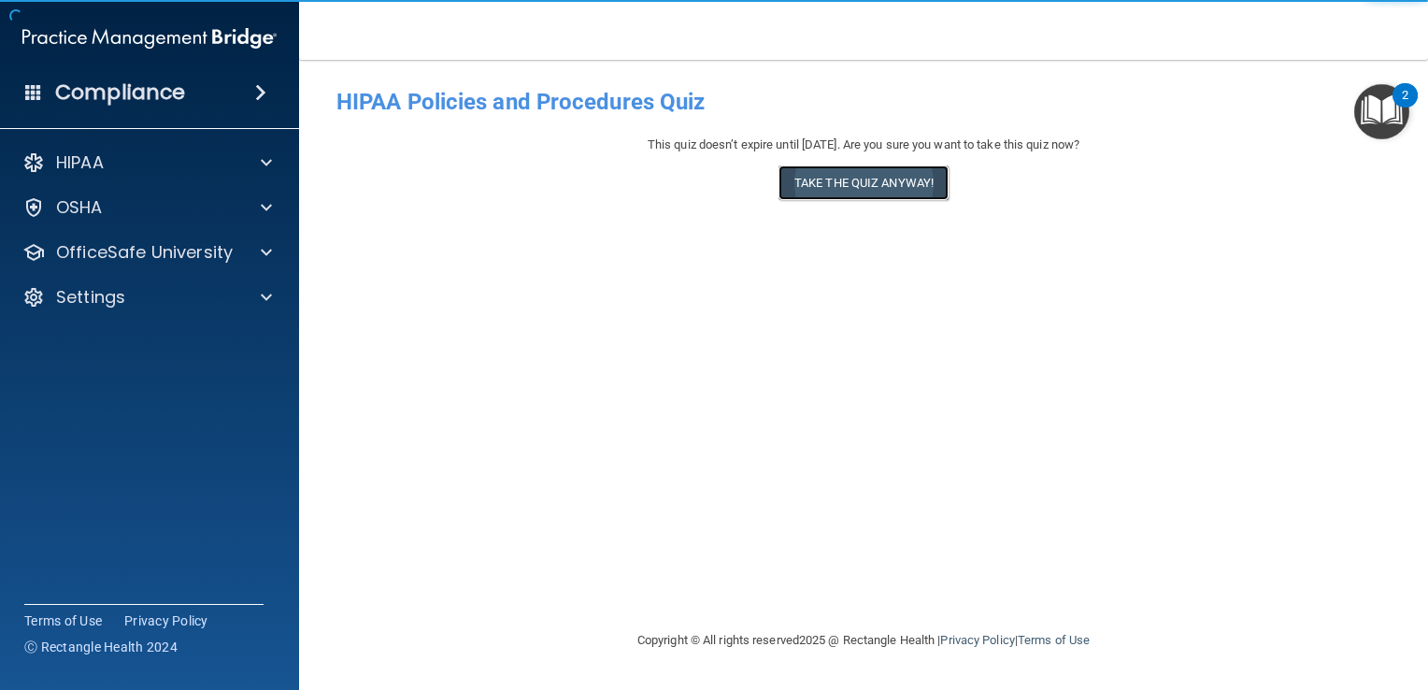
click at [883, 187] on button "Take the quiz anyway!" at bounding box center [864, 182] width 170 height 35
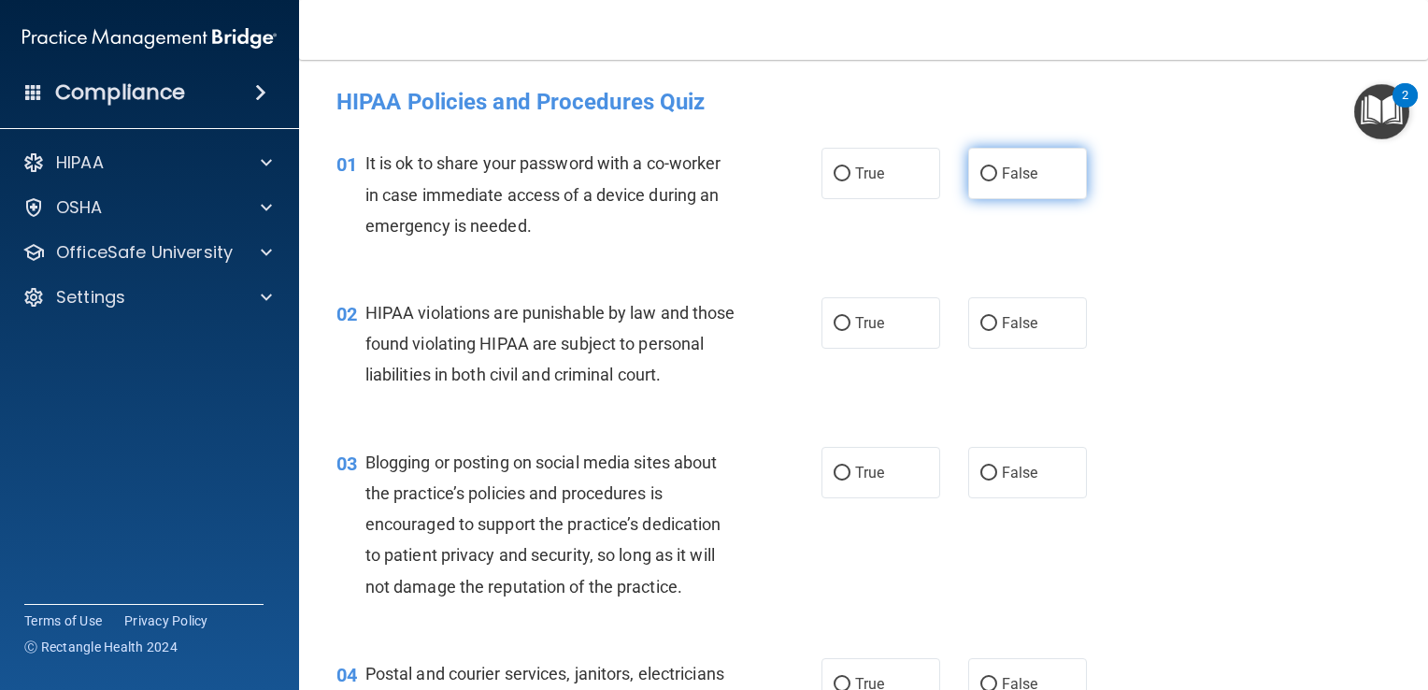
click at [992, 179] on label "False" at bounding box center [1028, 173] width 119 height 51
click at [992, 179] on input "False" at bounding box center [989, 174] width 17 height 14
radio input "true"
click at [845, 318] on label "True" at bounding box center [881, 322] width 119 height 51
click at [845, 318] on input "True" at bounding box center [842, 324] width 17 height 14
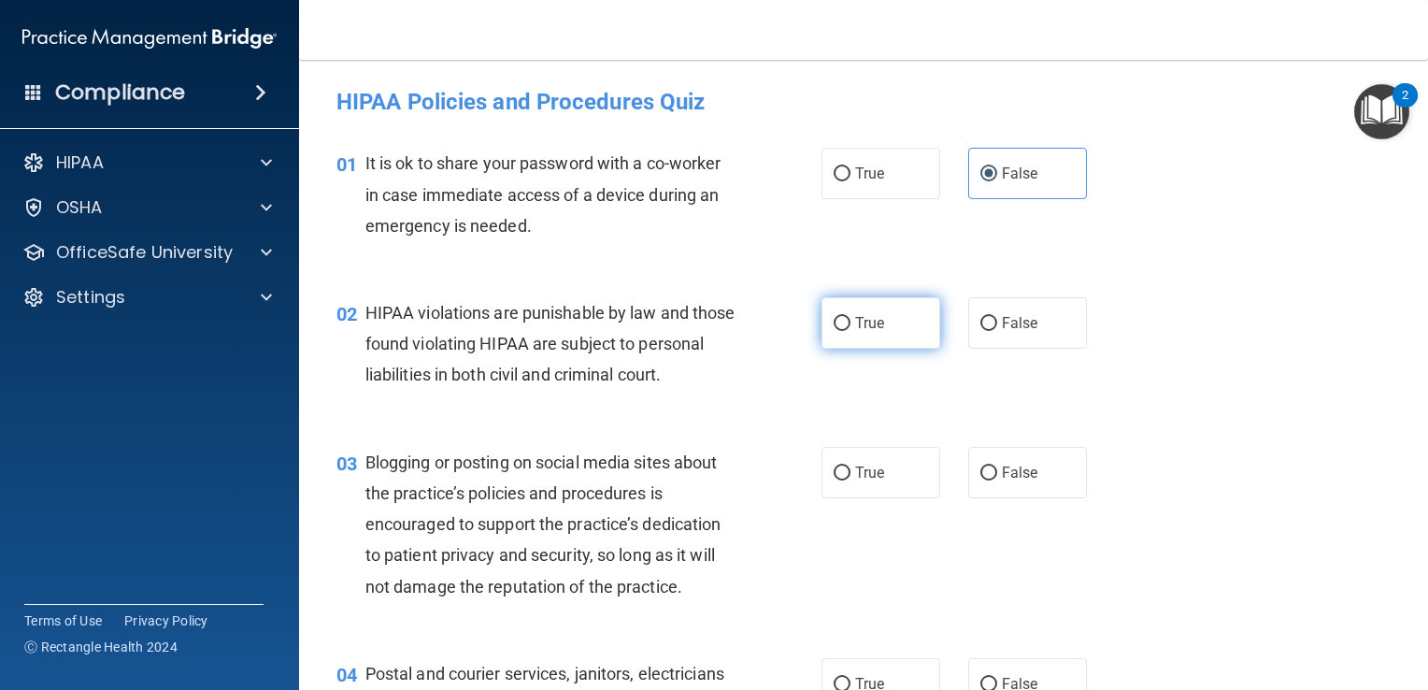
radio input "true"
click at [987, 495] on label "False" at bounding box center [1028, 472] width 119 height 51
click at [987, 481] on input "False" at bounding box center [989, 473] width 17 height 14
radio input "true"
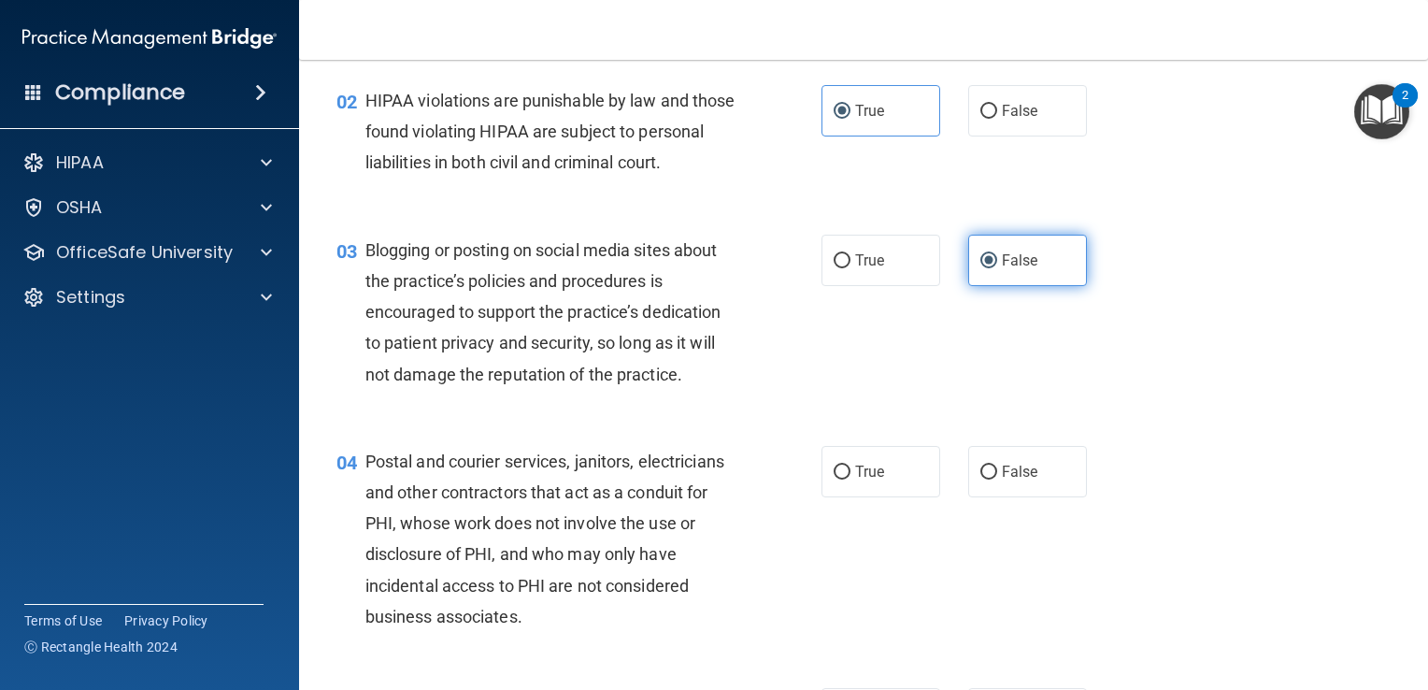
scroll to position [224, 0]
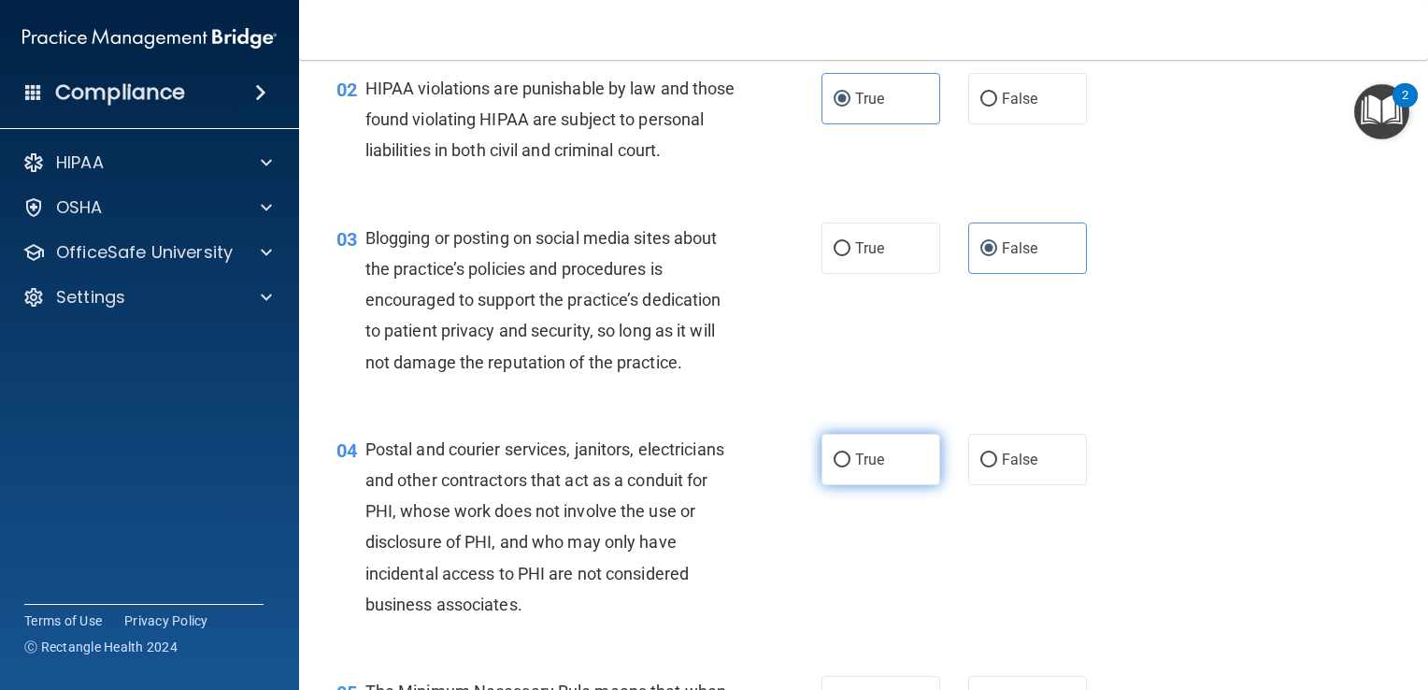
click at [845, 484] on label "True" at bounding box center [881, 459] width 119 height 51
click at [845, 467] on input "True" at bounding box center [842, 460] width 17 height 14
radio input "true"
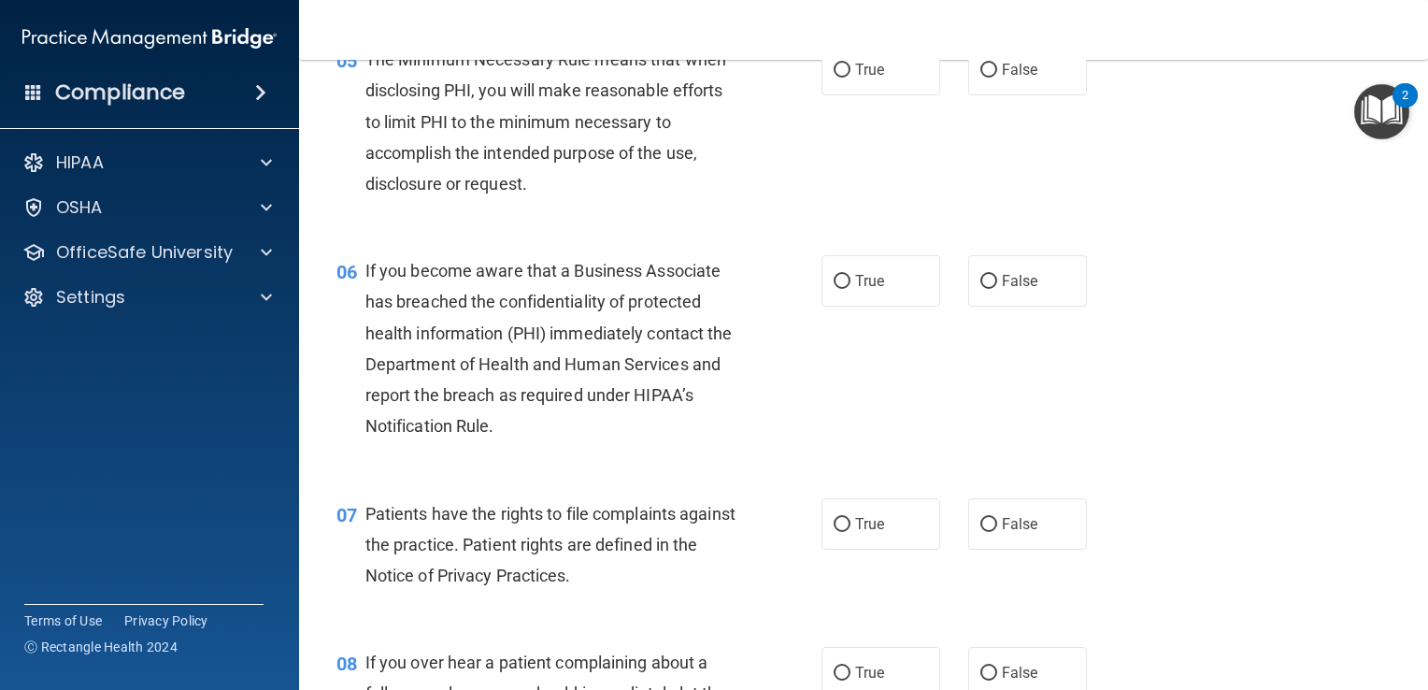
scroll to position [860, 0]
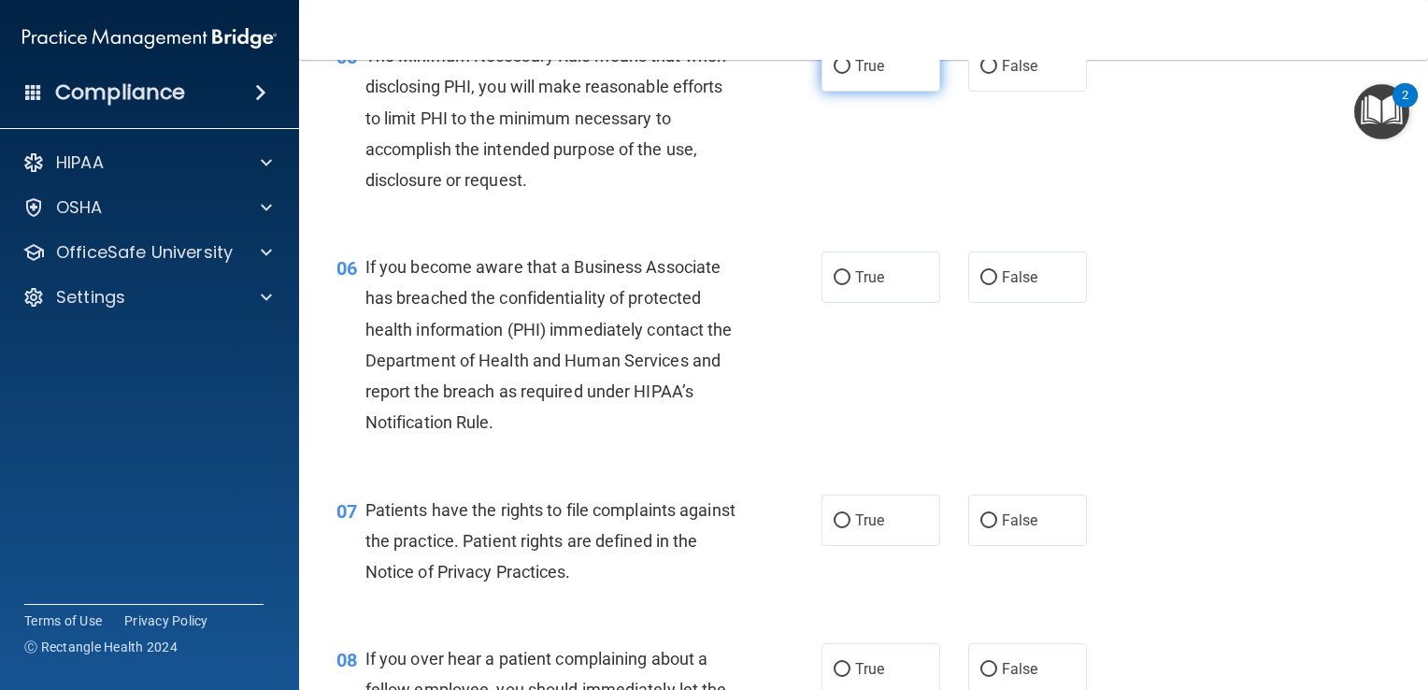
click at [834, 74] on input "True" at bounding box center [842, 67] width 17 height 14
radio input "true"
click at [981, 285] on input "False" at bounding box center [989, 278] width 17 height 14
radio input "true"
click at [838, 528] on input "True" at bounding box center [842, 521] width 17 height 14
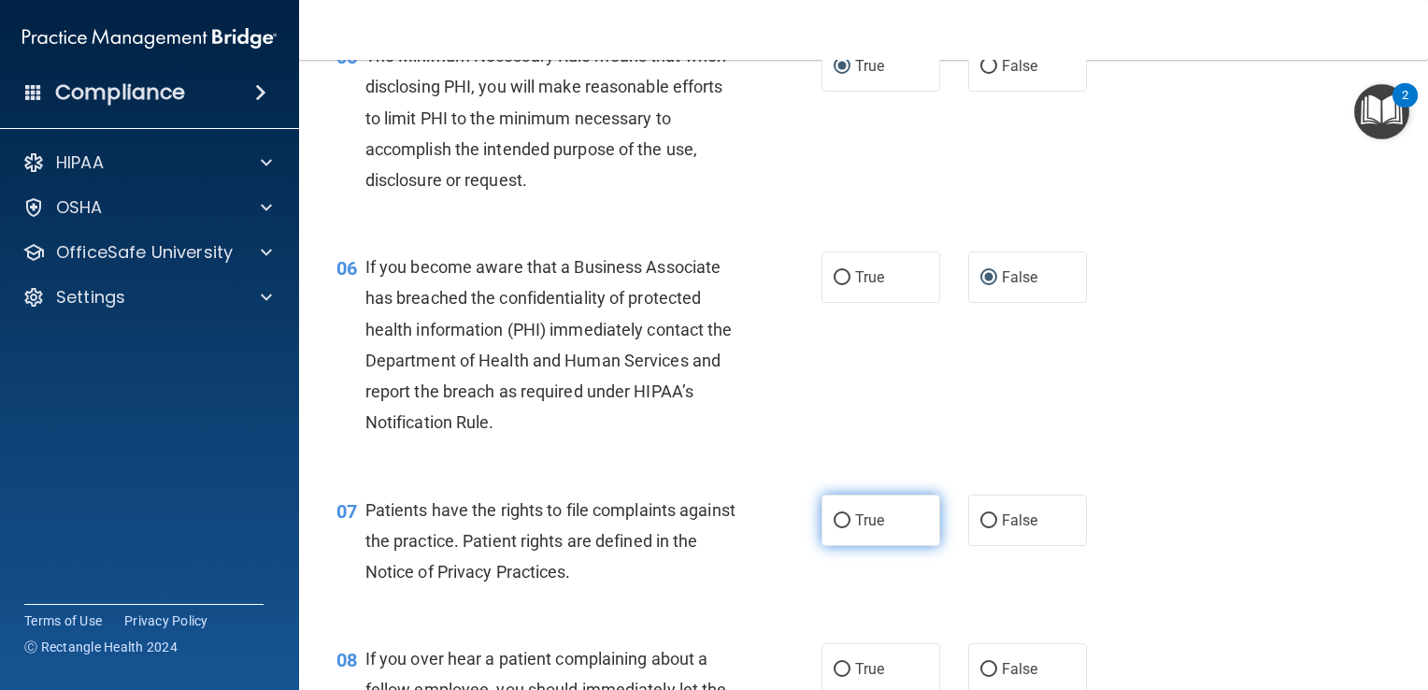
radio input "true"
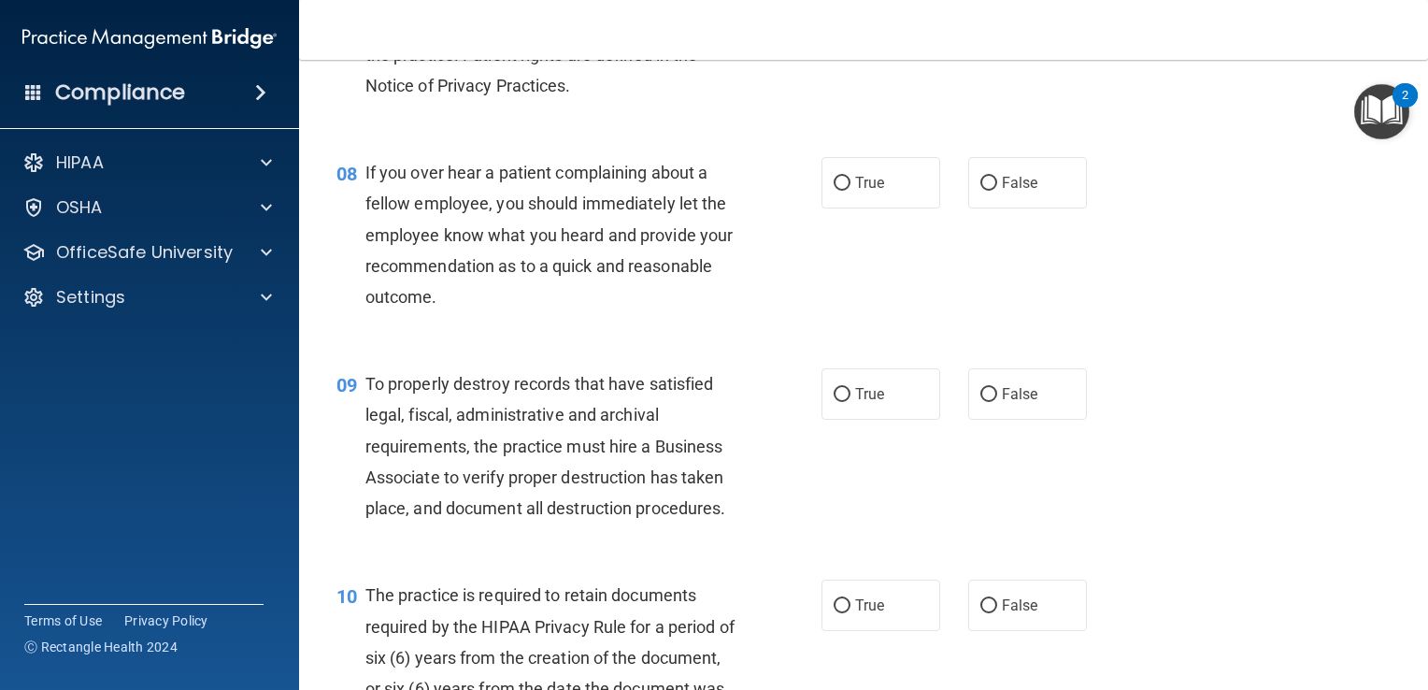
scroll to position [1384, 0]
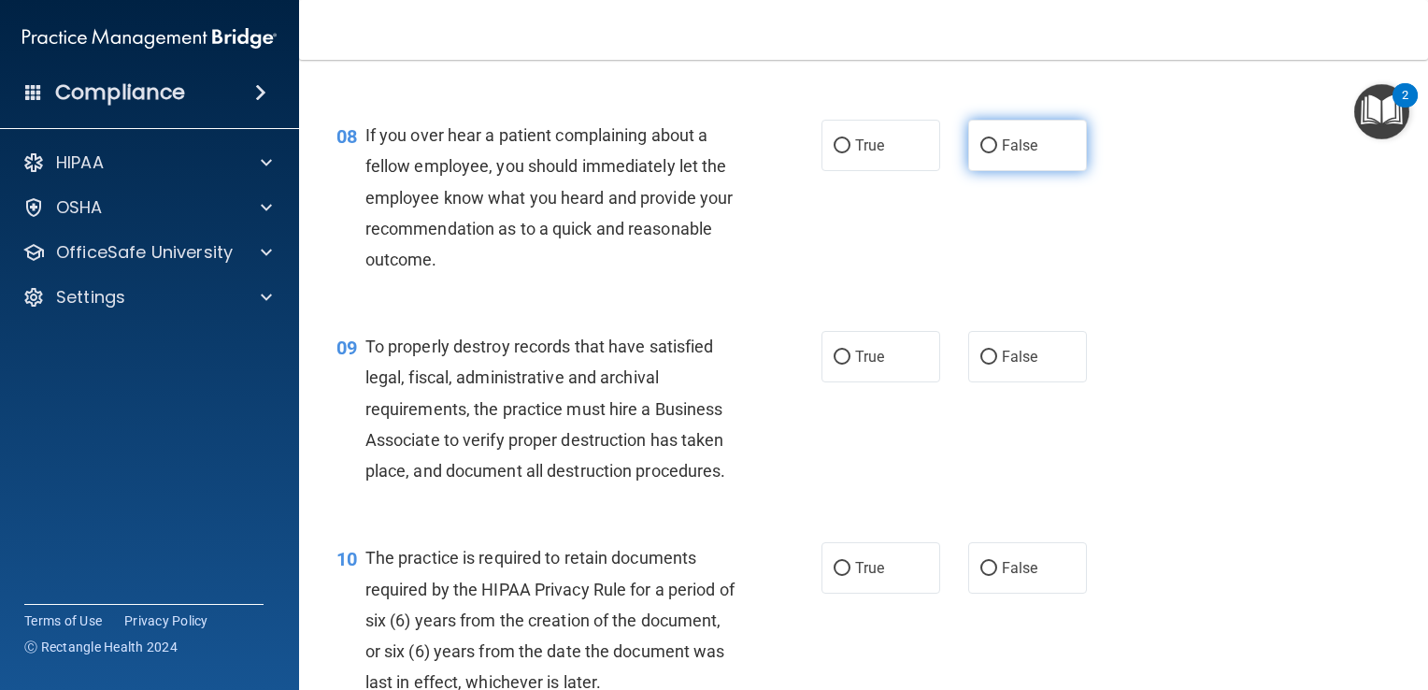
click at [981, 153] on input "False" at bounding box center [989, 146] width 17 height 14
radio input "true"
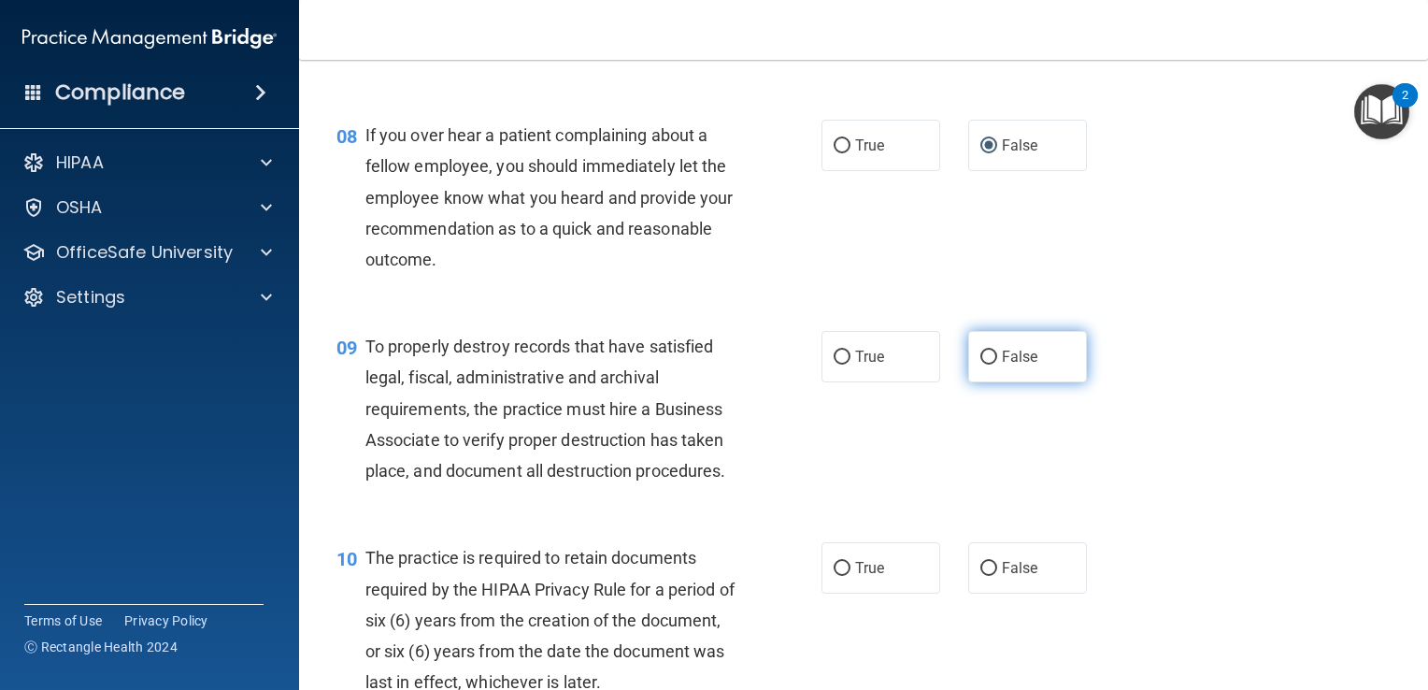
click at [986, 365] on input "False" at bounding box center [989, 358] width 17 height 14
radio input "true"
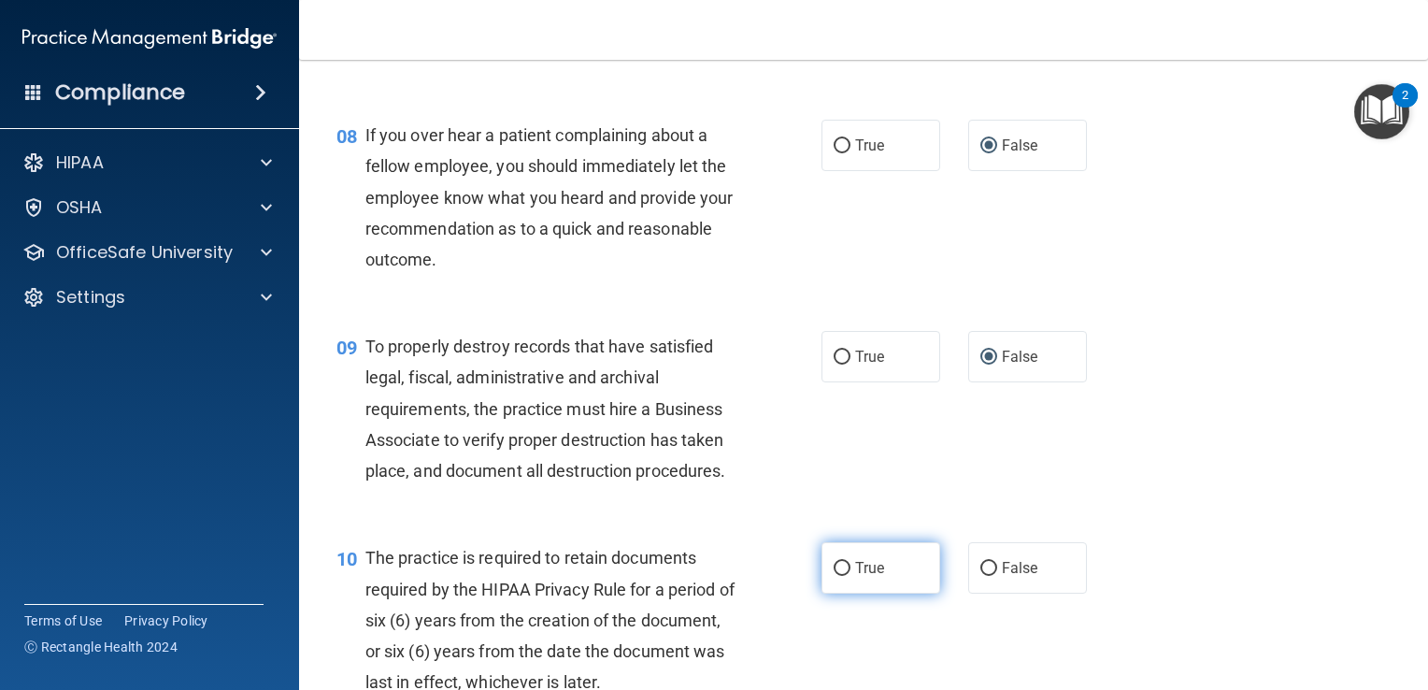
click at [837, 576] on input "True" at bounding box center [842, 569] width 17 height 14
radio input "true"
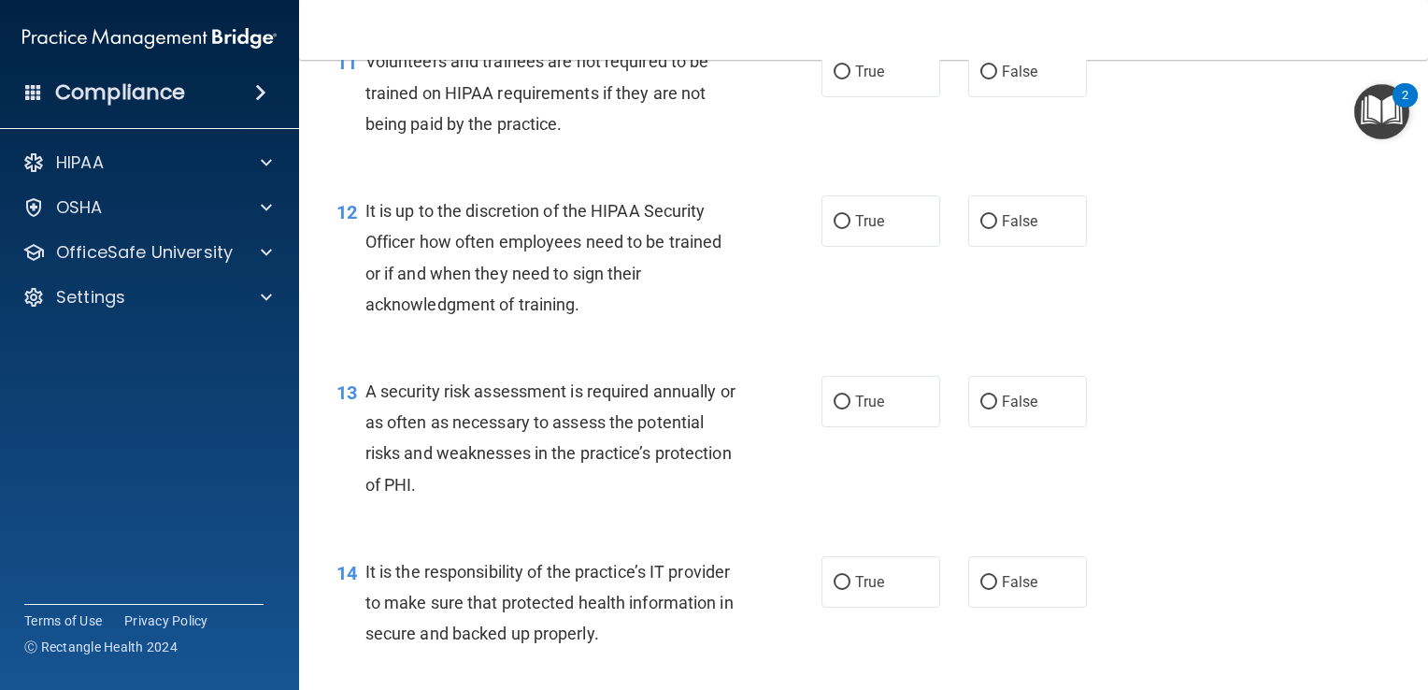
scroll to position [2094, 0]
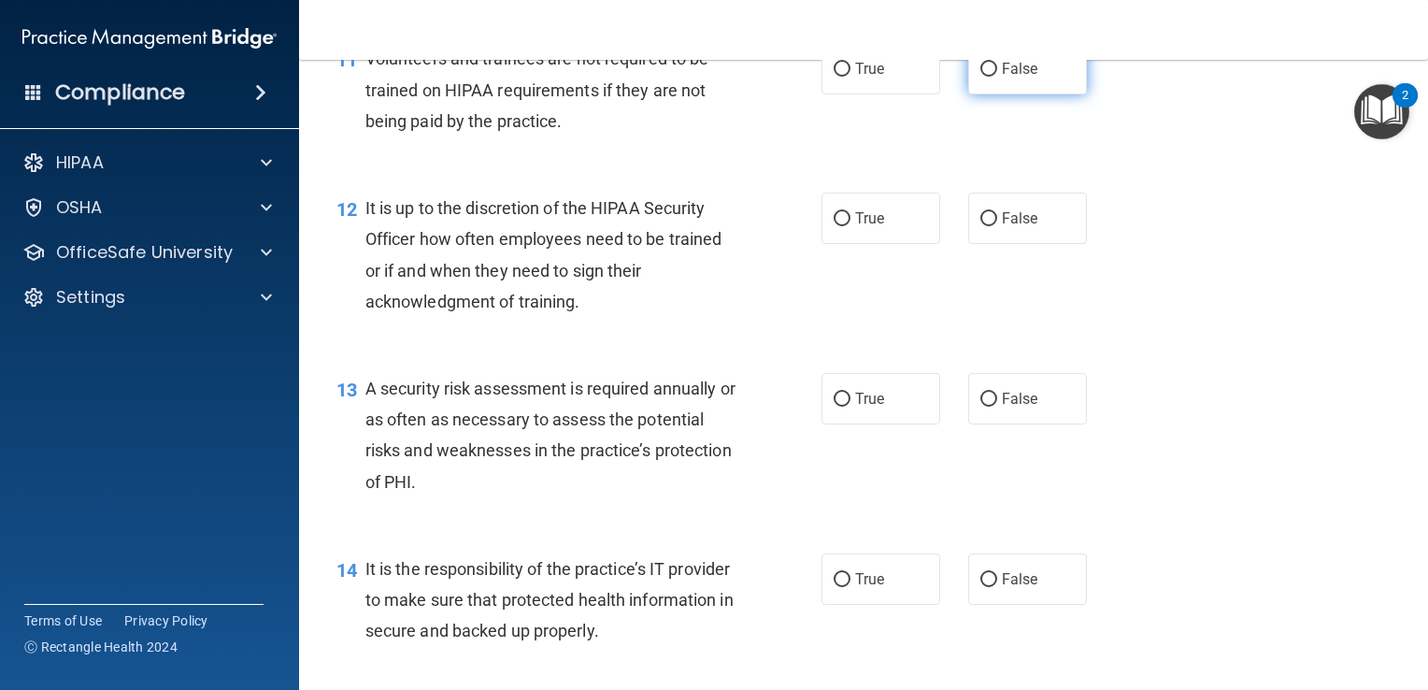
click at [981, 77] on input "False" at bounding box center [989, 70] width 17 height 14
radio input "true"
click at [981, 226] on input "False" at bounding box center [989, 219] width 17 height 14
radio input "true"
click at [834, 407] on input "True" at bounding box center [842, 400] width 17 height 14
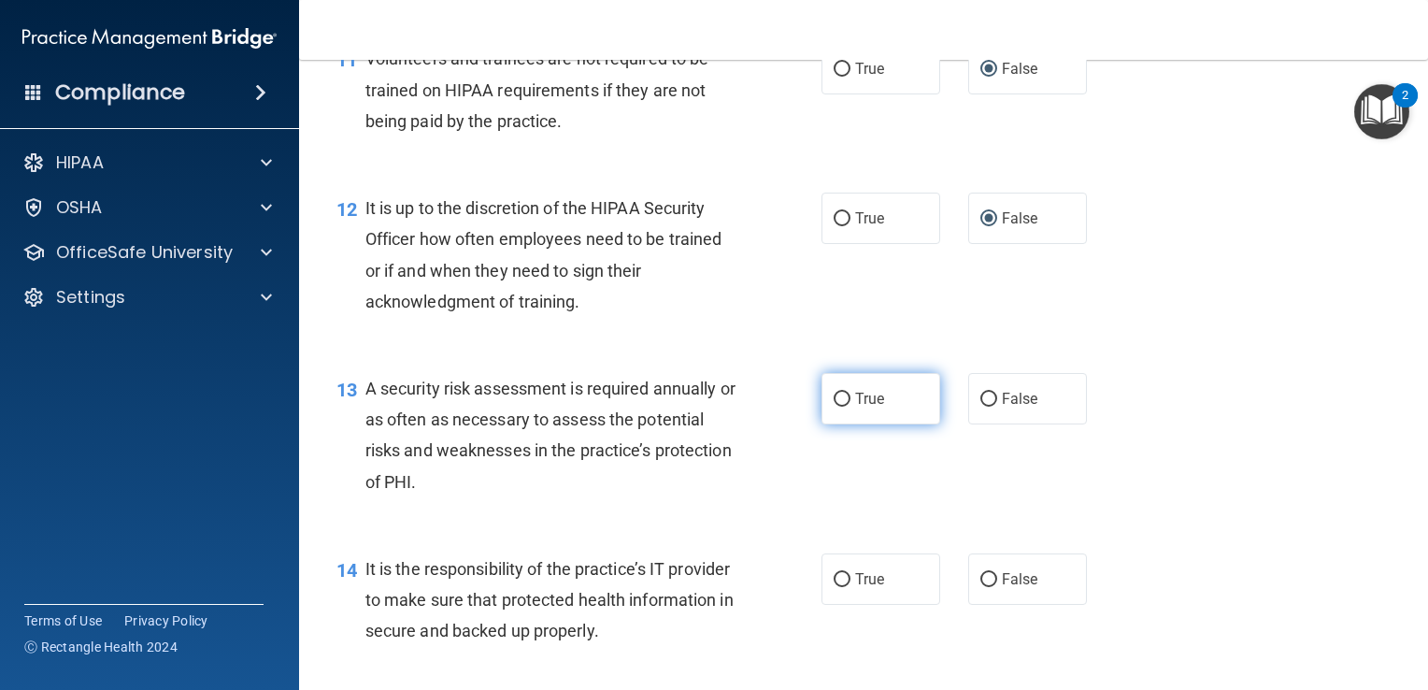
radio input "true"
click at [981, 587] on input "False" at bounding box center [989, 580] width 17 height 14
radio input "true"
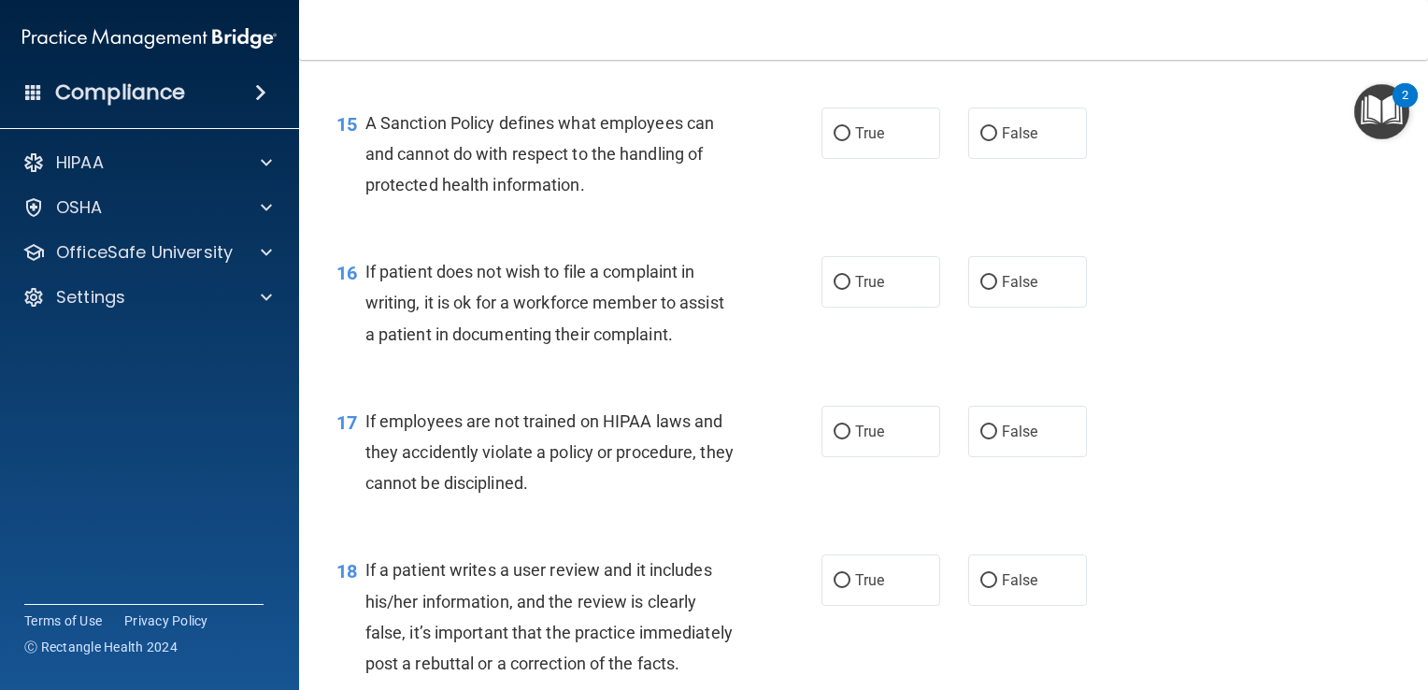
scroll to position [2692, 0]
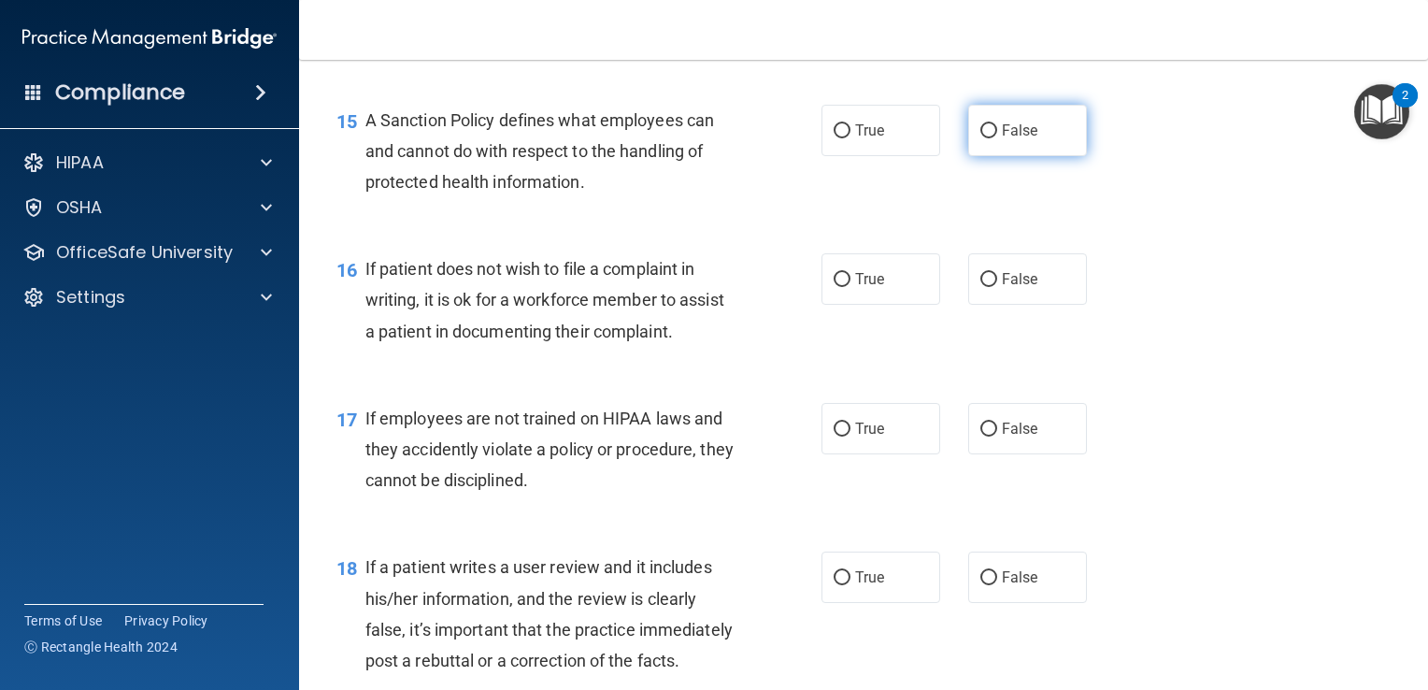
click at [986, 138] on input "False" at bounding box center [989, 131] width 17 height 14
radio input "true"
click at [834, 287] on input "True" at bounding box center [842, 280] width 17 height 14
radio input "true"
click at [983, 437] on input "False" at bounding box center [989, 430] width 17 height 14
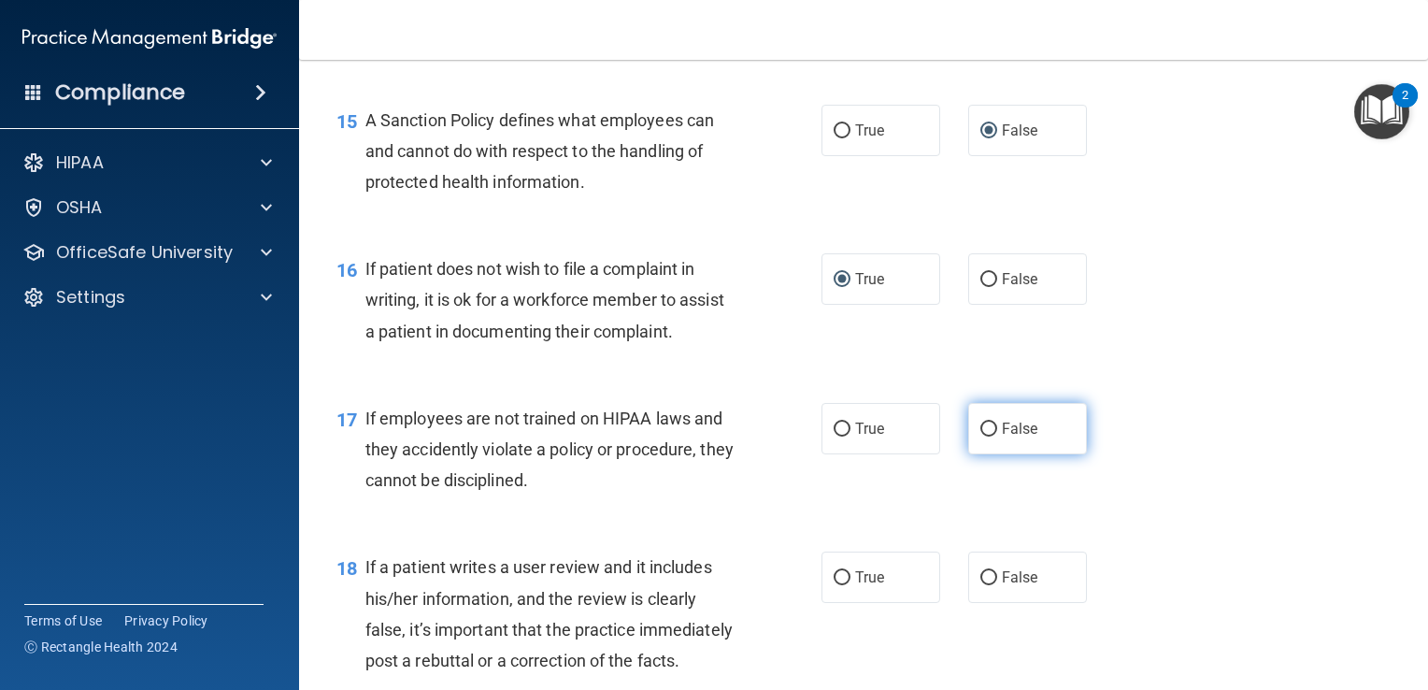
radio input "true"
click at [983, 585] on input "False" at bounding box center [989, 578] width 17 height 14
radio input "true"
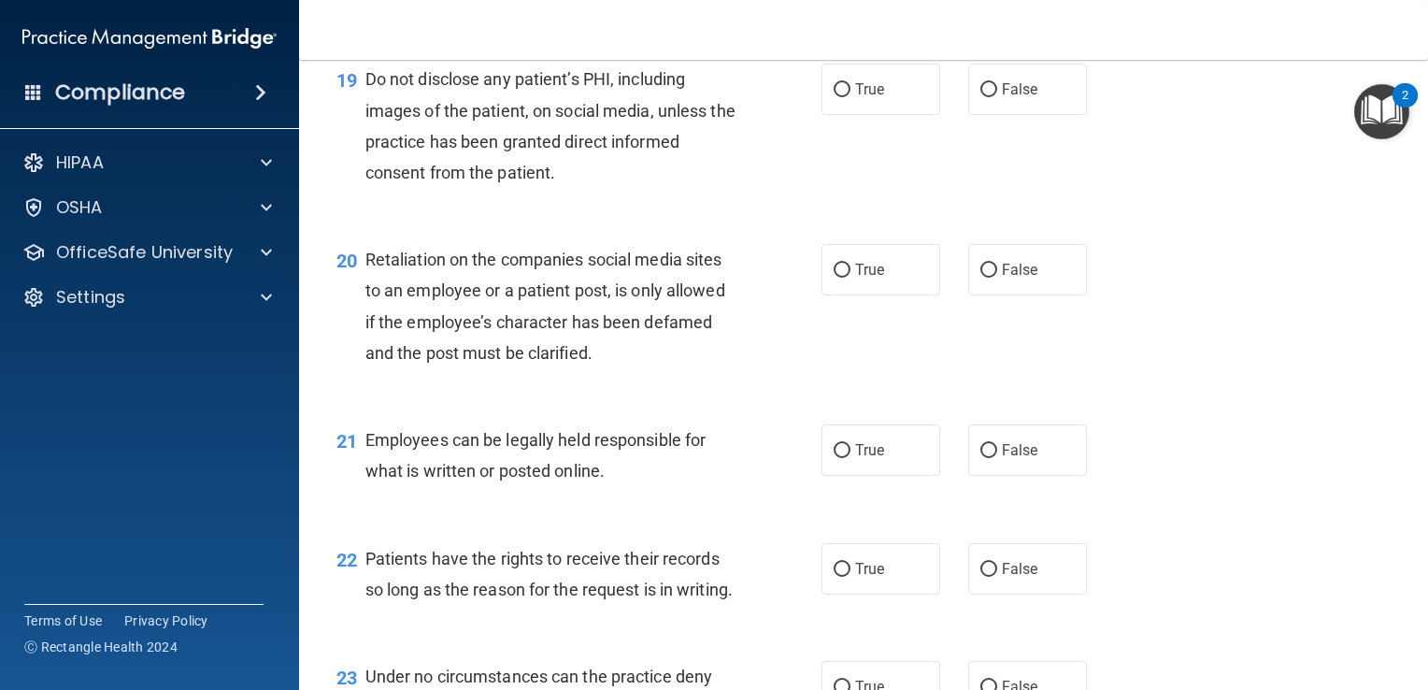
scroll to position [3365, 0]
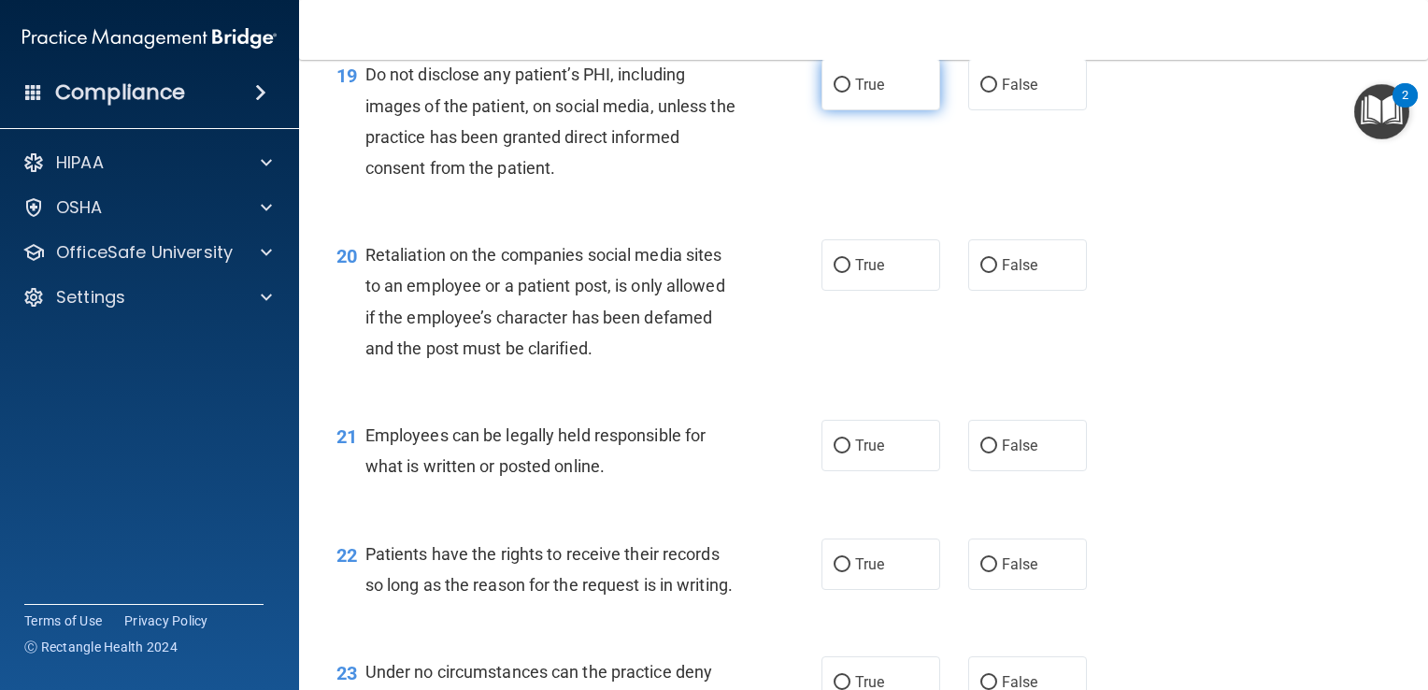
click at [834, 93] on input "True" at bounding box center [842, 86] width 17 height 14
radio input "true"
click at [981, 273] on input "False" at bounding box center [989, 266] width 17 height 14
radio input "true"
click at [838, 453] on input "True" at bounding box center [842, 446] width 17 height 14
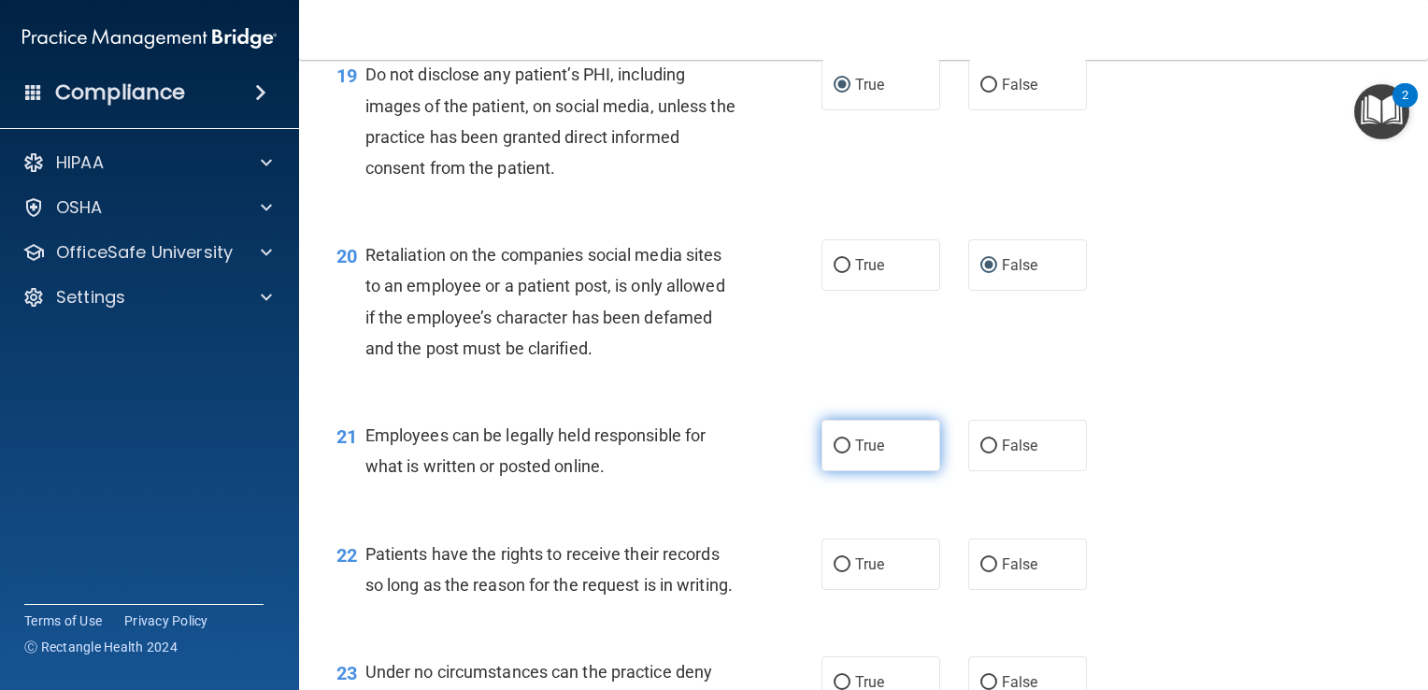
radio input "true"
click at [981, 572] on input "False" at bounding box center [989, 565] width 17 height 14
radio input "true"
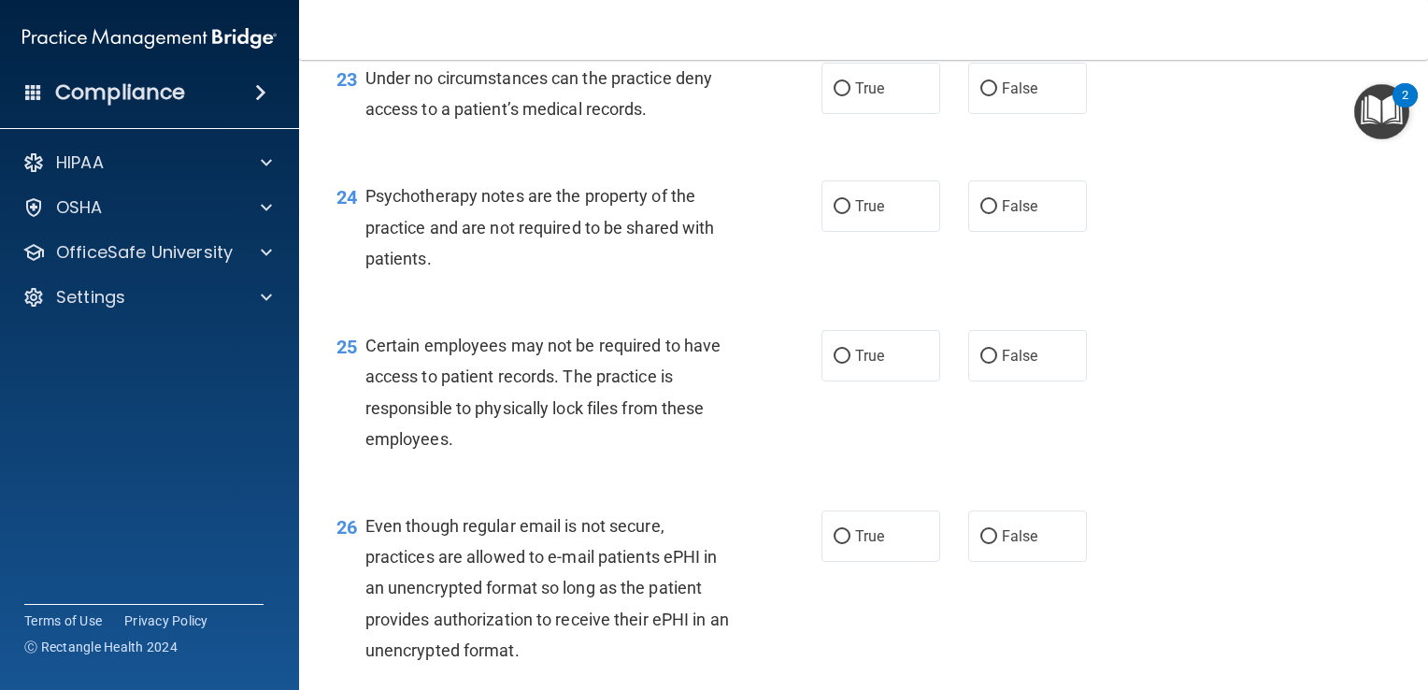
scroll to position [3964, 0]
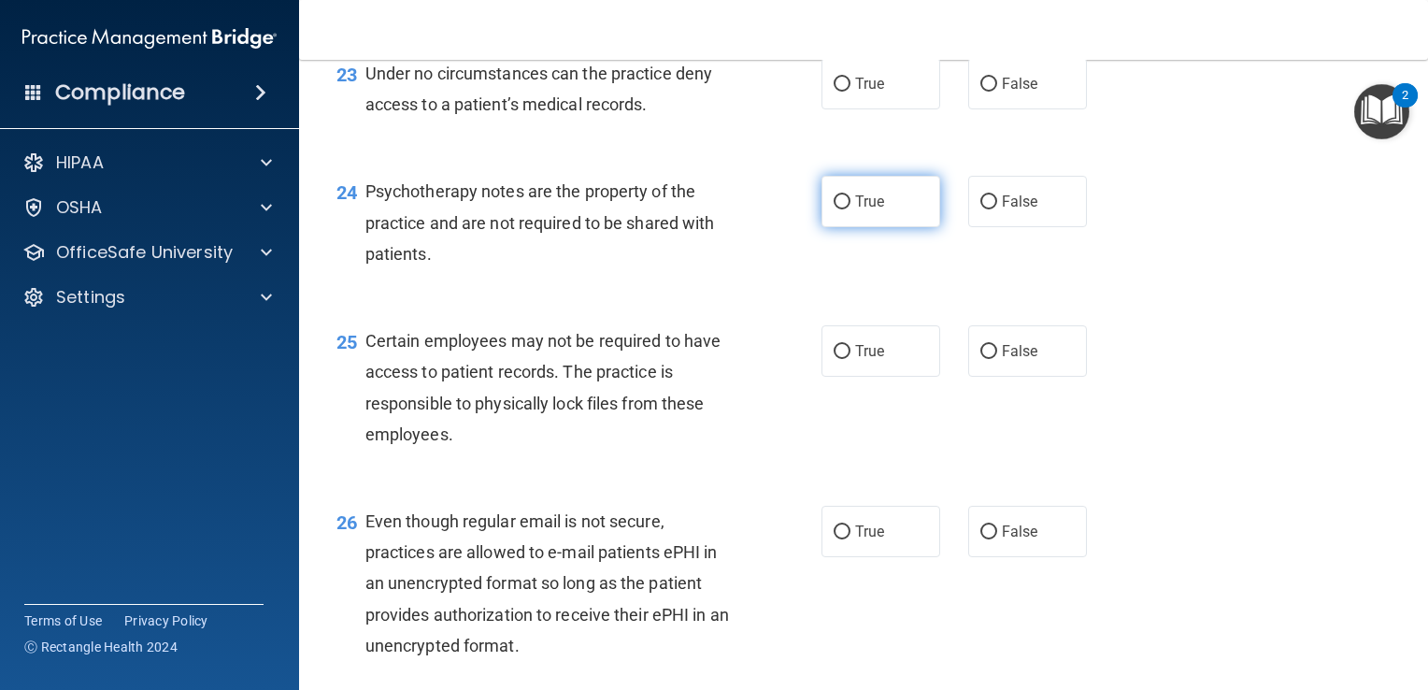
click at [834, 209] on input "True" at bounding box center [842, 202] width 17 height 14
radio input "true"
click at [834, 92] on input "True" at bounding box center [842, 85] width 17 height 14
radio input "true"
click at [839, 359] on input "True" at bounding box center [842, 352] width 17 height 14
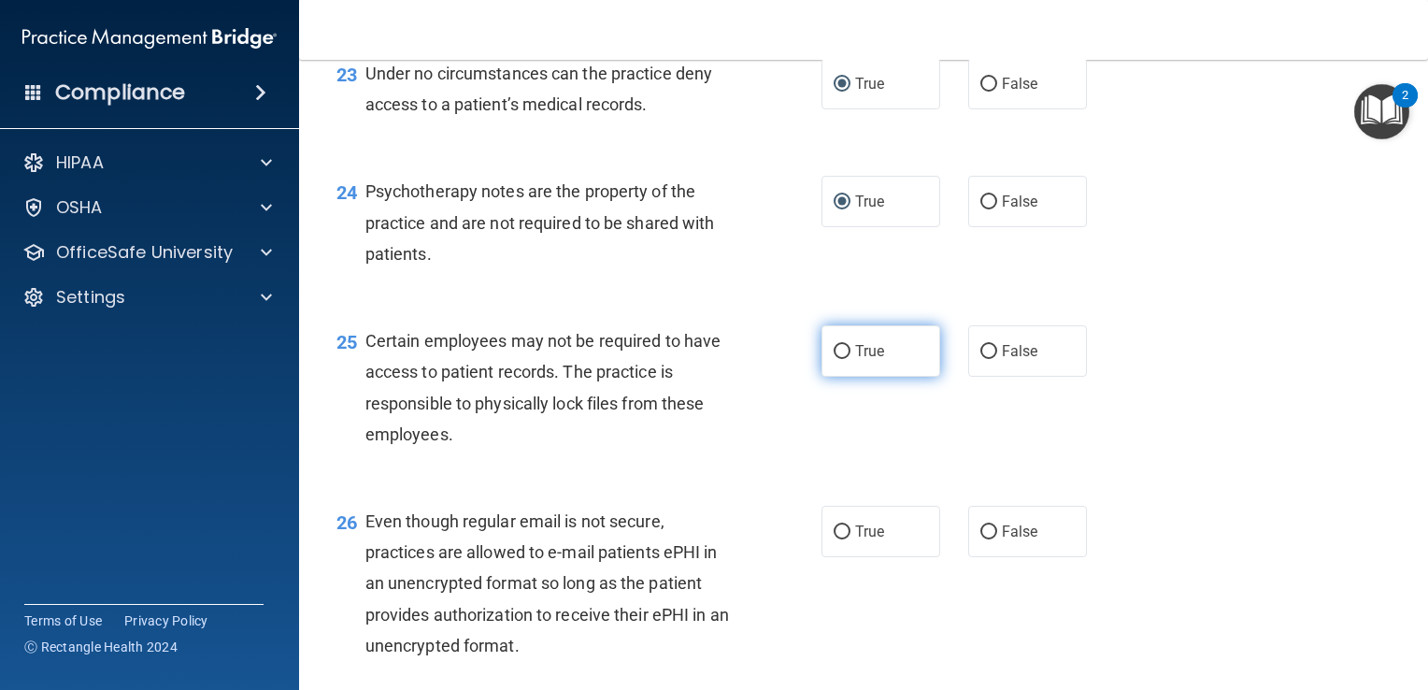
radio input "true"
click at [834, 539] on input "True" at bounding box center [842, 532] width 17 height 14
radio input "true"
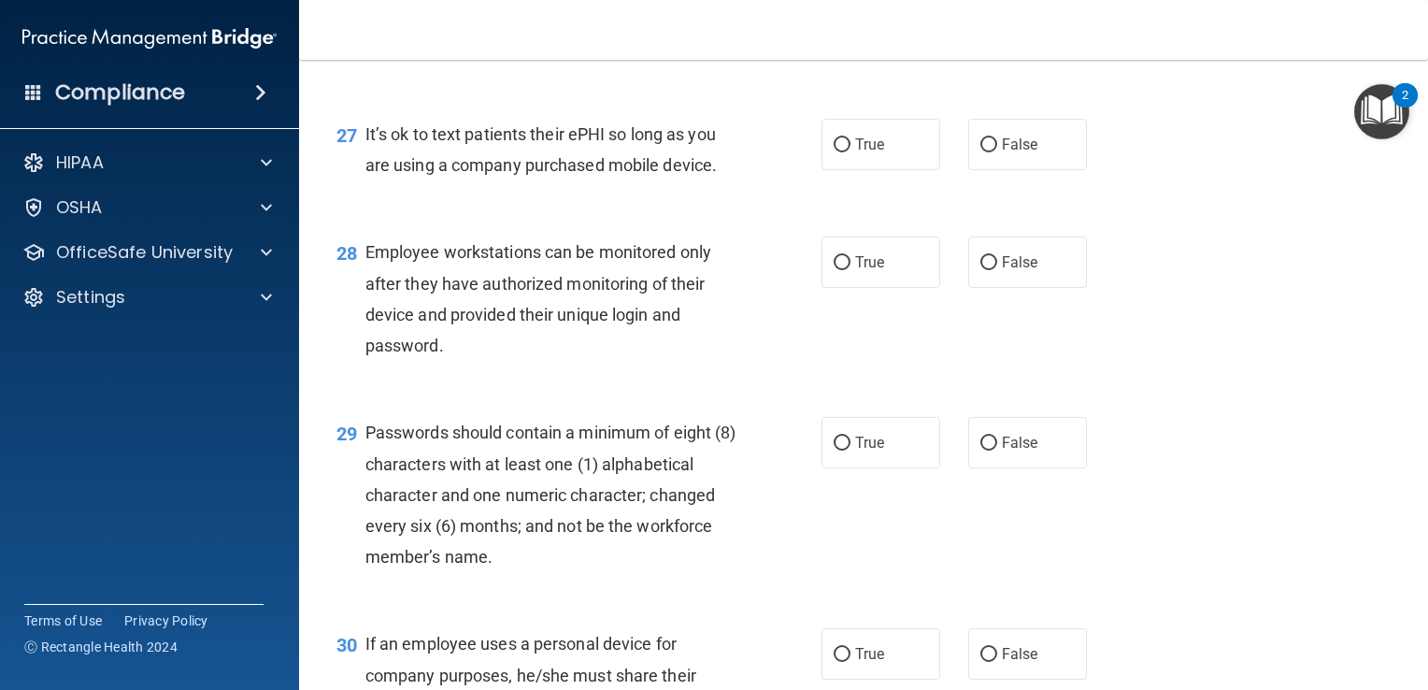
scroll to position [4599, 0]
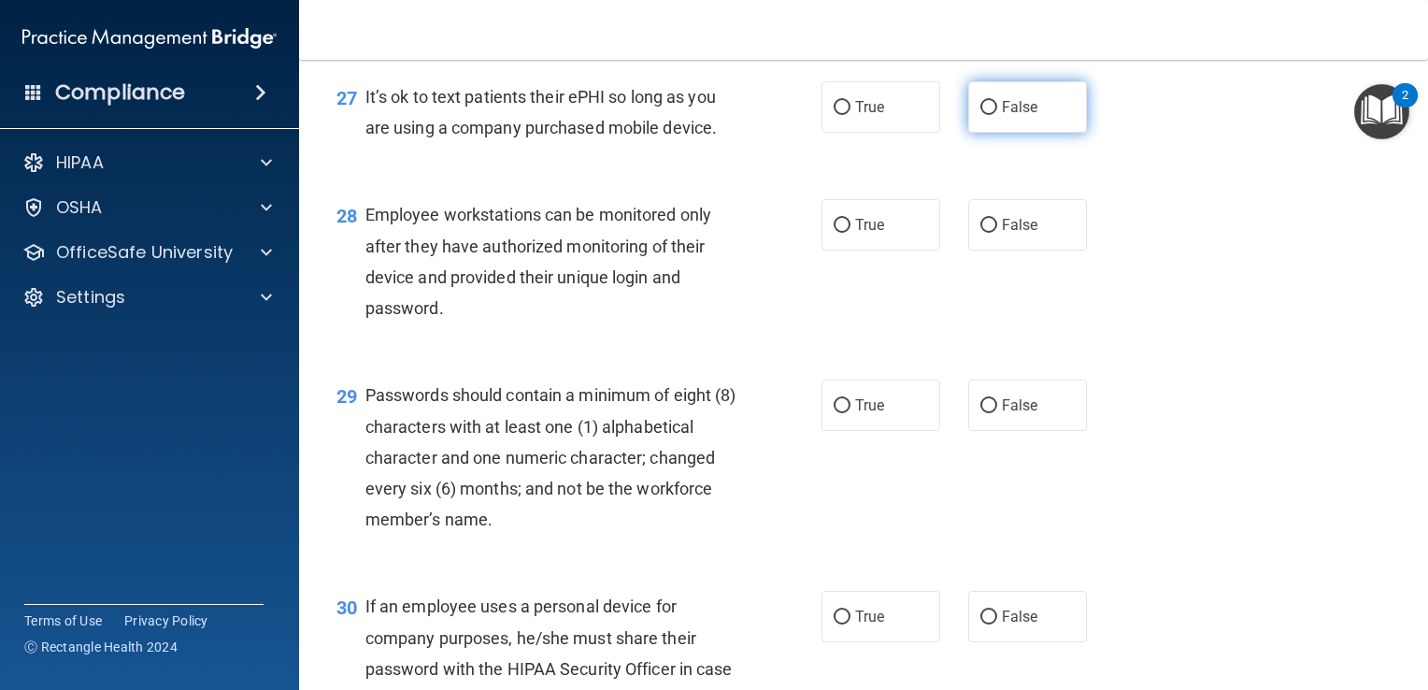
click at [981, 115] on input "False" at bounding box center [989, 108] width 17 height 14
radio input "true"
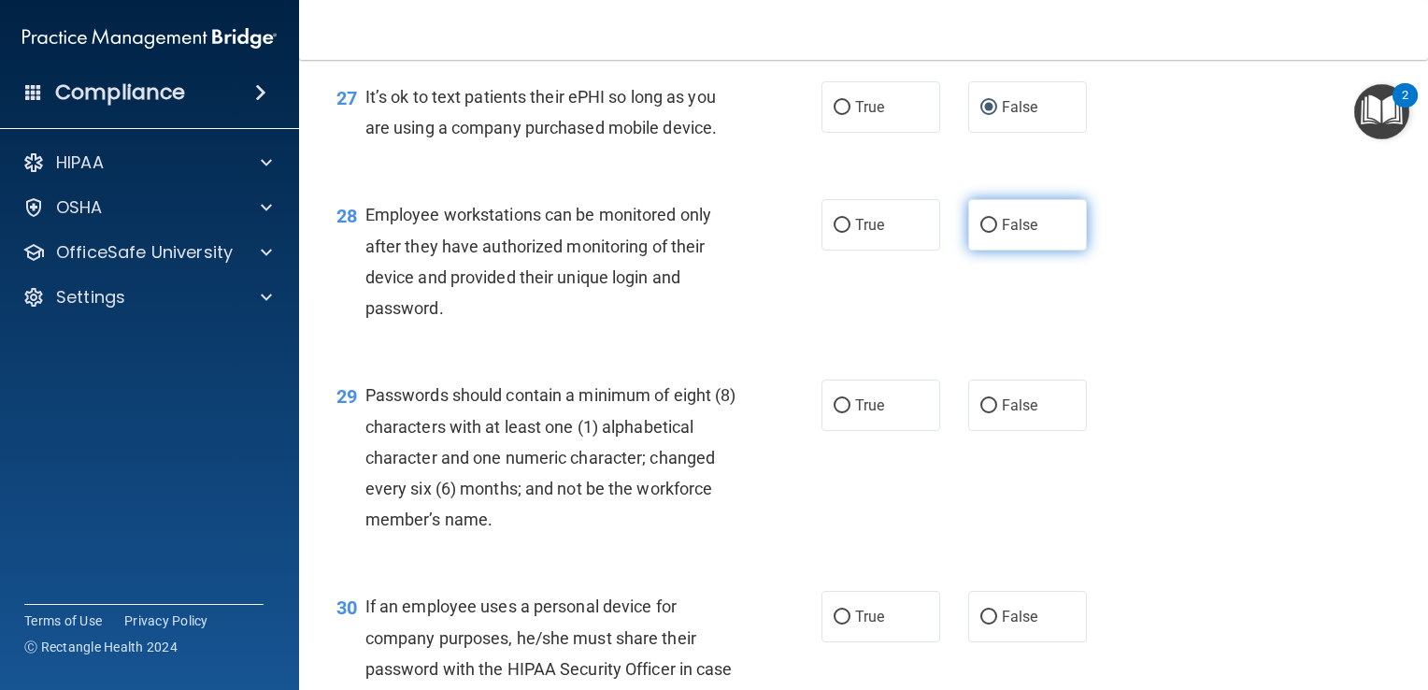
click at [983, 233] on input "False" at bounding box center [989, 226] width 17 height 14
radio input "true"
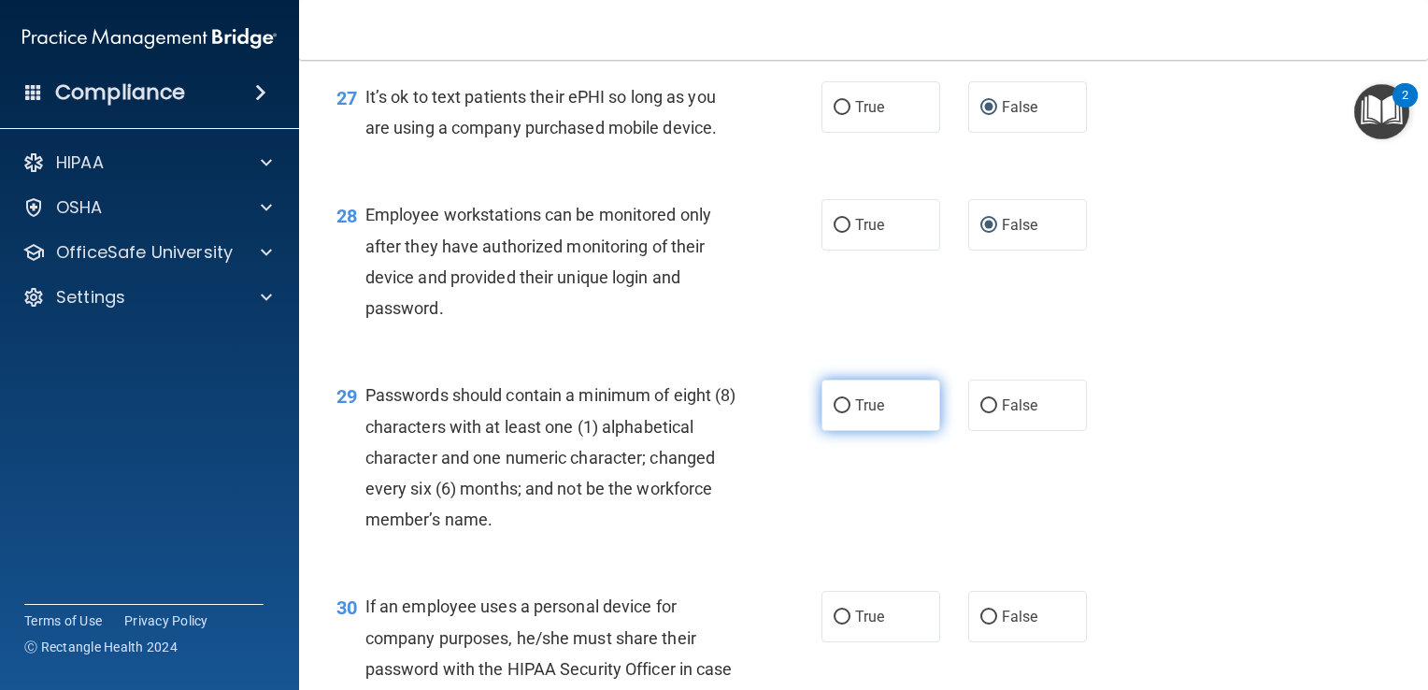
click at [837, 413] on input "True" at bounding box center [842, 406] width 17 height 14
radio input "true"
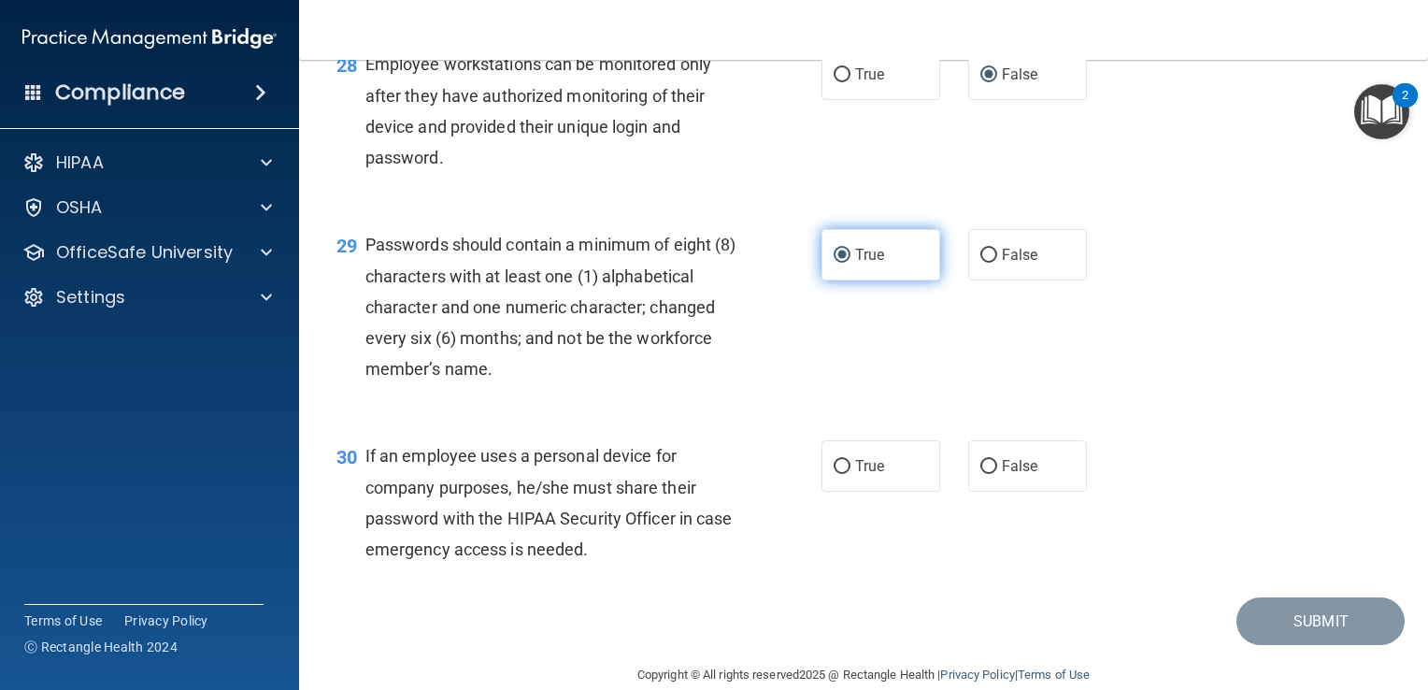
scroll to position [4786, 0]
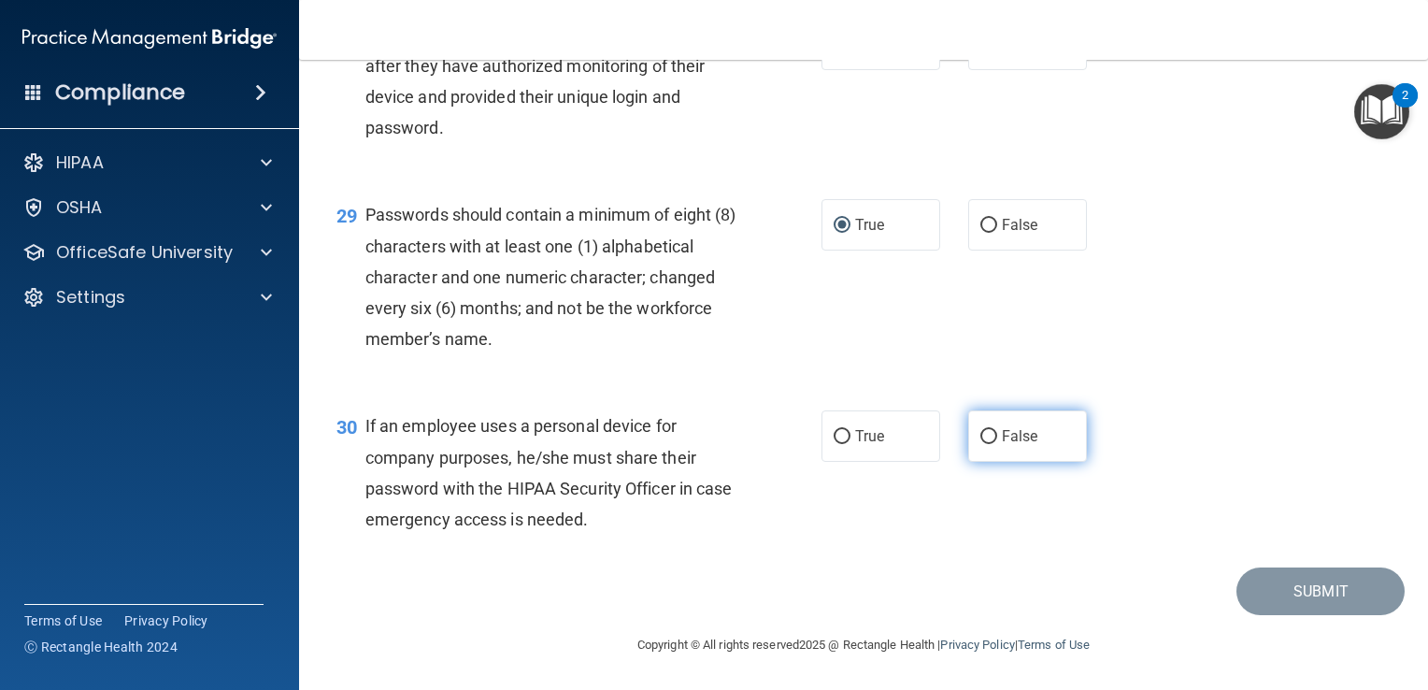
click at [981, 444] on input "False" at bounding box center [989, 437] width 17 height 14
radio input "true"
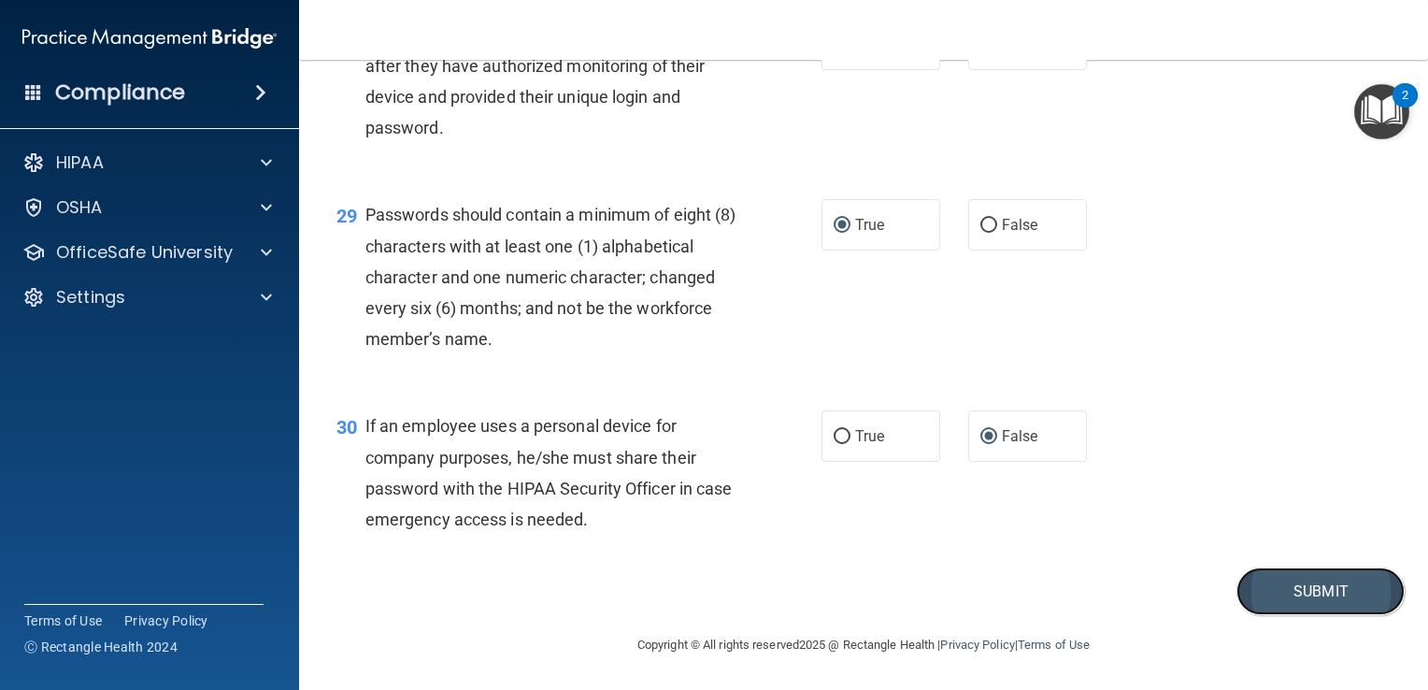
click at [1294, 615] on button "Submit" at bounding box center [1321, 591] width 168 height 48
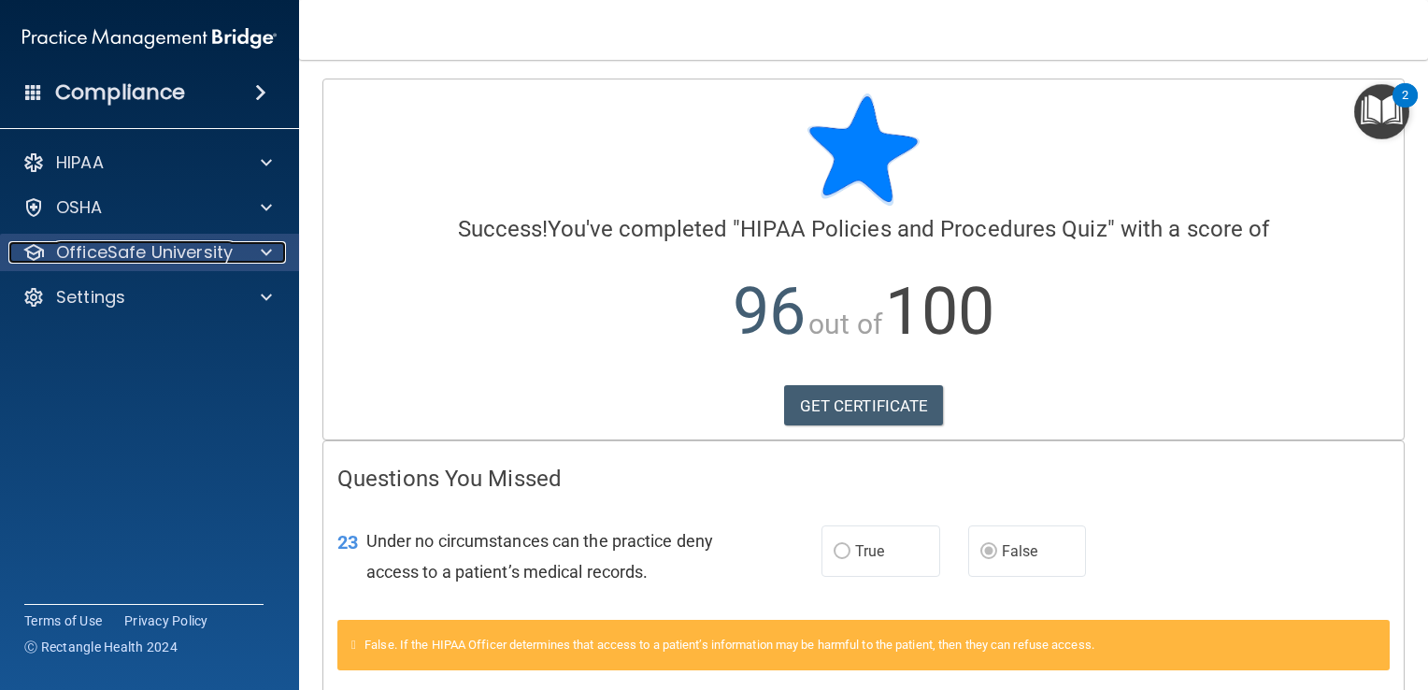
click at [153, 264] on p "OfficeSafe University" at bounding box center [144, 252] width 177 height 22
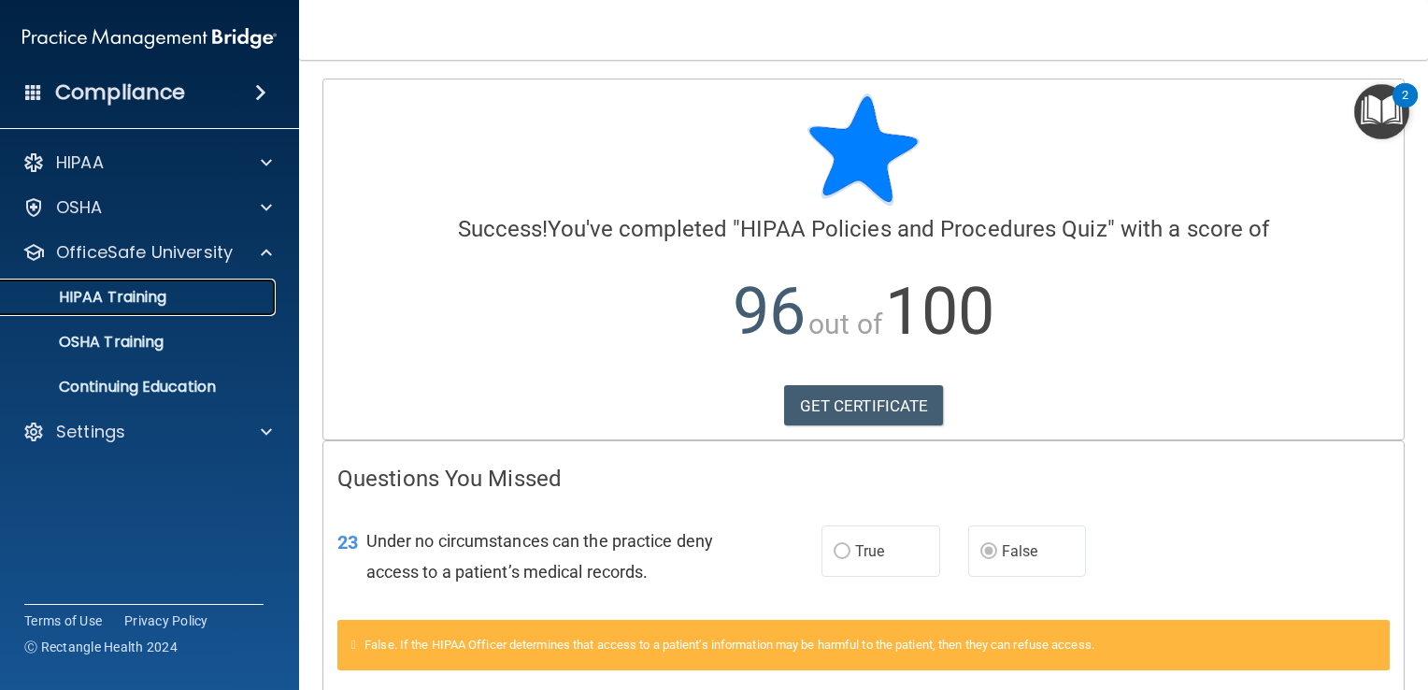
click at [173, 297] on div "HIPAA Training" at bounding box center [139, 297] width 255 height 19
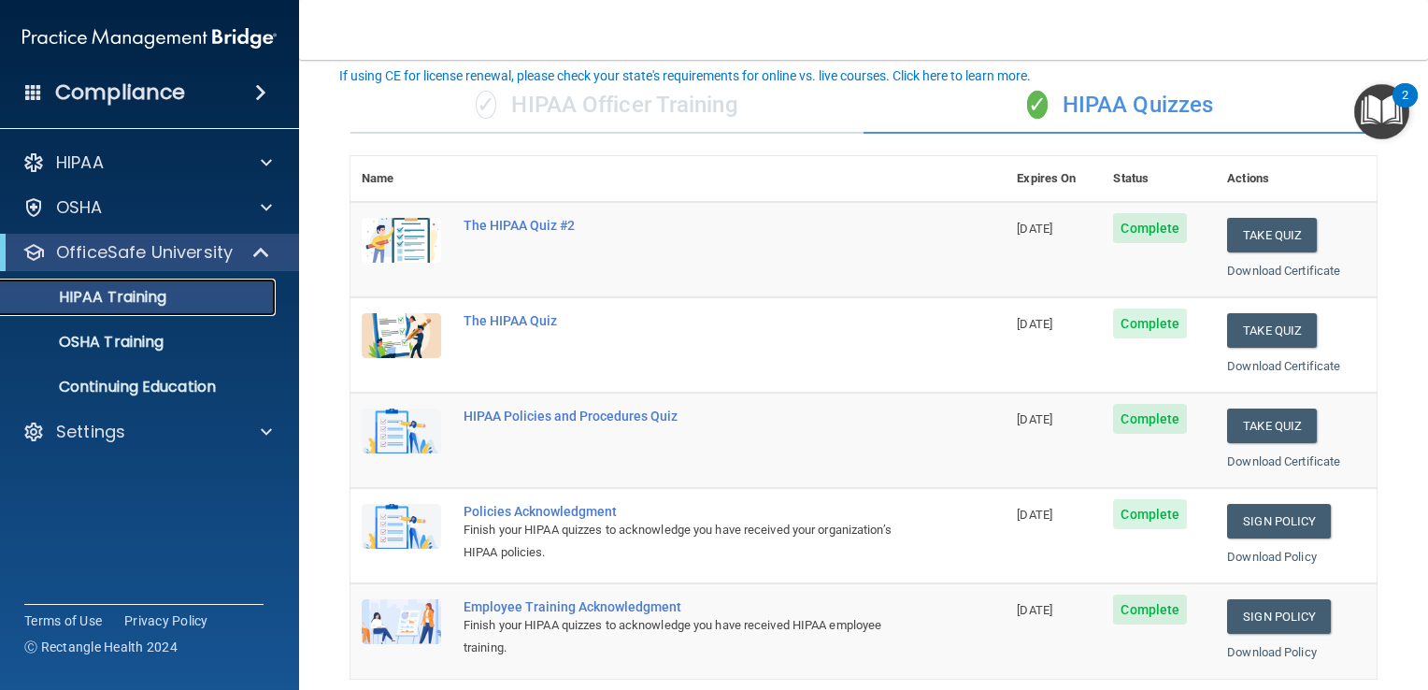
scroll to position [150, 0]
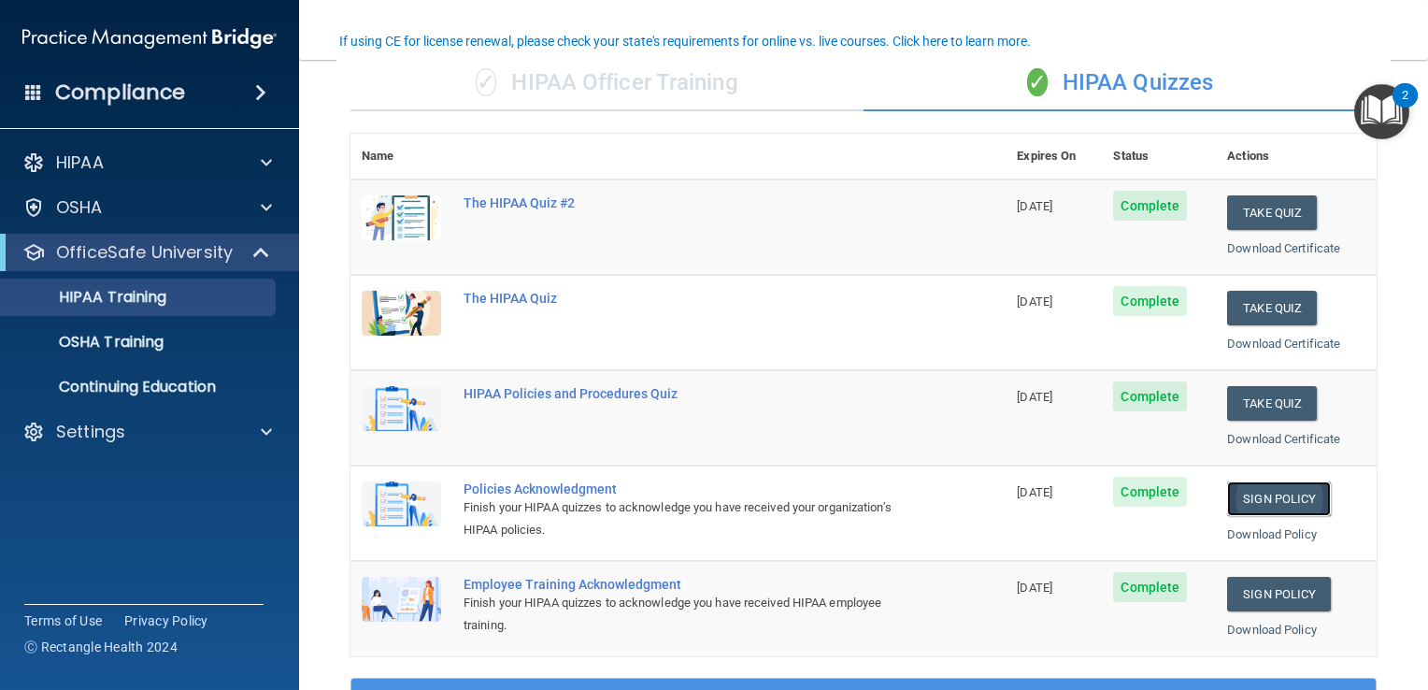
click at [1260, 499] on link "Sign Policy" at bounding box center [1279, 498] width 104 height 35
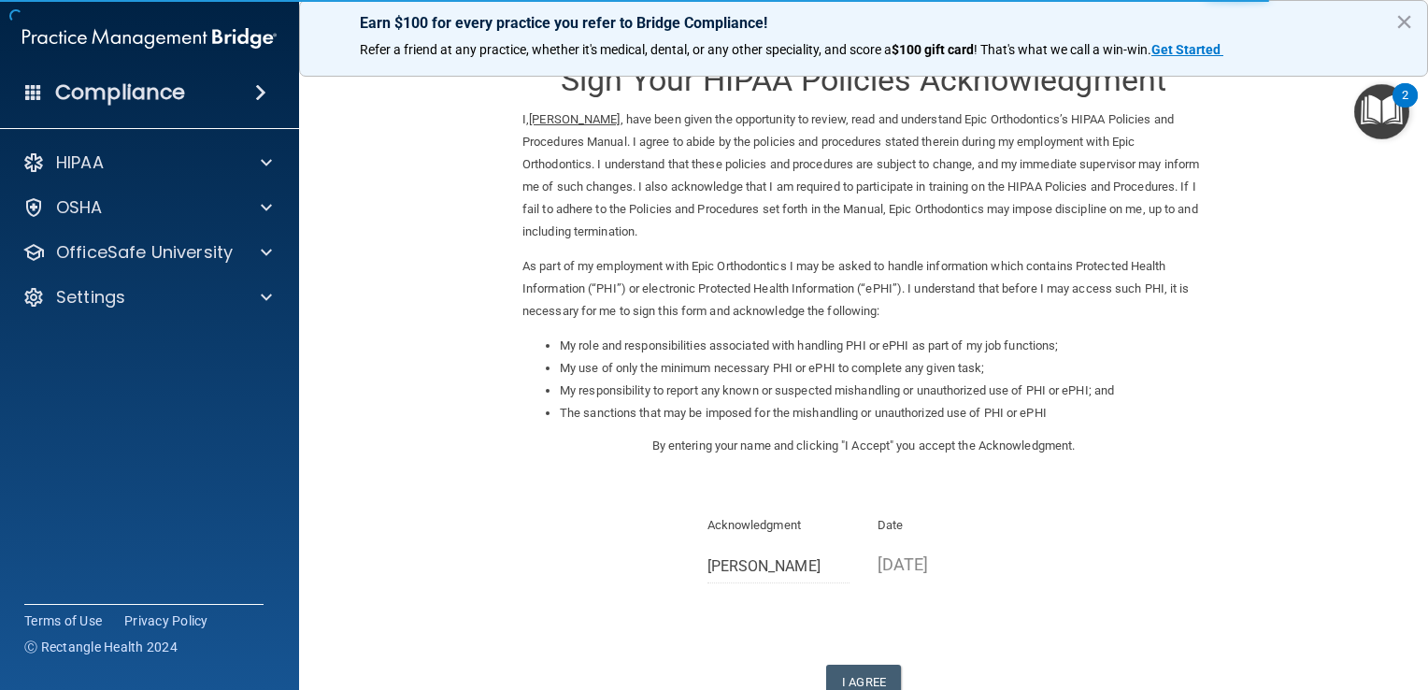
scroll to position [55, 0]
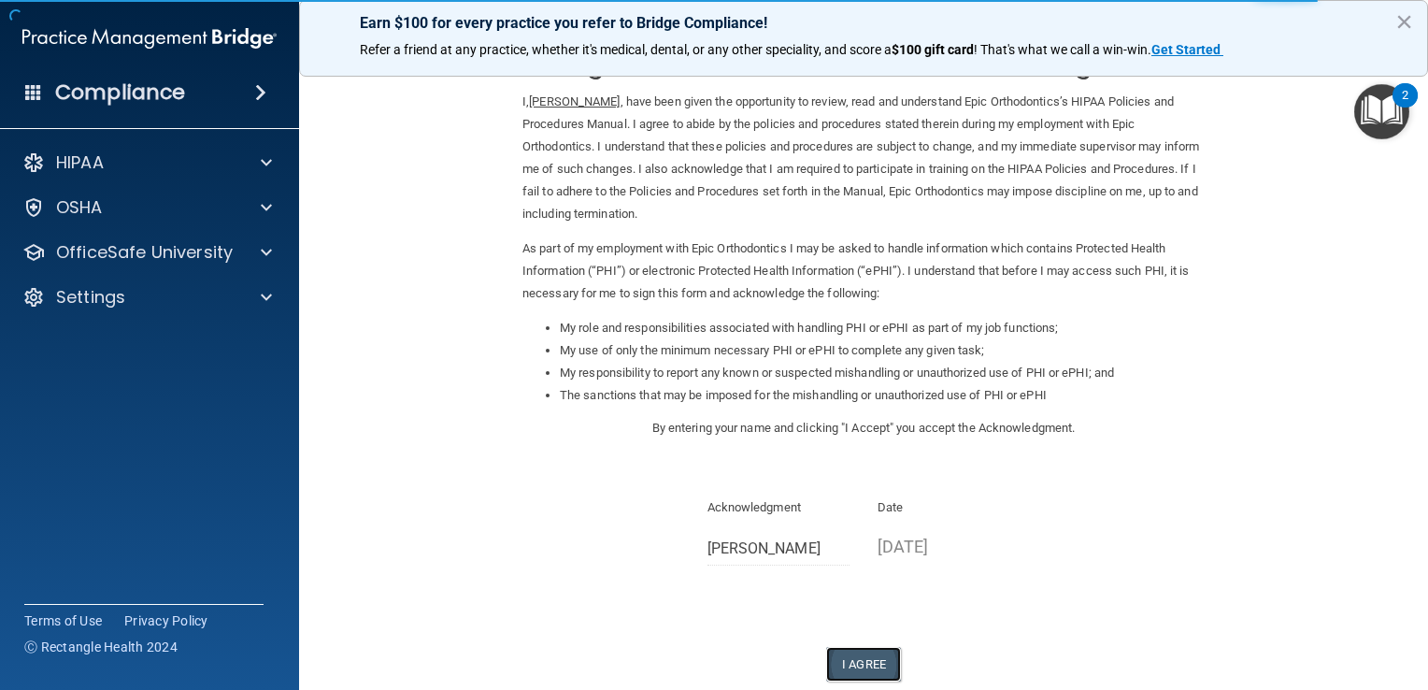
click at [866, 667] on button "I Agree" at bounding box center [863, 664] width 75 height 35
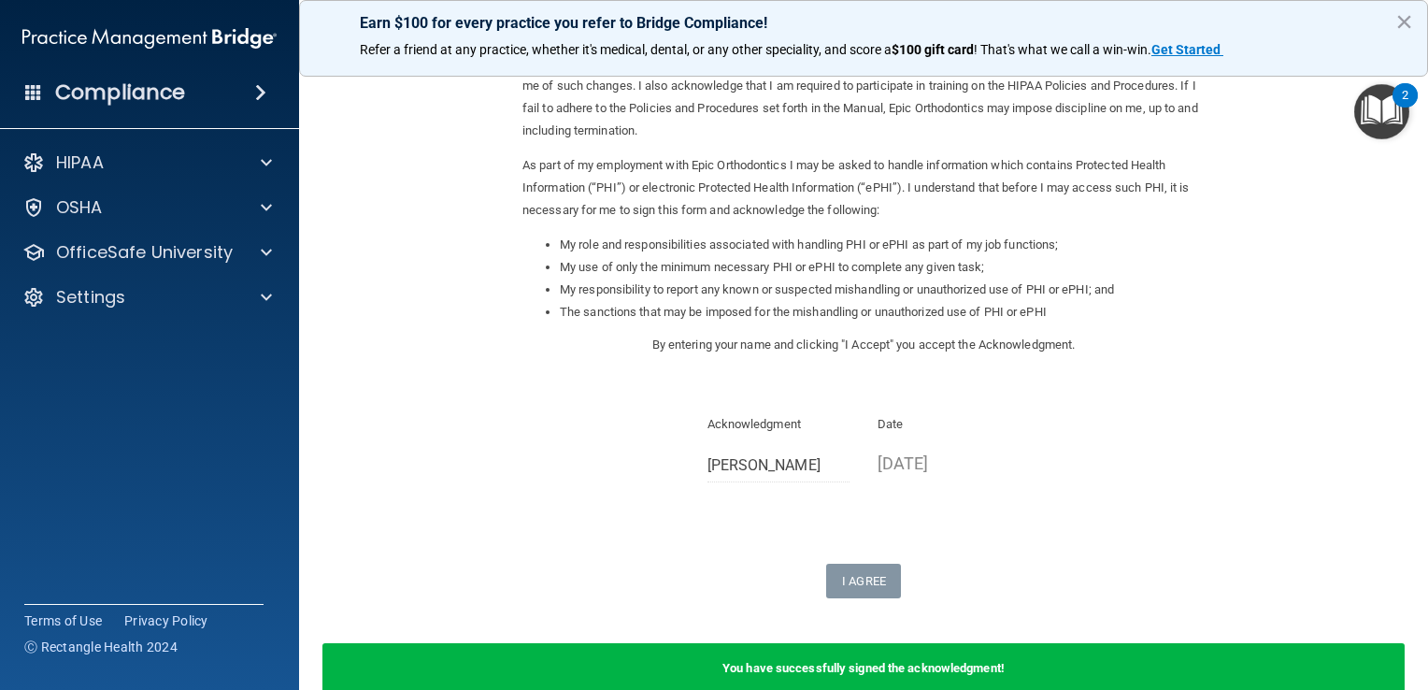
scroll to position [149, 0]
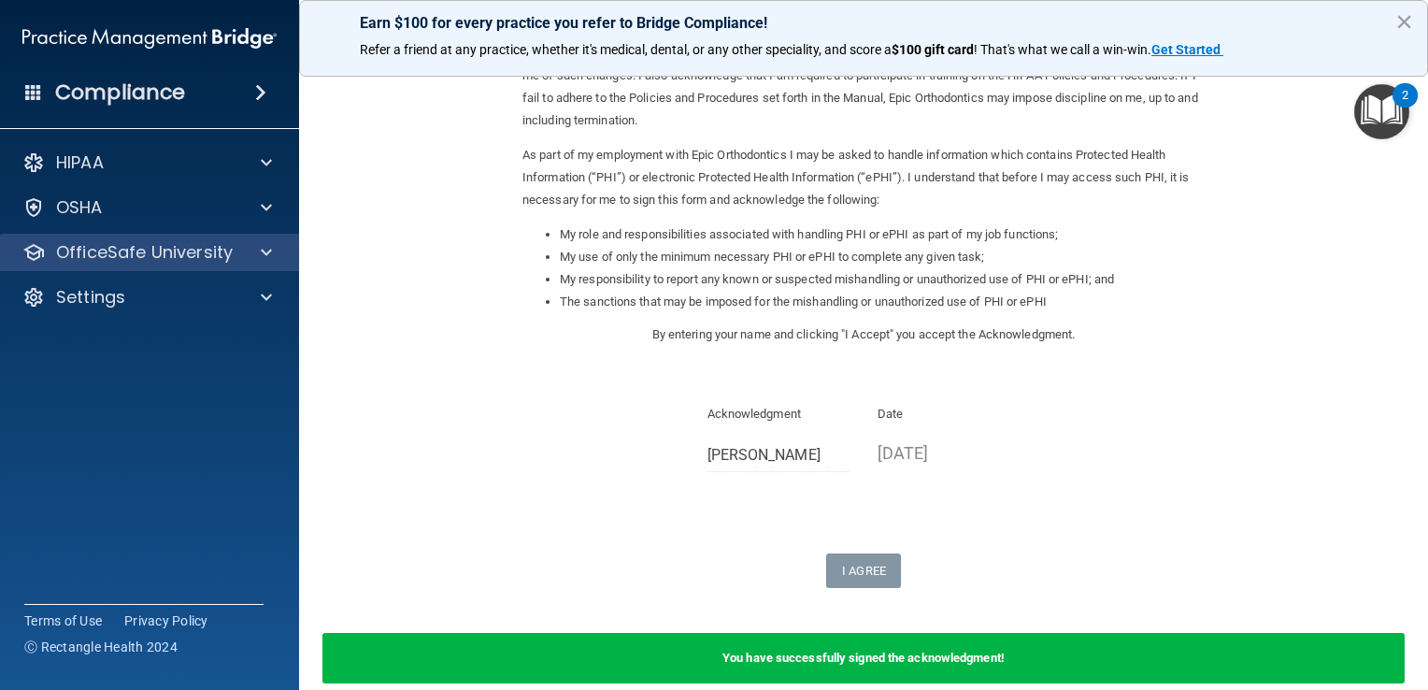
click at [125, 268] on div "OfficeSafe University" at bounding box center [150, 252] width 300 height 37
click at [223, 252] on p "OfficeSafe University" at bounding box center [144, 252] width 177 height 22
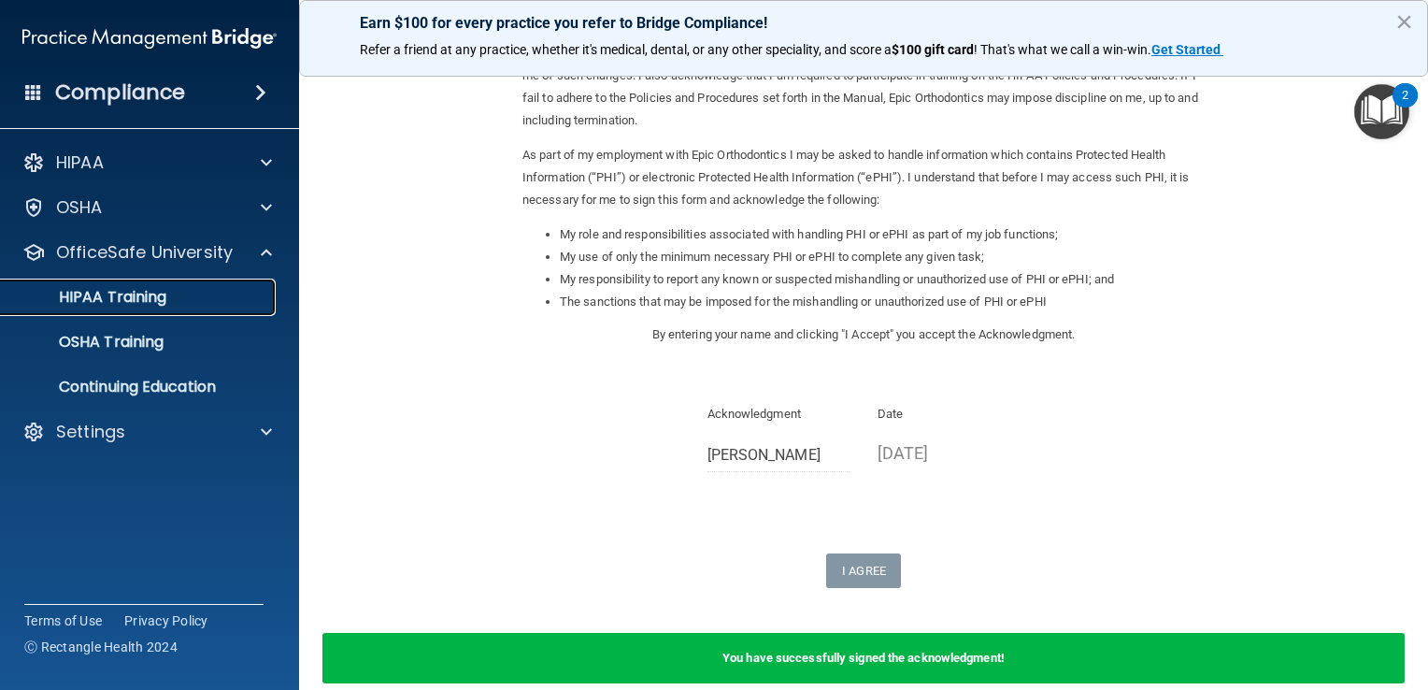
click at [189, 302] on div "HIPAA Training" at bounding box center [139, 297] width 255 height 19
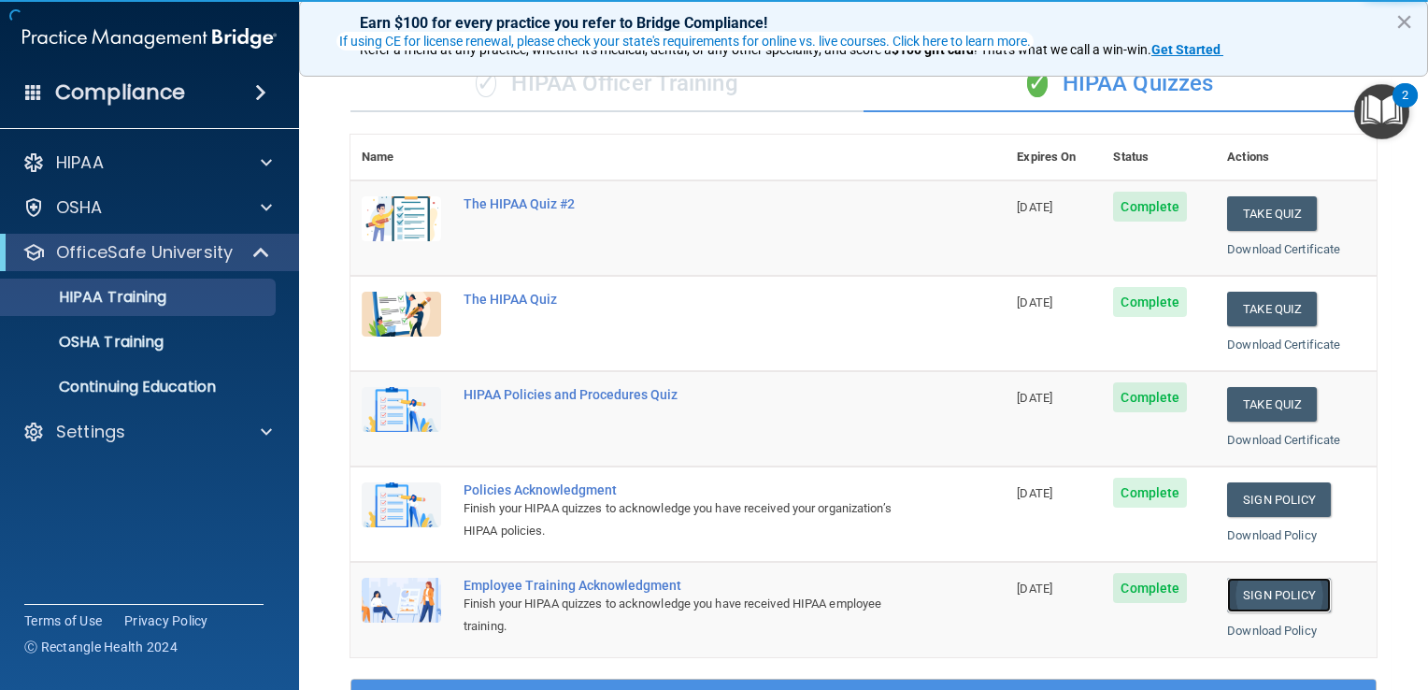
click at [1283, 597] on link "Sign Policy" at bounding box center [1279, 595] width 104 height 35
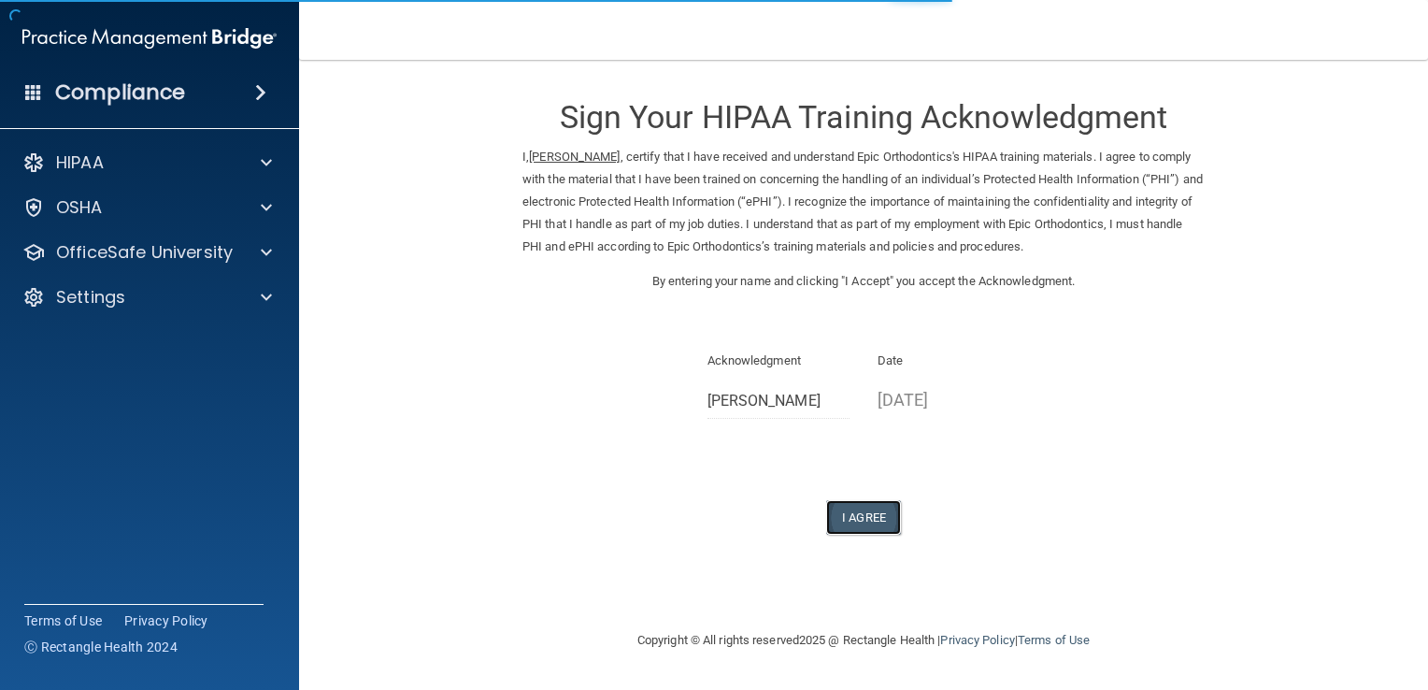
click at [854, 524] on button "I Agree" at bounding box center [863, 517] width 75 height 35
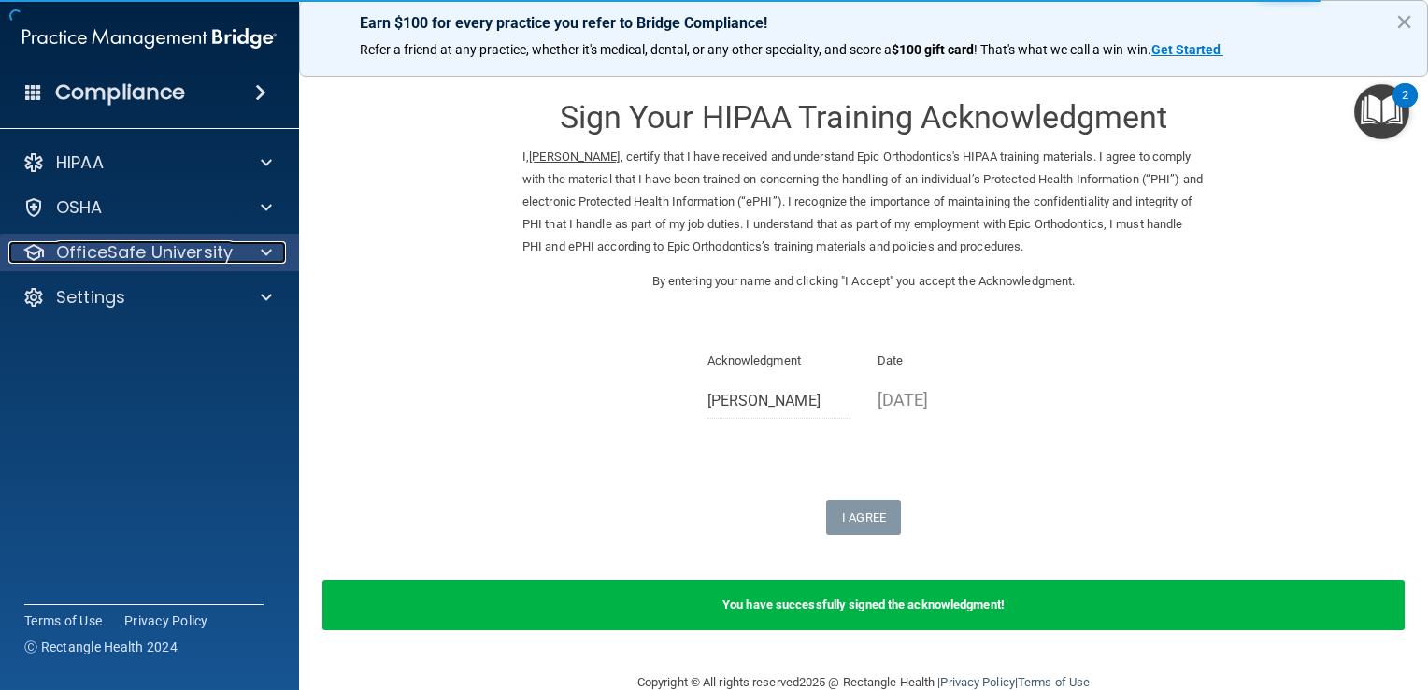
click at [158, 263] on p "OfficeSafe University" at bounding box center [144, 252] width 177 height 22
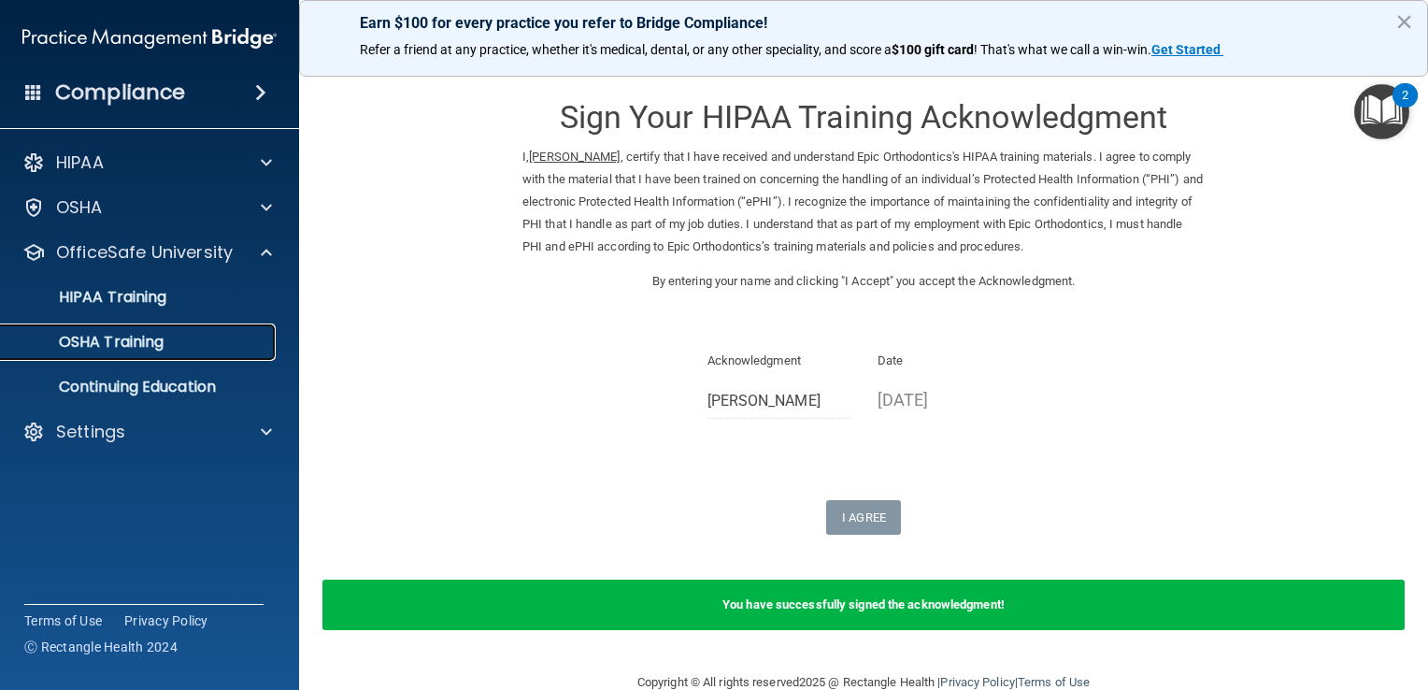
click at [154, 351] on p "OSHA Training" at bounding box center [87, 342] width 151 height 19
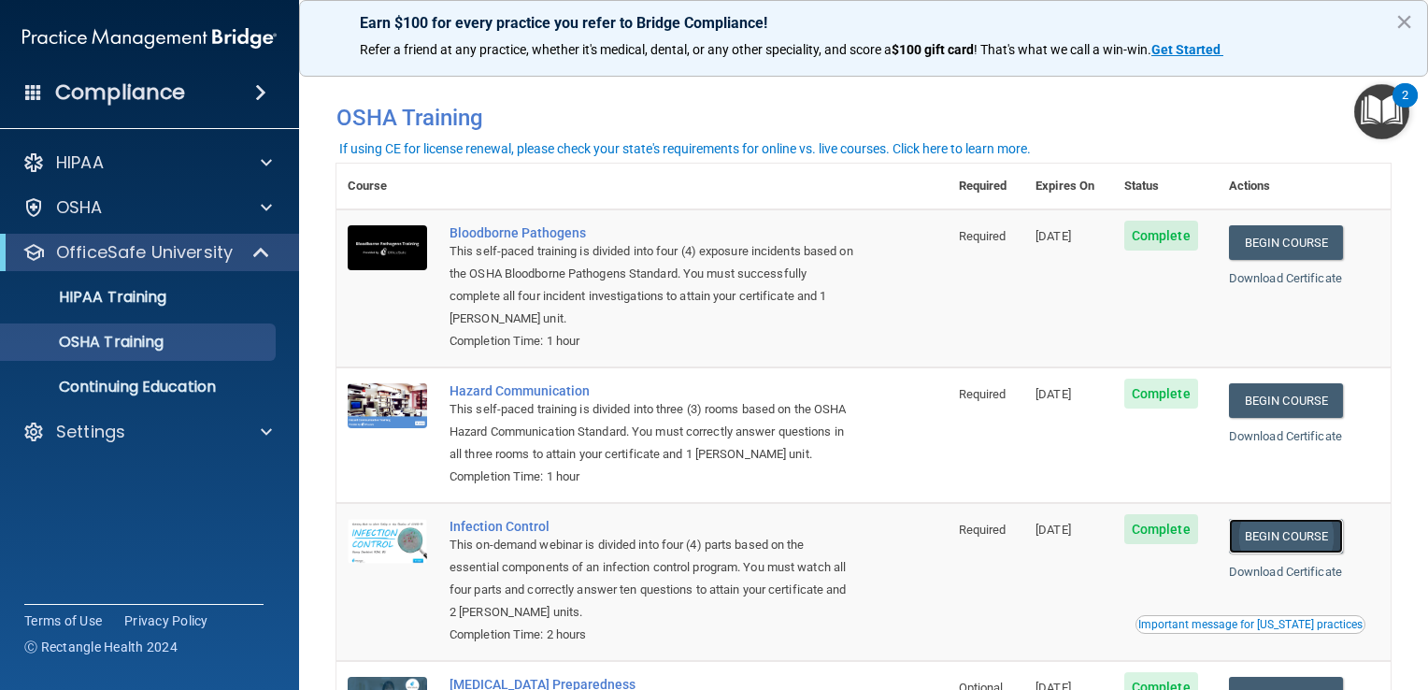
click at [1277, 544] on link "Begin Course" at bounding box center [1286, 536] width 114 height 35
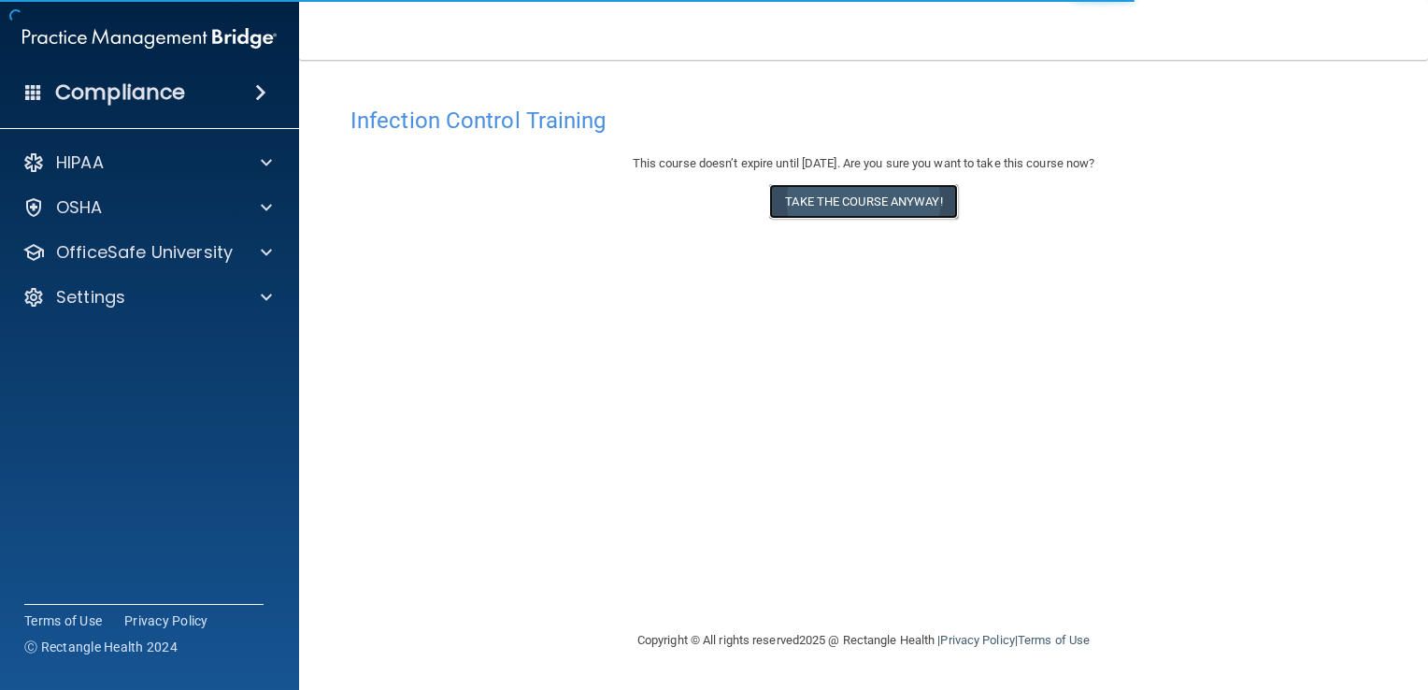
click at [868, 185] on button "Take the course anyway!" at bounding box center [863, 201] width 188 height 35
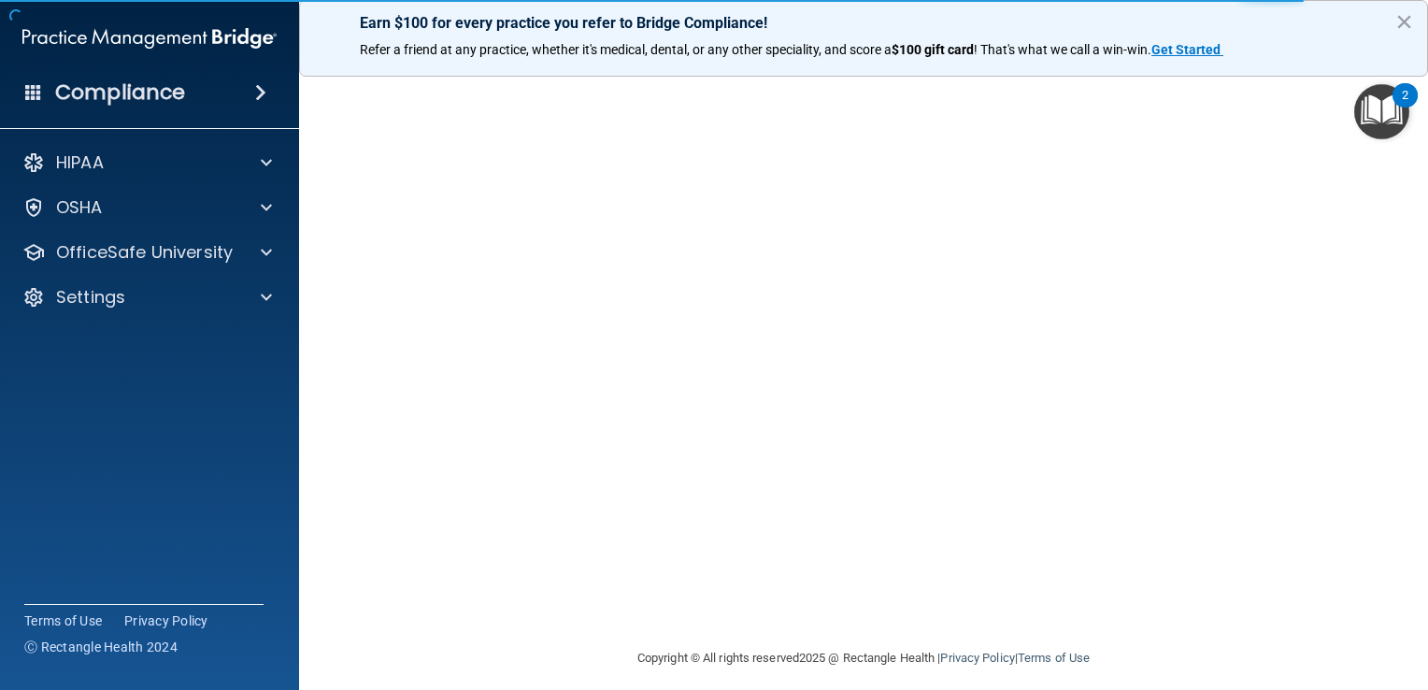
scroll to position [109, 0]
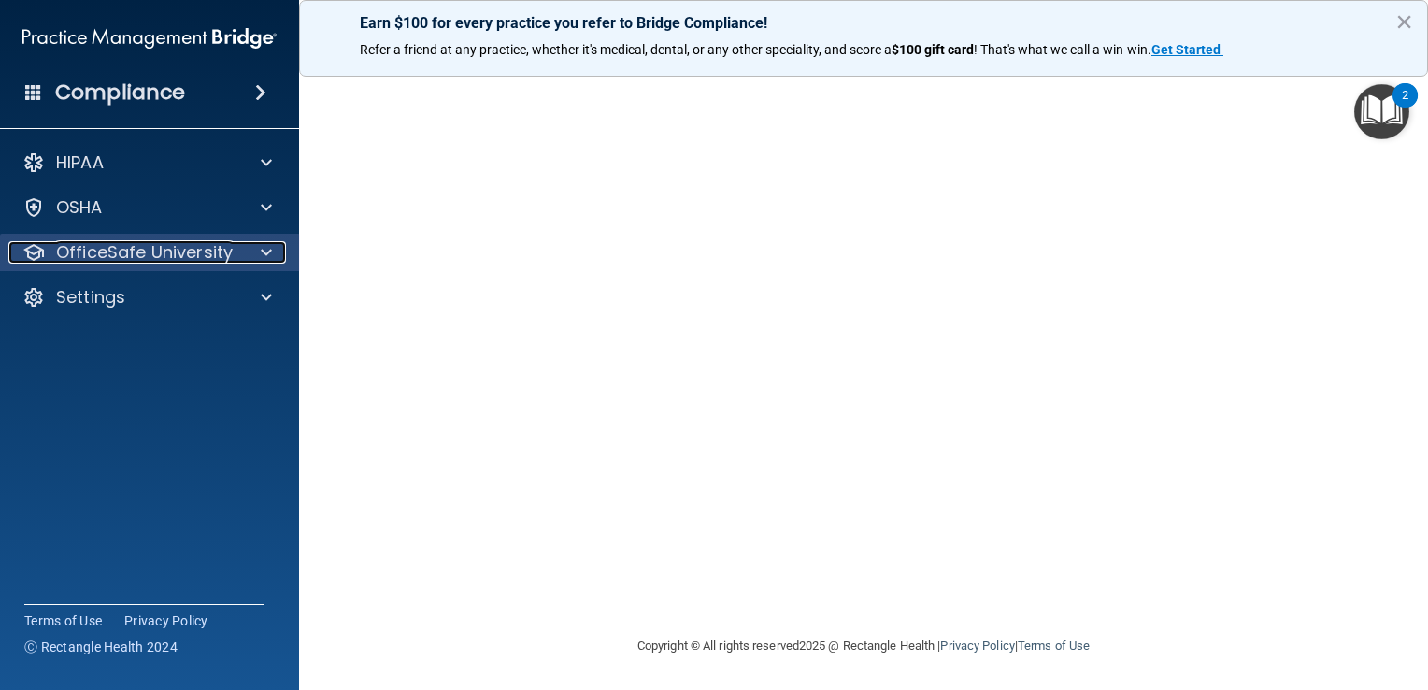
click at [252, 251] on div at bounding box center [263, 252] width 47 height 22
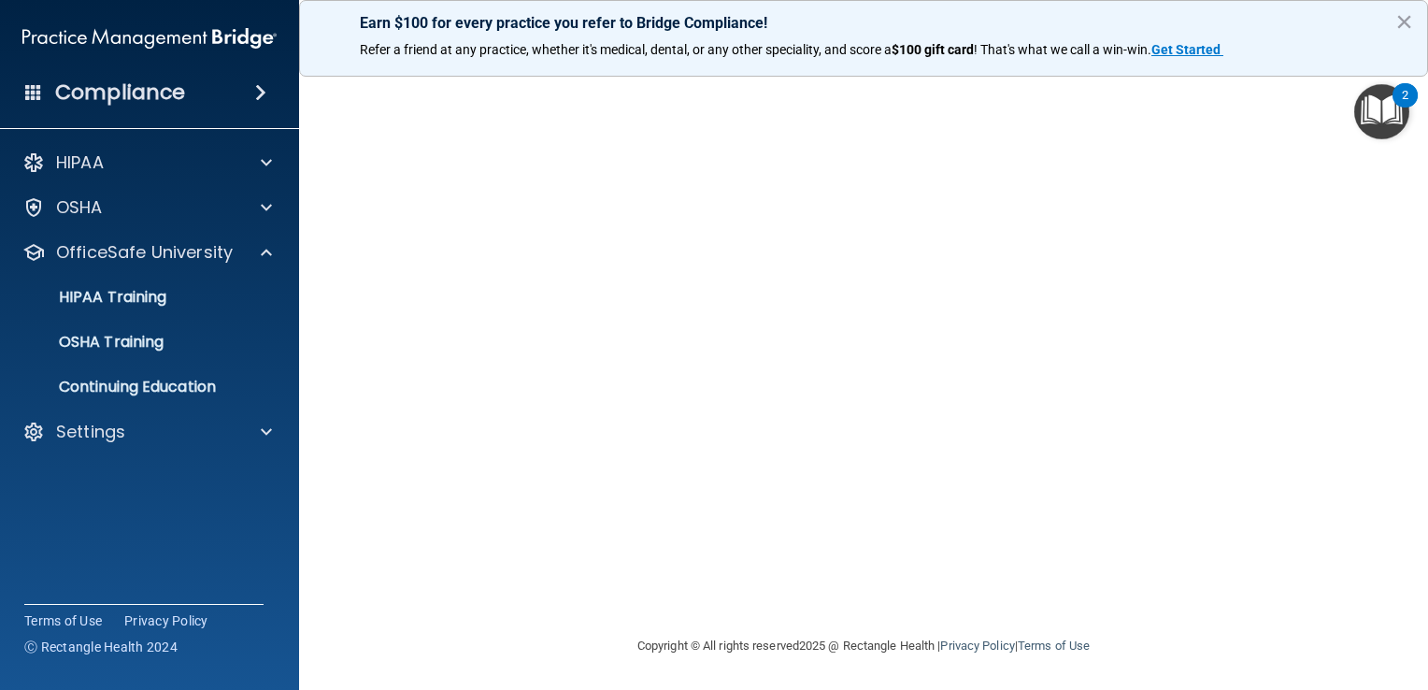
click at [179, 361] on ul "HIPAA Training OSHA Training Continuing Education" at bounding box center [150, 338] width 338 height 135
click at [178, 355] on link "OSHA Training" at bounding box center [128, 341] width 294 height 37
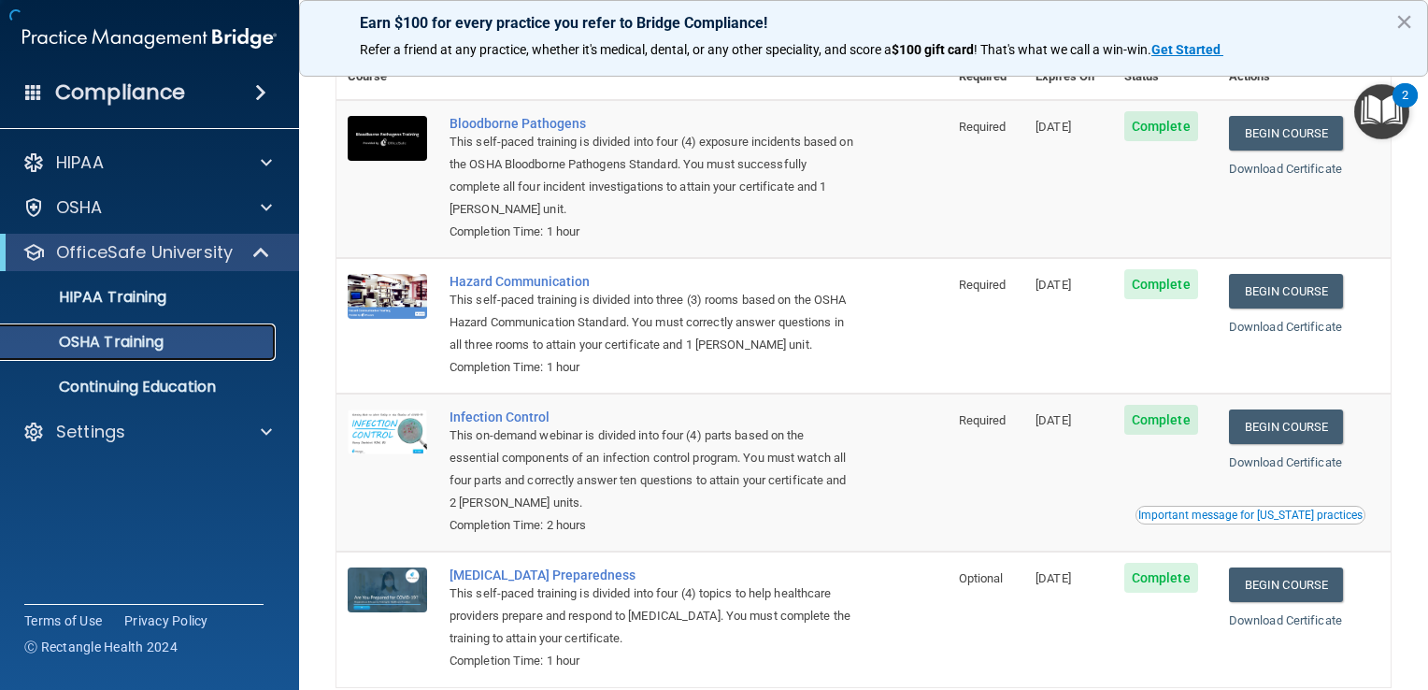
scroll to position [206, 0]
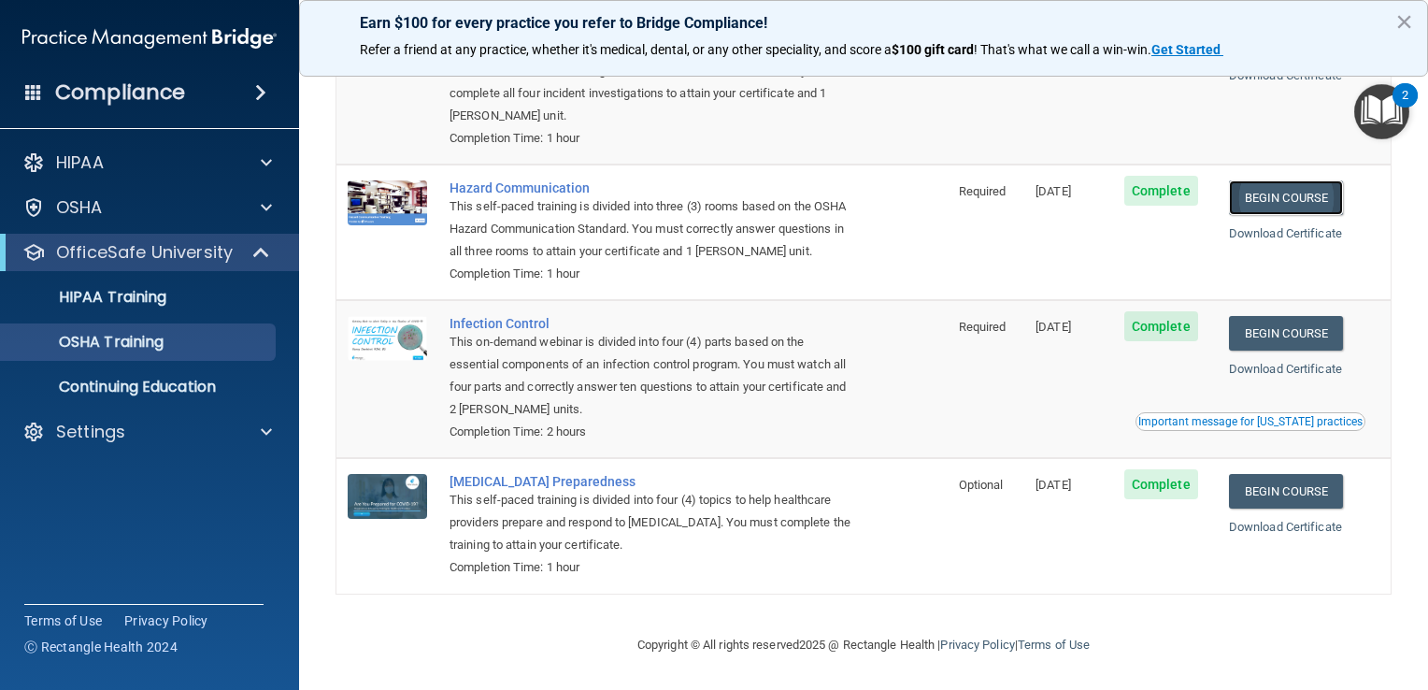
click at [1276, 201] on link "Begin Course" at bounding box center [1286, 197] width 114 height 35
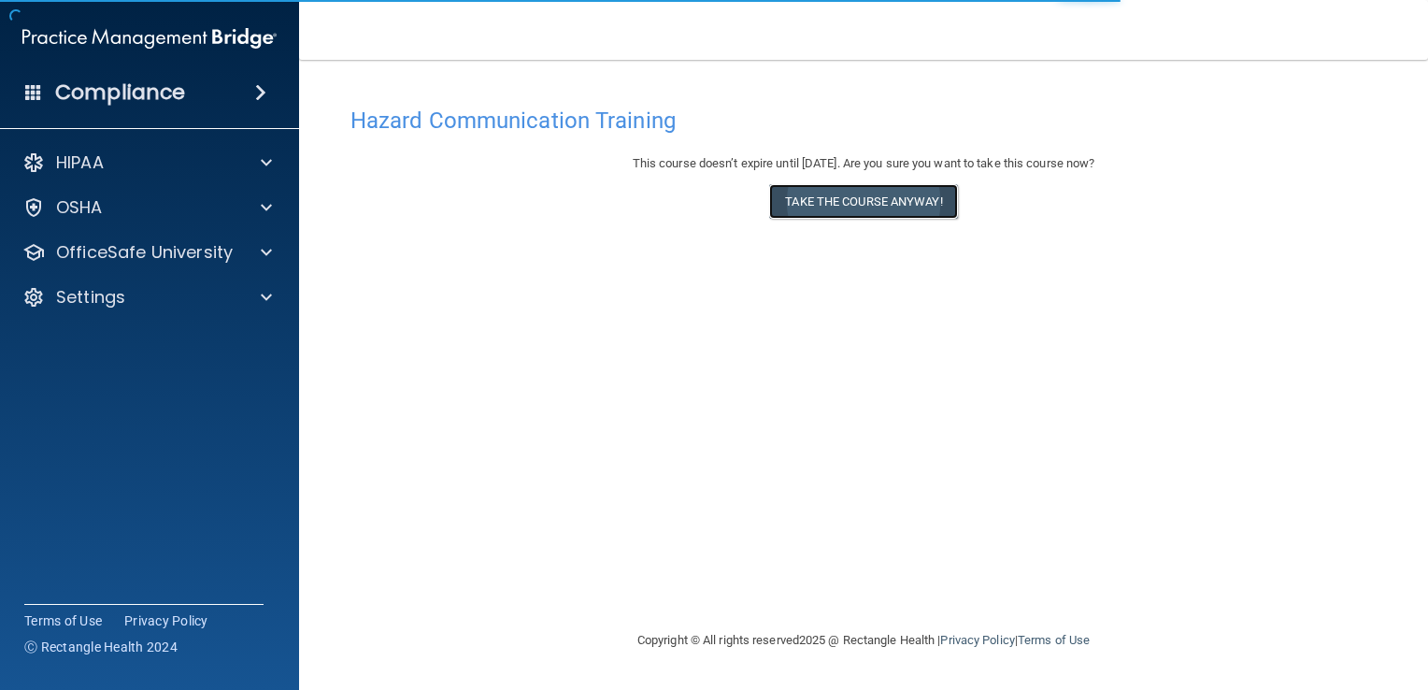
click at [832, 201] on button "Take the course anyway!" at bounding box center [863, 201] width 188 height 35
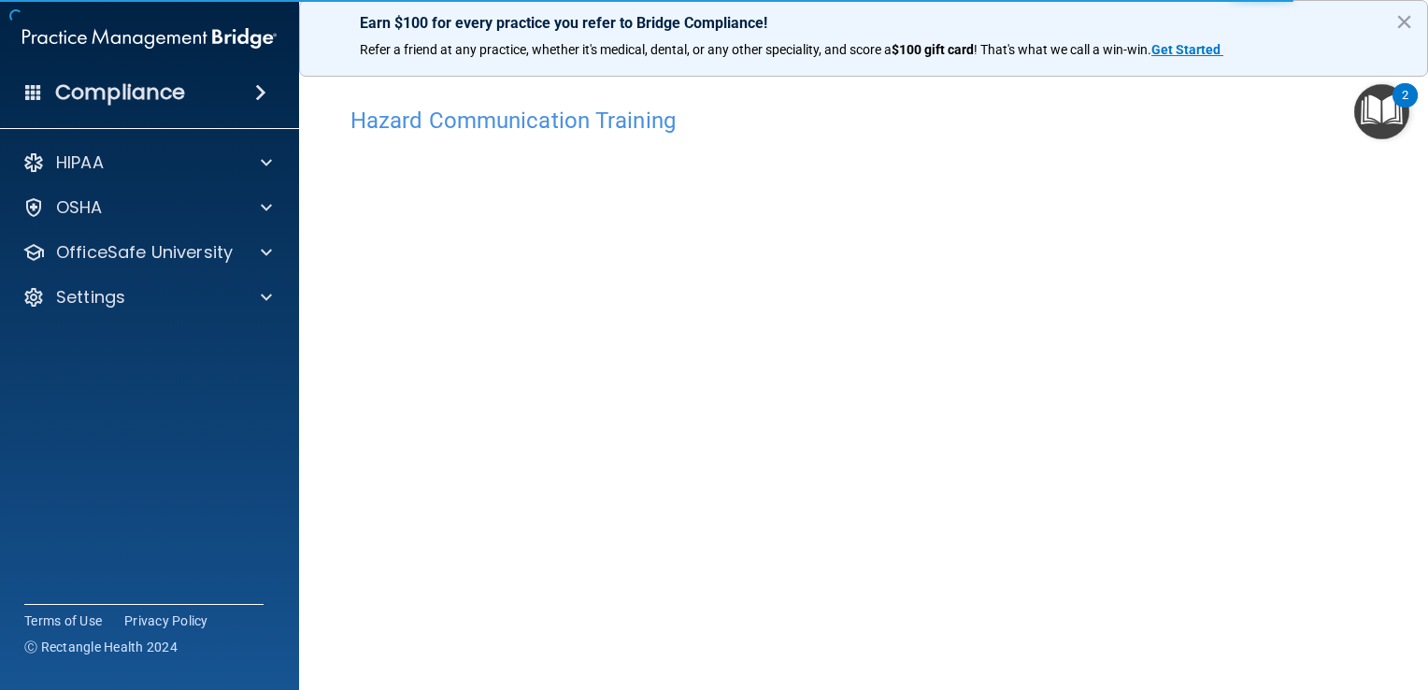
scroll to position [12, 0]
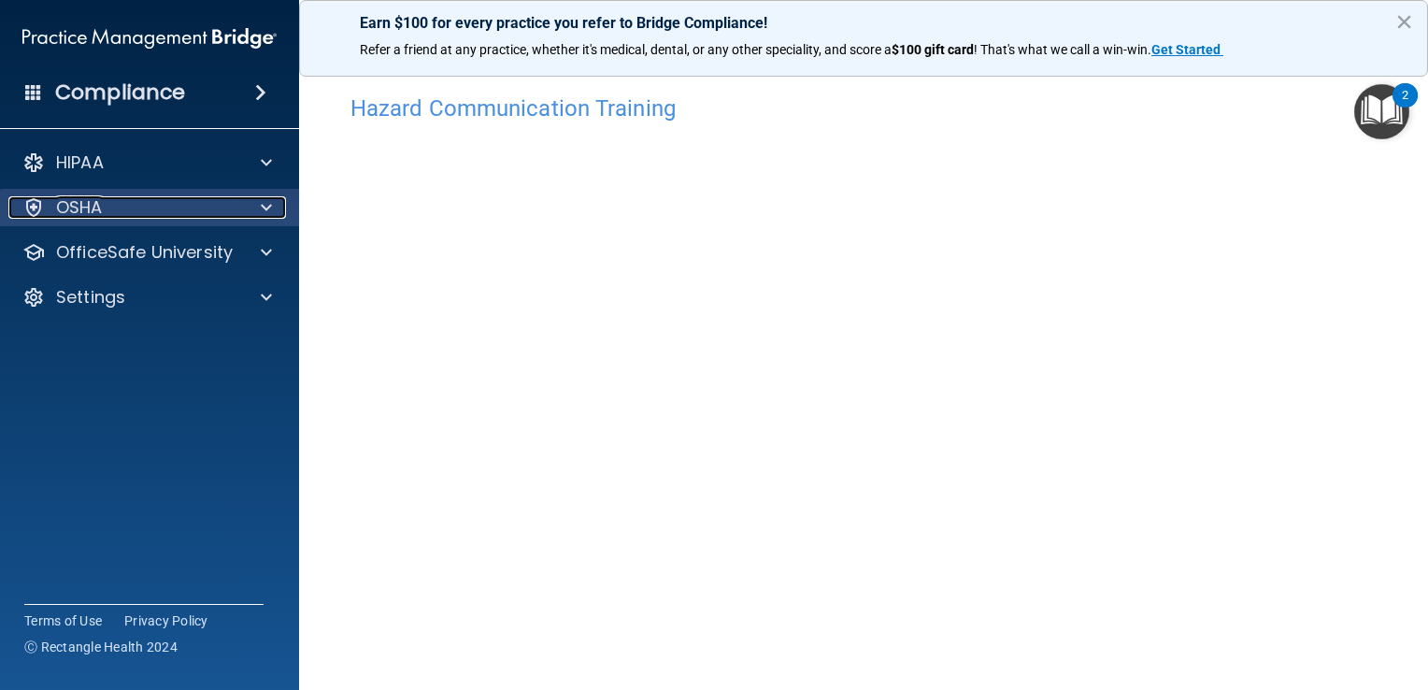
click at [235, 215] on div "OSHA" at bounding box center [124, 207] width 232 height 22
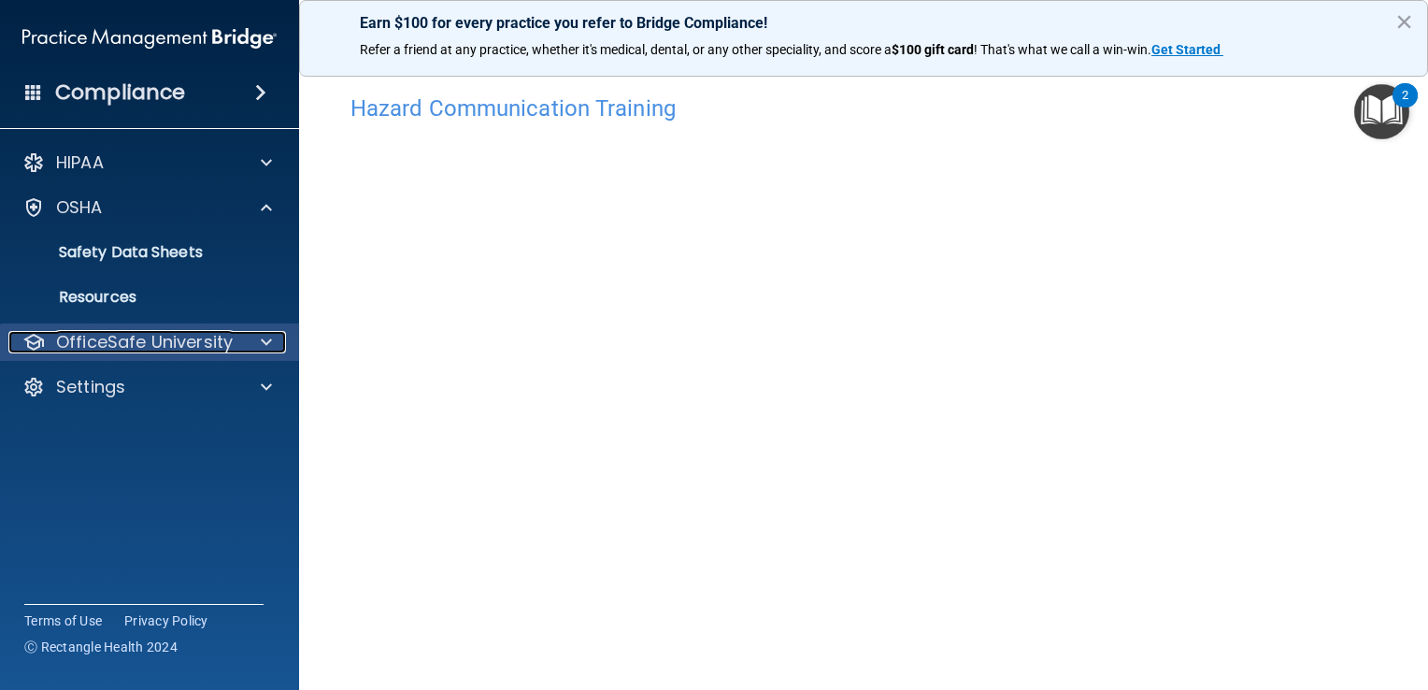
click at [246, 343] on div at bounding box center [263, 342] width 47 height 22
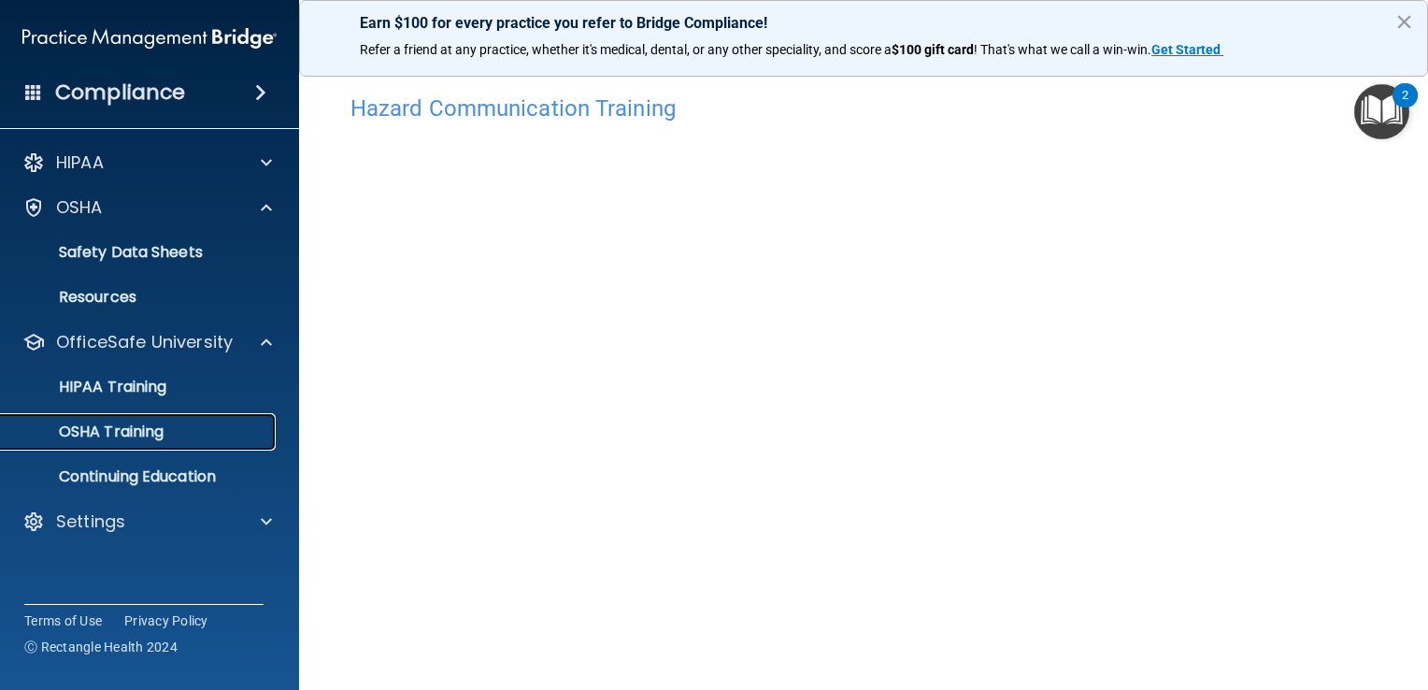
click at [175, 434] on div "OSHA Training" at bounding box center [139, 432] width 255 height 19
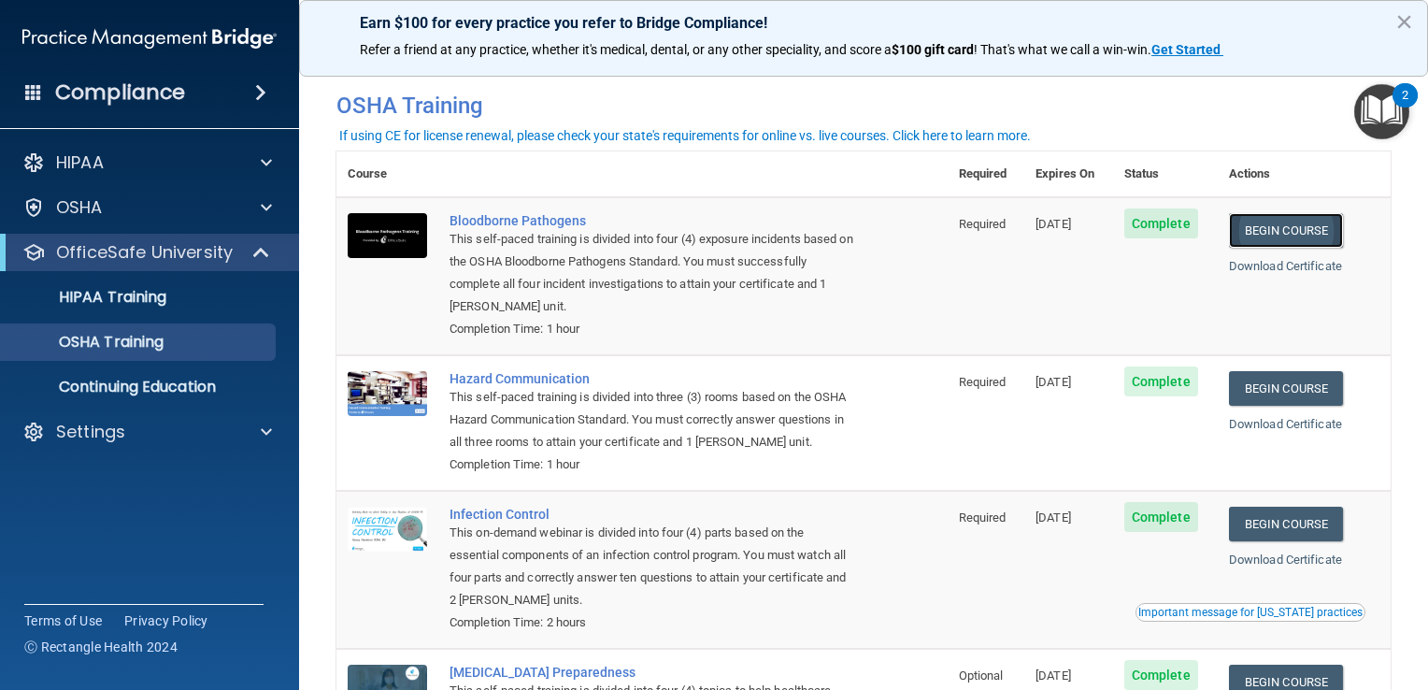
click at [1309, 231] on link "Begin Course" at bounding box center [1286, 230] width 114 height 35
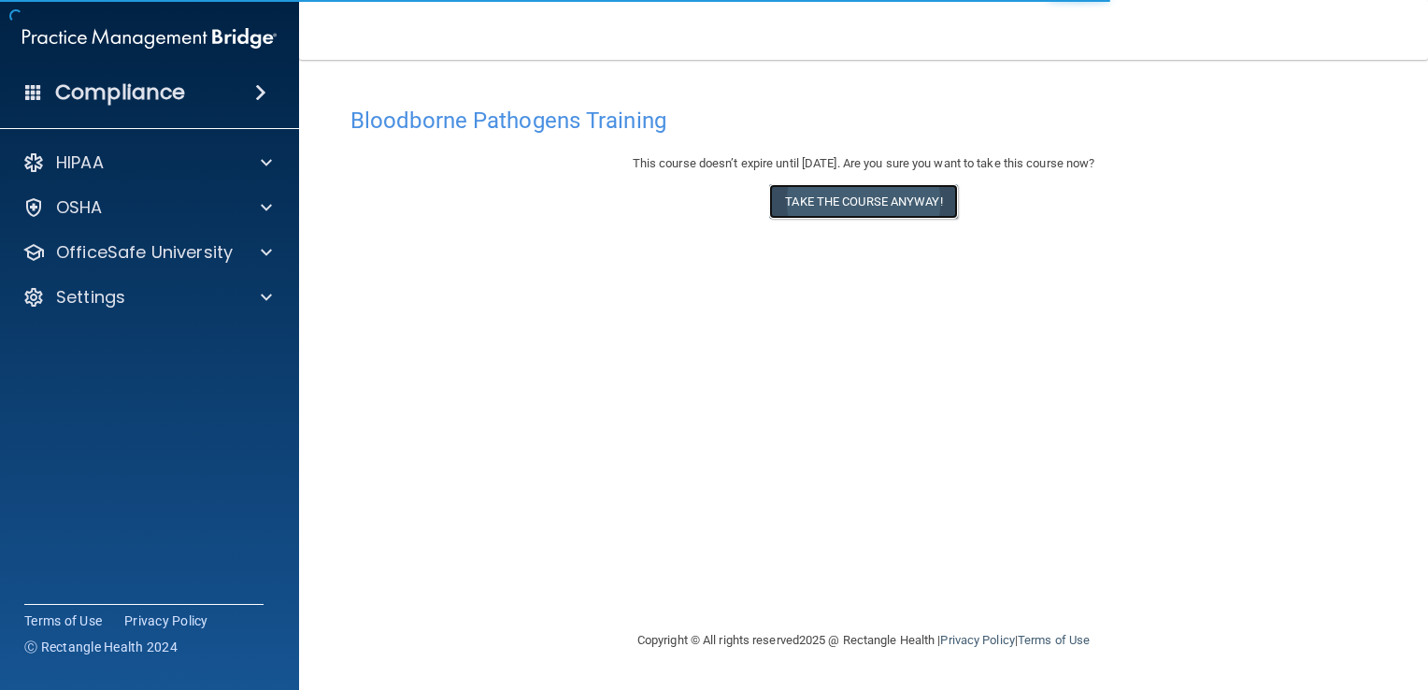
click at [821, 204] on button "Take the course anyway!" at bounding box center [863, 201] width 188 height 35
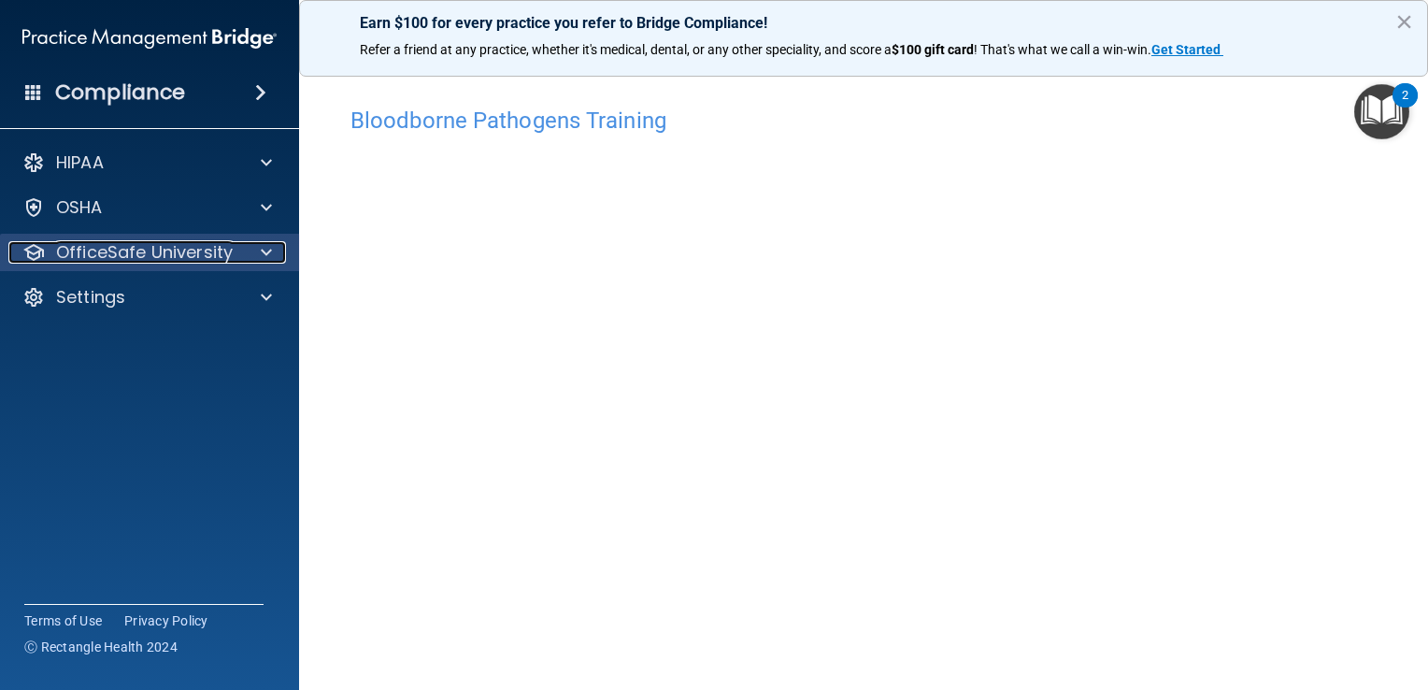
click at [214, 253] on p "OfficeSafe University" at bounding box center [144, 252] width 177 height 22
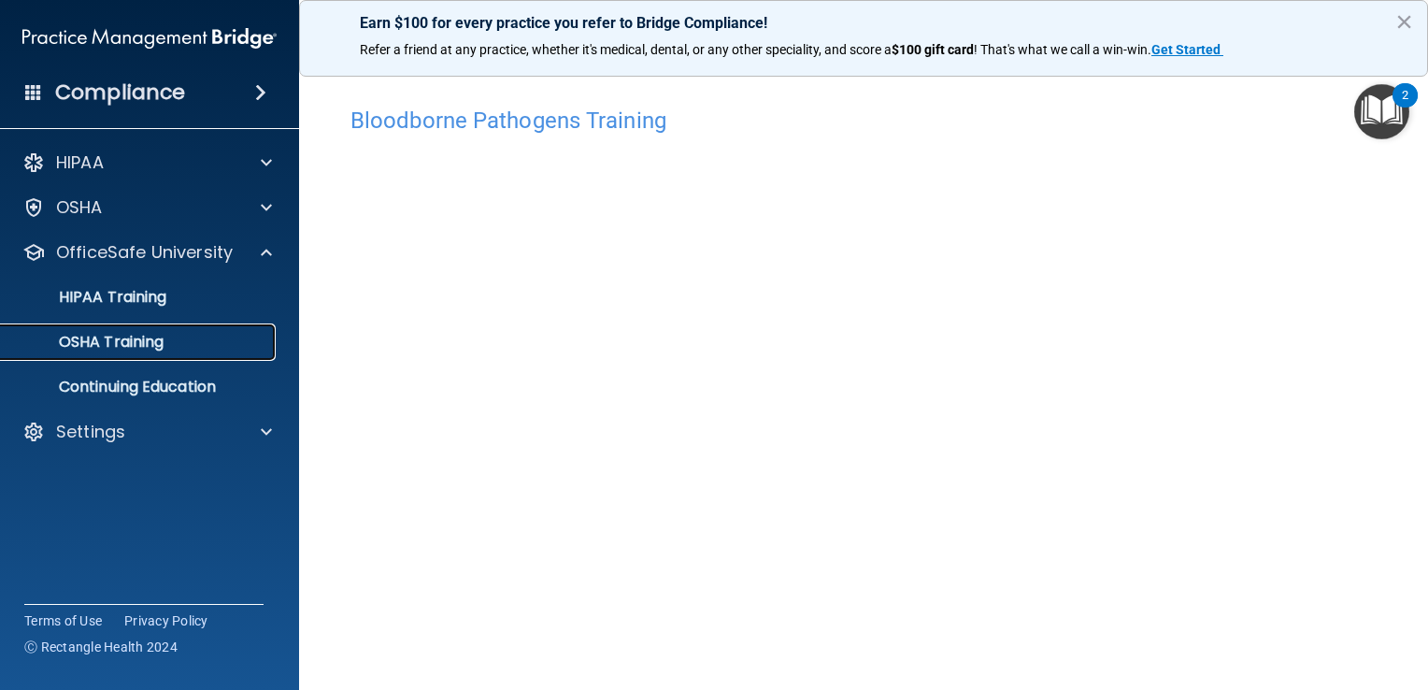
click at [194, 339] on div "OSHA Training" at bounding box center [139, 342] width 255 height 19
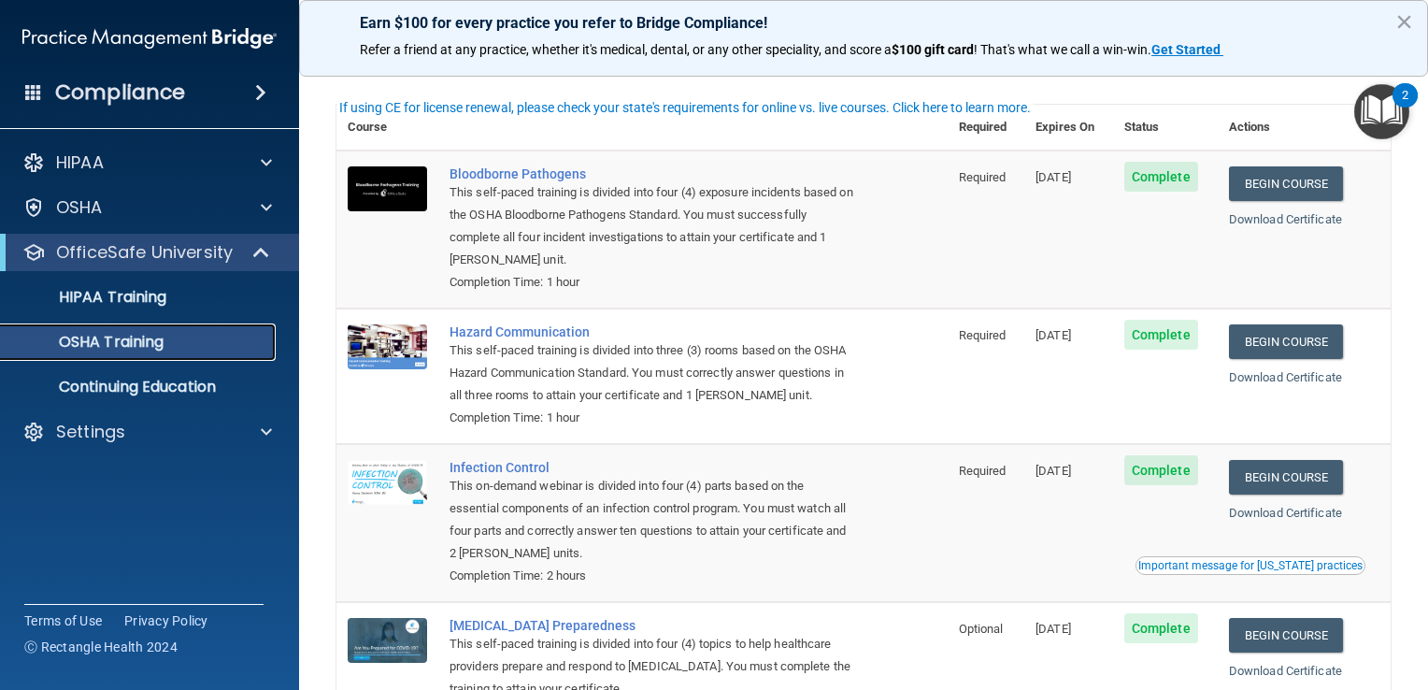
scroll to position [60, 0]
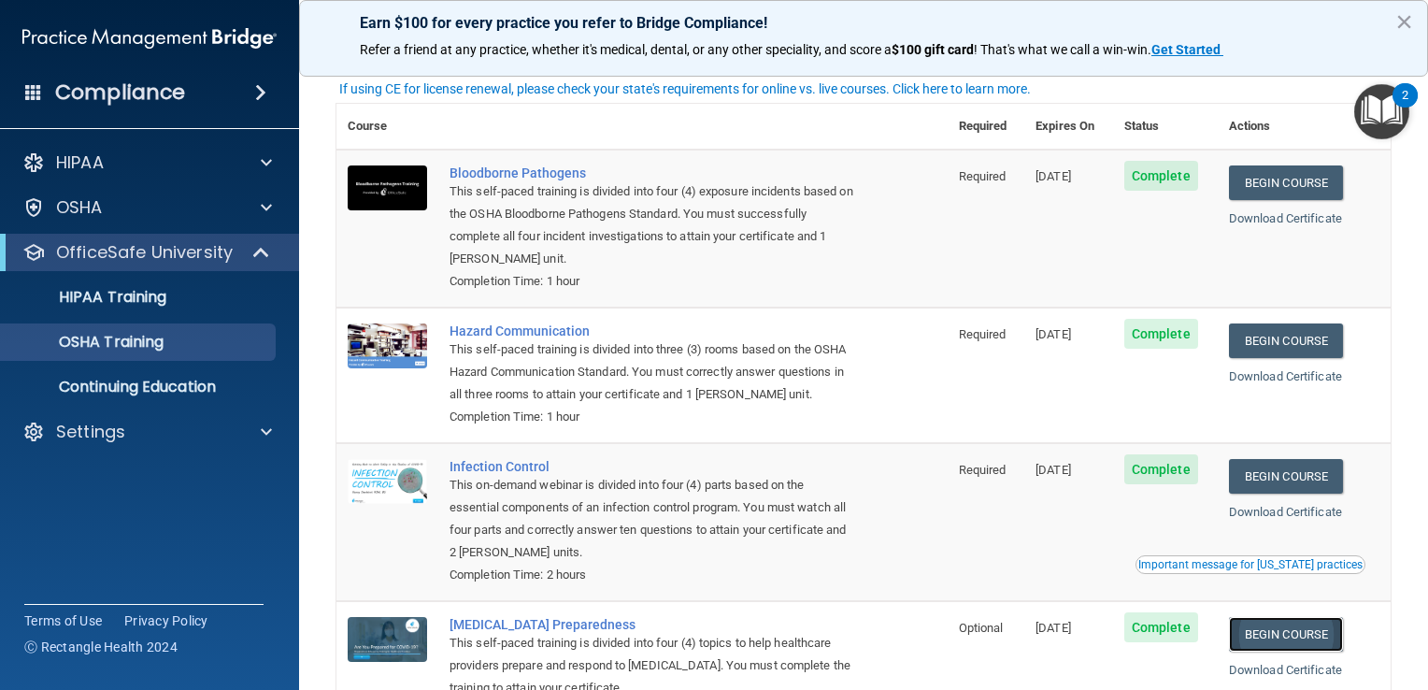
click at [1277, 619] on link "Begin Course" at bounding box center [1286, 634] width 114 height 35
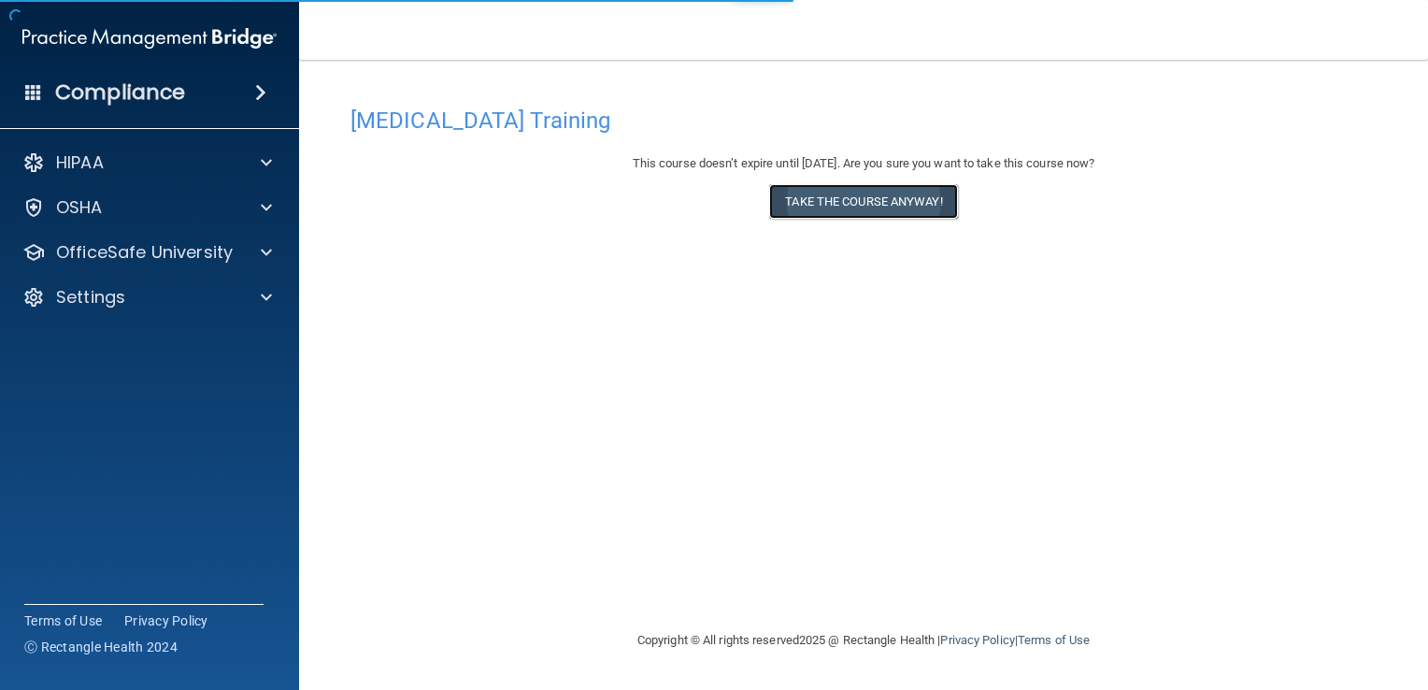
click at [810, 216] on button "Take the course anyway!" at bounding box center [863, 201] width 188 height 35
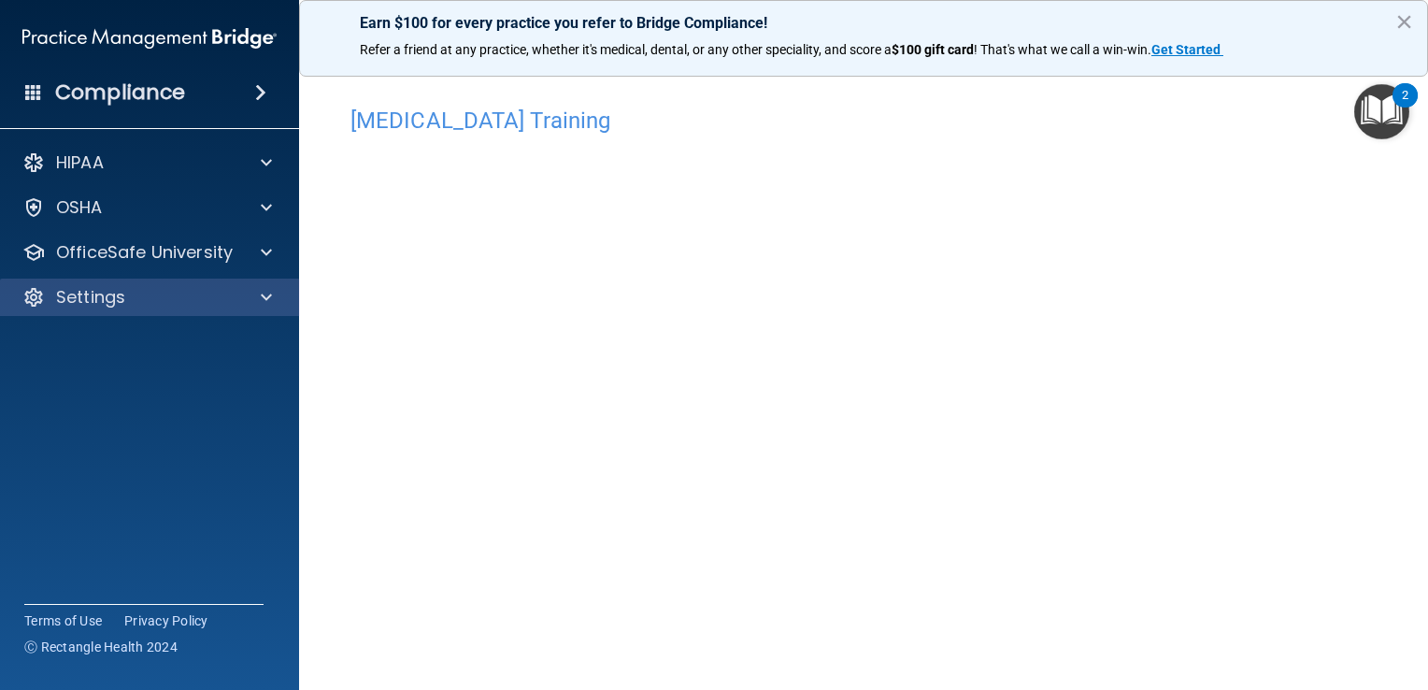
click at [239, 310] on div "Settings" at bounding box center [150, 297] width 300 height 37
click at [256, 294] on div at bounding box center [263, 297] width 47 height 22
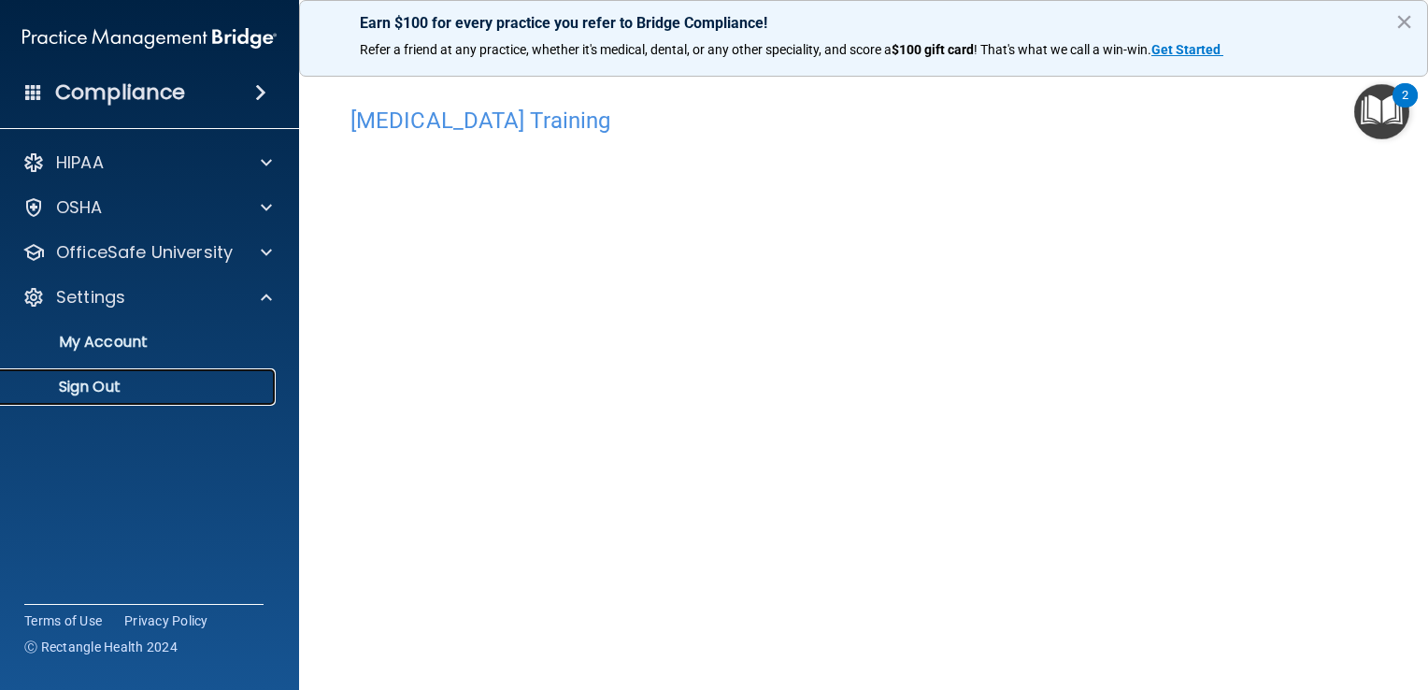
click at [66, 380] on p "Sign Out" at bounding box center [139, 387] width 255 height 19
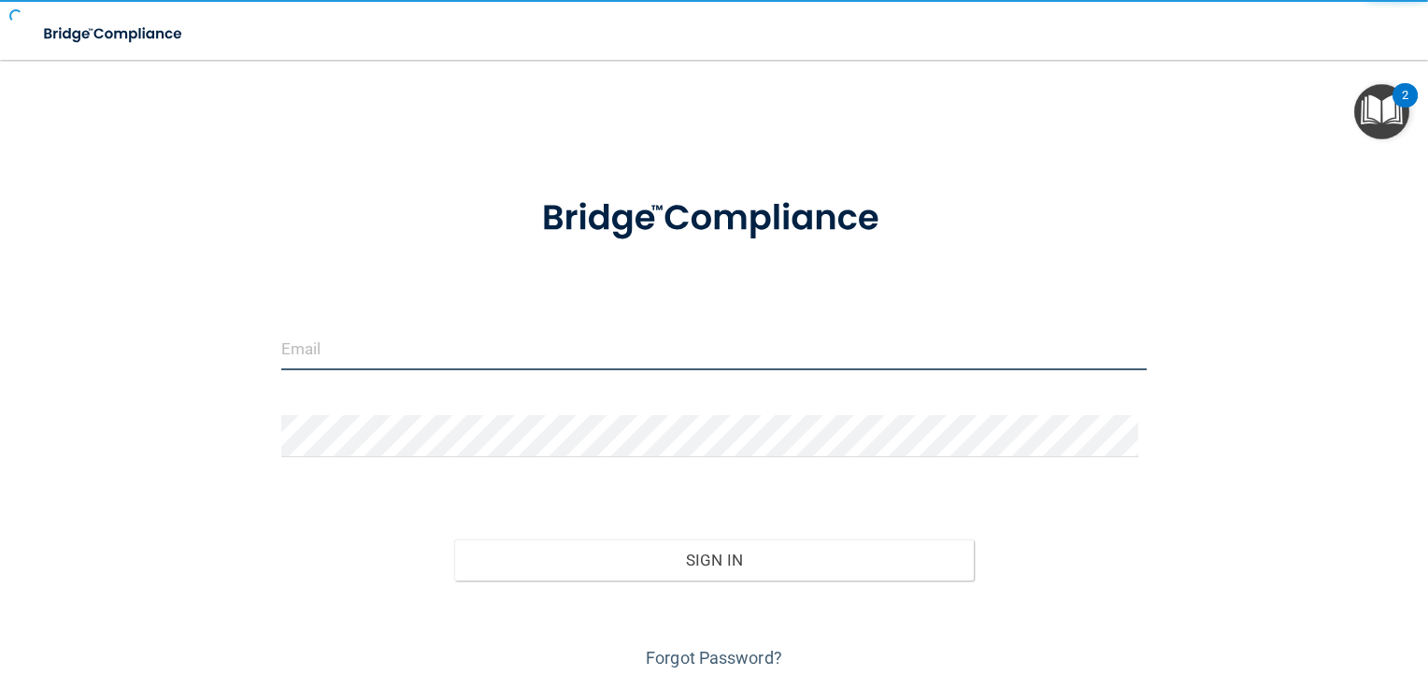
type input "[PERSON_NAME][EMAIL_ADDRESS][PERSON_NAME][DOMAIN_NAME]"
